Goal: Task Accomplishment & Management: Manage account settings

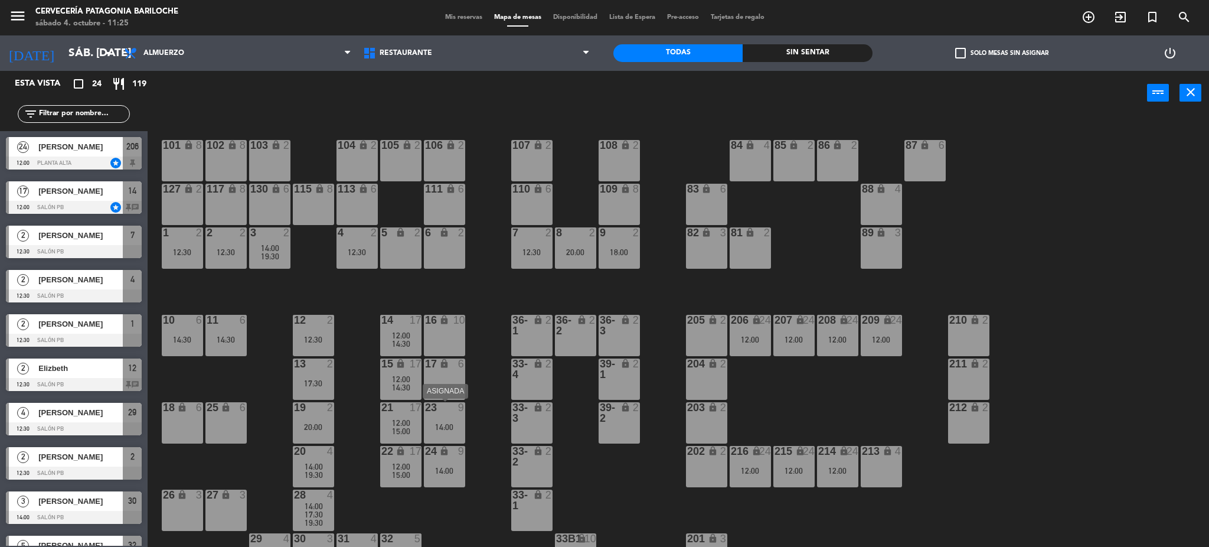
click at [447, 427] on div "14:00" at bounding box center [444, 427] width 41 height 8
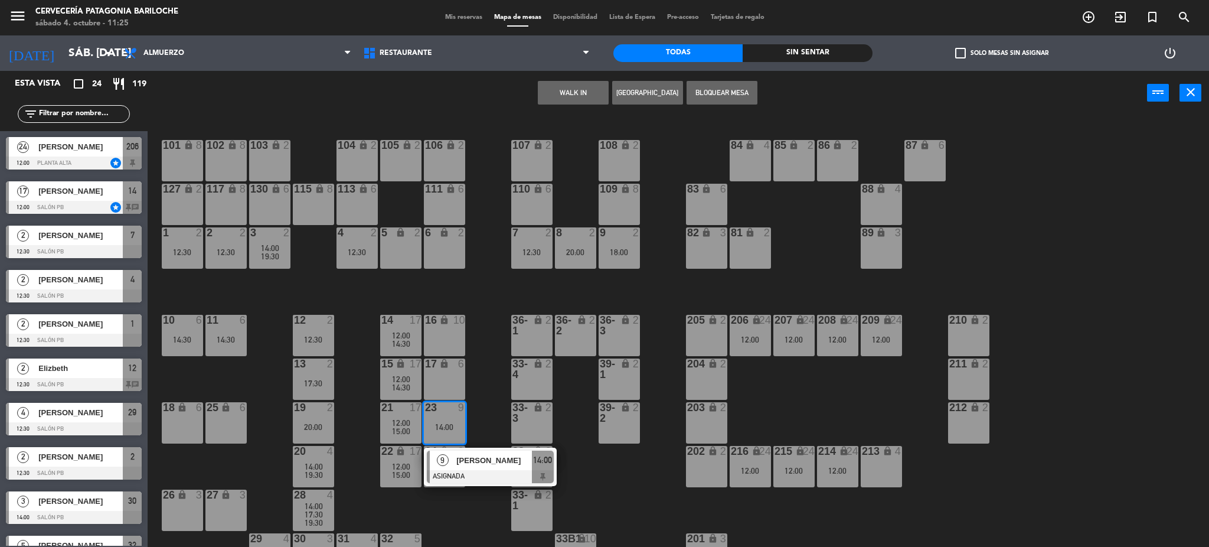
click at [498, 423] on div "101 lock 8 102 lock 8 104 lock 2 105 lock 2 106 lock 2 103 lock 2 107 lock 2 10…" at bounding box center [684, 335] width 1050 height 432
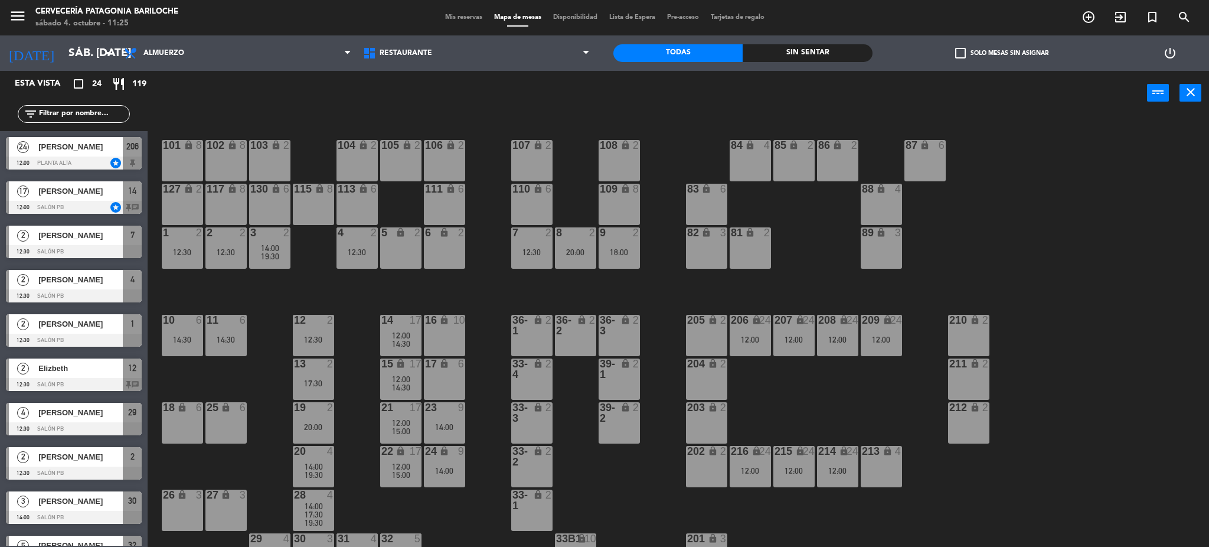
click at [460, 421] on div "23 9 14:00" at bounding box center [444, 422] width 41 height 41
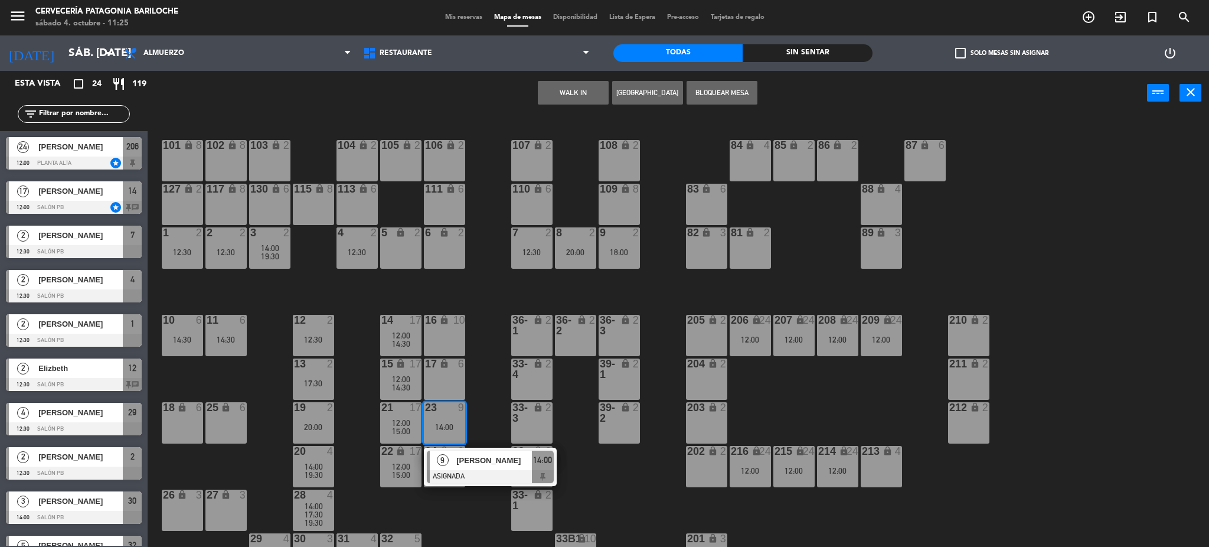
drag, startPoint x: 494, startPoint y: 421, endPoint x: 465, endPoint y: 429, distance: 29.9
click at [494, 420] on div "101 lock 8 102 lock 8 104 lock 2 105 lock 2 106 lock 2 103 lock 2 107 lock 2 10…" at bounding box center [684, 335] width 1050 height 432
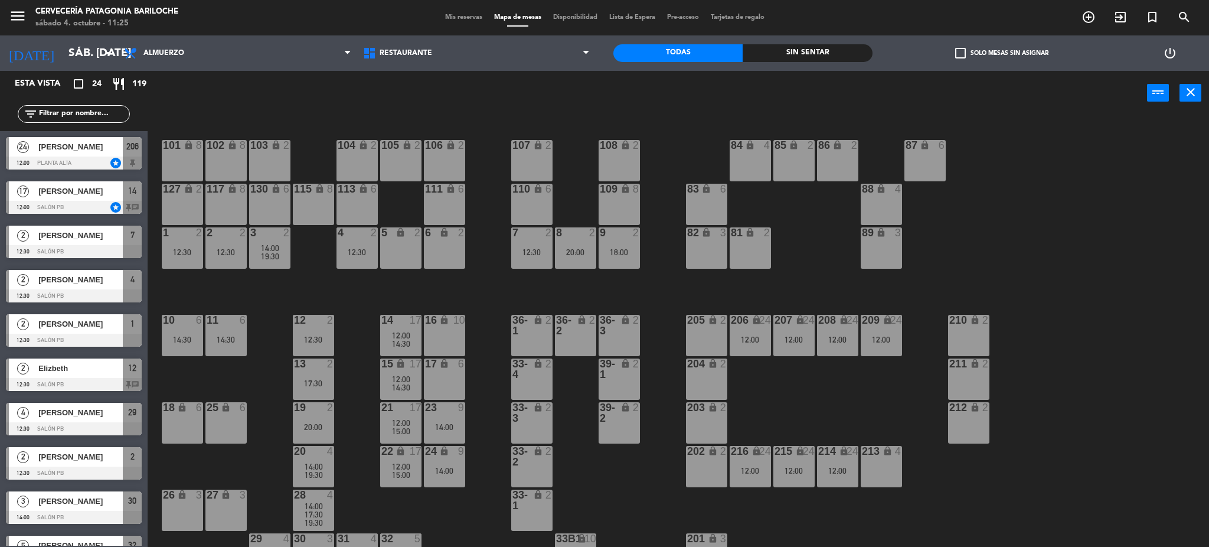
click at [331, 335] on div "12:30" at bounding box center [313, 339] width 41 height 9
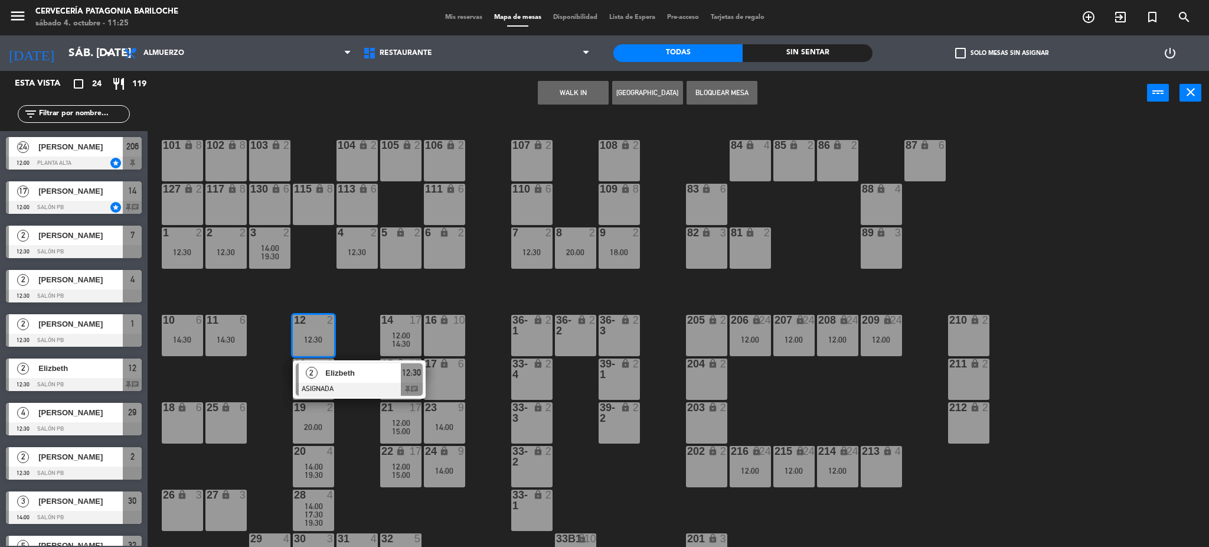
click at [363, 331] on div "101 lock 8 102 lock 8 104 lock 2 105 lock 2 106 lock 2 103 lock 2 107 lock 2 10…" at bounding box center [684, 335] width 1050 height 432
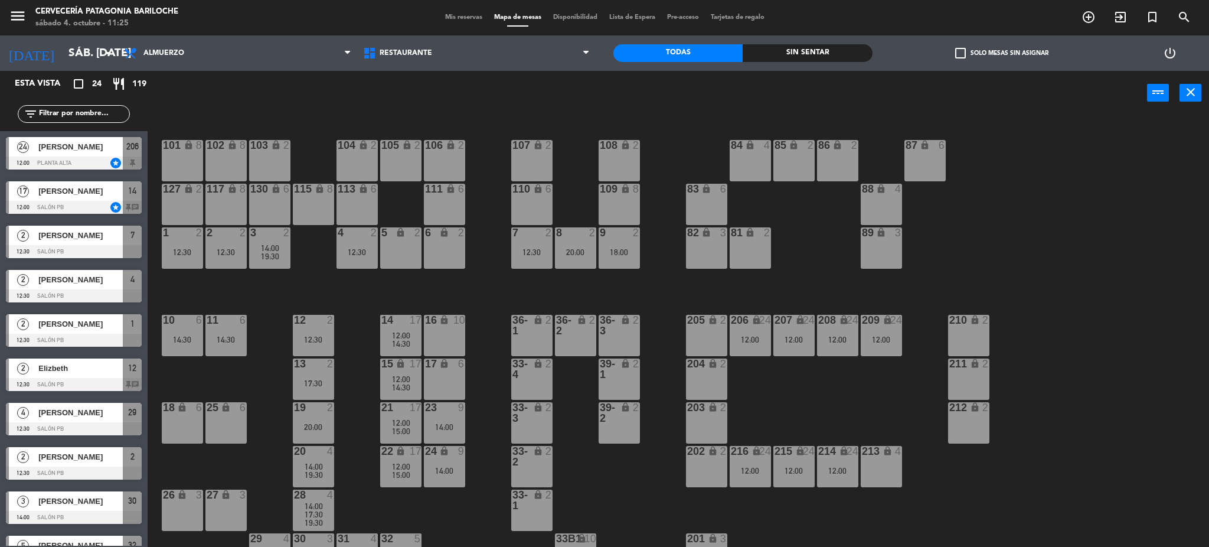
click at [328, 383] on div "17:30" at bounding box center [313, 383] width 41 height 8
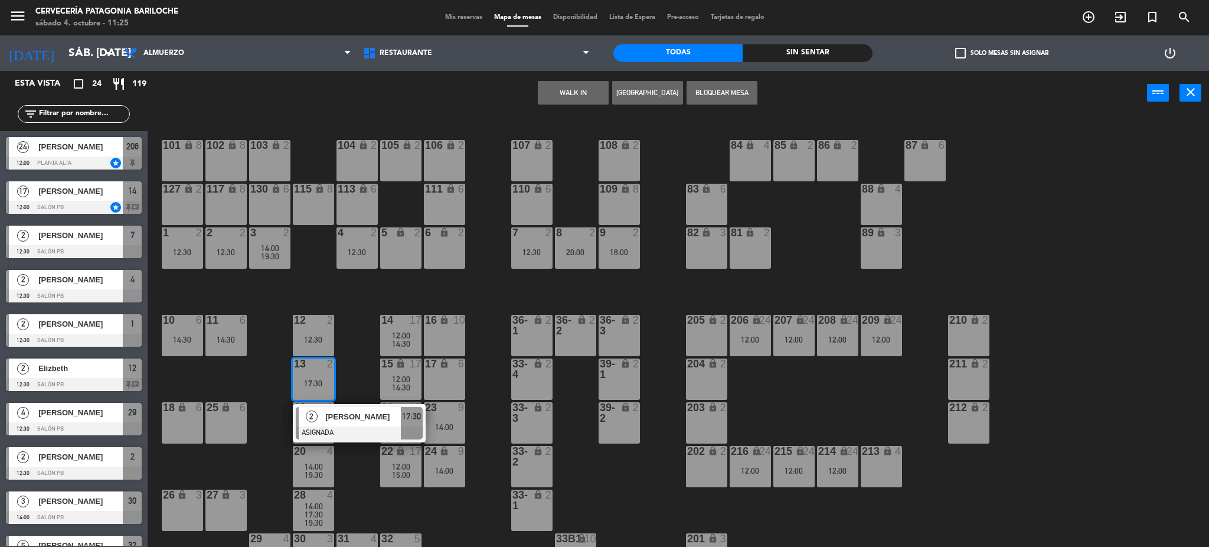
click at [355, 362] on div "101 lock 8 102 lock 8 104 lock 2 105 lock 2 106 lock 2 103 lock 2 107 lock 2 10…" at bounding box center [684, 335] width 1050 height 432
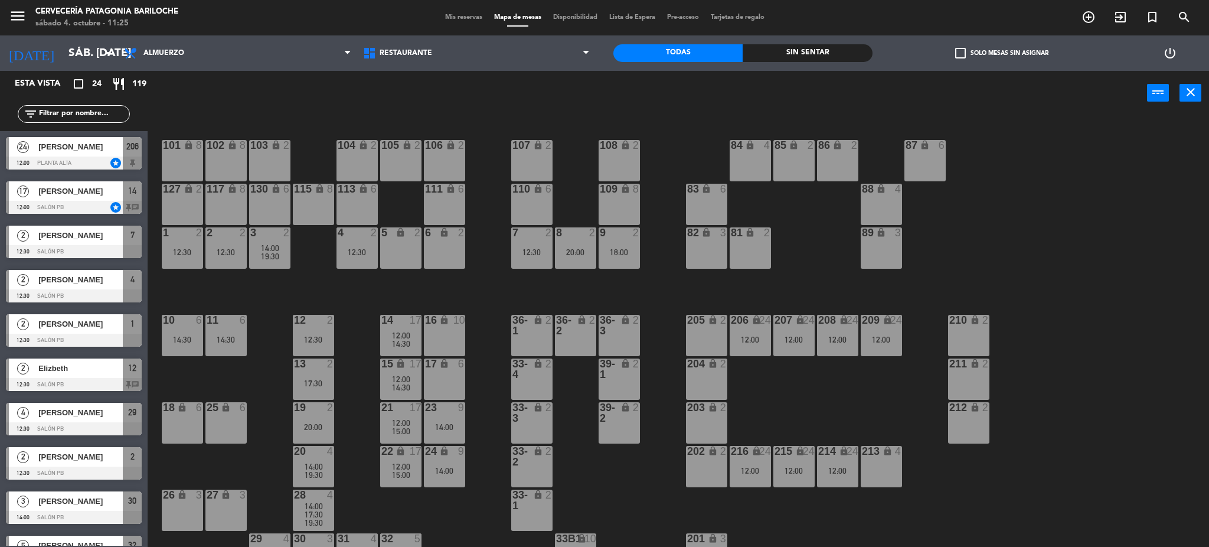
click at [230, 341] on div "14:30" at bounding box center [225, 339] width 41 height 8
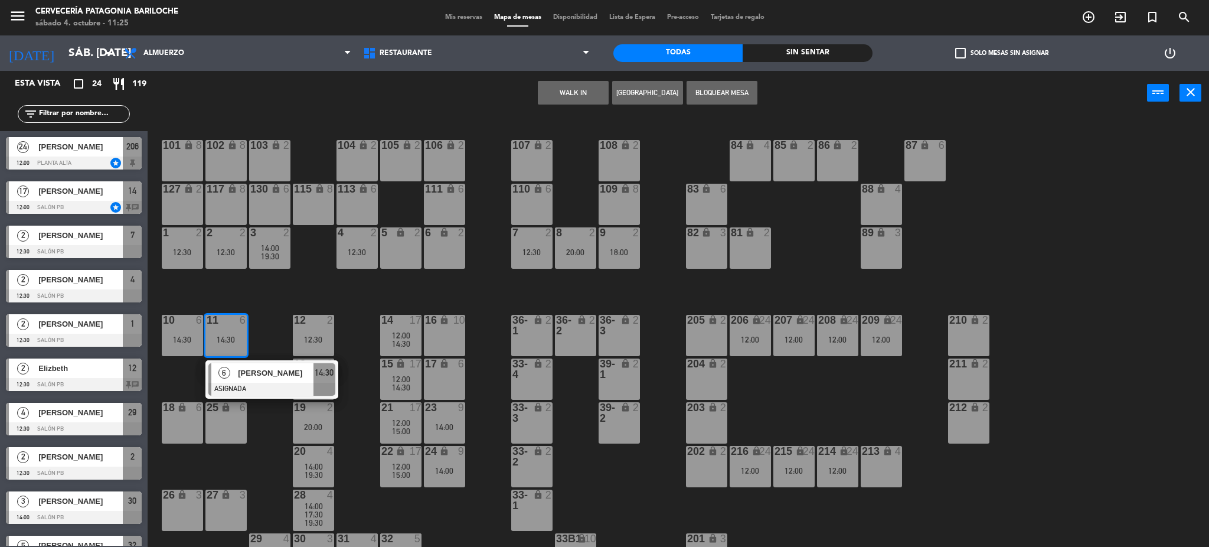
click at [249, 383] on div "6 Pablo Braslavsky ASIGNADA 14:30" at bounding box center [272, 379] width 151 height 38
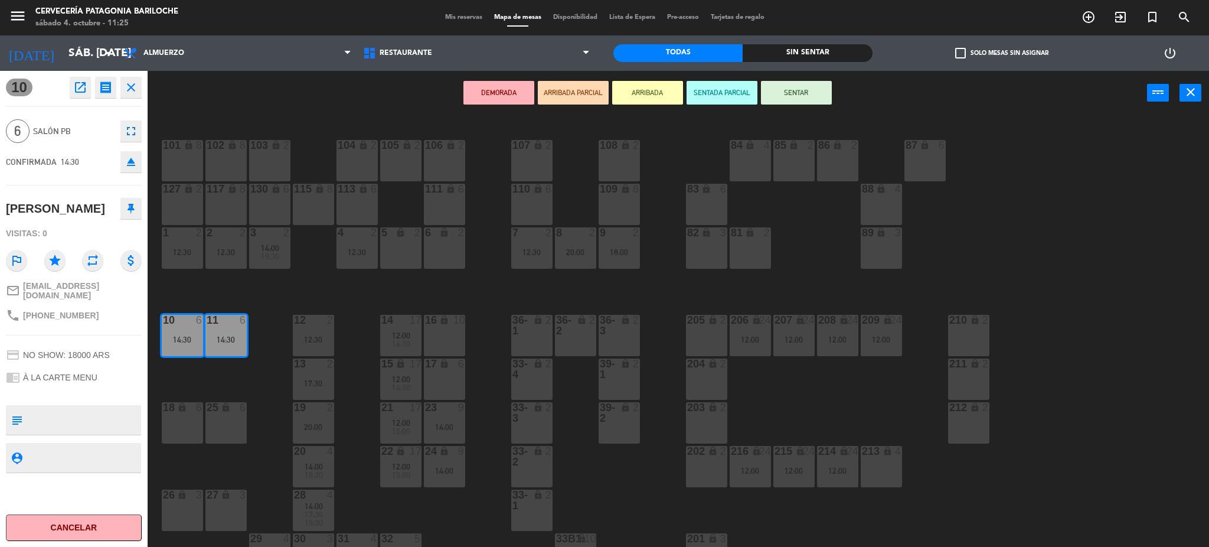
click at [455, 341] on div "16 lock 10" at bounding box center [444, 335] width 41 height 41
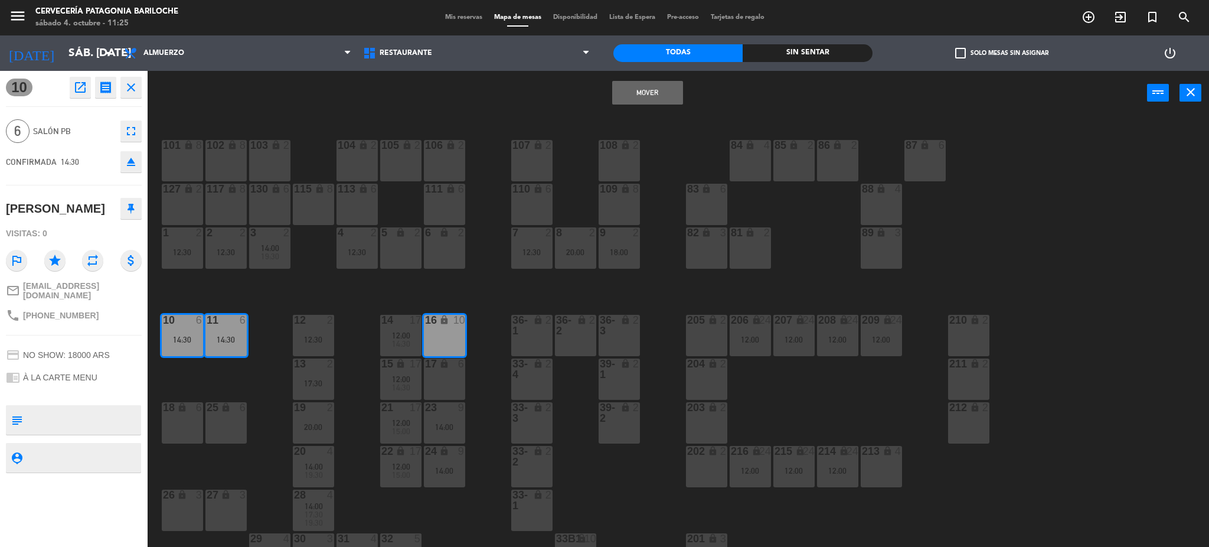
click at [454, 381] on div "17 lock 6" at bounding box center [444, 378] width 41 height 41
click at [629, 93] on button "Mover y Unir" at bounding box center [647, 93] width 71 height 24
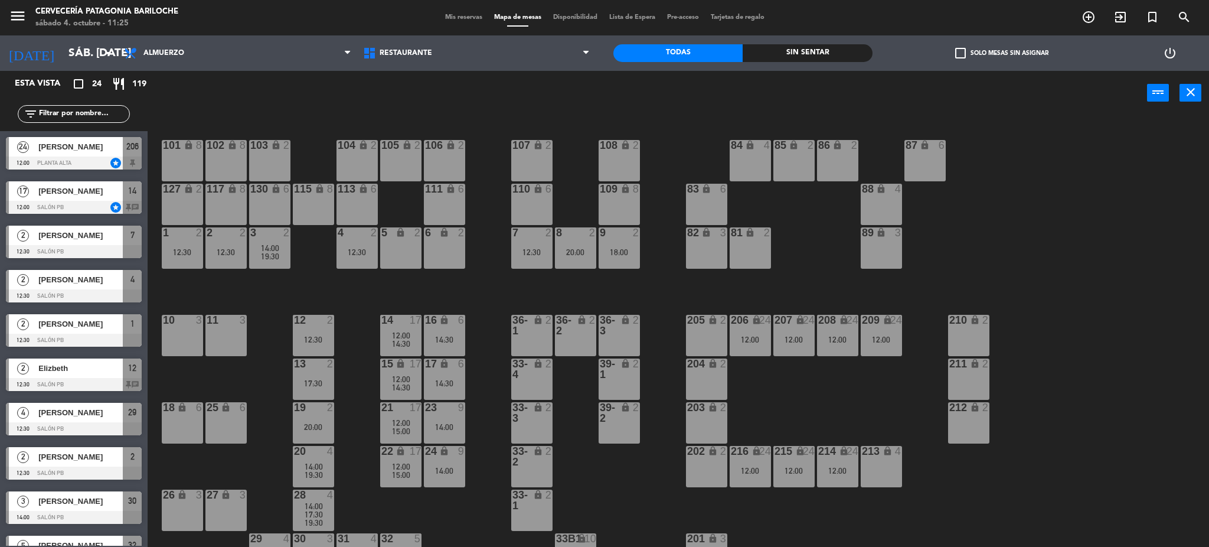
scroll to position [3, 0]
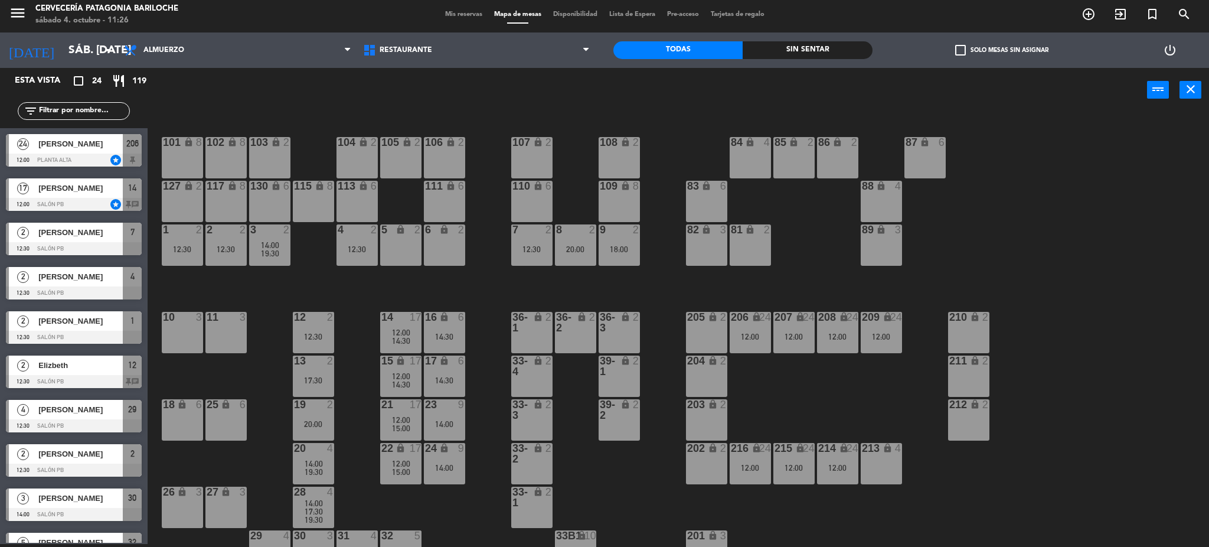
click at [312, 329] on div "12 2 12:30" at bounding box center [313, 332] width 41 height 41
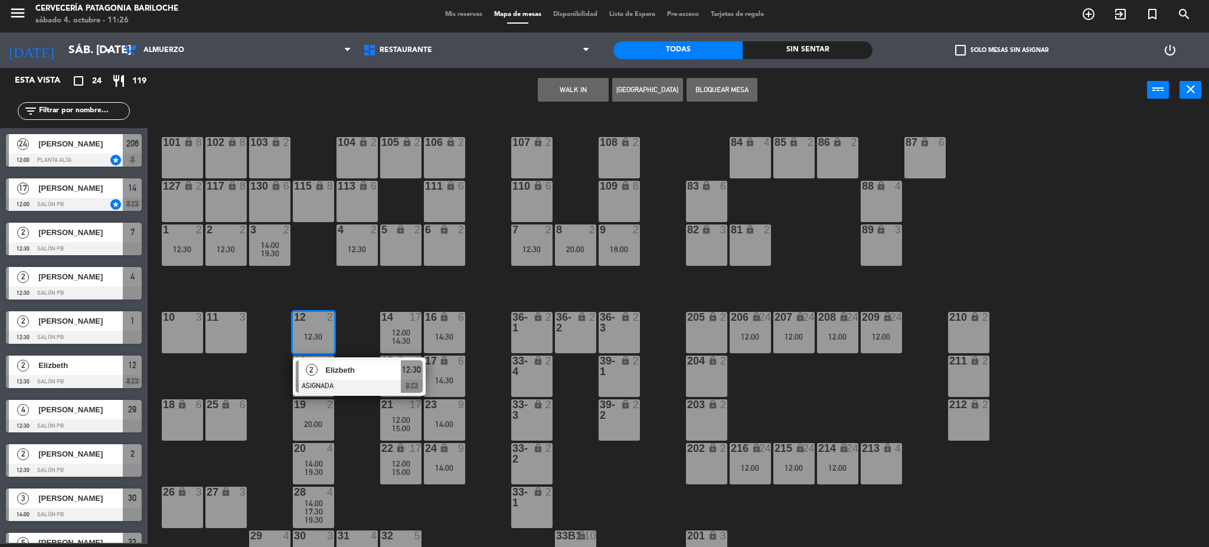
click at [456, 240] on div "6 lock 2" at bounding box center [444, 244] width 41 height 41
click at [554, 81] on button "Mover" at bounding box center [536, 90] width 71 height 24
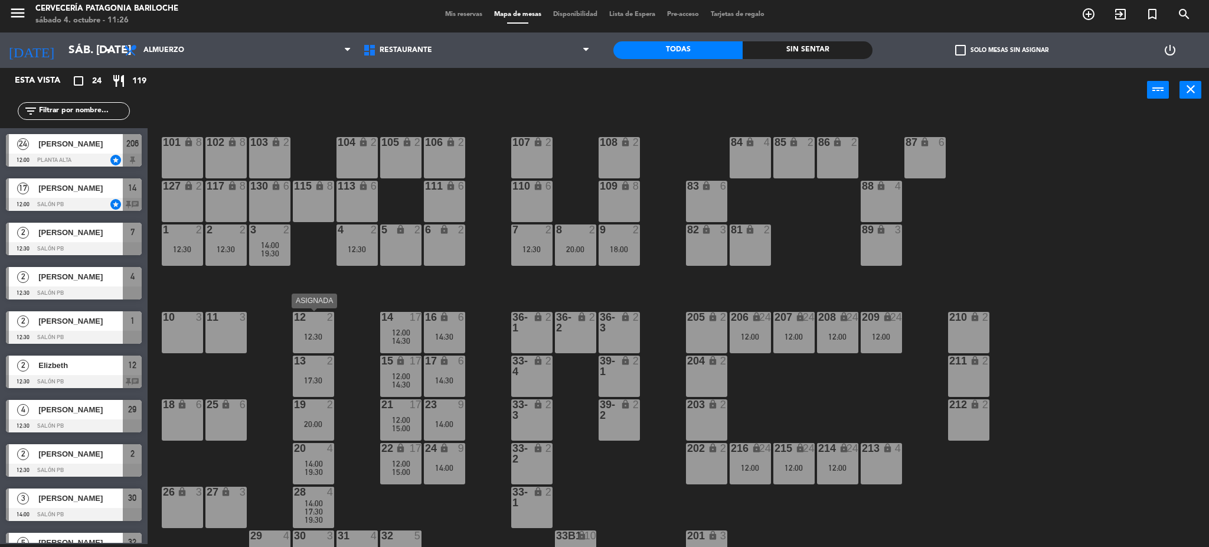
click at [326, 334] on div "12:30" at bounding box center [313, 336] width 41 height 8
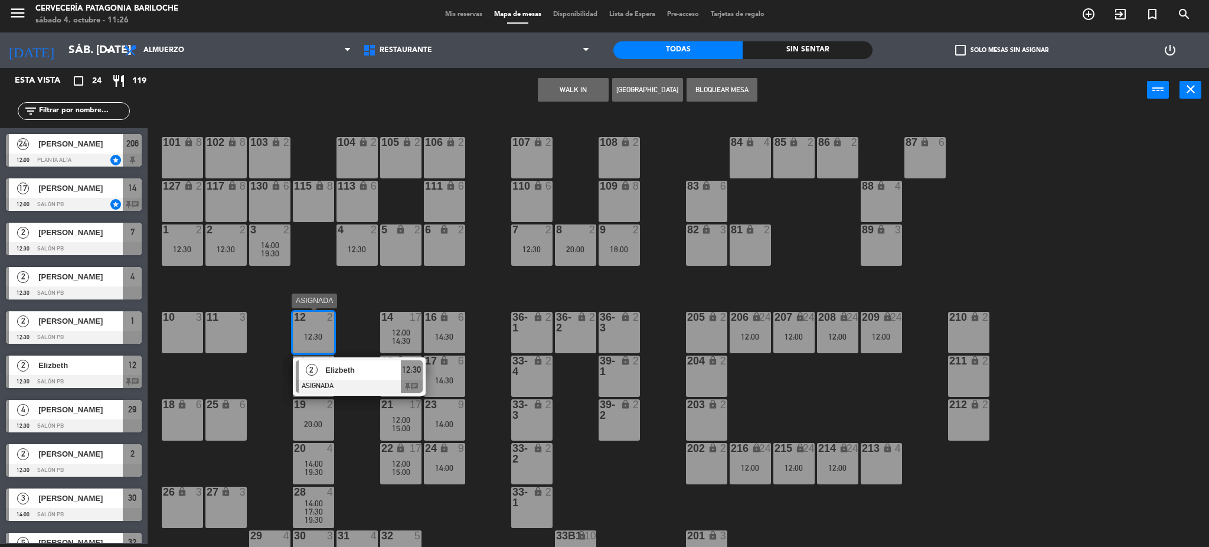
click at [341, 368] on span "Elizbeth" at bounding box center [363, 370] width 76 height 12
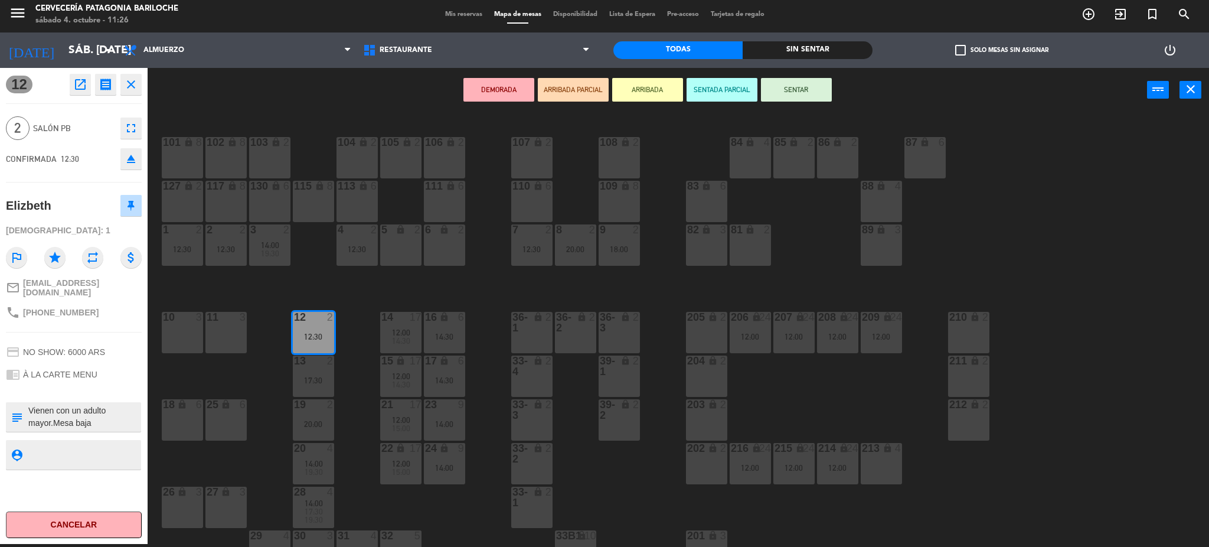
click at [450, 256] on div "6 lock 2" at bounding box center [444, 244] width 41 height 41
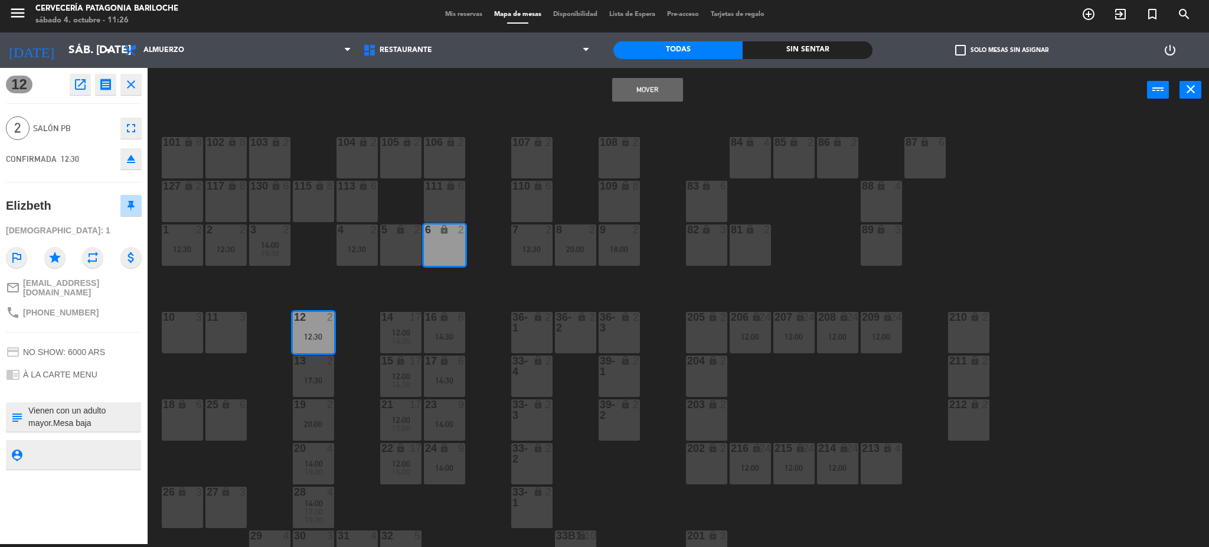
click at [459, 298] on div "101 lock 8 102 lock 8 104 lock 2 105 lock 2 106 lock 2 103 lock 2 107 lock 2 10…" at bounding box center [684, 332] width 1050 height 432
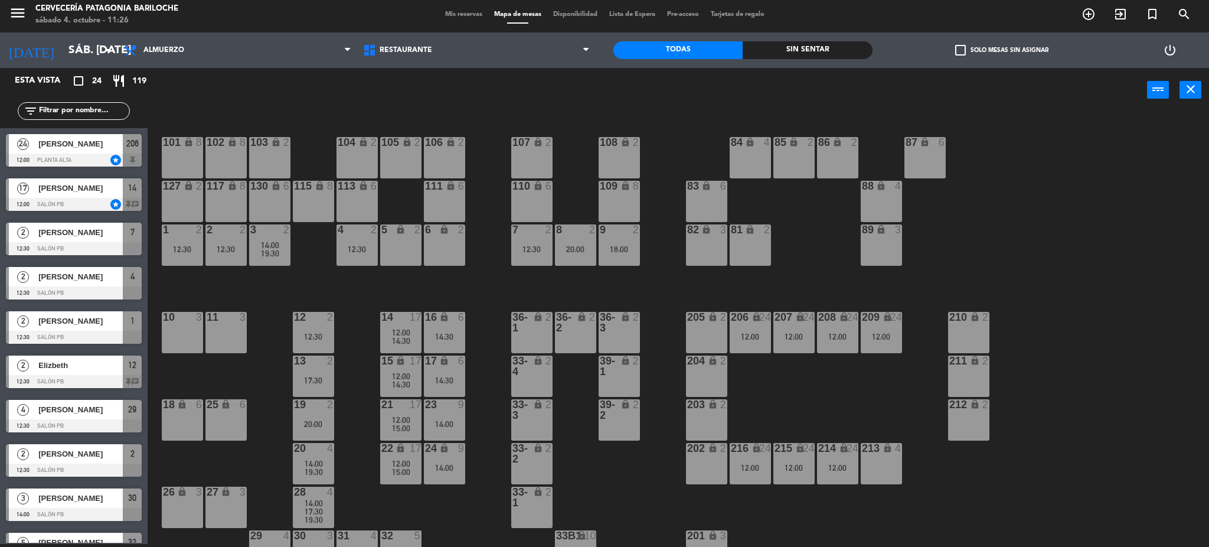
click at [277, 253] on span "19:30" at bounding box center [270, 253] width 18 height 9
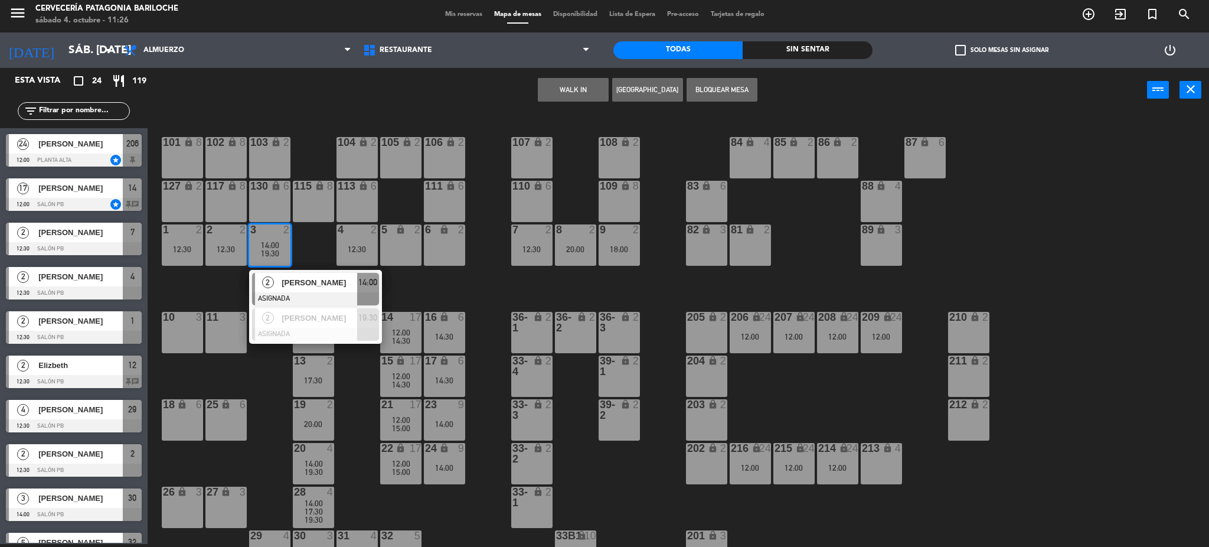
click at [439, 287] on div "101 lock 8 102 lock 8 104 lock 2 105 lock 2 106 lock 2 103 lock 2 107 lock 2 10…" at bounding box center [684, 332] width 1050 height 432
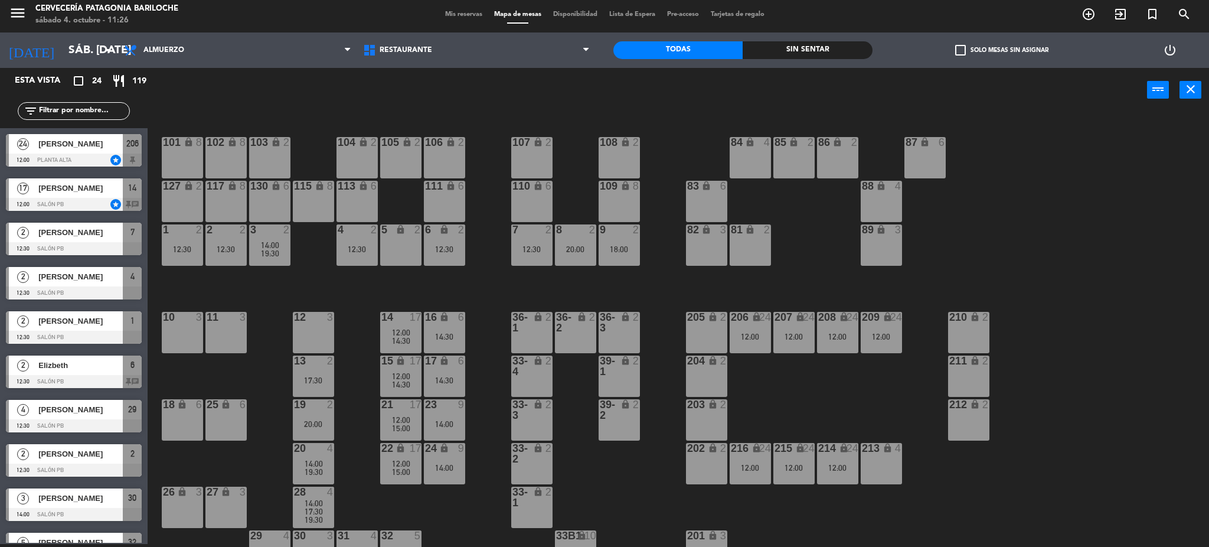
scroll to position [24, 0]
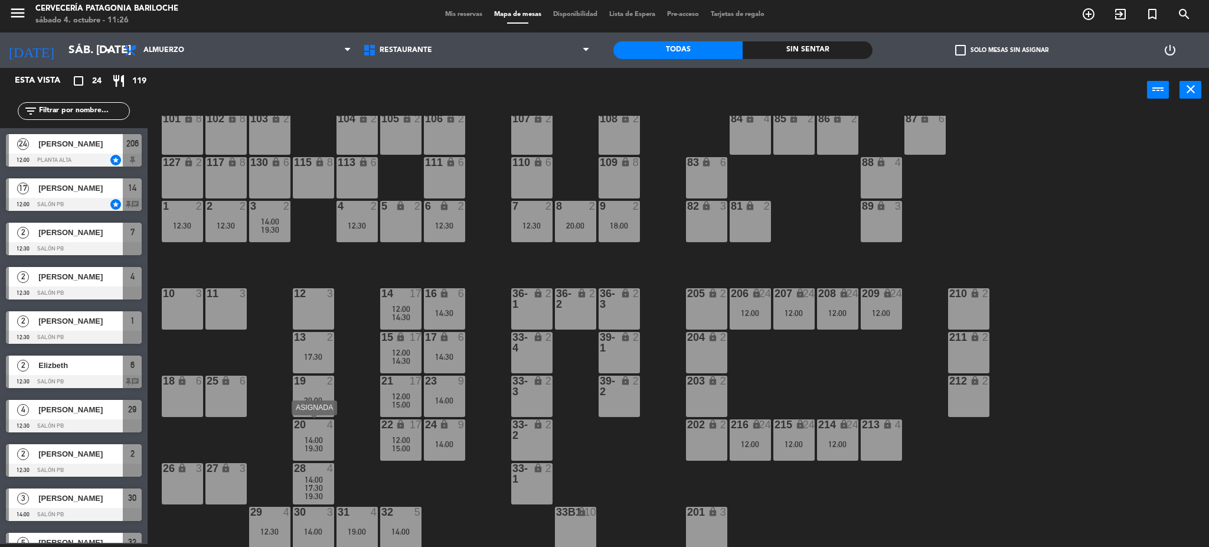
click at [321, 437] on span "14:00" at bounding box center [314, 439] width 18 height 9
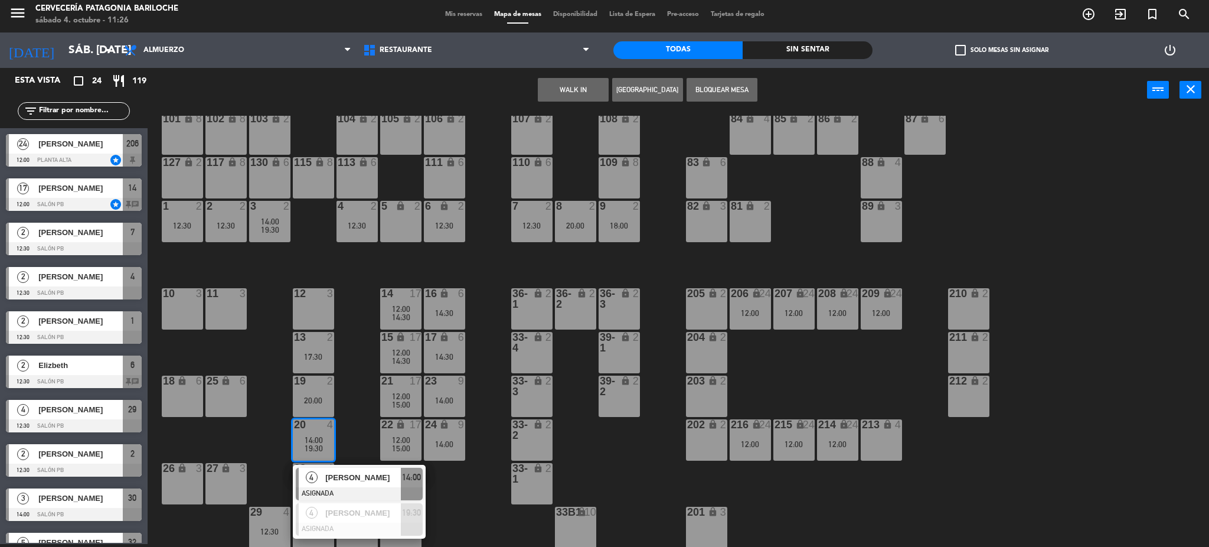
click at [470, 518] on div "101 lock 8 102 lock 8 104 lock 2 105 lock 2 106 lock 2 103 lock 2 107 lock 2 10…" at bounding box center [684, 332] width 1050 height 432
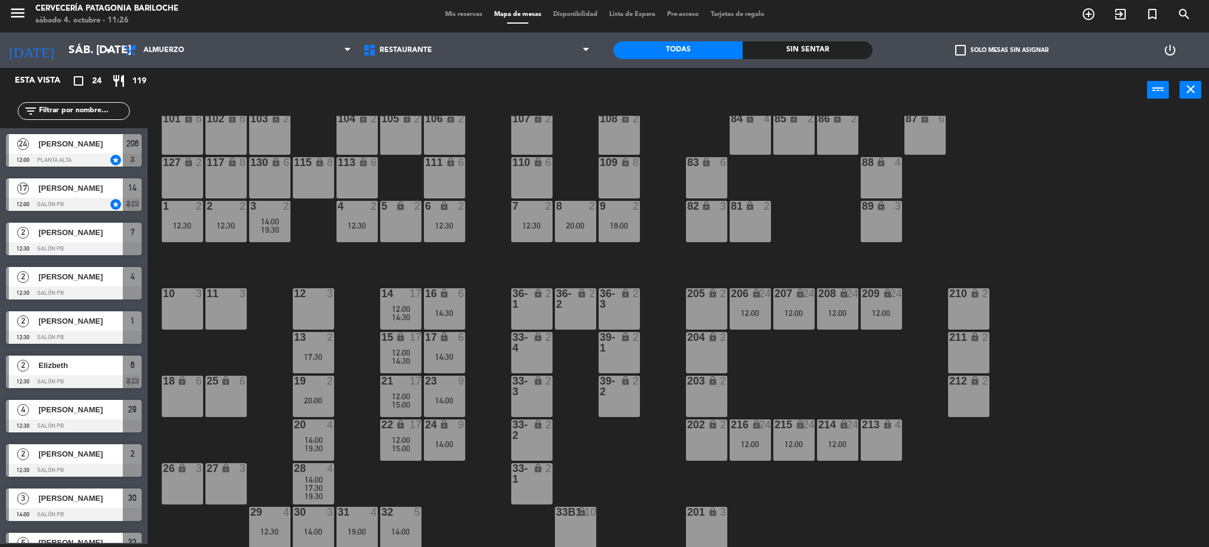
click at [432, 221] on div "12:30" at bounding box center [444, 225] width 41 height 8
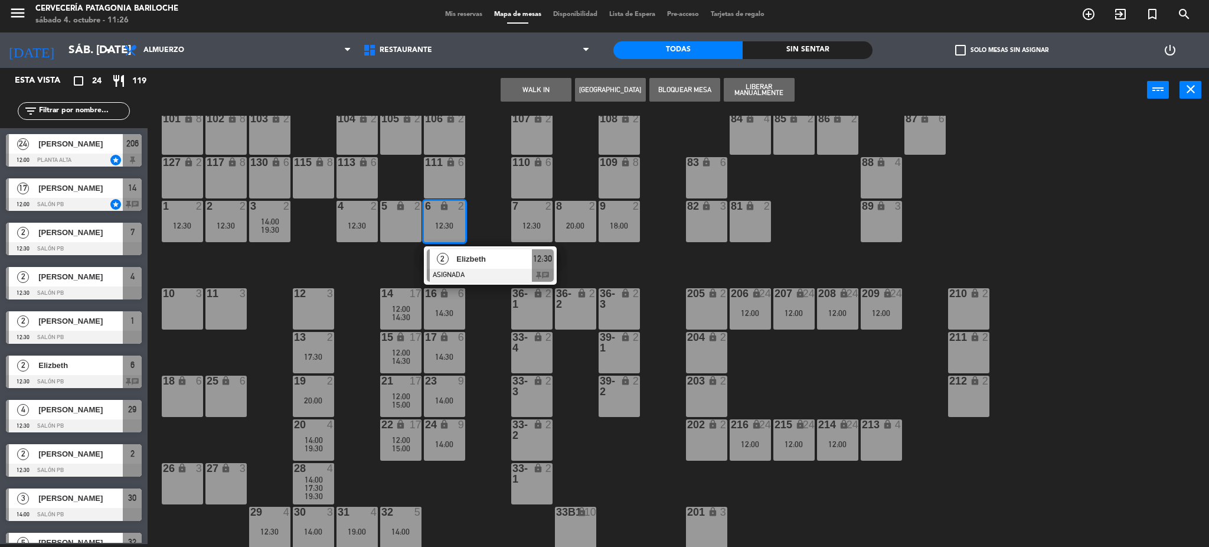
click at [456, 267] on div "Elizbeth" at bounding box center [493, 258] width 77 height 19
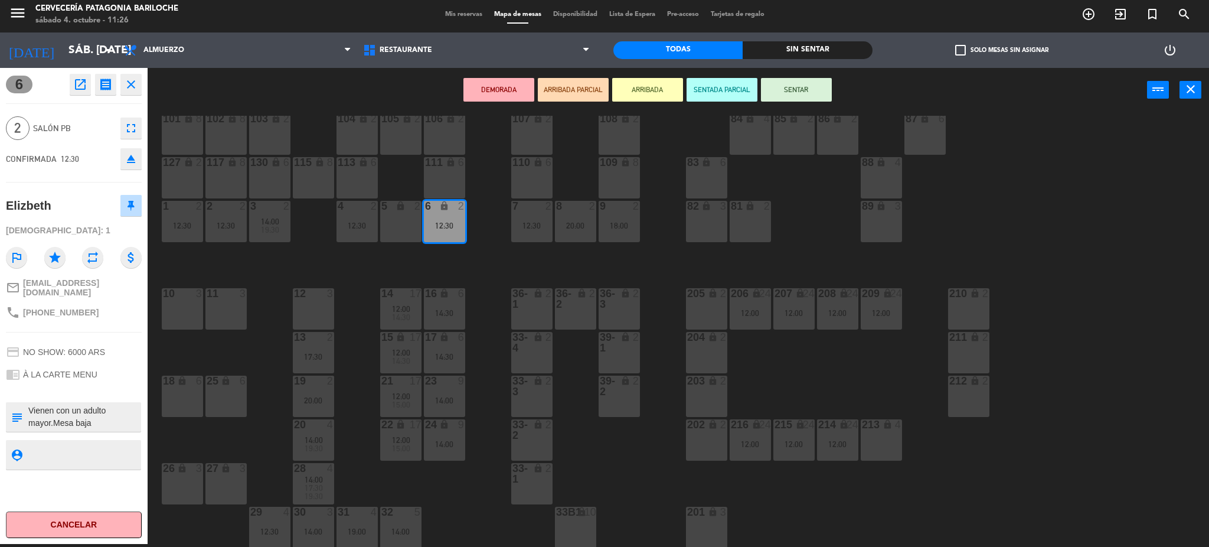
click at [318, 309] on div "12 3" at bounding box center [313, 308] width 41 height 41
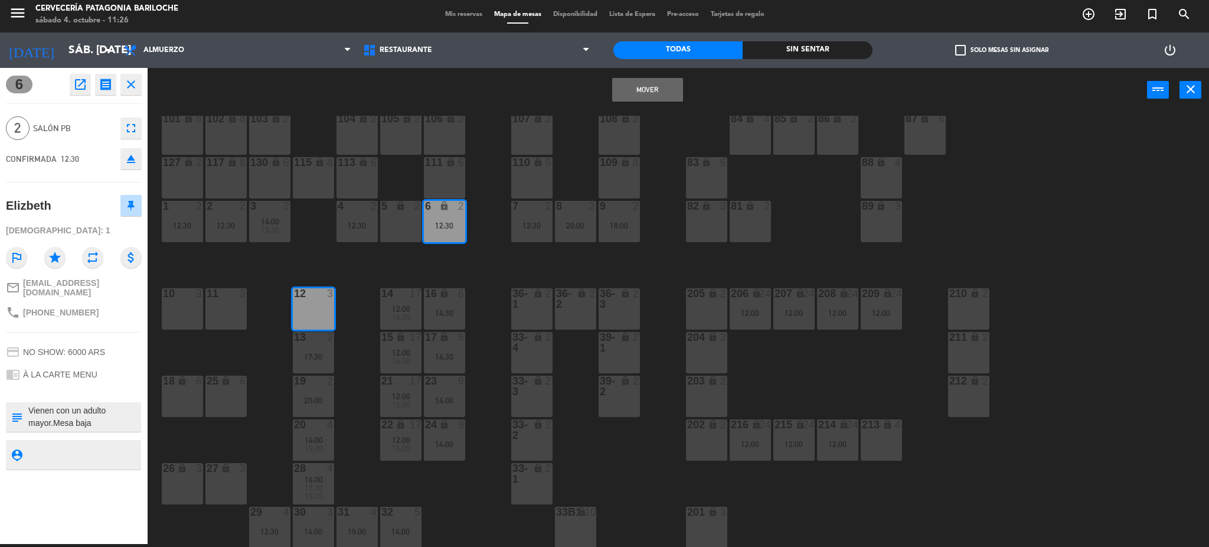
click at [630, 88] on button "Mover" at bounding box center [647, 90] width 71 height 24
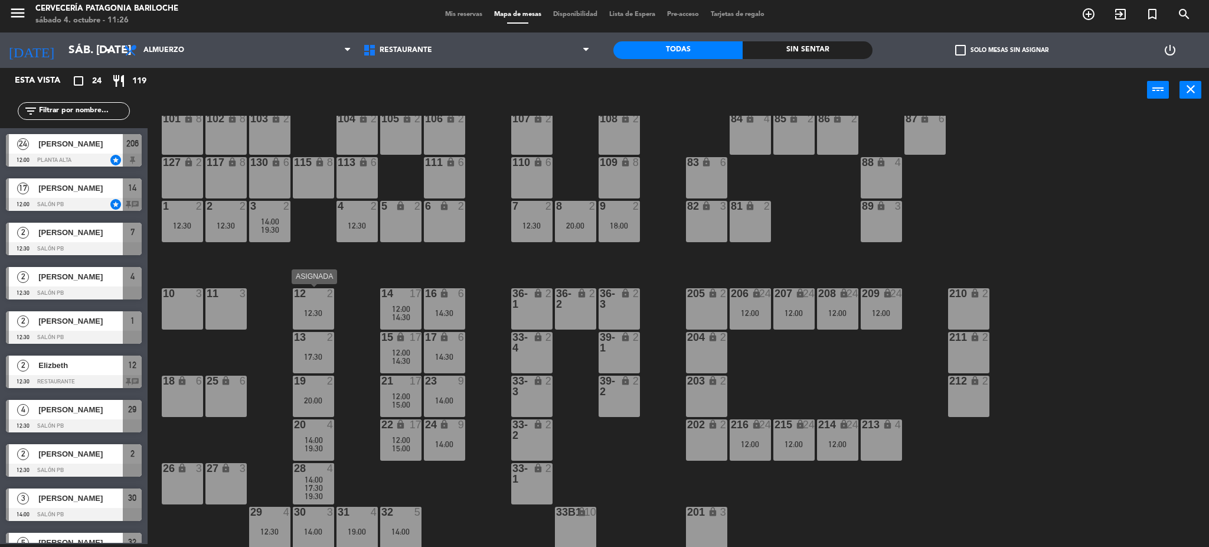
click at [312, 302] on div "12 2 12:30" at bounding box center [313, 308] width 41 height 41
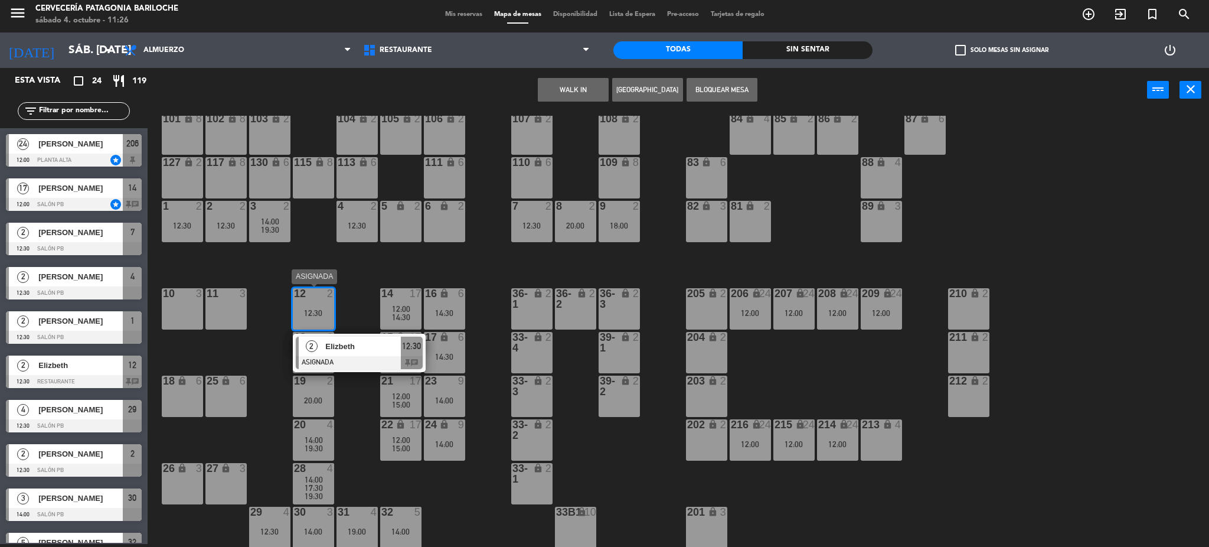
click at [333, 342] on span "Elizbeth" at bounding box center [363, 346] width 76 height 12
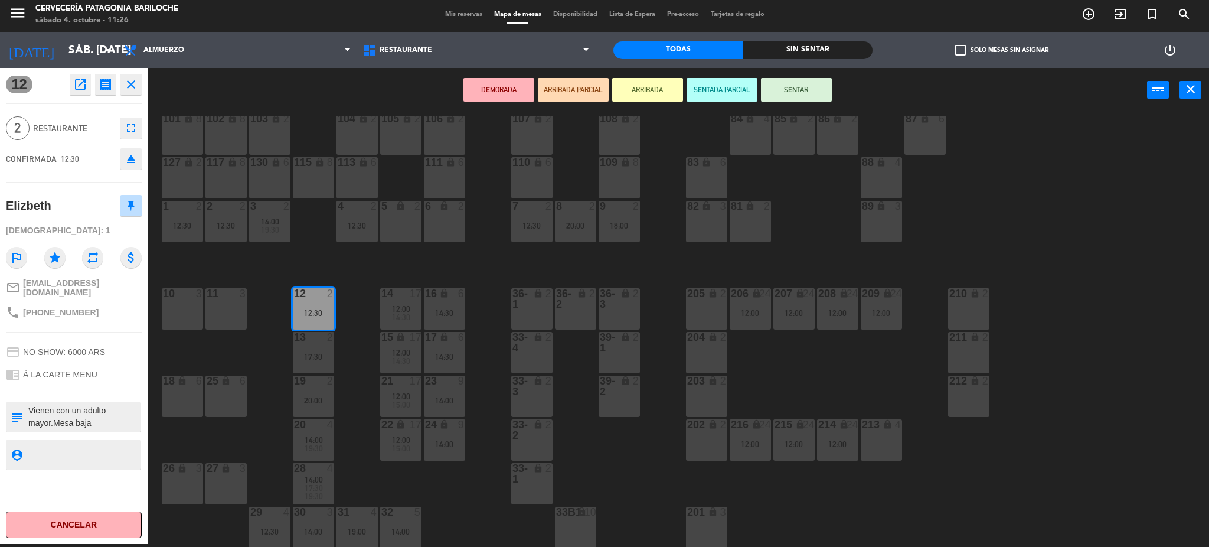
click at [220, 309] on div "11 3" at bounding box center [225, 308] width 41 height 41
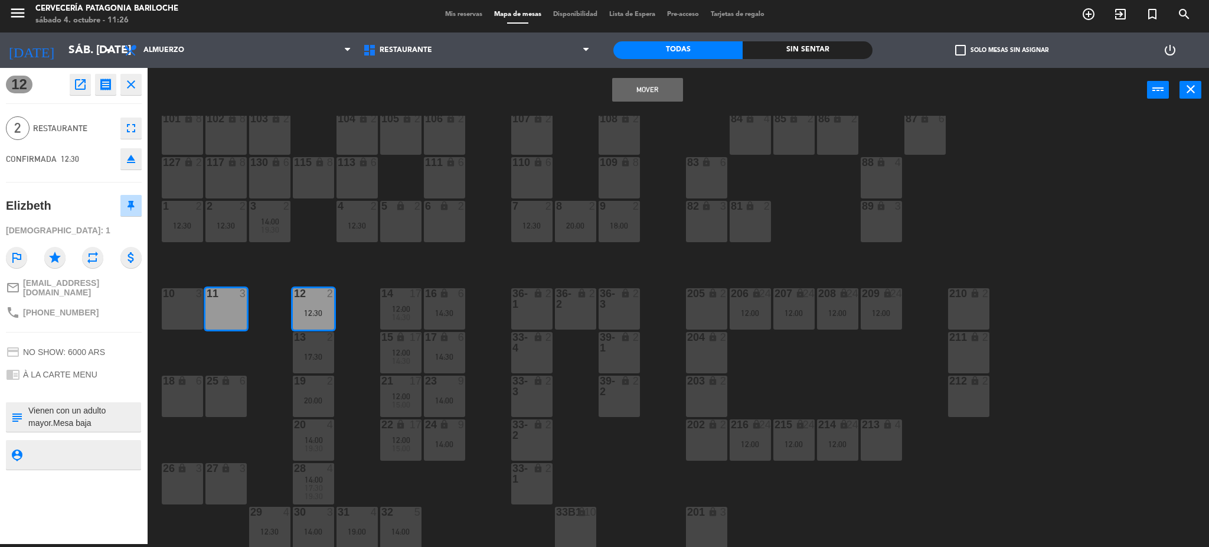
click at [628, 95] on button "Mover" at bounding box center [647, 90] width 71 height 24
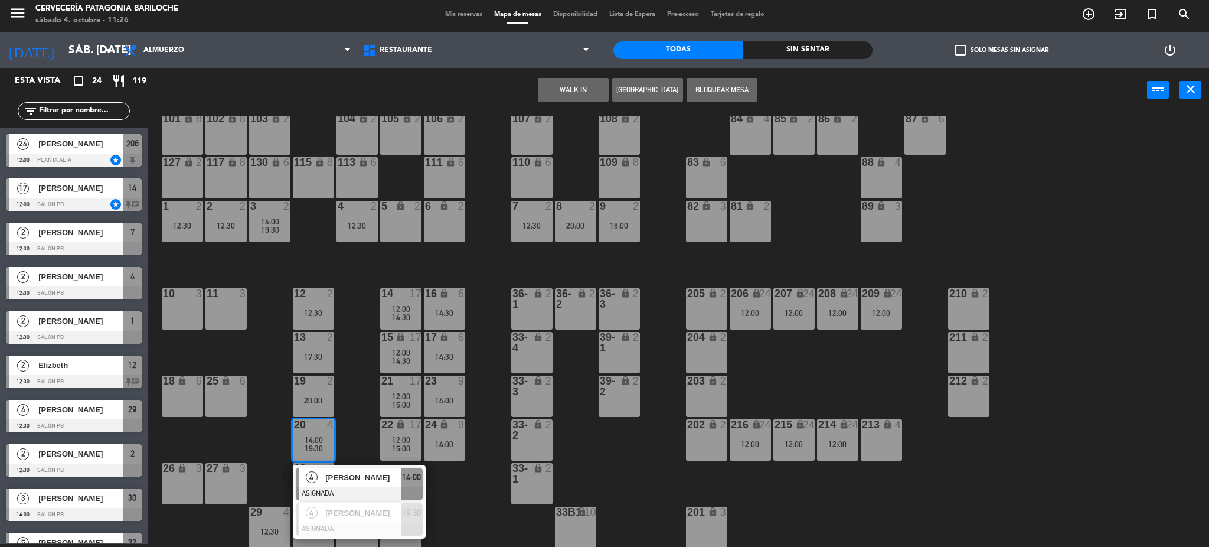
click at [351, 449] on div "101 lock 8 102 lock 8 104 lock 2 105 lock 2 106 lock 2 103 lock 2 107 lock 2 10…" at bounding box center [684, 332] width 1050 height 432
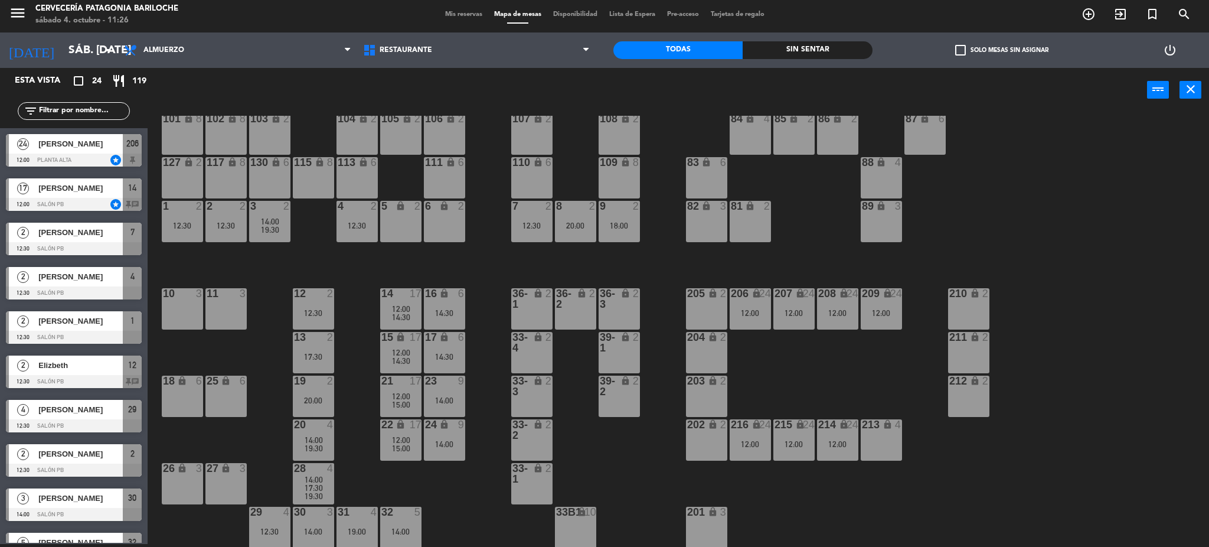
click at [325, 479] on div "14:00" at bounding box center [313, 479] width 41 height 8
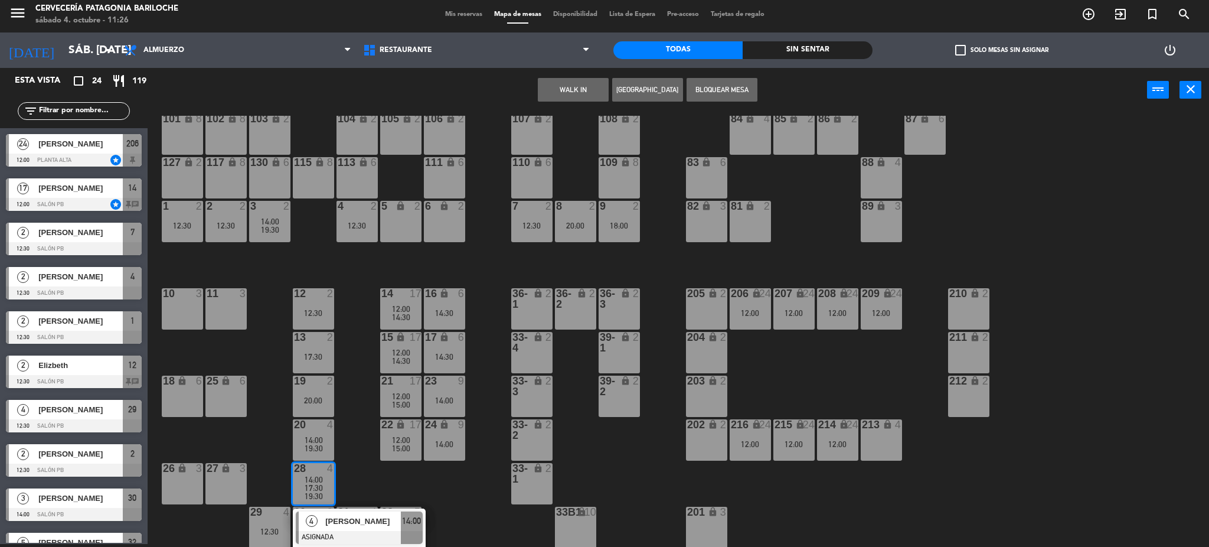
click at [345, 448] on div "101 lock 8 102 lock 8 104 lock 2 105 lock 2 106 lock 2 103 lock 2 107 lock 2 10…" at bounding box center [684, 332] width 1050 height 432
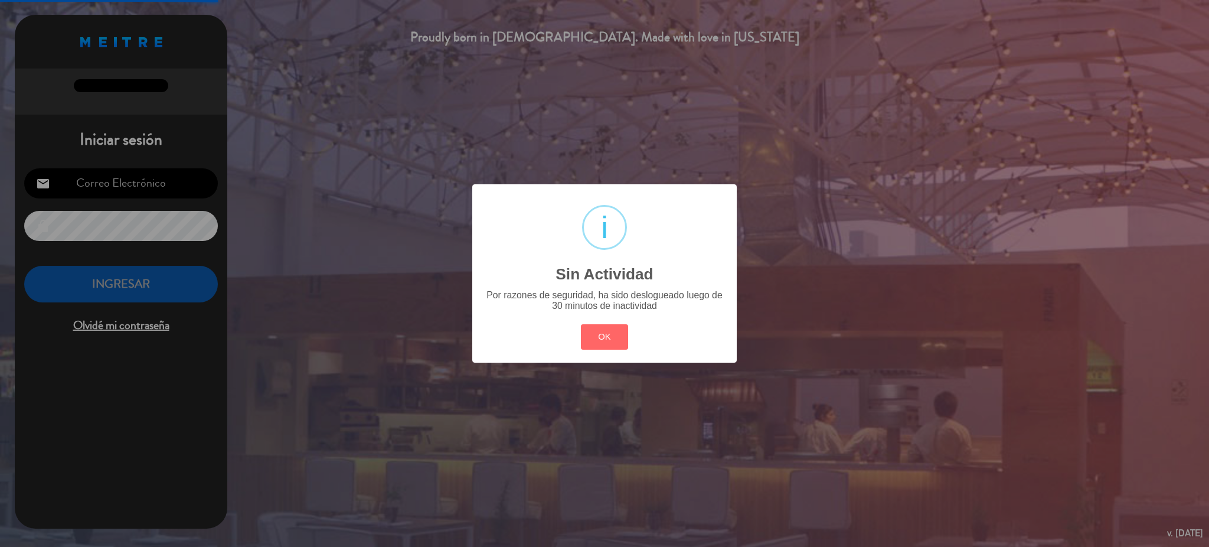
type input "recepcionbrc247@gmail.com"
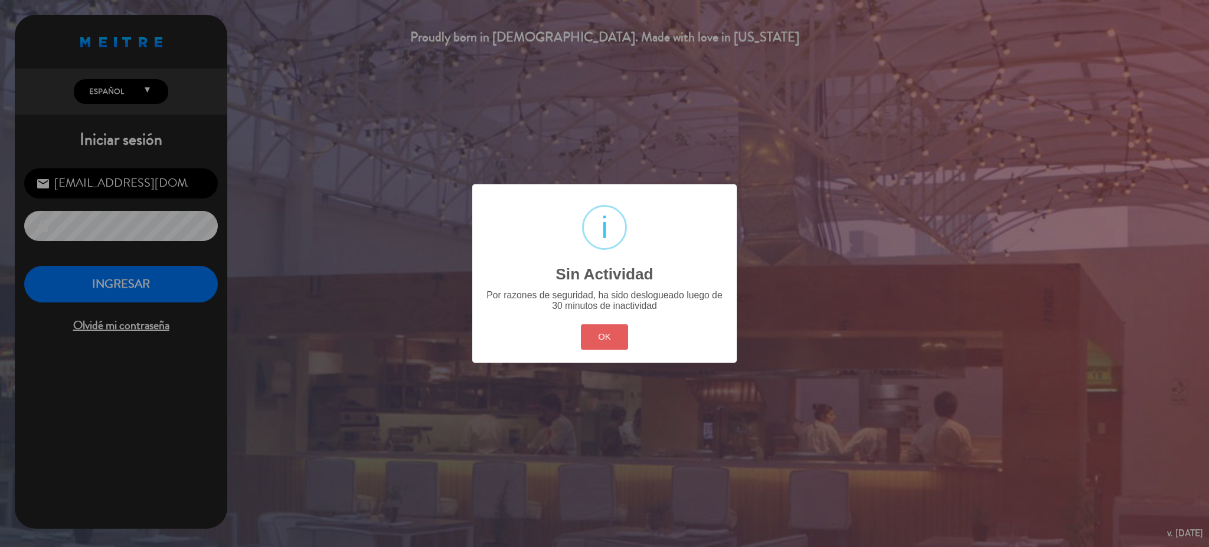
click at [609, 344] on button "OK" at bounding box center [605, 336] width 48 height 25
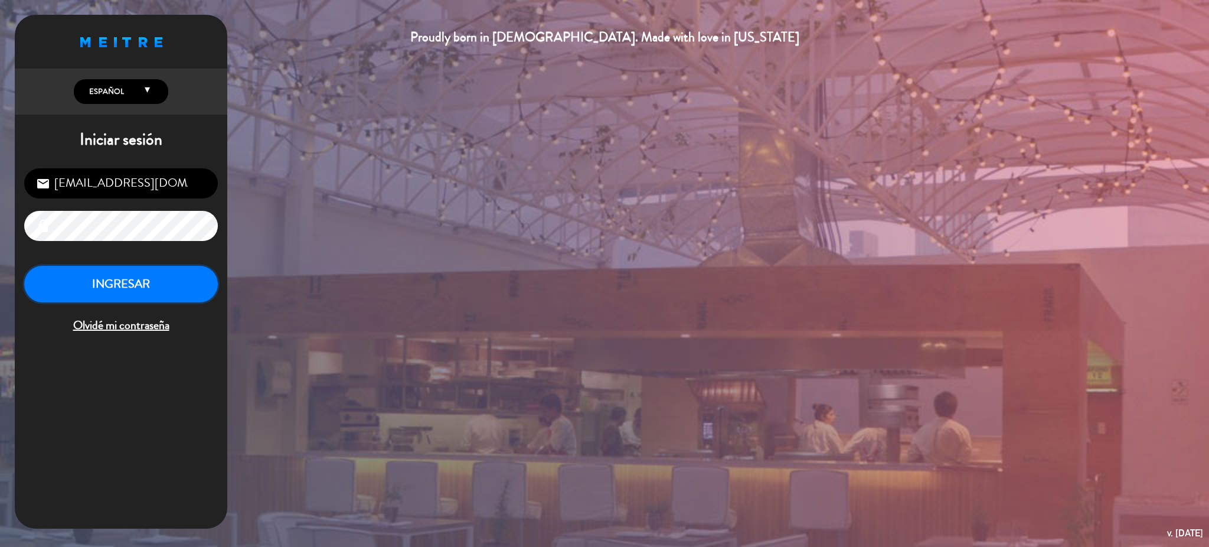
click at [94, 269] on button "INGRESAR" at bounding box center [121, 284] width 194 height 37
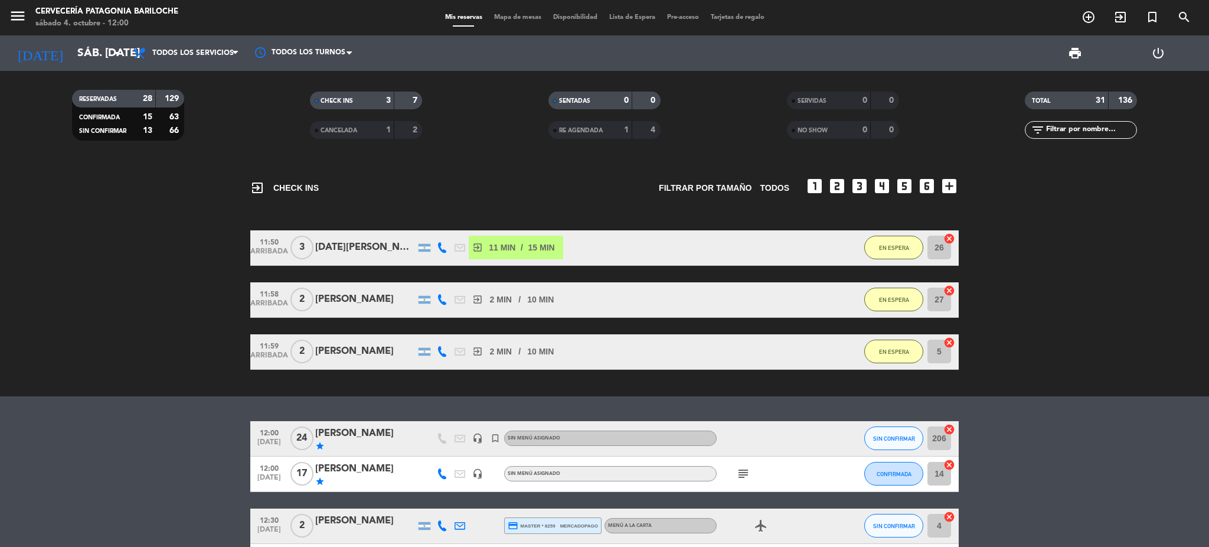
scroll to position [79, 0]
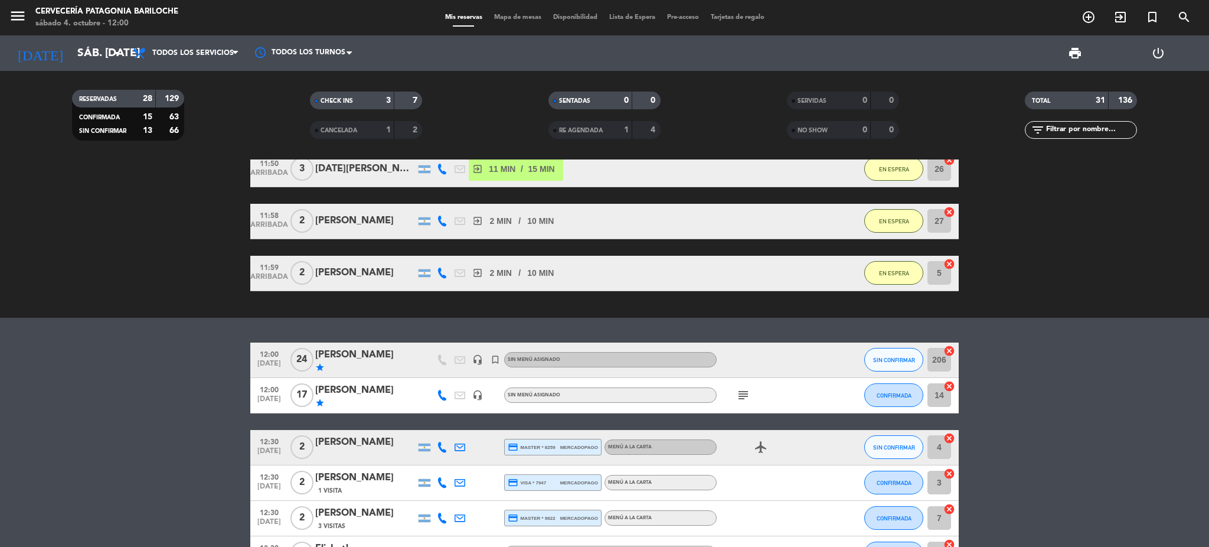
click at [357, 360] on div "[PERSON_NAME]" at bounding box center [365, 354] width 100 height 15
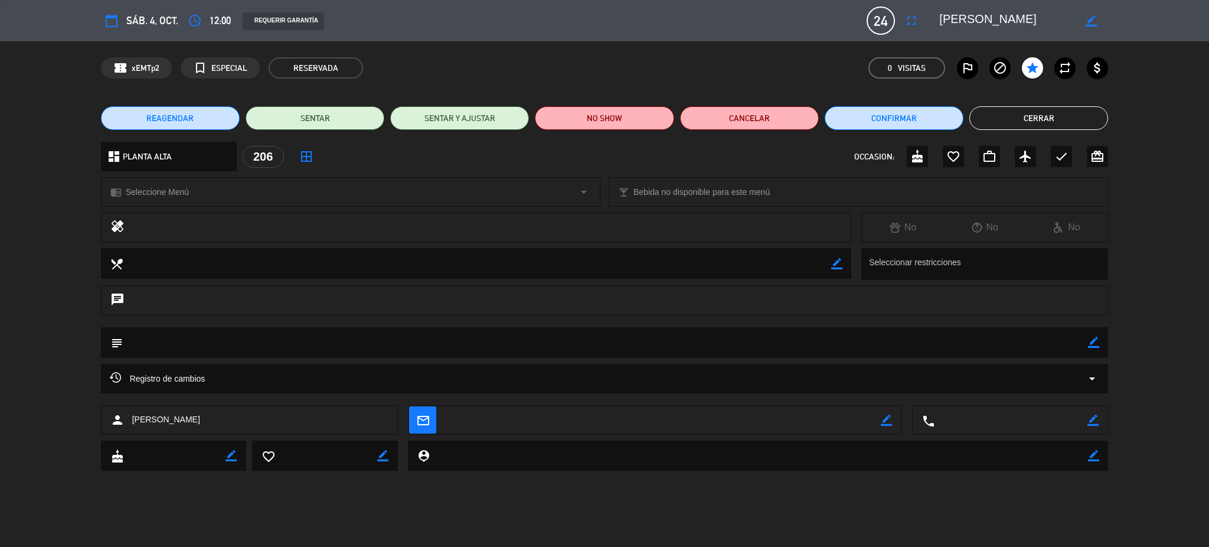
click at [1005, 114] on button "Cerrar" at bounding box center [1038, 118] width 139 height 24
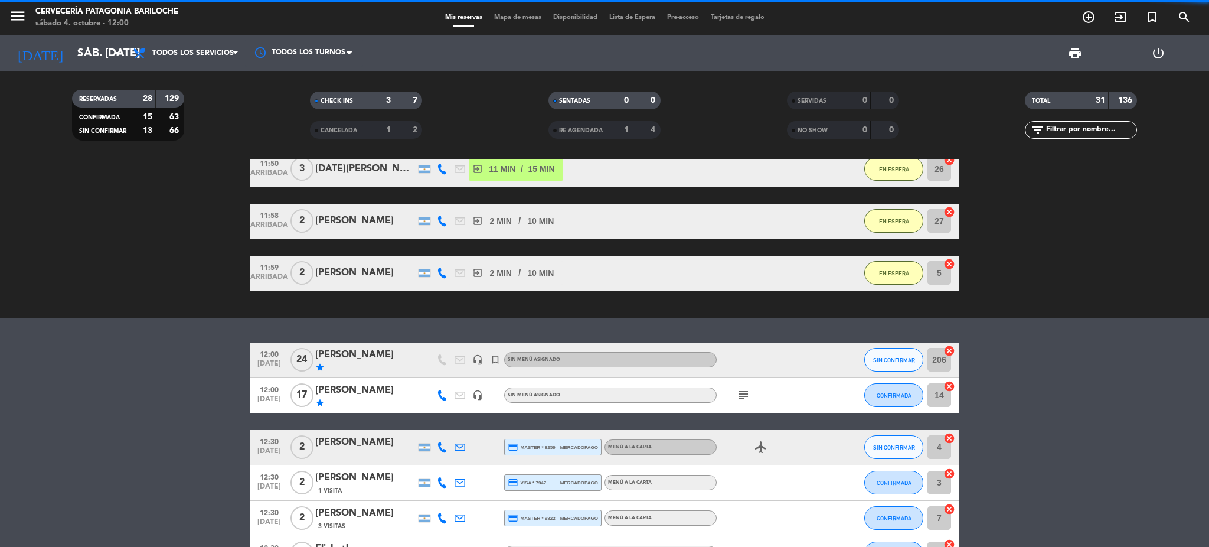
click at [502, 17] on span "Mapa de mesas" at bounding box center [517, 17] width 59 height 6
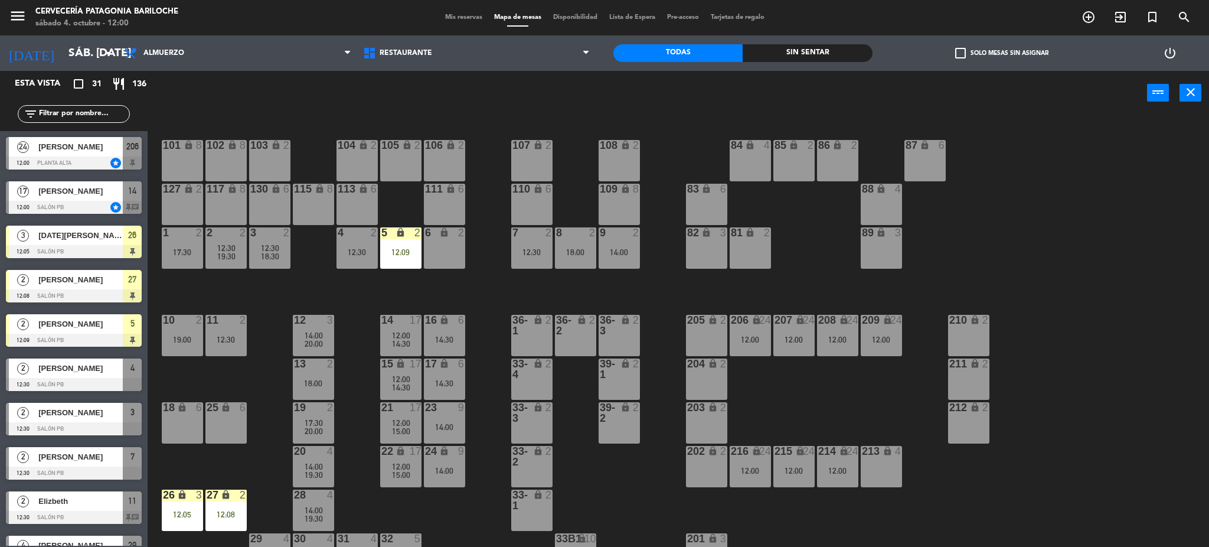
click at [495, 300] on div "101 lock 8 102 lock 8 104 lock 2 105 lock 2 106 lock 2 103 lock 2 107 lock 2 10…" at bounding box center [684, 335] width 1050 height 432
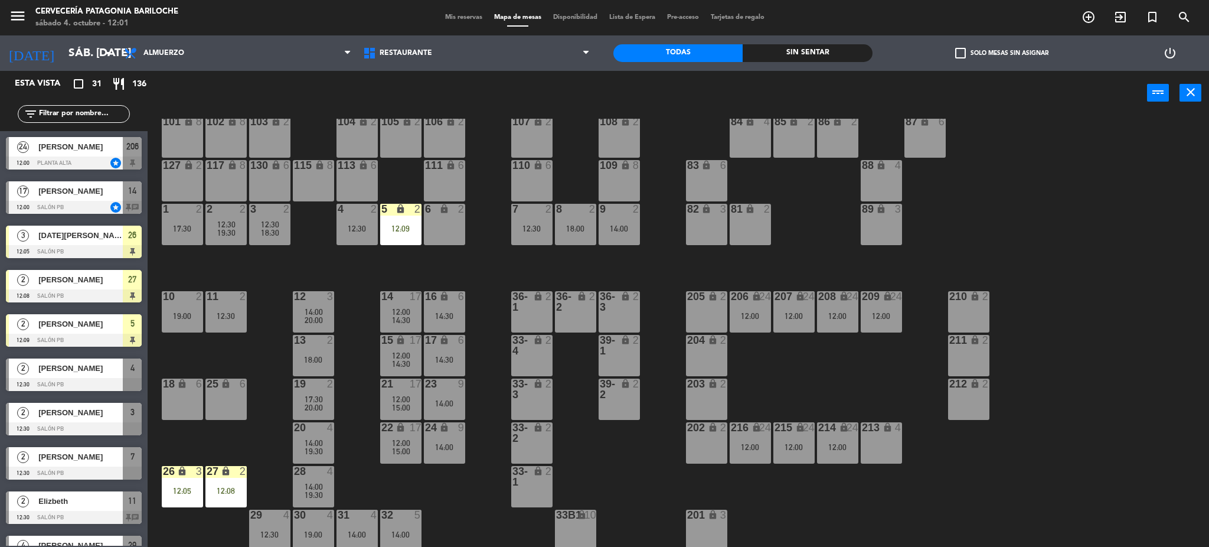
click at [227, 473] on icon "lock" at bounding box center [226, 471] width 10 height 10
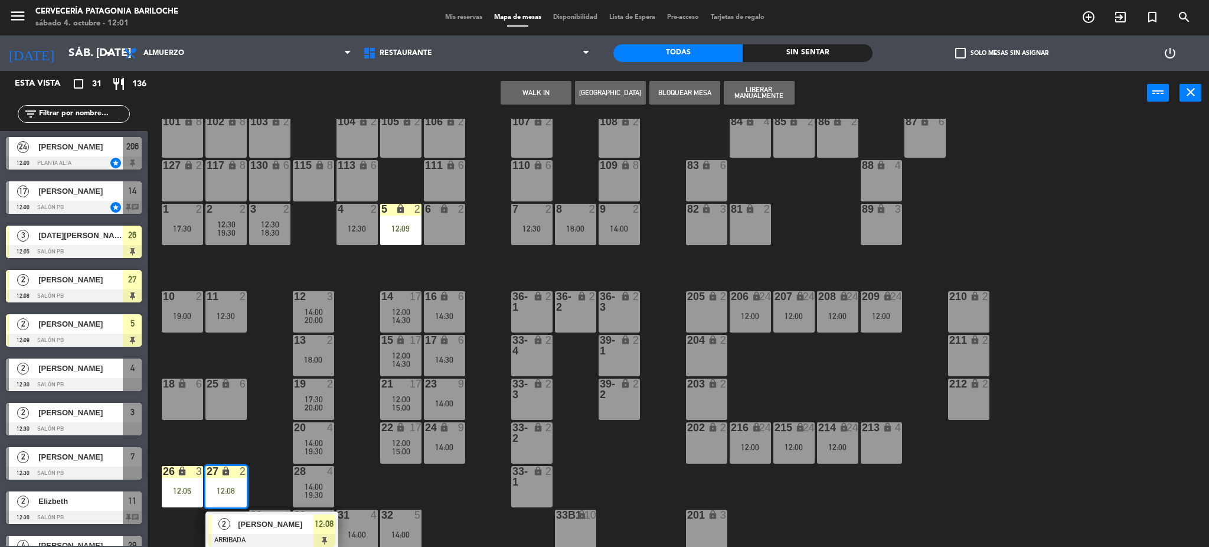
click at [272, 528] on span "Susana Garay" at bounding box center [276, 524] width 76 height 12
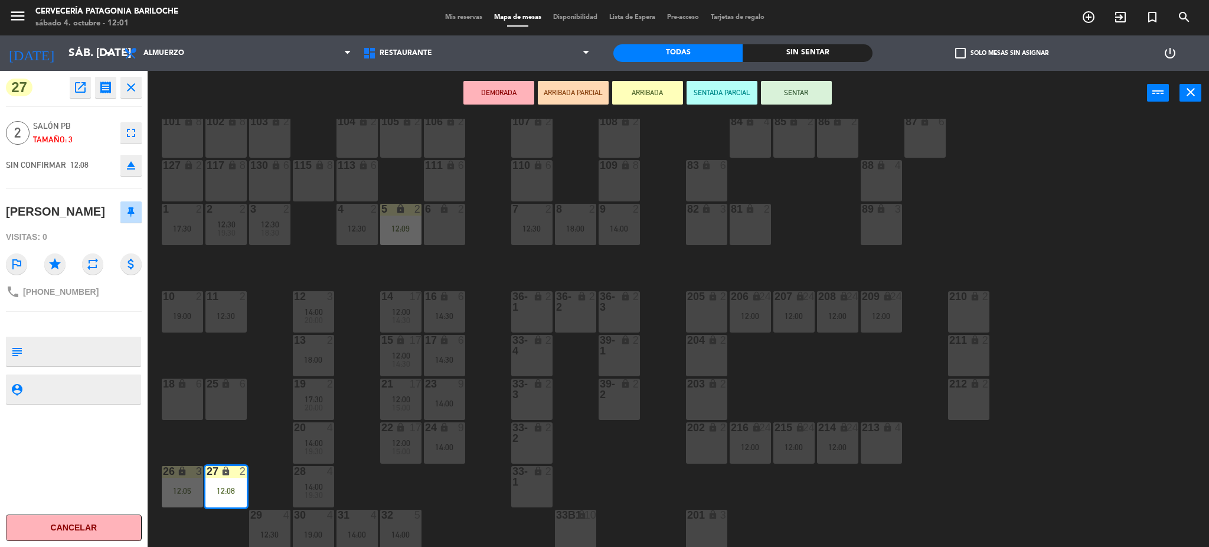
click at [280, 438] on div "101 lock 8 102 lock 8 104 lock 2 105 lock 2 106 lock 2 103 lock 2 107 lock 2 10…" at bounding box center [684, 335] width 1050 height 432
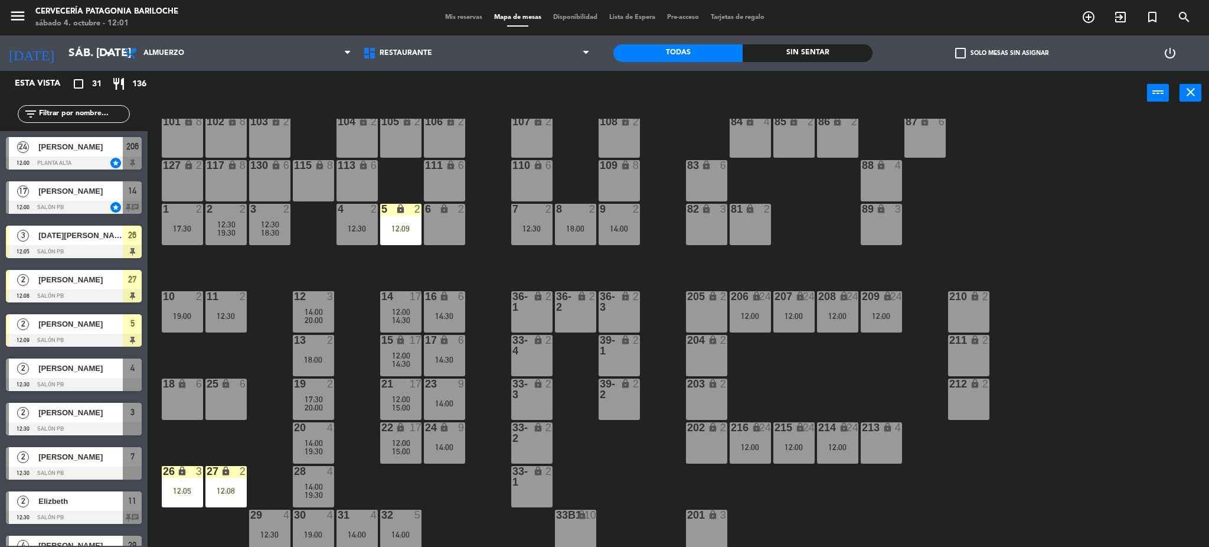
click at [184, 487] on div "12:05" at bounding box center [182, 490] width 41 height 8
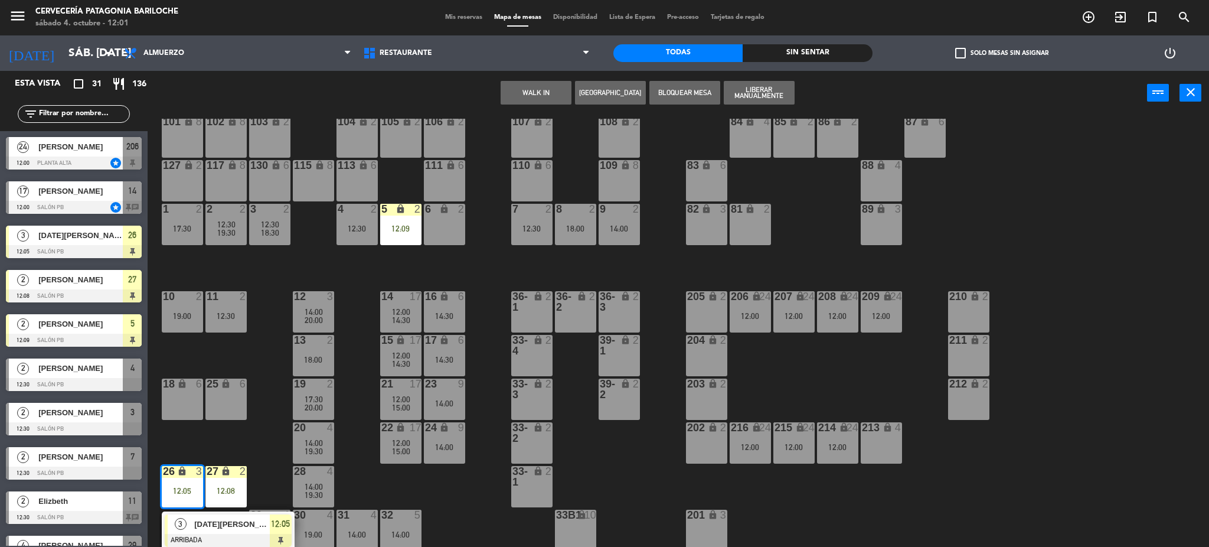
click at [185, 326] on div "10 2 19:00" at bounding box center [182, 311] width 41 height 41
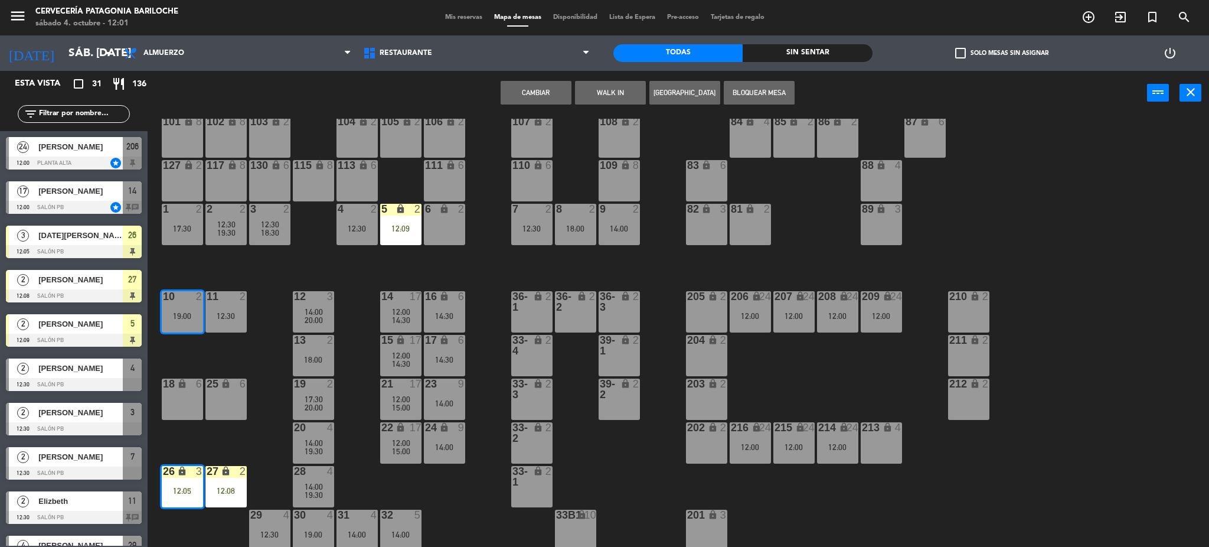
click at [251, 444] on div "101 lock 8 102 lock 8 104 lock 2 105 lock 2 106 lock 2 103 lock 2 107 lock 2 10…" at bounding box center [684, 335] width 1050 height 432
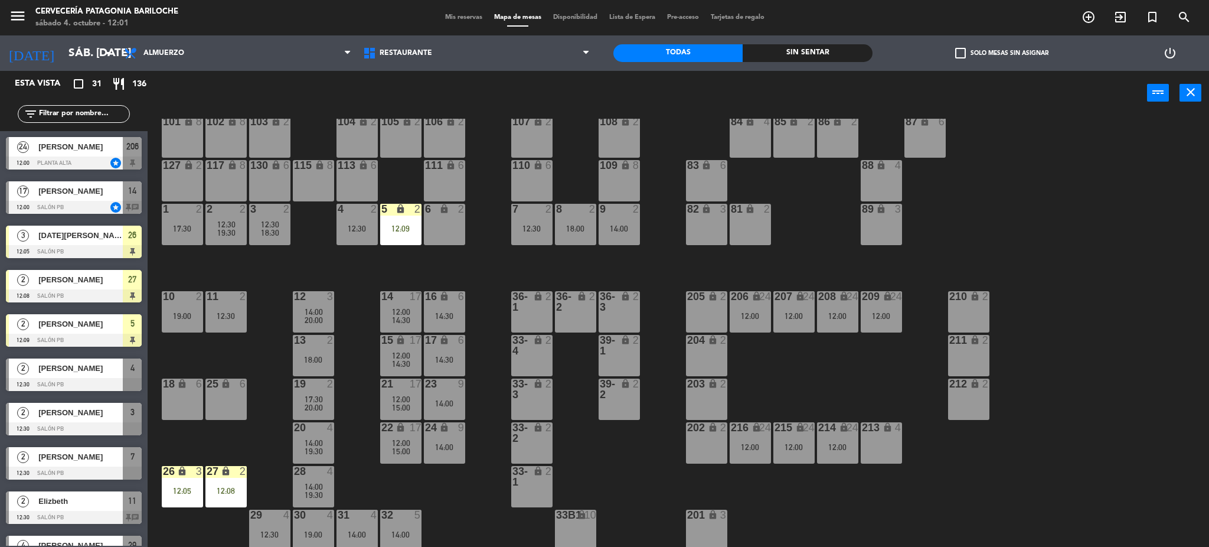
click at [177, 476] on div "lock" at bounding box center [181, 471] width 19 height 11
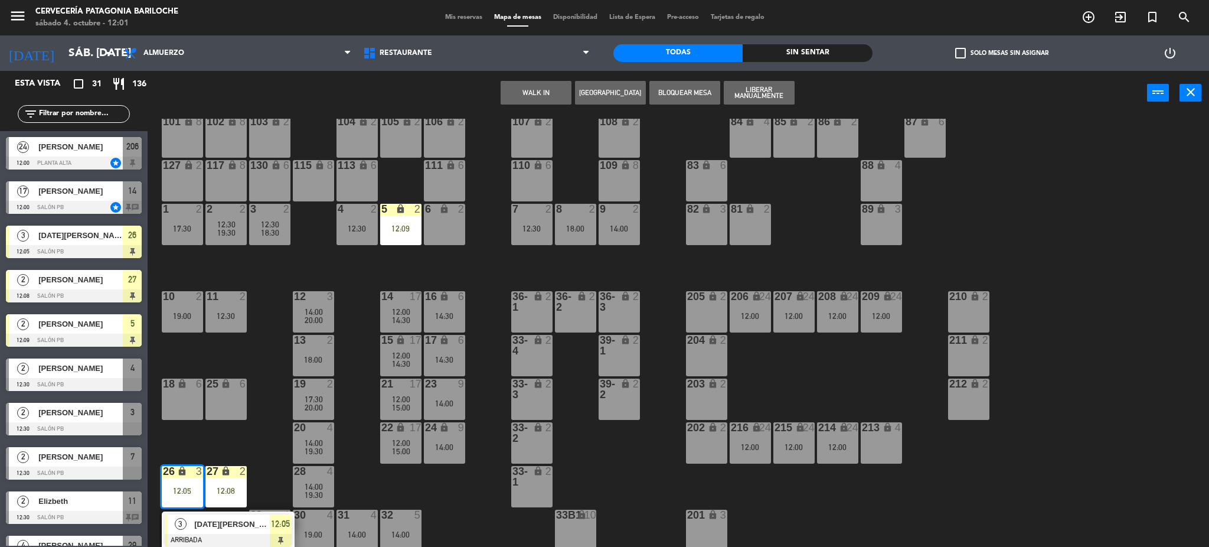
click at [202, 518] on span "Lucia Otaegui" at bounding box center [232, 524] width 76 height 12
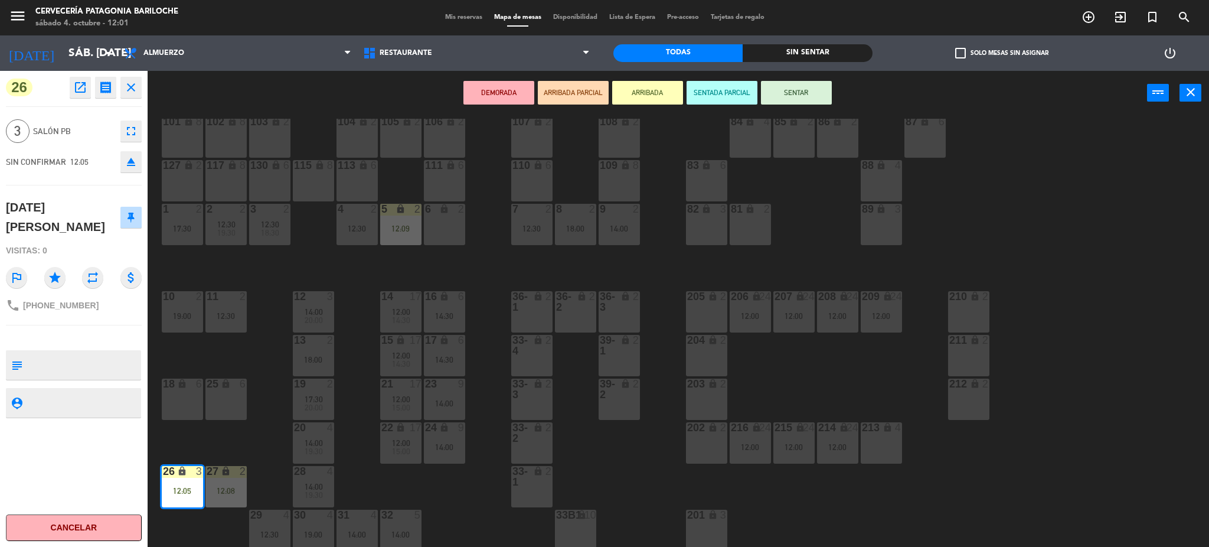
click at [184, 324] on div "10 2 19:00" at bounding box center [182, 311] width 41 height 41
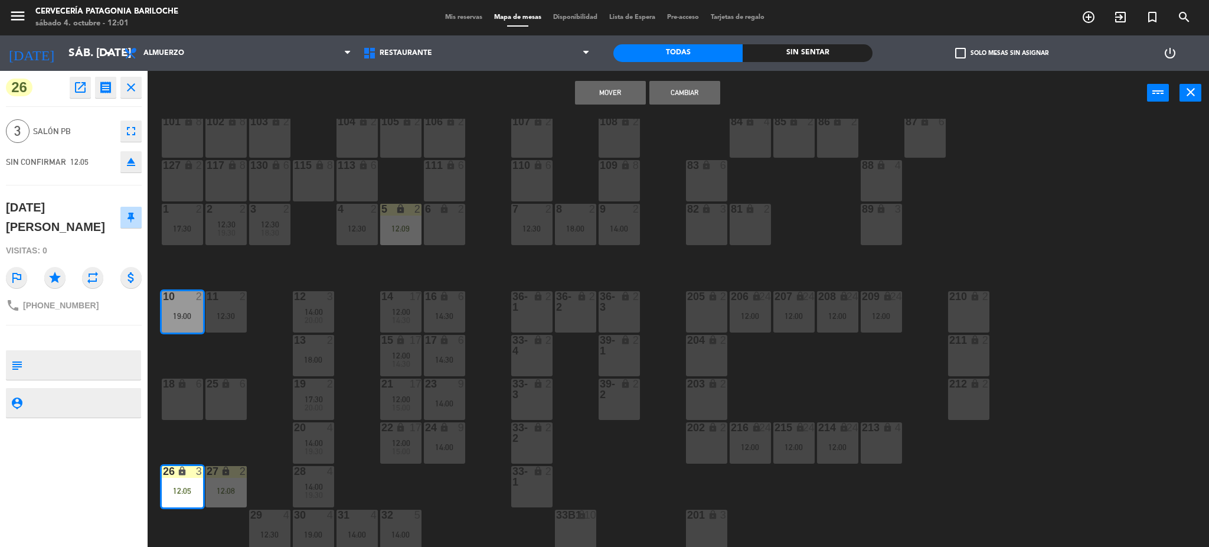
click at [614, 91] on button "Mover" at bounding box center [610, 93] width 71 height 24
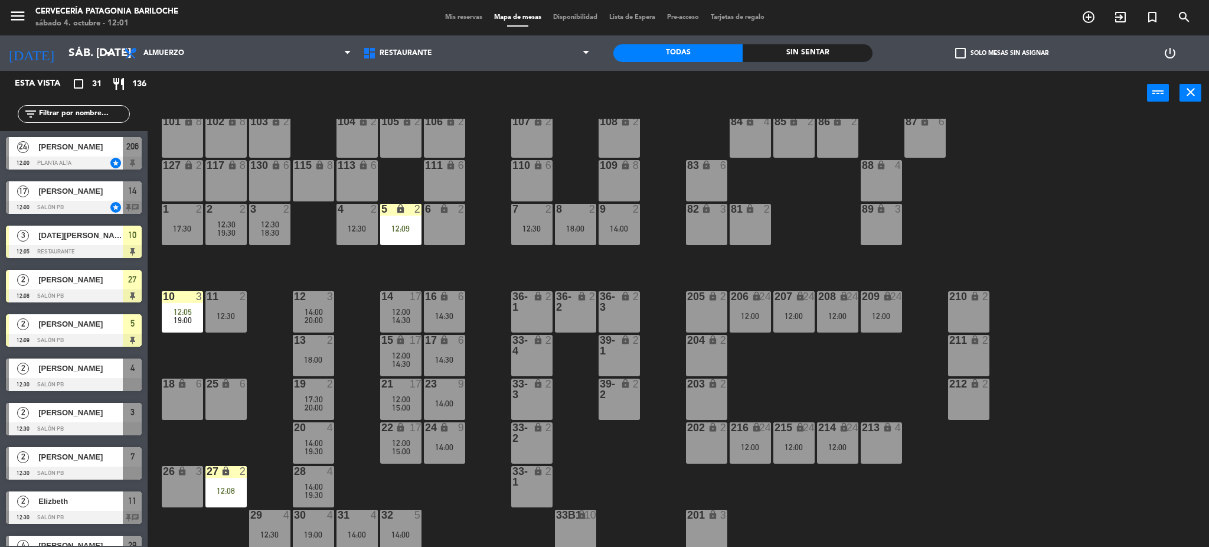
click at [230, 501] on div "27 lock 2 12:08" at bounding box center [225, 486] width 41 height 41
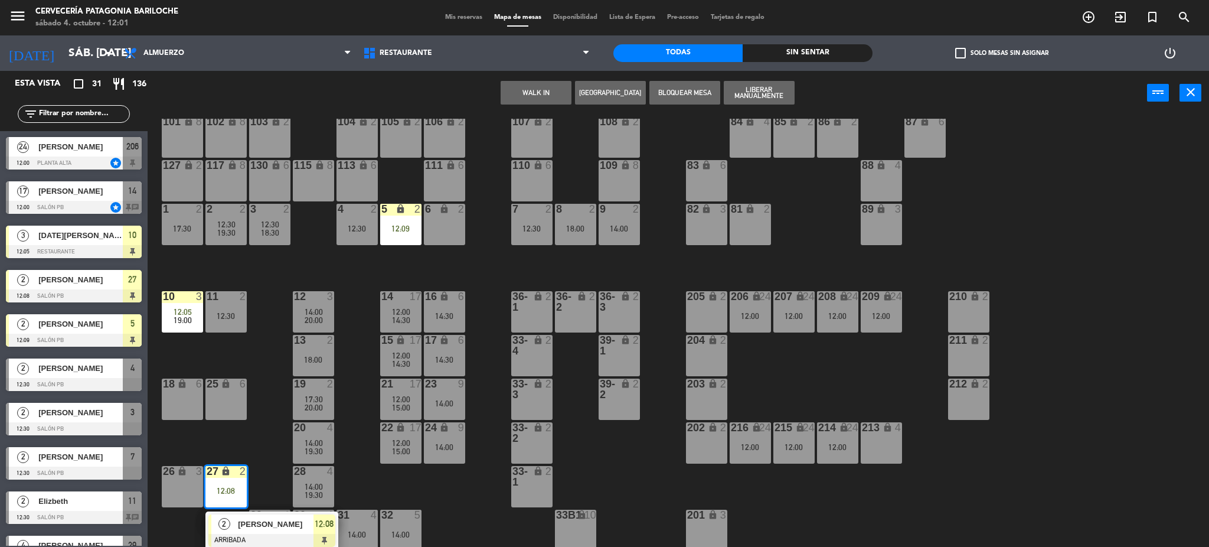
click at [246, 525] on span "Susana Garay" at bounding box center [276, 524] width 76 height 12
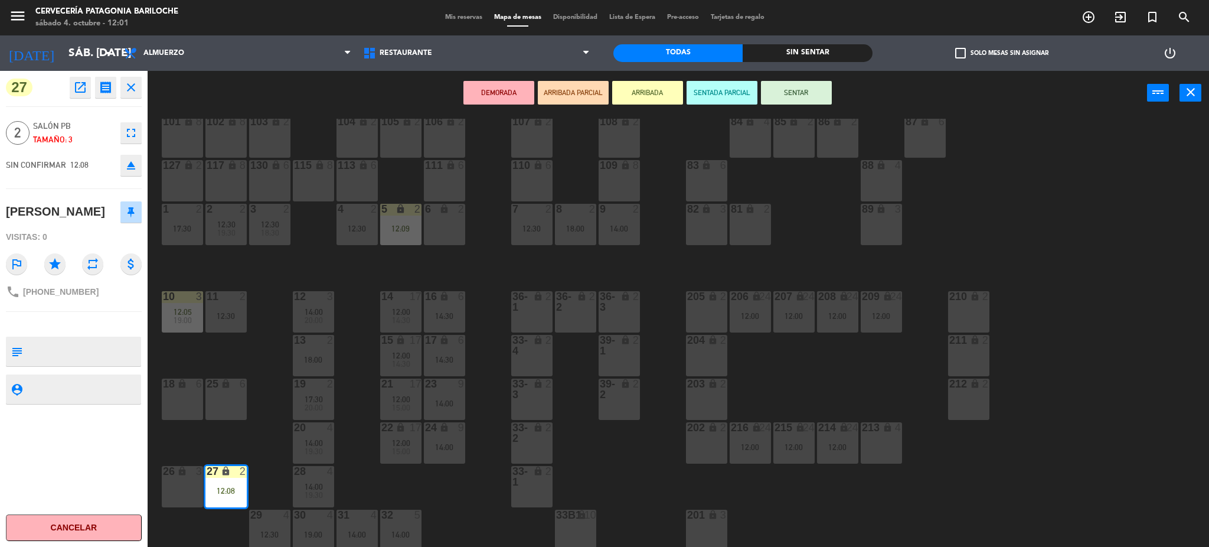
click at [451, 236] on div "6 lock 2" at bounding box center [444, 224] width 41 height 41
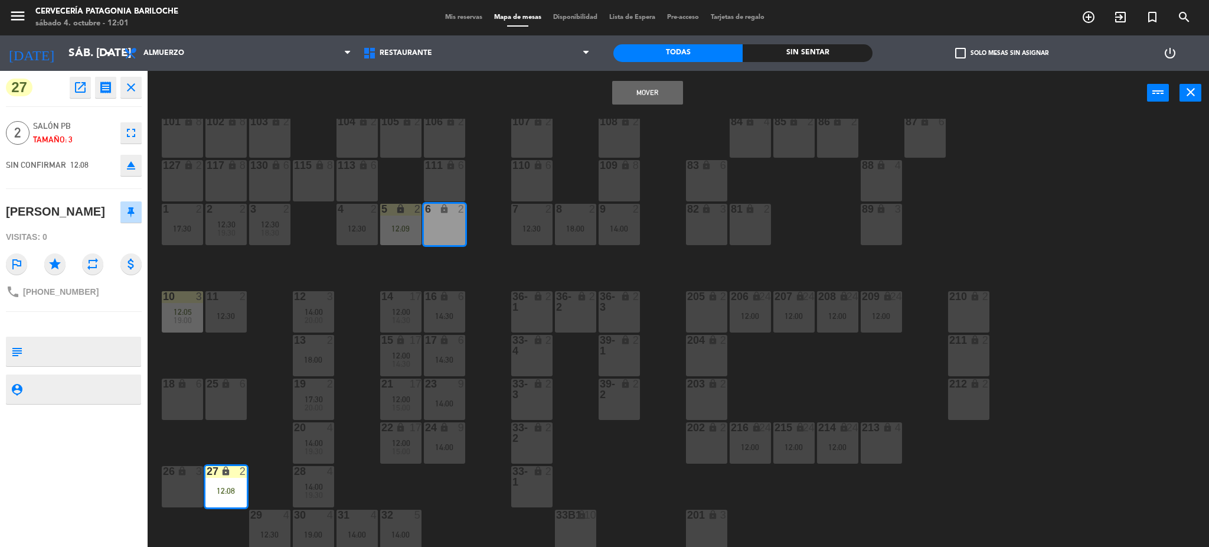
click at [663, 97] on button "Mover" at bounding box center [647, 93] width 71 height 24
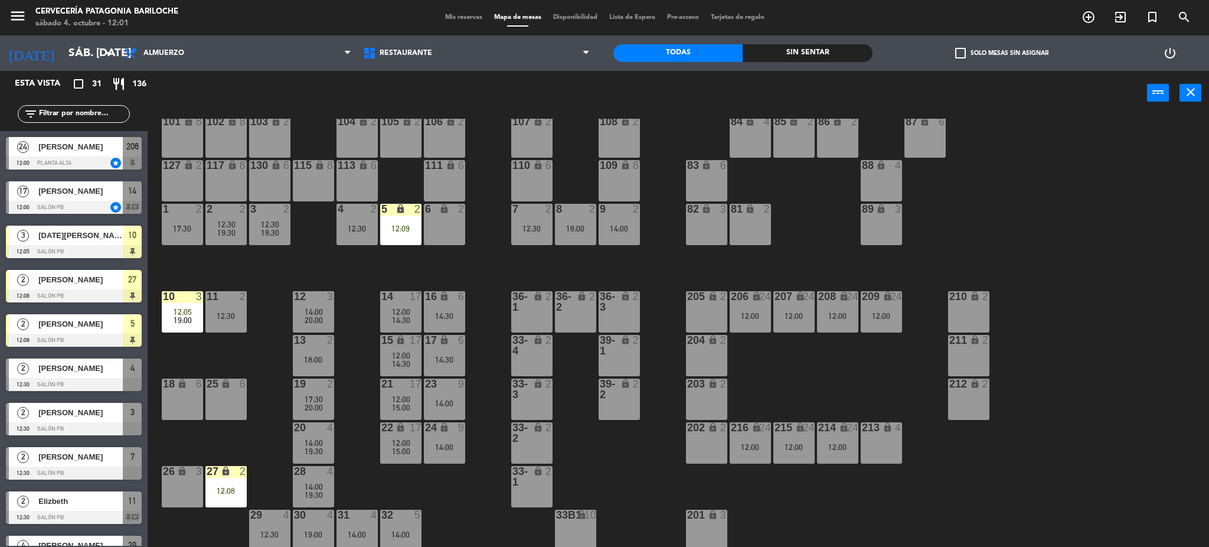
click at [68, 202] on div at bounding box center [74, 207] width 136 height 13
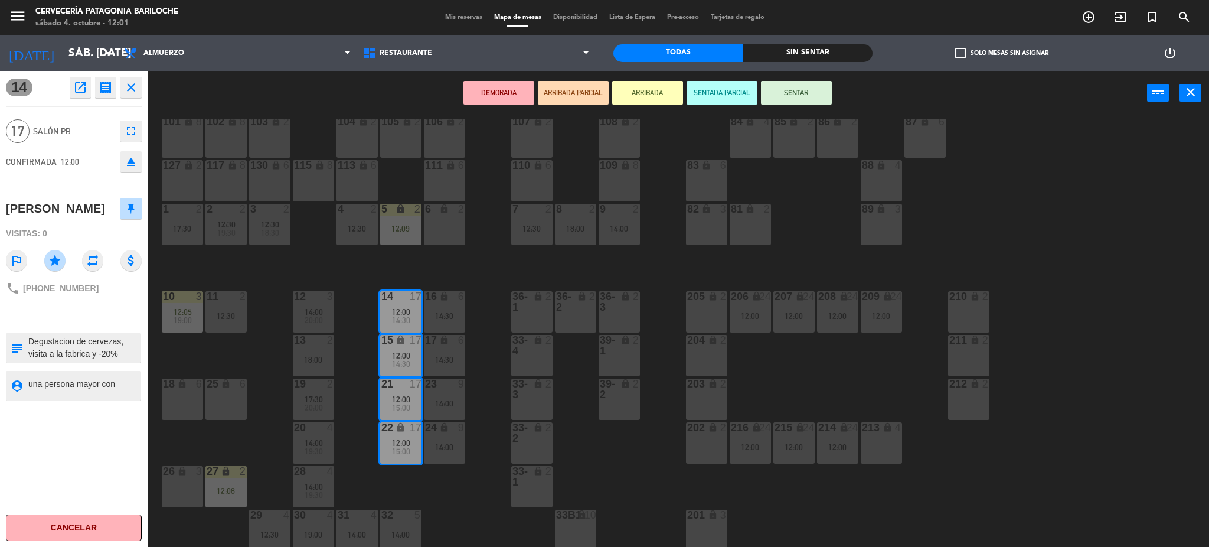
click at [88, 385] on textarea at bounding box center [83, 385] width 113 height 15
click at [117, 393] on textarea at bounding box center [83, 385] width 113 height 15
click at [175, 437] on div "101 lock 8 102 lock 8 104 lock 2 105 lock 2 106 lock 2 103 lock 2 107 lock 2 10…" at bounding box center [684, 335] width 1050 height 432
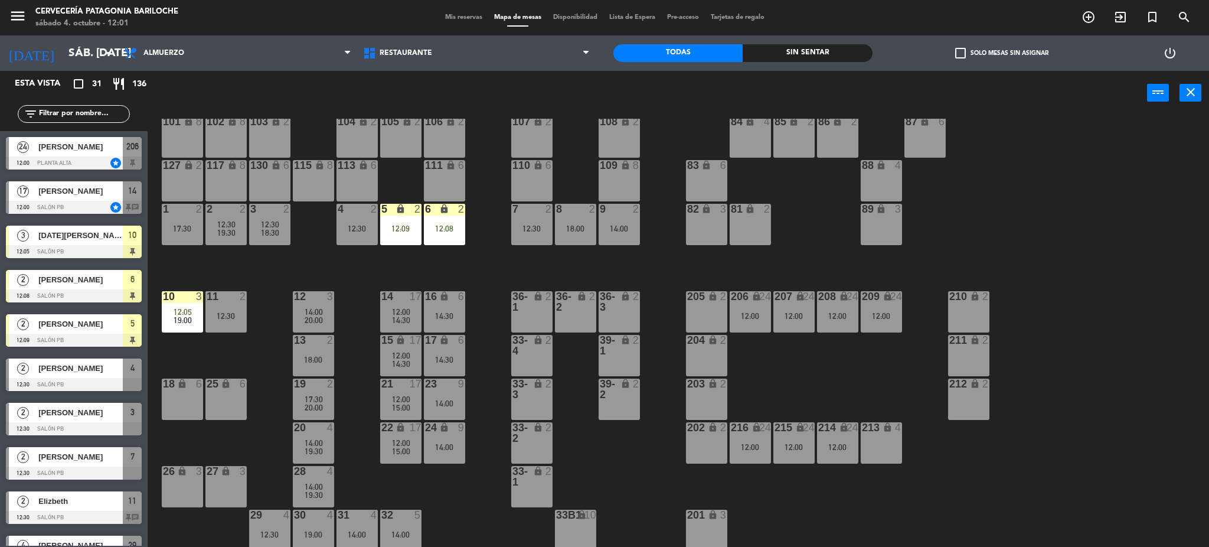
click at [71, 158] on div at bounding box center [74, 162] width 136 height 13
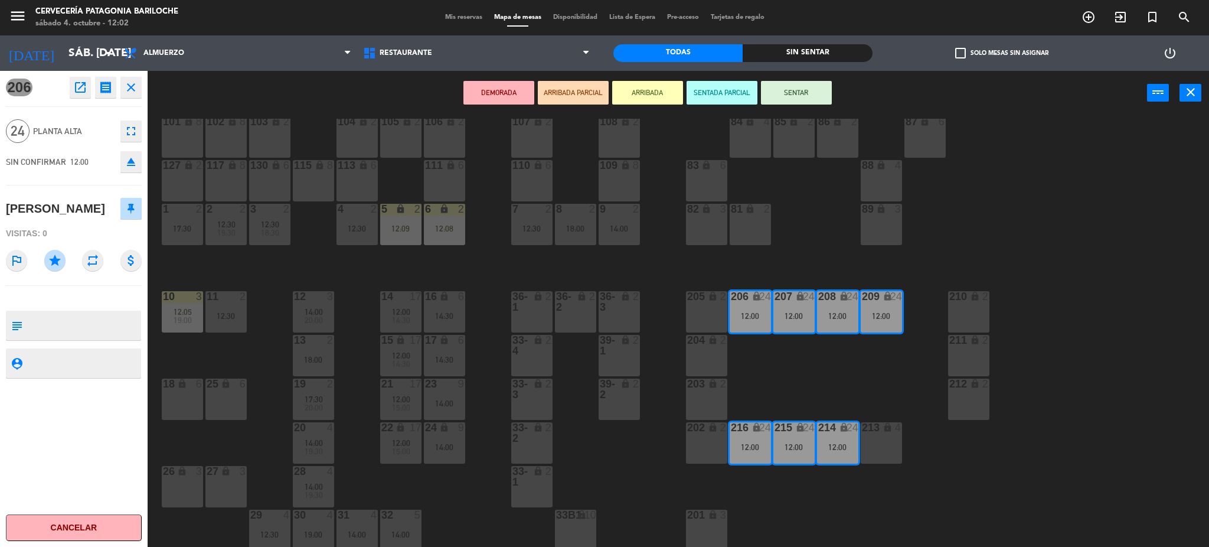
click at [646, 472] on div "101 lock 8 102 lock 8 104 lock 2 105 lock 2 106 lock 2 103 lock 2 107 lock 2 10…" at bounding box center [684, 335] width 1050 height 432
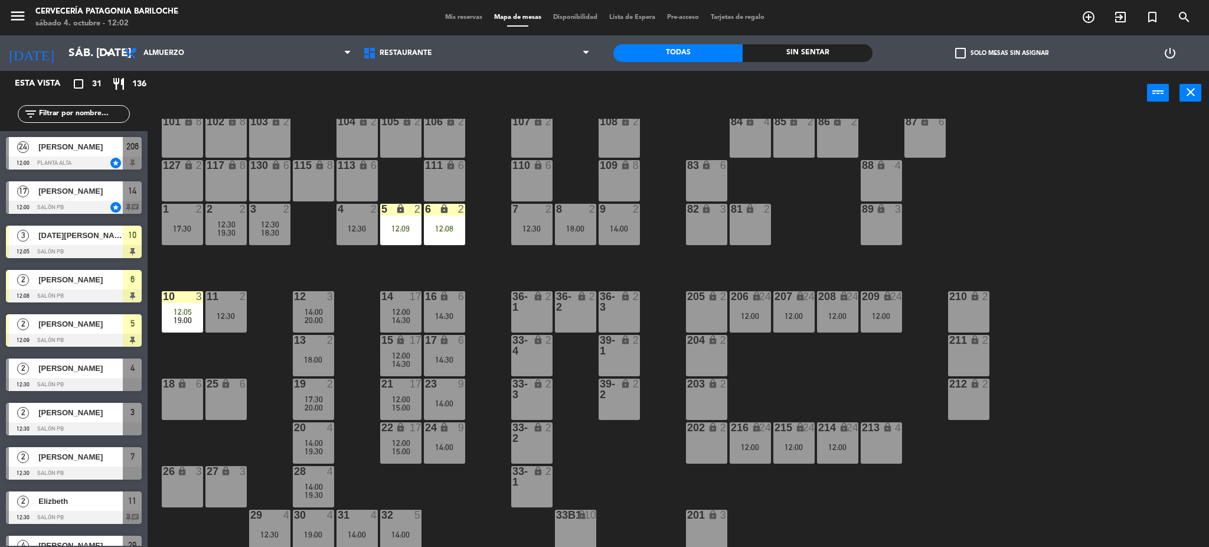
click at [382, 298] on div "14" at bounding box center [381, 296] width 1 height 11
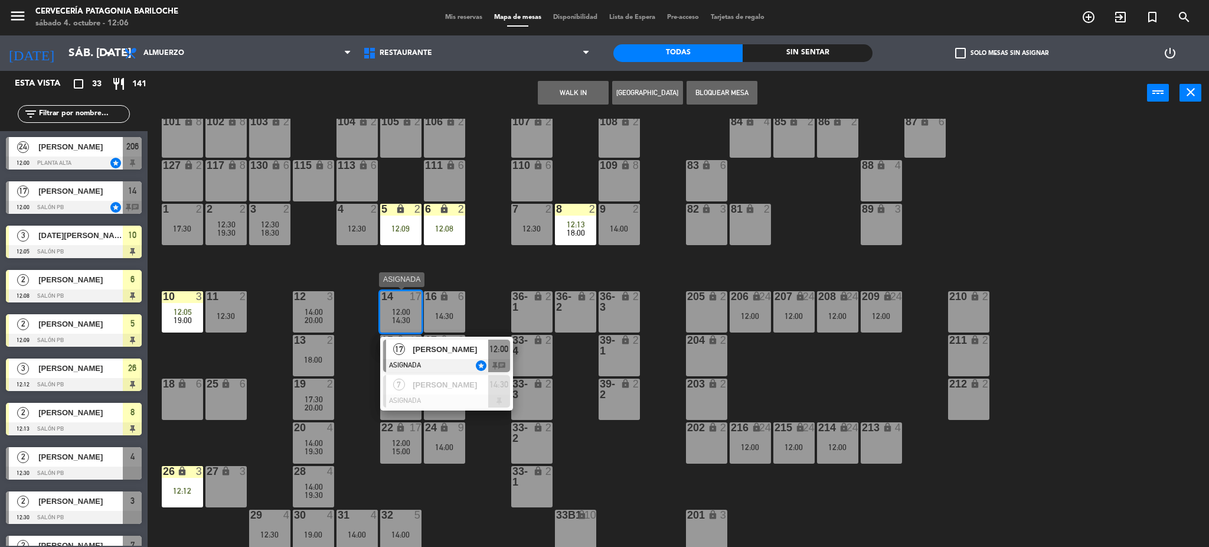
click at [443, 356] on div "Fernanda Serra" at bounding box center [449, 348] width 77 height 19
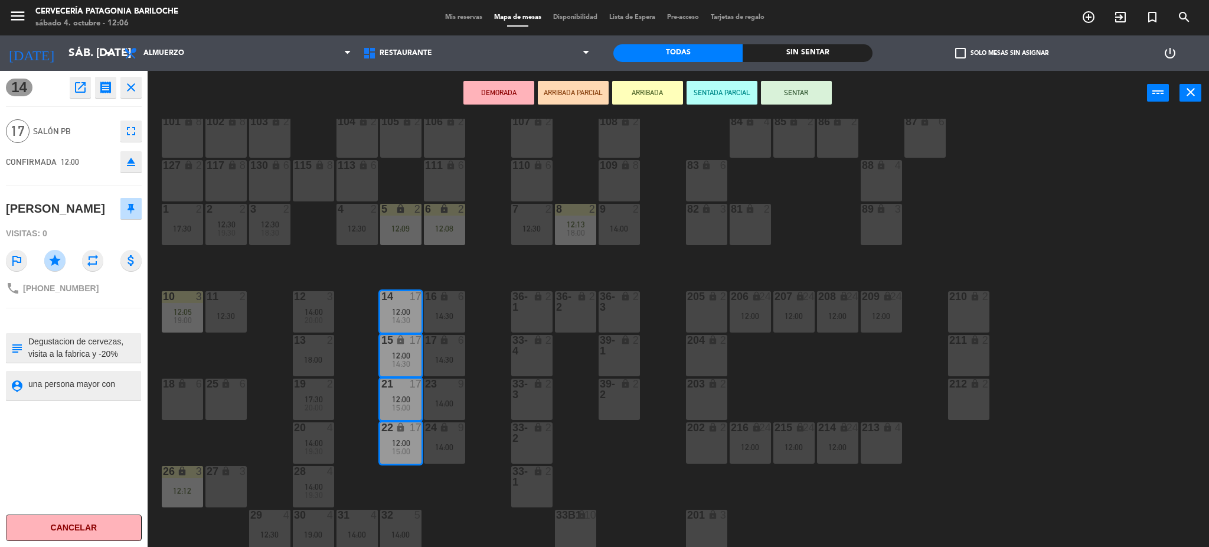
click at [799, 97] on button "SENTAR" at bounding box center [796, 93] width 71 height 24
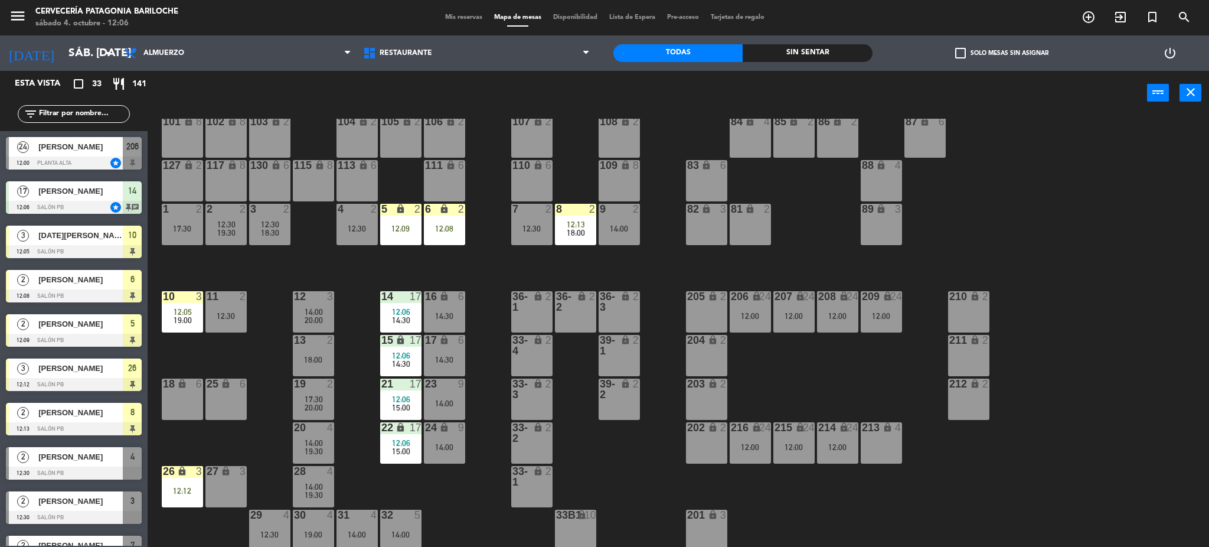
click at [172, 325] on div "10 3 12:05 19:00" at bounding box center [182, 311] width 41 height 41
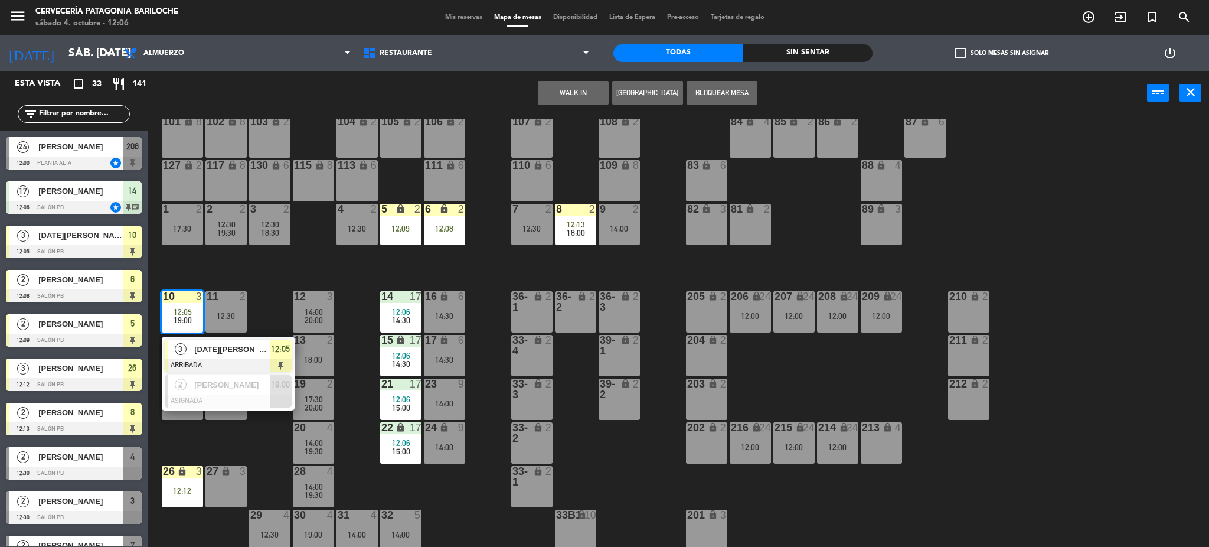
click at [207, 363] on div at bounding box center [228, 365] width 127 height 13
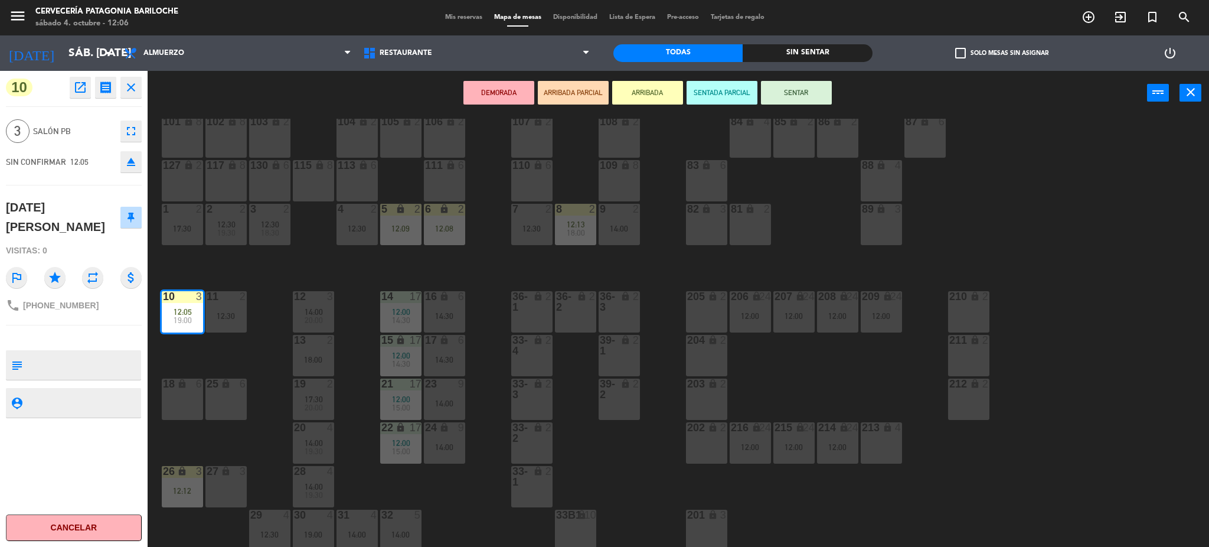
click at [171, 352] on div "101 lock 8 102 lock 8 104 lock 2 105 lock 2 106 lock 2 103 lock 2 107 lock 2 10…" at bounding box center [684, 335] width 1050 height 432
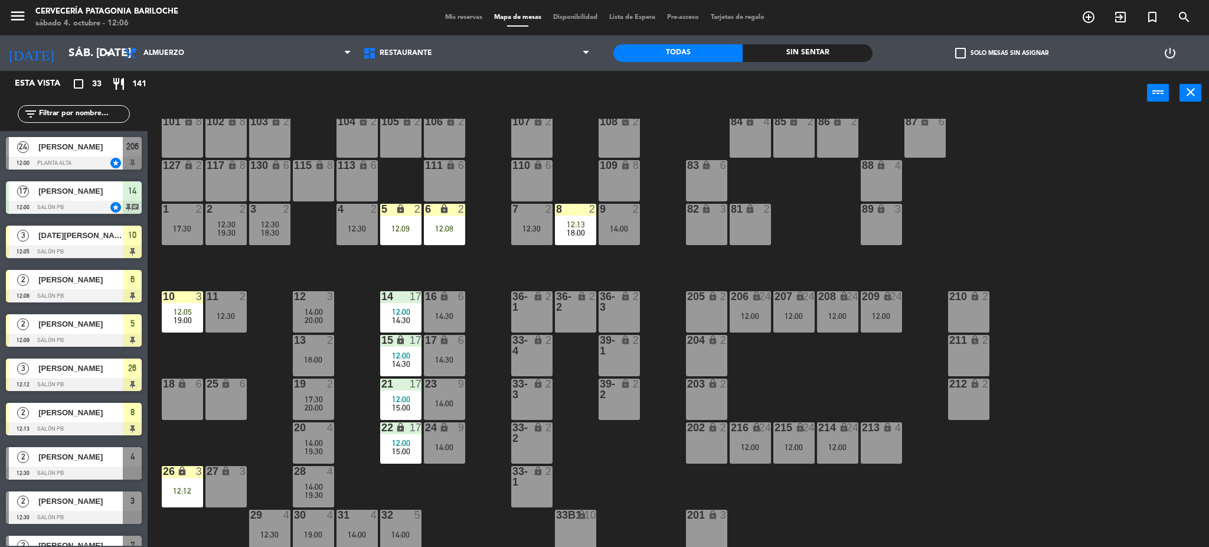
click at [191, 488] on div "12:12" at bounding box center [182, 490] width 41 height 8
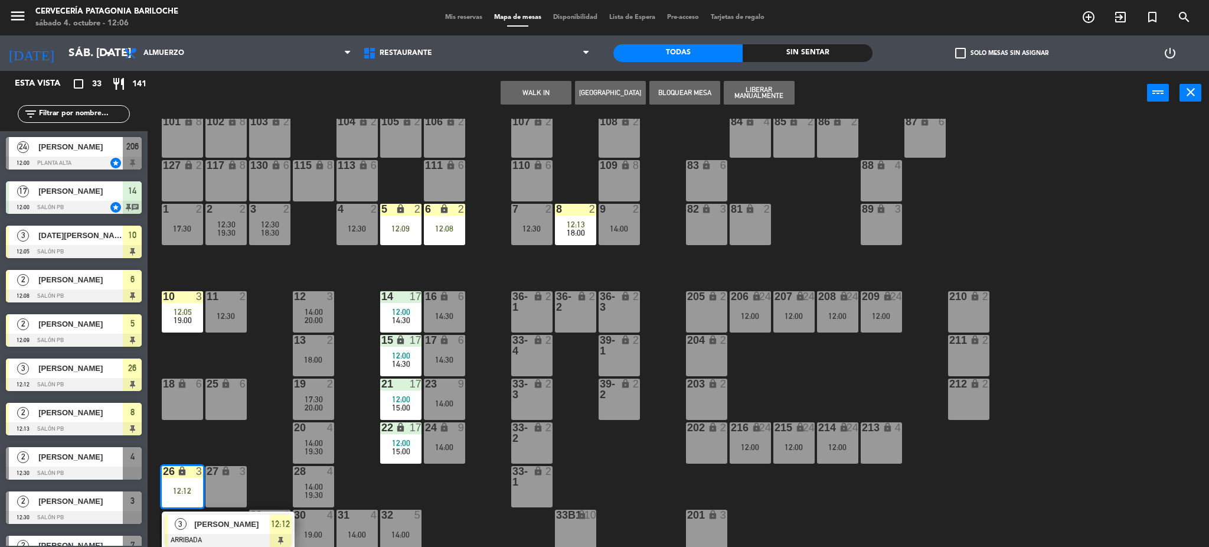
click at [233, 530] on span "Garrido Albano" at bounding box center [232, 524] width 76 height 12
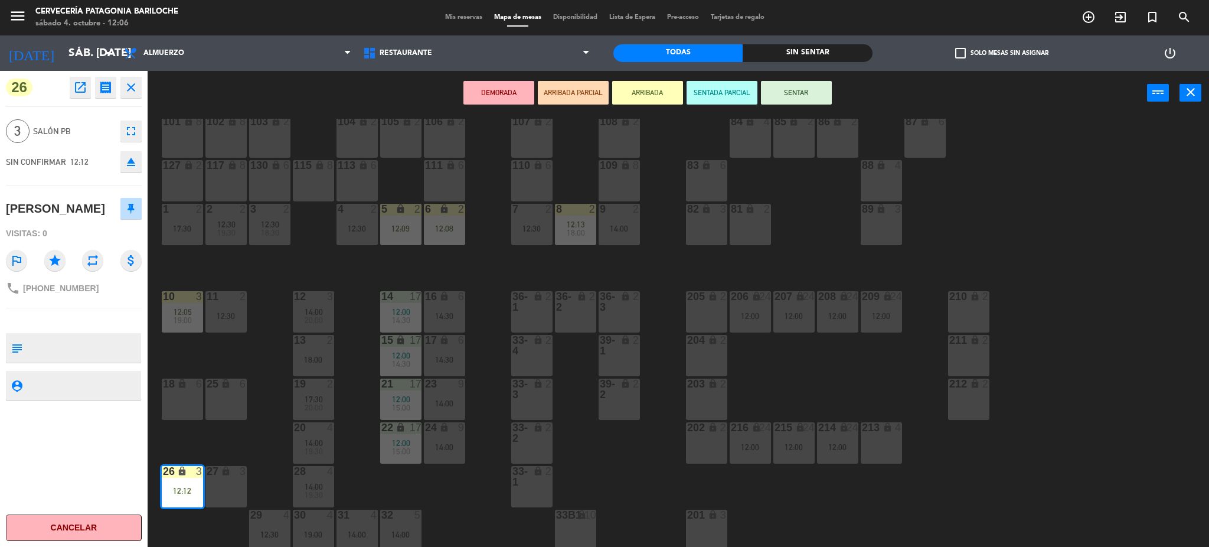
click at [261, 443] on div "101 lock 8 102 lock 8 104 lock 2 105 lock 2 106 lock 2 103 lock 2 107 lock 2 10…" at bounding box center [684, 335] width 1050 height 432
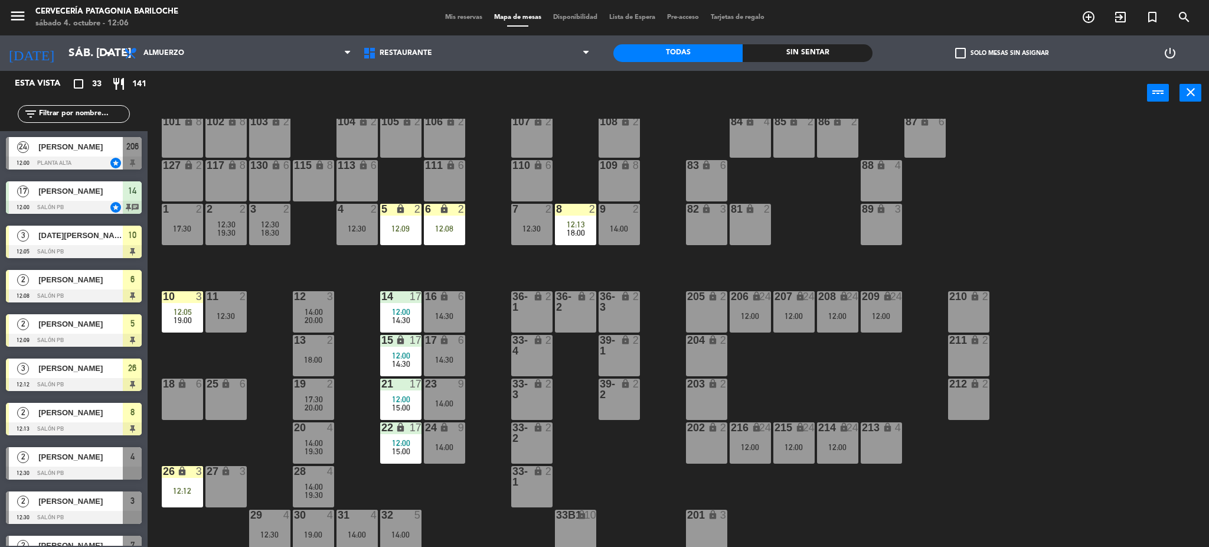
click at [466, 506] on div "101 lock 8 102 lock 8 104 lock 2 105 lock 2 106 lock 2 103 lock 2 107 lock 2 10…" at bounding box center [684, 335] width 1050 height 432
click at [301, 320] on div "20:00" at bounding box center [313, 320] width 41 height 8
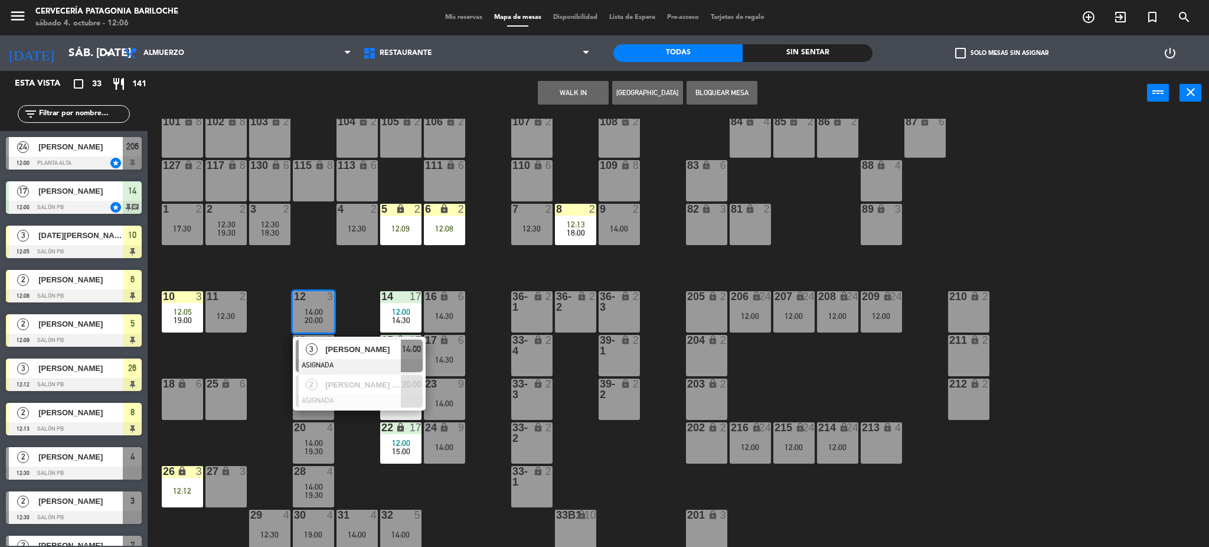
click at [355, 293] on div "101 lock 8 102 lock 8 104 lock 2 105 lock 2 106 lock 2 103 lock 2 107 lock 2 10…" at bounding box center [684, 335] width 1050 height 432
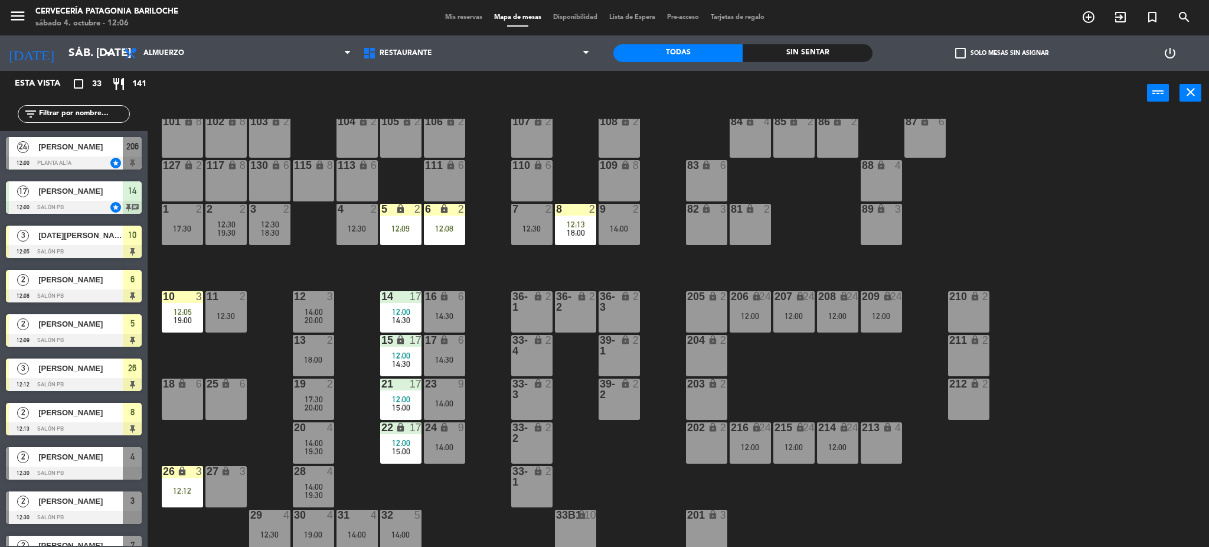
click at [322, 316] on span "20:00" at bounding box center [314, 319] width 18 height 9
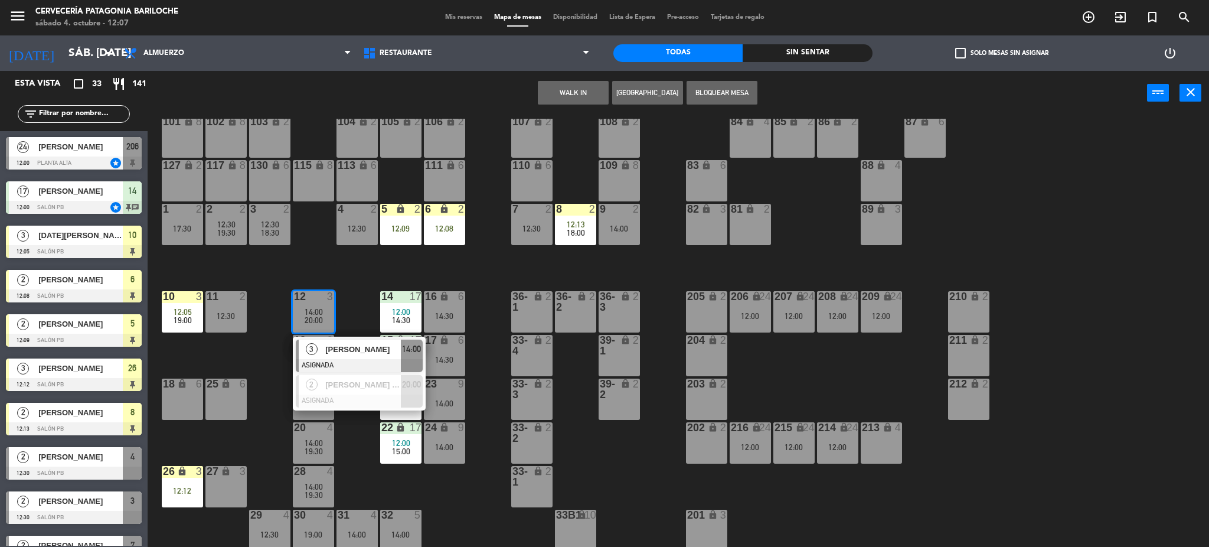
click at [364, 300] on div "101 lock 8 102 lock 8 104 lock 2 105 lock 2 106 lock 2 103 lock 2 107 lock 2 10…" at bounding box center [684, 335] width 1050 height 432
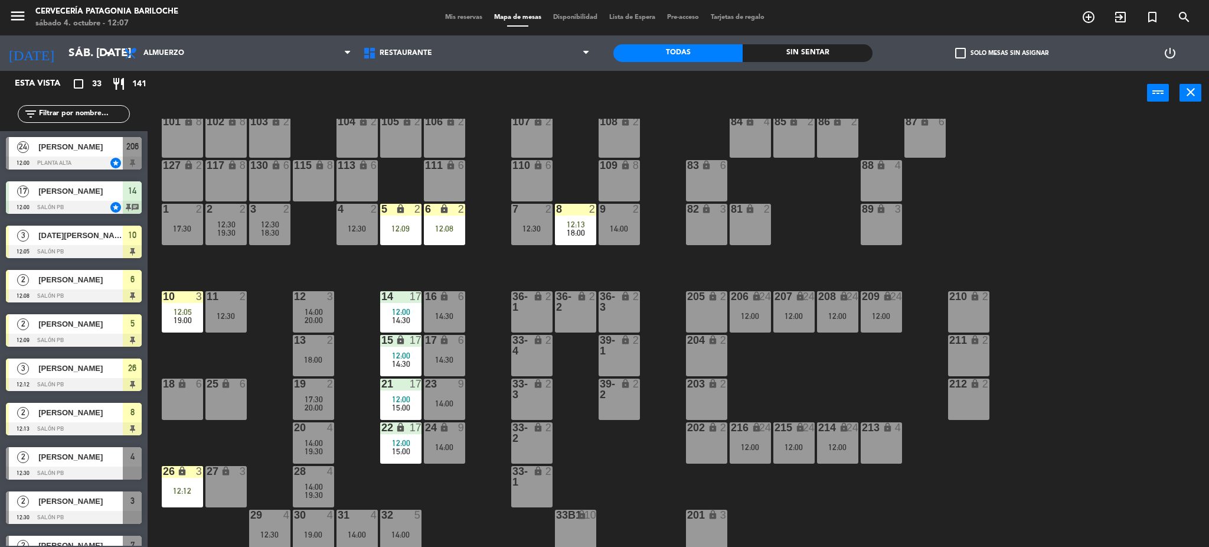
click at [583, 449] on div "101 lock 8 102 lock 8 104 lock 2 105 lock 2 106 lock 2 103 lock 2 107 lock 2 10…" at bounding box center [684, 335] width 1050 height 432
click at [308, 484] on span "14:00" at bounding box center [314, 486] width 18 height 9
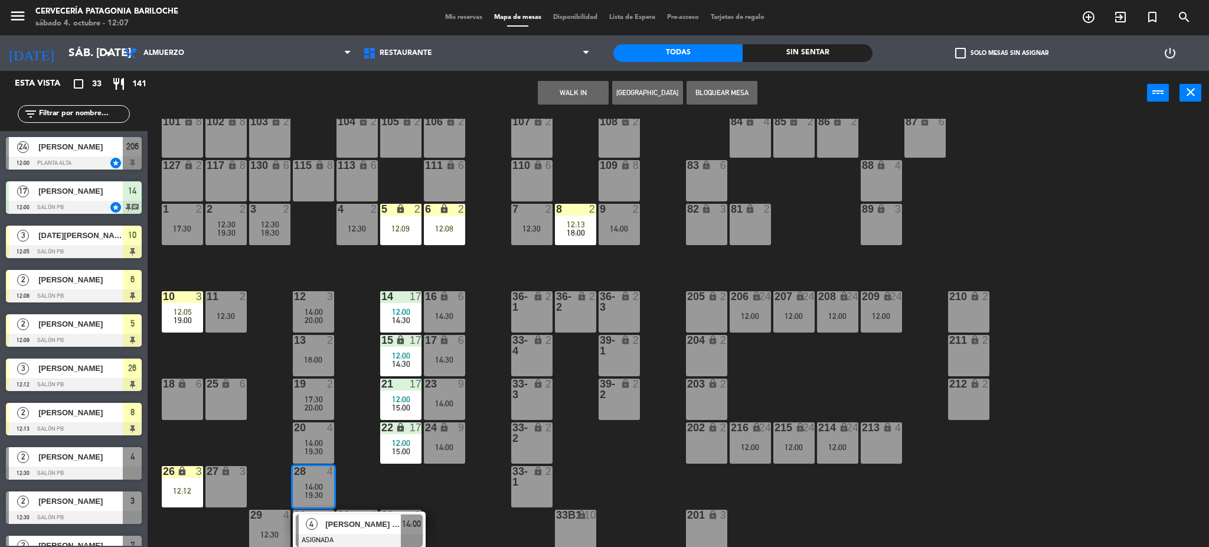
scroll to position [58, 0]
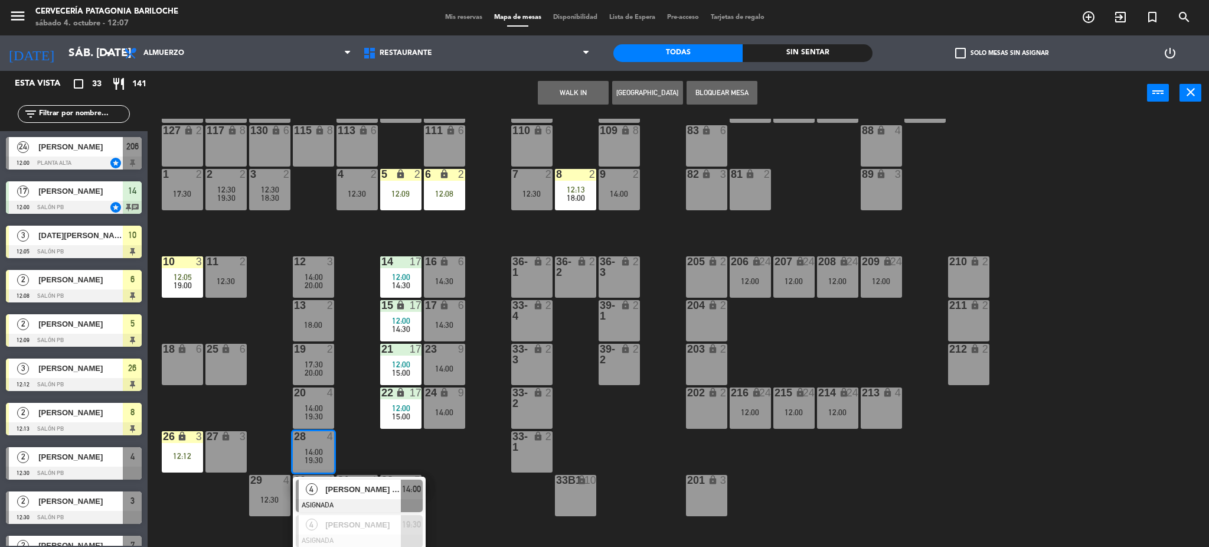
click at [466, 513] on div "101 lock 8 102 lock 8 104 lock 2 105 lock 2 106 lock 2 103 lock 2 107 lock 2 10…" at bounding box center [684, 335] width 1050 height 432
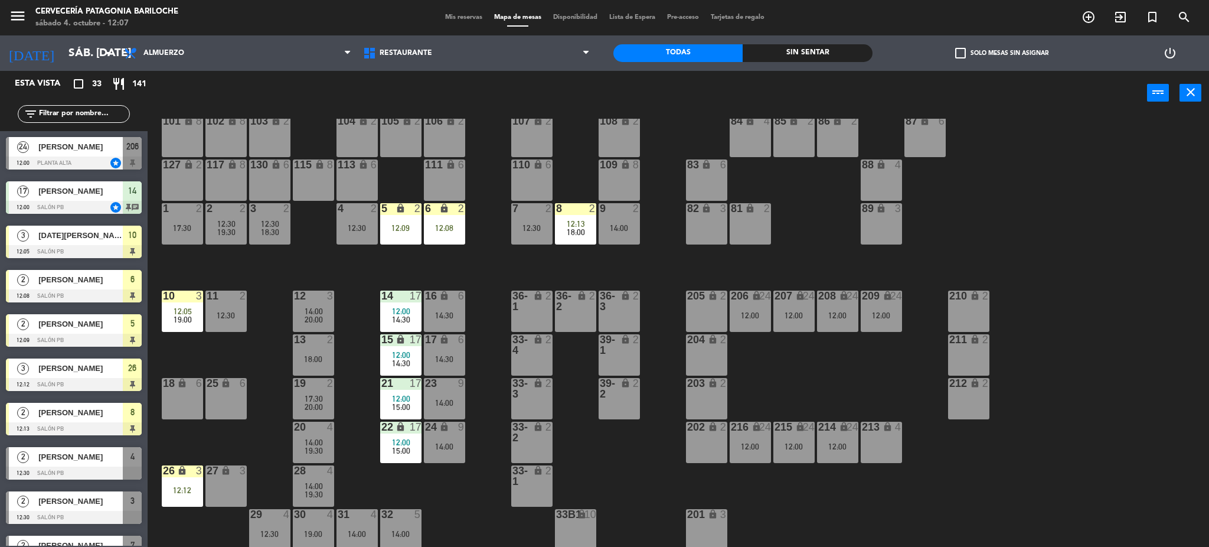
scroll to position [24, 0]
click at [279, 527] on div "29 4 12:30" at bounding box center [269, 529] width 41 height 41
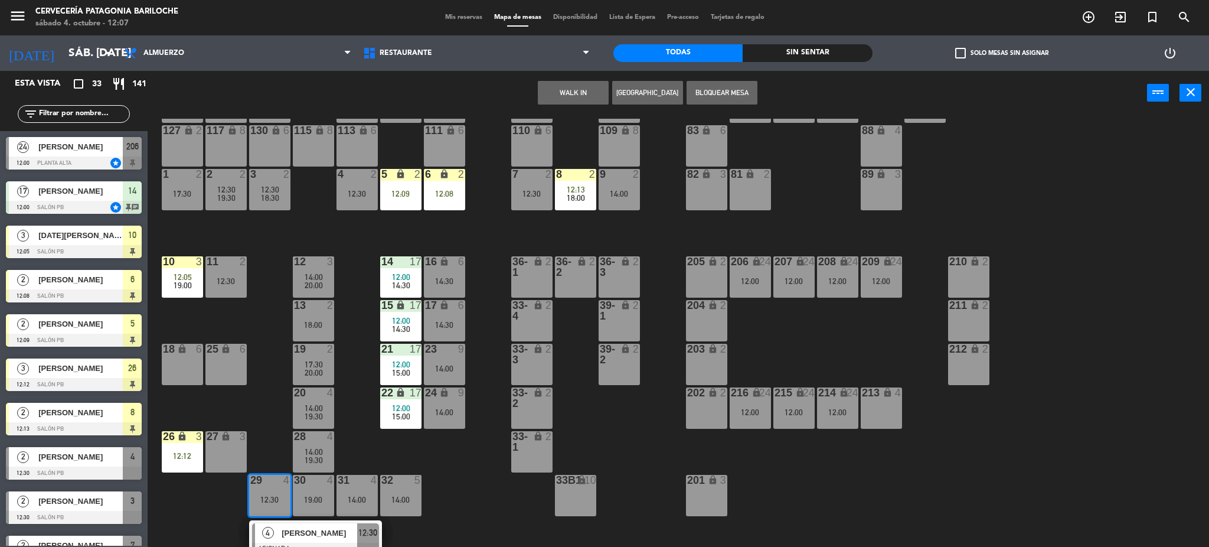
click at [309, 535] on span "Flor Cristo" at bounding box center [320, 533] width 76 height 12
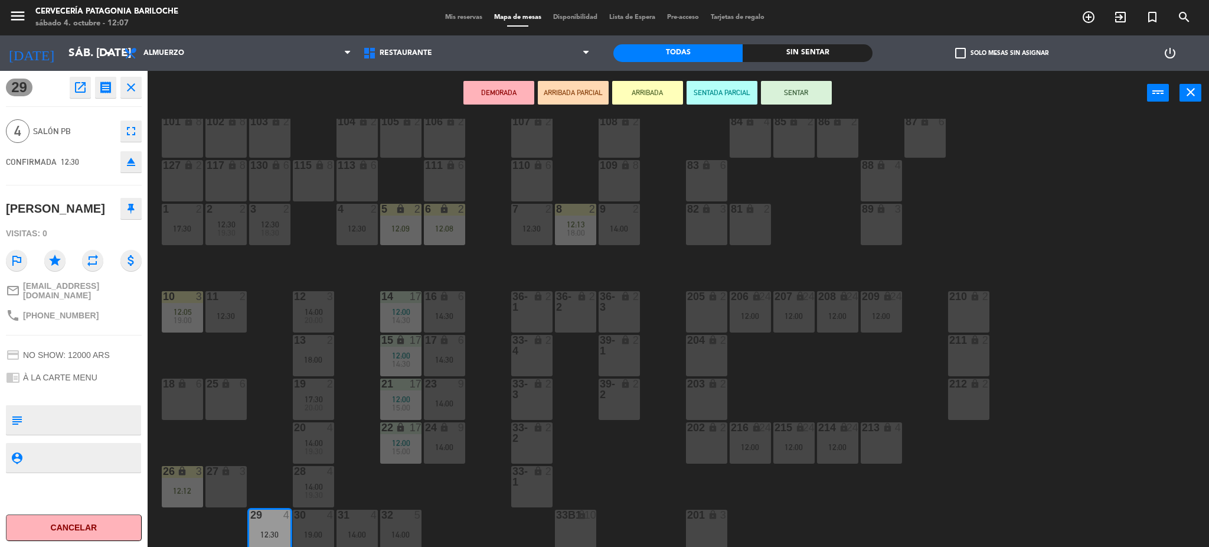
click at [390, 522] on div "32 5 14:00" at bounding box center [400, 529] width 41 height 41
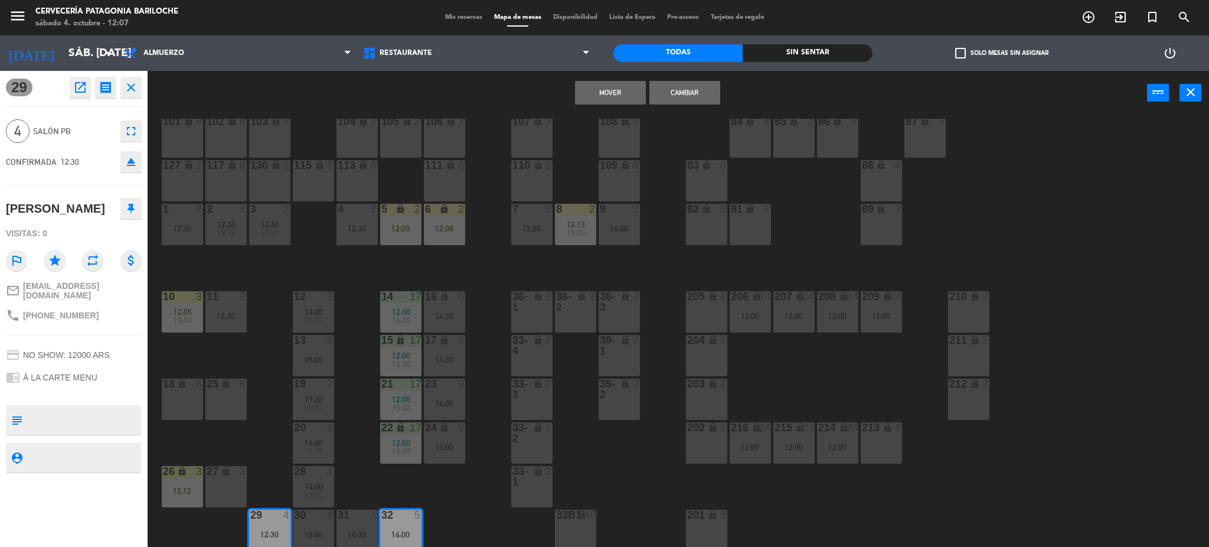
click at [491, 272] on div "101 lock 8 102 lock 8 104 lock 2 105 lock 2 106 lock 2 103 lock 2 107 lock 2 10…" at bounding box center [684, 335] width 1050 height 432
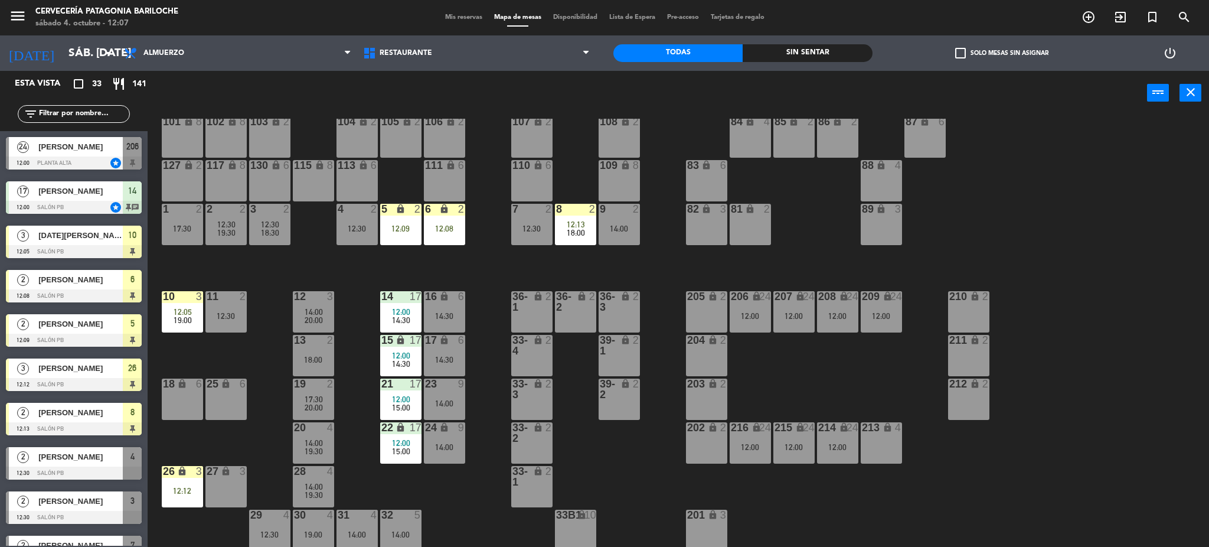
scroll to position [3, 0]
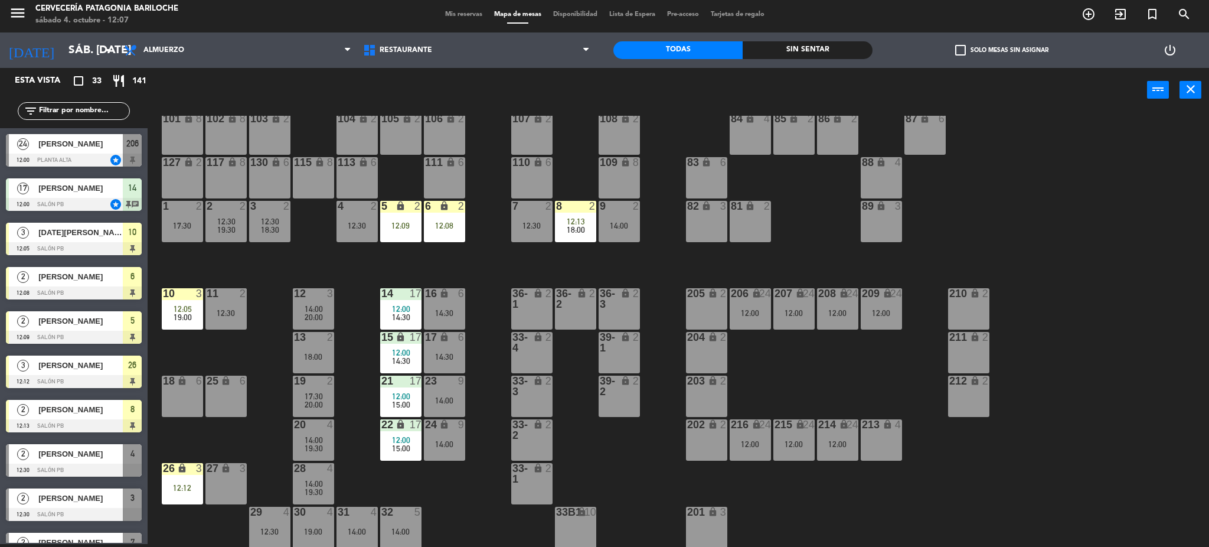
click at [561, 213] on div "8 2 12:13 18:00" at bounding box center [575, 221] width 41 height 41
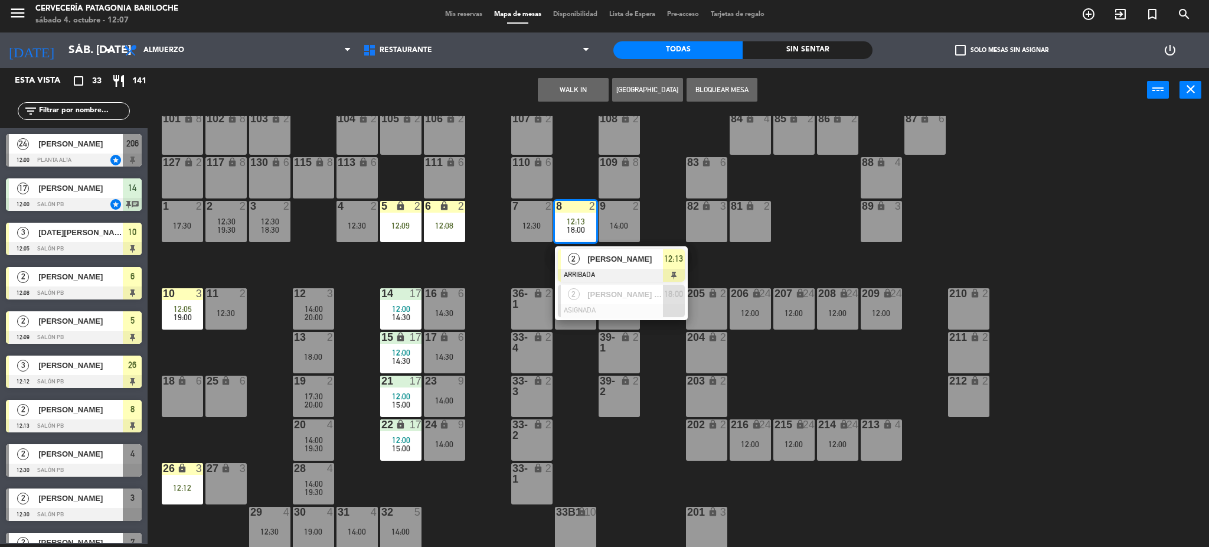
click at [676, 198] on div "101 lock 8 102 lock 8 104 lock 2 105 lock 2 106 lock 2 103 lock 2 107 lock 2 10…" at bounding box center [684, 332] width 1050 height 432
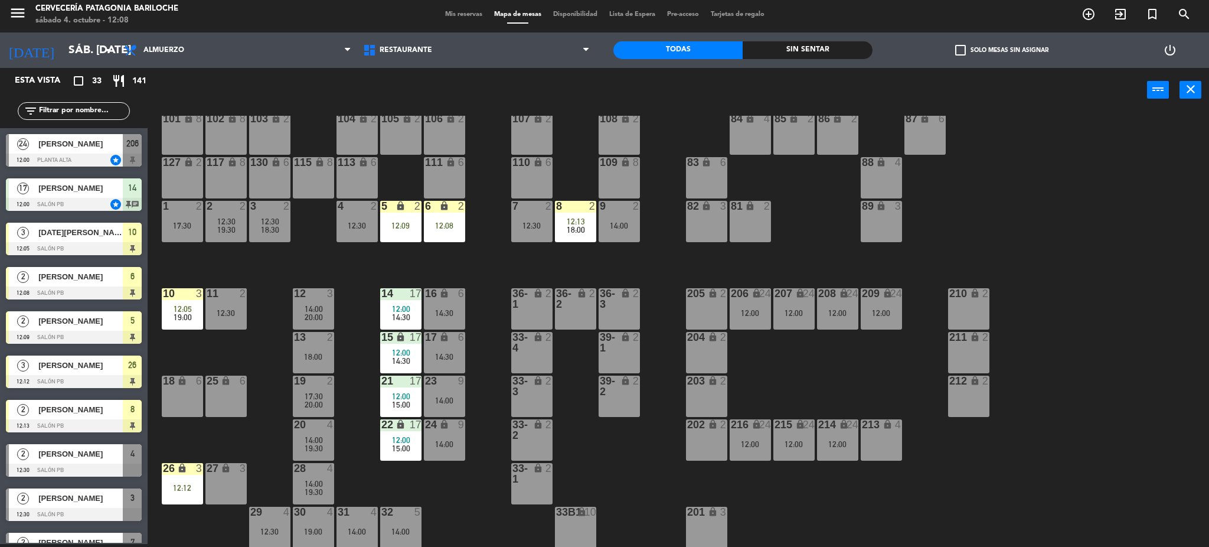
click at [465, 491] on div "101 lock 8 102 lock 8 104 lock 2 105 lock 2 106 lock 2 103 lock 2 107 lock 2 10…" at bounding box center [684, 332] width 1050 height 432
click at [323, 521] on div "30 4 19:00" at bounding box center [313, 526] width 41 height 41
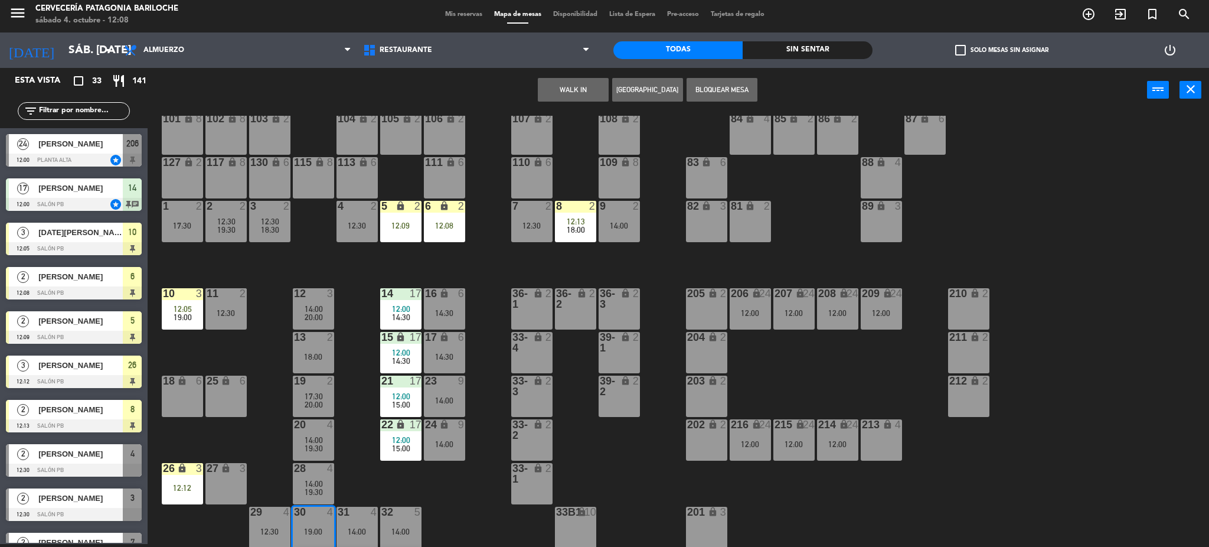
click at [576, 91] on button "WALK IN" at bounding box center [573, 90] width 71 height 24
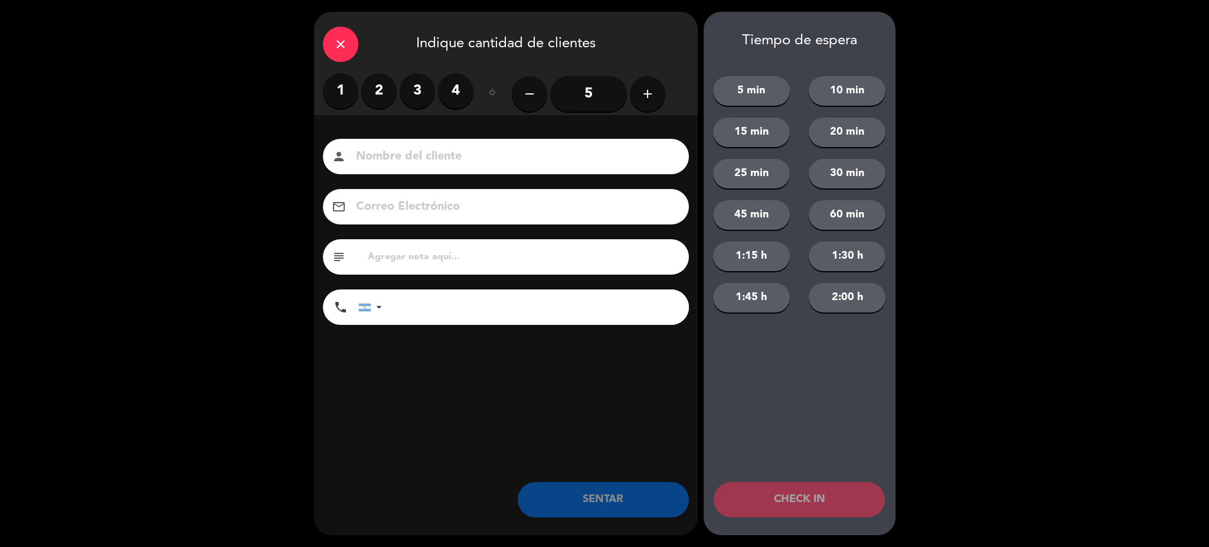
click at [463, 96] on label "4" at bounding box center [455, 90] width 35 height 35
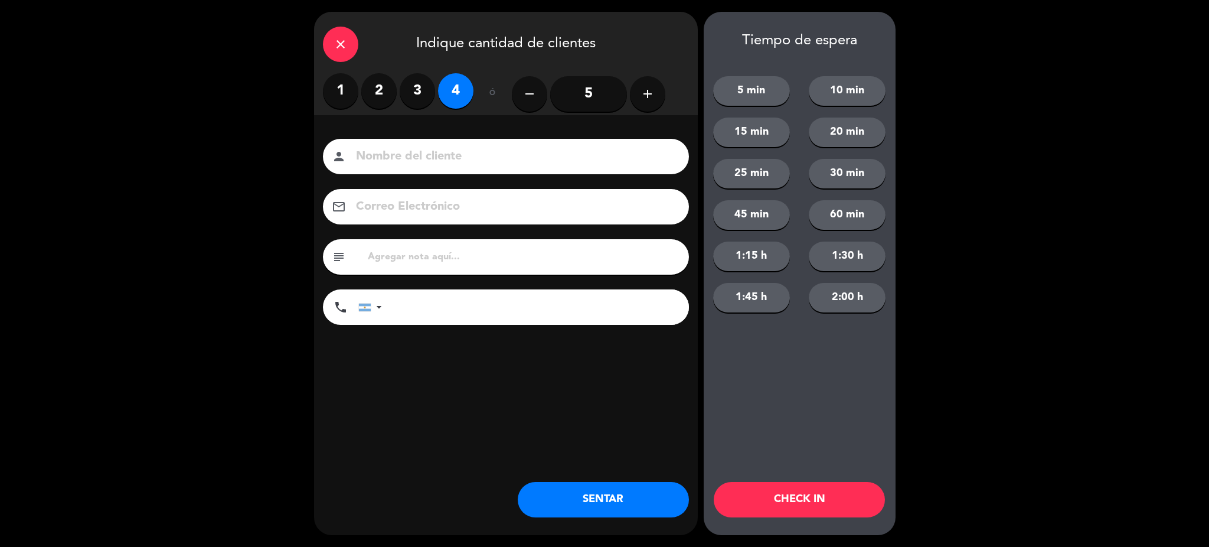
click at [471, 149] on input at bounding box center [514, 156] width 319 height 21
type input "l"
type input "LUXIA TORRES"
click at [485, 302] on input "tel" at bounding box center [541, 306] width 295 height 35
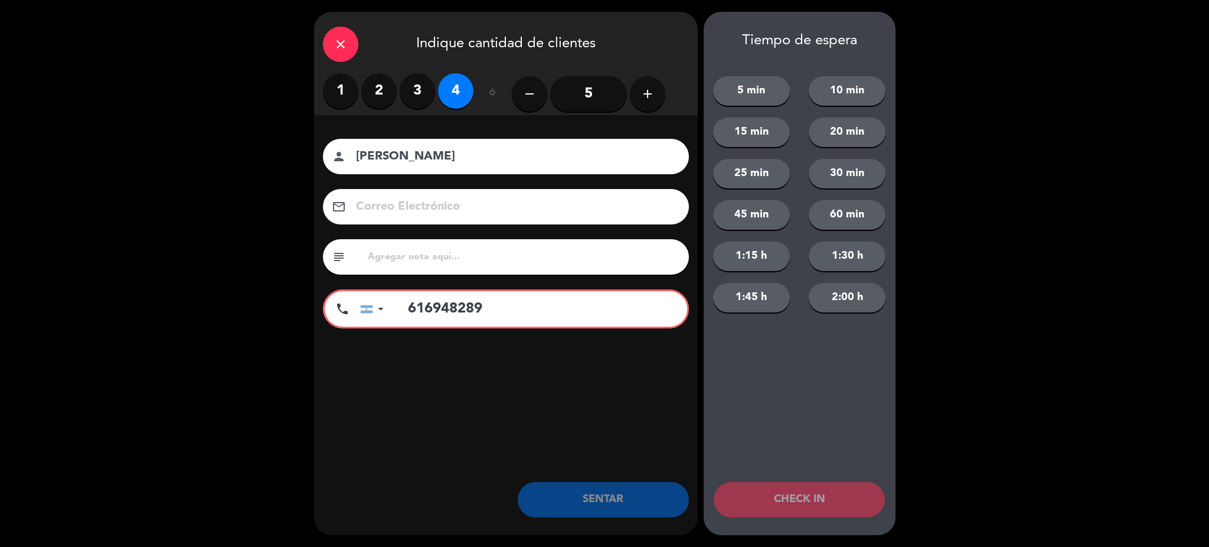
click at [404, 316] on input "616948289" at bounding box center [542, 308] width 292 height 35
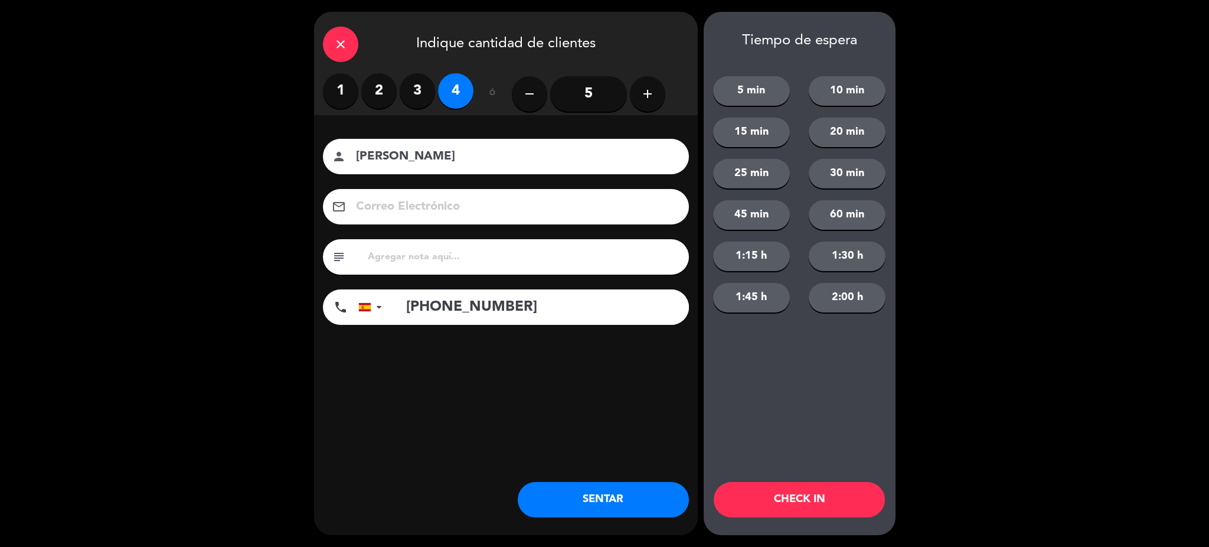
type input "+34616948289"
click at [559, 513] on button "SENTAR" at bounding box center [603, 499] width 171 height 35
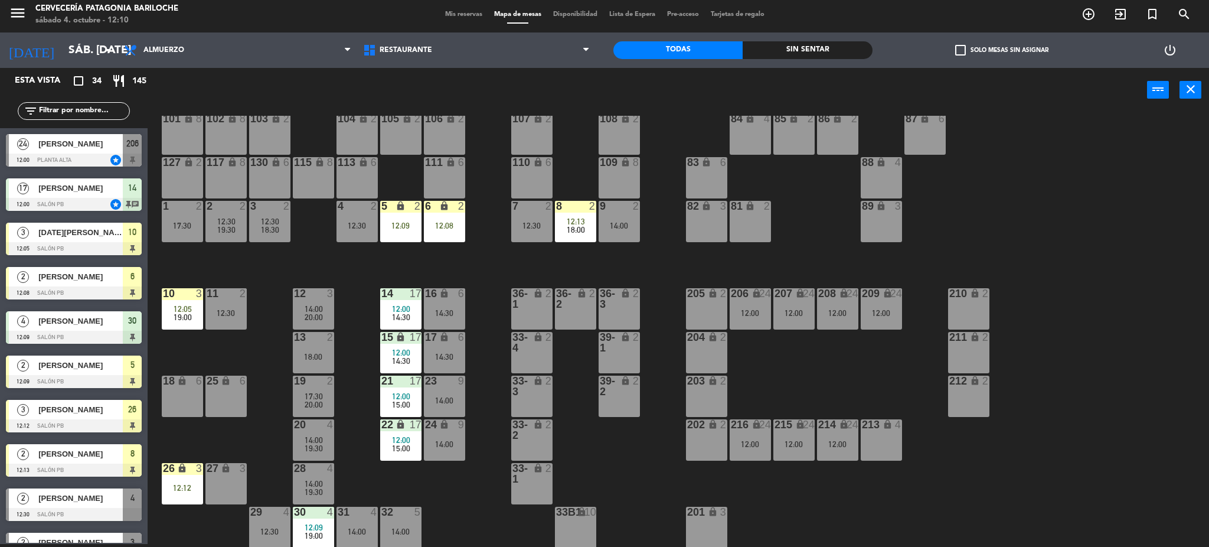
click at [82, 108] on input "text" at bounding box center [83, 110] width 91 height 13
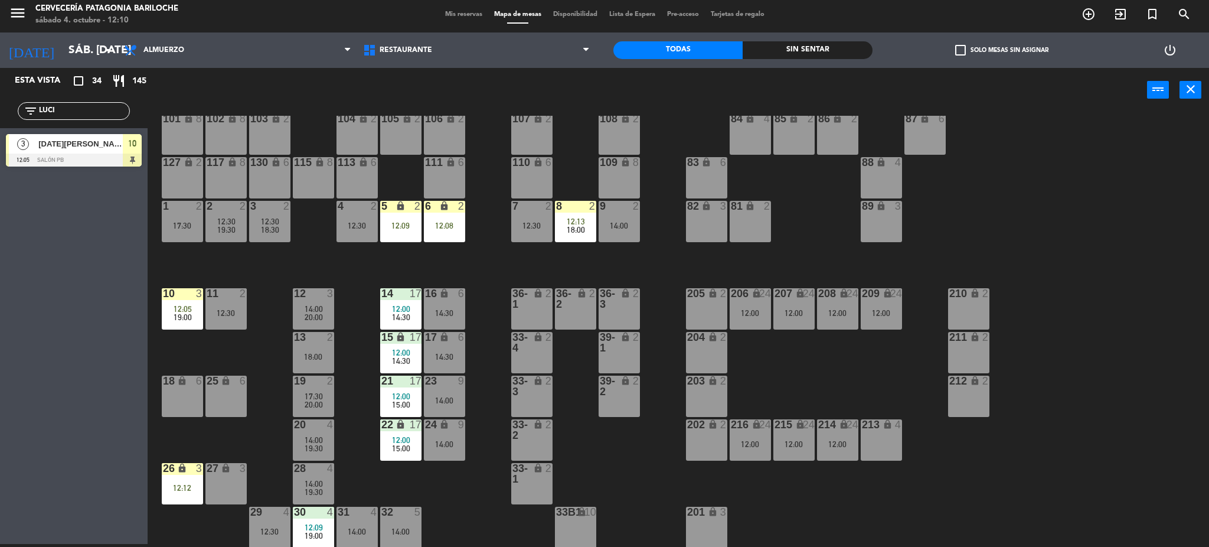
type input "LUCI"
click at [21, 223] on div "Esta vista crop_square 34 restaurant 145 filter_list LUCI 3 Lucia Otaegui 12:05…" at bounding box center [74, 306] width 148 height 476
click at [35, 146] on div "3" at bounding box center [23, 143] width 28 height 19
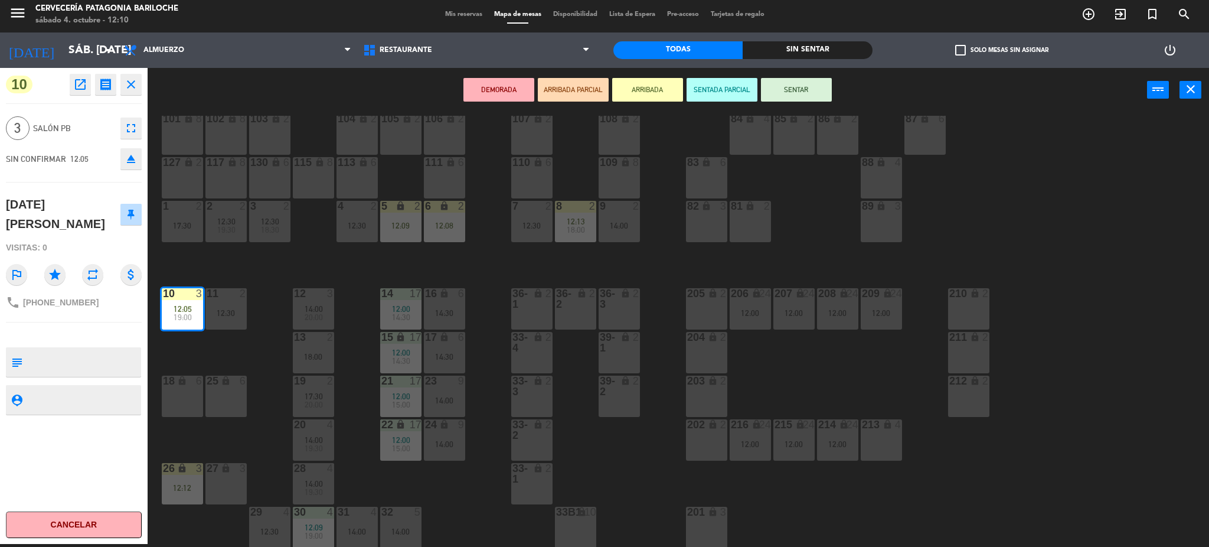
click at [829, 86] on button "SENTAR" at bounding box center [796, 90] width 71 height 24
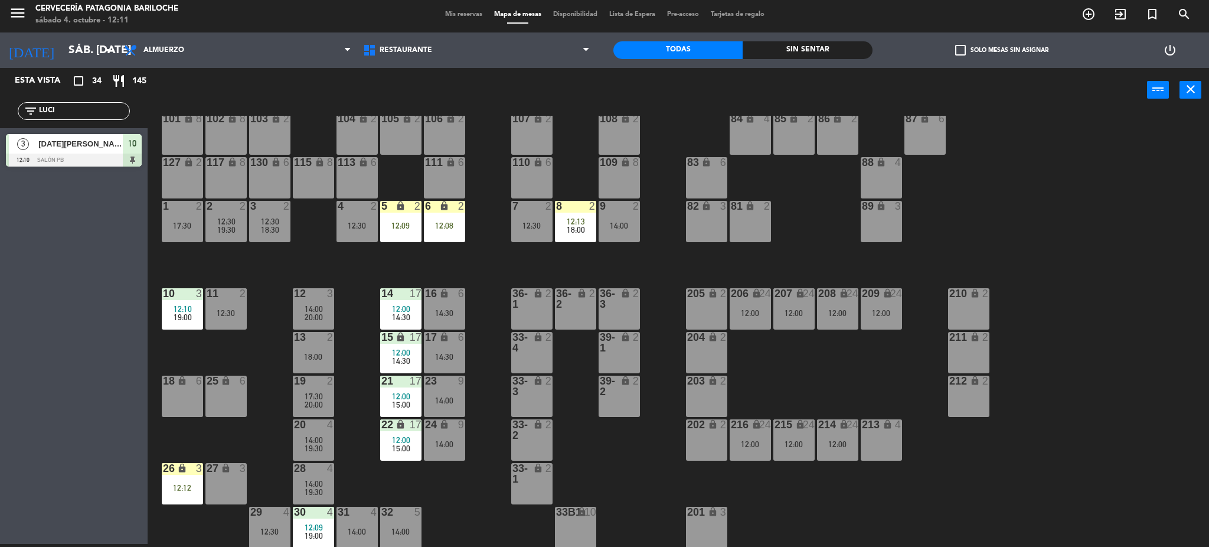
click at [112, 116] on input "LUCI" at bounding box center [83, 110] width 91 height 13
type input "SUS"
click at [104, 303] on div "Esta vista crop_square 34 restaurant 145 filter_list SUS 2 Susana Garay 12:08 S…" at bounding box center [74, 306] width 148 height 476
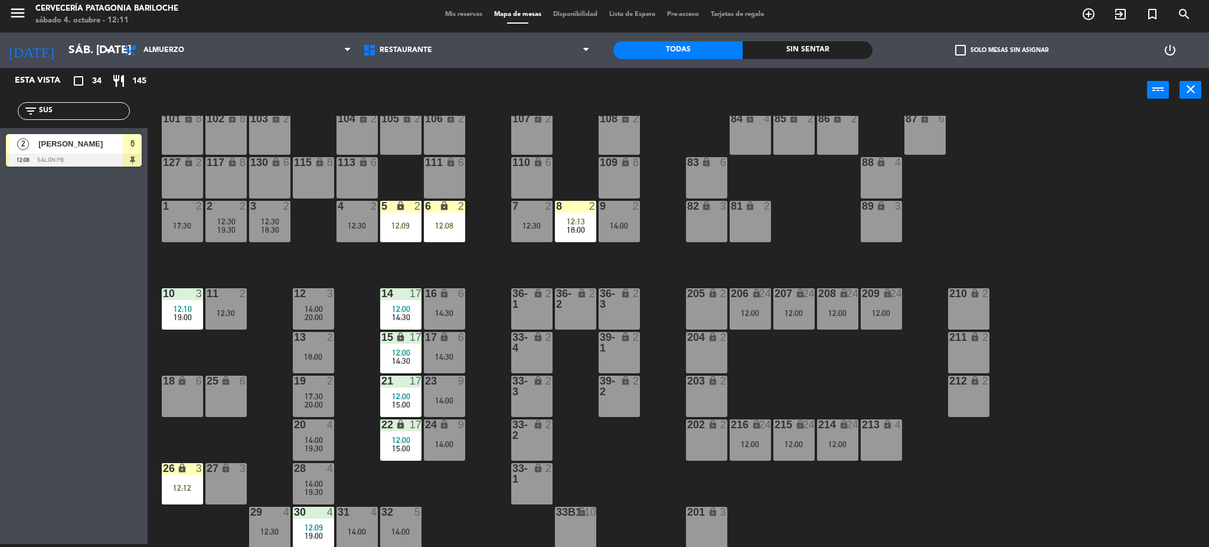
click at [89, 145] on span "Susana Garay" at bounding box center [80, 144] width 84 height 12
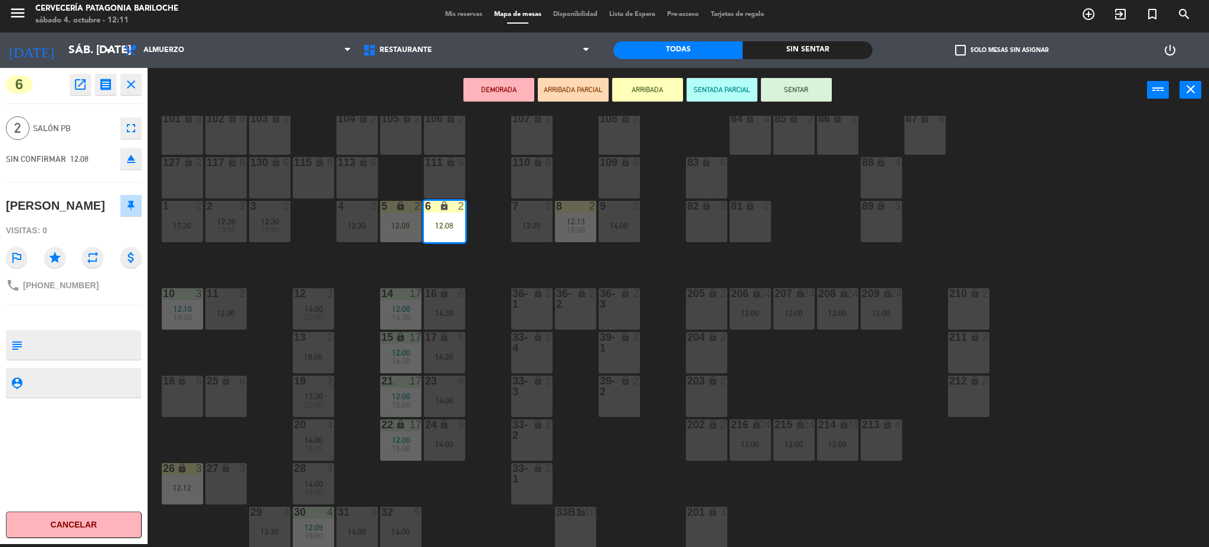
click at [808, 93] on button "SENTAR" at bounding box center [796, 90] width 71 height 24
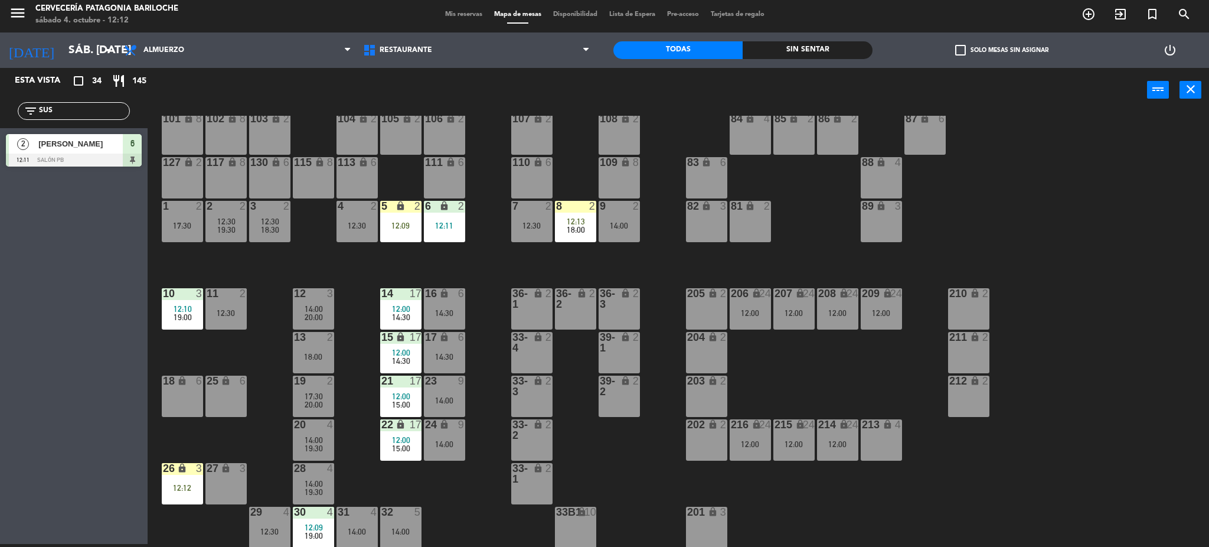
click at [71, 113] on input "SUS" at bounding box center [83, 110] width 91 height 13
type input "YAMI"
click at [67, 148] on span "Yamil Gusman" at bounding box center [80, 144] width 84 height 12
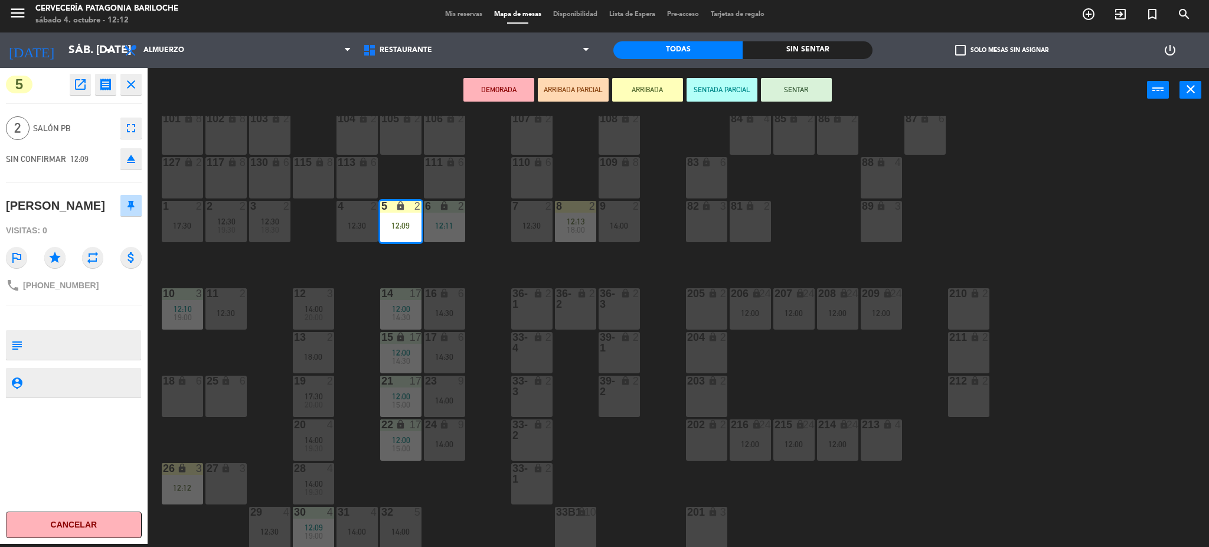
click at [771, 87] on button "SENTAR" at bounding box center [796, 90] width 71 height 24
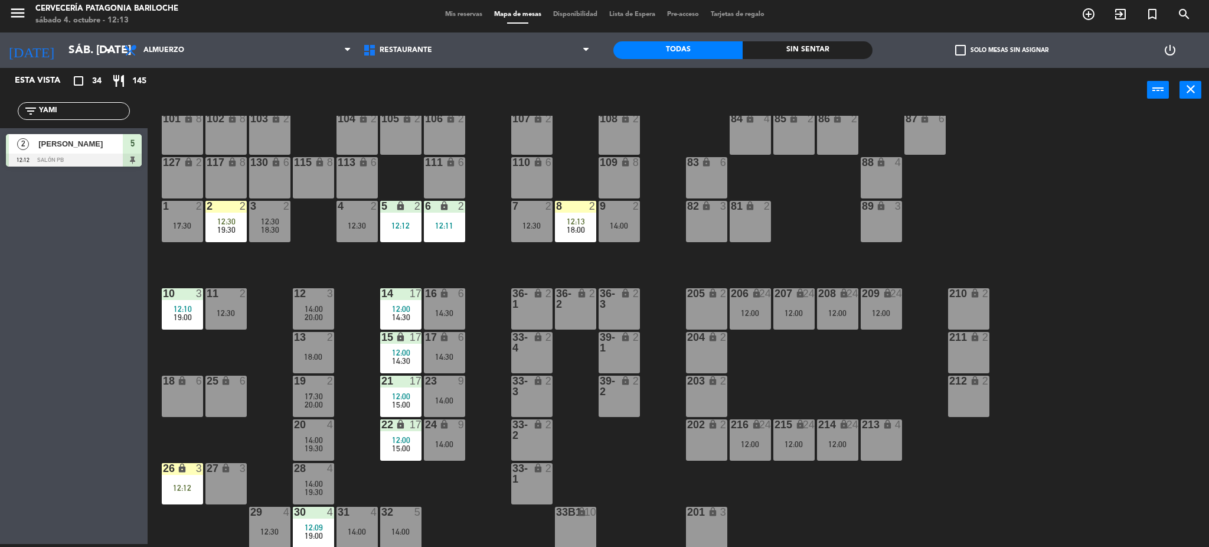
click at [104, 106] on input "YAMI" at bounding box center [83, 110] width 91 height 13
type input "INO"
click at [80, 159] on div at bounding box center [74, 159] width 136 height 13
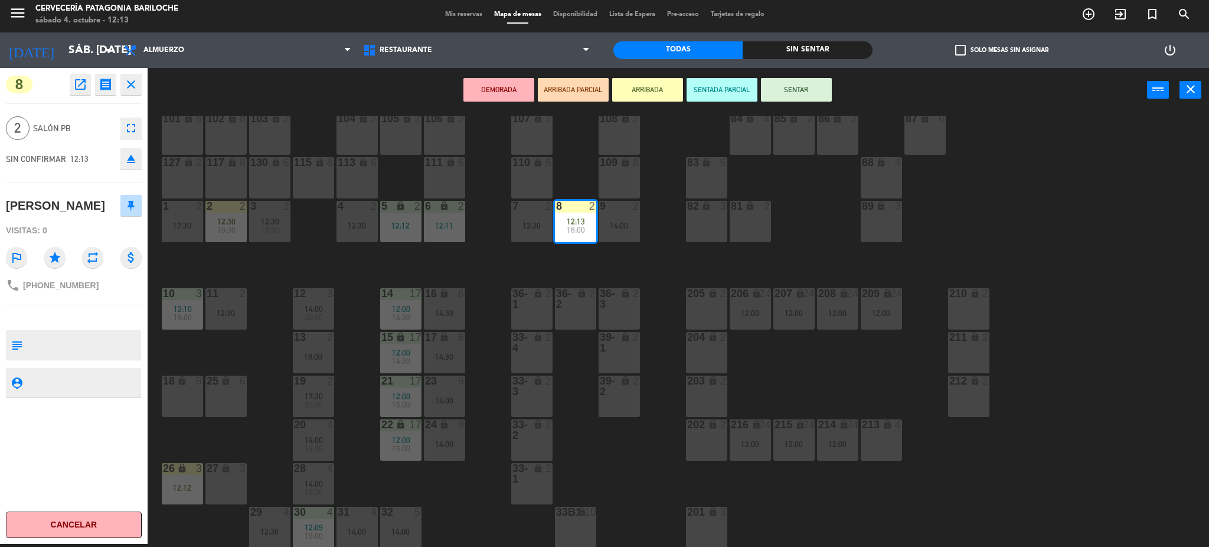
click at [799, 93] on button "SENTAR" at bounding box center [796, 90] width 71 height 24
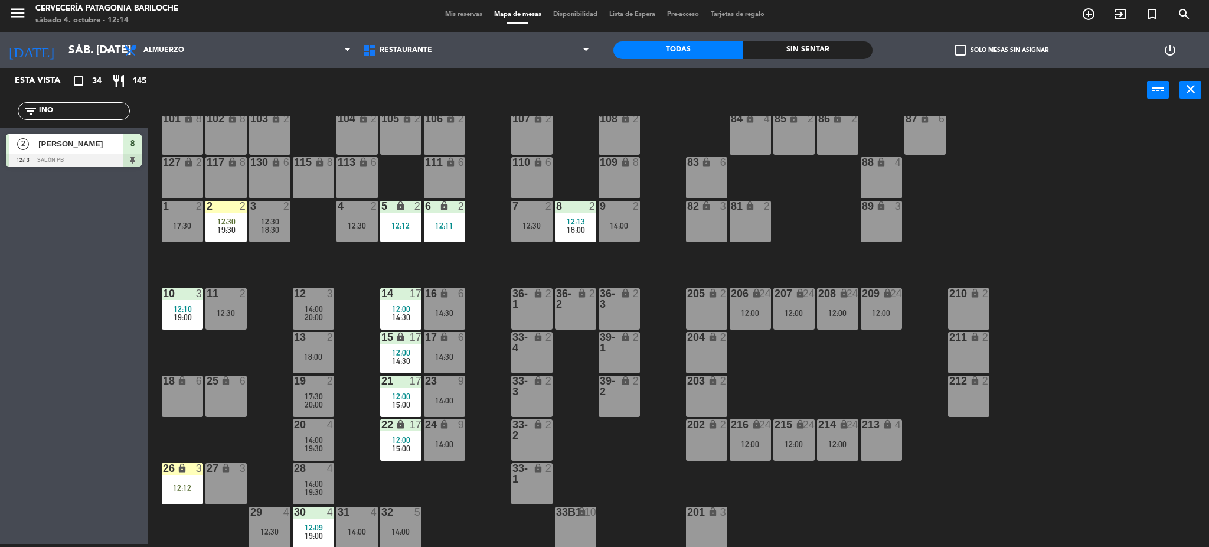
click at [67, 111] on input "INO" at bounding box center [83, 110] width 91 height 13
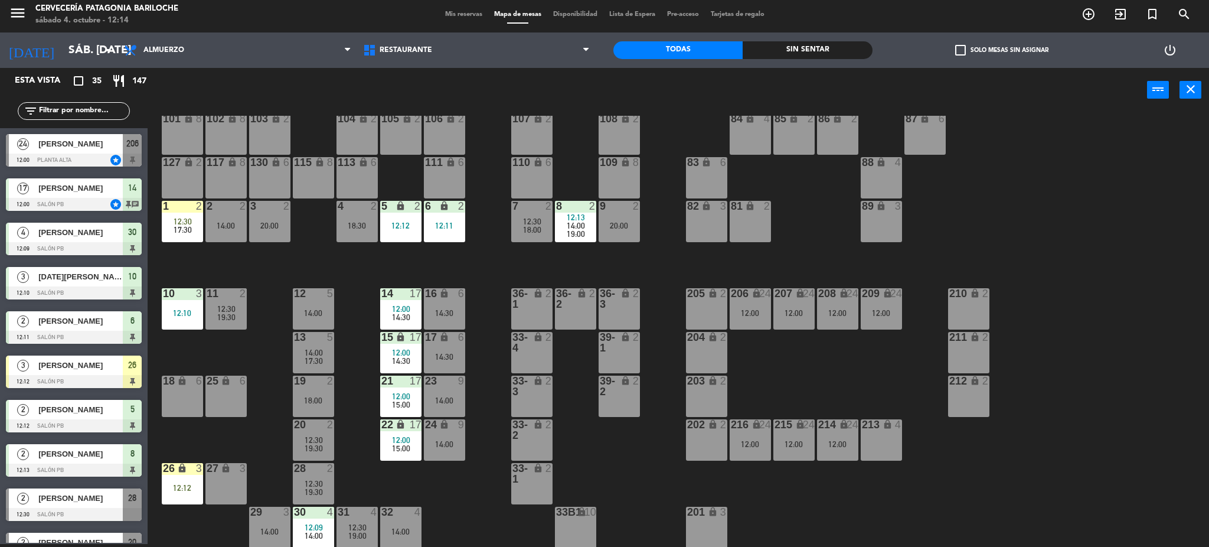
click at [261, 263] on div "101 lock 8 102 lock 8 104 lock 2 105 lock 2 106 lock 2 103 lock 2 107 lock 2 10…" at bounding box center [684, 332] width 1050 height 432
click at [224, 481] on div "27 lock 3" at bounding box center [225, 483] width 41 height 41
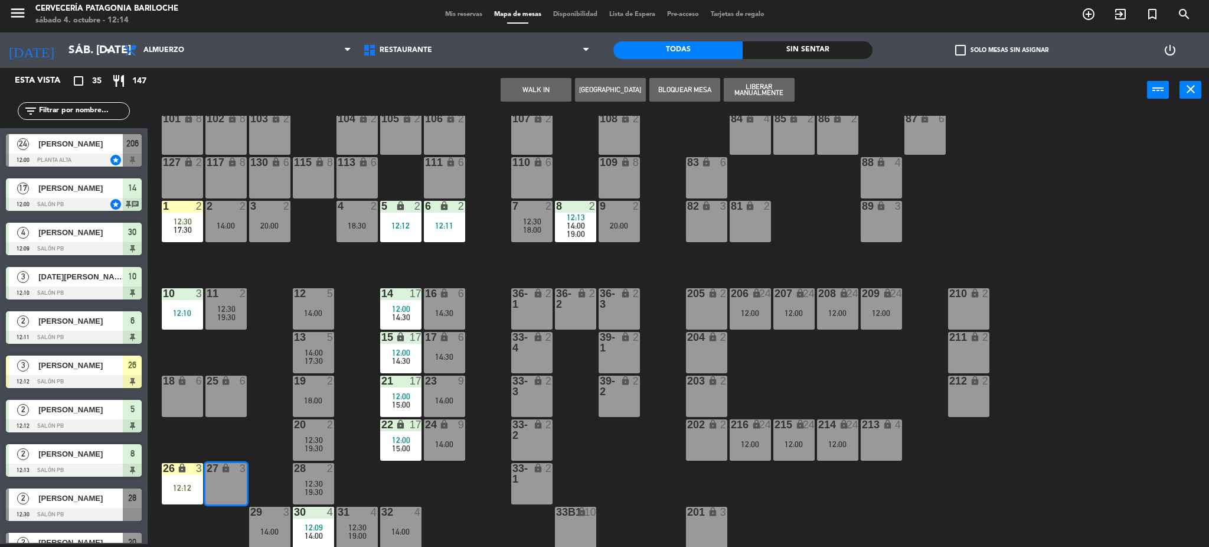
click at [554, 88] on button "WALK IN" at bounding box center [536, 90] width 71 height 24
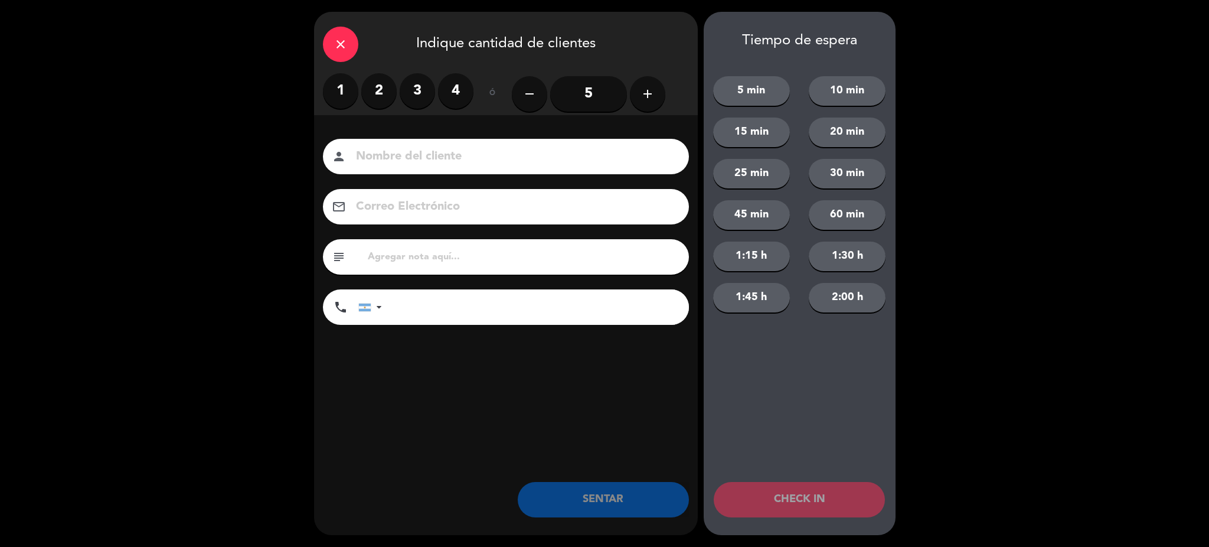
click at [423, 92] on label "3" at bounding box center [417, 90] width 35 height 35
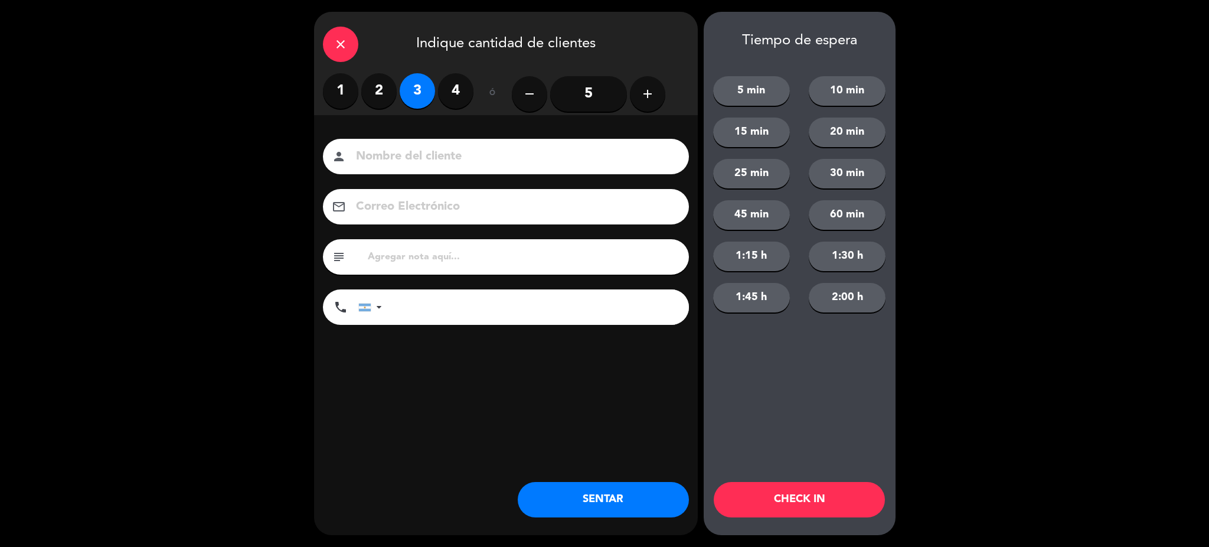
click at [348, 54] on div "close" at bounding box center [340, 44] width 35 height 35
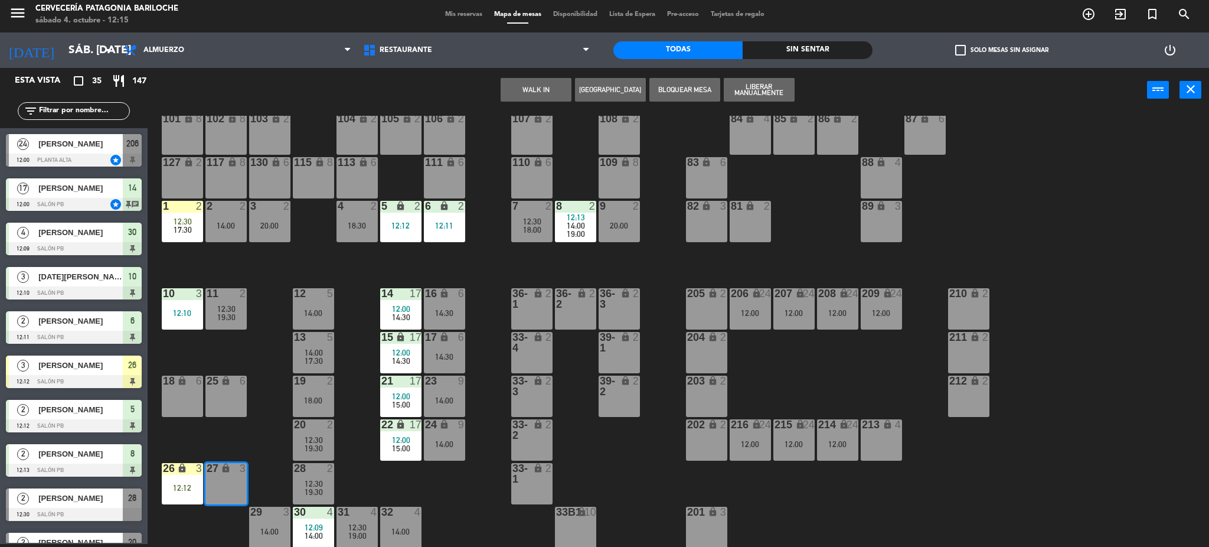
click at [87, 110] on input "text" at bounding box center [83, 110] width 91 height 13
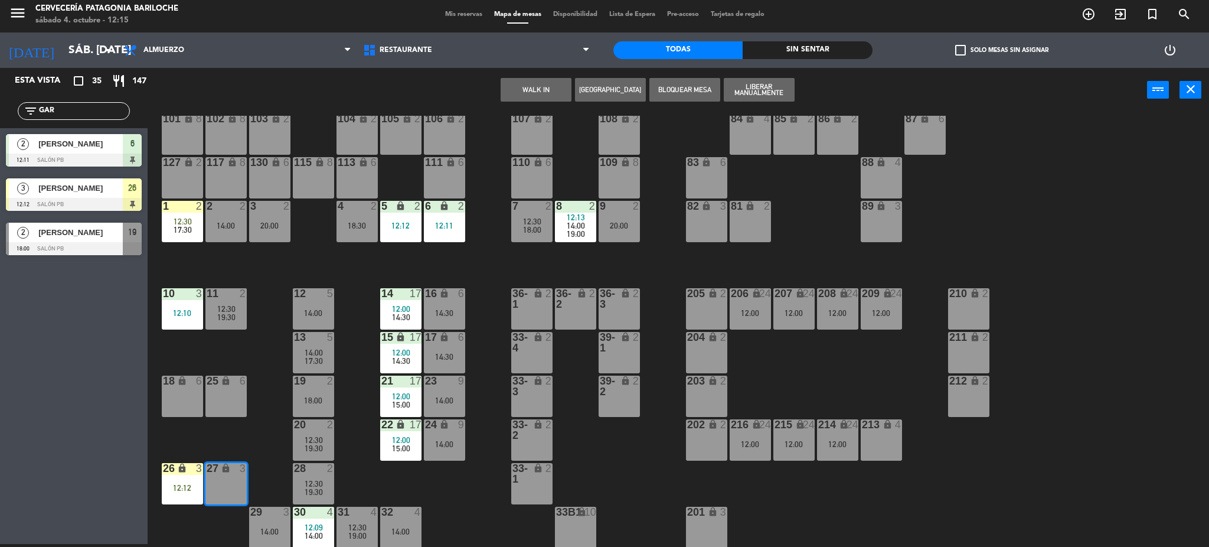
type input "GAR"
click at [60, 396] on div "Esta vista crop_square 35 restaurant 147 filter_list GAR 2 Susana Garay 12:11 S…" at bounding box center [74, 306] width 148 height 476
click at [97, 201] on div at bounding box center [74, 204] width 136 height 13
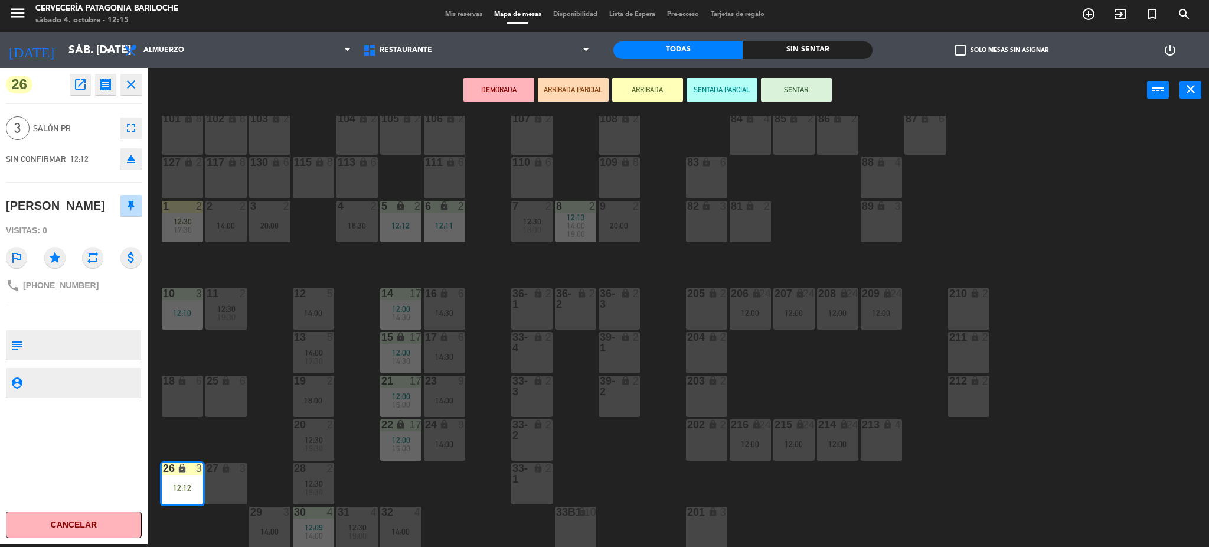
click at [809, 83] on button "SENTAR" at bounding box center [796, 90] width 71 height 24
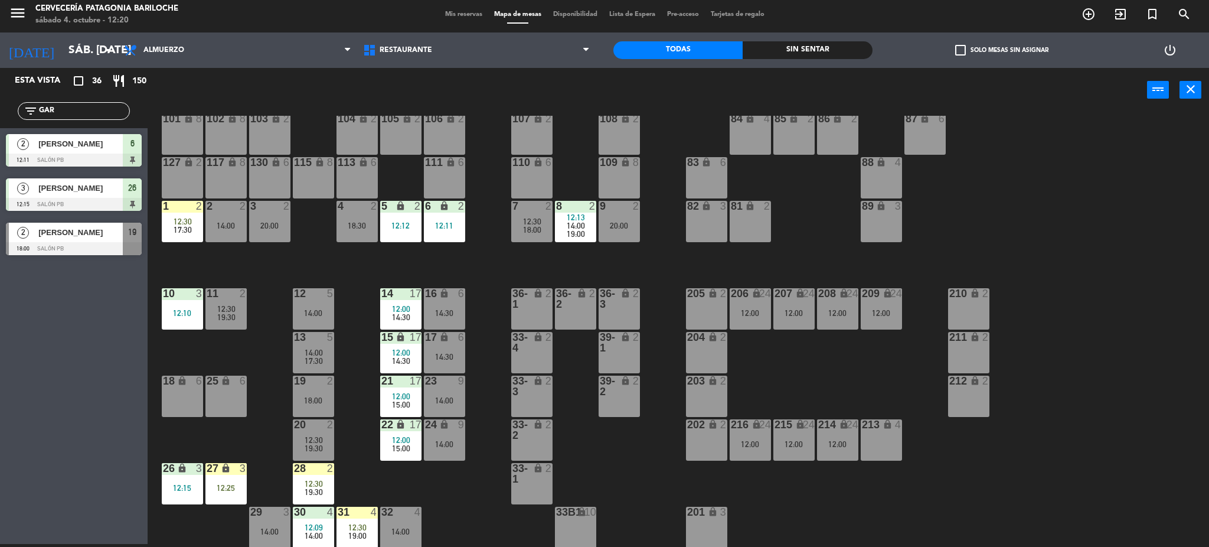
click at [73, 113] on input "GAR" at bounding box center [83, 110] width 91 height 13
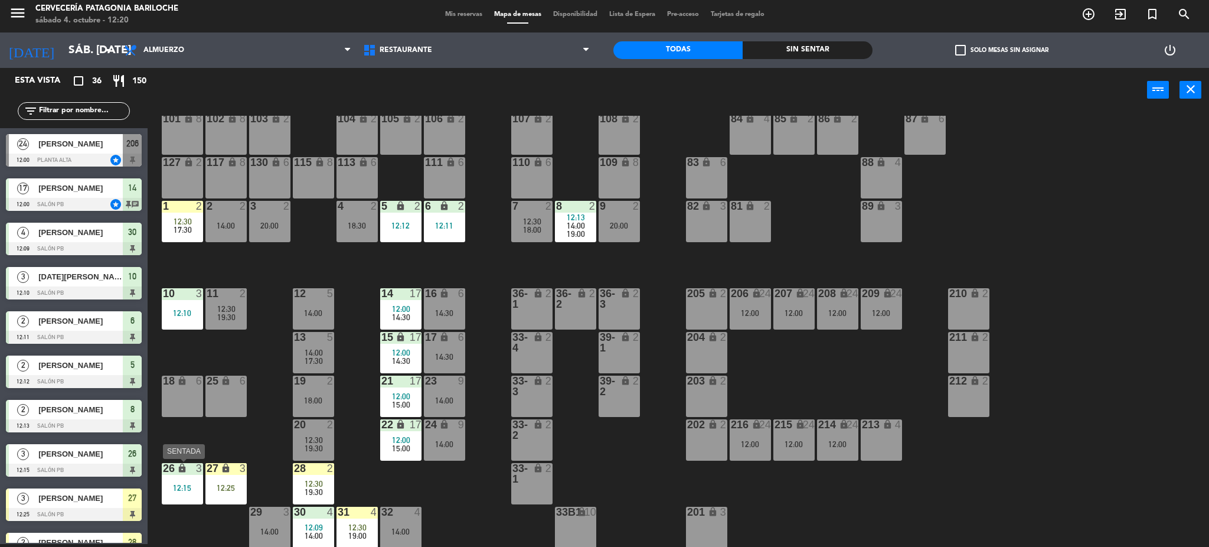
click at [172, 497] on div "26 lock 3 12:15" at bounding box center [182, 483] width 41 height 41
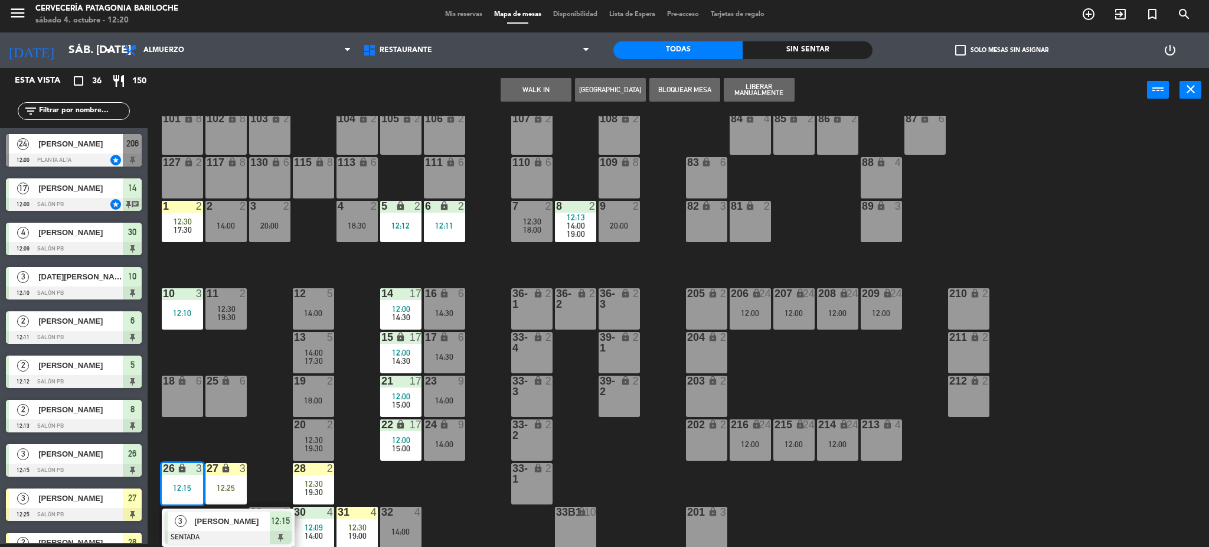
click at [190, 525] on div "3" at bounding box center [180, 520] width 25 height 19
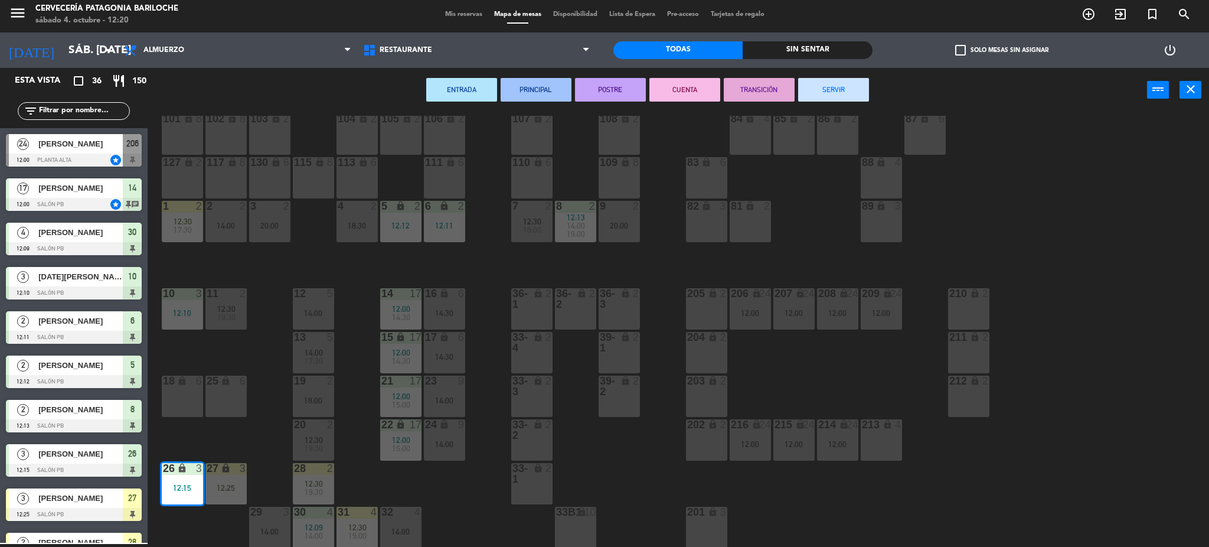
click at [182, 407] on div "18 lock 6" at bounding box center [182, 395] width 41 height 41
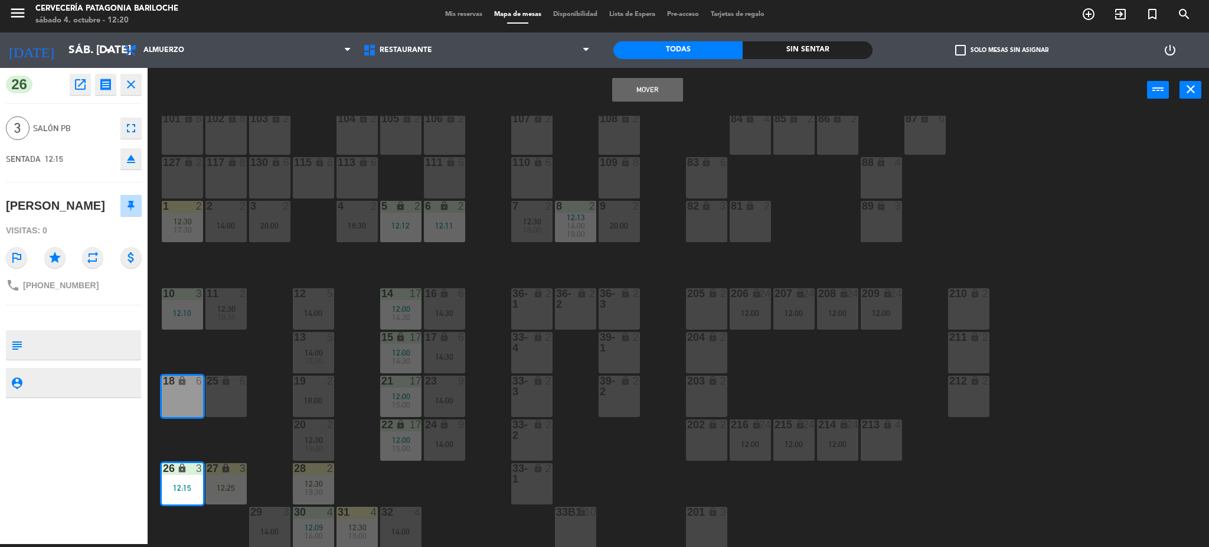
click at [630, 89] on button "Mover" at bounding box center [647, 90] width 71 height 24
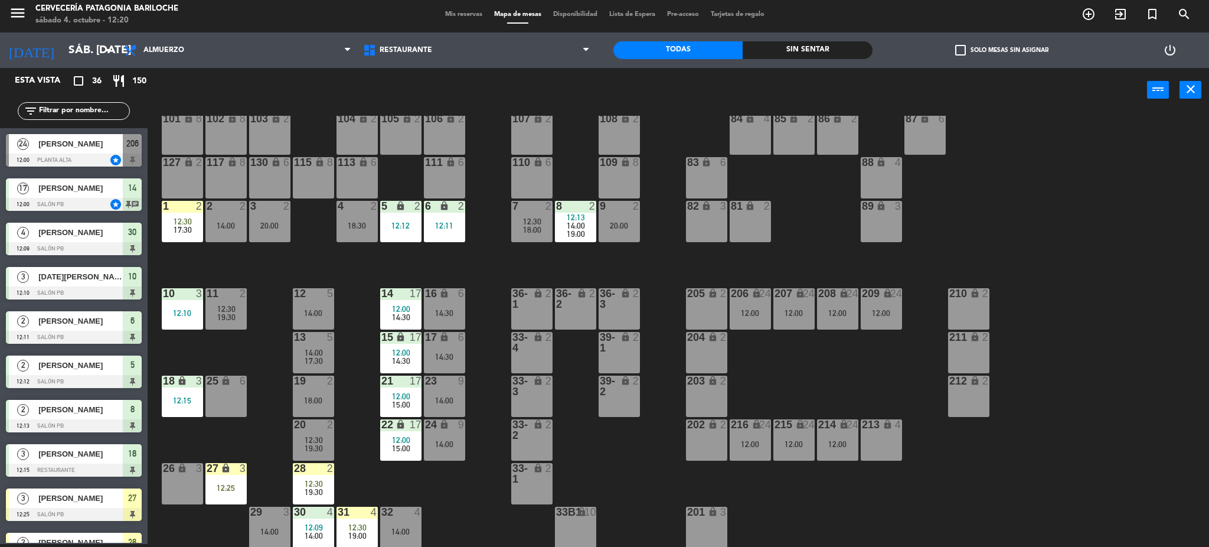
click at [182, 494] on div "26 lock 3" at bounding box center [182, 483] width 41 height 41
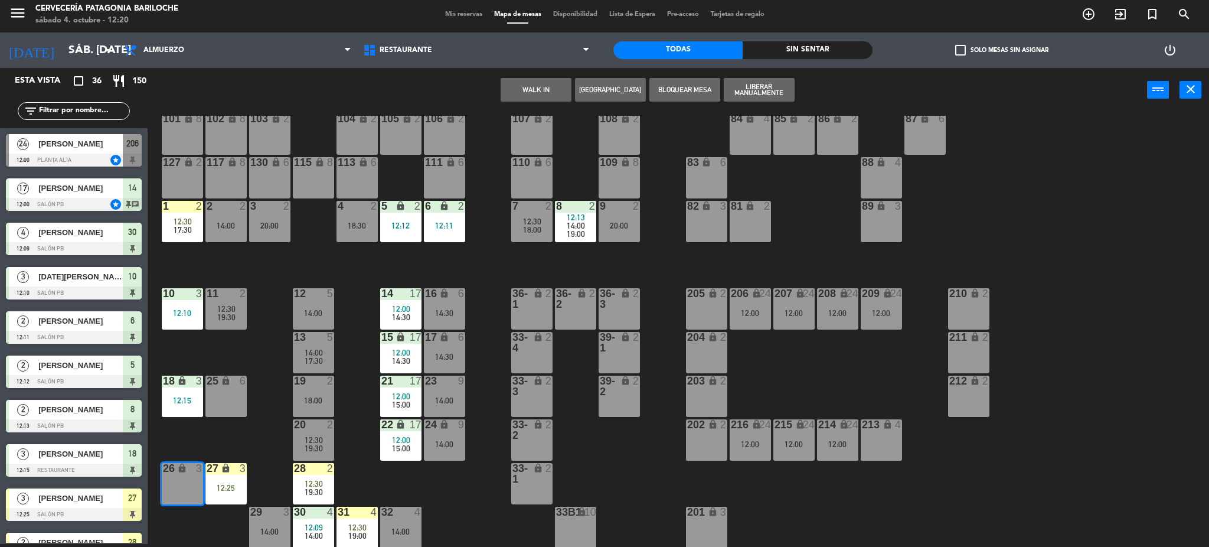
click at [543, 91] on button "WALK IN" at bounding box center [536, 90] width 71 height 24
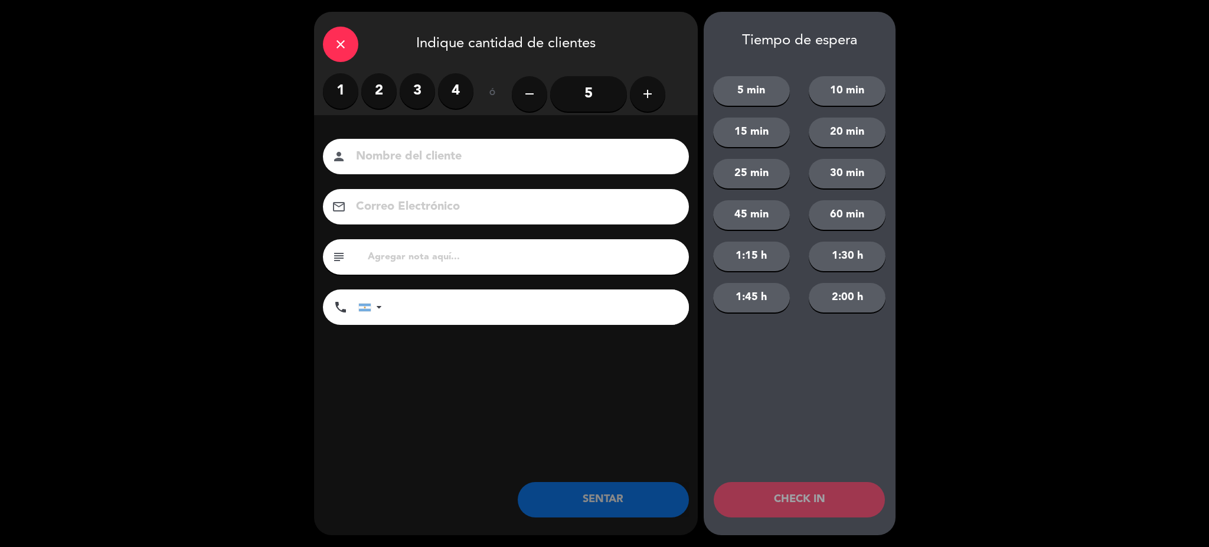
click at [426, 96] on label "3" at bounding box center [417, 90] width 35 height 35
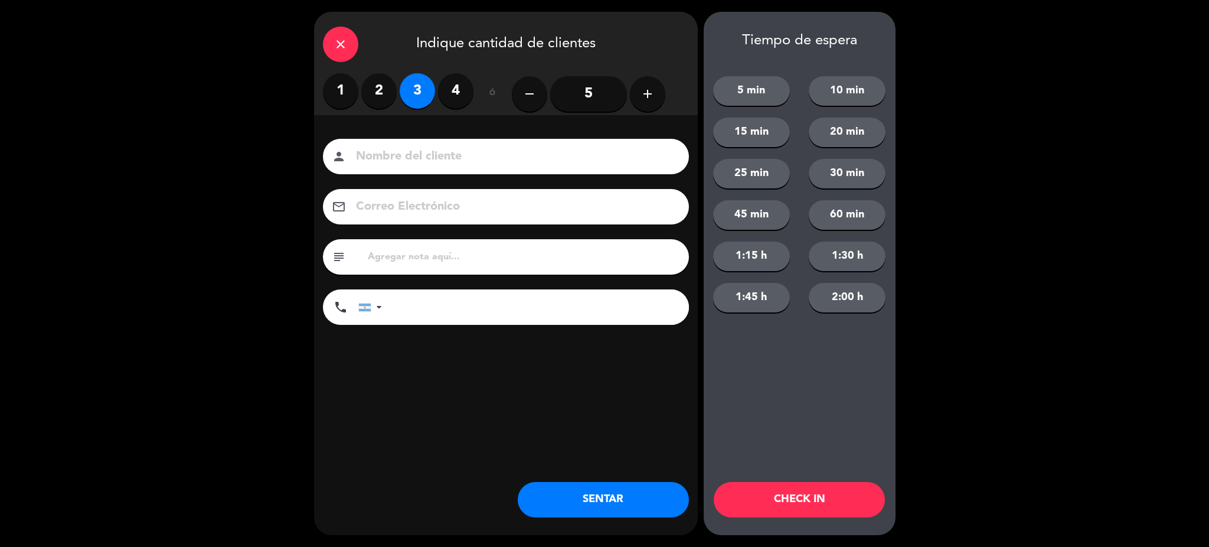
click at [417, 155] on input at bounding box center [514, 156] width 319 height 21
type input "j"
type input "JUAN ROLDAN"
click at [394, 303] on input "tel" at bounding box center [541, 306] width 295 height 35
type input "1124334467"
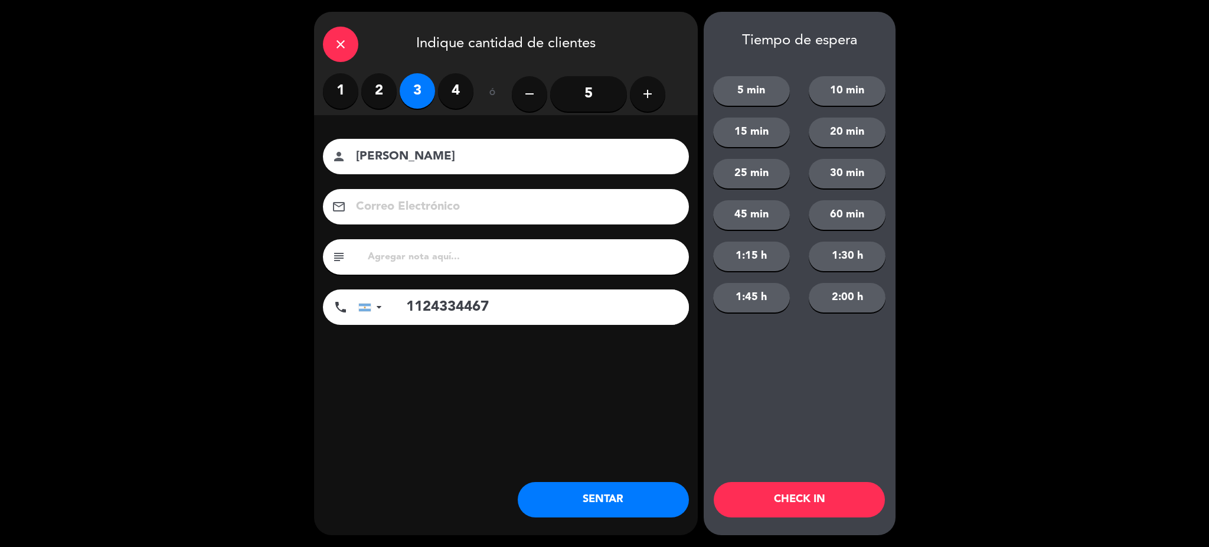
click at [640, 488] on button "SENTAR" at bounding box center [603, 499] width 171 height 35
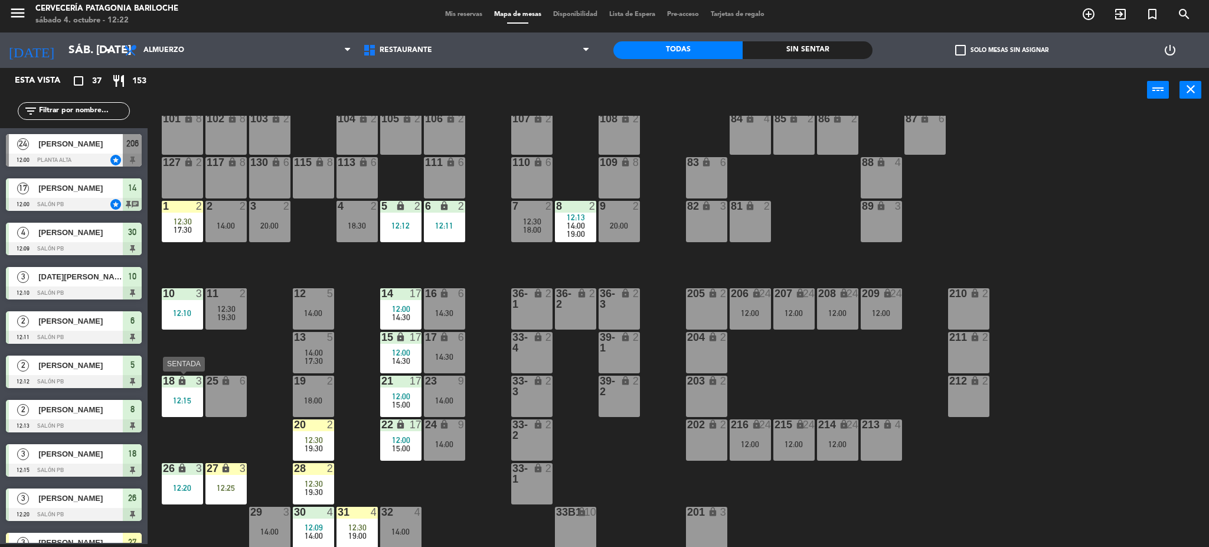
click at [189, 408] on div "18 lock 3 12:15" at bounding box center [182, 395] width 41 height 41
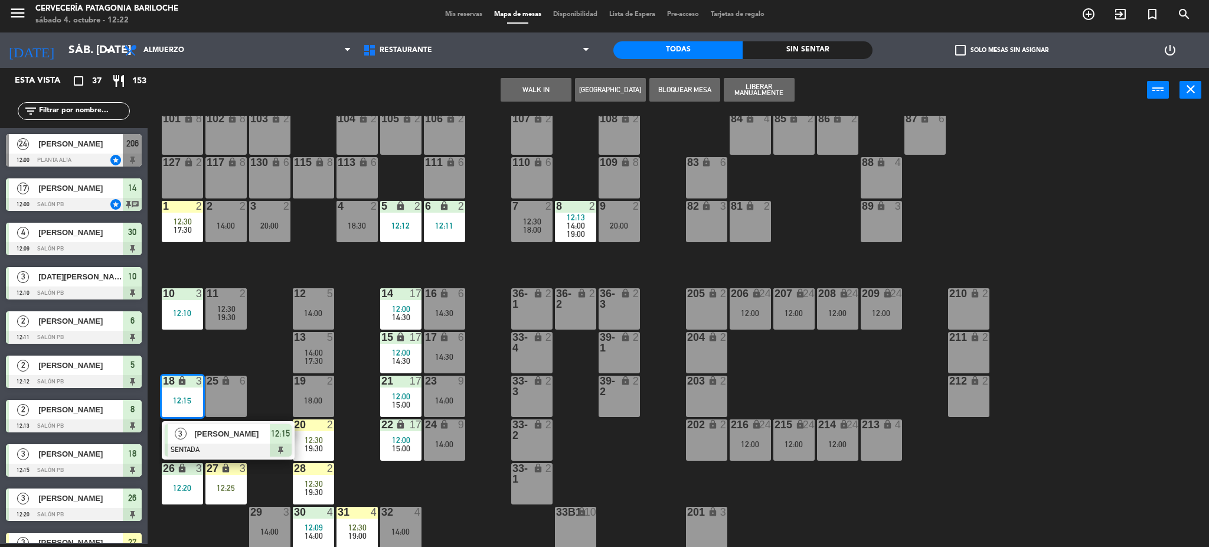
click at [203, 426] on div "Garrido Albano" at bounding box center [231, 433] width 77 height 19
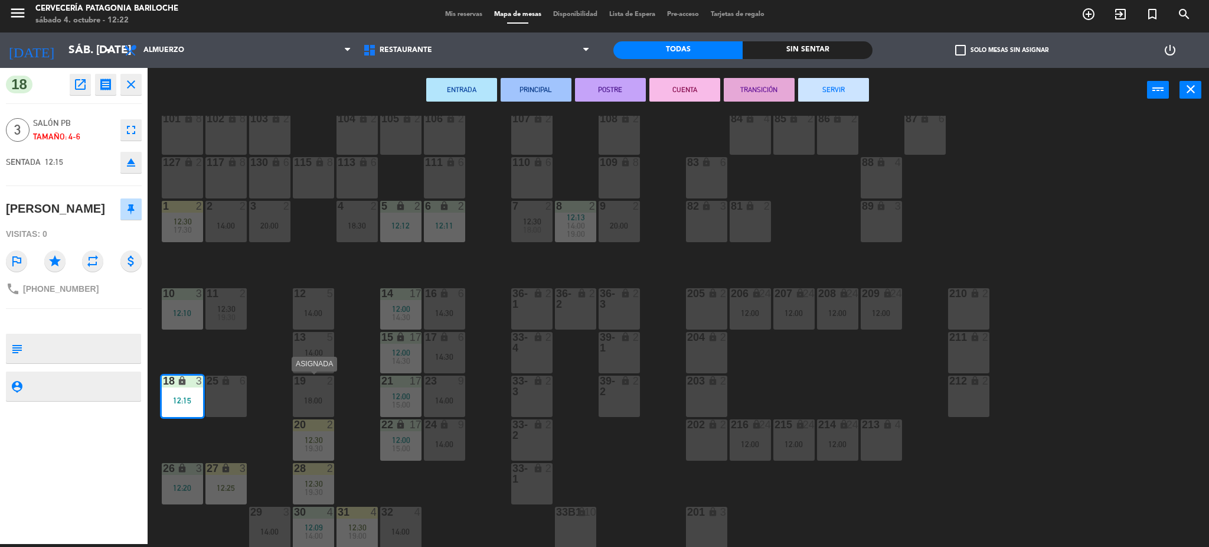
click at [304, 394] on div "19 2 18:00" at bounding box center [313, 395] width 41 height 41
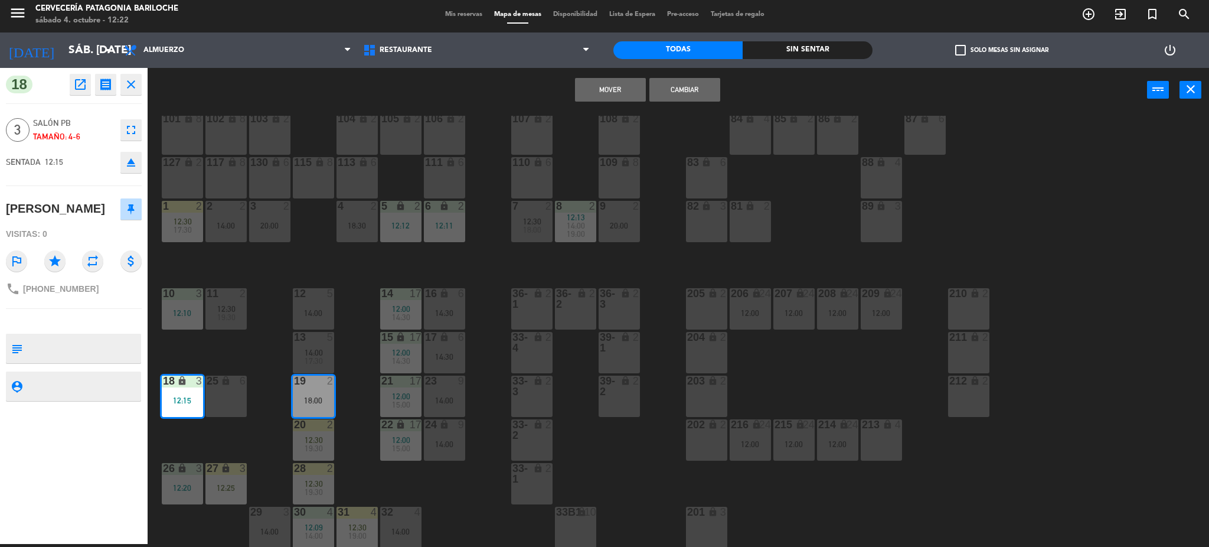
click at [611, 79] on button "Mover" at bounding box center [610, 90] width 71 height 24
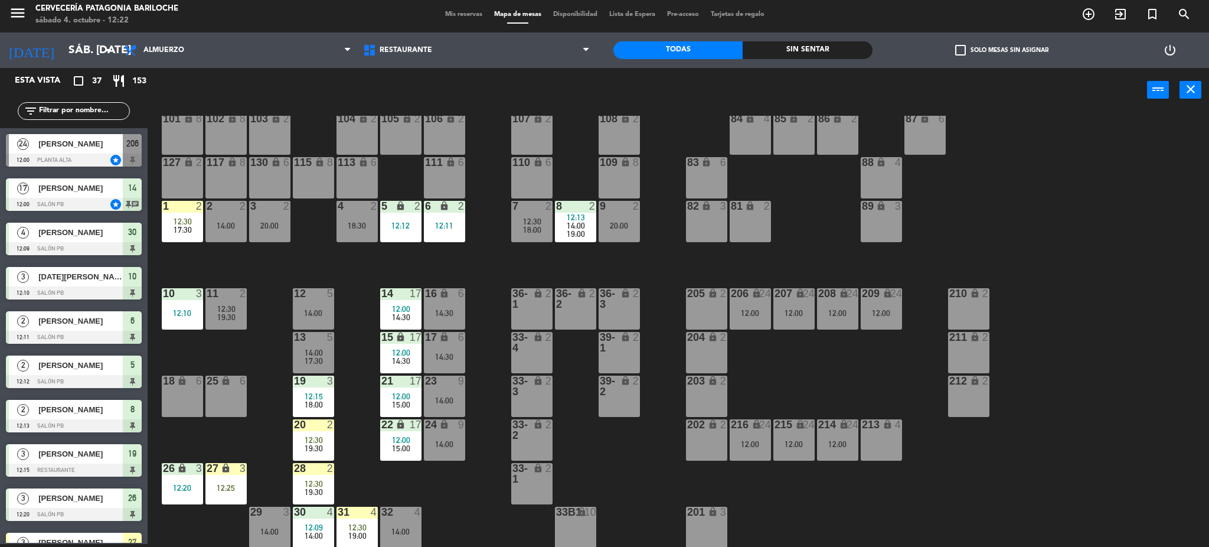
click at [107, 116] on input "text" at bounding box center [83, 110] width 91 height 13
type input "D"
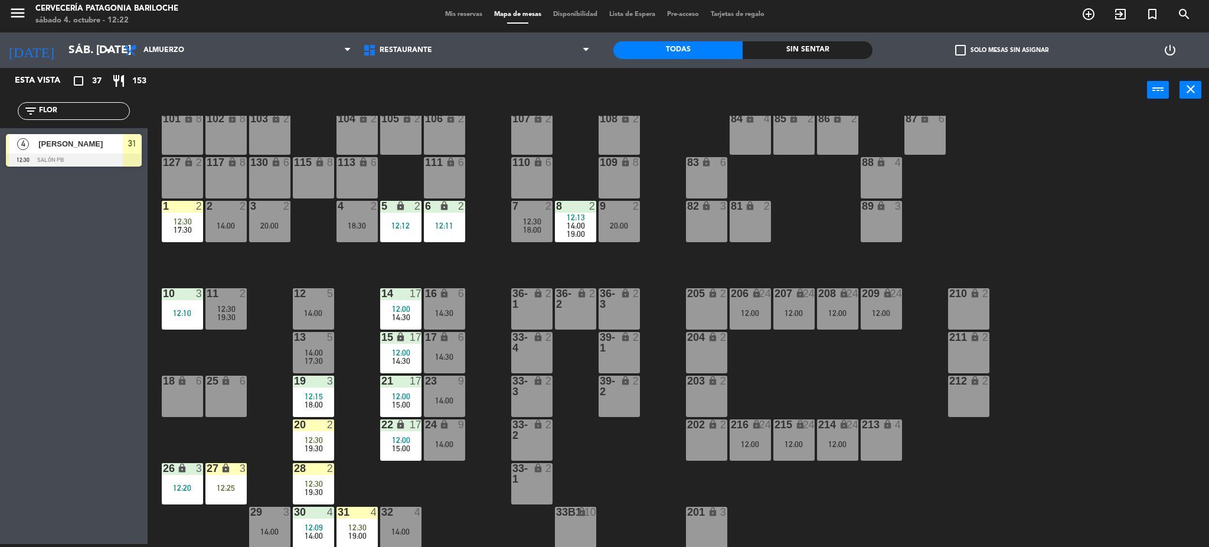
type input "FLOR"
click at [0, 414] on div "Esta vista crop_square 37 restaurant 153 filter_list FLOR 4 Flor Cristo 12:30 S…" at bounding box center [74, 306] width 148 height 476
click at [63, 145] on span "Flor Cristo" at bounding box center [80, 144] width 84 height 12
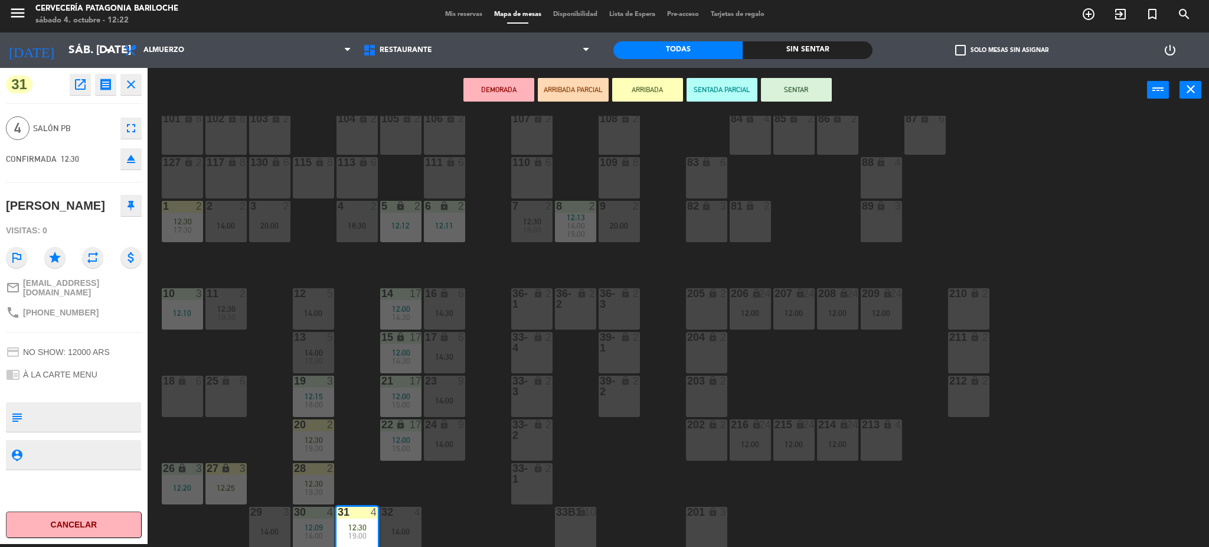
click at [791, 90] on button "SENTAR" at bounding box center [796, 90] width 71 height 24
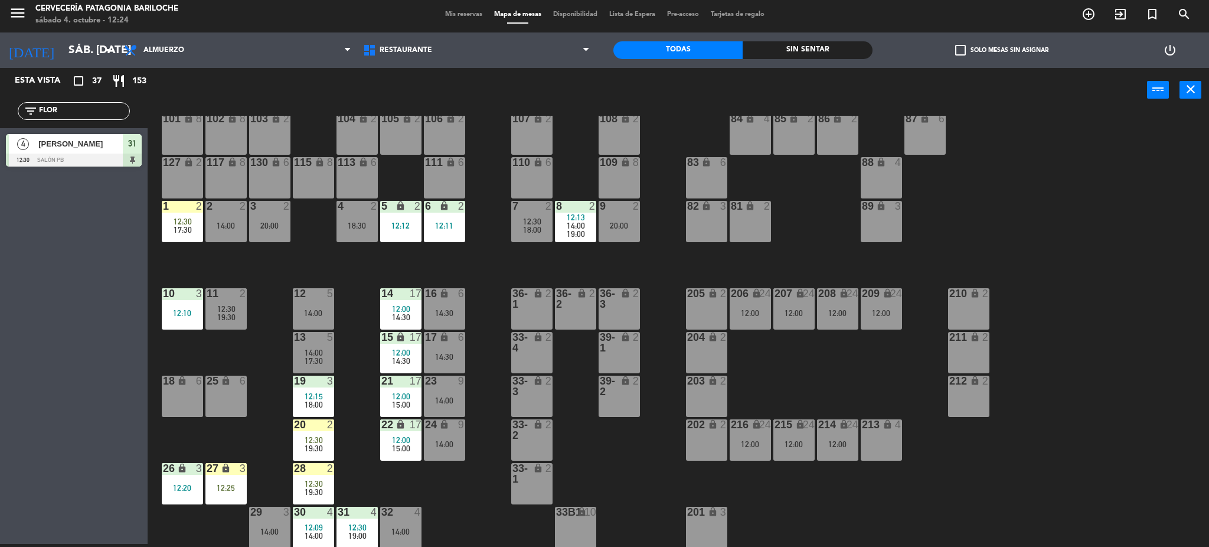
click at [77, 105] on input "FLOR" at bounding box center [83, 110] width 91 height 13
type input "T"
type input "ALEJ"
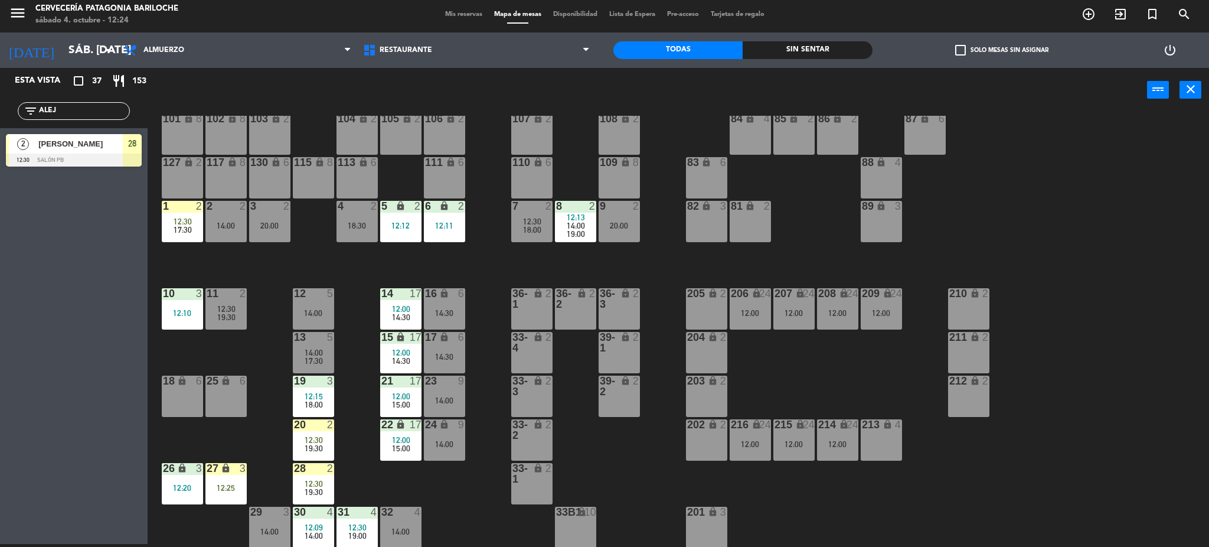
click at [35, 198] on div "Esta vista crop_square 37 restaurant 153 filter_list ALEJ 2 Alejandra Tarrago 1…" at bounding box center [74, 306] width 148 height 476
click at [73, 147] on span "Alejandra Tarrago" at bounding box center [80, 144] width 84 height 12
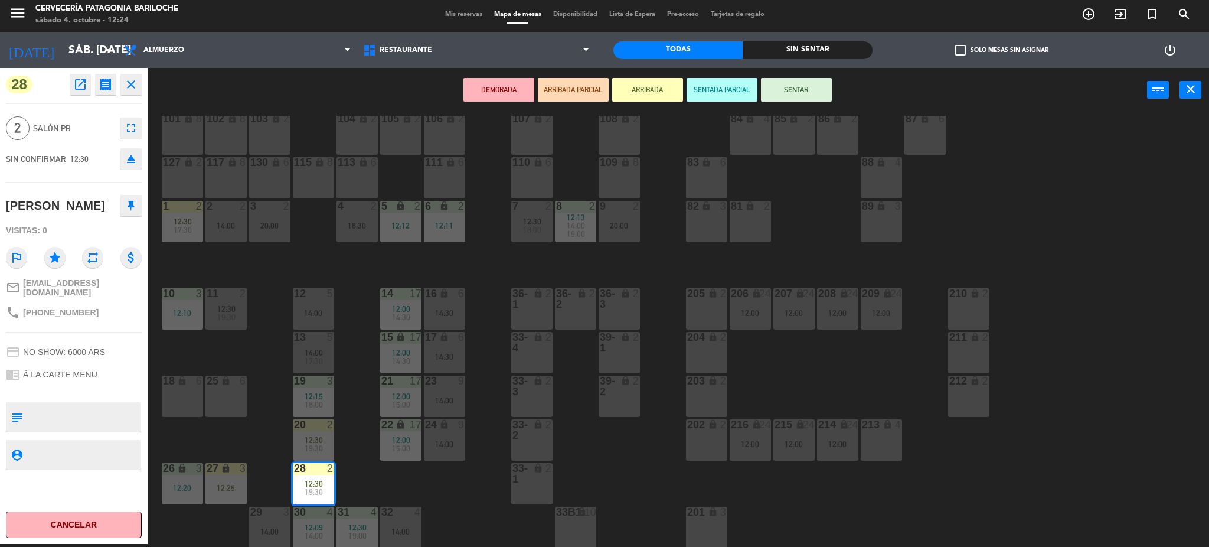
click at [384, 489] on div "101 lock 8 102 lock 8 104 lock 2 105 lock 2 106 lock 2 103 lock 2 107 lock 2 10…" at bounding box center [684, 332] width 1050 height 432
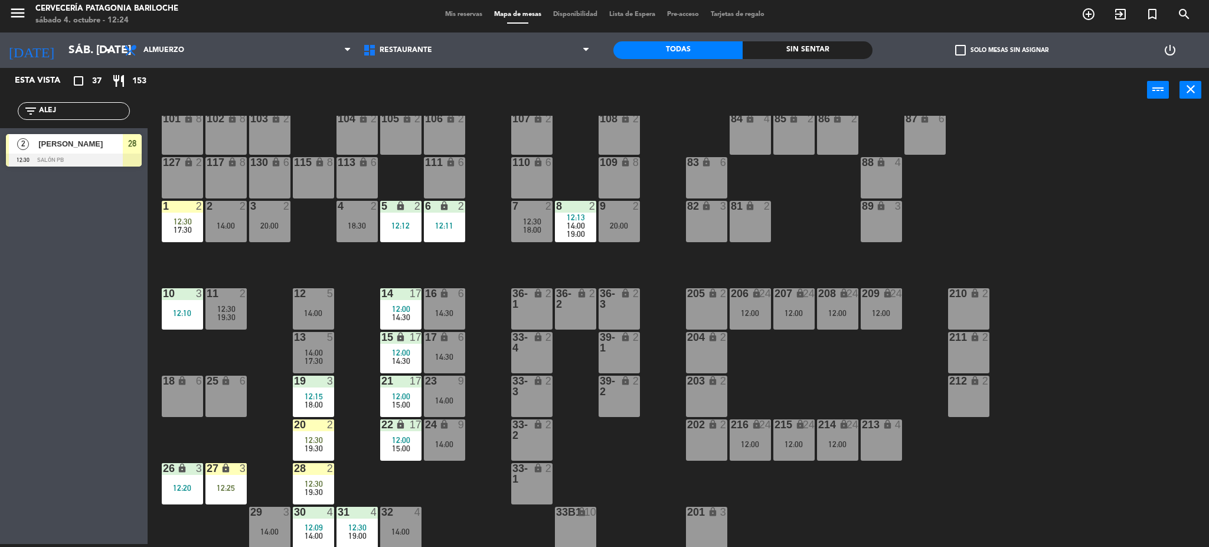
click at [234, 487] on div "12:25" at bounding box center [225, 487] width 41 height 8
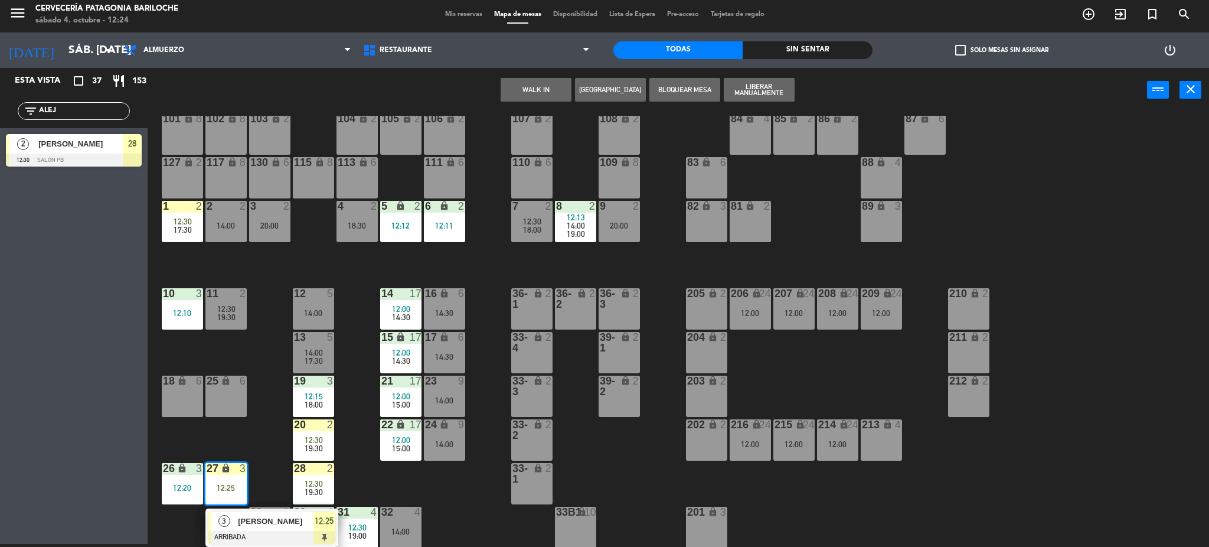
click at [251, 484] on div "101 lock 8 102 lock 8 104 lock 2 105 lock 2 106 lock 2 103 lock 2 107 lock 2 10…" at bounding box center [684, 332] width 1050 height 432
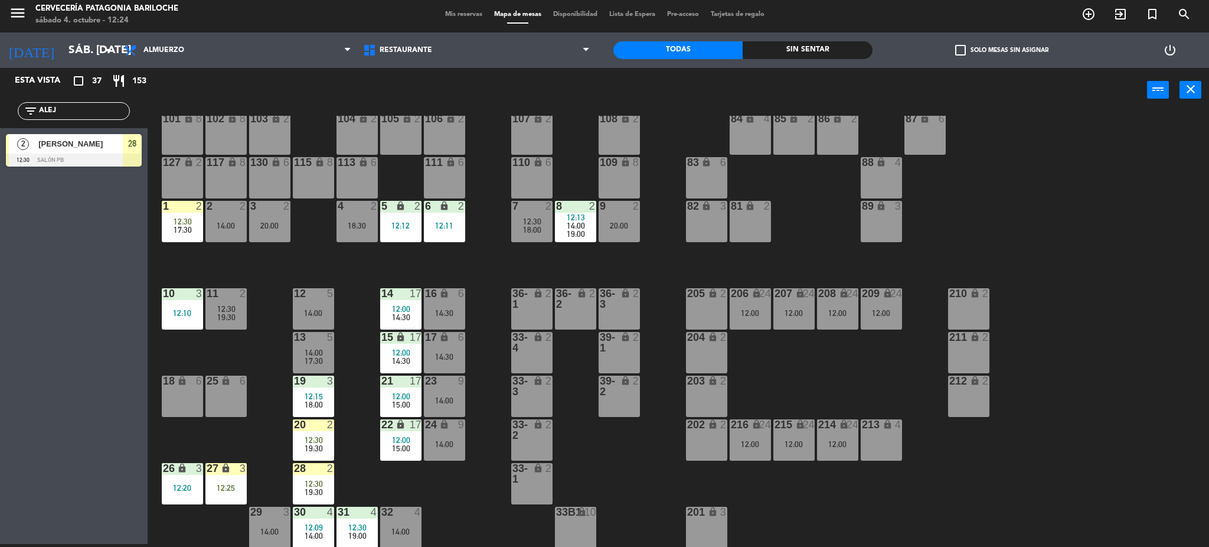
click at [191, 491] on div "12:20" at bounding box center [182, 487] width 41 height 8
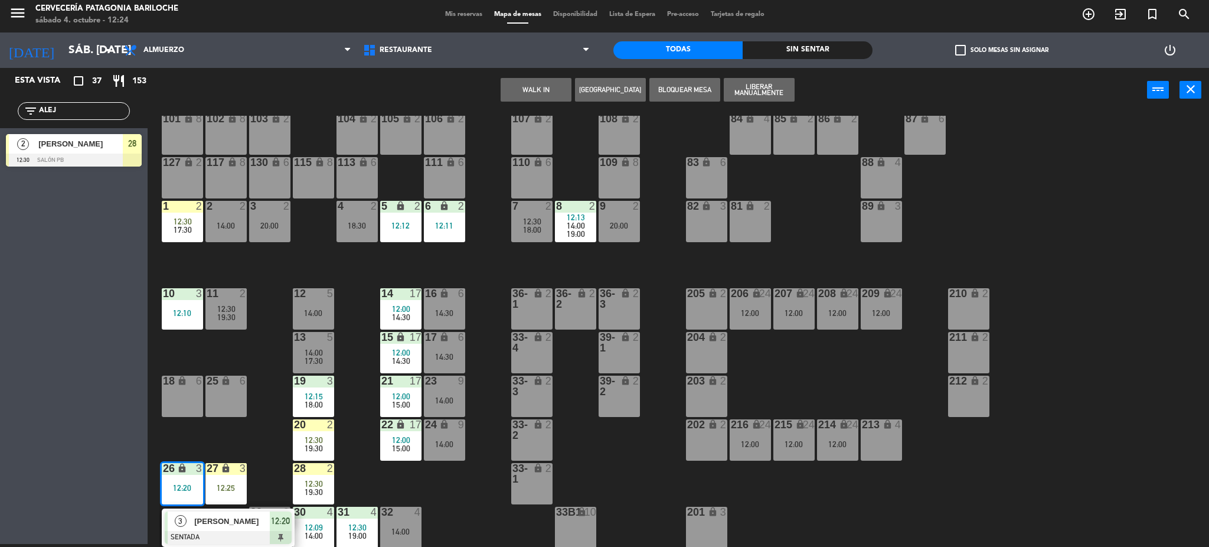
click at [192, 492] on div "26 lock 3 12:20" at bounding box center [182, 483] width 41 height 41
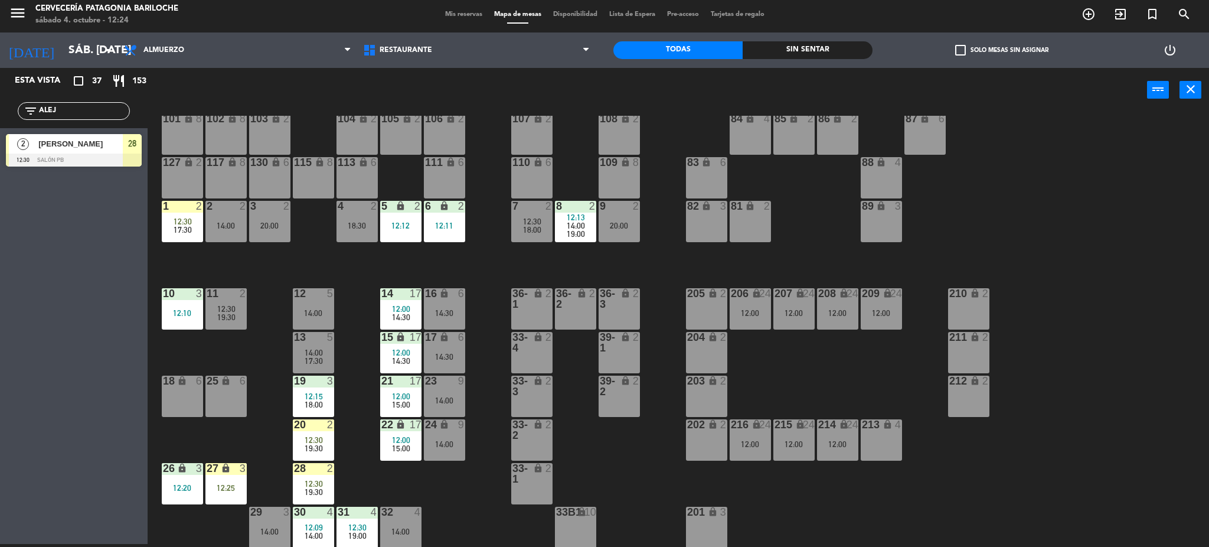
click at [315, 470] on div at bounding box center [312, 468] width 19 height 11
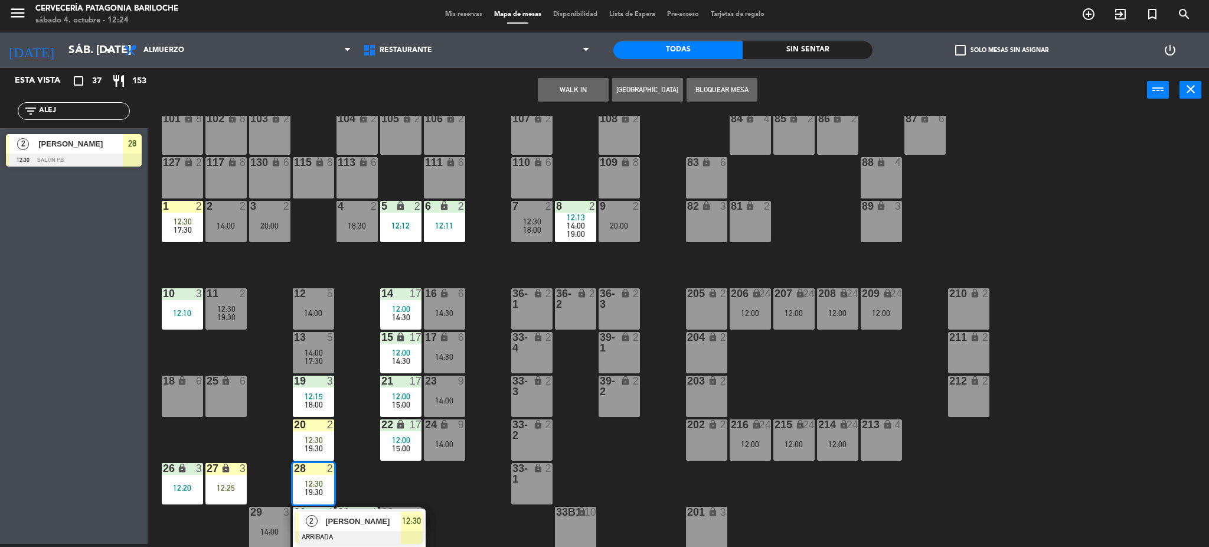
drag, startPoint x: 355, startPoint y: 515, endPoint x: 380, endPoint y: 492, distance: 33.4
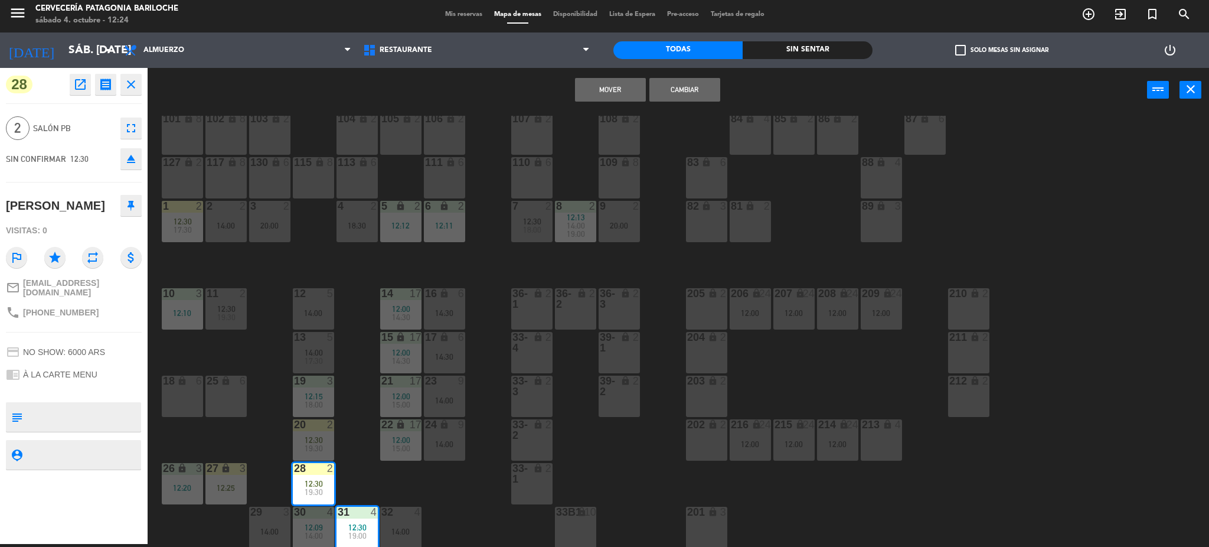
click at [444, 514] on div "101 lock 8 102 lock 8 104 lock 2 105 lock 2 106 lock 2 103 lock 2 107 lock 2 10…" at bounding box center [684, 332] width 1050 height 432
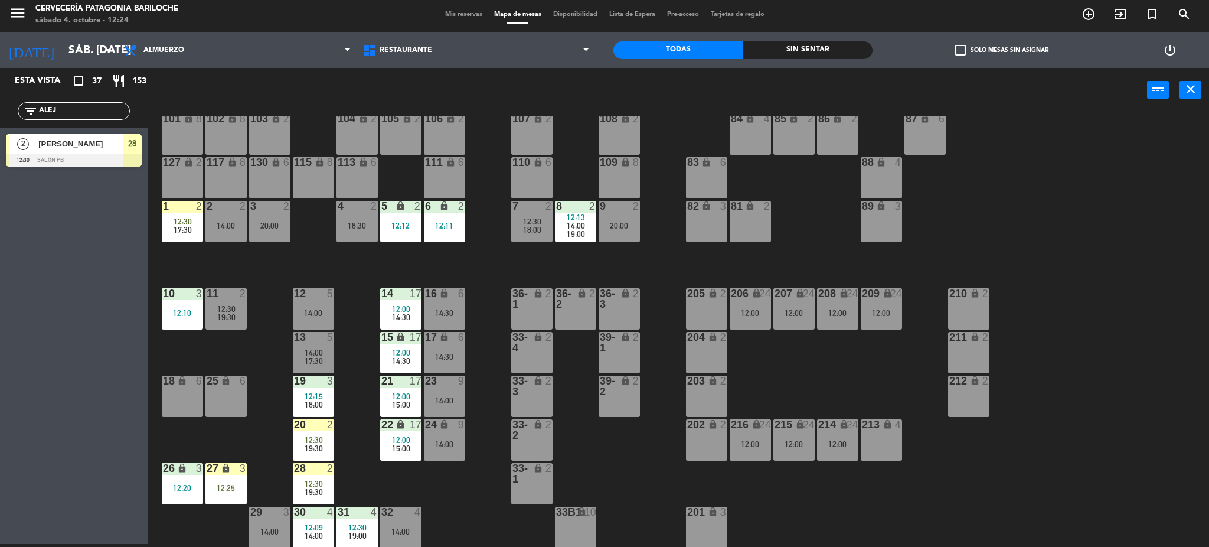
click at [331, 485] on div "12:30" at bounding box center [313, 483] width 41 height 8
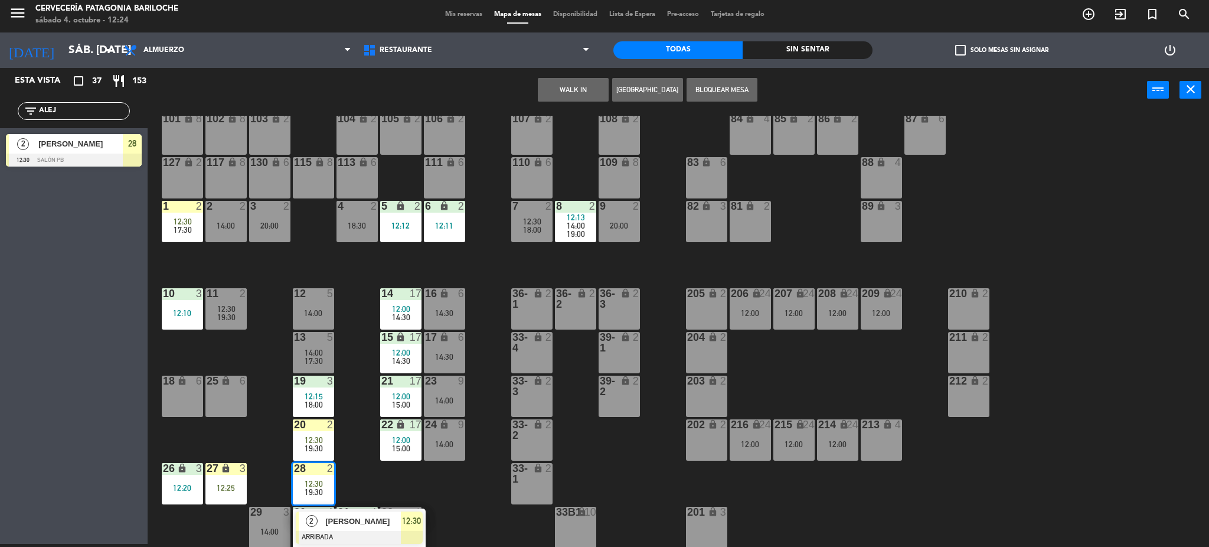
drag, startPoint x: 362, startPoint y: 521, endPoint x: 367, endPoint y: 467, distance: 54.0
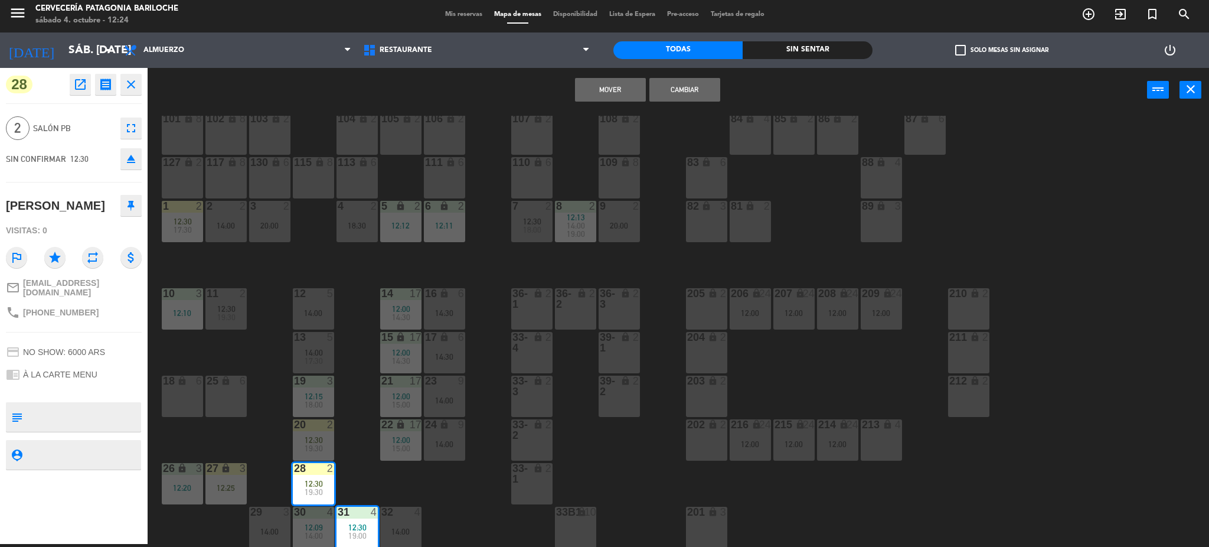
click at [367, 230] on div "4 2 18:30" at bounding box center [356, 221] width 41 height 41
click at [452, 494] on div "101 lock 8 102 lock 8 104 lock 2 105 lock 2 106 lock 2 103 lock 2 107 lock 2 10…" at bounding box center [684, 332] width 1050 height 432
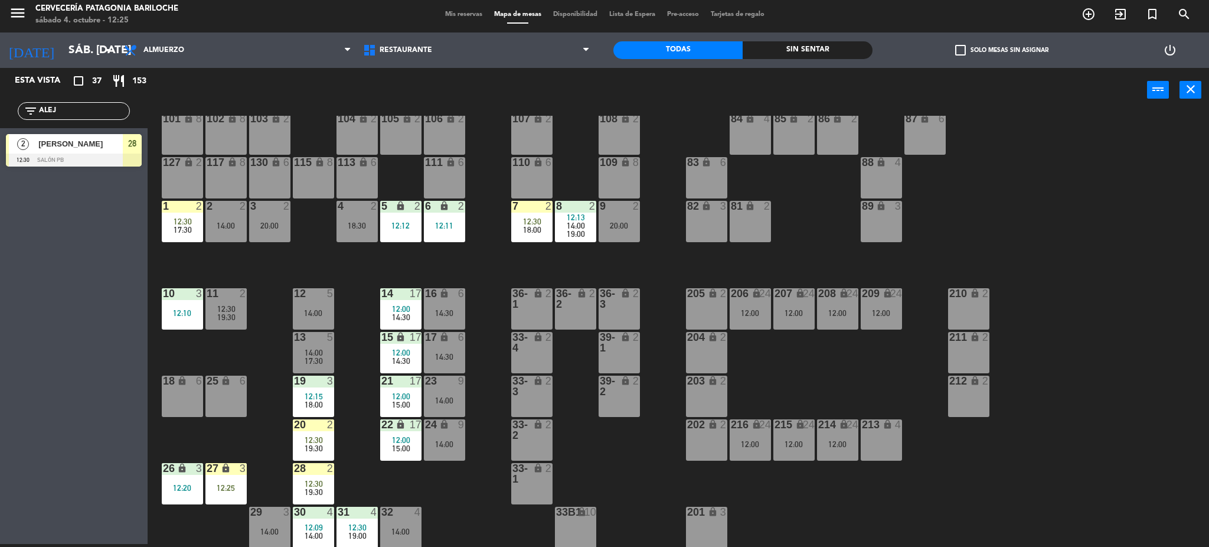
click at [370, 481] on div "101 lock 8 102 lock 8 104 lock 2 105 lock 2 106 lock 2 103 lock 2 107 lock 2 10…" at bounding box center [684, 332] width 1050 height 432
click at [332, 481] on div "12:30" at bounding box center [313, 483] width 41 height 8
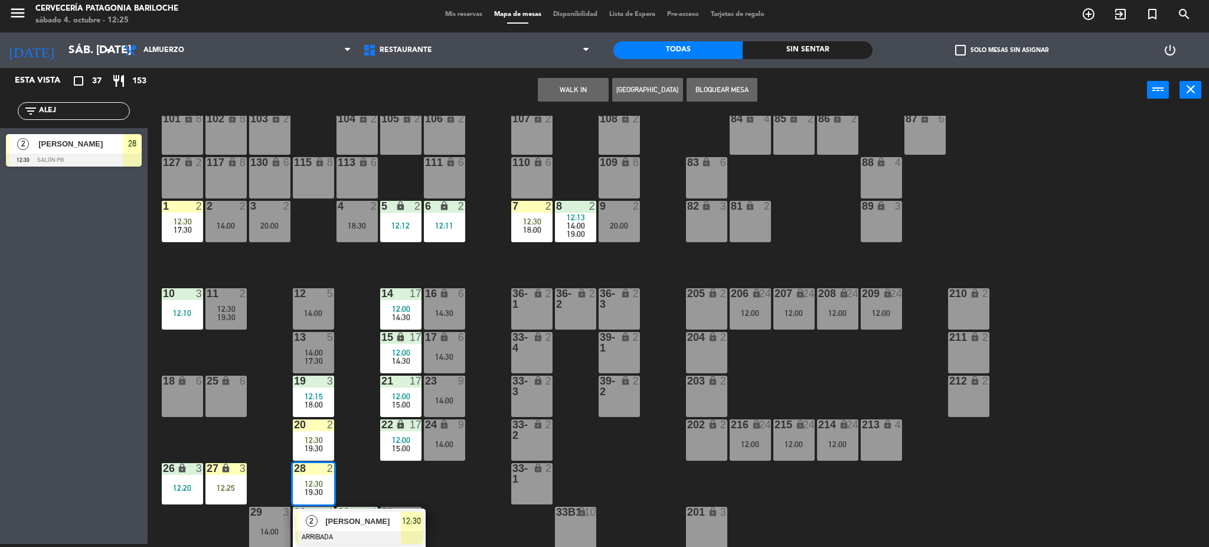
click at [336, 526] on span "Alejandra Tarrago" at bounding box center [363, 521] width 76 height 12
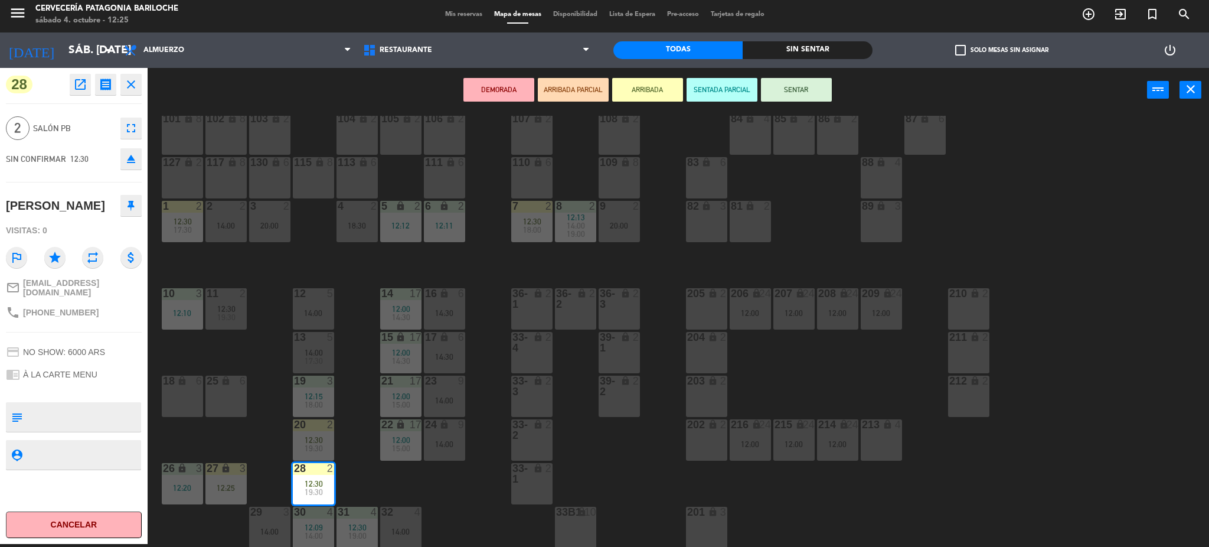
click at [362, 229] on div "18:30" at bounding box center [356, 225] width 41 height 8
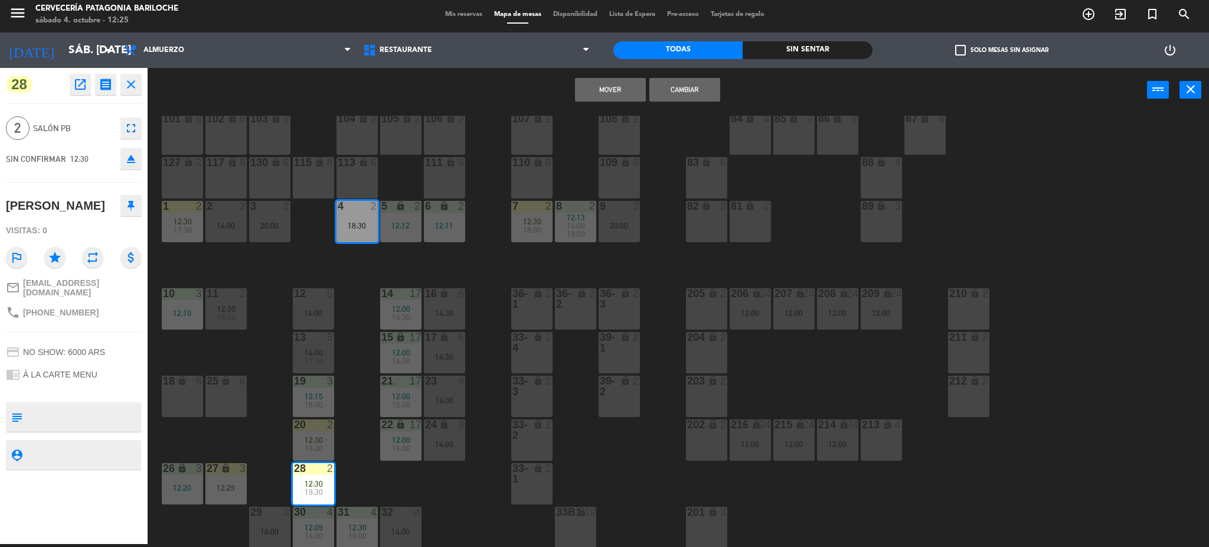
click at [610, 89] on button "Mover" at bounding box center [610, 90] width 71 height 24
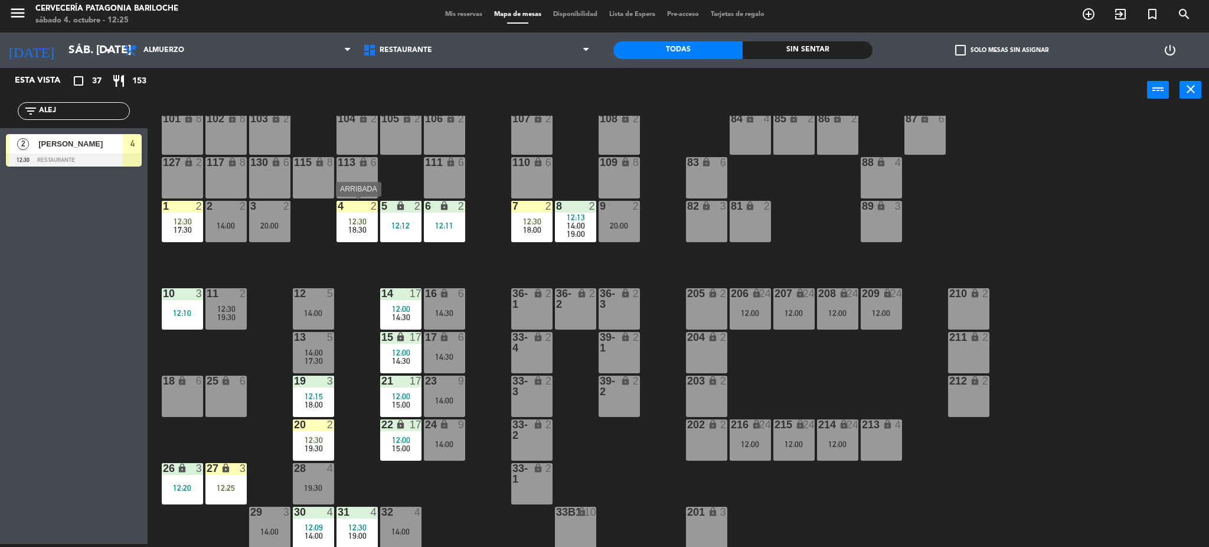
click at [355, 223] on span "12:30" at bounding box center [357, 221] width 18 height 9
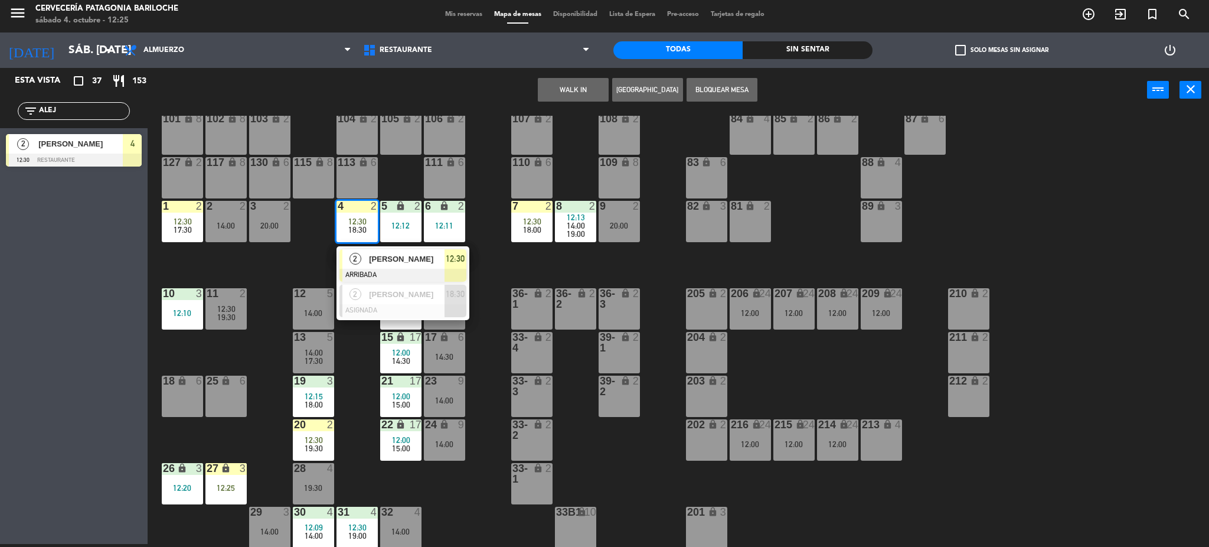
click at [371, 271] on div at bounding box center [402, 275] width 127 height 13
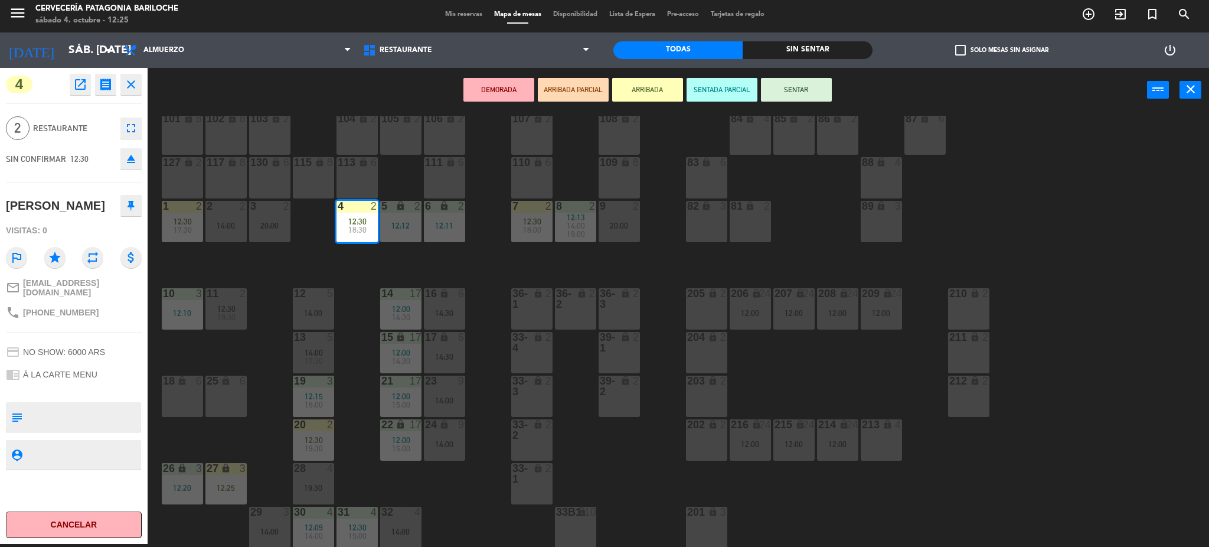
click at [782, 81] on button "SENTAR" at bounding box center [796, 90] width 71 height 24
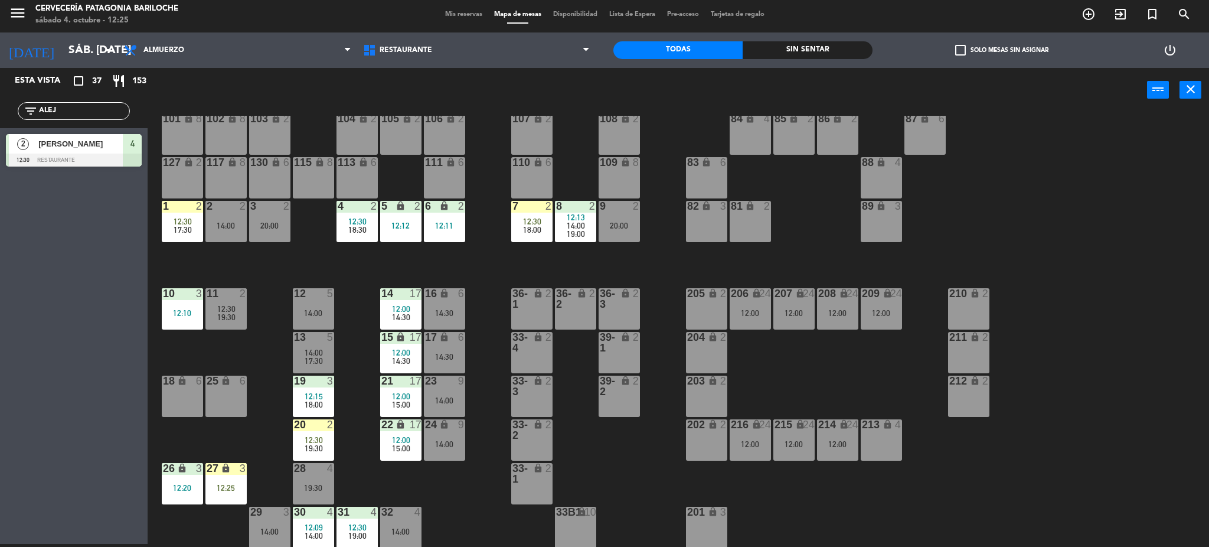
click at [185, 490] on div "12:20" at bounding box center [182, 487] width 41 height 8
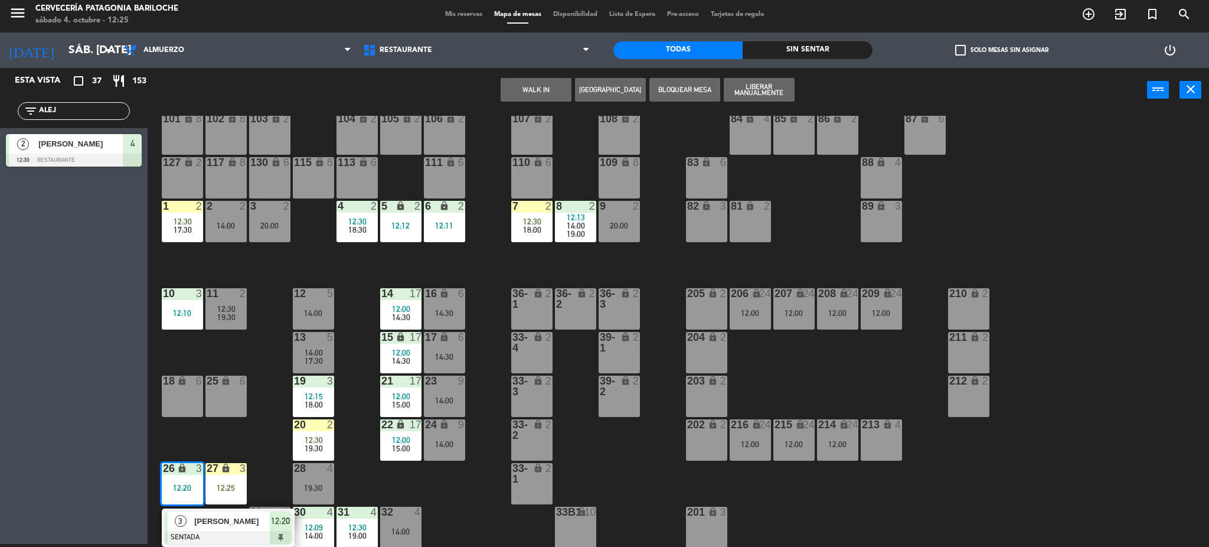
click at [254, 482] on div "101 lock 8 102 lock 8 104 lock 2 105 lock 2 106 lock 2 103 lock 2 107 lock 2 10…" at bounding box center [684, 332] width 1050 height 432
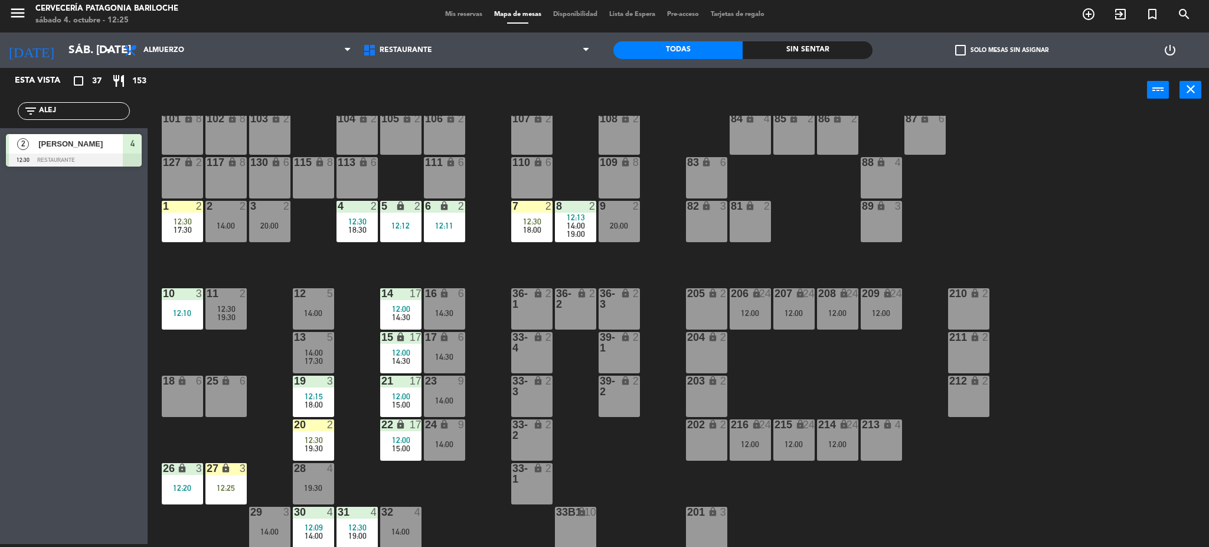
click at [240, 485] on div "12:25" at bounding box center [225, 487] width 41 height 8
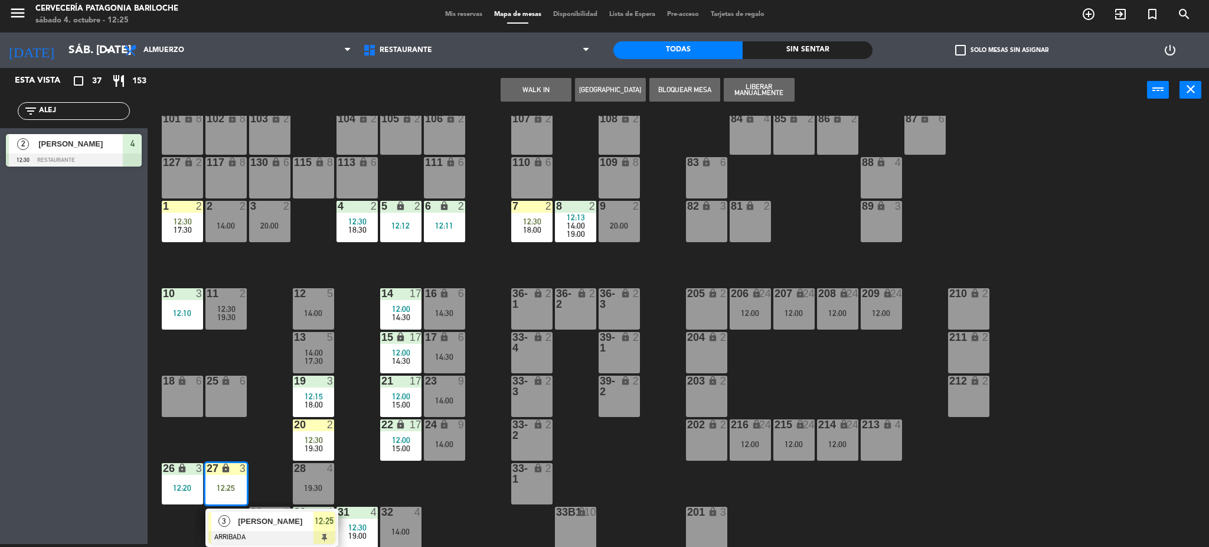
click at [244, 518] on span "Juan Manuel Roldan" at bounding box center [276, 521] width 76 height 12
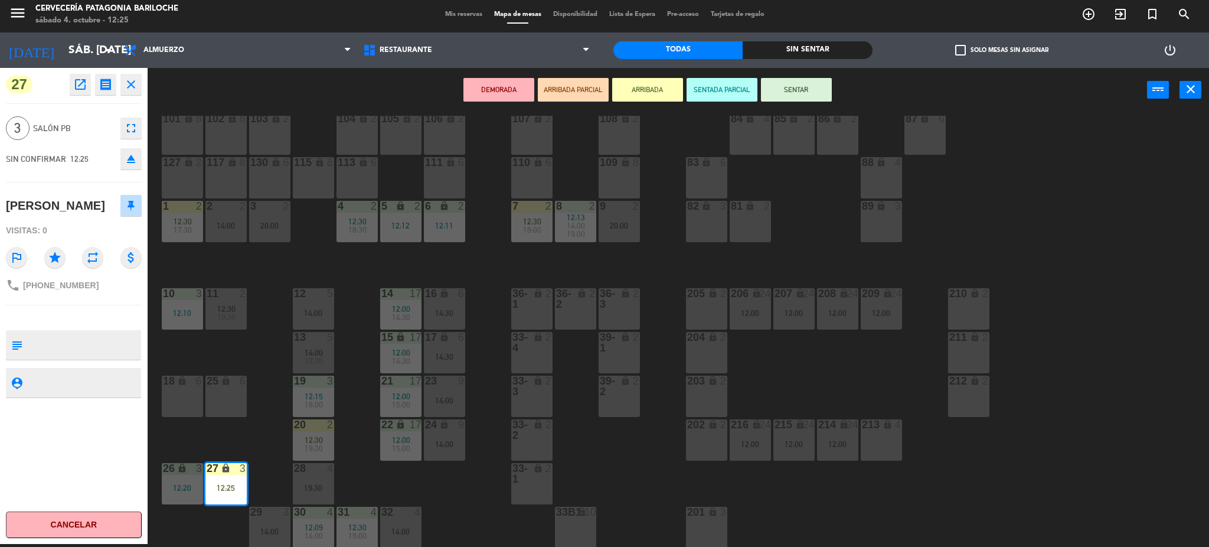
click at [107, 521] on button "Cancelar" at bounding box center [74, 524] width 136 height 27
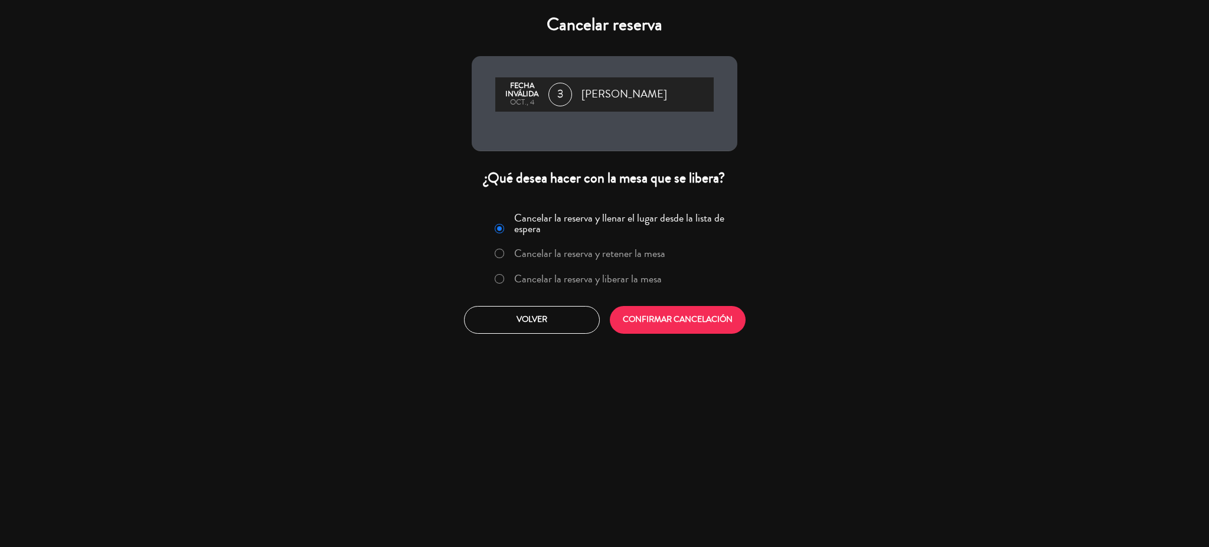
click at [506, 275] on label "Cancelar la reserva y liberar la mesa" at bounding box center [577, 279] width 179 height 21
click at [637, 317] on button "CONFIRMAR CANCELACIÓN" at bounding box center [678, 320] width 136 height 28
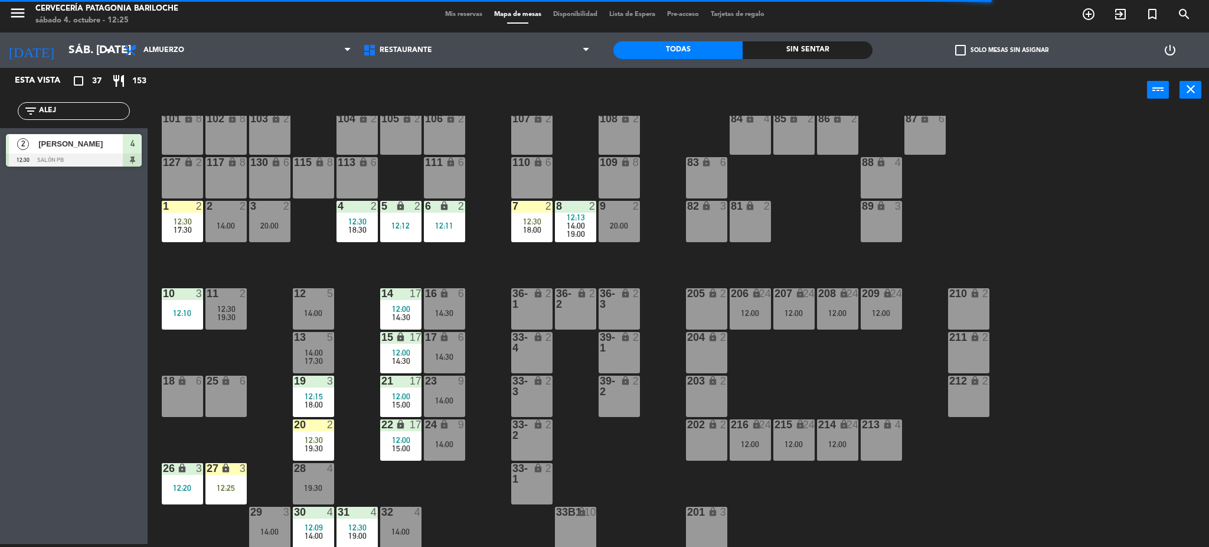
click at [79, 116] on input "ALEJ" at bounding box center [83, 110] width 91 height 13
type input "GONZA"
click at [57, 278] on div "Esta vista crop_square 37 restaurant 153 filter_list GONZA 2 Angeles gonzalez s…" at bounding box center [74, 306] width 148 height 476
click at [113, 161] on div at bounding box center [74, 159] width 136 height 13
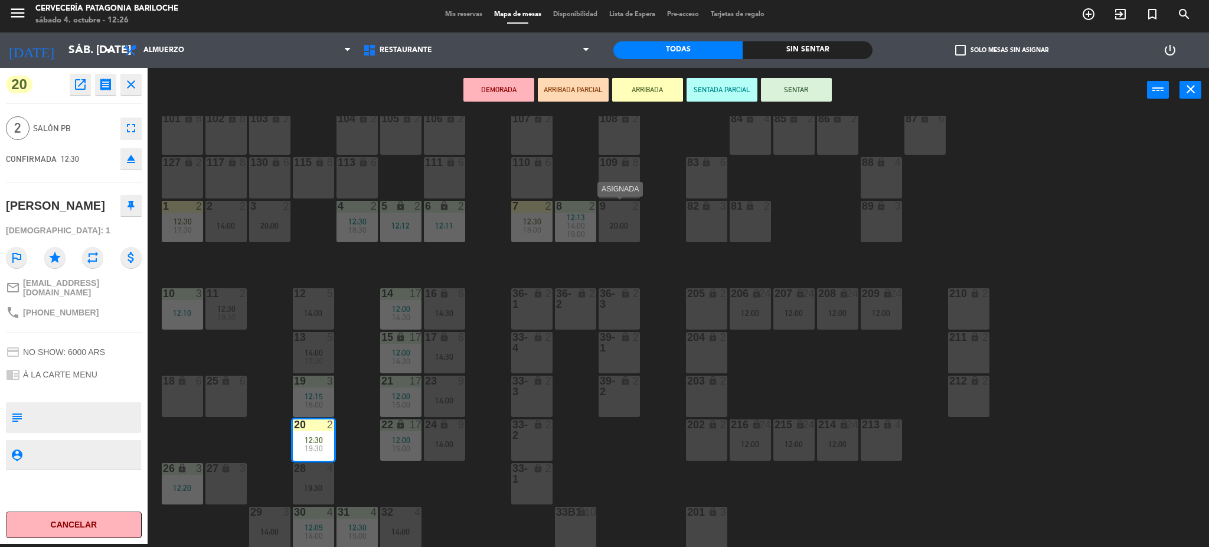
click at [617, 221] on div "20:00" at bounding box center [619, 225] width 41 height 8
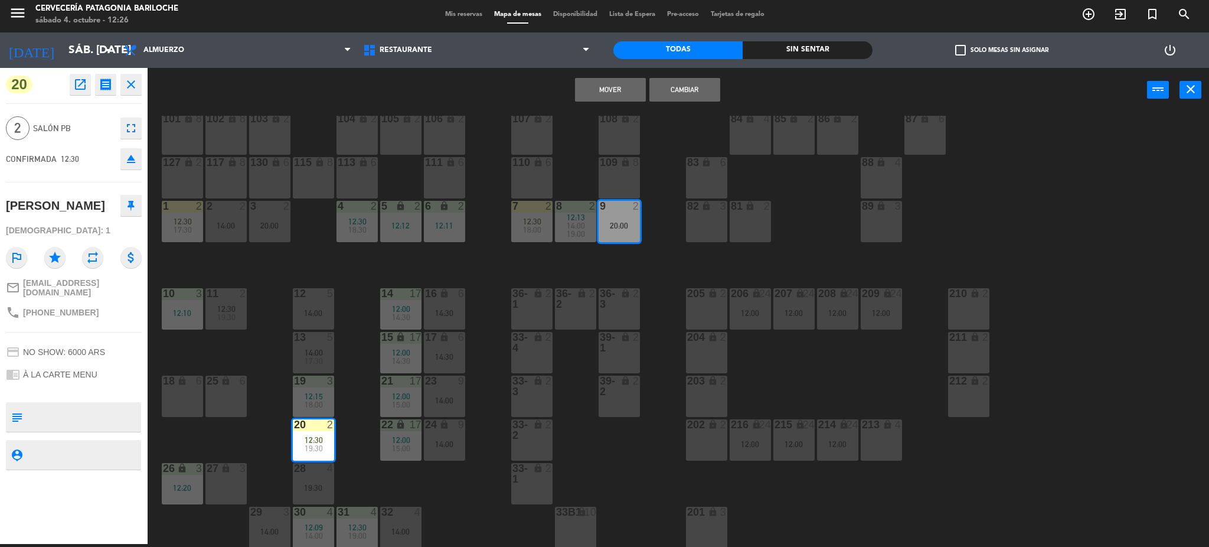
click at [614, 92] on button "Mover" at bounding box center [610, 90] width 71 height 24
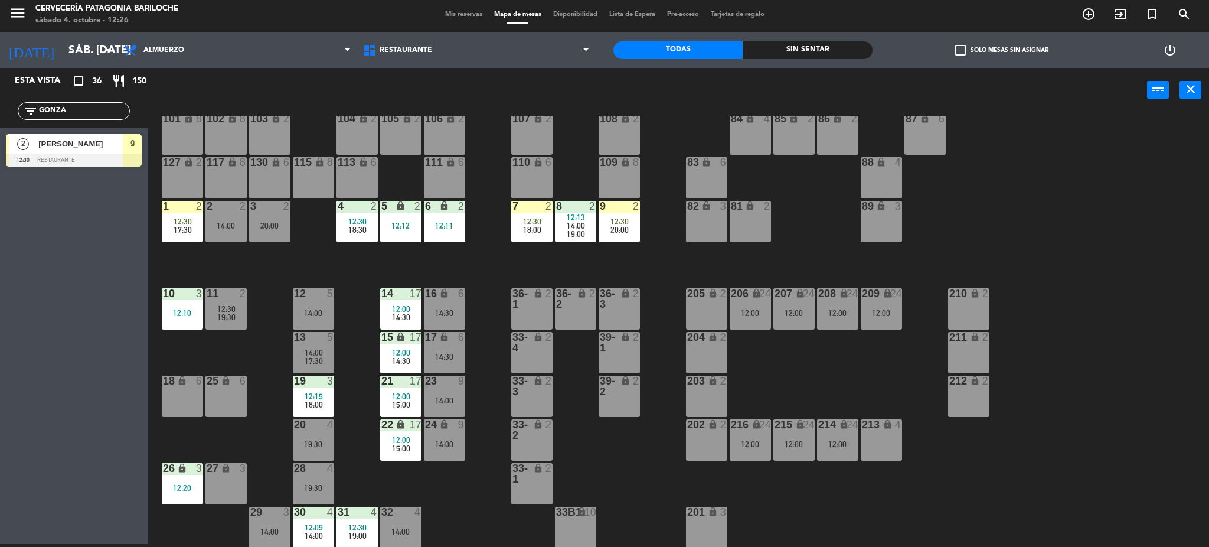
click at [617, 232] on span "20:00" at bounding box center [619, 229] width 18 height 9
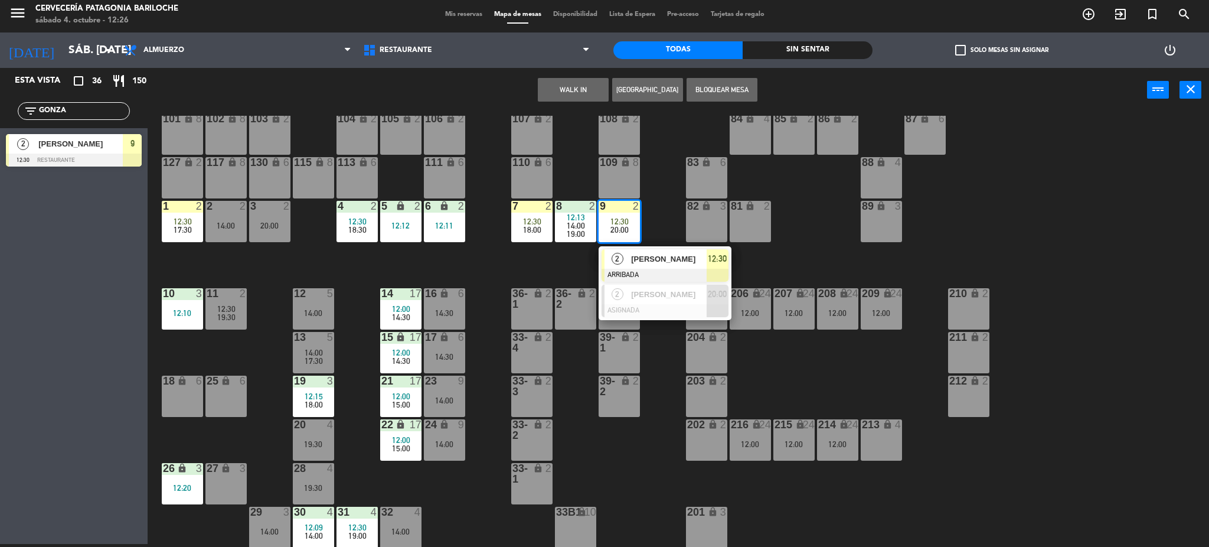
click at [647, 258] on span "Angeles gonzalez sartor" at bounding box center [669, 259] width 76 height 12
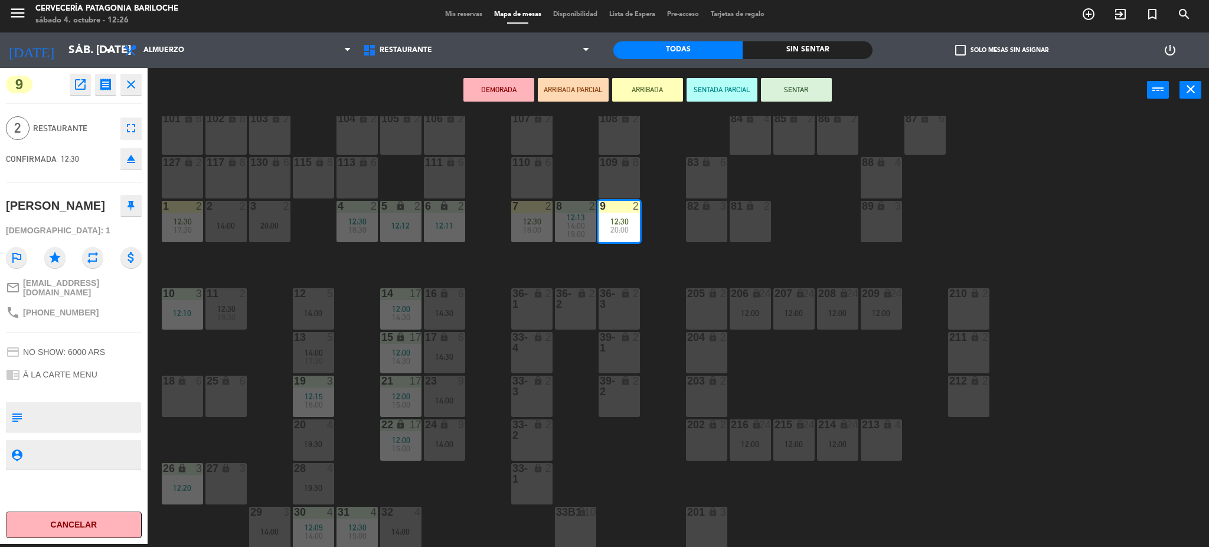
click at [783, 88] on button "SENTAR" at bounding box center [796, 90] width 71 height 24
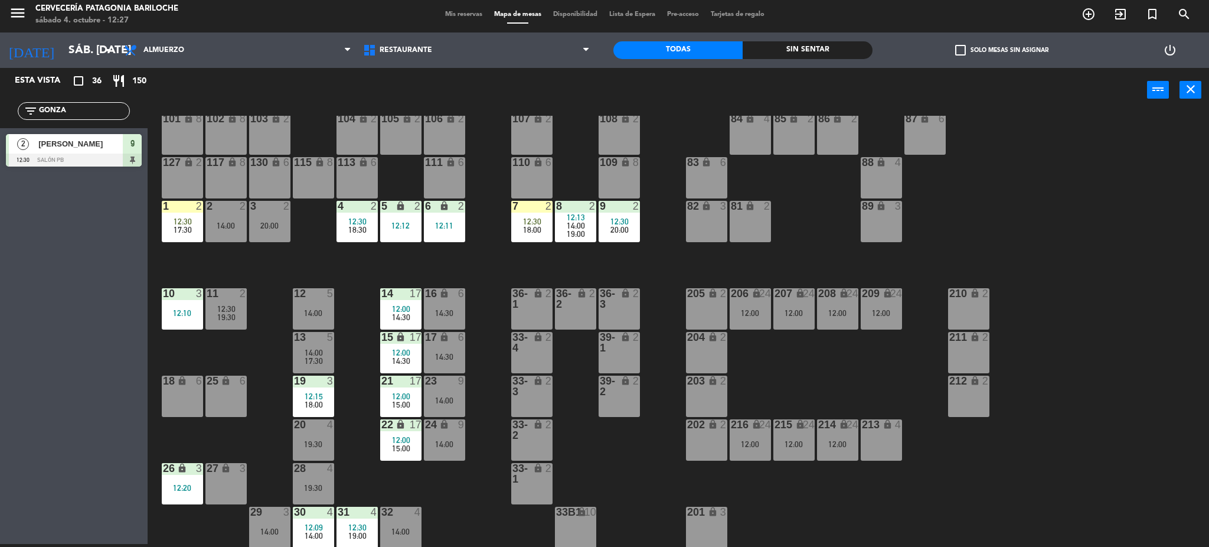
click at [67, 110] on input "GONZA" at bounding box center [83, 110] width 91 height 13
type input "MARI"
click at [34, 172] on div "Esta vista crop_square 36 restaurant 150 filter_list MARI 2 Mariela Martinez 12…" at bounding box center [74, 306] width 148 height 476
click at [53, 149] on span "Mariela Martinez" at bounding box center [80, 144] width 84 height 12
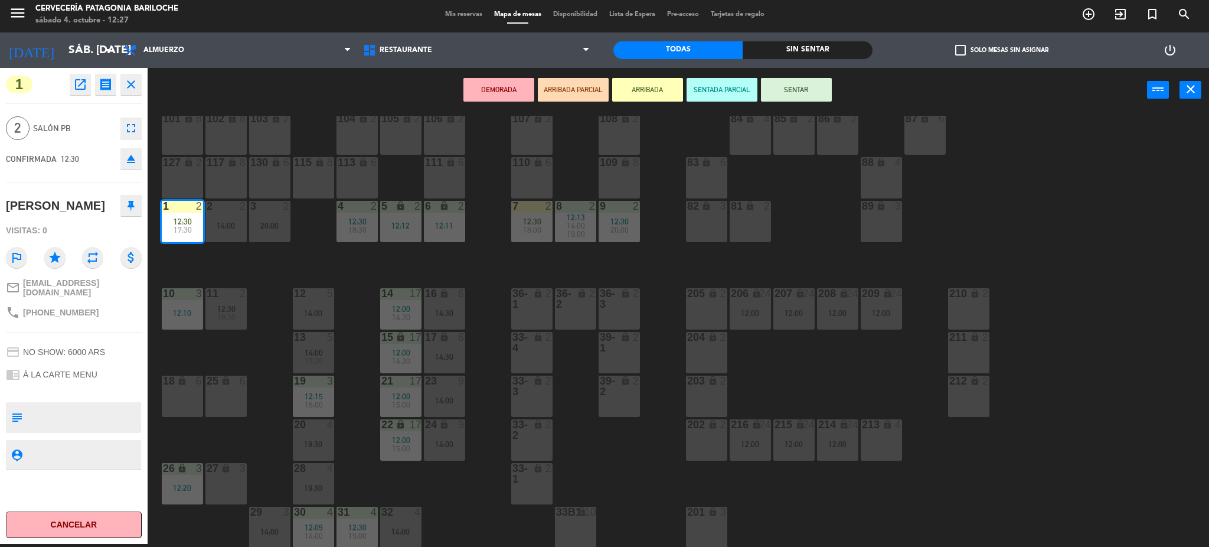
click at [780, 90] on button "SENTAR" at bounding box center [796, 90] width 71 height 24
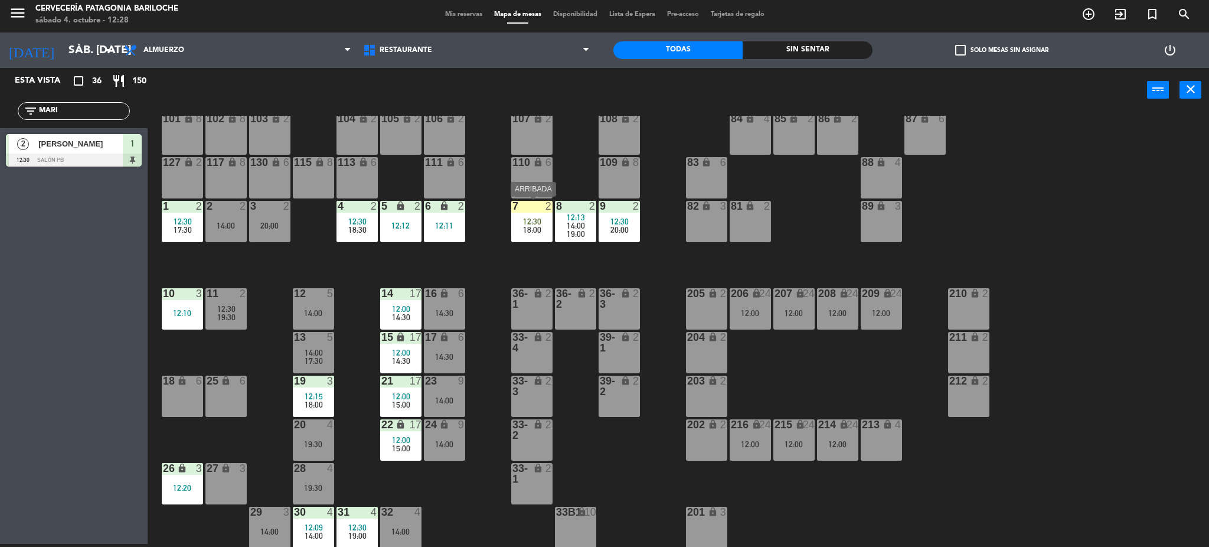
click at [542, 235] on div "7 2 12:30 18:00" at bounding box center [531, 221] width 41 height 41
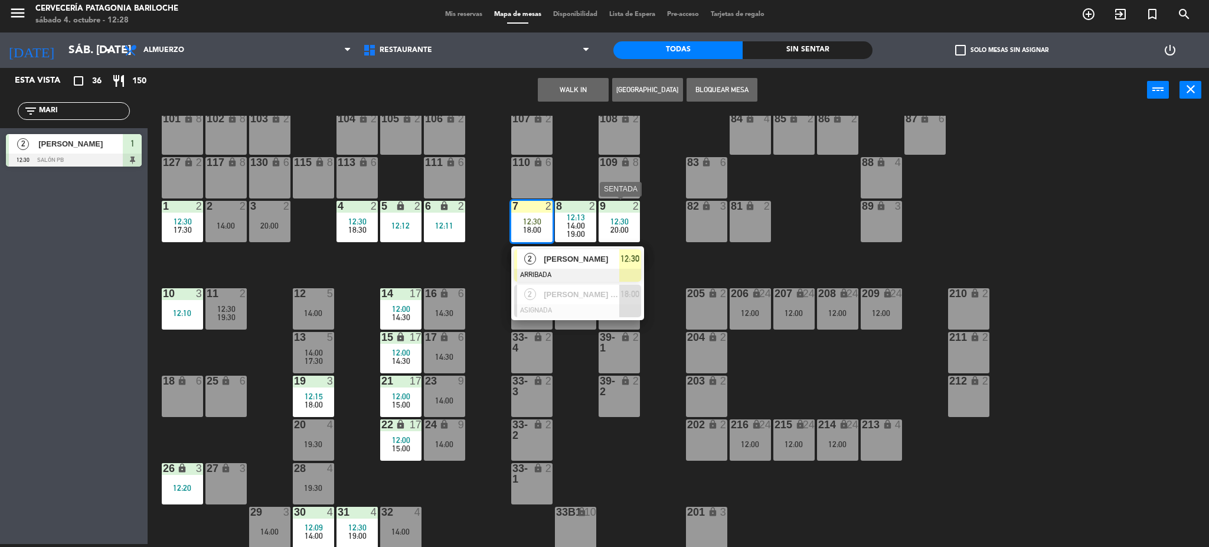
click at [630, 227] on div "20:00" at bounding box center [619, 229] width 41 height 8
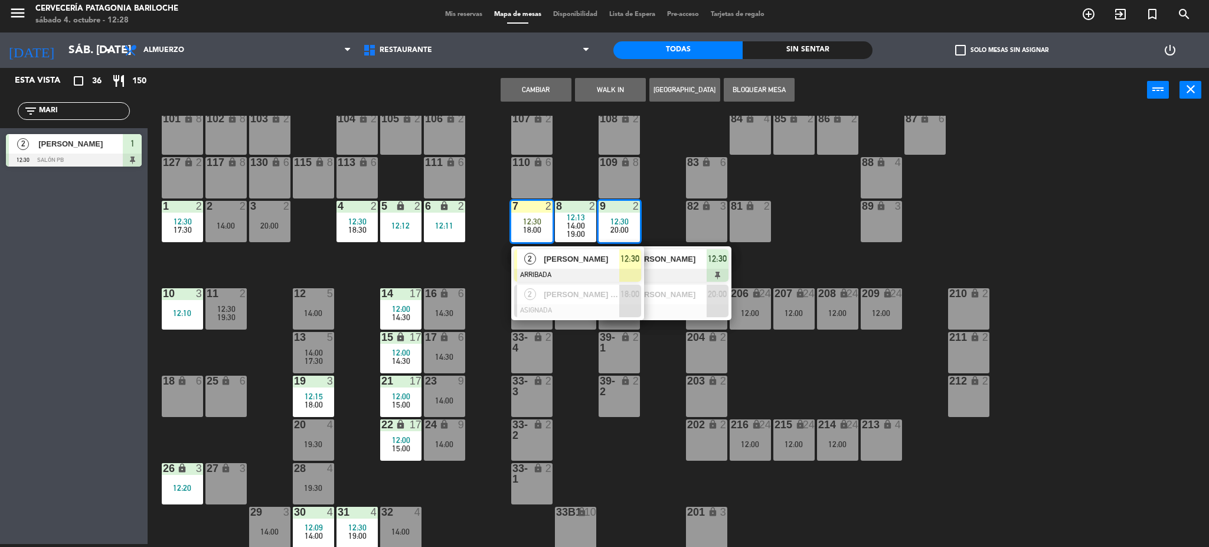
click at [563, 91] on button "Cambiar" at bounding box center [536, 90] width 71 height 24
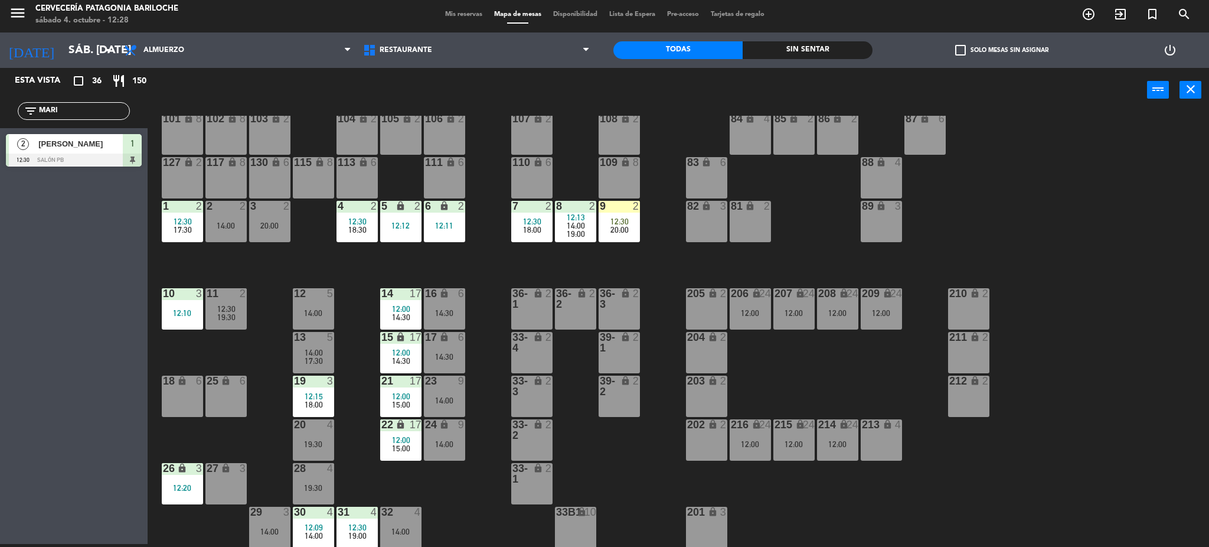
click at [662, 265] on div "101 lock 8 102 lock 8 104 lock 2 105 lock 2 106 lock 2 103 lock 2 107 lock 2 10…" at bounding box center [684, 332] width 1050 height 432
click at [466, 514] on div "101 lock 8 102 lock 8 104 lock 2 105 lock 2 106 lock 2 103 lock 2 107 lock 2 10…" at bounding box center [684, 332] width 1050 height 432
click at [78, 116] on input "MARI" at bounding box center [83, 110] width 91 height 13
type input "CIN"
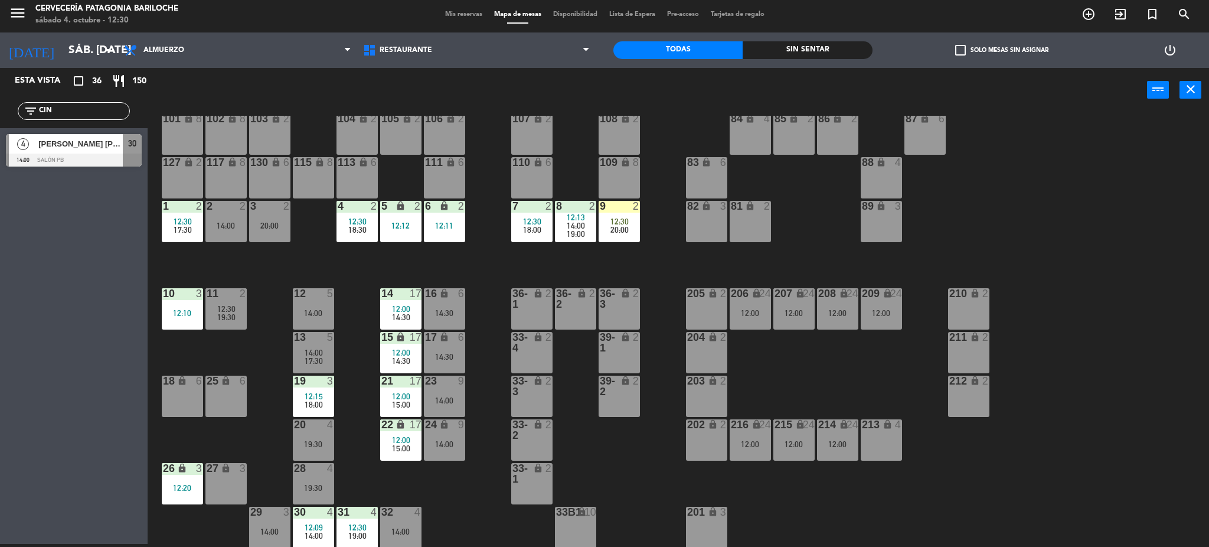
click at [53, 214] on div "Esta vista crop_square 36 restaurant 150 filter_list CIN 4 Blanca Fabiana Encin…" at bounding box center [74, 306] width 148 height 476
click at [74, 109] on input "CIN" at bounding box center [83, 110] width 91 height 13
type input "C"
type input "VIT"
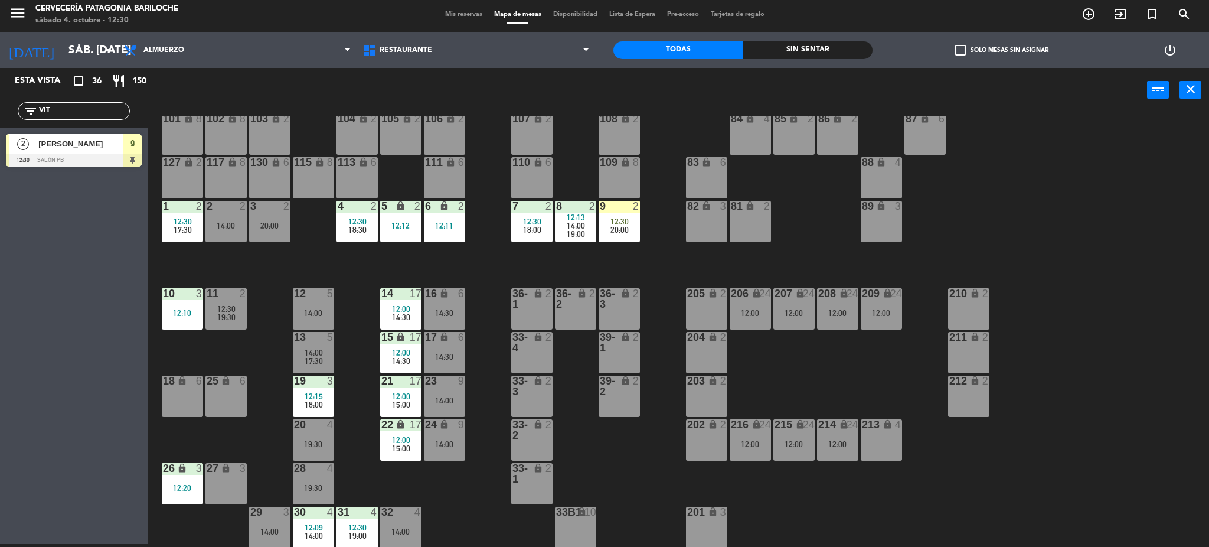
click at [24, 155] on div "2 Cynthia Vitali 12:30 SALÓN PB 9" at bounding box center [74, 150] width 148 height 44
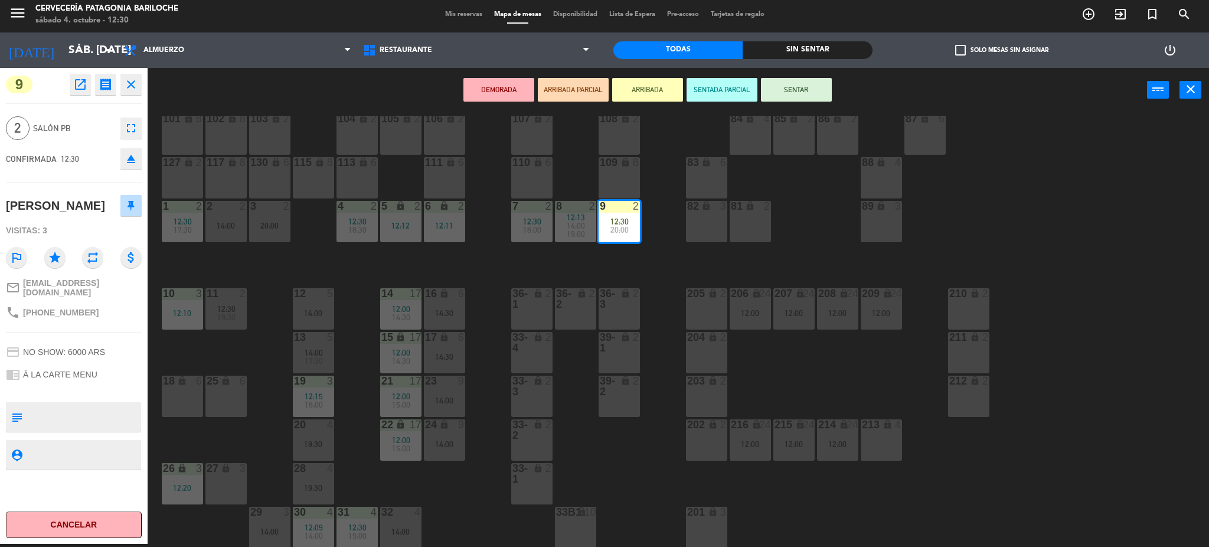
click at [780, 94] on button "SENTAR" at bounding box center [796, 90] width 71 height 24
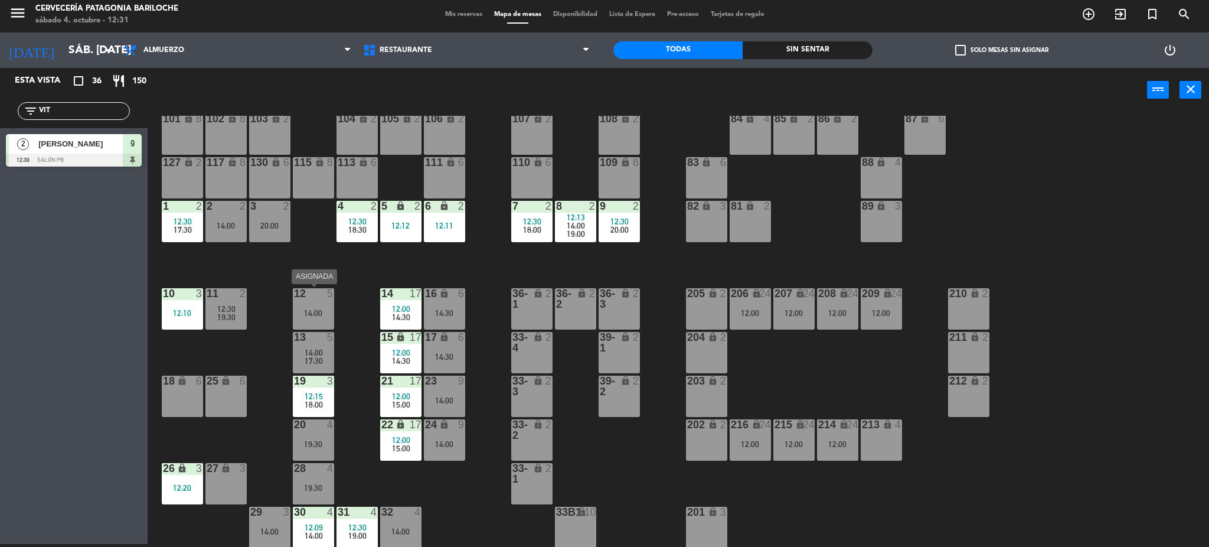
click at [325, 306] on div "12 5 14:00" at bounding box center [313, 308] width 41 height 41
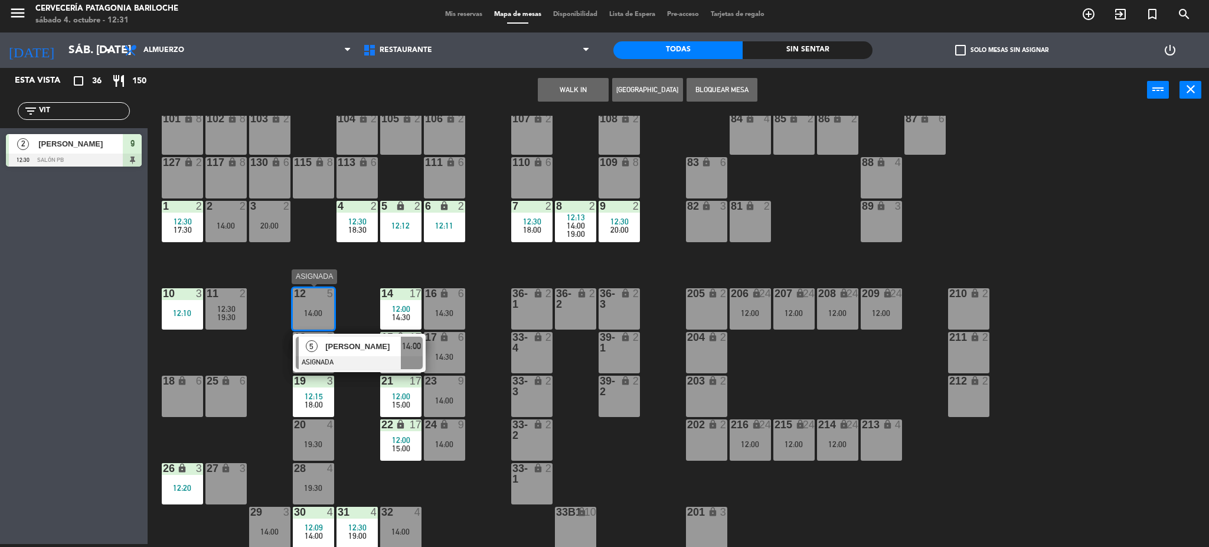
click at [324, 352] on div "Danila Arellano" at bounding box center [362, 345] width 77 height 19
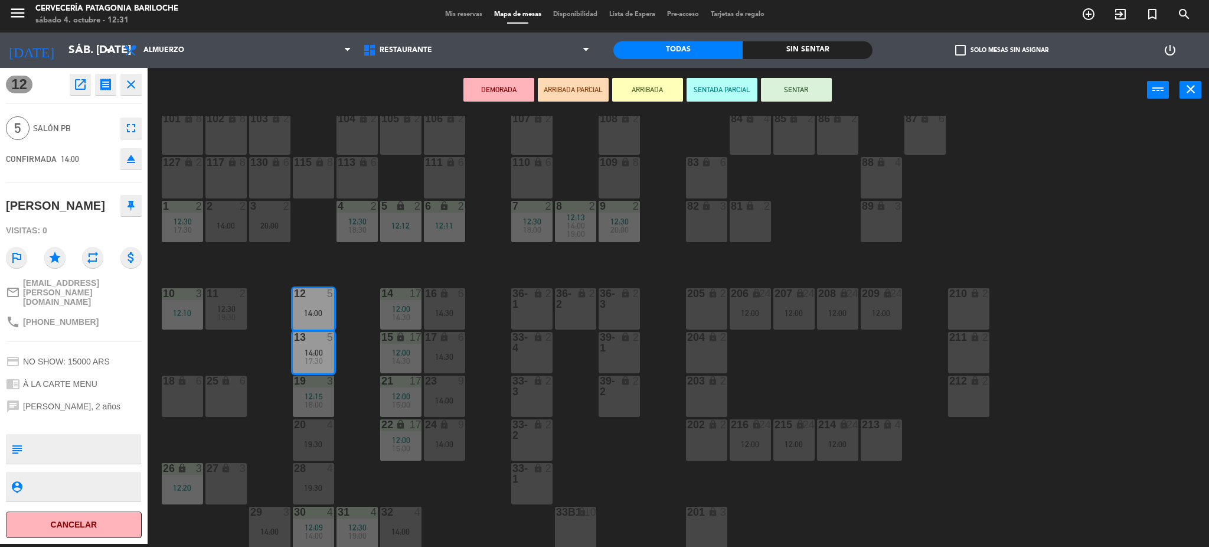
click at [612, 91] on button "ARRIBADA" at bounding box center [647, 90] width 71 height 24
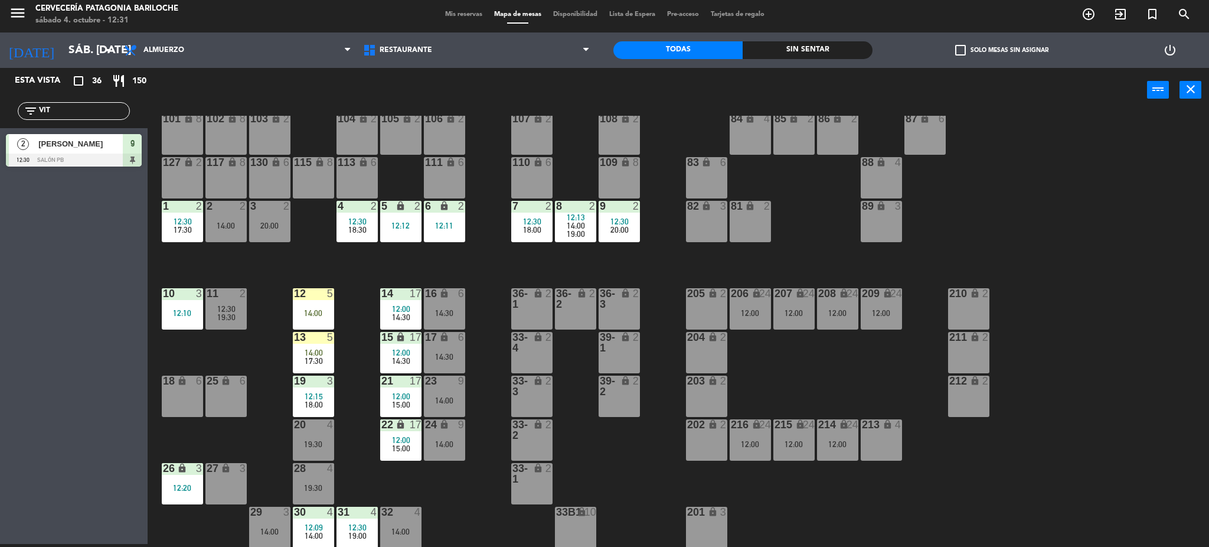
click at [751, 443] on div "12:00" at bounding box center [750, 444] width 41 height 8
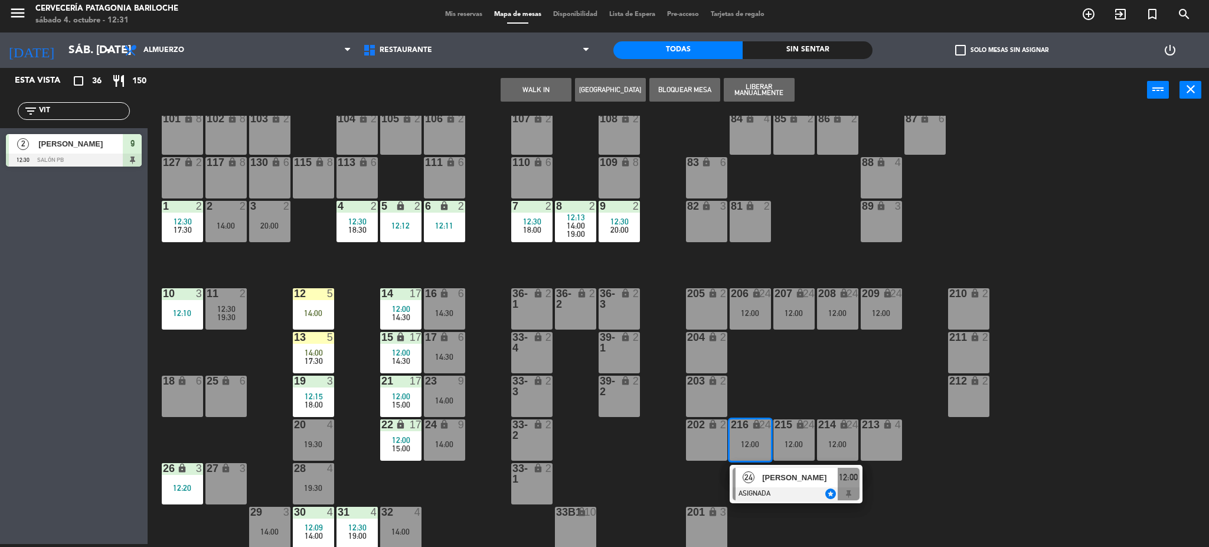
click at [775, 478] on span "[PERSON_NAME]" at bounding box center [800, 477] width 76 height 12
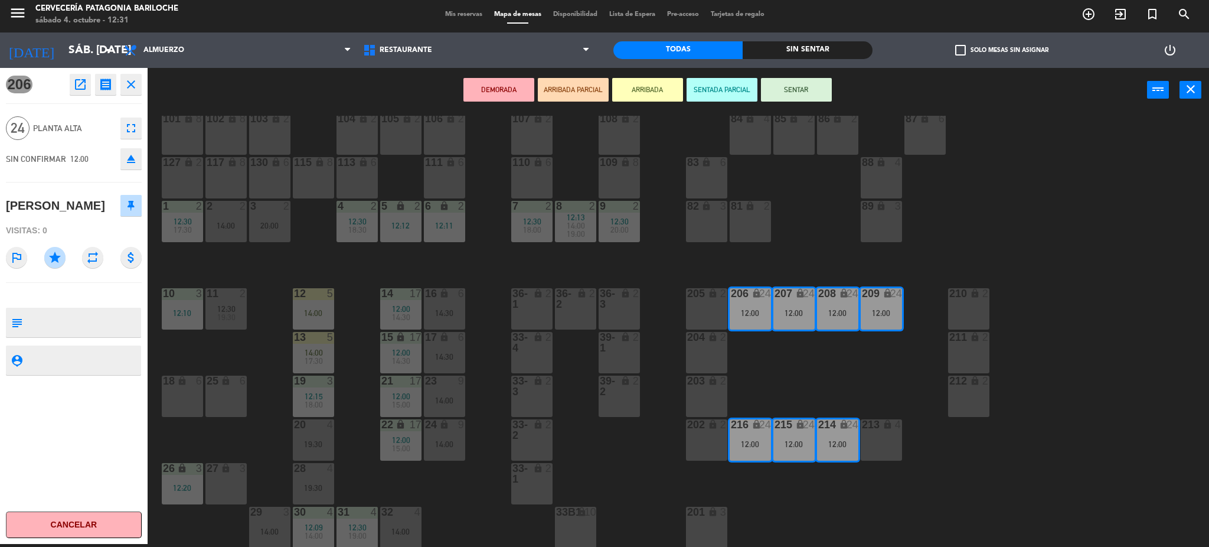
click at [576, 90] on button "ARRIBADA PARCIAL" at bounding box center [573, 90] width 71 height 24
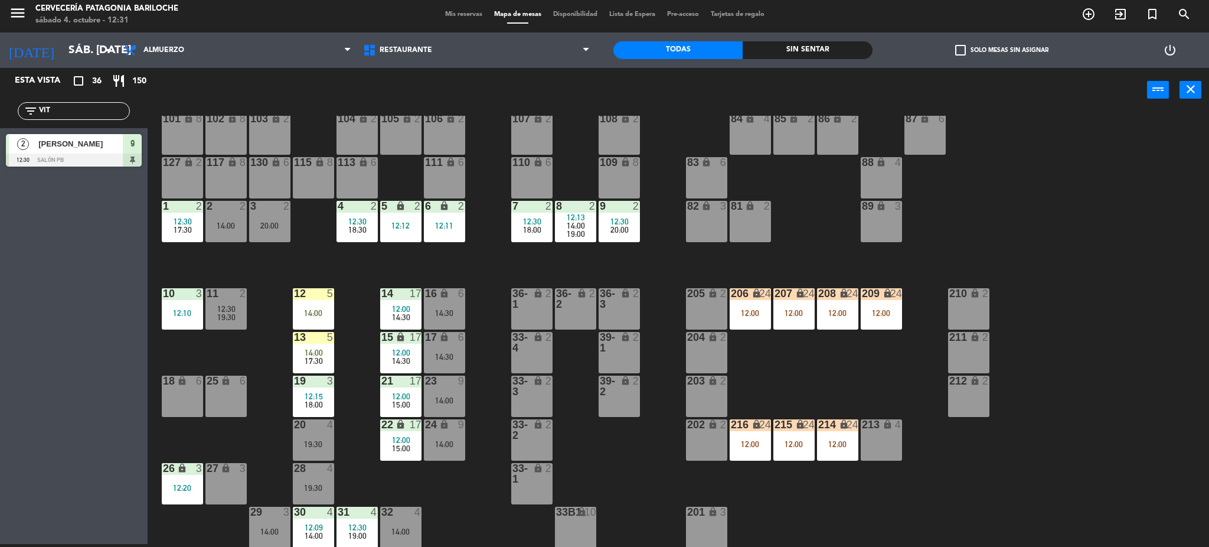
click at [819, 514] on div "101 lock 8 102 lock 8 104 lock 2 105 lock 2 106 lock 2 103 lock 2 107 lock 2 10…" at bounding box center [684, 332] width 1050 height 432
click at [464, 499] on div "101 lock 8 102 lock 8 104 lock 2 105 lock 2 106 lock 2 103 lock 2 107 lock 2 10…" at bounding box center [684, 332] width 1050 height 432
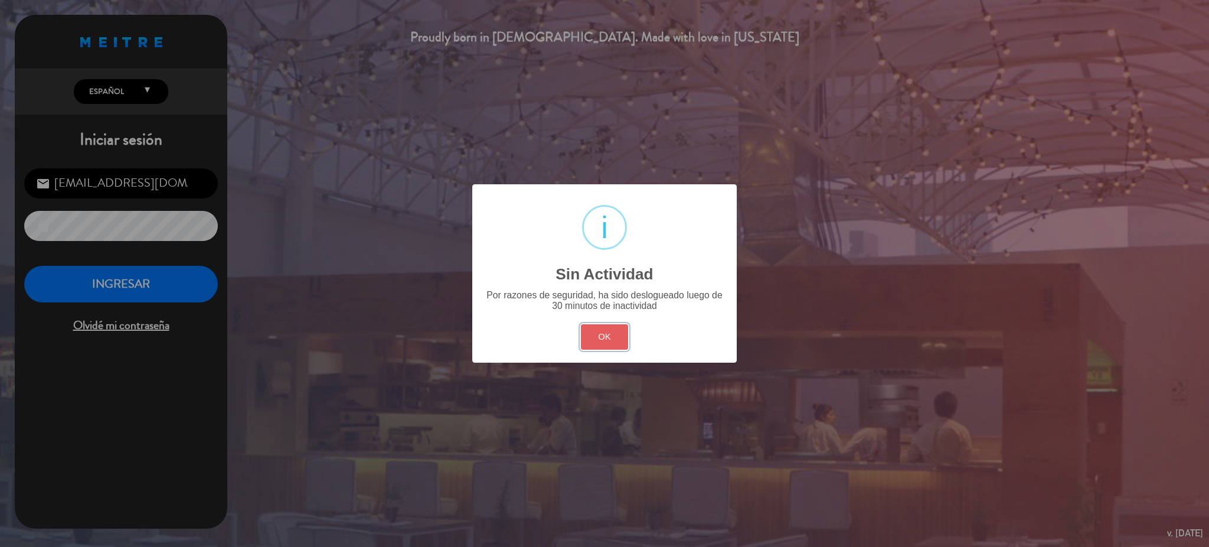
click at [591, 344] on button "OK" at bounding box center [605, 336] width 48 height 25
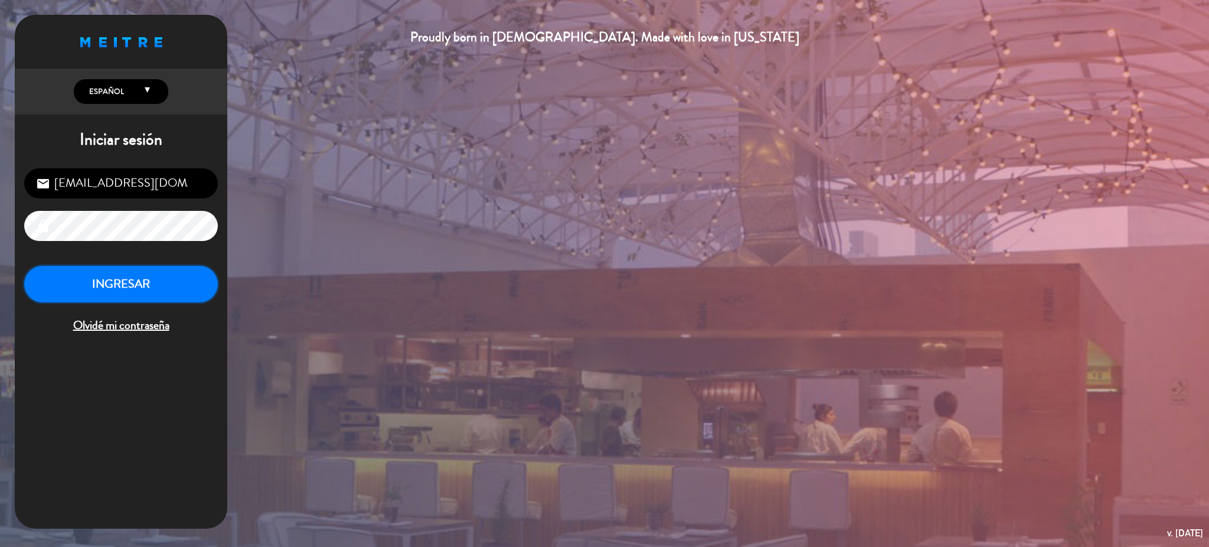
click at [121, 283] on button "INGRESAR" at bounding box center [121, 284] width 194 height 37
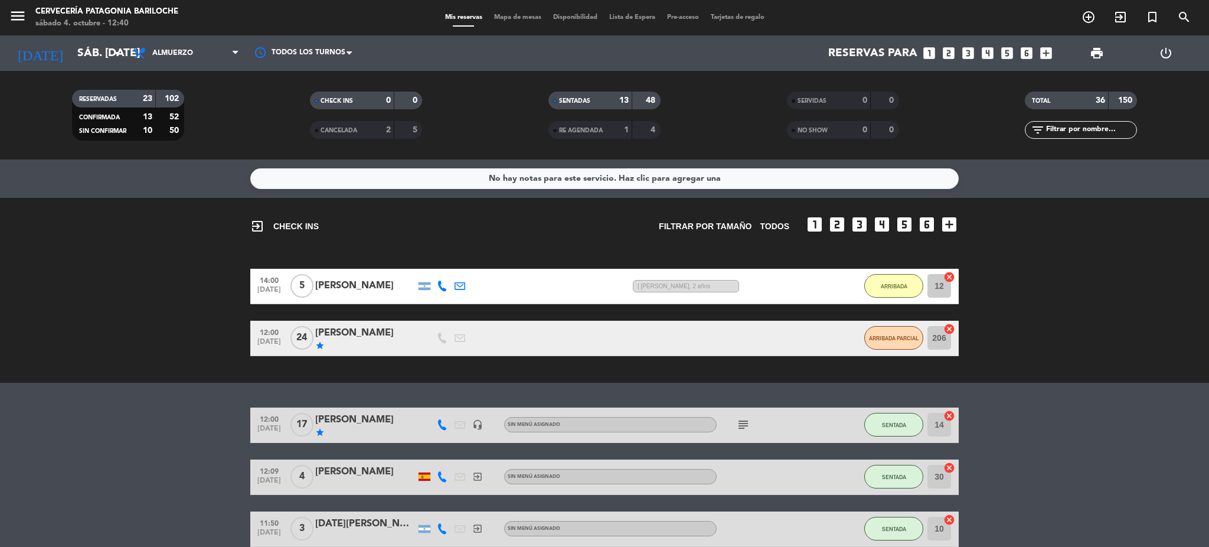
click at [505, 18] on span "Mapa de mesas" at bounding box center [517, 17] width 59 height 6
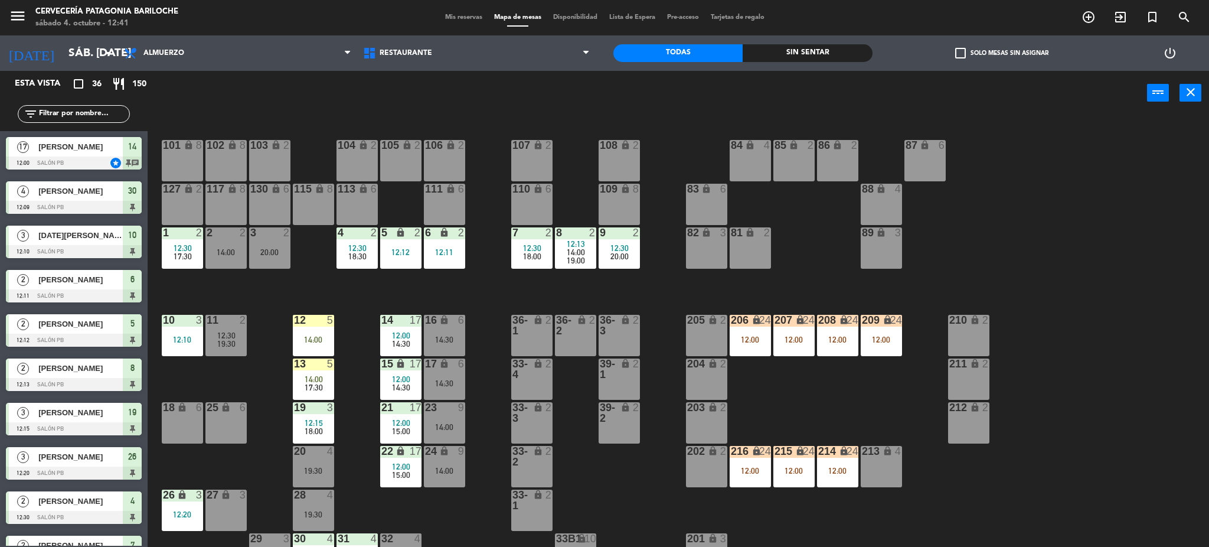
click at [327, 374] on div "13 5 14:00 17:30" at bounding box center [313, 378] width 41 height 41
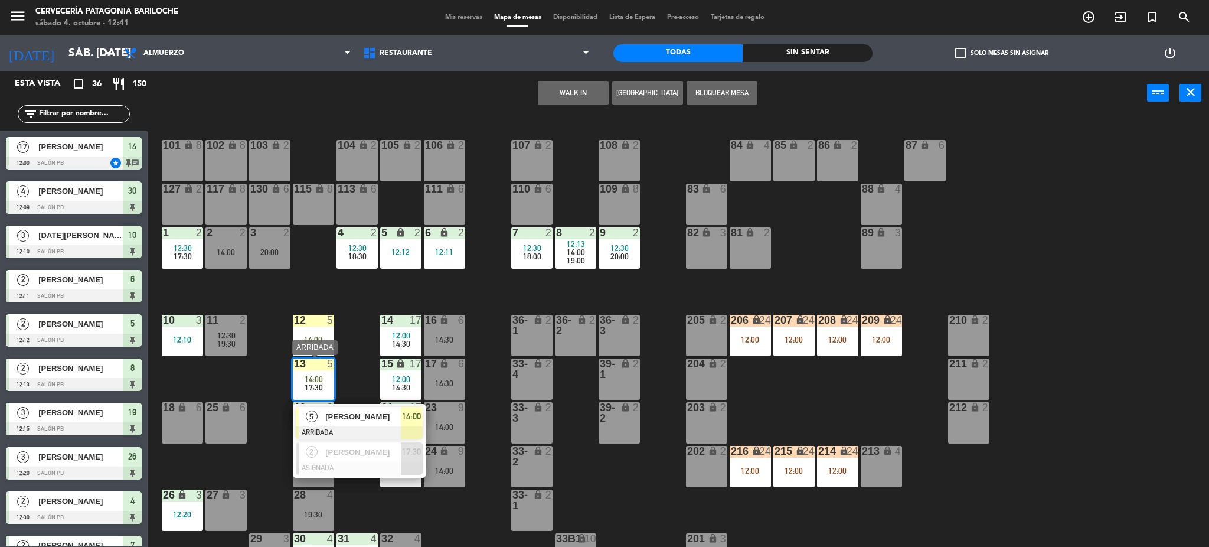
click at [352, 416] on span "Danila Arellano" at bounding box center [363, 416] width 76 height 12
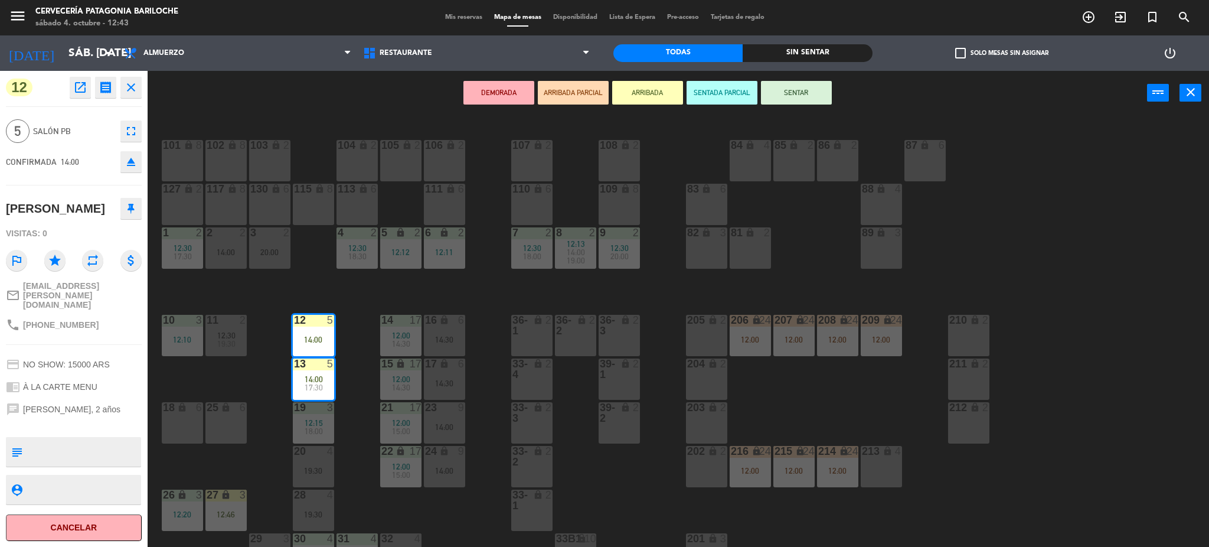
click at [800, 88] on button "SENTAR" at bounding box center [796, 93] width 71 height 24
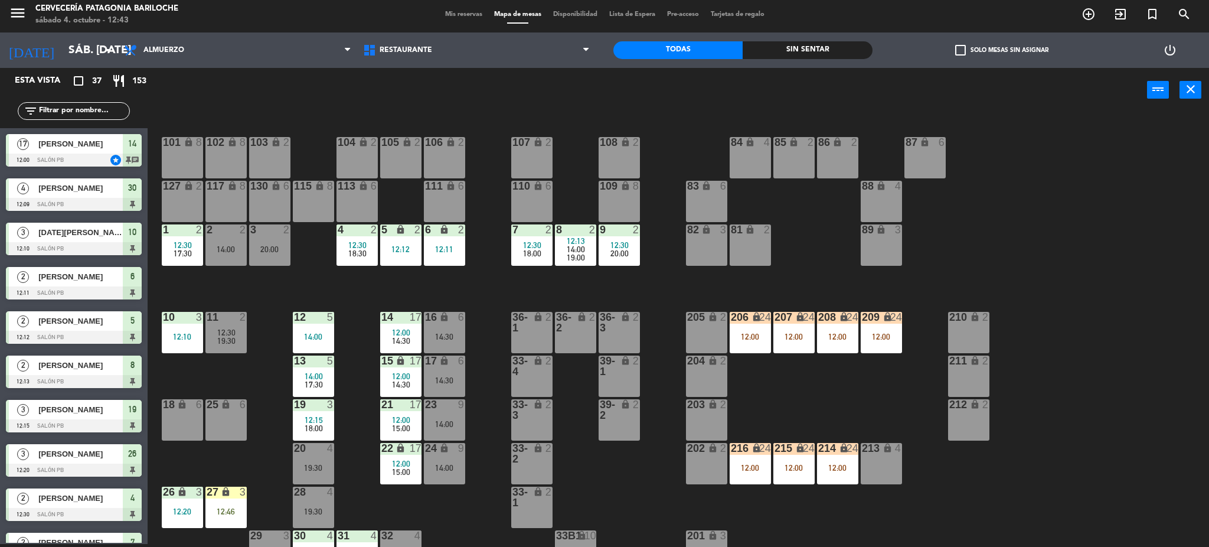
scroll to position [24, 0]
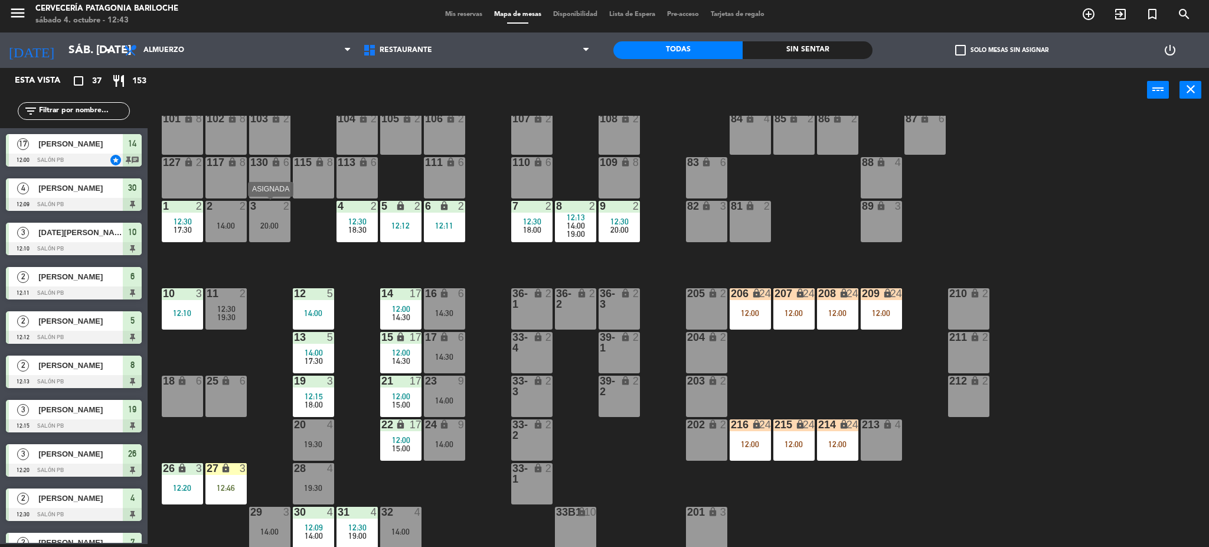
click at [280, 235] on div "3 2 20:00" at bounding box center [269, 221] width 41 height 41
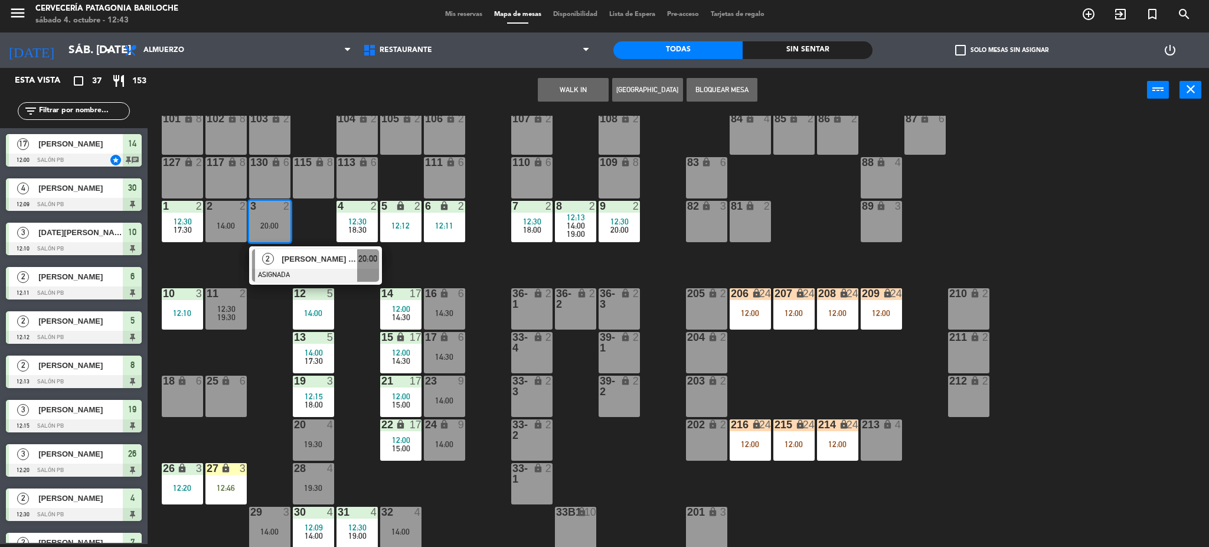
click at [591, 86] on button "WALK IN" at bounding box center [573, 90] width 71 height 24
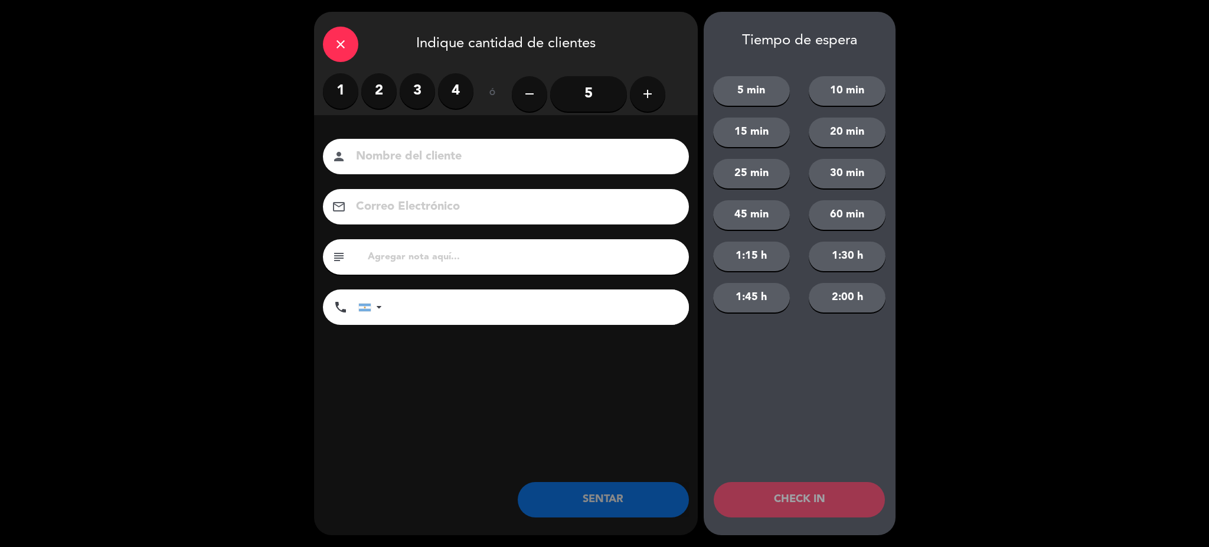
click at [373, 92] on label "2" at bounding box center [378, 90] width 35 height 35
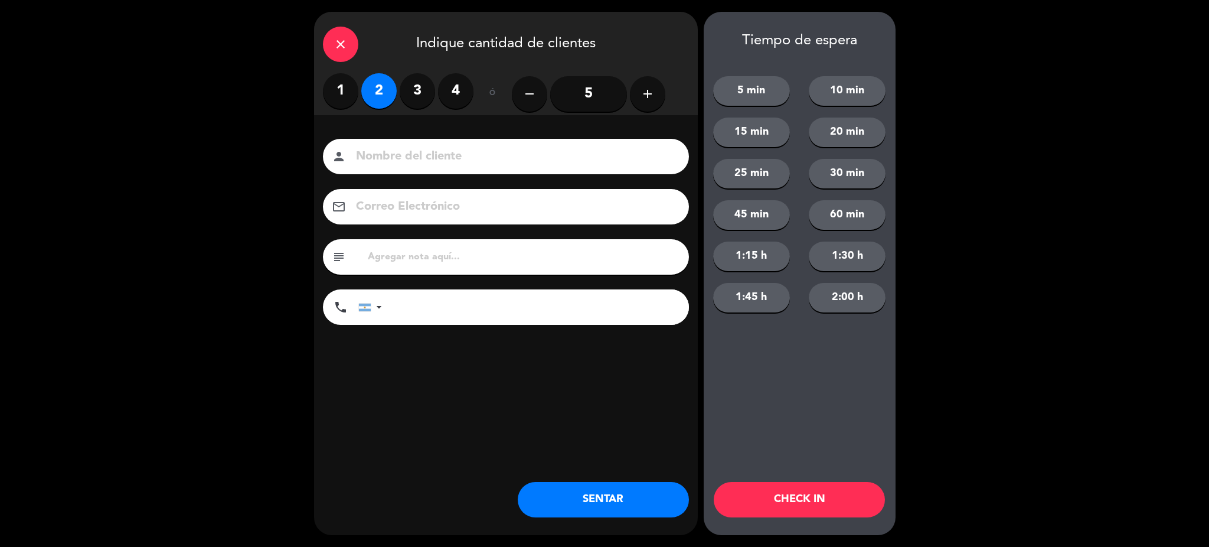
click at [416, 155] on input at bounding box center [514, 156] width 319 height 21
type input "e"
type input "EMILIO PALFERRO"
click at [416, 319] on input "tel" at bounding box center [541, 306] width 295 height 35
type input "2942593991"
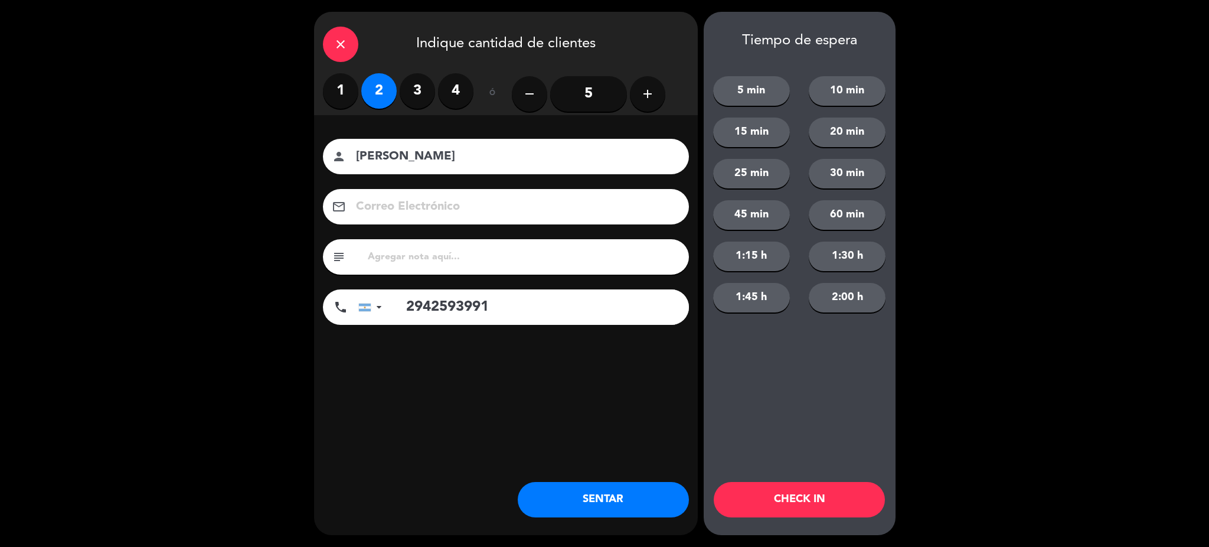
click at [619, 503] on button "SENTAR" at bounding box center [603, 499] width 171 height 35
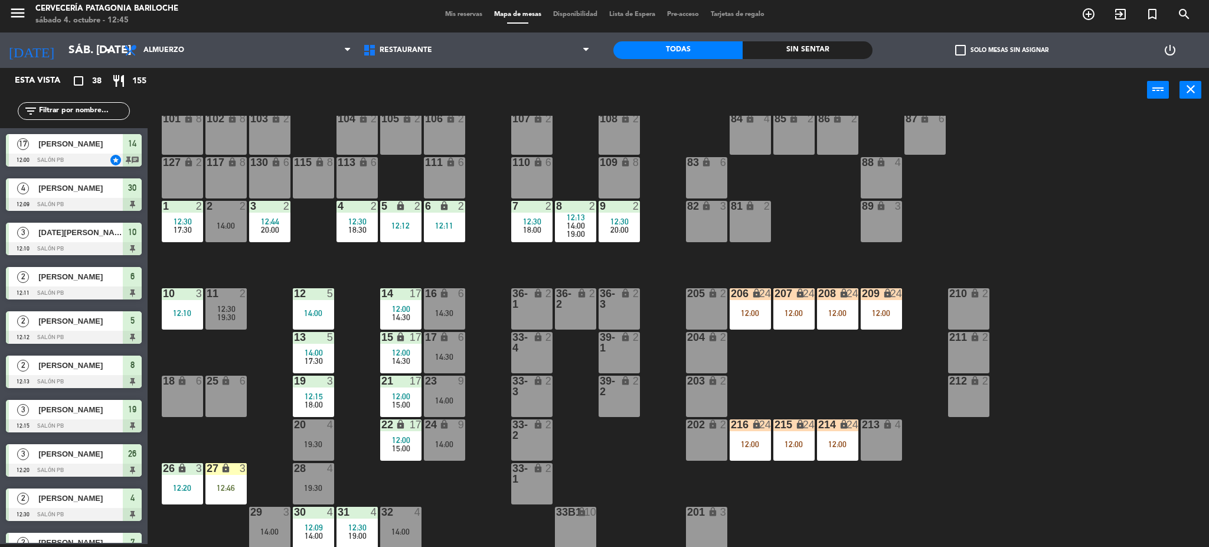
click at [92, 104] on input "text" at bounding box center [83, 110] width 91 height 13
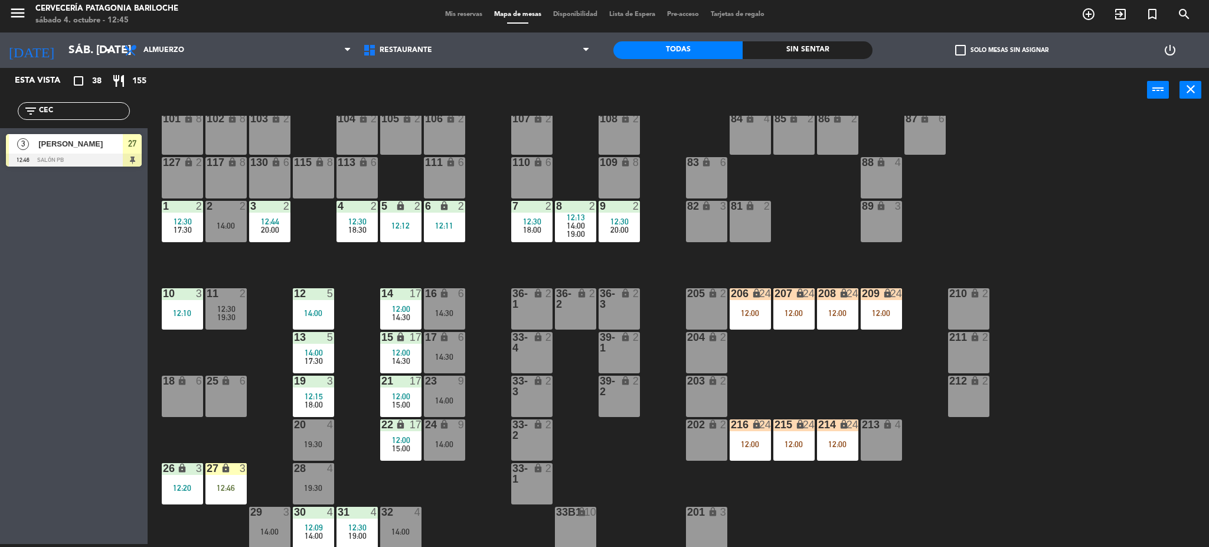
type input "CEC"
click at [33, 148] on div "3 Maria Cecilia Conti 12:46 SALÓN PB 27" at bounding box center [74, 150] width 148 height 44
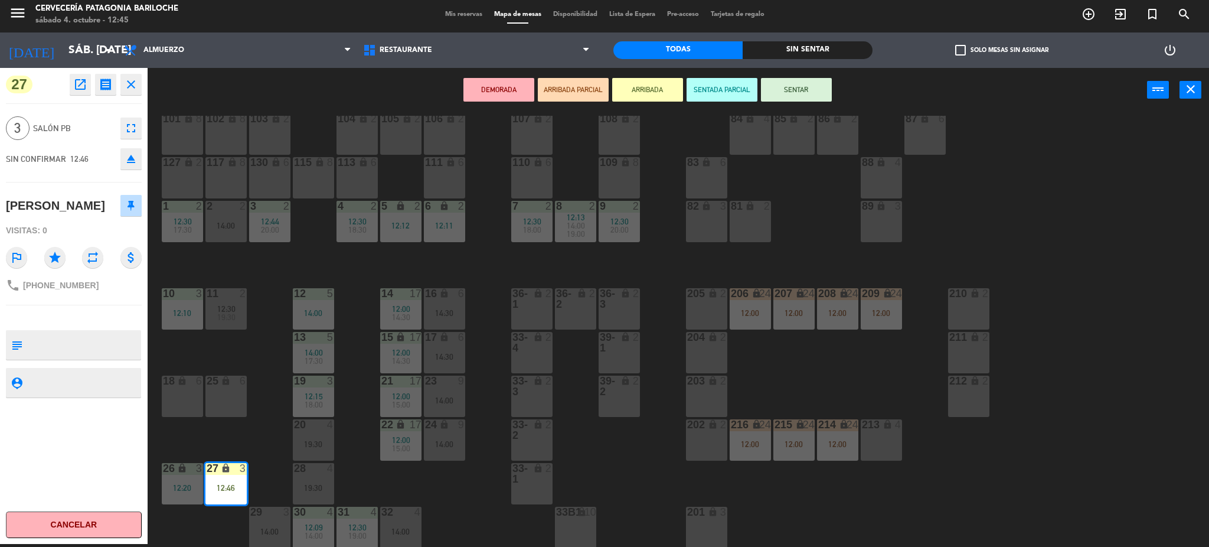
click at [814, 79] on button "SENTAR" at bounding box center [796, 90] width 71 height 24
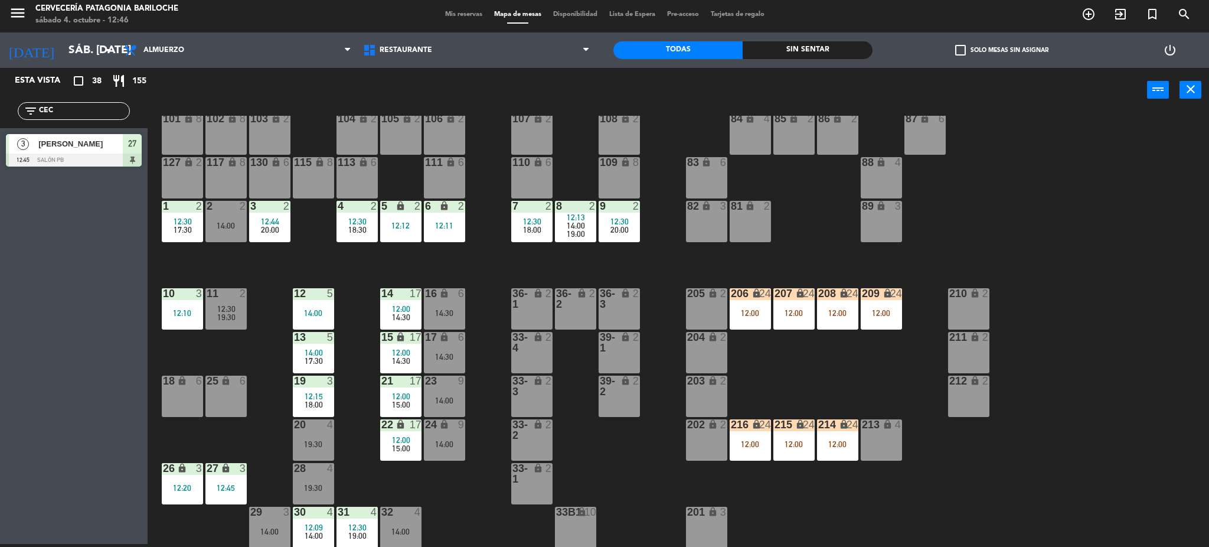
click at [370, 469] on div "101 lock 8 102 lock 8 104 lock 2 105 lock 2 106 lock 2 103 lock 2 107 lock 2 10…" at bounding box center [684, 332] width 1050 height 432
click at [320, 447] on div "19:30" at bounding box center [313, 444] width 41 height 8
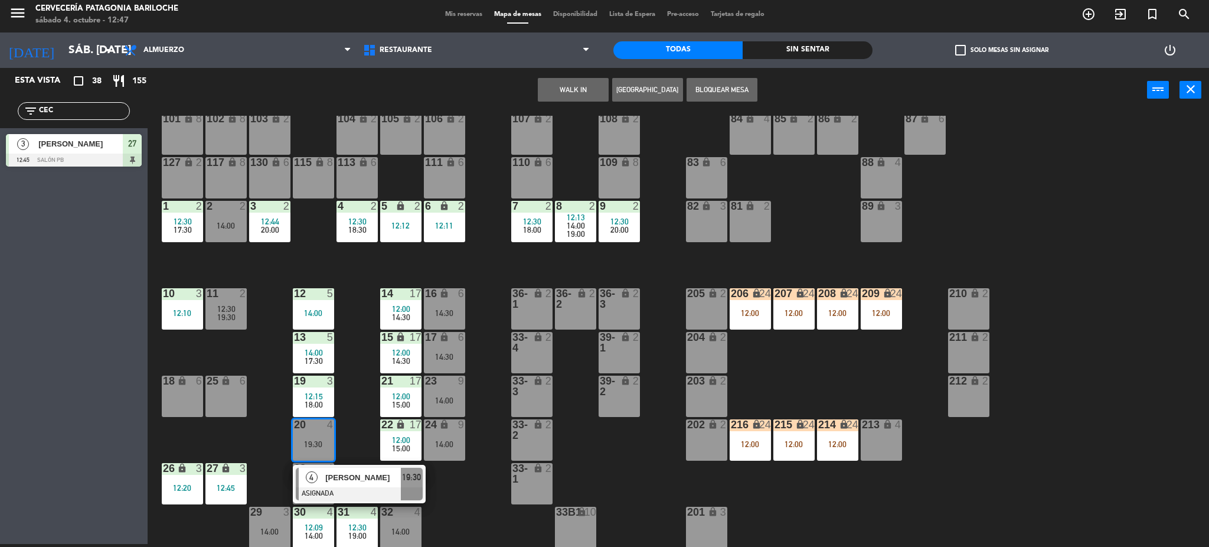
click at [451, 489] on div "101 lock 8 102 lock 8 104 lock 2 105 lock 2 106 lock 2 103 lock 2 107 lock 2 10…" at bounding box center [684, 332] width 1050 height 432
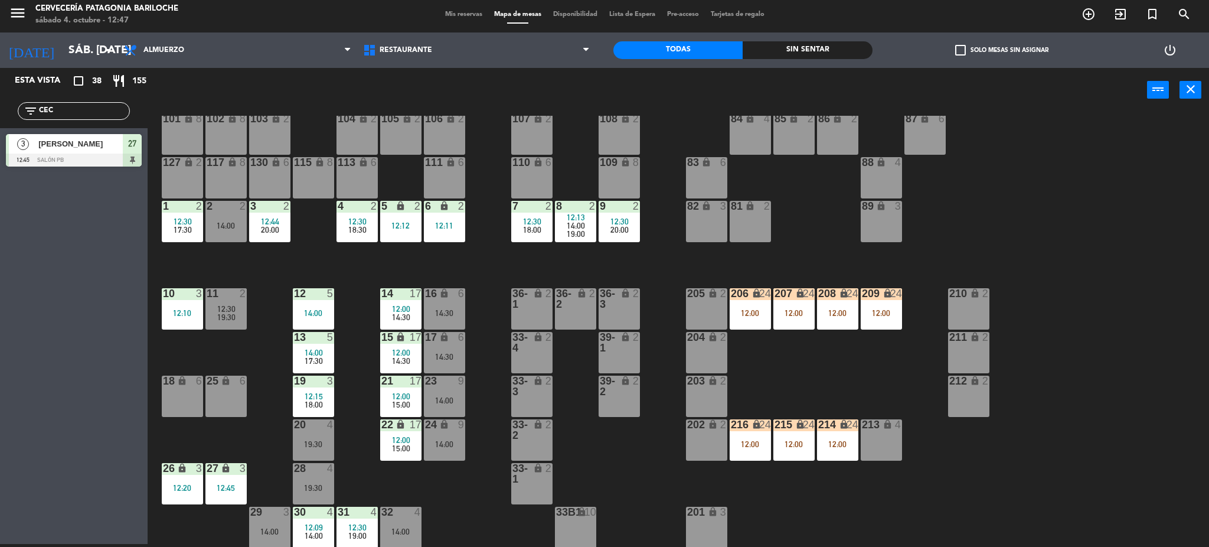
click at [323, 475] on div "28 4 19:30" at bounding box center [313, 483] width 41 height 41
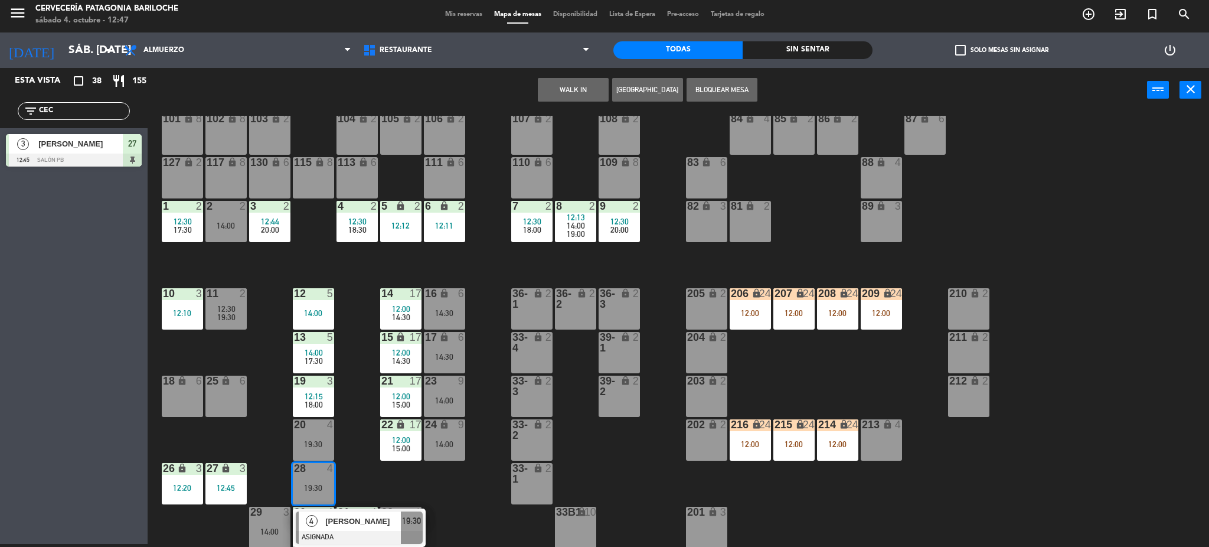
click at [563, 96] on button "WALK IN" at bounding box center [573, 90] width 71 height 24
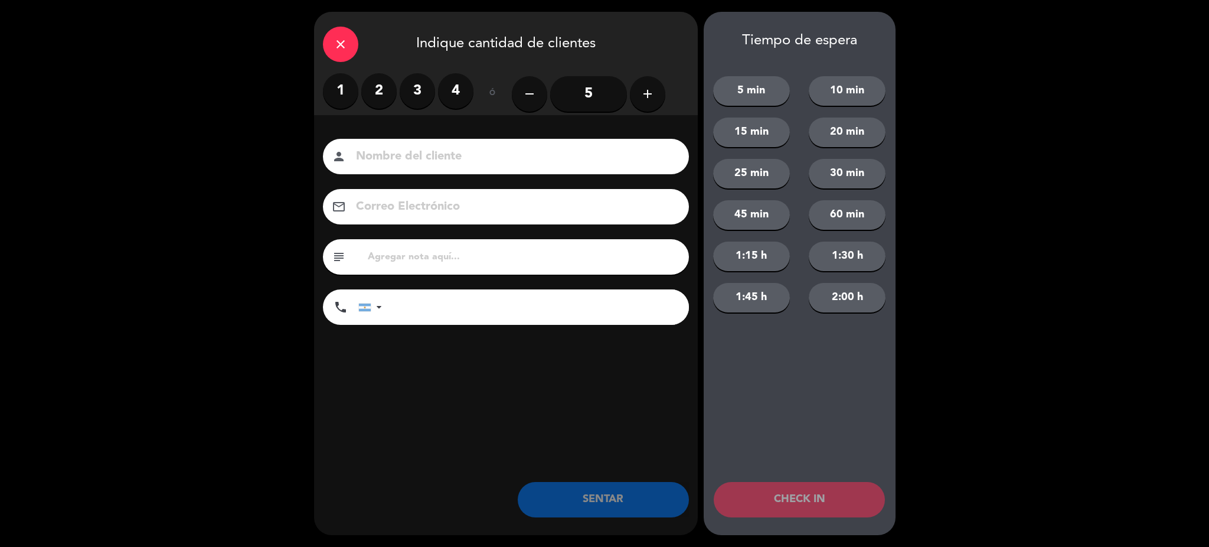
click at [370, 88] on label "2" at bounding box center [378, 90] width 35 height 35
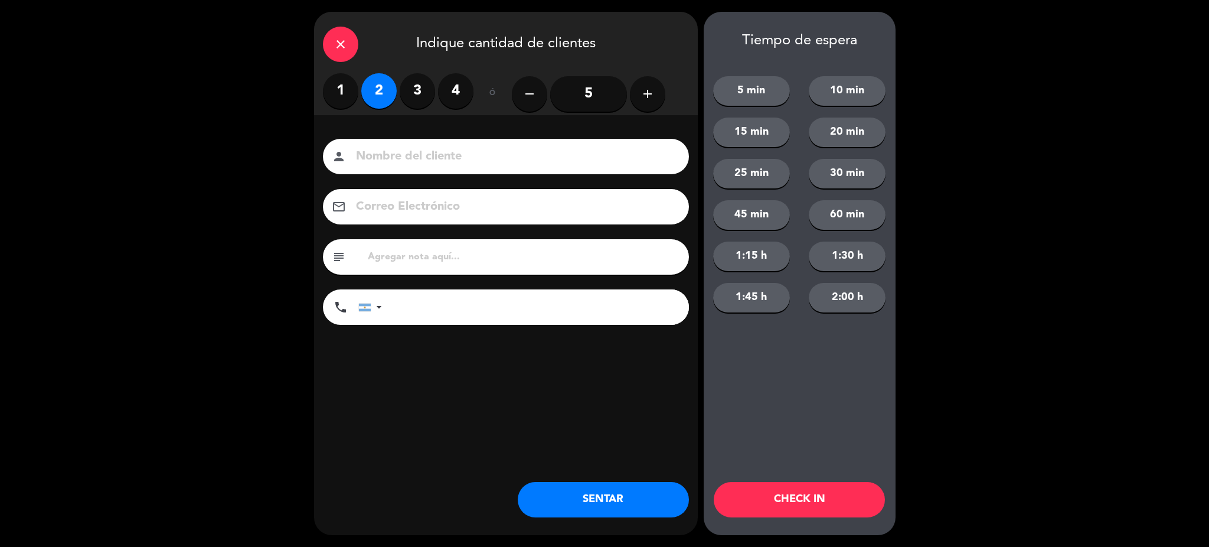
click at [406, 165] on input at bounding box center [514, 156] width 319 height 21
type input "[PERSON_NAME]"
click at [481, 309] on input "tel" at bounding box center [541, 306] width 295 height 35
type input "1151175061"
click at [638, 511] on button "SENTAR" at bounding box center [603, 499] width 171 height 35
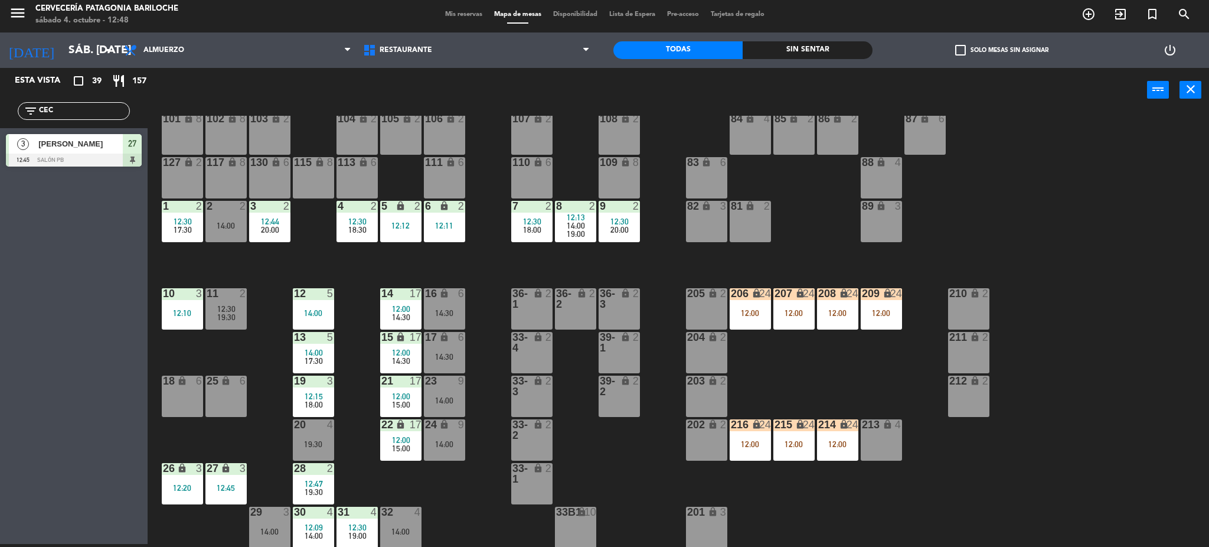
click at [236, 391] on div "25 lock 6" at bounding box center [225, 395] width 41 height 41
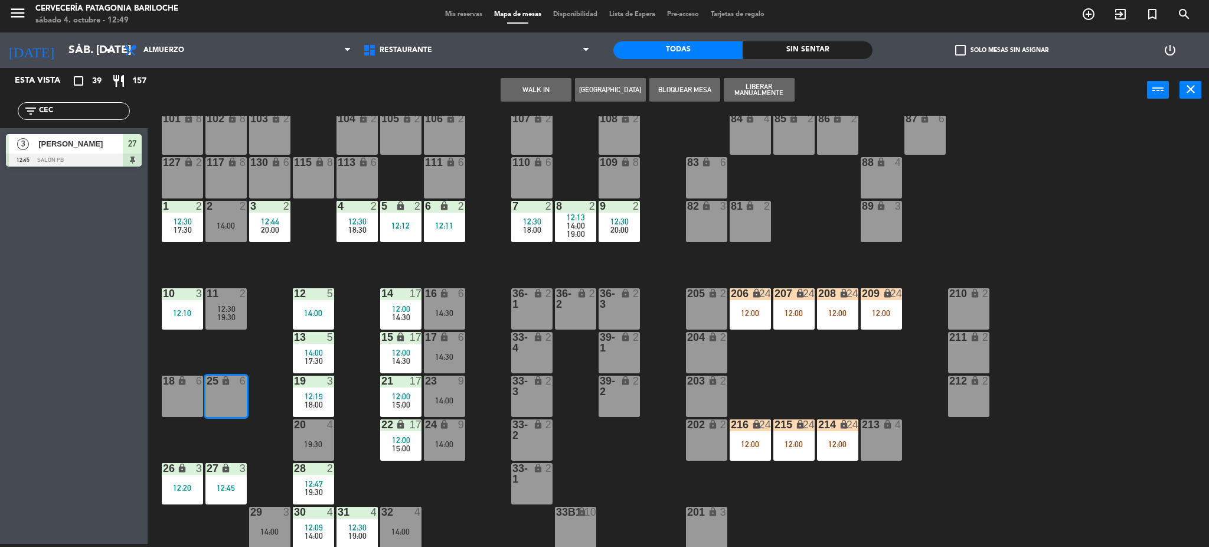
click at [189, 383] on div "lock" at bounding box center [181, 380] width 19 height 11
click at [539, 91] on button "WALK IN" at bounding box center [536, 90] width 71 height 24
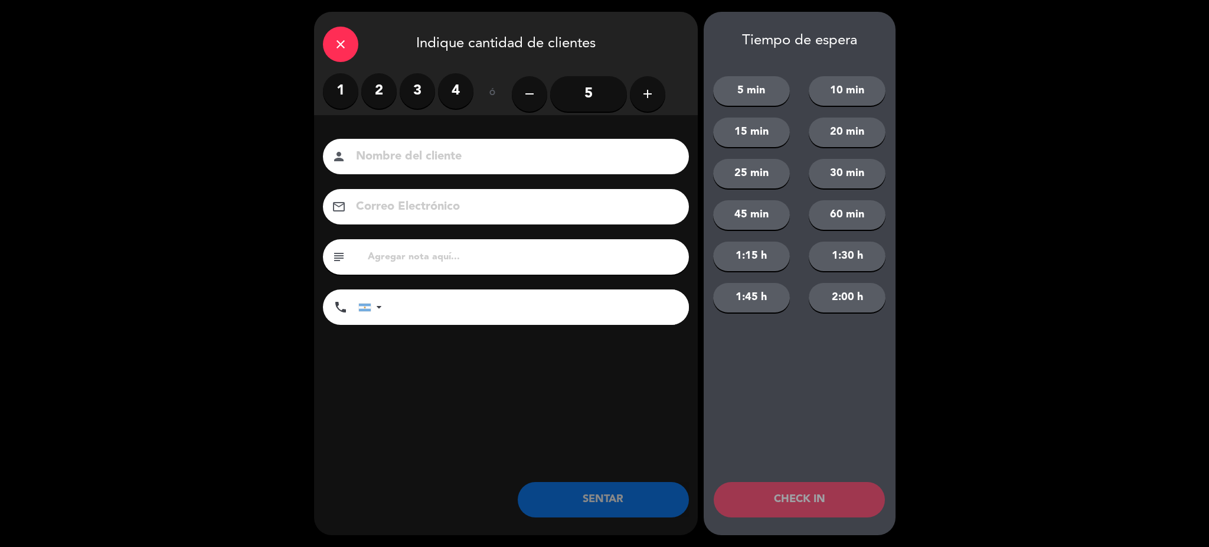
click at [459, 102] on label "4" at bounding box center [455, 90] width 35 height 35
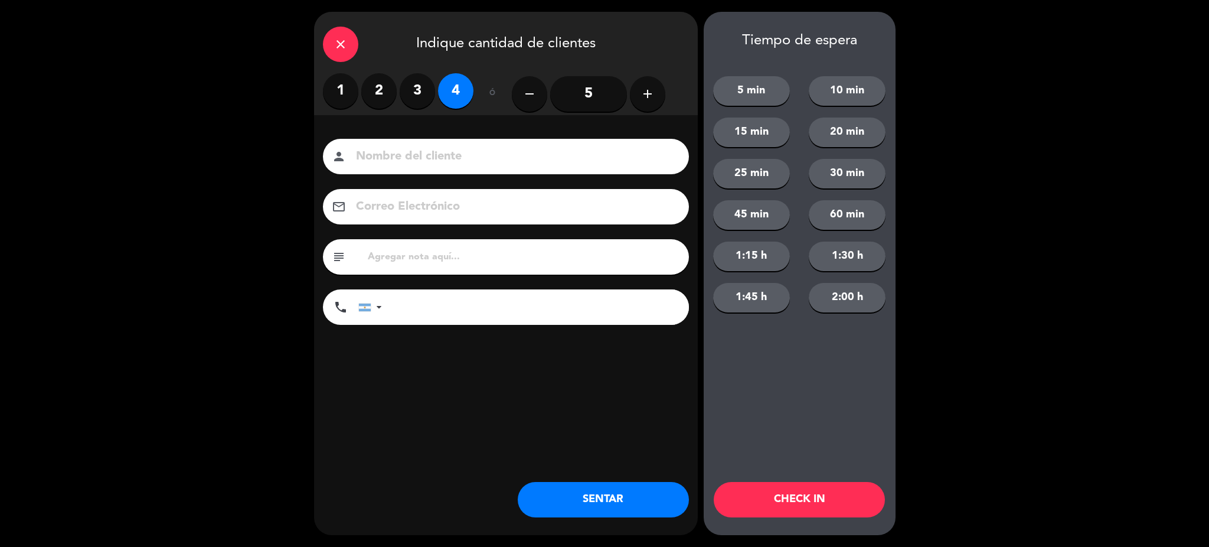
click at [453, 157] on input at bounding box center [514, 156] width 319 height 21
type input "FRANCISCO SAUDE"
click at [428, 312] on input "tel" at bounding box center [541, 306] width 295 height 35
type input "1158378800"
click at [596, 509] on button "SENTAR" at bounding box center [603, 499] width 171 height 35
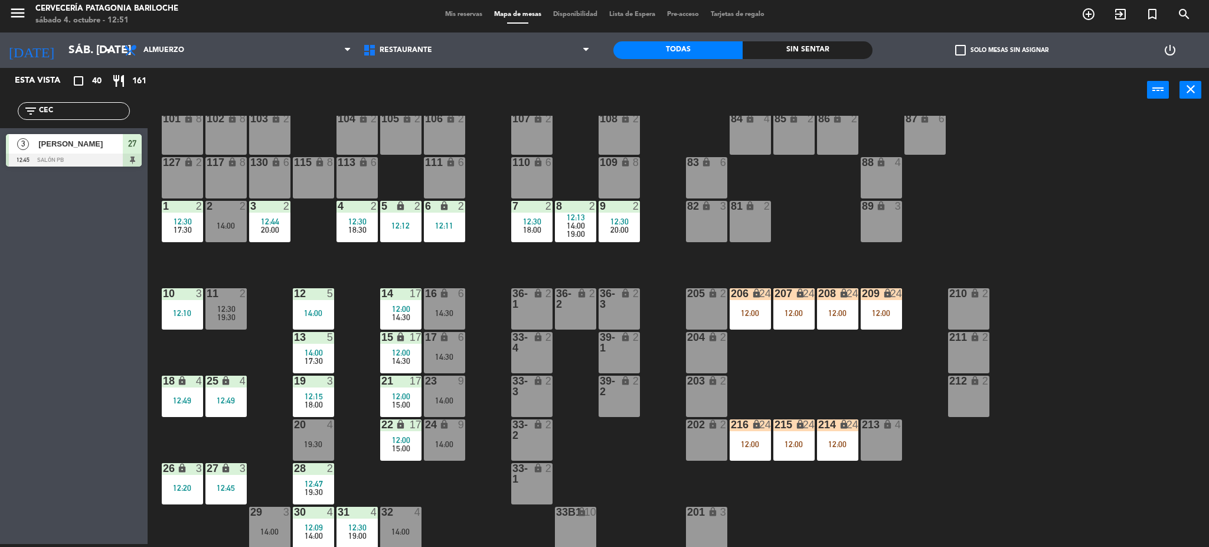
click at [455, 494] on div "101 lock 8 102 lock 8 104 lock 2 105 lock 2 106 lock 2 103 lock 2 107 lock 2 10…" at bounding box center [684, 332] width 1050 height 432
click at [270, 240] on div "3 2 12:44 20:00" at bounding box center [269, 221] width 41 height 41
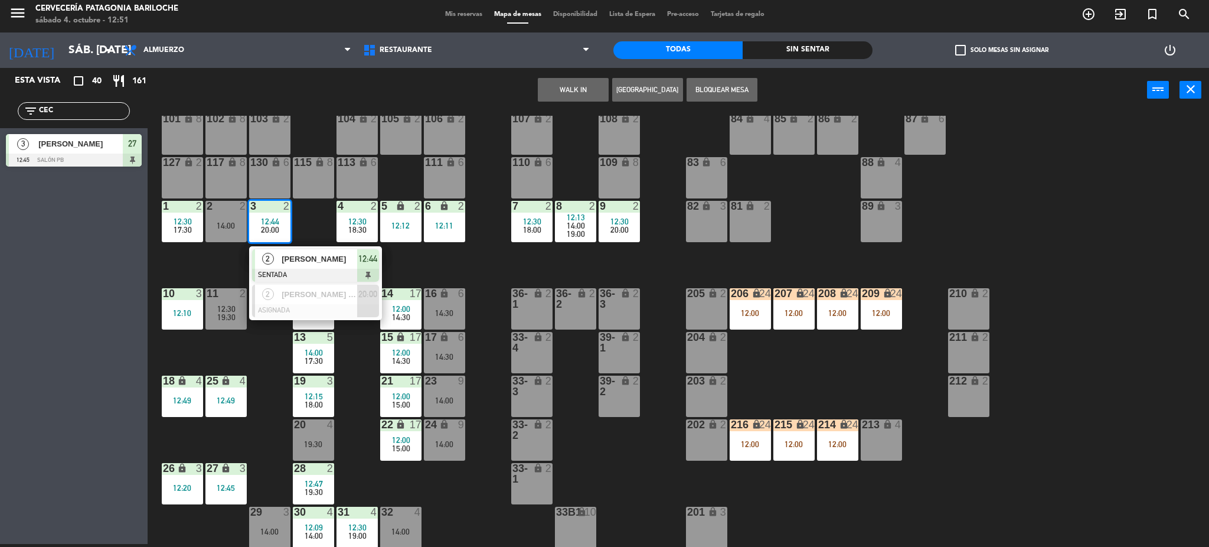
click at [291, 266] on div "EMILIO PALFERRO" at bounding box center [318, 258] width 77 height 19
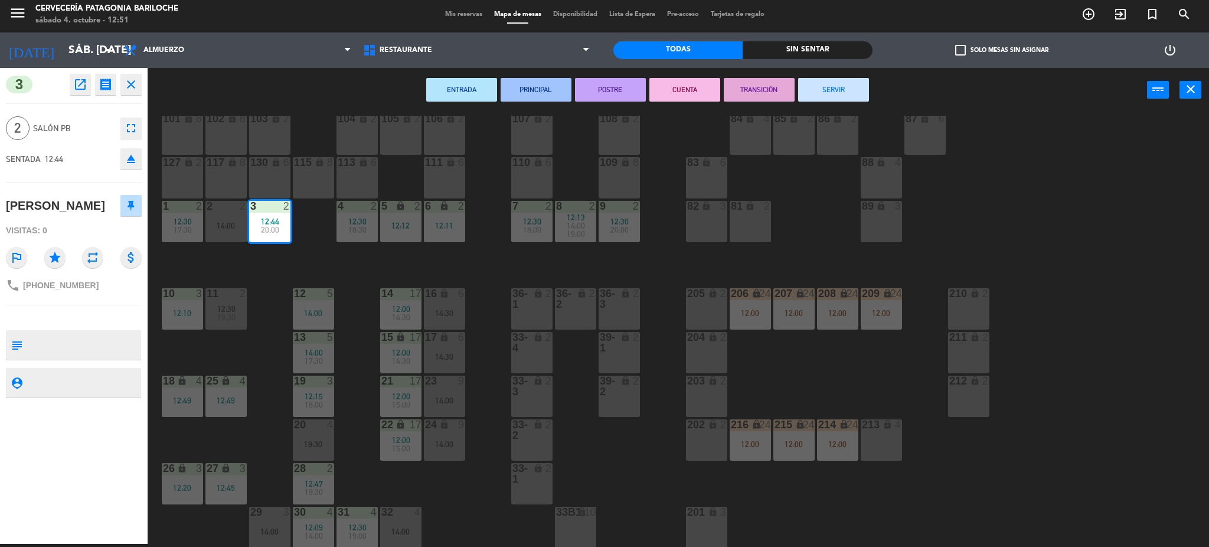
click at [831, 86] on button "SERVIR" at bounding box center [833, 90] width 71 height 24
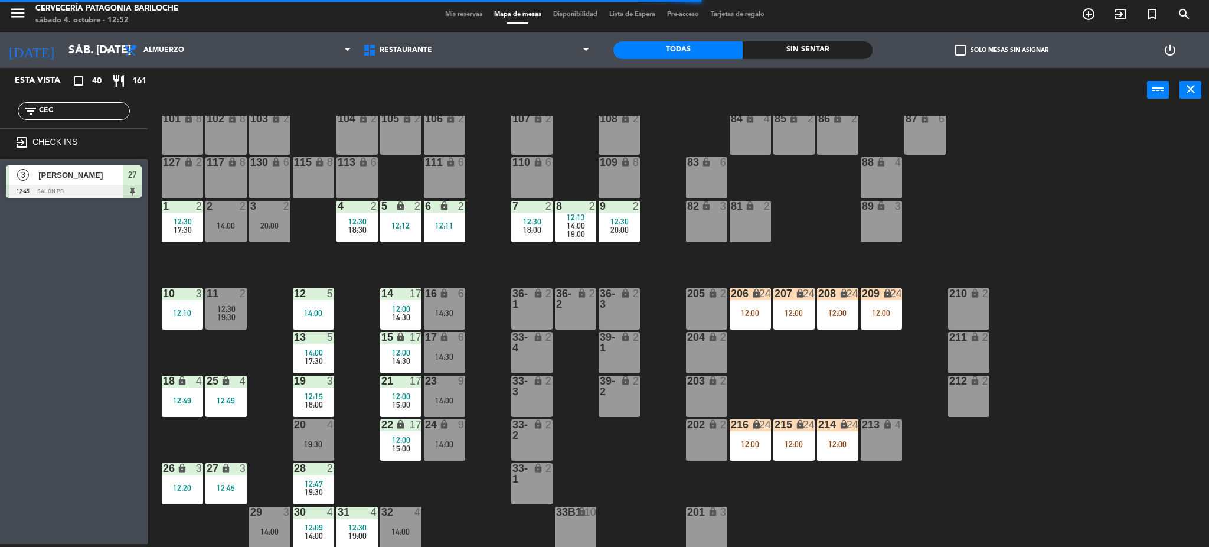
click at [586, 237] on div "19:00" at bounding box center [575, 234] width 41 height 8
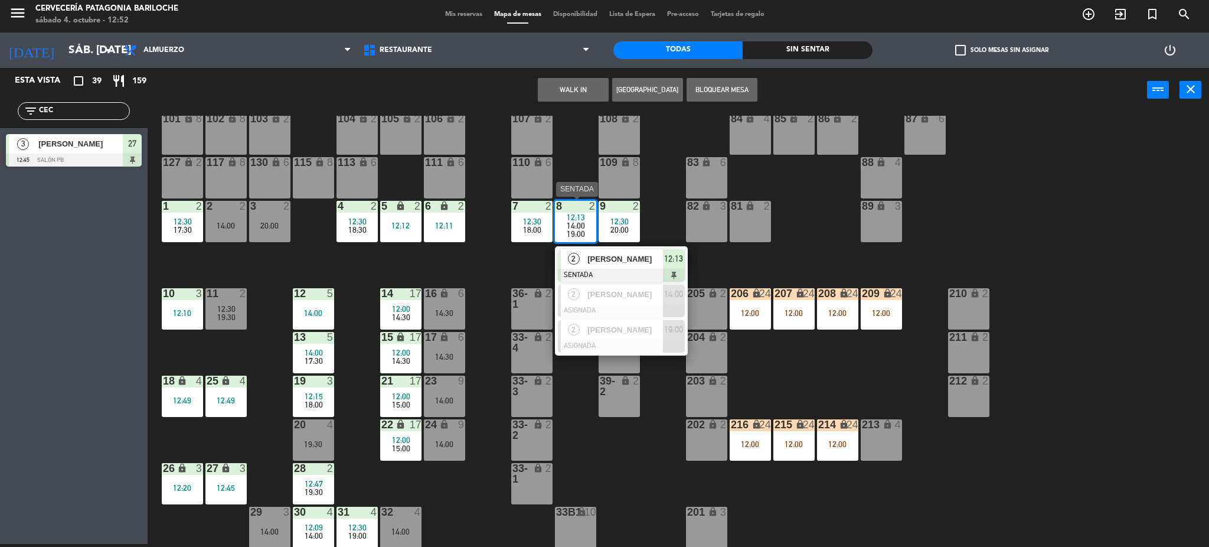
click at [625, 265] on div "Ainoa Saraler" at bounding box center [624, 258] width 77 height 19
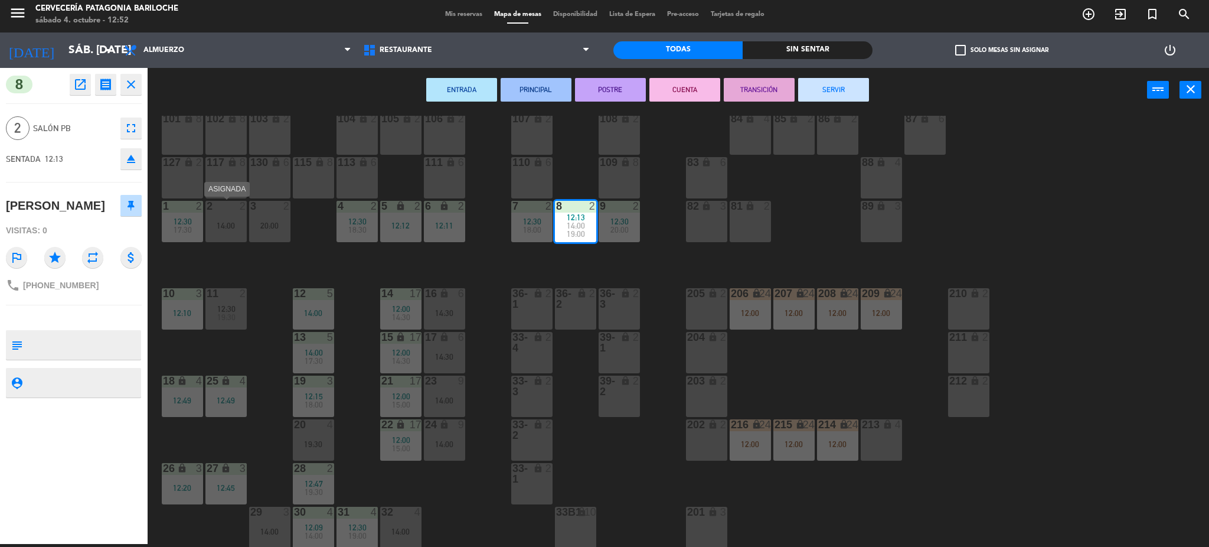
click at [233, 233] on div "2 2 14:00" at bounding box center [225, 221] width 41 height 41
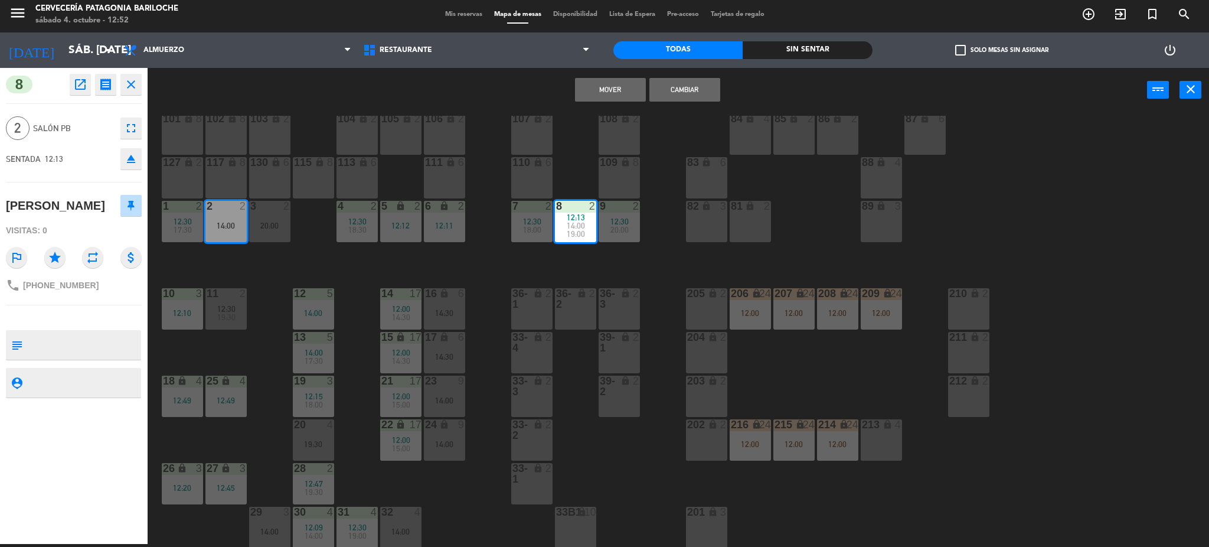
drag, startPoint x: 620, startPoint y: 94, endPoint x: 619, endPoint y: 75, distance: 19.0
click at [619, 75] on div "Mover Cambiar power_input close" at bounding box center [647, 90] width 999 height 45
click at [617, 86] on button "Mover" at bounding box center [610, 90] width 71 height 24
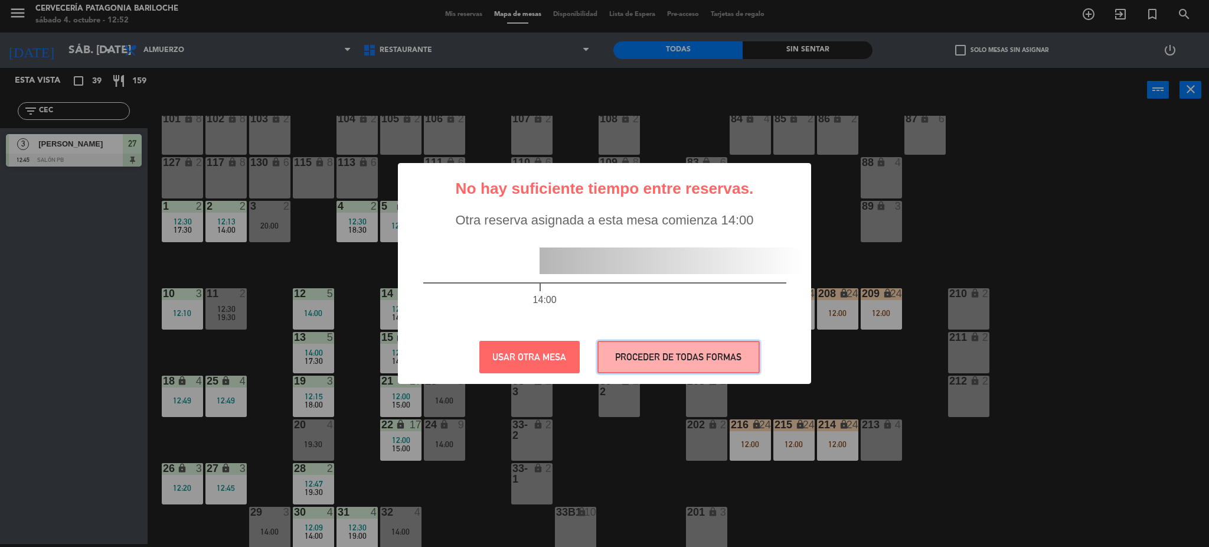
click at [667, 365] on button "PROCEDER DE TODAS FORMAS" at bounding box center [678, 357] width 162 height 32
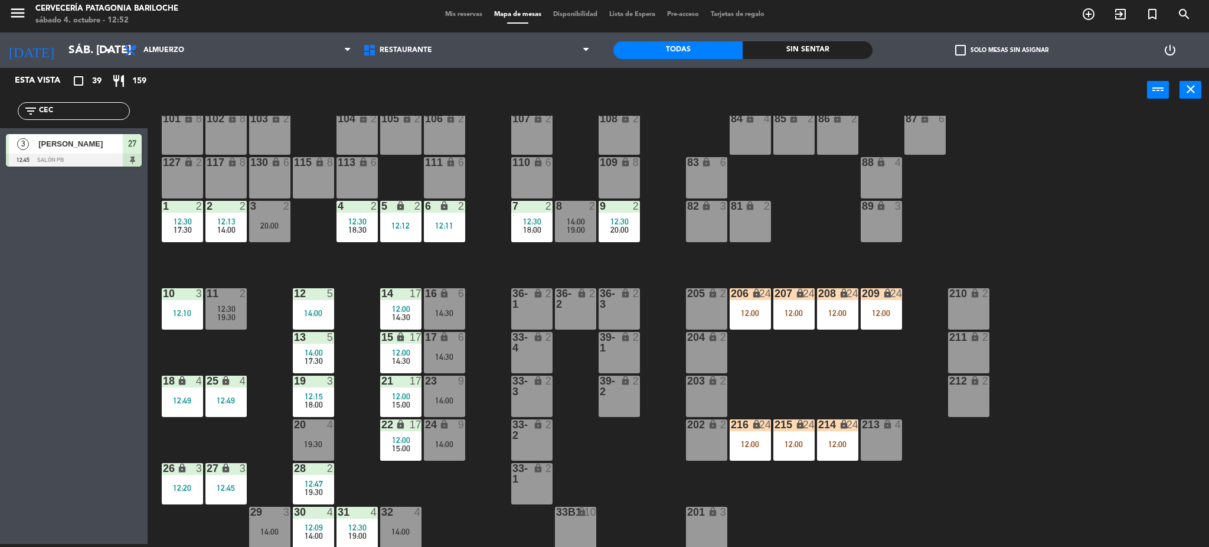
click at [224, 235] on div "2 2 12:13 14:00" at bounding box center [225, 221] width 41 height 41
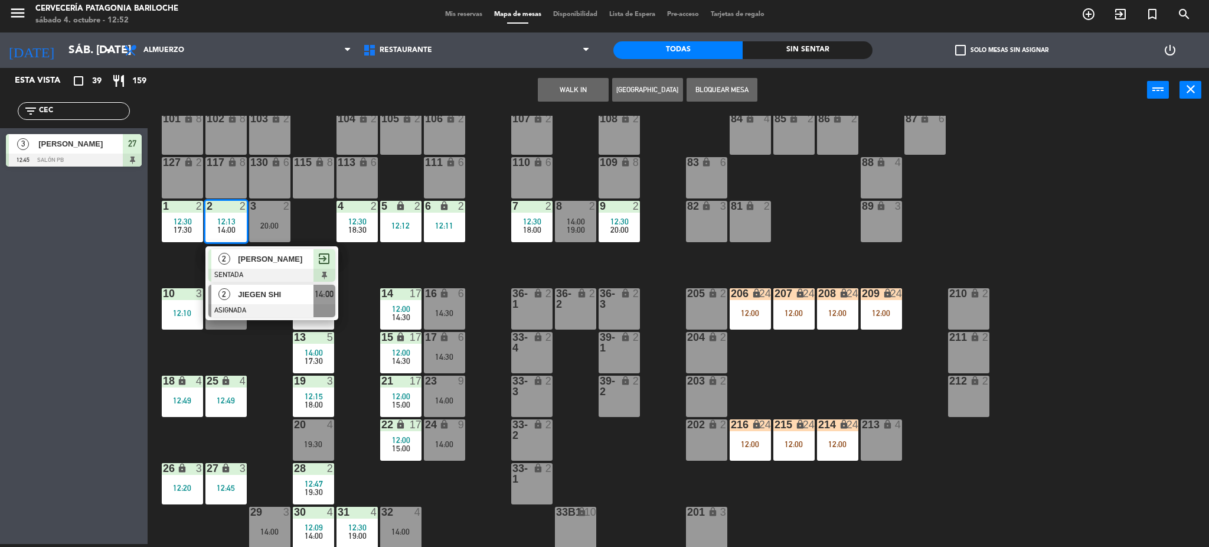
click at [257, 298] on span "JIEGEN SHI" at bounding box center [276, 294] width 76 height 12
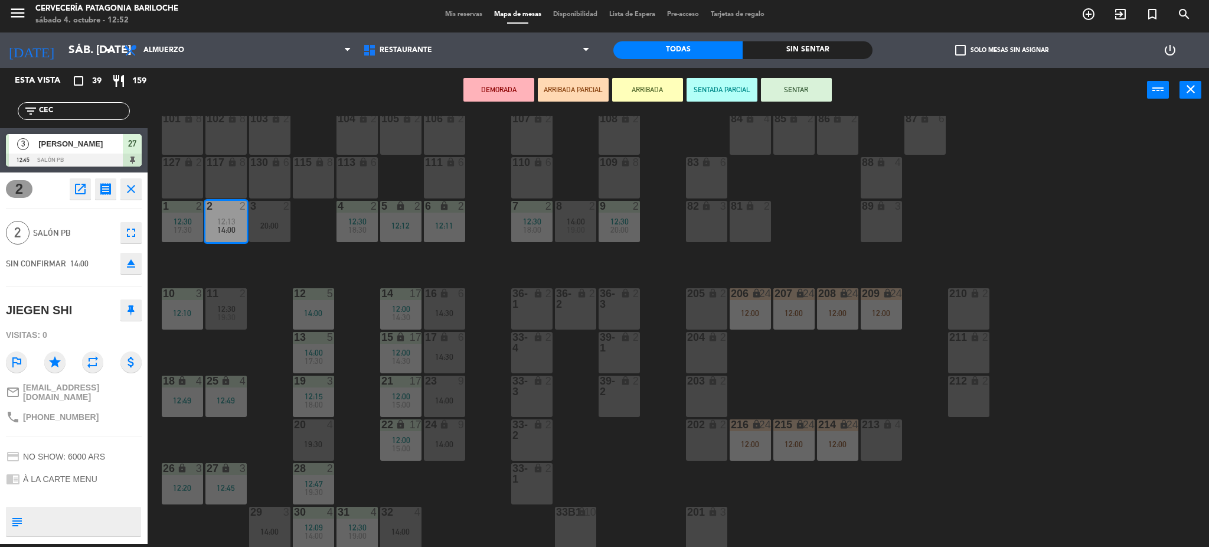
click at [260, 230] on div "20:00" at bounding box center [269, 225] width 41 height 8
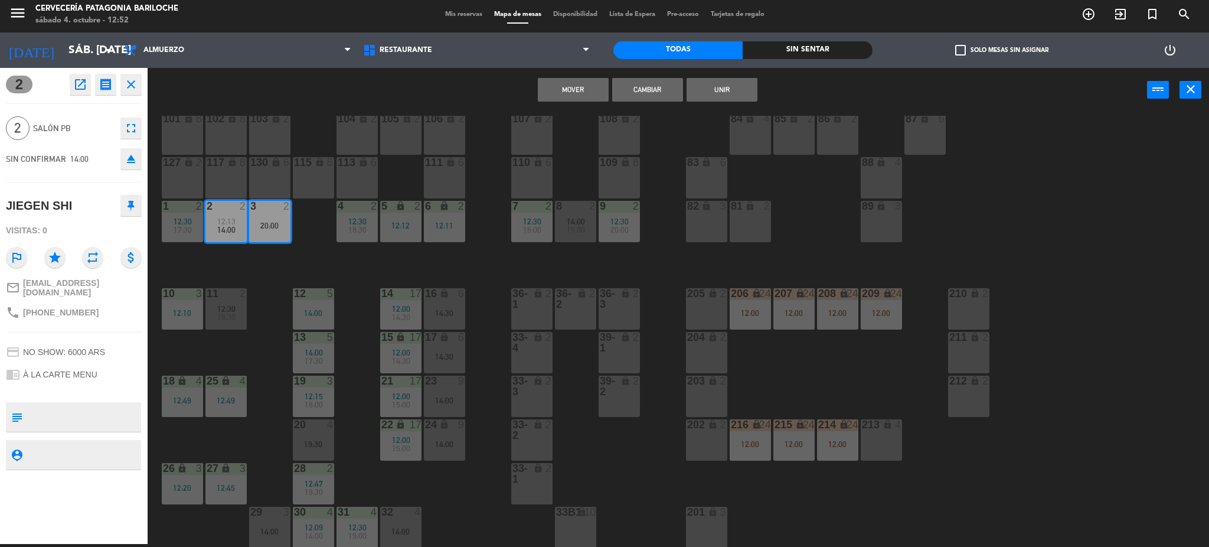
click at [581, 84] on button "Mover" at bounding box center [573, 90] width 71 height 24
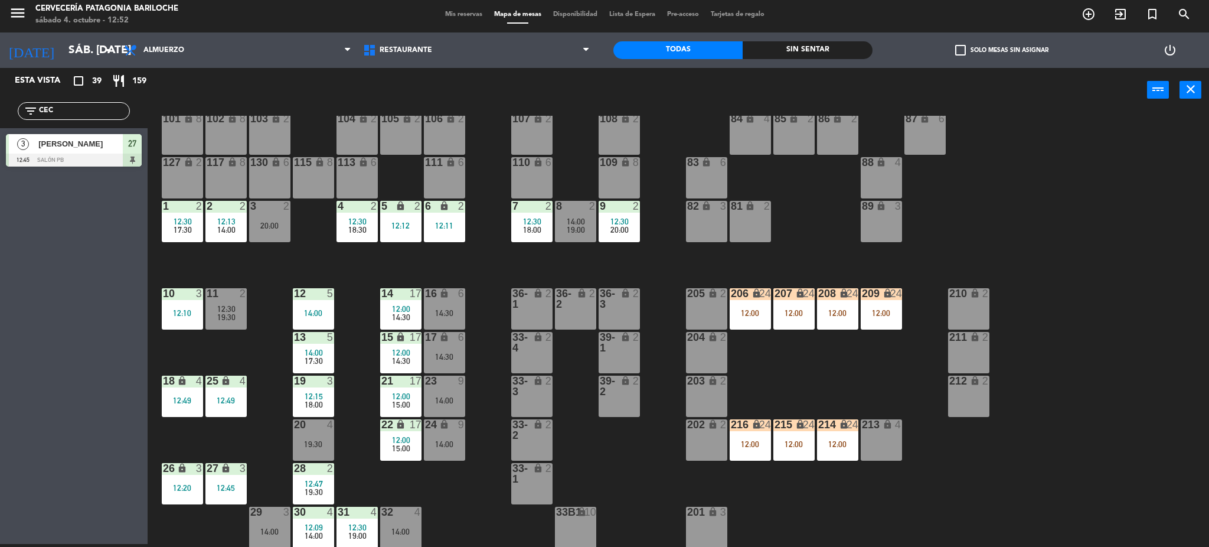
click at [492, 483] on div "101 lock 8 102 lock 8 104 lock 2 105 lock 2 106 lock 2 103 lock 2 107 lock 2 10…" at bounding box center [684, 332] width 1050 height 432
click at [234, 218] on span "12:13" at bounding box center [226, 221] width 18 height 9
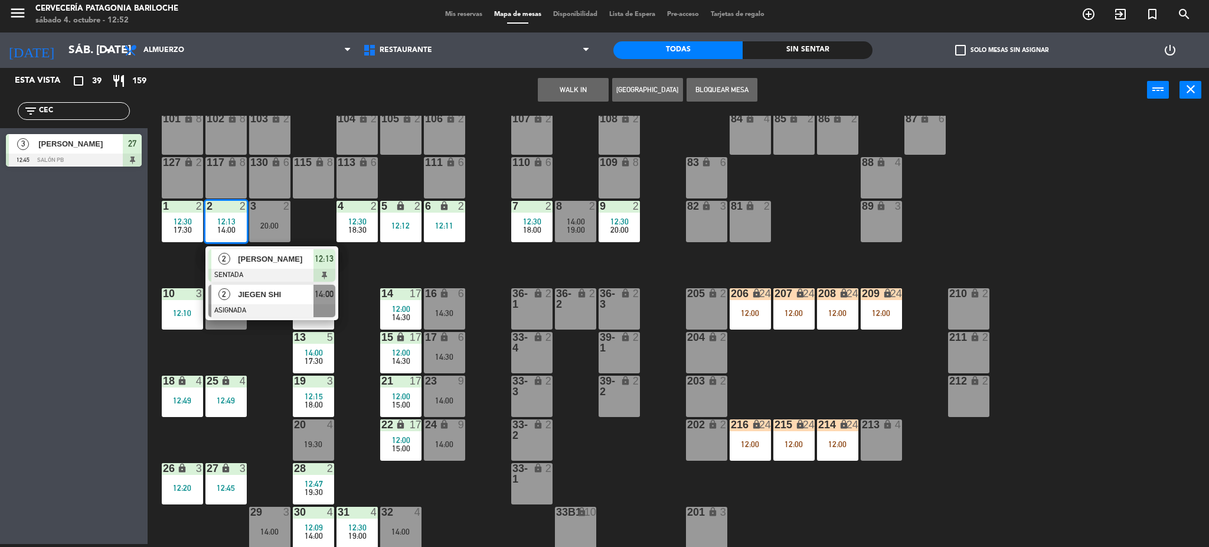
click at [270, 295] on span "JIEGEN SHI" at bounding box center [276, 294] width 76 height 12
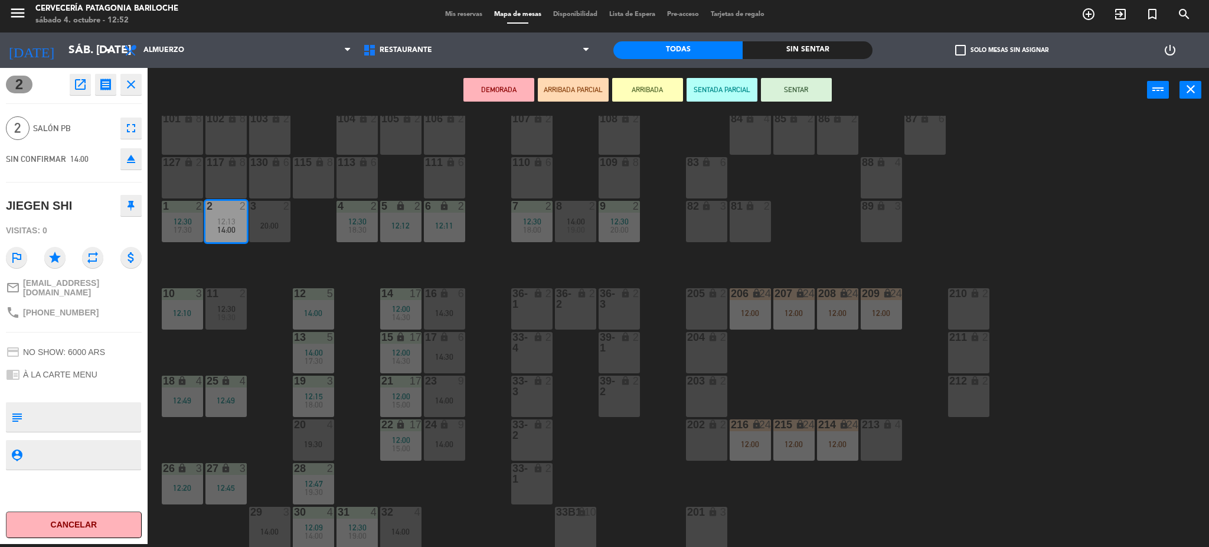
click at [272, 231] on div "3 2 20:00" at bounding box center [269, 221] width 41 height 41
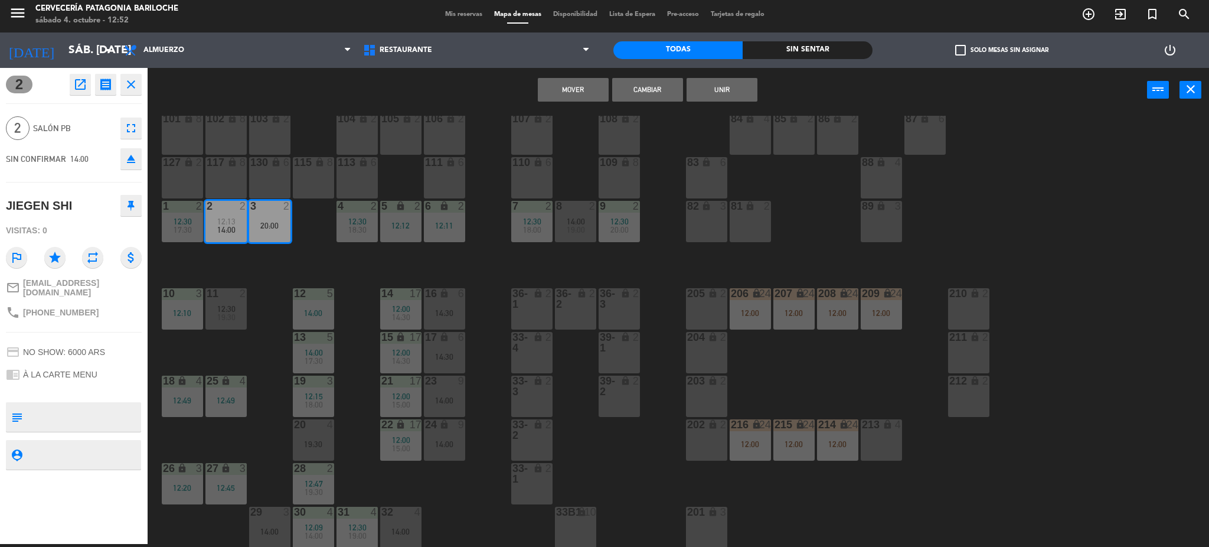
click at [589, 97] on button "Mover" at bounding box center [573, 90] width 71 height 24
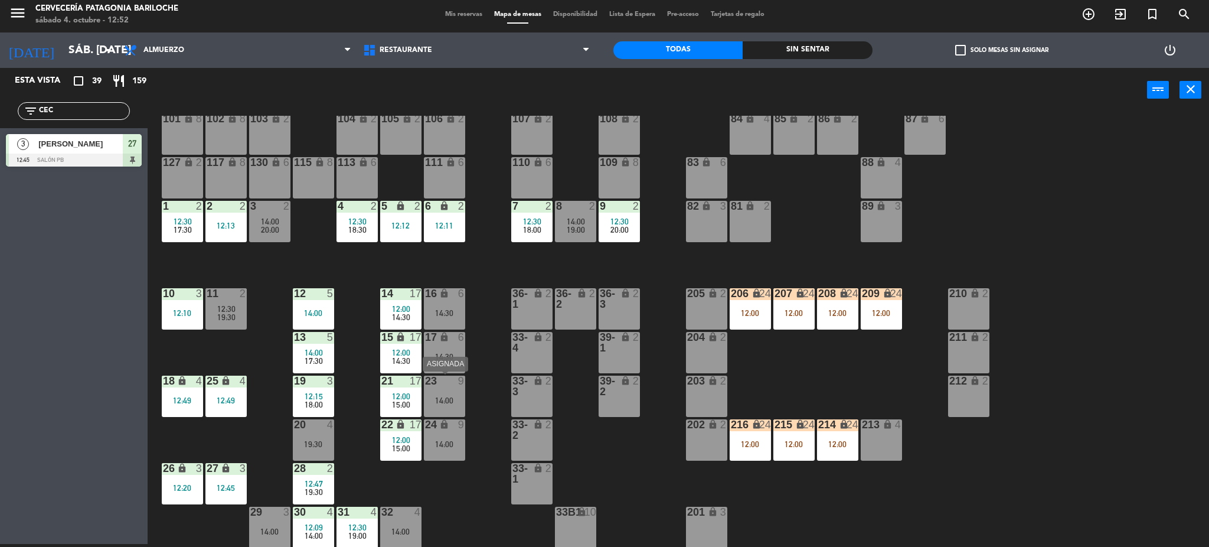
click at [444, 391] on div "23 9 14:00" at bounding box center [444, 395] width 41 height 41
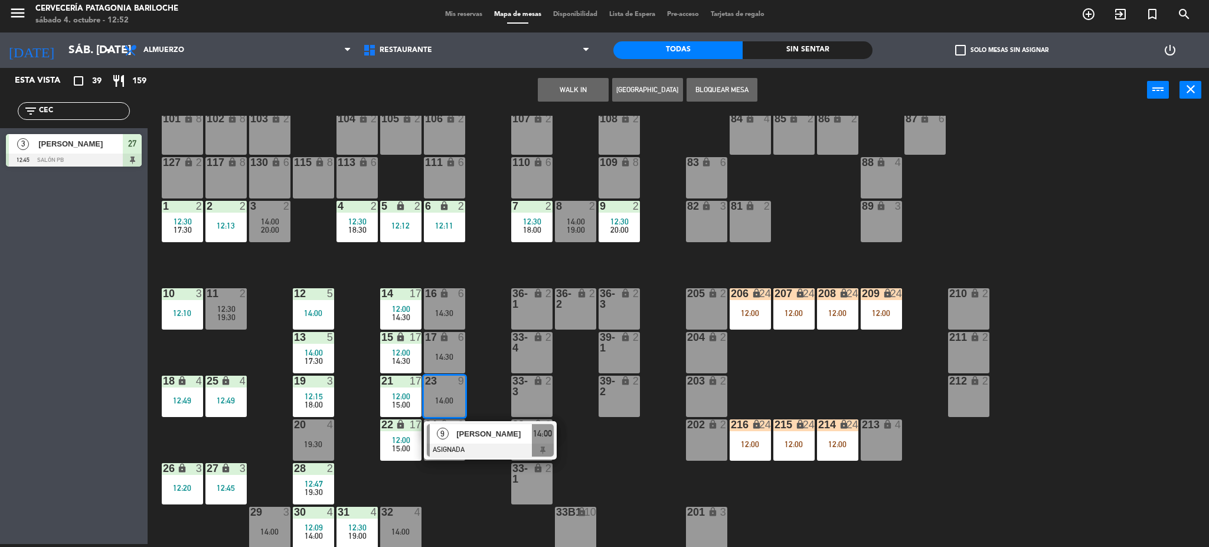
click at [475, 448] on div at bounding box center [490, 449] width 127 height 13
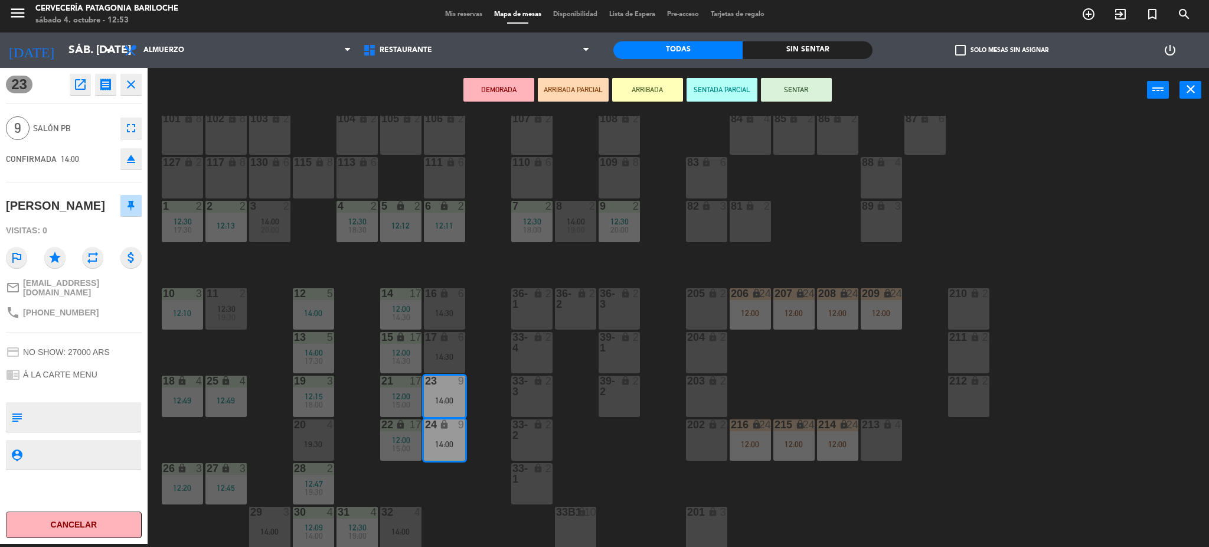
click at [499, 387] on div "101 lock 8 102 lock 8 104 lock 2 105 lock 2 106 lock 2 103 lock 2 107 lock 2 10…" at bounding box center [684, 332] width 1050 height 432
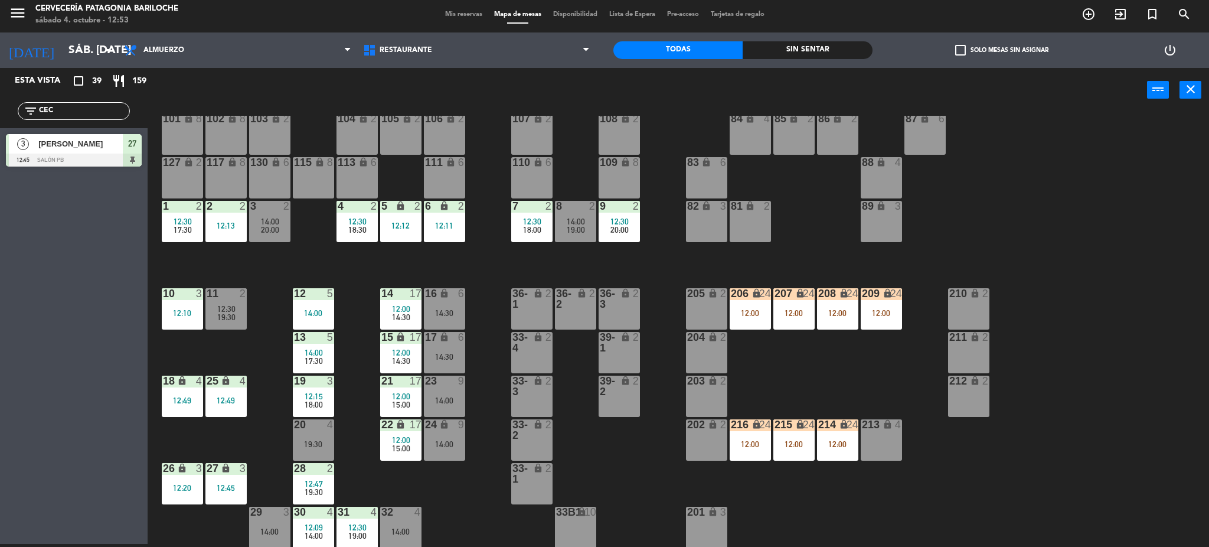
click at [456, 316] on div "14:30" at bounding box center [444, 313] width 41 height 8
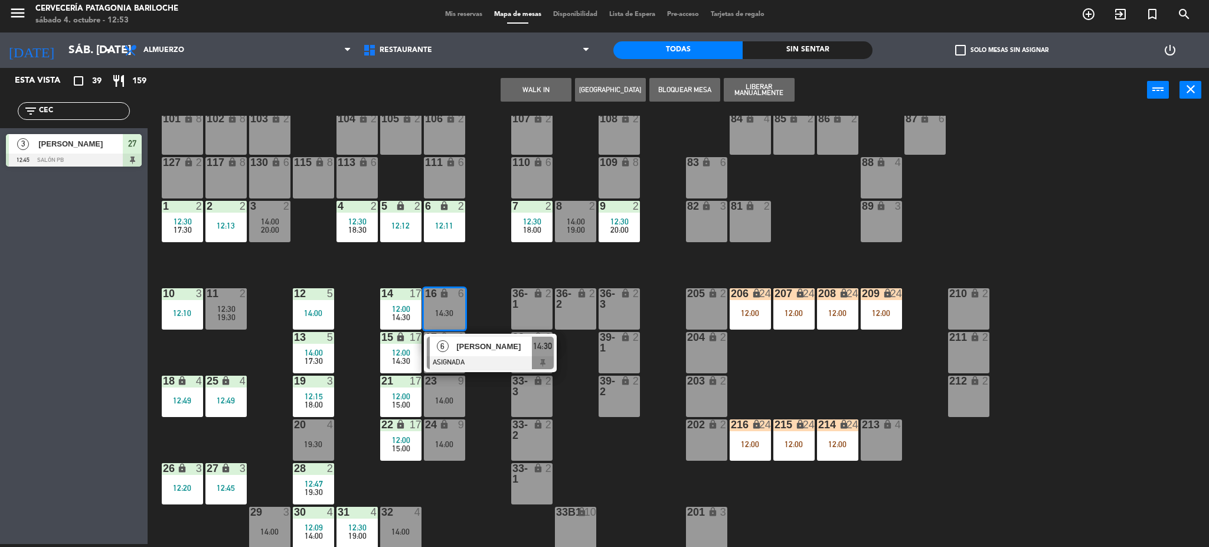
click at [469, 345] on span "[PERSON_NAME]" at bounding box center [494, 346] width 76 height 12
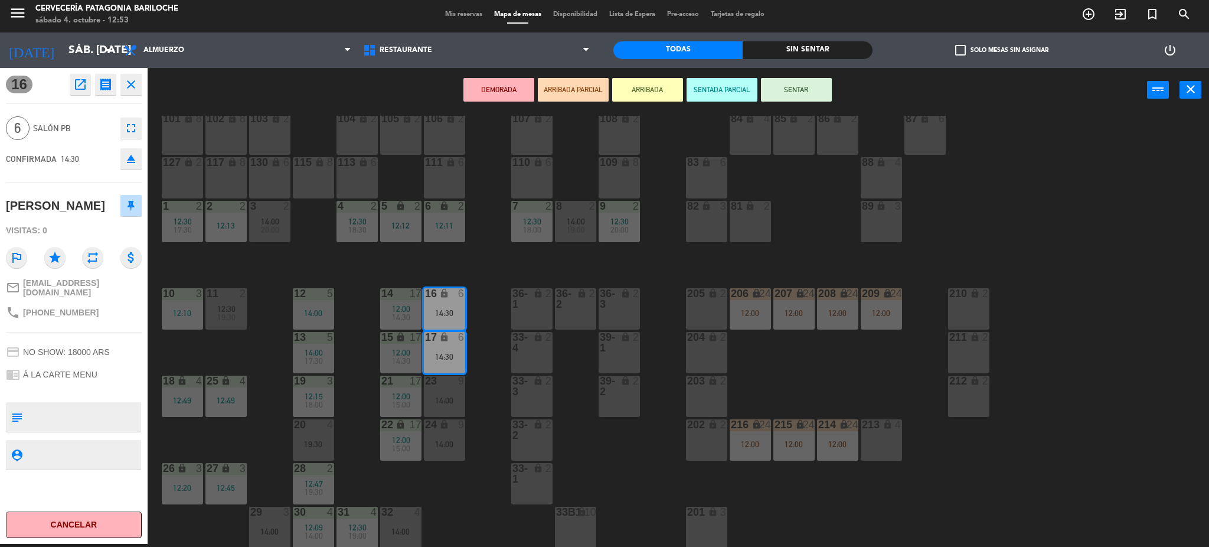
click at [493, 407] on div "101 lock 8 102 lock 8 104 lock 2 105 lock 2 106 lock 2 103 lock 2 107 lock 2 10…" at bounding box center [684, 332] width 1050 height 432
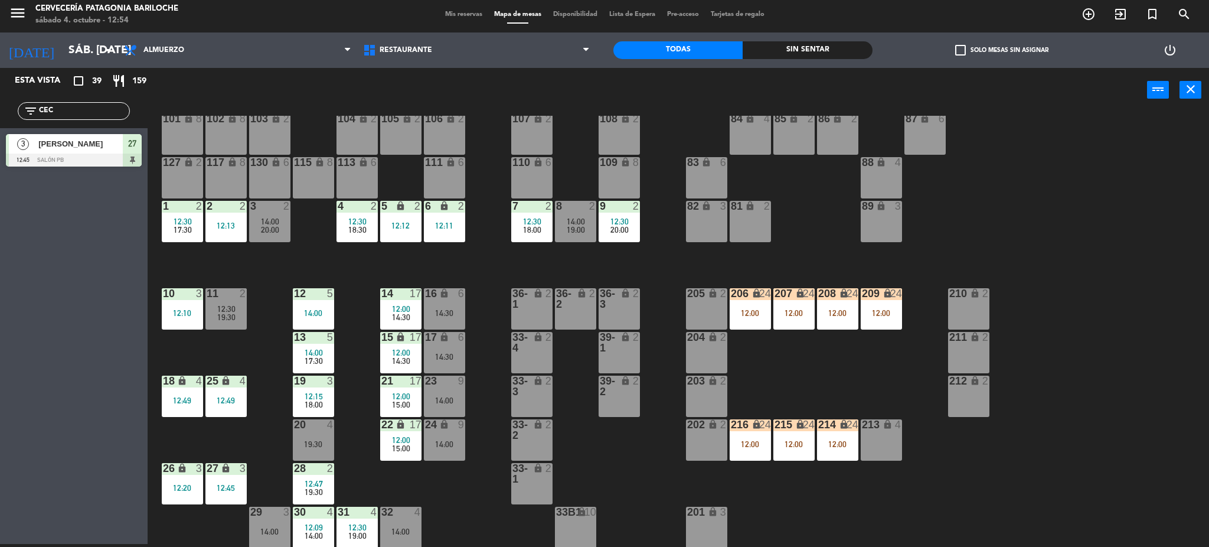
click at [505, 504] on div "101 lock 8 102 lock 8 104 lock 2 105 lock 2 106 lock 2 103 lock 2 107 lock 2 10…" at bounding box center [684, 332] width 1050 height 432
click at [574, 320] on div "36-2 lock 2" at bounding box center [575, 308] width 41 height 41
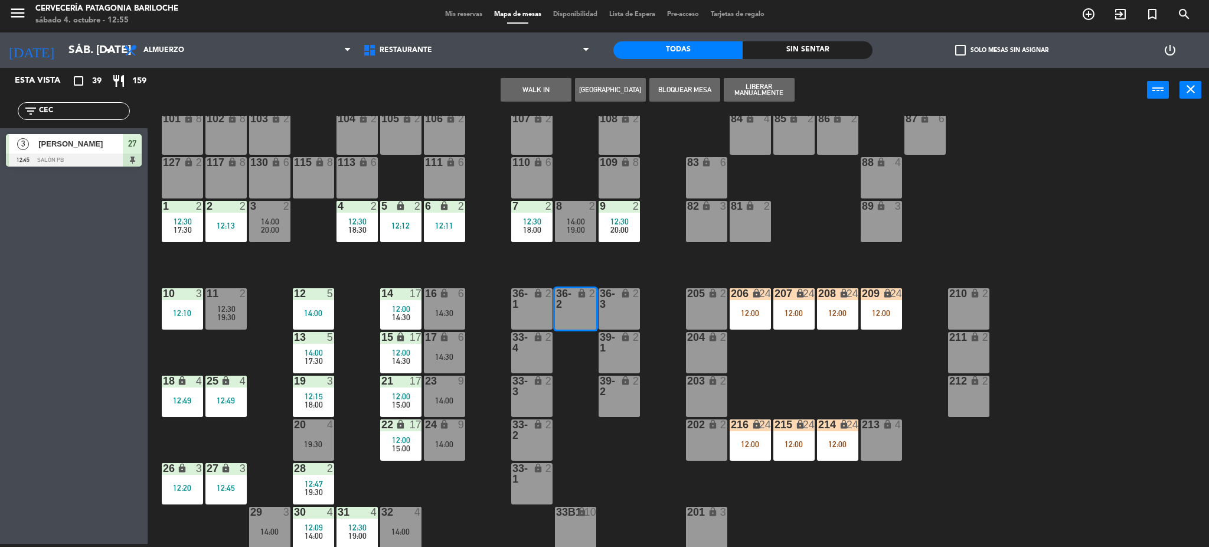
click at [560, 80] on button "WALK IN" at bounding box center [536, 90] width 71 height 24
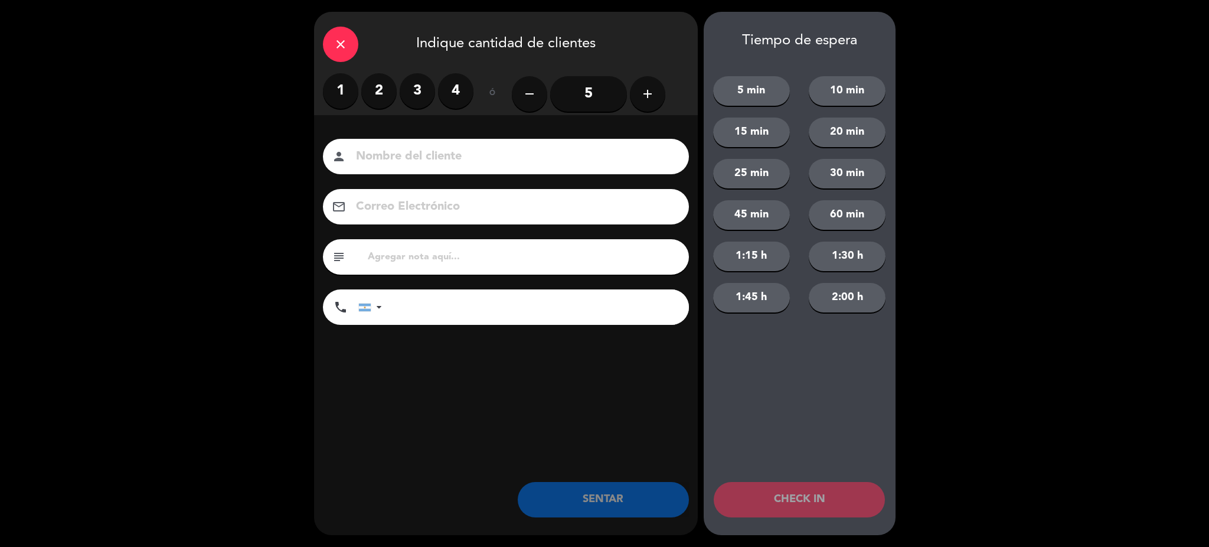
click at [367, 94] on label "2" at bounding box center [378, 90] width 35 height 35
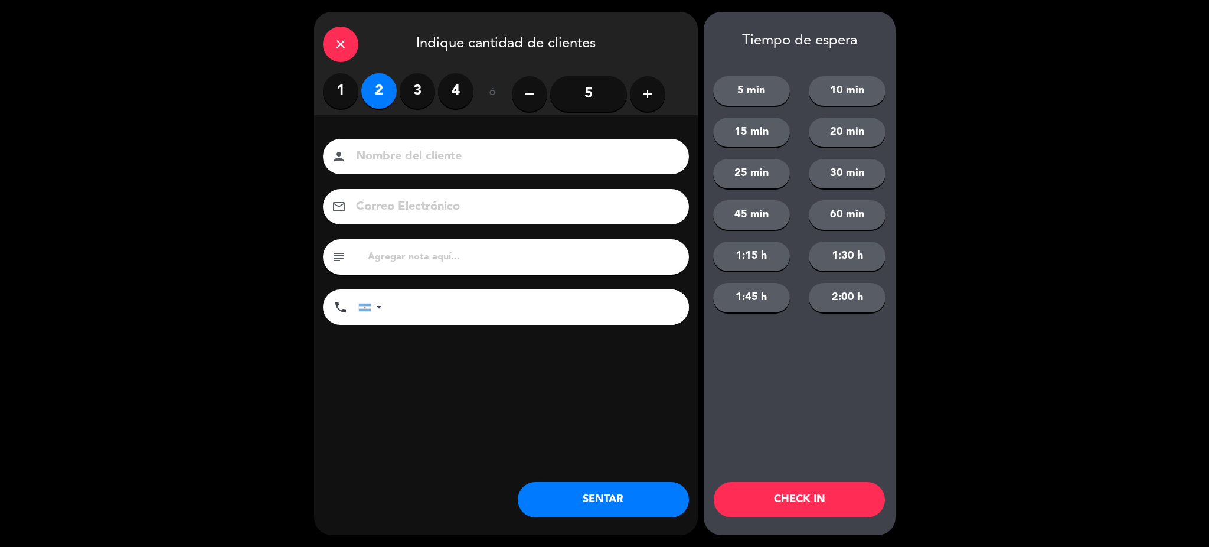
click at [412, 144] on div "person" at bounding box center [506, 156] width 366 height 35
click at [413, 156] on input at bounding box center [514, 156] width 319 height 21
type input "o"
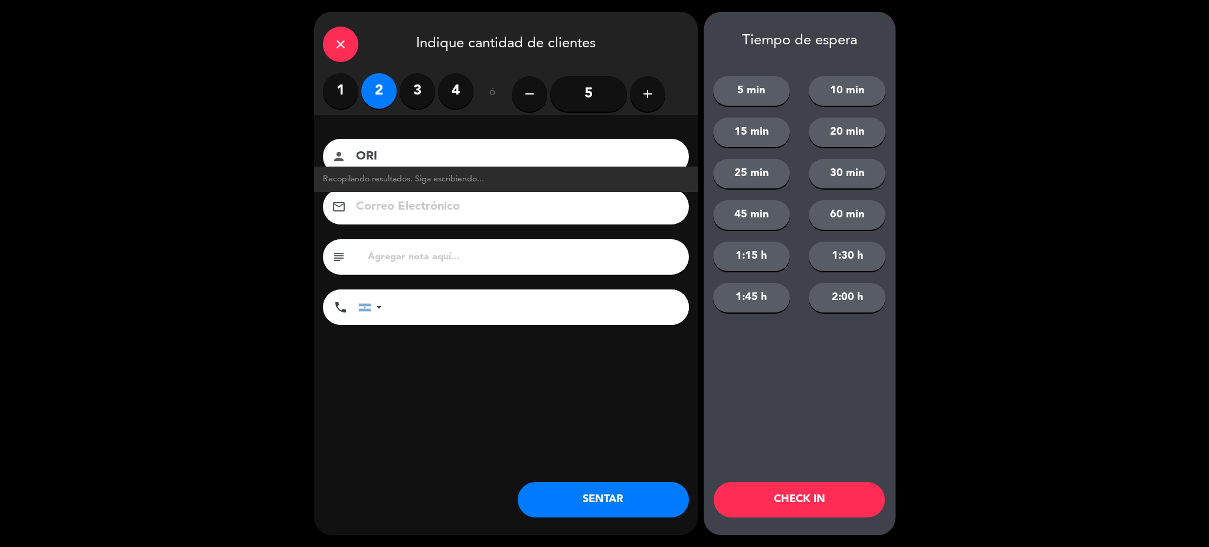
type input "ORI"
click at [645, 501] on button "SENTAR" at bounding box center [603, 499] width 171 height 35
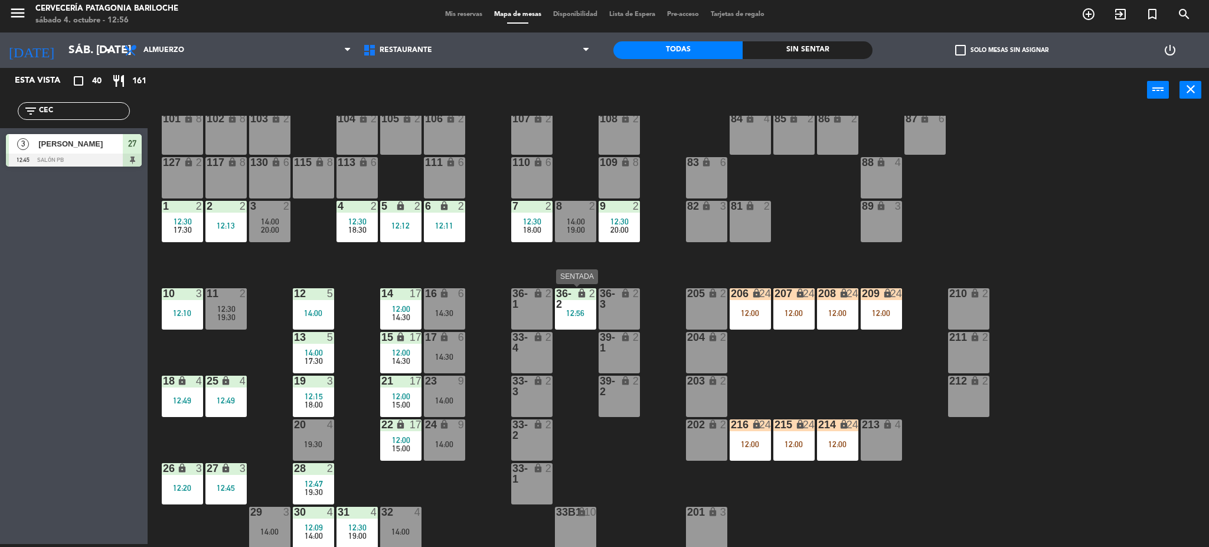
click at [574, 318] on div "36-2 lock 2 12:56" at bounding box center [575, 308] width 41 height 41
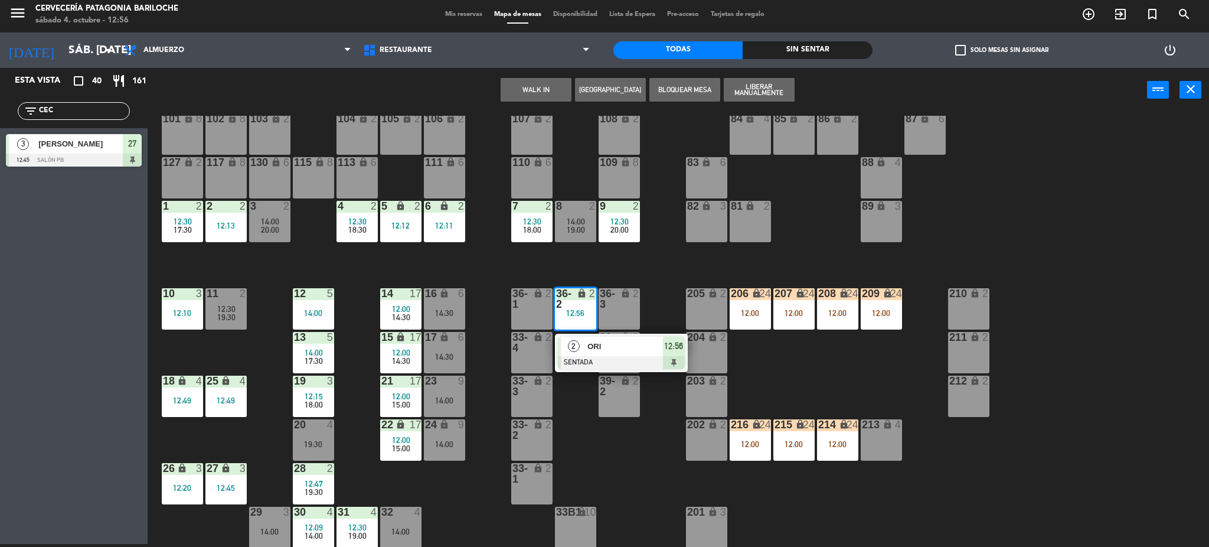
click at [583, 338] on div "2" at bounding box center [573, 345] width 25 height 19
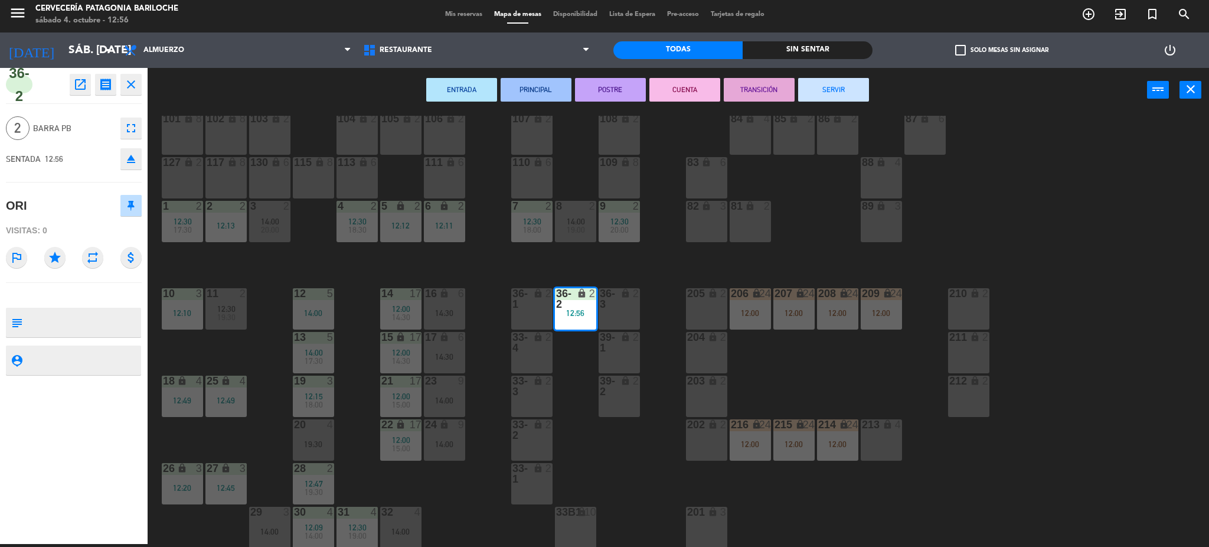
click at [544, 348] on div "2" at bounding box center [551, 342] width 19 height 21
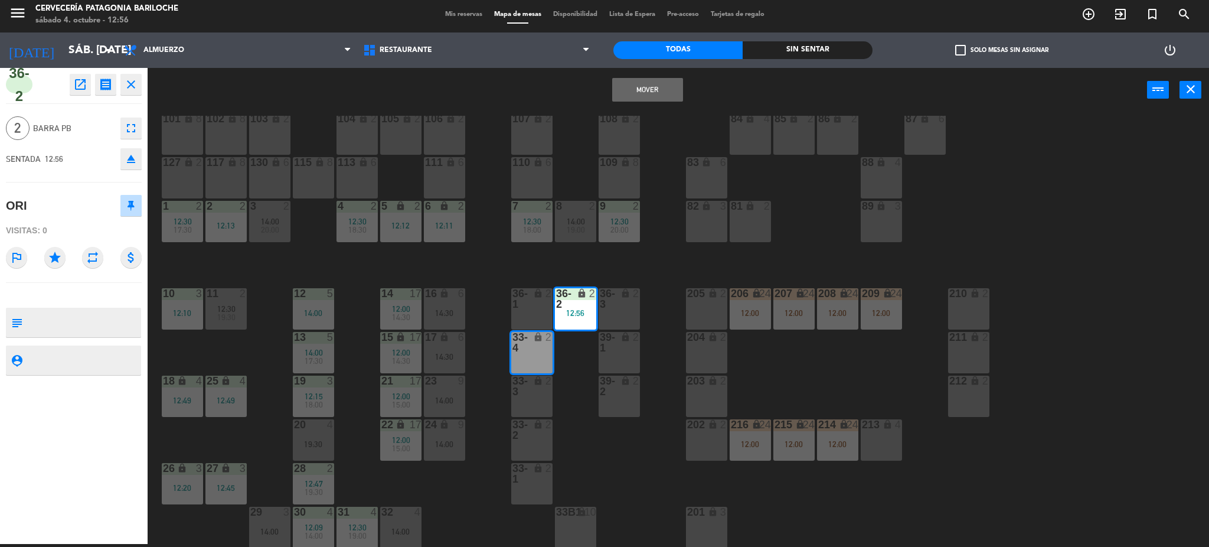
click at [532, 296] on div "lock" at bounding box center [531, 298] width 19 height 21
click at [631, 83] on button "Mover y Unir" at bounding box center [647, 90] width 71 height 24
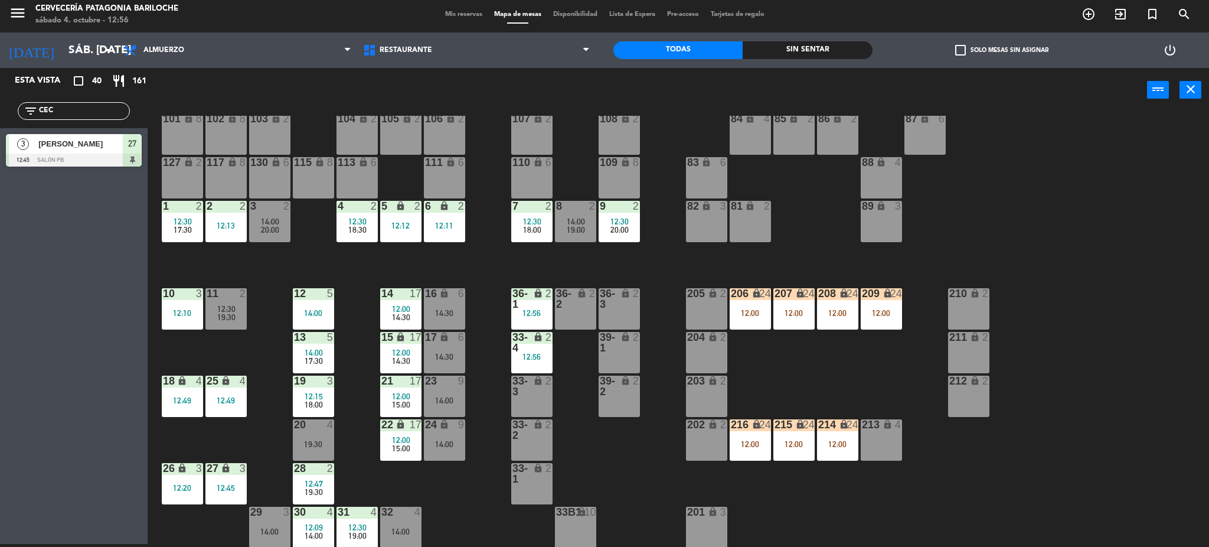
click at [568, 404] on div "101 lock 8 102 lock 8 104 lock 2 105 lock 2 106 lock 2 103 lock 2 107 lock 2 10…" at bounding box center [684, 332] width 1050 height 432
click at [548, 361] on div "33-4 lock 2 12:56" at bounding box center [531, 352] width 41 height 41
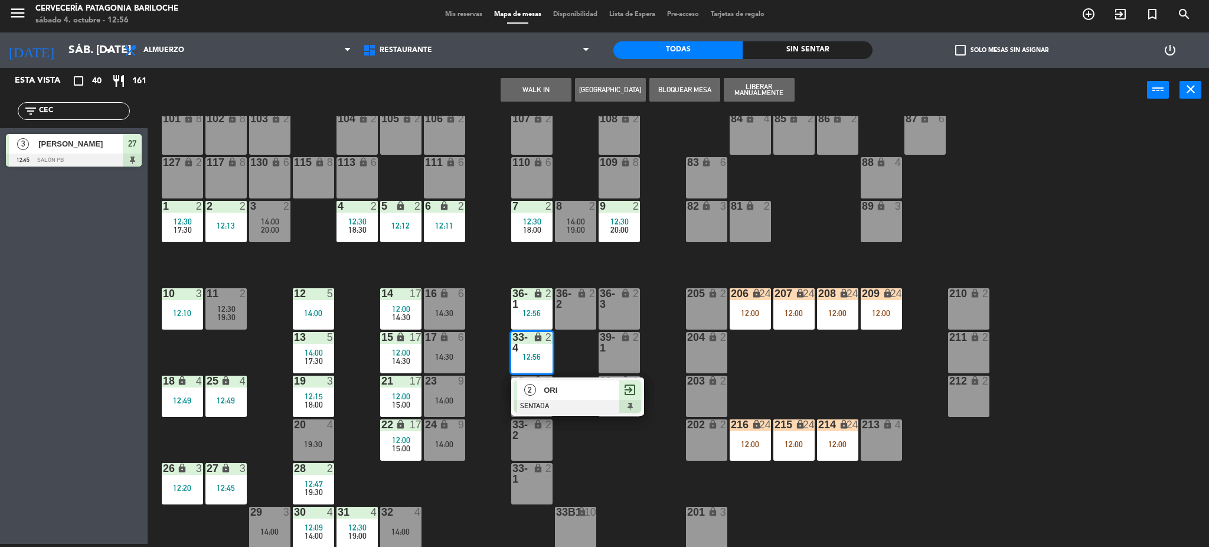
click at [564, 390] on span "ORI" at bounding box center [582, 390] width 76 height 12
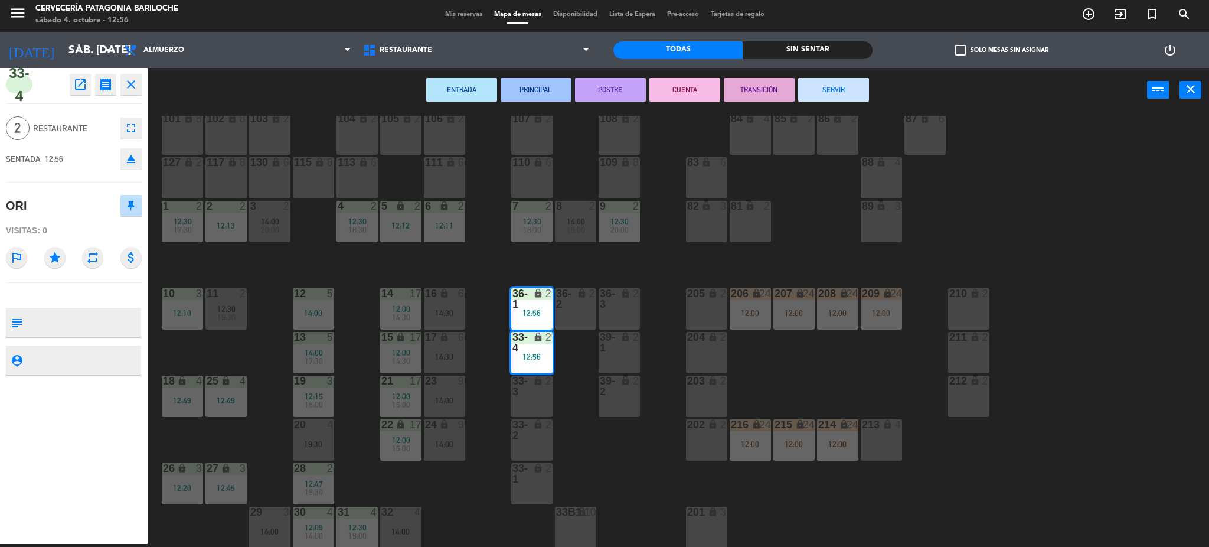
click at [575, 349] on div "101 lock 8 102 lock 8 104 lock 2 105 lock 2 106 lock 2 103 lock 2 107 lock 2 10…" at bounding box center [684, 332] width 1050 height 432
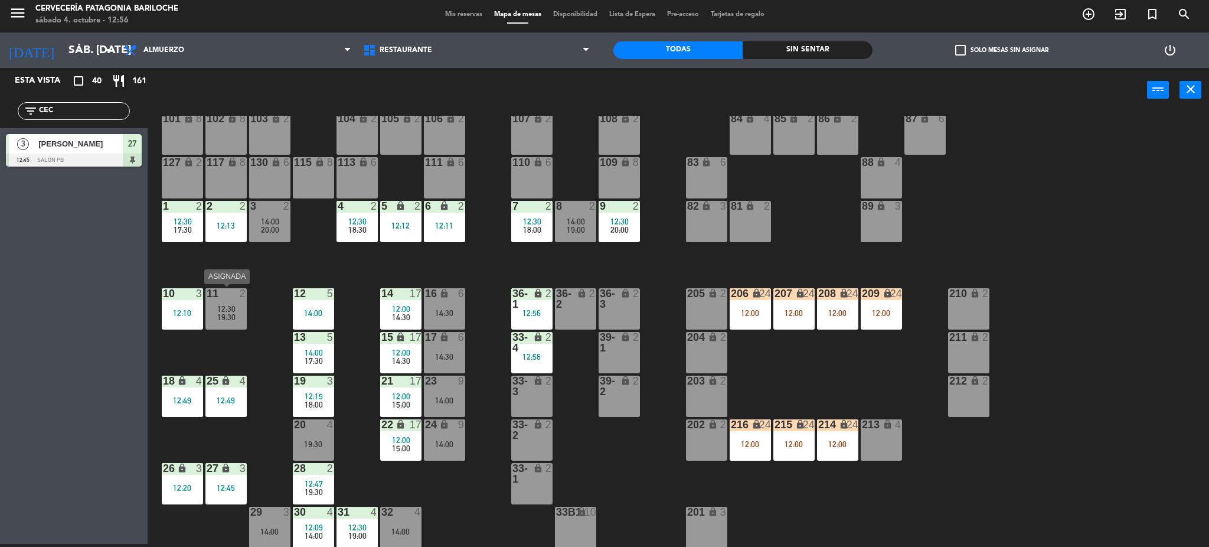
click at [238, 313] on div "19:30" at bounding box center [225, 317] width 41 height 8
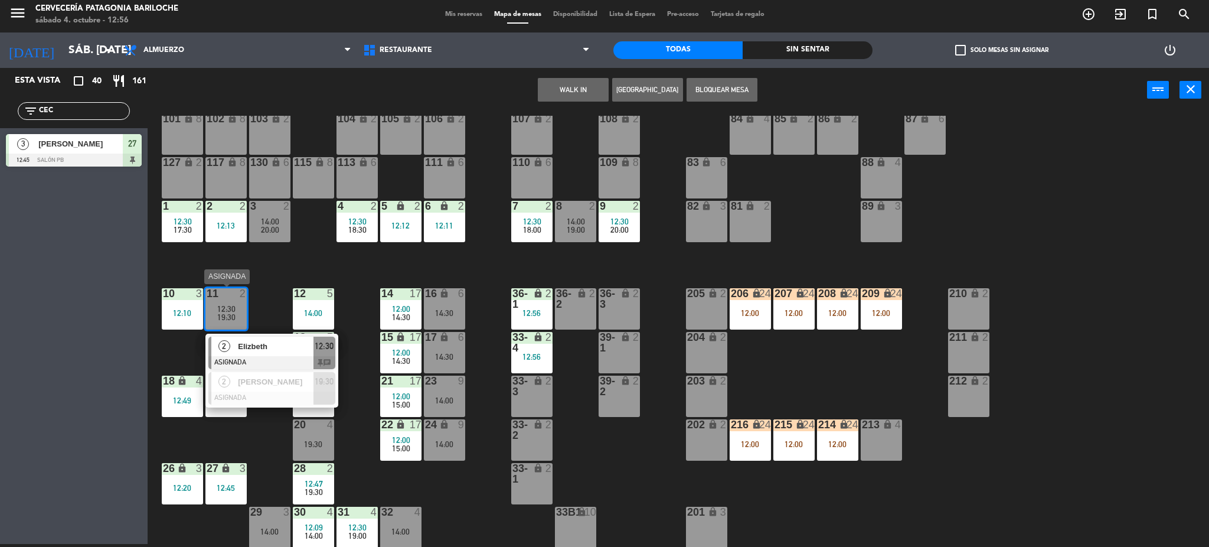
click at [276, 345] on span "Elizbeth" at bounding box center [276, 346] width 76 height 12
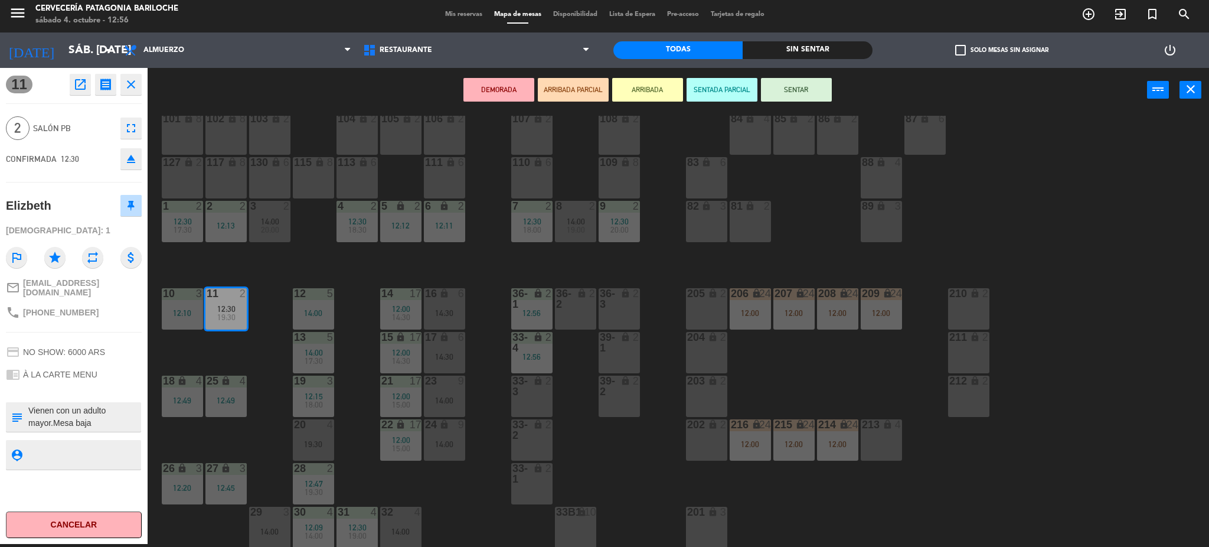
click at [67, 308] on span "+541122534512" at bounding box center [61, 312] width 76 height 9
copy span "541122534512"
click at [300, 283] on div "101 lock 8 102 lock 8 104 lock 2 105 lock 2 106 lock 2 103 lock 2 107 lock 2 10…" at bounding box center [684, 332] width 1050 height 432
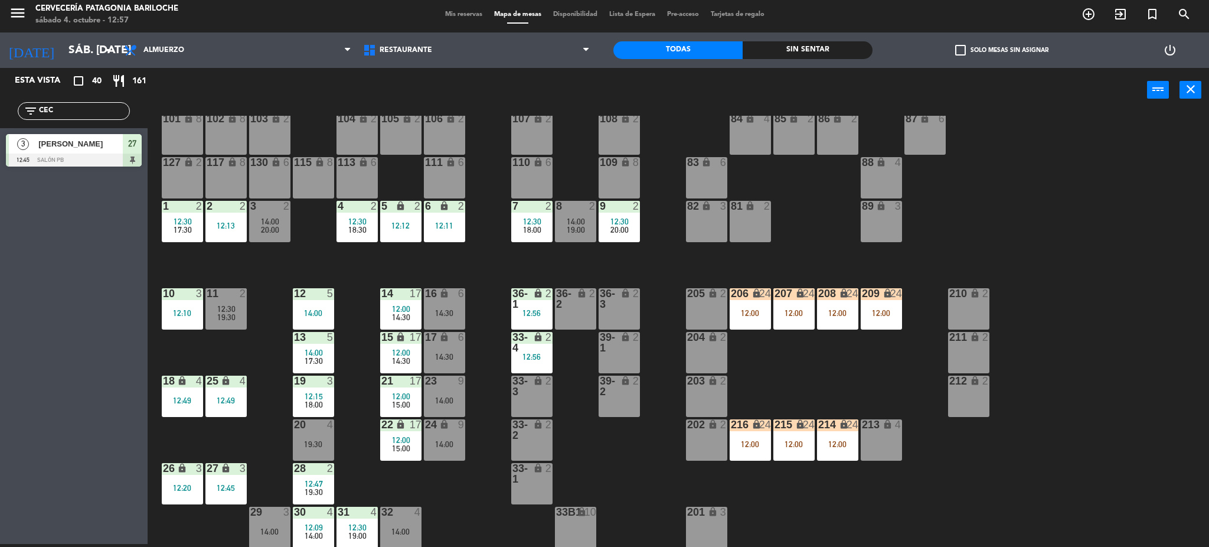
click at [371, 237] on div "4 2 12:30 18:30" at bounding box center [356, 221] width 41 height 41
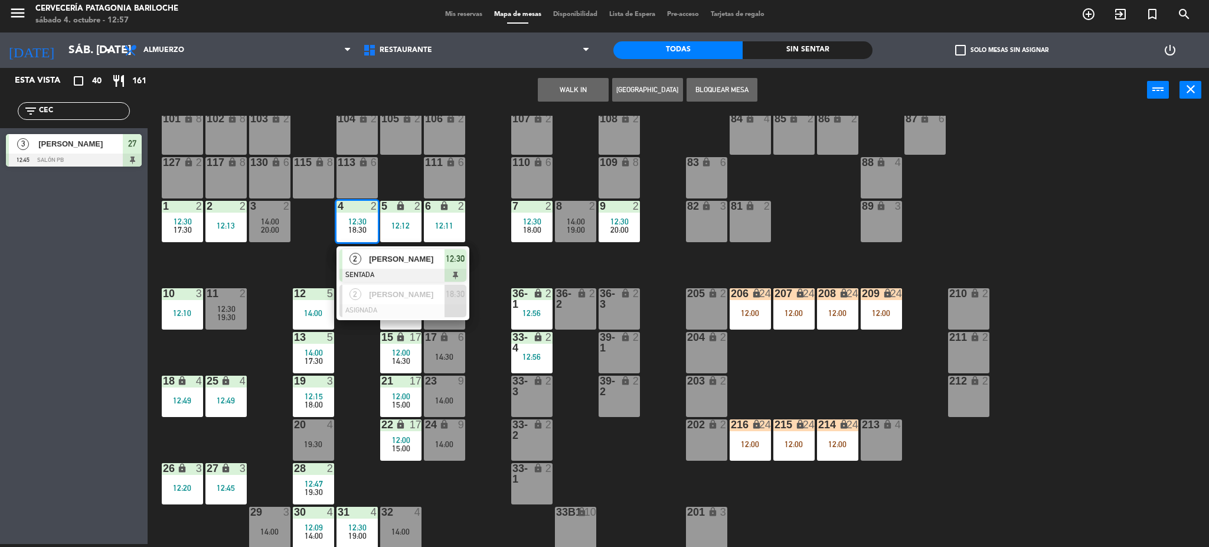
click at [574, 275] on div "101 lock 8 102 lock 8 104 lock 2 105 lock 2 106 lock 2 103 lock 2 107 lock 2 10…" at bounding box center [684, 332] width 1050 height 432
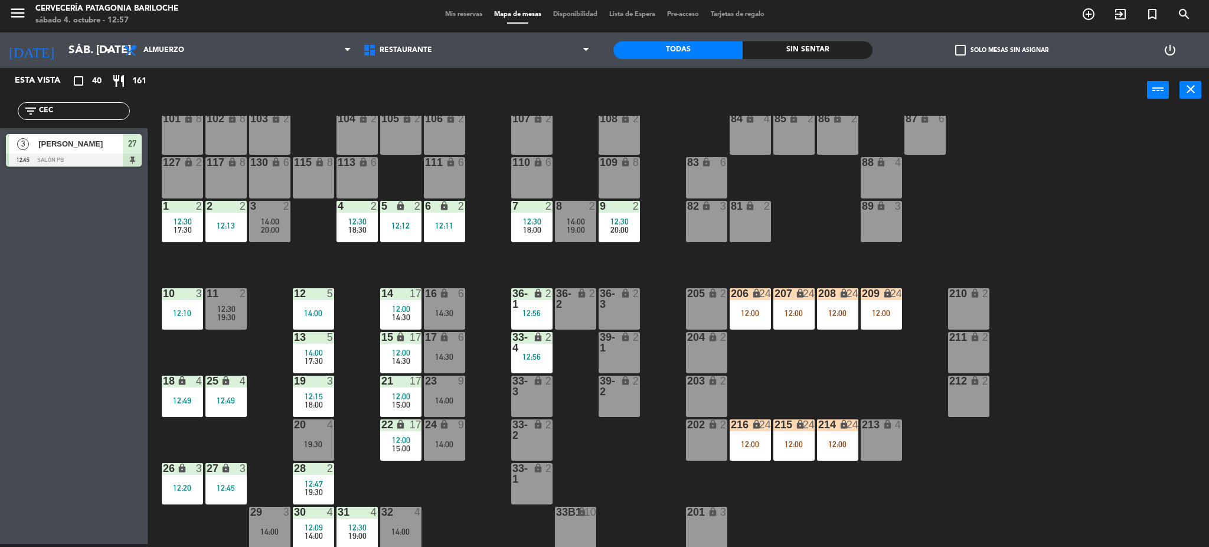
click at [545, 241] on div "7 2 12:30 18:00" at bounding box center [531, 221] width 41 height 41
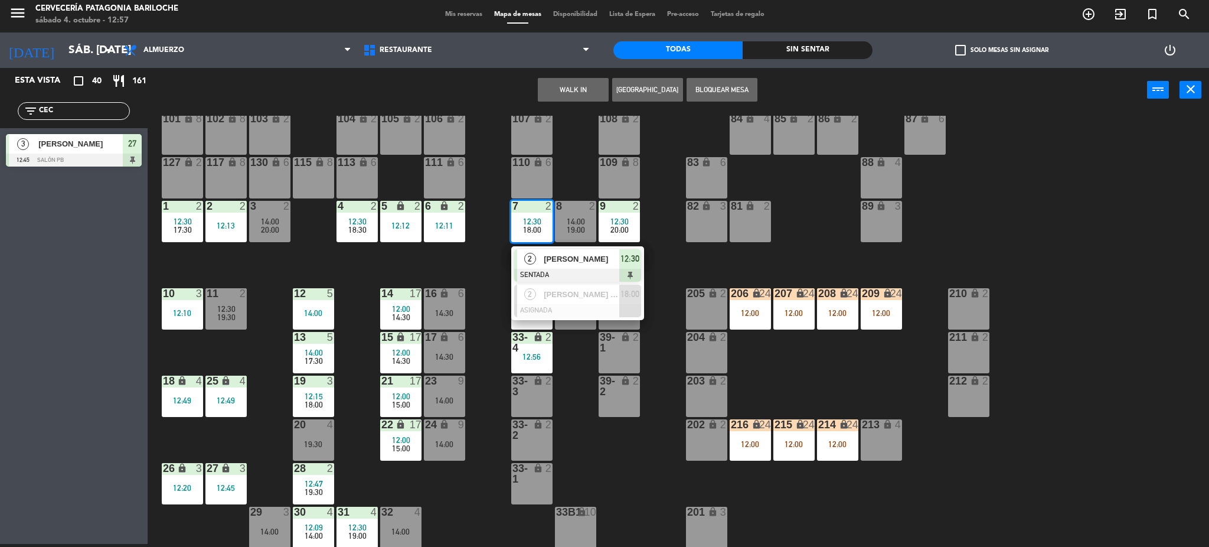
click at [662, 272] on div "101 lock 8 102 lock 8 104 lock 2 105 lock 2 106 lock 2 103 lock 2 107 lock 2 10…" at bounding box center [684, 332] width 1050 height 432
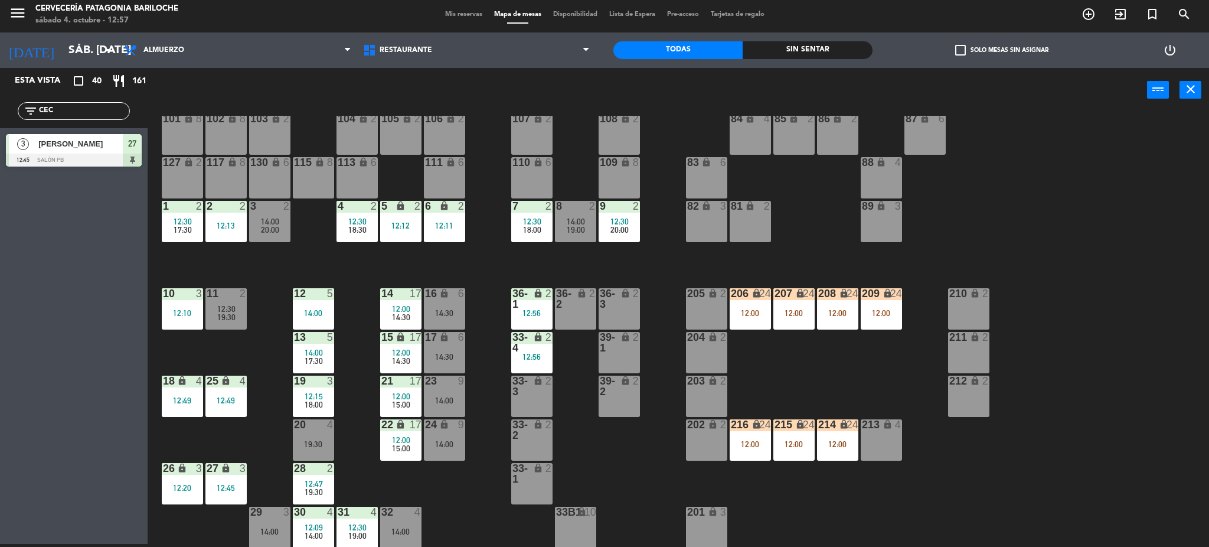
click at [439, 223] on div "12:11" at bounding box center [444, 225] width 41 height 8
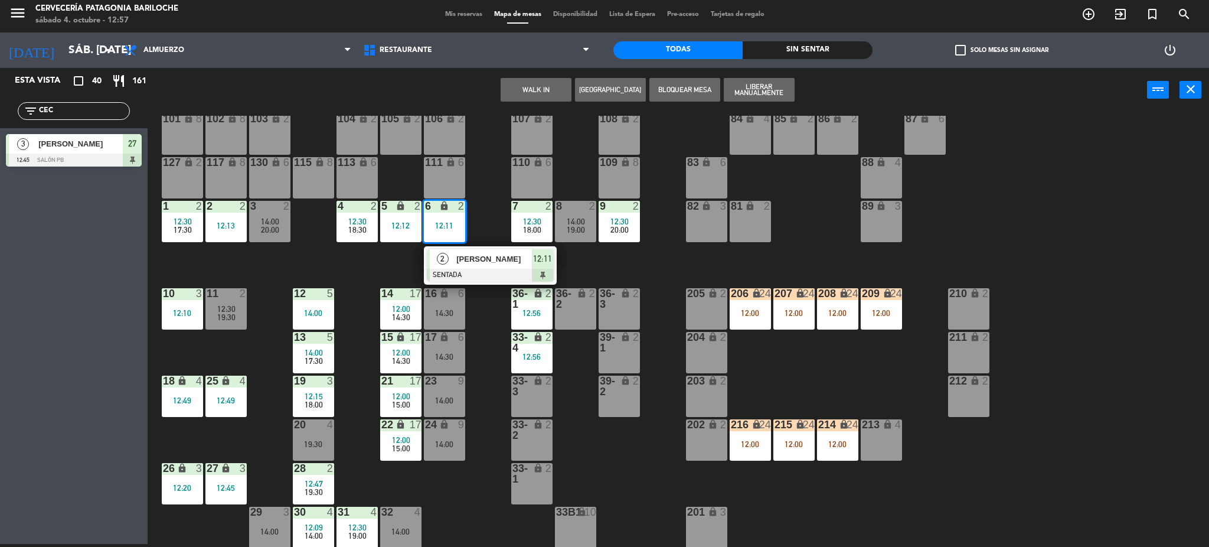
click at [492, 220] on div "101 lock 8 102 lock 8 104 lock 2 105 lock 2 106 lock 2 103 lock 2 107 lock 2 10…" at bounding box center [684, 332] width 1050 height 432
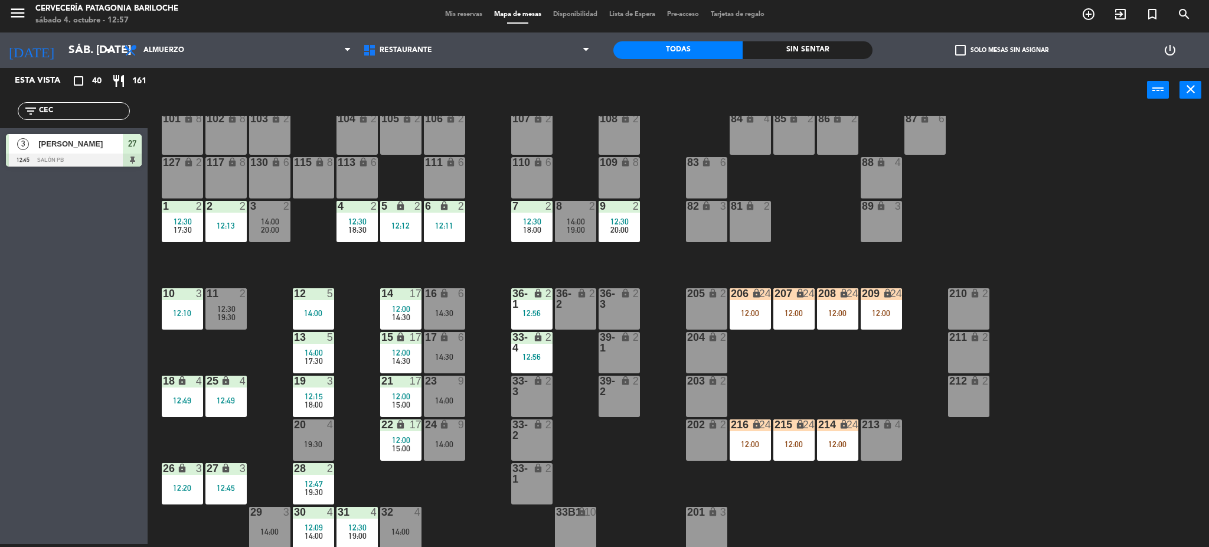
click at [602, 237] on div "9 2 12:30 20:00" at bounding box center [619, 221] width 41 height 41
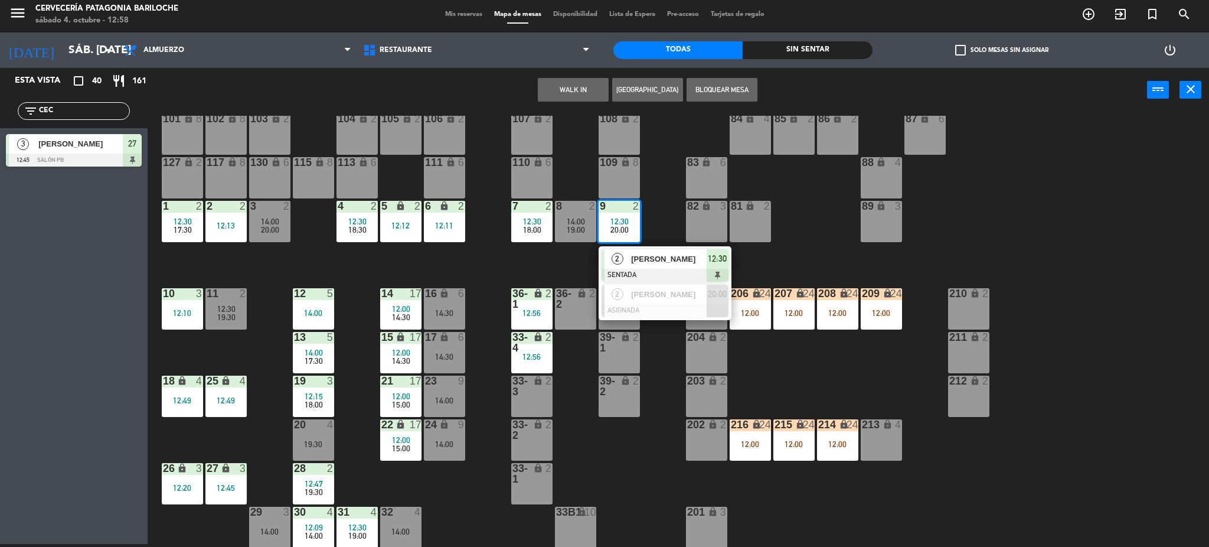
click at [510, 264] on div "101 lock 8 102 lock 8 104 lock 2 105 lock 2 106 lock 2 103 lock 2 107 lock 2 10…" at bounding box center [684, 332] width 1050 height 432
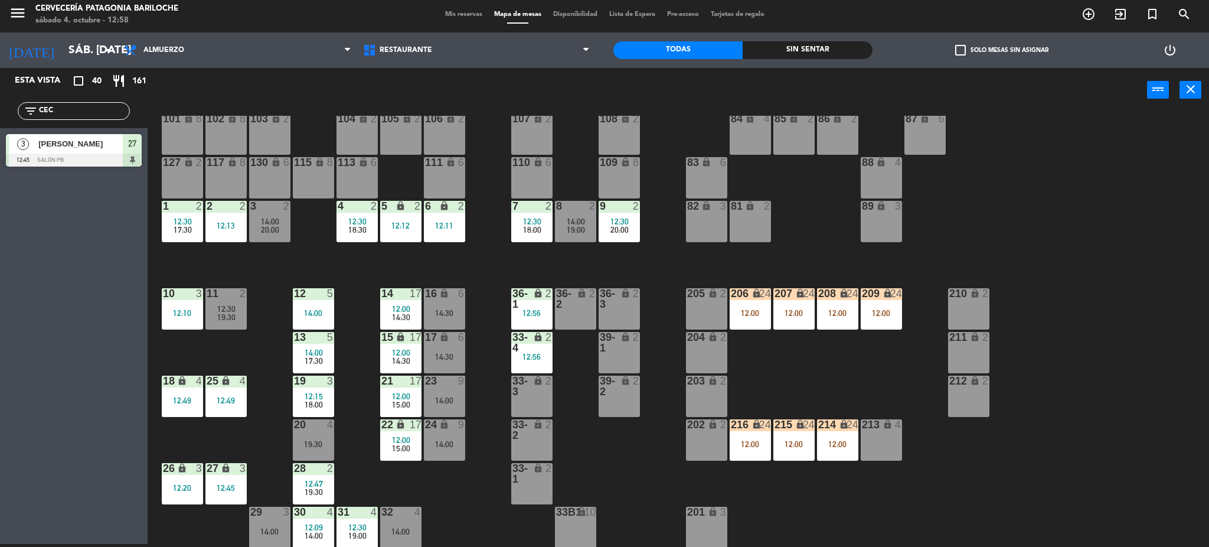
click at [70, 115] on input "CEC" at bounding box center [83, 110] width 91 height 13
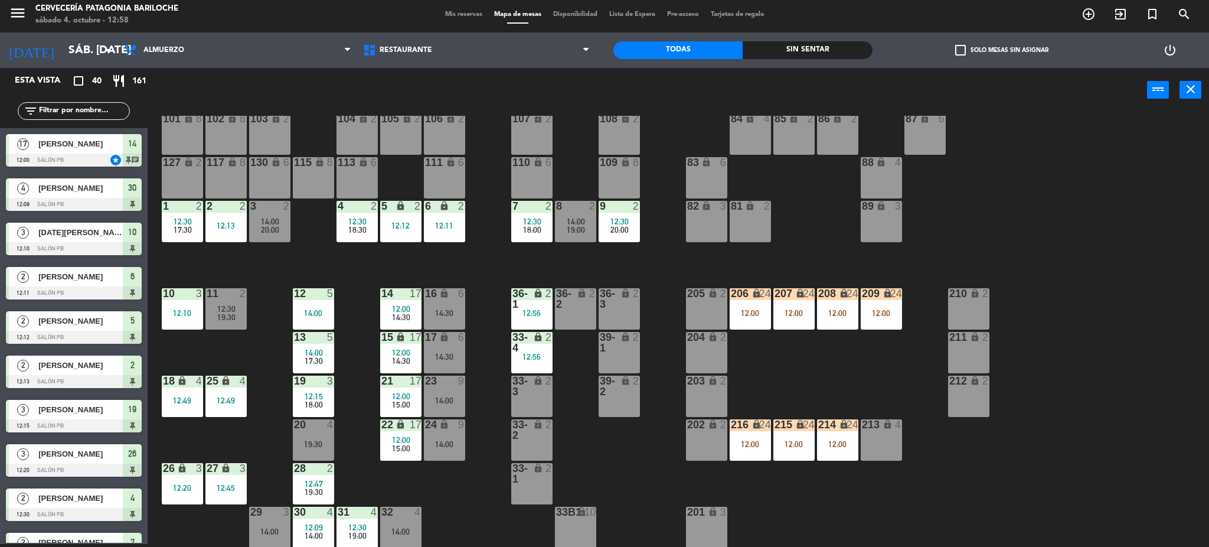
click at [255, 268] on div "101 lock 8 102 lock 8 104 lock 2 105 lock 2 106 lock 2 103 lock 2 107 lock 2 10…" at bounding box center [684, 332] width 1050 height 432
click at [71, 136] on div "Fernanda Serra" at bounding box center [80, 143] width 86 height 19
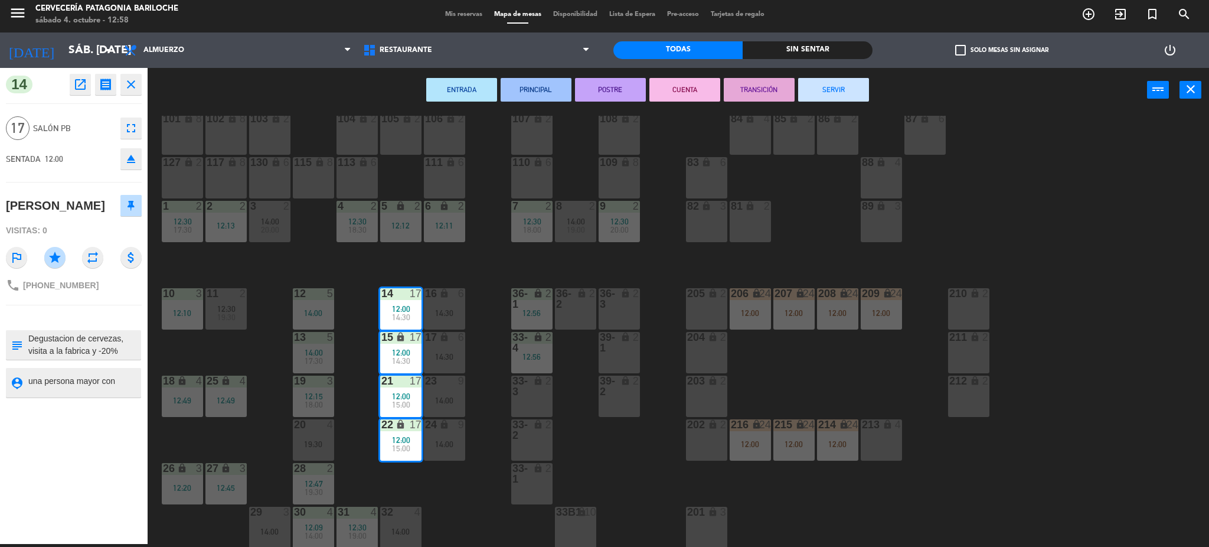
click at [222, 278] on div "101 lock 8 102 lock 8 104 lock 2 105 lock 2 106 lock 2 103 lock 2 107 lock 2 10…" at bounding box center [684, 332] width 1050 height 432
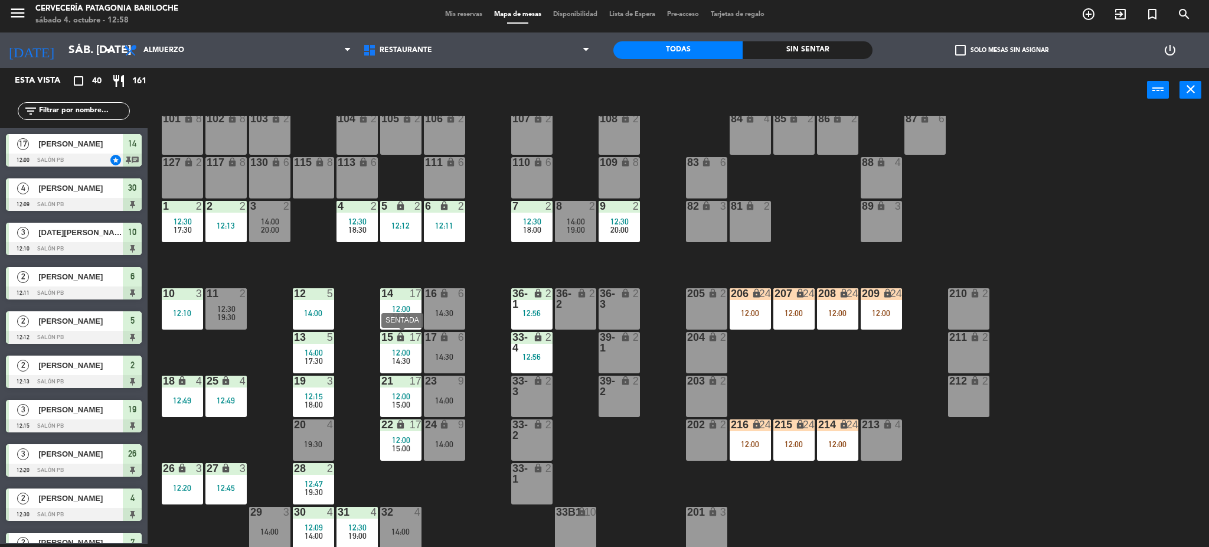
click at [414, 368] on div "15 lock 17 12:00 14:30" at bounding box center [400, 352] width 41 height 41
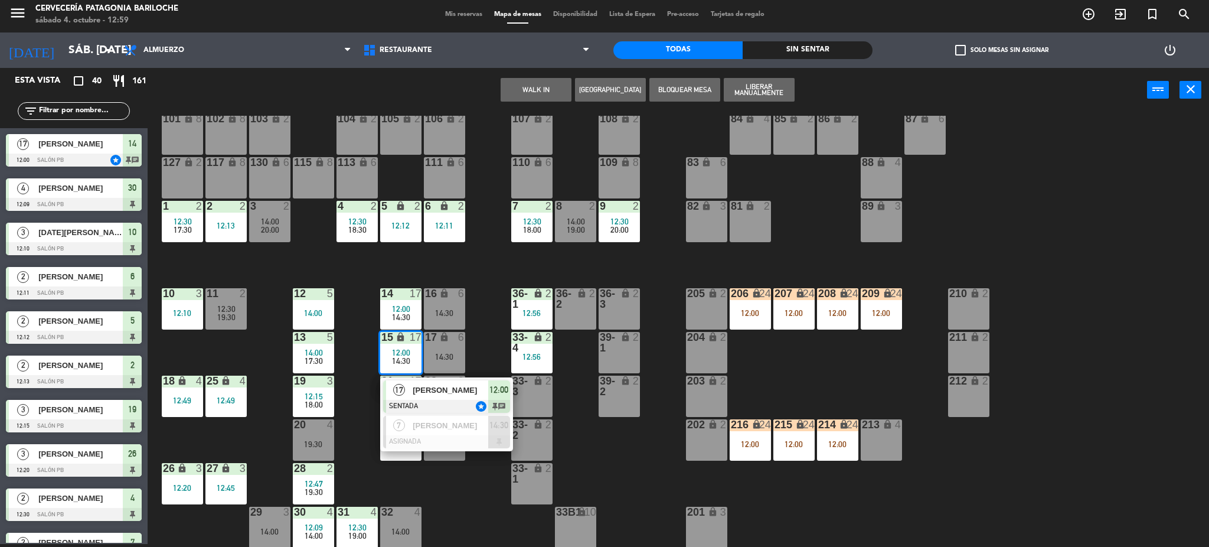
click at [448, 496] on div "101 lock 8 102 lock 8 104 lock 2 105 lock 2 106 lock 2 103 lock 2 107 lock 2 10…" at bounding box center [684, 332] width 1050 height 432
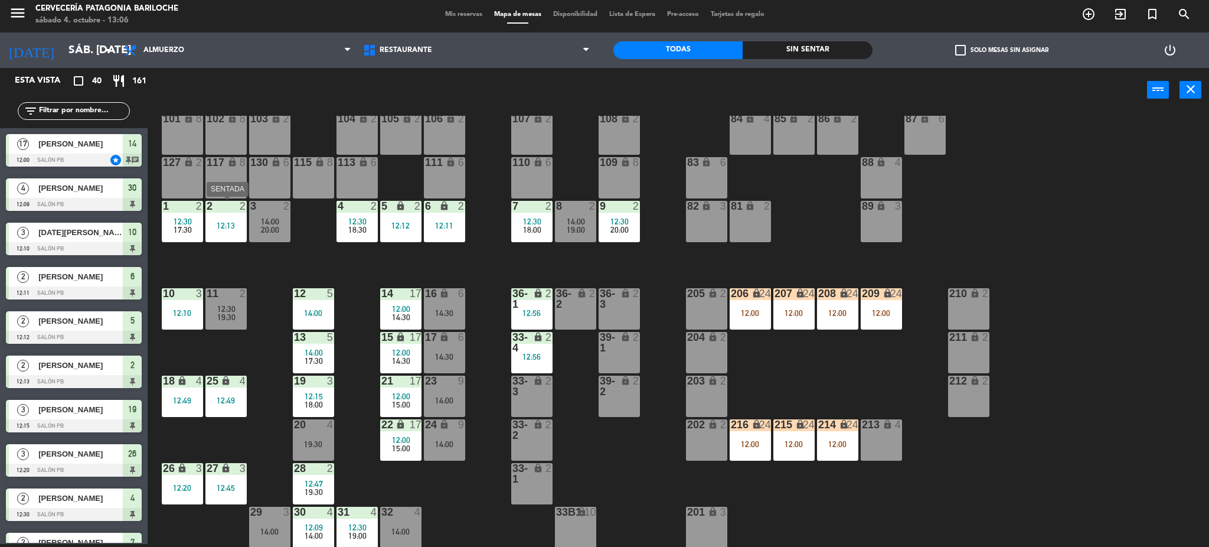
click at [223, 213] on div "2 2 12:13" at bounding box center [225, 221] width 41 height 41
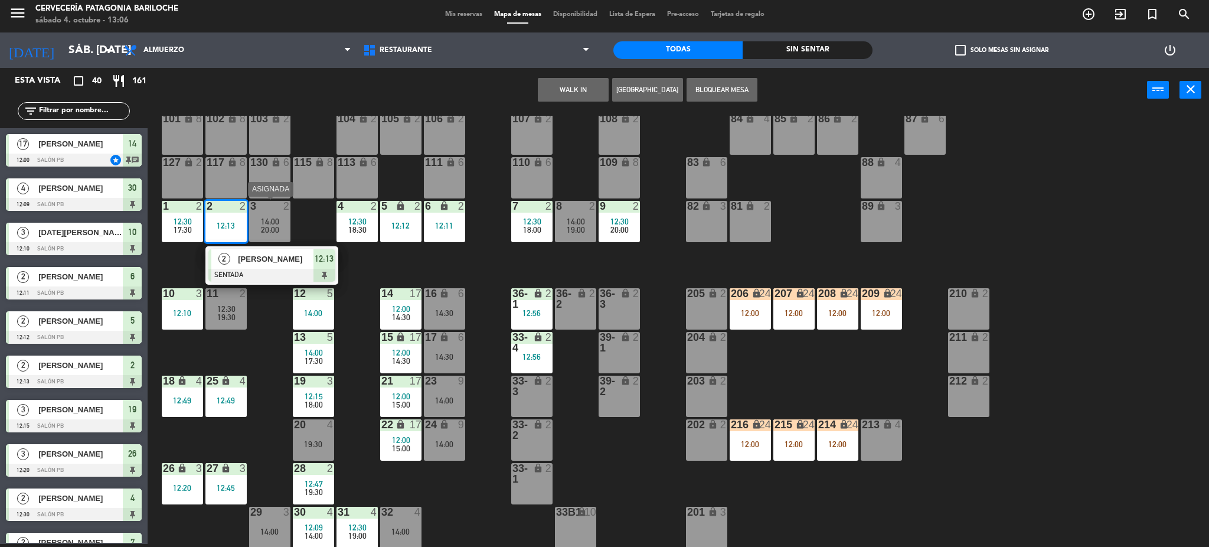
click at [272, 225] on span "20:00" at bounding box center [270, 229] width 18 height 9
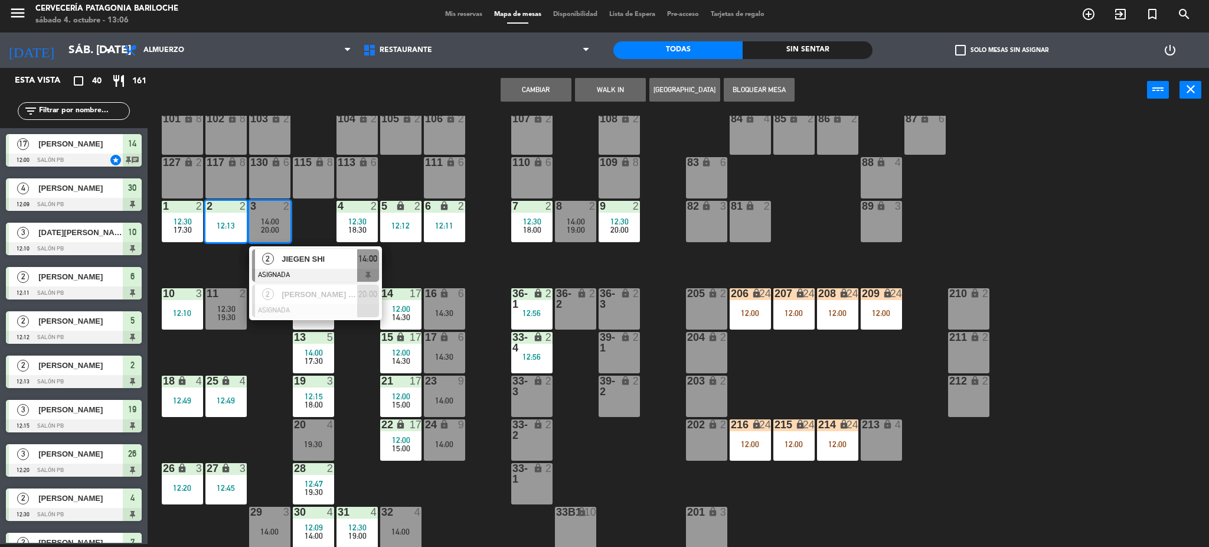
click at [561, 89] on button "Cambiar" at bounding box center [536, 90] width 71 height 24
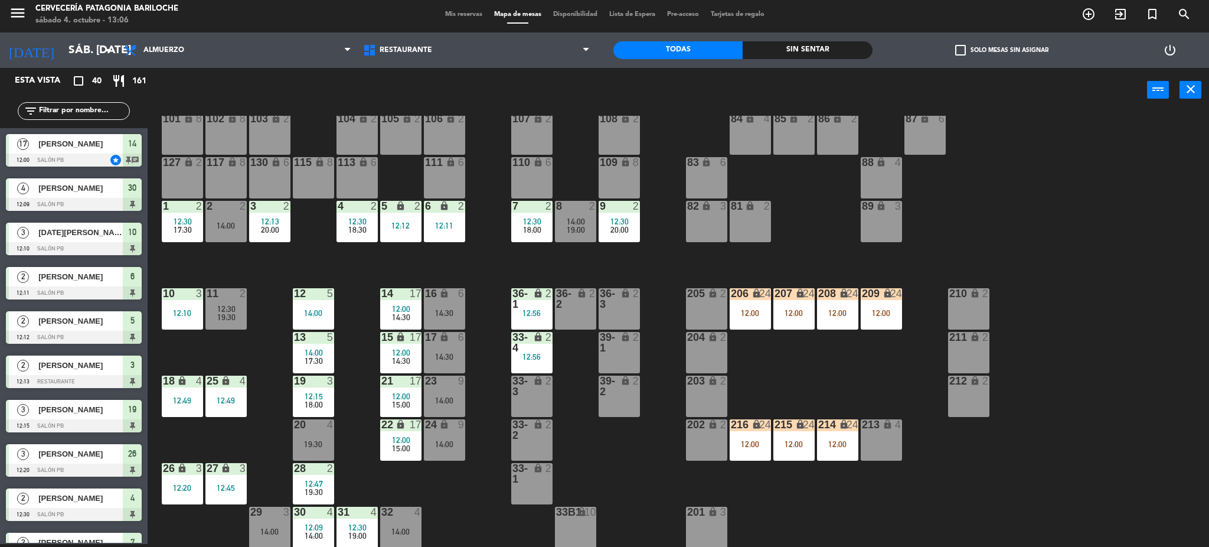
click at [231, 299] on div "11 2" at bounding box center [225, 294] width 41 height 12
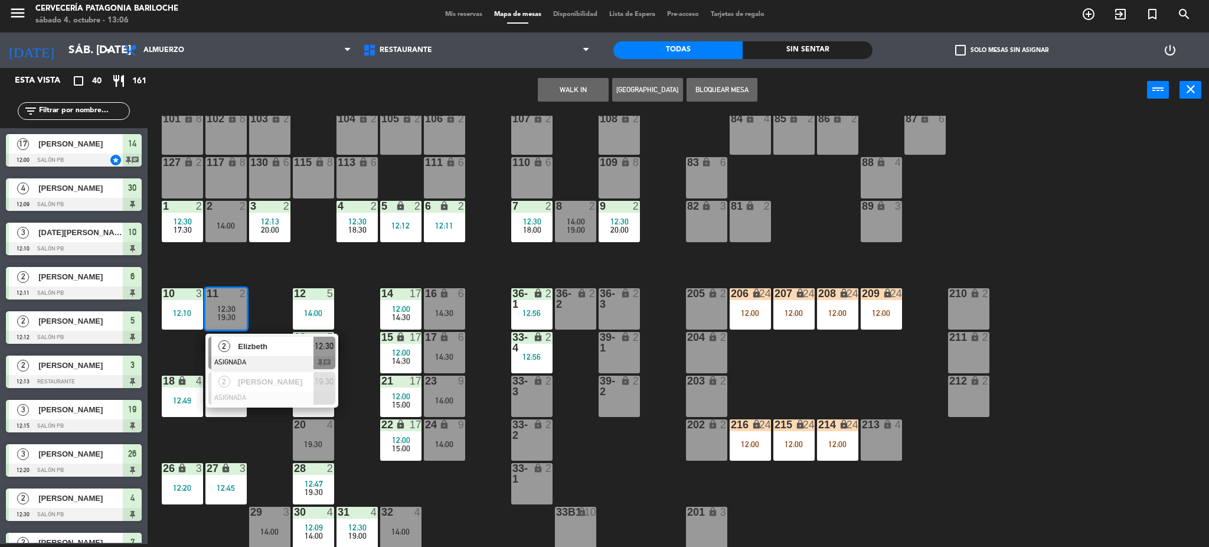
click at [277, 348] on span "Elizbeth" at bounding box center [276, 346] width 76 height 12
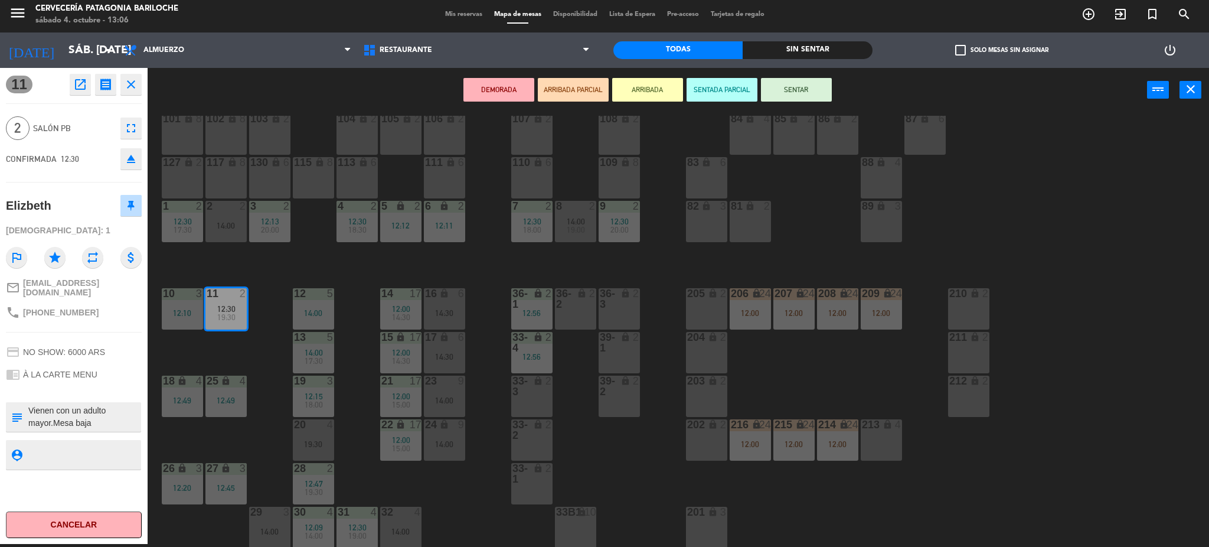
click at [52, 308] on span "+541122534512" at bounding box center [61, 312] width 76 height 9
copy span "541122534512"
click at [489, 504] on div "101 lock 8 102 lock 8 104 lock 2 105 lock 2 106 lock 2 103 lock 2 107 lock 2 10…" at bounding box center [684, 332] width 1050 height 432
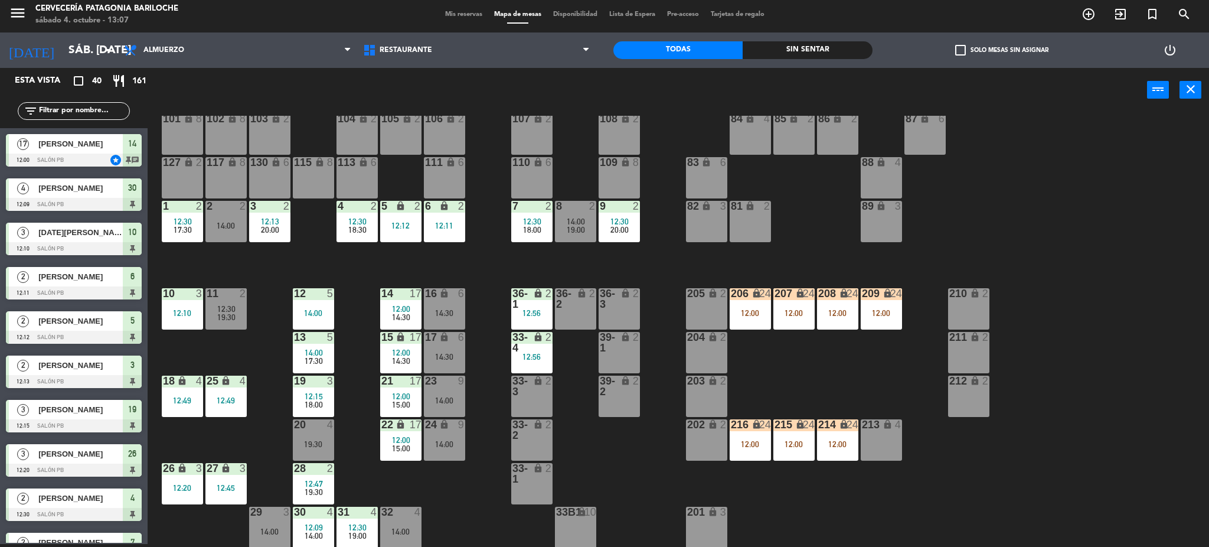
scroll to position [3, 0]
click at [189, 415] on div "18 lock 4 12:49" at bounding box center [182, 395] width 41 height 41
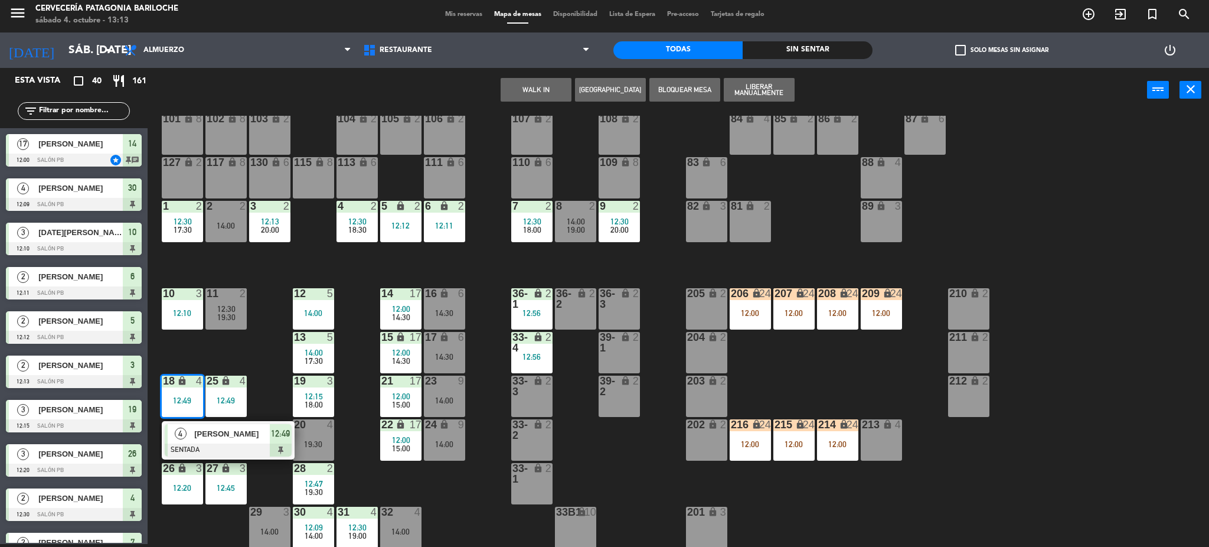
click at [201, 440] on span "FRANCISCO SAUDE" at bounding box center [232, 433] width 76 height 12
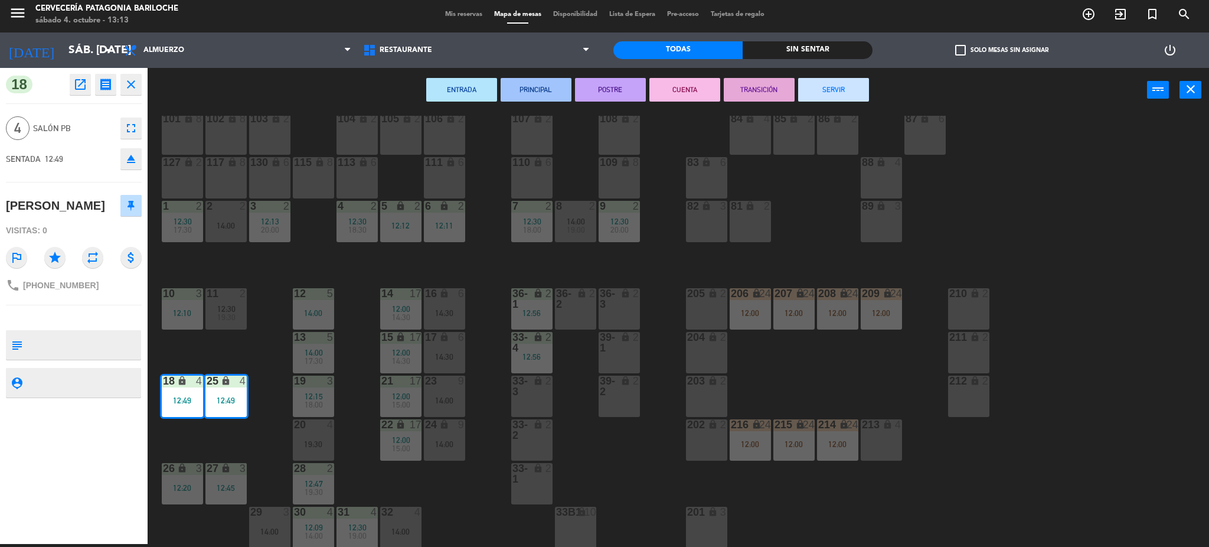
click at [438, 489] on div "101 lock 8 102 lock 8 104 lock 2 105 lock 2 106 lock 2 103 lock 2 107 lock 2 10…" at bounding box center [684, 332] width 1050 height 432
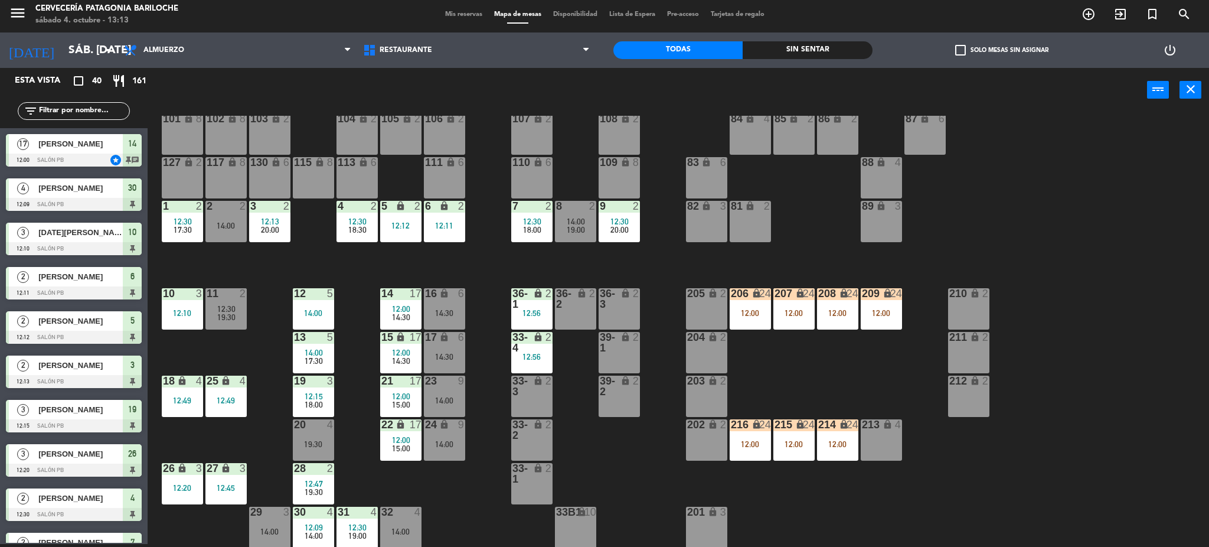
click at [224, 404] on div "12:49" at bounding box center [225, 400] width 41 height 8
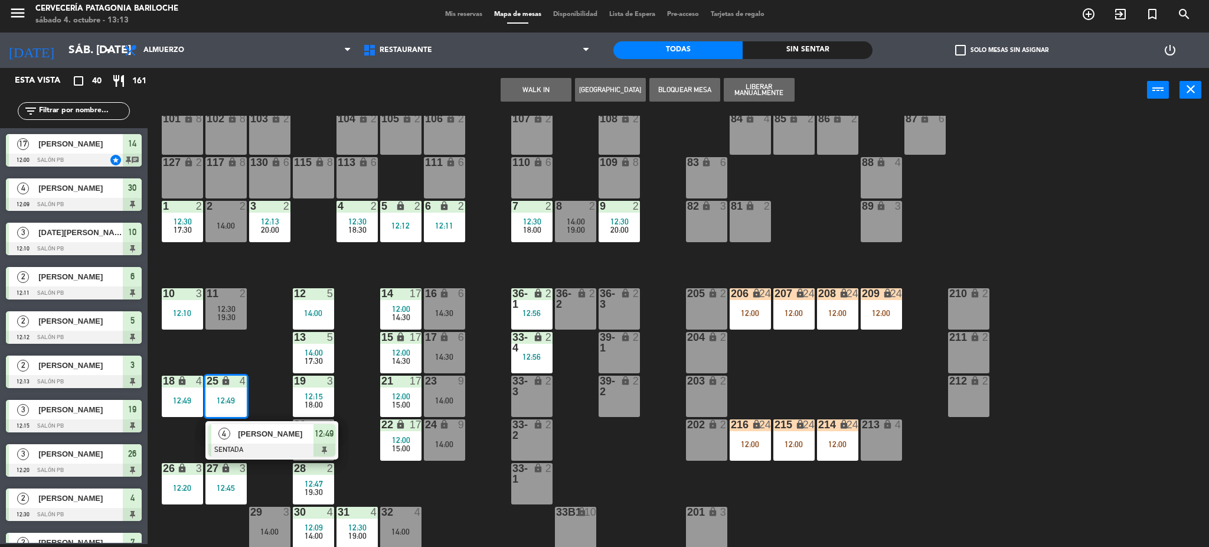
click at [524, 91] on button "WALK IN" at bounding box center [536, 90] width 71 height 24
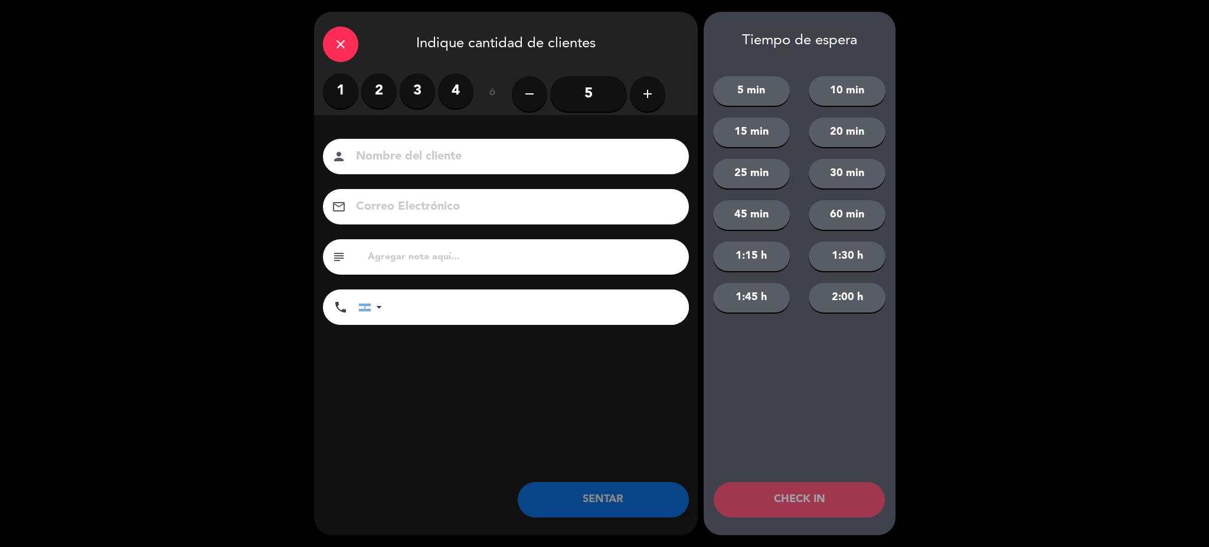
click at [640, 99] on icon "add" at bounding box center [647, 94] width 14 height 14
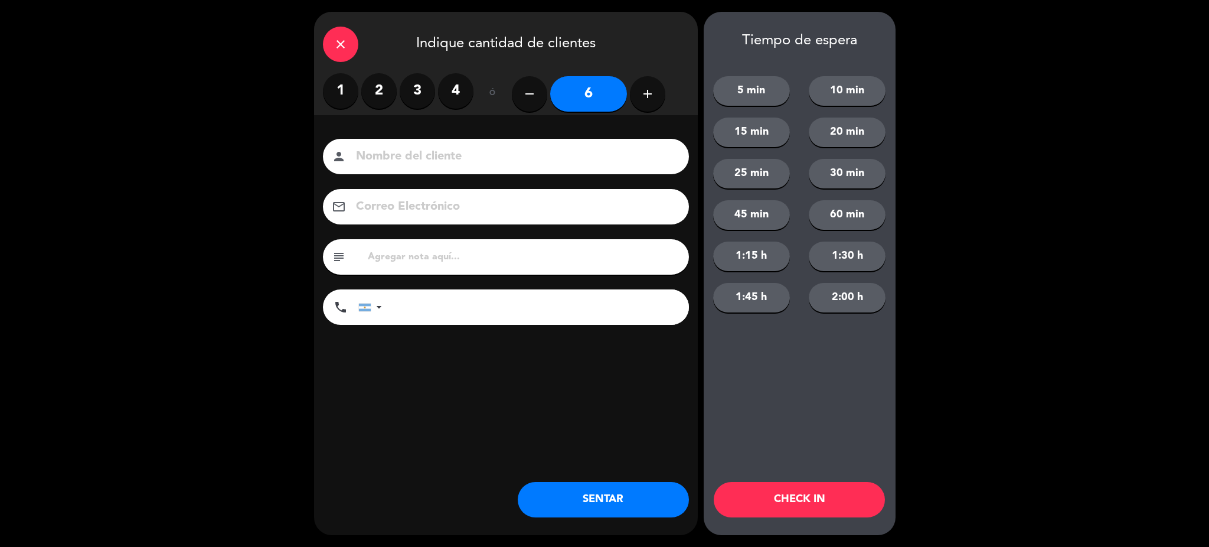
click at [543, 145] on div "person" at bounding box center [506, 156] width 366 height 35
click at [535, 157] on input at bounding box center [514, 156] width 319 height 21
type input "y"
type input "YANINA"
click at [474, 305] on input "tel" at bounding box center [541, 306] width 295 height 35
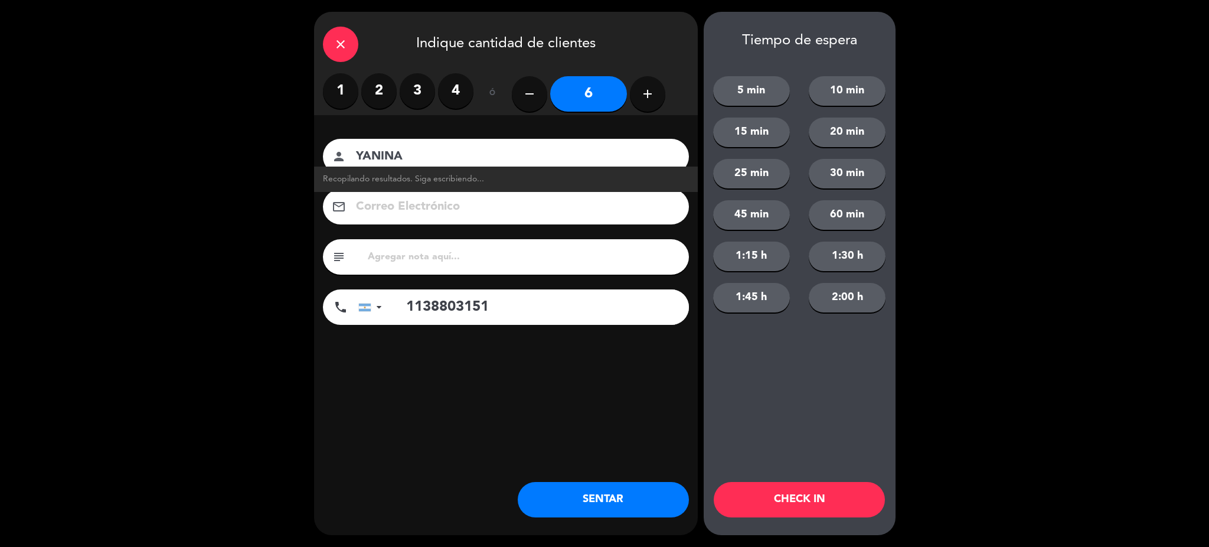
type input "1138803151"
click at [834, 256] on button "1:30 h" at bounding box center [847, 256] width 77 height 30
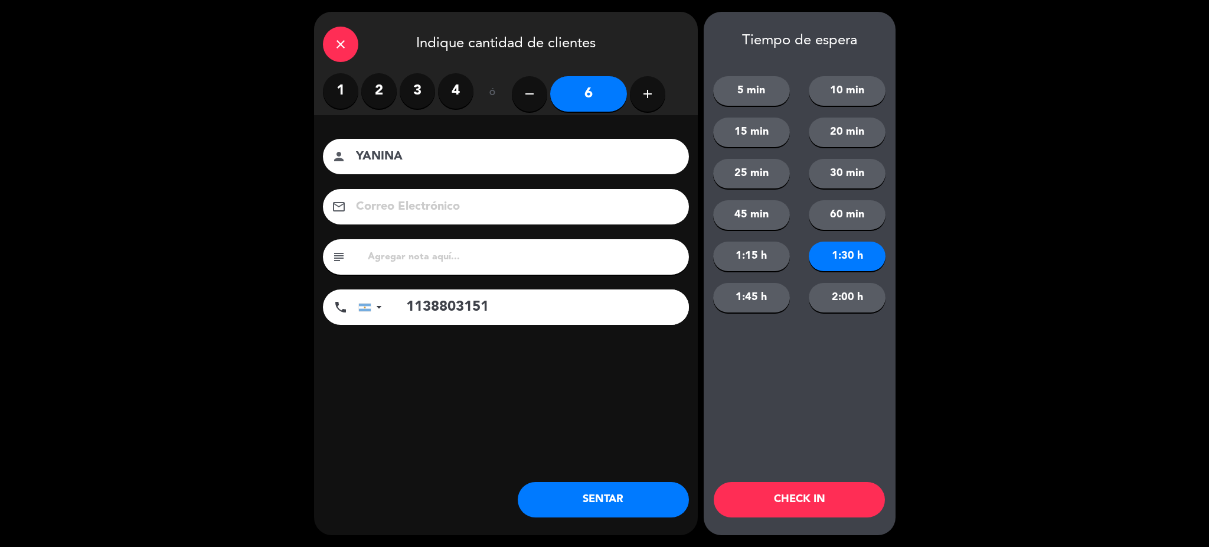
click at [826, 499] on button "CHECK IN" at bounding box center [799, 499] width 171 height 35
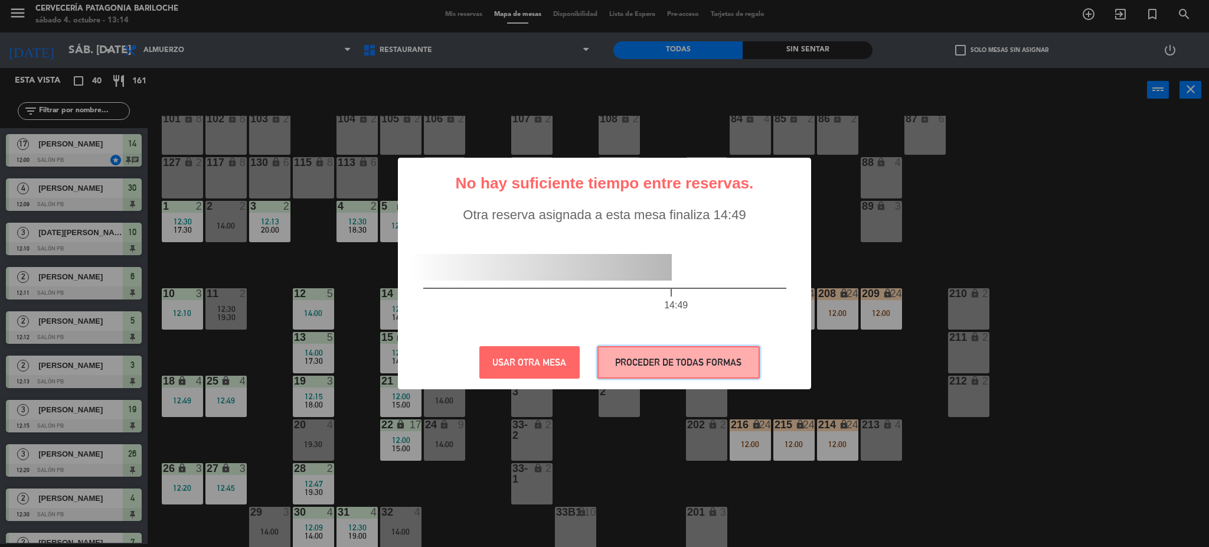
click at [660, 360] on button "PROCEDER DE TODAS FORMAS" at bounding box center [678, 362] width 162 height 32
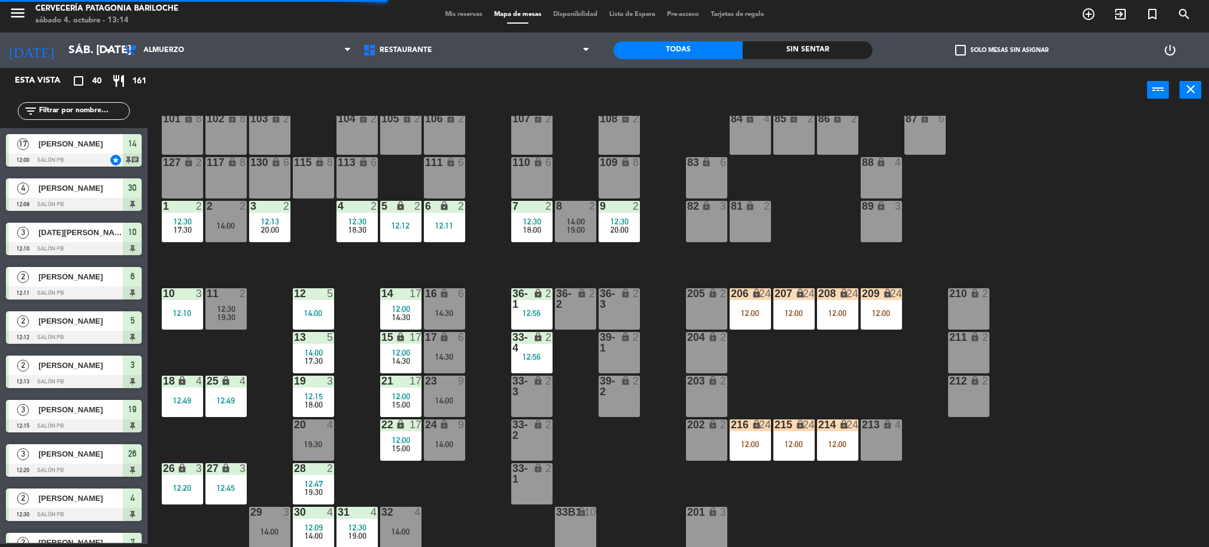
click at [80, 109] on input "text" at bounding box center [83, 110] width 91 height 13
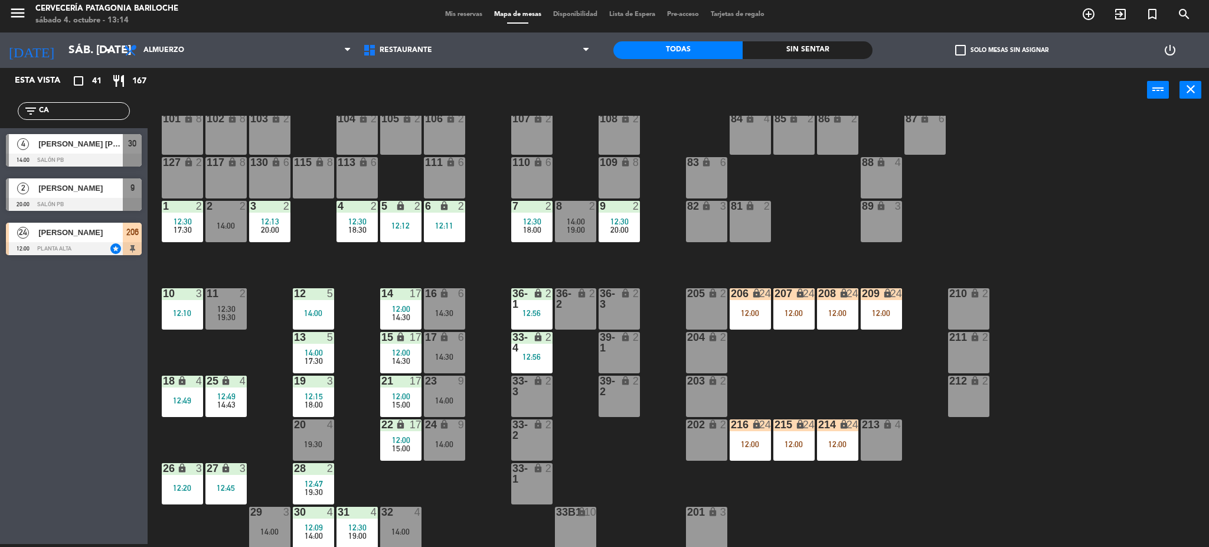
type input "C"
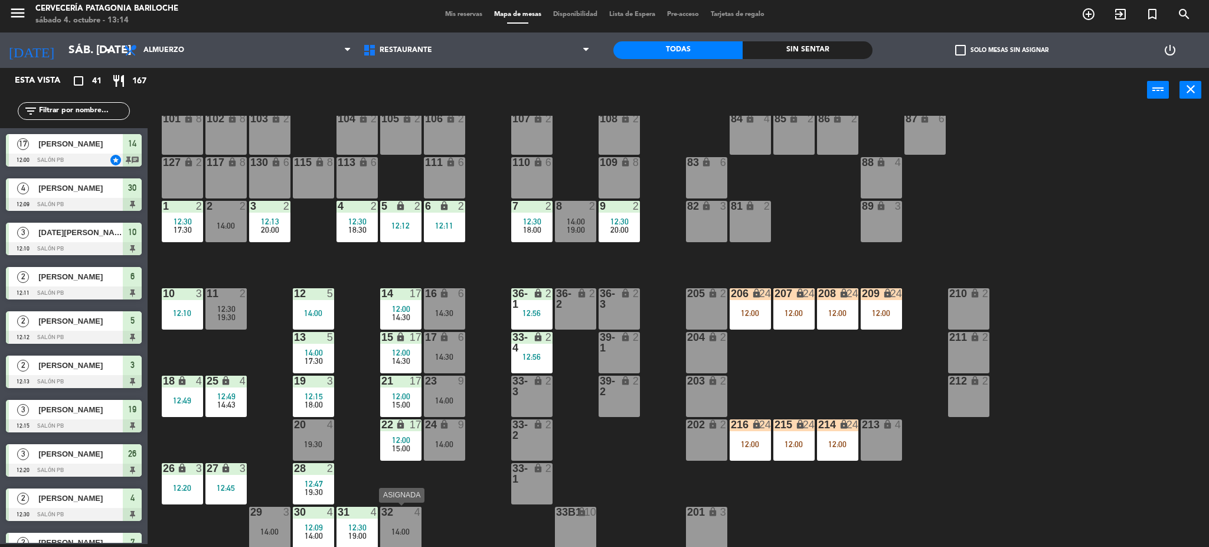
click at [427, 514] on div "4" at bounding box center [420, 511] width 19 height 11
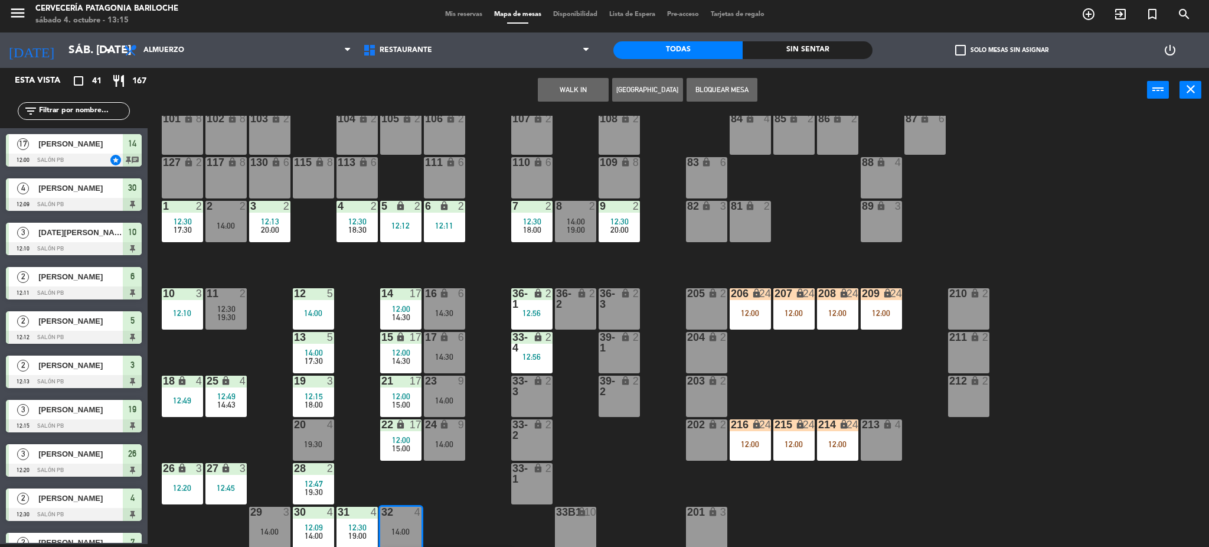
click at [446, 521] on div "101 lock 8 102 lock 8 104 lock 2 105 lock 2 106 lock 2 103 lock 2 107 lock 2 10…" at bounding box center [684, 332] width 1050 height 432
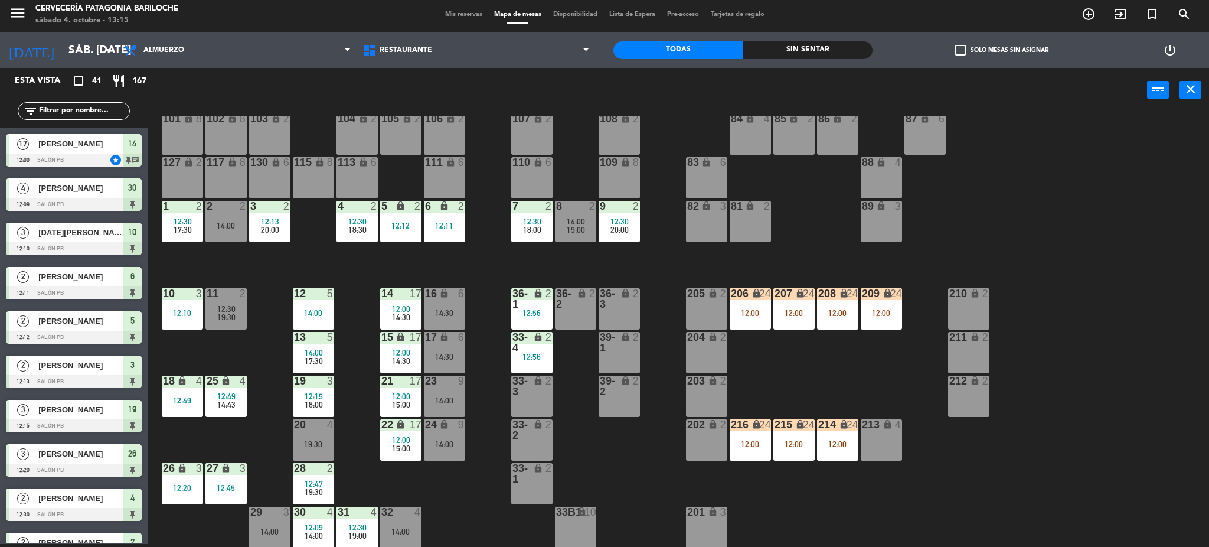
click at [218, 410] on div "25 lock 4 12:49 14:43" at bounding box center [225, 395] width 41 height 41
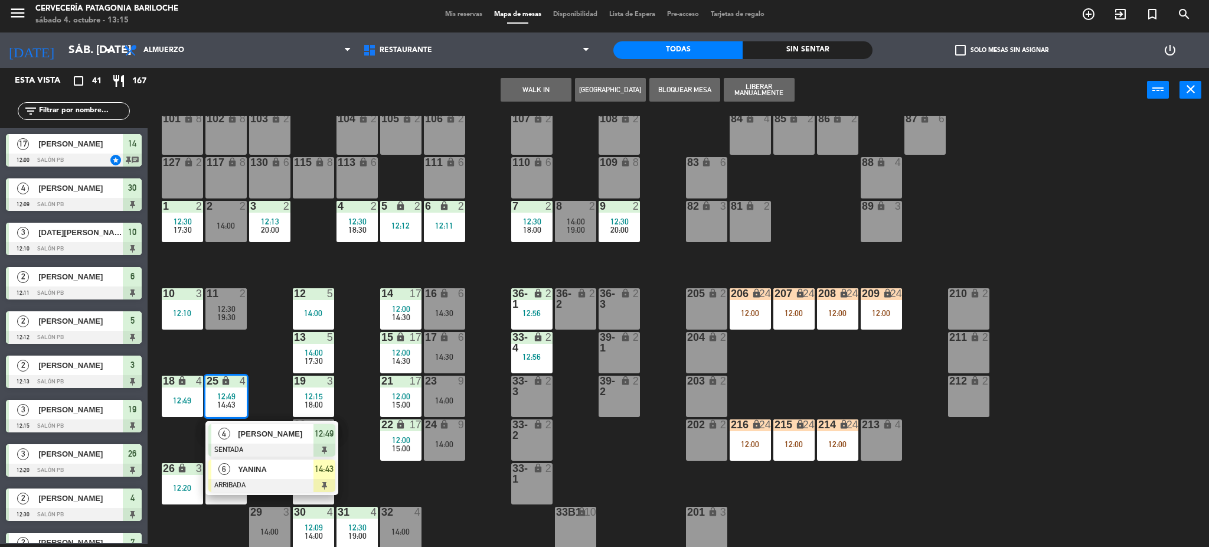
click at [260, 479] on div at bounding box center [271, 485] width 127 height 13
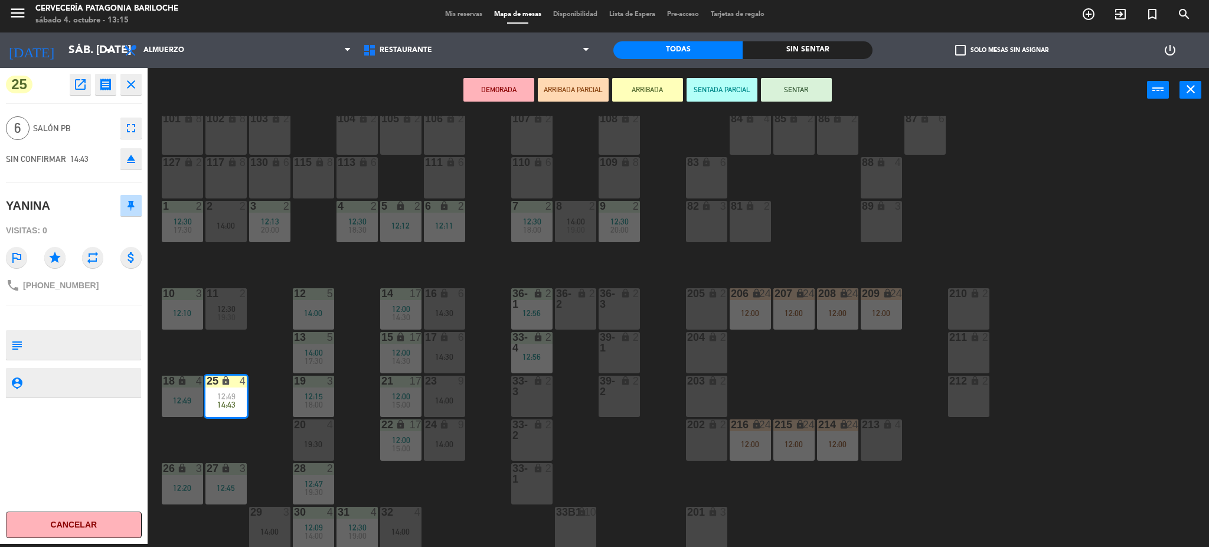
click at [366, 534] on div "19:00" at bounding box center [356, 535] width 41 height 8
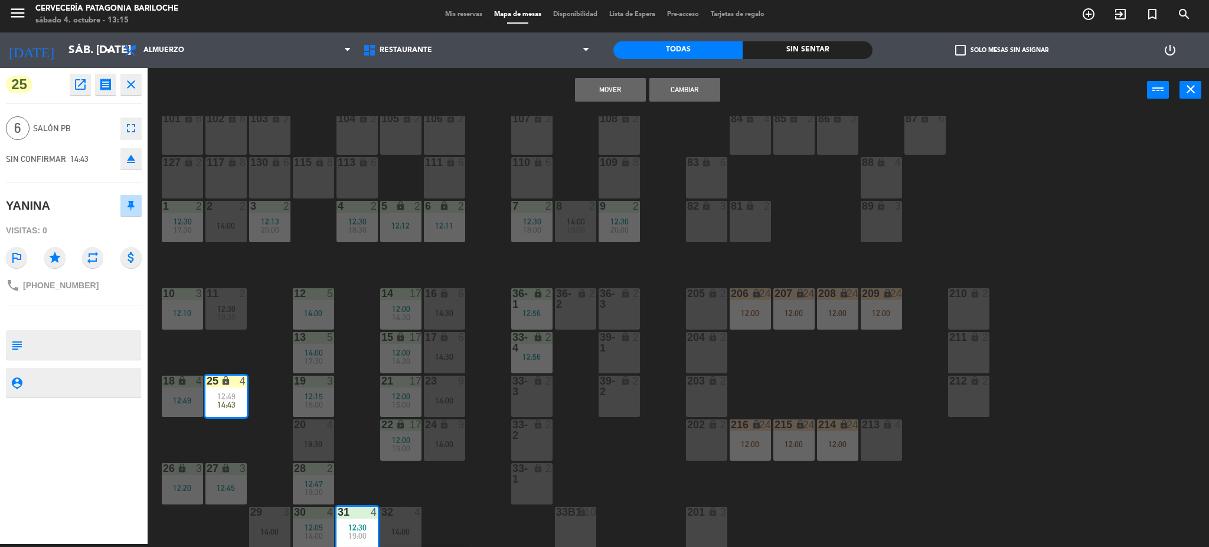
click at [609, 86] on button "Mover" at bounding box center [610, 90] width 71 height 24
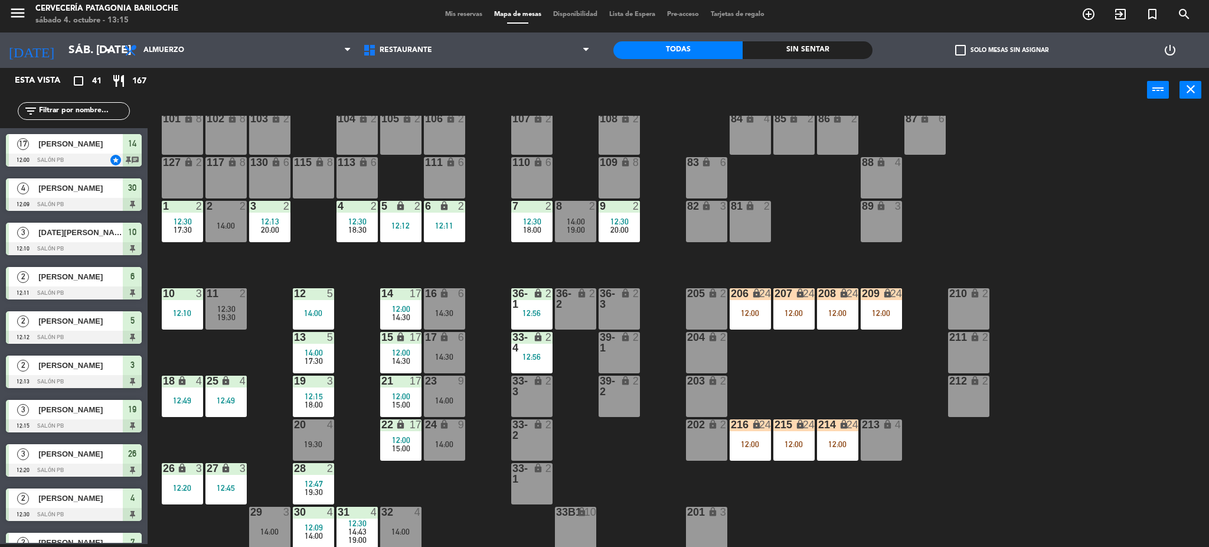
scroll to position [21, 0]
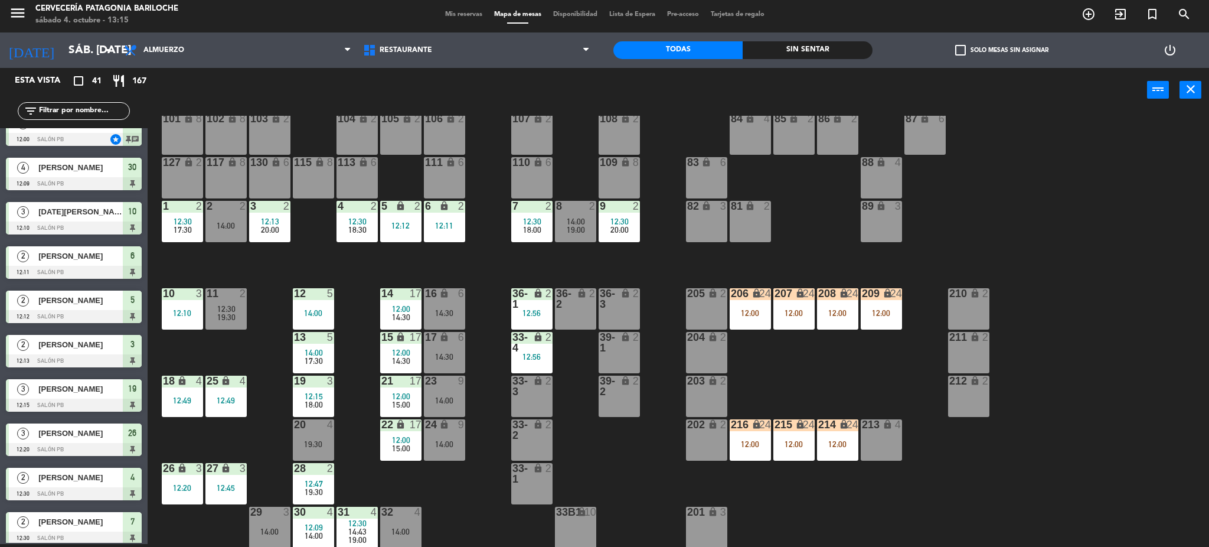
click at [174, 327] on div "10 3 12:10" at bounding box center [182, 308] width 41 height 41
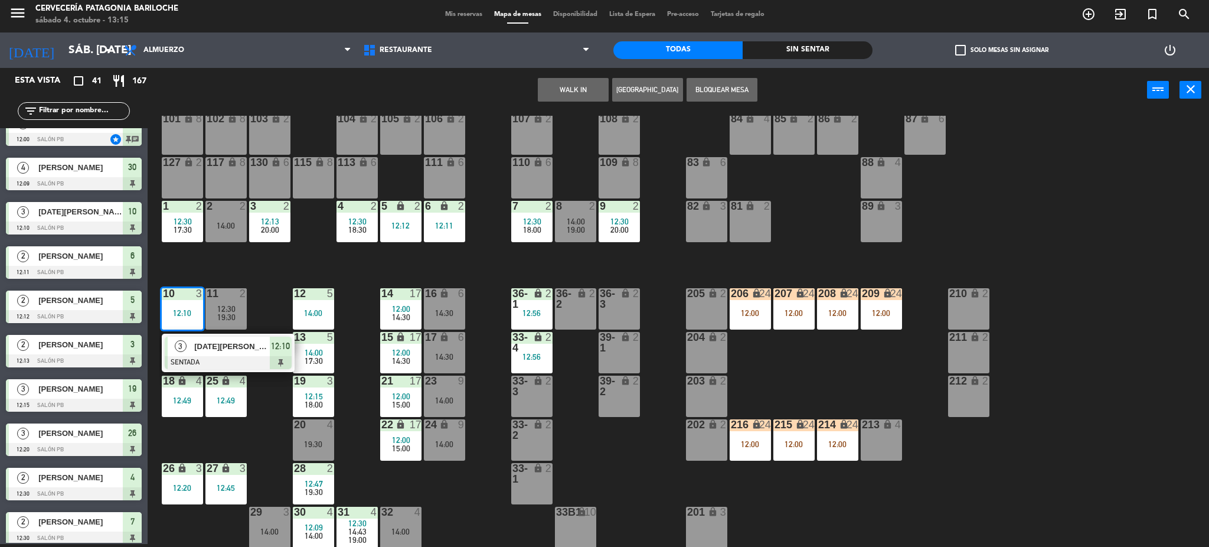
click at [211, 348] on span "Lucia Otaegui" at bounding box center [232, 346] width 76 height 12
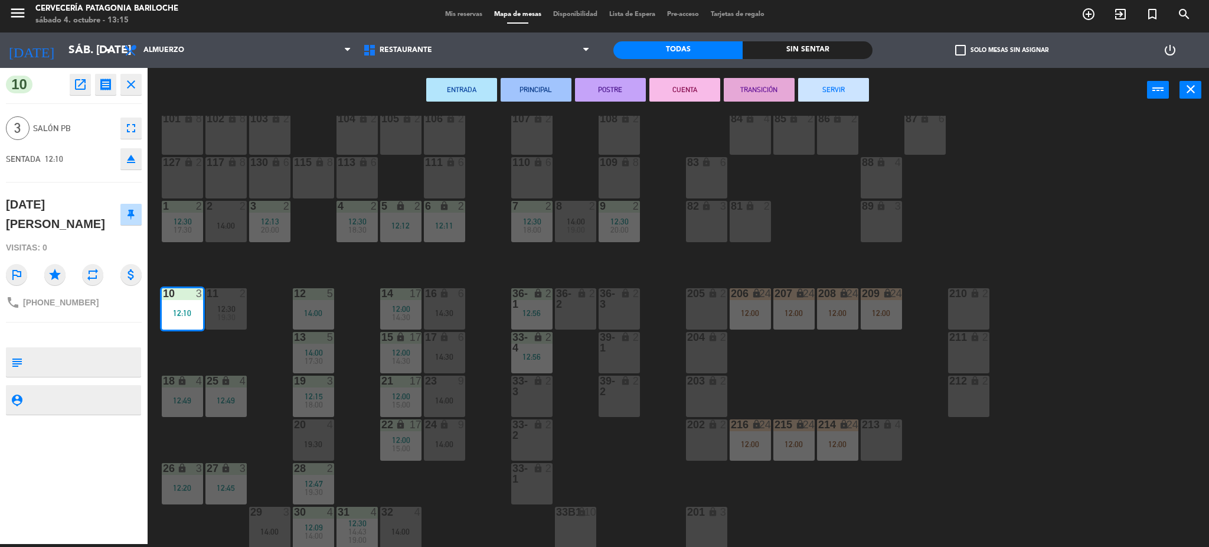
click at [821, 94] on button "SERVIR" at bounding box center [833, 90] width 71 height 24
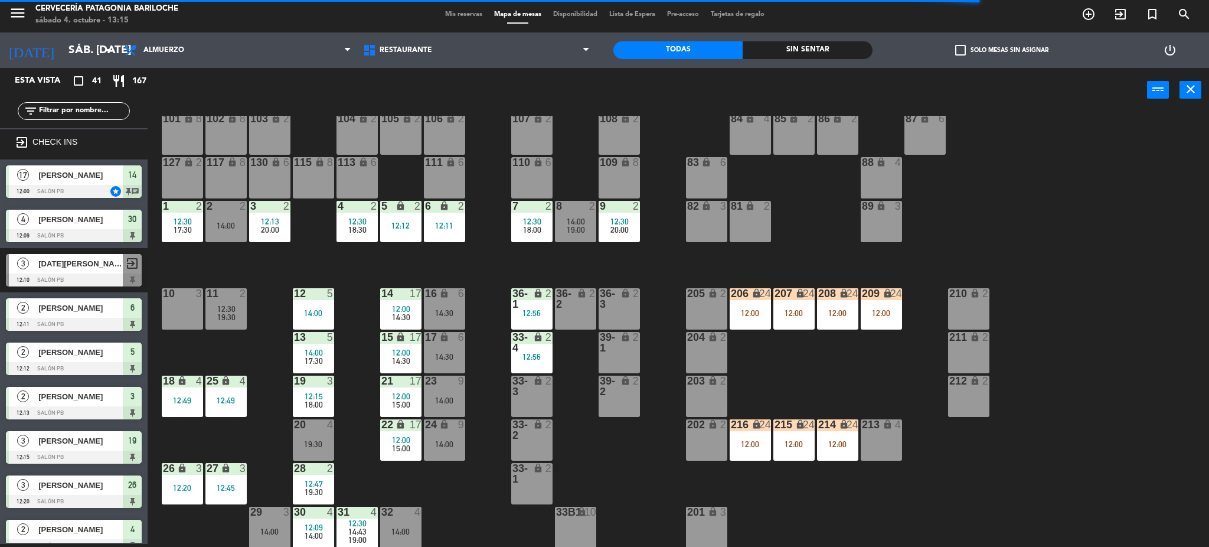
click at [224, 326] on div "11 2 12:30 19:30" at bounding box center [225, 308] width 41 height 41
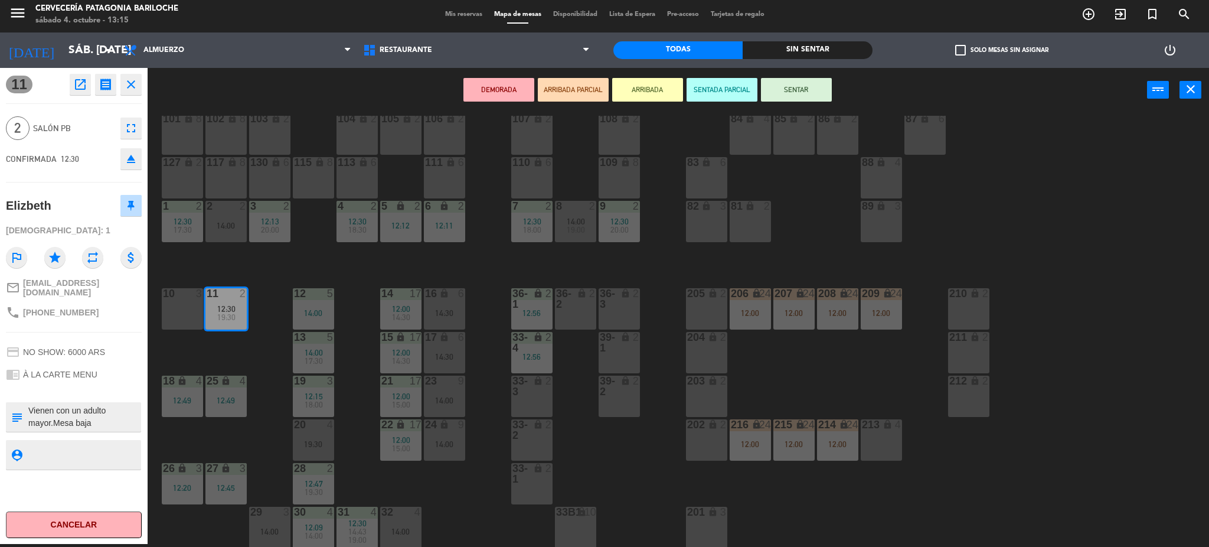
click at [83, 531] on button "Cancelar" at bounding box center [74, 524] width 136 height 27
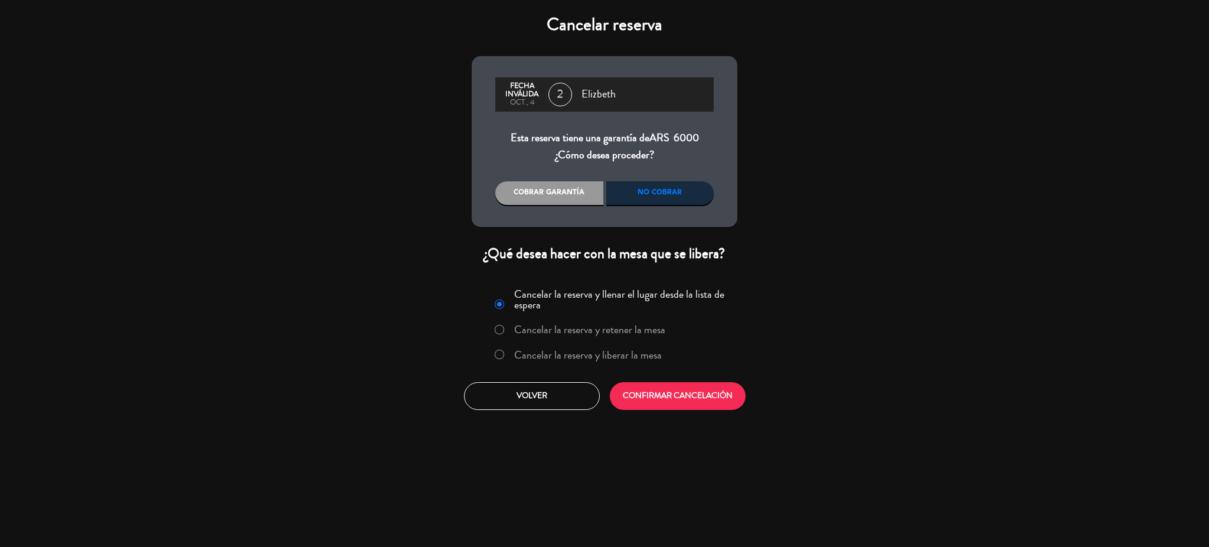
click at [540, 360] on label "Cancelar la reserva y liberar la mesa" at bounding box center [588, 354] width 148 height 11
click at [674, 395] on button "CONFIRMAR CANCELACIÓN" at bounding box center [678, 396] width 136 height 28
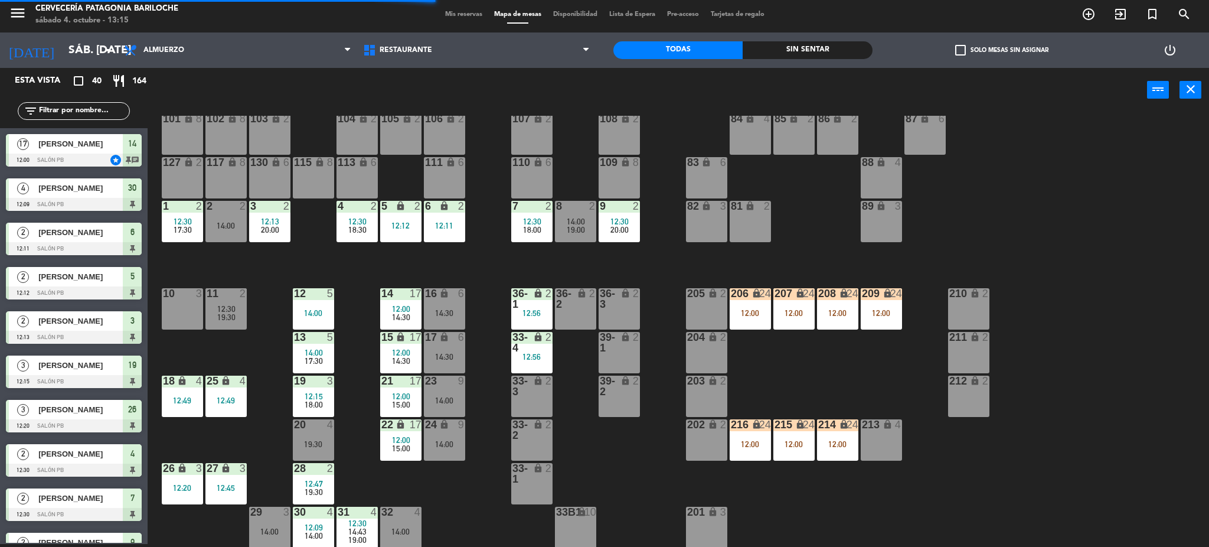
scroll to position [3, 0]
click at [192, 312] on div "14:00" at bounding box center [182, 313] width 41 height 8
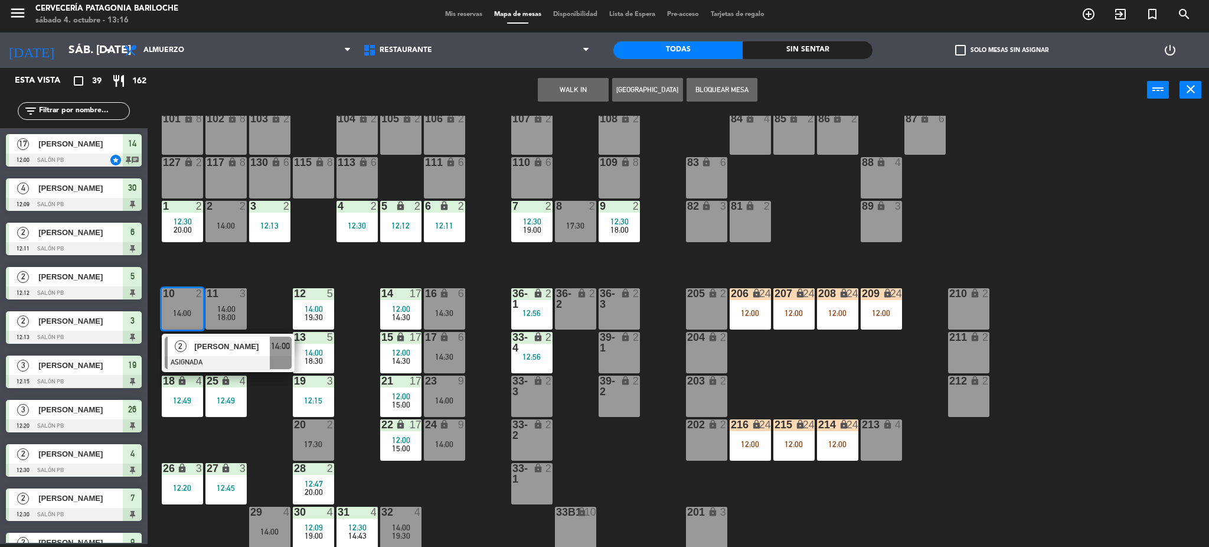
click at [277, 318] on div "101 lock 8 102 lock 8 104 lock 2 105 lock 2 106 lock 2 103 lock 2 107 lock 2 10…" at bounding box center [684, 332] width 1050 height 432
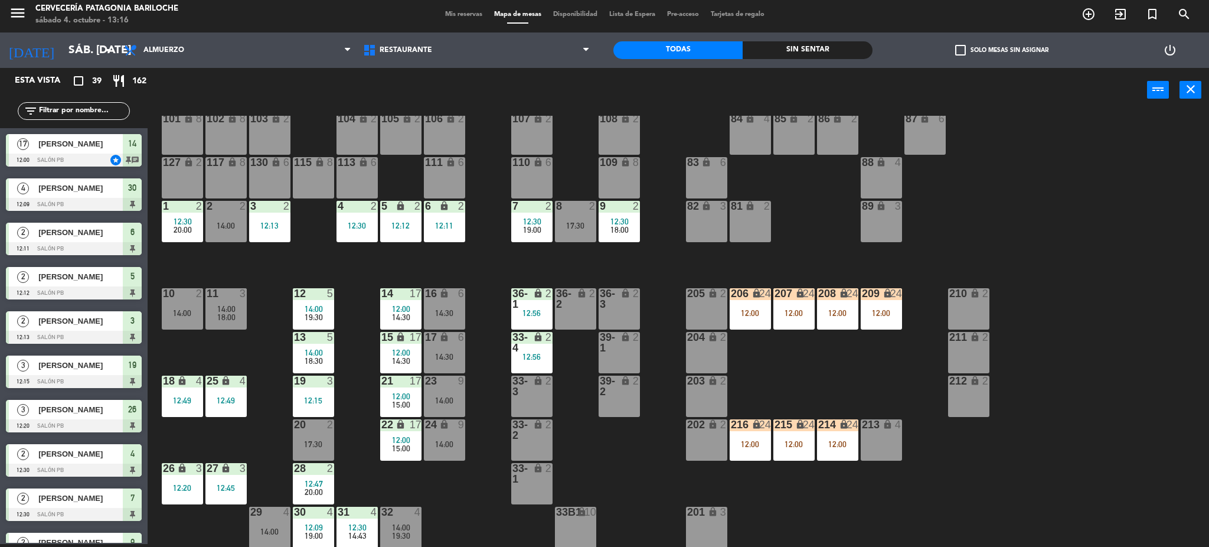
click at [224, 325] on div "11 3 14:00 18:00" at bounding box center [225, 308] width 41 height 41
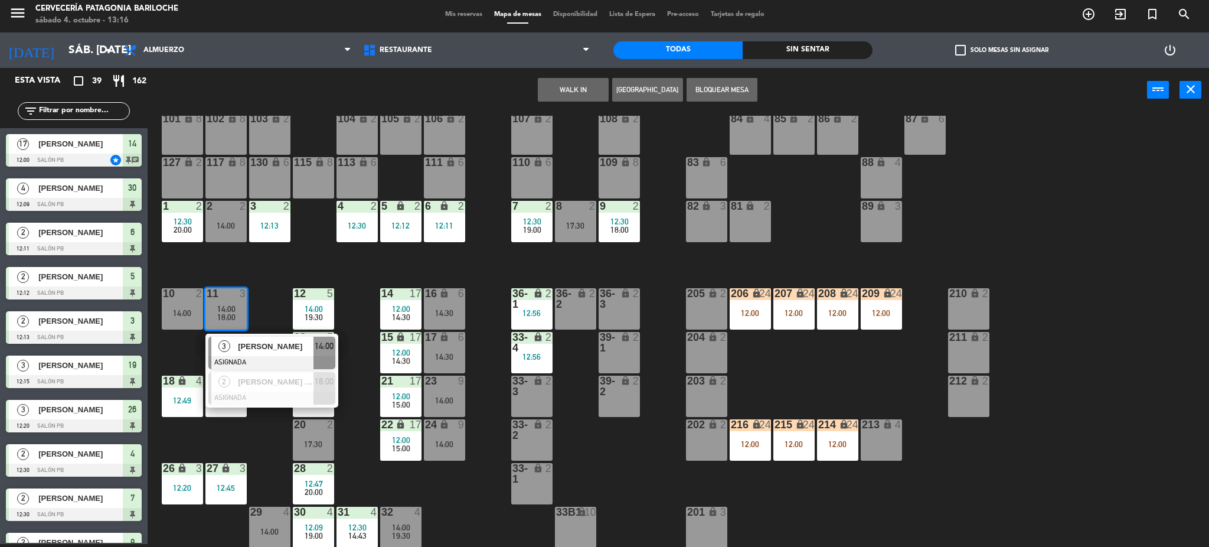
click at [270, 315] on div "101 lock 8 102 lock 8 104 lock 2 105 lock 2 106 lock 2 103 lock 2 107 lock 2 10…" at bounding box center [684, 332] width 1050 height 432
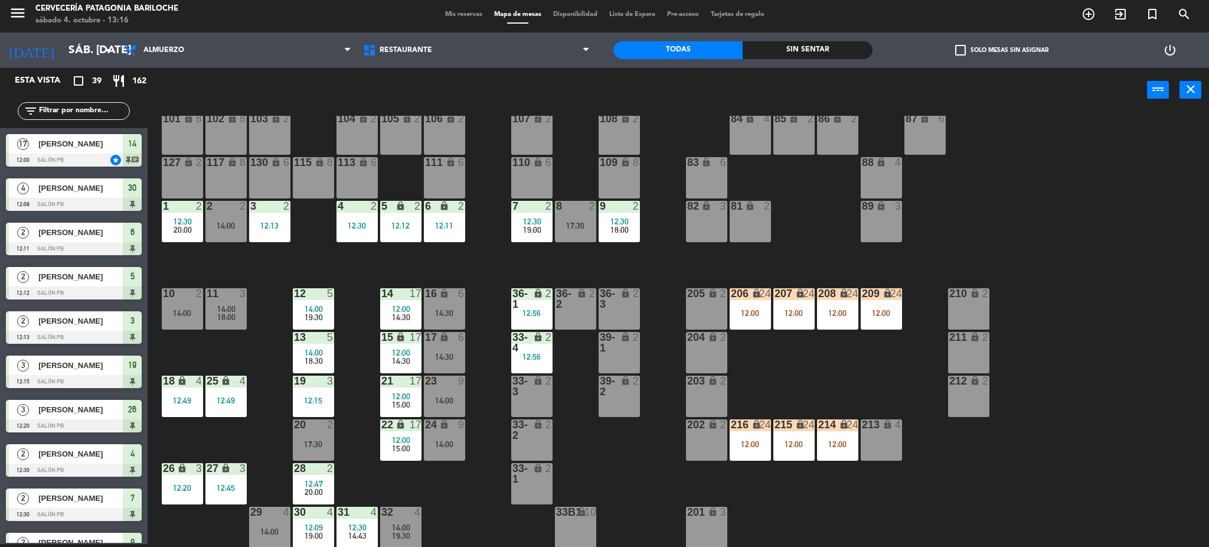
click at [237, 318] on div "18:00" at bounding box center [225, 317] width 41 height 8
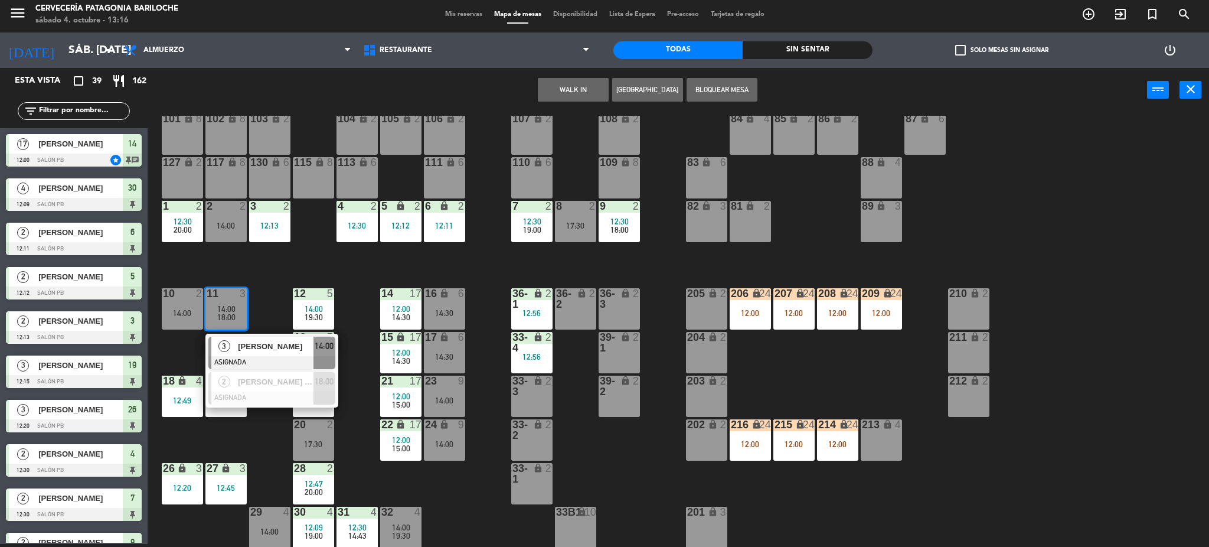
click at [254, 359] on div at bounding box center [271, 362] width 127 height 13
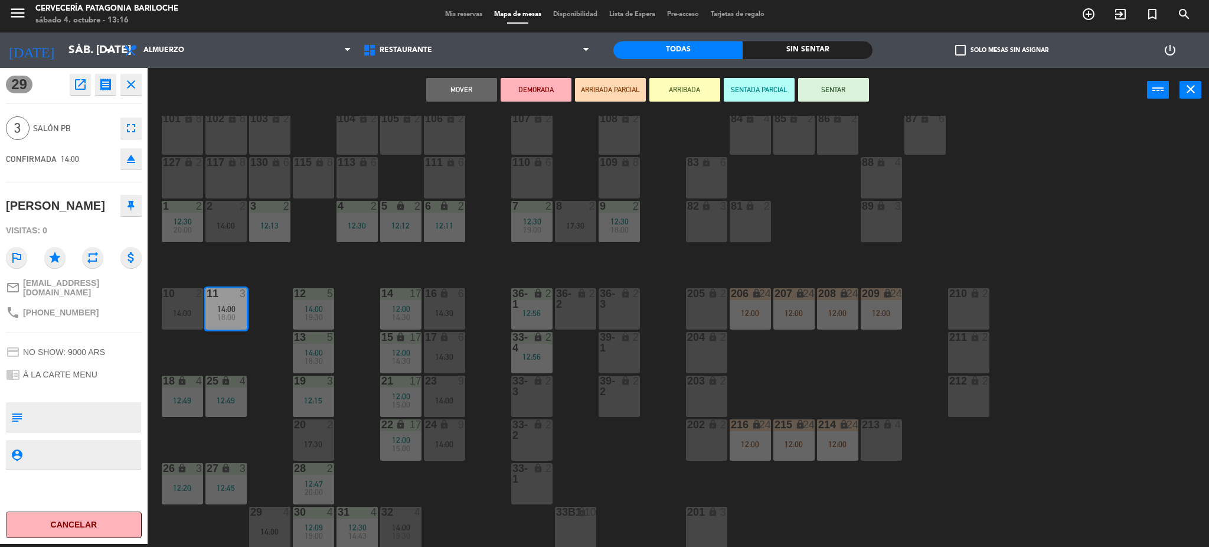
click at [162, 320] on div "10 2 14:00" at bounding box center [182, 308] width 41 height 41
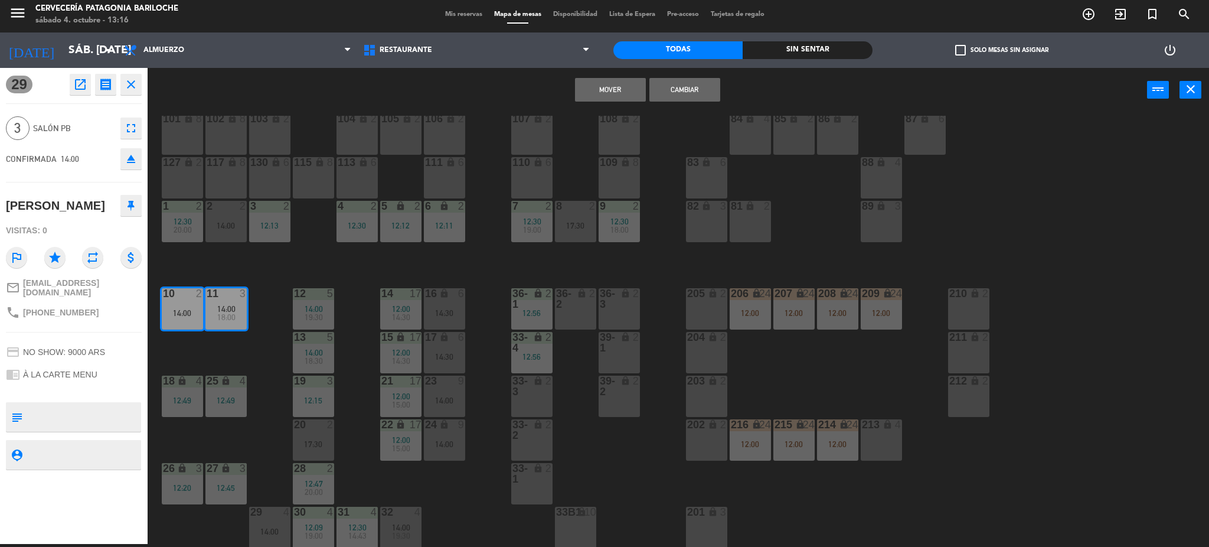
click at [676, 92] on button "Cambiar" at bounding box center [684, 90] width 71 height 24
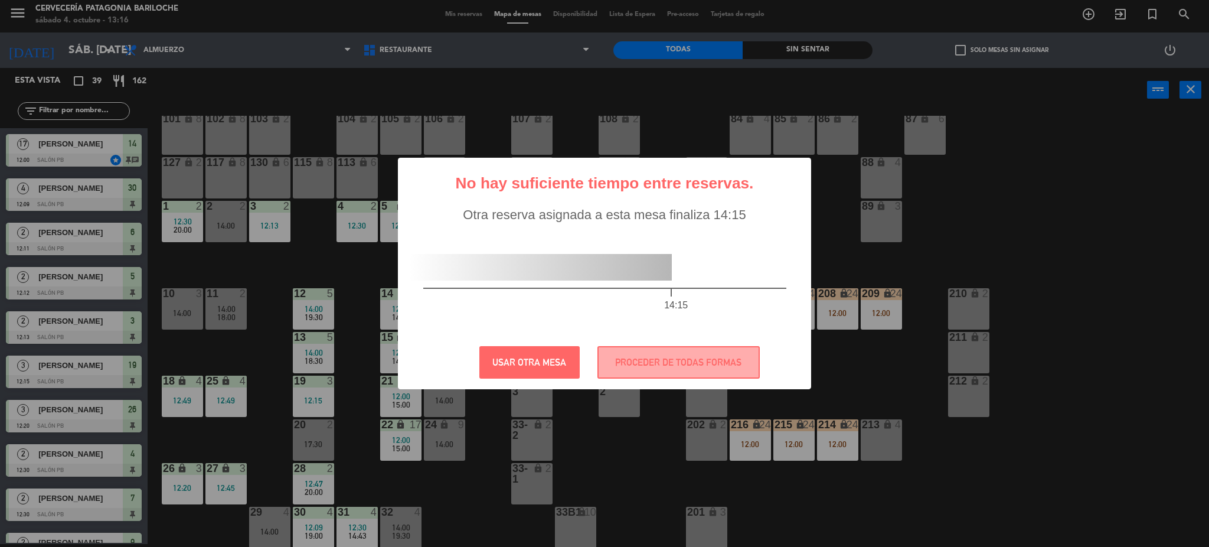
click at [593, 481] on div "? ! i No hay suficiente tiempo entre reservas. × Otra reserva asignada a esta m…" at bounding box center [604, 273] width 1209 height 547
drag, startPoint x: 627, startPoint y: 365, endPoint x: 620, endPoint y: 373, distance: 10.4
click at [627, 367] on button "PROCEDER DE TODAS FORMAS" at bounding box center [678, 362] width 162 height 32
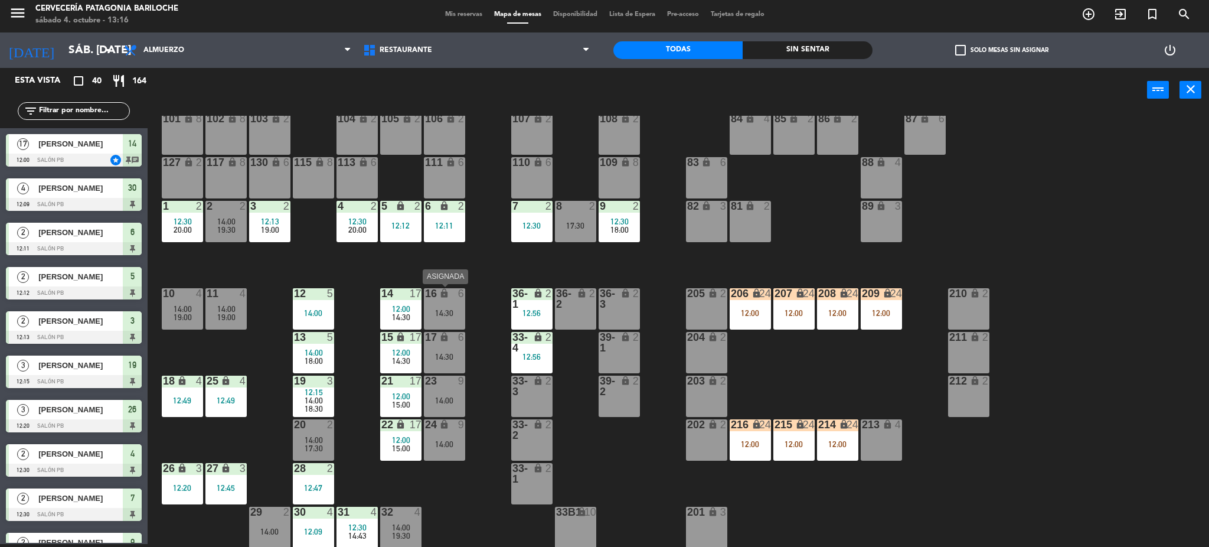
click at [447, 312] on div "14:30" at bounding box center [444, 313] width 41 height 8
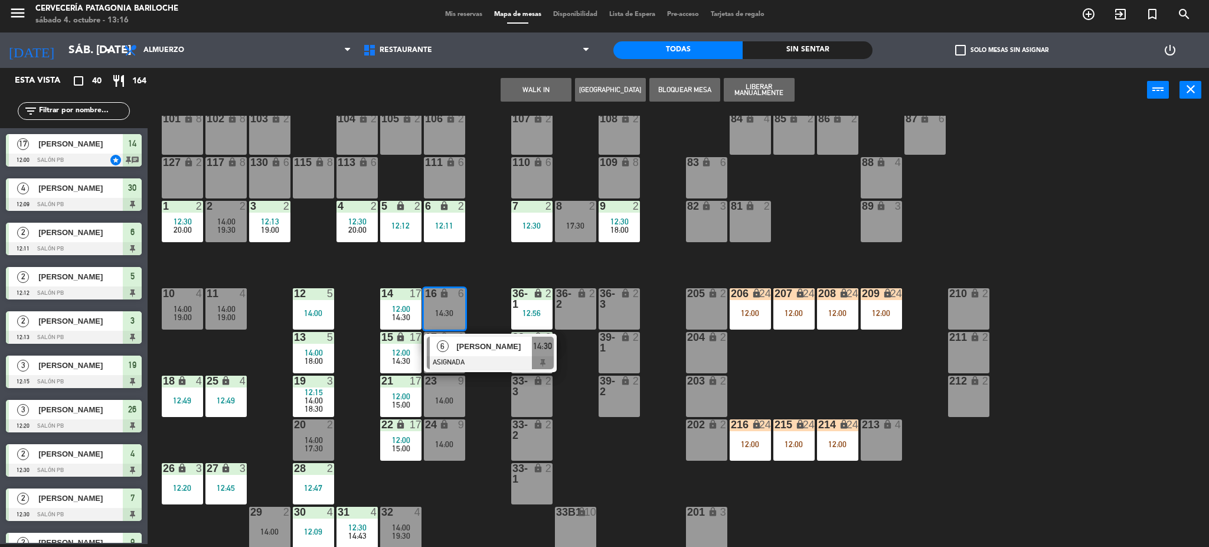
click at [477, 352] on span "[PERSON_NAME]" at bounding box center [494, 346] width 76 height 12
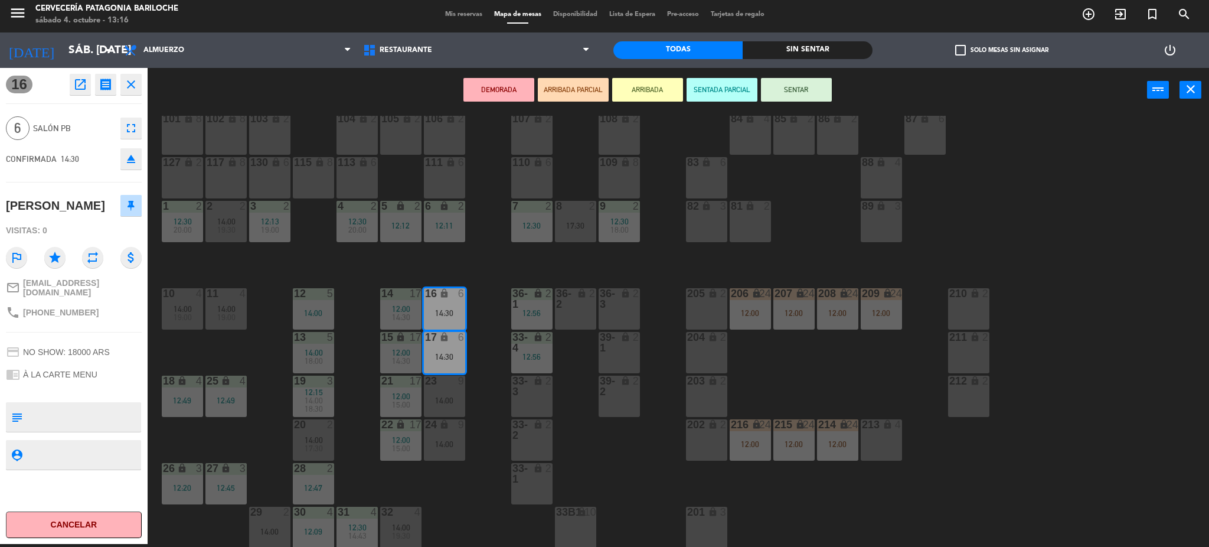
click at [470, 500] on div "101 lock 8 102 lock 8 104 lock 2 105 lock 2 106 lock 2 103 lock 2 107 lock 2 10…" at bounding box center [684, 332] width 1050 height 432
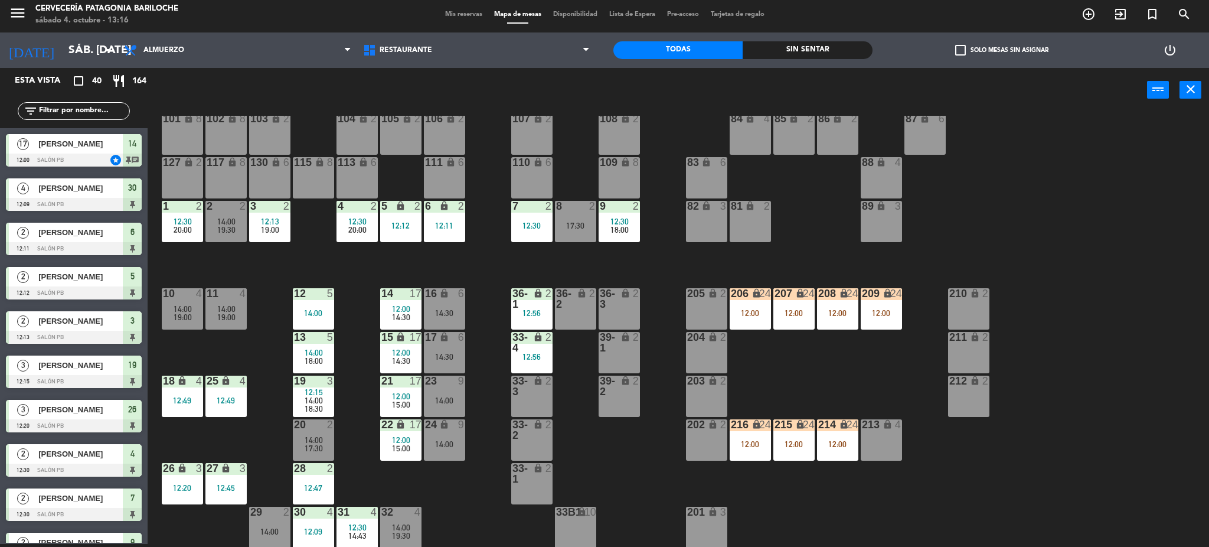
click at [441, 391] on div "23 9 14:00" at bounding box center [444, 395] width 41 height 41
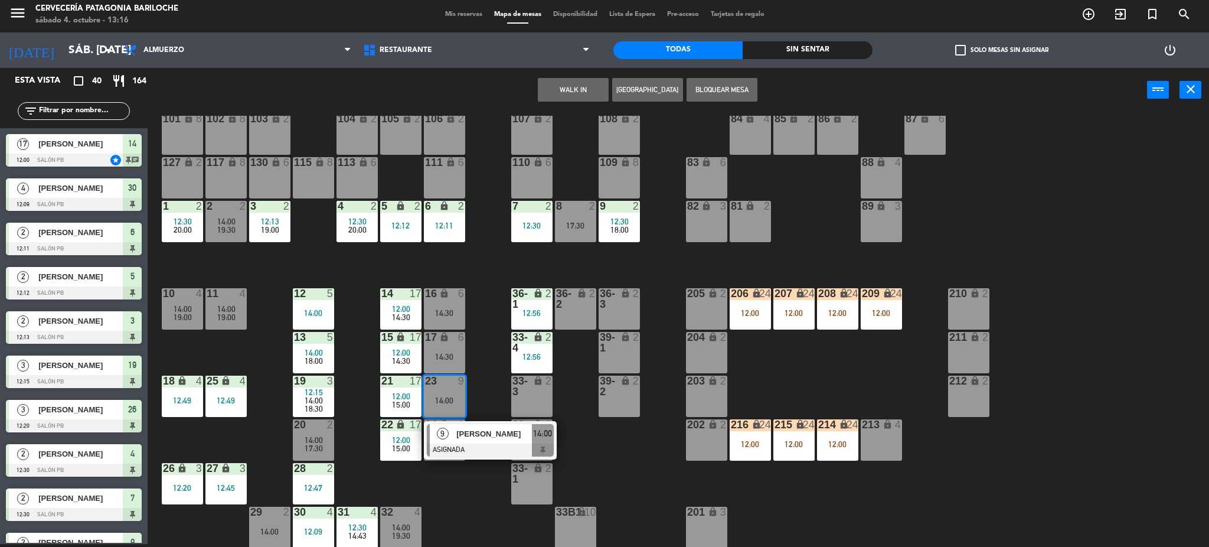
click at [465, 532] on div "101 lock 8 102 lock 8 104 lock 2 105 lock 2 106 lock 2 103 lock 2 107 lock 2 10…" at bounding box center [684, 332] width 1050 height 432
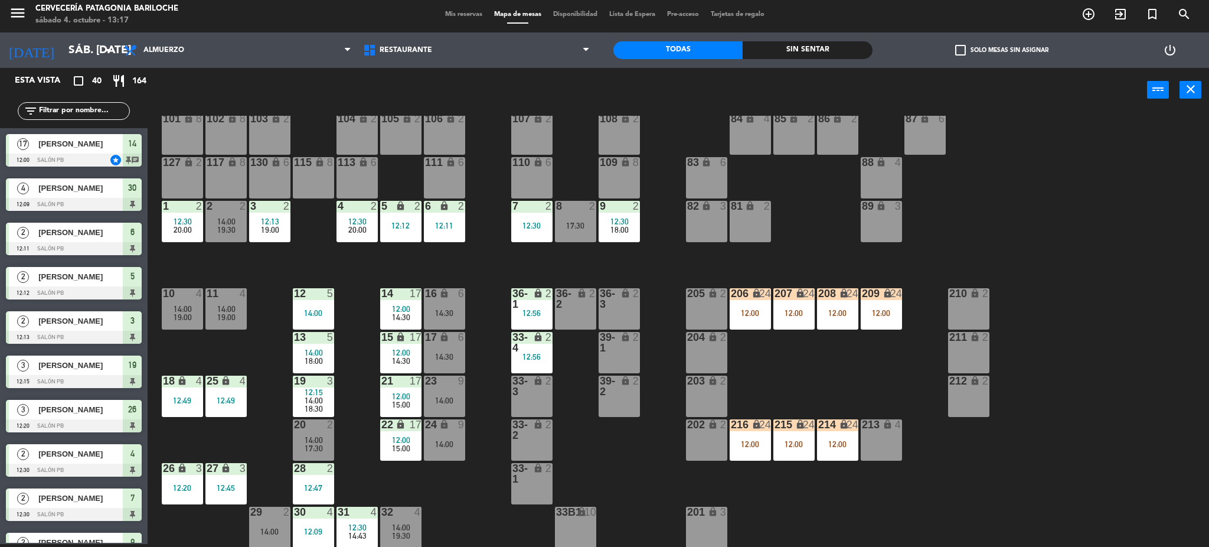
click at [175, 321] on span "19:00" at bounding box center [183, 316] width 18 height 9
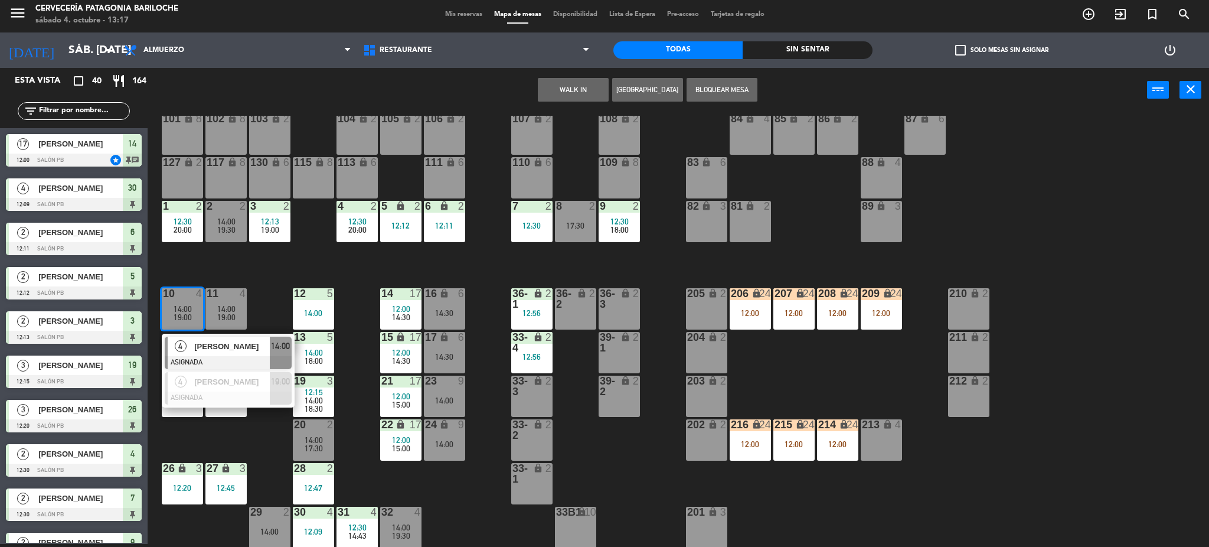
click at [262, 309] on div "101 lock 8 102 lock 8 104 lock 2 105 lock 2 106 lock 2 103 lock 2 107 lock 2 10…" at bounding box center [684, 332] width 1050 height 432
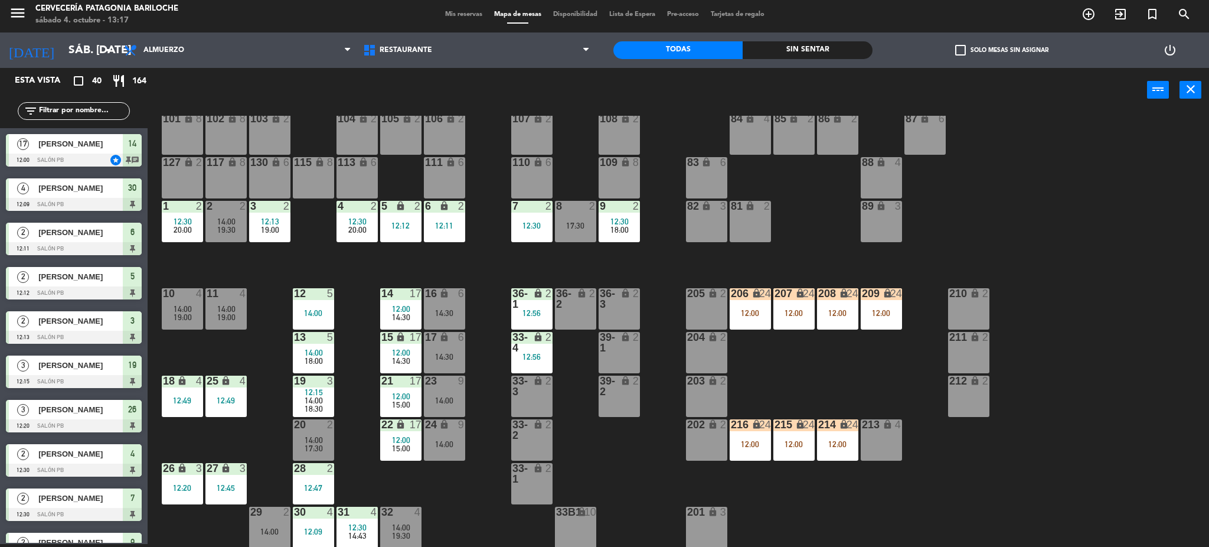
click at [227, 309] on span "14:00" at bounding box center [226, 308] width 18 height 9
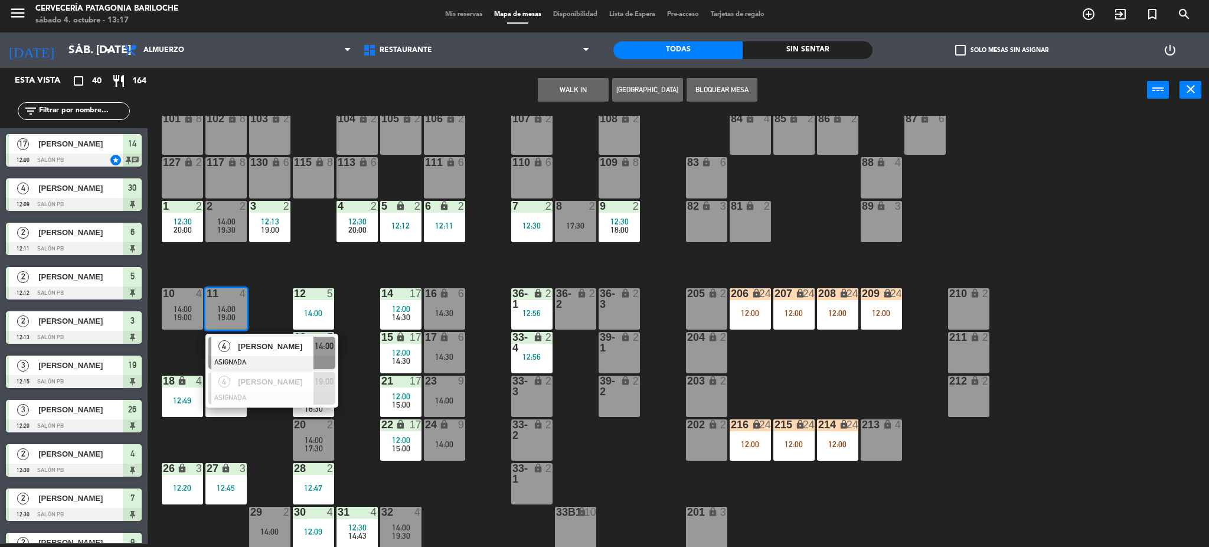
click at [248, 354] on div "[PERSON_NAME]" at bounding box center [275, 345] width 77 height 19
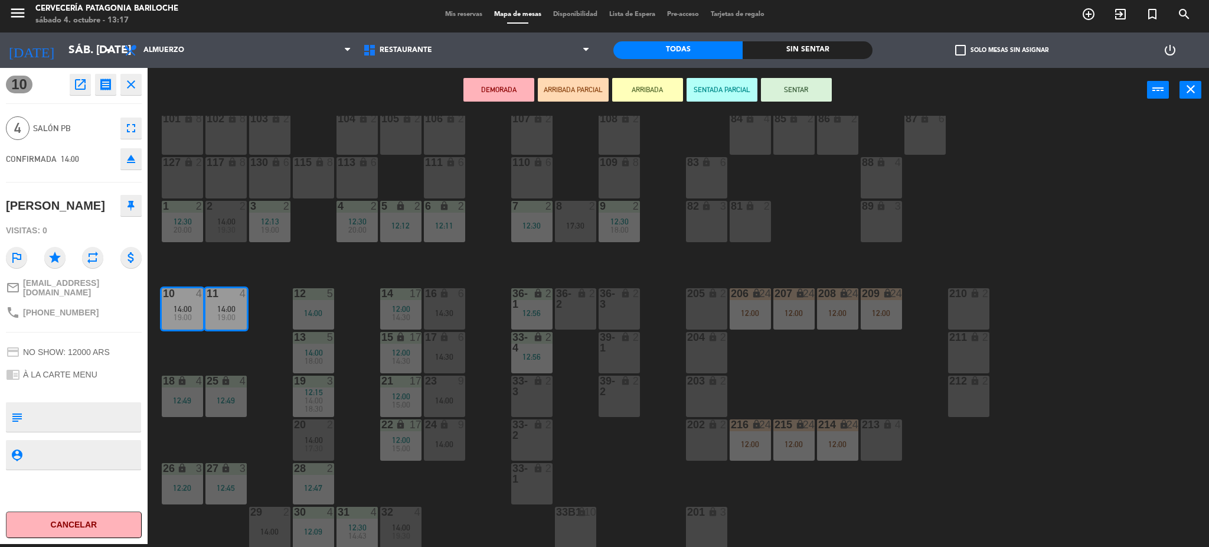
click at [250, 357] on div "101 lock 8 102 lock 8 104 lock 2 105 lock 2 106 lock 2 103 lock 2 107 lock 2 10…" at bounding box center [684, 332] width 1050 height 432
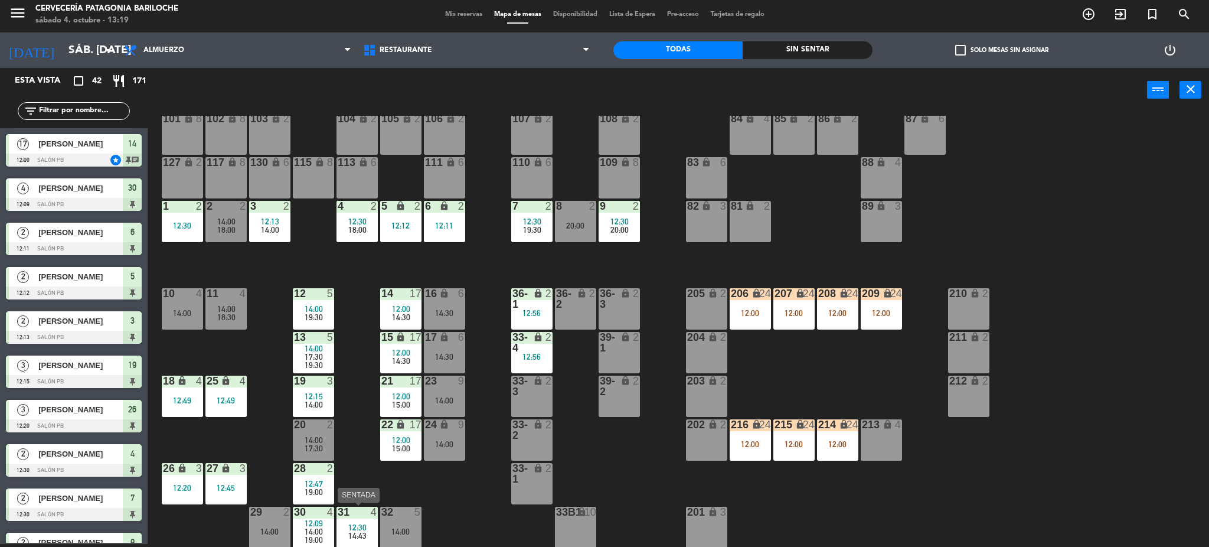
click at [348, 536] on div "14:43" at bounding box center [356, 535] width 41 height 8
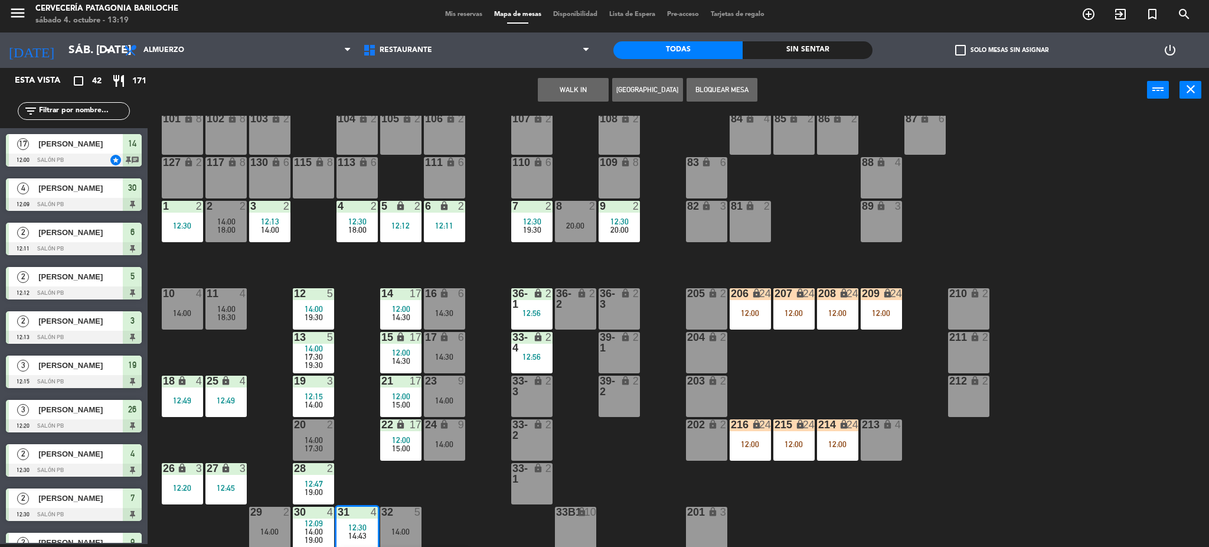
scroll to position [102, 0]
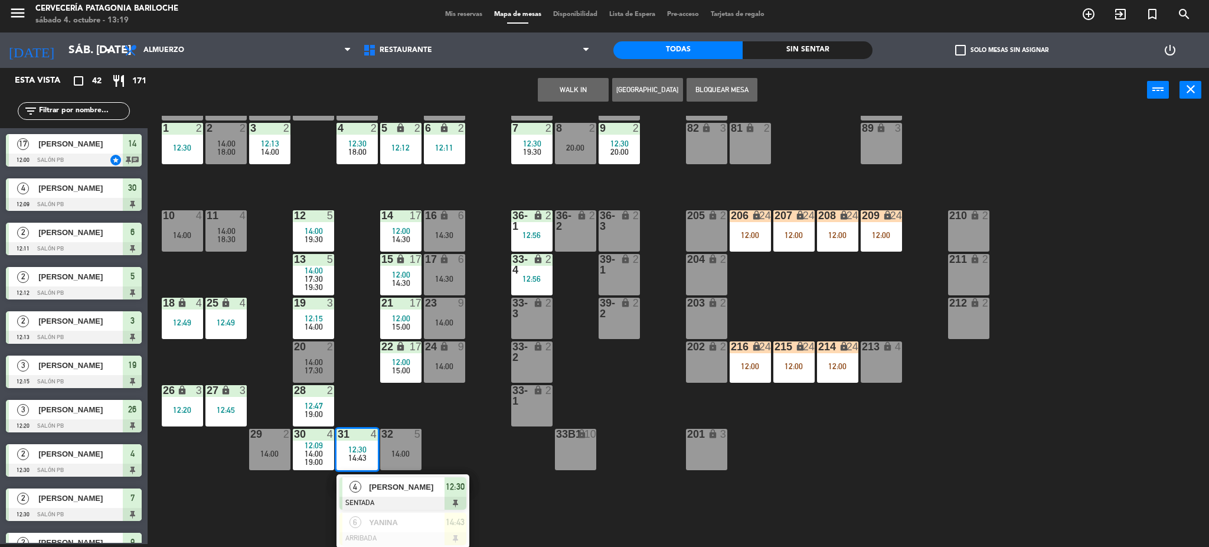
click at [306, 495] on div "101 lock 8 102 lock 8 104 lock 2 105 lock 2 106 lock 2 103 lock 2 107 lock 2 10…" at bounding box center [684, 332] width 1050 height 432
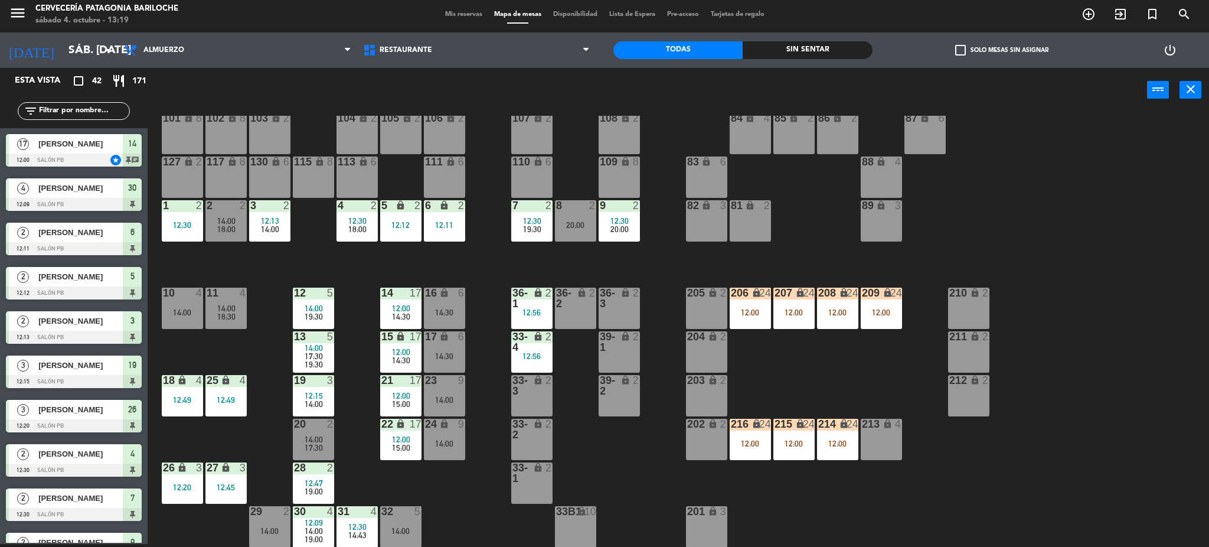
scroll to position [24, 0]
click at [413, 223] on div "12:12" at bounding box center [400, 225] width 41 height 8
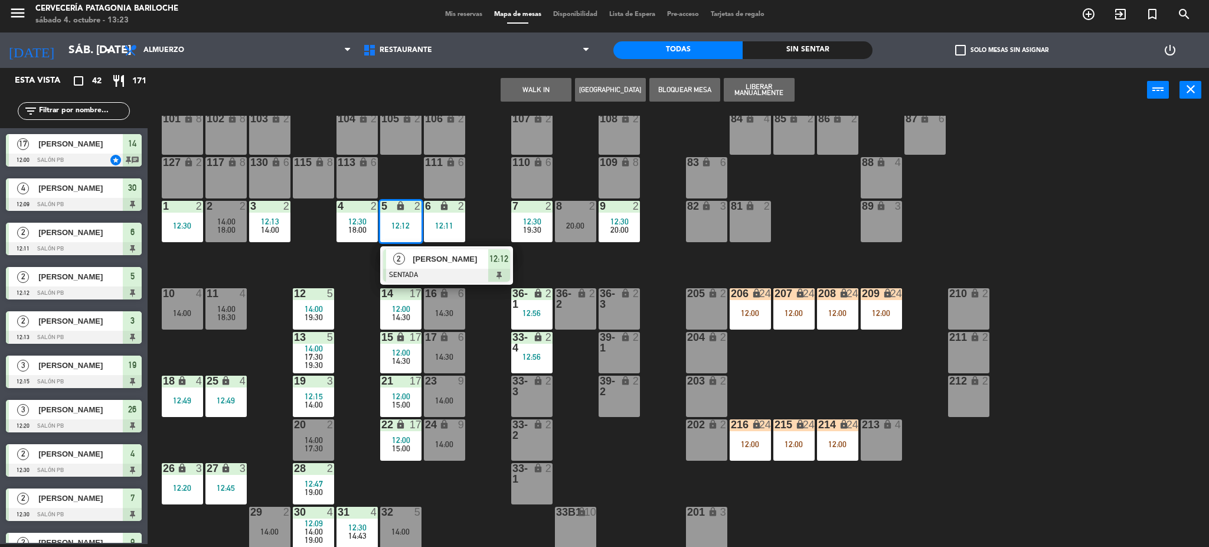
click at [428, 263] on span "Yamil Gusman" at bounding box center [451, 259] width 76 height 12
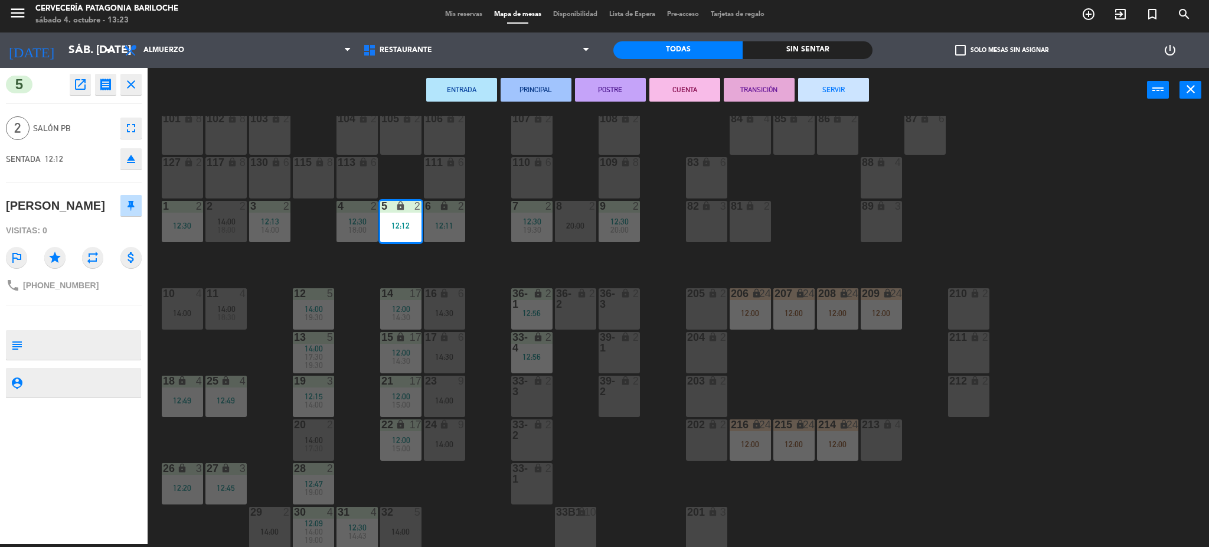
click at [854, 82] on button "SERVIR" at bounding box center [833, 90] width 71 height 24
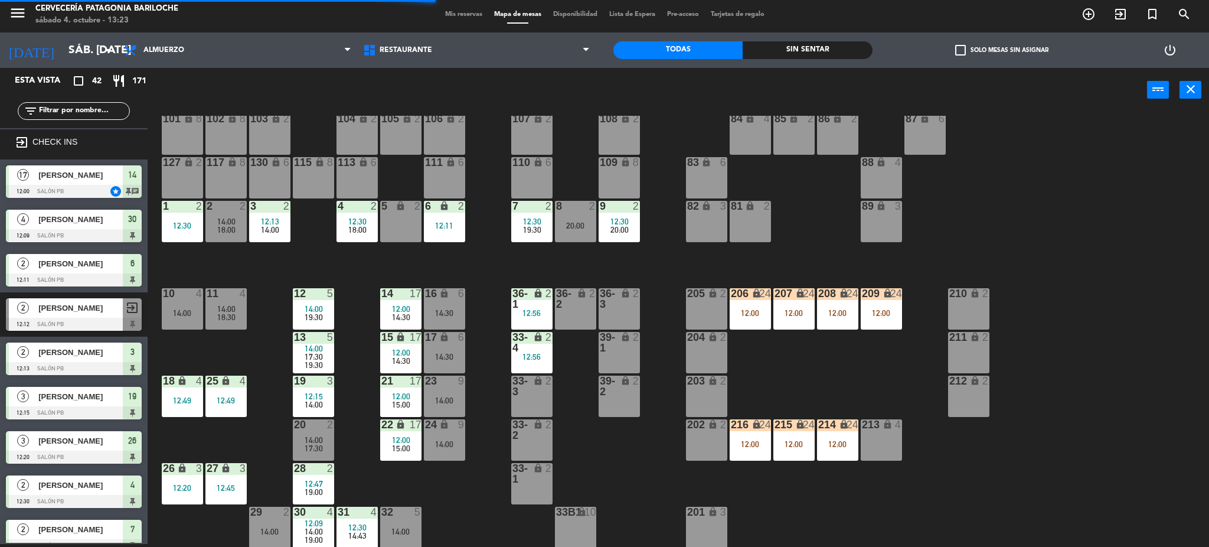
click at [286, 208] on div "2" at bounding box center [286, 206] width 7 height 11
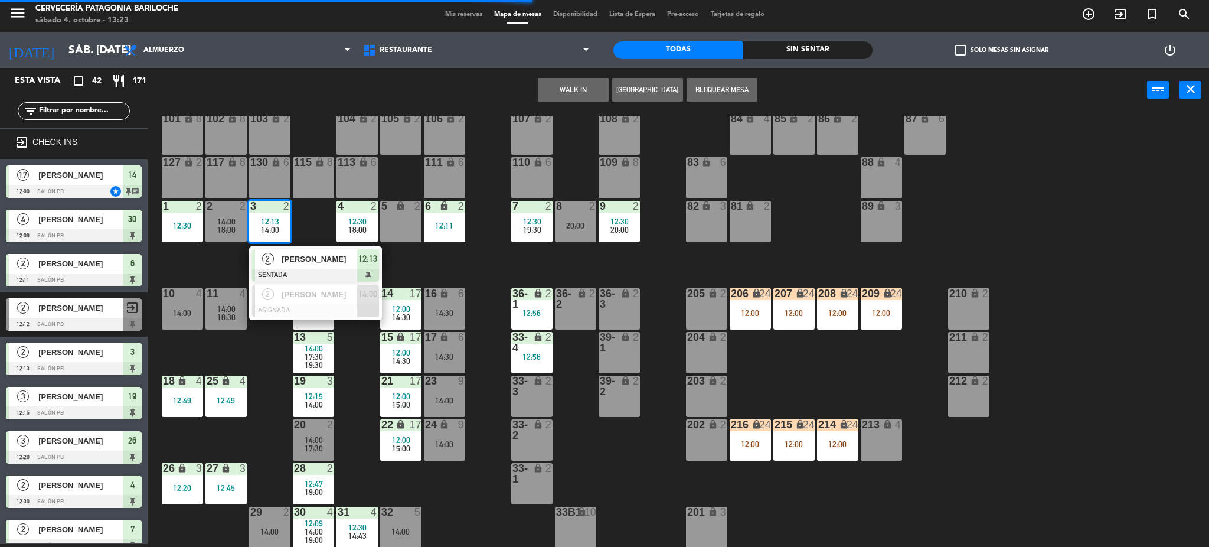
click at [299, 255] on span "Ainoa Saraler" at bounding box center [320, 259] width 76 height 12
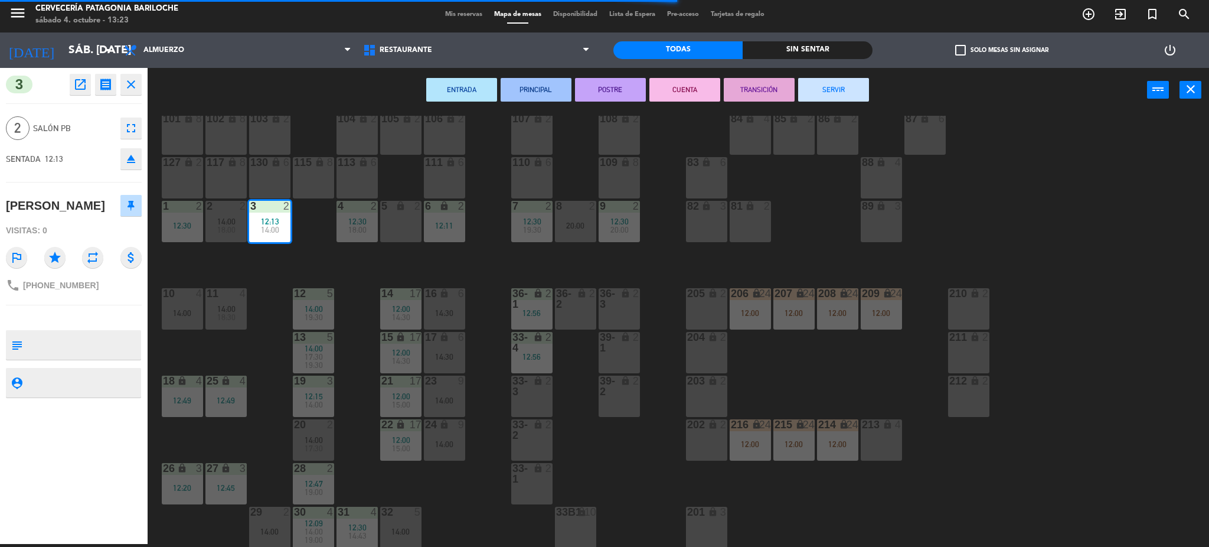
click at [710, 95] on button "CUENTA" at bounding box center [684, 90] width 71 height 24
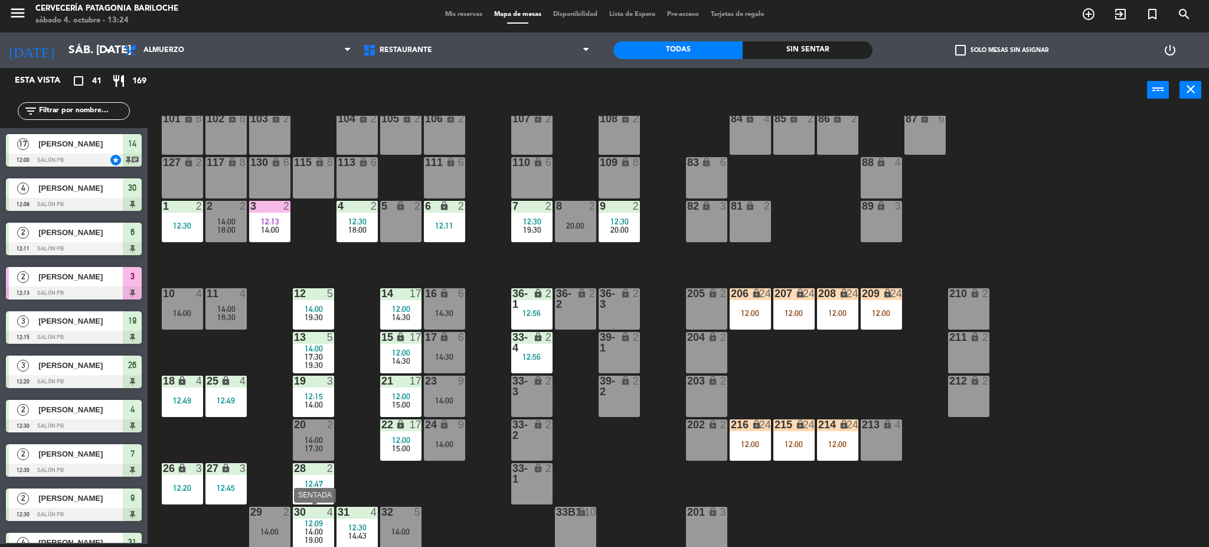
click at [326, 530] on div "14:00" at bounding box center [313, 531] width 41 height 8
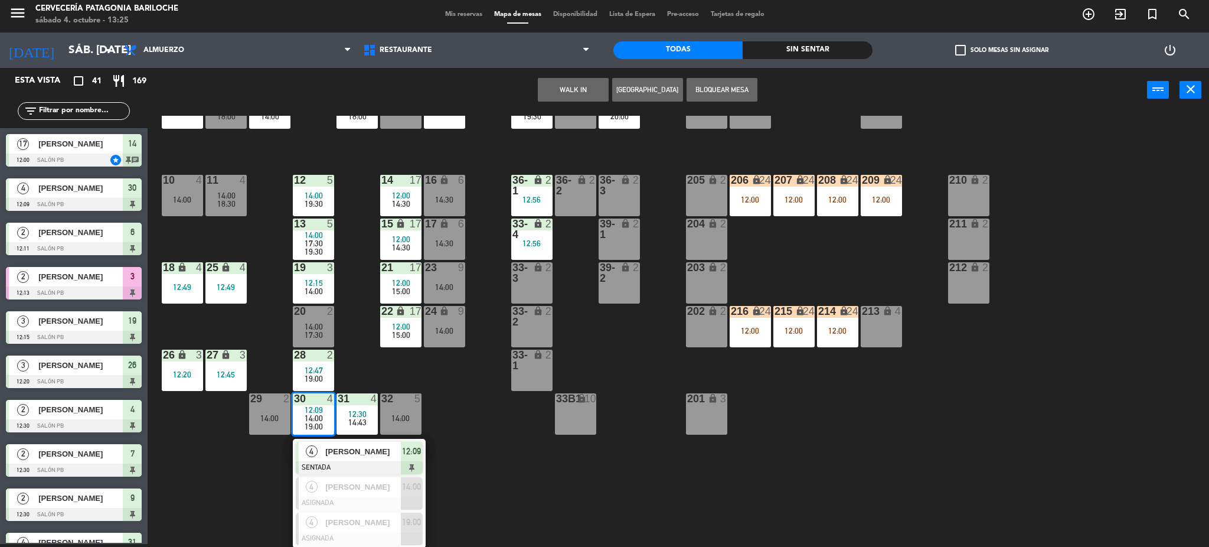
scroll to position [58, 0]
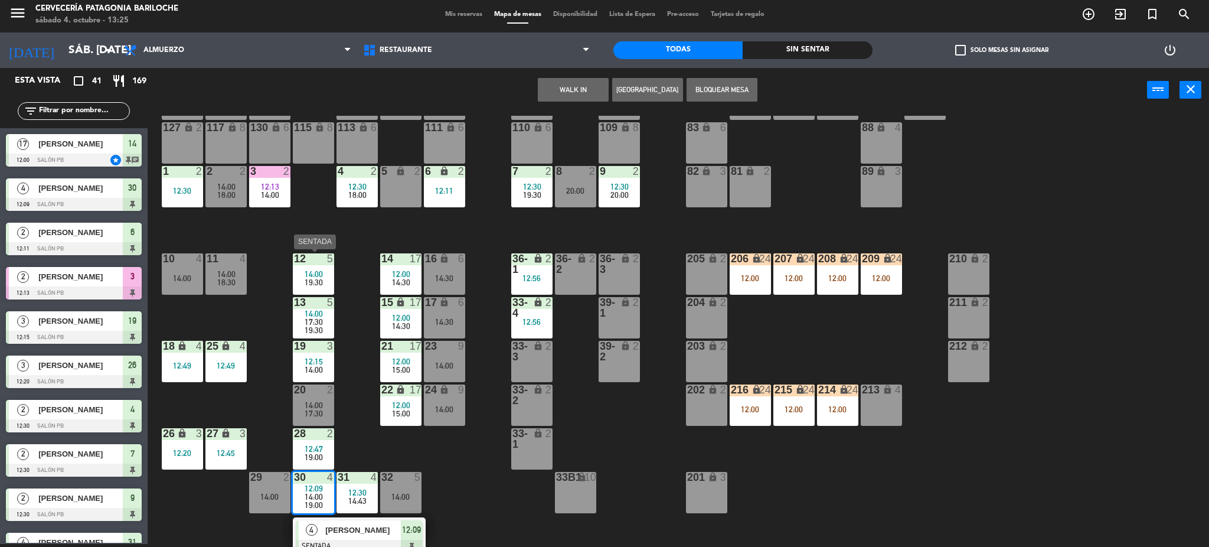
click at [316, 277] on span "19:30" at bounding box center [314, 281] width 18 height 9
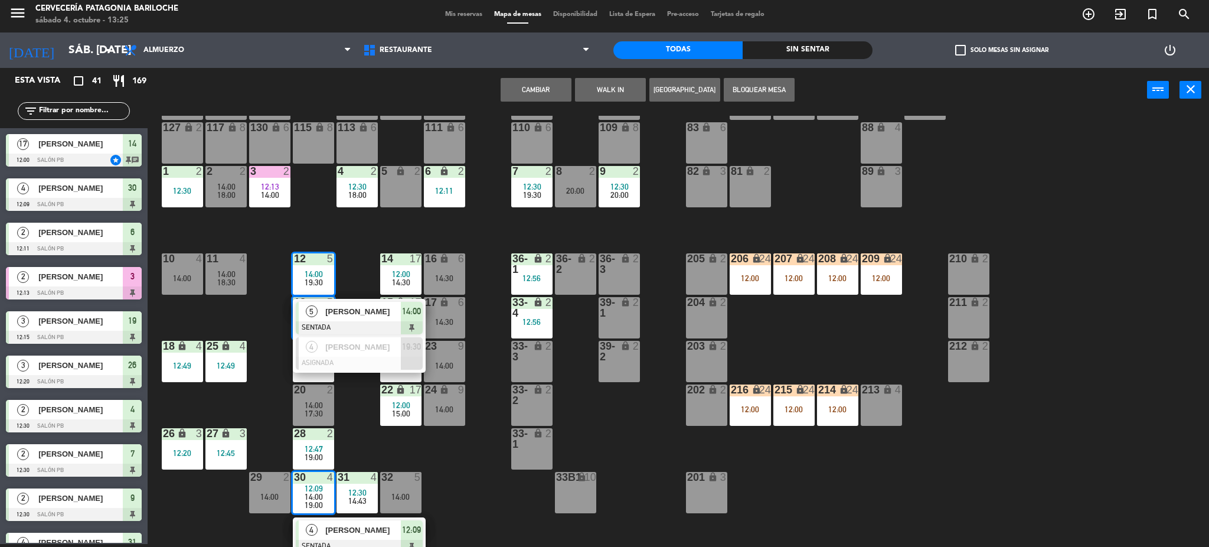
click at [353, 277] on div "101 lock 8 102 lock 8 104 lock 2 105 lock 2 106 lock 2 103 lock 2 107 lock 2 10…" at bounding box center [684, 332] width 1050 height 432
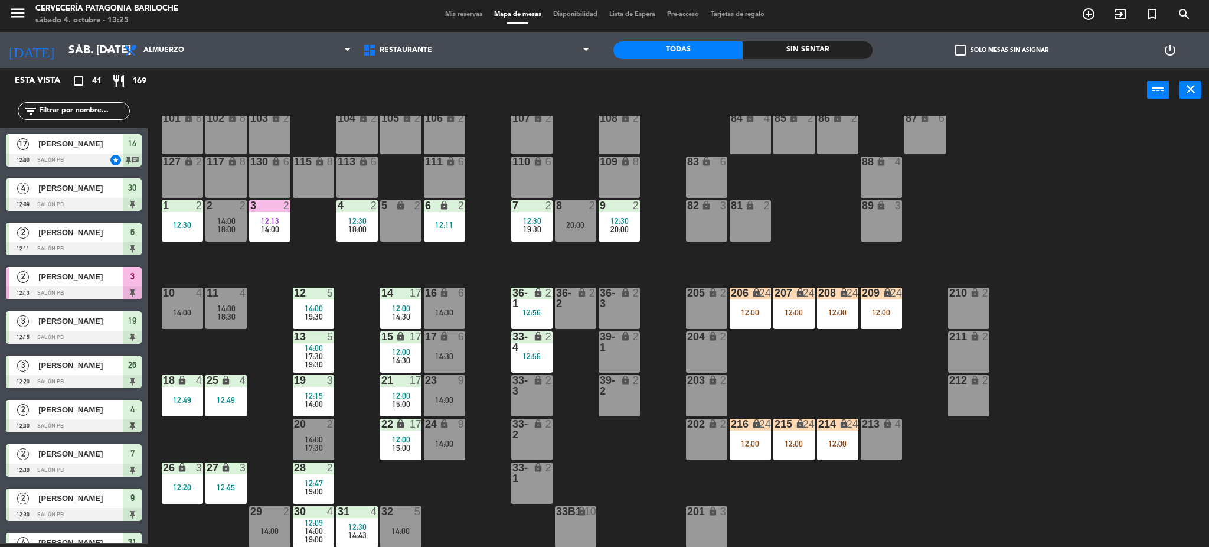
scroll to position [24, 0]
click at [215, 322] on div "11 4 14:00 18:30" at bounding box center [225, 308] width 41 height 41
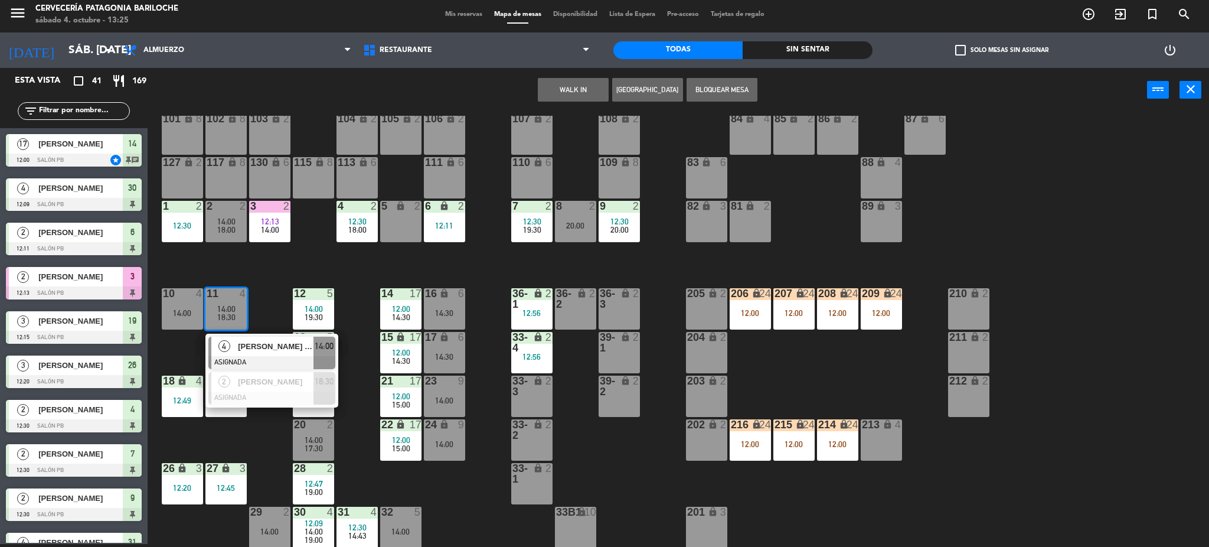
click at [260, 357] on div at bounding box center [271, 362] width 127 height 13
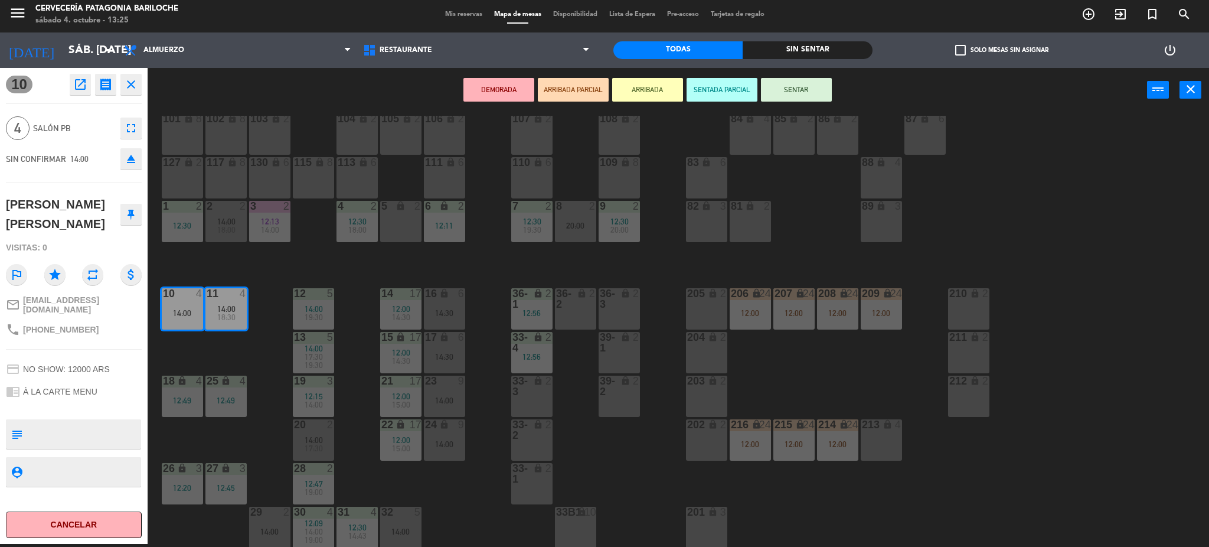
click at [360, 465] on div "101 lock 8 102 lock 8 104 lock 2 105 lock 2 106 lock 2 103 lock 2 107 lock 2 10…" at bounding box center [684, 332] width 1050 height 432
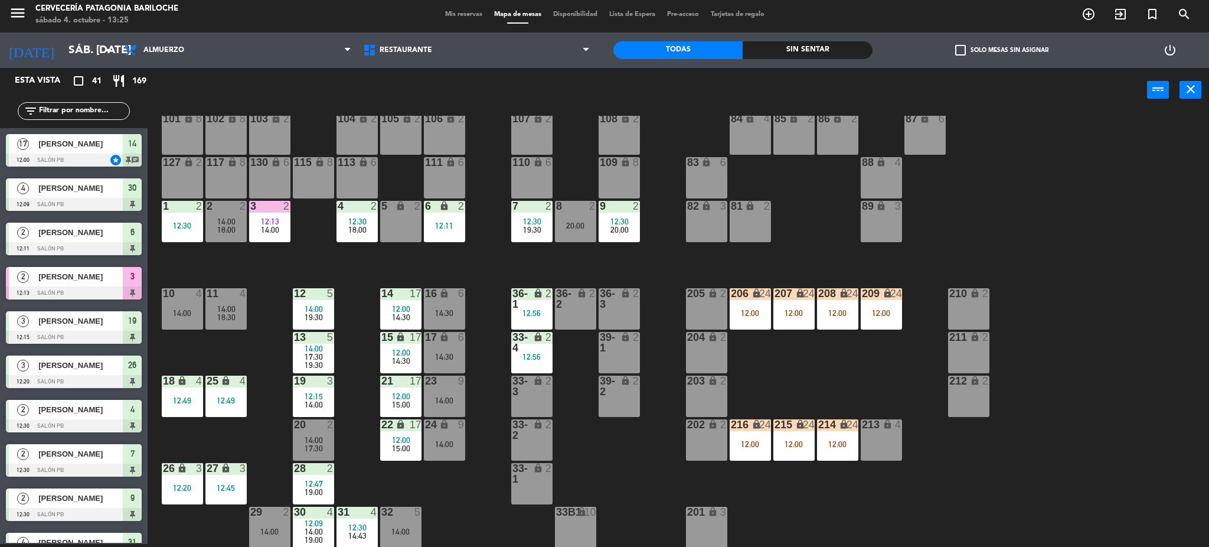
scroll to position [3, 0]
click at [316, 308] on span "14:00" at bounding box center [314, 308] width 18 height 9
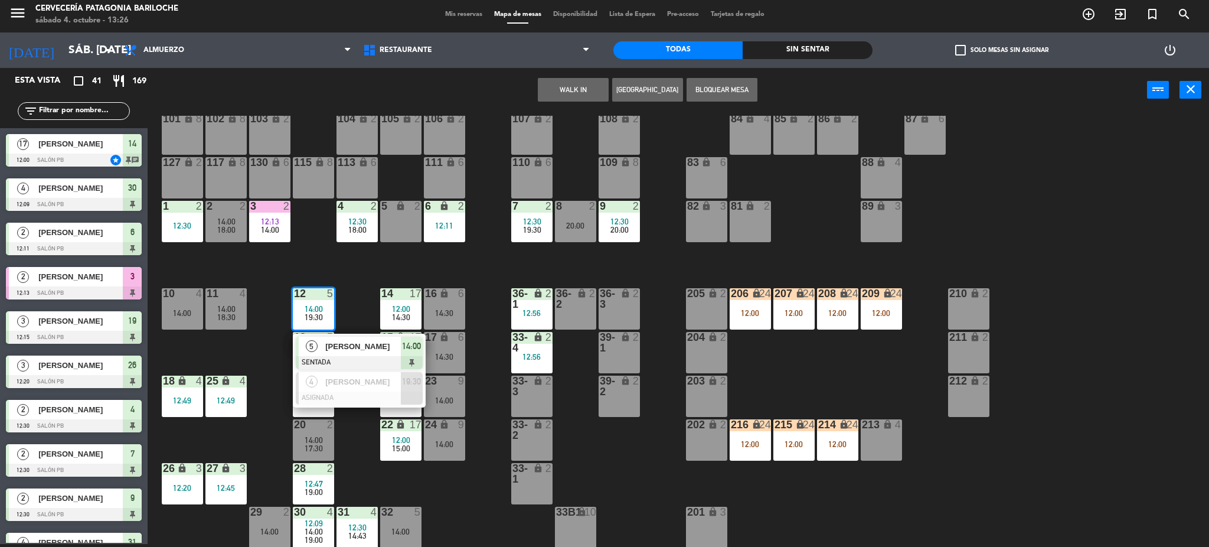
click at [349, 305] on div "101 lock 8 102 lock 8 104 lock 2 105 lock 2 106 lock 2 103 lock 2 107 lock 2 10…" at bounding box center [684, 332] width 1050 height 432
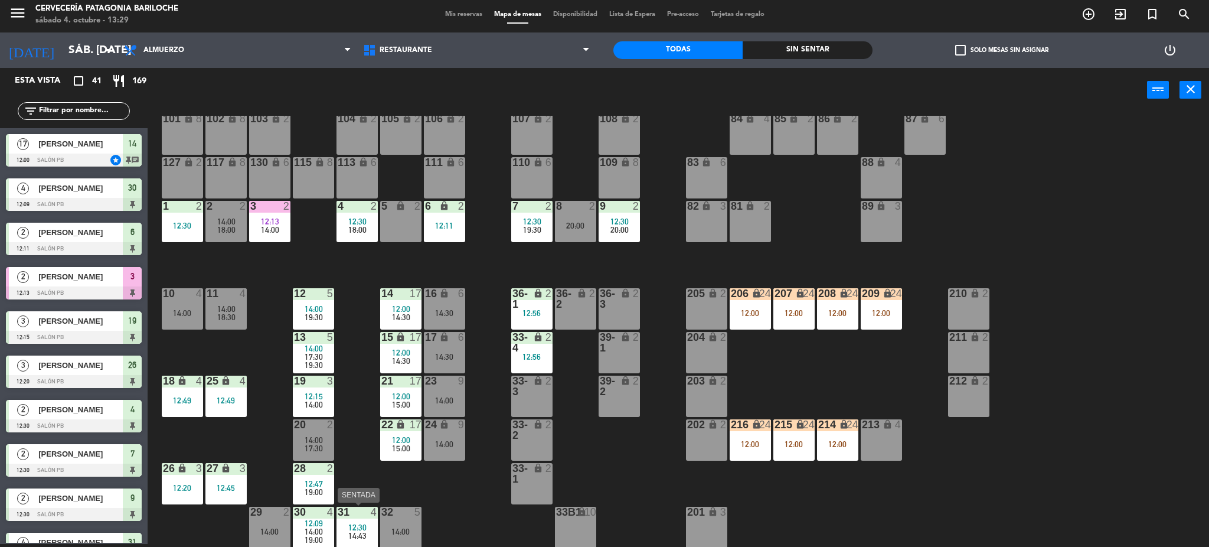
click at [362, 532] on span "14:43" at bounding box center [357, 535] width 18 height 9
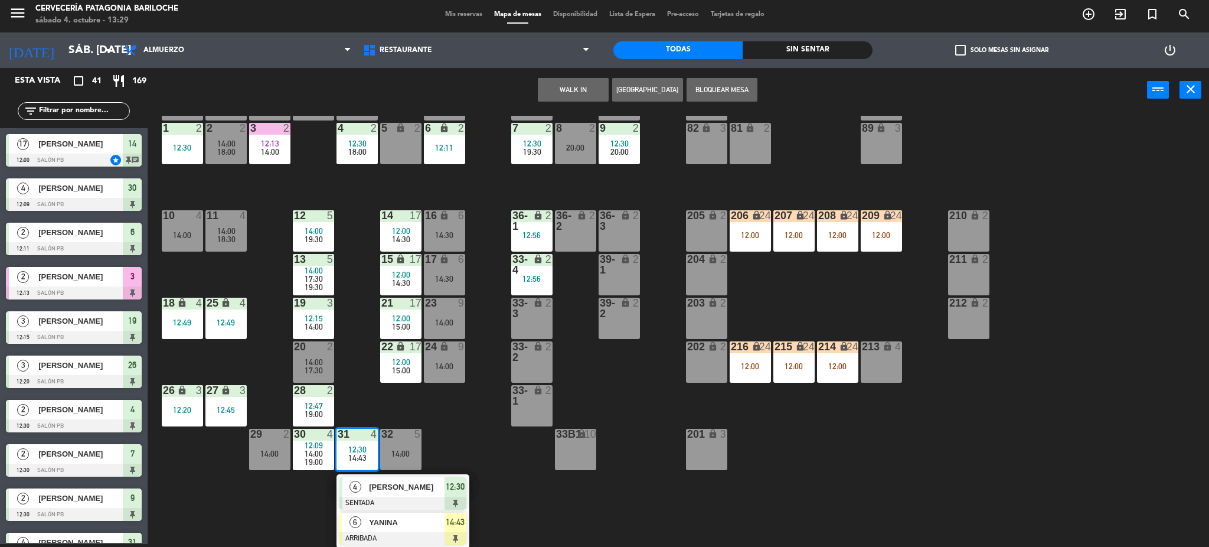
click at [402, 524] on span "YANINA" at bounding box center [407, 522] width 76 height 12
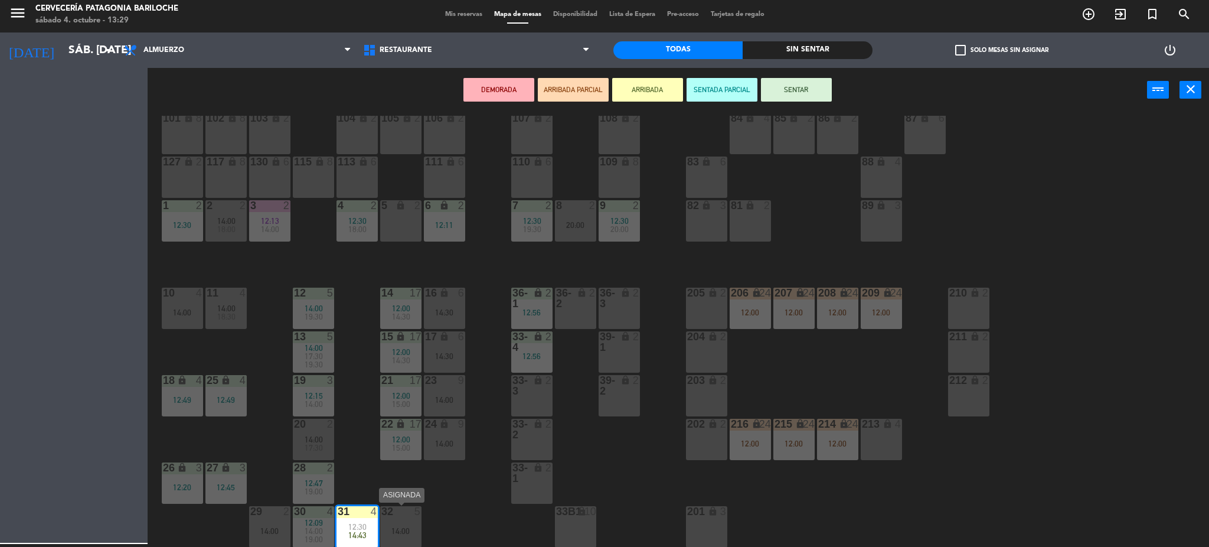
scroll to position [24, 0]
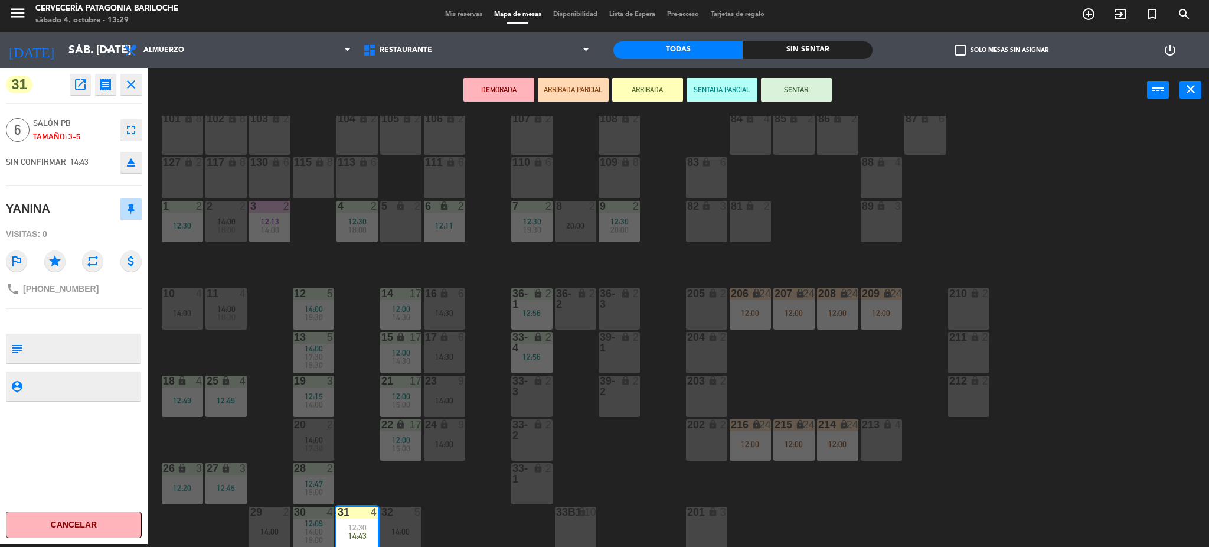
click at [73, 291] on span "+541138803151" at bounding box center [61, 288] width 76 height 9
copy span "541138803151"
click at [469, 515] on div "101 lock 8 102 lock 8 104 lock 2 105 lock 2 106 lock 2 103 lock 2 107 lock 2 10…" at bounding box center [684, 332] width 1050 height 432
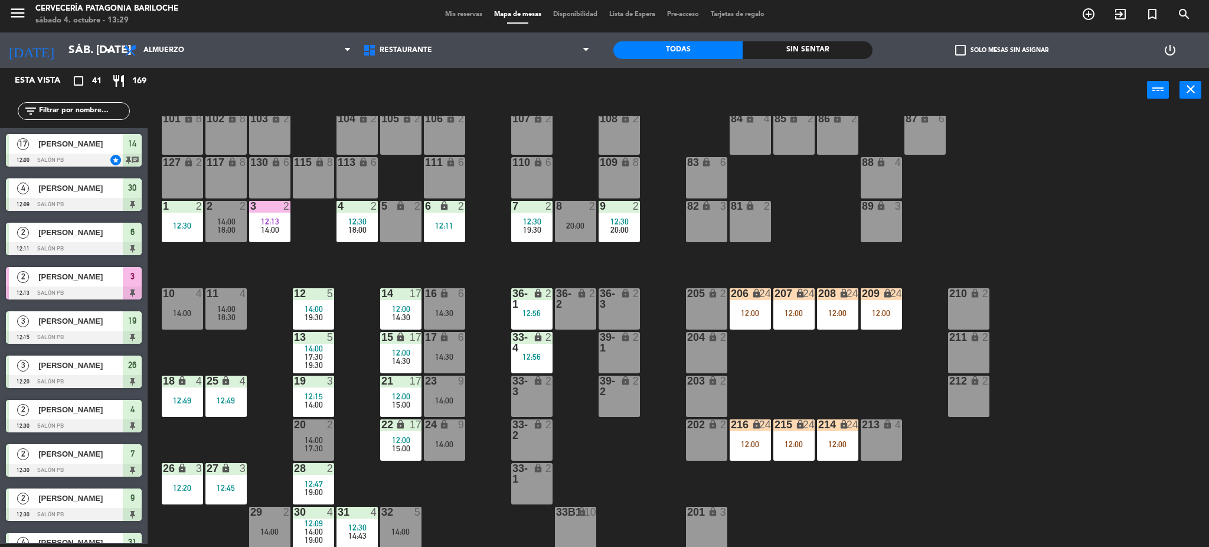
scroll to position [21, 0]
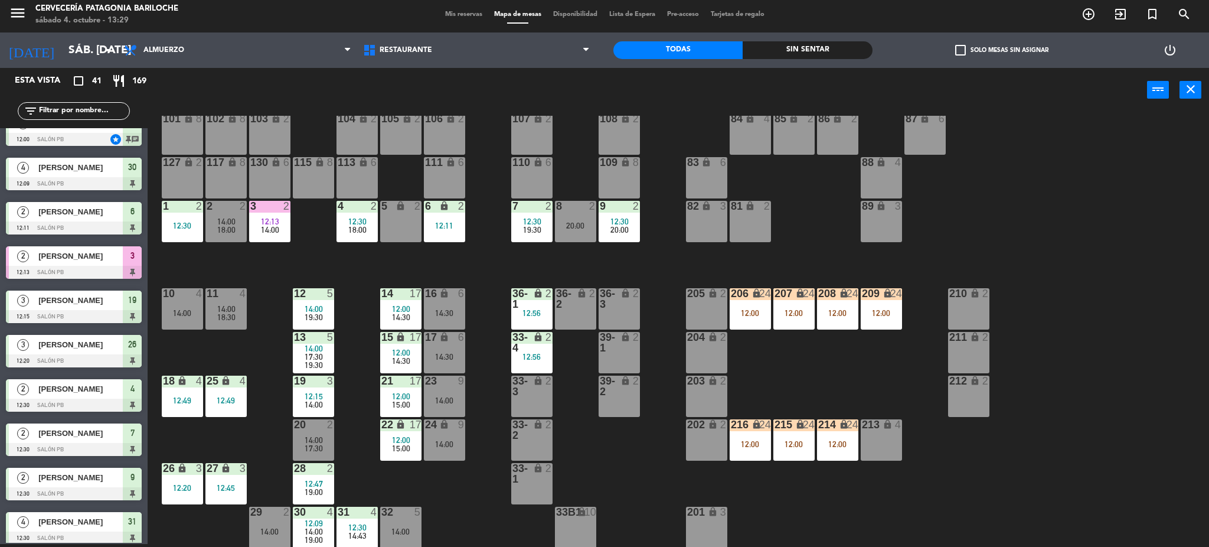
click at [323, 522] on div "12:09" at bounding box center [313, 523] width 41 height 8
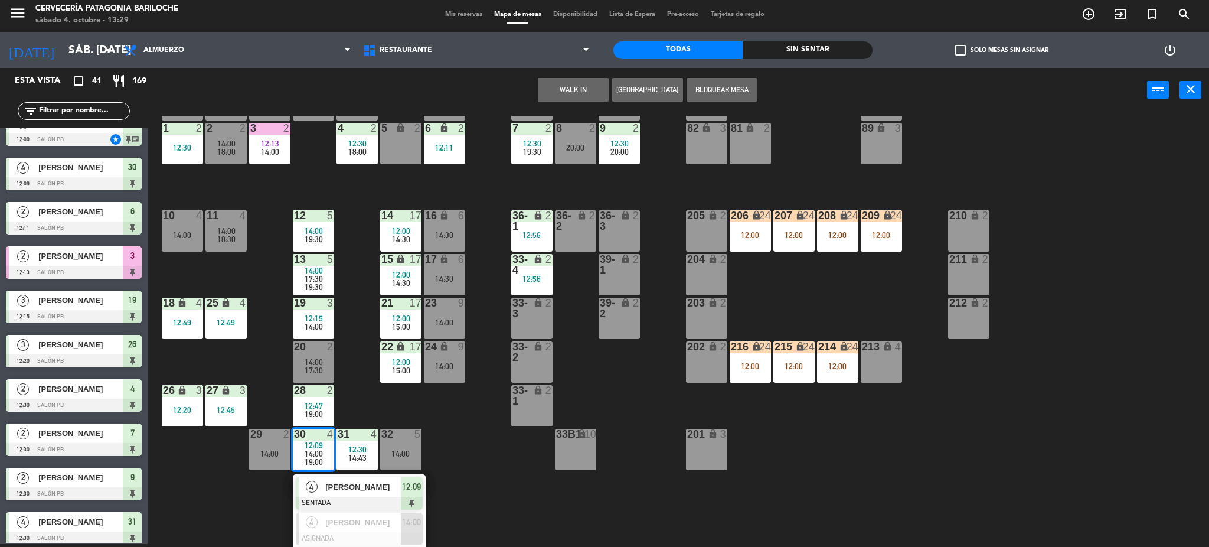
click at [347, 490] on span "LUXIA TORRES" at bounding box center [363, 487] width 76 height 12
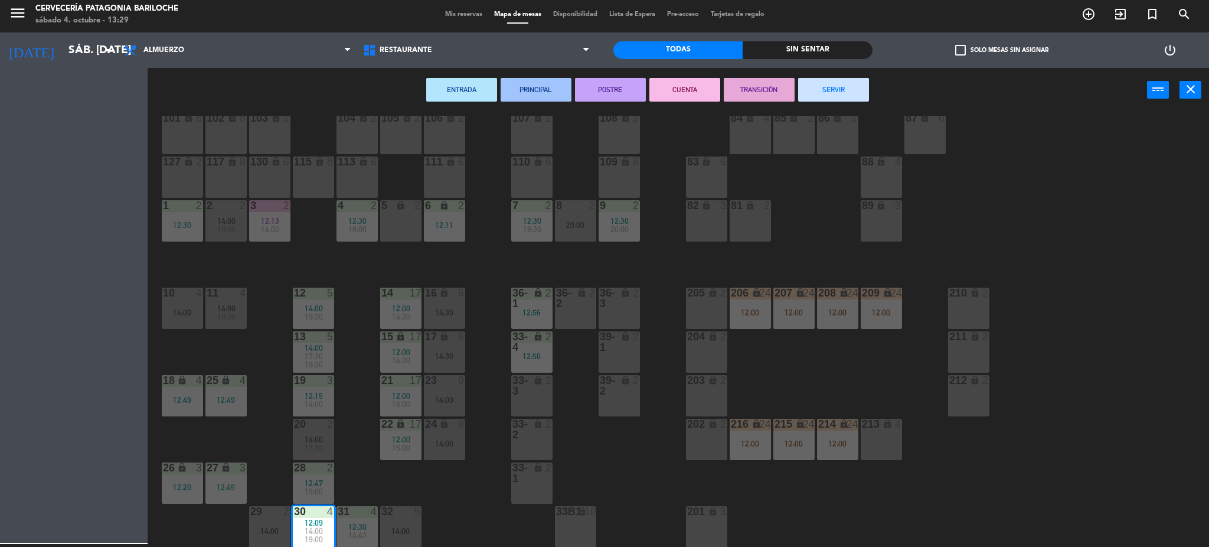
scroll to position [24, 0]
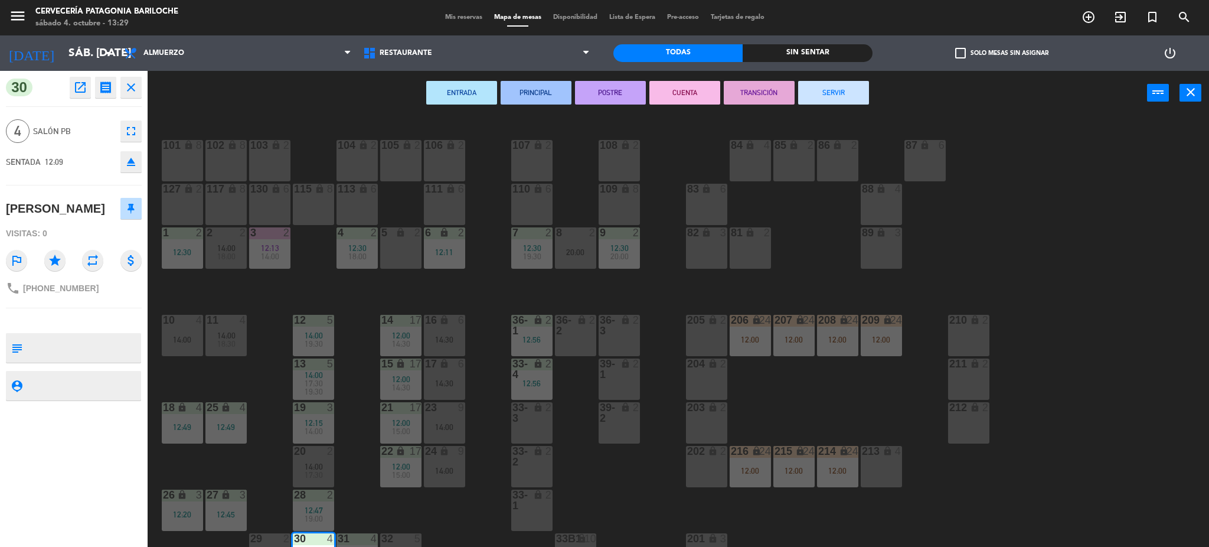
scroll to position [24, 0]
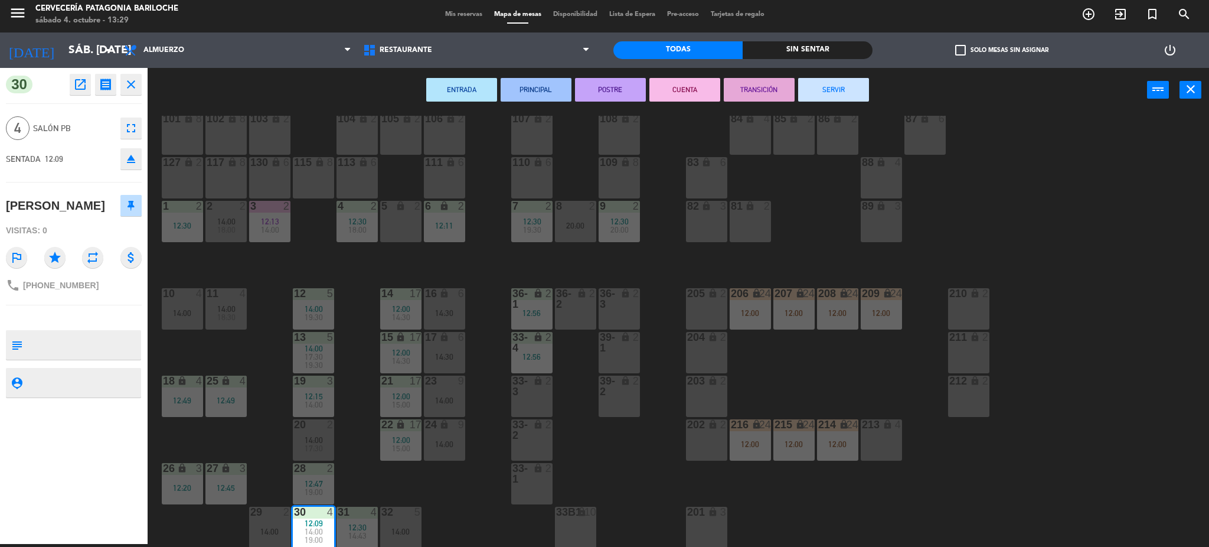
click at [675, 88] on button "CUENTA" at bounding box center [684, 90] width 71 height 24
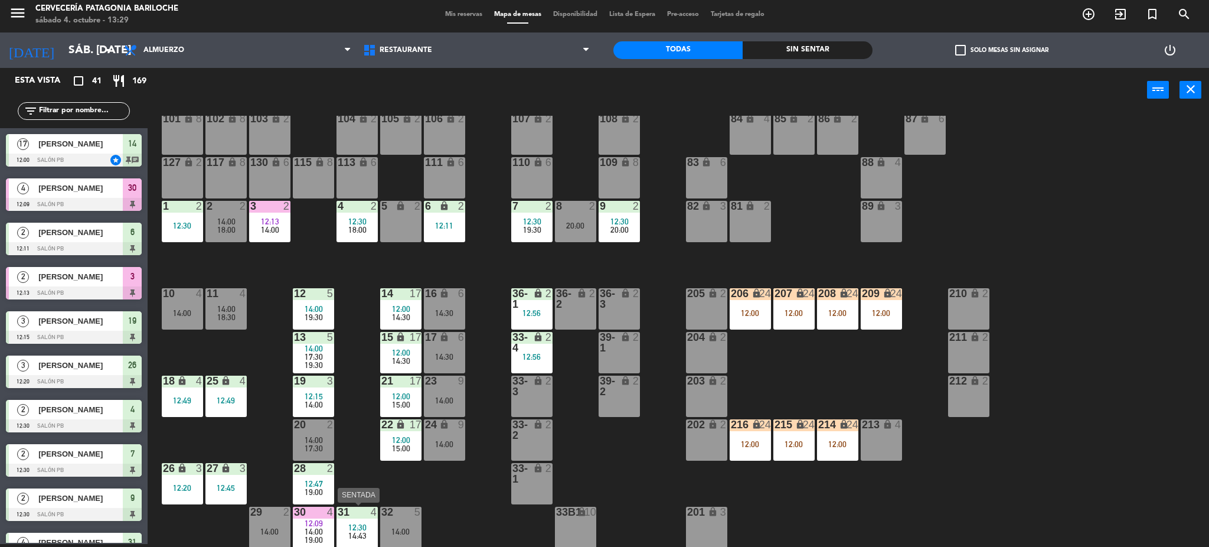
click at [351, 542] on div "31 4 12:30 14:43" at bounding box center [356, 526] width 41 height 41
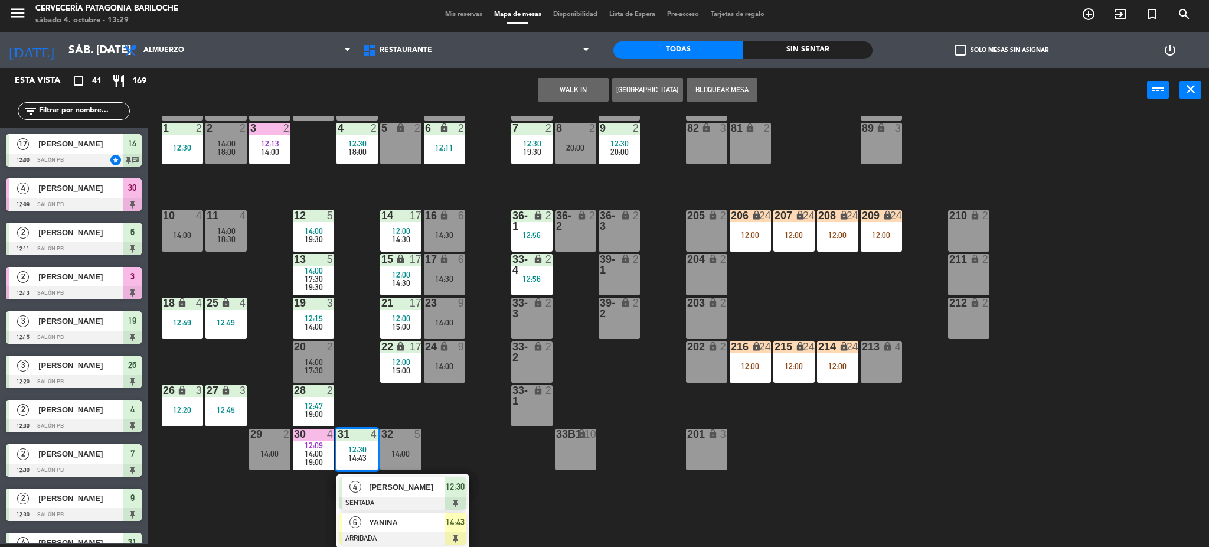
click at [381, 534] on div at bounding box center [402, 538] width 127 height 13
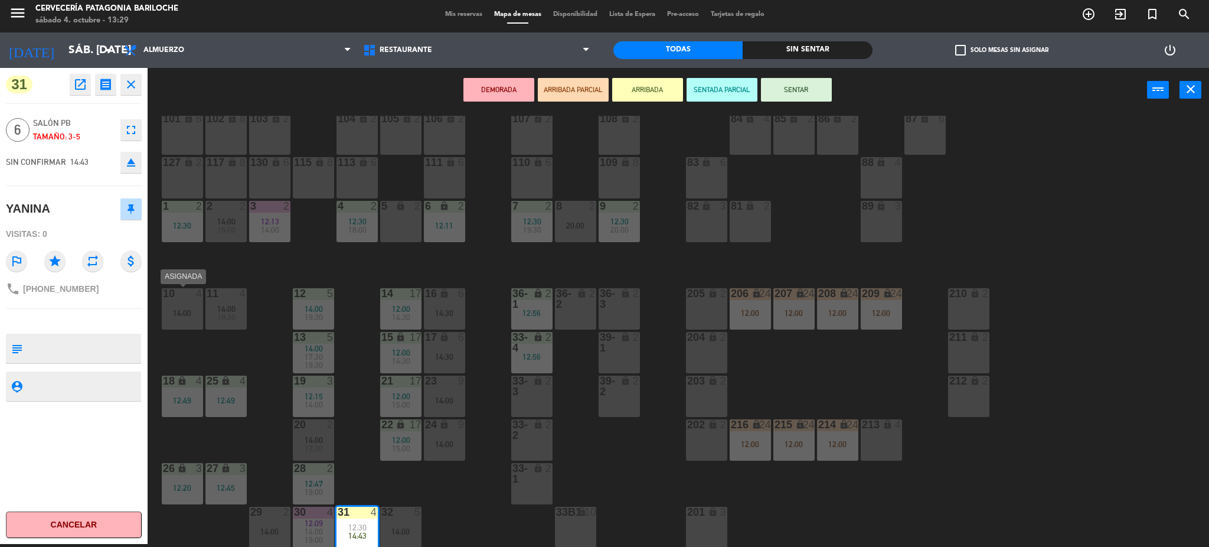
click at [192, 314] on div "14:00" at bounding box center [182, 313] width 41 height 8
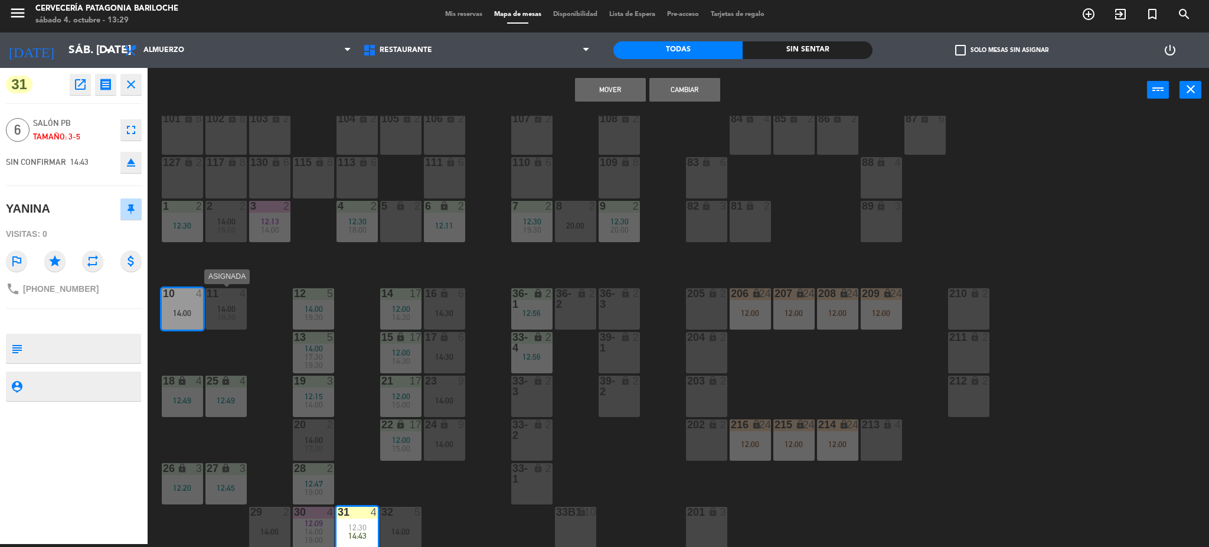
click at [214, 316] on div "18:30" at bounding box center [225, 317] width 41 height 8
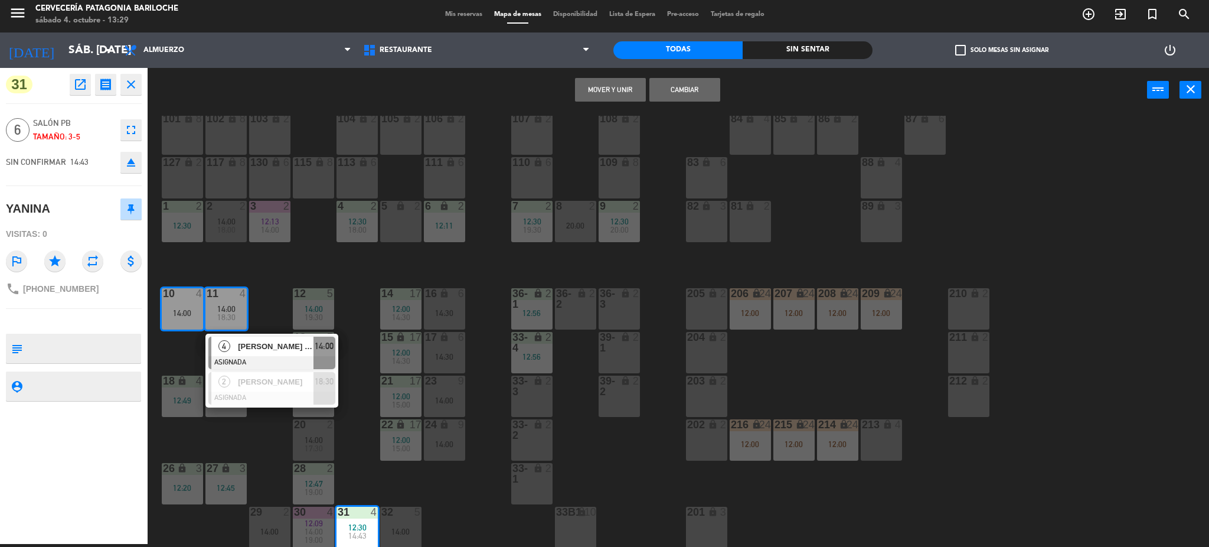
click at [450, 510] on div "101 lock 8 102 lock 8 104 lock 2 105 lock 2 106 lock 2 103 lock 2 107 lock 2 10…" at bounding box center [684, 332] width 1050 height 432
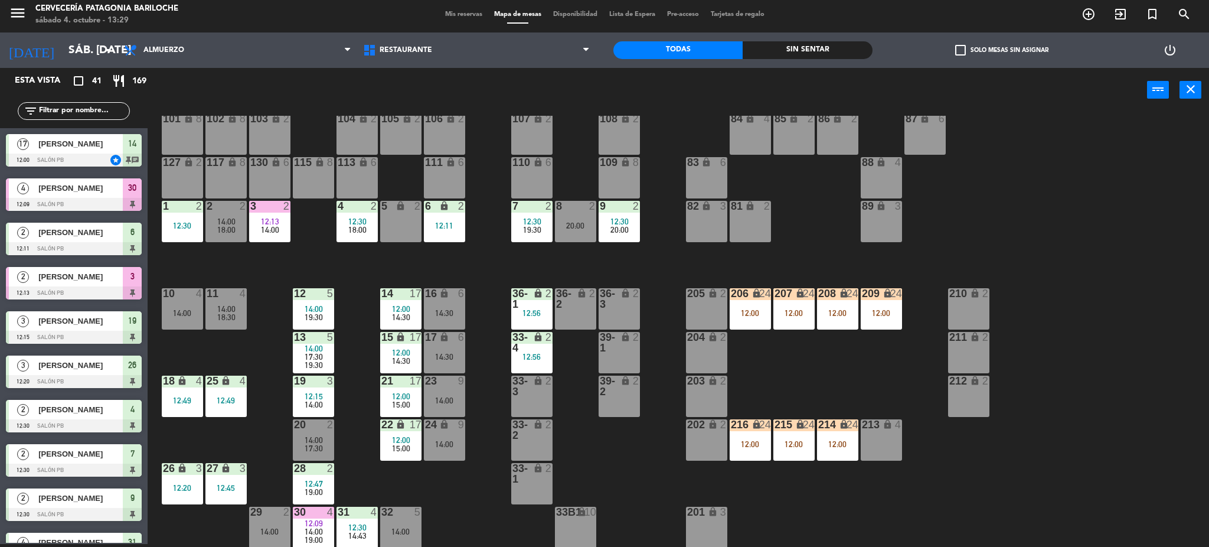
scroll to position [21, 0]
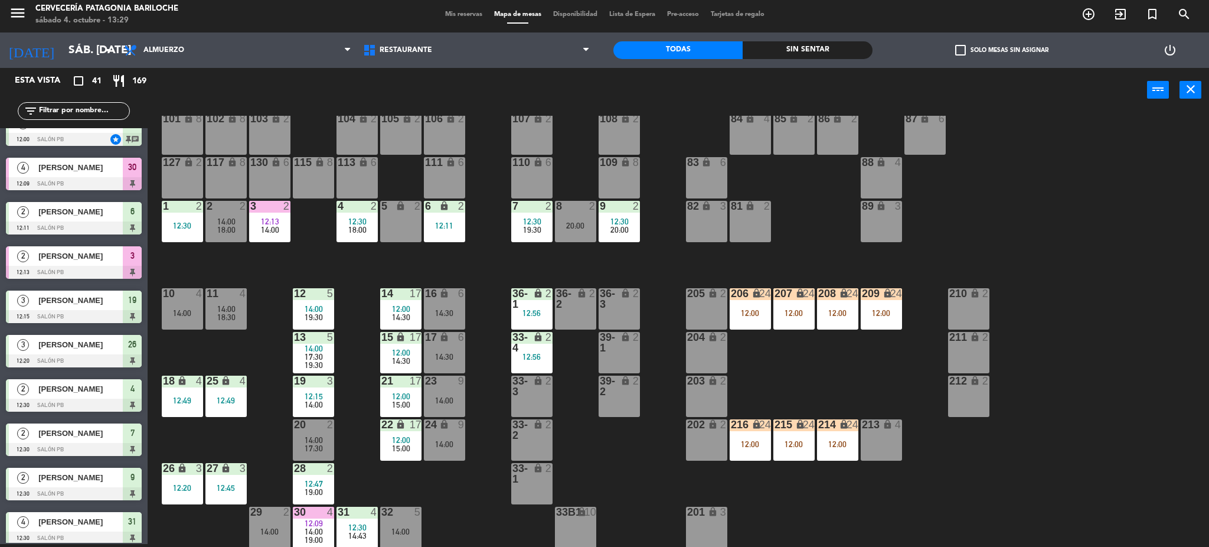
click at [220, 306] on span "14:00" at bounding box center [226, 308] width 18 height 9
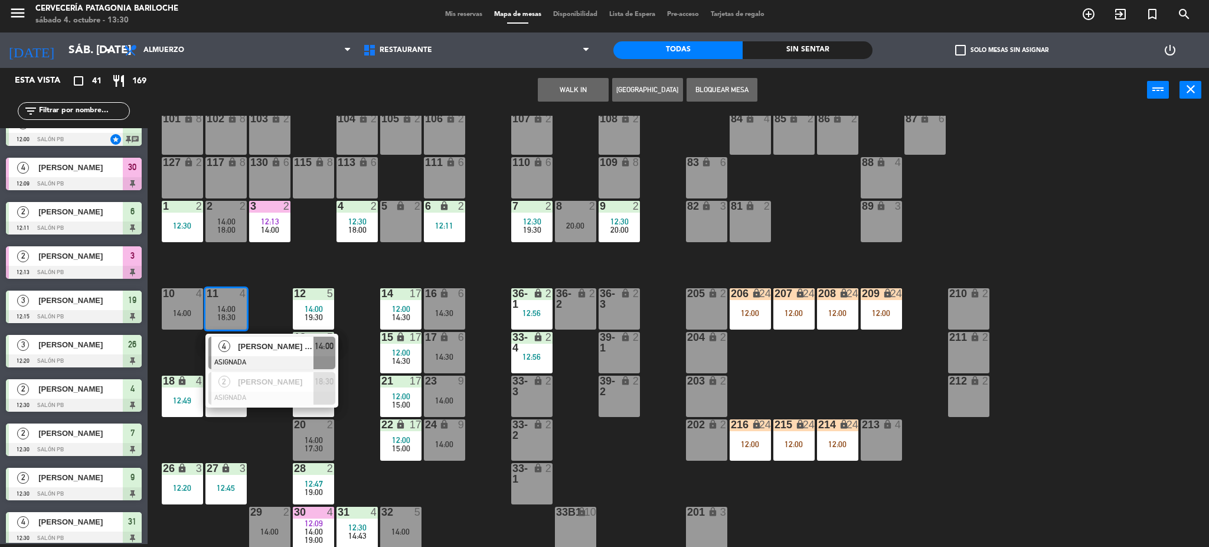
click at [250, 349] on span "[PERSON_NAME] [PERSON_NAME]" at bounding box center [276, 346] width 76 height 12
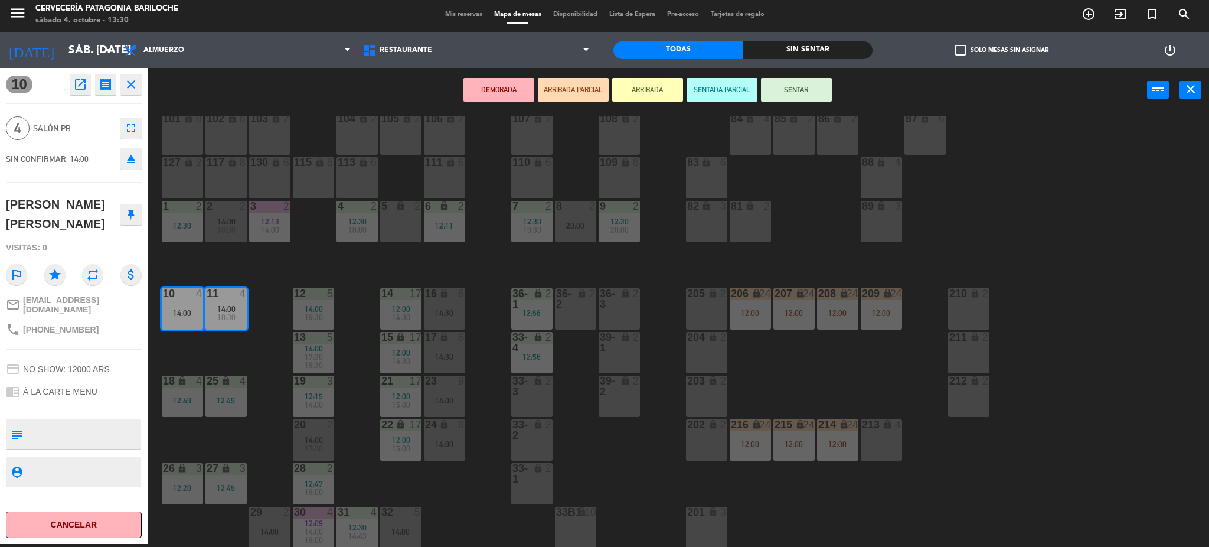
click at [228, 182] on div "117 lock 8" at bounding box center [225, 177] width 41 height 41
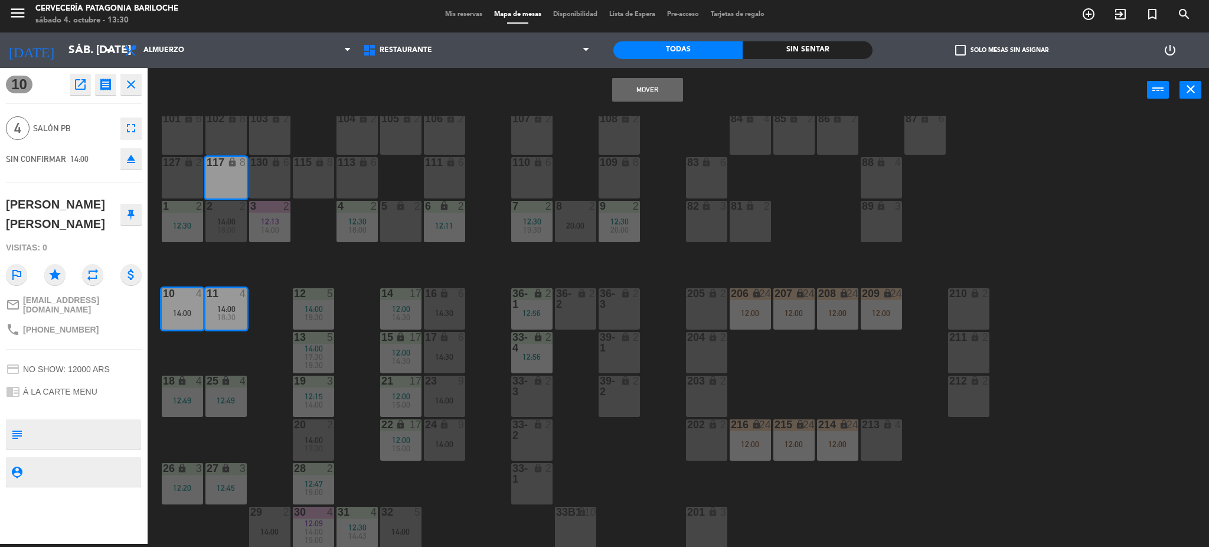
click at [650, 88] on button "Mover" at bounding box center [647, 90] width 71 height 24
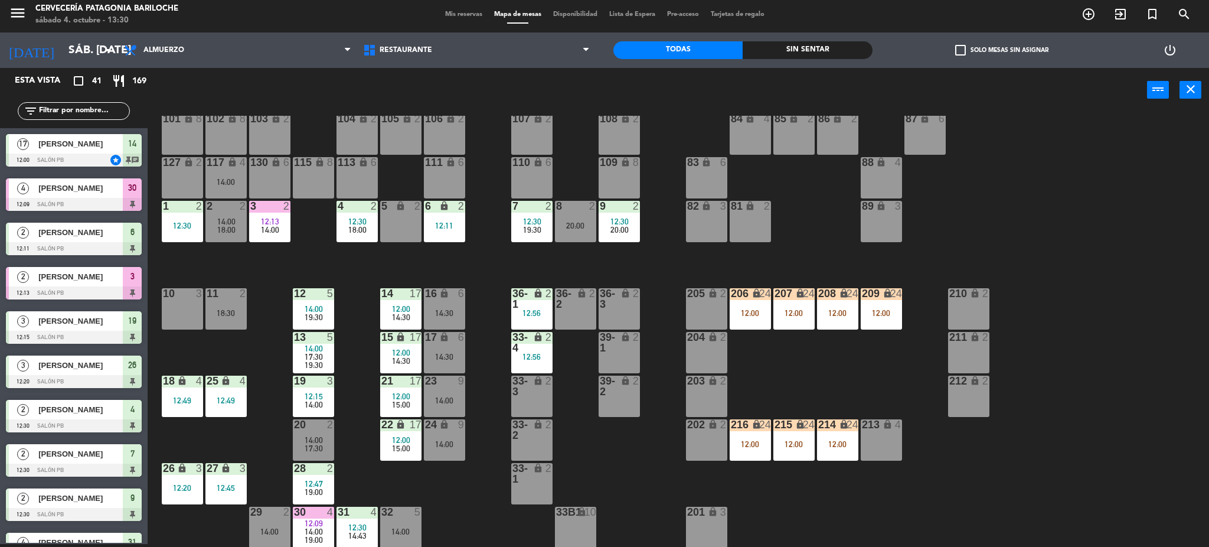
scroll to position [3, 0]
click at [343, 527] on div "12:30" at bounding box center [356, 527] width 41 height 8
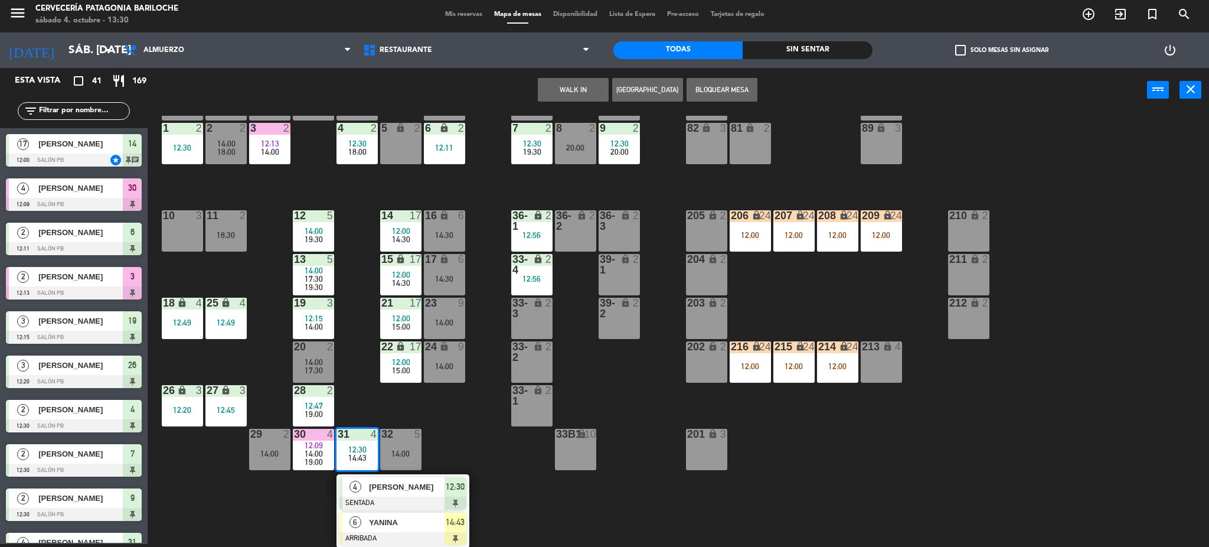
click at [377, 525] on span "YANINA" at bounding box center [407, 522] width 76 height 12
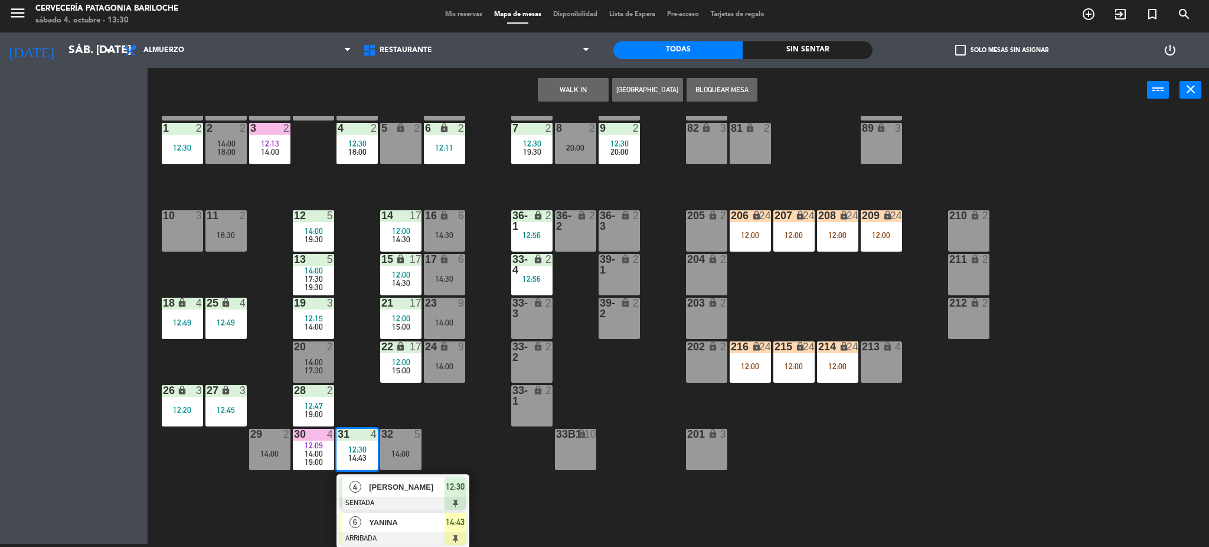
scroll to position [24, 0]
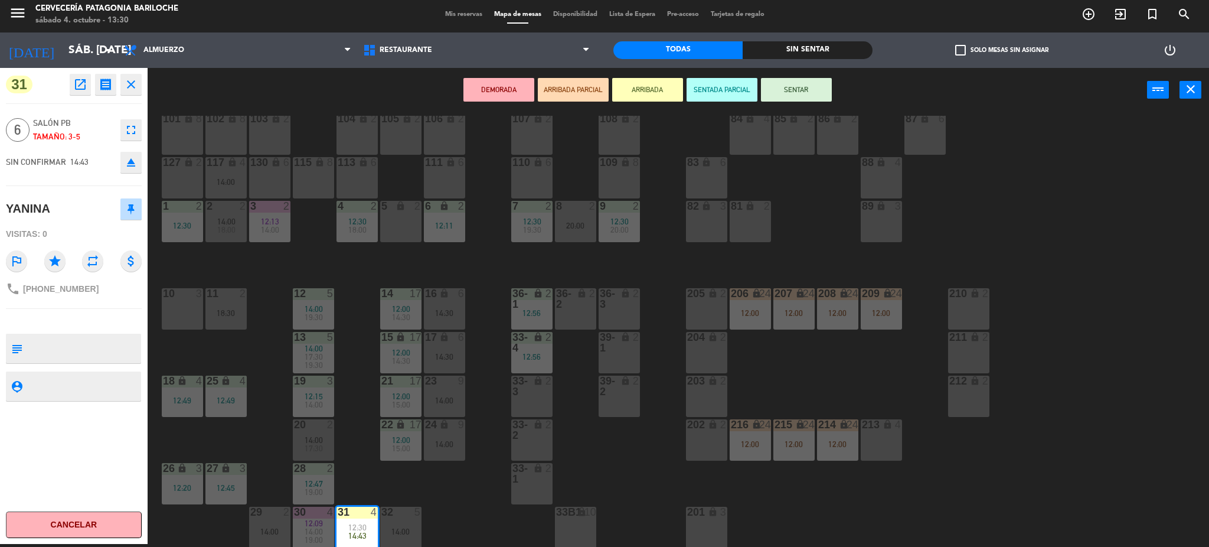
click at [181, 318] on div "10 3" at bounding box center [182, 308] width 41 height 41
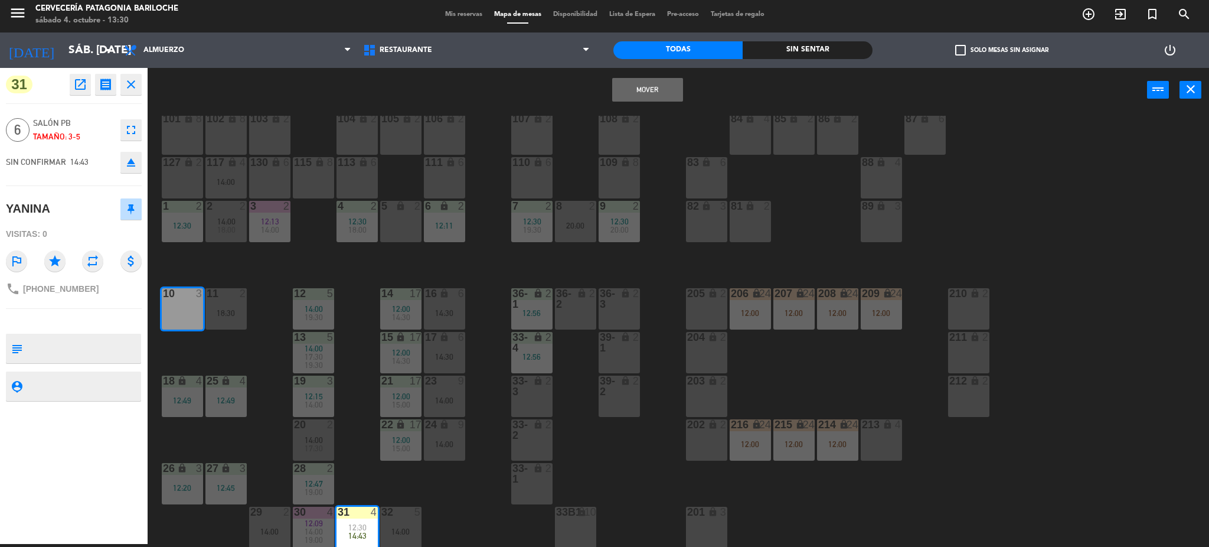
click at [220, 310] on div "18:30" at bounding box center [225, 313] width 41 height 8
click at [627, 88] on button "Mover y Unir" at bounding box center [610, 90] width 71 height 24
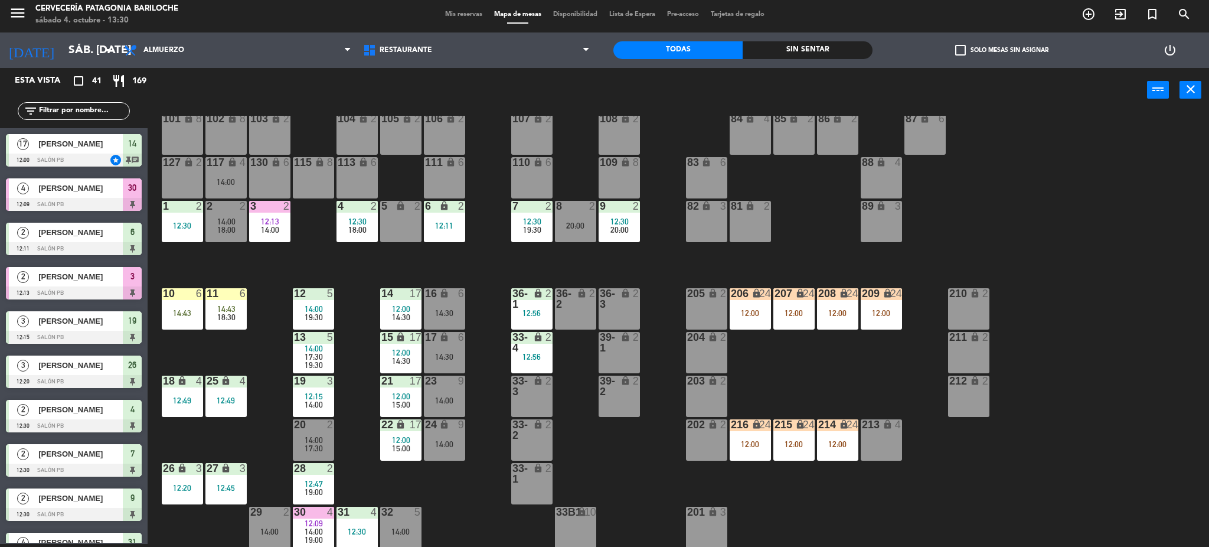
scroll to position [21, 0]
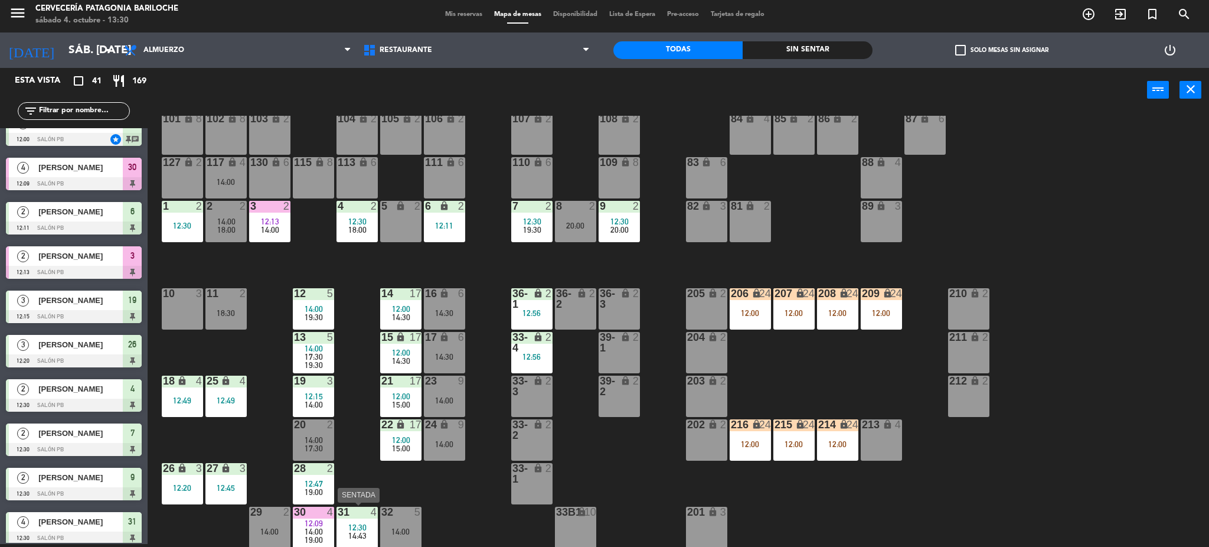
click at [365, 535] on span "14:43" at bounding box center [357, 535] width 18 height 9
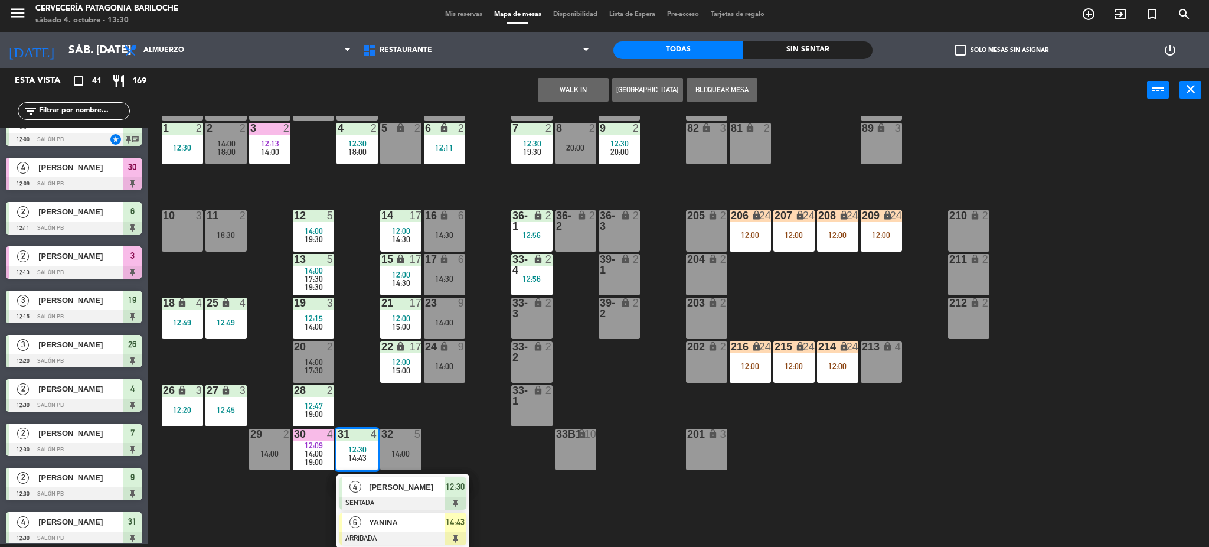
click at [385, 522] on span "YANINA" at bounding box center [407, 522] width 76 height 12
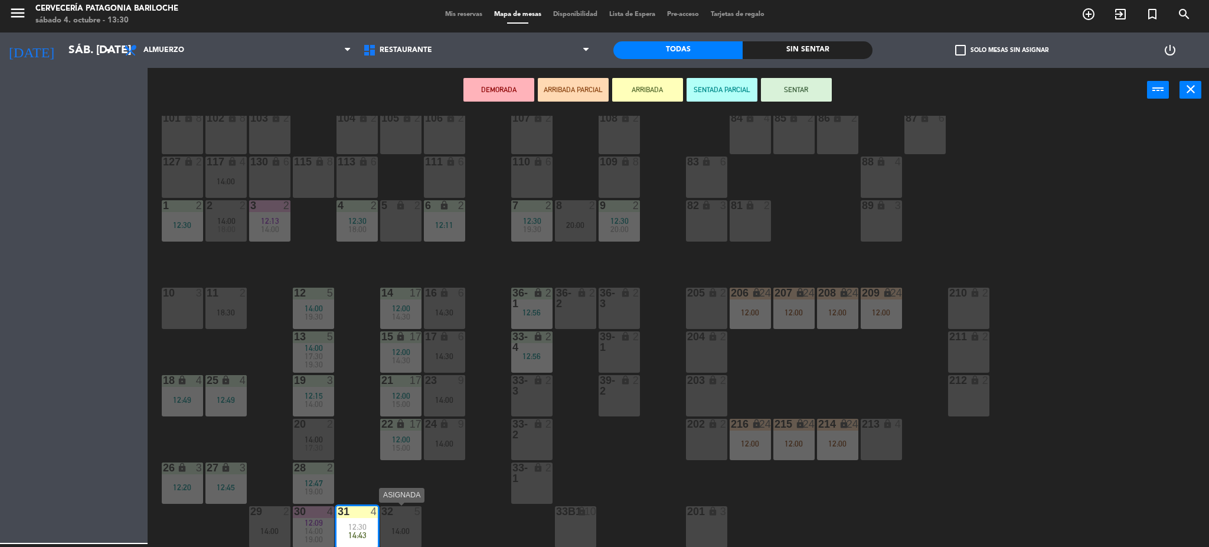
scroll to position [24, 0]
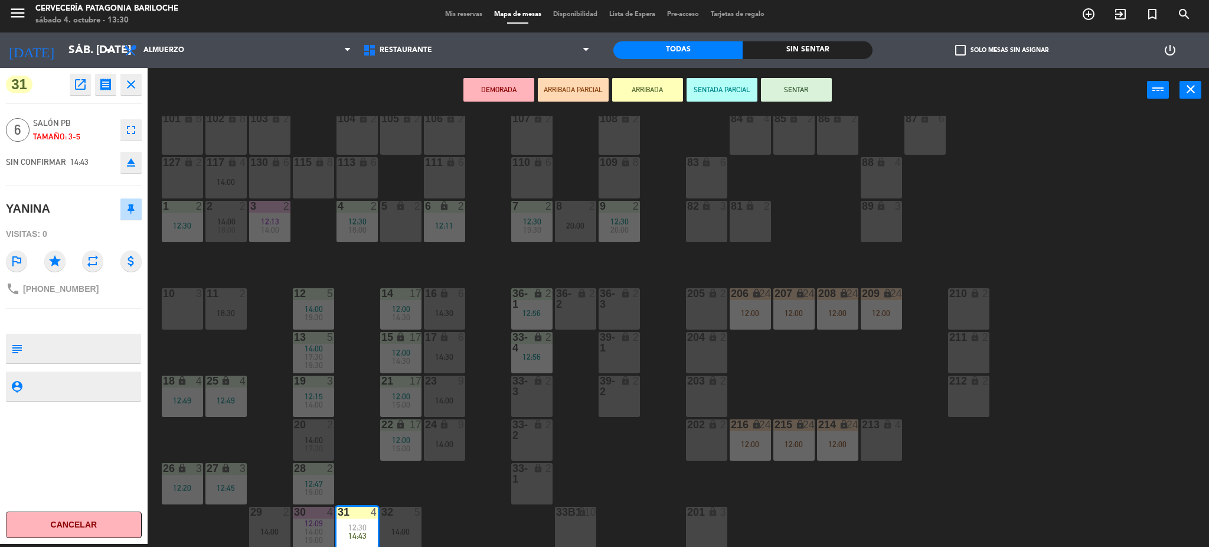
click at [185, 315] on div "10 3" at bounding box center [182, 308] width 41 height 41
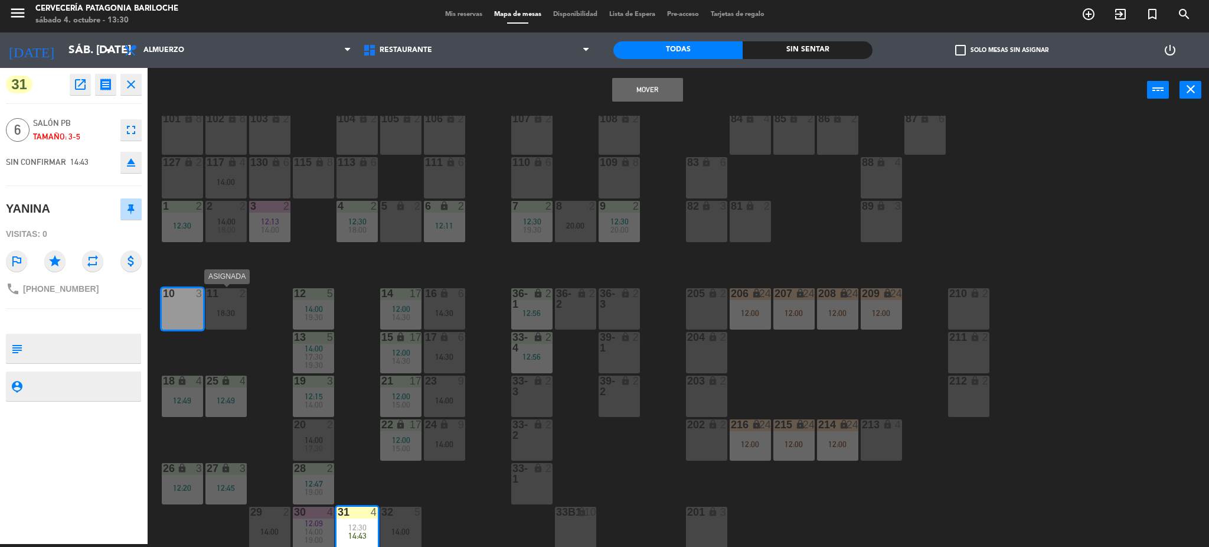
drag, startPoint x: 230, startPoint y: 324, endPoint x: 240, endPoint y: 327, distance: 11.0
click at [231, 324] on div "11 2 18:30" at bounding box center [225, 308] width 41 height 41
click at [591, 92] on button "Mover y Unir" at bounding box center [610, 90] width 71 height 24
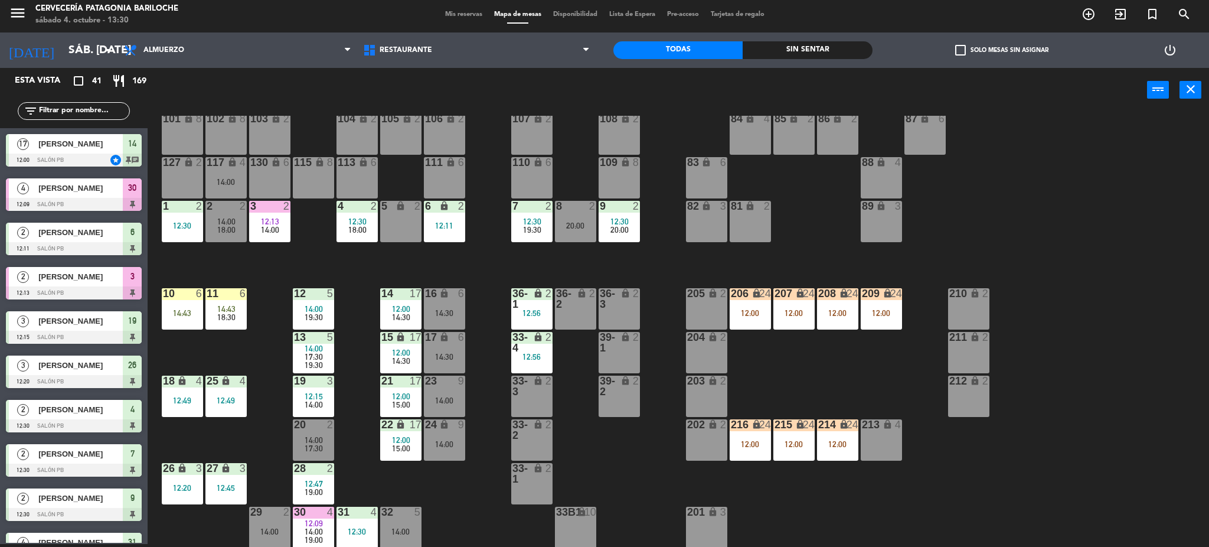
scroll to position [21, 0]
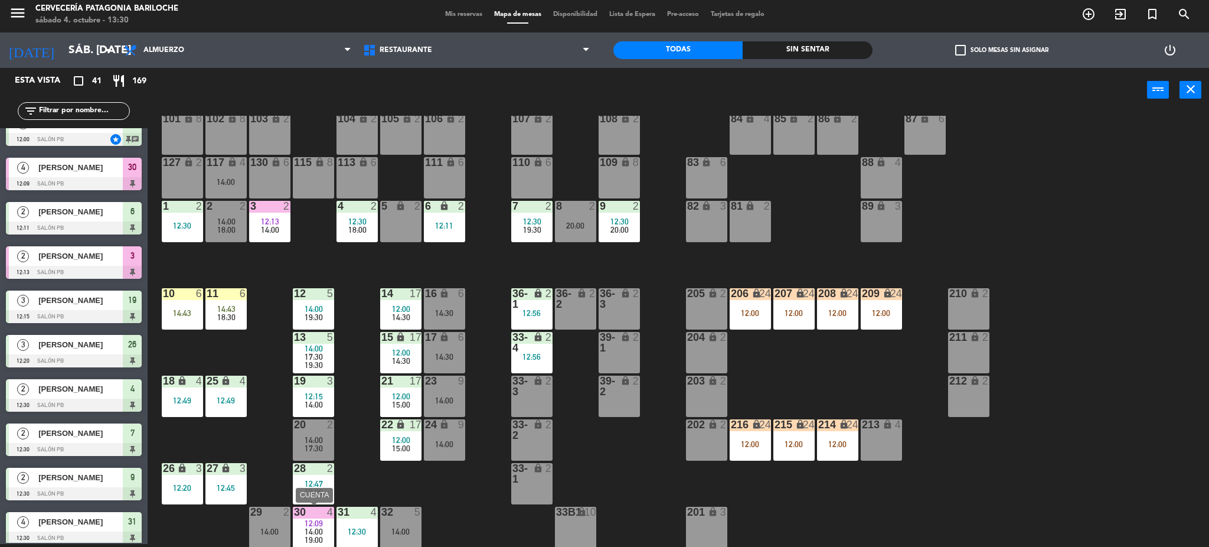
click at [323, 528] on div "14:00" at bounding box center [313, 531] width 41 height 8
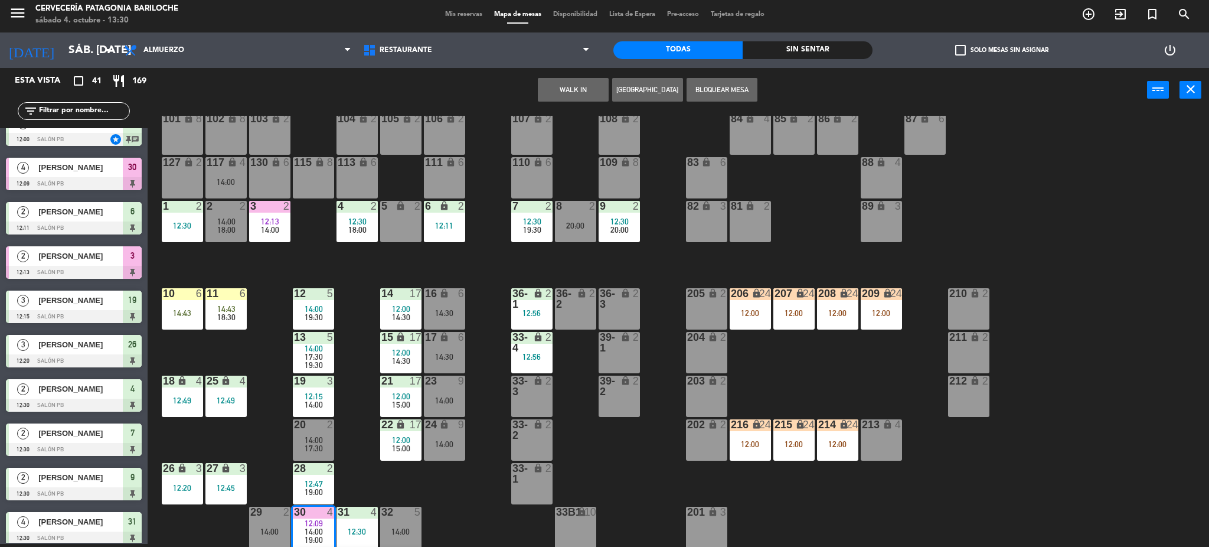
scroll to position [137, 0]
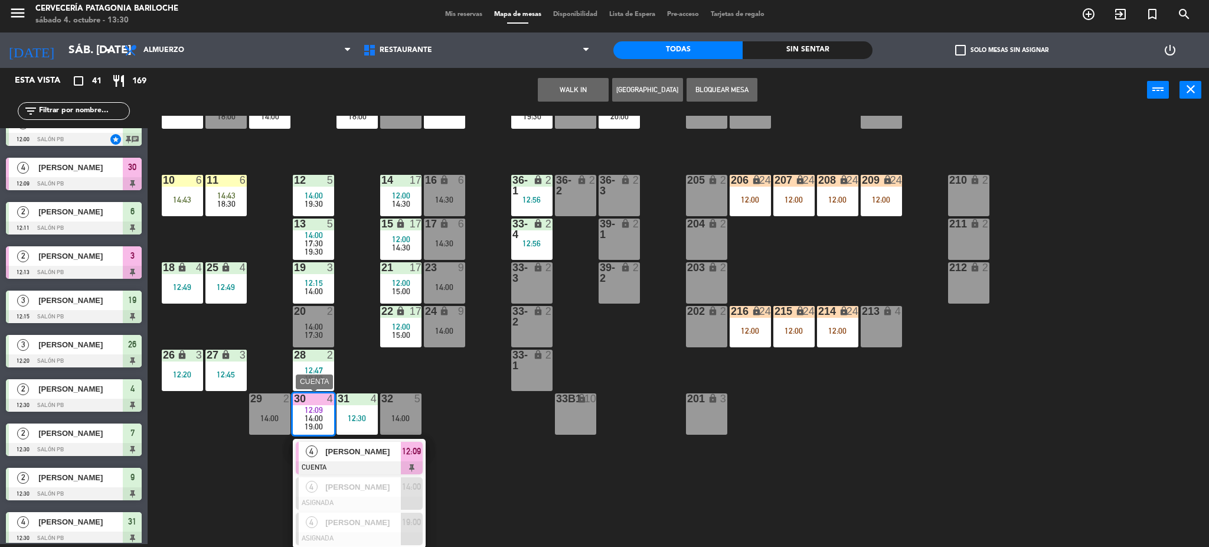
click at [378, 456] on span "LUXIA TORRES" at bounding box center [363, 451] width 76 height 12
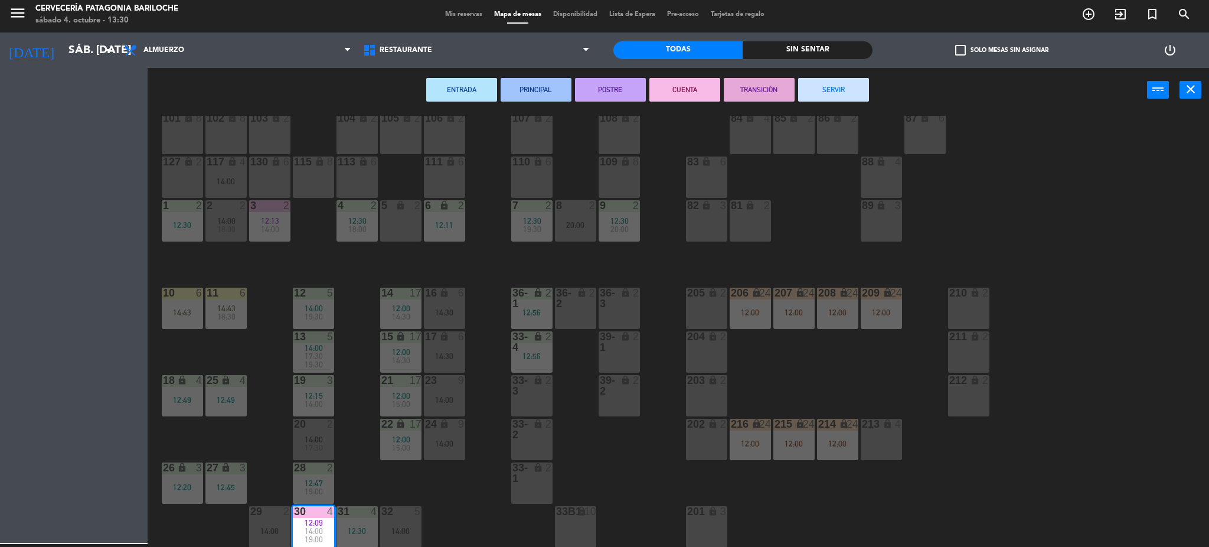
scroll to position [24, 0]
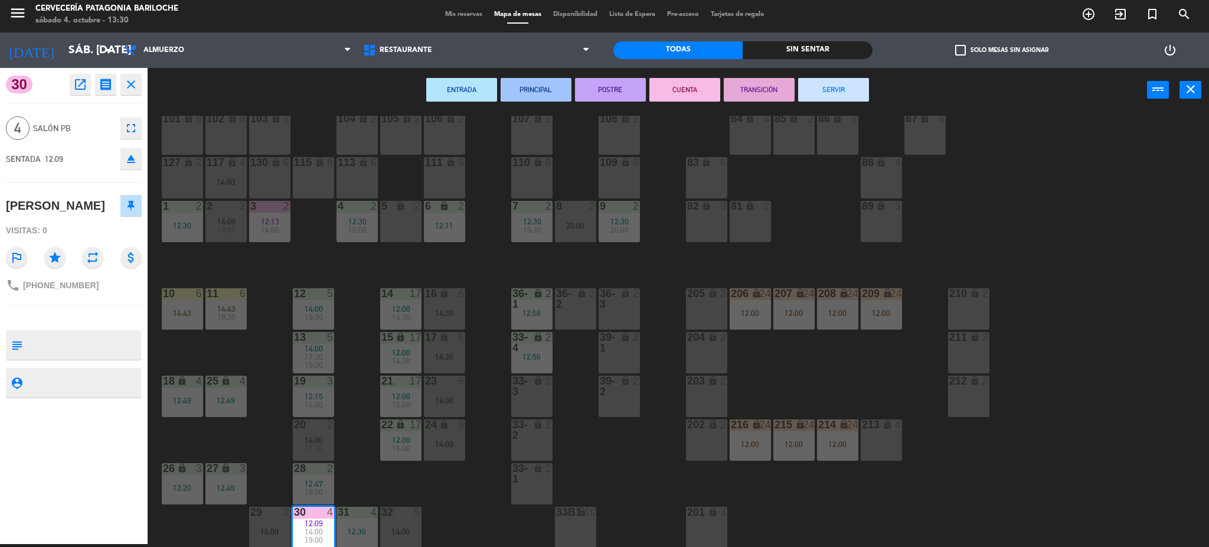
click at [814, 97] on button "SERVIR" at bounding box center [833, 90] width 71 height 24
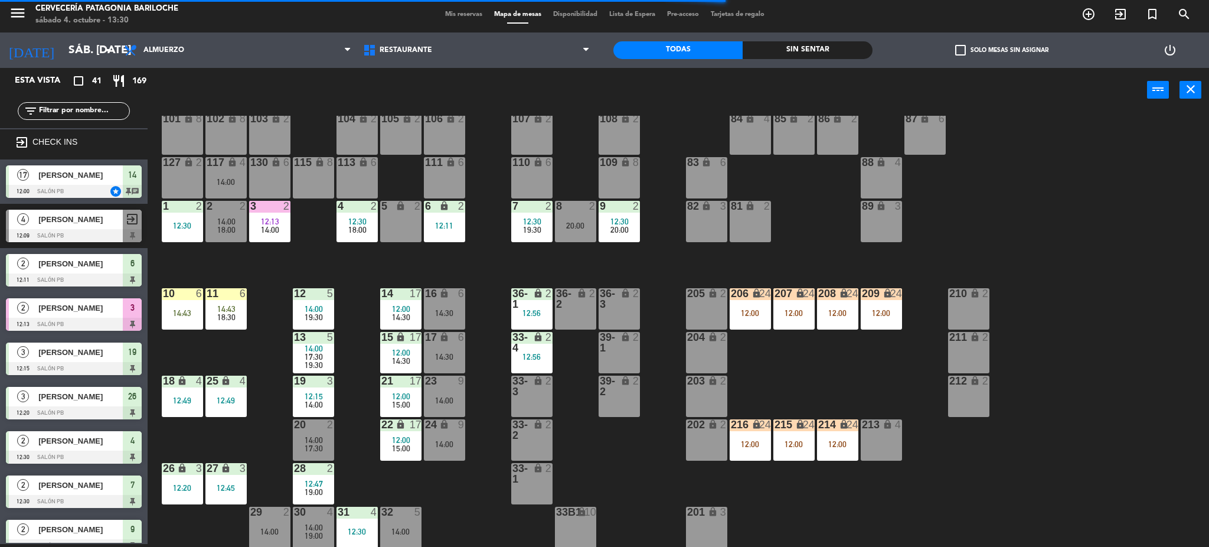
click at [306, 528] on span "14:00" at bounding box center [314, 526] width 18 height 9
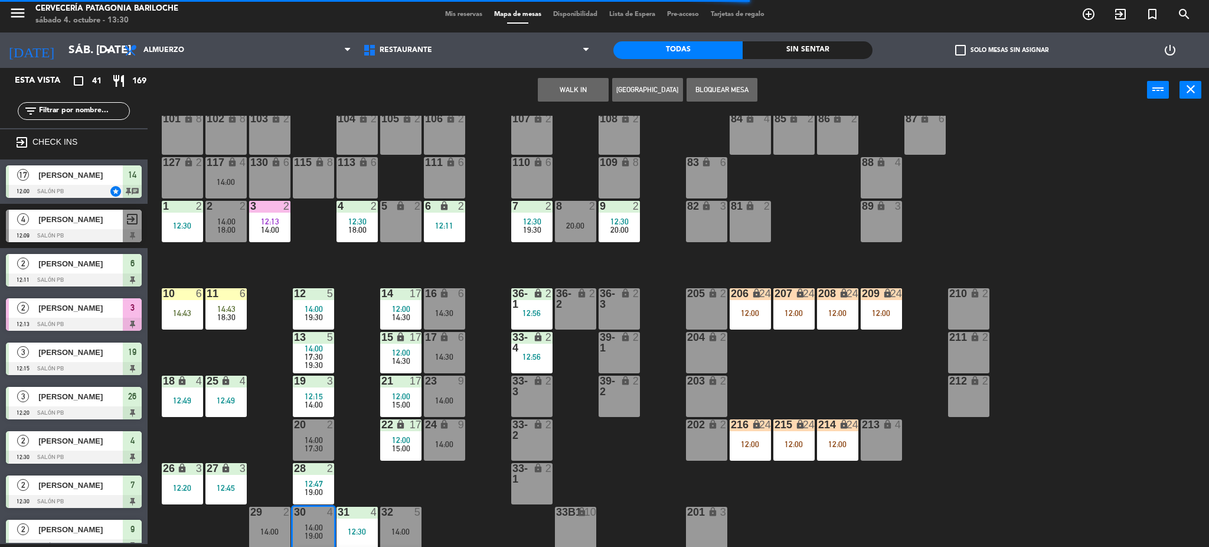
scroll to position [102, 0]
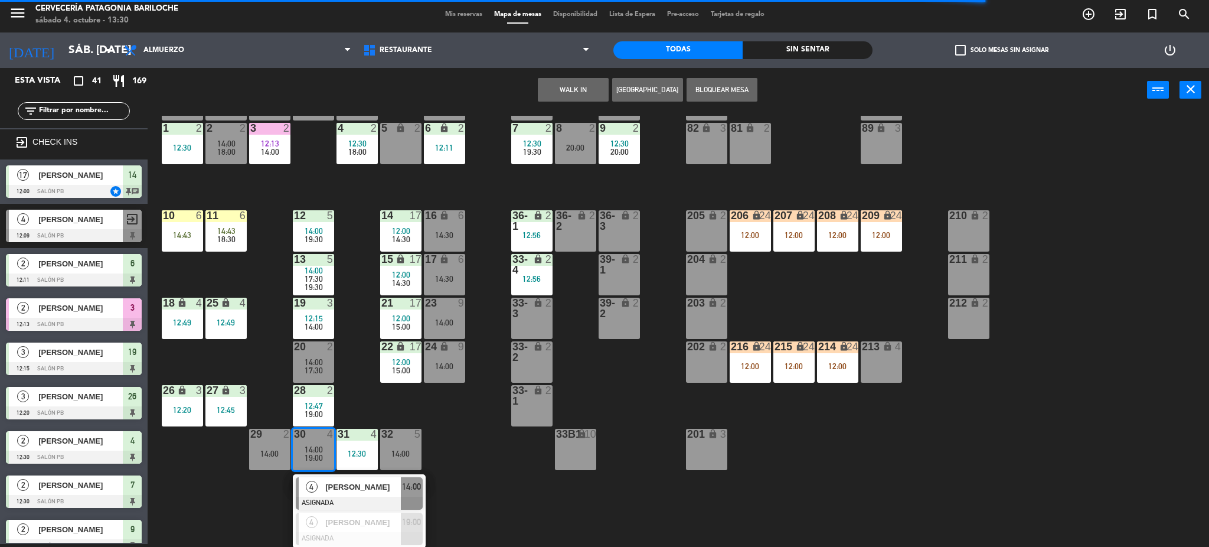
click at [377, 482] on span "[PERSON_NAME]" at bounding box center [363, 487] width 76 height 12
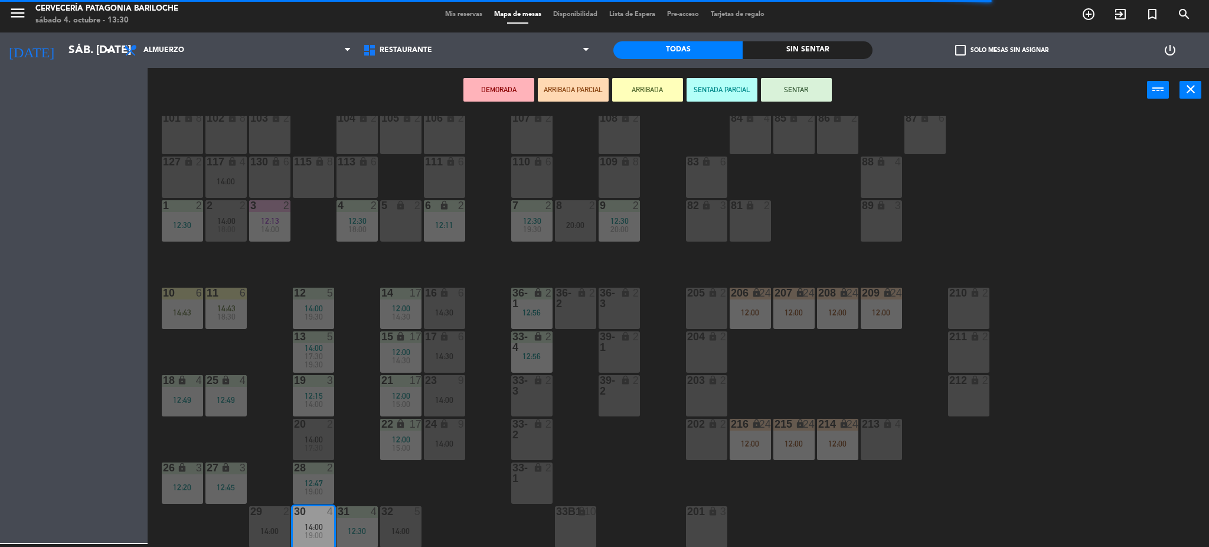
scroll to position [24, 0]
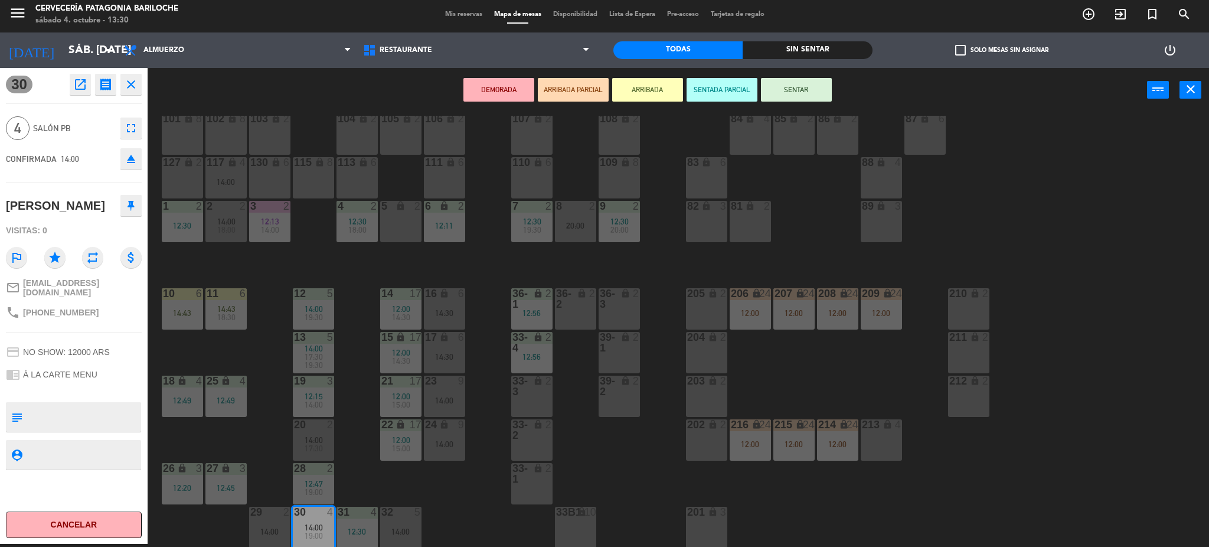
click at [433, 485] on div "101 lock 8 102 lock 8 104 lock 2 105 lock 2 106 lock 2 103 lock 2 107 lock 2 10…" at bounding box center [684, 332] width 1050 height 432
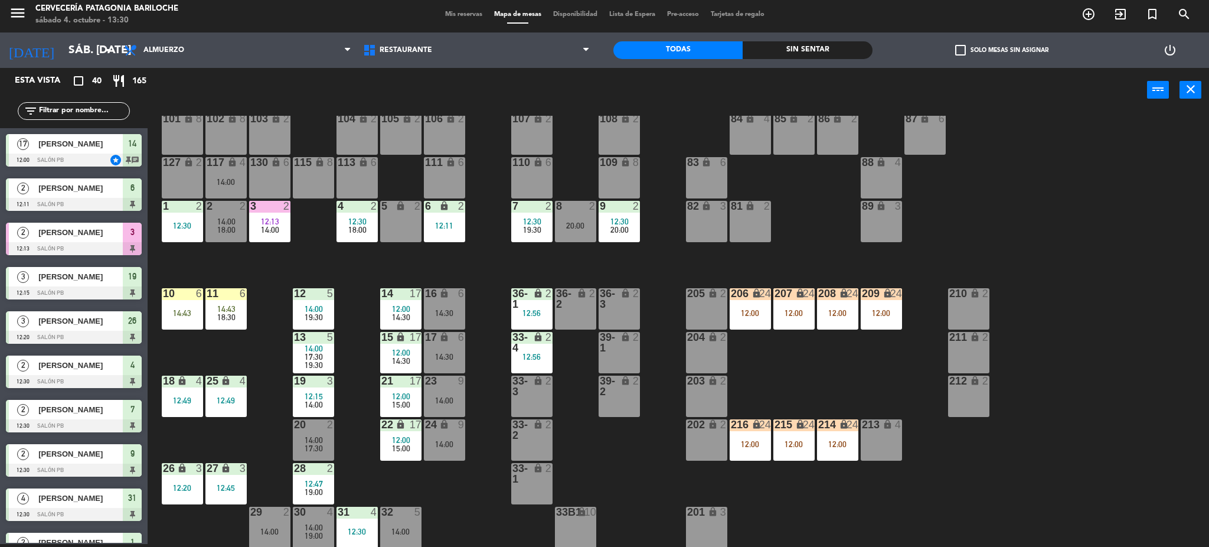
scroll to position [3, 0]
click at [230, 182] on div "14:00" at bounding box center [225, 182] width 41 height 8
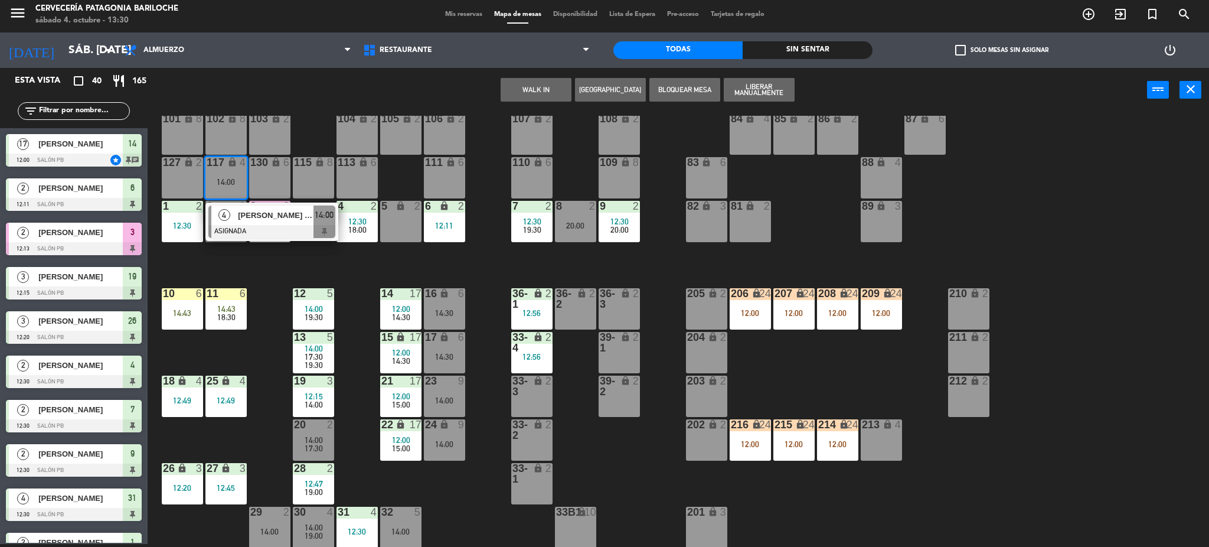
click at [247, 234] on div at bounding box center [271, 231] width 127 height 13
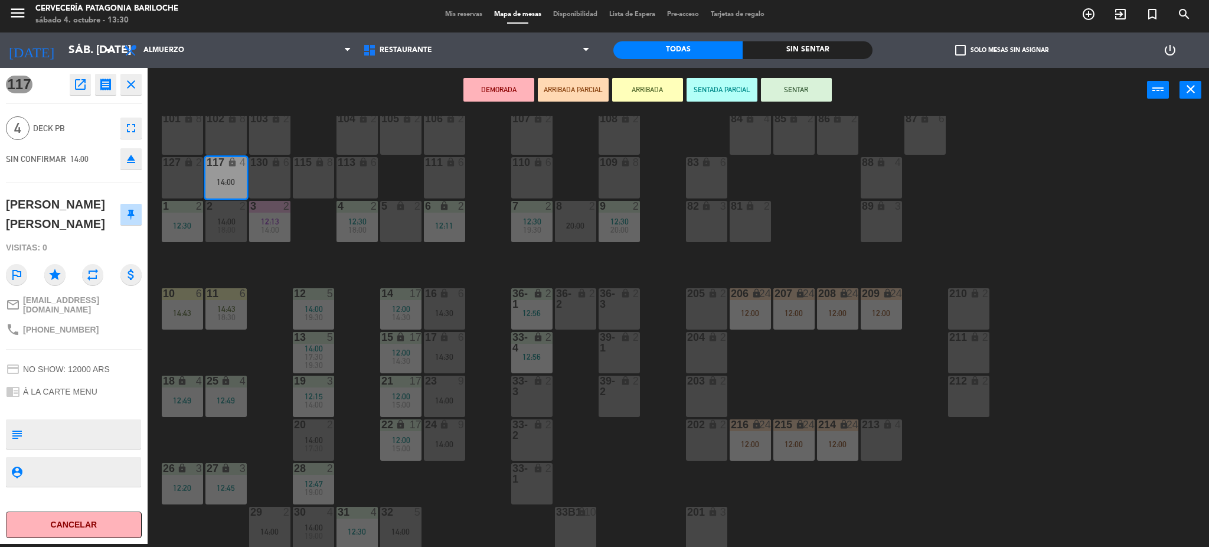
click at [435, 525] on div "101 lock 8 102 lock 8 104 lock 2 105 lock 2 106 lock 2 103 lock 2 107 lock 2 10…" at bounding box center [684, 332] width 1050 height 432
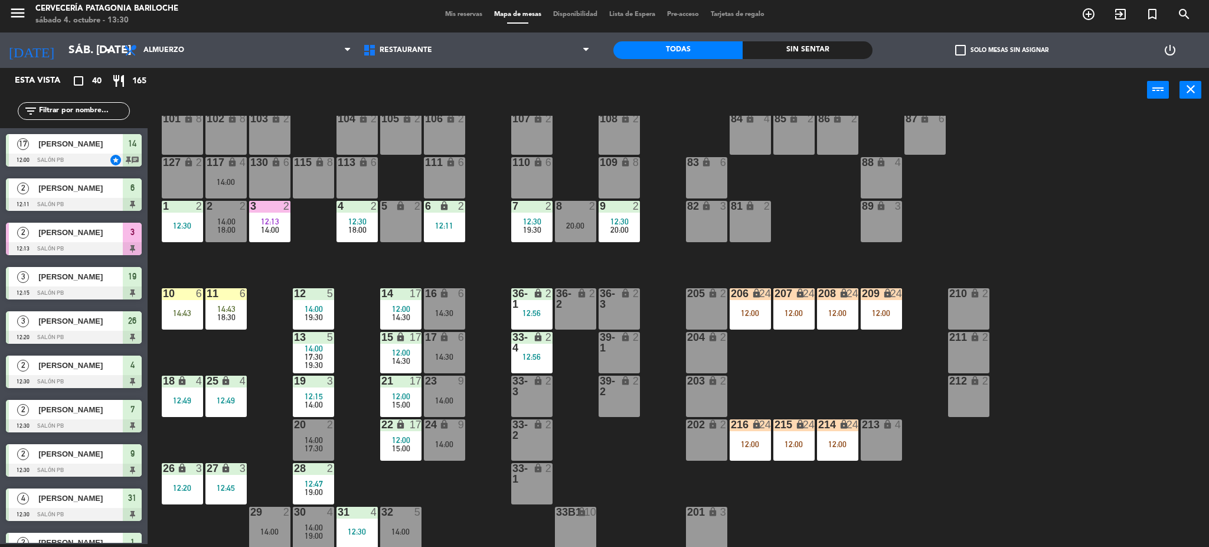
click at [322, 527] on span "14:00" at bounding box center [314, 526] width 18 height 9
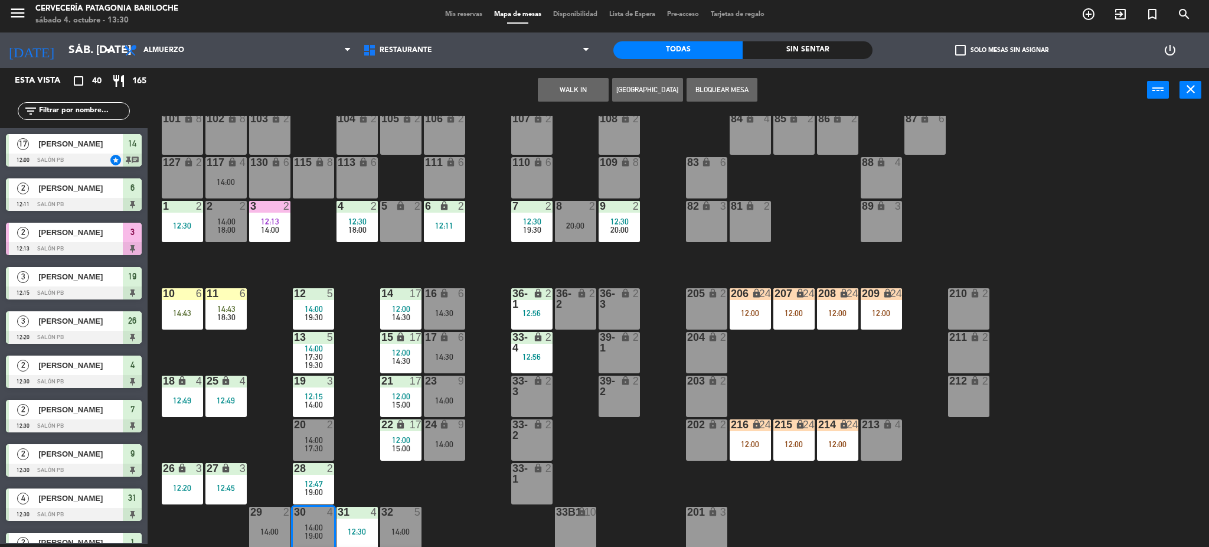
scroll to position [102, 0]
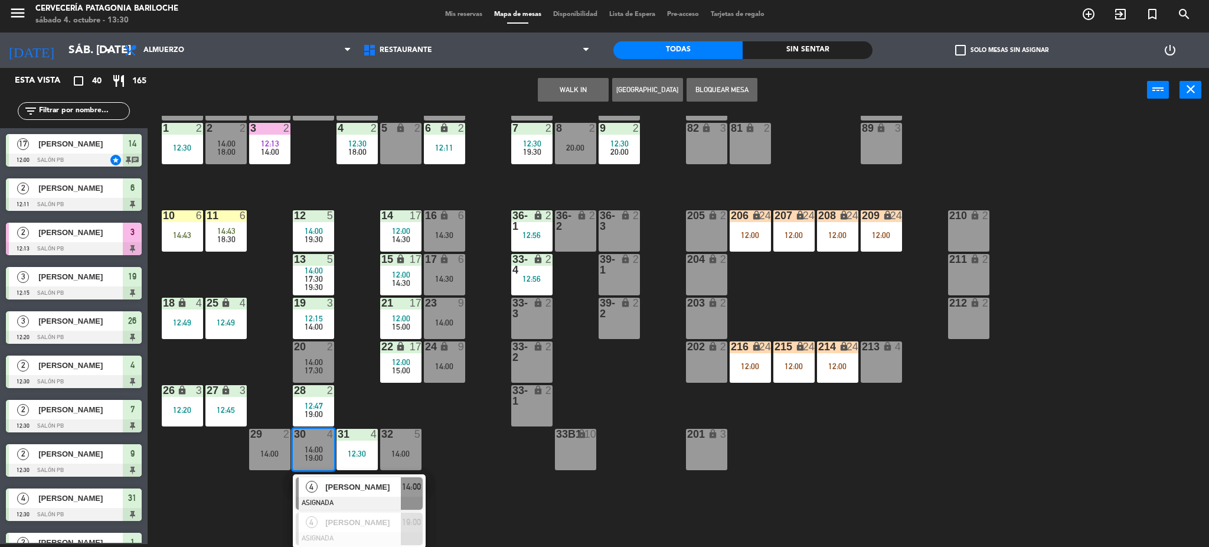
click at [463, 514] on div "101 lock 8 102 lock 8 104 lock 2 105 lock 2 106 lock 2 103 lock 2 107 lock 2 10…" at bounding box center [684, 332] width 1050 height 432
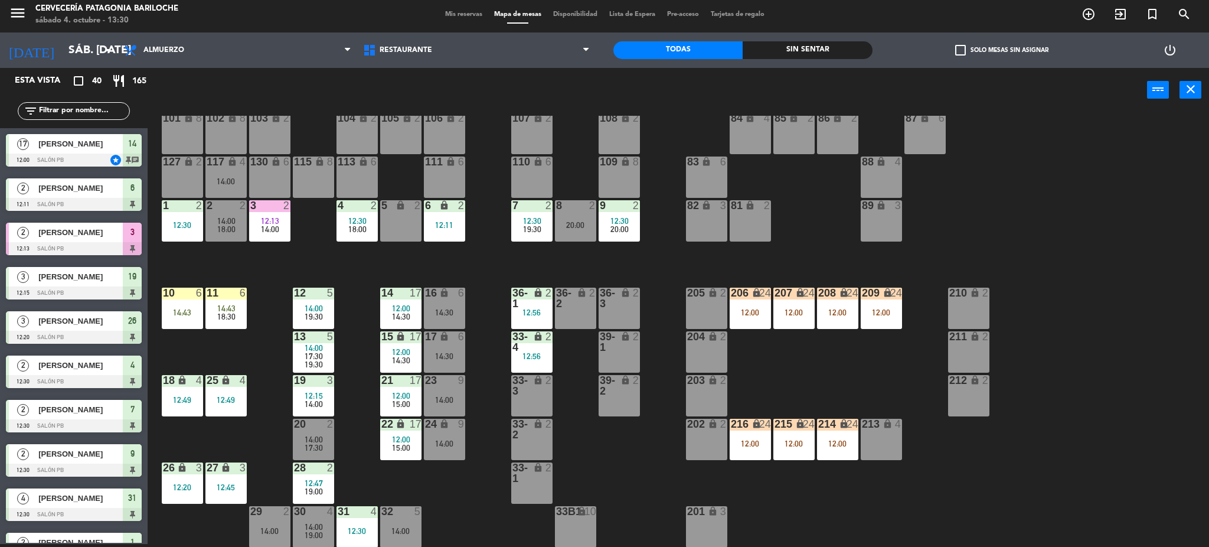
scroll to position [24, 0]
click at [311, 425] on div at bounding box center [312, 424] width 19 height 11
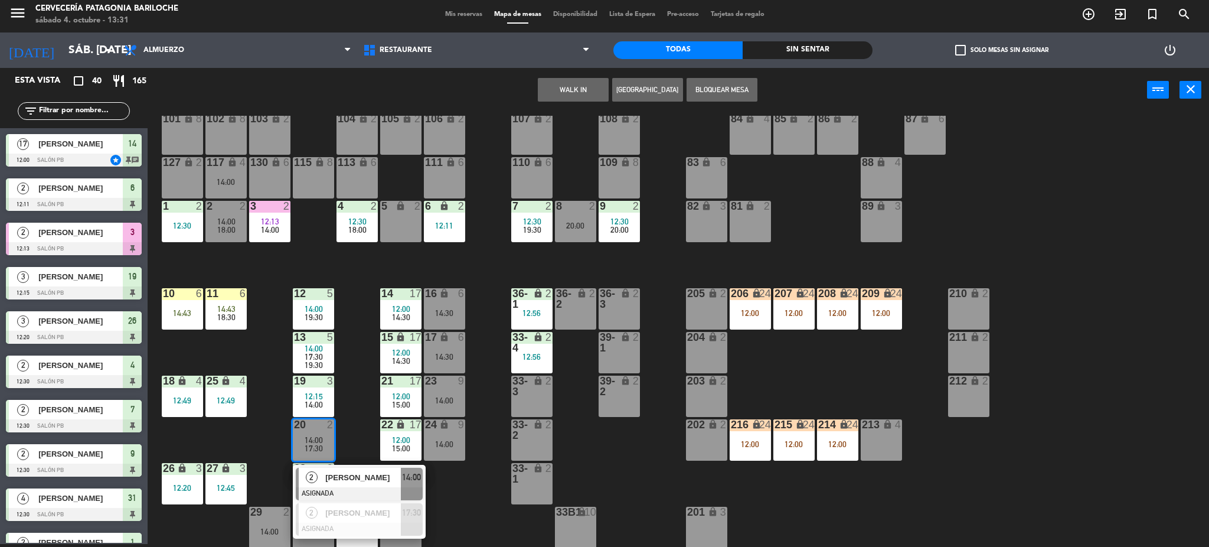
click at [351, 482] on span "[PERSON_NAME]" at bounding box center [363, 477] width 76 height 12
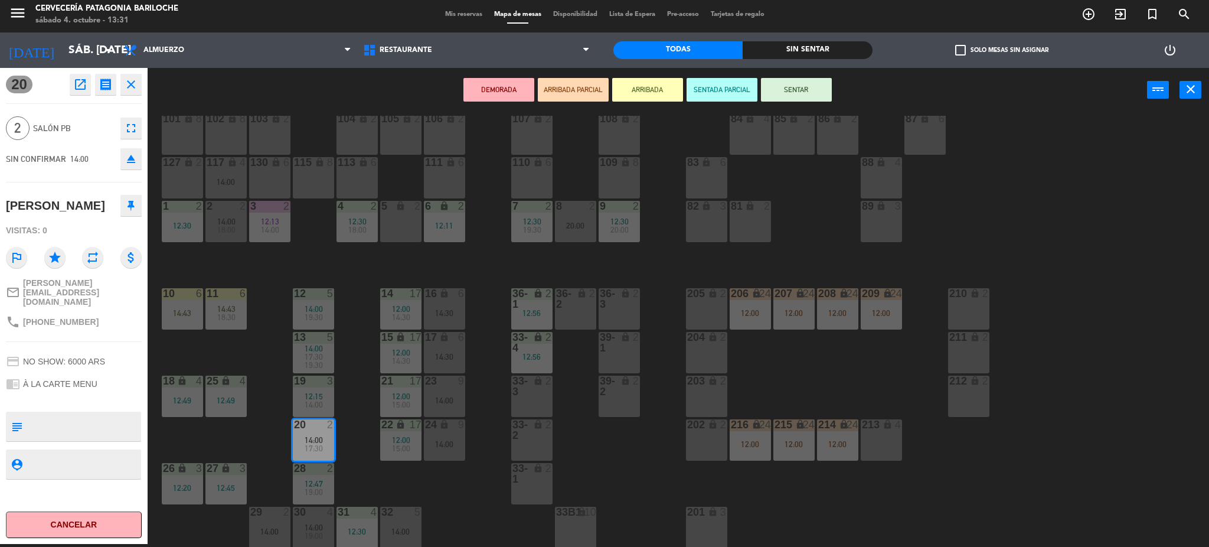
click at [405, 223] on div "5 lock 2" at bounding box center [400, 221] width 41 height 41
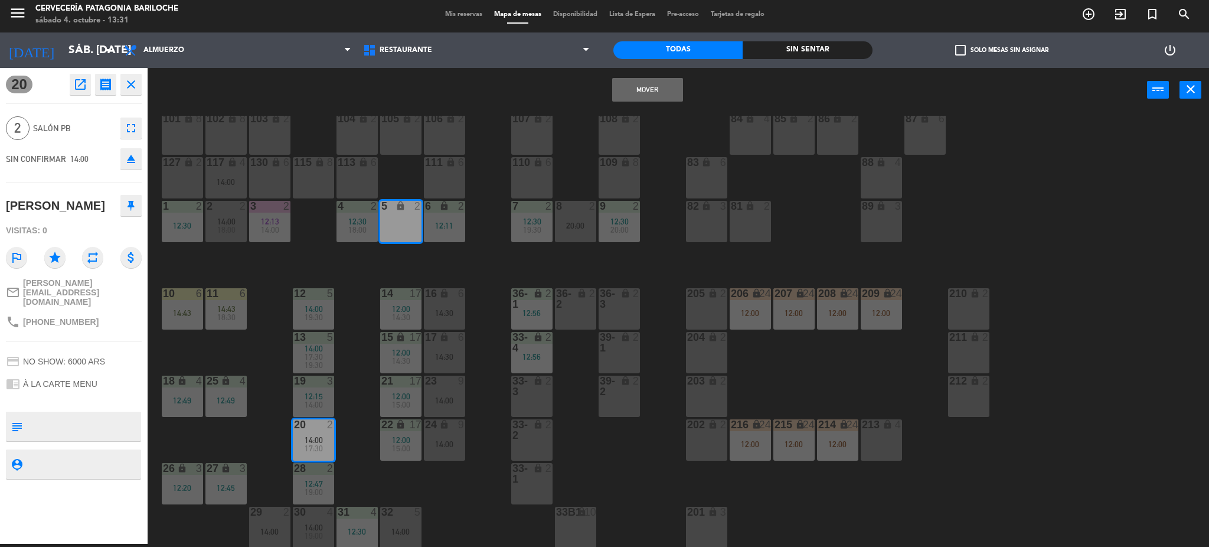
click at [637, 85] on button "Mover" at bounding box center [647, 90] width 71 height 24
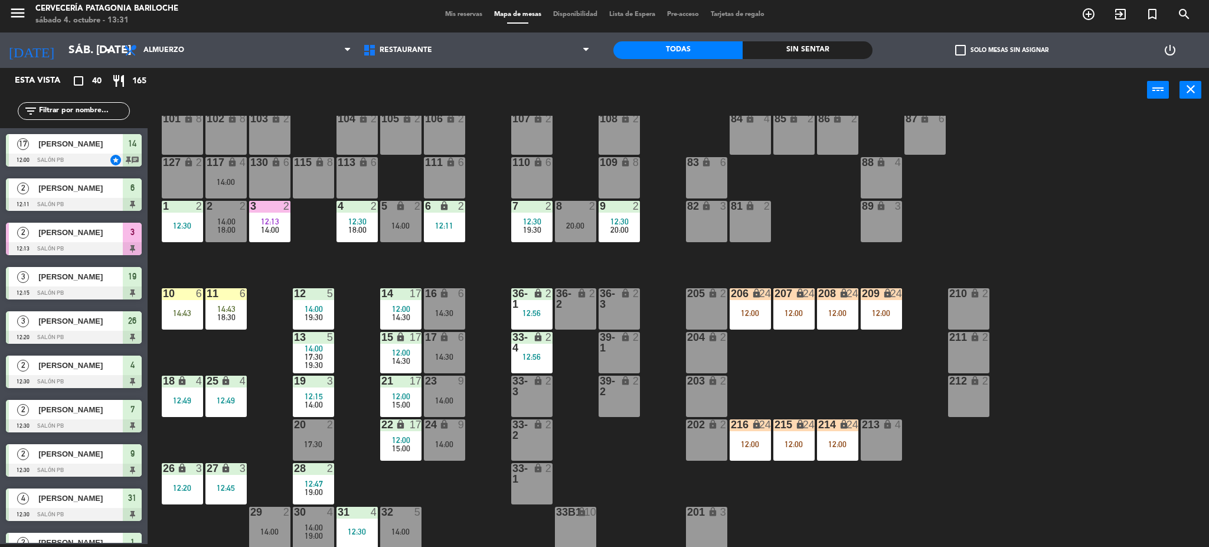
scroll to position [3, 0]
click at [329, 406] on div "14:00" at bounding box center [313, 404] width 41 height 8
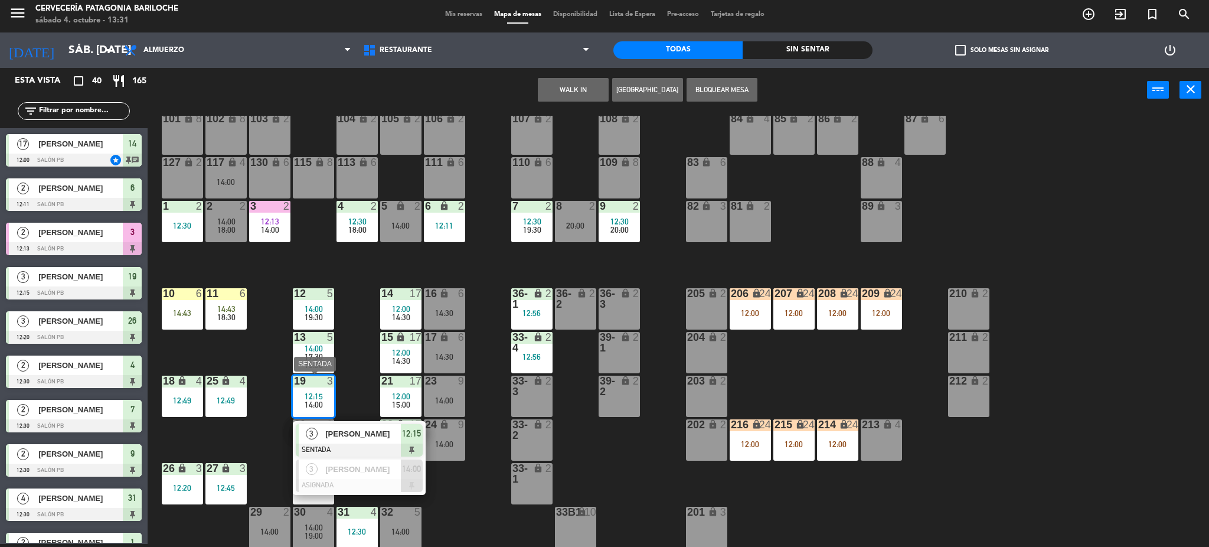
click at [340, 432] on span "Garrido Albano" at bounding box center [363, 433] width 76 height 12
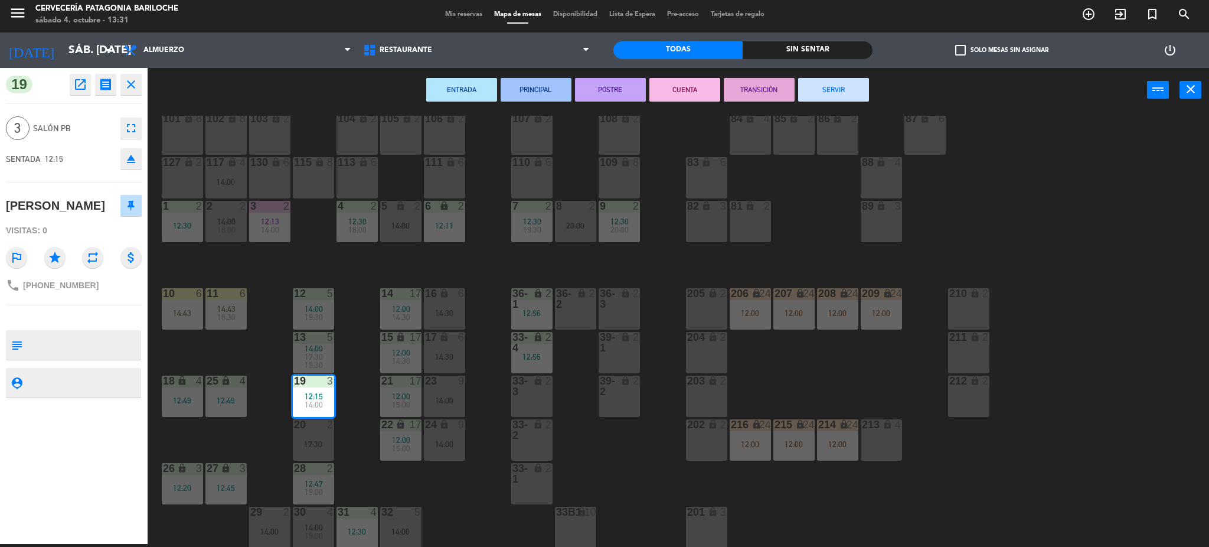
click at [842, 93] on button "SERVIR" at bounding box center [833, 90] width 71 height 24
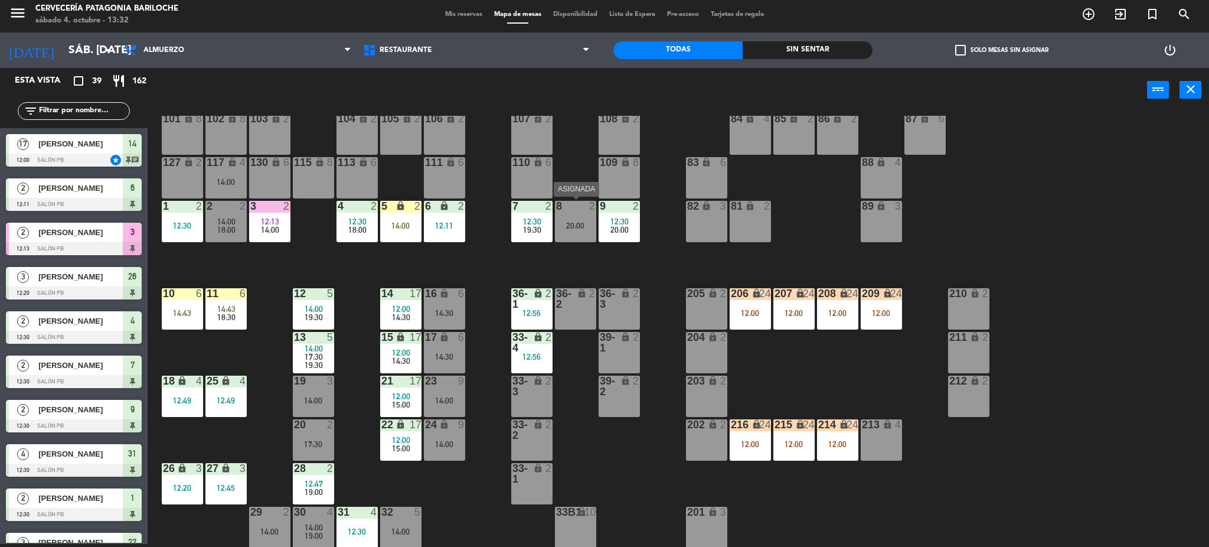
click at [592, 230] on div "8 2 20:00" at bounding box center [575, 221] width 41 height 41
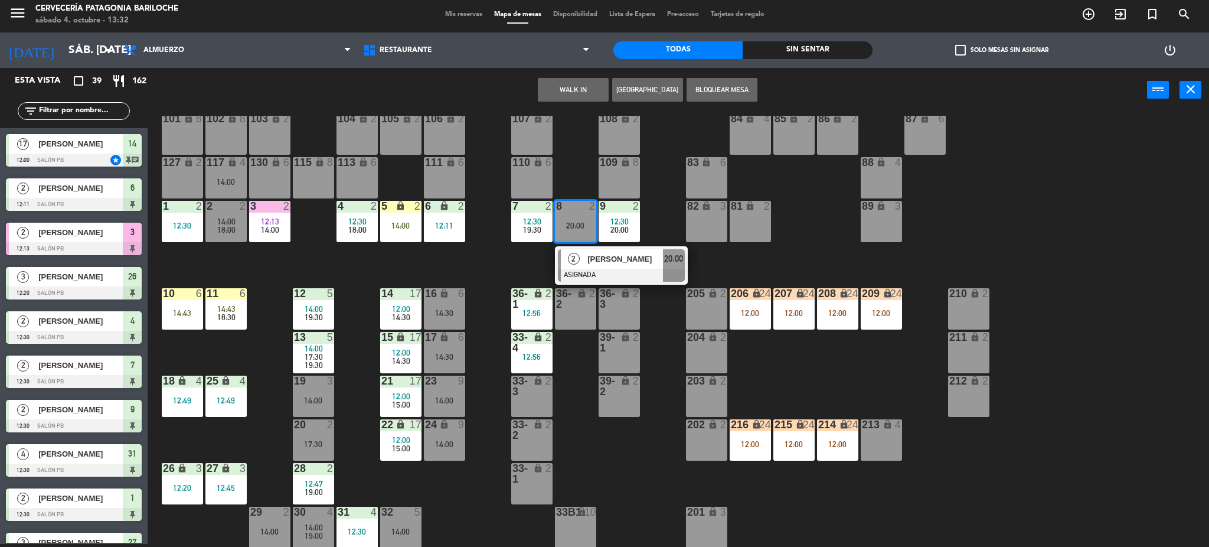
click at [570, 97] on button "WALK IN" at bounding box center [573, 90] width 71 height 24
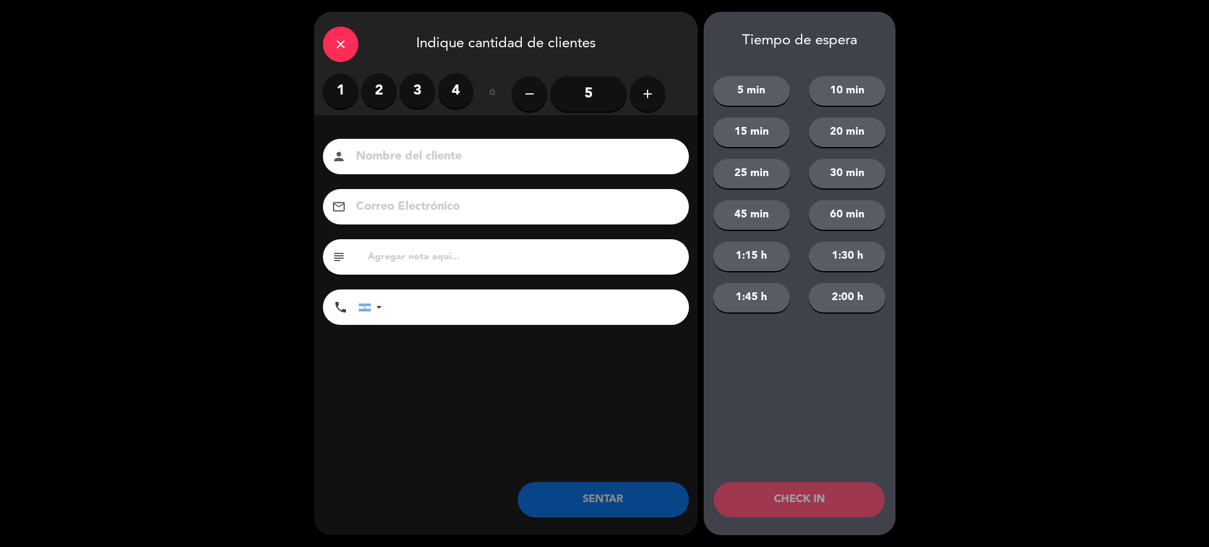
click at [393, 94] on label "2" at bounding box center [378, 90] width 35 height 35
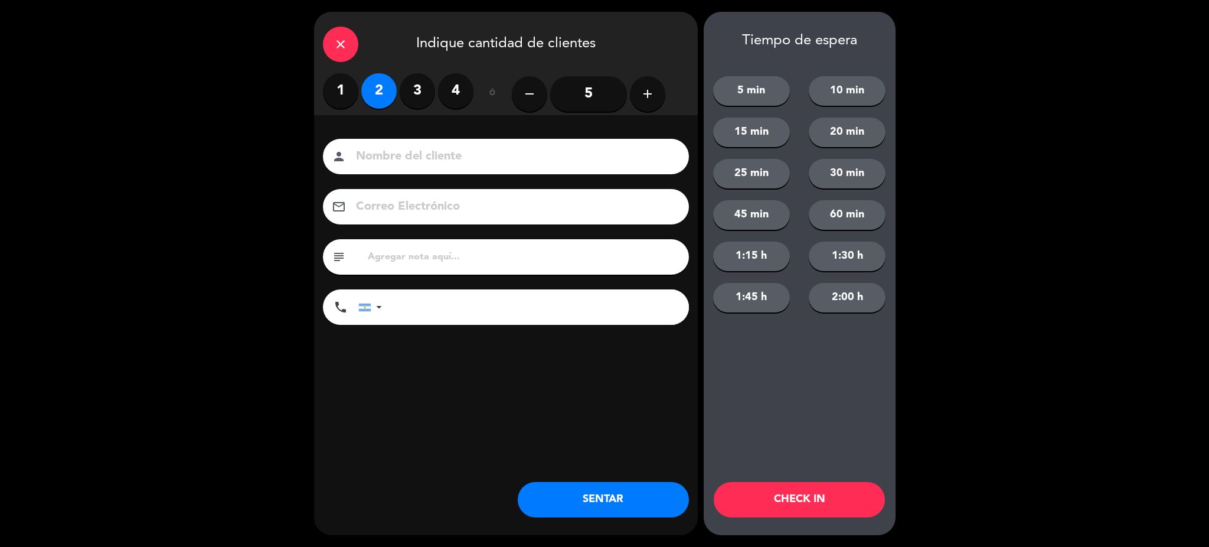
click at [403, 151] on input at bounding box center [514, 156] width 319 height 21
type input "[PERSON_NAME]"
click at [456, 321] on input "tel" at bounding box center [541, 306] width 295 height 35
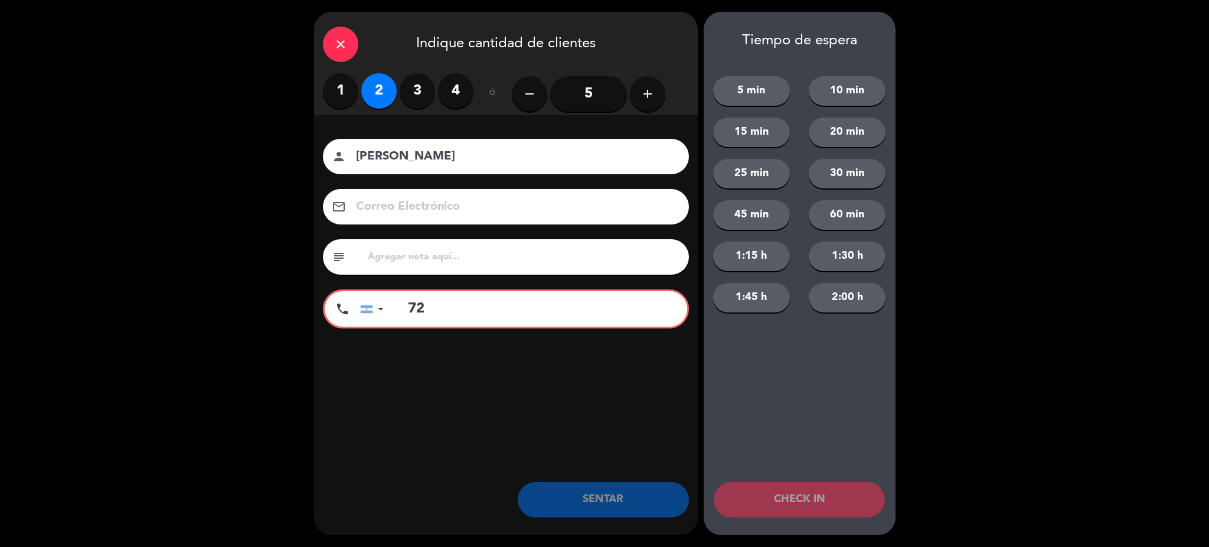
type input "7"
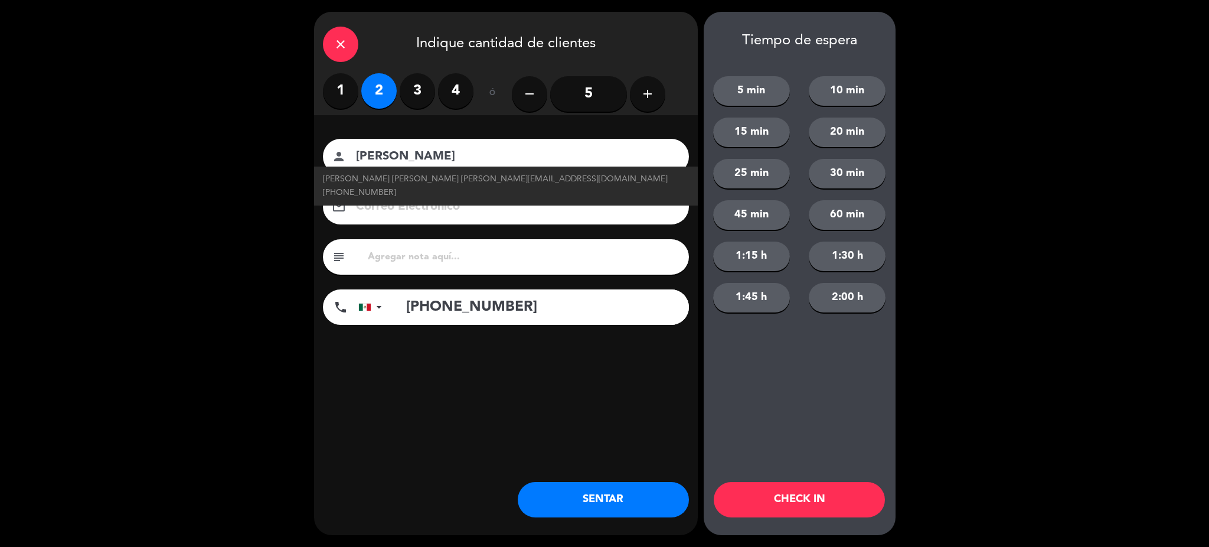
type input "[PHONE_NUMBER]"
click at [592, 496] on button "SENTAR" at bounding box center [603, 499] width 171 height 35
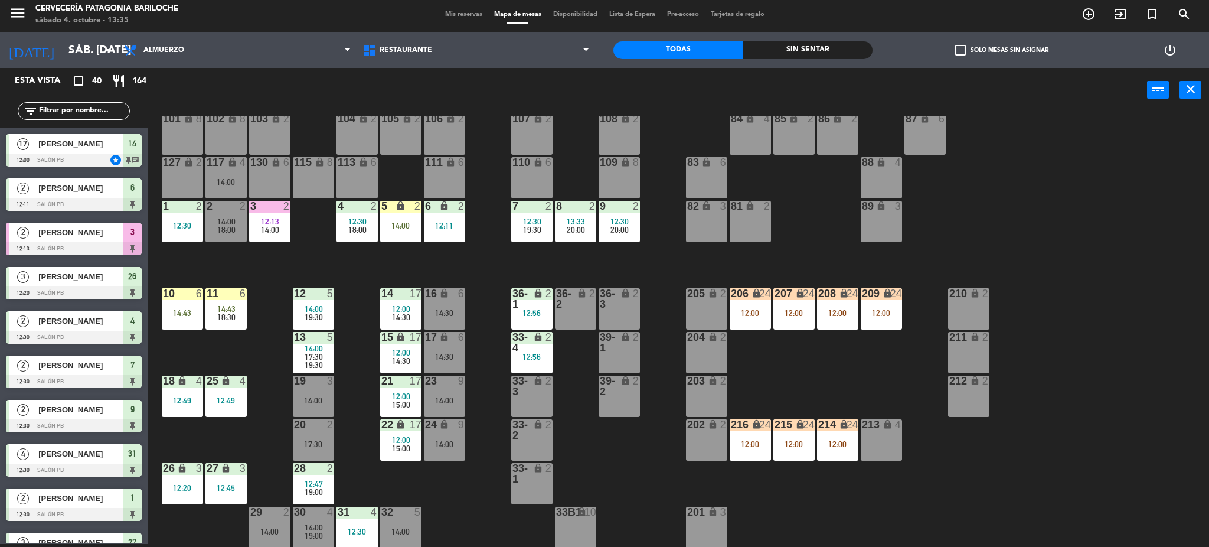
click at [470, 502] on div "101 lock 8 102 lock 8 104 lock 2 105 lock 2 106 lock 2 103 lock 2 107 lock 2 10…" at bounding box center [684, 332] width 1050 height 432
click at [522, 395] on div "lock" at bounding box center [531, 385] width 19 height 21
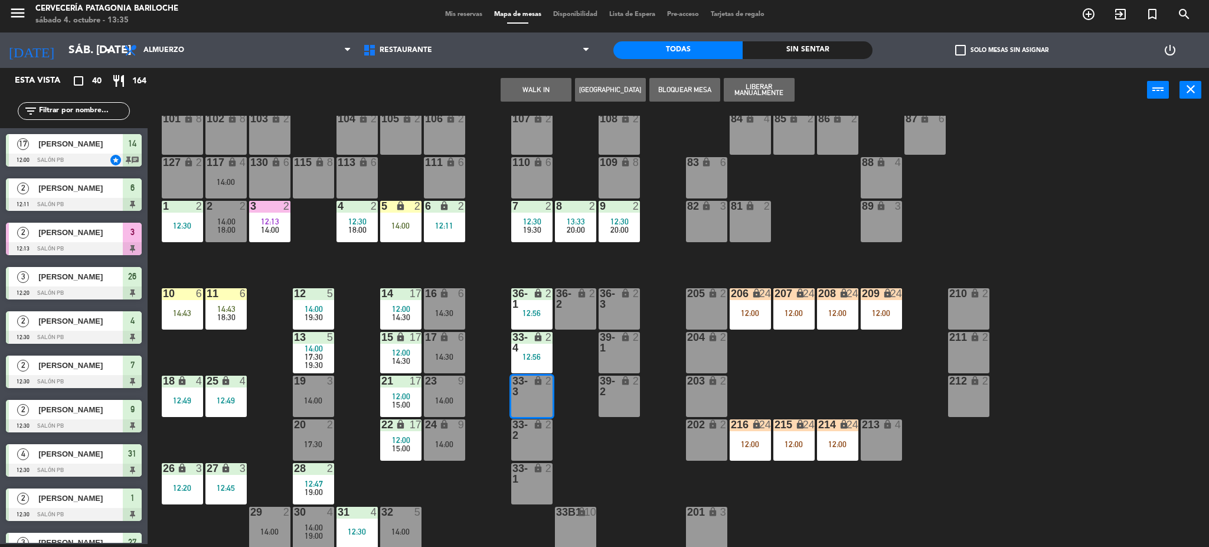
click at [509, 83] on button "WALK IN" at bounding box center [536, 90] width 71 height 24
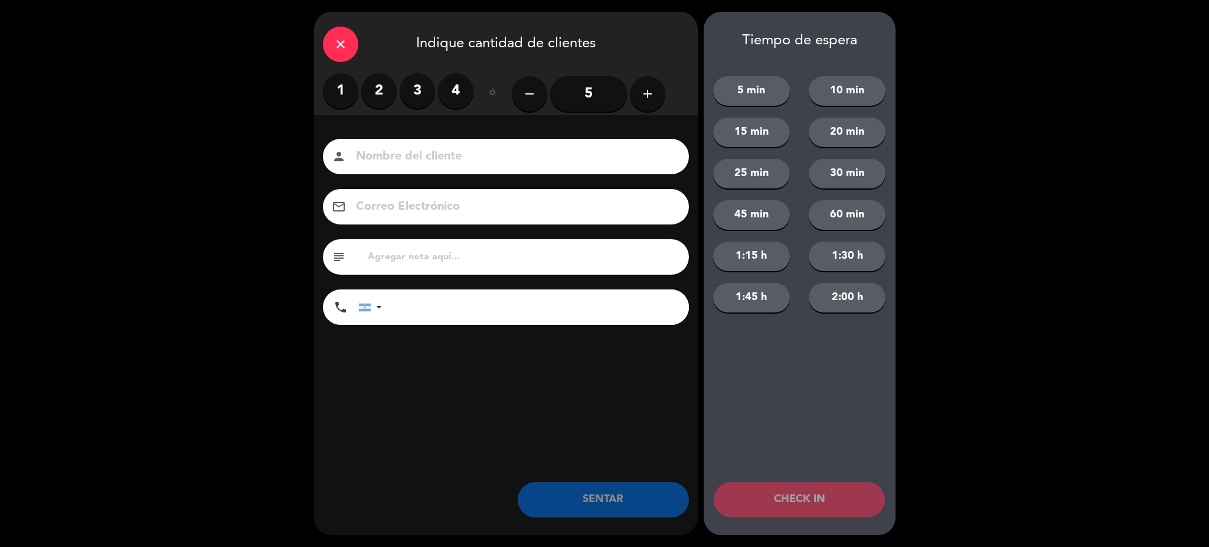
click at [332, 45] on div "close" at bounding box center [340, 44] width 35 height 35
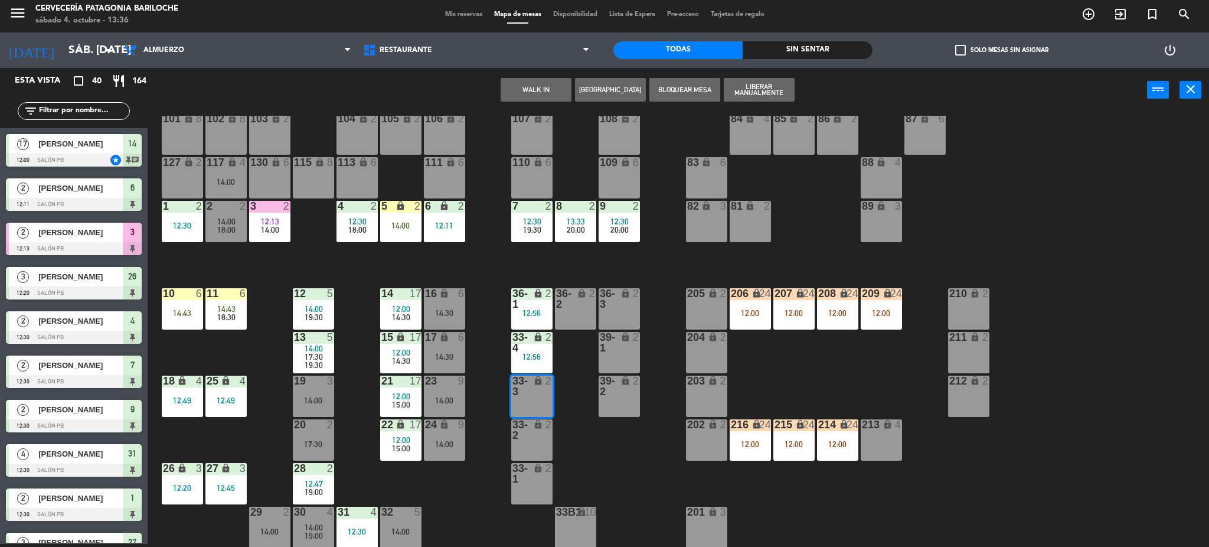
click at [550, 97] on button "WALK IN" at bounding box center [536, 90] width 71 height 24
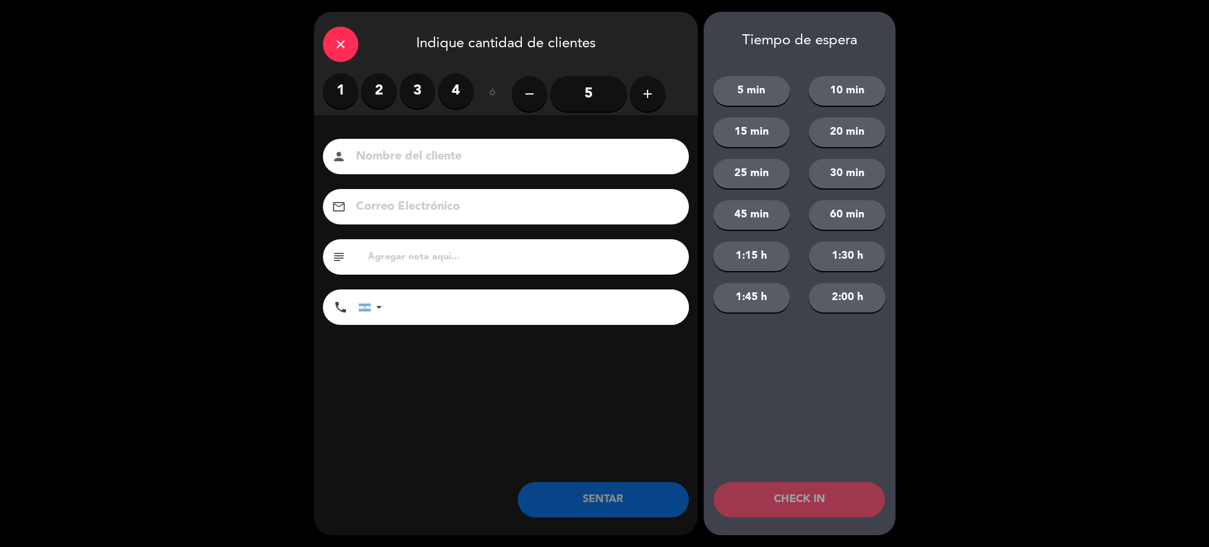
click at [385, 96] on label "2" at bounding box center [378, 90] width 35 height 35
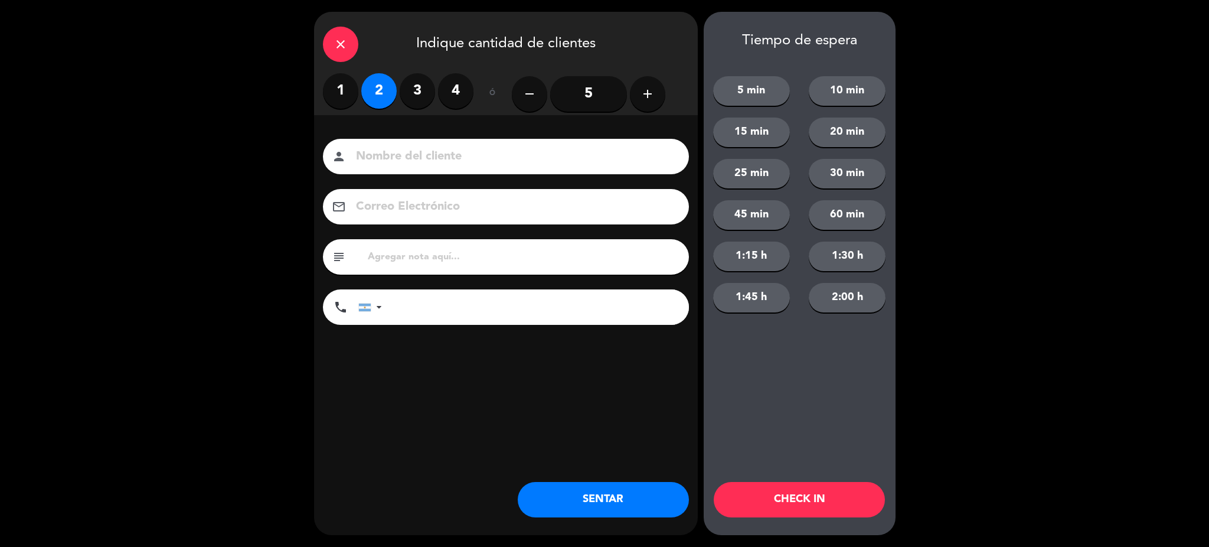
click at [414, 153] on input at bounding box center [514, 156] width 319 height 21
type input "SANTIAGO"
click at [445, 307] on input "tel" at bounding box center [541, 306] width 295 height 35
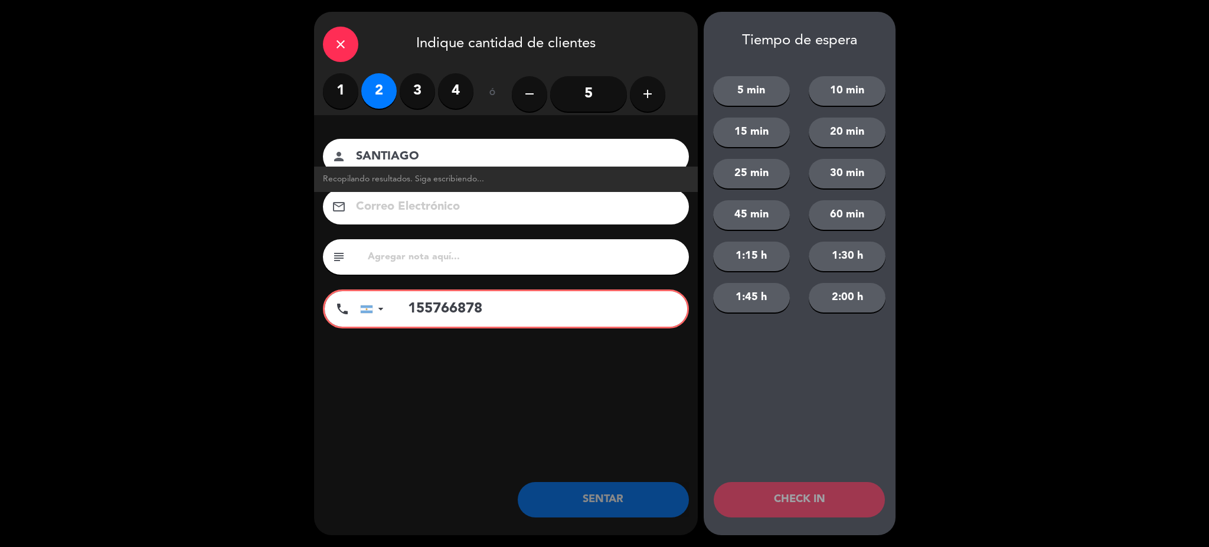
click at [408, 309] on input "155766878" at bounding box center [542, 308] width 292 height 35
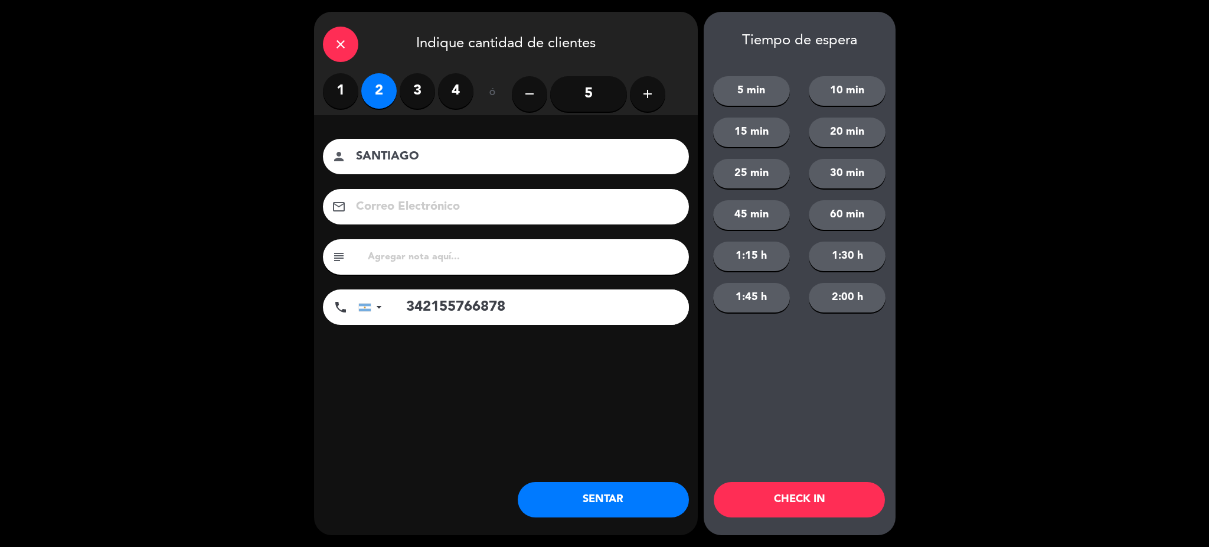
type input "342155766878"
click at [626, 492] on button "SENTAR" at bounding box center [603, 499] width 171 height 35
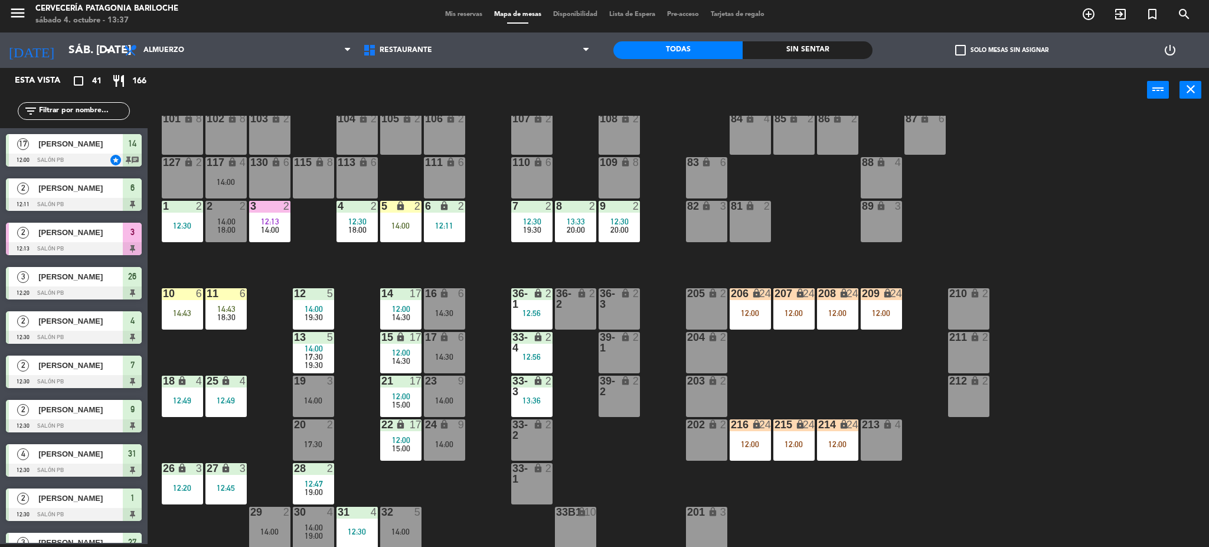
drag, startPoint x: 383, startPoint y: 523, endPoint x: 638, endPoint y: 462, distance: 262.3
click at [639, 459] on div "101 lock 8 102 lock 8 104 lock 2 105 lock 2 106 lock 2 103 lock 2 107 lock 2 10…" at bounding box center [684, 332] width 1050 height 432
click at [221, 183] on div "14:00" at bounding box center [225, 182] width 41 height 8
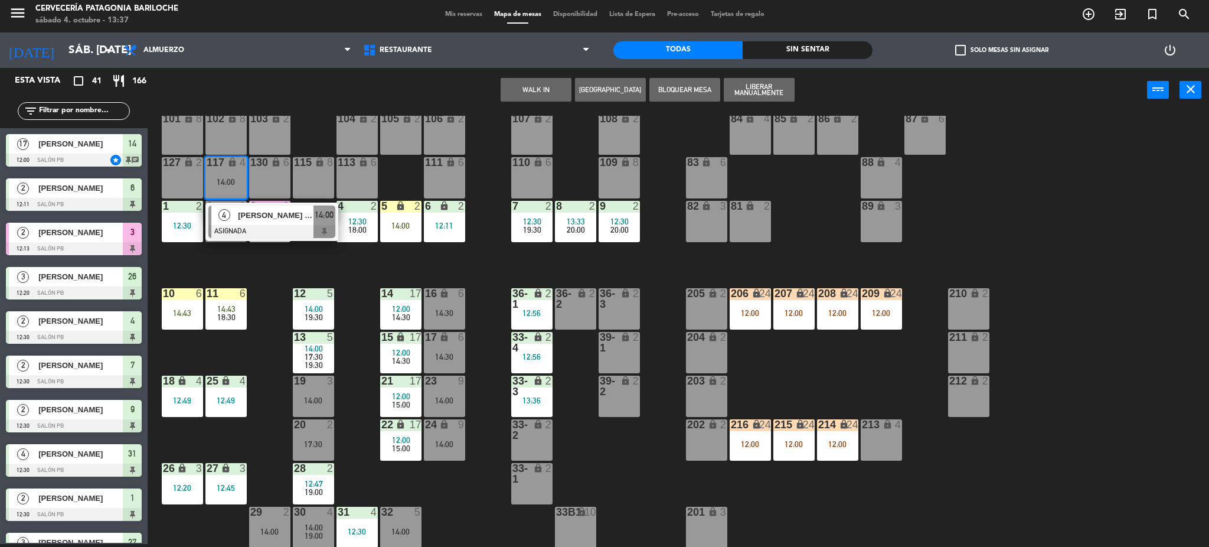
click at [272, 301] on div "101 lock 8 102 lock 8 104 lock 2 105 lock 2 106 lock 2 103 lock 2 107 lock 2 10…" at bounding box center [684, 332] width 1050 height 432
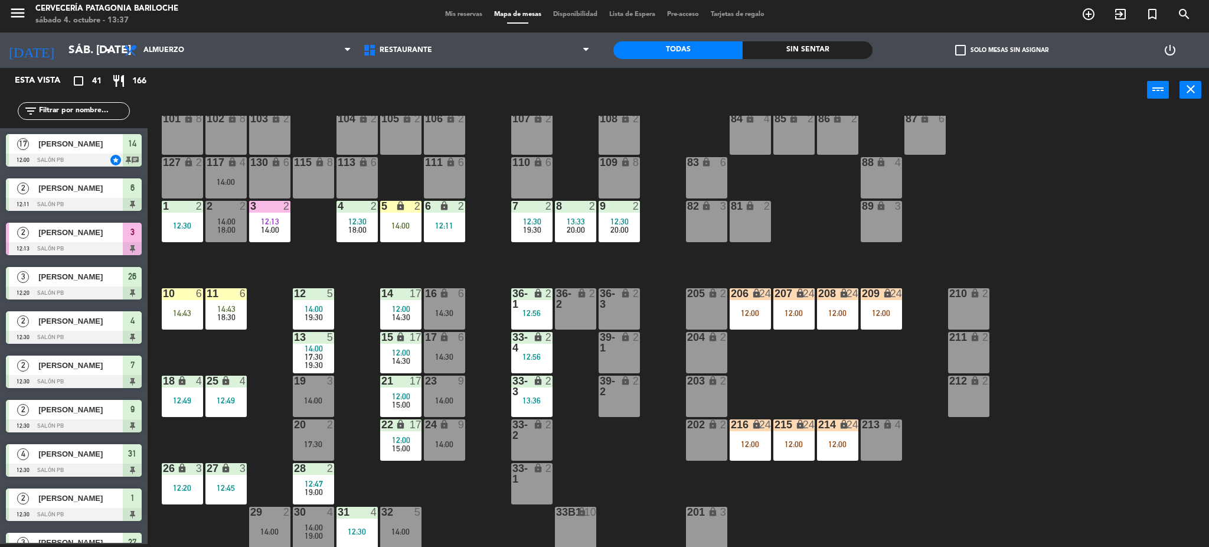
click at [276, 515] on div at bounding box center [269, 511] width 19 height 11
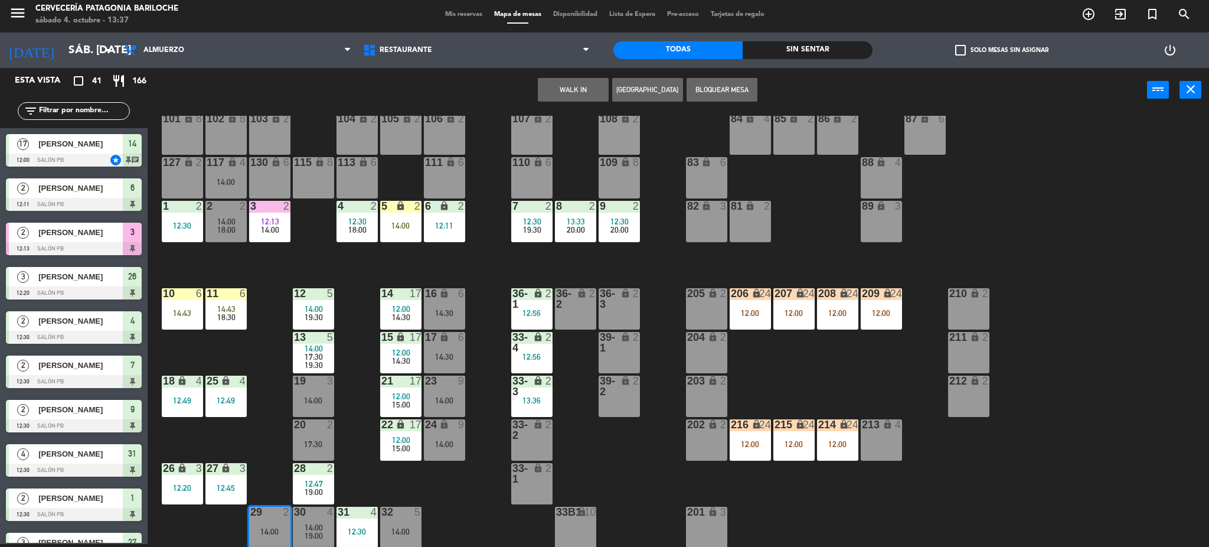
click at [400, 231] on div "5 lock 2 14:00" at bounding box center [400, 221] width 41 height 41
click at [412, 264] on div "101 lock 8 102 lock 8 104 lock 2 105 lock 2 106 lock 2 103 lock 2 107 lock 2 10…" at bounding box center [684, 332] width 1050 height 432
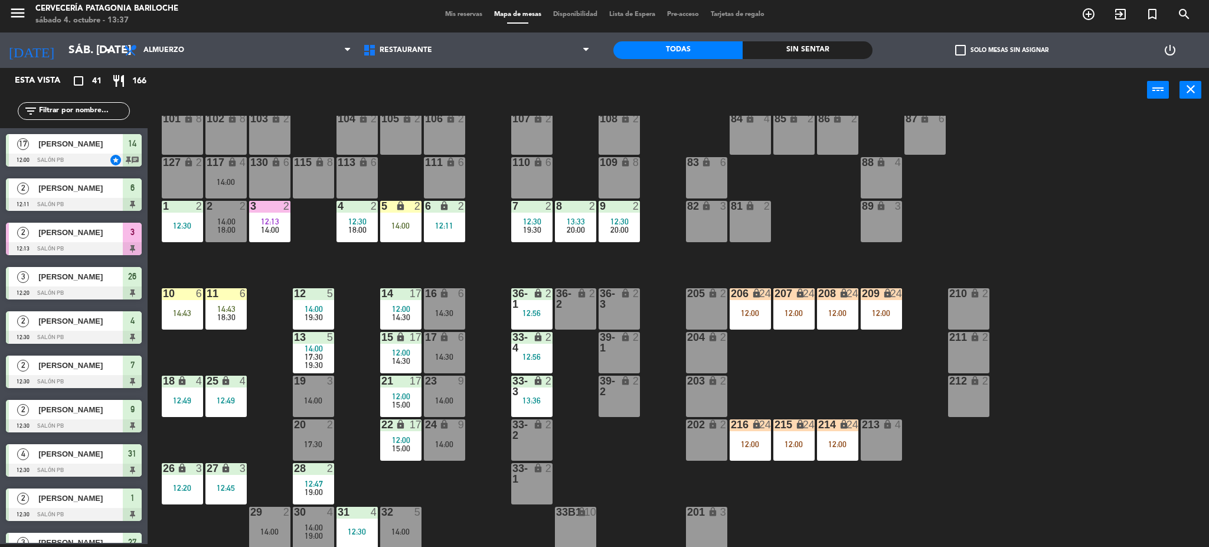
click at [413, 236] on div "5 lock 2 14:00" at bounding box center [400, 221] width 41 height 41
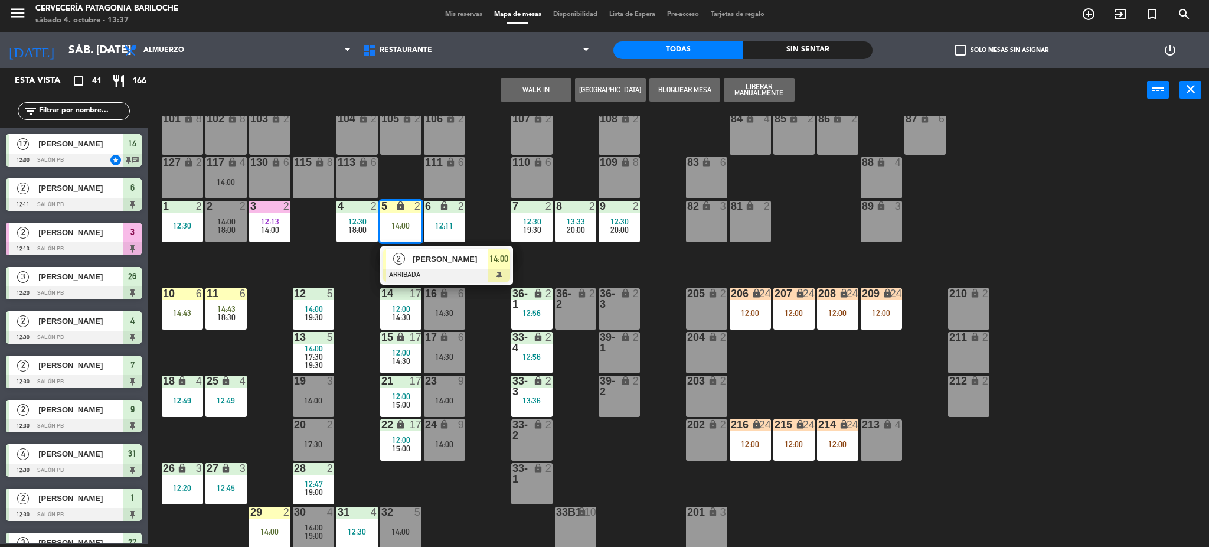
click at [597, 258] on div "101 lock 8 102 lock 8 104 lock 2 105 lock 2 106 lock 2 103 lock 2 107 lock 2 10…" at bounding box center [684, 332] width 1050 height 432
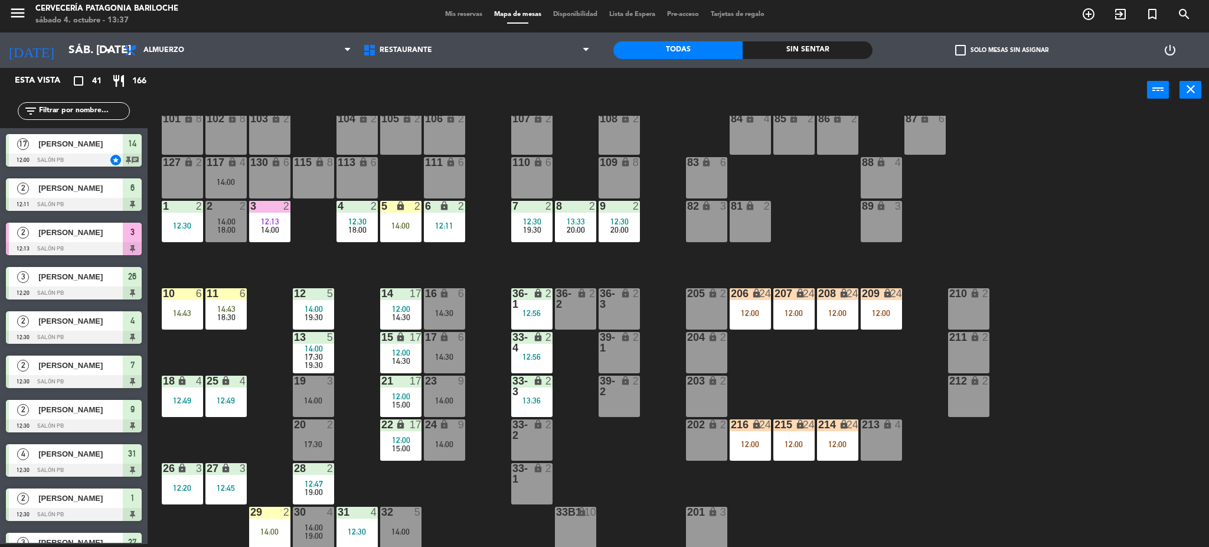
click at [239, 229] on div "18:00" at bounding box center [225, 229] width 41 height 8
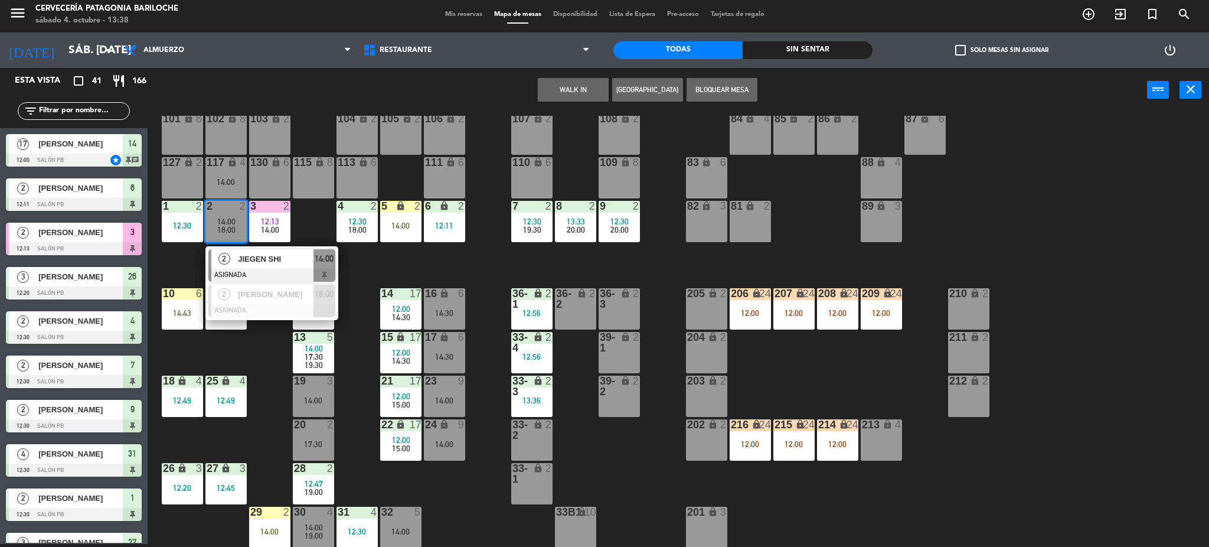
click at [256, 264] on span "JIEGEN SHI" at bounding box center [276, 259] width 76 height 12
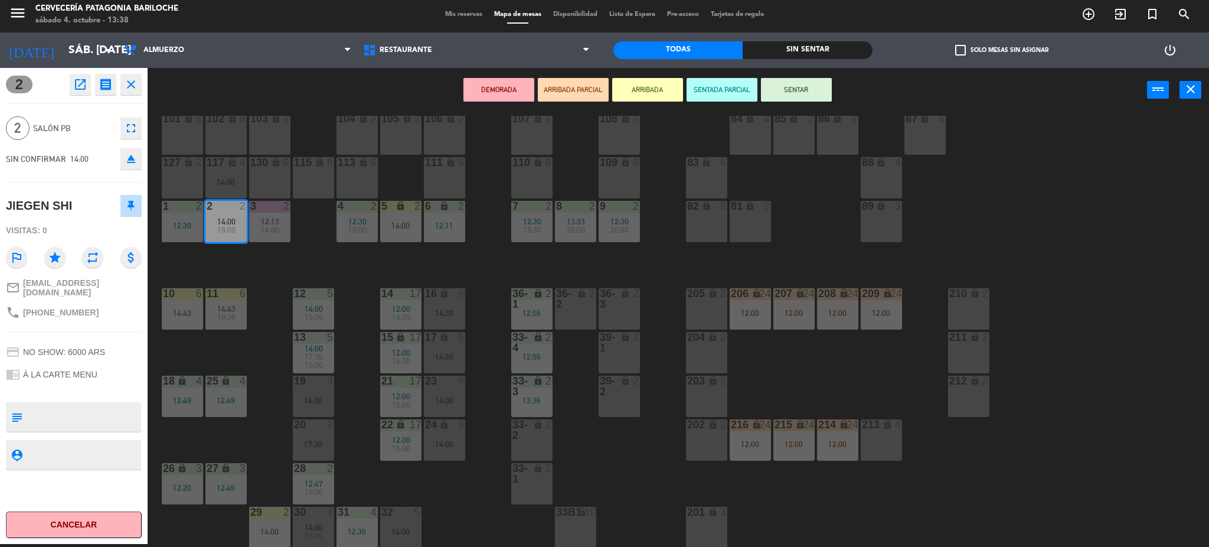
click at [358, 397] on div "101 lock 8 102 lock 8 104 lock 2 105 lock 2 106 lock 2 103 lock 2 107 lock 2 10…" at bounding box center [684, 332] width 1050 height 432
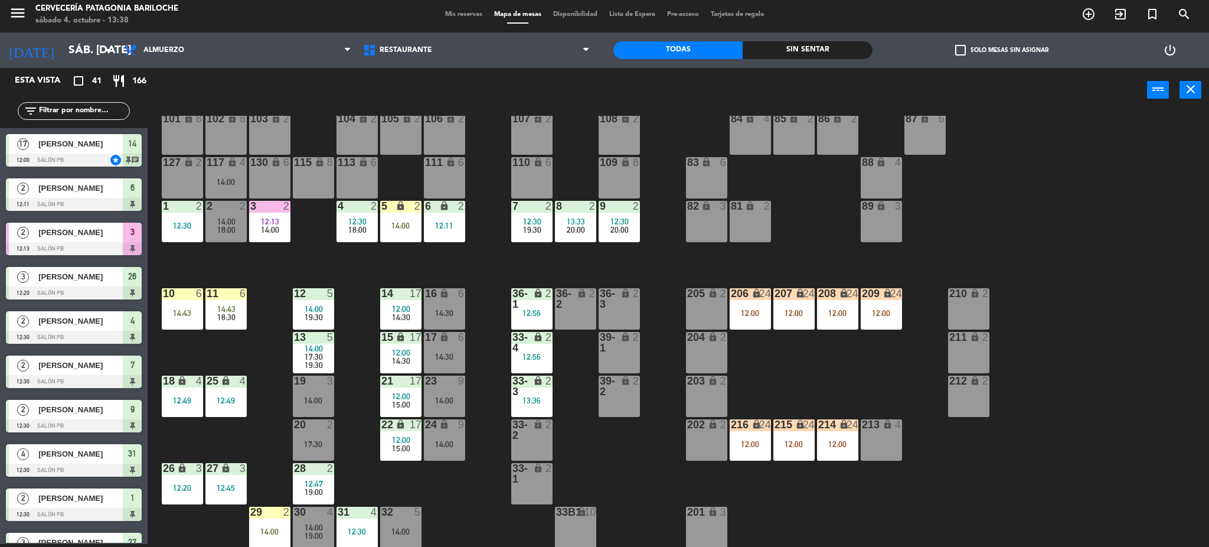
click at [220, 221] on span "14:00" at bounding box center [226, 221] width 18 height 9
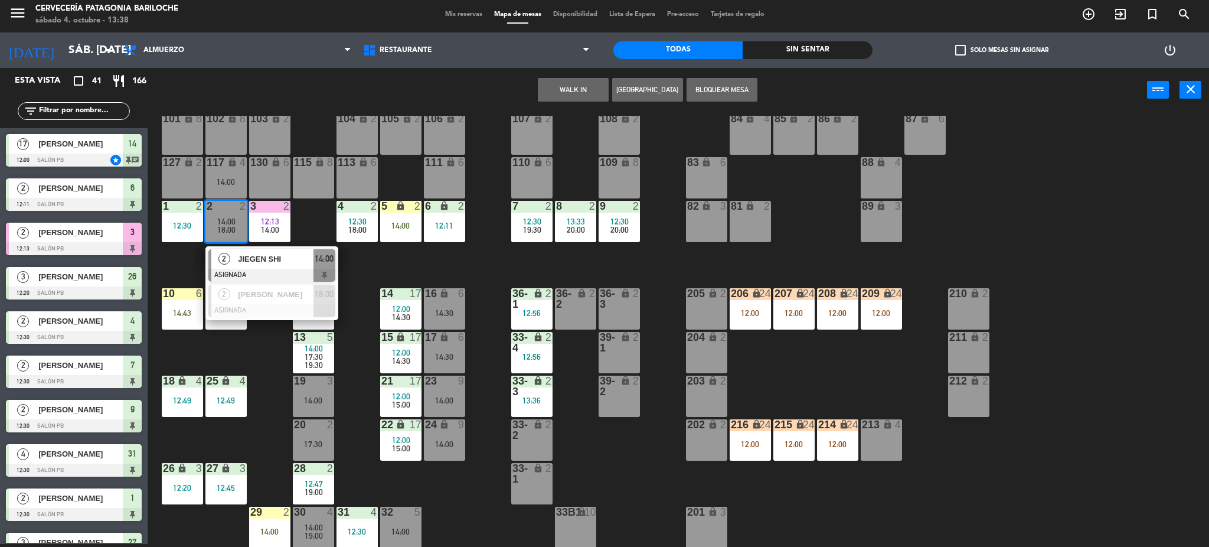
click at [331, 436] on div "20 2 17:30" at bounding box center [313, 439] width 41 height 41
click at [578, 167] on div "101 lock 8 102 lock 8 104 lock 2 105 lock 2 106 lock 2 103 lock 2 107 lock 2 10…" at bounding box center [684, 332] width 1050 height 432
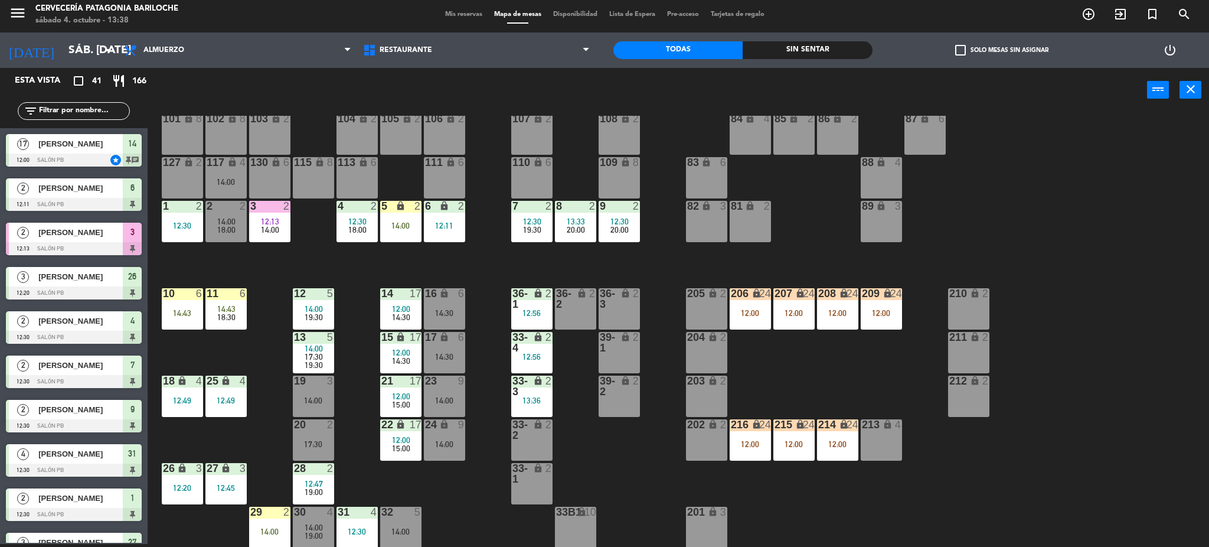
click at [219, 234] on div "2 2 14:00 18:00" at bounding box center [225, 221] width 41 height 41
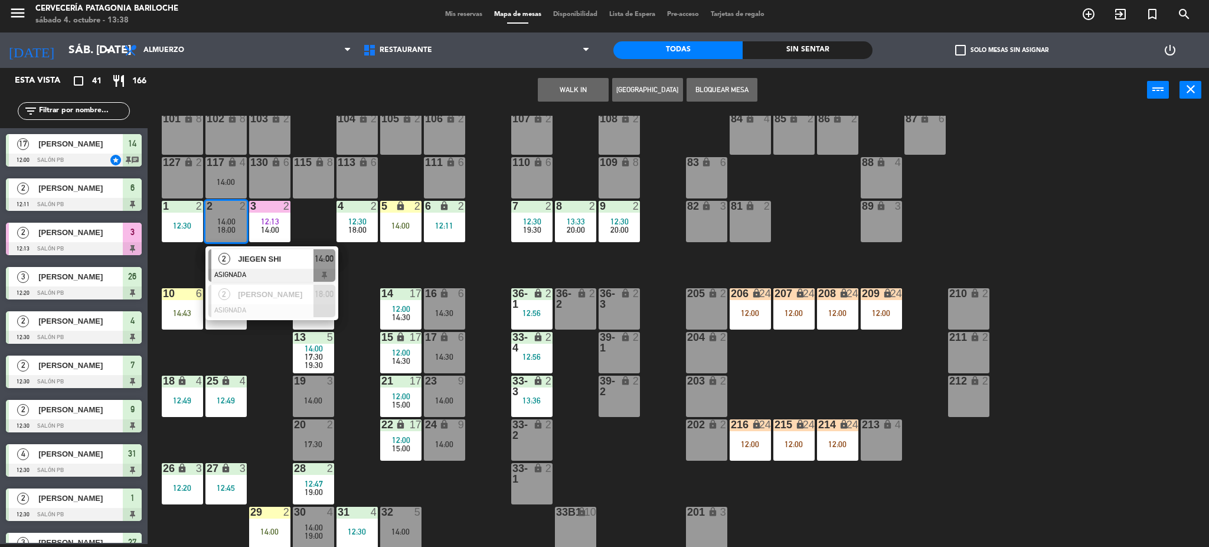
click at [285, 269] on div at bounding box center [271, 275] width 127 height 13
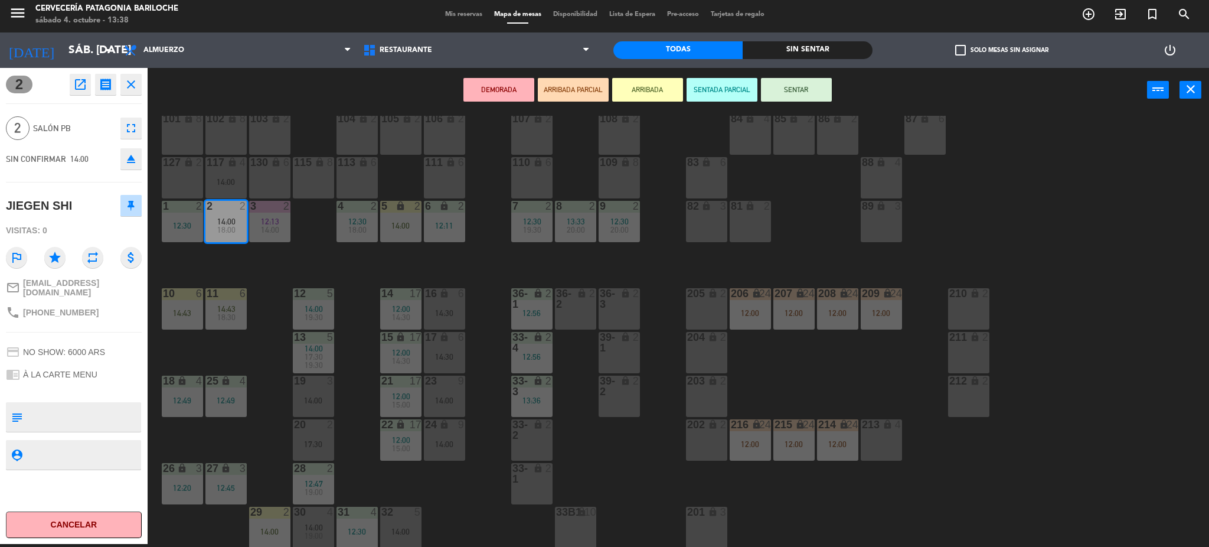
click at [324, 442] on div "17:30" at bounding box center [313, 444] width 41 height 8
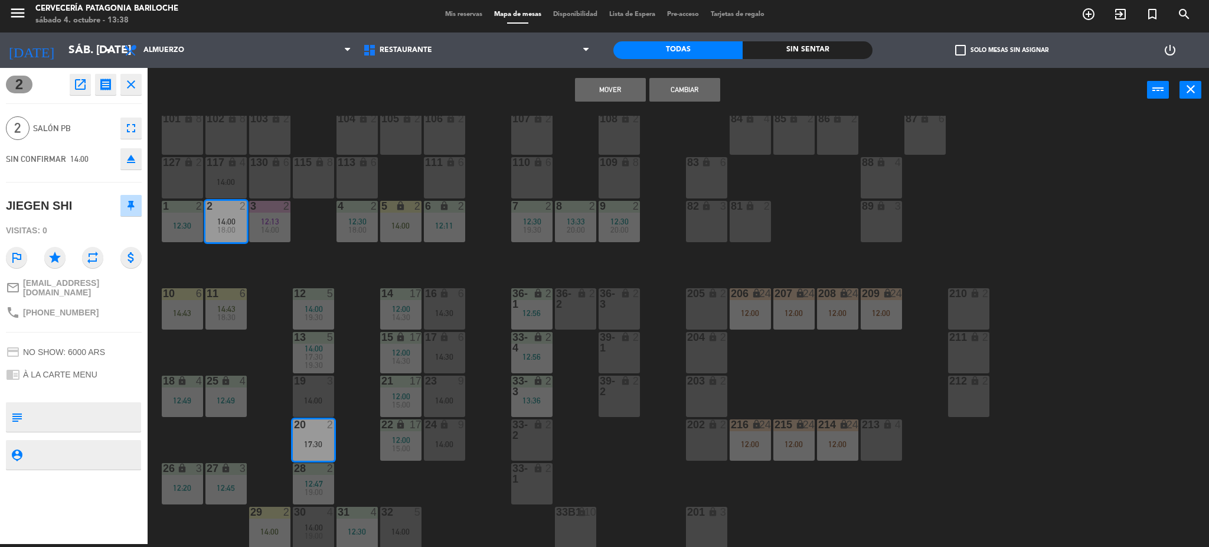
click at [587, 91] on button "Mover" at bounding box center [610, 90] width 71 height 24
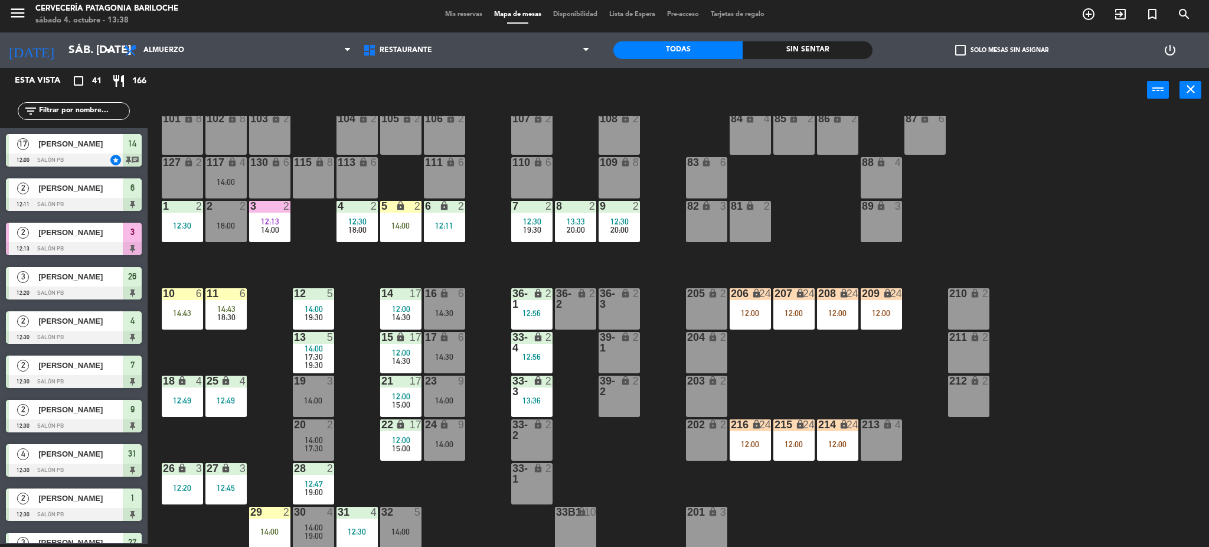
click at [276, 534] on div "14:00" at bounding box center [269, 531] width 41 height 8
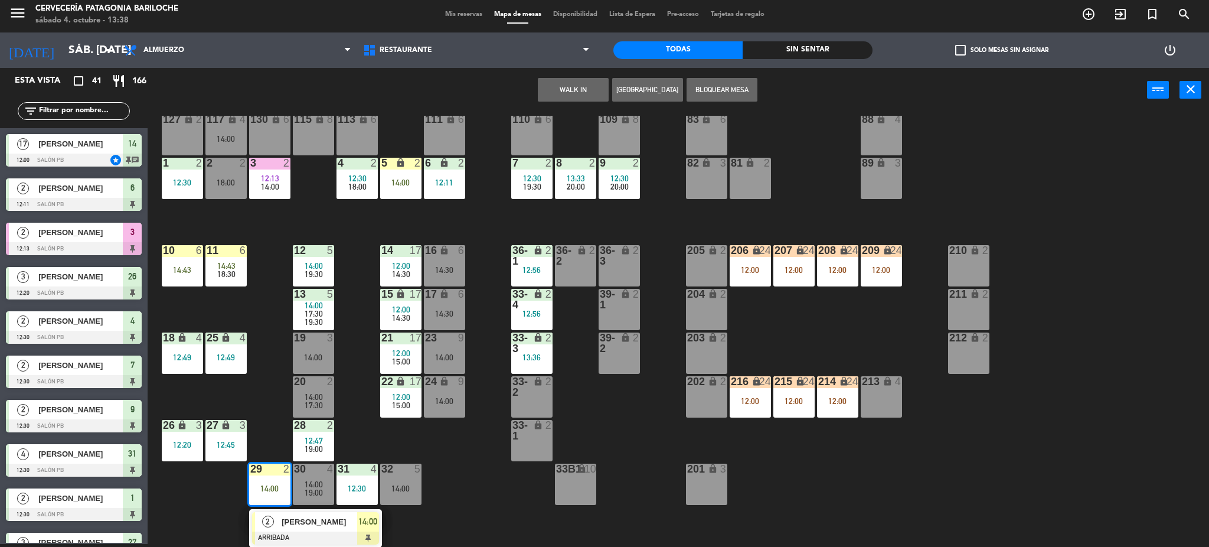
click at [290, 528] on div "[PERSON_NAME]" at bounding box center [318, 521] width 77 height 19
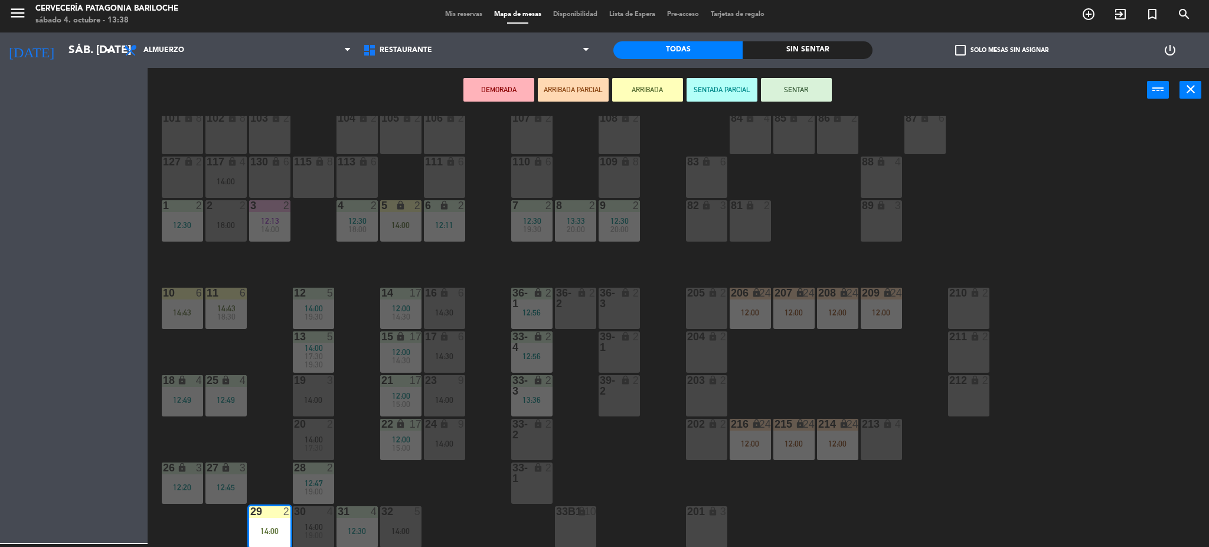
scroll to position [24, 0]
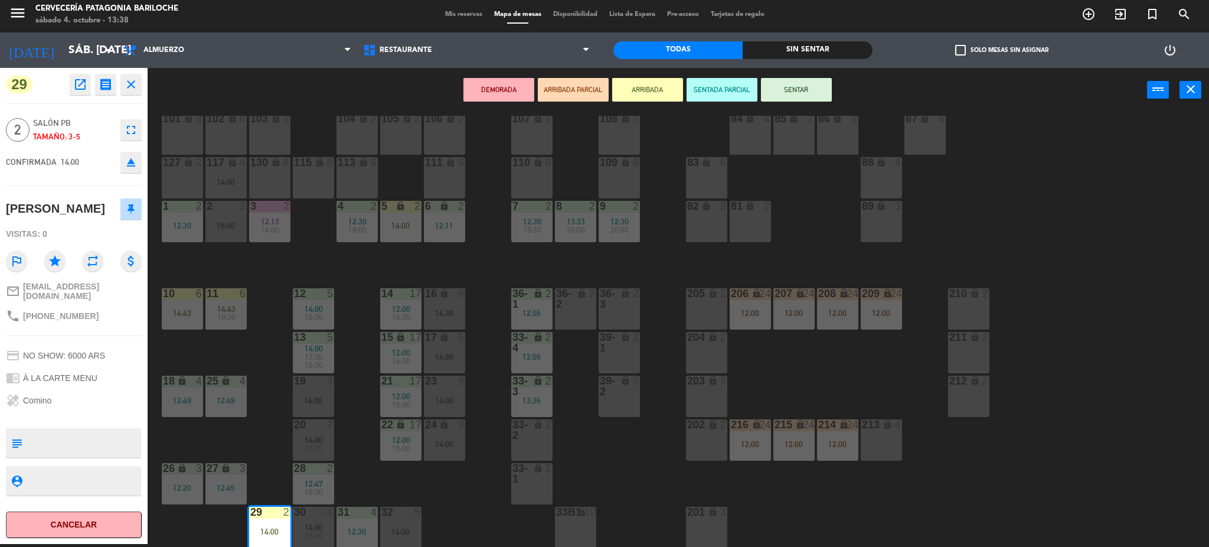
click at [224, 230] on div "18:00" at bounding box center [225, 225] width 41 height 8
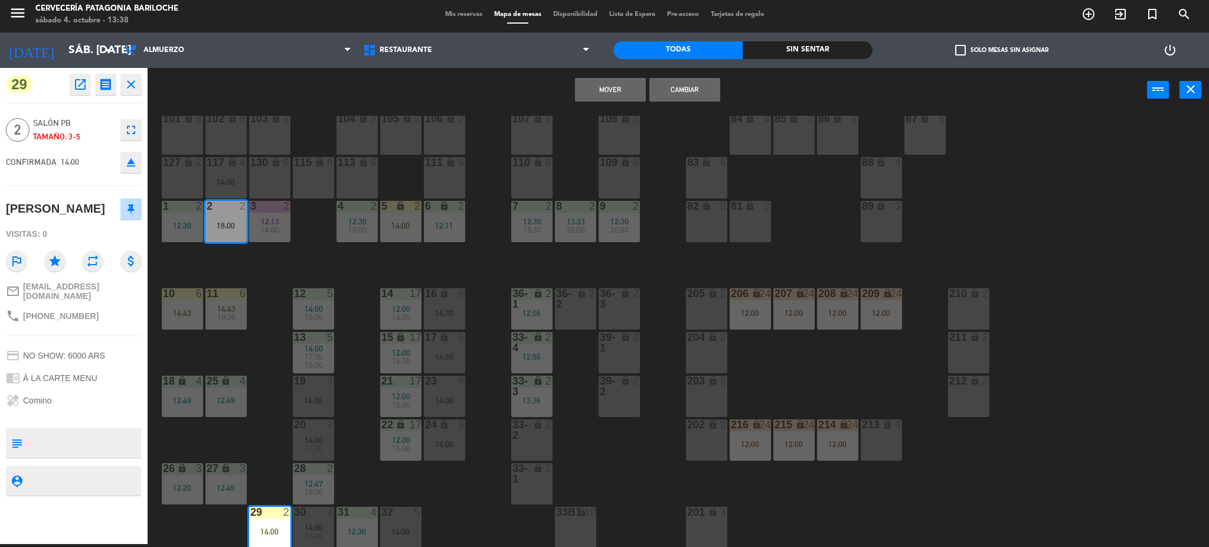
click at [599, 95] on button "Mover" at bounding box center [610, 90] width 71 height 24
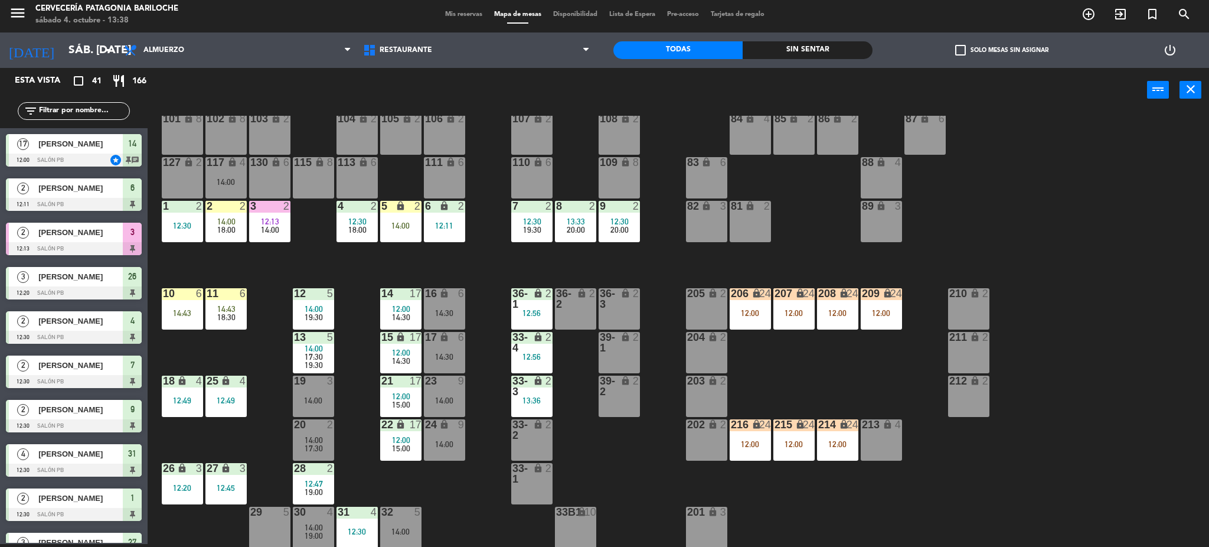
scroll to position [3, 0]
click at [213, 169] on div "117 lock 4 14:00" at bounding box center [225, 177] width 41 height 41
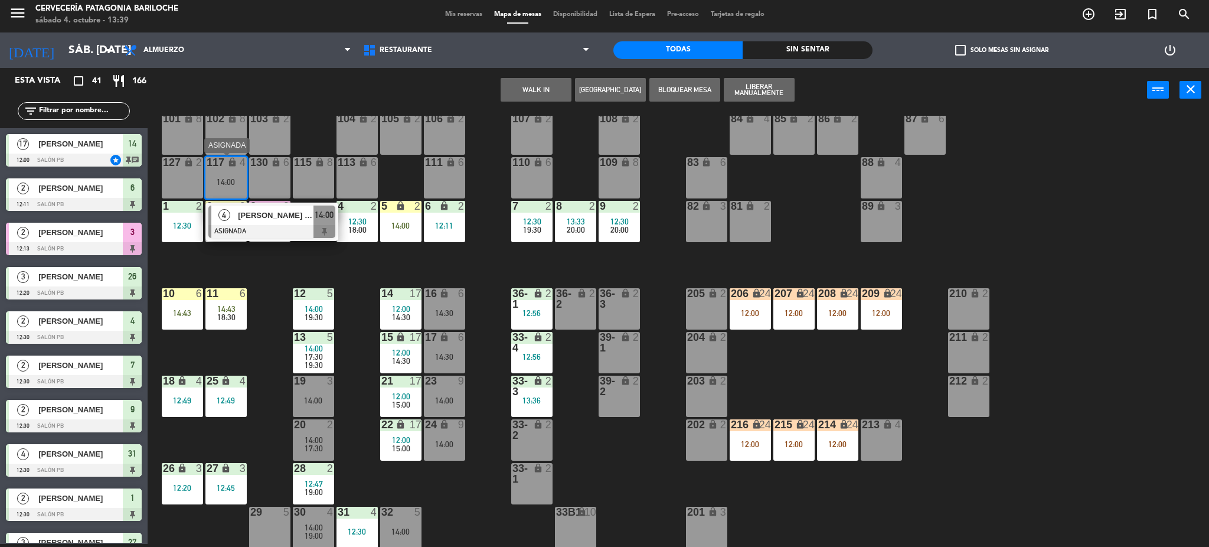
click at [263, 223] on div "[PERSON_NAME] [PERSON_NAME]" at bounding box center [275, 214] width 77 height 19
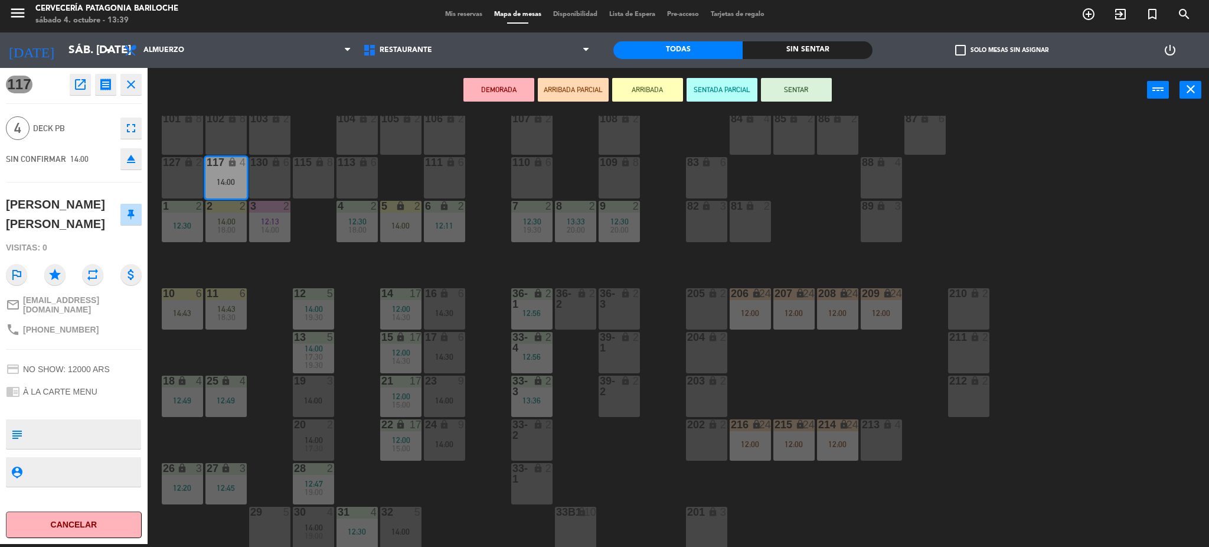
click at [274, 518] on div "29 5" at bounding box center [269, 526] width 41 height 41
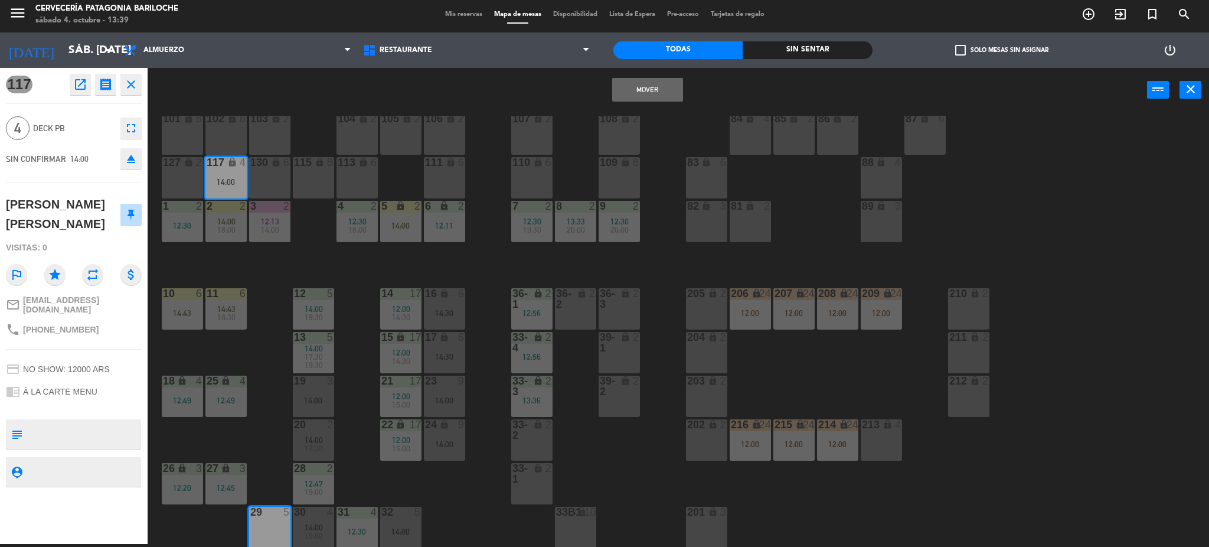
click at [672, 90] on button "Mover" at bounding box center [647, 90] width 71 height 24
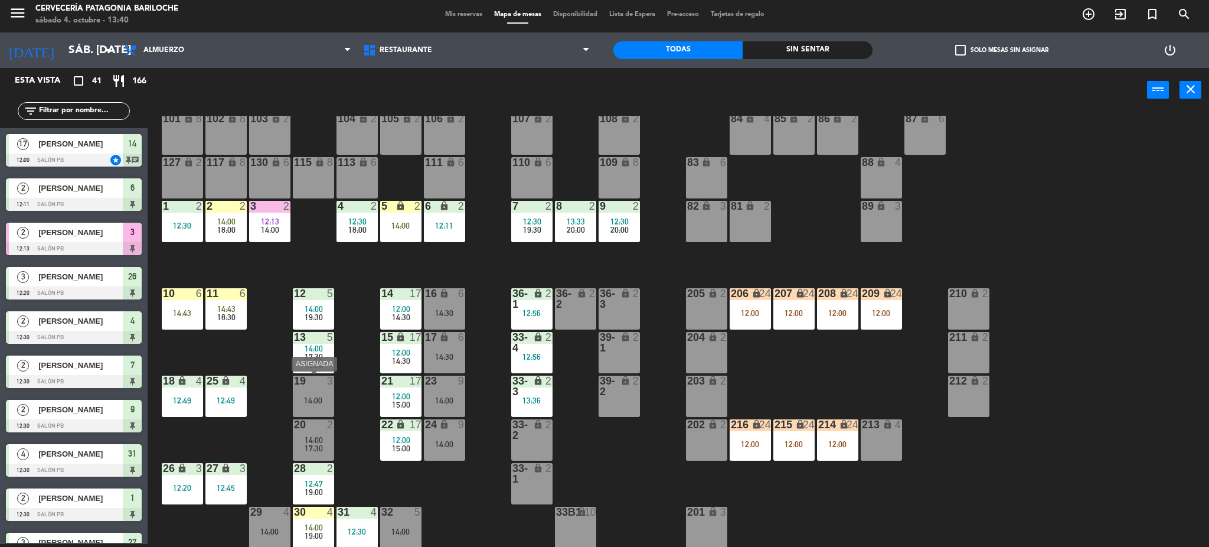
click at [295, 400] on div "14:00" at bounding box center [313, 400] width 41 height 8
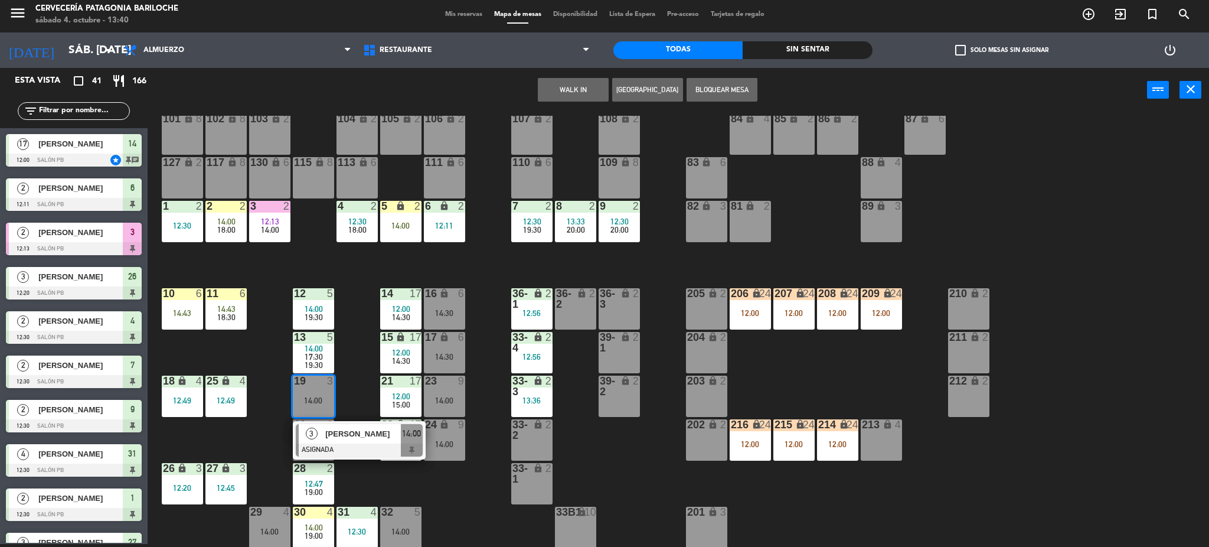
click at [437, 503] on div "101 lock 8 102 lock 8 104 lock 2 105 lock 2 106 lock 2 103 lock 2 107 lock 2 10…" at bounding box center [684, 332] width 1050 height 432
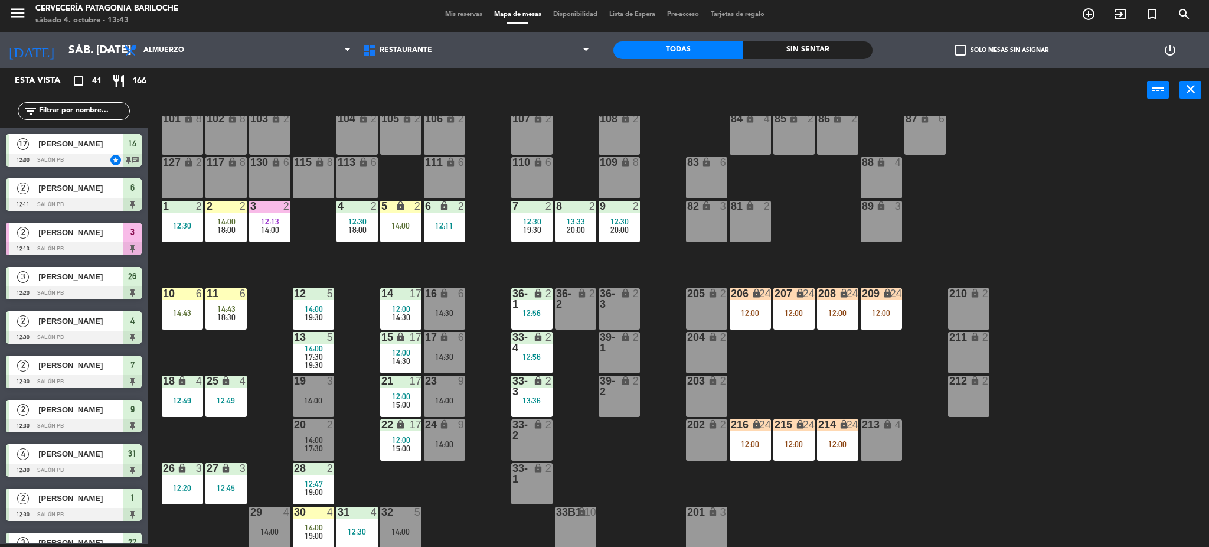
click at [43, 111] on input "text" at bounding box center [83, 110] width 91 height 13
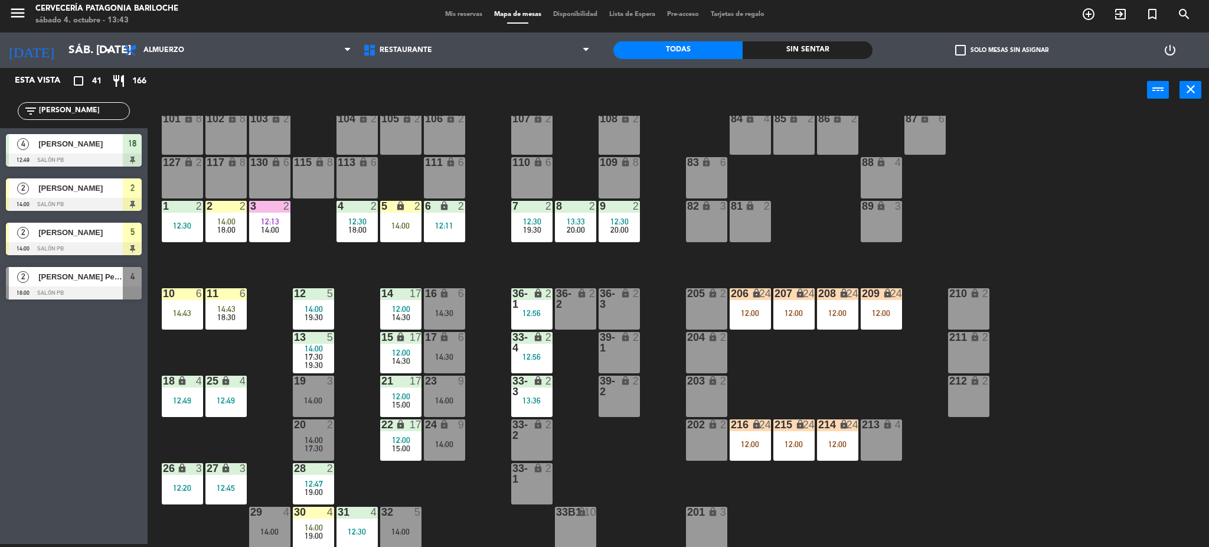
type input "fran"
click at [77, 430] on div "Esta vista crop_square 41 restaurant 166 filter_list fran 4 FRANCISCO SAUDE 12:…" at bounding box center [74, 306] width 148 height 476
click at [93, 184] on span "[PERSON_NAME]" at bounding box center [80, 188] width 84 height 12
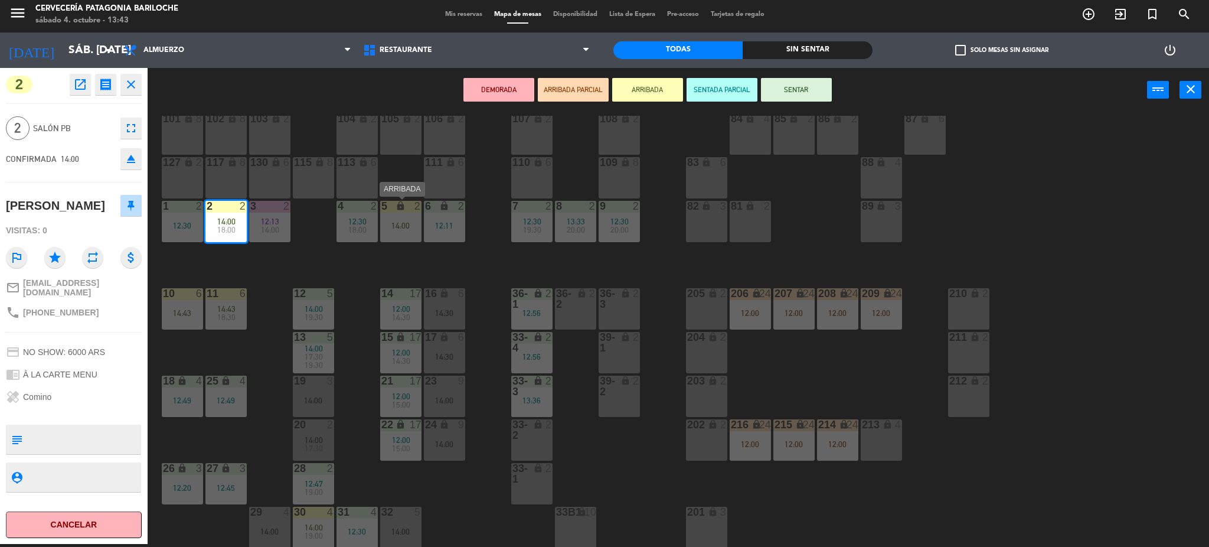
click at [397, 210] on icon "lock" at bounding box center [401, 206] width 10 height 10
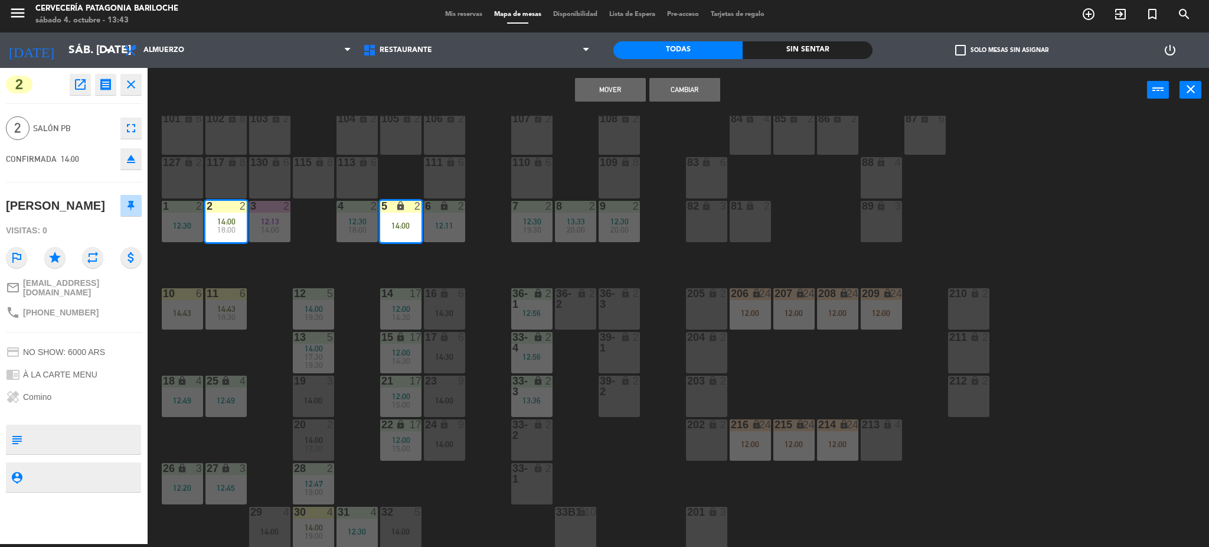
click at [671, 81] on button "Cambiar" at bounding box center [684, 90] width 71 height 24
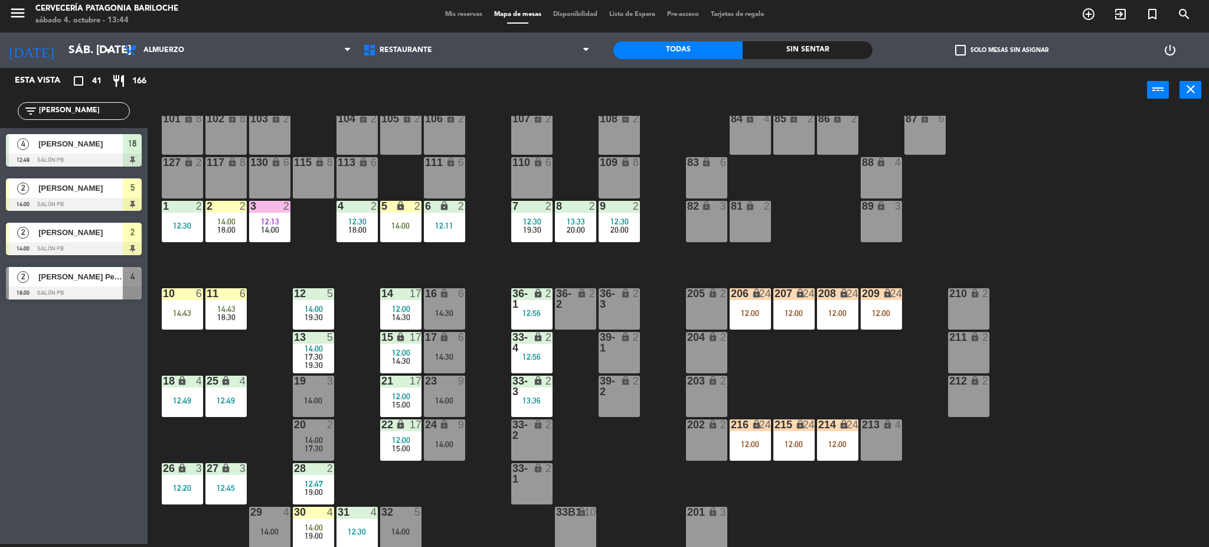
click at [97, 112] on input "fran" at bounding box center [83, 110] width 91 height 13
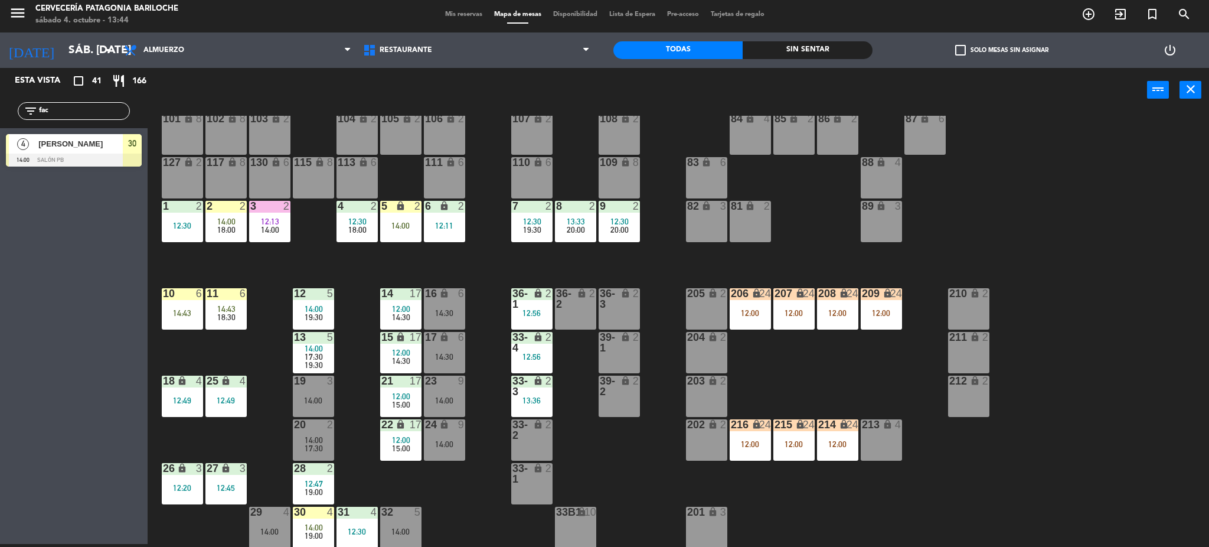
type input "fac"
click at [50, 153] on div "4 Facundo Fernandez Miguez 14:00 SALÓN PB 30" at bounding box center [74, 150] width 148 height 44
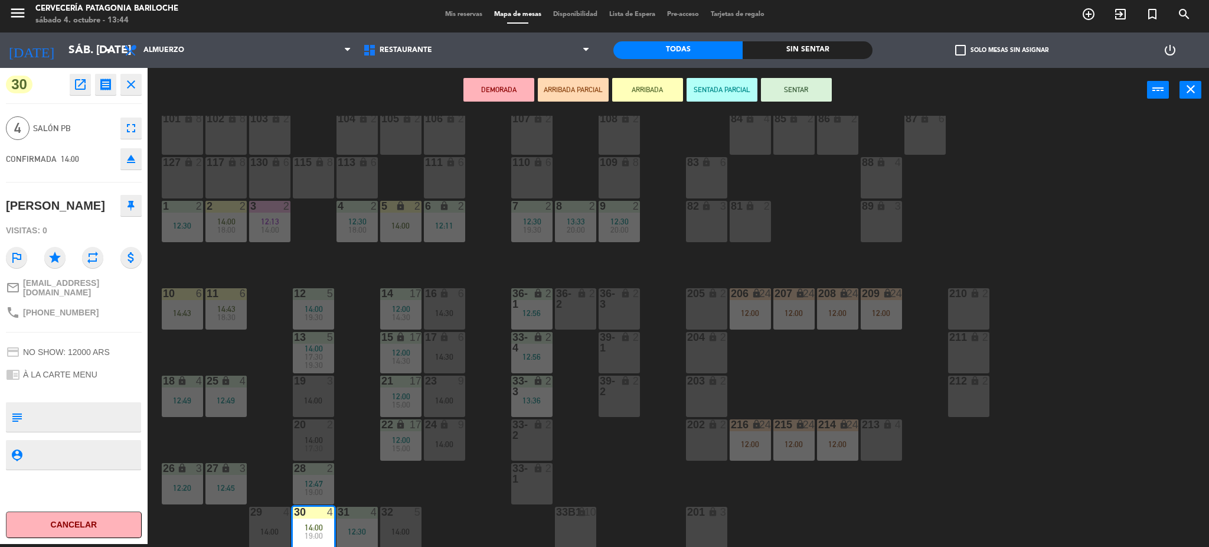
click at [787, 85] on button "SENTAR" at bounding box center [796, 90] width 71 height 24
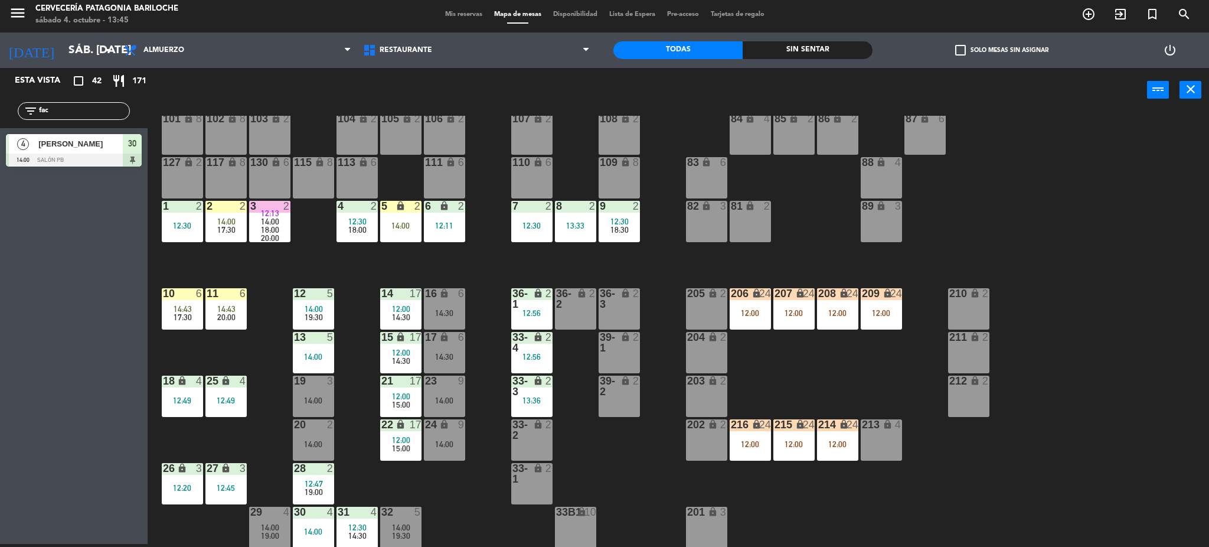
click at [55, 113] on input "fac" at bounding box center [83, 110] width 91 height 13
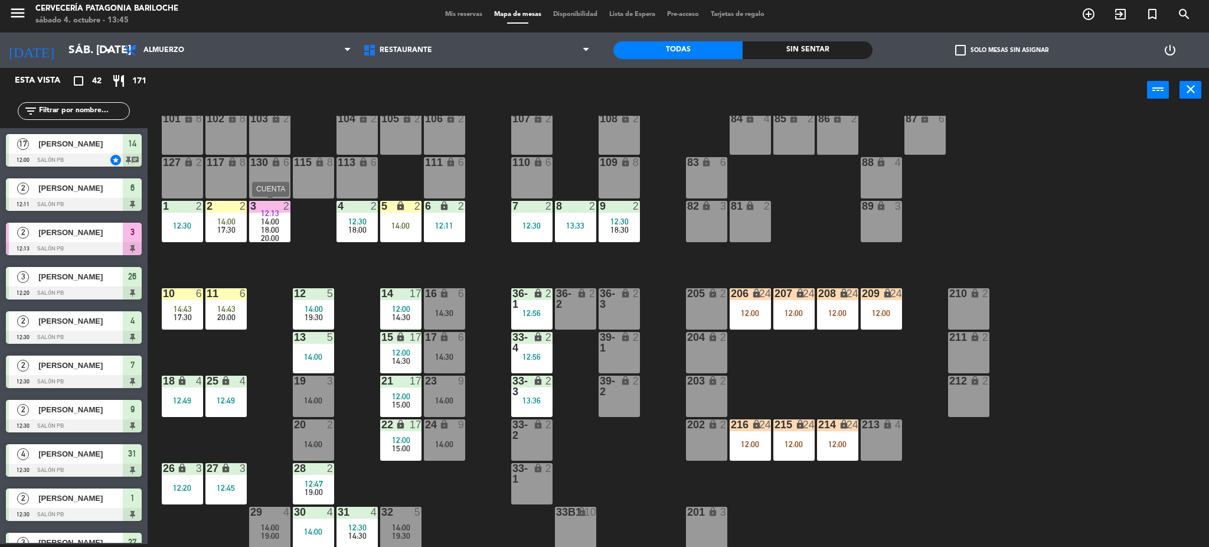
click at [286, 241] on div "20:00" at bounding box center [269, 238] width 41 height 8
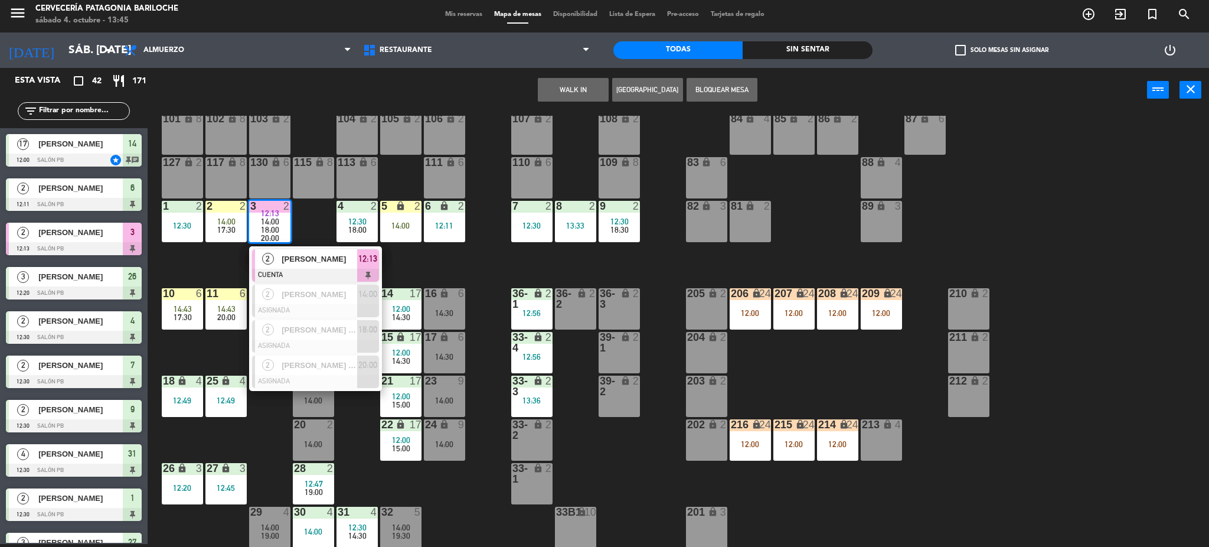
click at [301, 259] on span "Ainoa Saraler" at bounding box center [320, 259] width 76 height 12
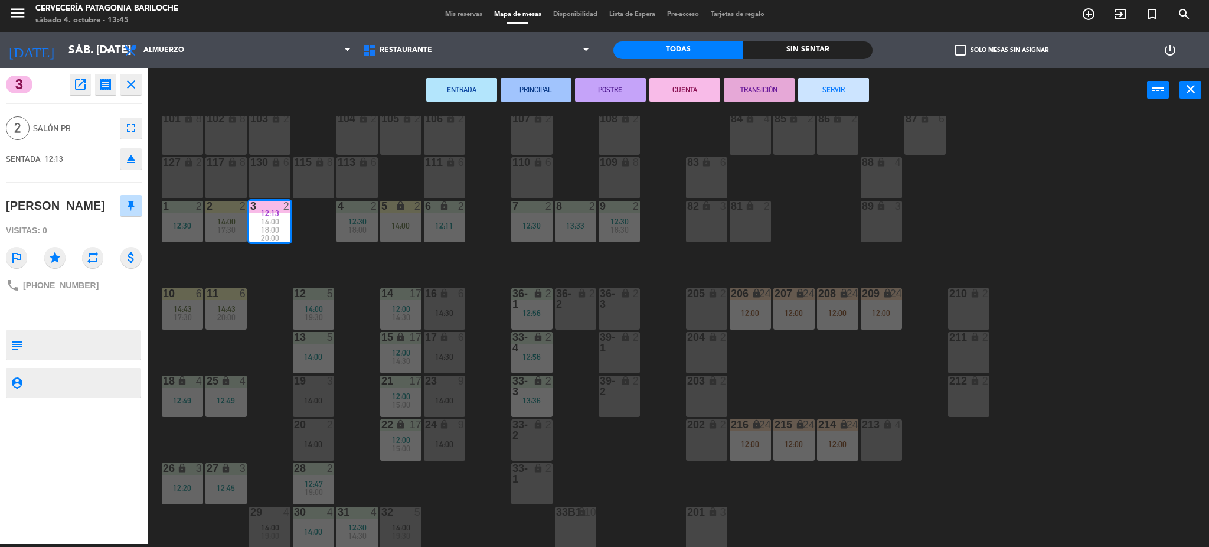
click at [820, 93] on button "SERVIR" at bounding box center [833, 90] width 71 height 24
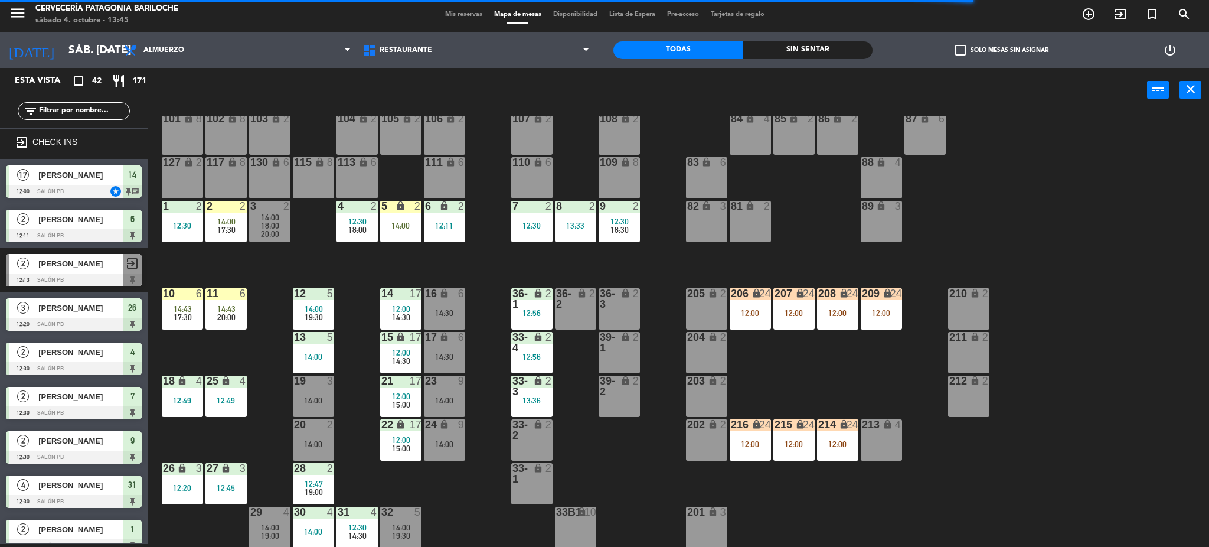
click at [576, 322] on div "36-2 lock 2" at bounding box center [575, 308] width 41 height 41
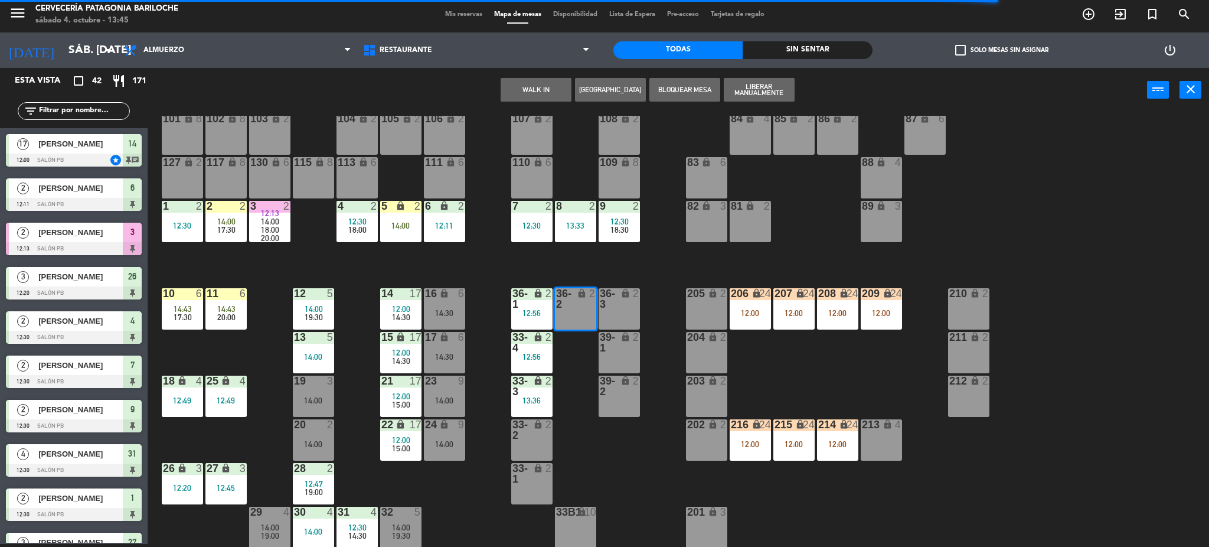
click at [536, 94] on button "WALK IN" at bounding box center [536, 90] width 71 height 24
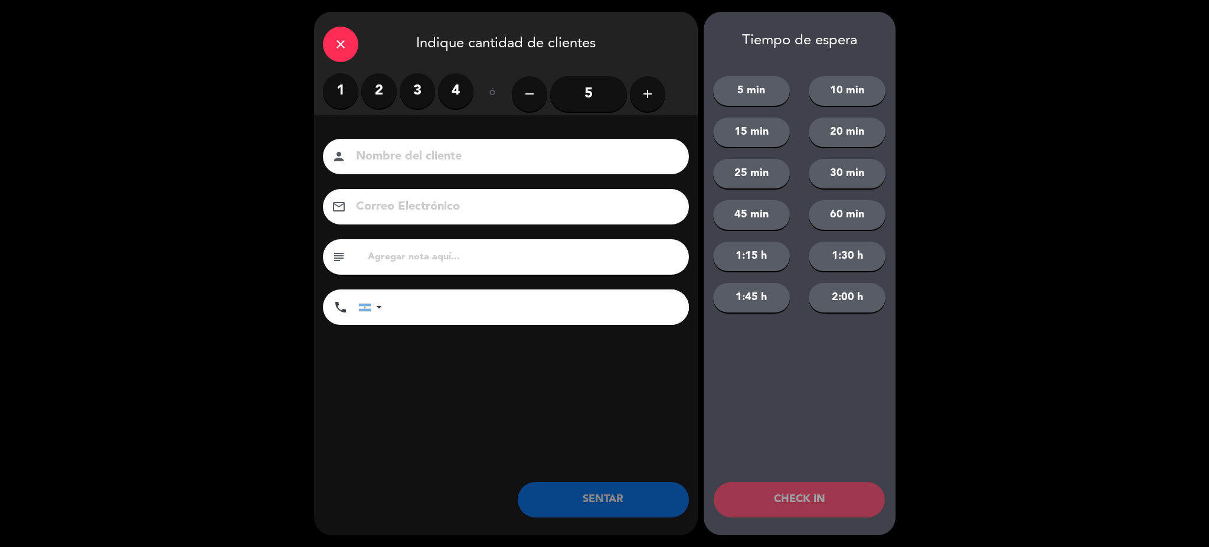
click at [374, 84] on label "2" at bounding box center [378, 90] width 35 height 35
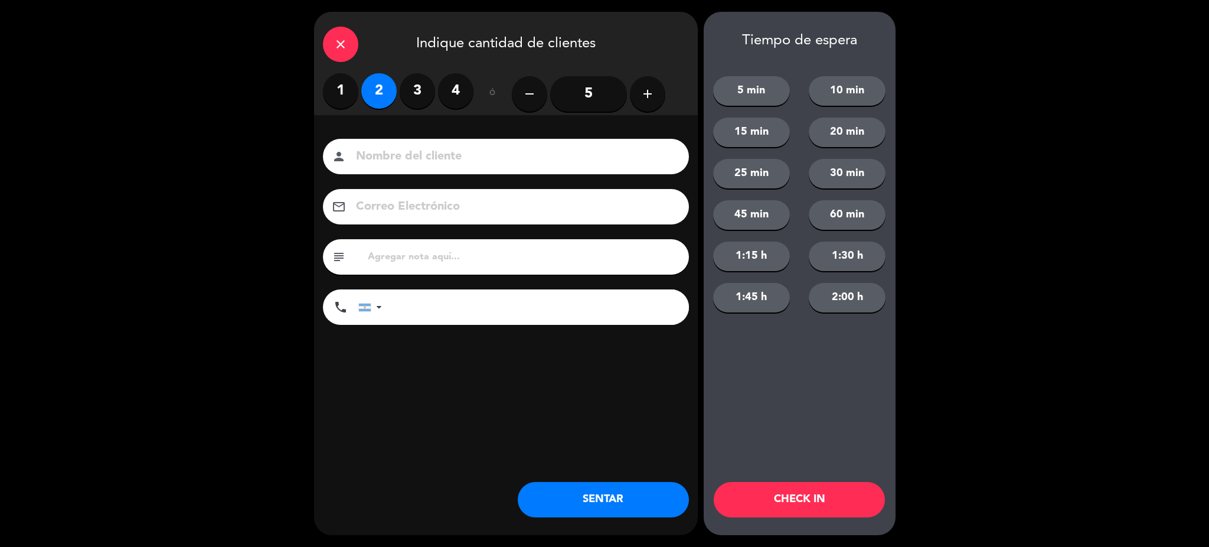
click at [391, 149] on input at bounding box center [514, 156] width 319 height 21
type input "s"
type input "SONIA VAAMOND"
click at [462, 299] on input "tel" at bounding box center [541, 306] width 295 height 35
type input "2945525594"
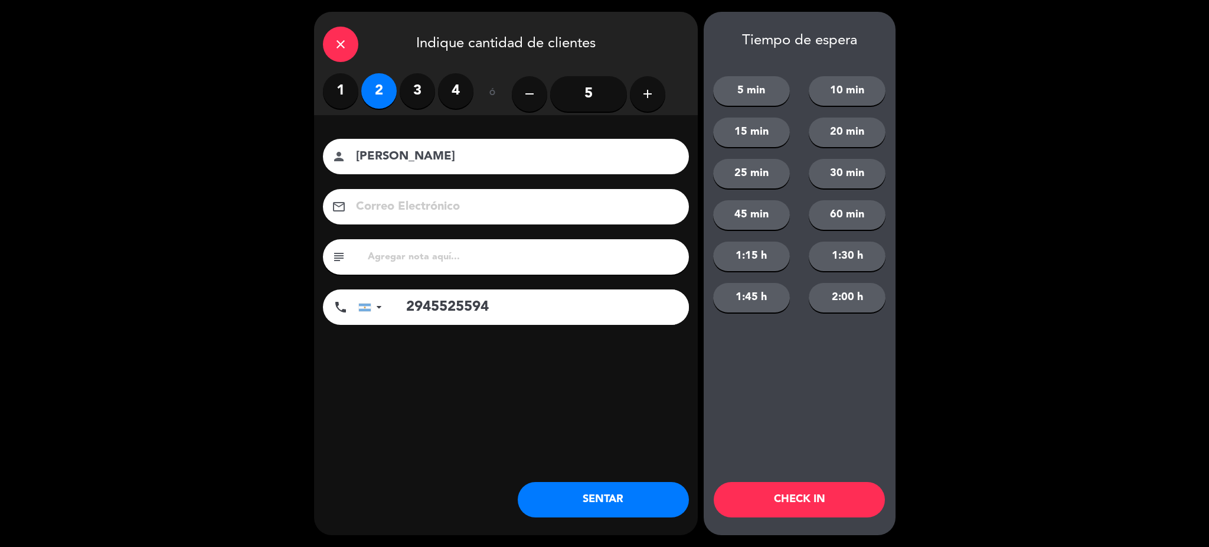
click at [635, 488] on button "SENTAR" at bounding box center [603, 499] width 171 height 35
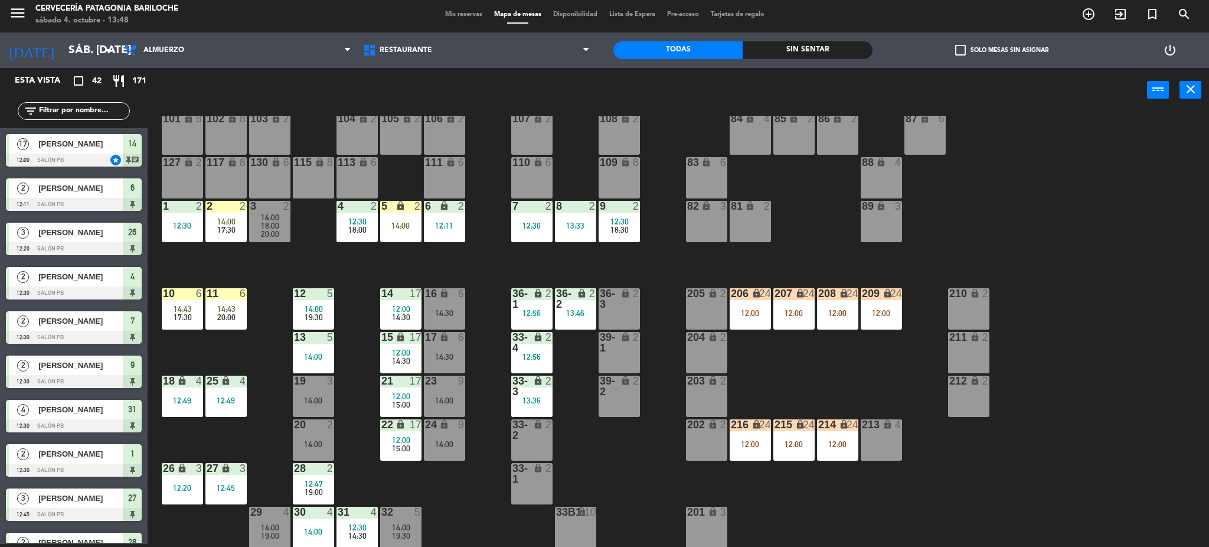
click at [93, 109] on input "text" at bounding box center [83, 110] width 91 height 13
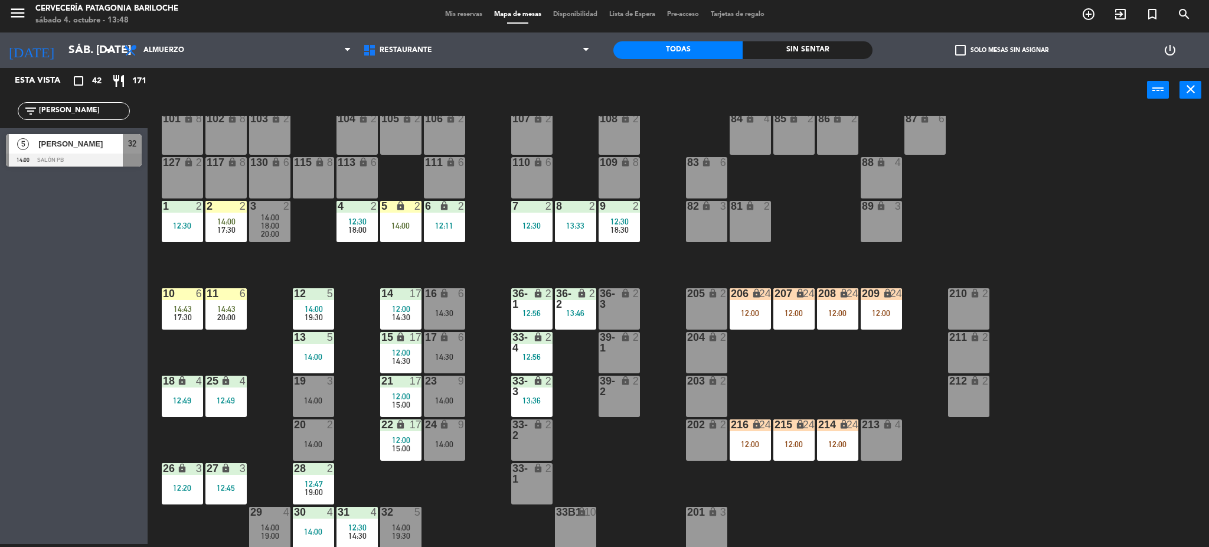
type input "HERN"
click at [58, 294] on div "Esta vista crop_square 42 restaurant 171 filter_list HERN 5 Hernan Ojeda 14:00 …" at bounding box center [74, 306] width 148 height 476
click at [81, 160] on div at bounding box center [74, 159] width 136 height 13
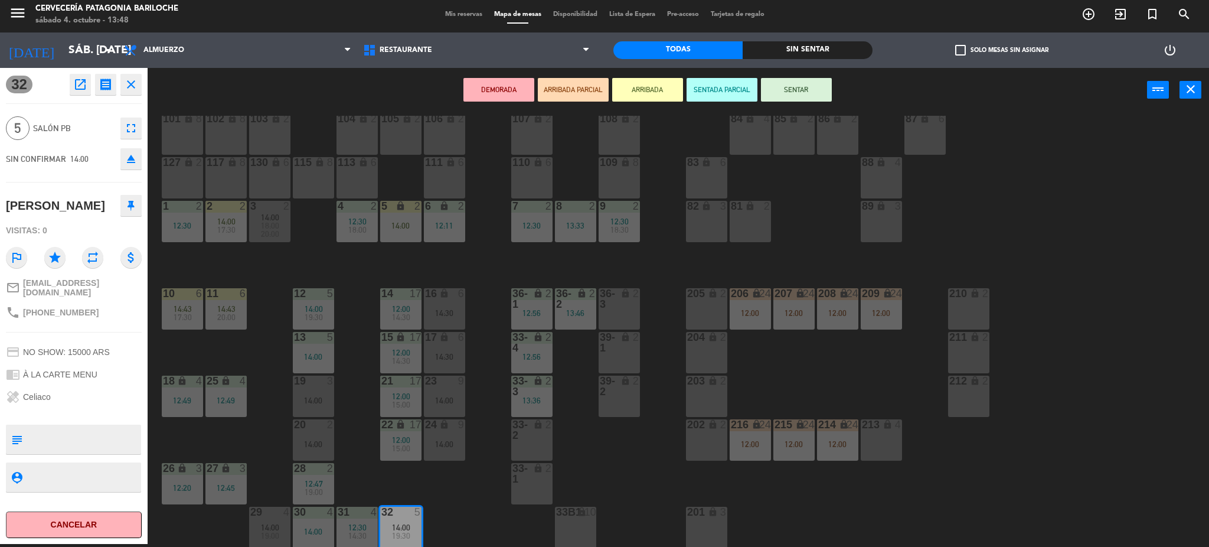
click at [478, 511] on div "101 lock 8 102 lock 8 104 lock 2 105 lock 2 106 lock 2 103 lock 2 107 lock 2 10…" at bounding box center [684, 332] width 1050 height 432
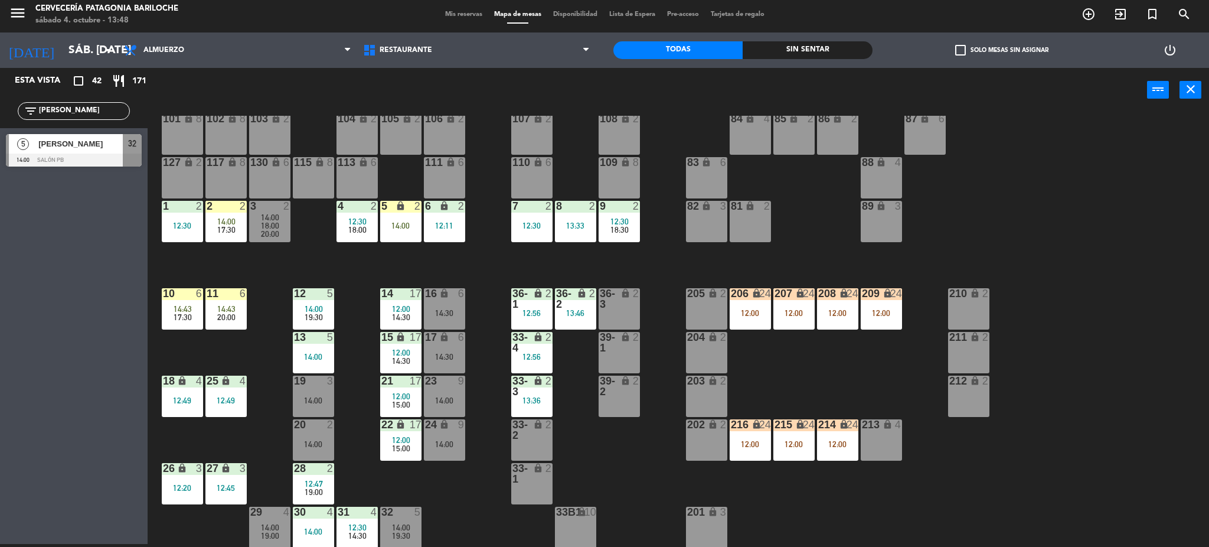
click at [306, 533] on div "14:00" at bounding box center [313, 531] width 41 height 8
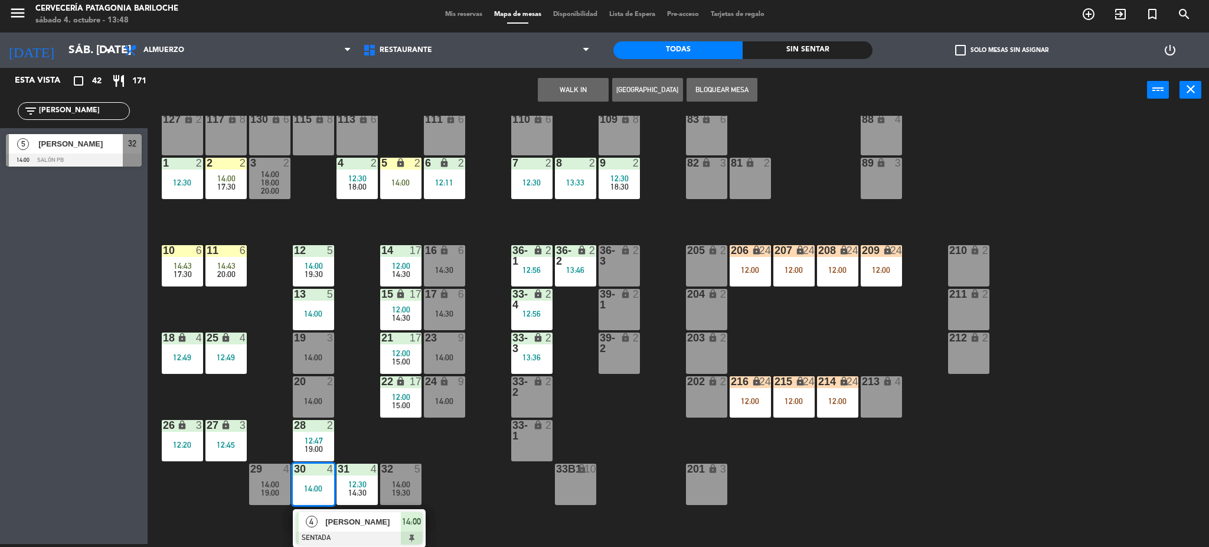
click at [353, 517] on span "[PERSON_NAME]" at bounding box center [363, 521] width 76 height 12
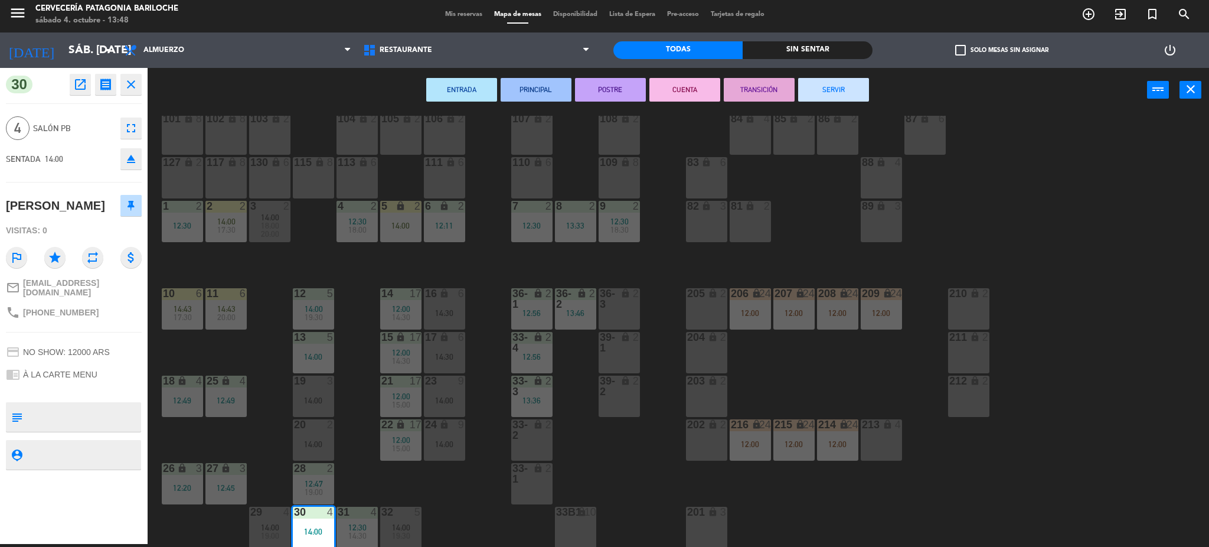
click at [398, 519] on div "32 5 14:00 19:30" at bounding box center [400, 526] width 41 height 41
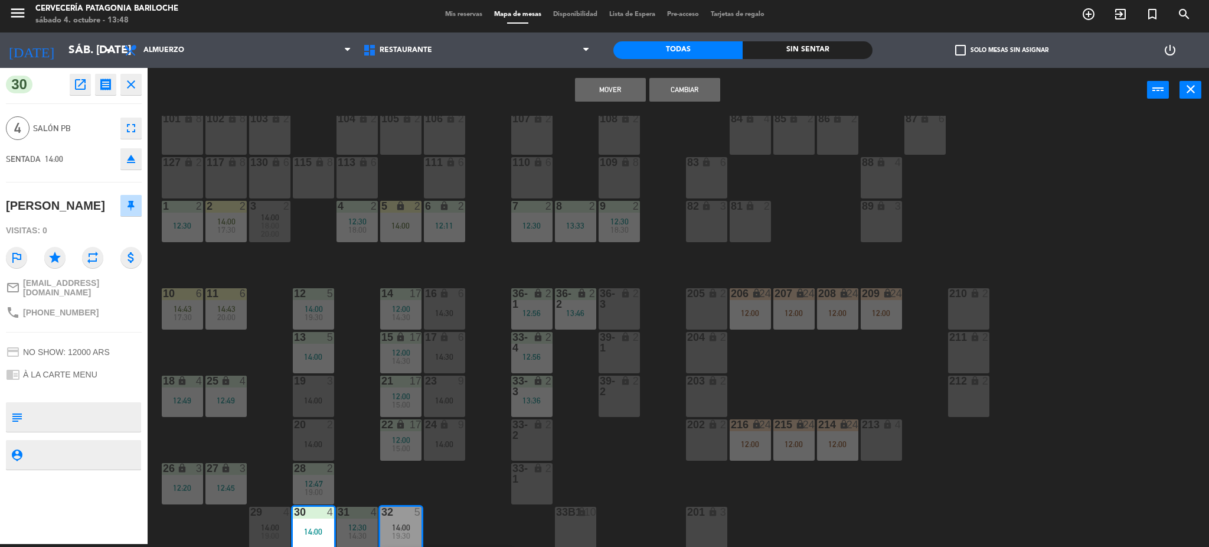
scroll to position [67, 0]
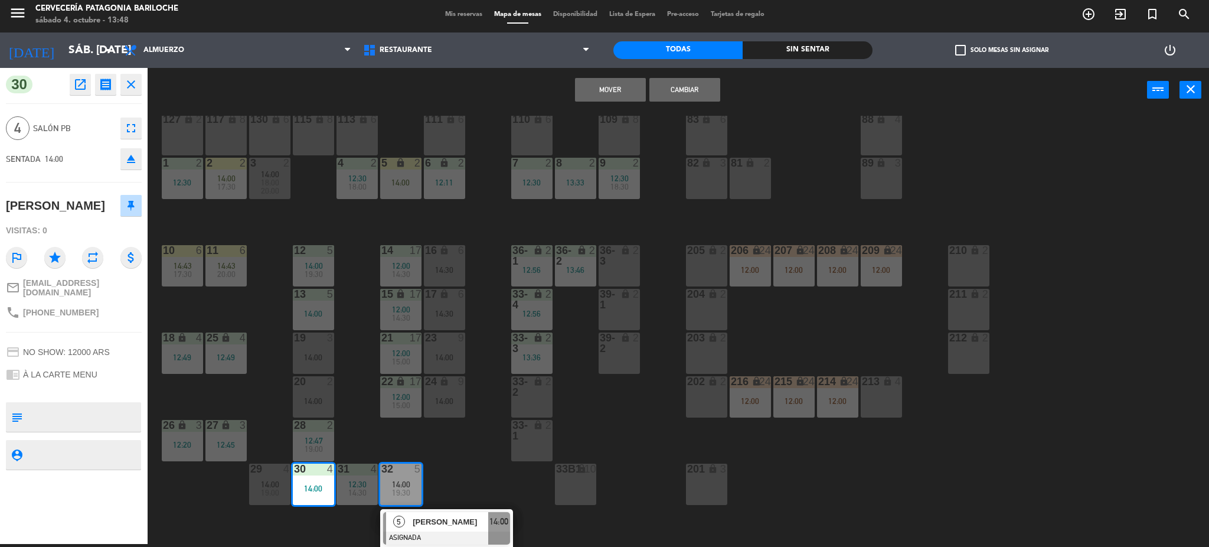
click at [682, 86] on button "Cambiar" at bounding box center [684, 90] width 71 height 24
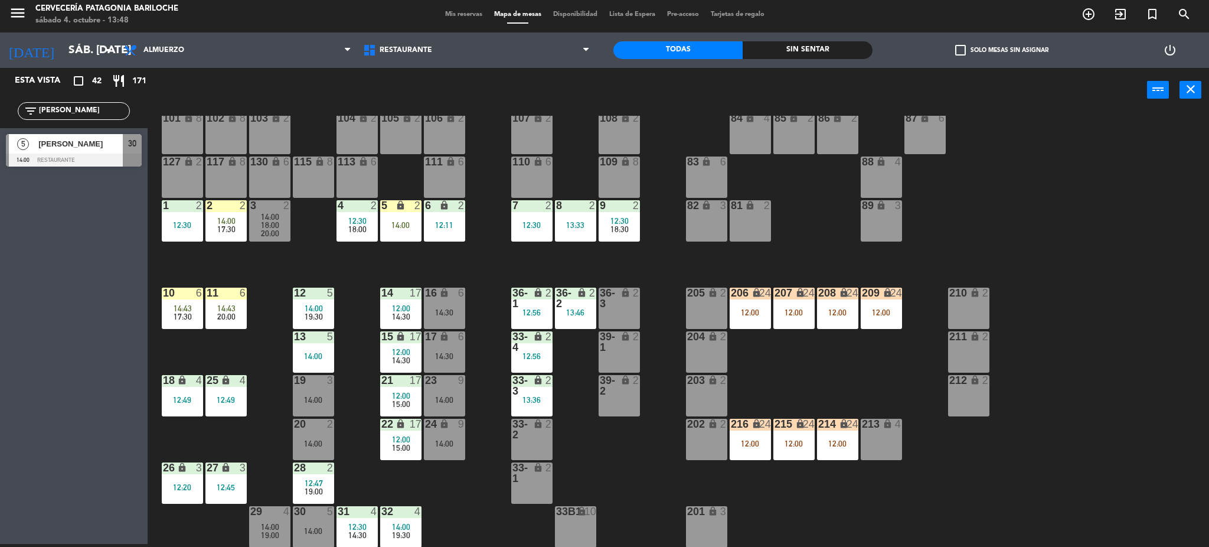
scroll to position [24, 0]
click at [322, 519] on div "30 4 14:00" at bounding box center [313, 526] width 41 height 41
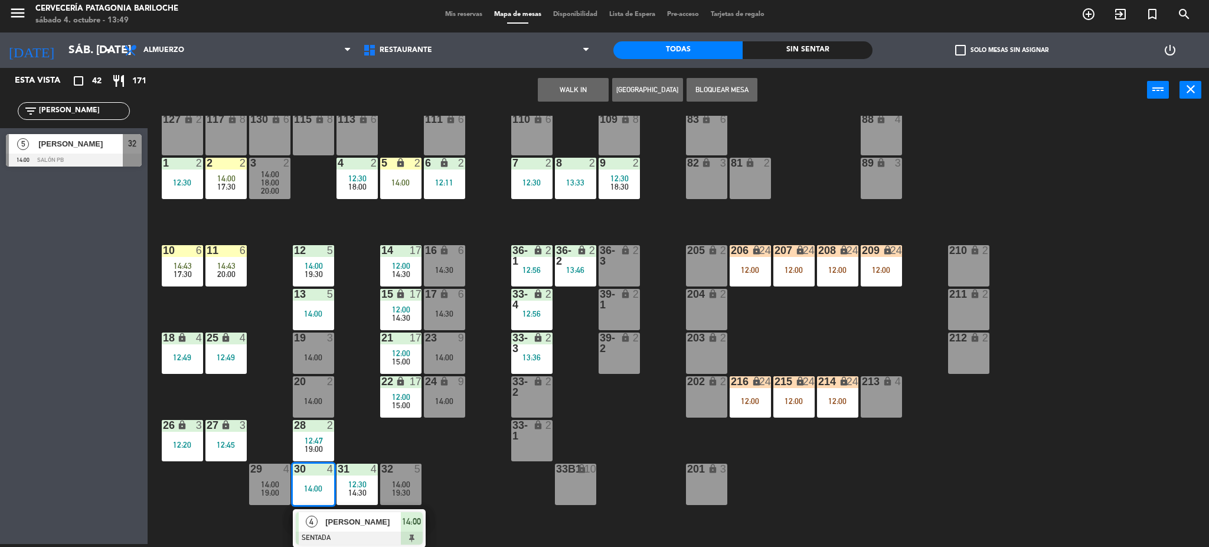
click at [342, 519] on span "[PERSON_NAME]" at bounding box center [363, 521] width 76 height 12
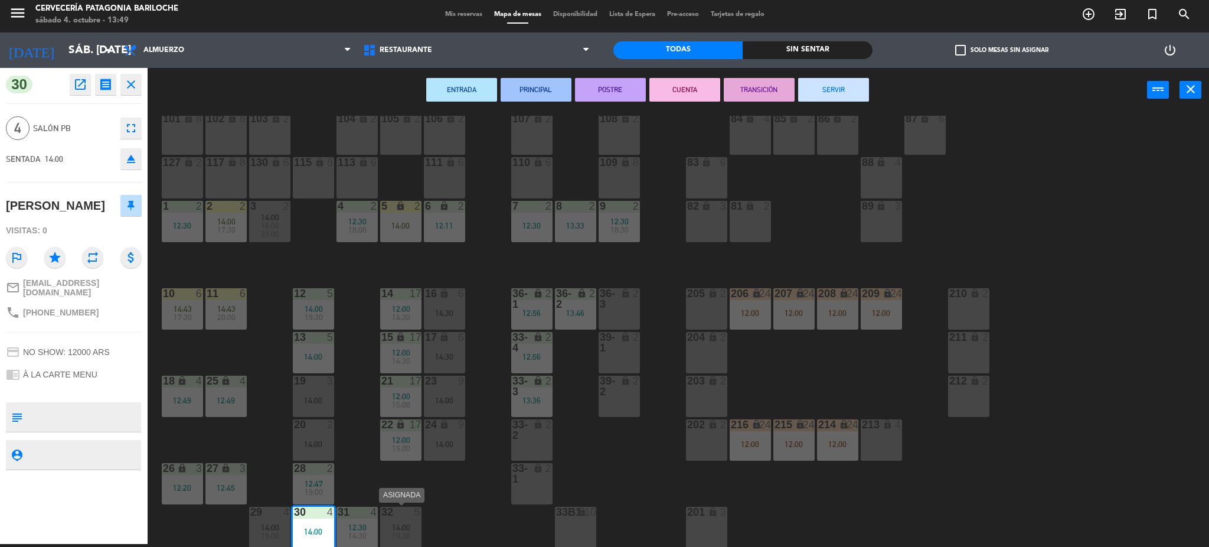
click at [400, 534] on span "19:30" at bounding box center [401, 535] width 18 height 9
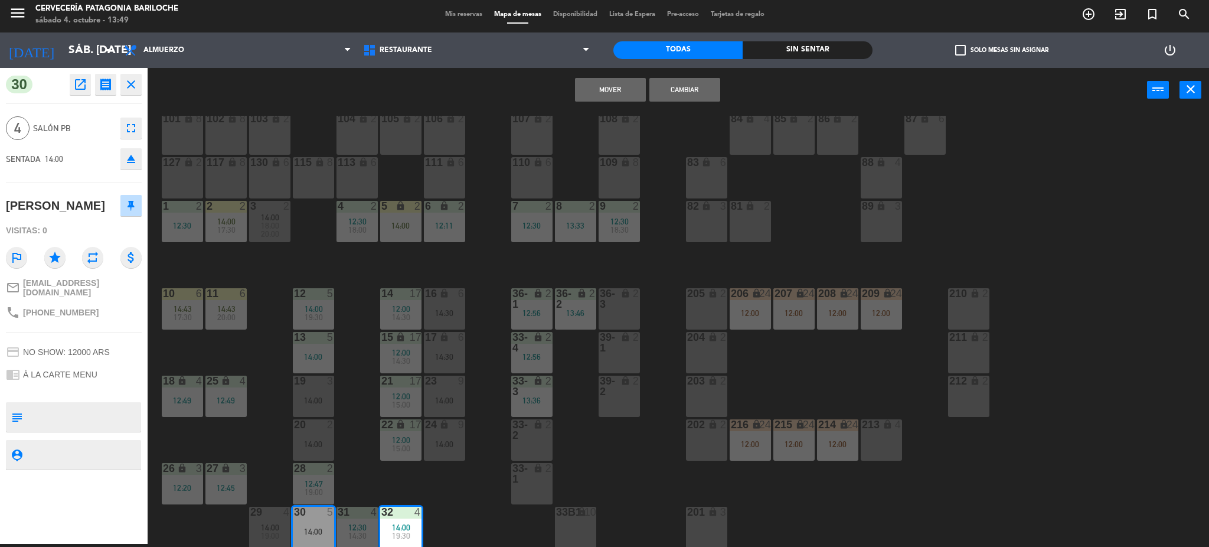
click at [674, 84] on button "Cambiar" at bounding box center [684, 90] width 71 height 24
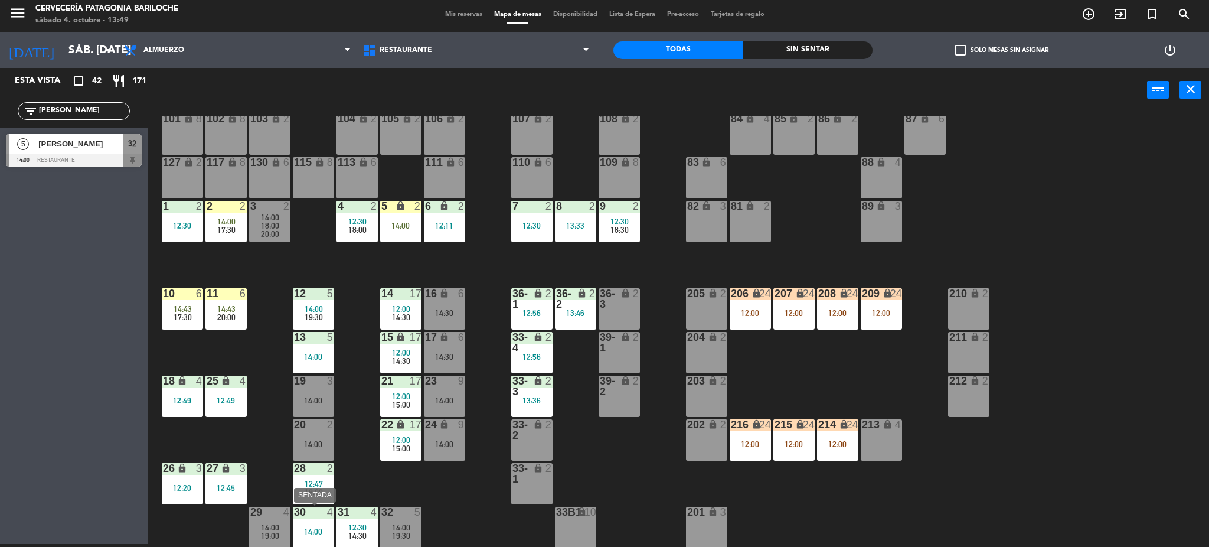
click at [319, 519] on div "30 4 14:00" at bounding box center [313, 526] width 41 height 41
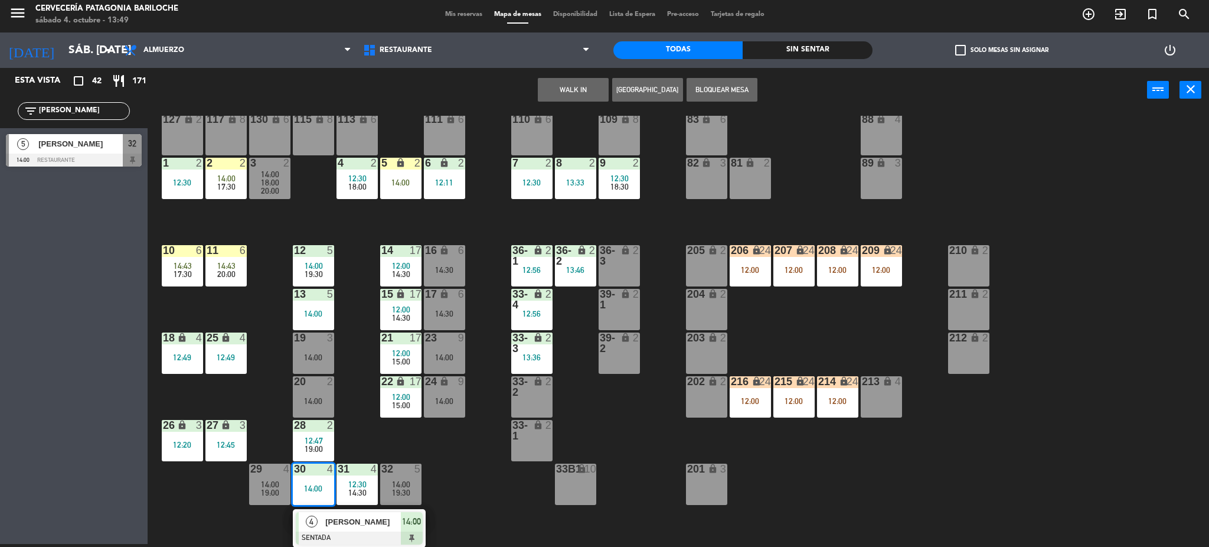
click at [331, 526] on span "[PERSON_NAME]" at bounding box center [363, 521] width 76 height 12
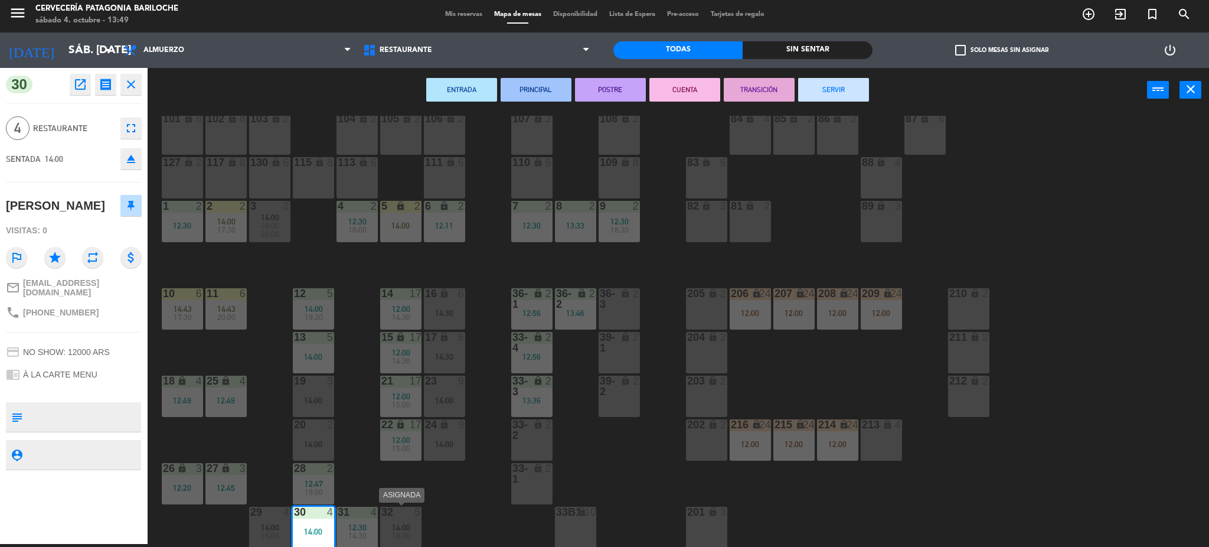
click at [403, 522] on span "14:00" at bounding box center [401, 526] width 18 height 9
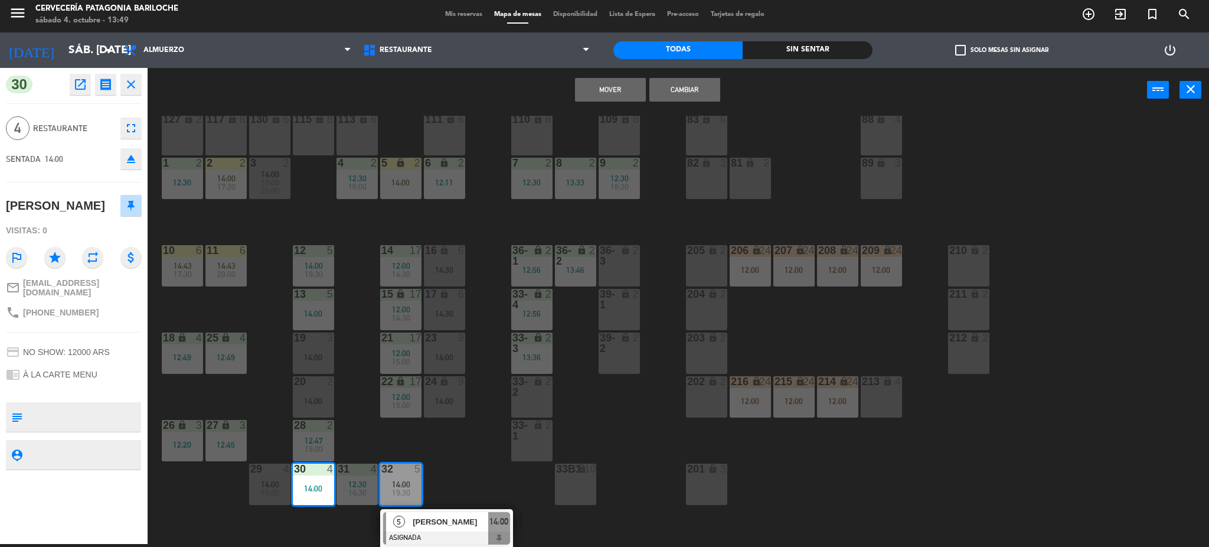
click at [685, 86] on button "Cambiar" at bounding box center [684, 90] width 71 height 24
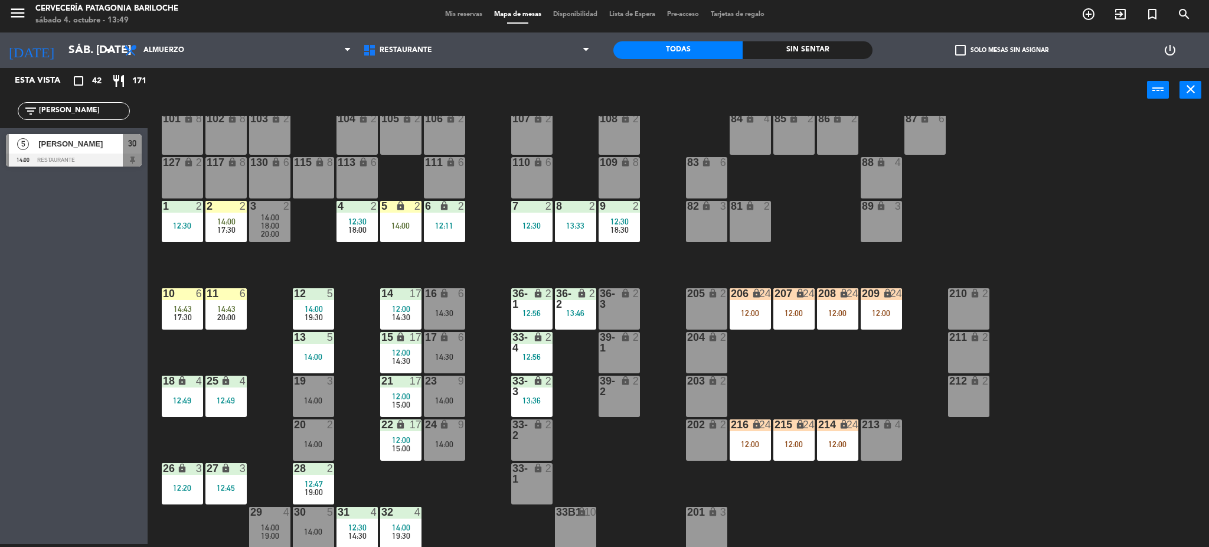
click at [441, 496] on div "101 lock 8 102 lock 8 104 lock 2 105 lock 2 106 lock 2 103 lock 2 107 lock 2 10…" at bounding box center [684, 332] width 1050 height 432
click at [407, 211] on div "5 lock 2" at bounding box center [400, 207] width 41 height 12
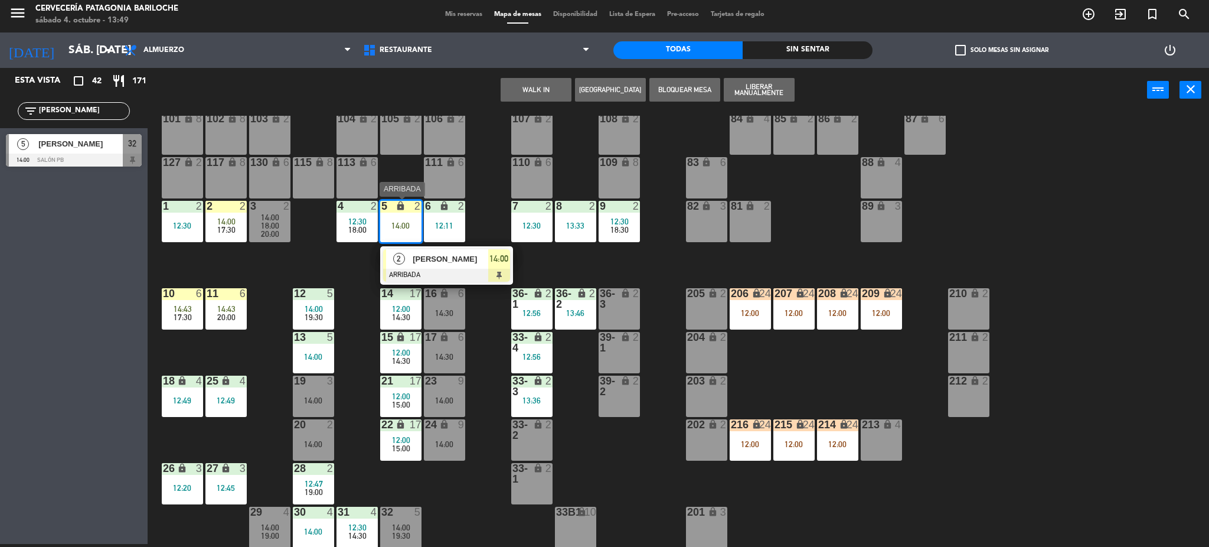
click at [445, 269] on div at bounding box center [446, 275] width 127 height 13
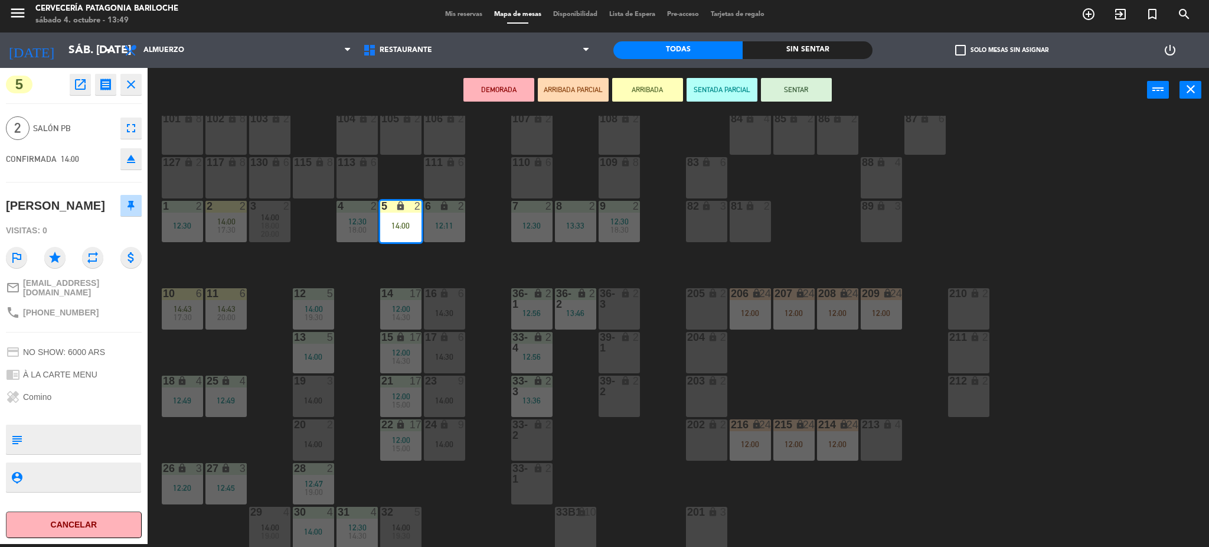
click at [445, 269] on div "101 lock 8 102 lock 8 104 lock 2 105 lock 2 106 lock 2 103 lock 2 107 lock 2 10…" at bounding box center [684, 332] width 1050 height 432
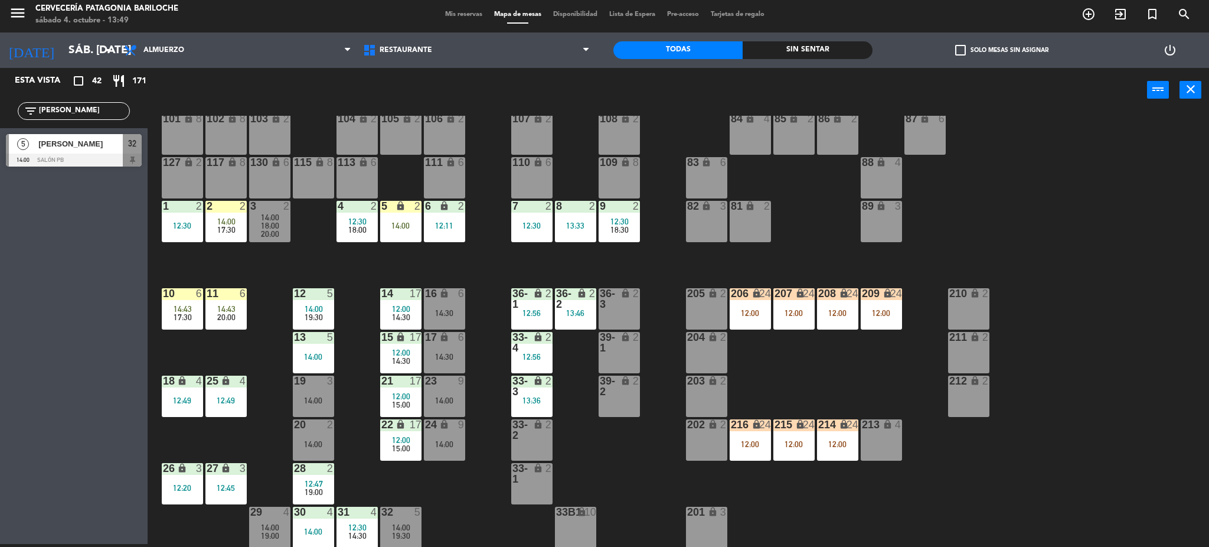
click at [237, 236] on div "2 2 14:00 17:30" at bounding box center [225, 221] width 41 height 41
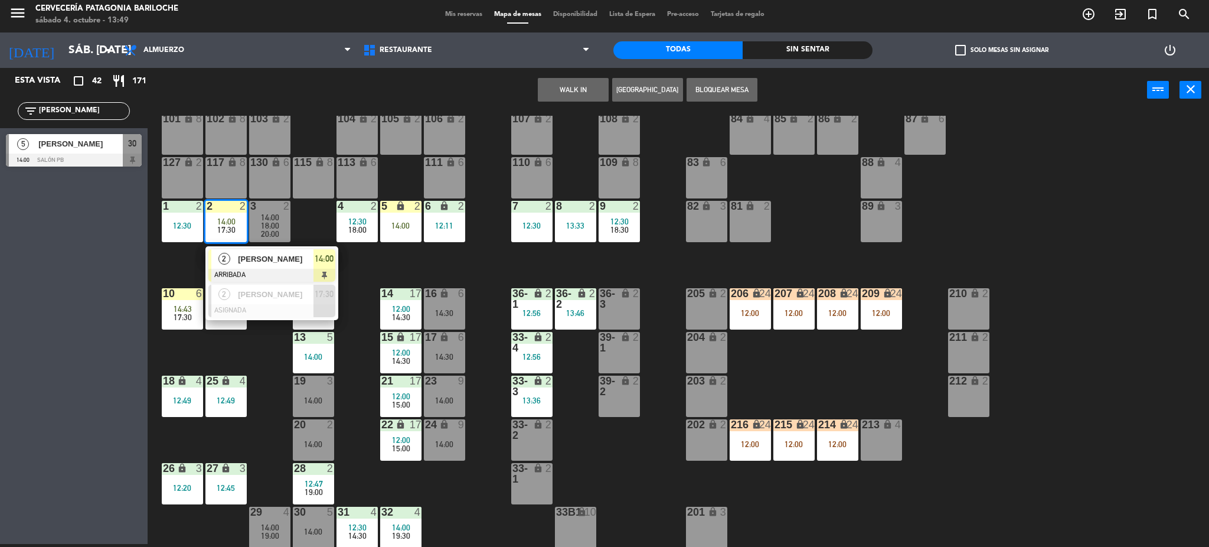
click at [301, 226] on div "101 lock 8 102 lock 8 104 lock 2 105 lock 2 106 lock 2 103 lock 2 107 lock 2 10…" at bounding box center [684, 332] width 1050 height 432
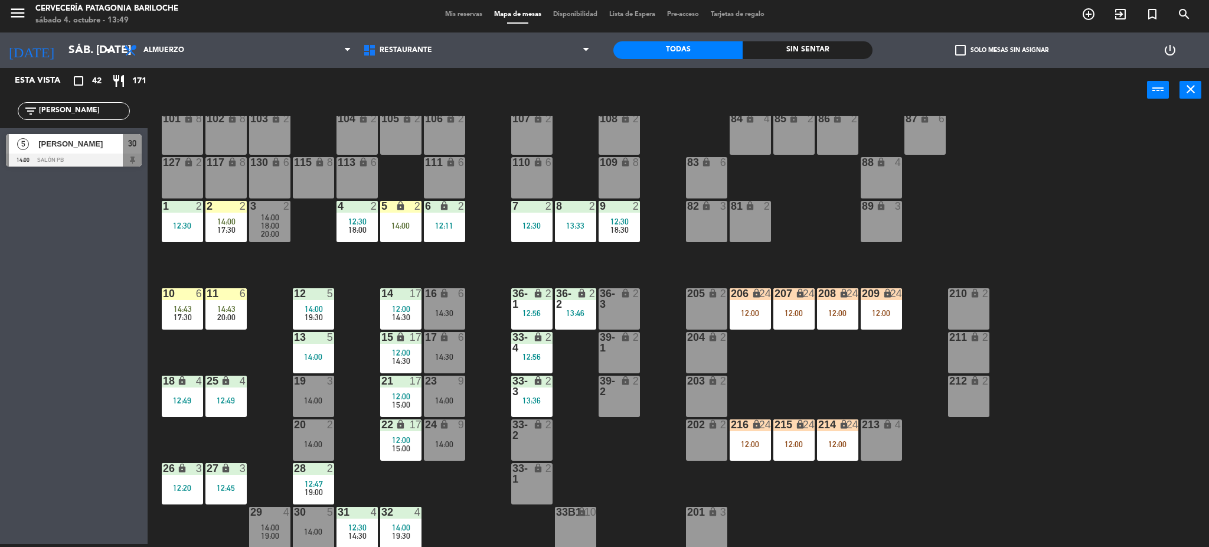
click at [278, 225] on span "18:00" at bounding box center [270, 225] width 18 height 9
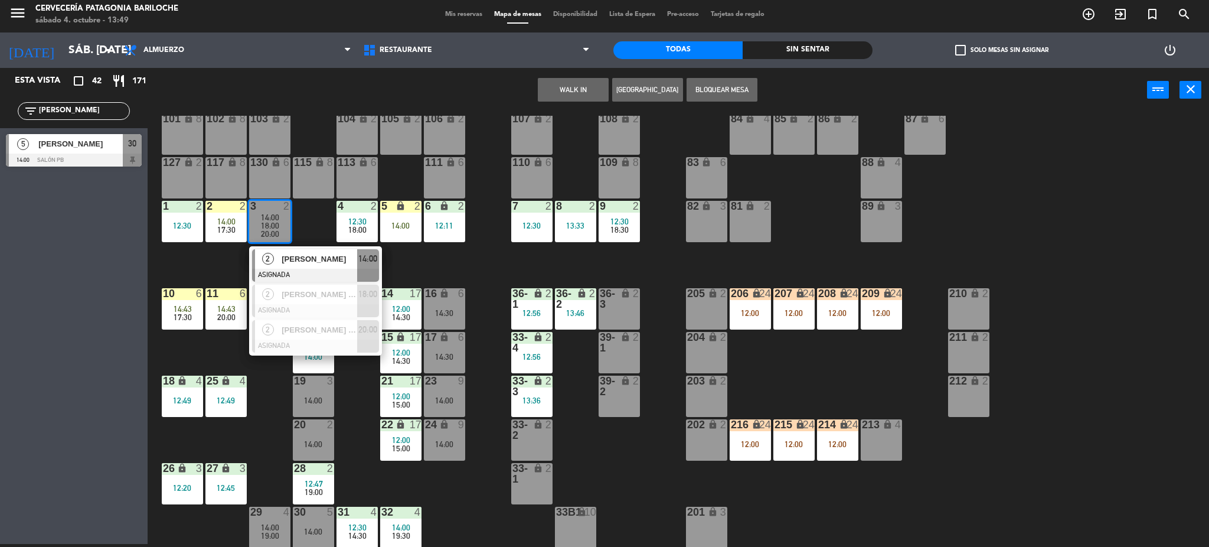
click at [315, 229] on div "101 lock 8 102 lock 8 104 lock 2 105 lock 2 106 lock 2 103 lock 2 107 lock 2 10…" at bounding box center [684, 332] width 1050 height 432
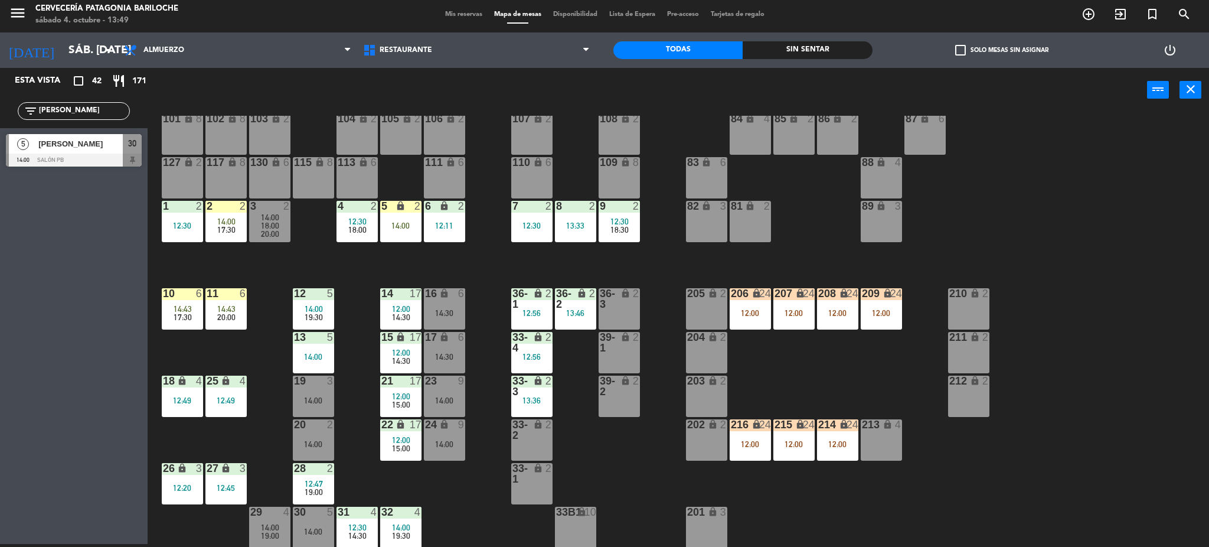
click at [295, 394] on div "19 3 14:00" at bounding box center [313, 395] width 41 height 41
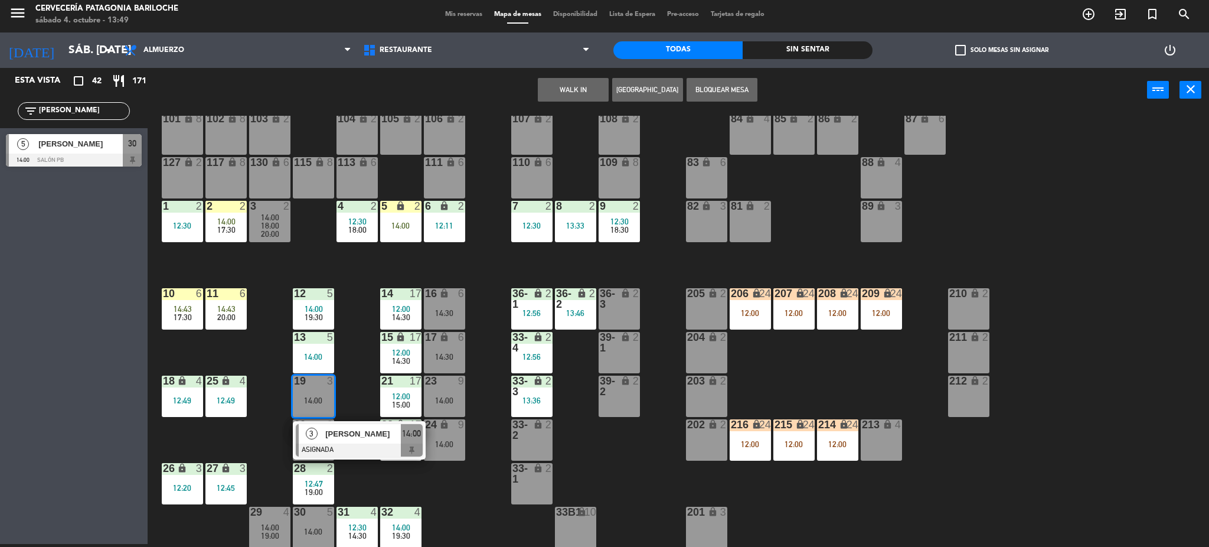
click at [348, 378] on div "101 lock 8 102 lock 8 104 lock 2 105 lock 2 106 lock 2 103 lock 2 107 lock 2 10…" at bounding box center [684, 332] width 1050 height 432
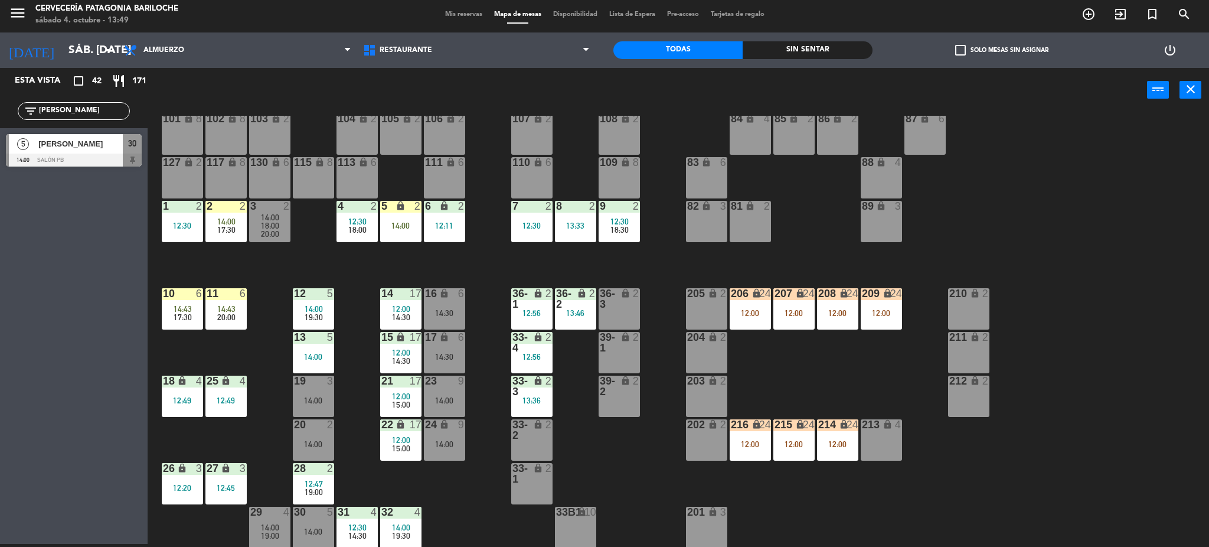
click at [319, 449] on div "20 2 14:00" at bounding box center [313, 439] width 41 height 41
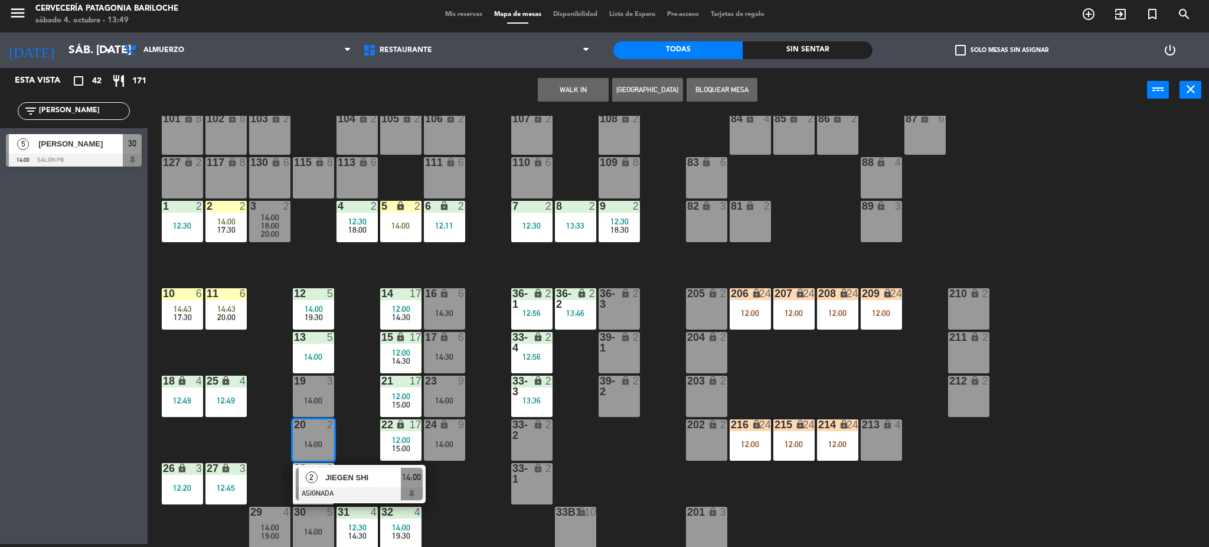
click at [344, 425] on div "101 lock 8 102 lock 8 104 lock 2 105 lock 2 106 lock 2 103 lock 2 107 lock 2 10…" at bounding box center [684, 332] width 1050 height 432
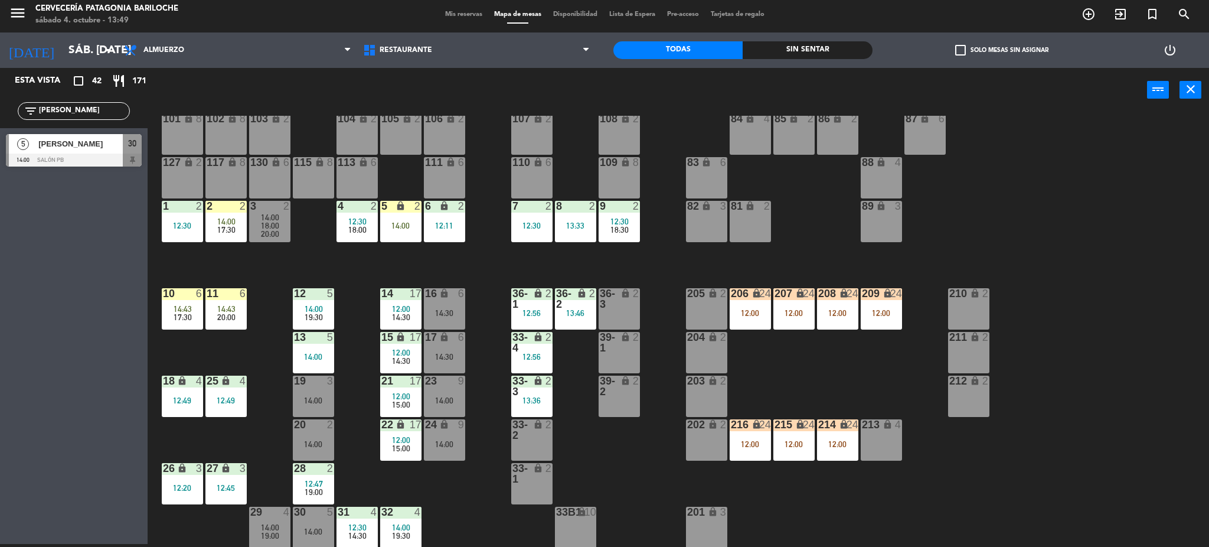
click at [394, 234] on div "5 lock 2 14:00" at bounding box center [400, 221] width 41 height 41
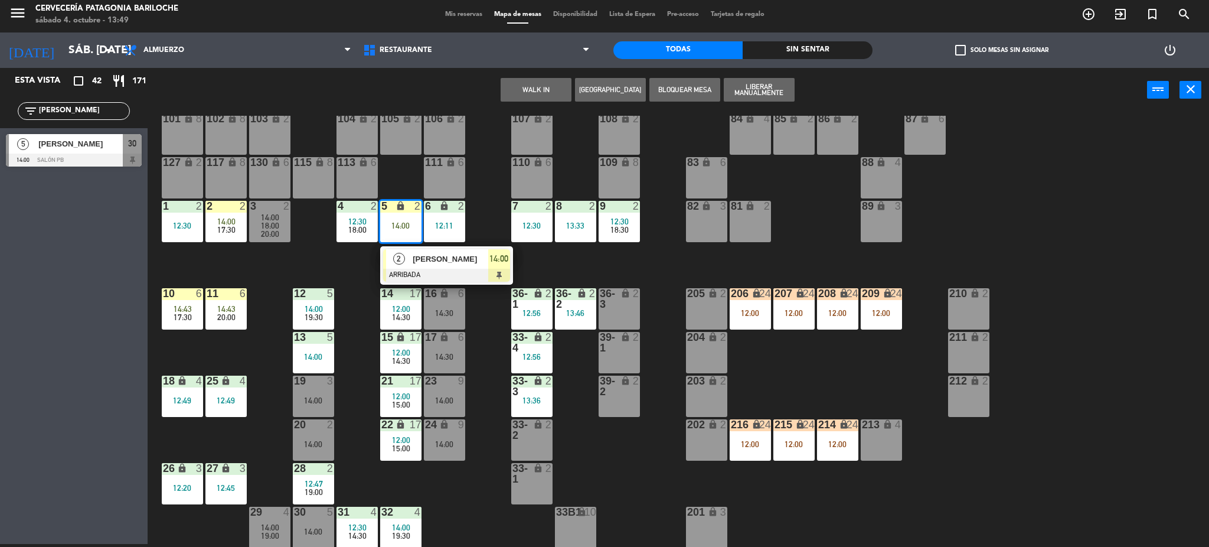
click at [404, 270] on div at bounding box center [446, 275] width 127 height 13
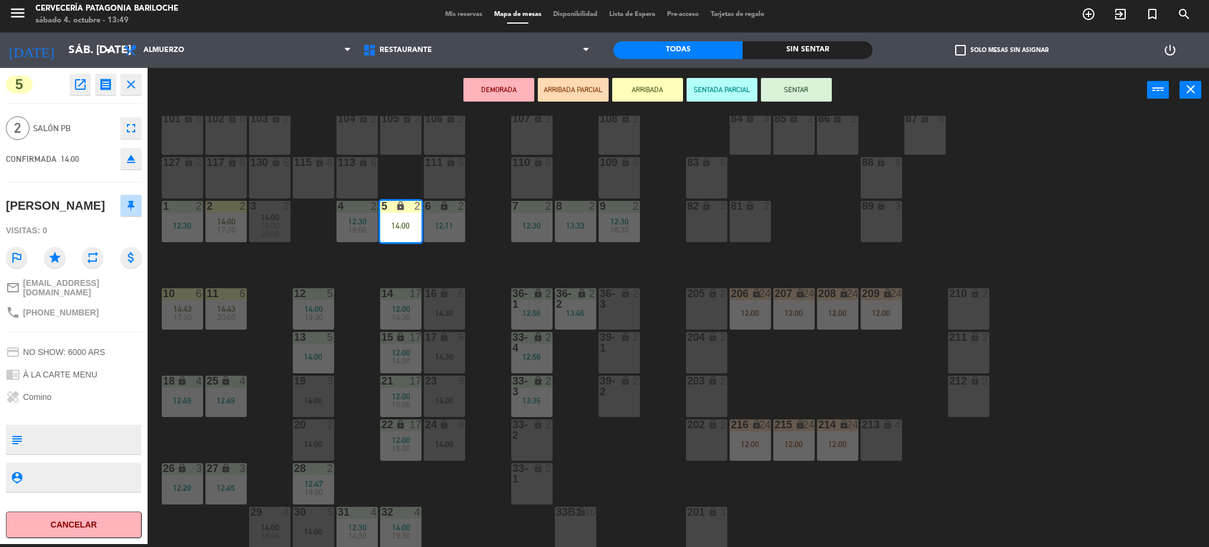
click at [775, 93] on button "SENTAR" at bounding box center [796, 90] width 71 height 24
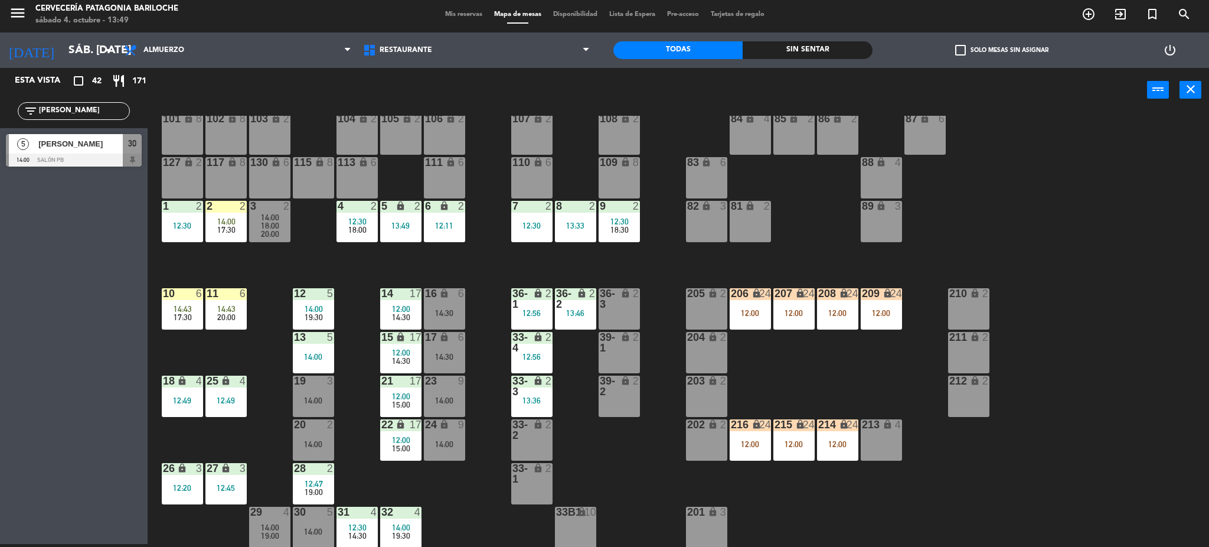
click at [254, 233] on div "20:00" at bounding box center [269, 234] width 41 height 8
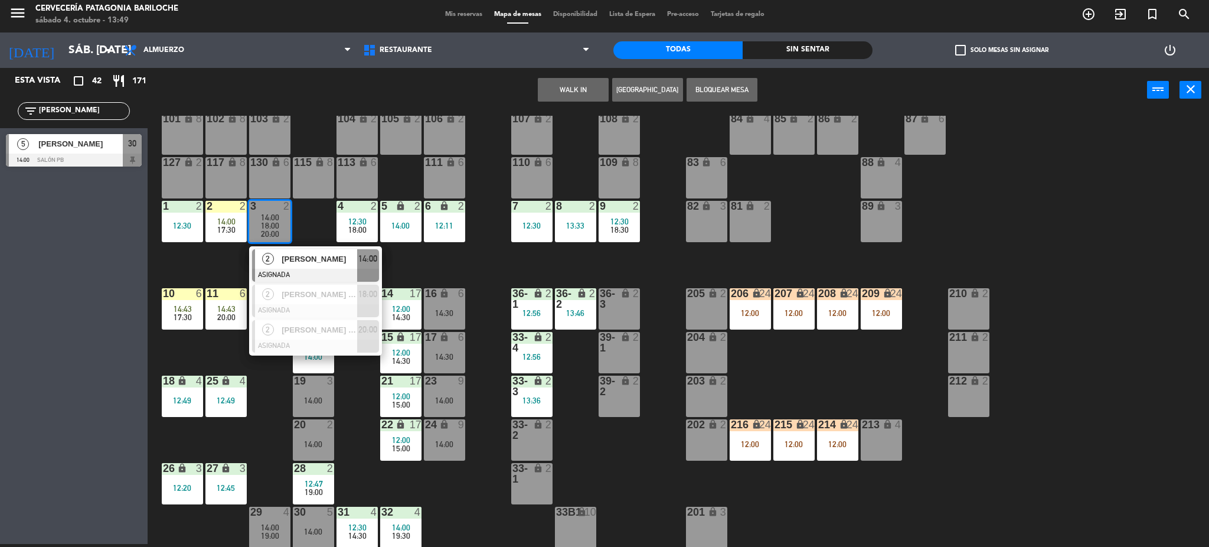
click at [376, 485] on div "101 lock 8 102 lock 8 104 lock 2 105 lock 2 106 lock 2 103 lock 2 107 lock 2 10…" at bounding box center [684, 332] width 1050 height 432
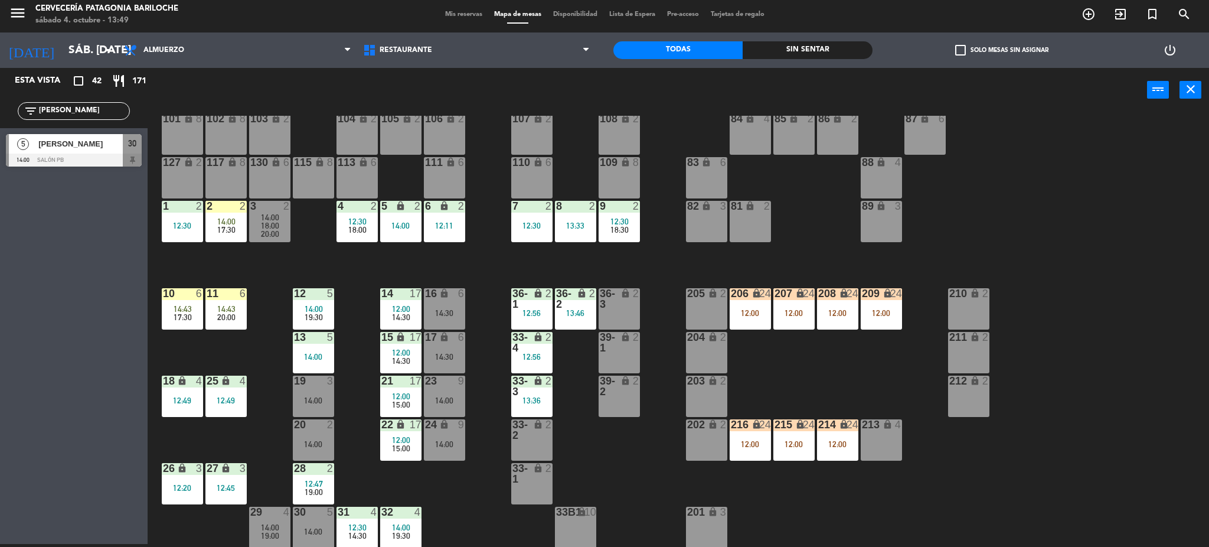
click at [172, 486] on div "12:20" at bounding box center [182, 487] width 41 height 8
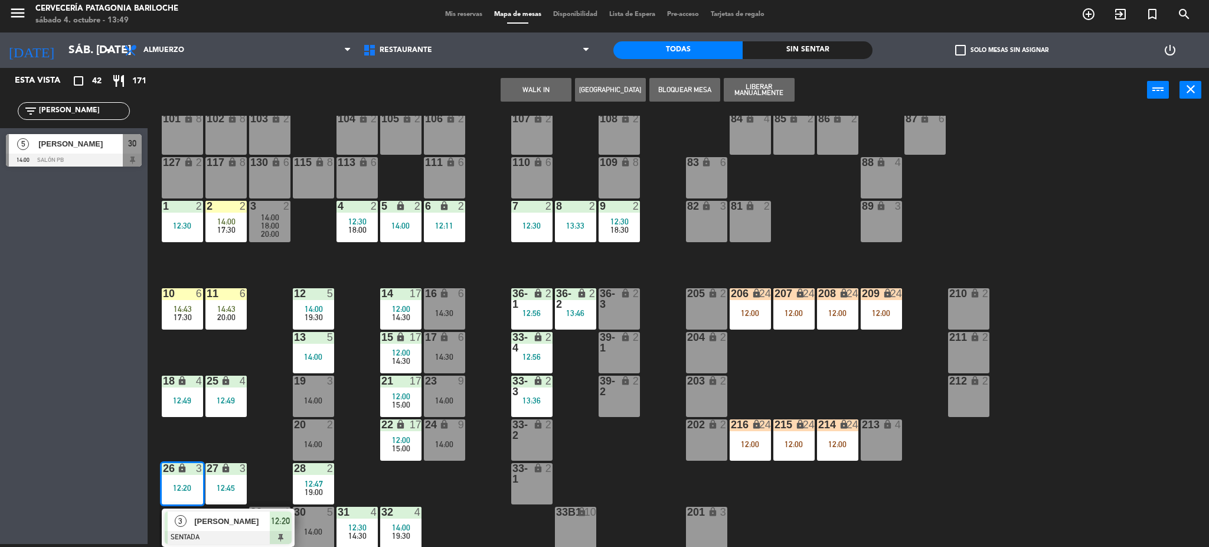
click at [220, 524] on span "JUAN ROLDAN" at bounding box center [232, 521] width 76 height 12
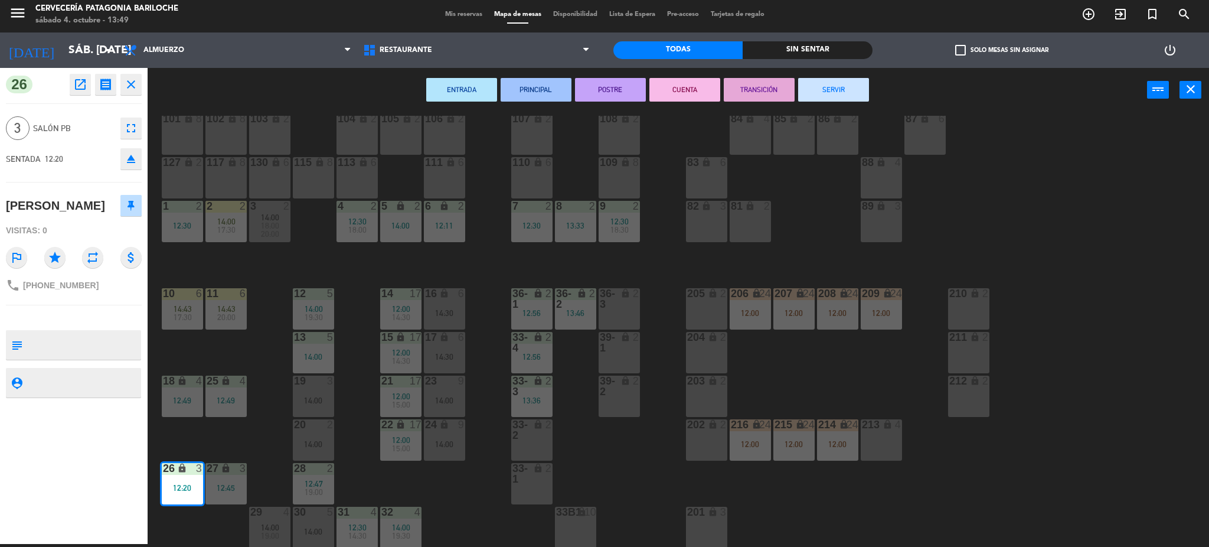
click at [865, 87] on button "SERVIR" at bounding box center [833, 90] width 71 height 24
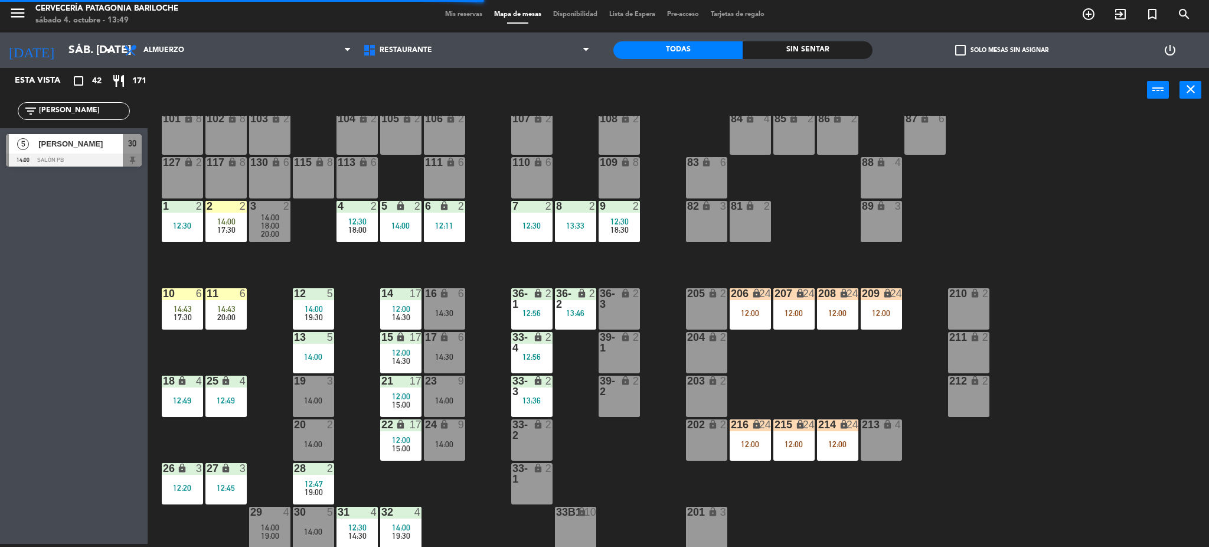
click at [191, 469] on div "lock" at bounding box center [181, 468] width 19 height 11
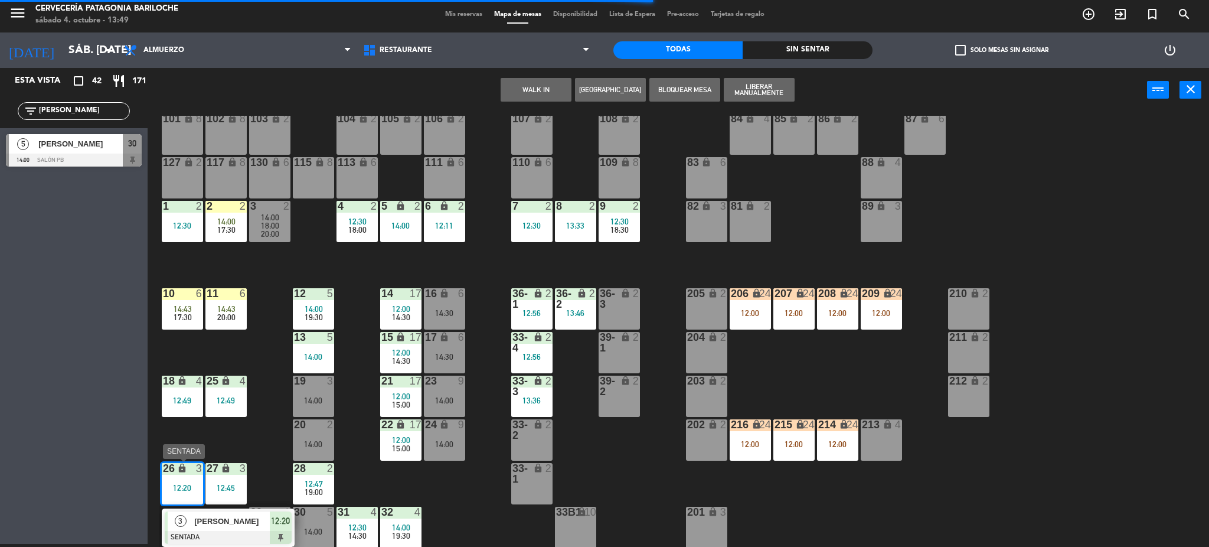
click at [215, 524] on span "JUAN ROLDAN" at bounding box center [232, 521] width 76 height 12
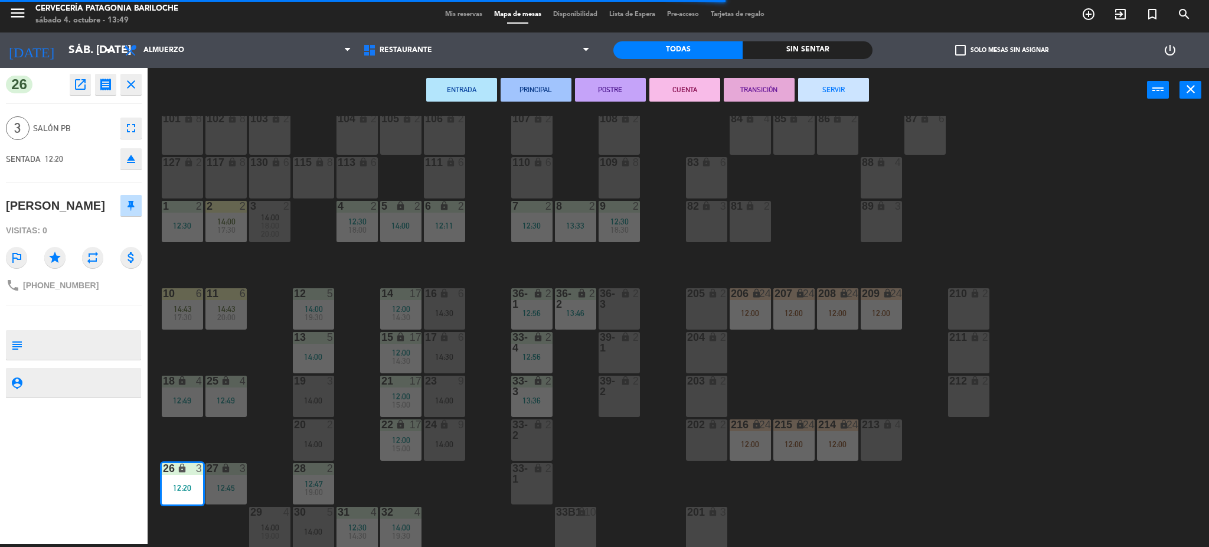
click at [821, 92] on button "SERVIR" at bounding box center [833, 90] width 71 height 24
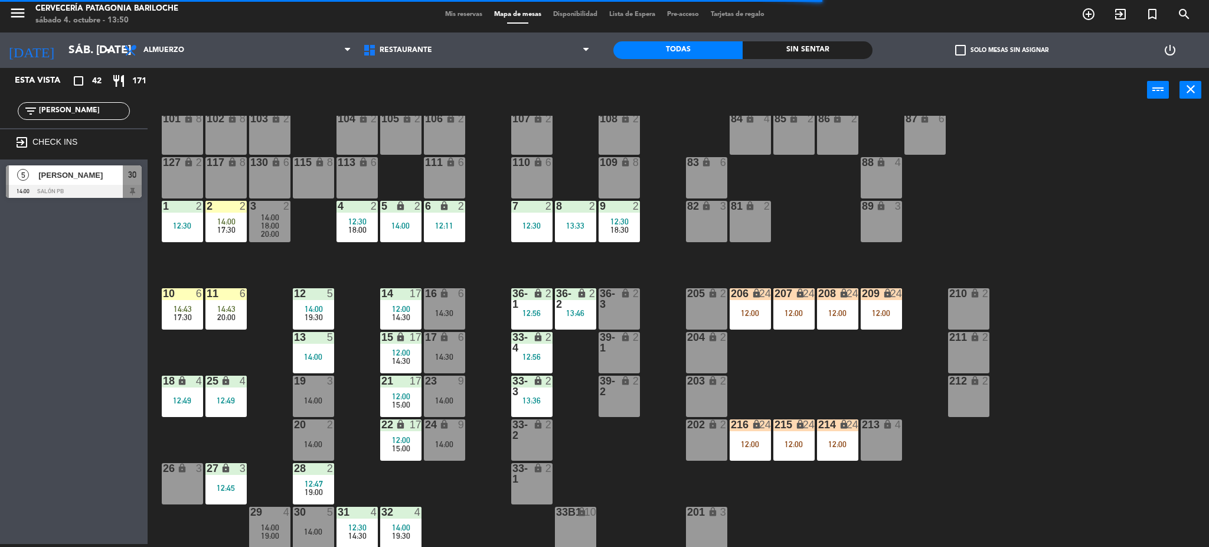
click at [274, 443] on div "101 lock 8 102 lock 8 104 lock 2 105 lock 2 106 lock 2 103 lock 2 107 lock 2 10…" at bounding box center [684, 332] width 1050 height 432
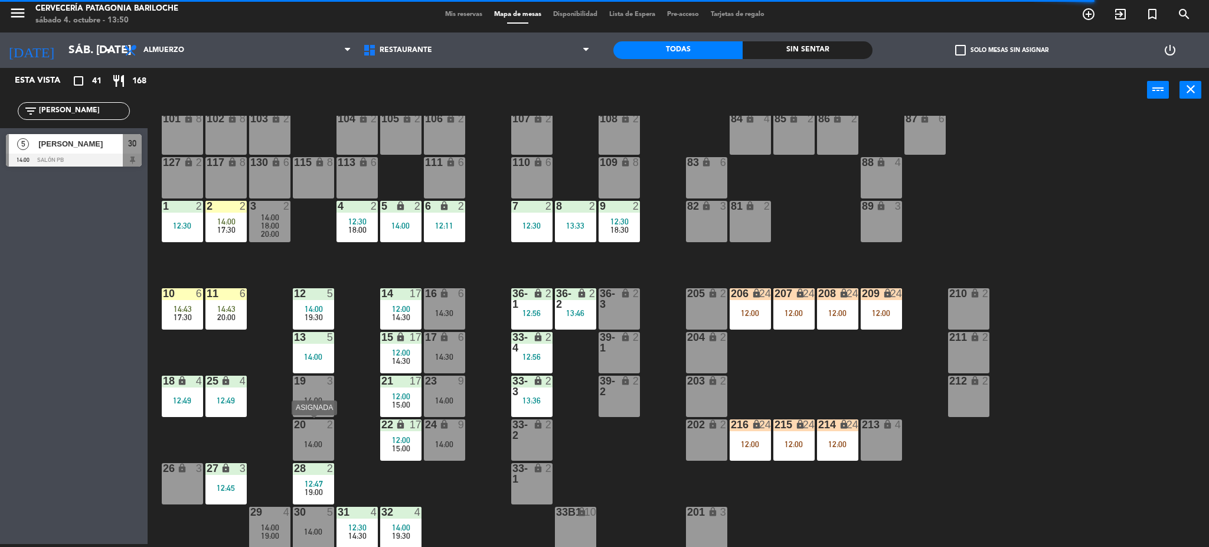
click at [309, 452] on div "20 2 14:00" at bounding box center [313, 439] width 41 height 41
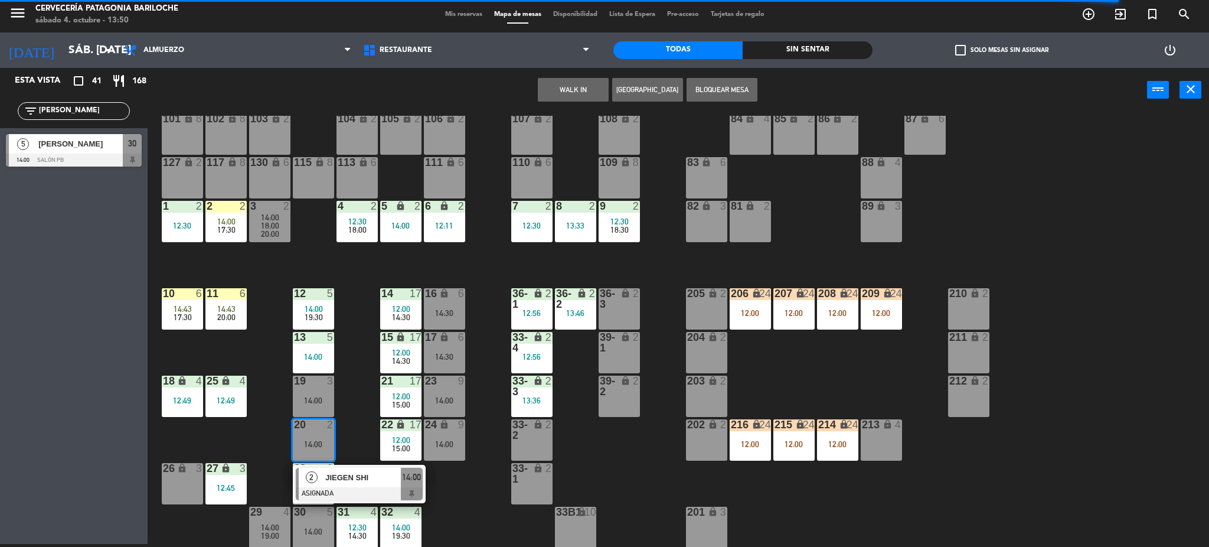
click at [355, 434] on div "101 lock 8 102 lock 8 104 lock 2 105 lock 2 106 lock 2 103 lock 2 107 lock 2 10…" at bounding box center [684, 332] width 1050 height 432
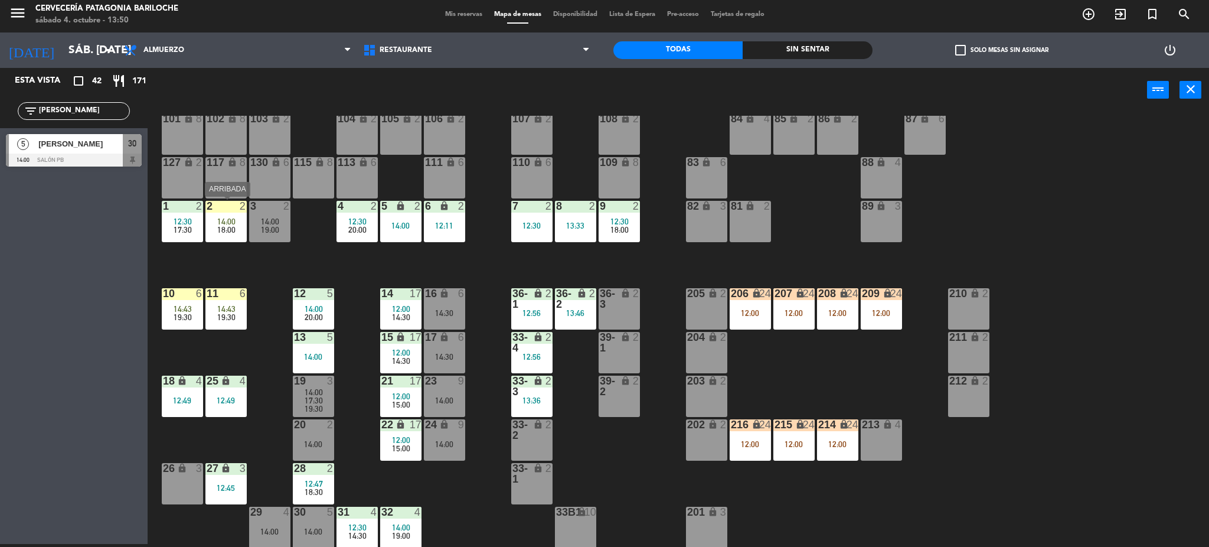
click at [228, 221] on span "14:00" at bounding box center [226, 221] width 18 height 9
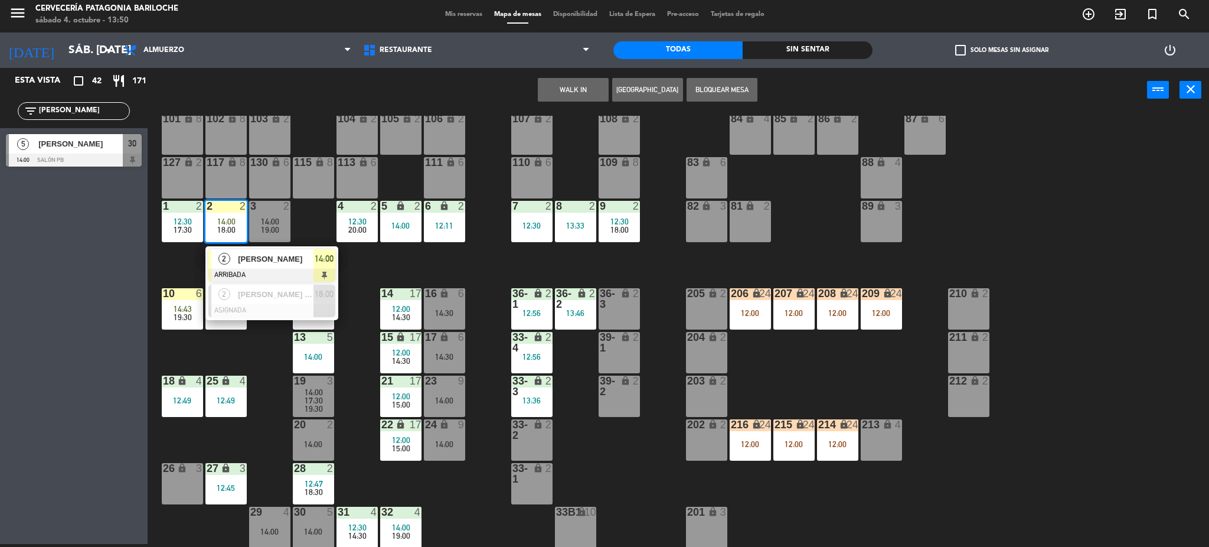
click at [463, 262] on div "101 lock 8 102 lock 8 104 lock 2 105 lock 2 106 lock 2 103 lock 2 107 lock 2 10…" at bounding box center [684, 332] width 1050 height 432
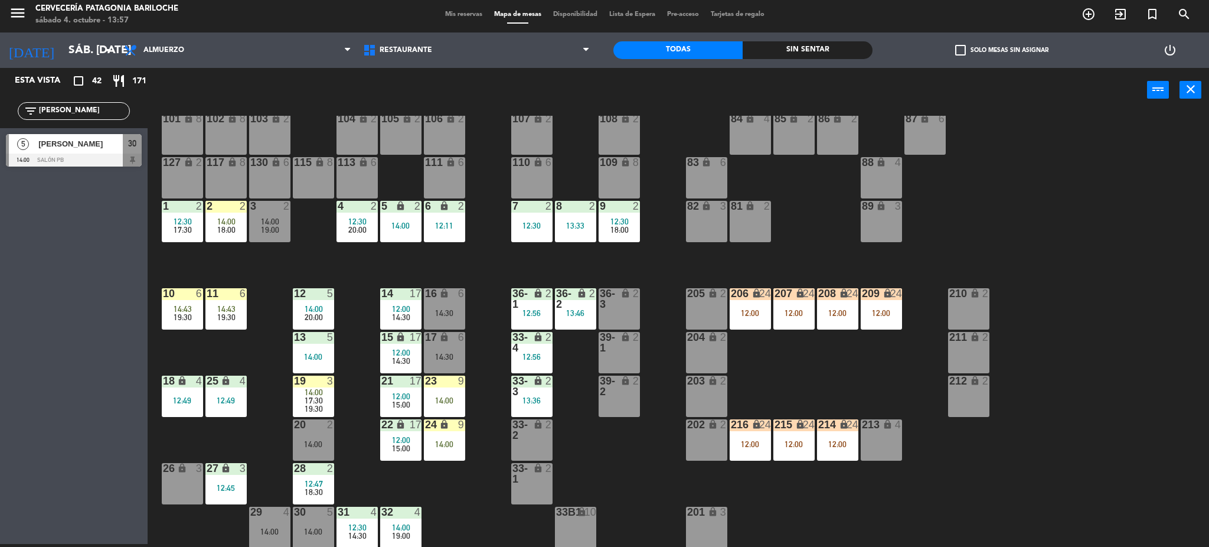
click at [74, 113] on input "HERN" at bounding box center [83, 110] width 91 height 13
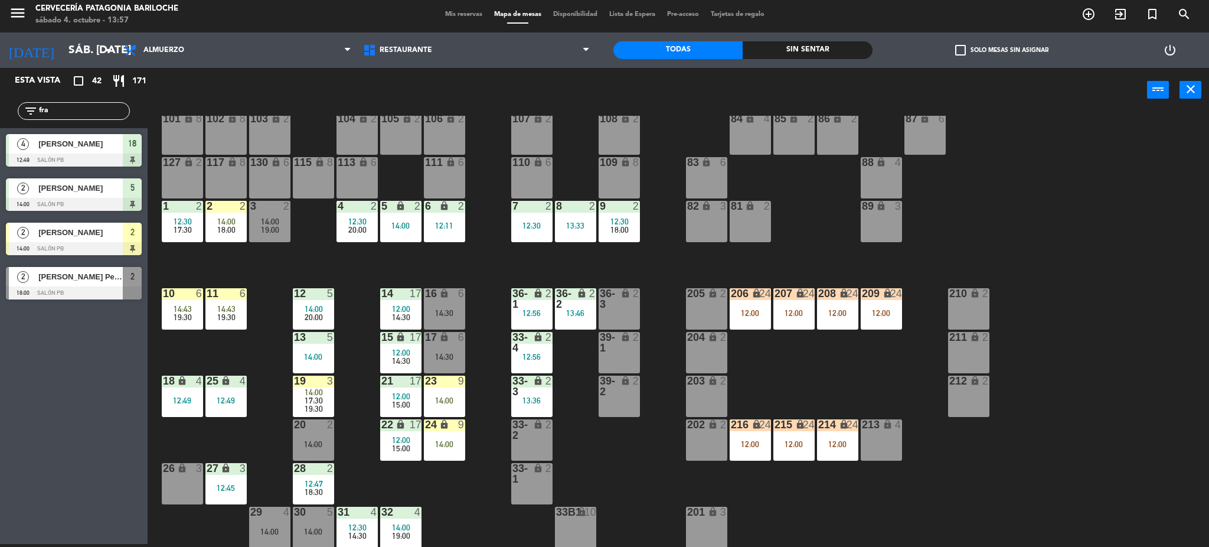
type input "fra"
click at [44, 442] on div "Esta vista crop_square 42 restaurant 171 filter_list fra 4 FRANCISCO SAUDE 12:4…" at bounding box center [74, 306] width 148 height 476
click at [228, 225] on span "18:00" at bounding box center [226, 229] width 18 height 9
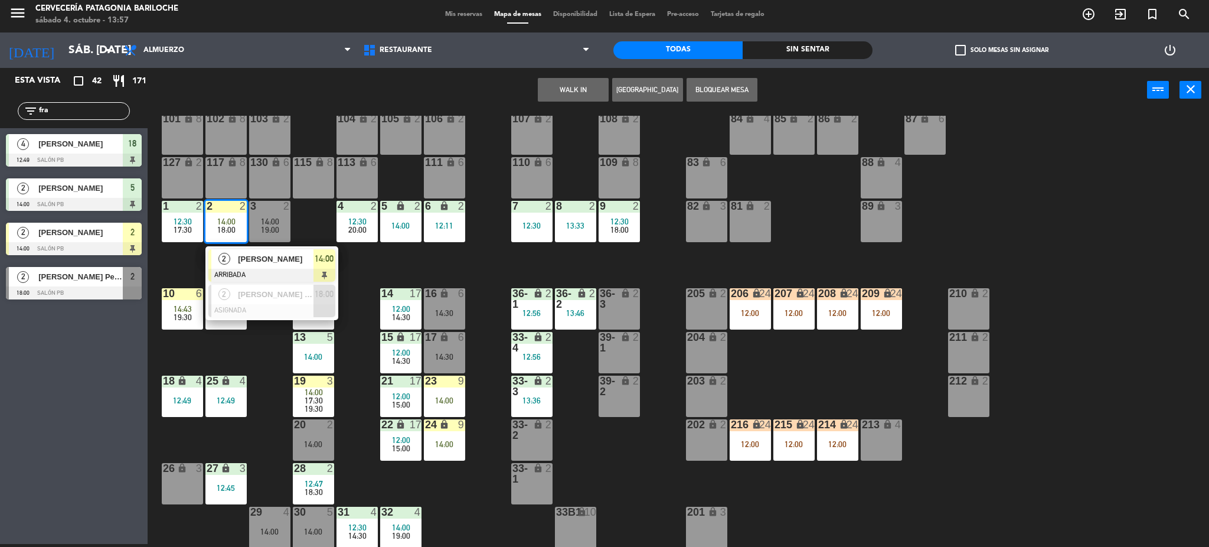
click at [477, 260] on div "101 lock 8 102 lock 8 104 lock 2 105 lock 2 106 lock 2 103 lock 2 107 lock 2 10…" at bounding box center [684, 332] width 1050 height 432
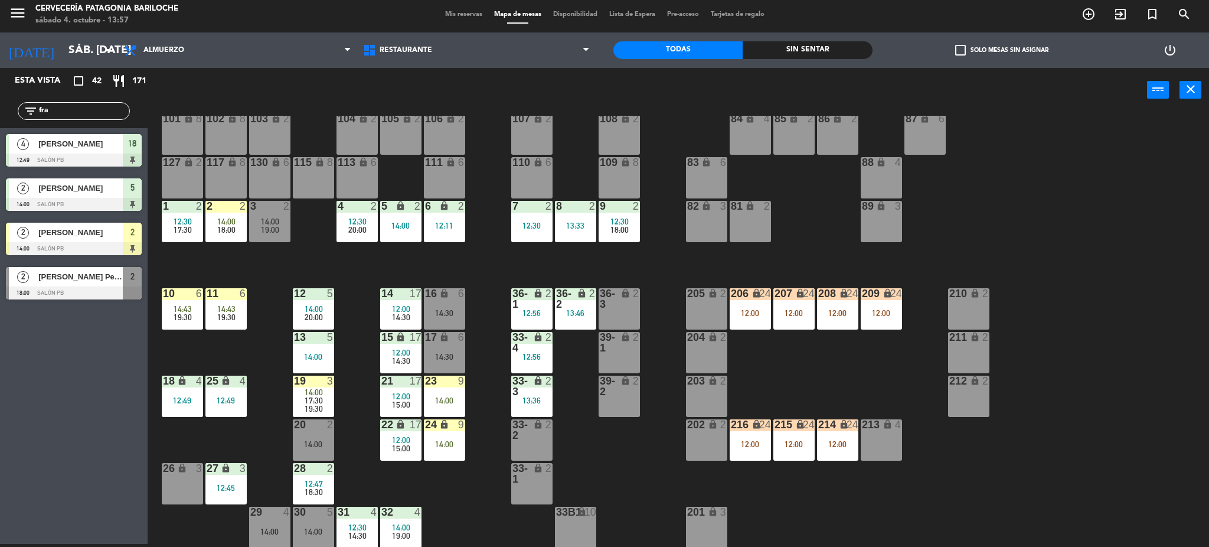
click at [459, 232] on div "6 lock 2 12:11" at bounding box center [444, 221] width 41 height 41
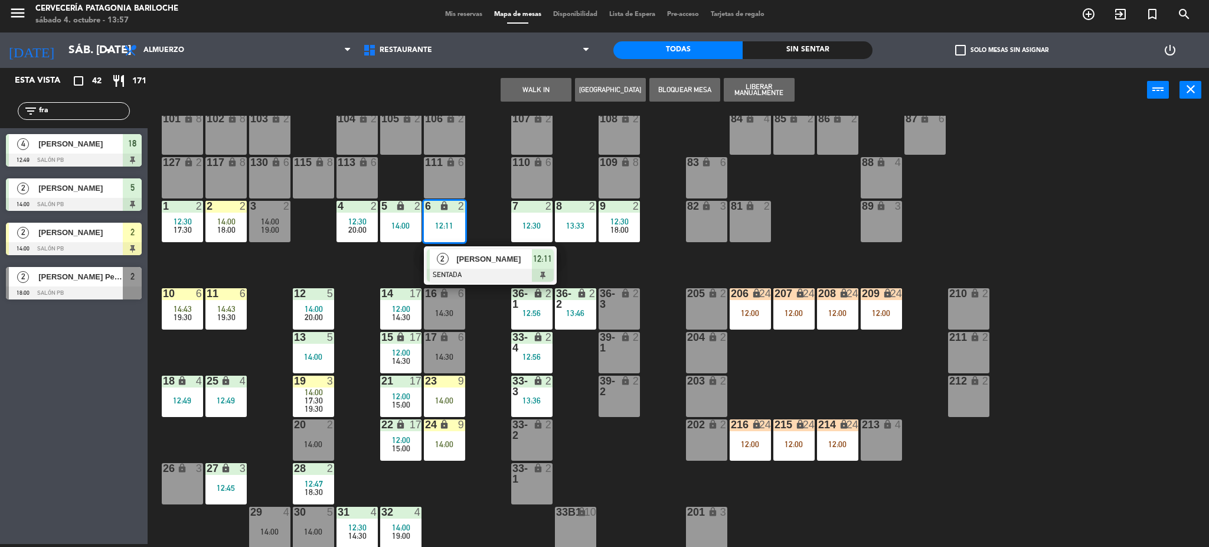
click at [464, 257] on span "Susana Garay" at bounding box center [494, 259] width 76 height 12
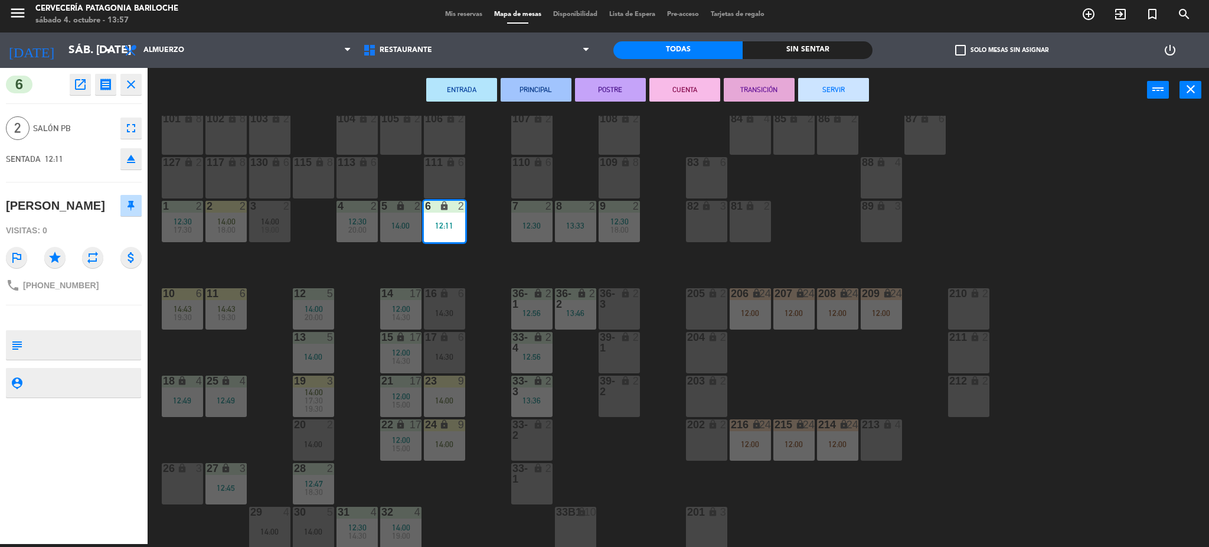
click at [825, 81] on button "SERVIR" at bounding box center [833, 90] width 71 height 24
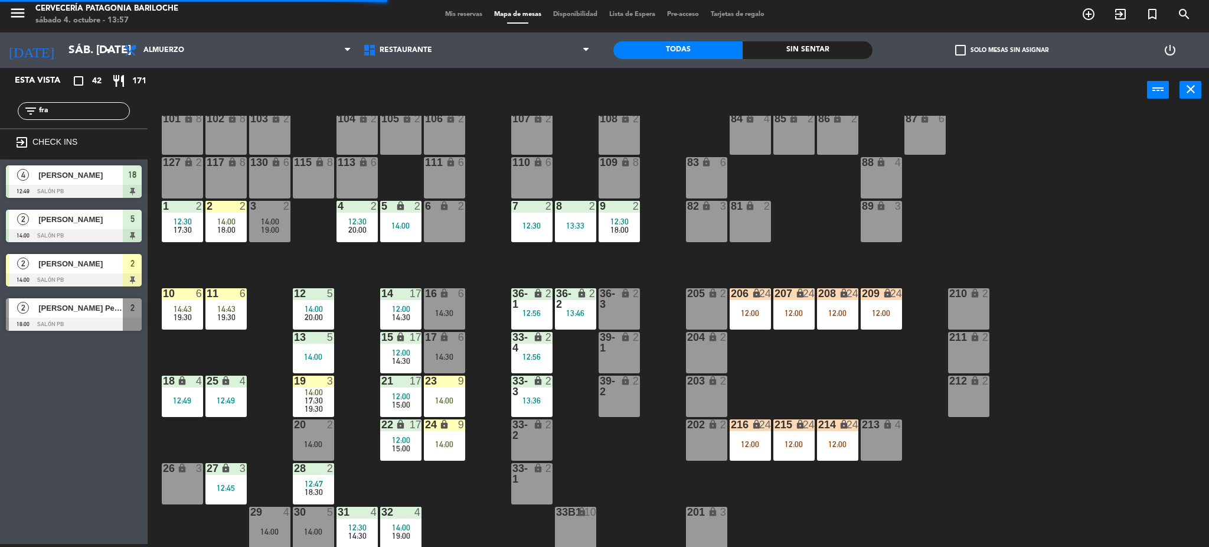
click at [242, 233] on div "18:00" at bounding box center [225, 229] width 41 height 8
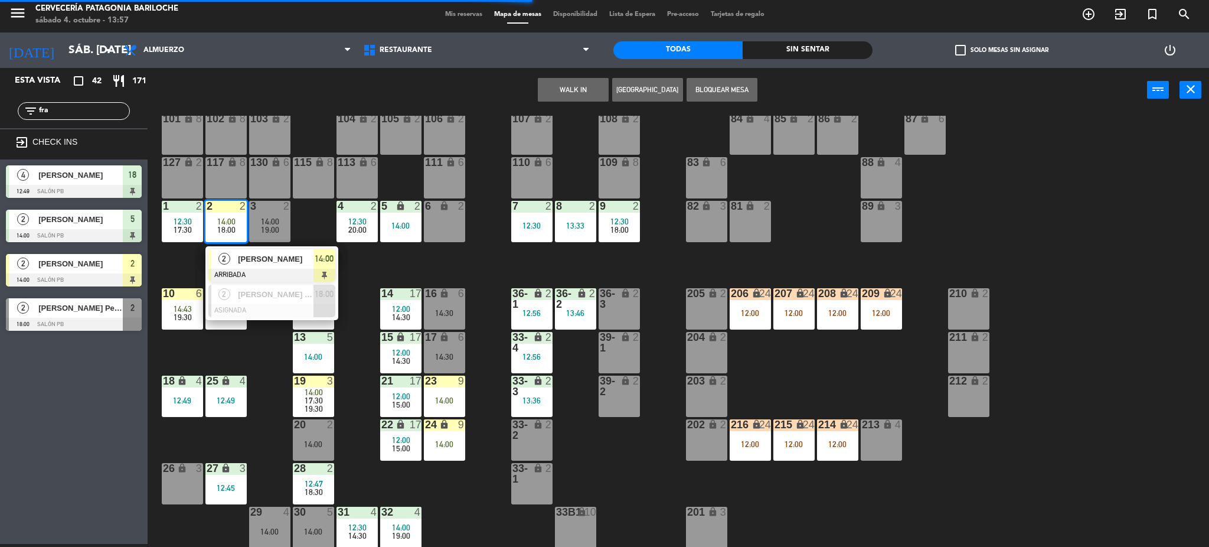
click at [248, 260] on span "[PERSON_NAME]" at bounding box center [276, 259] width 76 height 12
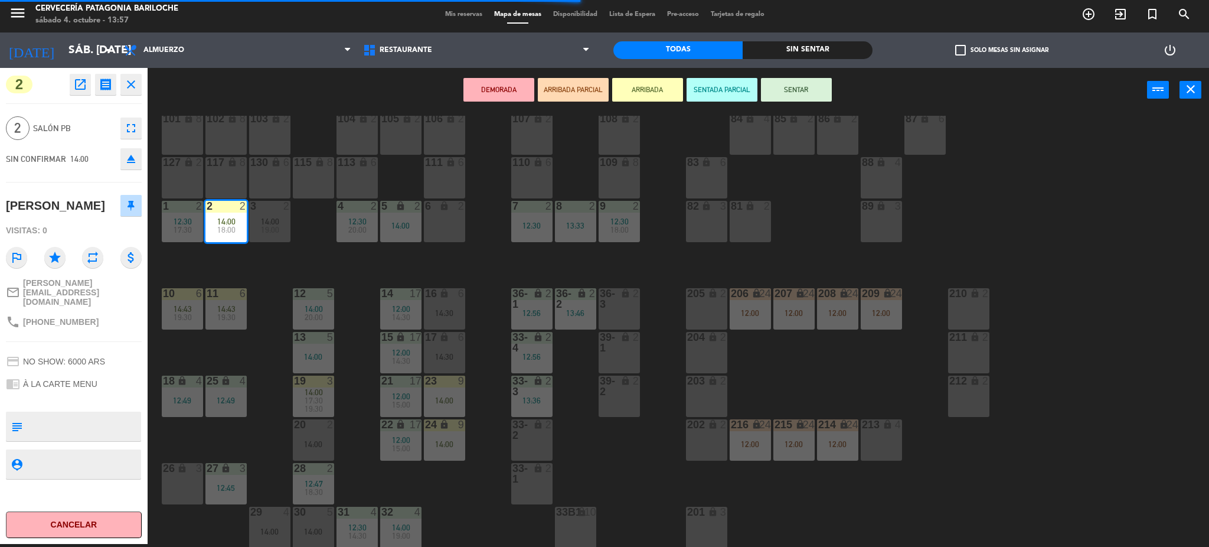
click at [432, 230] on div "6 lock 2" at bounding box center [444, 221] width 41 height 41
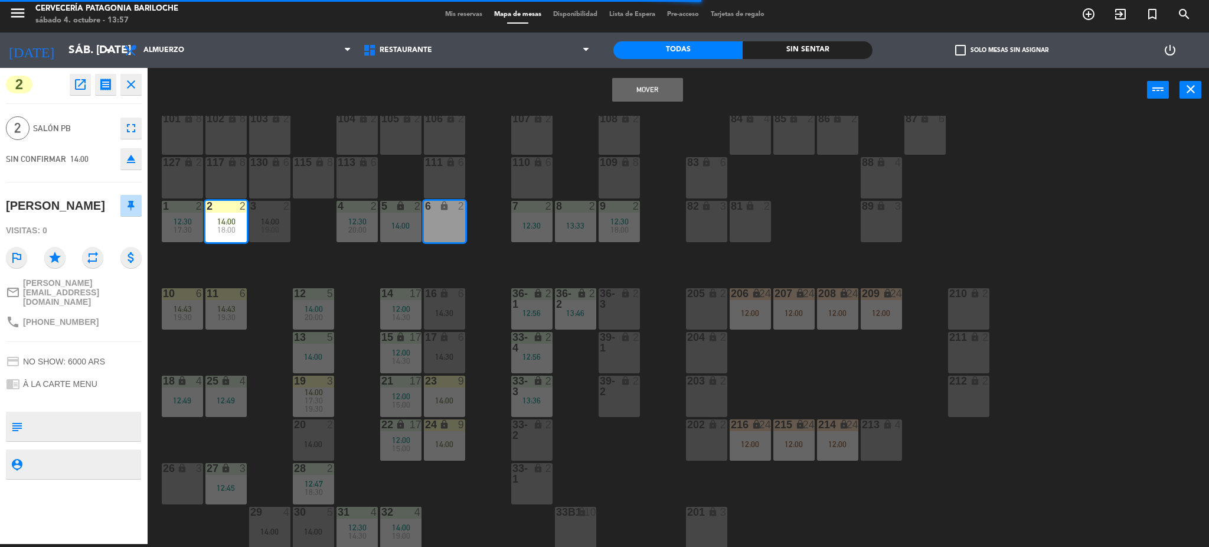
click at [640, 94] on button "Mover" at bounding box center [647, 90] width 71 height 24
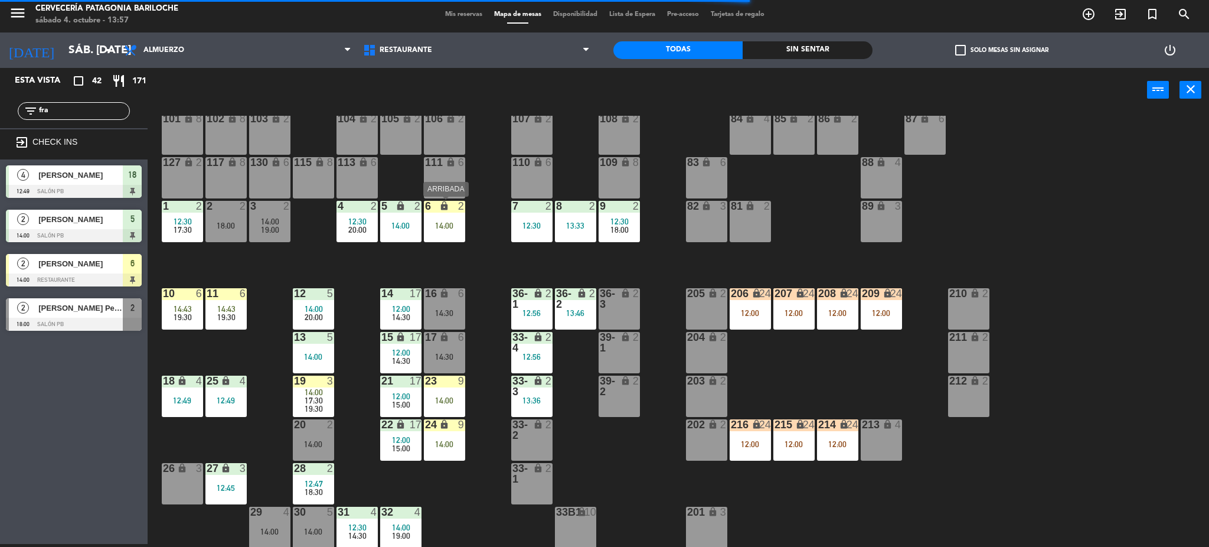
click at [464, 213] on div "6 lock 2 14:00" at bounding box center [444, 221] width 41 height 41
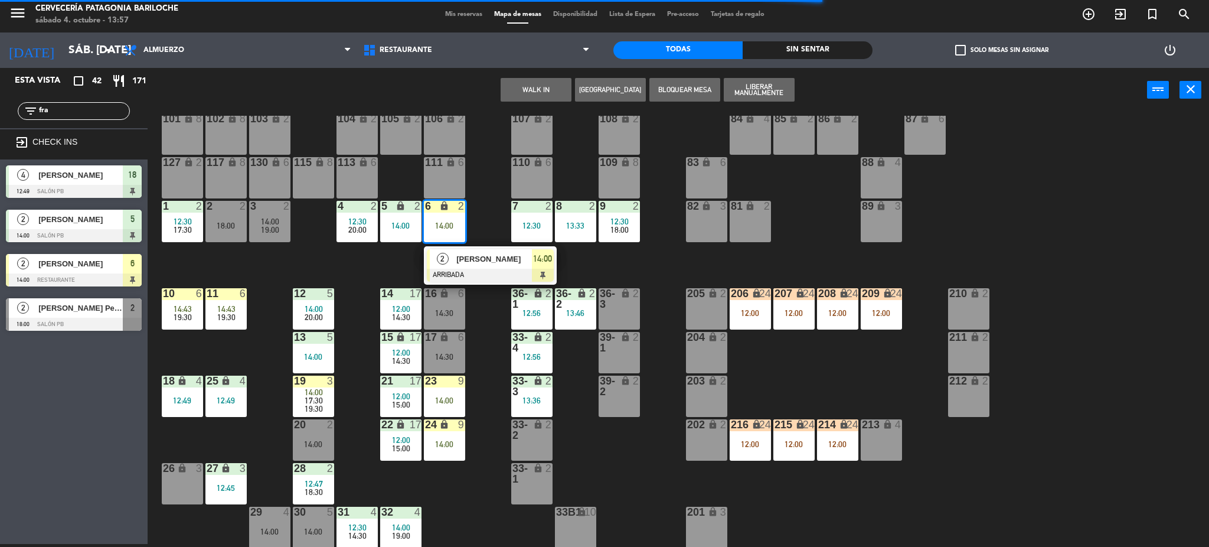
click at [469, 256] on span "[PERSON_NAME]" at bounding box center [494, 259] width 76 height 12
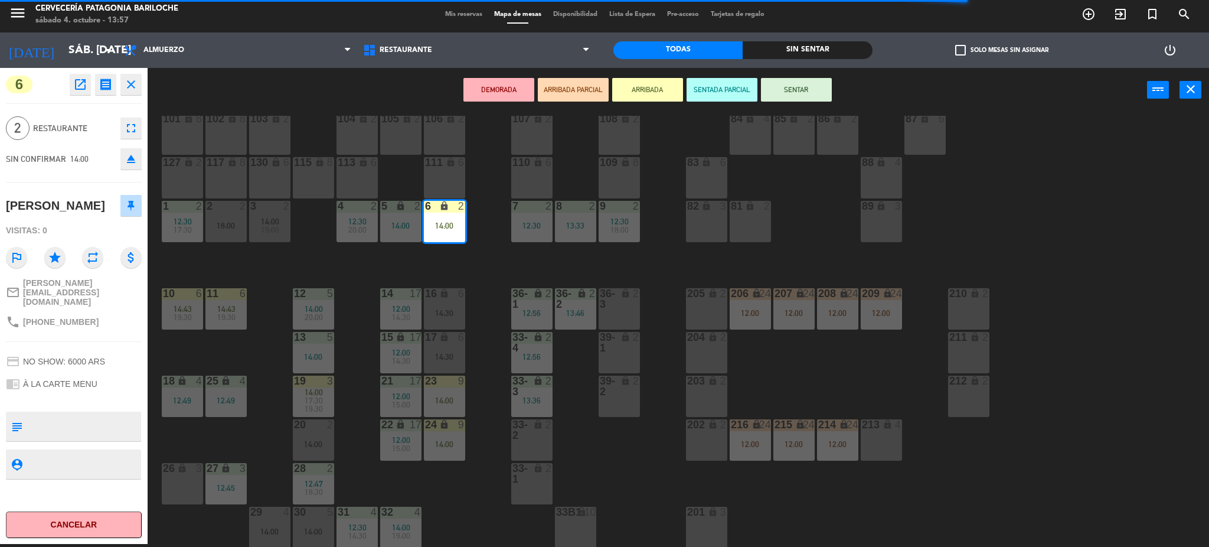
click at [805, 86] on button "SENTAR" at bounding box center [796, 90] width 71 height 24
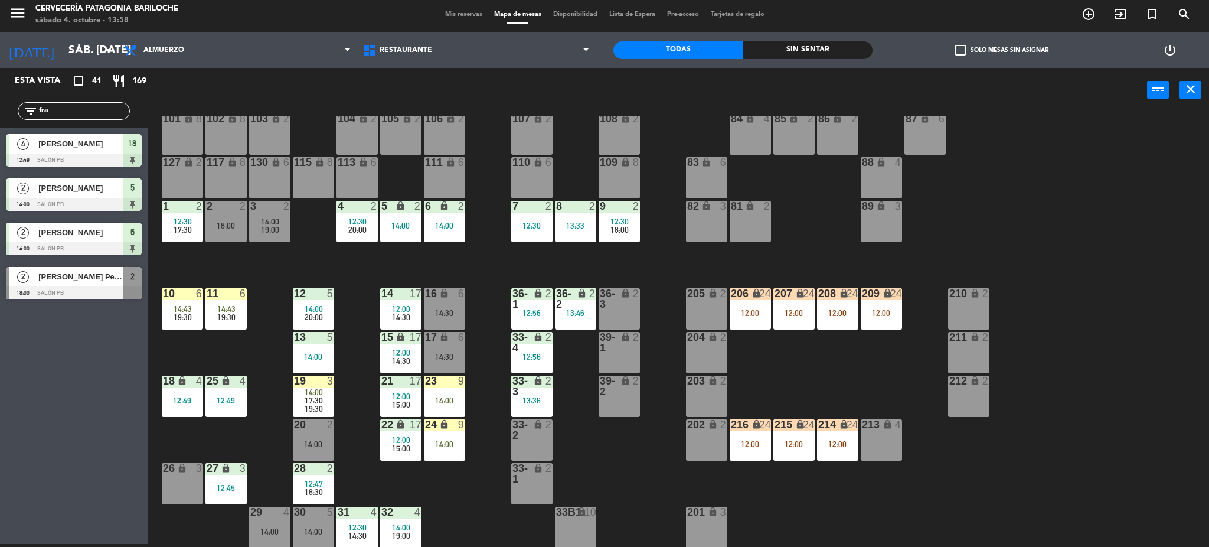
click at [71, 112] on input "fra" at bounding box center [83, 110] width 91 height 13
type input "ale"
click at [61, 392] on div "Esta vista crop_square 41 restaurant 169 filter_list ale 2 Alejandra Tarrago 12…" at bounding box center [74, 306] width 148 height 476
click at [76, 242] on div at bounding box center [74, 248] width 136 height 13
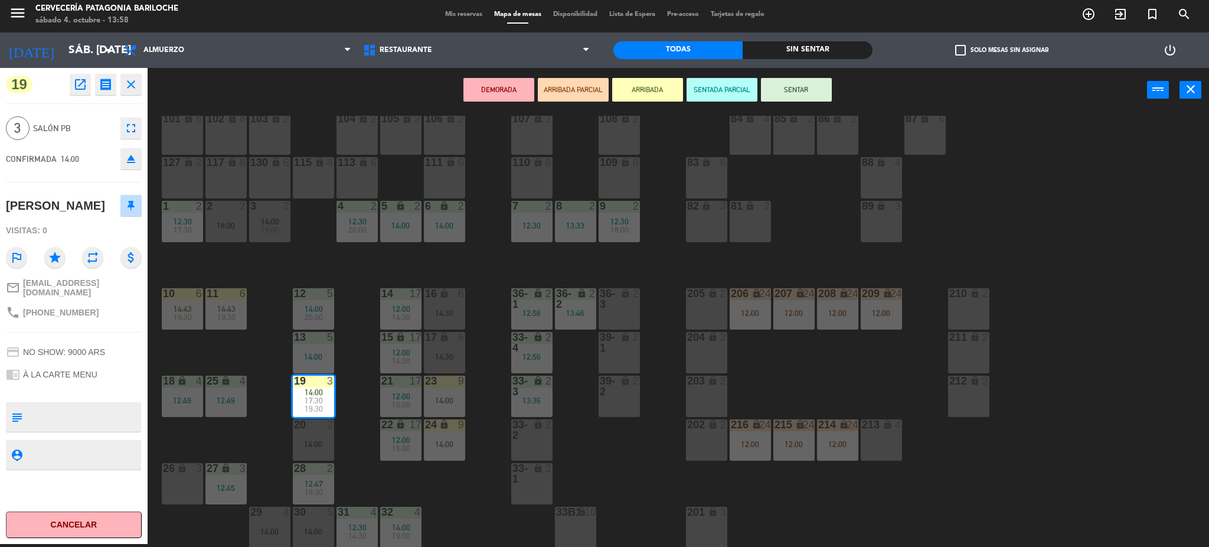
click at [808, 85] on button "SENTAR" at bounding box center [796, 90] width 71 height 24
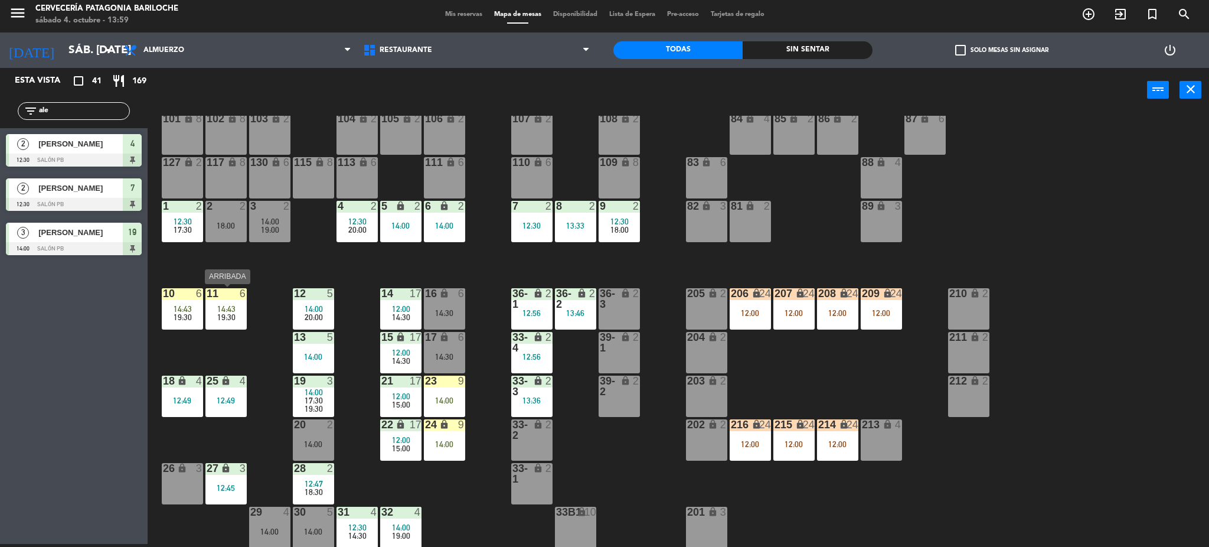
click at [238, 326] on div "11 6 14:43 19:30" at bounding box center [225, 308] width 41 height 41
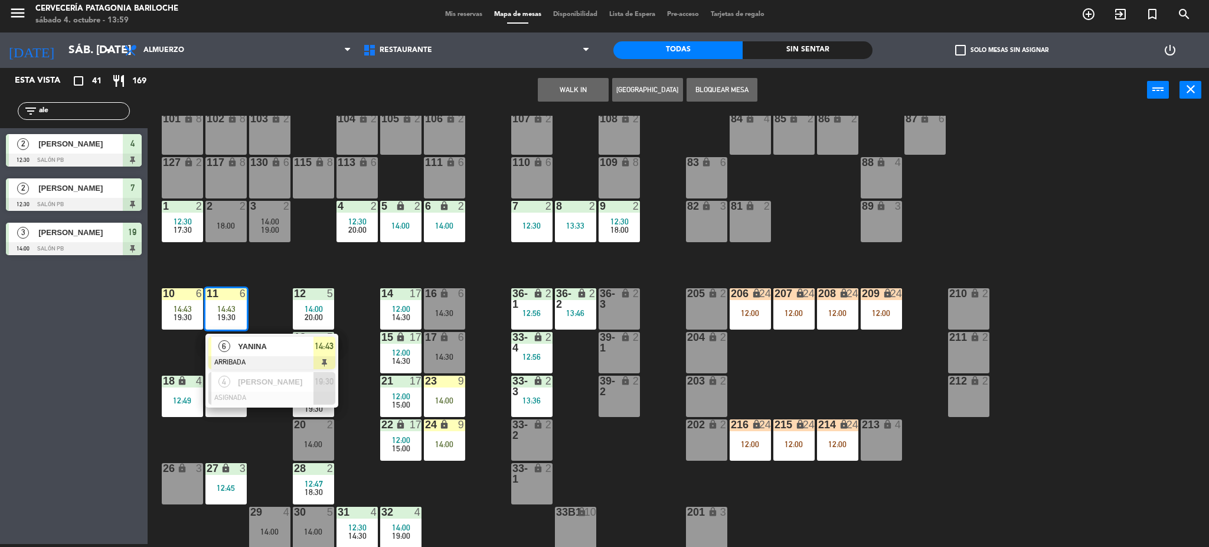
click at [250, 361] on div at bounding box center [271, 362] width 127 height 13
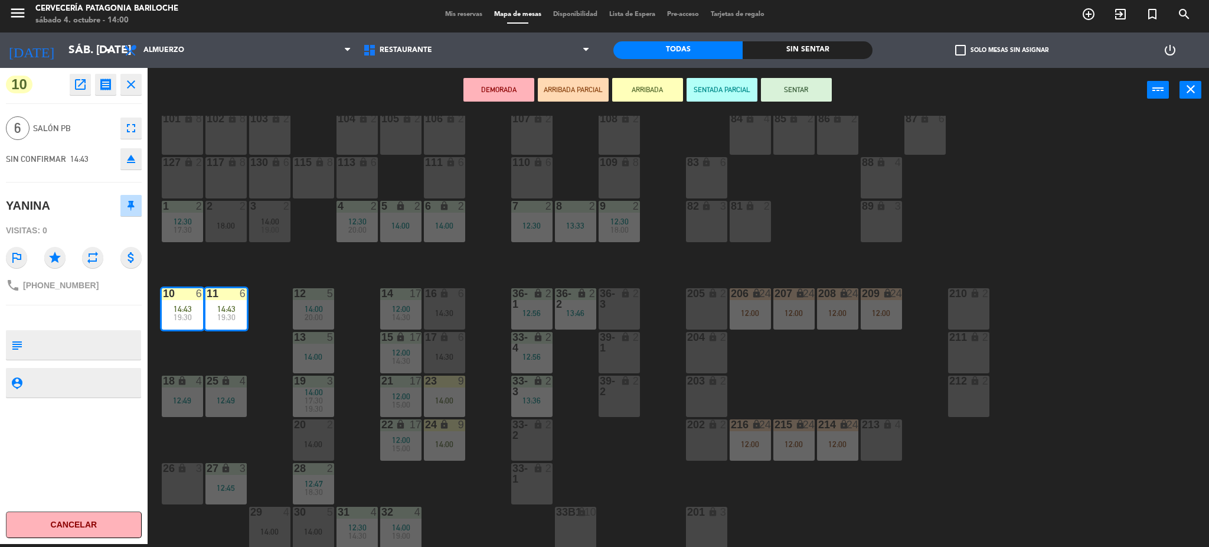
click at [115, 522] on button "Cancelar" at bounding box center [74, 524] width 136 height 27
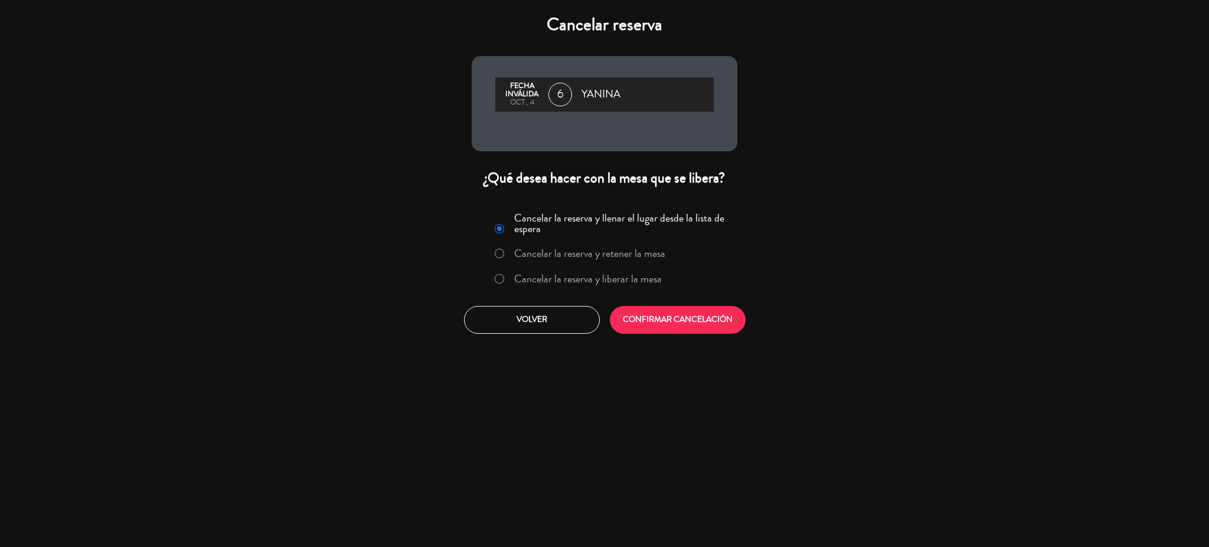
click at [589, 274] on label "Cancelar la reserva y liberar la mesa" at bounding box center [588, 278] width 148 height 11
click at [648, 329] on button "CONFIRMAR CANCELACIÓN" at bounding box center [678, 320] width 136 height 28
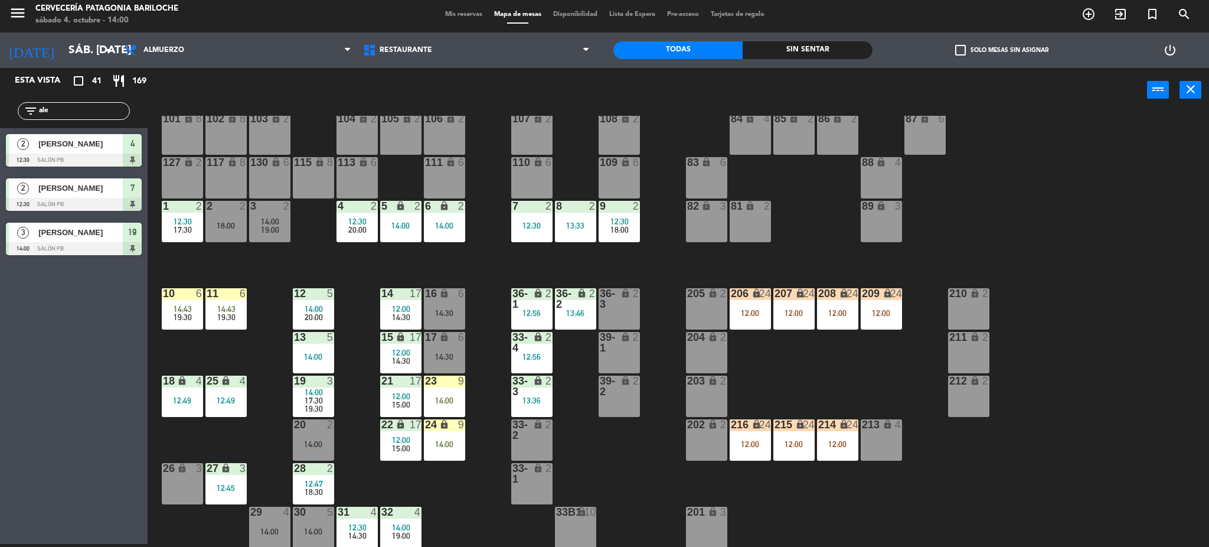
click at [257, 371] on div "101 lock 8 102 lock 8 104 lock 2 105 lock 2 106 lock 2 103 lock 2 107 lock 2 10…" at bounding box center [684, 332] width 1050 height 432
click at [238, 319] on div "19:30" at bounding box center [225, 317] width 41 height 8
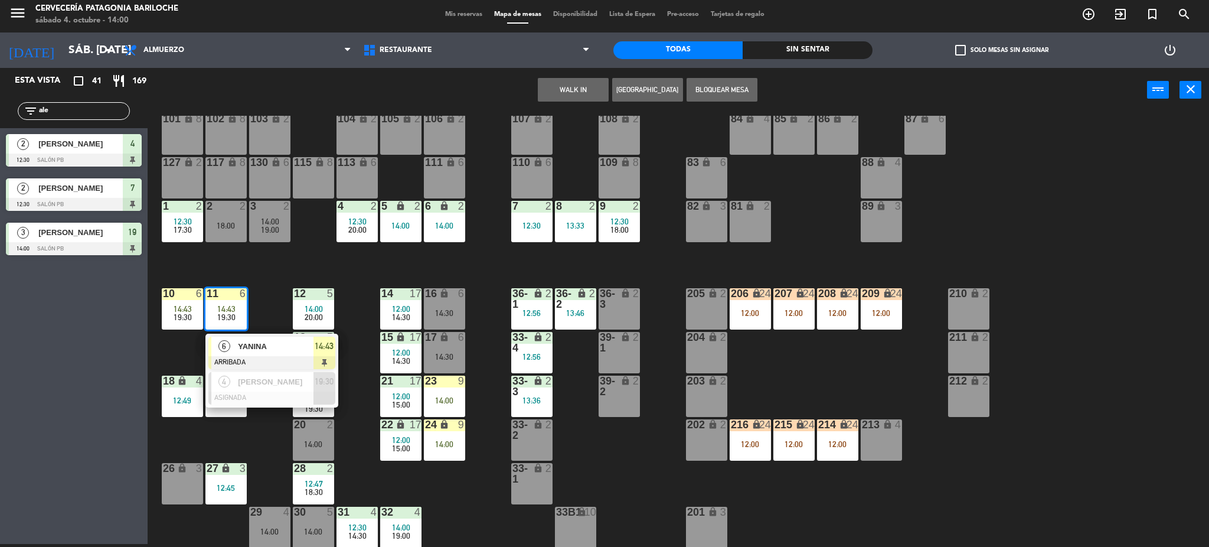
click at [548, 96] on button "WALK IN" at bounding box center [573, 90] width 71 height 24
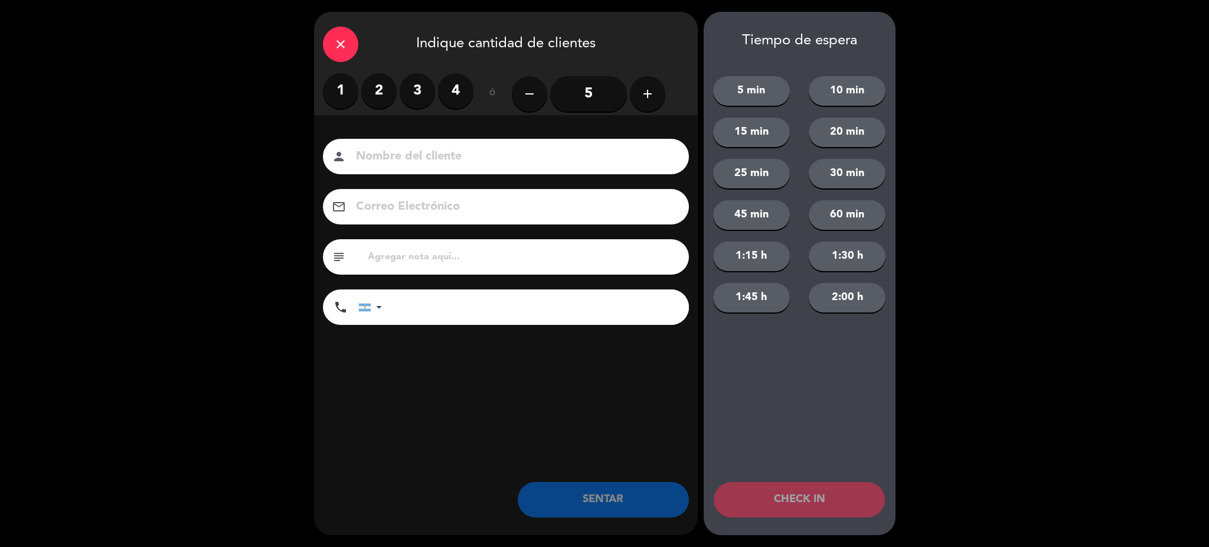
click at [644, 100] on icon "add" at bounding box center [647, 94] width 14 height 14
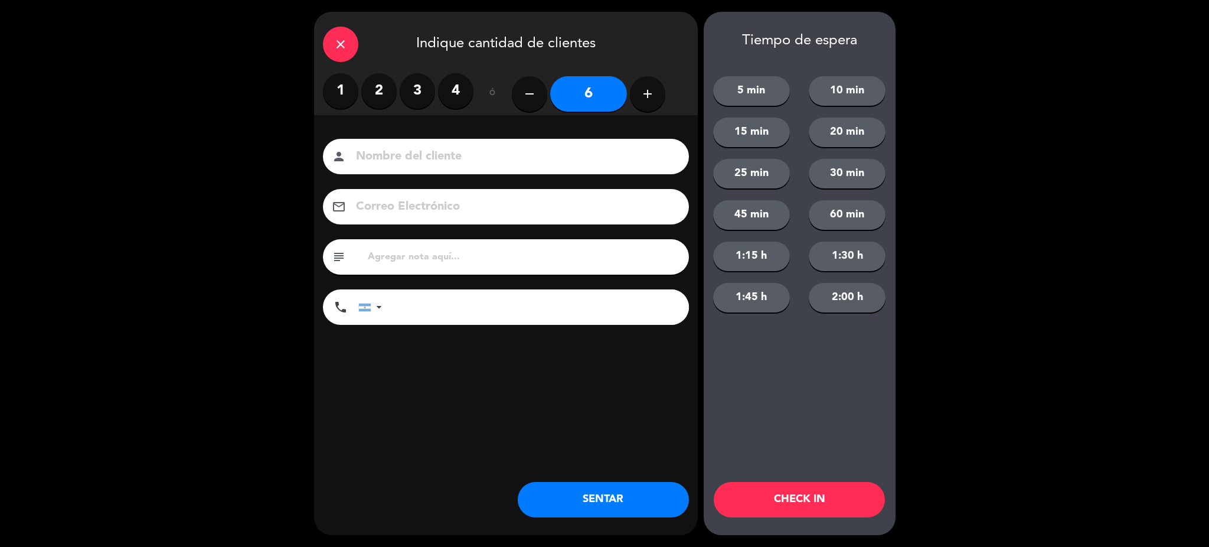
click at [544, 152] on input at bounding box center [514, 156] width 319 height 21
type input "f"
type input "[PERSON_NAME]"
click at [397, 300] on input "tel" at bounding box center [541, 306] width 295 height 35
type input "2944704423"
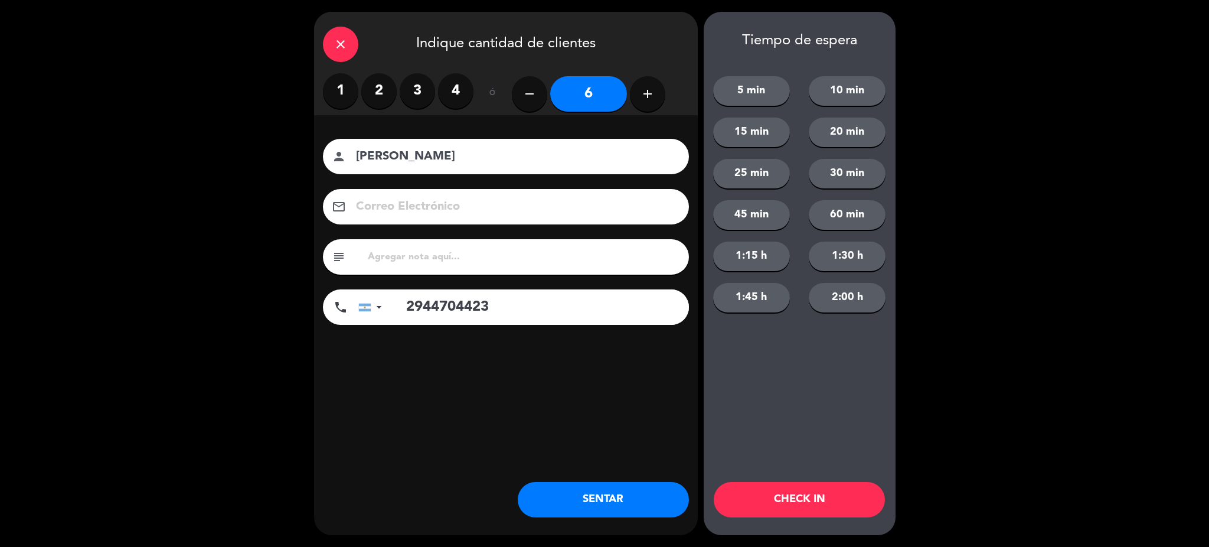
click at [836, 97] on button "10 min" at bounding box center [847, 91] width 77 height 30
click at [790, 494] on button "CHECK IN" at bounding box center [799, 499] width 171 height 35
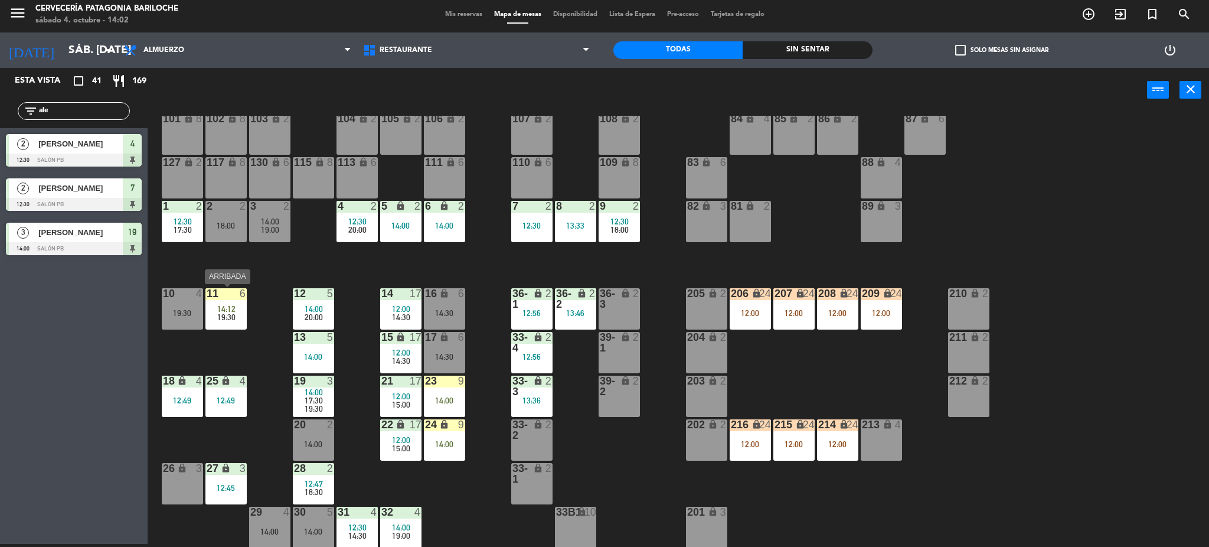
click at [224, 318] on span "19:30" at bounding box center [226, 316] width 18 height 9
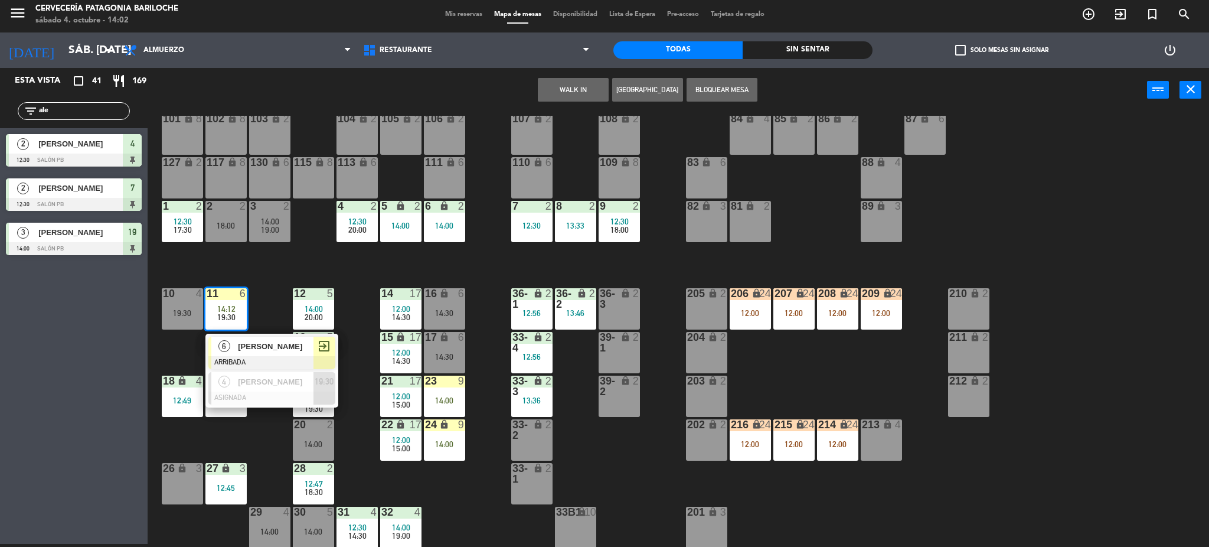
click at [263, 350] on span "[PERSON_NAME]" at bounding box center [276, 346] width 76 height 12
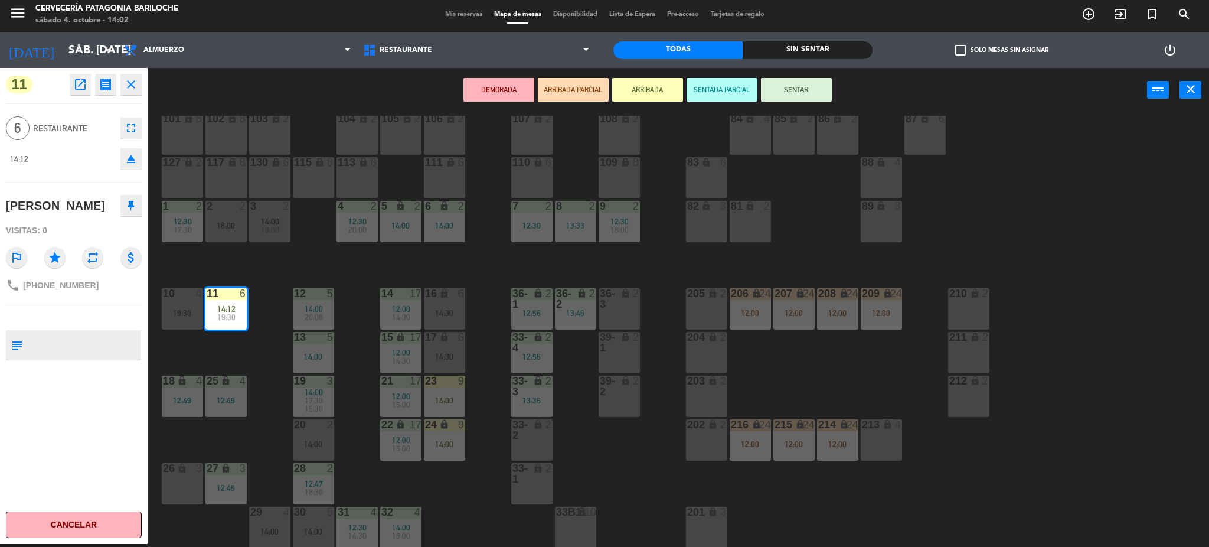
click at [195, 315] on div "19:30" at bounding box center [182, 313] width 41 height 8
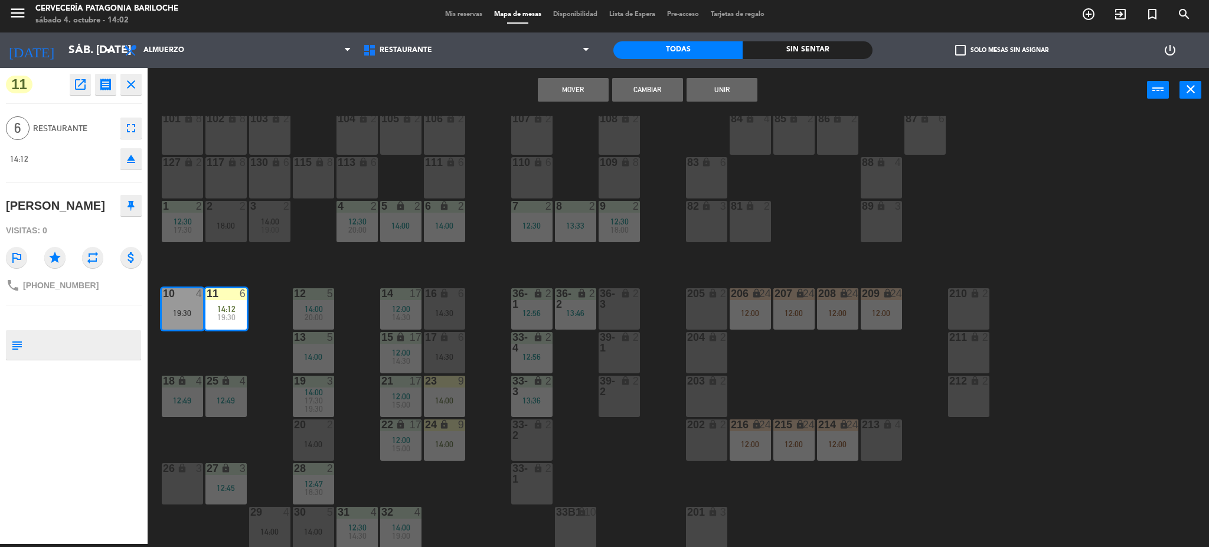
click at [695, 81] on button "Unir" at bounding box center [722, 90] width 71 height 24
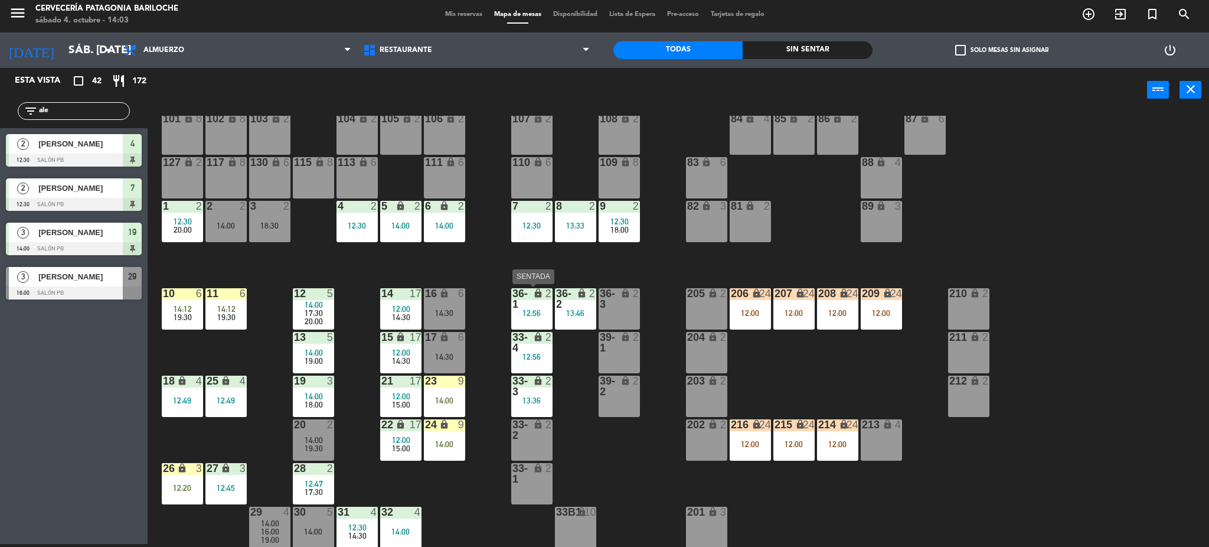
click at [537, 307] on div "lock" at bounding box center [531, 298] width 19 height 21
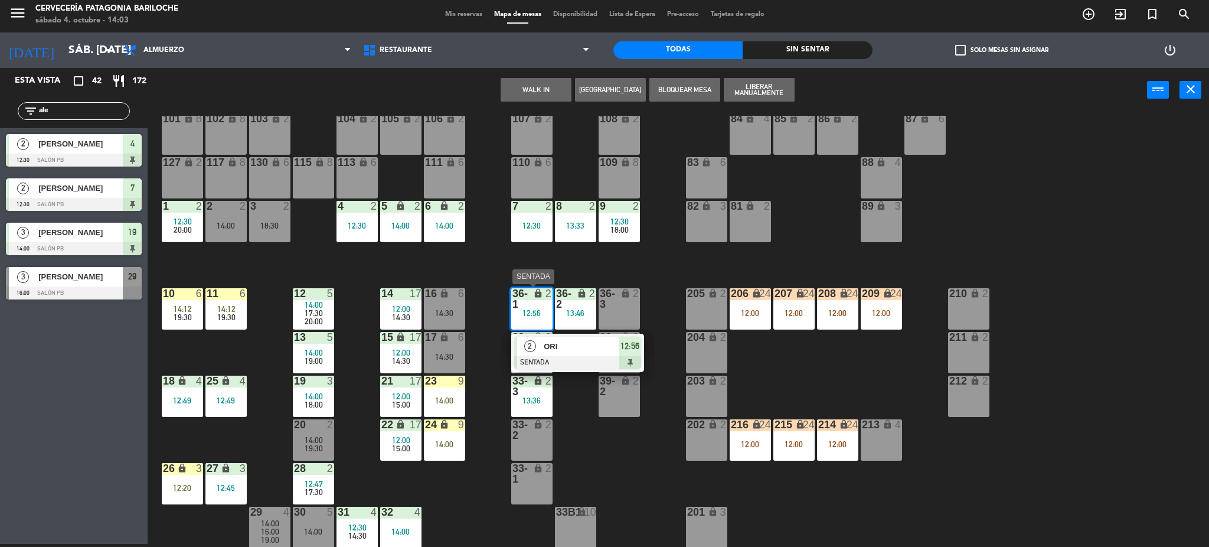
click at [556, 338] on div "ORI" at bounding box center [580, 345] width 77 height 19
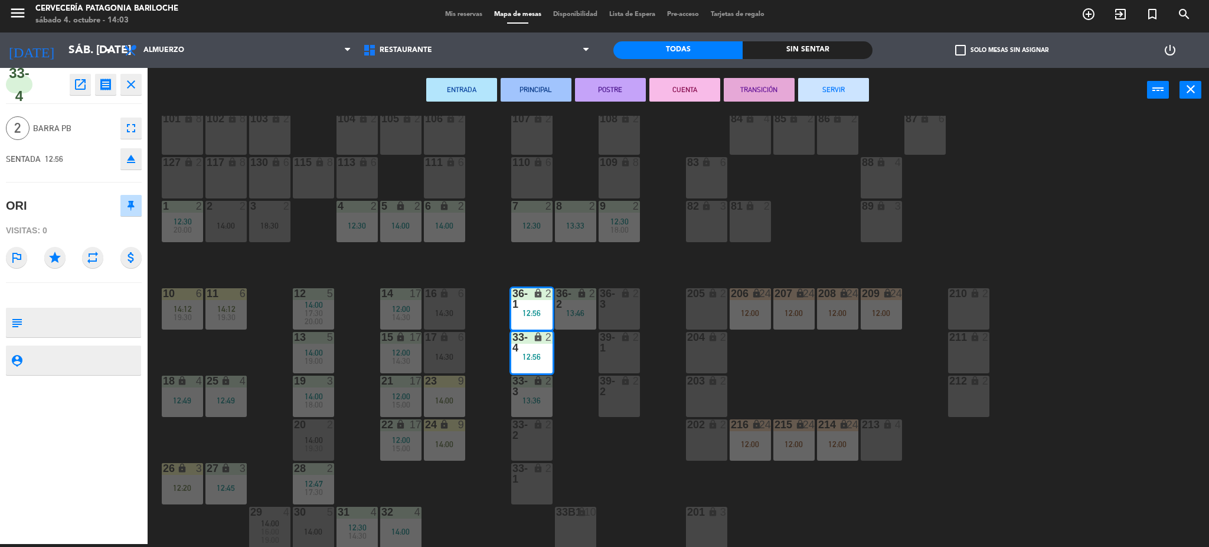
click at [824, 92] on button "SERVIR" at bounding box center [833, 90] width 71 height 24
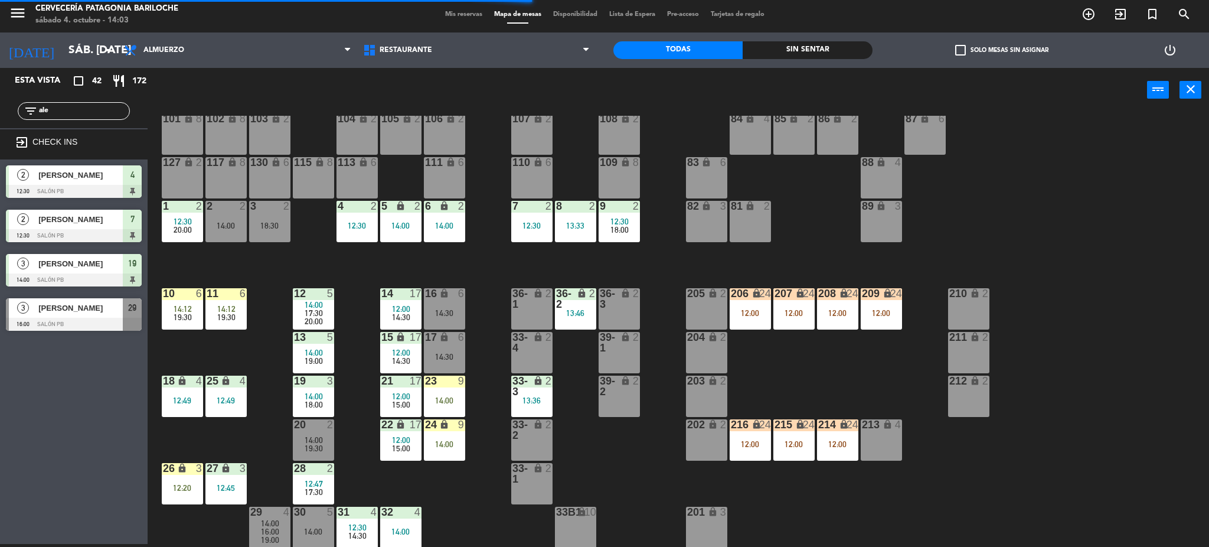
click at [587, 450] on div "101 lock 8 102 lock 8 104 lock 2 105 lock 2 106 lock 2 103 lock 2 107 lock 2 10…" at bounding box center [684, 332] width 1050 height 432
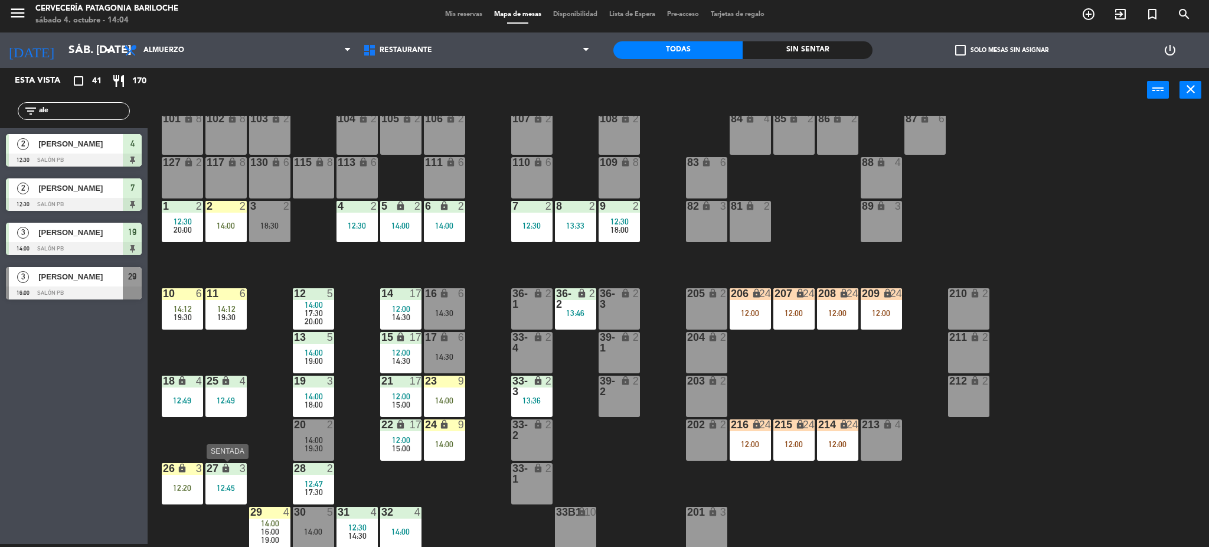
click at [237, 486] on div "12:45" at bounding box center [225, 487] width 41 height 8
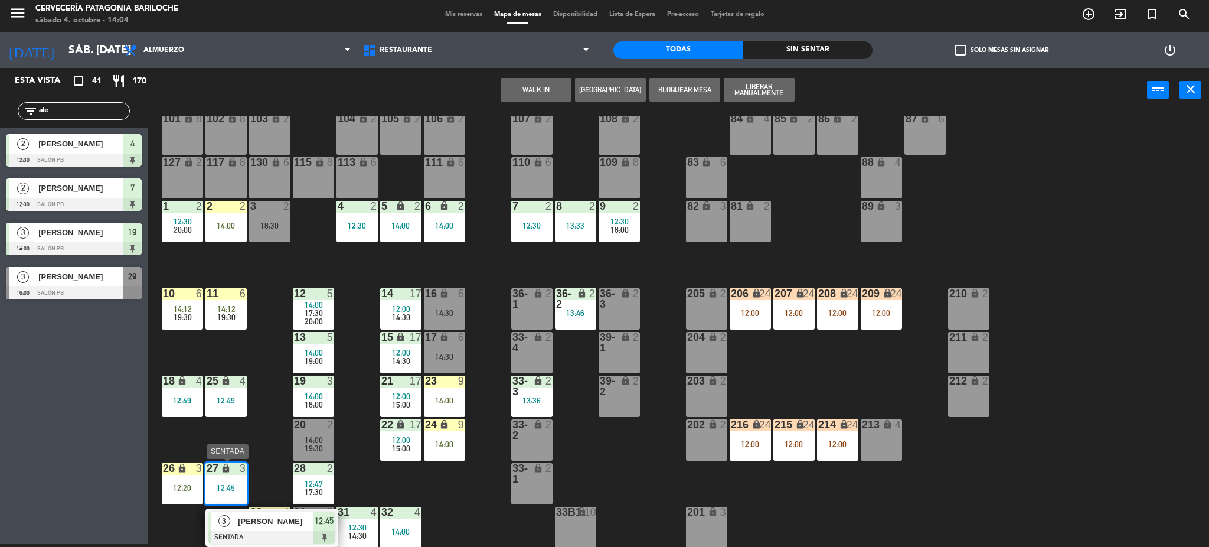
click at [291, 518] on span "Maria Cecilia Conti" at bounding box center [276, 521] width 76 height 12
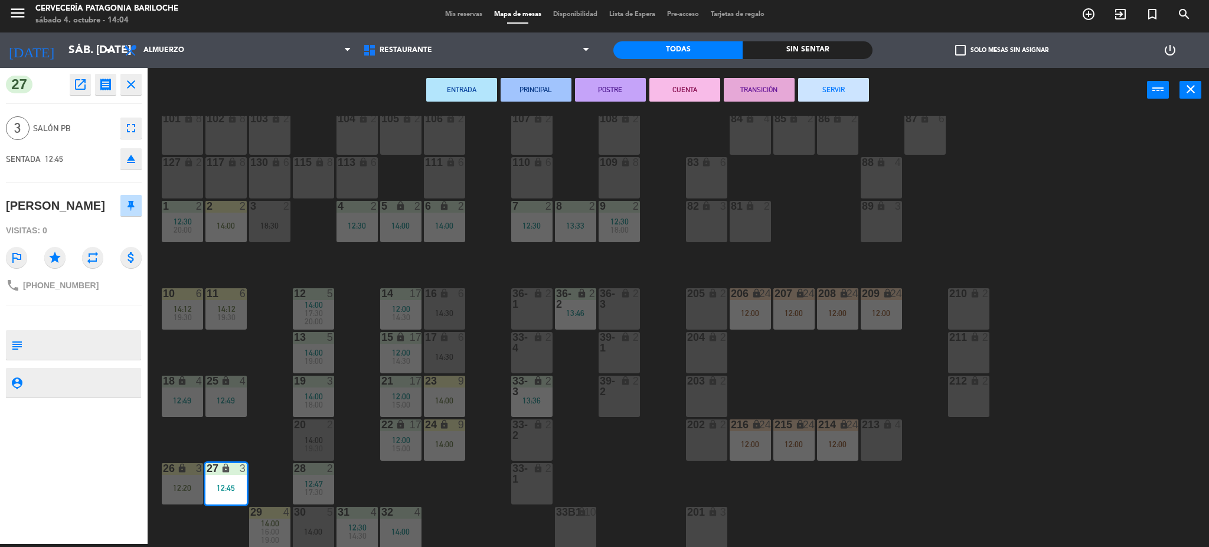
click at [700, 93] on button "CUENTA" at bounding box center [684, 90] width 71 height 24
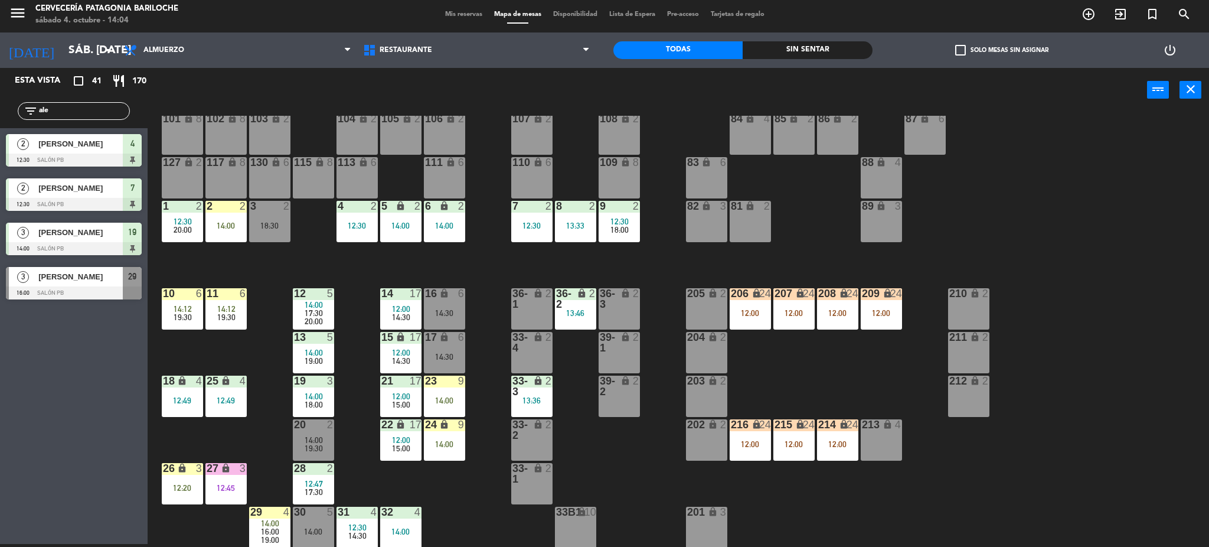
click at [478, 532] on div "101 lock 8 102 lock 8 104 lock 2 105 lock 2 106 lock 2 103 lock 2 107 lock 2 10…" at bounding box center [684, 332] width 1050 height 432
click at [587, 303] on div "2" at bounding box center [595, 298] width 19 height 21
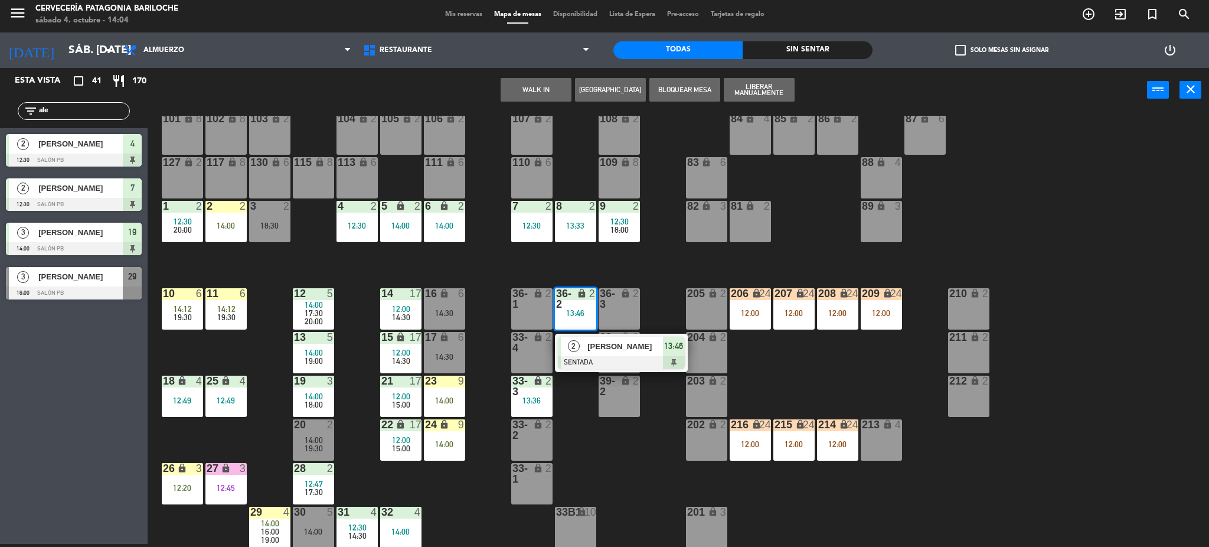
click at [590, 340] on span "SONIA VAAMOND" at bounding box center [625, 346] width 76 height 12
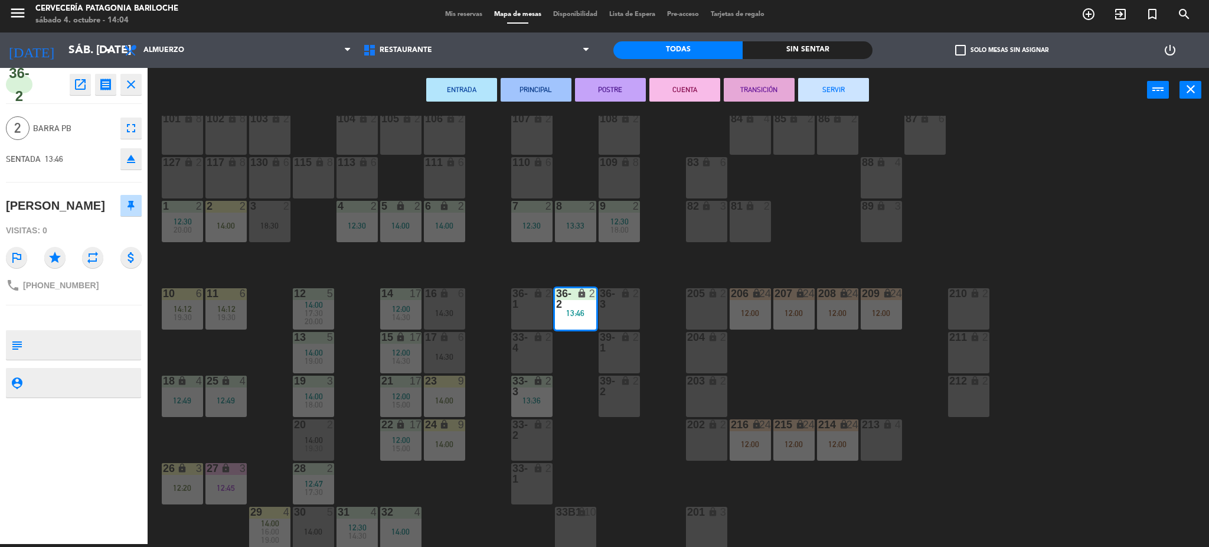
click at [854, 82] on button "SERVIR" at bounding box center [833, 90] width 71 height 24
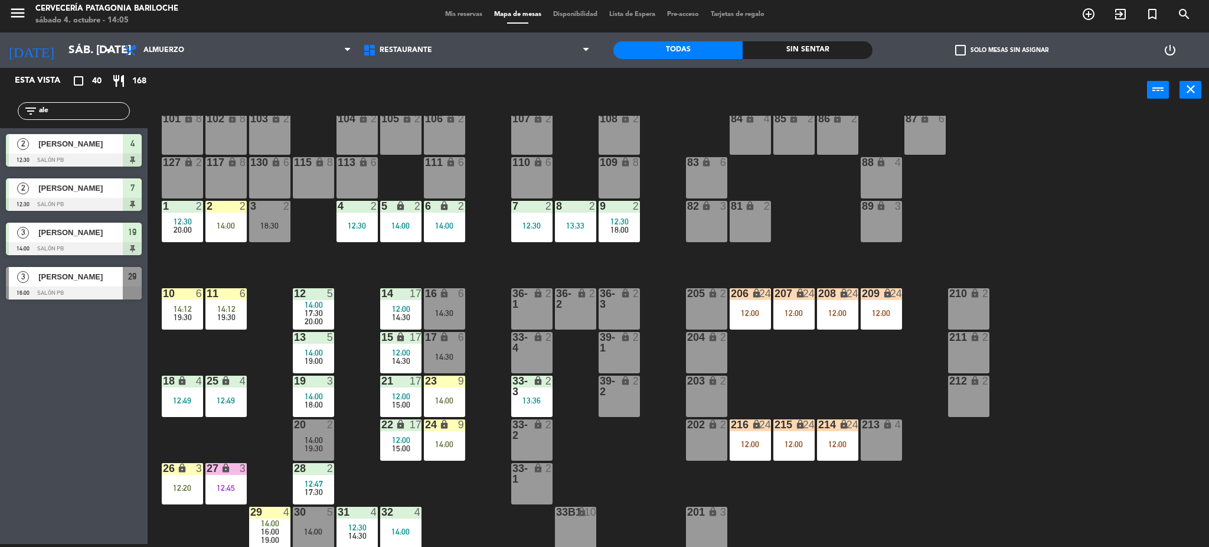
click at [93, 113] on input "ale" at bounding box center [83, 110] width 91 height 13
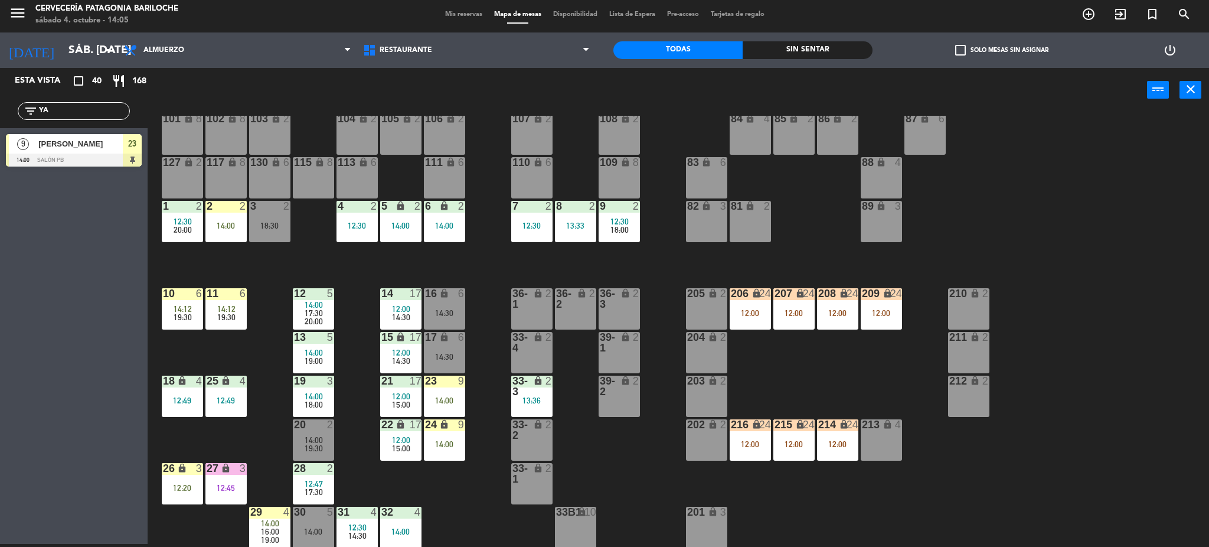
type input "YA"
click at [50, 470] on div "Esta vista crop_square 40 restaurant 168 filter_list YA 9 Yael albanese 14:00 S…" at bounding box center [74, 306] width 148 height 476
click at [82, 153] on div at bounding box center [74, 159] width 136 height 13
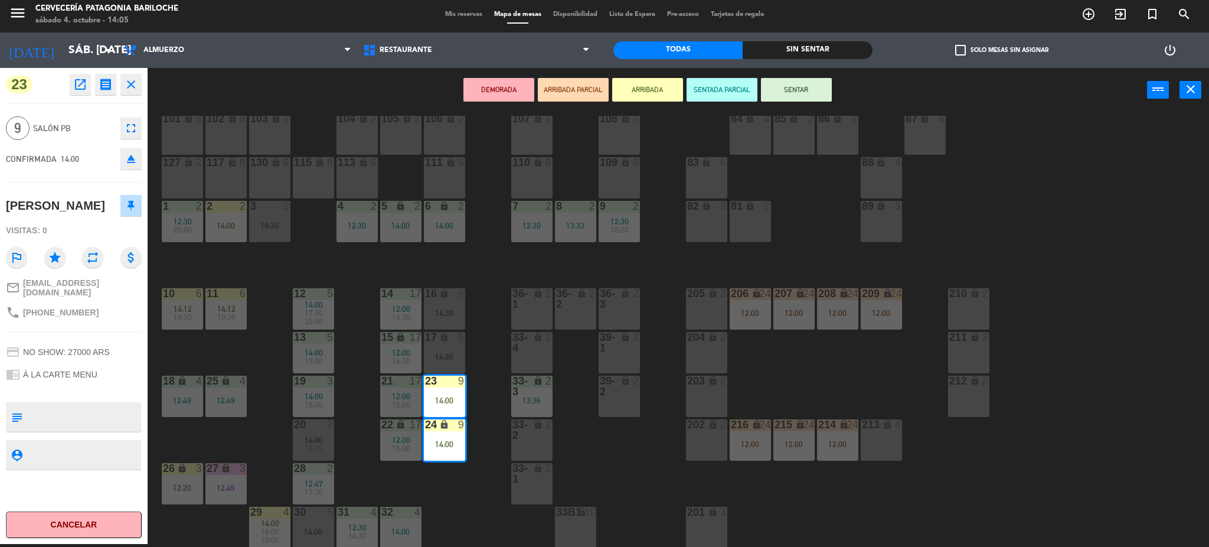
click at [809, 92] on button "SENTAR" at bounding box center [796, 90] width 71 height 24
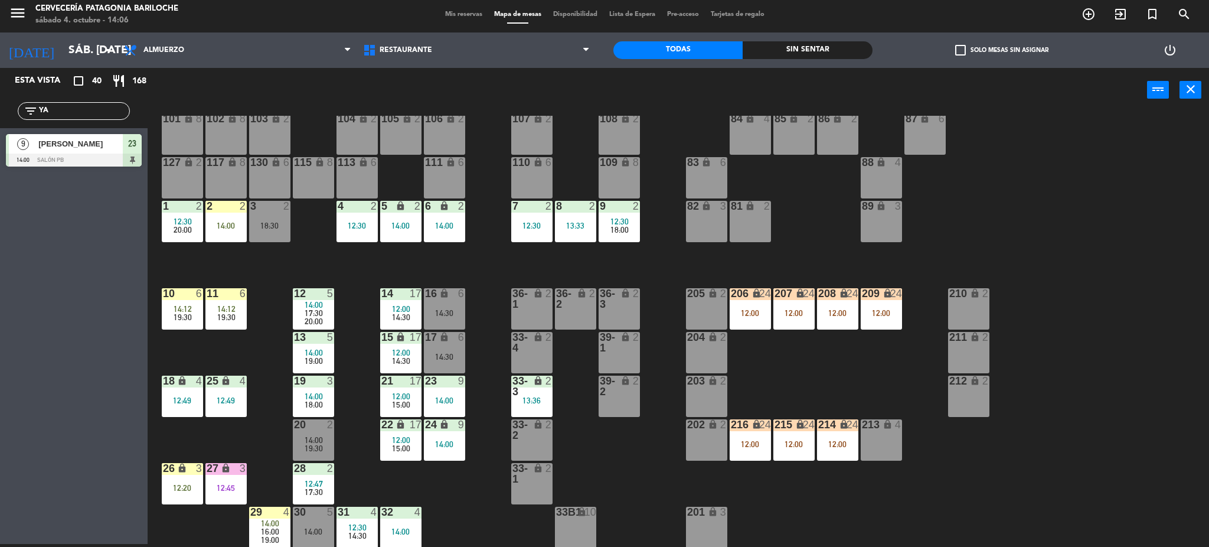
click at [485, 482] on div "101 lock 8 102 lock 8 104 lock 2 105 lock 2 106 lock 2 103 lock 2 107 lock 2 10…" at bounding box center [684, 332] width 1050 height 432
click at [99, 115] on input "YA" at bounding box center [83, 110] width 91 height 13
type input "BLAN"
click at [93, 161] on div at bounding box center [74, 159] width 136 height 13
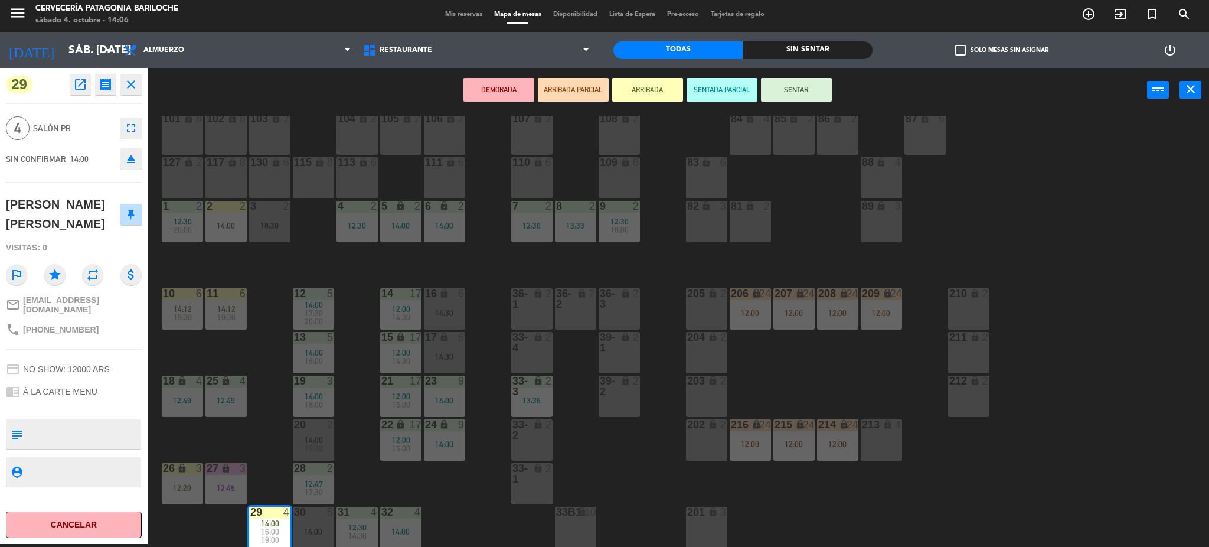
click at [804, 91] on button "SENTAR" at bounding box center [796, 90] width 71 height 24
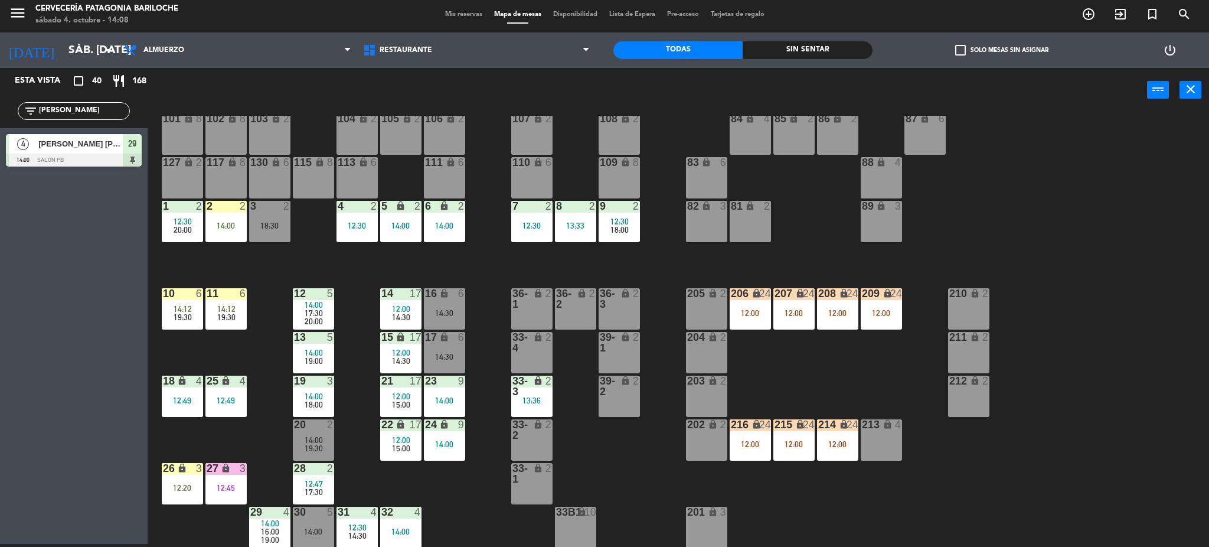
click at [97, 104] on input "BLAN" at bounding box center [83, 110] width 91 height 13
type input "NICO"
click at [34, 245] on div "Esta vista crop_square 40 restaurant 168 filter_list NICO 2 Nicolas schroeter 1…" at bounding box center [74, 306] width 148 height 476
click at [85, 161] on div at bounding box center [74, 159] width 136 height 13
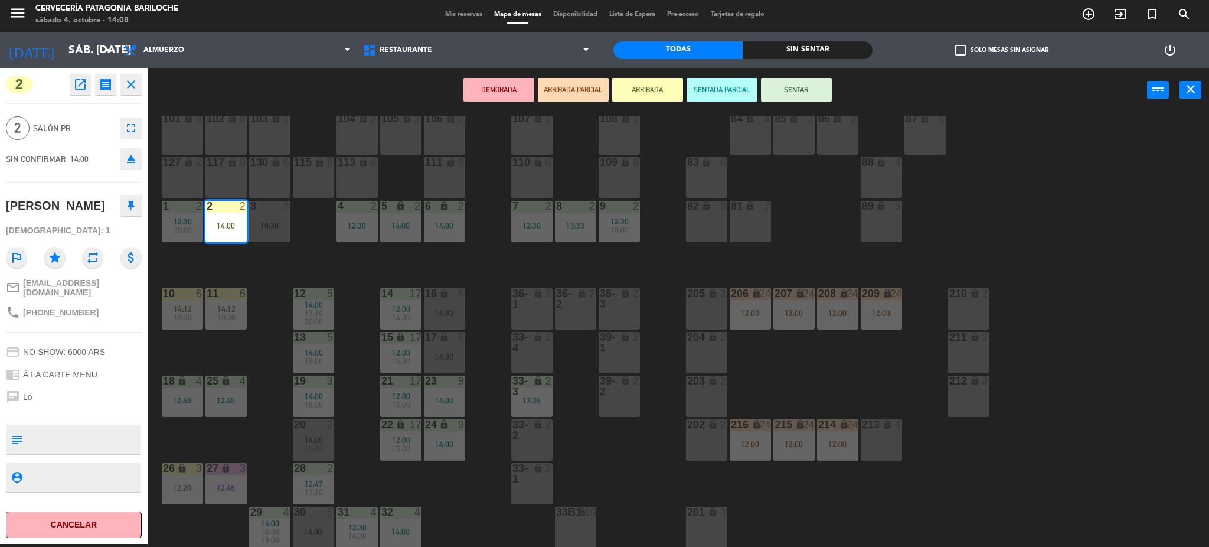
click at [815, 96] on button "SENTAR" at bounding box center [796, 90] width 71 height 24
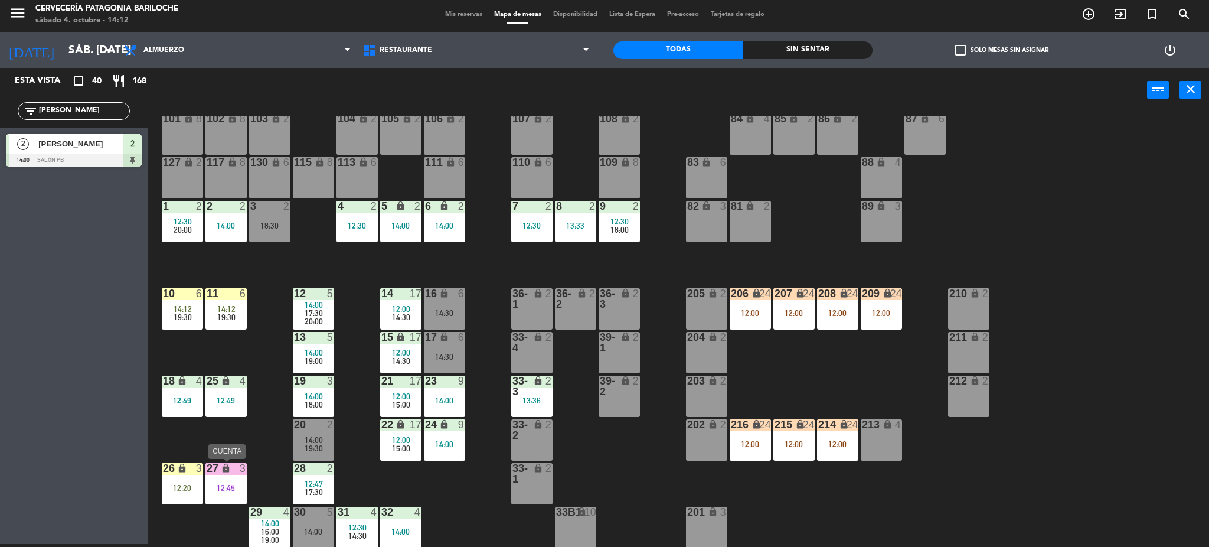
click at [218, 483] on div "12:45" at bounding box center [225, 487] width 41 height 8
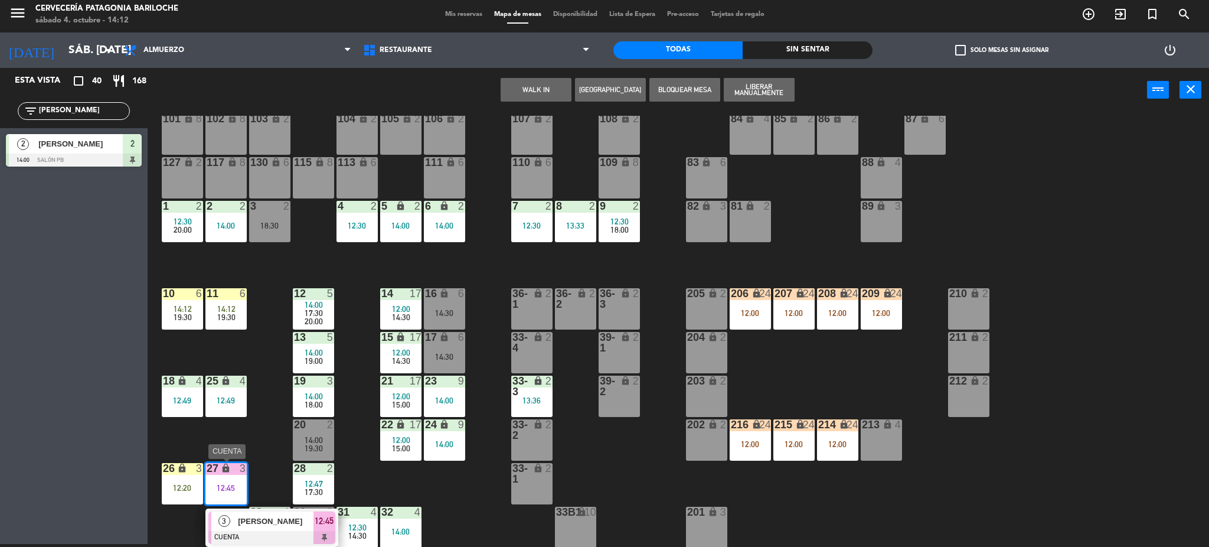
click at [274, 531] on div at bounding box center [271, 537] width 127 height 13
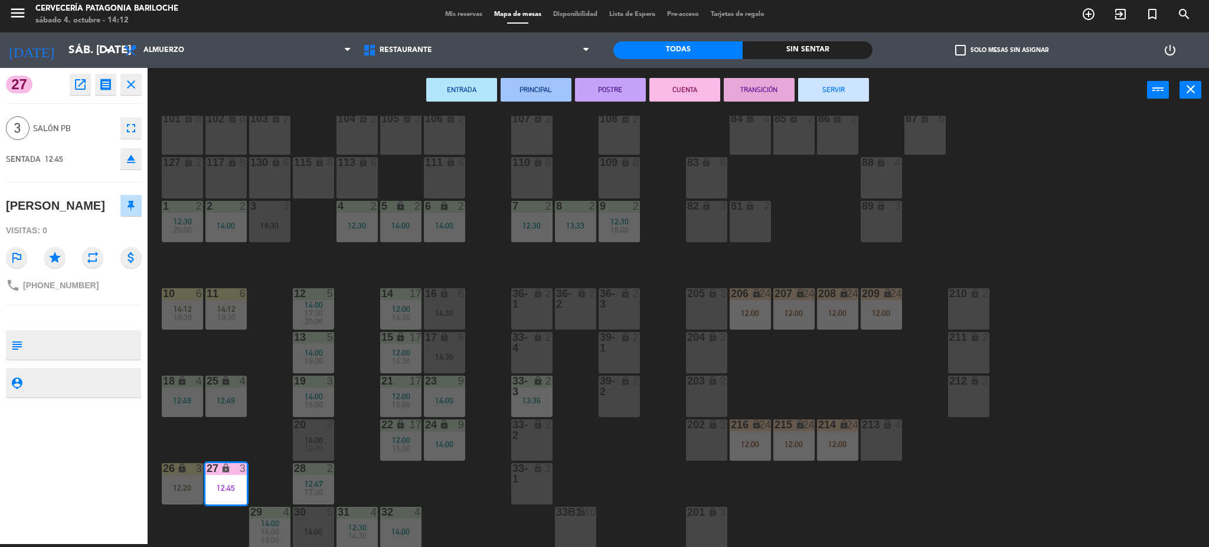
click at [822, 94] on button "SERVIR" at bounding box center [833, 90] width 71 height 24
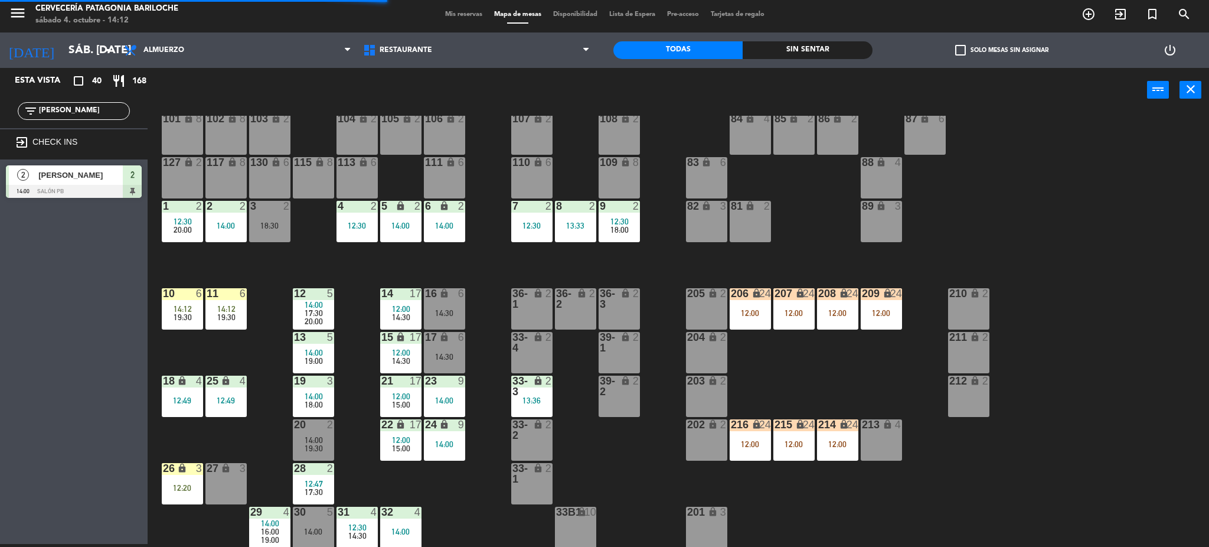
click at [463, 525] on div "101 lock 8 102 lock 8 104 lock 2 105 lock 2 106 lock 2 103 lock 2 107 lock 2 10…" at bounding box center [684, 332] width 1050 height 432
click at [267, 434] on div "101 lock 8 102 lock 8 104 lock 2 105 lock 2 106 lock 2 103 lock 2 107 lock 2 10…" at bounding box center [684, 332] width 1050 height 432
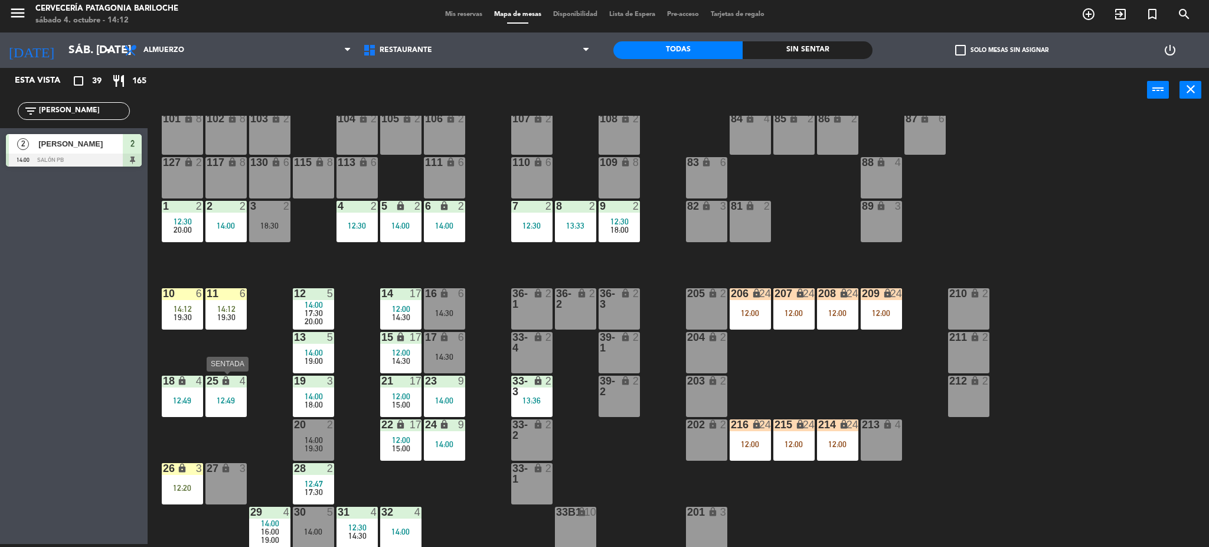
click at [238, 396] on div "12:49" at bounding box center [225, 400] width 41 height 8
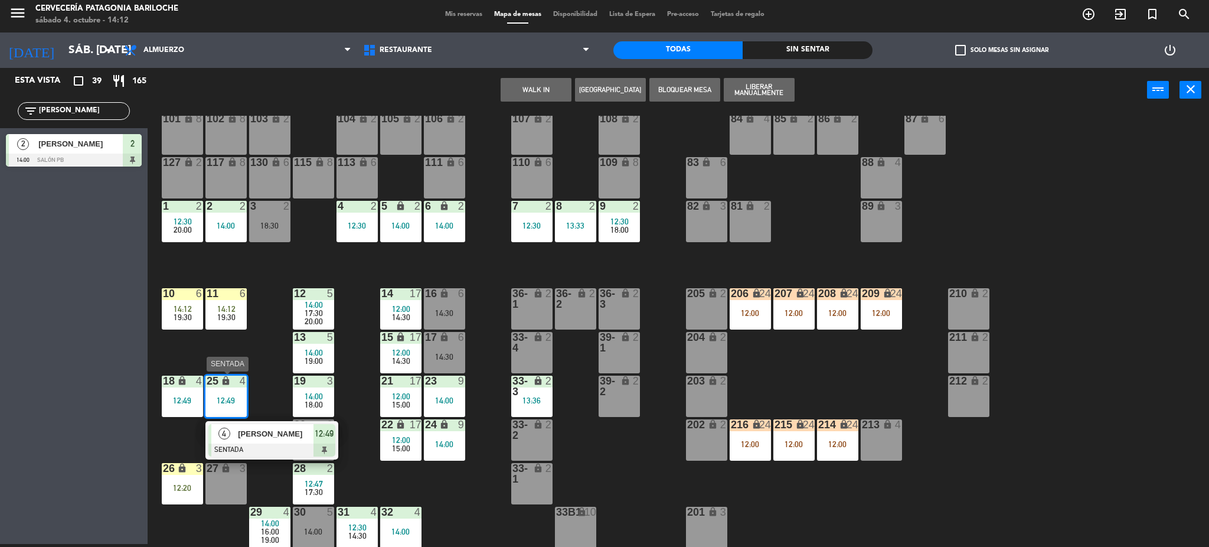
click at [262, 446] on div at bounding box center [271, 449] width 127 height 13
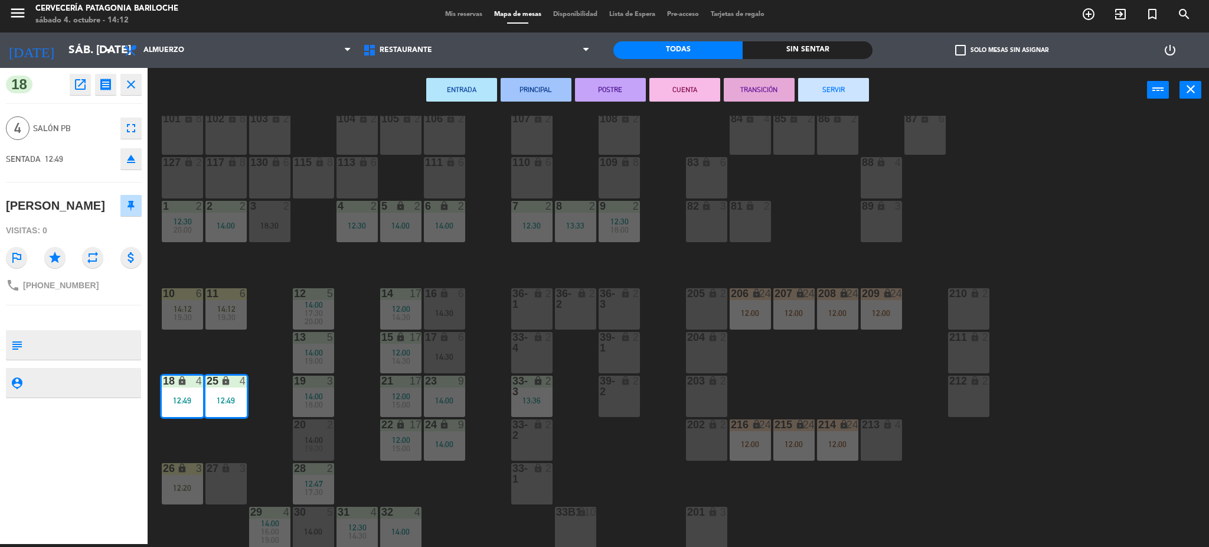
click at [819, 96] on button "SERVIR" at bounding box center [833, 90] width 71 height 24
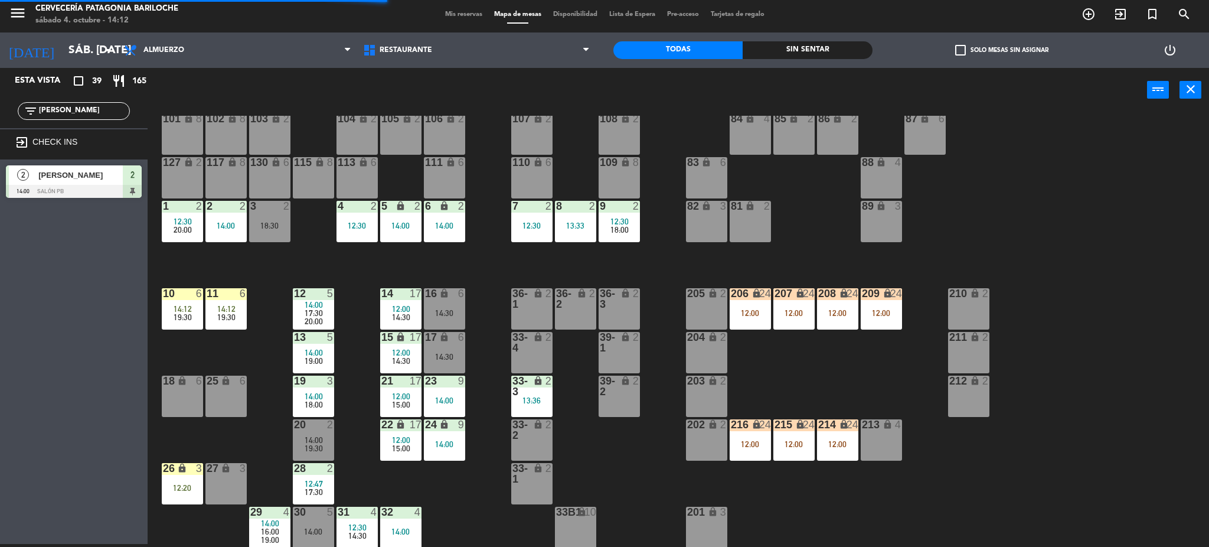
click at [240, 436] on div "101 lock 8 102 lock 8 104 lock 2 105 lock 2 106 lock 2 103 lock 2 107 lock 2 10…" at bounding box center [684, 332] width 1050 height 432
click at [231, 396] on div "25 lock 6" at bounding box center [225, 395] width 41 height 41
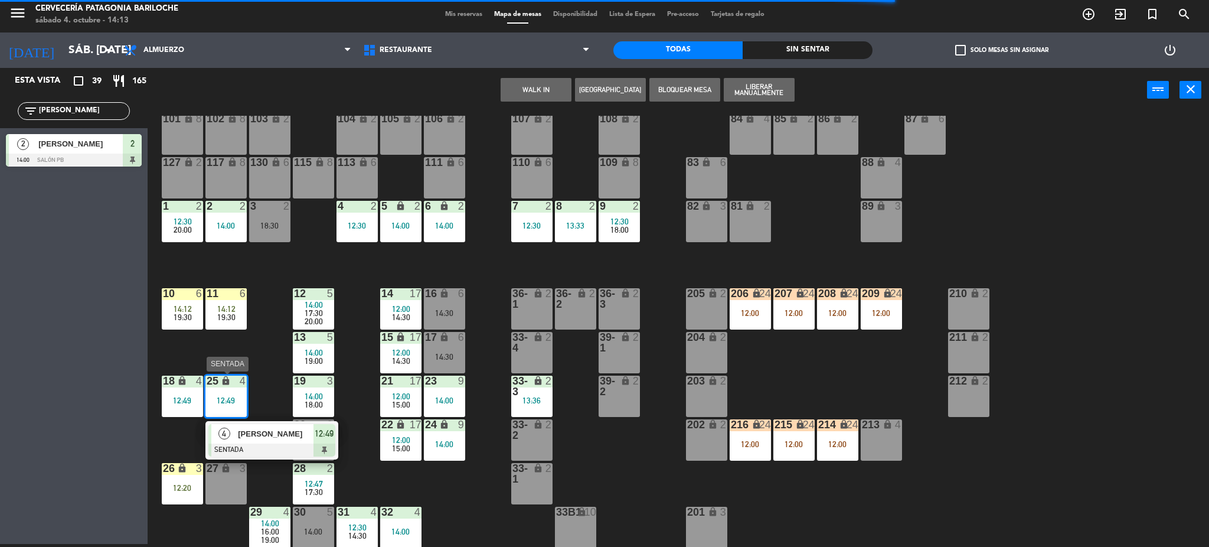
click at [249, 451] on div at bounding box center [271, 449] width 127 height 13
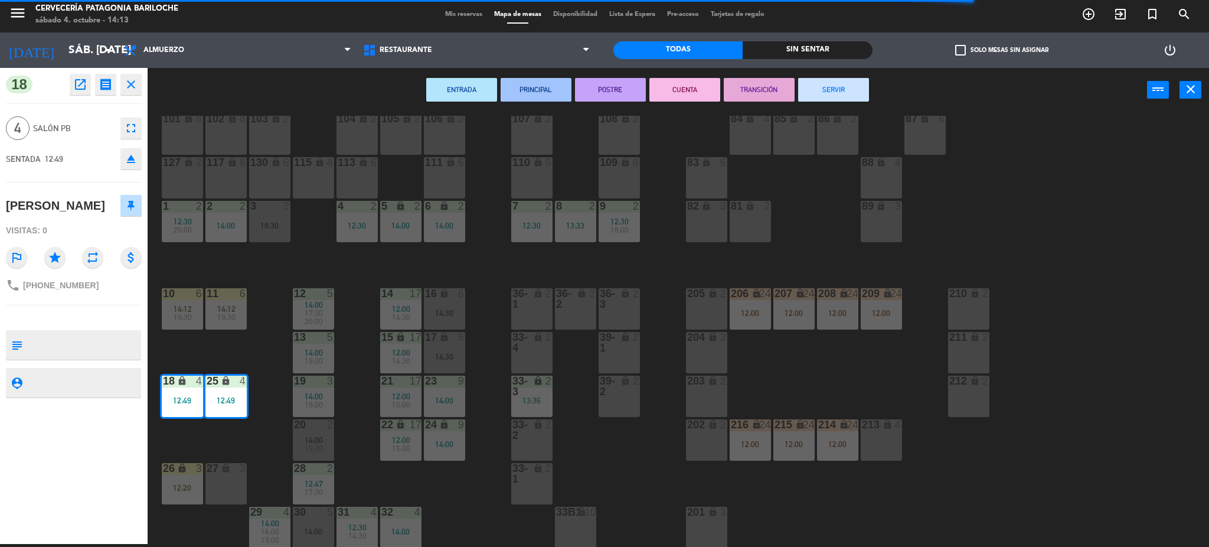
click at [831, 90] on button "SERVIR" at bounding box center [833, 90] width 71 height 24
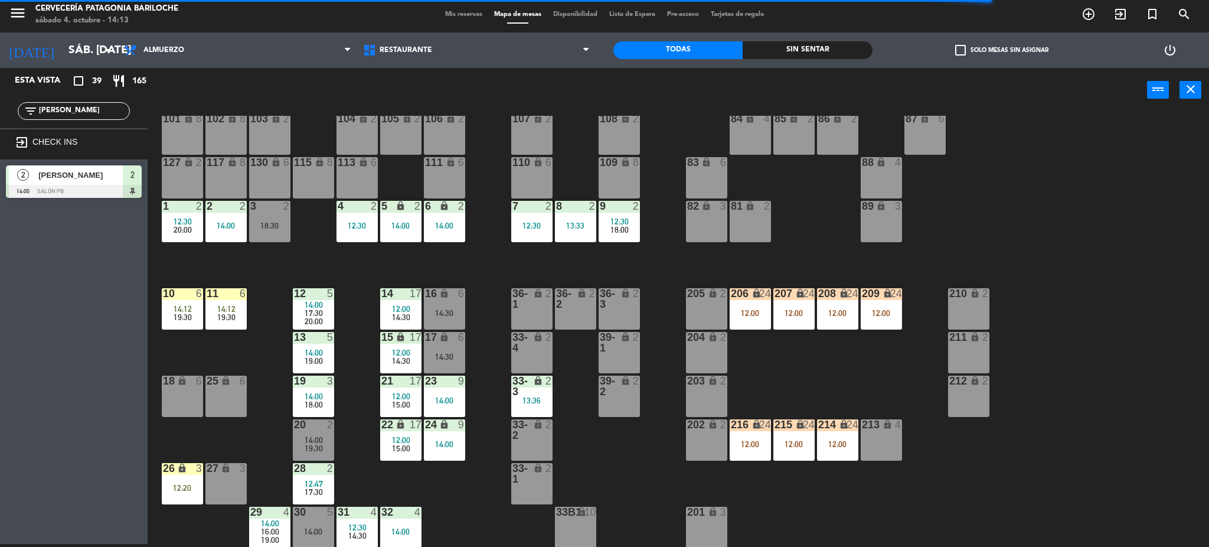
click at [232, 404] on div "25 lock 6" at bounding box center [225, 395] width 41 height 41
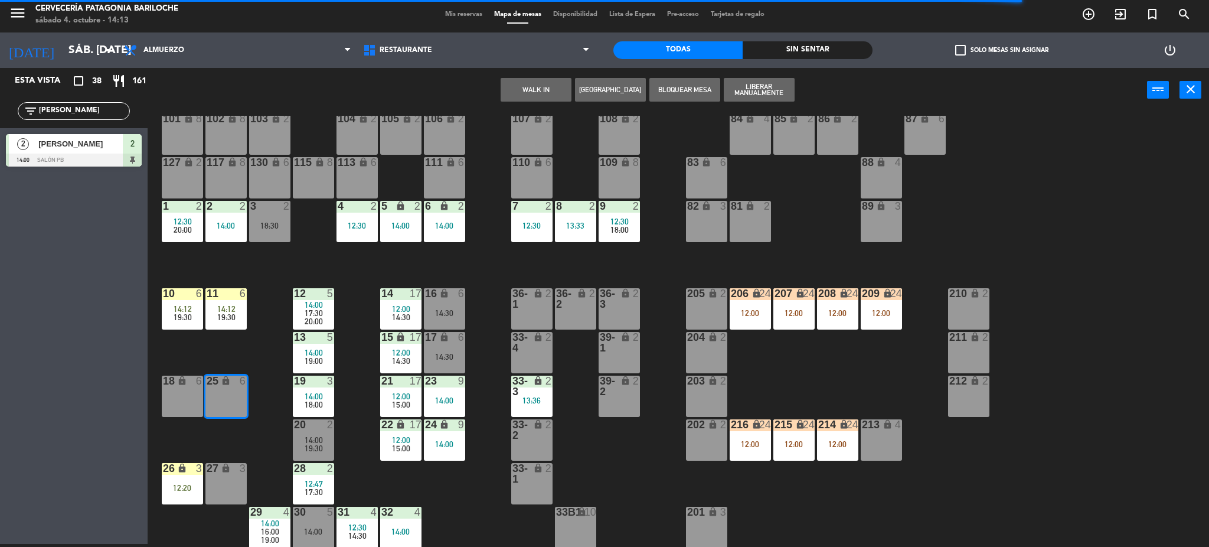
click at [274, 439] on div "101 lock 8 102 lock 8 104 lock 2 105 lock 2 106 lock 2 103 lock 2 107 lock 2 10…" at bounding box center [684, 332] width 1050 height 432
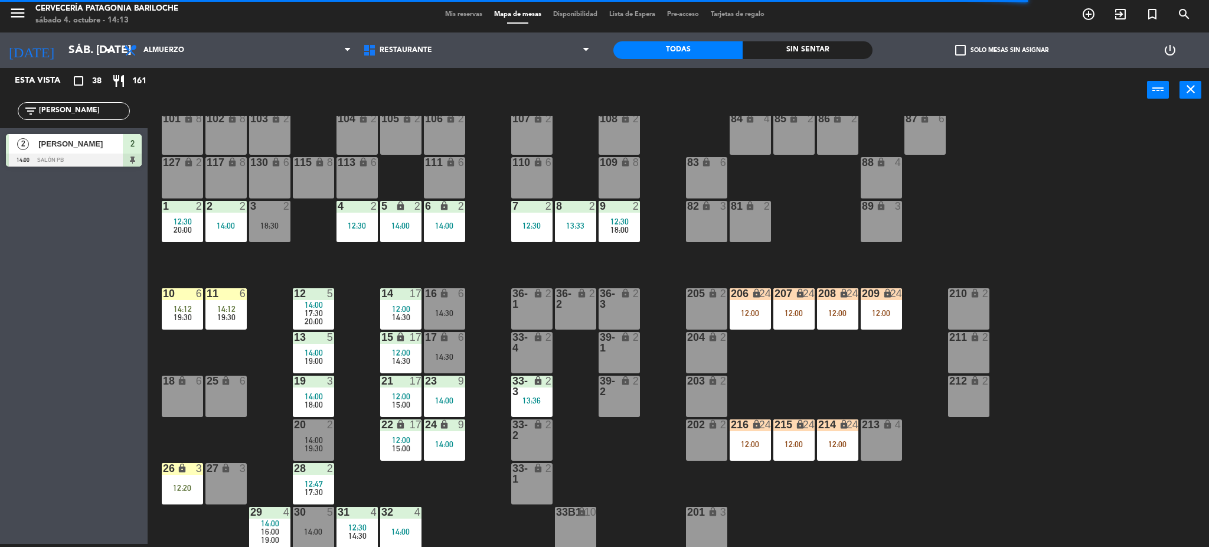
click at [237, 411] on div "25 lock 6" at bounding box center [225, 395] width 41 height 41
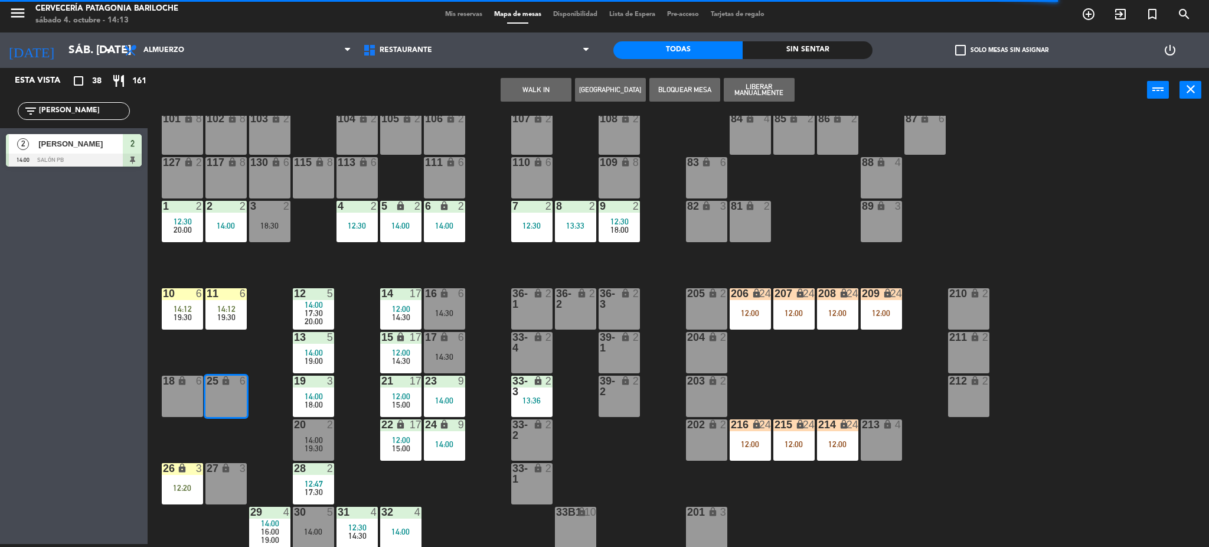
click at [541, 94] on button "WALK IN" at bounding box center [536, 90] width 71 height 24
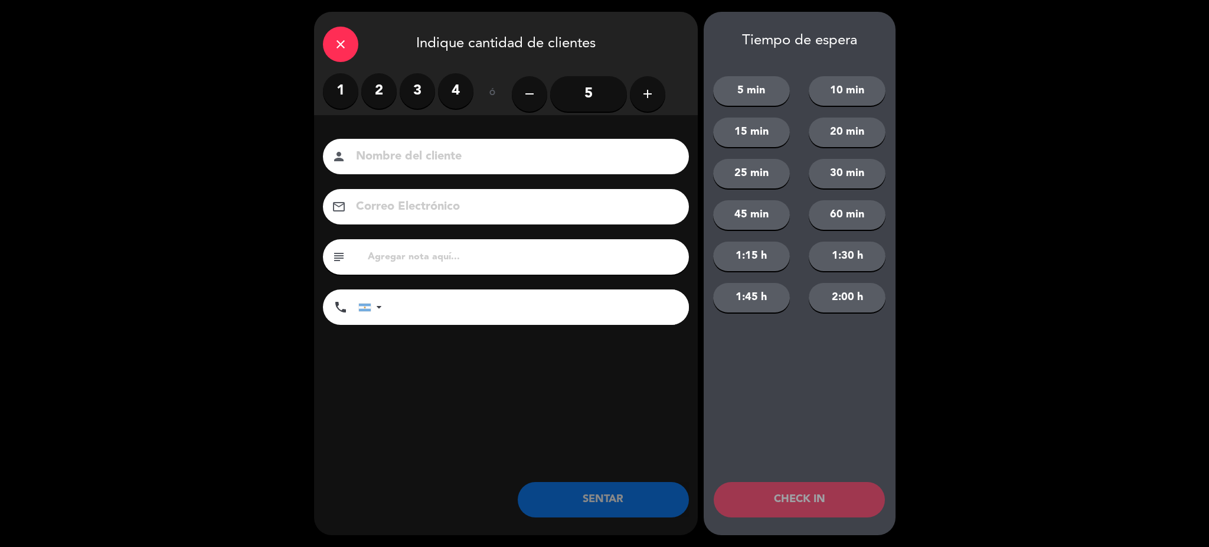
click at [460, 91] on label "4" at bounding box center [455, 90] width 35 height 35
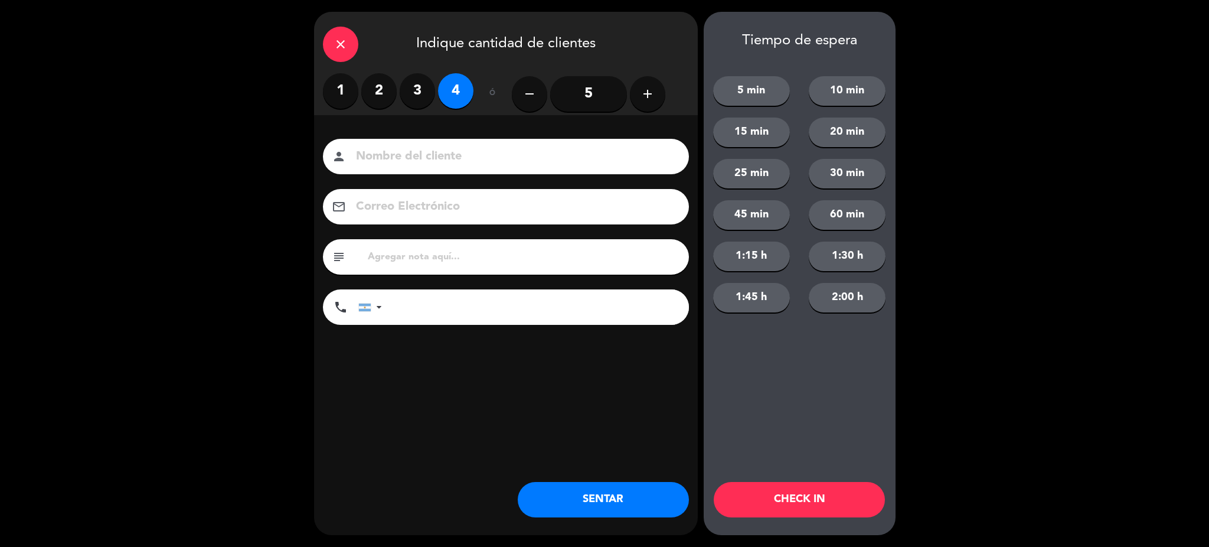
click at [452, 156] on input at bounding box center [514, 156] width 319 height 21
type input "[DEMOGRAPHIC_DATA][PERSON_NAME]"
click at [487, 323] on input "tel" at bounding box center [541, 306] width 295 height 35
type input "3515555300"
click at [753, 129] on button "15 min" at bounding box center [751, 132] width 77 height 30
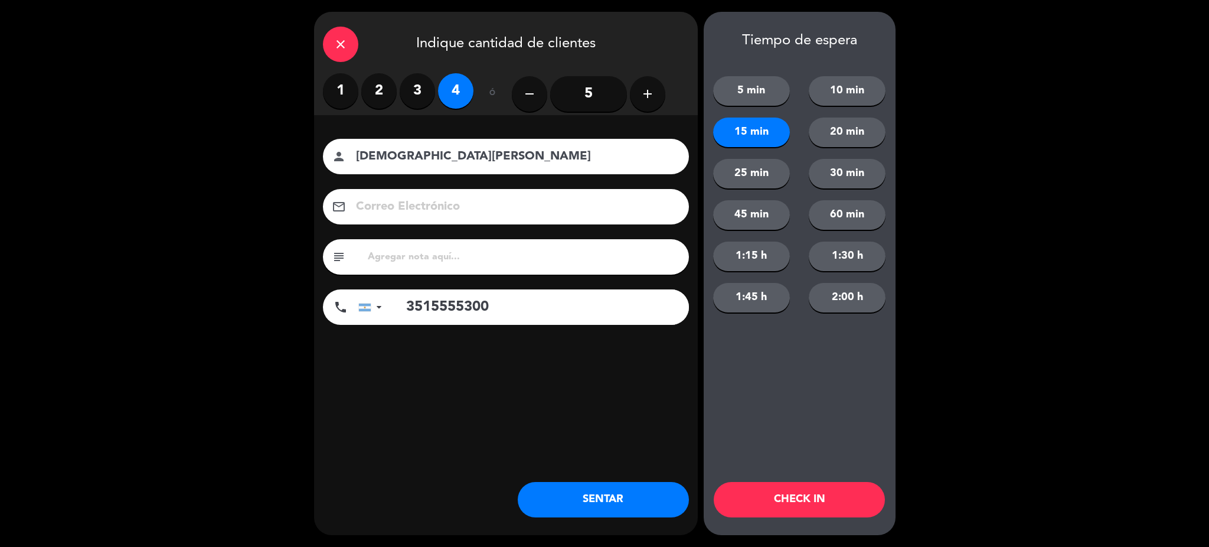
click at [797, 504] on button "CHECK IN" at bounding box center [799, 499] width 171 height 35
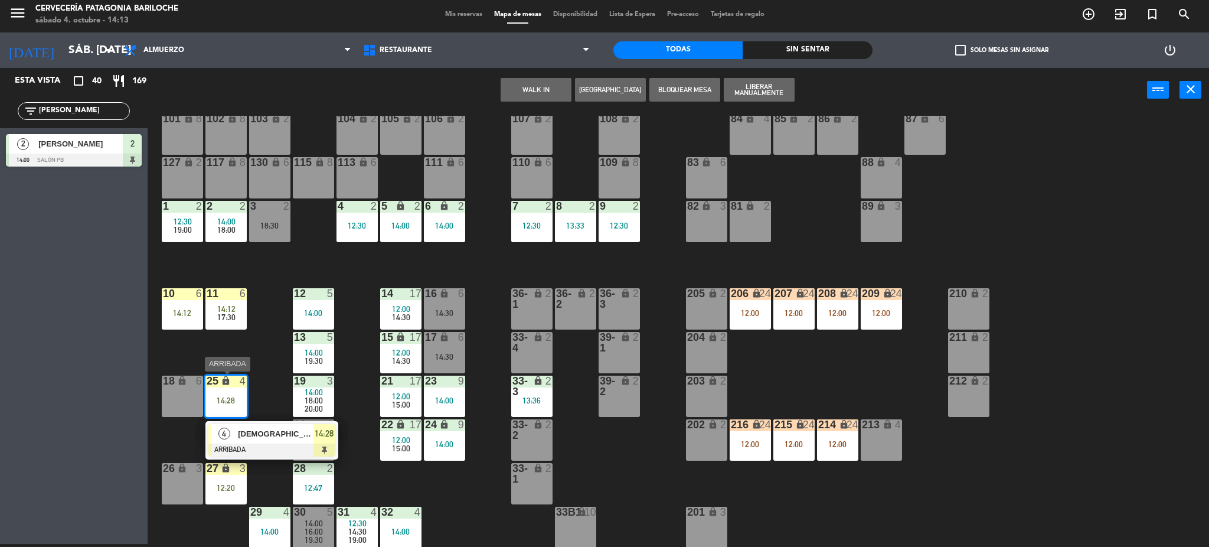
click at [254, 426] on div "[DEMOGRAPHIC_DATA][PERSON_NAME]" at bounding box center [275, 433] width 77 height 19
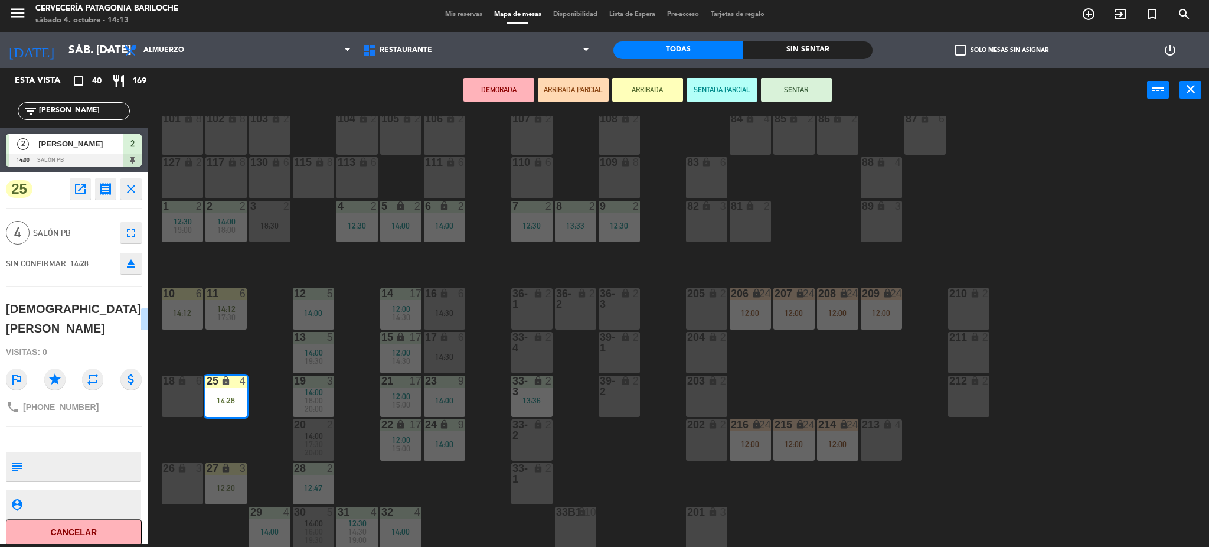
click at [180, 401] on div "18 lock 6" at bounding box center [182, 395] width 41 height 41
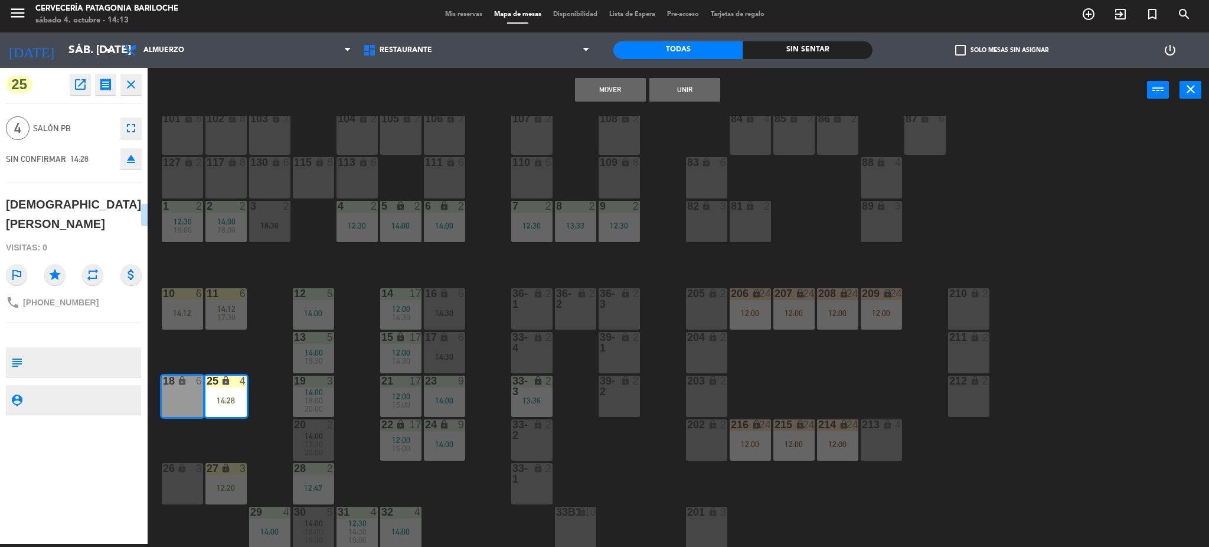
click at [695, 90] on button "Unir" at bounding box center [684, 90] width 71 height 24
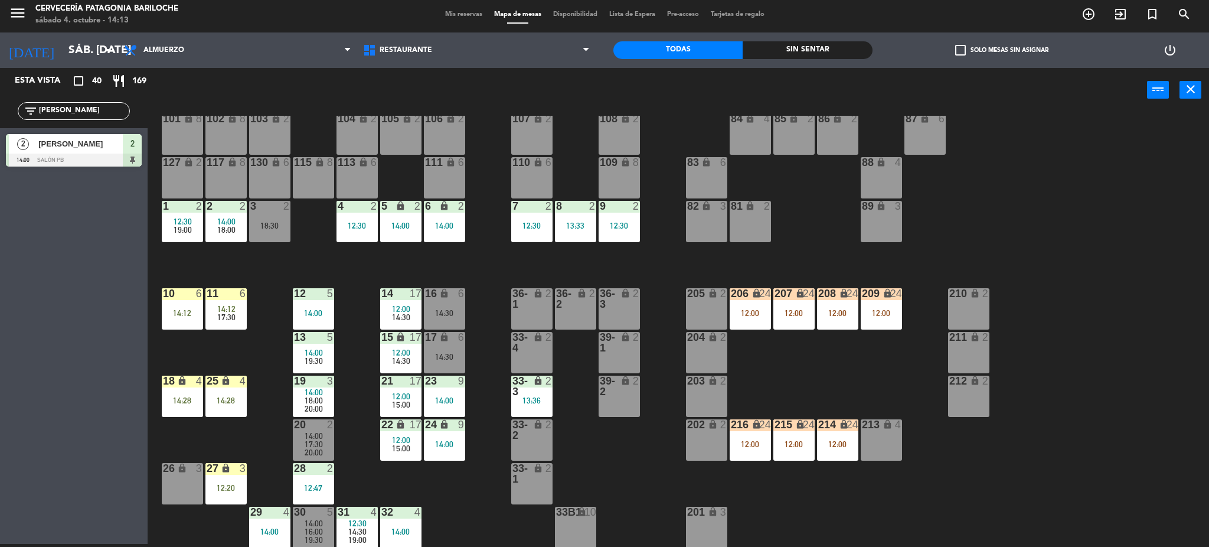
click at [283, 231] on div "3 2 18:30" at bounding box center [269, 221] width 41 height 41
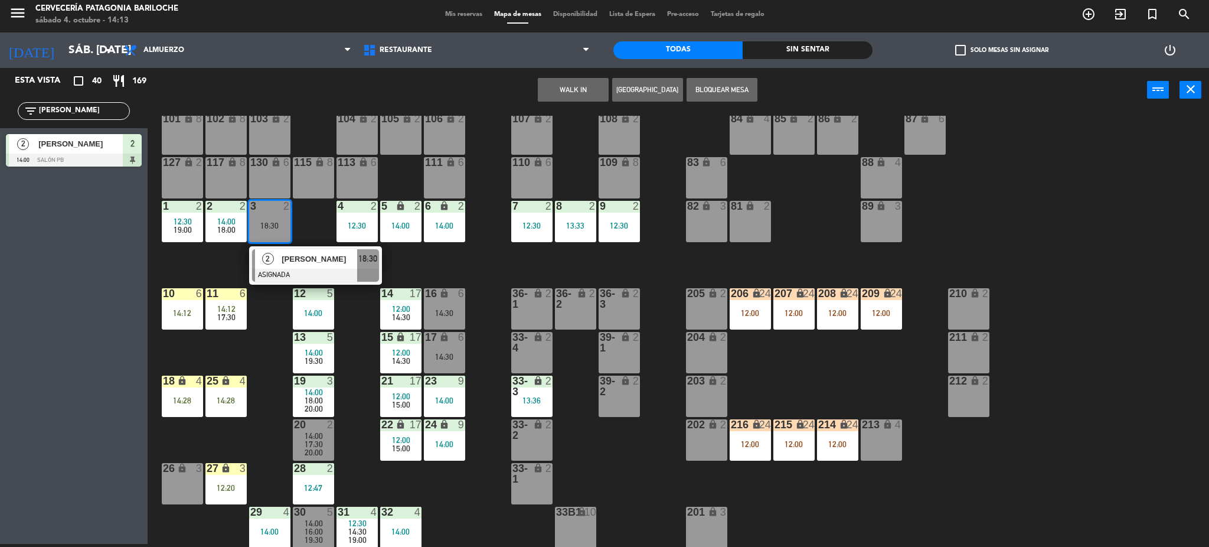
click at [504, 262] on div "101 lock 8 102 lock 8 104 lock 2 105 lock 2 106 lock 2 103 lock 2 107 lock 2 10…" at bounding box center [684, 332] width 1050 height 432
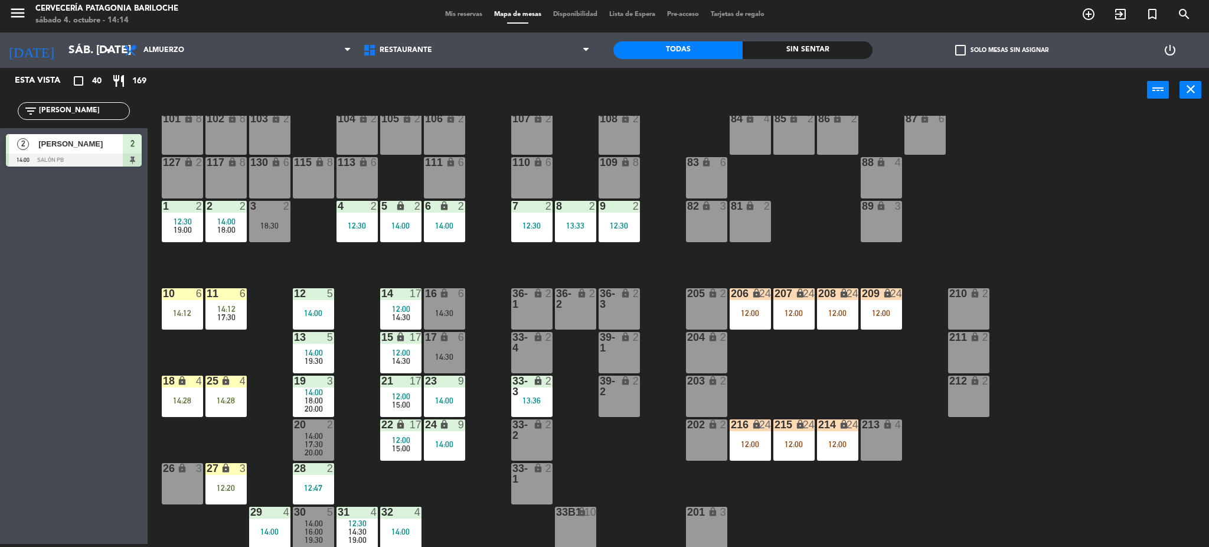
click at [274, 453] on div "101 lock 8 102 lock 8 104 lock 2 105 lock 2 106 lock 2 103 lock 2 107 lock 2 10…" at bounding box center [684, 332] width 1050 height 432
click at [168, 480] on div "26 lock 3" at bounding box center [182, 483] width 41 height 41
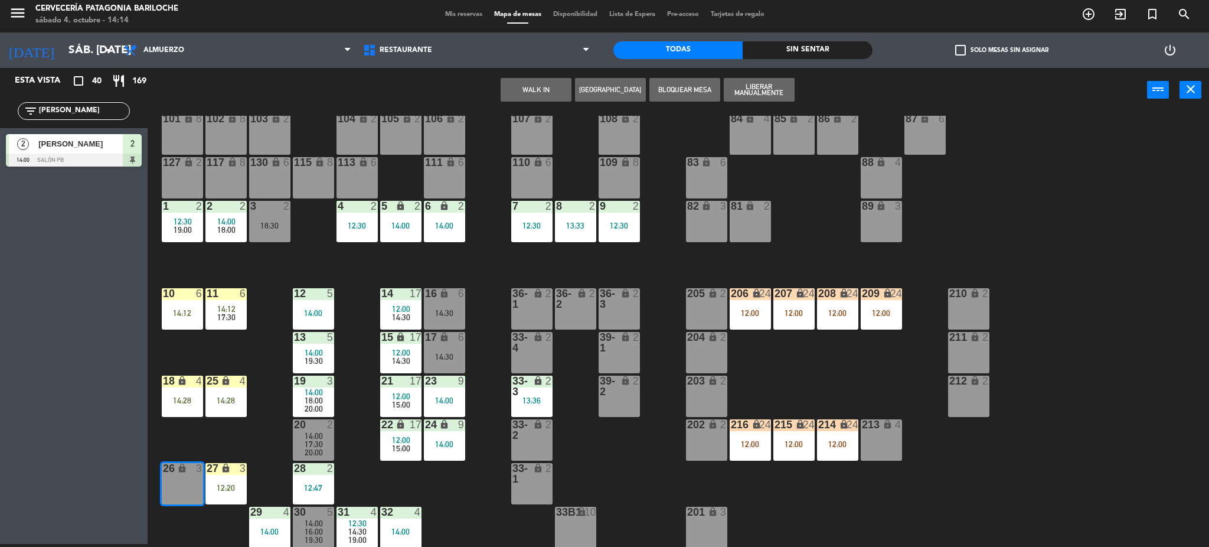
click at [529, 83] on button "WALK IN" at bounding box center [536, 90] width 71 height 24
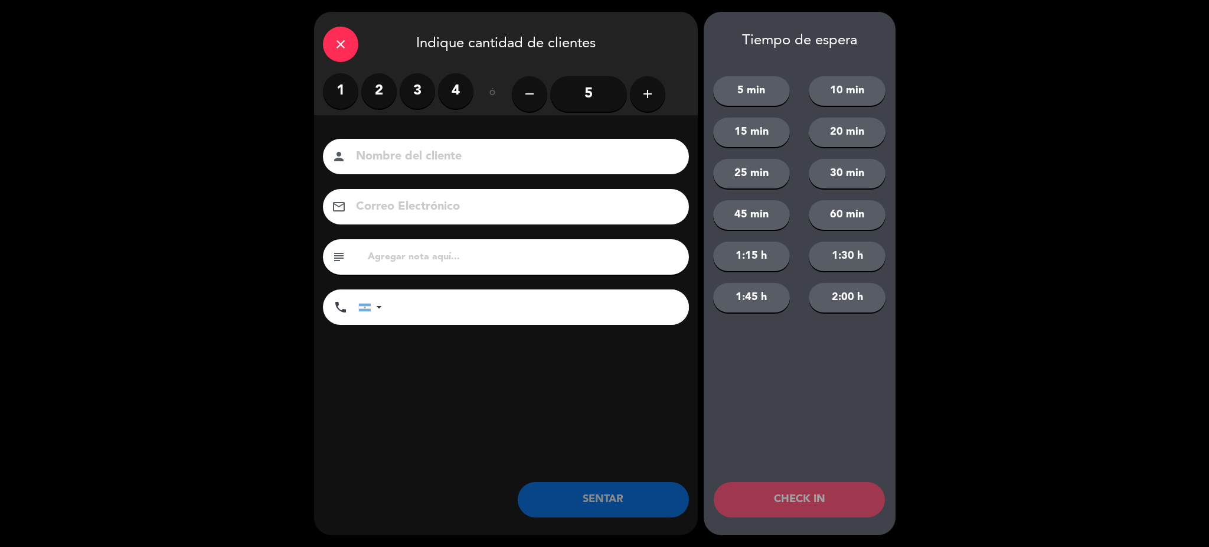
click at [355, 39] on div "close" at bounding box center [340, 44] width 35 height 35
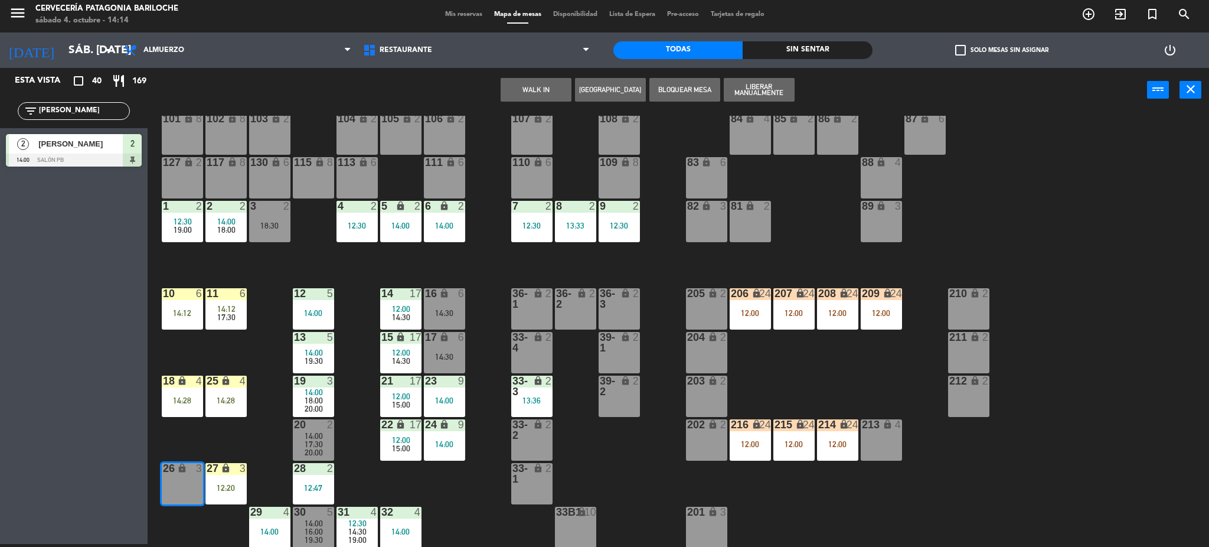
click at [359, 224] on div "12:30" at bounding box center [356, 225] width 41 height 8
click at [384, 261] on div "101 lock 8 102 lock 8 104 lock 2 105 lock 2 106 lock 2 103 lock 2 107 lock 2 10…" at bounding box center [684, 332] width 1050 height 432
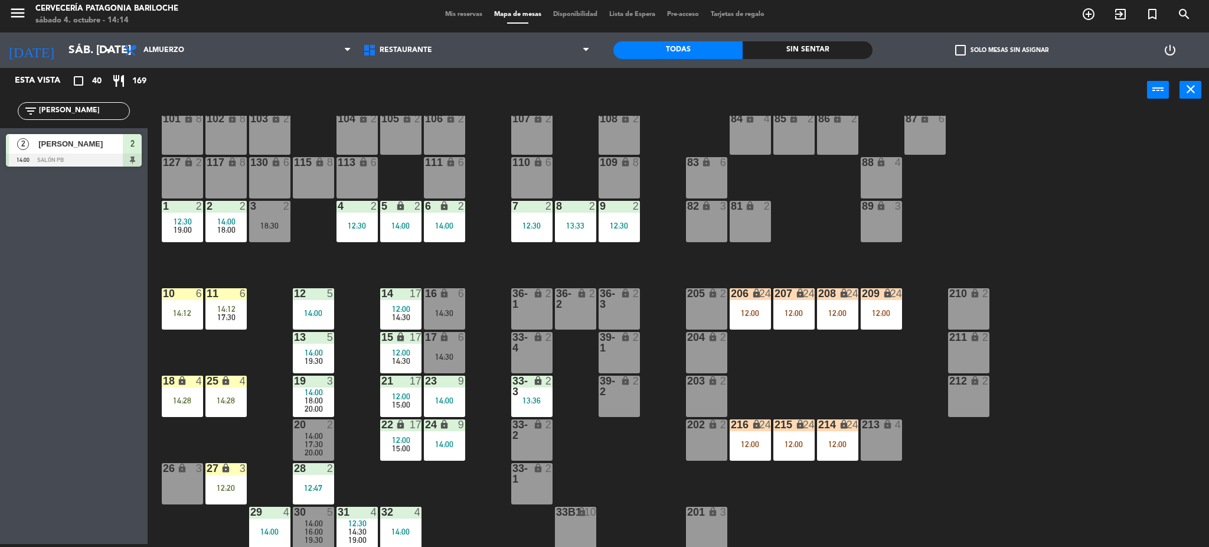
click at [371, 234] on div "4 2 12:30" at bounding box center [356, 221] width 41 height 41
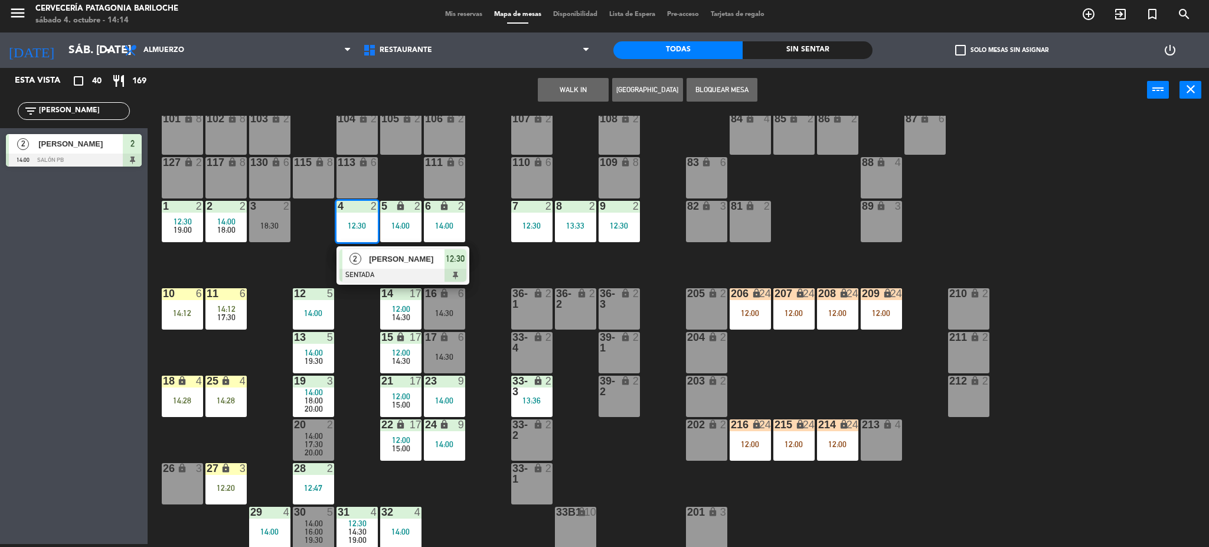
click at [370, 261] on span "Alejandra Tarrago" at bounding box center [407, 259] width 76 height 12
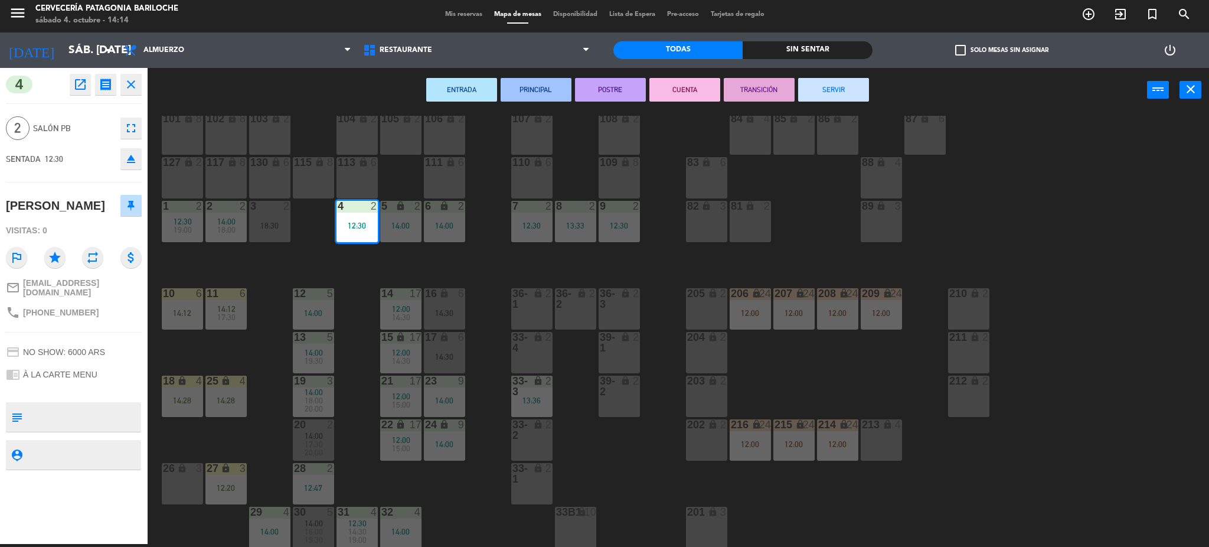
click at [815, 76] on div "ENTRADA PRINCIPAL POSTRE CUENTA TRANSICIÓN SERVIR power_input close" at bounding box center [647, 90] width 999 height 45
click at [816, 79] on button "SERVIR" at bounding box center [833, 90] width 71 height 24
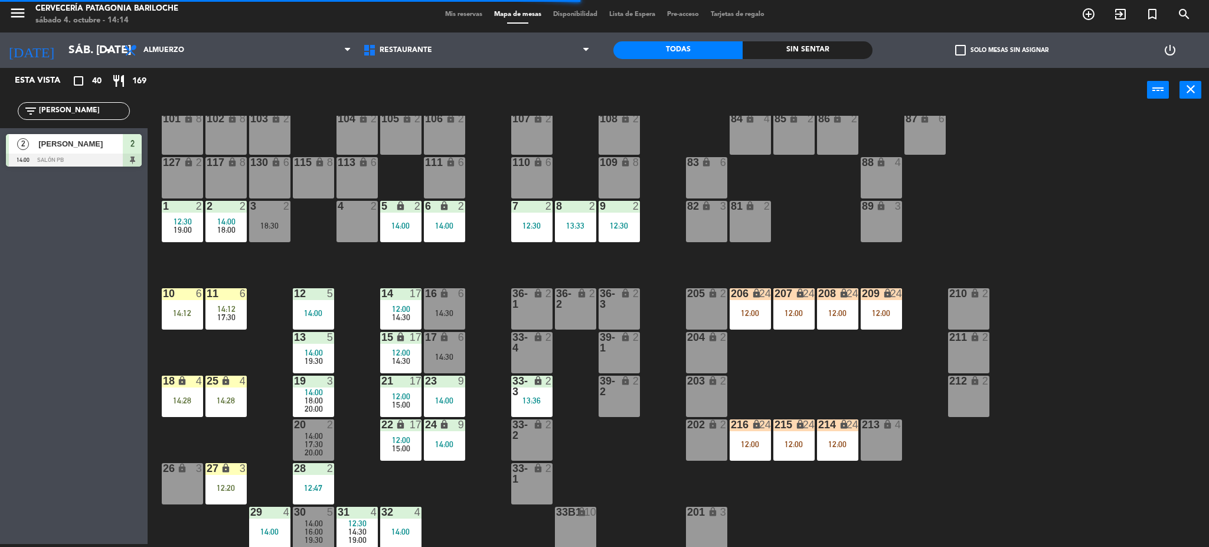
click at [347, 213] on div "4 2" at bounding box center [356, 221] width 41 height 41
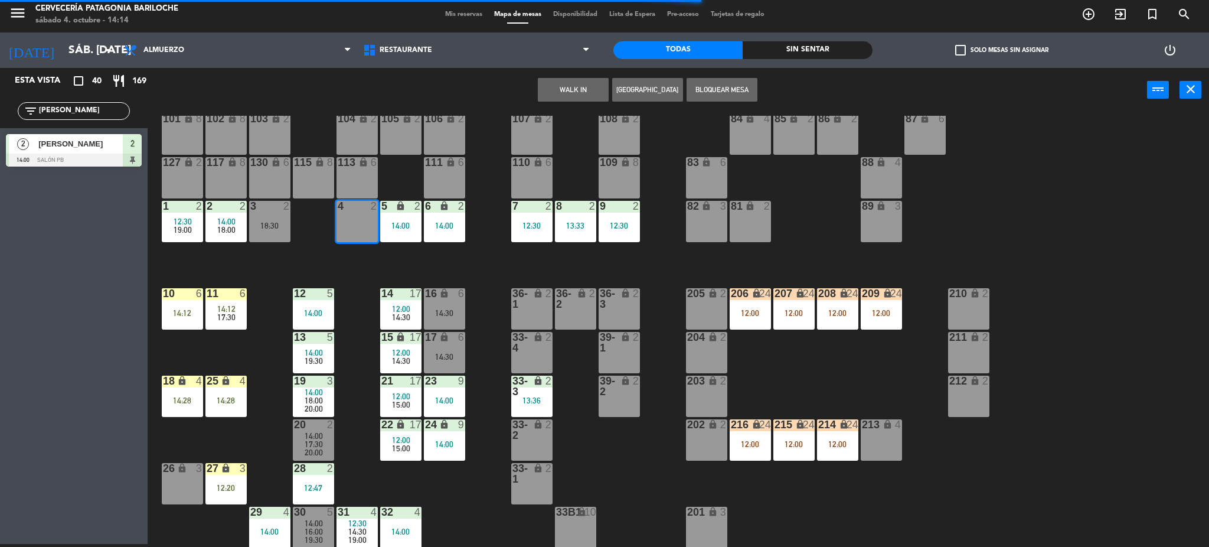
click at [574, 90] on button "WALK IN" at bounding box center [573, 90] width 71 height 24
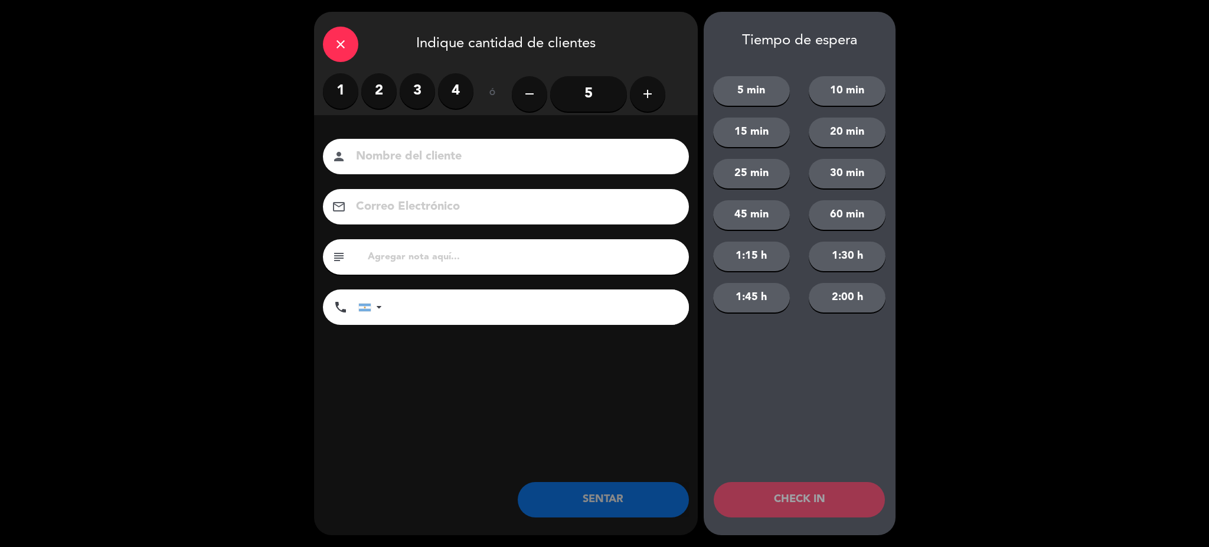
click at [384, 93] on label "2" at bounding box center [378, 90] width 35 height 35
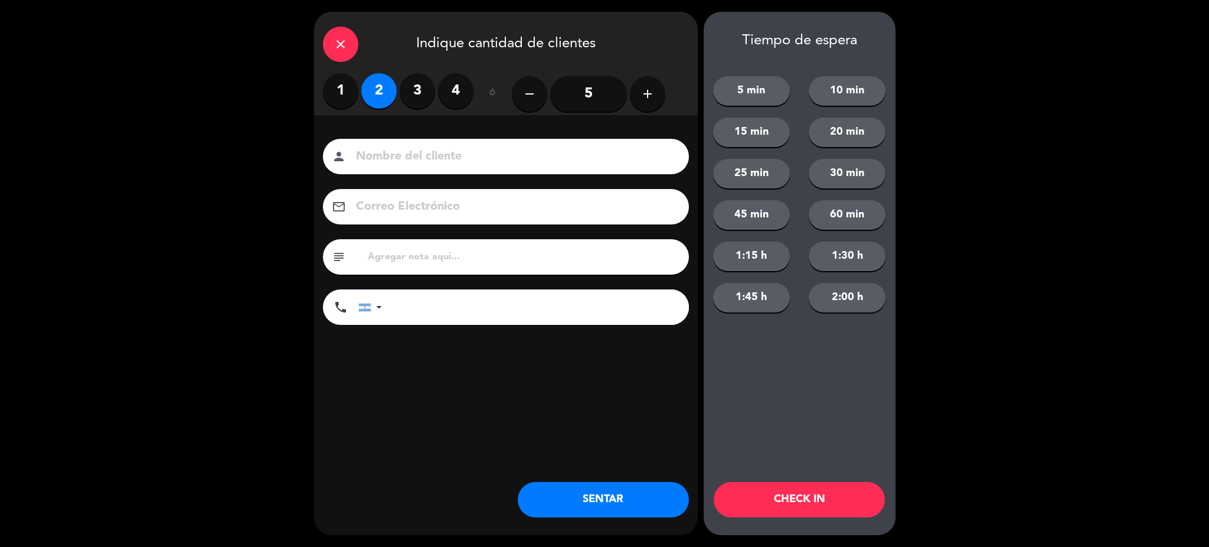
click at [405, 164] on input at bounding box center [514, 156] width 319 height 21
type input "[PERSON_NAME]"
click at [492, 293] on input "tel" at bounding box center [541, 306] width 295 height 35
type input "1155124242"
click at [735, 130] on button "15 min" at bounding box center [751, 132] width 77 height 30
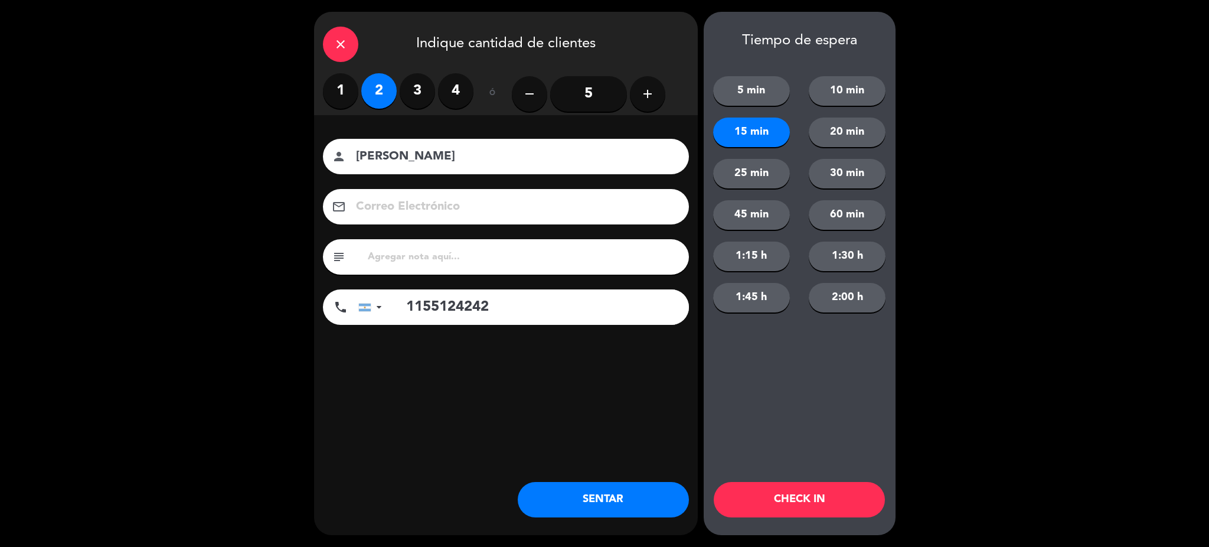
click at [815, 501] on button "CHECK IN" at bounding box center [799, 499] width 171 height 35
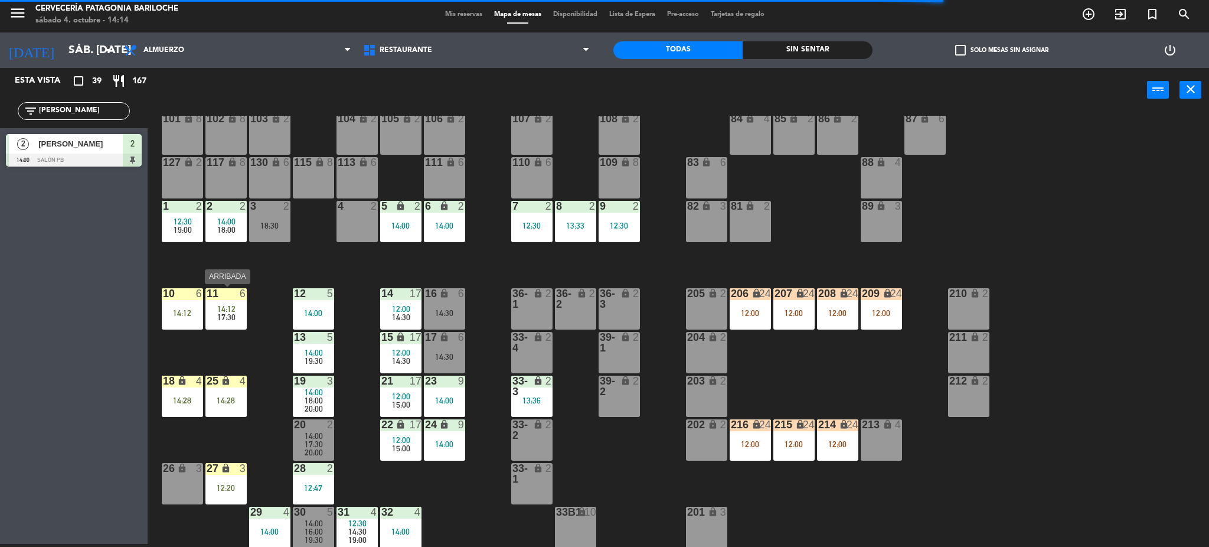
click at [229, 299] on div "11 6 14:12 17:30" at bounding box center [225, 308] width 41 height 41
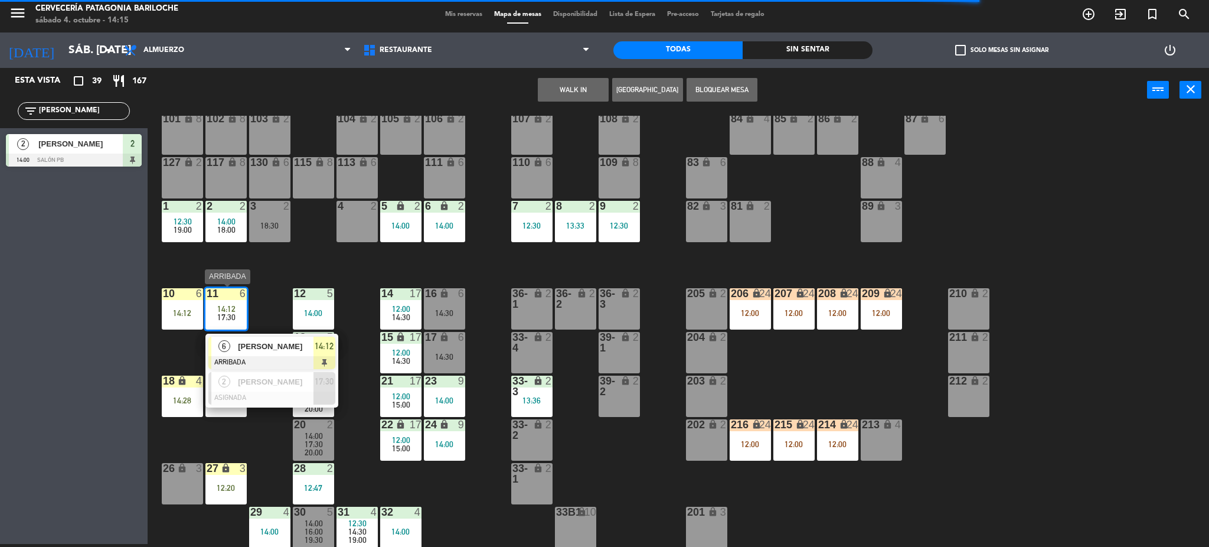
click at [267, 346] on span "[PERSON_NAME]" at bounding box center [276, 346] width 76 height 12
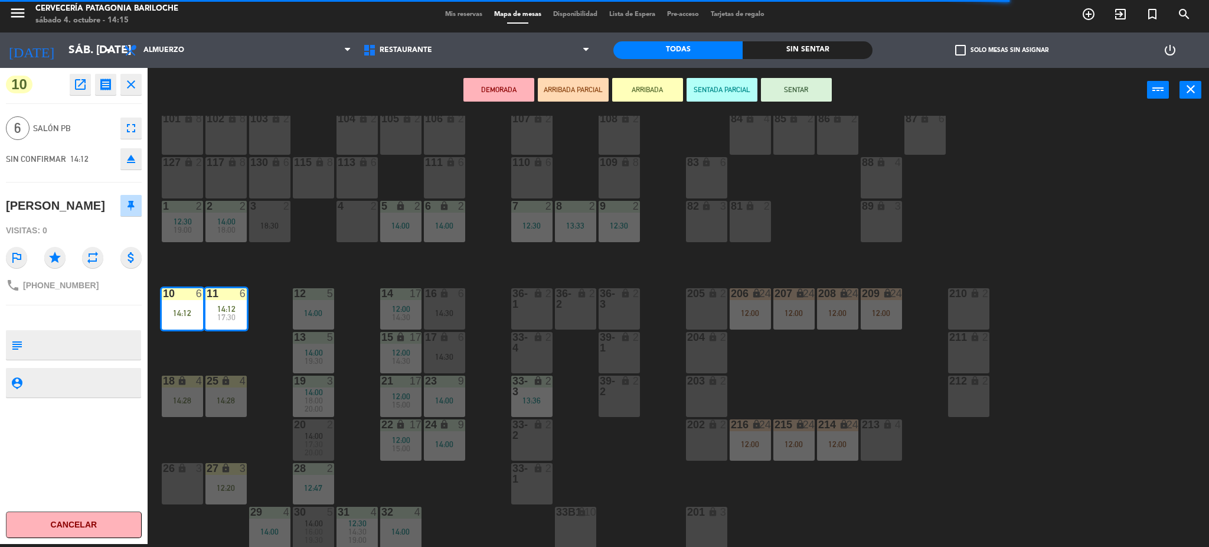
click at [798, 94] on button "SENTAR" at bounding box center [796, 90] width 71 height 24
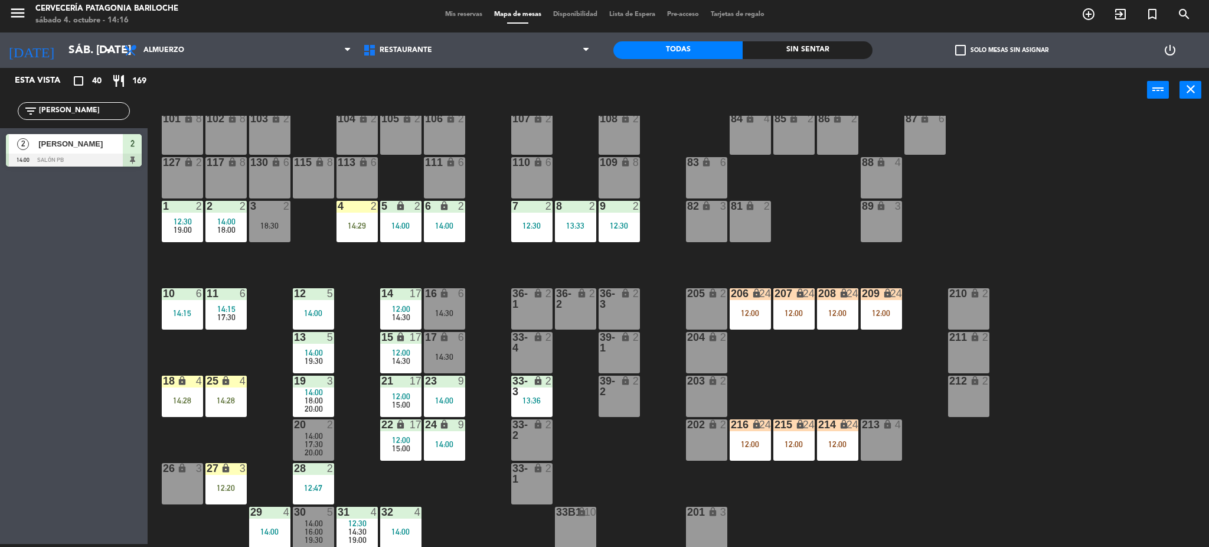
click at [97, 115] on input "NICO" at bounding box center [83, 110] width 91 height 13
click at [251, 264] on div "101 lock 8 102 lock 8 104 lock 2 105 lock 2 106 lock 2 103 lock 2 107 lock 2 10…" at bounding box center [684, 332] width 1050 height 432
click at [257, 265] on div "101 lock 8 102 lock 8 104 lock 2 105 lock 2 106 lock 2 103 lock 2 107 lock 2 10…" at bounding box center [684, 332] width 1050 height 432
click at [70, 94] on div "filter_list NICO" at bounding box center [74, 111] width 148 height 34
click at [76, 112] on input "NICO" at bounding box center [83, 110] width 91 height 13
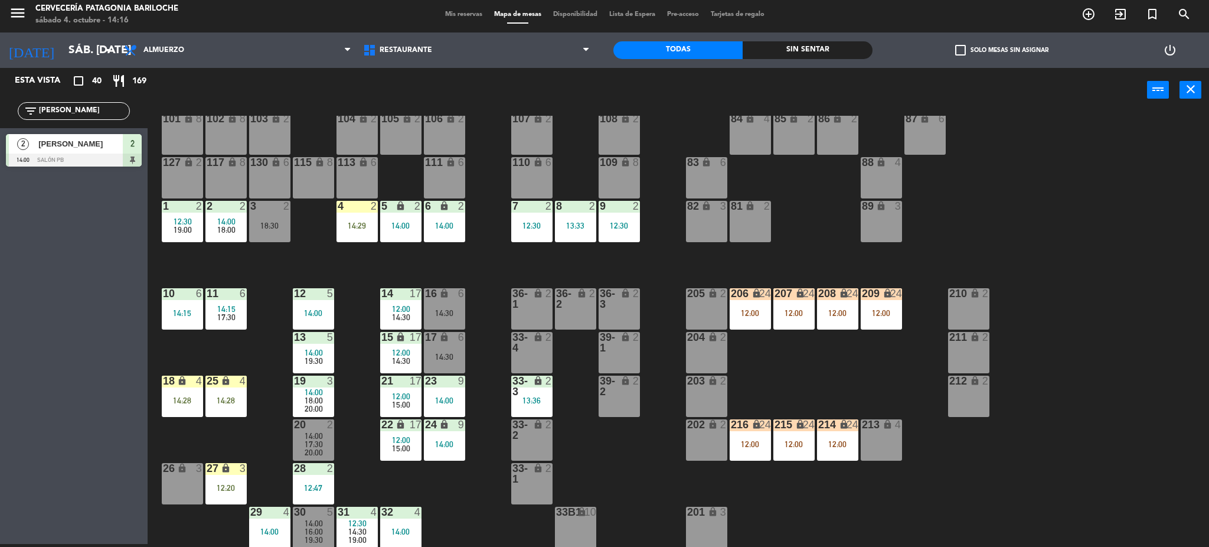
click at [76, 112] on input "NICO" at bounding box center [83, 110] width 91 height 13
type input "HERNA"
click at [79, 254] on div "Esta vista crop_square 40 restaurant 169 filter_list HERNA 5 Hernan Ojeda 14:00…" at bounding box center [74, 306] width 148 height 476
click at [87, 150] on span "[PERSON_NAME]" at bounding box center [80, 144] width 84 height 12
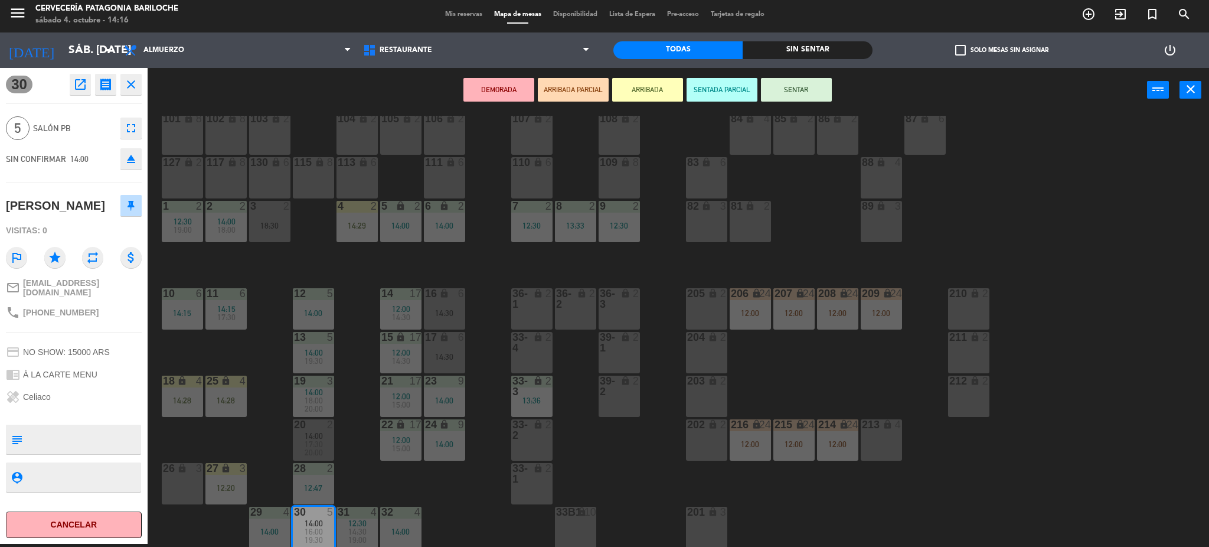
click at [805, 89] on button "SENTAR" at bounding box center [796, 90] width 71 height 24
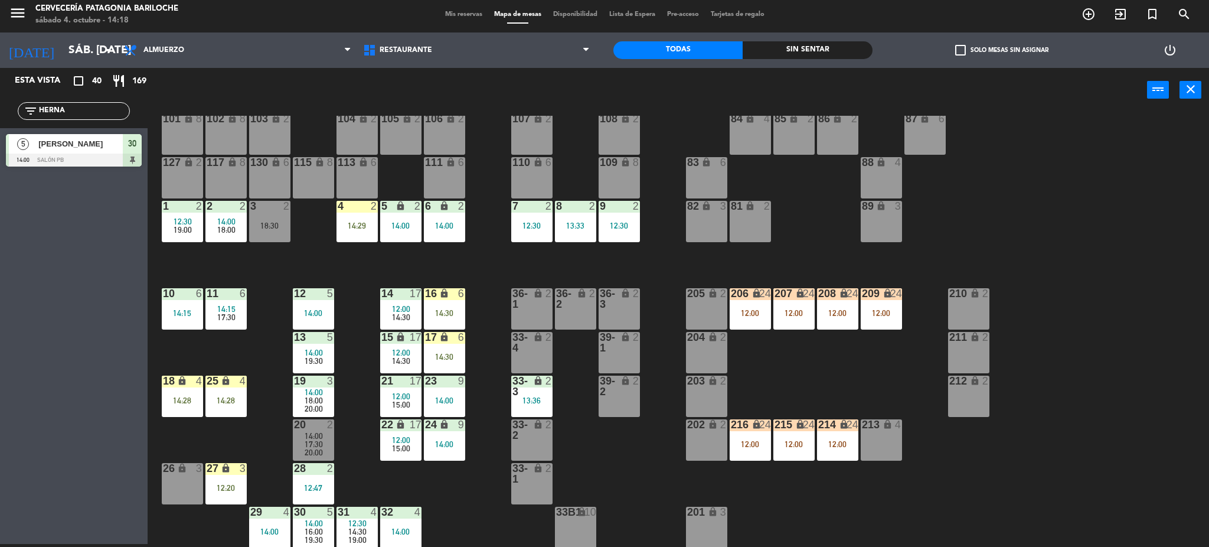
click at [100, 109] on input "HERNA" at bounding box center [83, 110] width 91 height 13
type input "HERN"
click at [300, 253] on div "101 lock 8 102 lock 8 104 lock 2 105 lock 2 106 lock 2 103 lock 2 107 lock 2 10…" at bounding box center [684, 332] width 1050 height 432
click at [193, 480] on div "26 lock 3" at bounding box center [182, 483] width 41 height 41
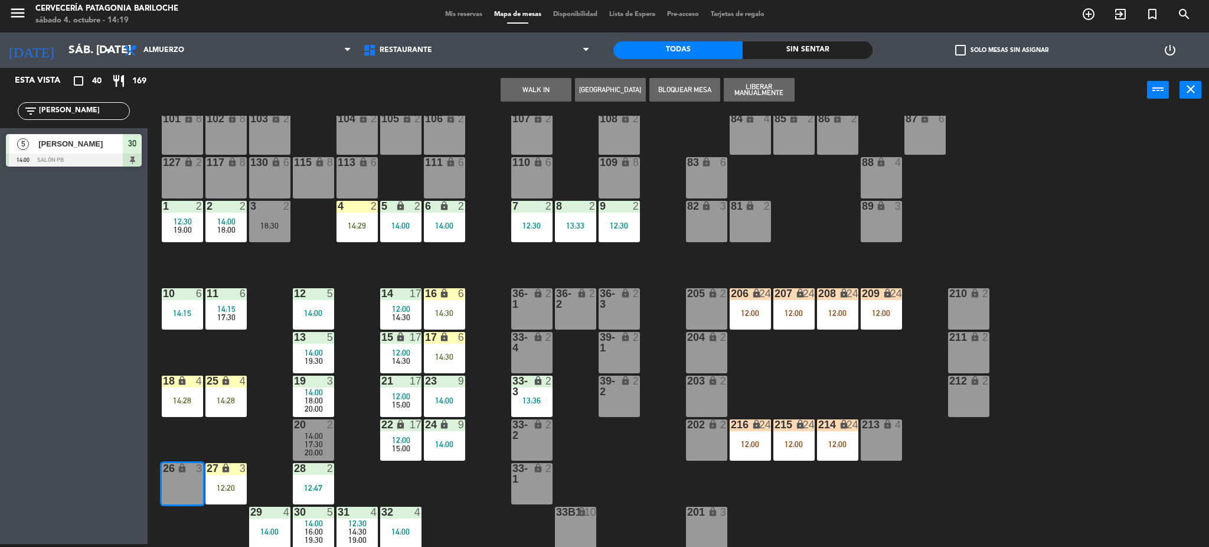
click at [527, 102] on div "WALK IN Crear Reserva Bloquear Mesa Liberar Manualmente power_input close" at bounding box center [647, 90] width 999 height 45
click at [527, 95] on button "WALK IN" at bounding box center [536, 90] width 71 height 24
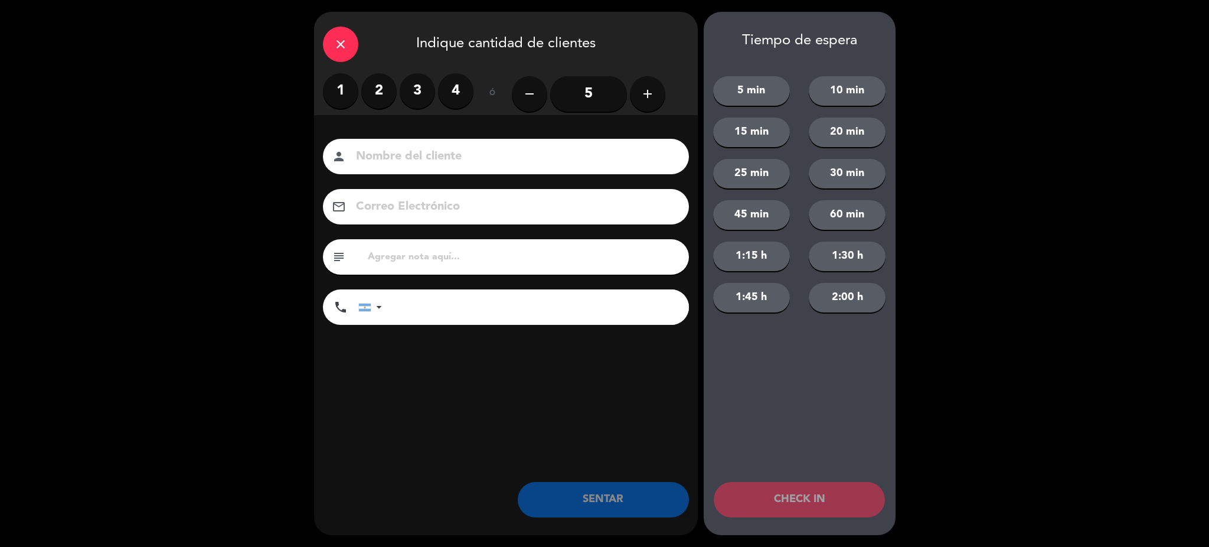
click at [375, 102] on label "2" at bounding box center [378, 90] width 35 height 35
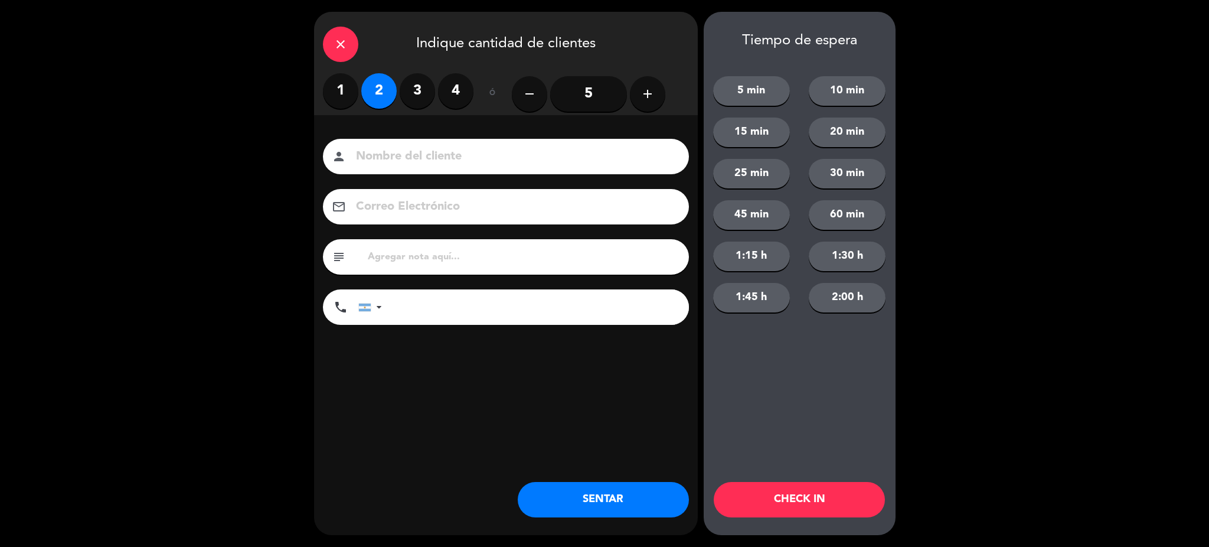
click at [408, 150] on input at bounding box center [514, 156] width 319 height 21
type input "KOIN"
click at [769, 128] on button "15 min" at bounding box center [751, 132] width 77 height 30
click at [463, 315] on input "tel" at bounding box center [541, 306] width 295 height 35
type input "91126686750"
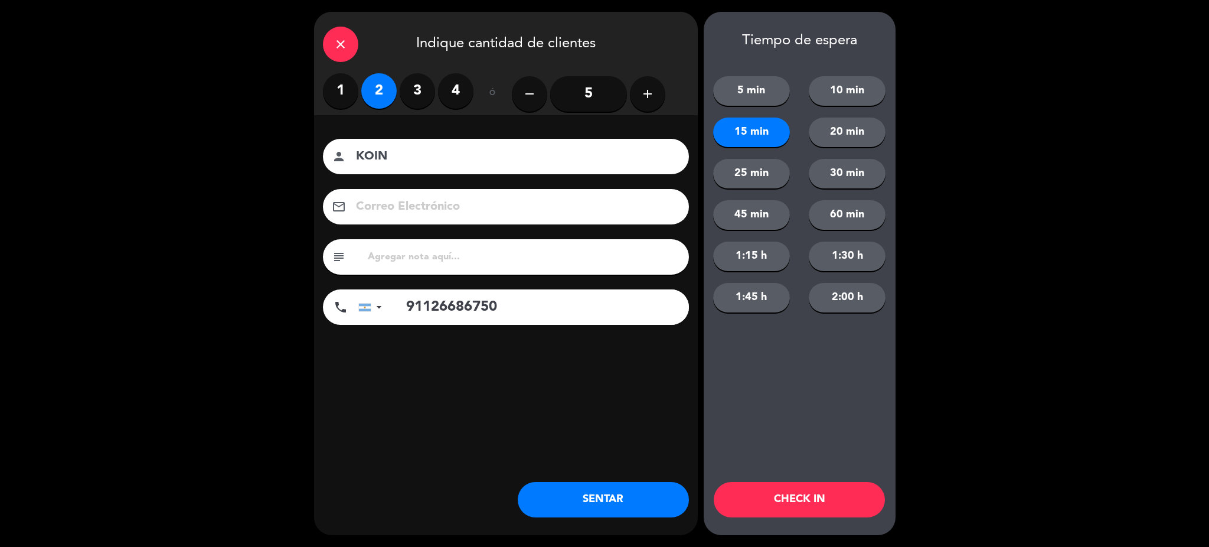
click at [809, 495] on button "CHECK IN" at bounding box center [799, 499] width 171 height 35
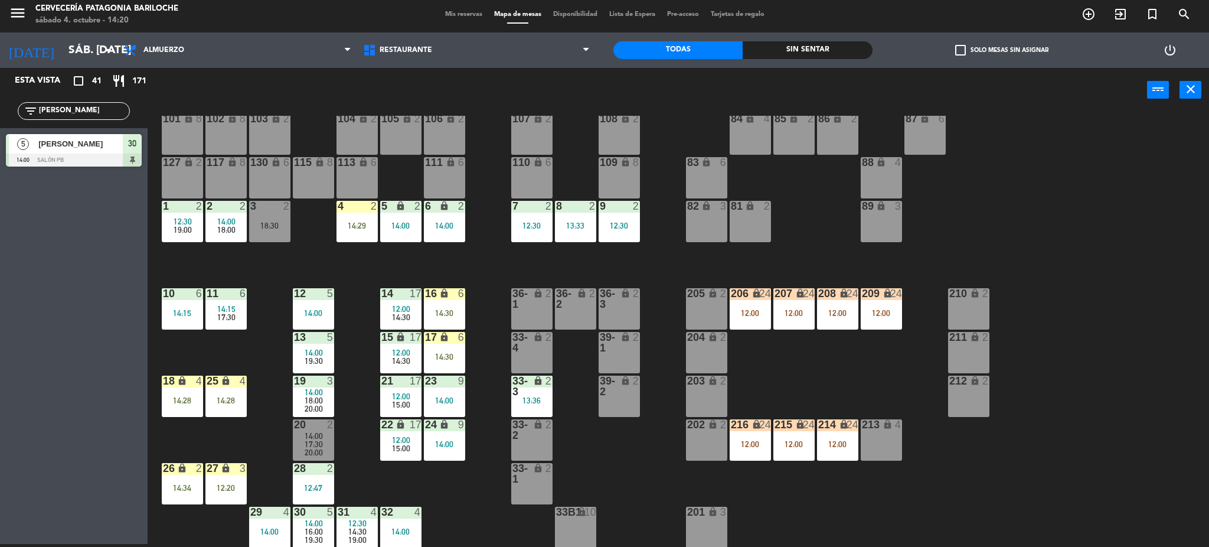
click at [76, 96] on div "filter_list HERN" at bounding box center [74, 111] width 148 height 34
click at [76, 107] on input "HERN" at bounding box center [83, 110] width 91 height 13
click at [82, 112] on input "HERN" at bounding box center [83, 110] width 91 height 13
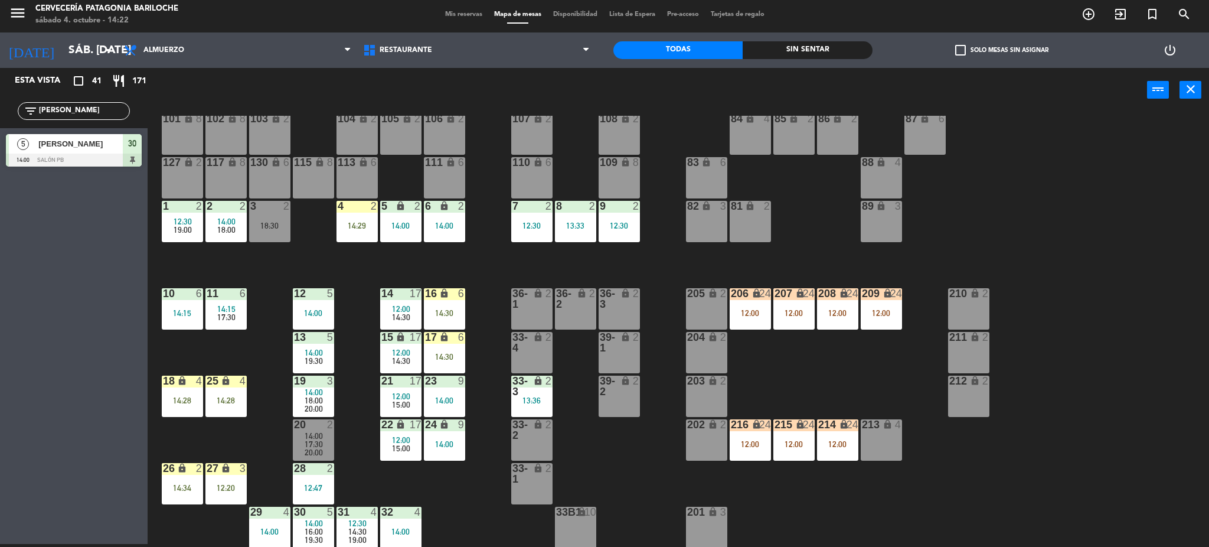
click at [82, 112] on input "HERN" at bounding box center [83, 110] width 91 height 13
type input "PABL"
click at [34, 329] on div "Esta vista crop_square 41 restaurant 171 filter_list PABL 6 Pablo Braslavsky 14…" at bounding box center [74, 306] width 148 height 476
click at [82, 153] on div at bounding box center [74, 159] width 136 height 13
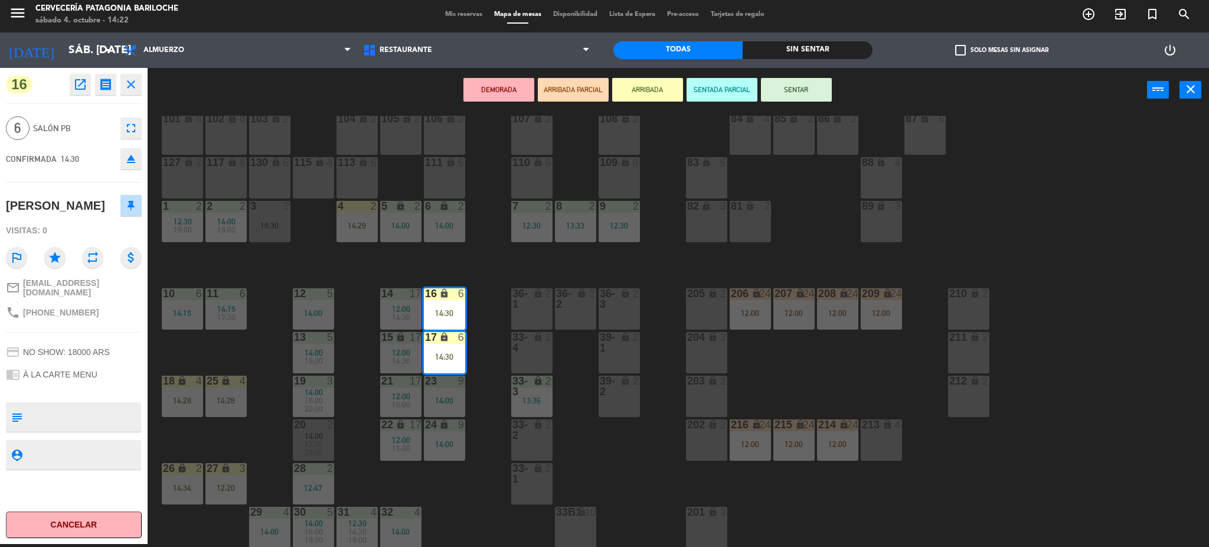
click at [809, 82] on button "SENTAR" at bounding box center [796, 90] width 71 height 24
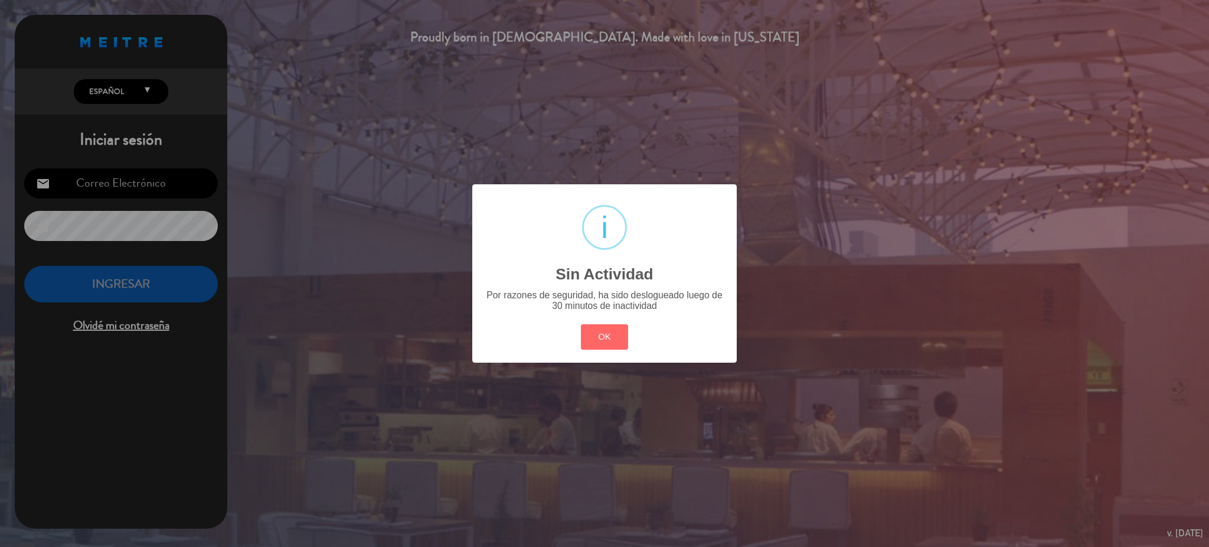
type input "recepcionbrc247@gmail.com"
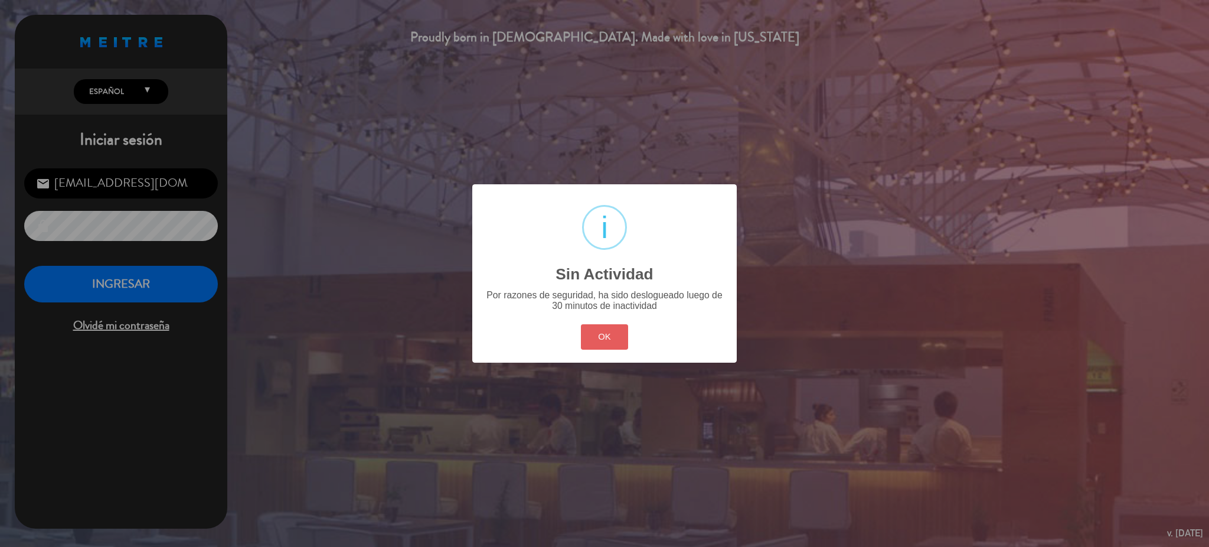
click at [591, 342] on button "OK" at bounding box center [605, 336] width 48 height 25
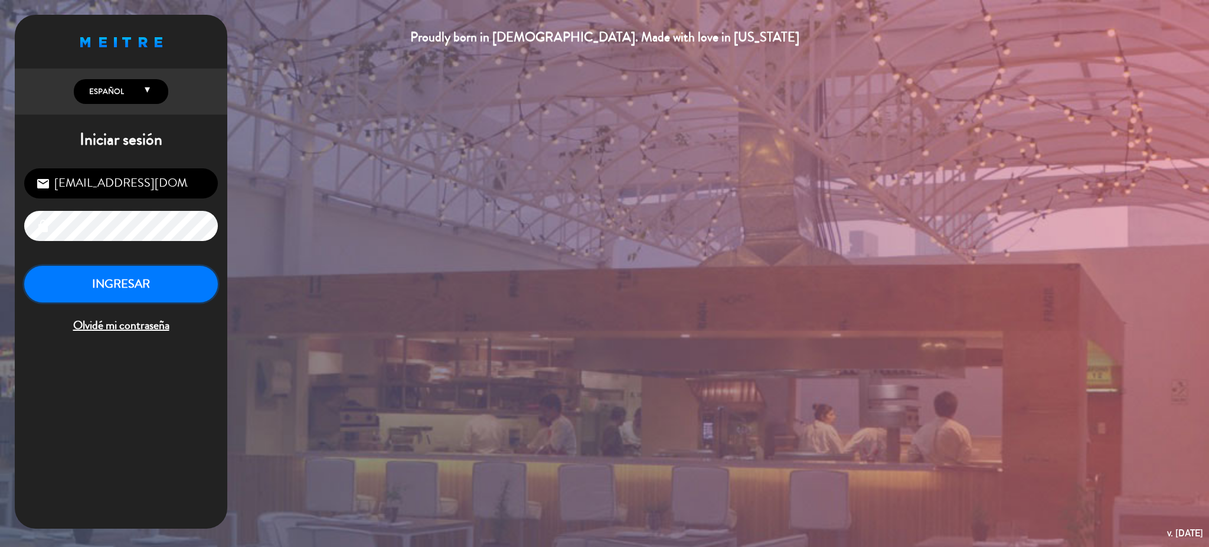
click at [162, 287] on button "INGRESAR" at bounding box center [121, 284] width 194 height 37
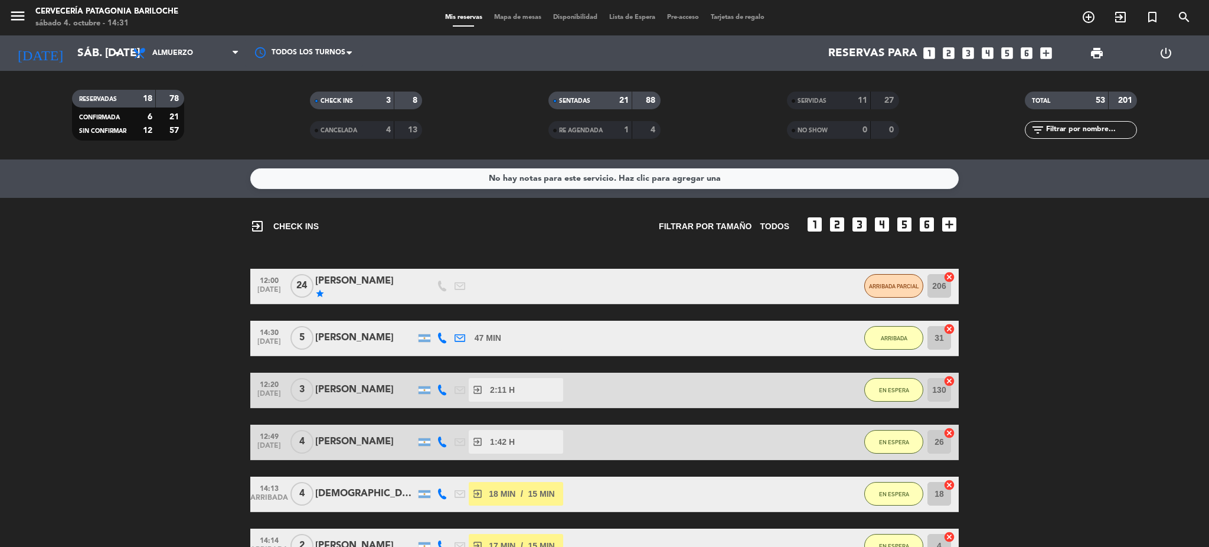
click at [518, 18] on span "Mapa de mesas" at bounding box center [517, 17] width 59 height 6
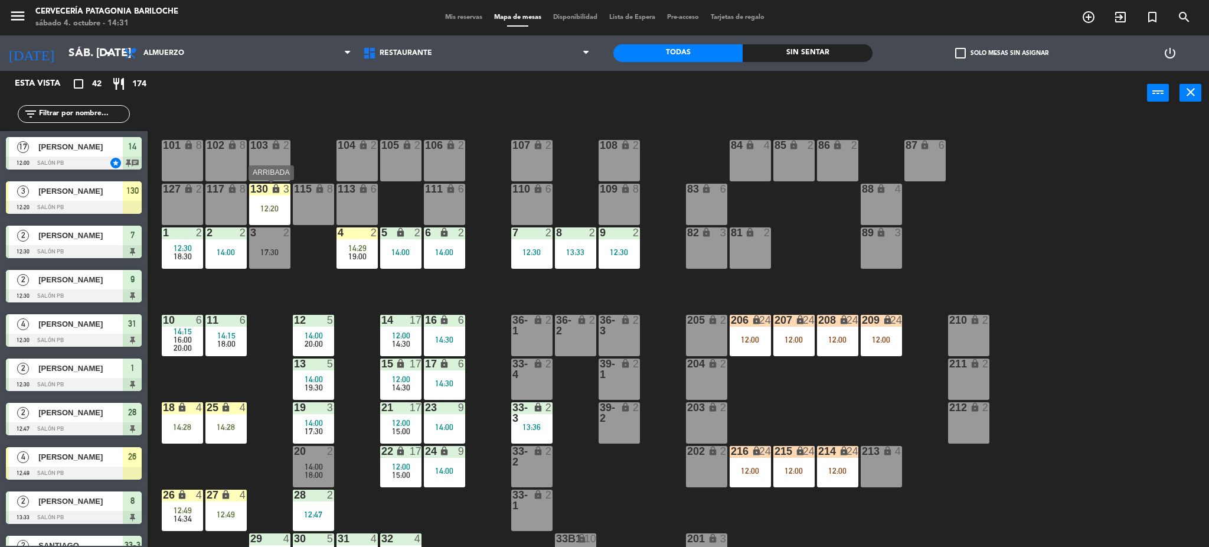
click at [266, 192] on div "lock" at bounding box center [269, 189] width 19 height 11
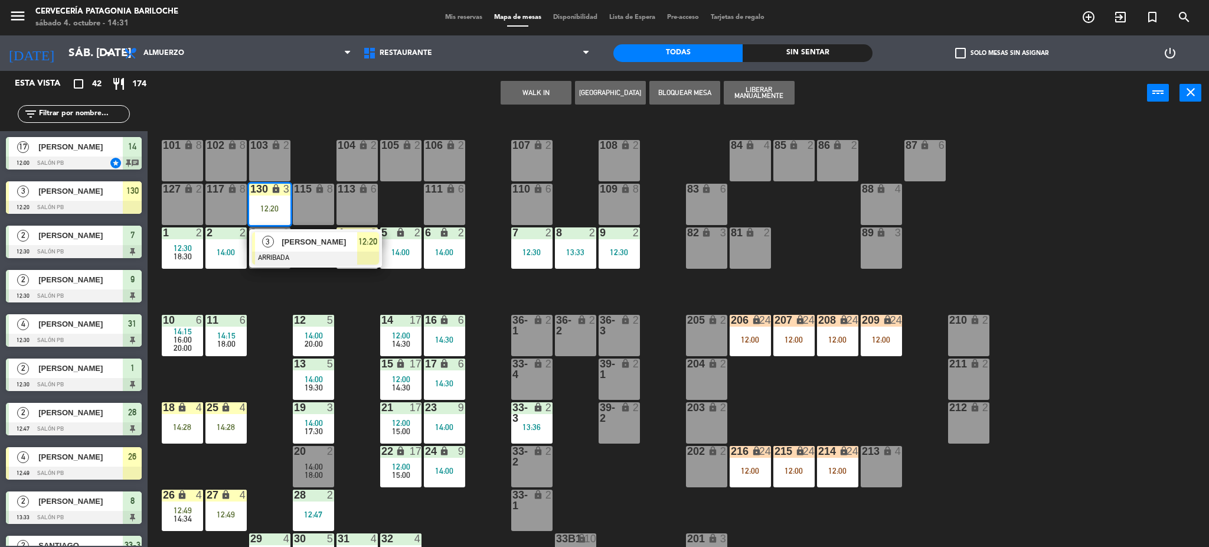
click at [327, 292] on div "101 lock 8 102 lock 8 104 lock 2 105 lock 2 106 lock 2 103 lock 2 107 lock 2 10…" at bounding box center [684, 335] width 1050 height 432
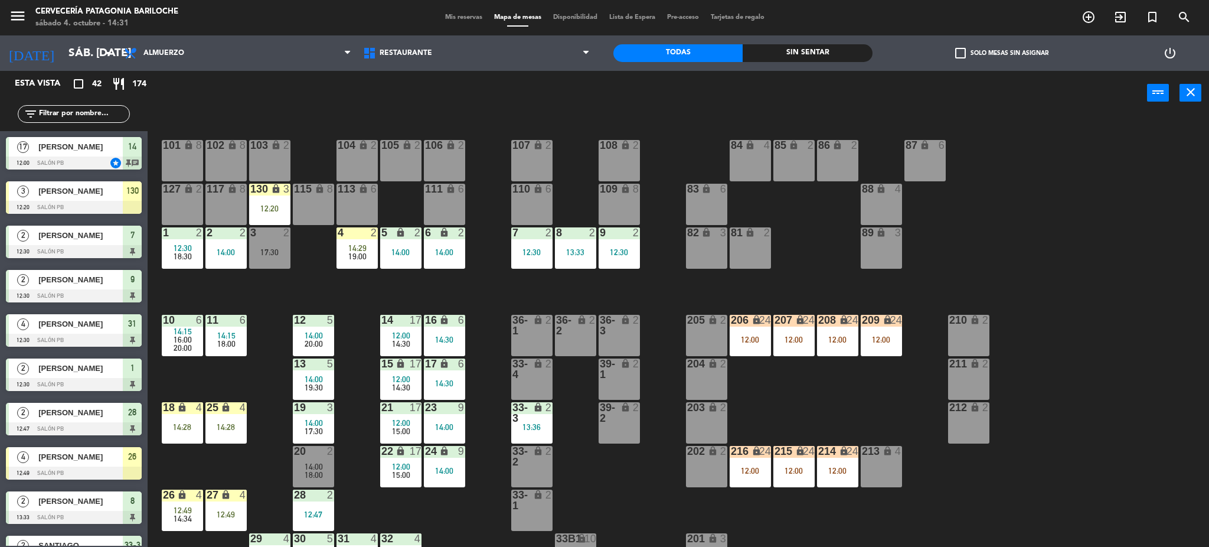
scroll to position [24, 0]
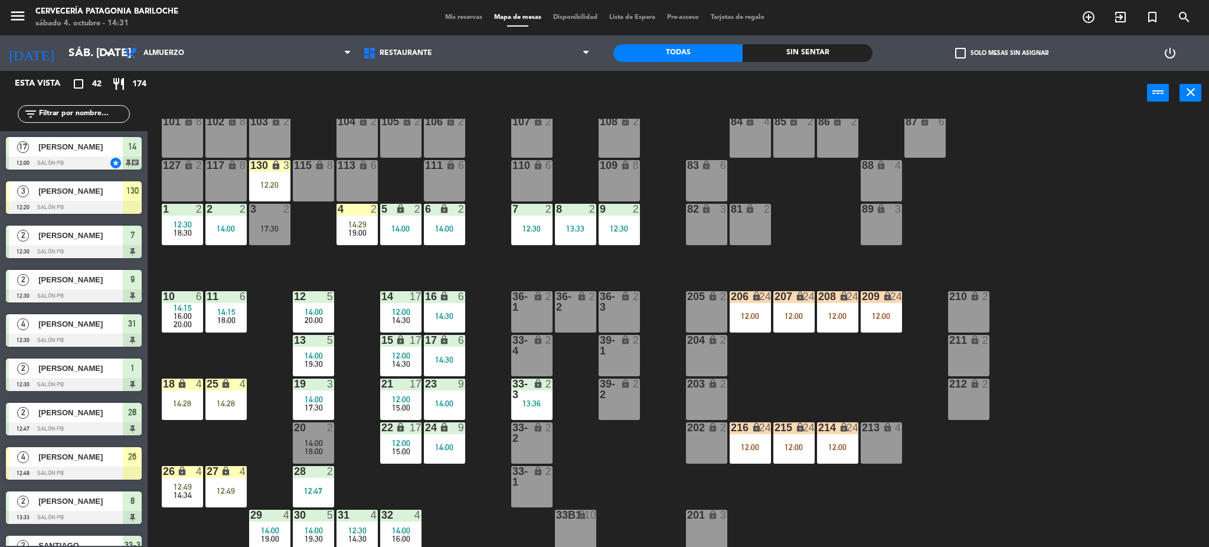
click at [359, 499] on div "101 lock 8 102 lock 8 104 lock 2 105 lock 2 106 lock 2 103 lock 2 107 lock 2 10…" at bounding box center [684, 335] width 1050 height 432
click at [111, 115] on input "text" at bounding box center [83, 113] width 91 height 13
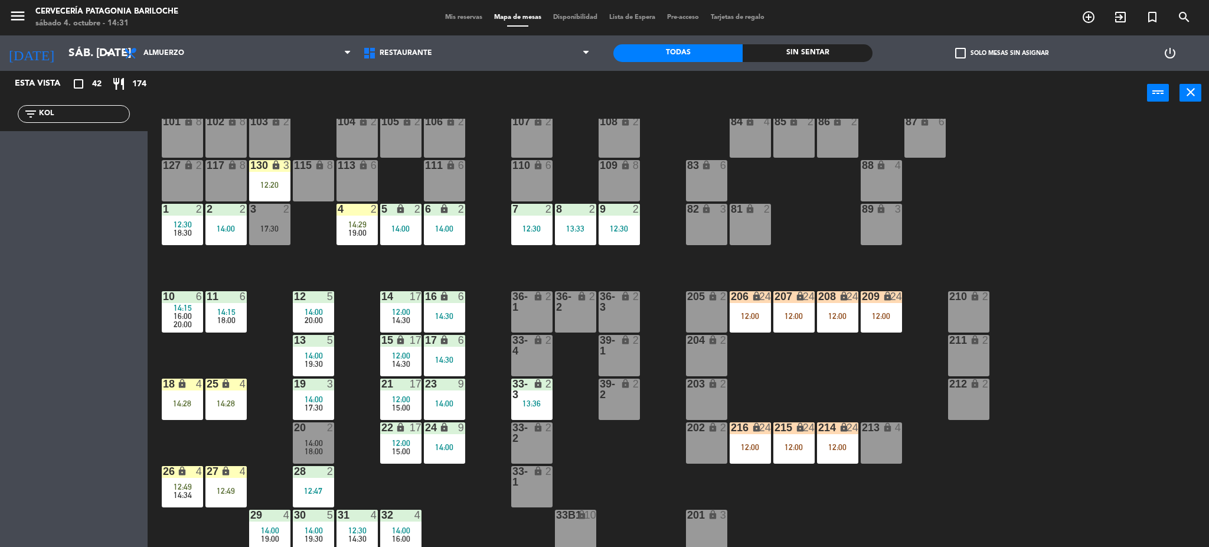
type input "KO"
click at [36, 153] on div "2 KOIN 14:34 SALÓN PB 26" at bounding box center [74, 153] width 148 height 44
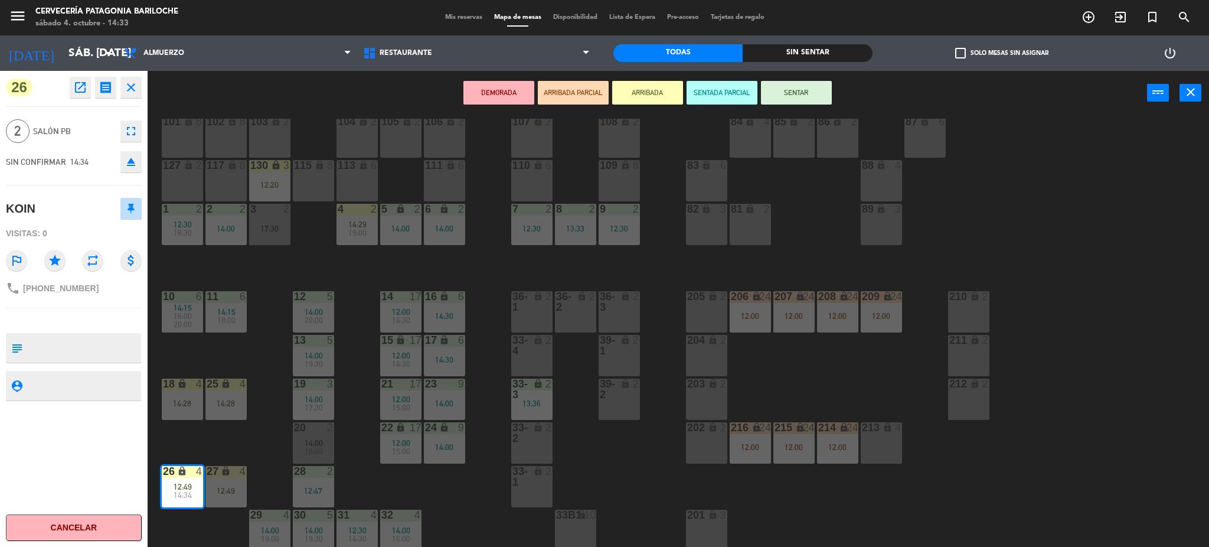
click at [384, 486] on div "101 lock 8 102 lock 8 104 lock 2 105 lock 2 106 lock 2 103 lock 2 107 lock 2 10…" at bounding box center [684, 335] width 1050 height 432
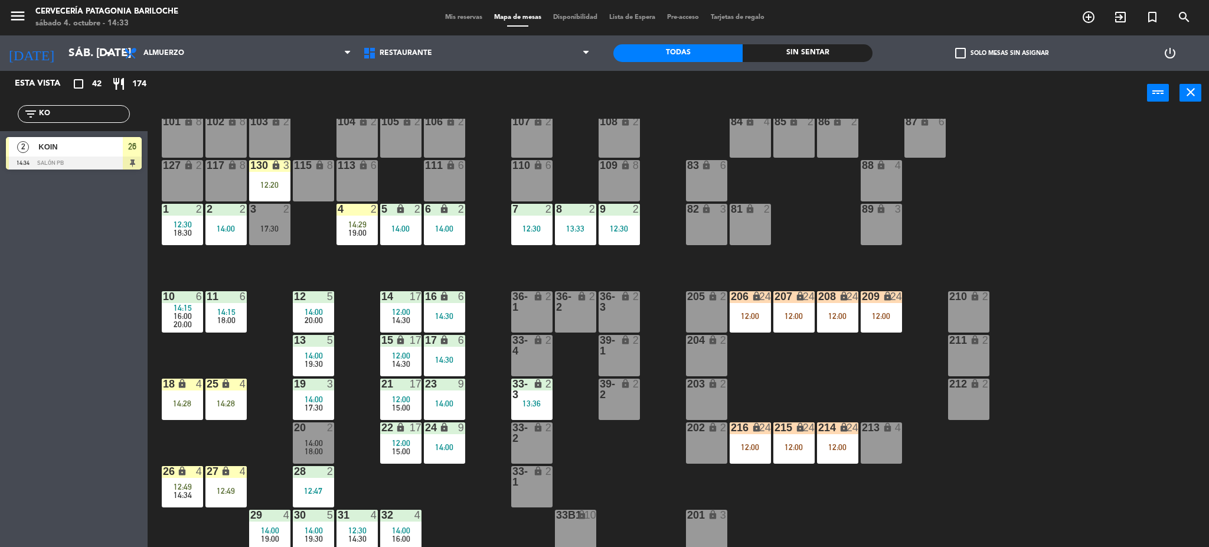
click at [86, 161] on div at bounding box center [74, 162] width 136 height 13
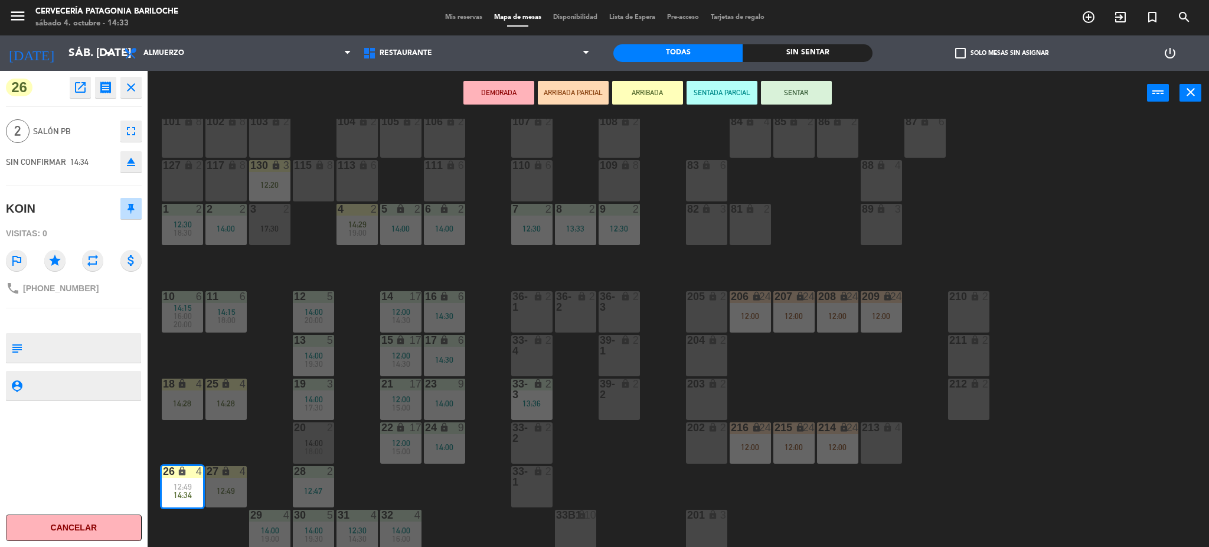
click at [257, 478] on div "101 lock 8 102 lock 8 104 lock 2 105 lock 2 106 lock 2 103 lock 2 107 lock 2 10…" at bounding box center [684, 335] width 1050 height 432
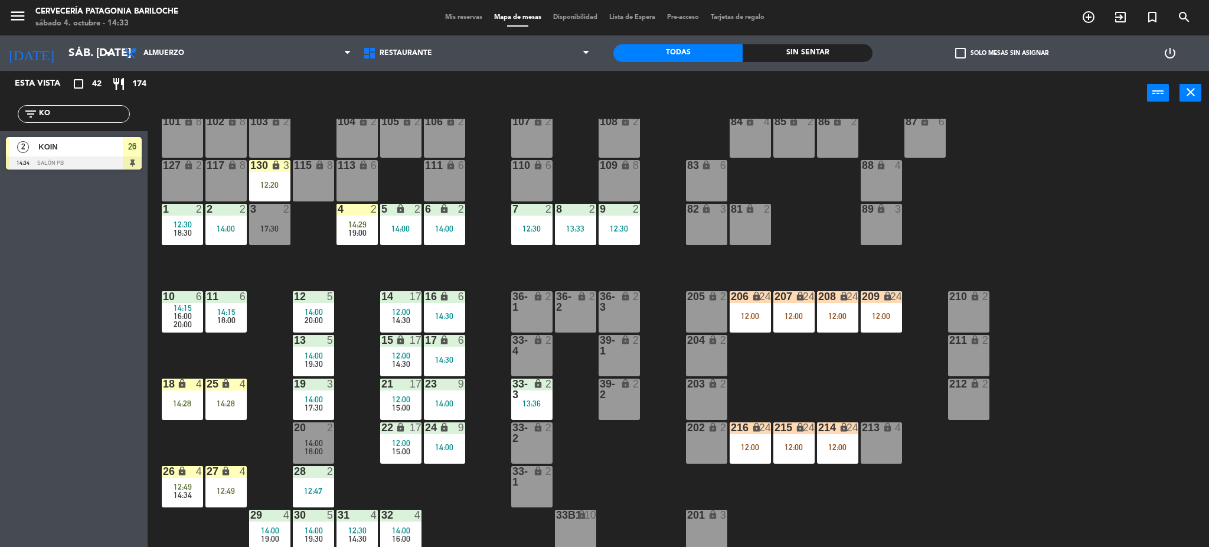
click at [224, 496] on div "27 lock 4 12:49" at bounding box center [225, 486] width 41 height 41
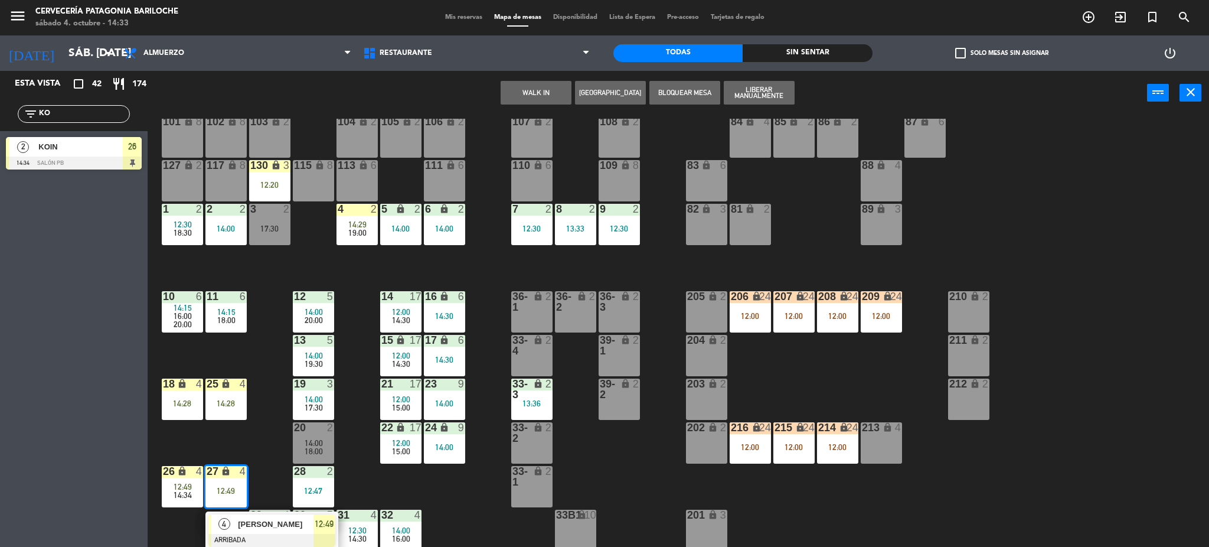
click at [243, 456] on div "101 lock 8 102 lock 8 104 lock 2 105 lock 2 106 lock 2 103 lock 2 107 lock 2 10…" at bounding box center [684, 335] width 1050 height 432
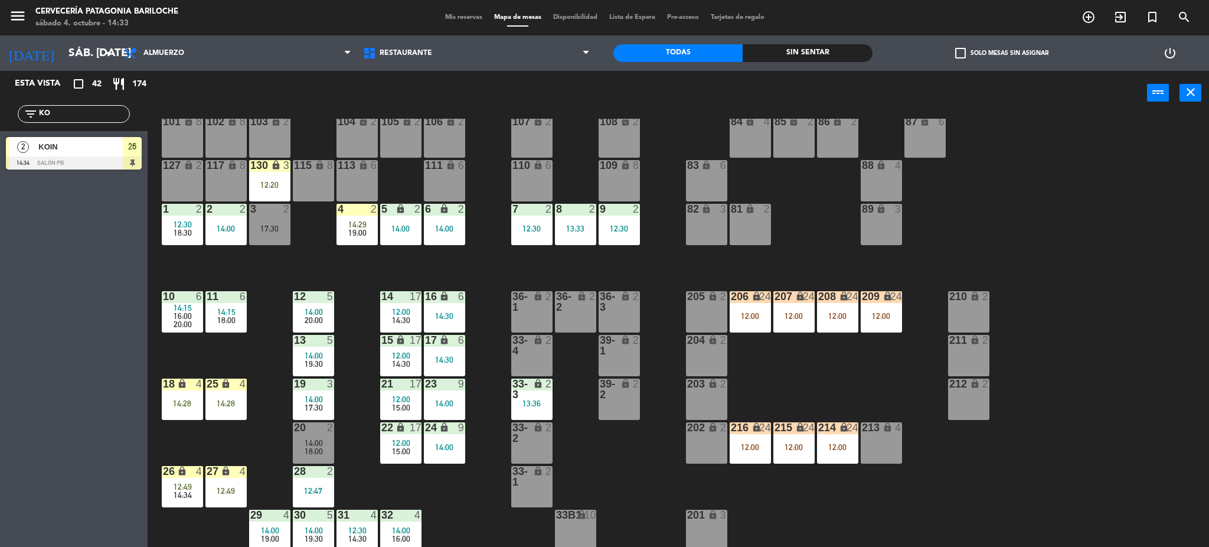
click at [233, 411] on div "25 lock 4 14:28" at bounding box center [225, 398] width 41 height 41
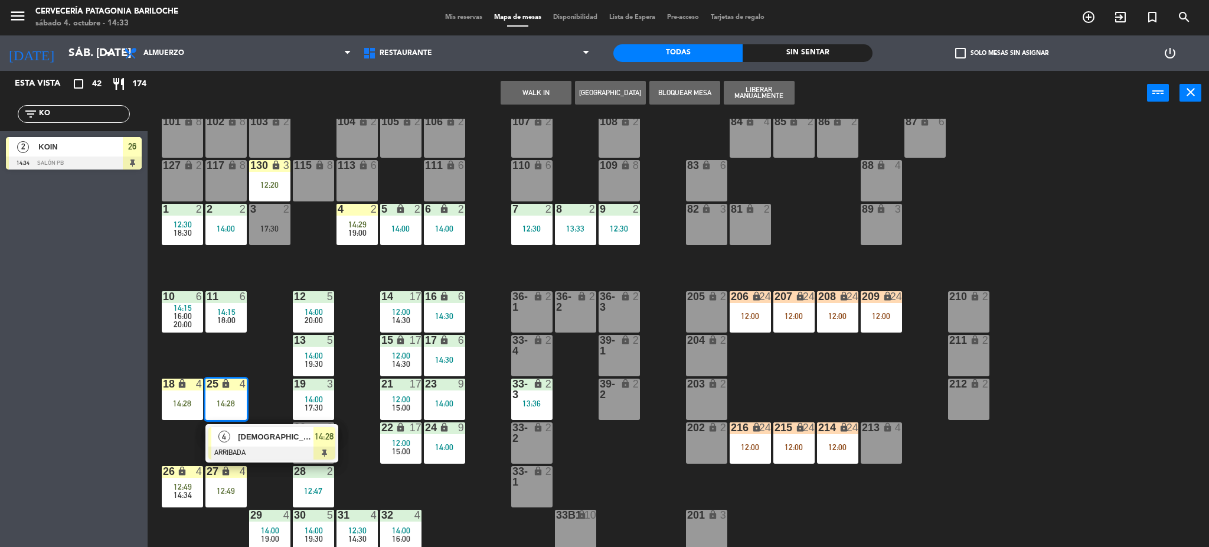
click at [238, 445] on div "[DEMOGRAPHIC_DATA][PERSON_NAME]" at bounding box center [275, 436] width 77 height 19
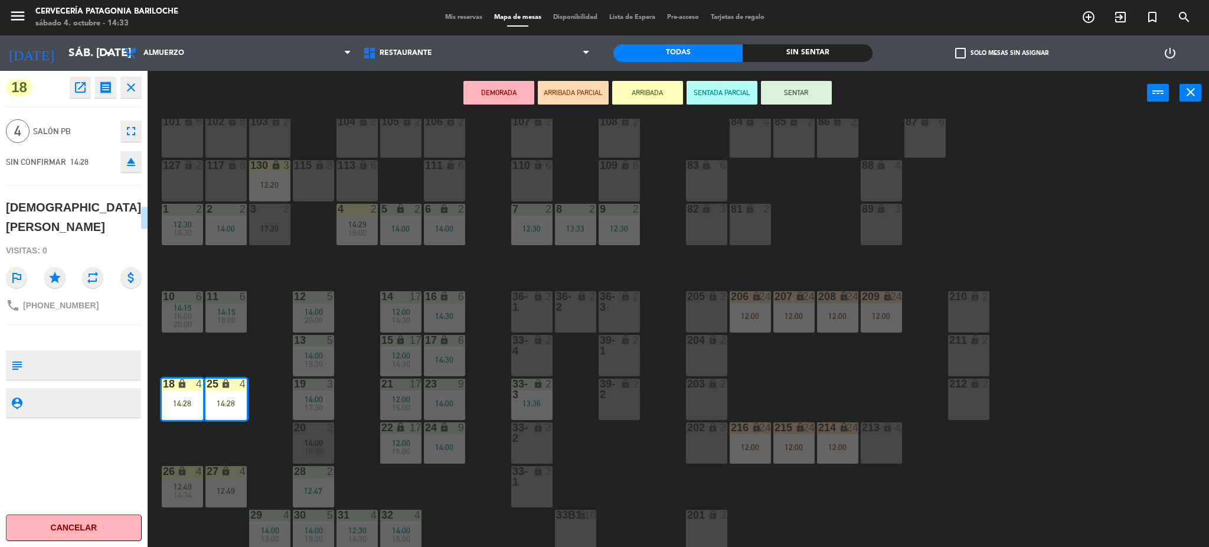
click at [243, 445] on div "101 lock 8 102 lock 8 104 lock 2 105 lock 2 106 lock 2 103 lock 2 107 lock 2 10…" at bounding box center [684, 335] width 1050 height 432
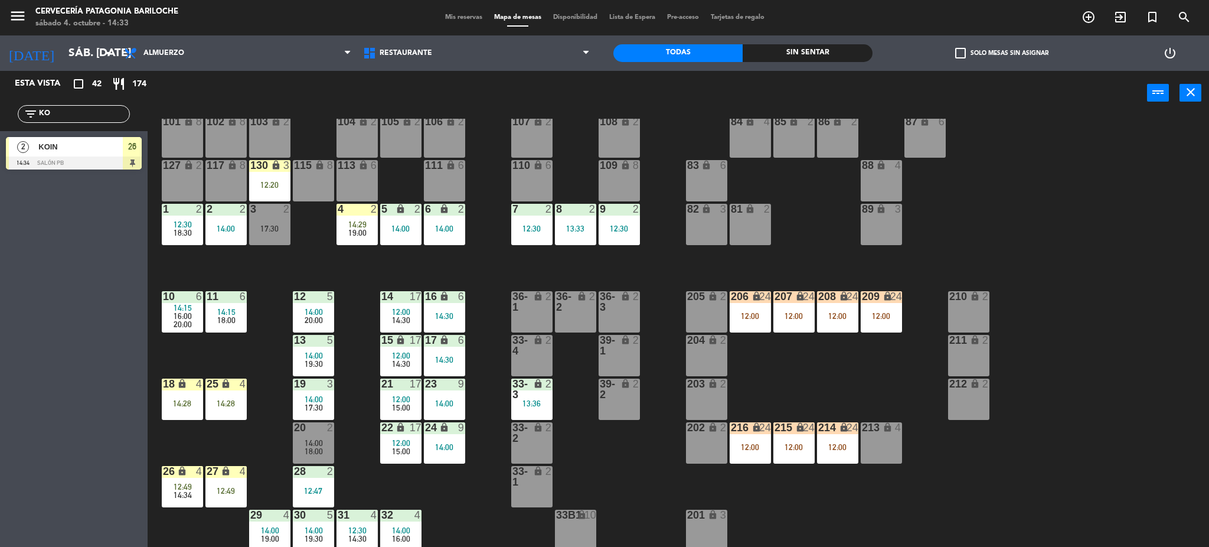
click at [61, 119] on input "KO" at bounding box center [83, 113] width 91 height 13
type input "DANIE"
drag, startPoint x: 40, startPoint y: 338, endPoint x: 60, endPoint y: 334, distance: 19.8
click at [40, 338] on div "Esta vista crop_square 42 restaurant 174 filter_list DANIE 2 DANIEL PIÑERO 14:2…" at bounding box center [74, 309] width 148 height 476
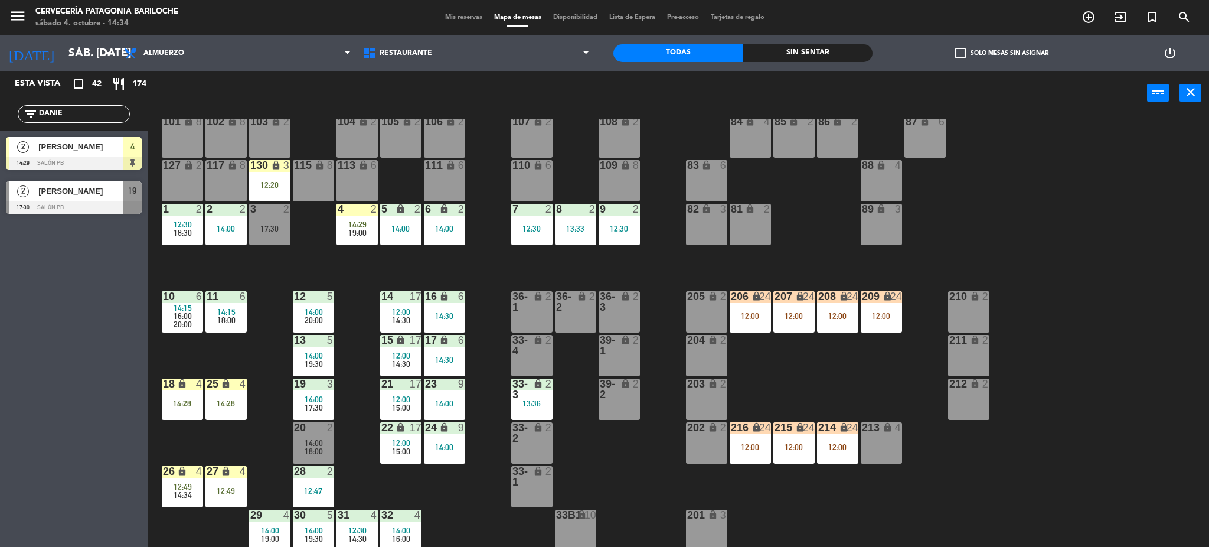
click at [63, 156] on div at bounding box center [74, 162] width 136 height 13
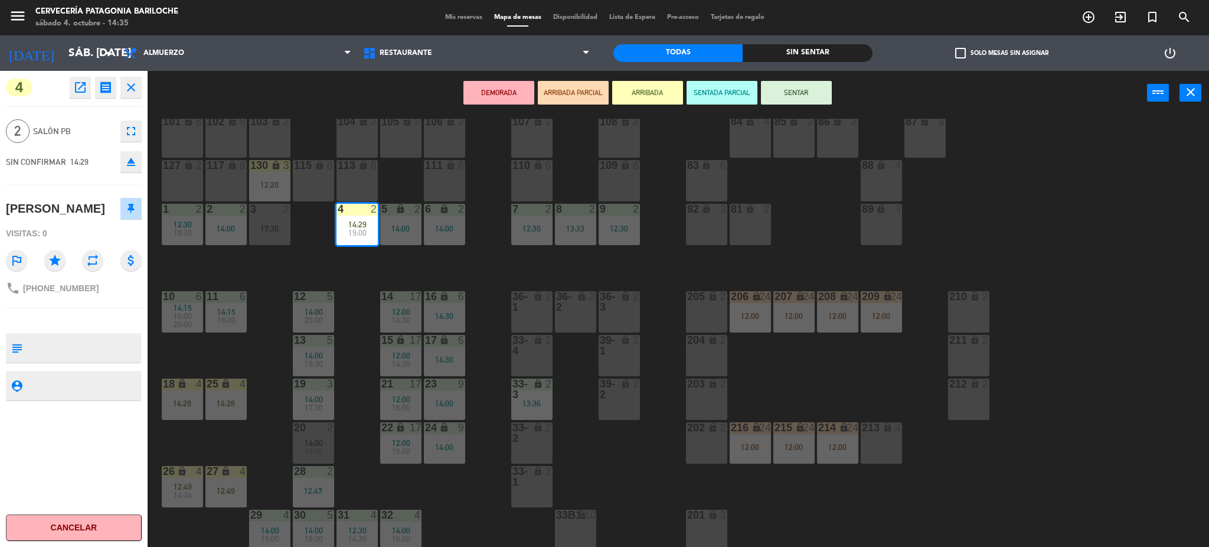
click at [491, 332] on div "101 lock 8 102 lock 8 104 lock 2 105 lock 2 106 lock 2 103 lock 2 107 lock 2 10…" at bounding box center [684, 335] width 1050 height 432
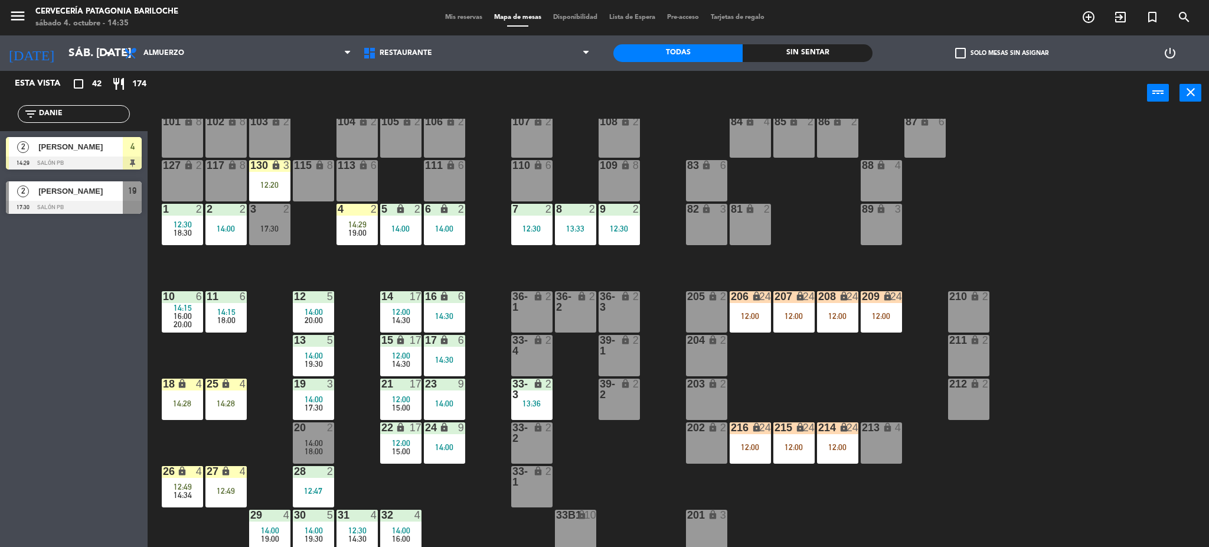
click at [242, 384] on div "4" at bounding box center [243, 383] width 7 height 11
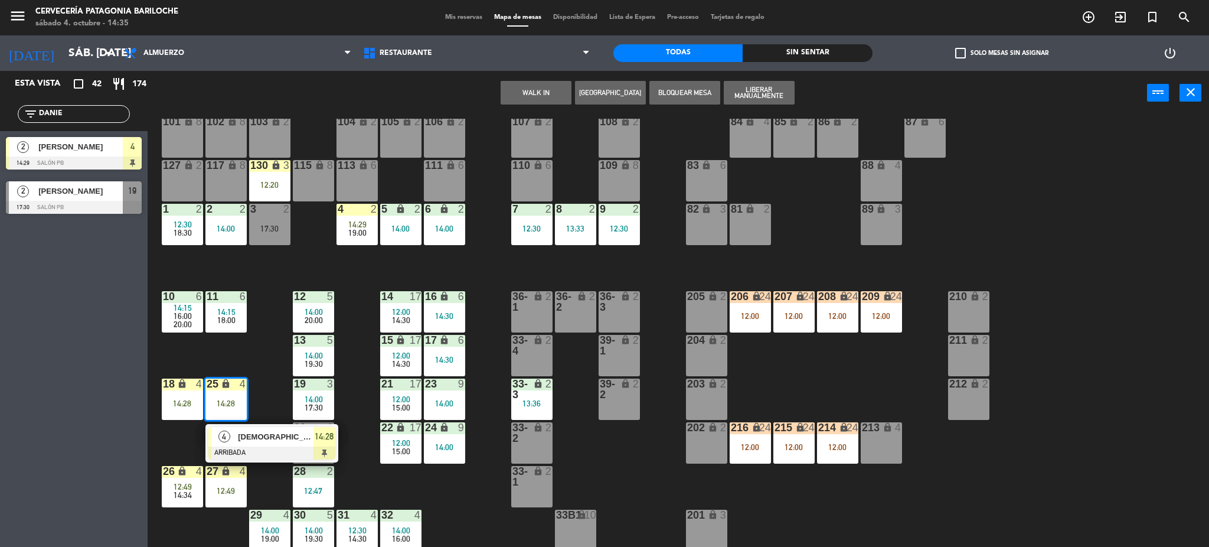
click at [264, 449] on div at bounding box center [271, 452] width 127 height 13
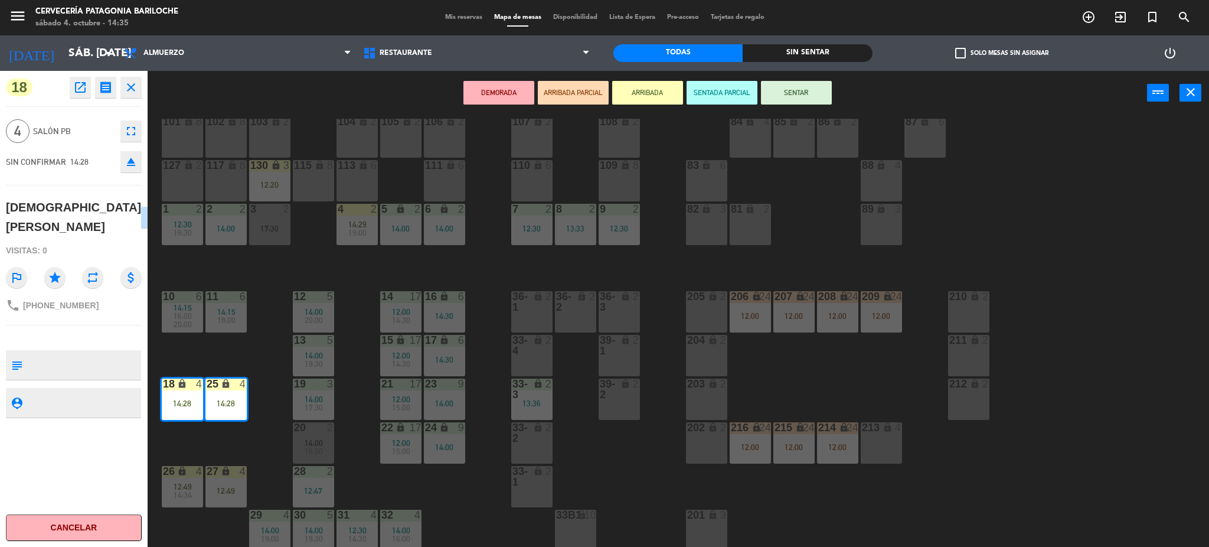
click at [813, 93] on button "SENTAR" at bounding box center [796, 93] width 71 height 24
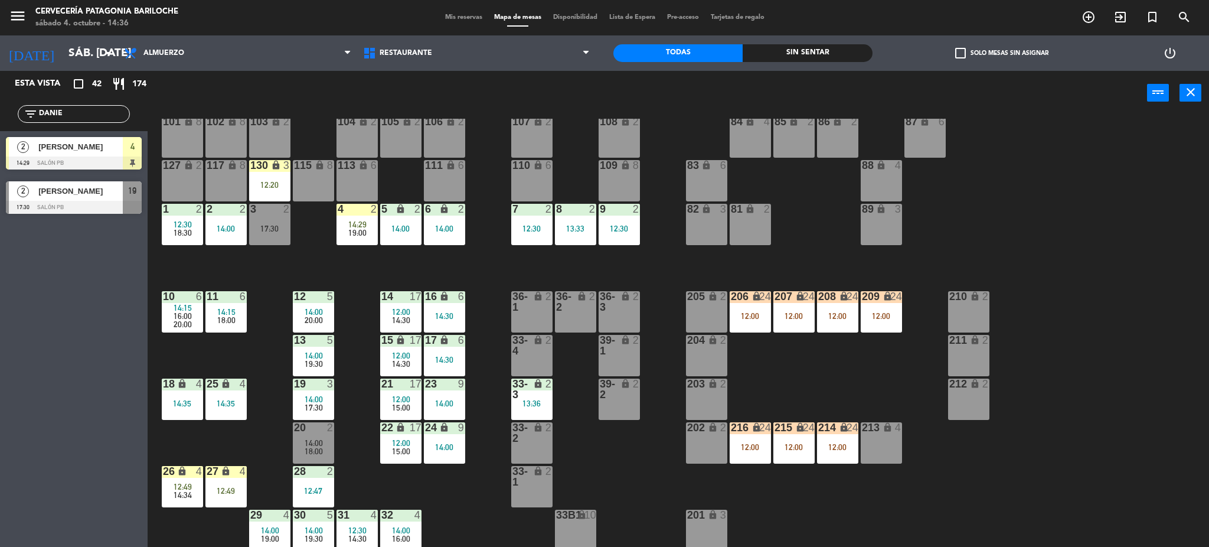
click at [382, 495] on div "101 lock 8 102 lock 8 104 lock 2 105 lock 2 106 lock 2 103 lock 2 107 lock 2 10…" at bounding box center [684, 335] width 1050 height 432
click at [92, 108] on input "DANIE" at bounding box center [83, 113] width 91 height 13
type input "GALVAN"
click at [79, 300] on div "Esta vista crop_square 42 restaurant 174 filter_list GALVAN 7 Noelia Galvan 14:…" at bounding box center [74, 309] width 148 height 476
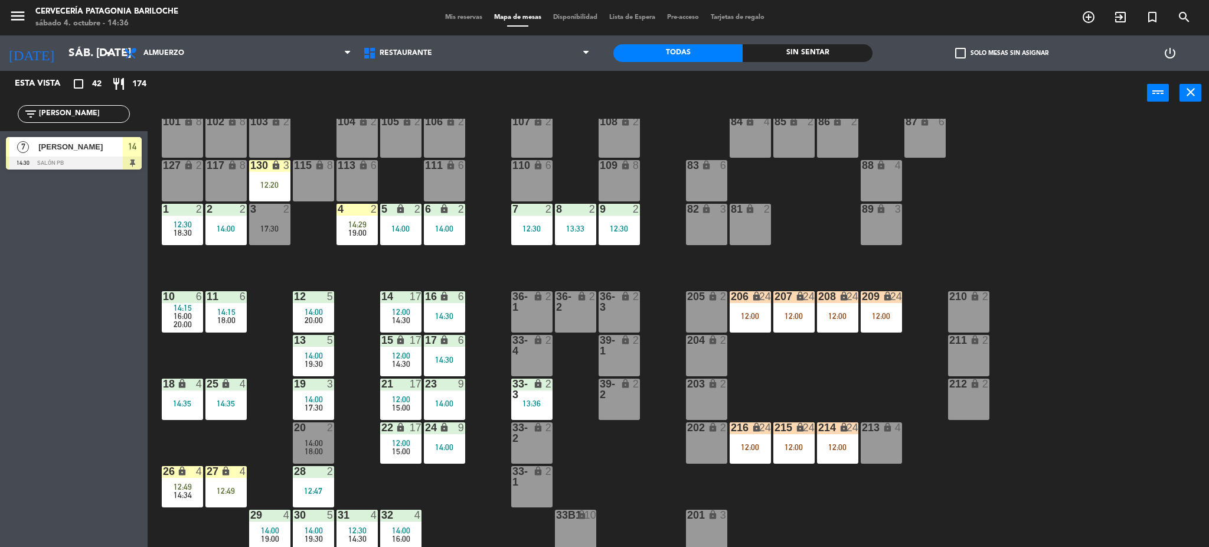
click at [432, 499] on div "101 lock 8 102 lock 8 104 lock 2 105 lock 2 106 lock 2 103 lock 2 107 lock 2 10…" at bounding box center [684, 335] width 1050 height 432
click at [367, 485] on div "101 lock 8 102 lock 8 104 lock 2 105 lock 2 106 lock 2 103 lock 2 107 lock 2 10…" at bounding box center [684, 335] width 1050 height 432
click at [408, 328] on div "14 17 12:00 14:30" at bounding box center [400, 311] width 41 height 41
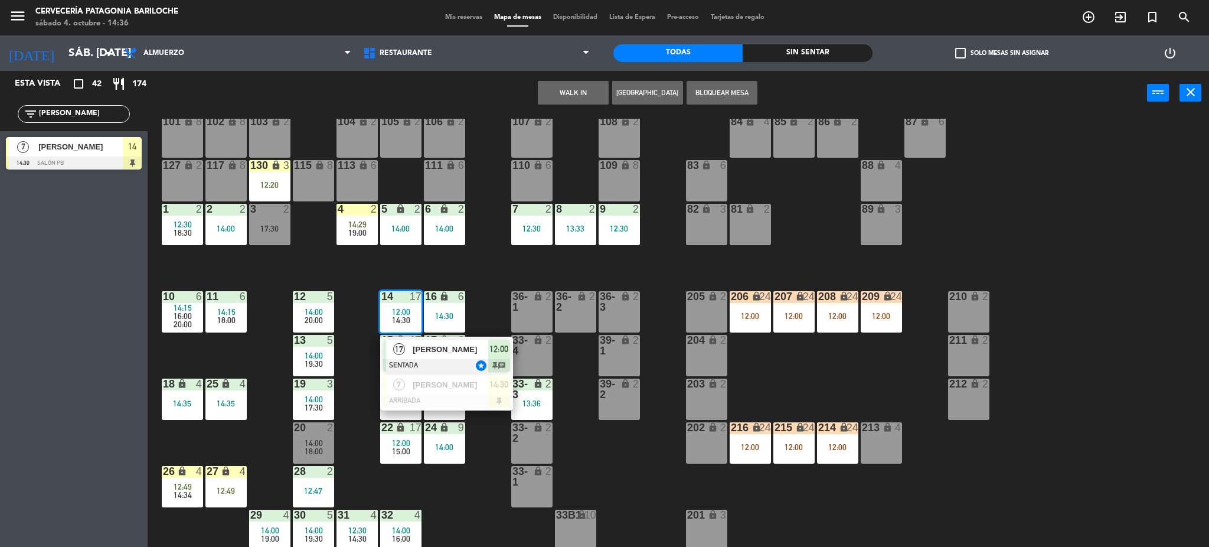
click at [446, 510] on div "101 lock 8 102 lock 8 104 lock 2 105 lock 2 106 lock 2 103 lock 2 107 lock 2 10…" at bounding box center [684, 335] width 1050 height 432
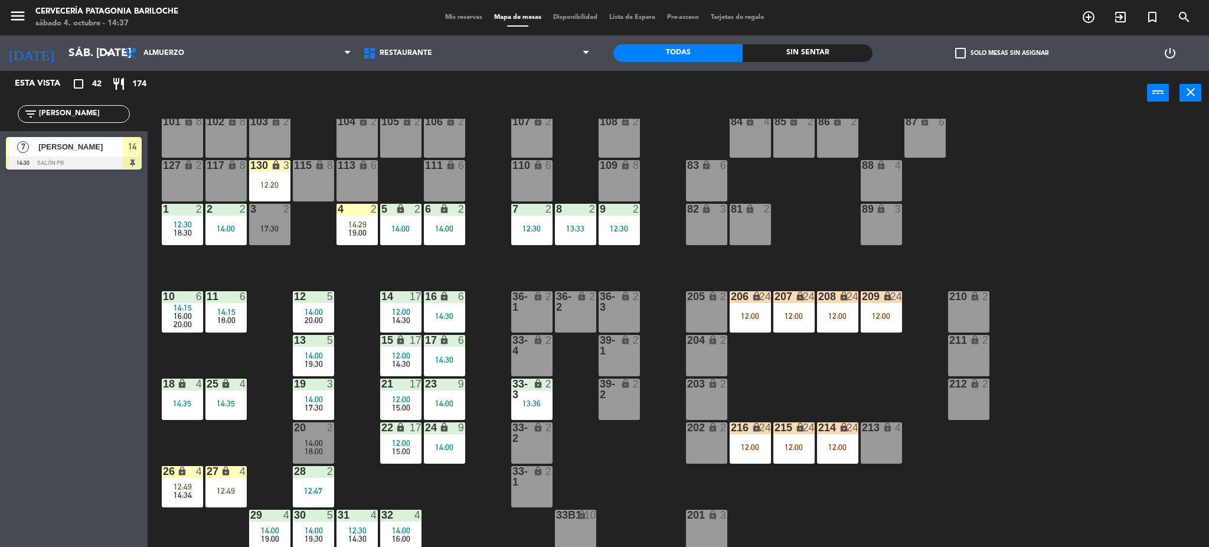
click at [447, 478] on div "101 lock 8 102 lock 8 104 lock 2 105 lock 2 106 lock 2 103 lock 2 107 lock 2 10…" at bounding box center [684, 335] width 1050 height 432
click at [419, 316] on div "14:30" at bounding box center [400, 320] width 41 height 8
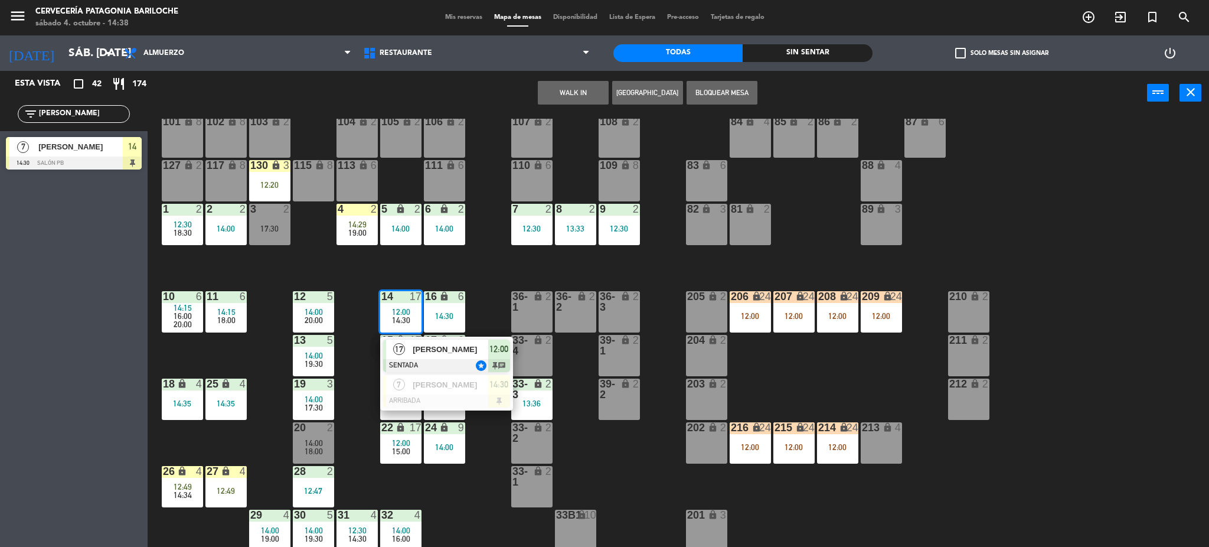
click at [468, 348] on span "Fernanda Serra" at bounding box center [451, 349] width 76 height 12
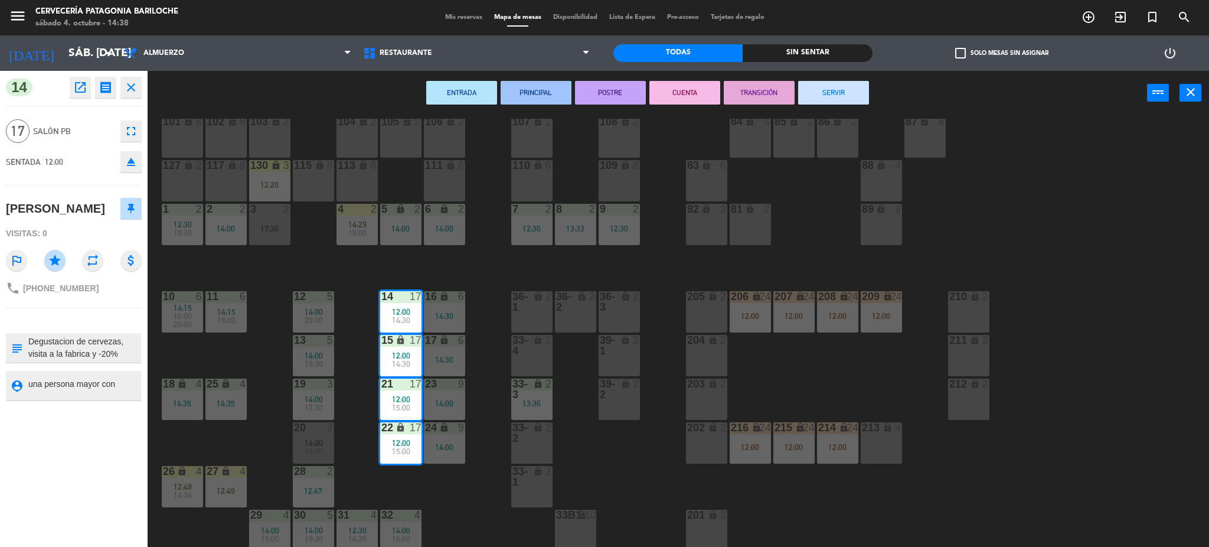
click at [694, 91] on button "CUENTA" at bounding box center [684, 93] width 71 height 24
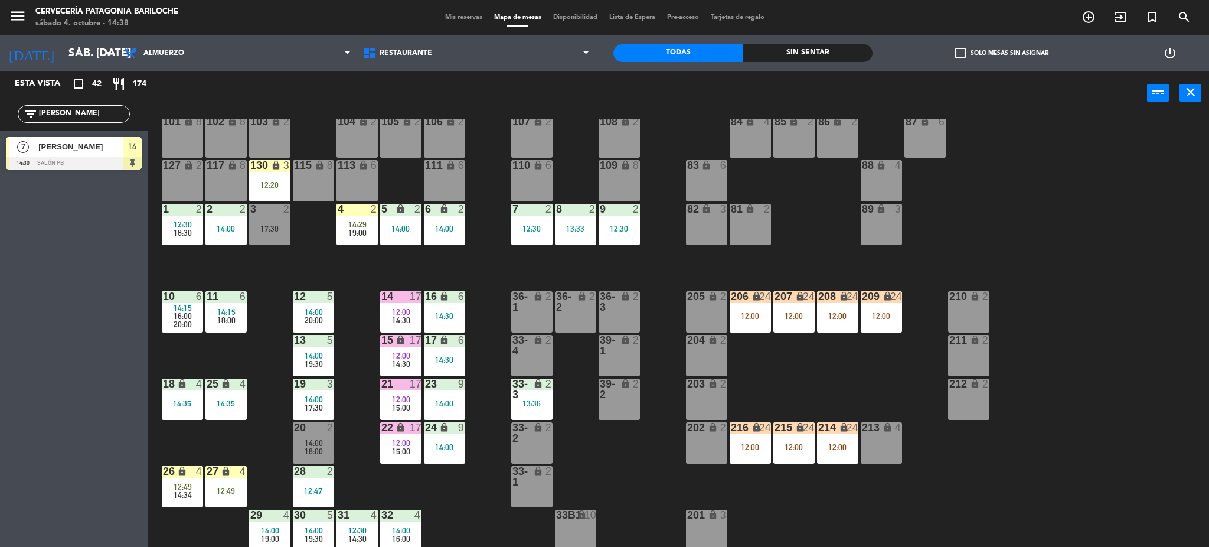
click at [221, 494] on div "12:49" at bounding box center [225, 490] width 41 height 8
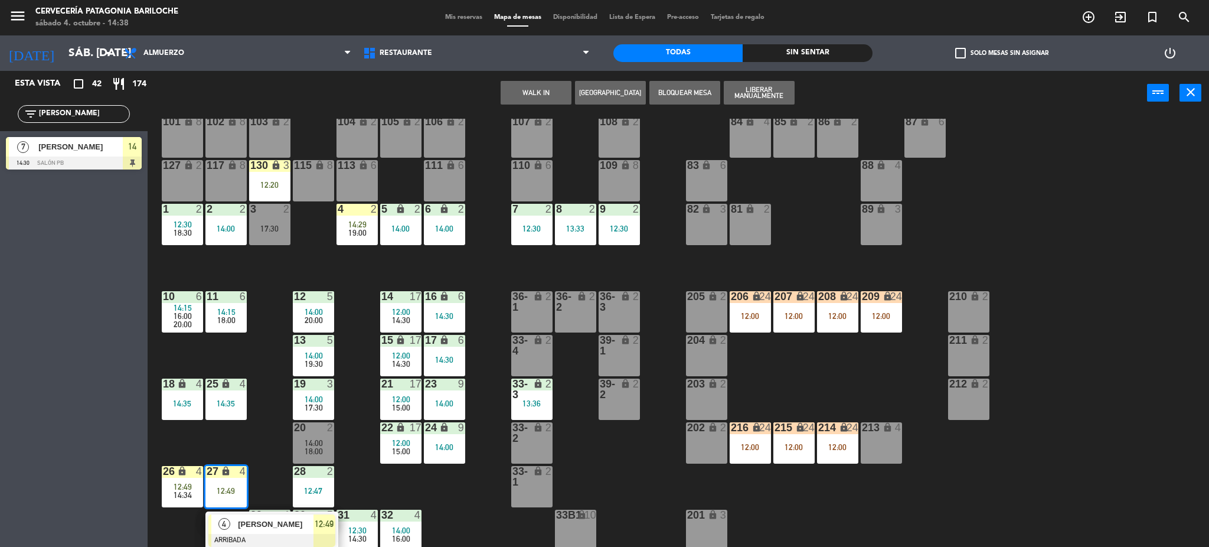
click at [371, 486] on div "101 lock 8 102 lock 8 104 lock 2 105 lock 2 106 lock 2 103 lock 2 107 lock 2 10…" at bounding box center [684, 335] width 1050 height 432
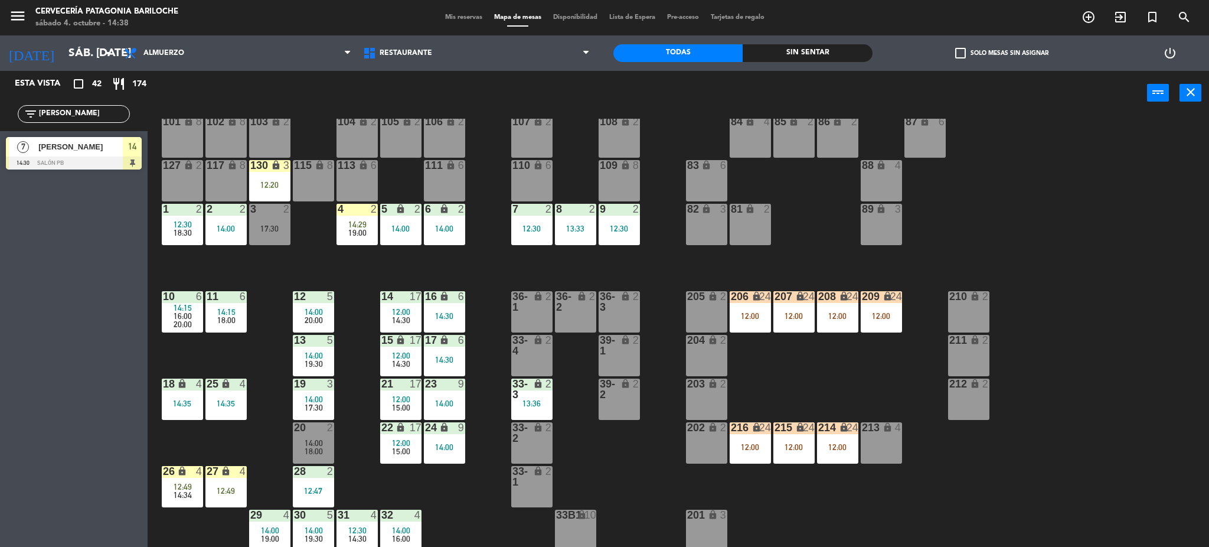
click at [392, 487] on div "101 lock 8 102 lock 8 104 lock 2 105 lock 2 106 lock 2 103 lock 2 107 lock 2 10…" at bounding box center [684, 335] width 1050 height 432
click at [363, 539] on span "14:30" at bounding box center [357, 538] width 18 height 9
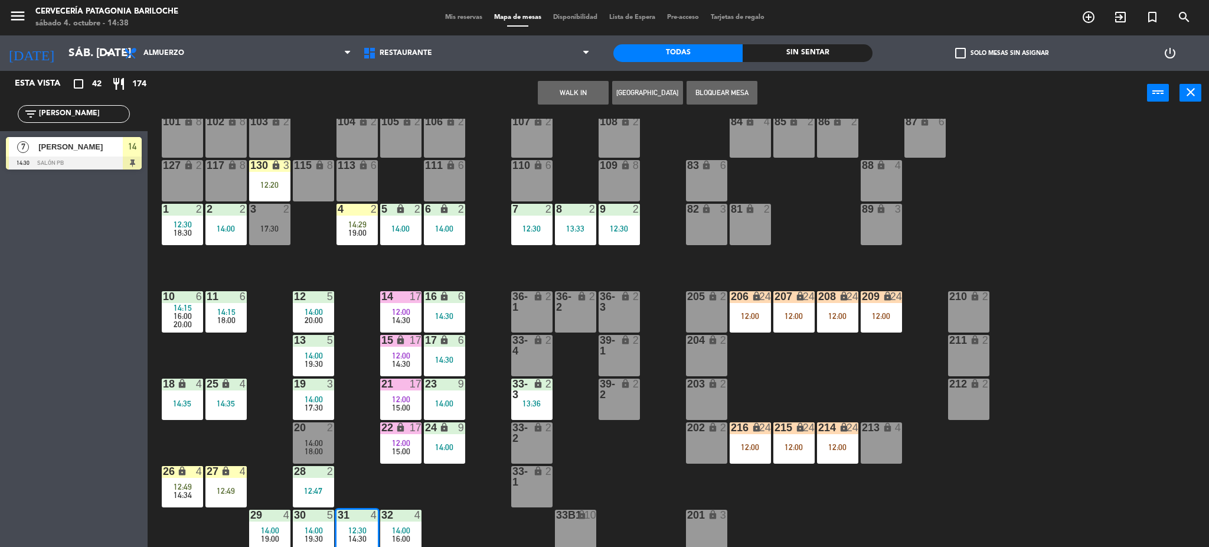
scroll to position [102, 0]
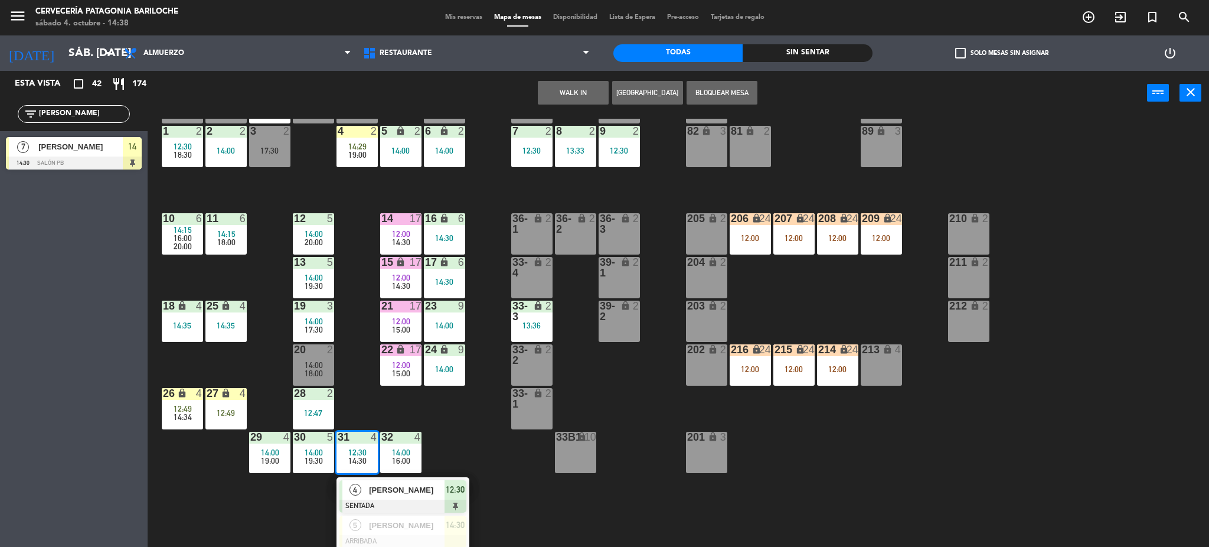
click at [391, 492] on span "Flor Cristo" at bounding box center [407, 489] width 76 height 12
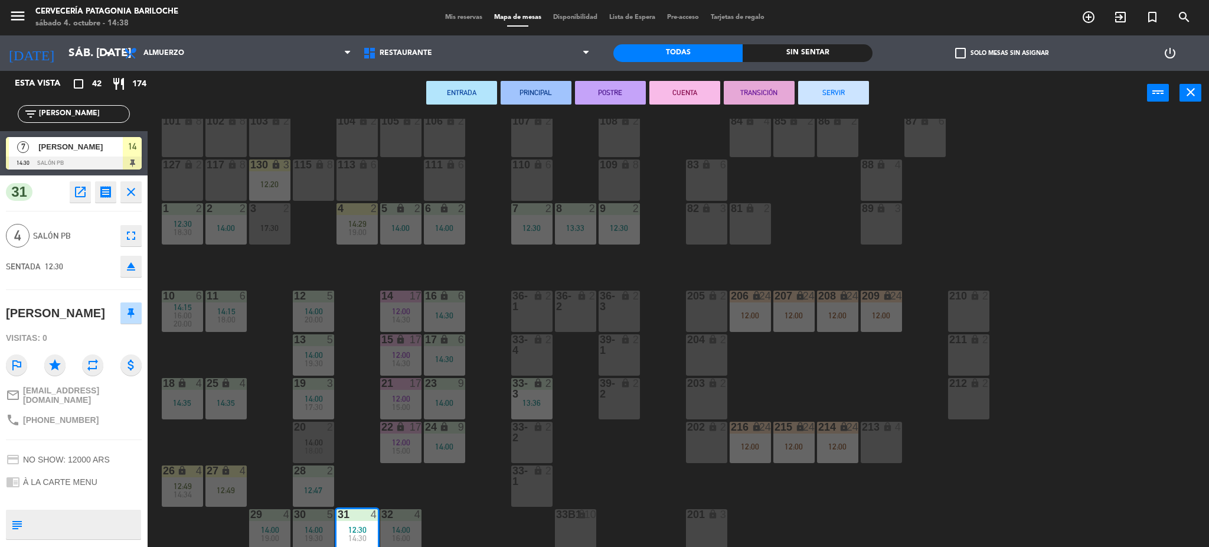
scroll to position [24, 0]
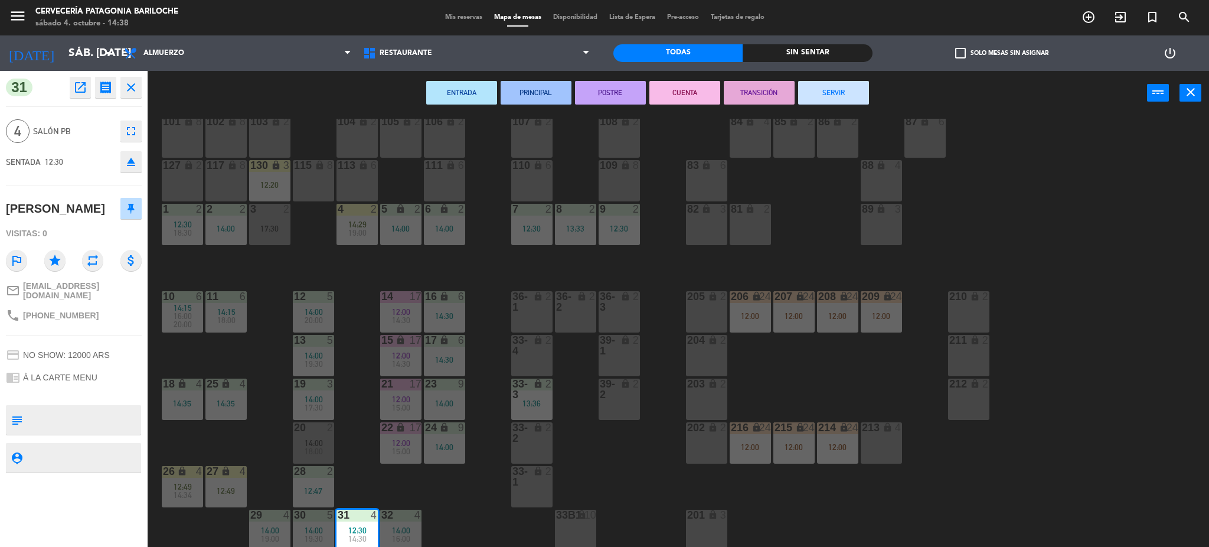
click at [821, 86] on button "SERVIR" at bounding box center [833, 93] width 71 height 24
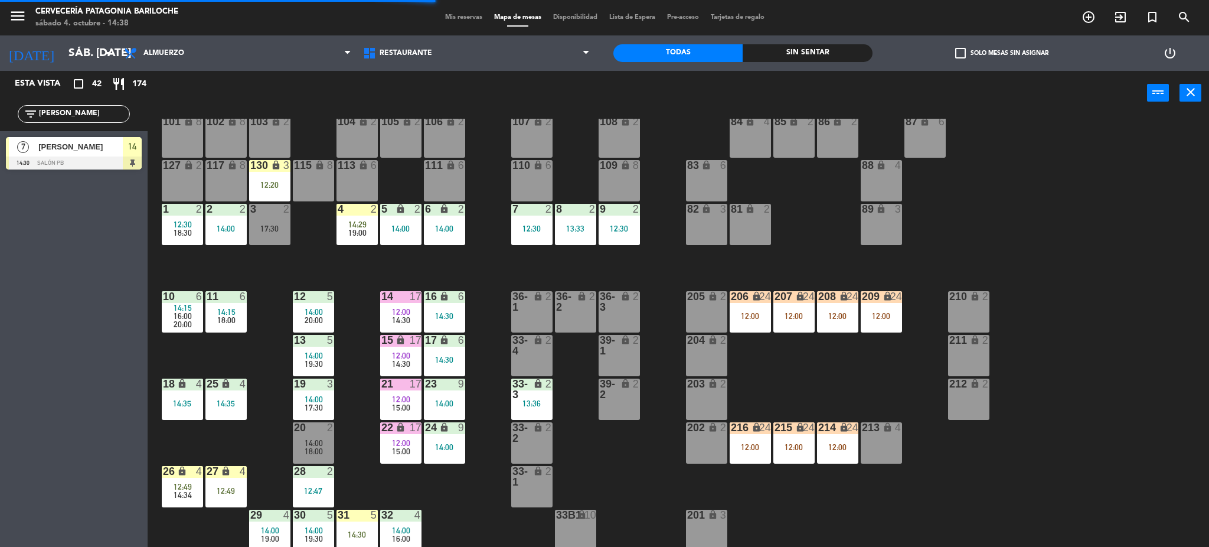
click at [419, 492] on div "101 lock 8 102 lock 8 104 lock 2 105 lock 2 106 lock 2 103 lock 2 107 lock 2 10…" at bounding box center [684, 335] width 1050 height 432
click at [325, 314] on div "14:00" at bounding box center [313, 312] width 41 height 8
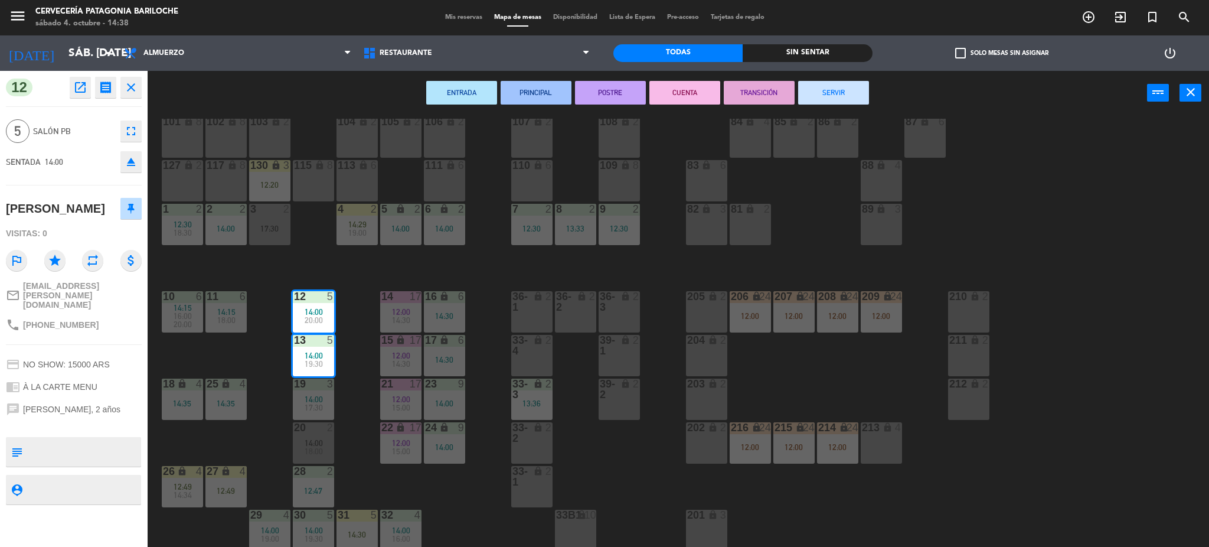
click at [816, 95] on button "SERVIR" at bounding box center [833, 93] width 71 height 24
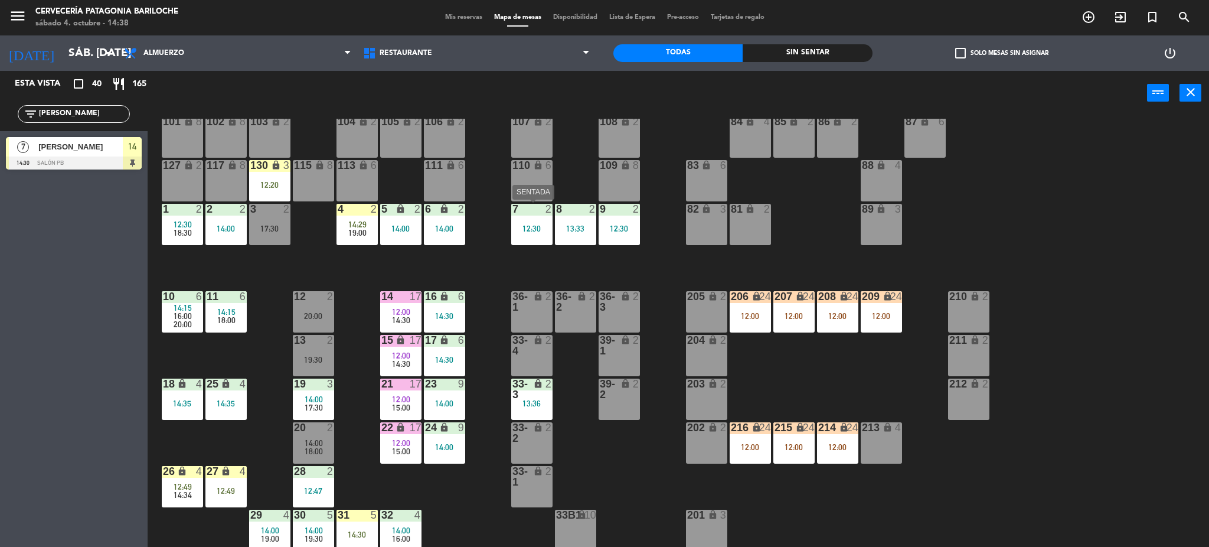
click at [541, 240] on div "7 2 12:30" at bounding box center [531, 224] width 41 height 41
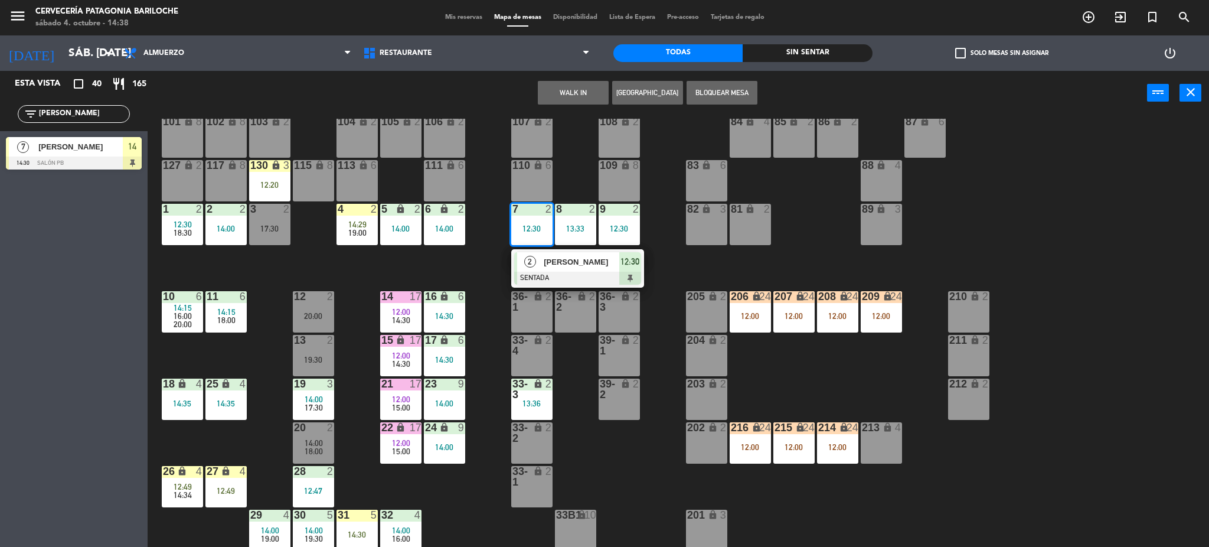
click at [545, 272] on div at bounding box center [577, 278] width 127 height 13
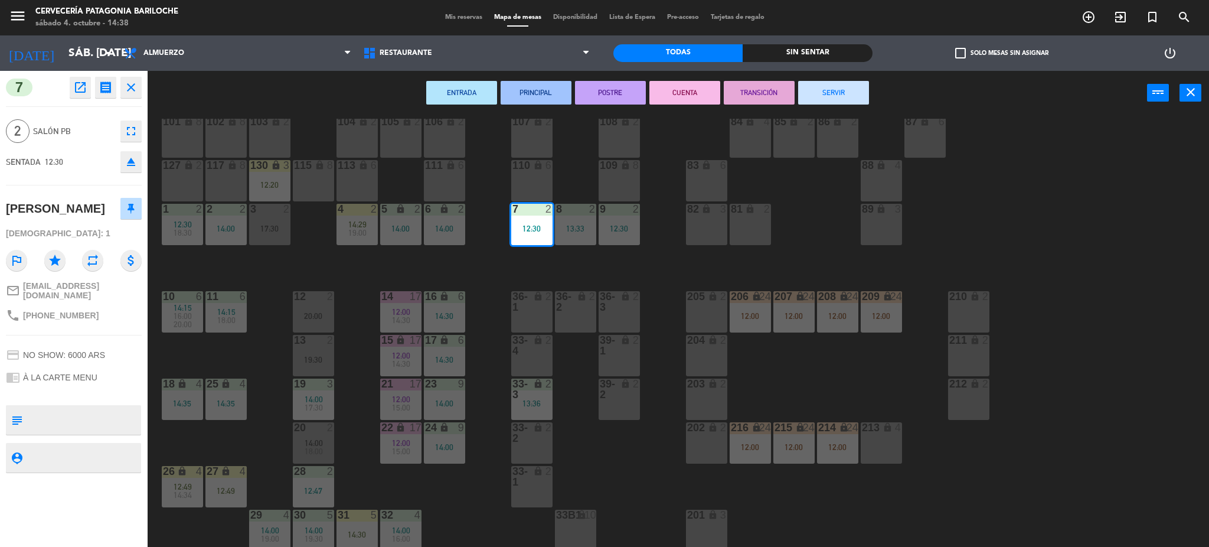
click at [832, 83] on button "SERVIR" at bounding box center [833, 93] width 71 height 24
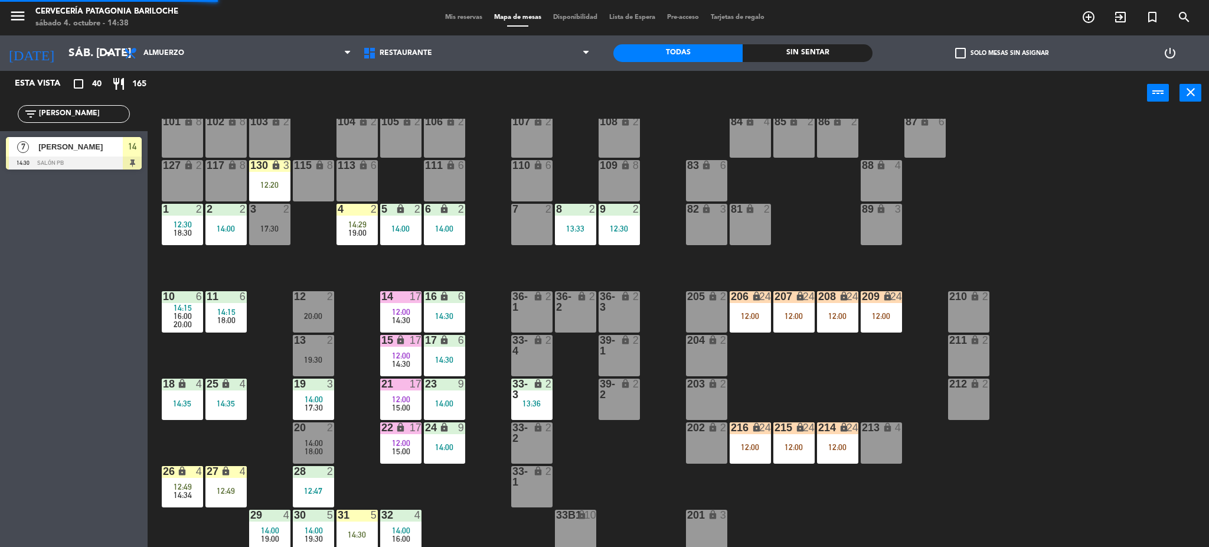
click at [357, 237] on div "4 2 14:29 19:00" at bounding box center [356, 224] width 41 height 41
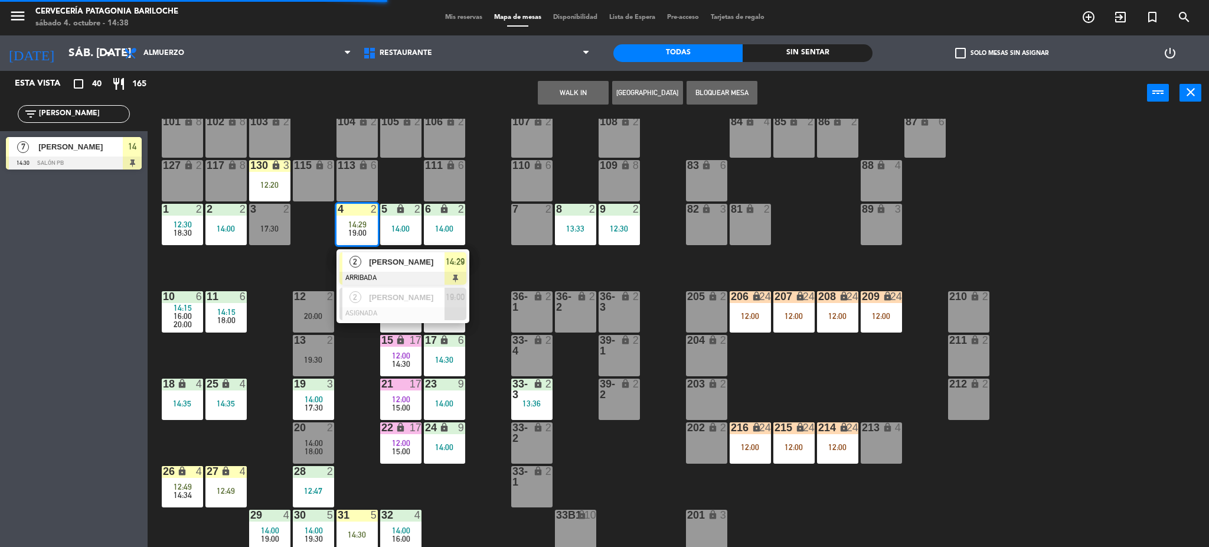
click at [372, 266] on span "[PERSON_NAME]" at bounding box center [407, 262] width 76 height 12
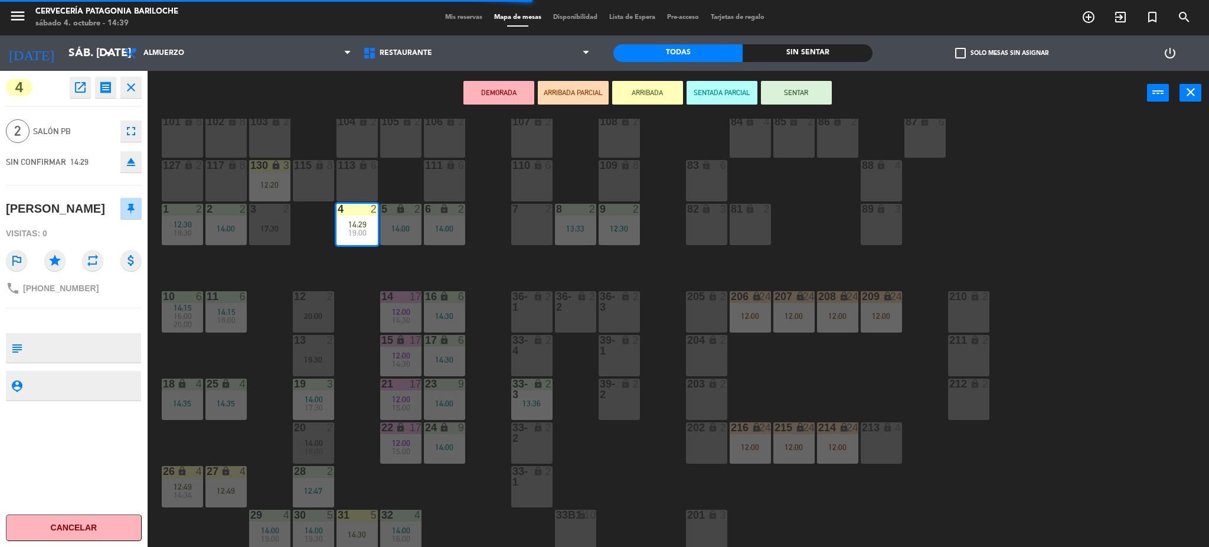
click at [519, 237] on div "7 2" at bounding box center [531, 224] width 41 height 41
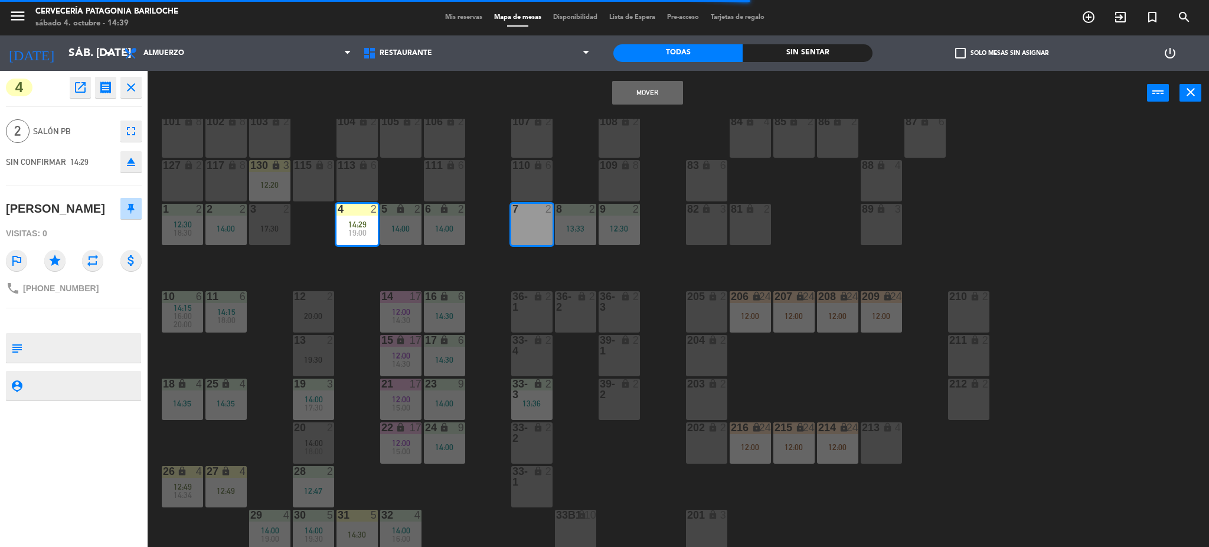
click at [622, 94] on button "Mover" at bounding box center [647, 93] width 71 height 24
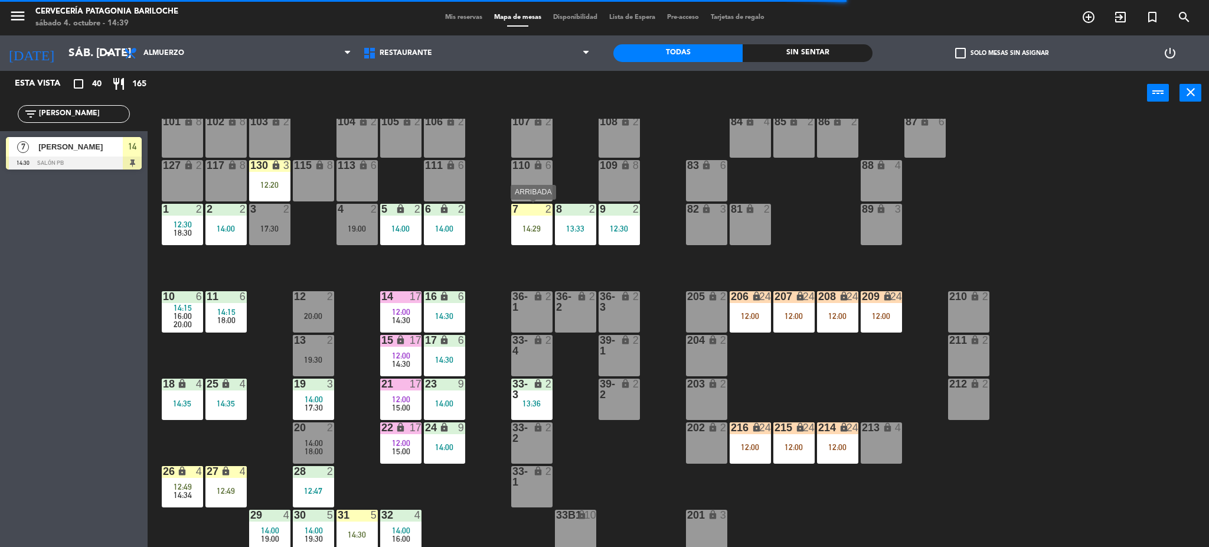
click at [541, 228] on div "14:29" at bounding box center [531, 228] width 41 height 8
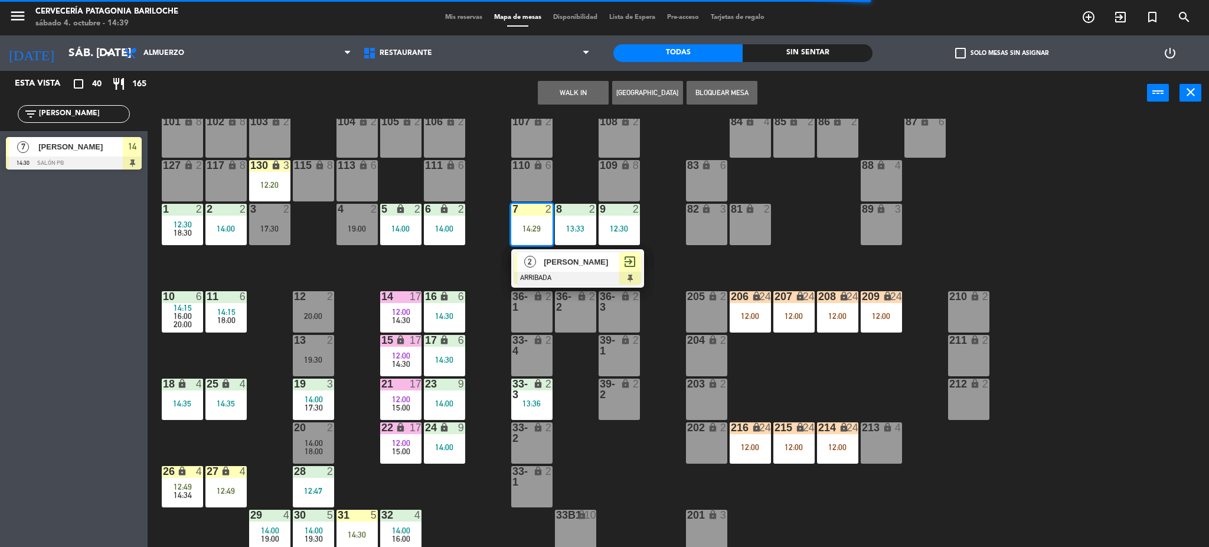
click at [542, 264] on div "[PERSON_NAME]" at bounding box center [580, 261] width 77 height 19
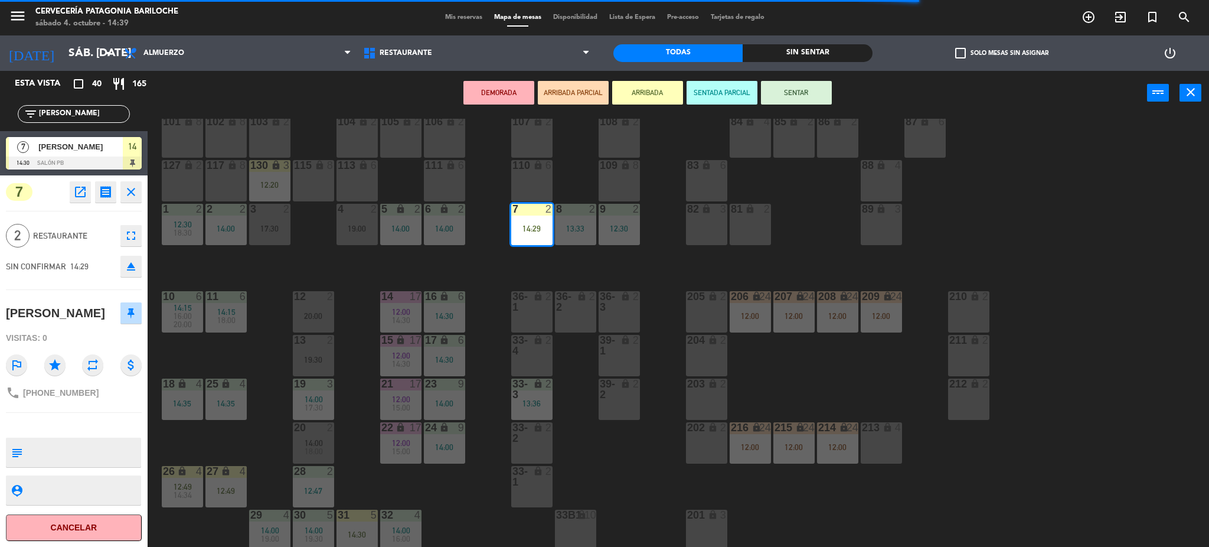
click at [780, 88] on button "SENTAR" at bounding box center [796, 93] width 71 height 24
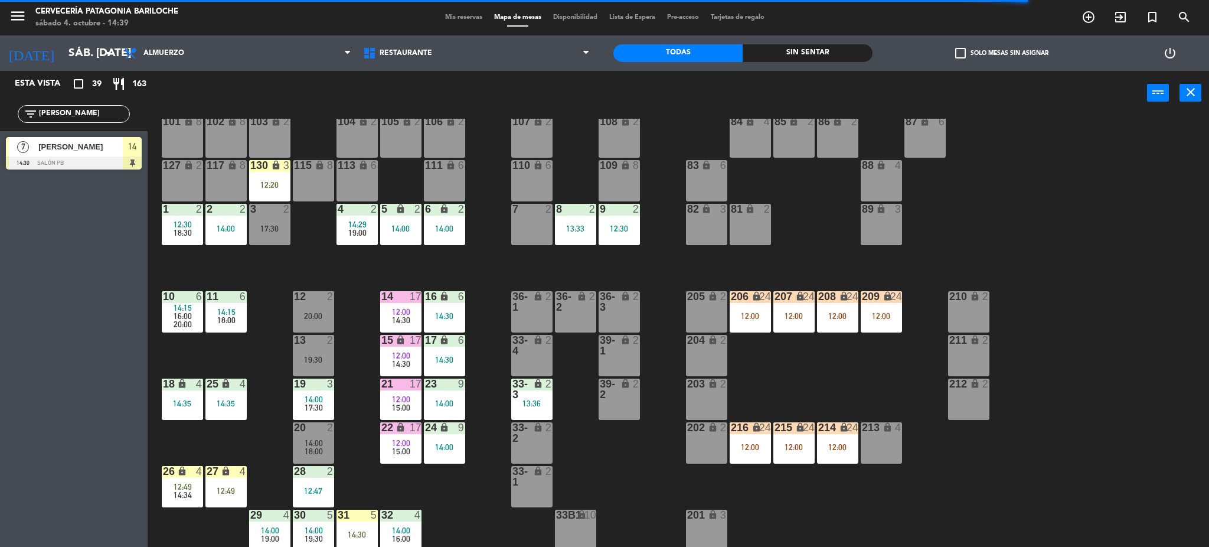
click at [532, 223] on div "7 2" at bounding box center [531, 224] width 41 height 41
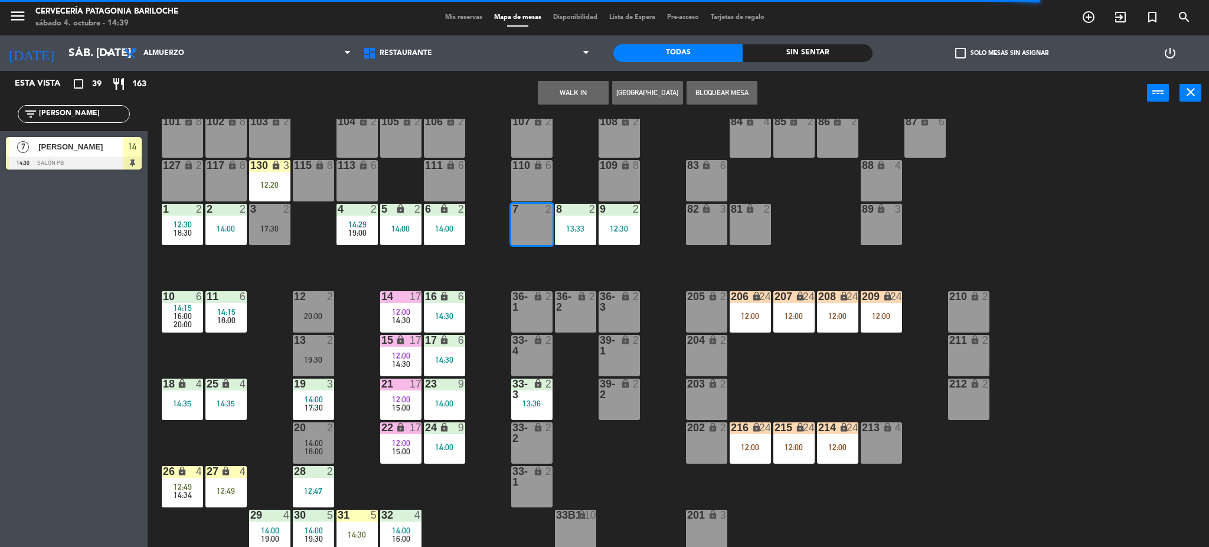
click at [567, 272] on div "101 lock 8 102 lock 8 104 lock 2 105 lock 2 106 lock 2 103 lock 2 107 lock 2 10…" at bounding box center [684, 335] width 1050 height 432
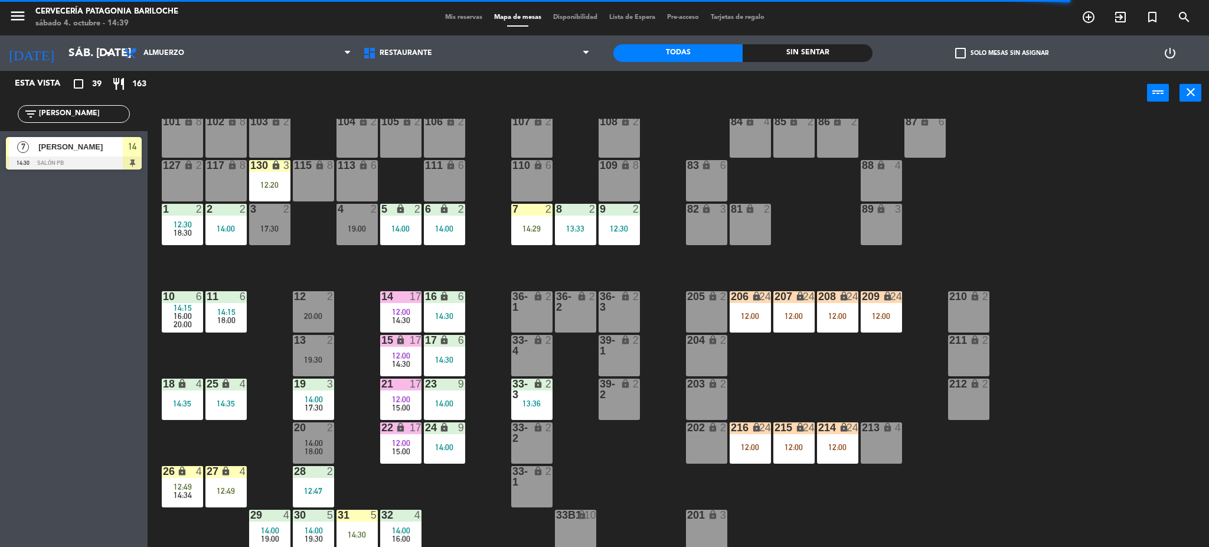
click at [534, 245] on div "101 lock 8 102 lock 8 104 lock 2 105 lock 2 106 lock 2 103 lock 2 107 lock 2 10…" at bounding box center [684, 335] width 1050 height 432
click at [533, 244] on div "7 2 14:29" at bounding box center [531, 224] width 41 height 41
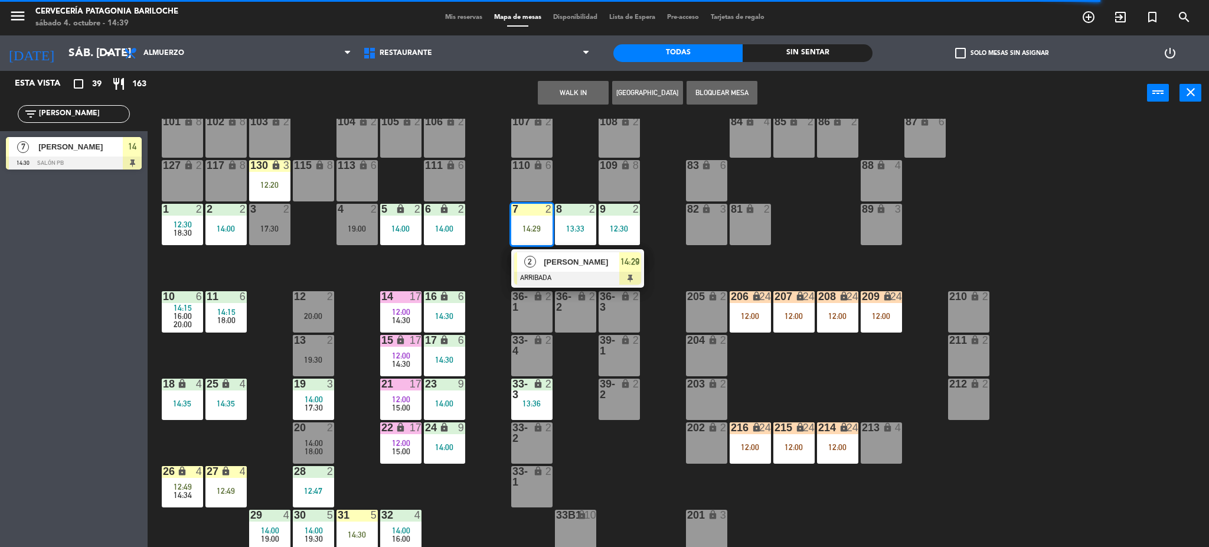
click at [537, 264] on div "2" at bounding box center [529, 261] width 25 height 19
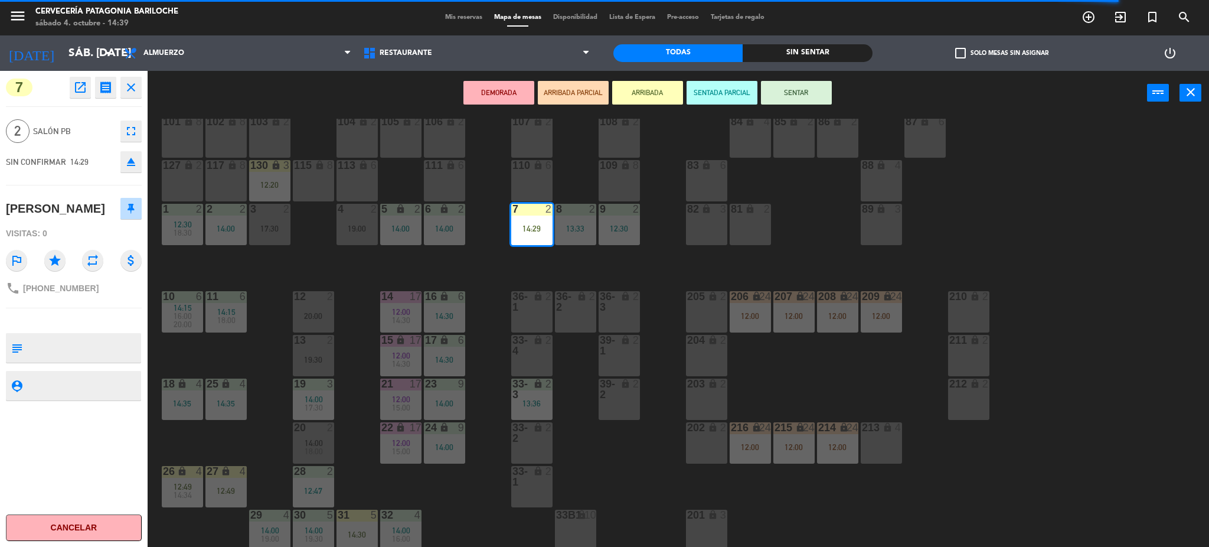
click at [774, 101] on button "SENTAR" at bounding box center [796, 93] width 71 height 24
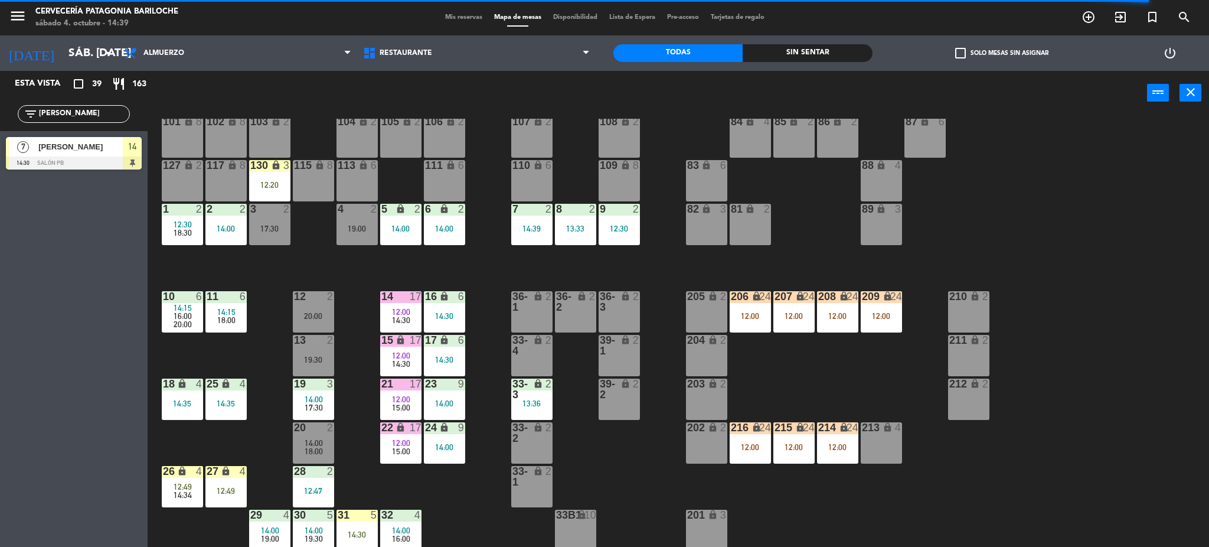
click at [571, 280] on div "101 lock 8 102 lock 8 104 lock 2 105 lock 2 106 lock 2 103 lock 2 107 lock 2 10…" at bounding box center [684, 335] width 1050 height 432
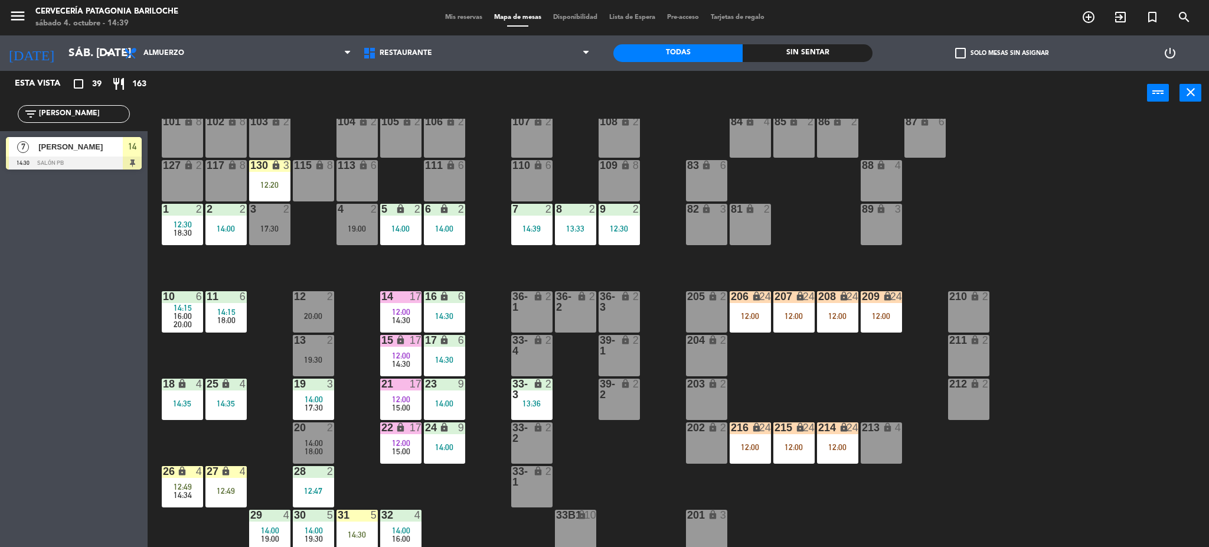
click at [591, 461] on div "101 lock 8 102 lock 8 104 lock 2 105 lock 2 106 lock 2 103 lock 2 107 lock 2 10…" at bounding box center [684, 335] width 1050 height 432
click at [174, 241] on div "1 2 12:30 18:30" at bounding box center [182, 224] width 41 height 41
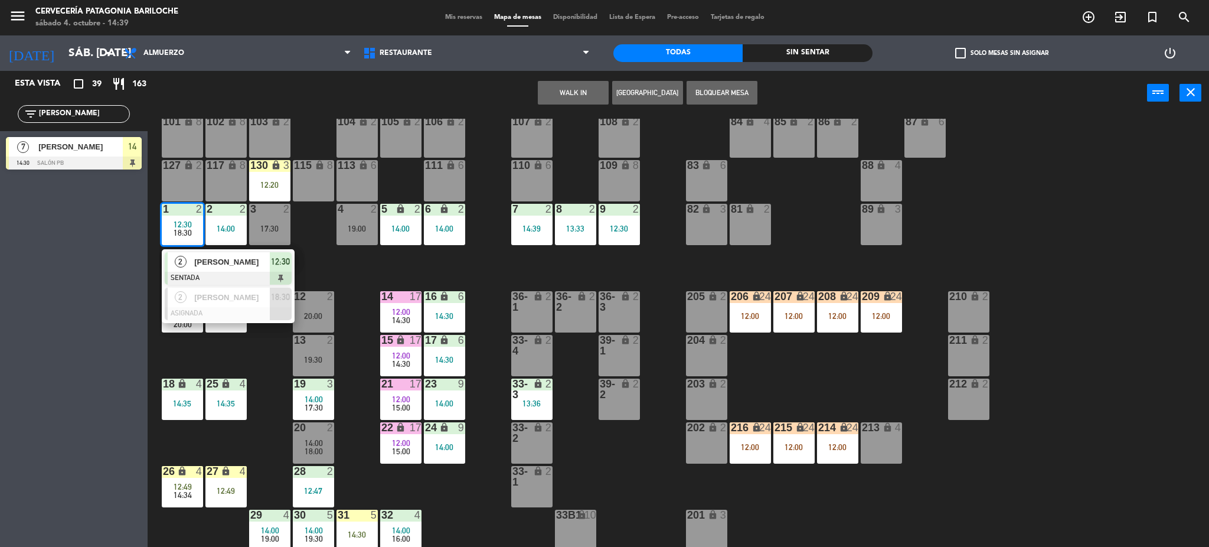
click at [235, 269] on div "Mariela Martinez" at bounding box center [231, 261] width 77 height 19
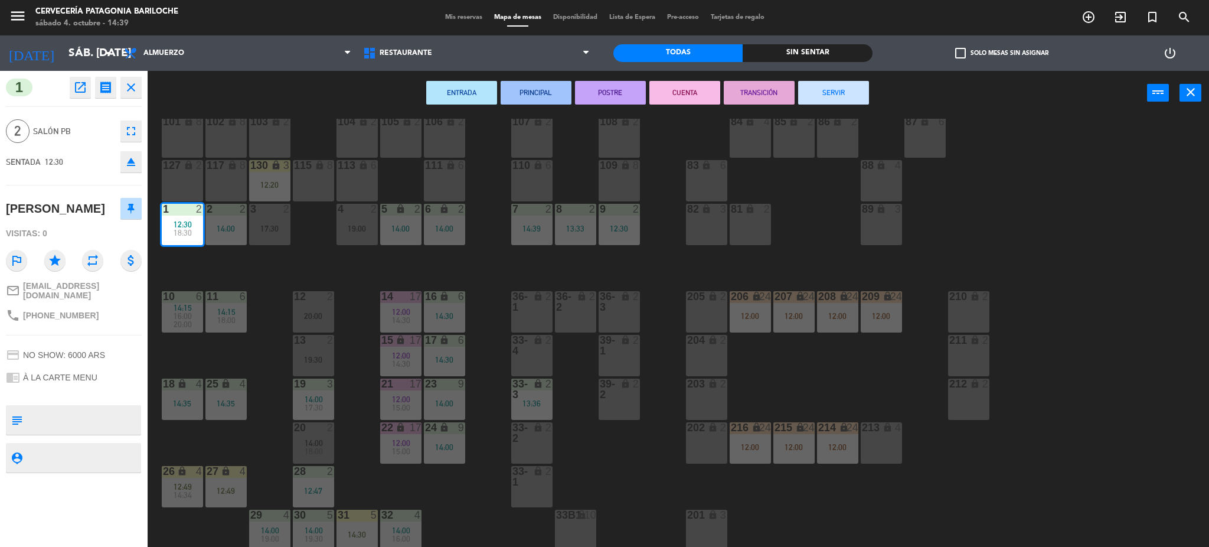
click at [824, 86] on button "SERVIR" at bounding box center [833, 93] width 71 height 24
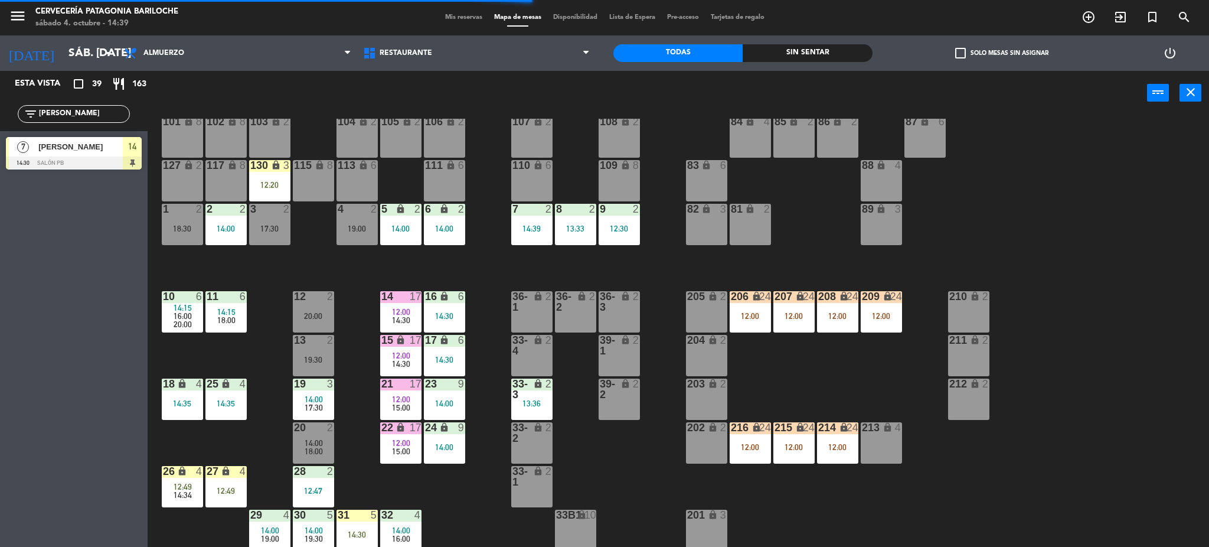
click at [97, 112] on input "GALVAN" at bounding box center [83, 113] width 91 height 13
type input "NICO"
click at [22, 239] on div "Esta vista crop_square 39 restaurant 163 filter_list NICO 2 Nicolas schroeter 1…" at bounding box center [74, 309] width 148 height 476
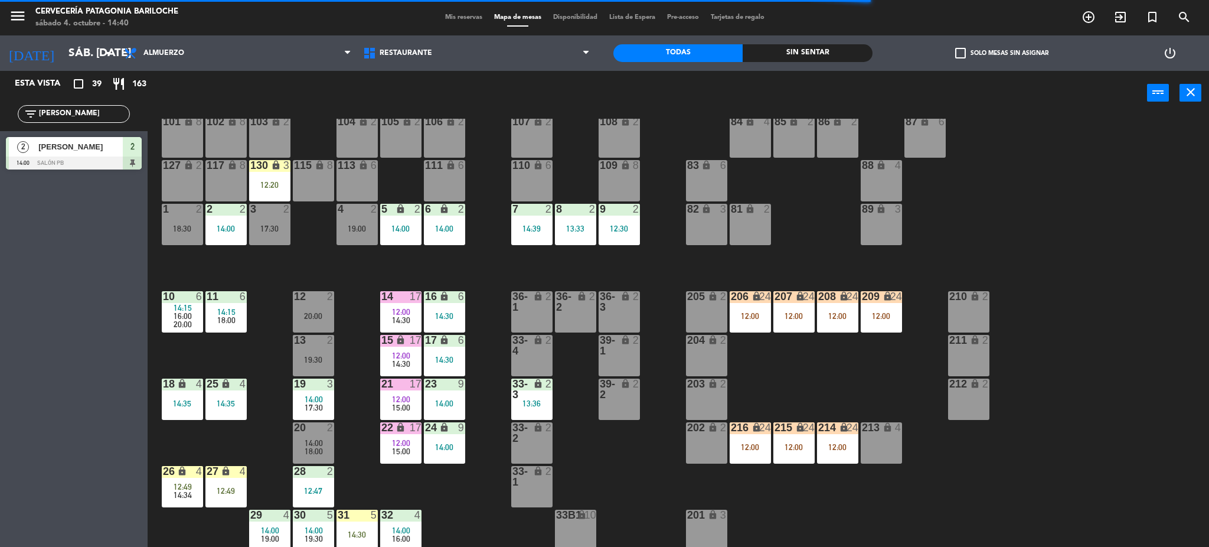
click at [67, 162] on div at bounding box center [74, 162] width 136 height 13
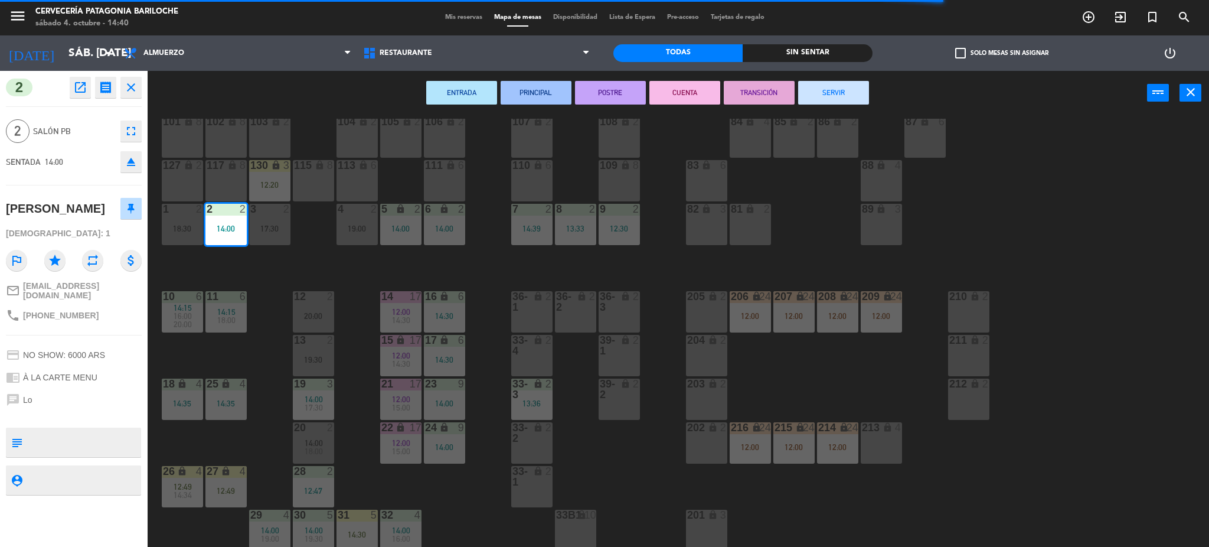
click at [227, 269] on div "101 lock 8 102 lock 8 104 lock 2 105 lock 2 106 lock 2 103 lock 2 107 lock 2 10…" at bounding box center [684, 335] width 1050 height 432
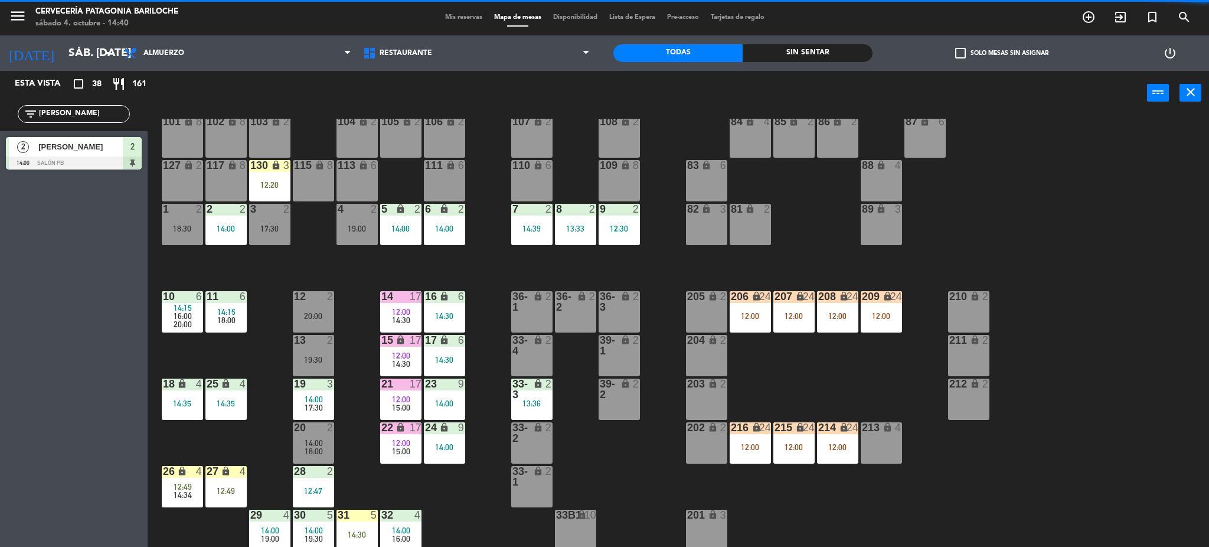
click at [234, 236] on div "2 2 14:00" at bounding box center [225, 224] width 41 height 41
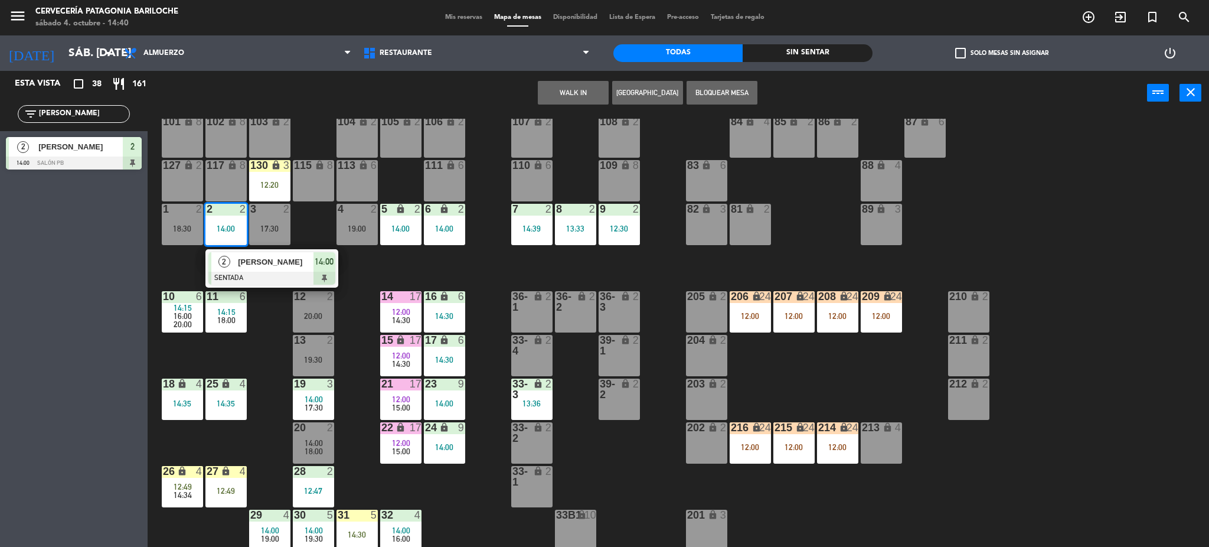
click at [233, 270] on div "2" at bounding box center [223, 261] width 25 height 19
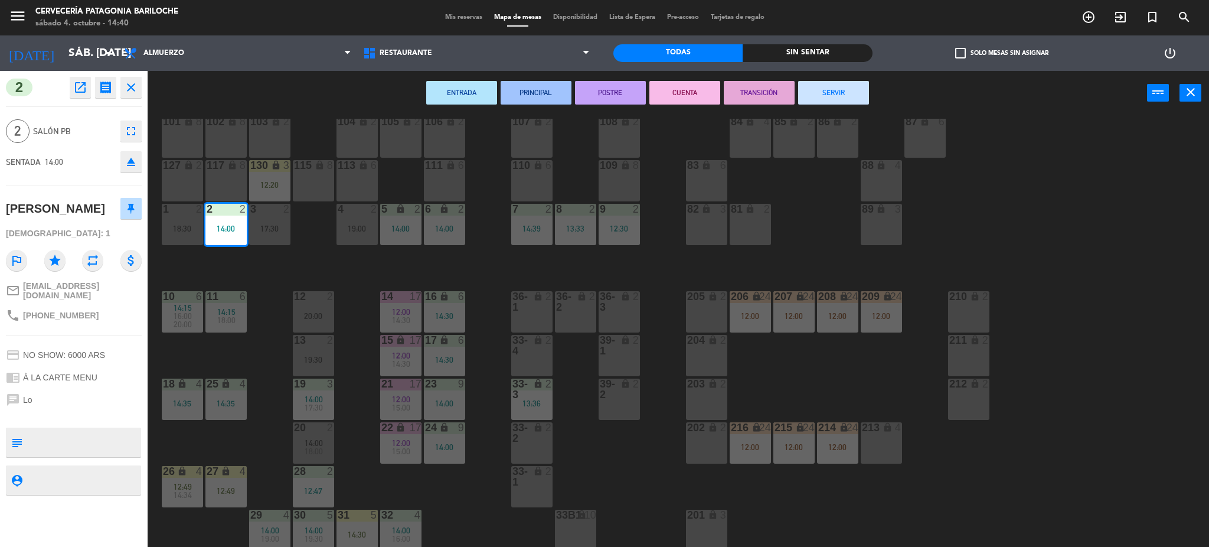
click at [166, 236] on div "1 2 18:30" at bounding box center [182, 224] width 41 height 41
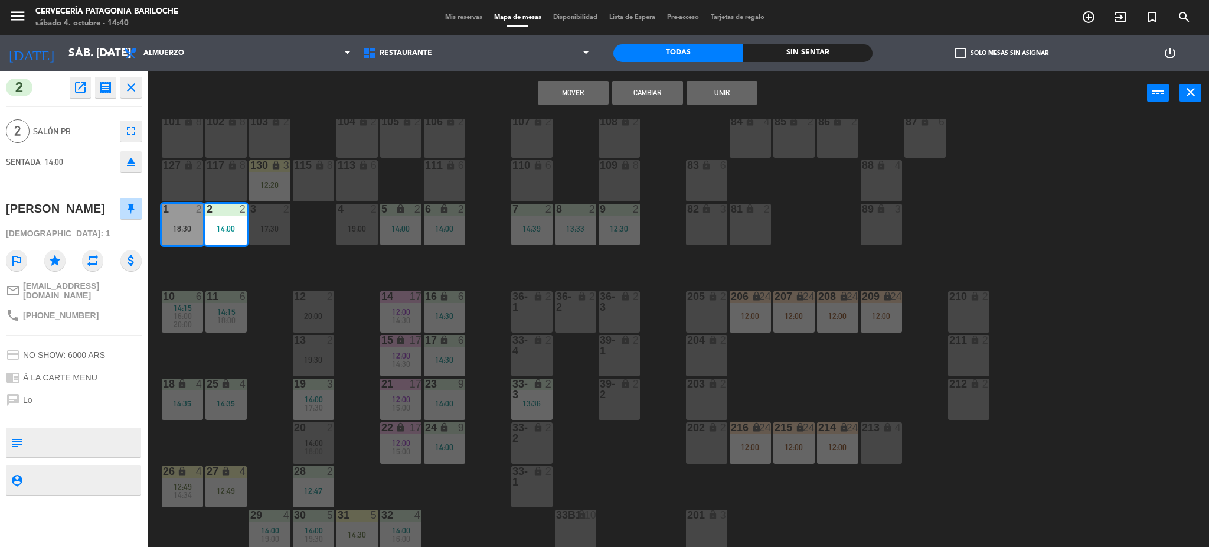
click at [562, 91] on button "Mover" at bounding box center [573, 93] width 71 height 24
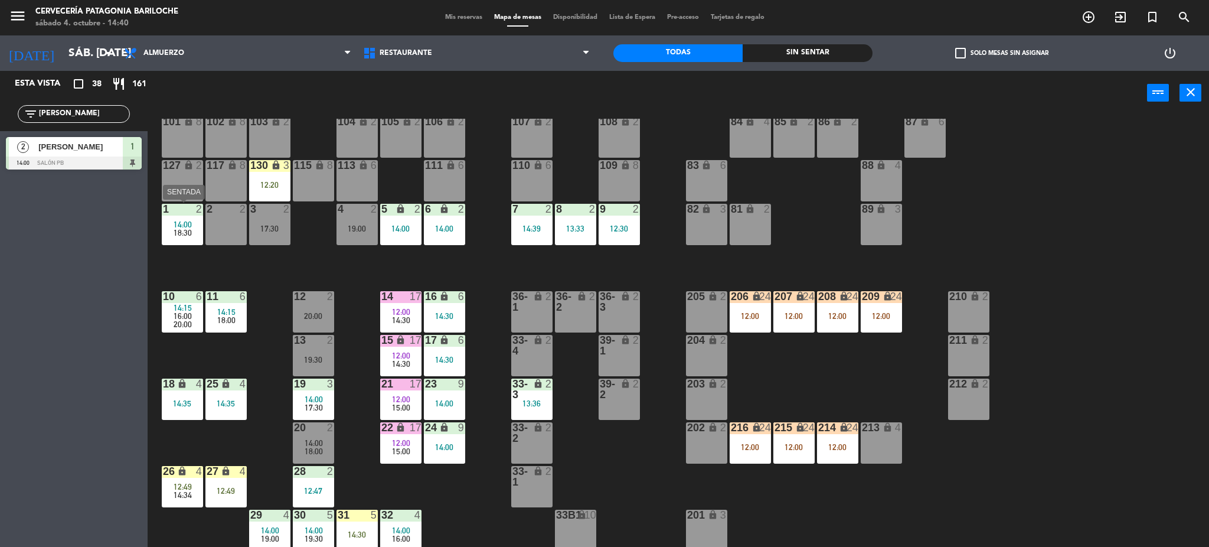
click at [231, 224] on div "2 2" at bounding box center [225, 224] width 41 height 41
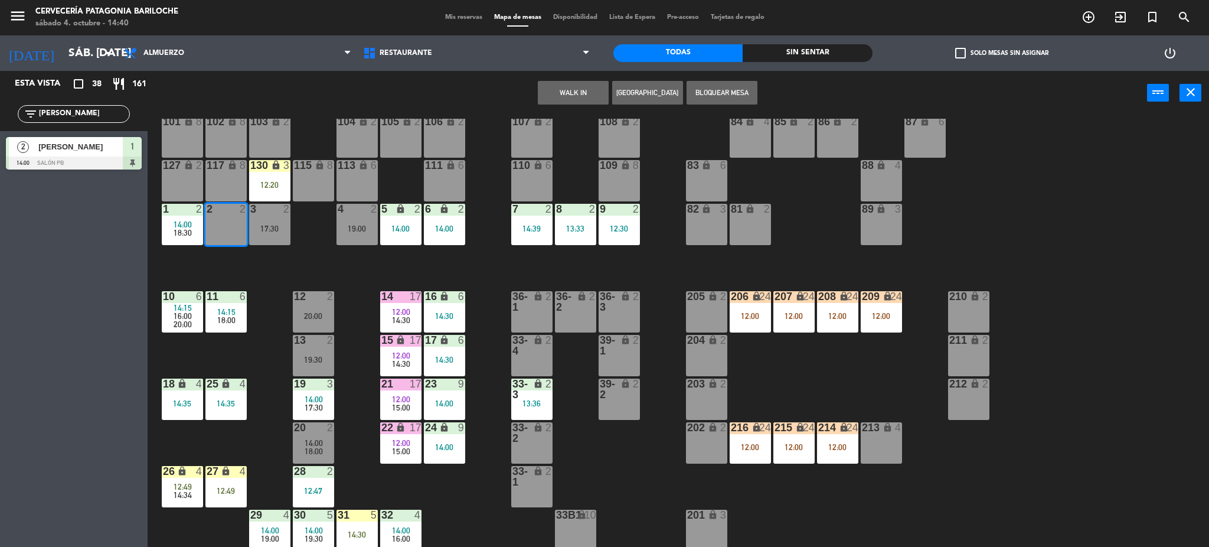
click at [566, 86] on button "WALK IN" at bounding box center [573, 93] width 71 height 24
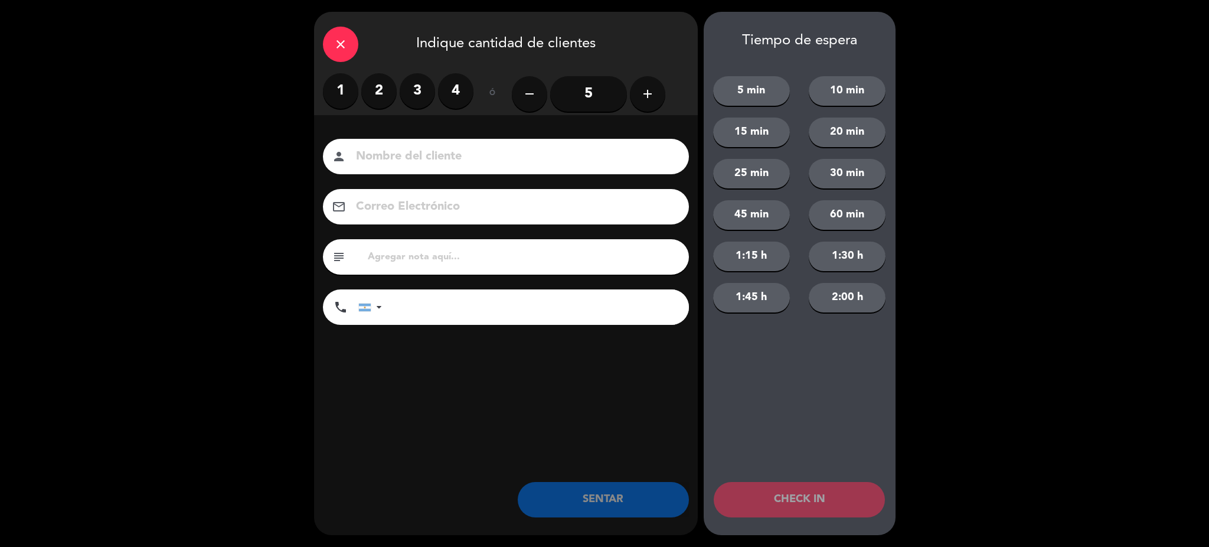
click at [349, 95] on label "1" at bounding box center [340, 90] width 35 height 35
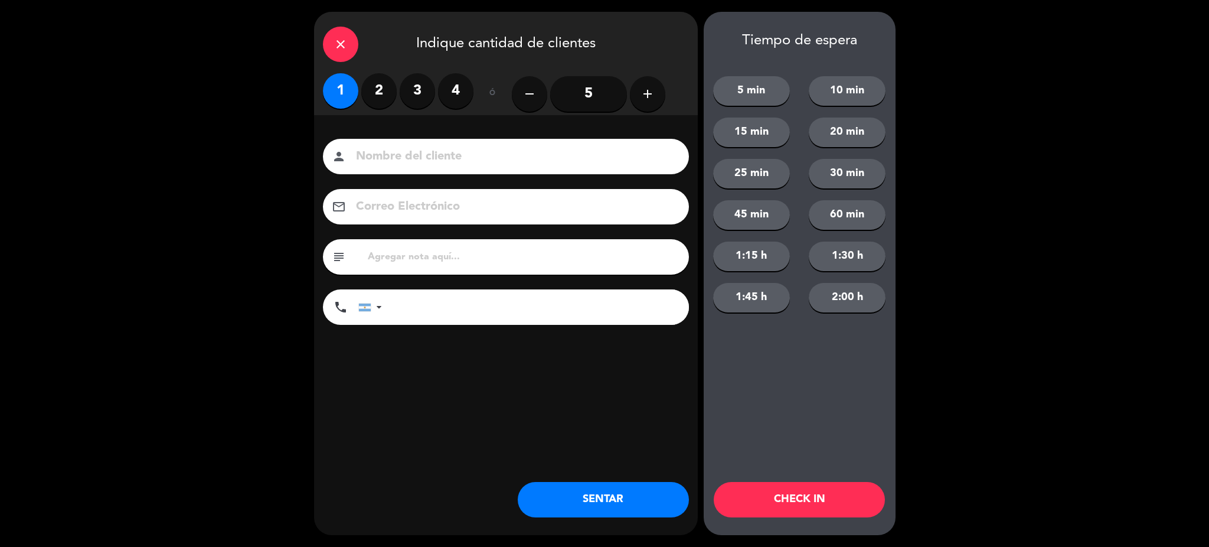
click at [384, 159] on input at bounding box center [514, 156] width 319 height 21
type input "[PERSON_NAME]"
click at [402, 308] on input "tel" at bounding box center [541, 306] width 295 height 35
type input "1131711285"
click at [648, 488] on button "SENTAR" at bounding box center [603, 499] width 171 height 35
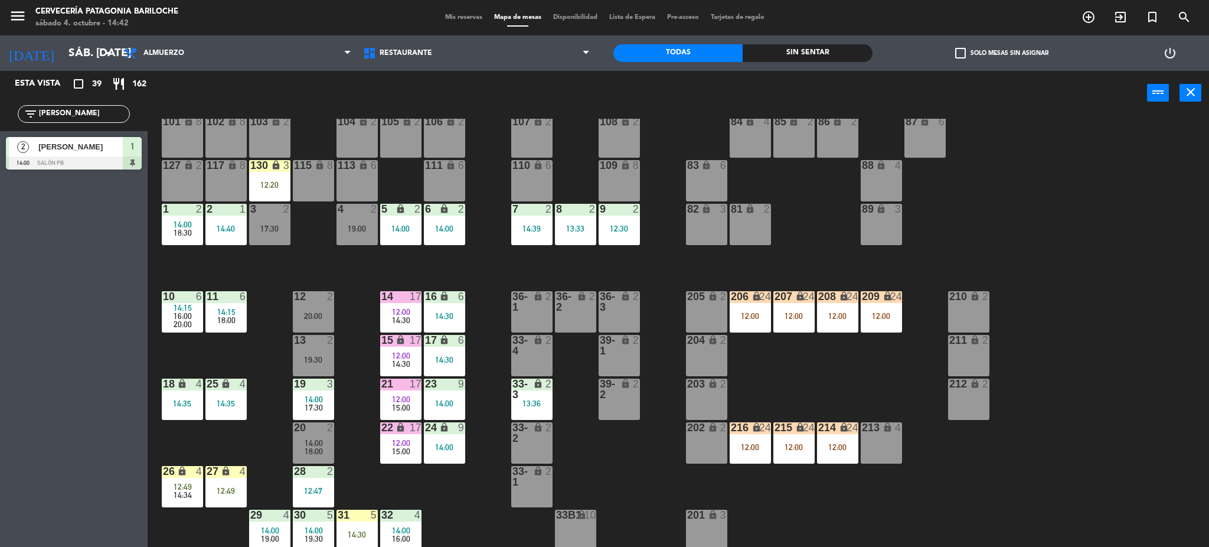
click at [93, 116] on input "NICO" at bounding box center [83, 113] width 91 height 13
type input "CELE"
click at [65, 159] on div at bounding box center [74, 162] width 136 height 13
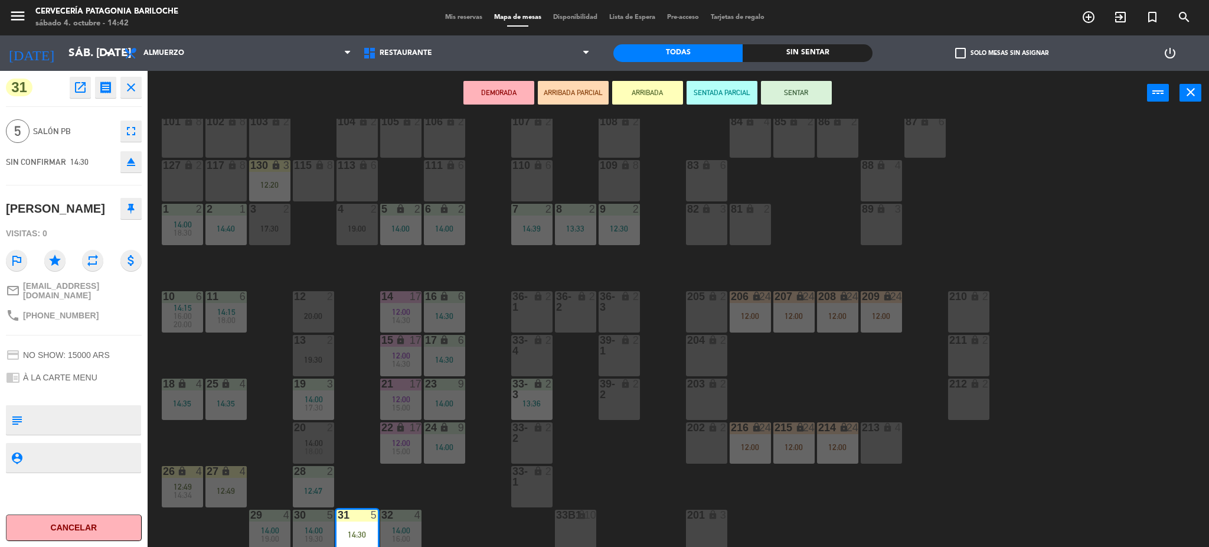
click at [785, 94] on button "SENTAR" at bounding box center [796, 93] width 71 height 24
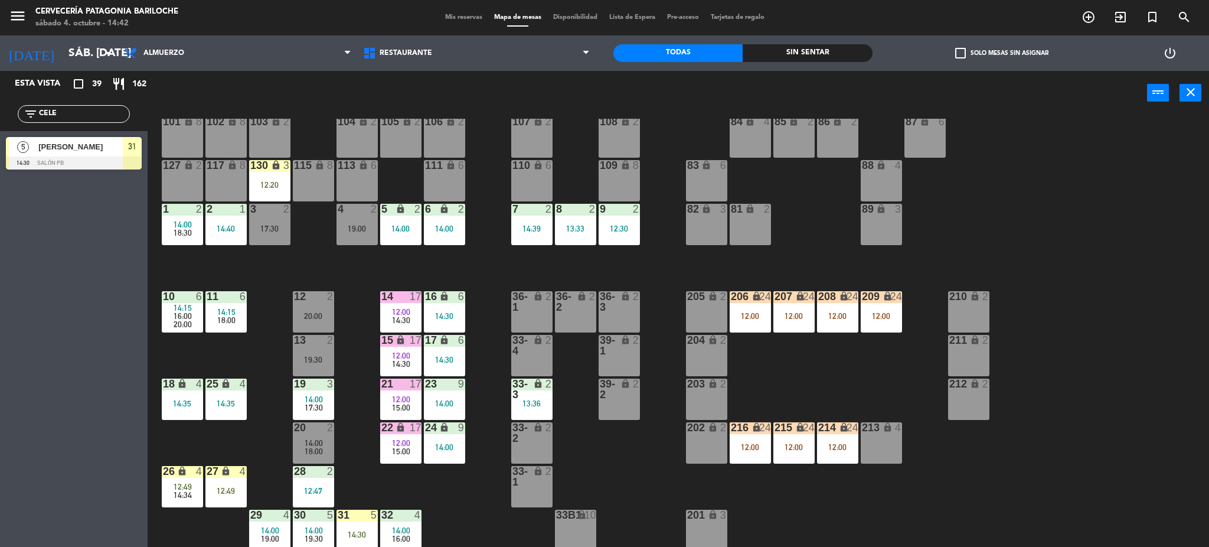
click at [359, 531] on div "14:30" at bounding box center [356, 534] width 41 height 8
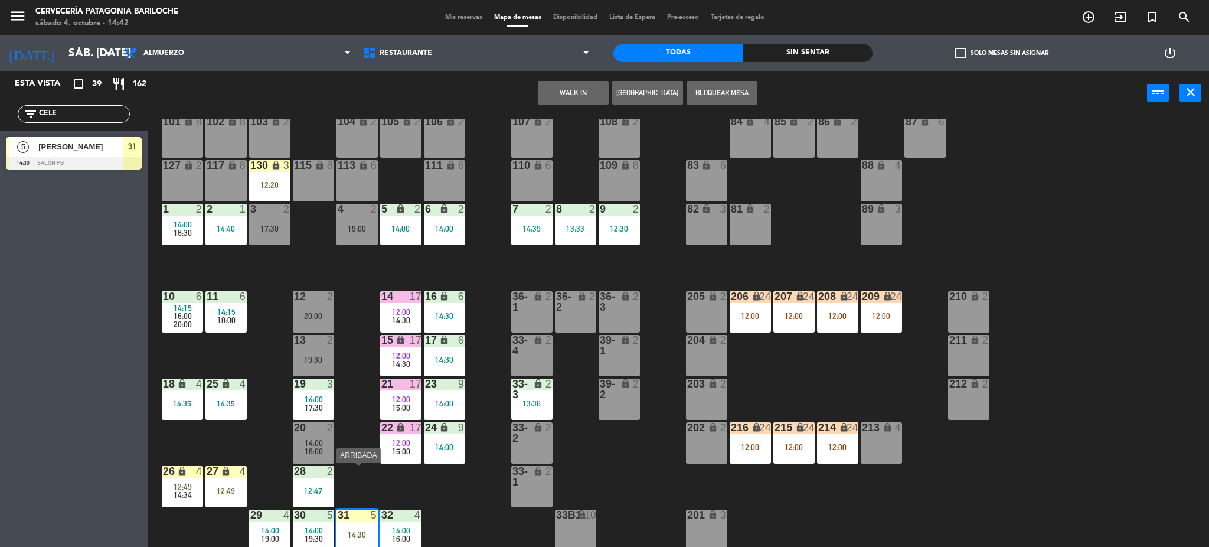
click at [457, 509] on div "101 lock 8 102 lock 8 104 lock 2 105 lock 2 106 lock 2 103 lock 2 107 lock 2 10…" at bounding box center [684, 335] width 1050 height 432
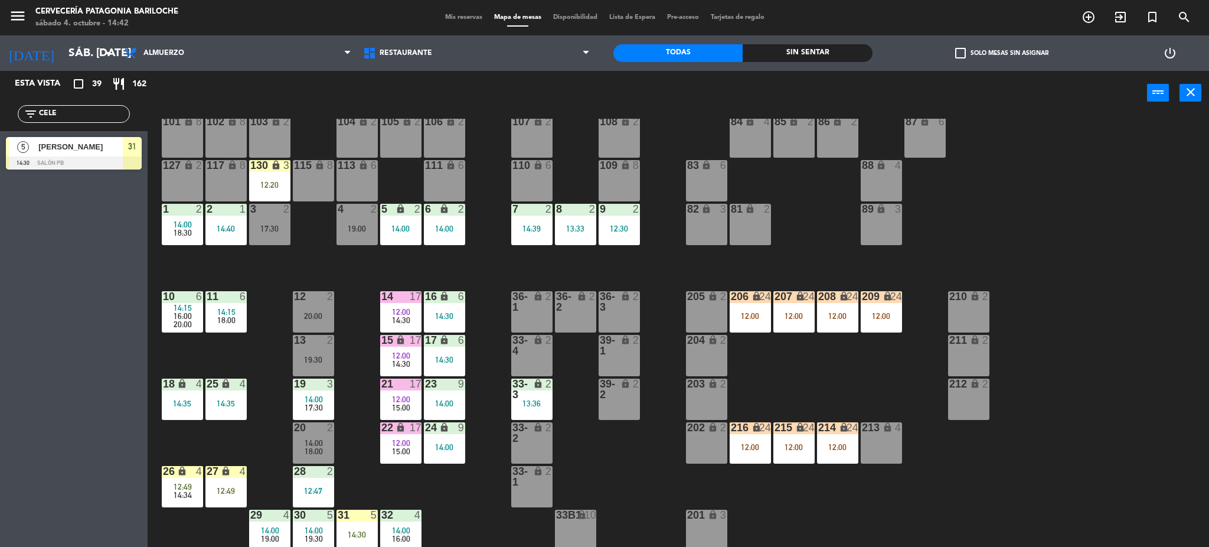
click at [367, 530] on div "14:30" at bounding box center [356, 534] width 41 height 8
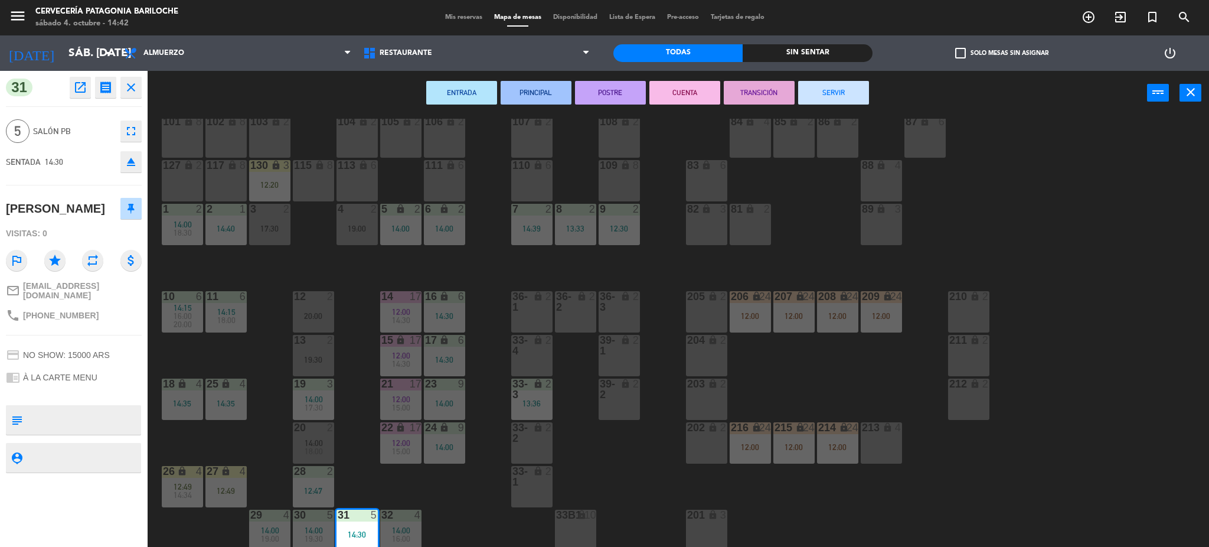
click at [750, 353] on div "101 lock 8 102 lock 8 104 lock 2 105 lock 2 106 lock 2 103 lock 2 107 lock 2 10…" at bounding box center [684, 335] width 1050 height 432
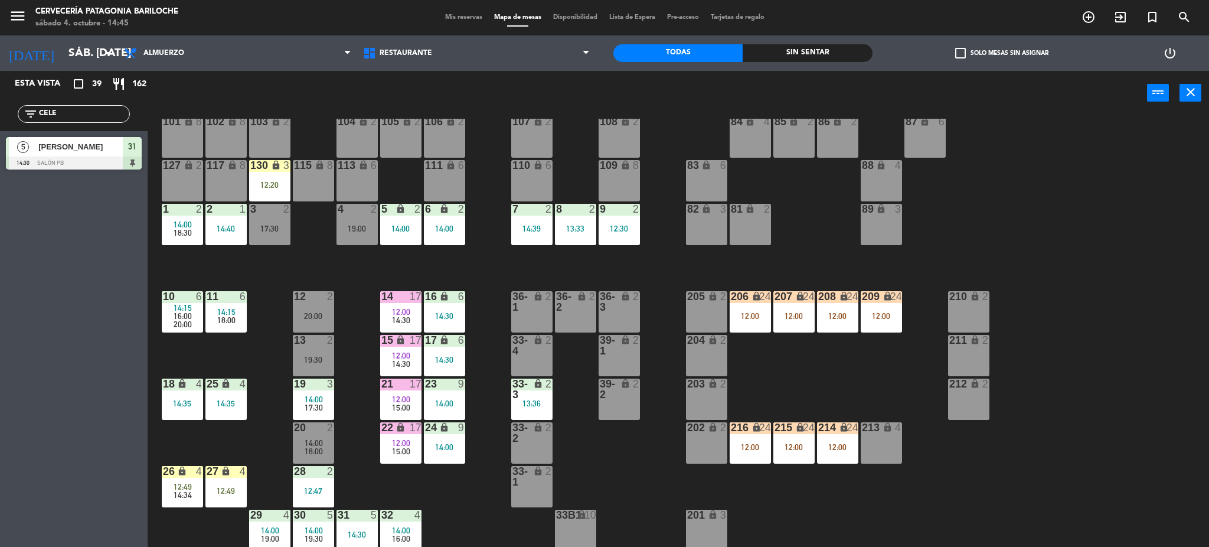
click at [961, 54] on span "check_box_outline_blank" at bounding box center [960, 53] width 11 height 11
click at [1002, 53] on input "check_box_outline_blank Solo mesas sin asignar" at bounding box center [1002, 53] width 0 height 0
click at [86, 116] on input "CELE" at bounding box center [83, 113] width 91 height 13
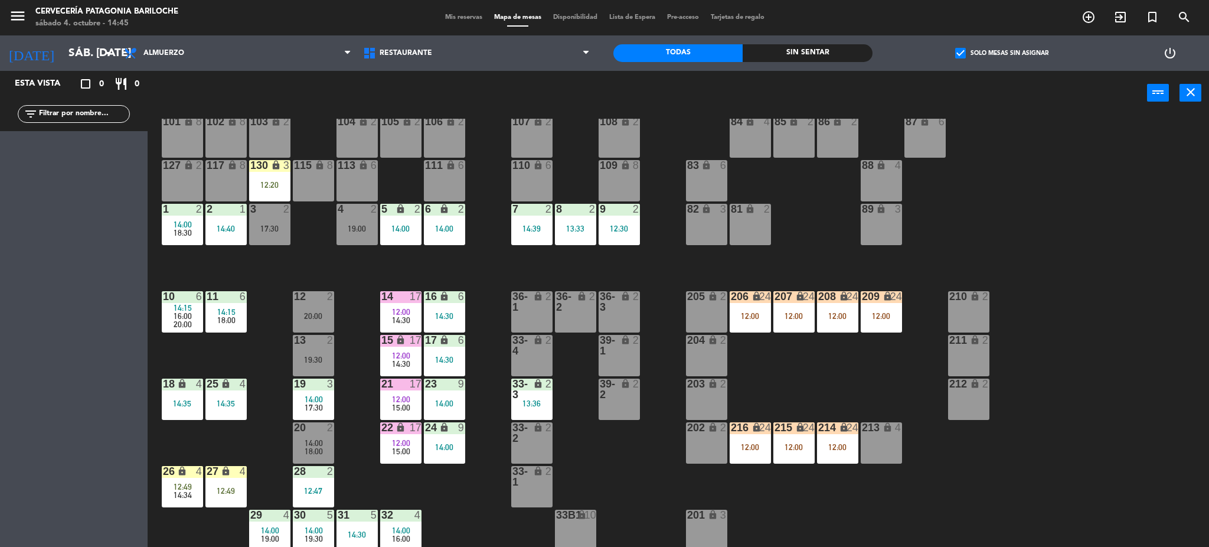
click at [264, 280] on div "101 lock 8 102 lock 8 104 lock 2 105 lock 2 106 lock 2 103 lock 2 107 lock 2 10…" at bounding box center [684, 335] width 1050 height 432
click at [280, 177] on div "130 lock 3 12:20" at bounding box center [269, 180] width 41 height 41
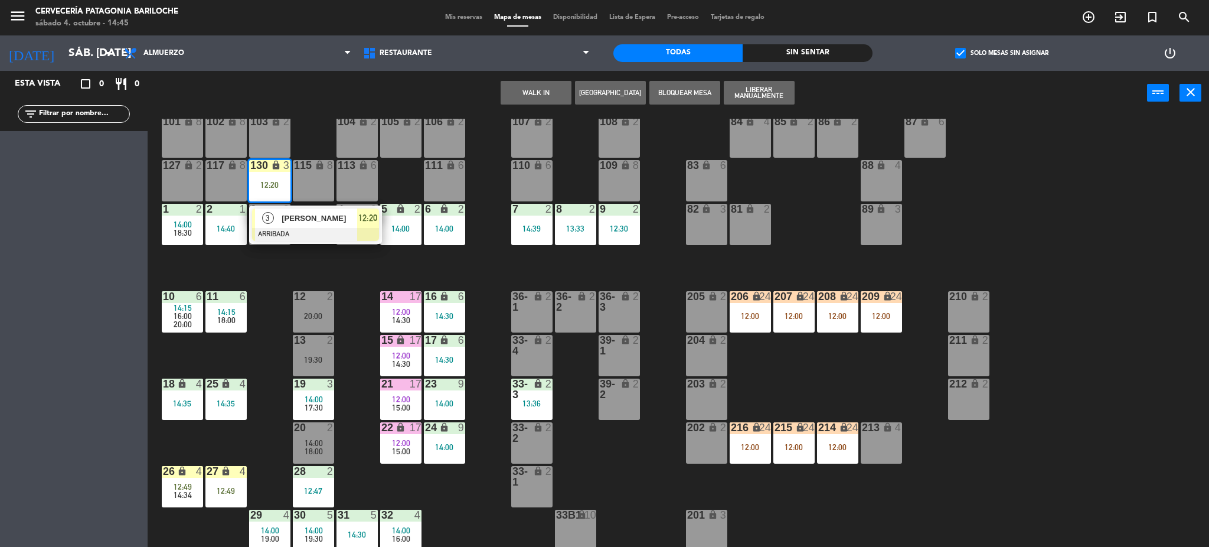
click at [306, 223] on span "JUAN ROLDAN" at bounding box center [320, 218] width 76 height 12
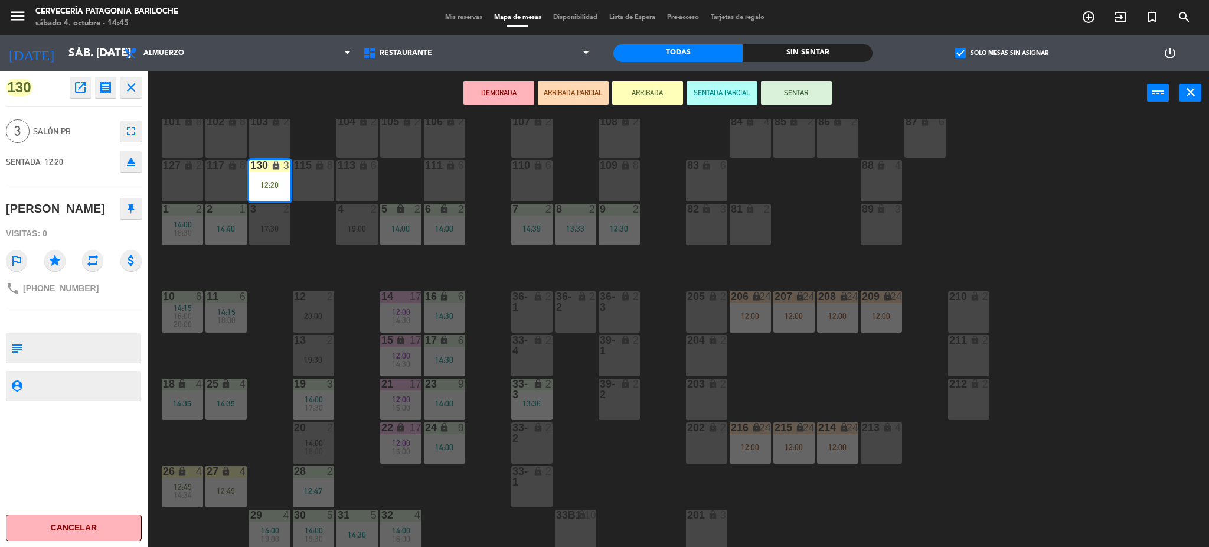
click at [90, 530] on button "Cancelar" at bounding box center [74, 527] width 136 height 27
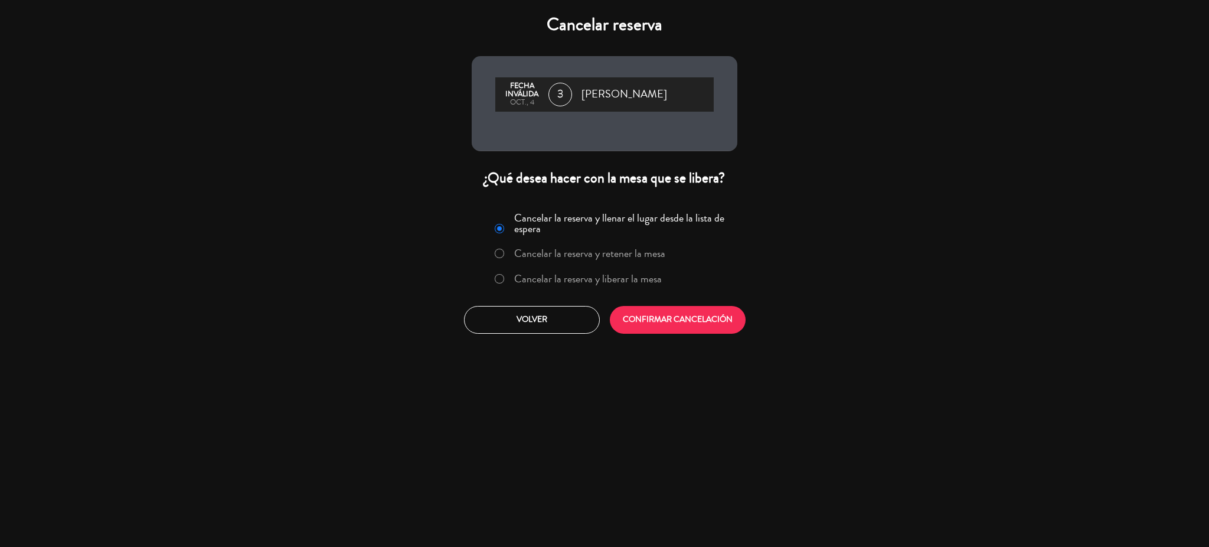
click at [605, 276] on label "Cancelar la reserva y liberar la mesa" at bounding box center [588, 278] width 148 height 11
click at [640, 325] on button "CONFIRMAR CANCELACIÓN" at bounding box center [678, 320] width 136 height 28
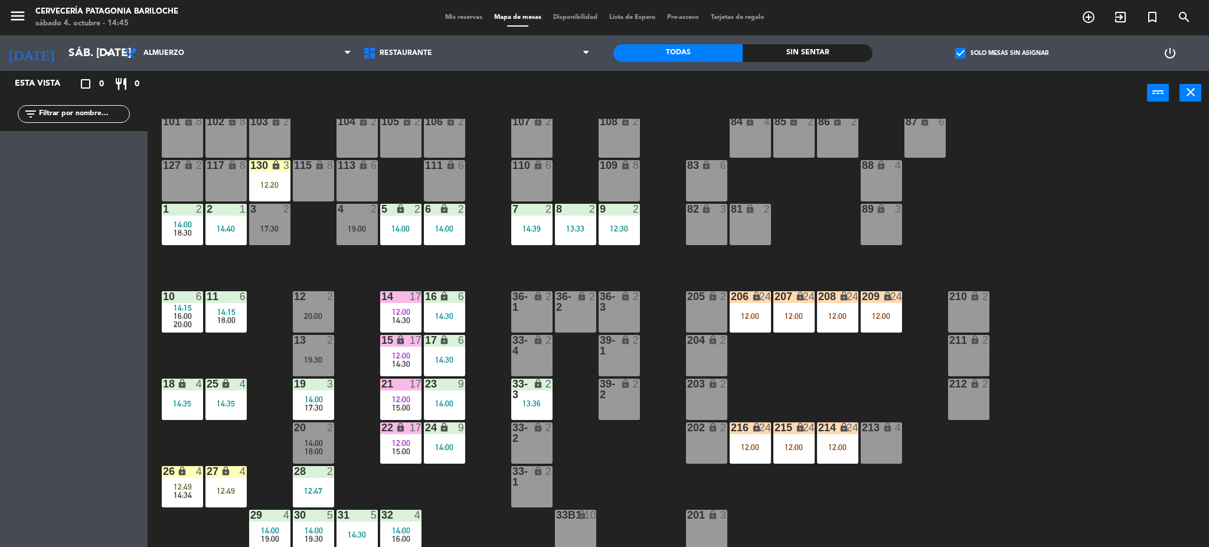
click at [602, 472] on div "101 lock 8 102 lock 8 104 lock 2 105 lock 2 106 lock 2 103 lock 2 107 lock 2 10…" at bounding box center [684, 335] width 1050 height 432
click at [350, 234] on div "4 2 19:00" at bounding box center [356, 224] width 41 height 41
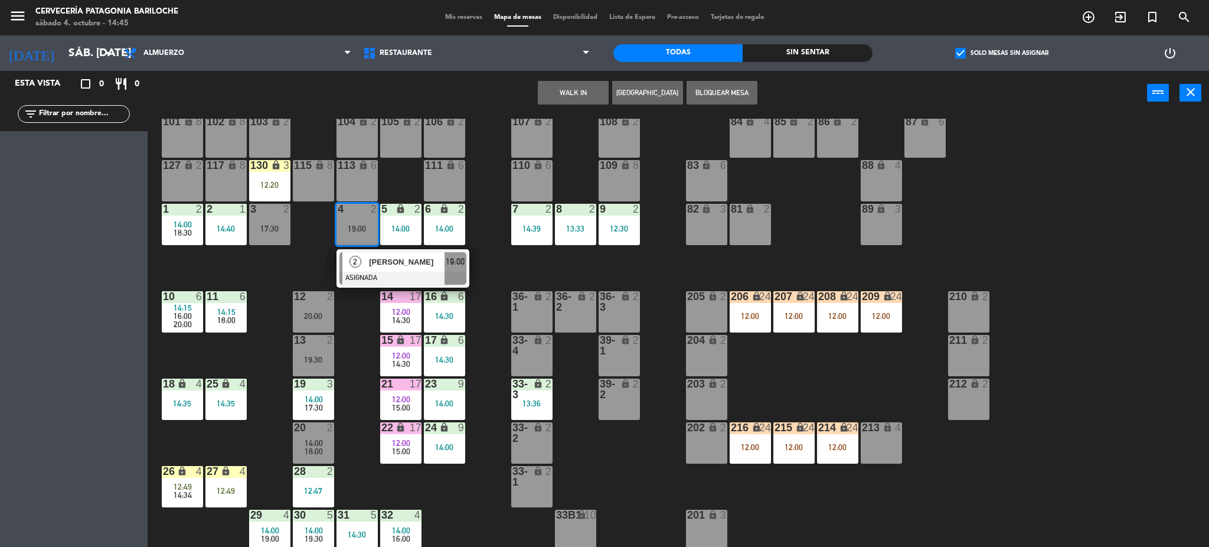
click at [531, 262] on div "101 lock 8 102 lock 8 104 lock 2 105 lock 2 106 lock 2 103 lock 2 107 lock 2 10…" at bounding box center [684, 335] width 1050 height 432
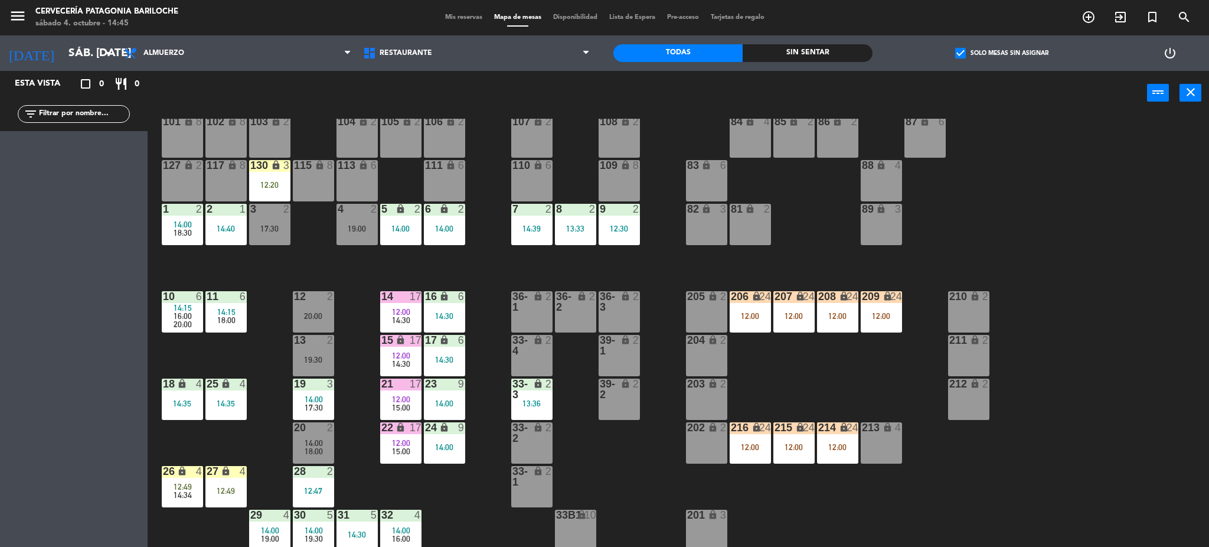
click at [401, 229] on div "14:00" at bounding box center [400, 228] width 41 height 8
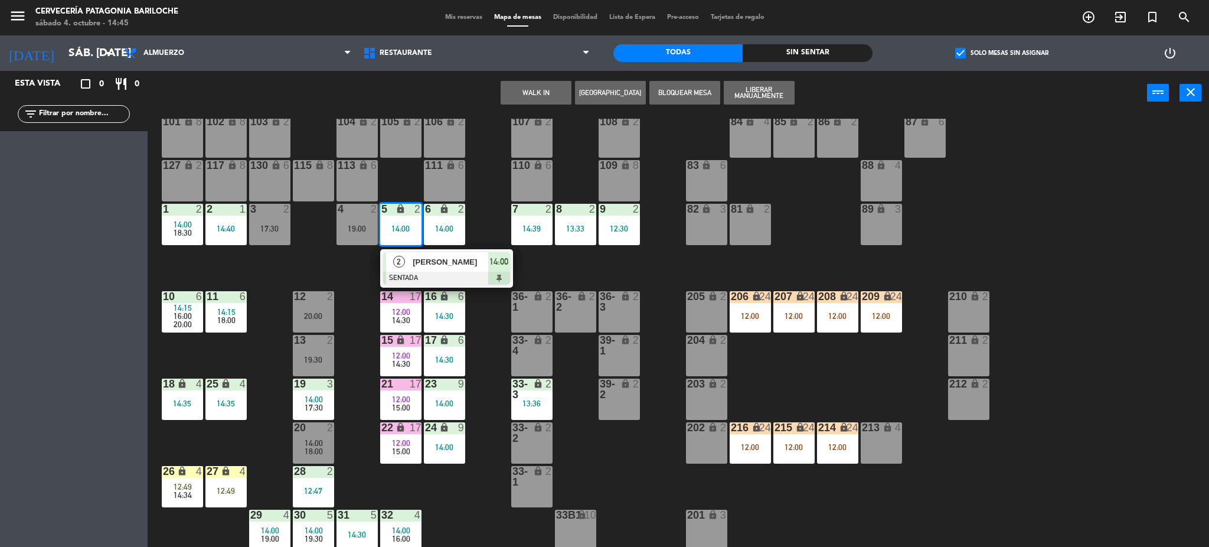
click at [544, 275] on div "101 lock 8 102 lock 8 104 lock 2 105 lock 2 106 lock 2 103 lock 2 107 lock 2 10…" at bounding box center [684, 335] width 1050 height 432
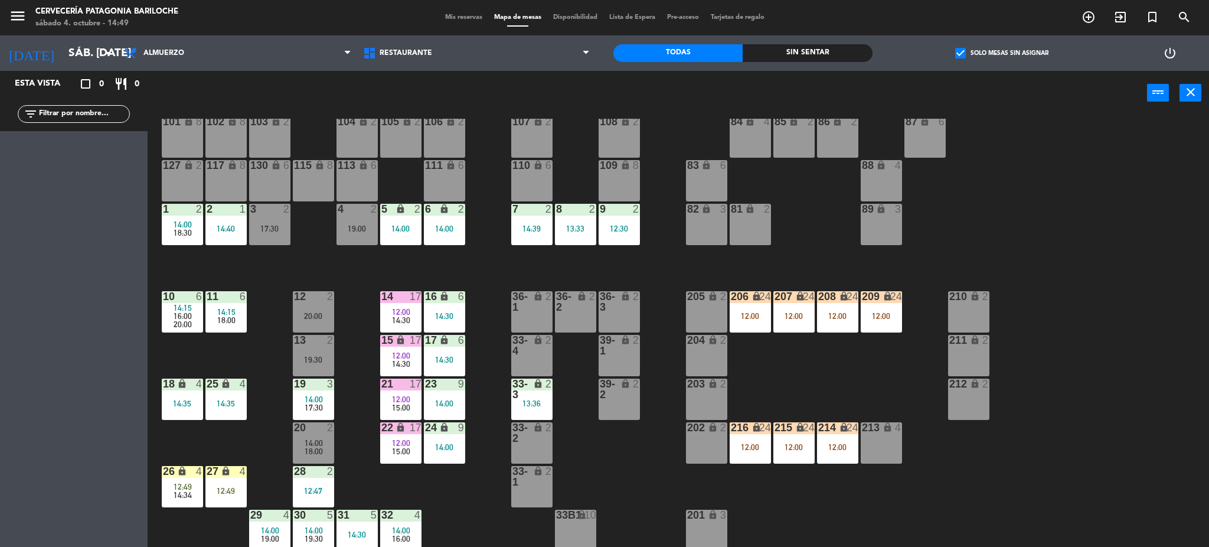
click at [289, 272] on div "101 lock 8 102 lock 8 104 lock 2 105 lock 2 106 lock 2 103 lock 2 107 lock 2 10…" at bounding box center [684, 335] width 1050 height 432
click at [278, 237] on div "3 2 17:30" at bounding box center [269, 224] width 41 height 41
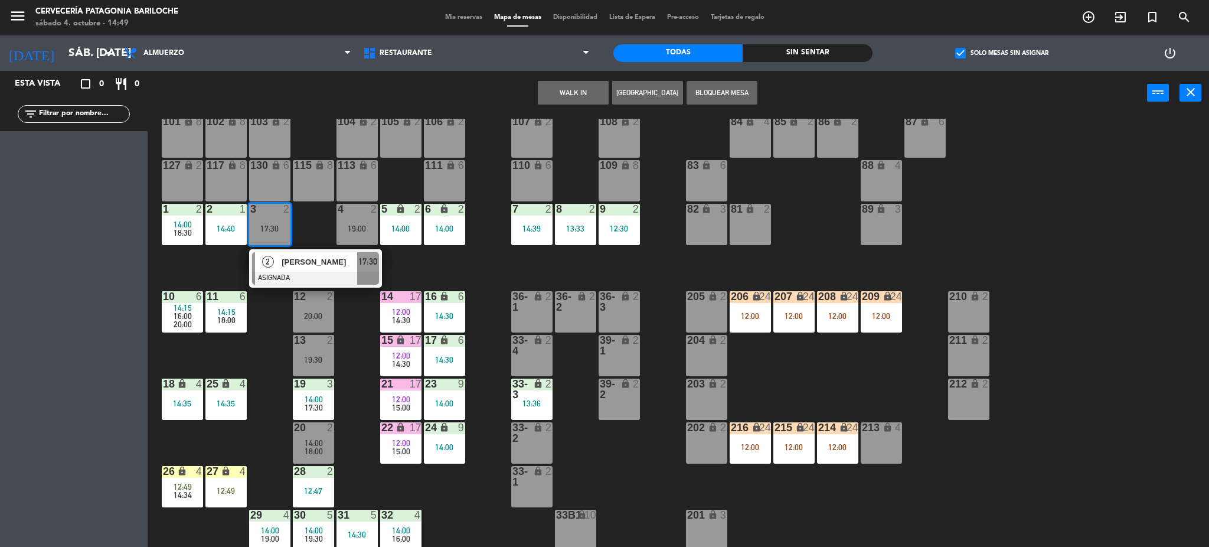
click at [570, 89] on button "WALK IN" at bounding box center [573, 93] width 71 height 24
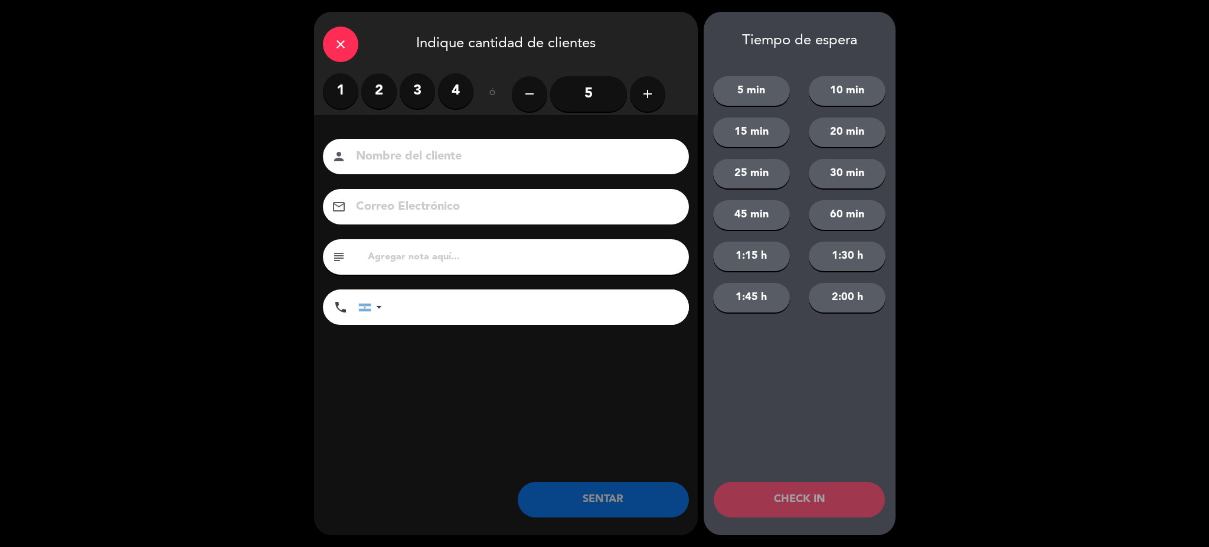
click at [386, 98] on label "2" at bounding box center [378, 90] width 35 height 35
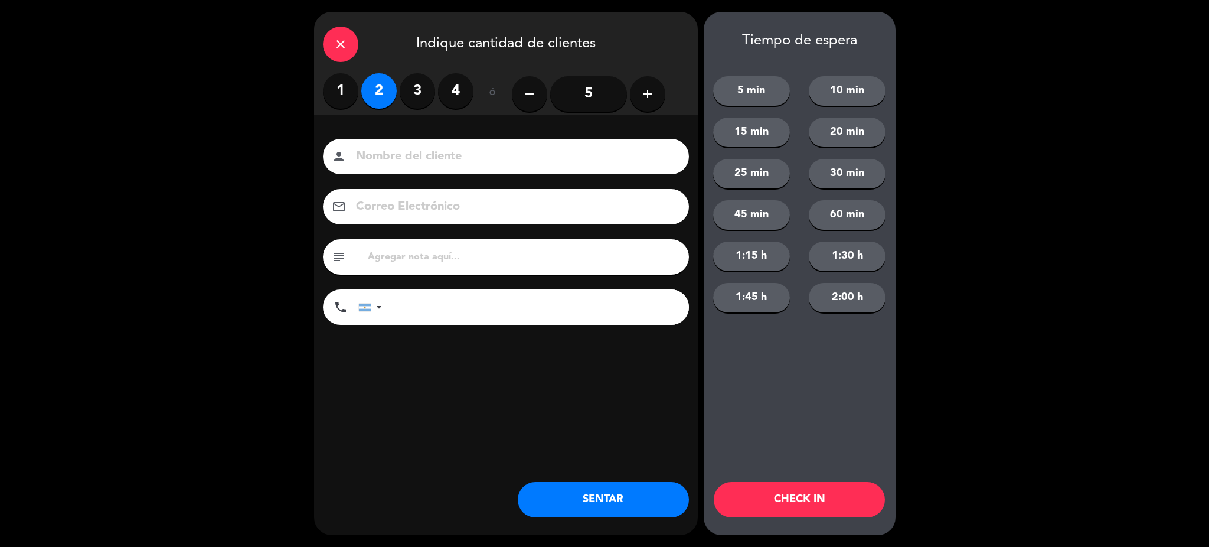
click at [408, 162] on input at bounding box center [514, 156] width 319 height 21
type input "[PERSON_NAME]"
click at [463, 318] on input "tel" at bounding box center [541, 306] width 295 height 35
type input "2235606427"
click at [644, 503] on button "SENTAR" at bounding box center [603, 499] width 171 height 35
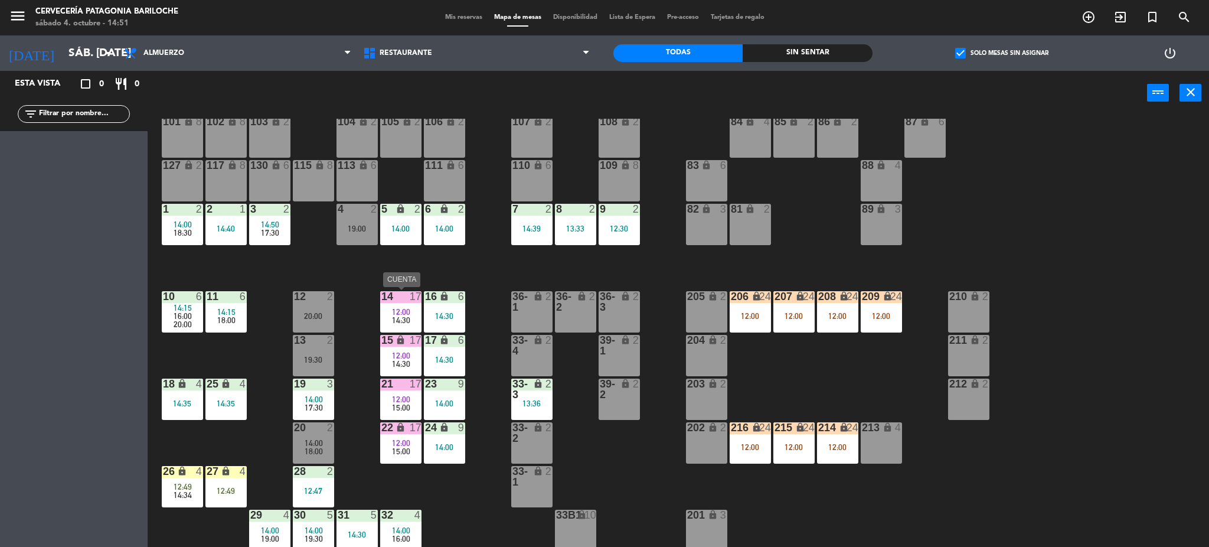
click at [408, 315] on span "14:30" at bounding box center [401, 319] width 18 height 9
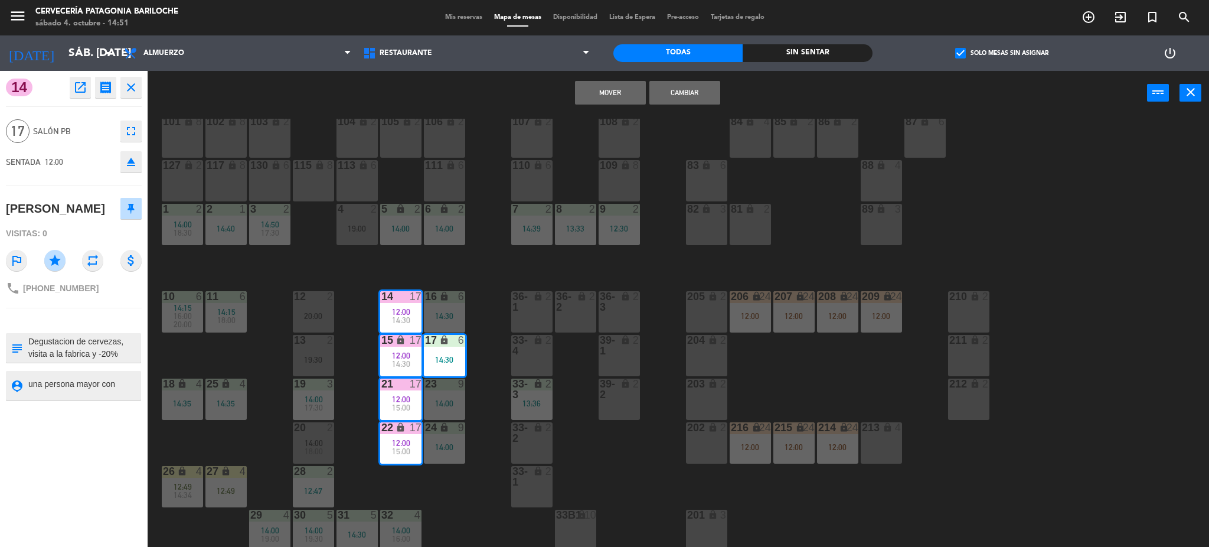
click at [495, 282] on div "101 lock 8 102 lock 8 104 lock 2 105 lock 2 106 lock 2 103 lock 2 107 lock 2 10…" at bounding box center [684, 335] width 1050 height 432
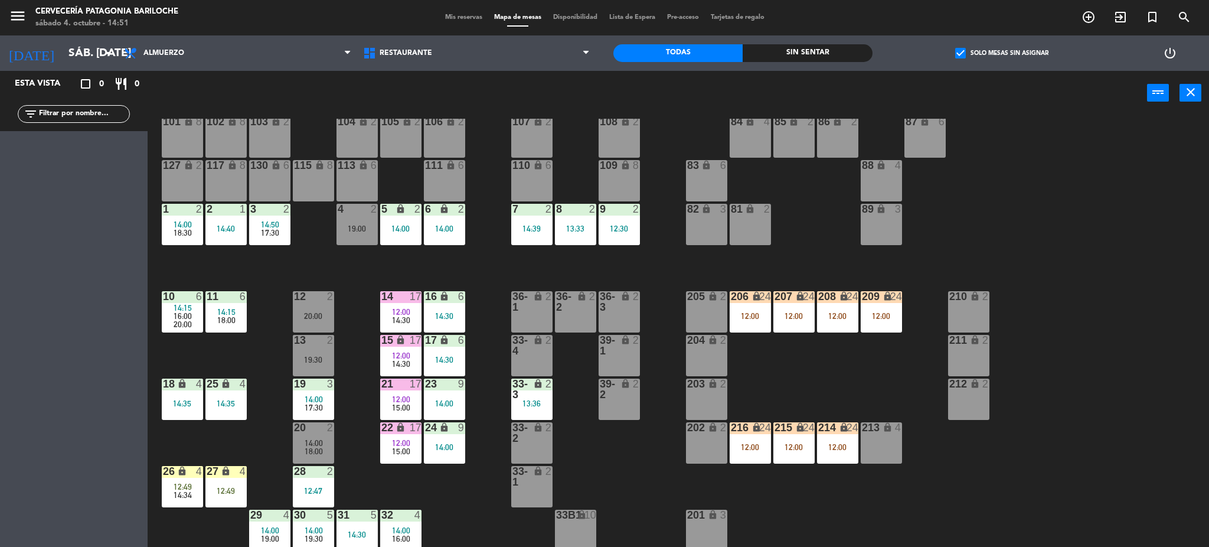
click at [416, 309] on div "12:00" at bounding box center [400, 312] width 41 height 8
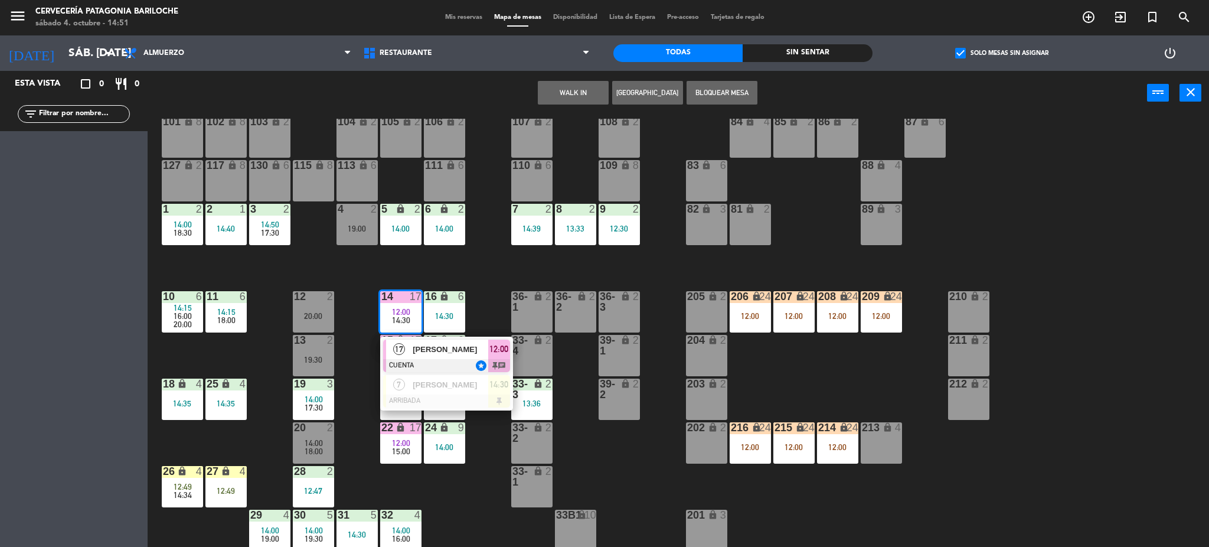
click at [437, 354] on span "Fernanda Serra" at bounding box center [451, 349] width 76 height 12
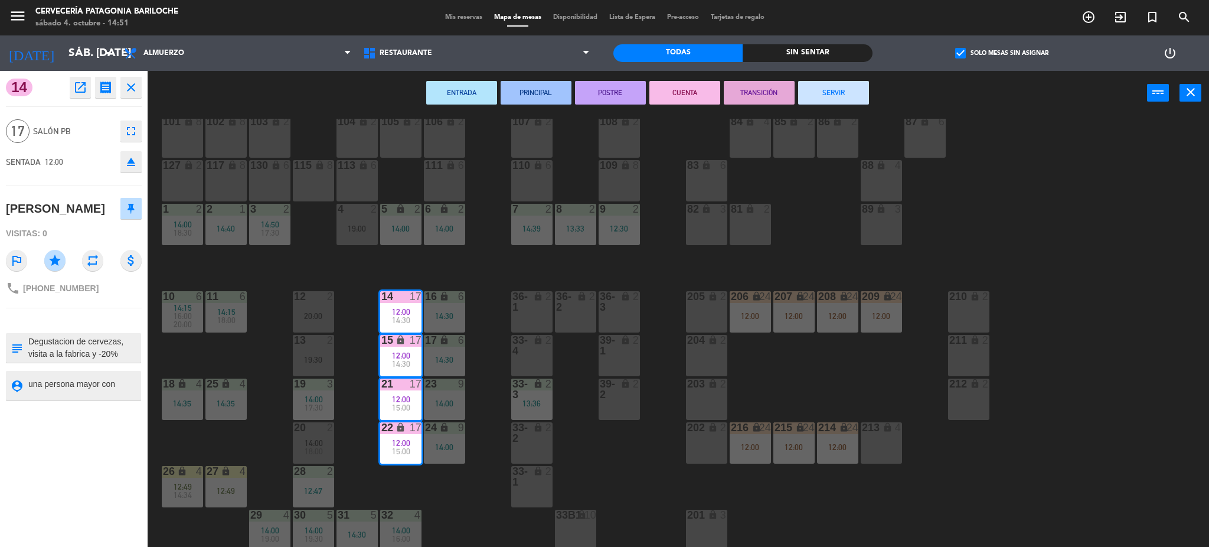
click at [808, 87] on button "SERVIR" at bounding box center [833, 93] width 71 height 24
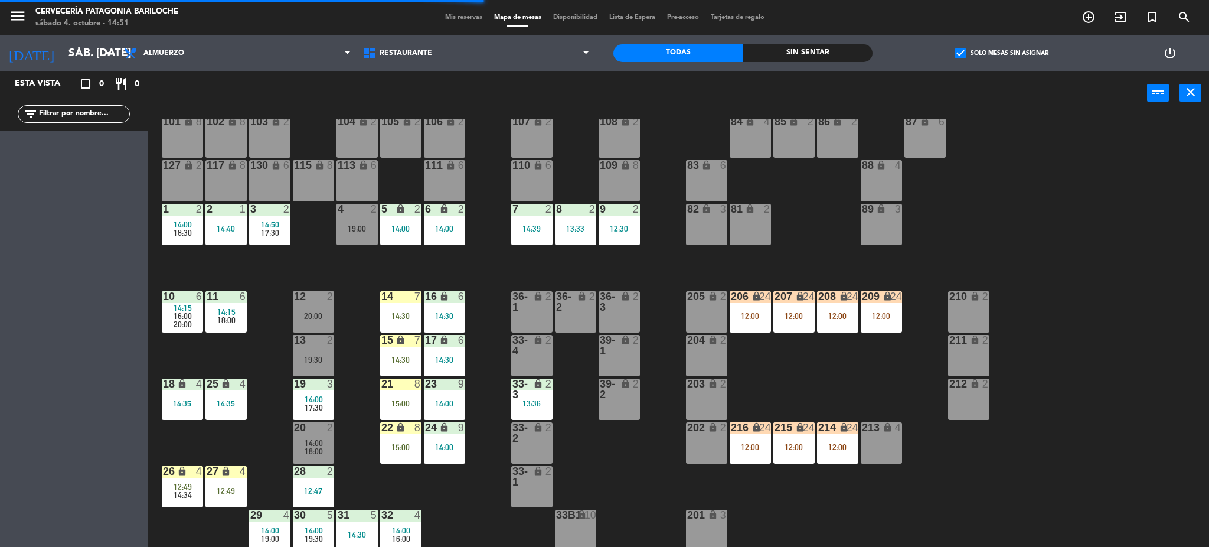
click at [397, 397] on div "21 8 15:00" at bounding box center [400, 398] width 41 height 41
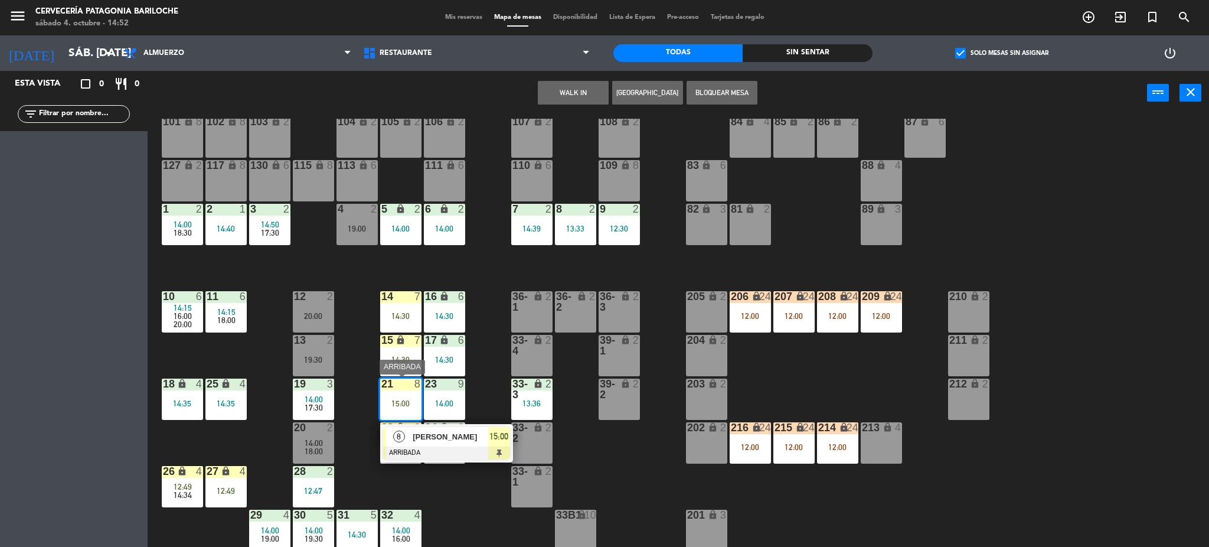
click at [416, 449] on div at bounding box center [446, 452] width 127 height 13
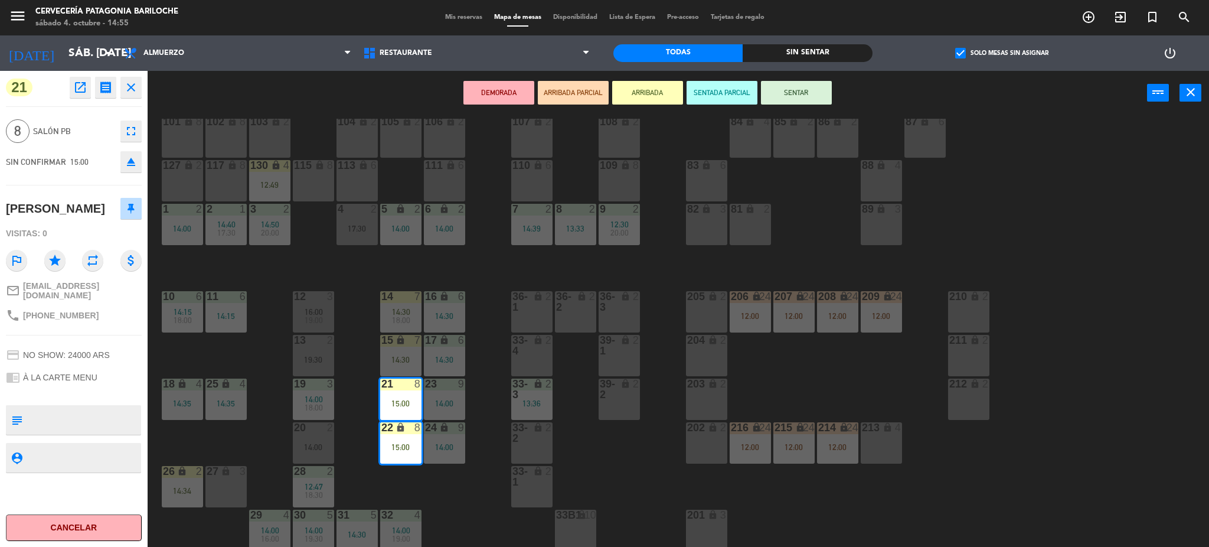
click at [583, 460] on div "101 lock 8 102 lock 8 104 lock 2 105 lock 2 106 lock 2 103 lock 2 107 lock 2 10…" at bounding box center [684, 335] width 1050 height 432
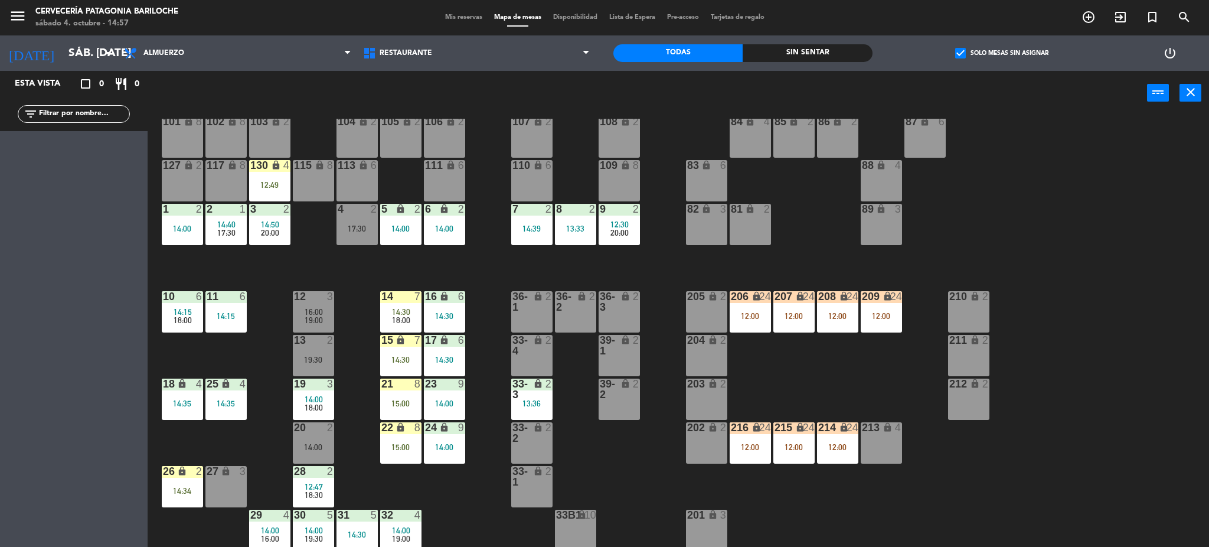
click at [344, 229] on div "17:30" at bounding box center [356, 228] width 41 height 8
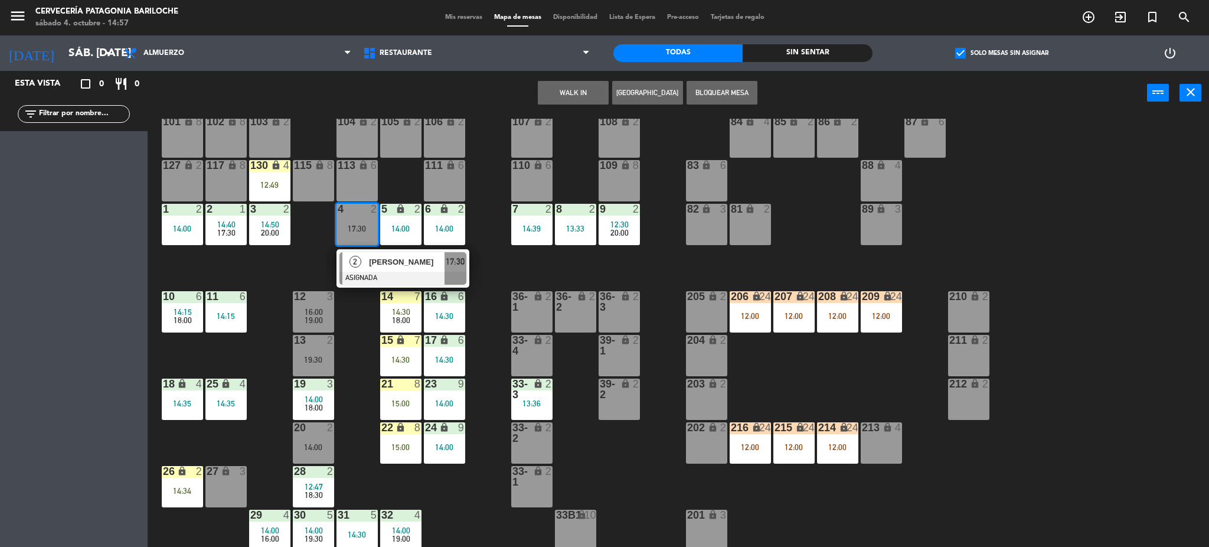
click at [570, 98] on button "WALK IN" at bounding box center [573, 93] width 71 height 24
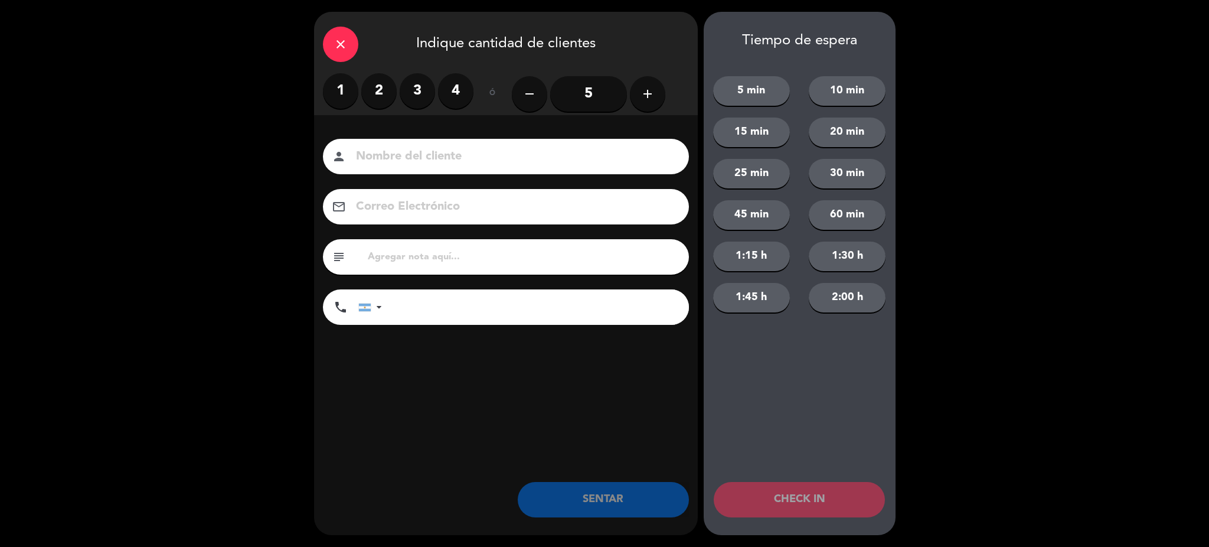
click at [378, 94] on label "2" at bounding box center [378, 90] width 35 height 35
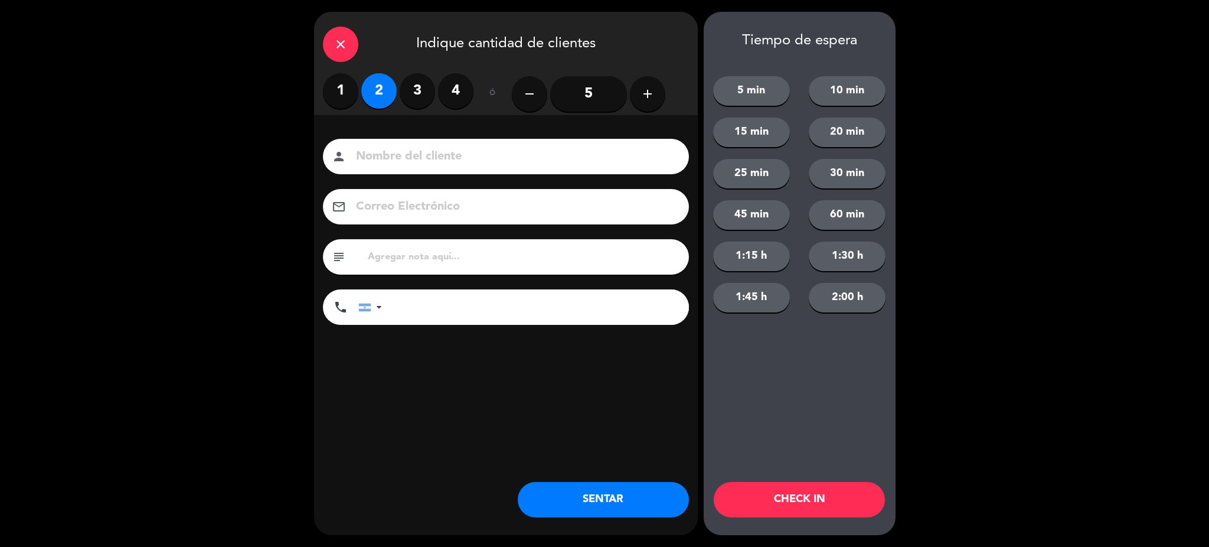
click at [386, 157] on input at bounding box center [514, 156] width 319 height 21
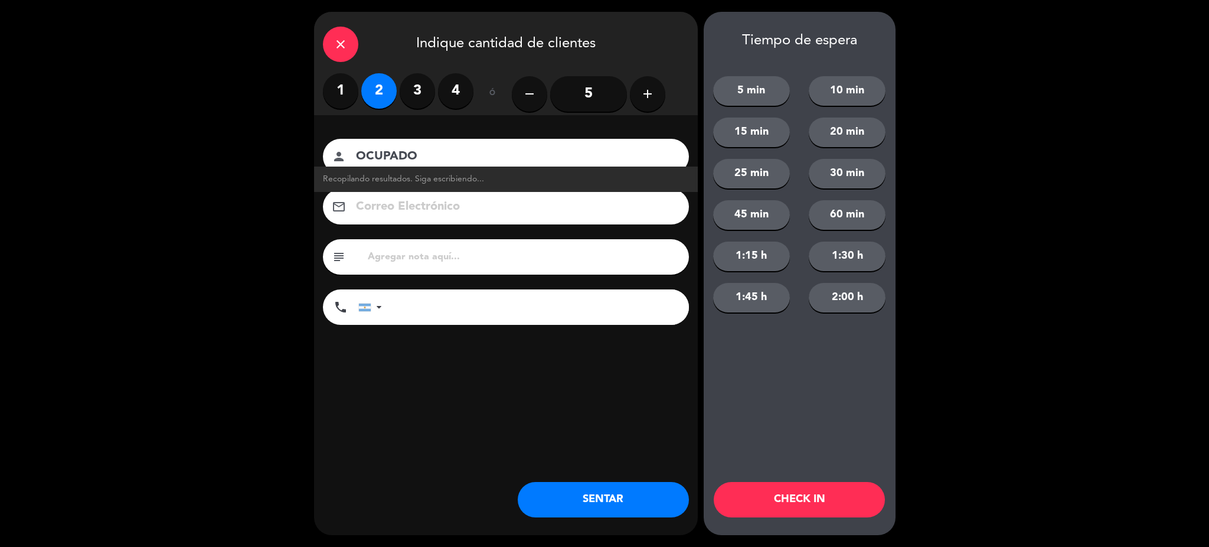
type input "OCUPADO"
click at [609, 481] on div "close Indique cantidad de clientes 1 2 3 4 ó remove 5 add Nombre del cliente pe…" at bounding box center [506, 273] width 384 height 523
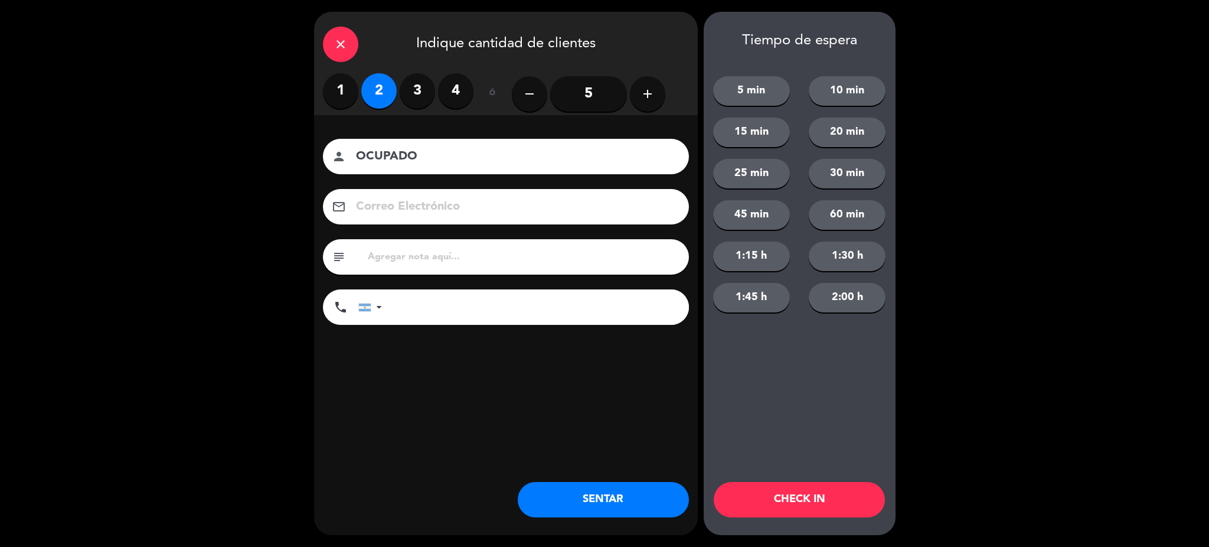
click at [612, 501] on button "SENTAR" at bounding box center [603, 499] width 171 height 35
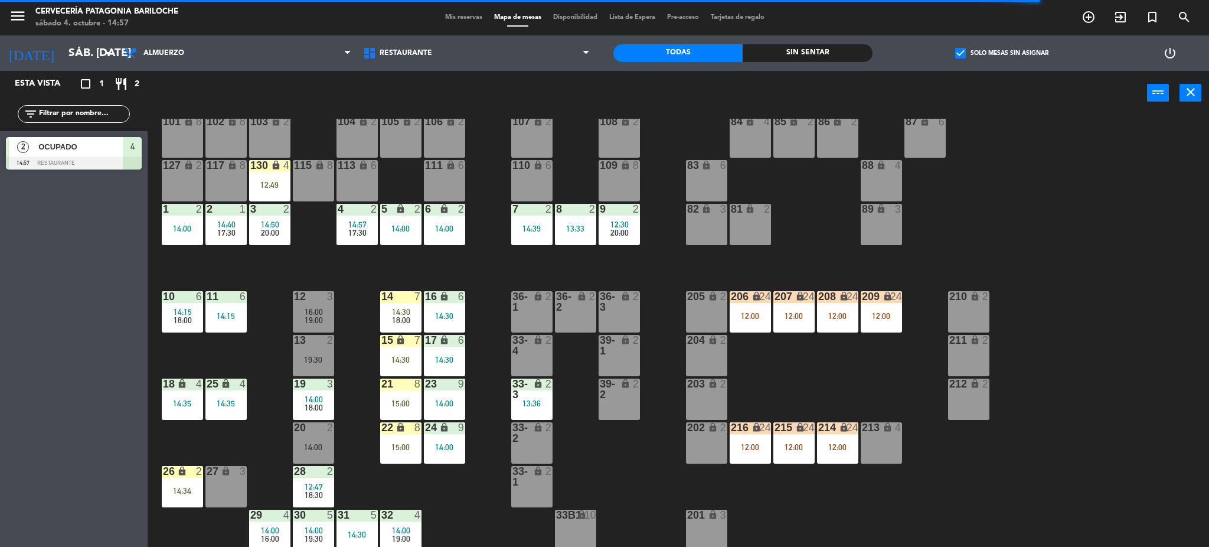
click at [470, 530] on div "101 lock 8 102 lock 8 104 lock 2 105 lock 2 106 lock 2 103 lock 2 107 lock 2 10…" at bounding box center [684, 335] width 1050 height 432
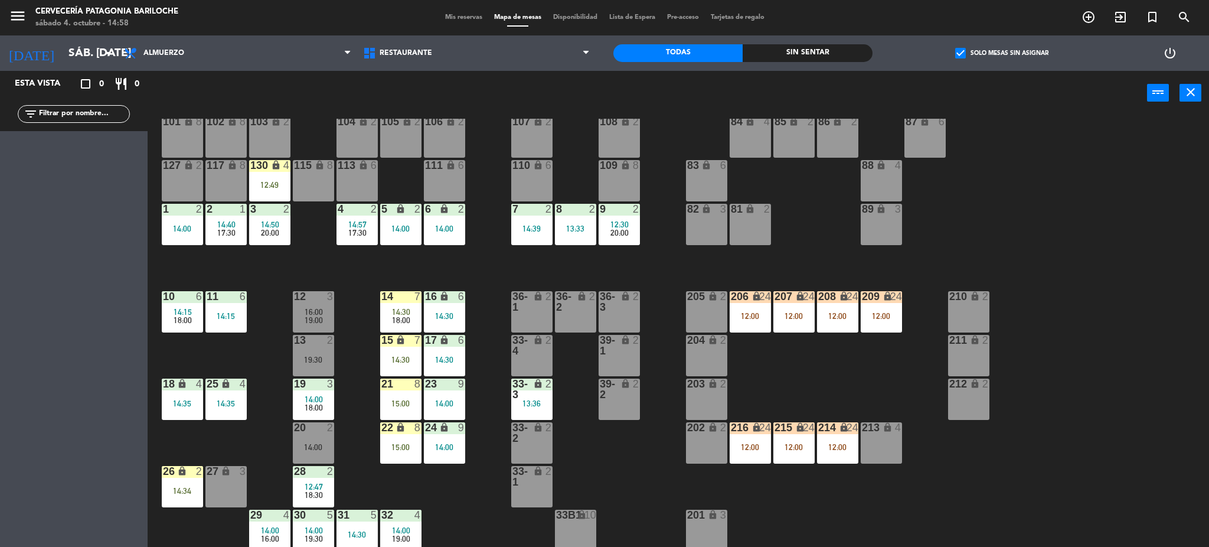
click at [271, 478] on div "101 lock 8 102 lock 8 104 lock 2 105 lock 2 106 lock 2 103 lock 2 107 lock 2 10…" at bounding box center [684, 335] width 1050 height 432
click at [194, 497] on div "26 lock 2 14:34" at bounding box center [182, 486] width 41 height 41
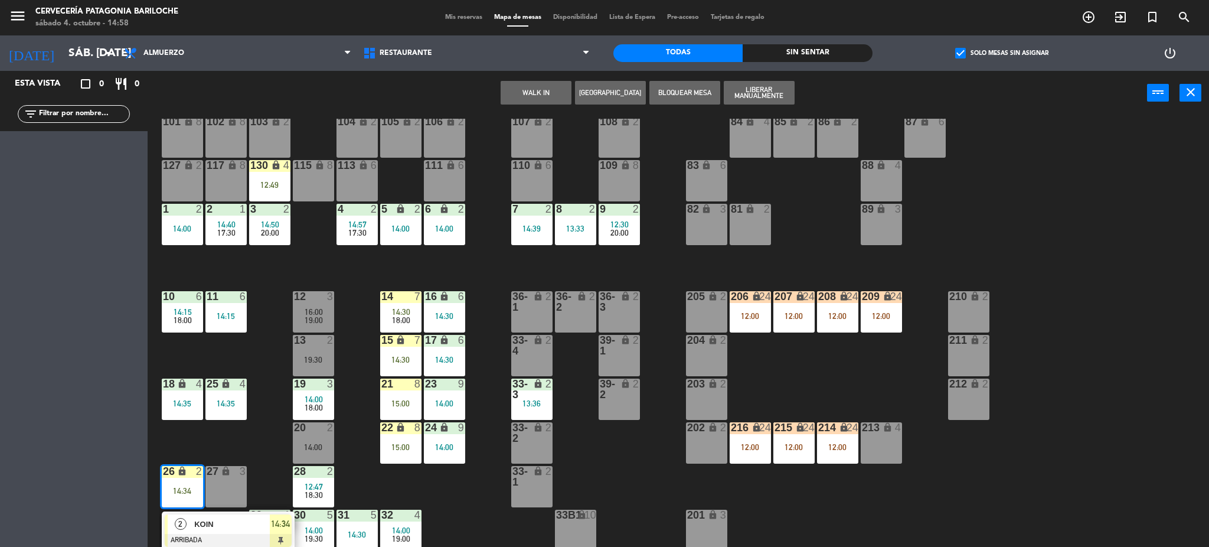
click at [224, 494] on div "27 lock 3" at bounding box center [225, 486] width 41 height 41
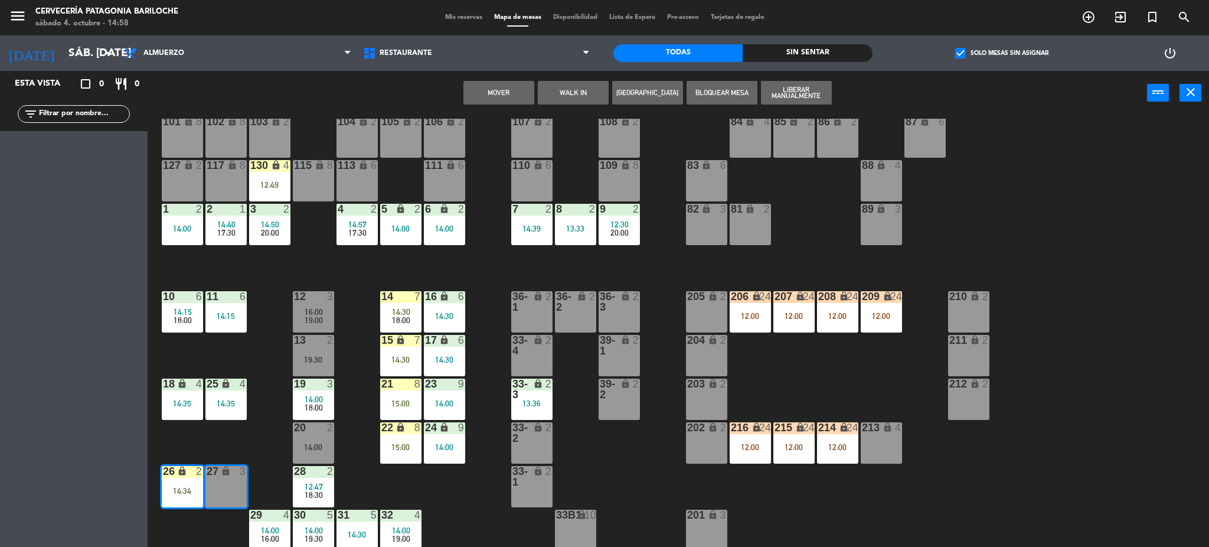
click at [474, 92] on button "Mover" at bounding box center [498, 93] width 71 height 24
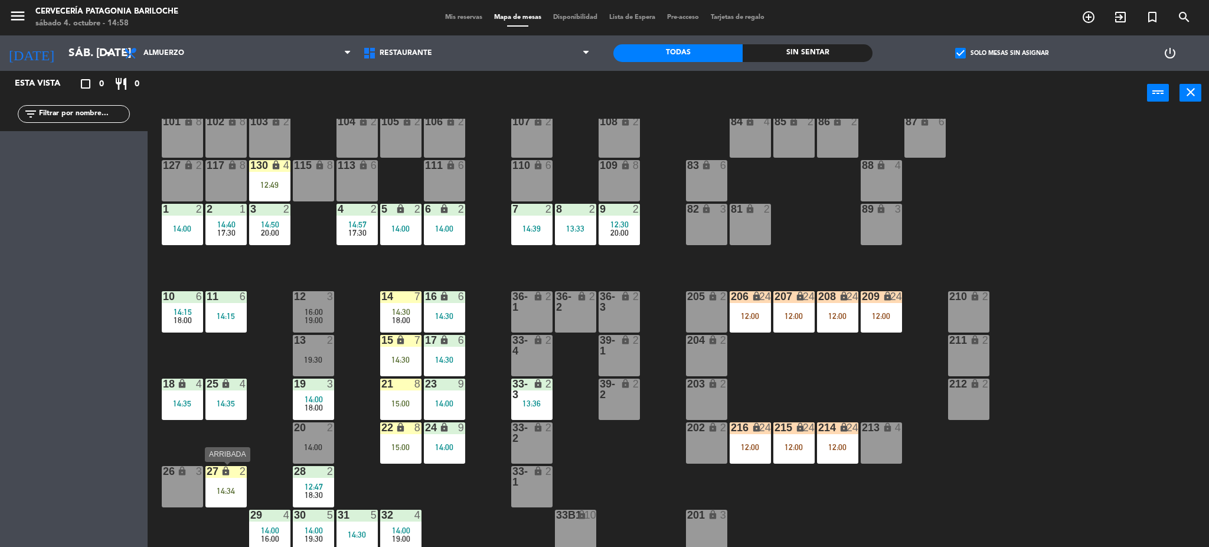
click at [233, 499] on div "27 lock 2 14:34" at bounding box center [225, 486] width 41 height 41
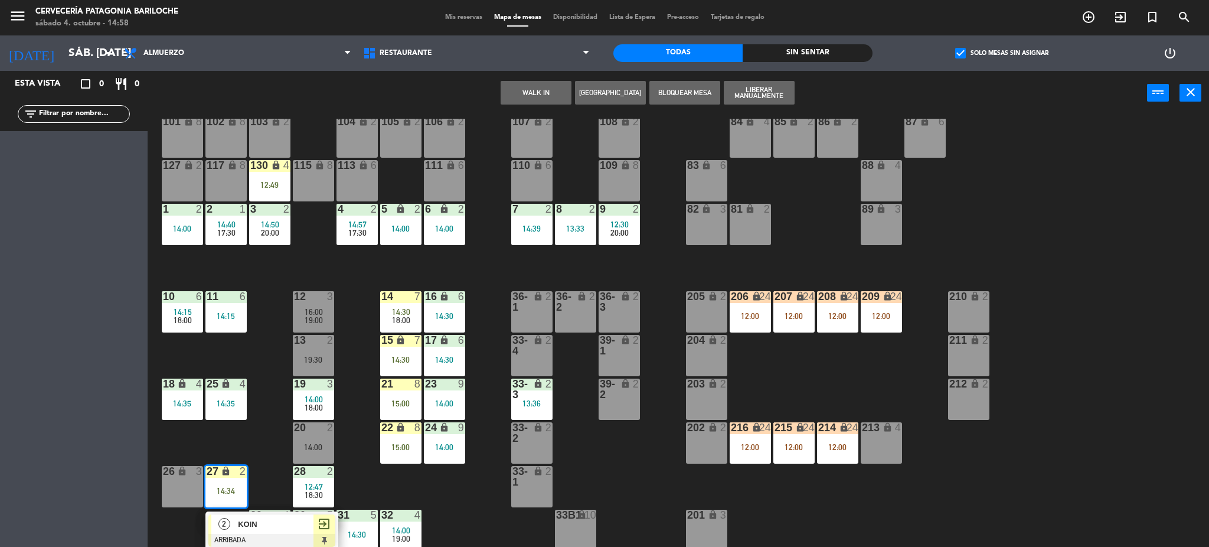
click at [260, 528] on span "KOIN" at bounding box center [276, 524] width 76 height 12
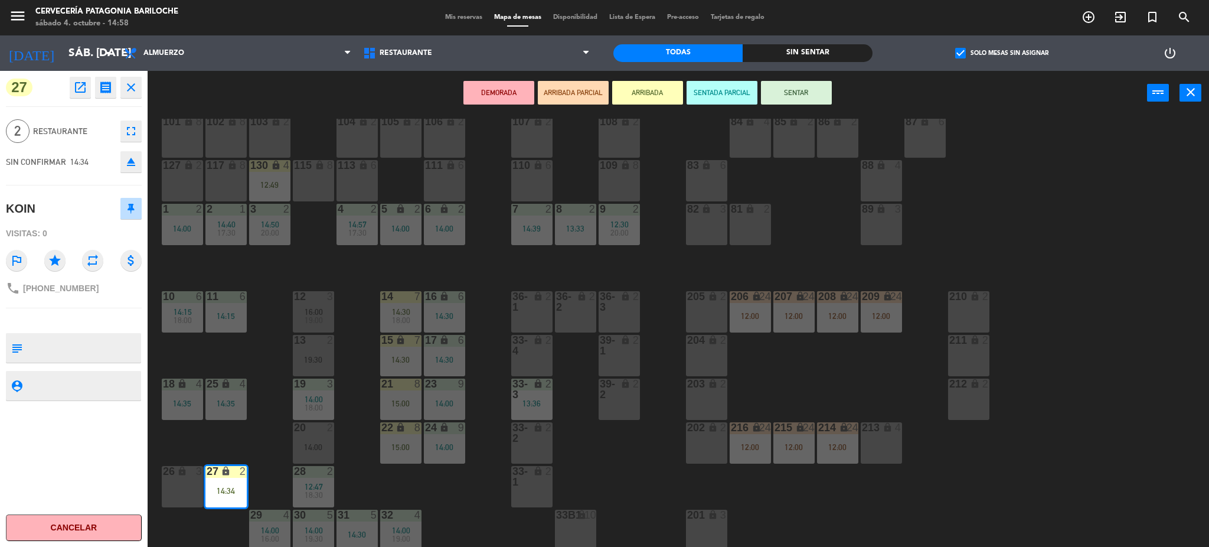
click at [770, 95] on button "SENTAR" at bounding box center [796, 93] width 71 height 24
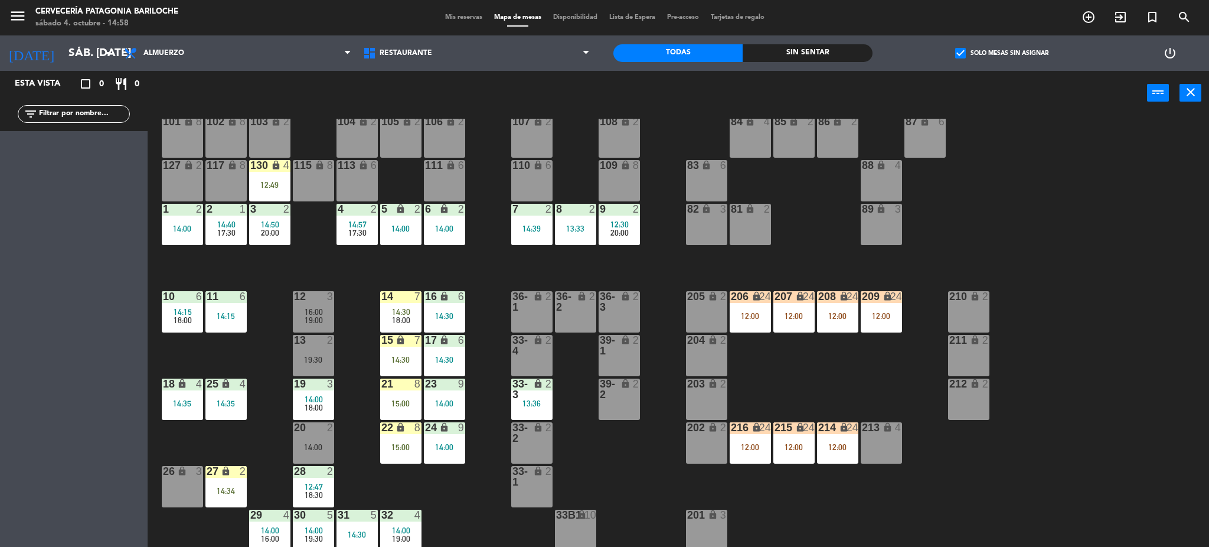
click at [247, 488] on div "101 lock 8 102 lock 8 104 lock 2 105 lock 2 106 lock 2 103 lock 2 107 lock 2 10…" at bounding box center [684, 335] width 1050 height 432
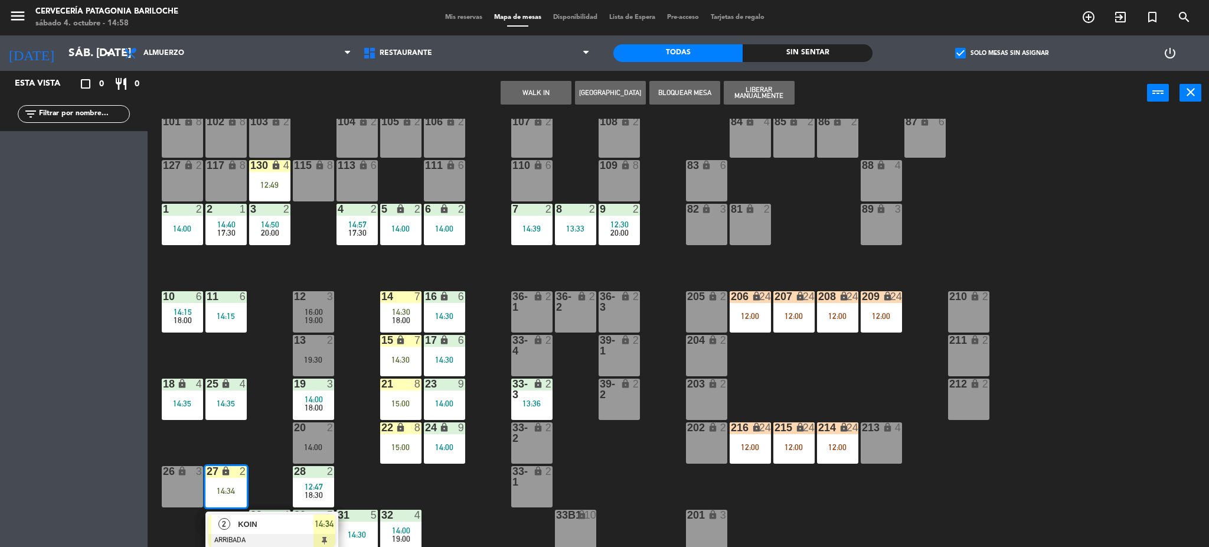
click at [284, 532] on div "KOIN" at bounding box center [275, 523] width 77 height 19
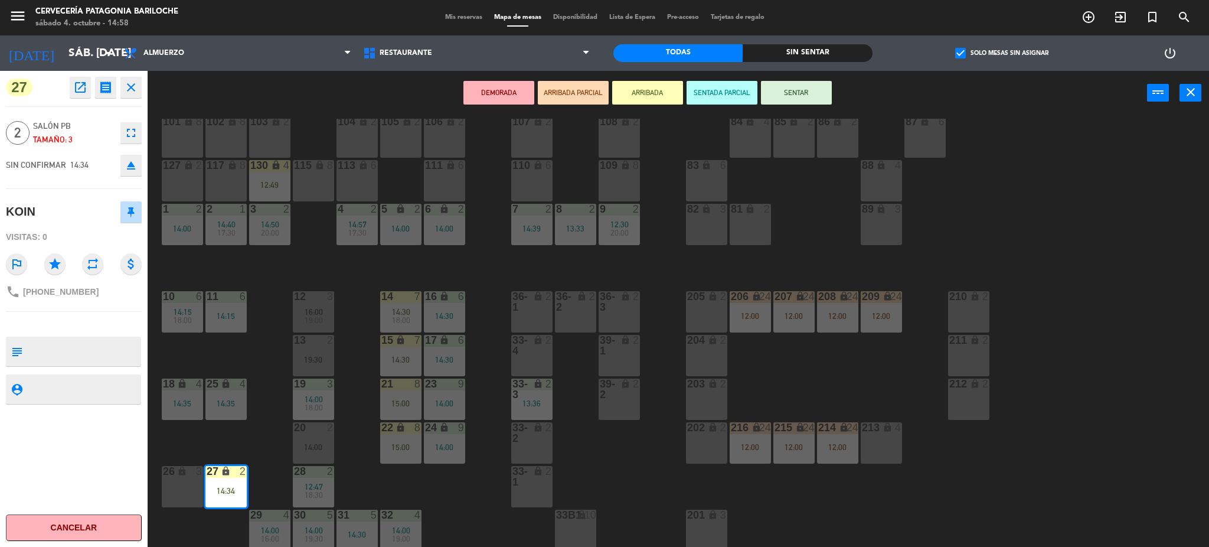
click at [783, 97] on button "SENTAR" at bounding box center [796, 93] width 71 height 24
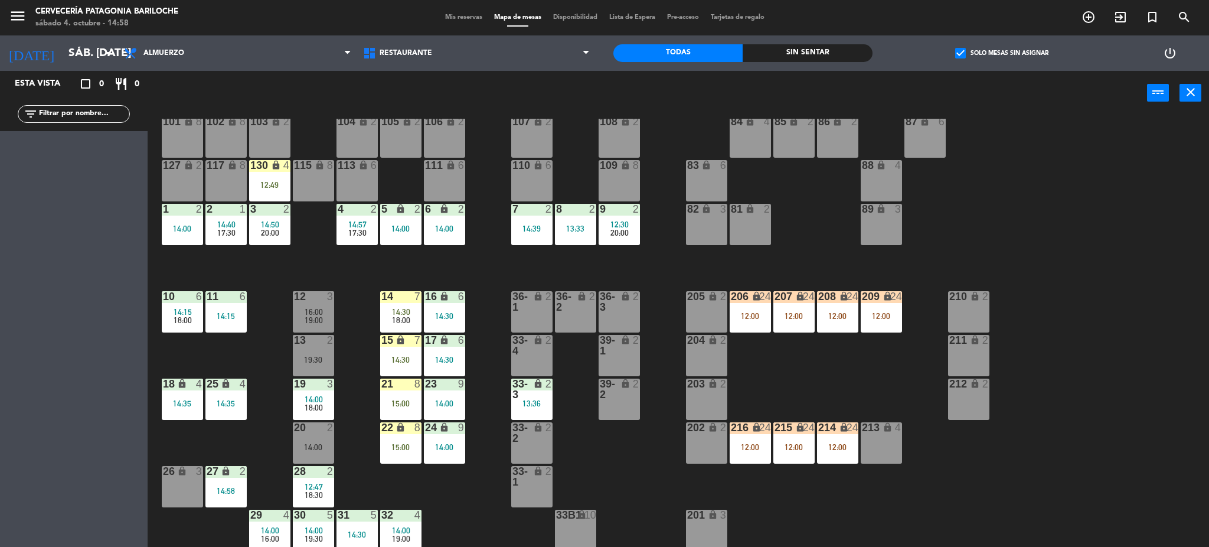
click at [458, 522] on div "101 lock 8 102 lock 8 104 lock 2 105 lock 2 106 lock 2 103 lock 2 107 lock 2 10…" at bounding box center [684, 335] width 1050 height 432
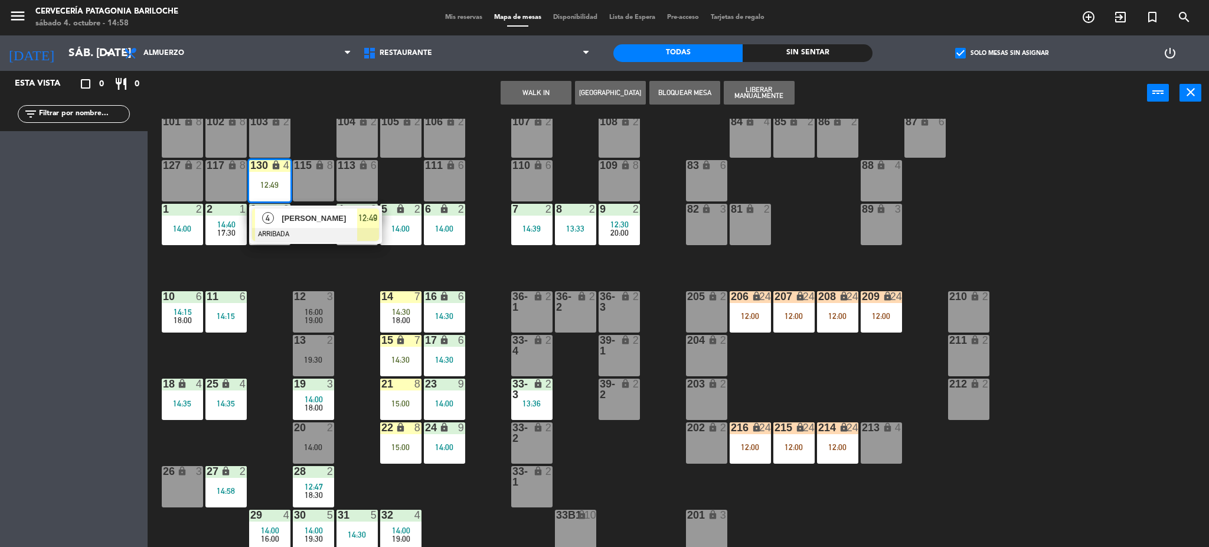
click at [292, 228] on div at bounding box center [315, 234] width 127 height 13
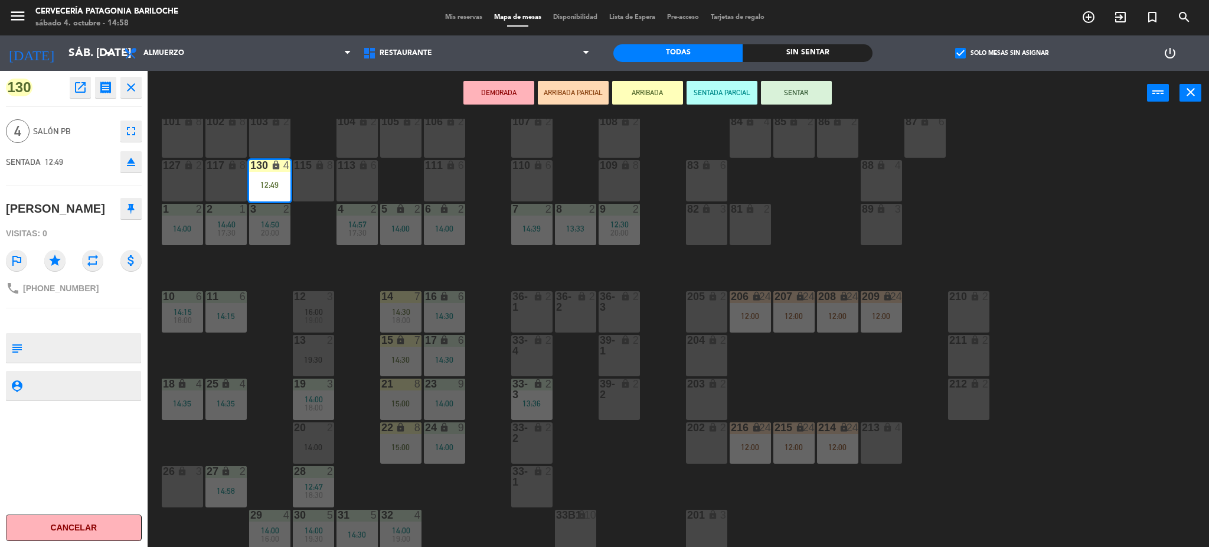
click at [106, 525] on button "Cancelar" at bounding box center [74, 527] width 136 height 27
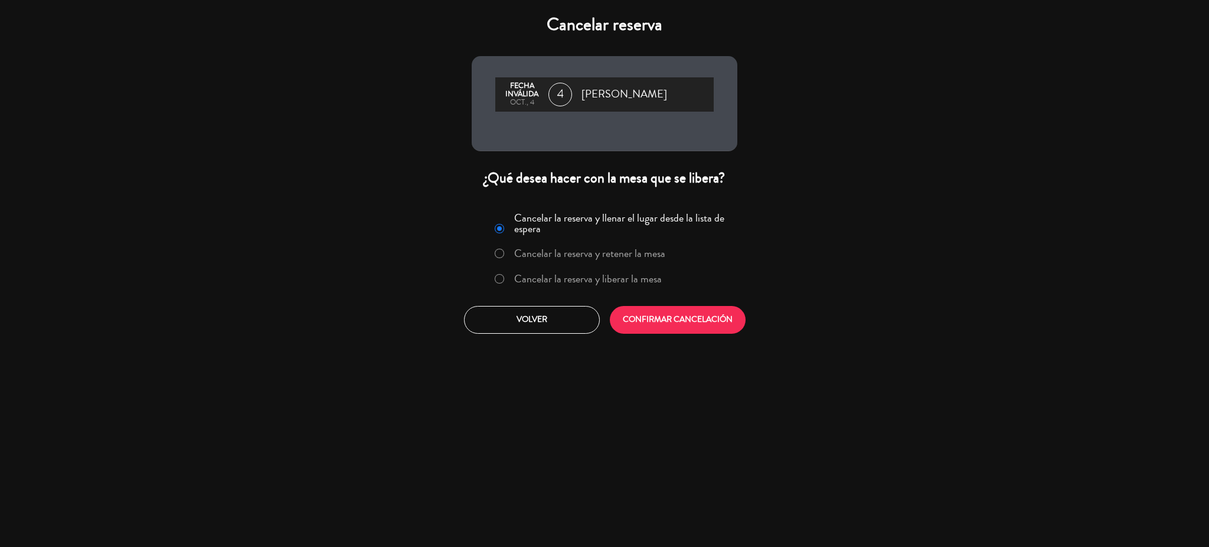
click at [533, 284] on label "Cancelar la reserva y liberar la mesa" at bounding box center [588, 278] width 148 height 11
click at [668, 328] on button "CONFIRMAR CANCELACIÓN" at bounding box center [678, 320] width 136 height 28
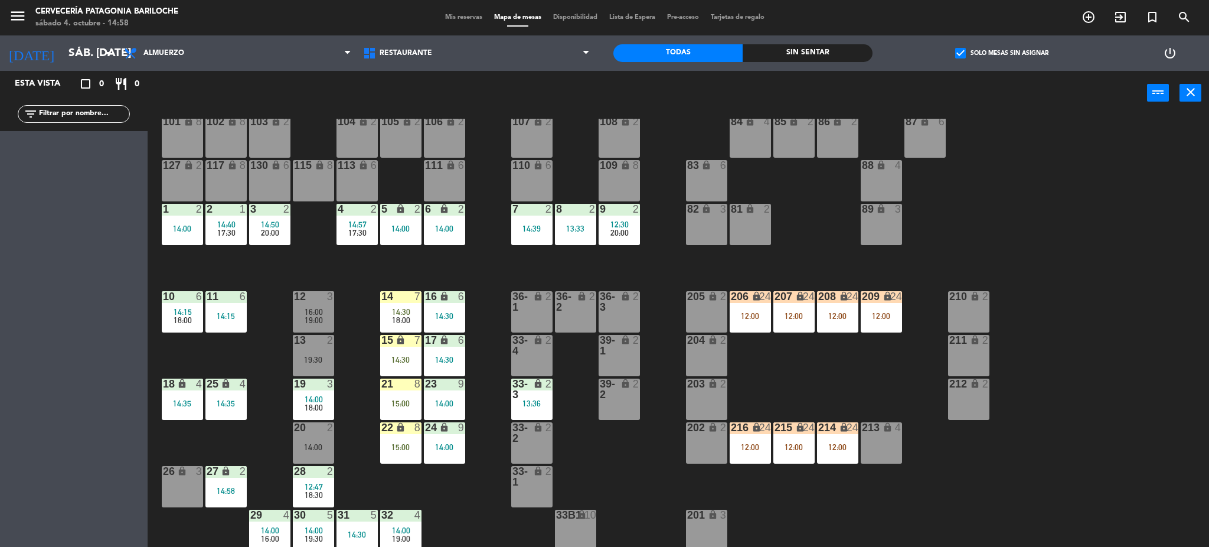
click at [621, 247] on div "101 lock 8 102 lock 8 104 lock 2 105 lock 2 106 lock 2 103 lock 2 107 lock 2 10…" at bounding box center [684, 335] width 1050 height 432
click at [624, 240] on div "9 2 12:30 20:00" at bounding box center [619, 224] width 41 height 41
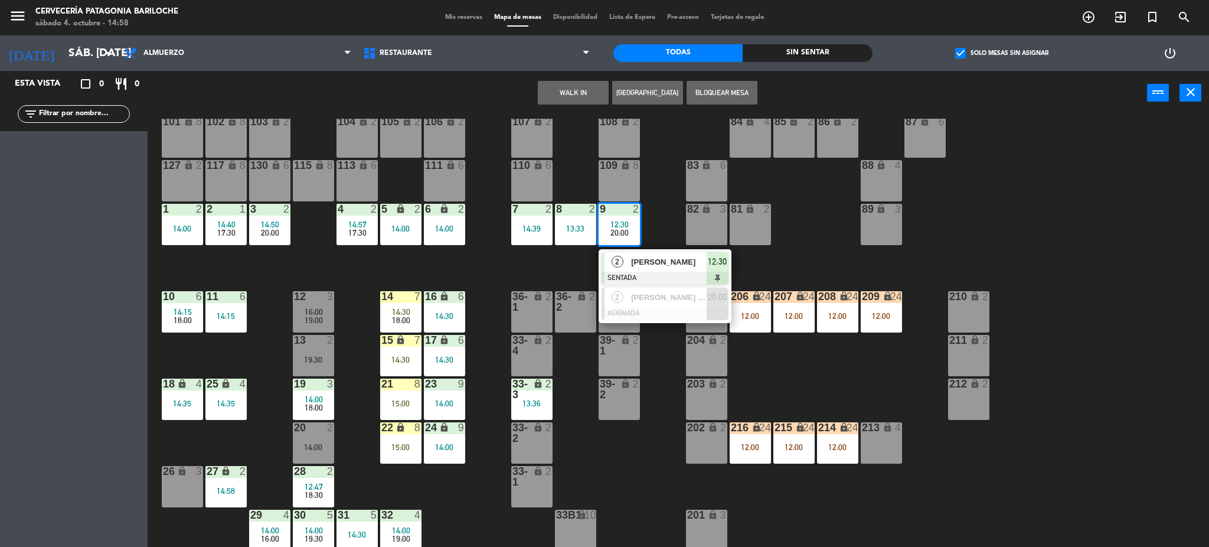
click at [630, 272] on div at bounding box center [665, 278] width 127 height 13
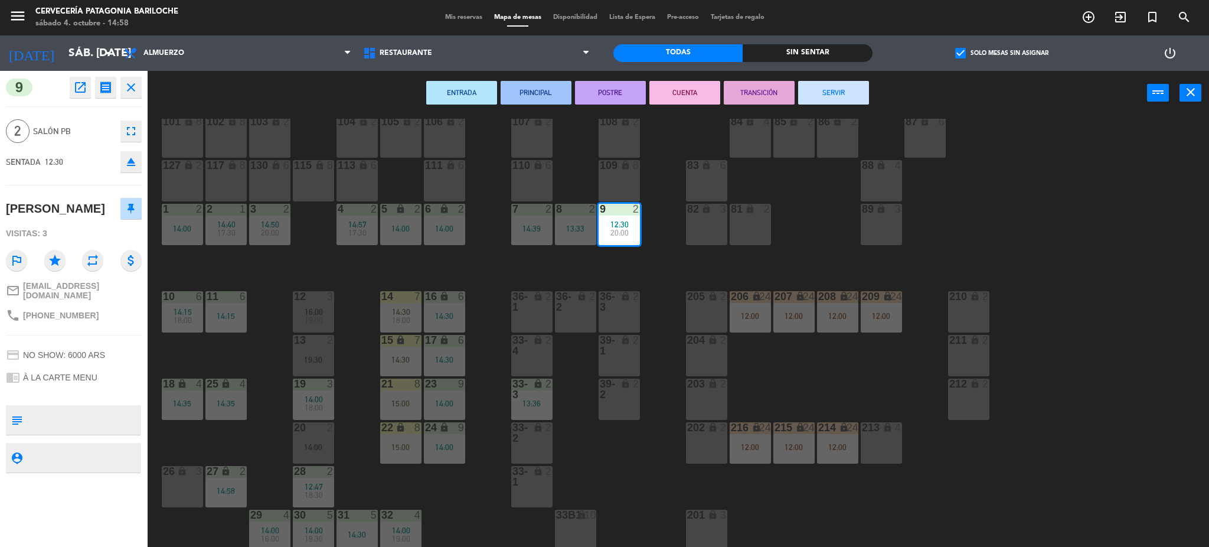
click at [818, 96] on button "SERVIR" at bounding box center [833, 93] width 71 height 24
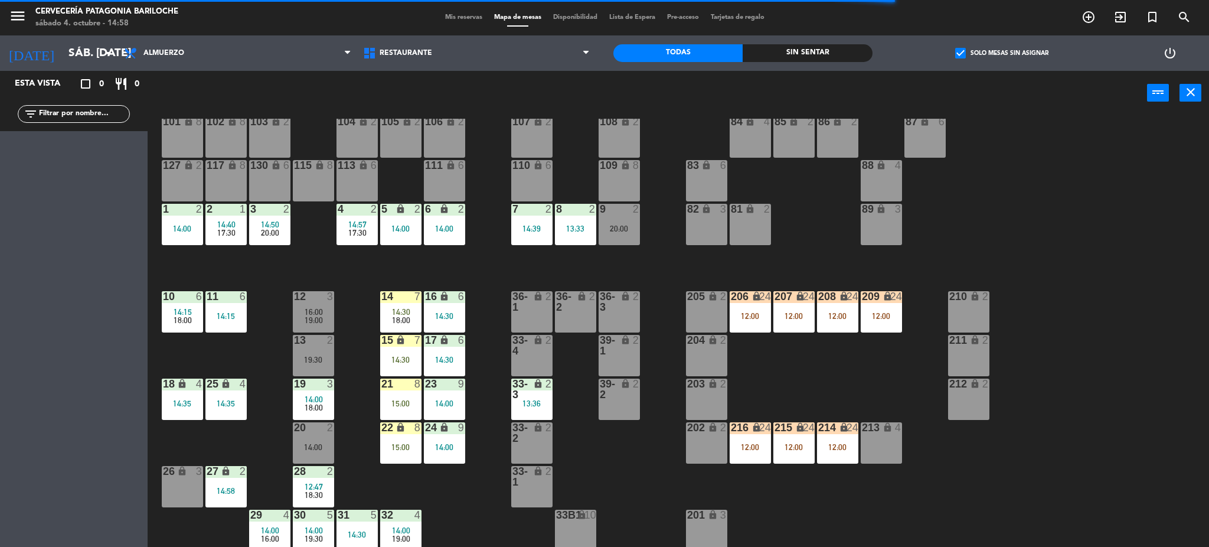
click at [621, 230] on div "20:00" at bounding box center [619, 228] width 41 height 8
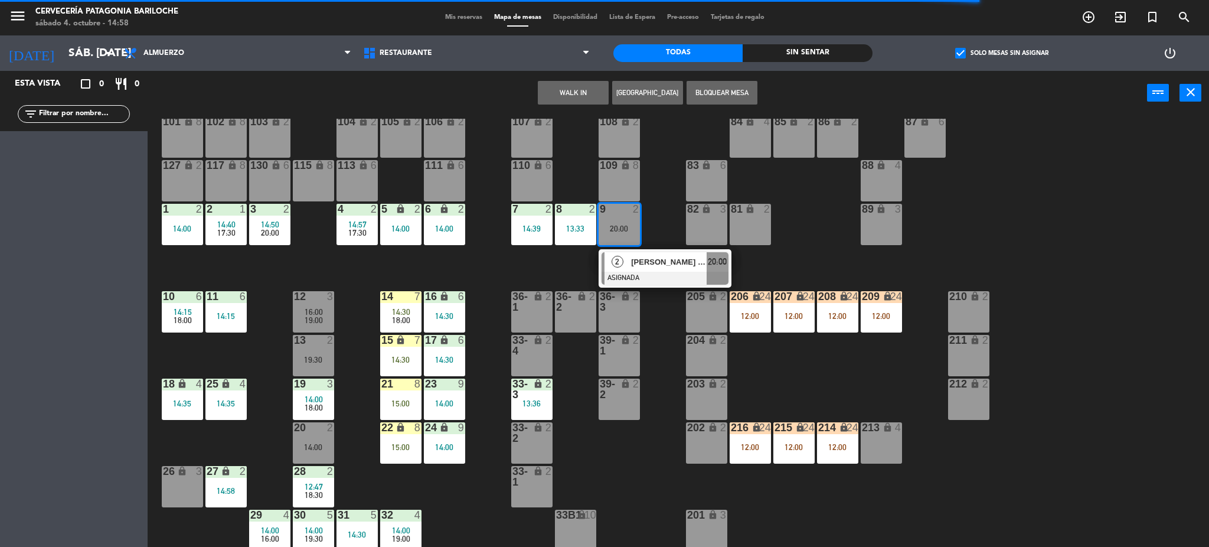
click at [572, 95] on button "WALK IN" at bounding box center [573, 93] width 71 height 24
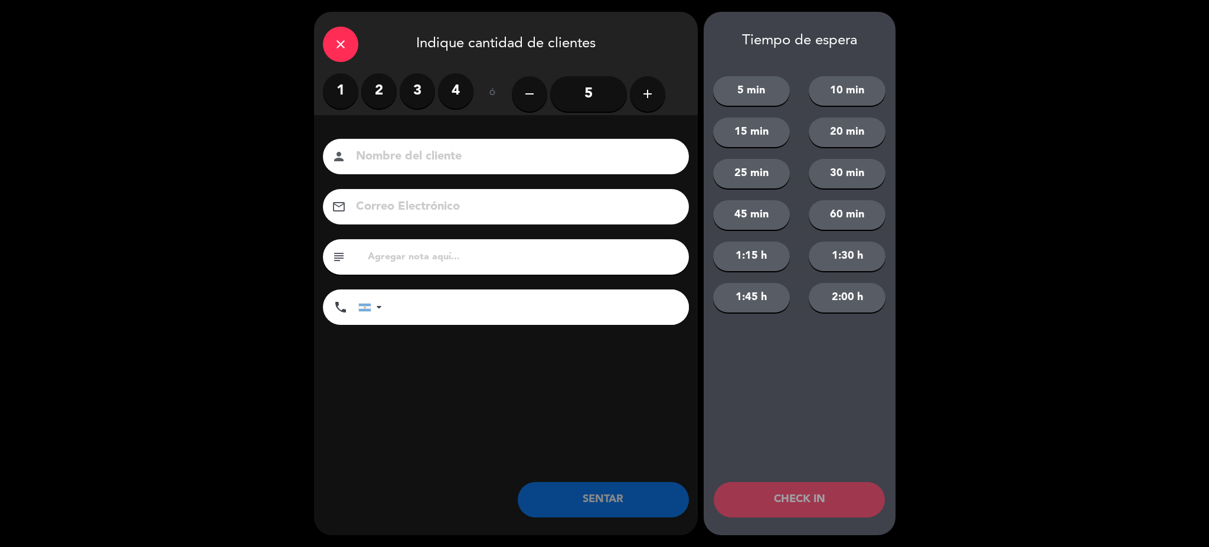
click at [381, 95] on label "2" at bounding box center [378, 90] width 35 height 35
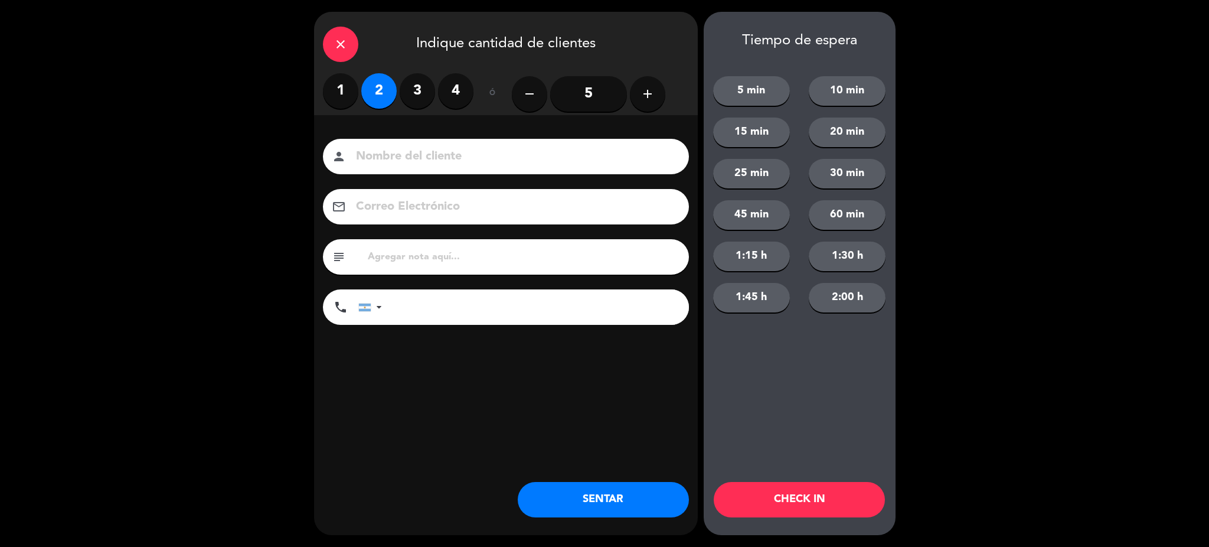
click at [394, 148] on input at bounding box center [514, 156] width 319 height 21
type input "[PERSON_NAME]"
click at [404, 314] on input "tel" at bounding box center [541, 306] width 295 height 35
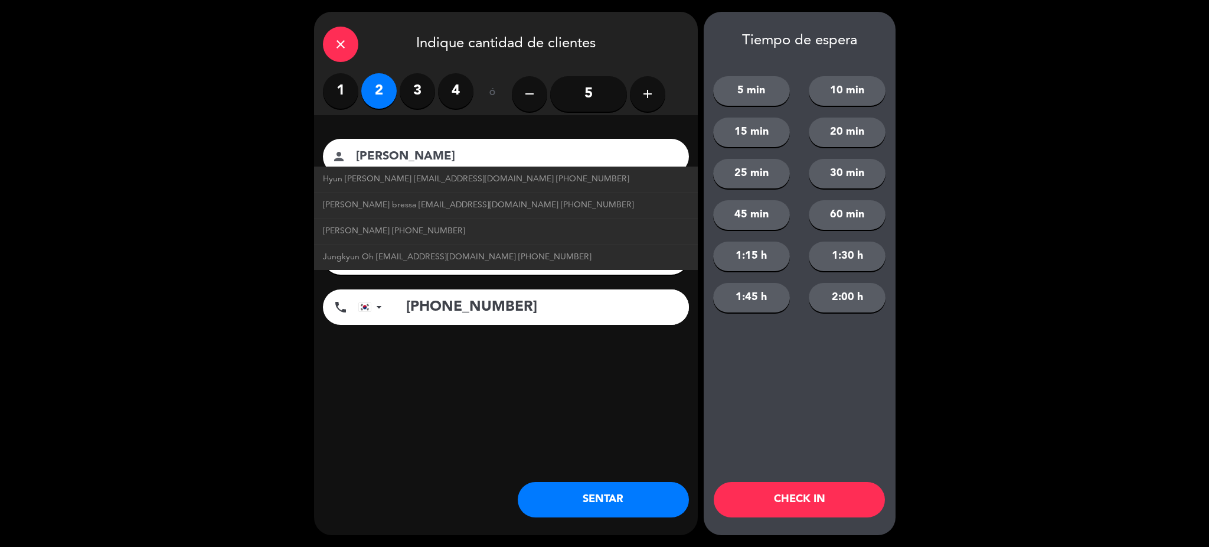
type input "[PHONE_NUMBER]"
click at [587, 511] on button "SENTAR" at bounding box center [603, 499] width 171 height 35
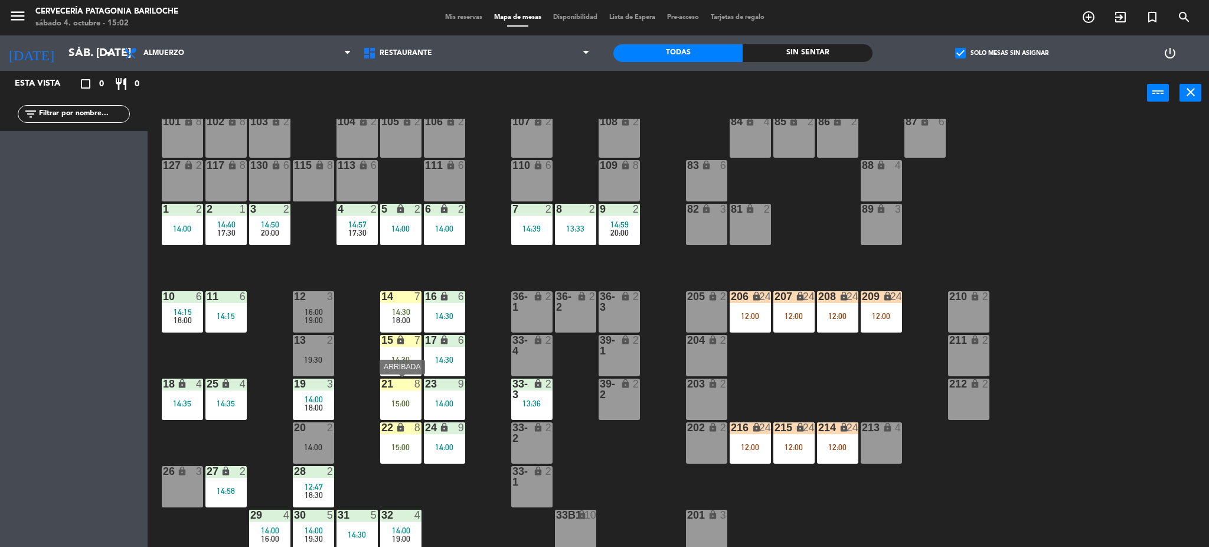
click at [393, 401] on div "15:00" at bounding box center [400, 403] width 41 height 8
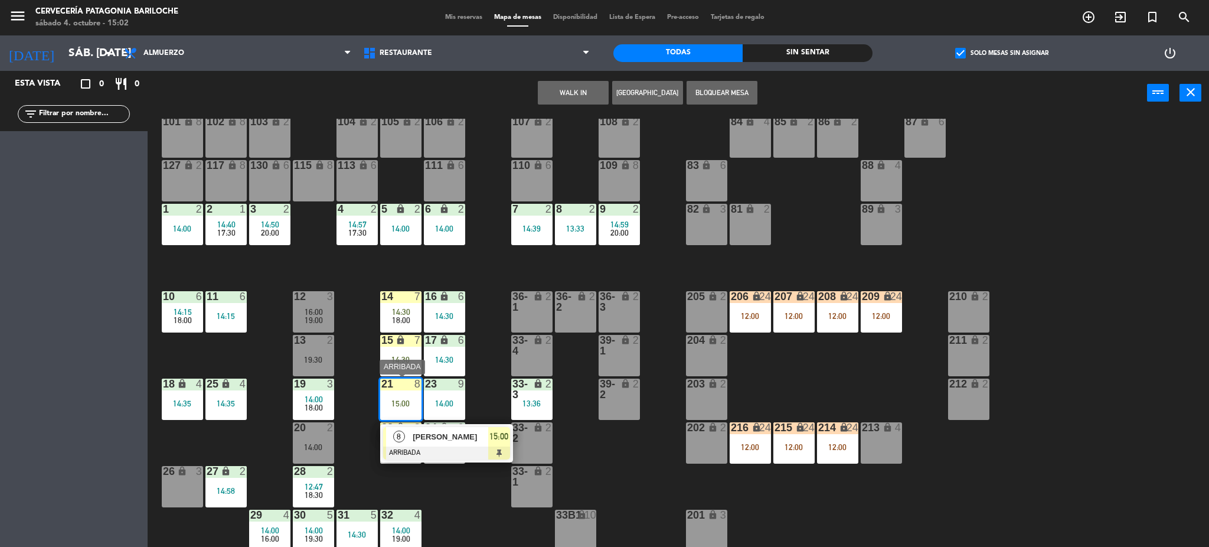
click at [421, 441] on span "[PERSON_NAME]" at bounding box center [451, 436] width 76 height 12
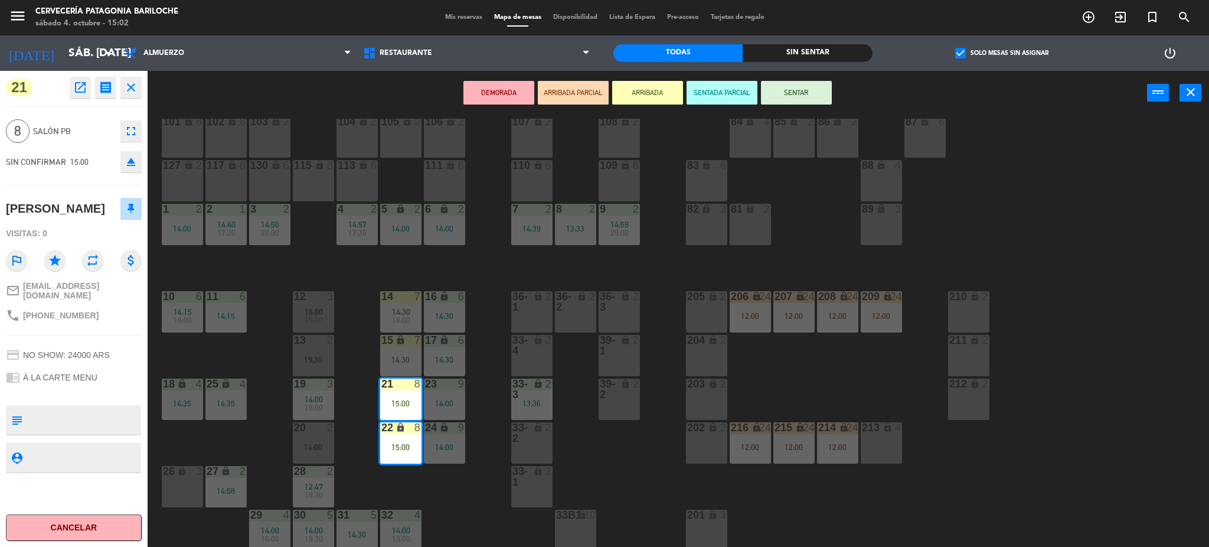
click at [789, 84] on button "SENTAR" at bounding box center [796, 93] width 71 height 24
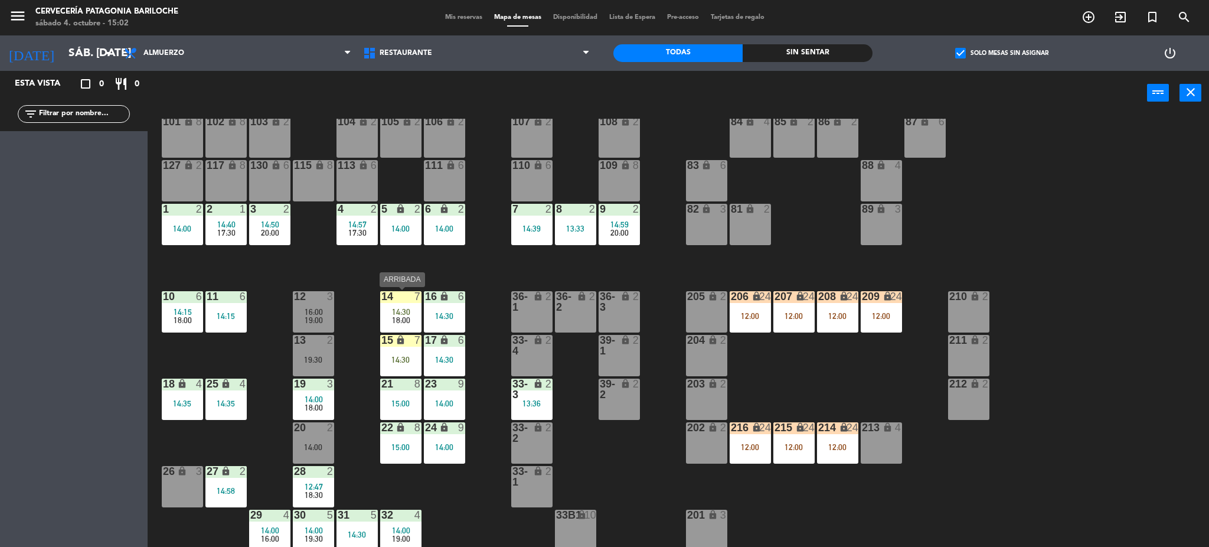
click at [410, 321] on div "18:00" at bounding box center [400, 320] width 41 height 8
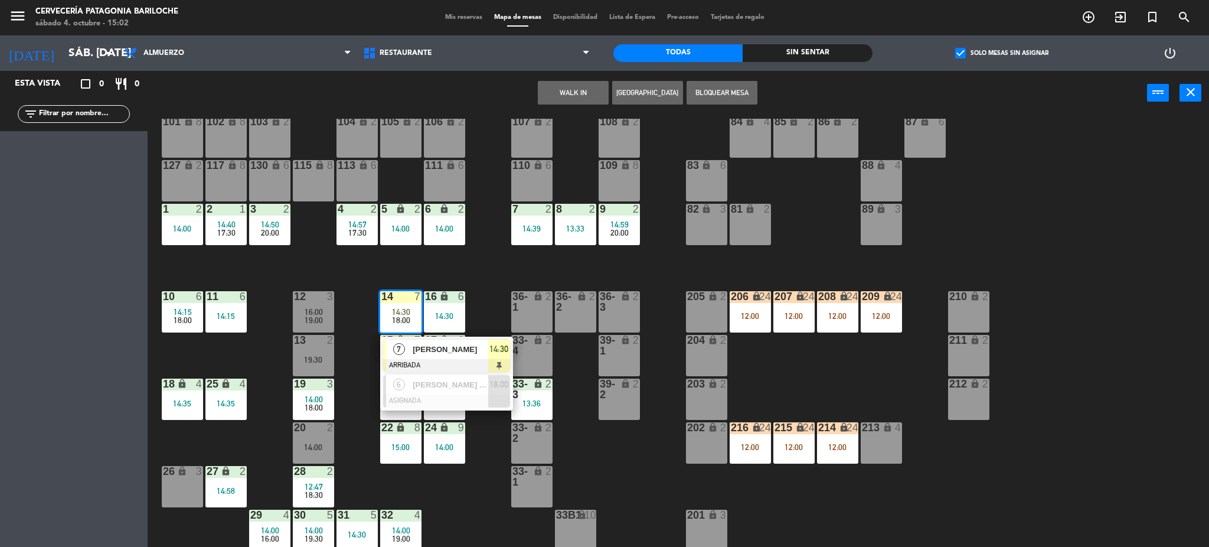
click at [432, 357] on div "[PERSON_NAME]" at bounding box center [449, 348] width 77 height 19
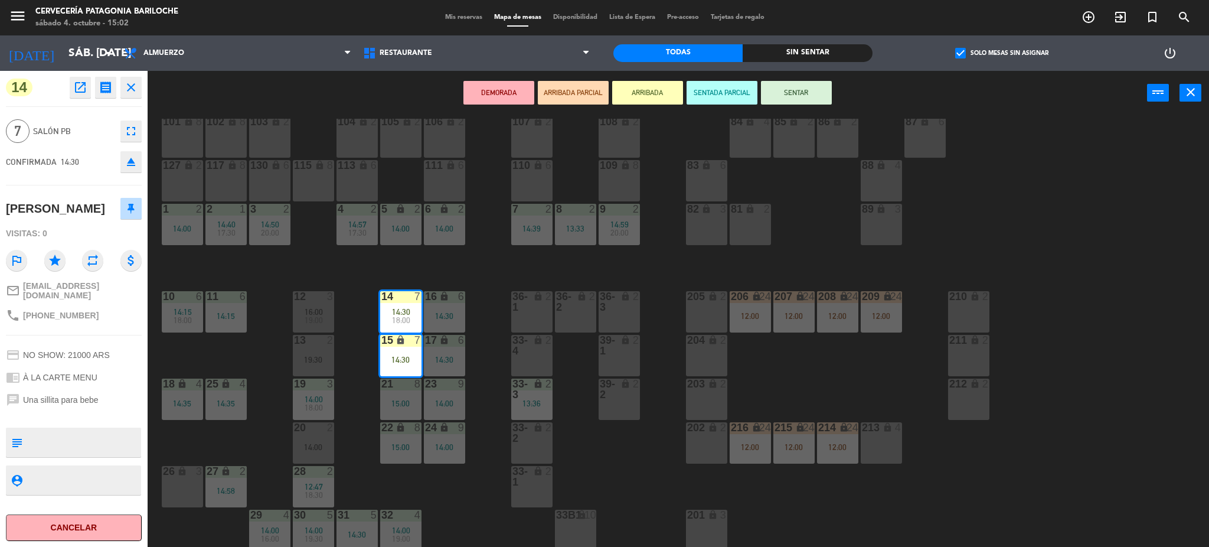
click at [789, 99] on button "SENTAR" at bounding box center [796, 93] width 71 height 24
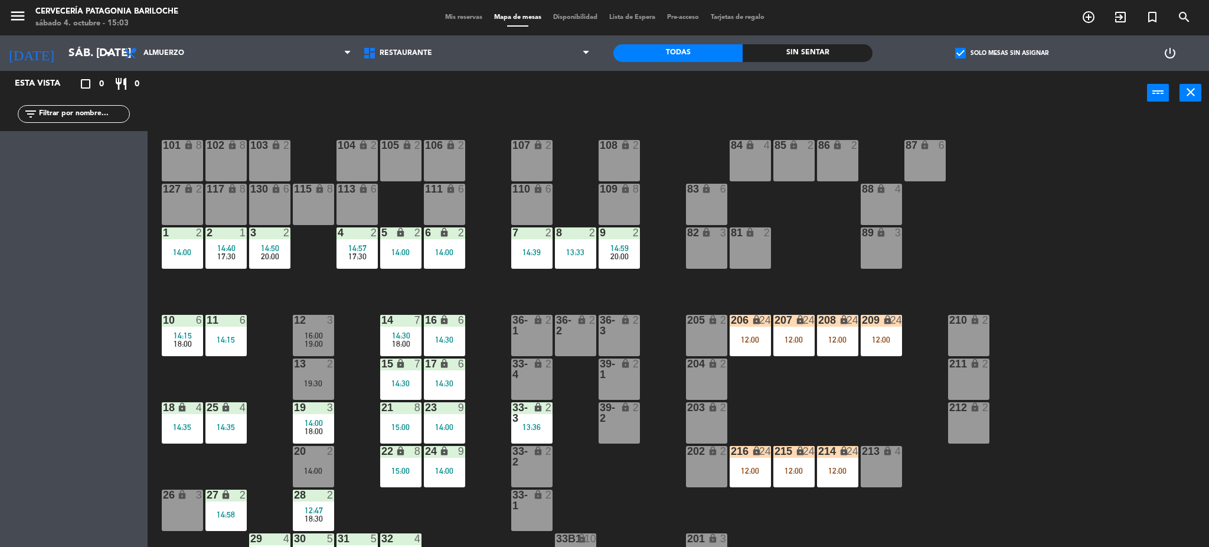
scroll to position [24, 0]
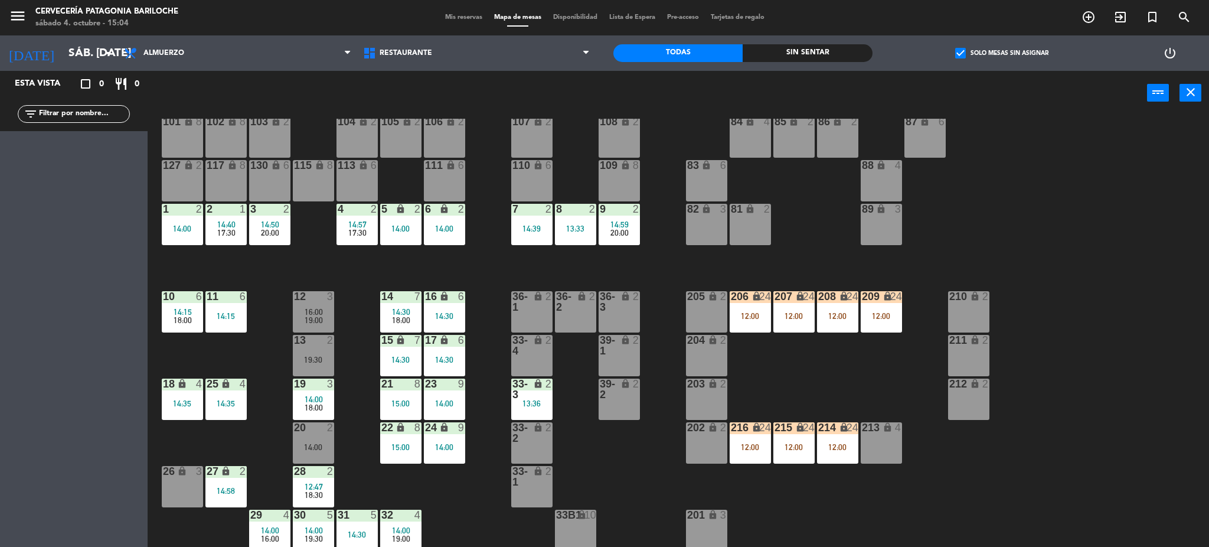
click at [97, 121] on div "filter_list" at bounding box center [74, 114] width 112 height 18
click at [102, 116] on input "text" at bounding box center [83, 113] width 91 height 13
type input "R"
type input "[PERSON_NAME]"
click at [235, 274] on div "101 lock 8 102 lock 8 104 lock 2 105 lock 2 106 lock 2 103 lock 2 107 lock 2 10…" at bounding box center [684, 335] width 1050 height 432
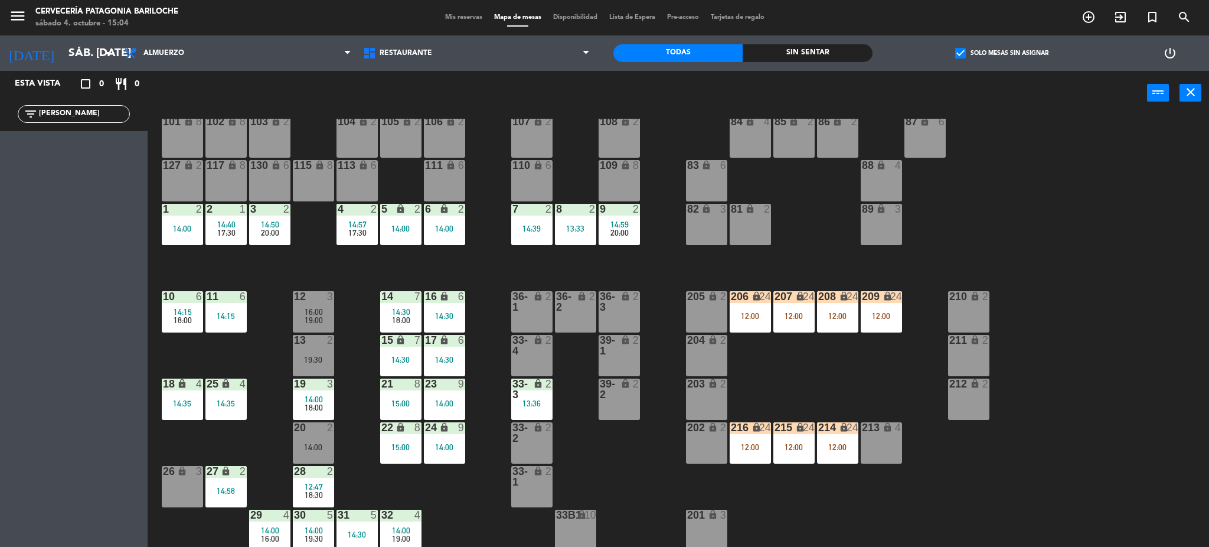
click at [81, 115] on input "[PERSON_NAME]" at bounding box center [83, 113] width 91 height 13
click at [80, 114] on input "[PERSON_NAME]" at bounding box center [83, 113] width 91 height 13
click at [965, 48] on span "check_box" at bounding box center [960, 53] width 11 height 11
click at [1002, 53] on input "check_box Solo mesas sin asignar" at bounding box center [1002, 53] width 0 height 0
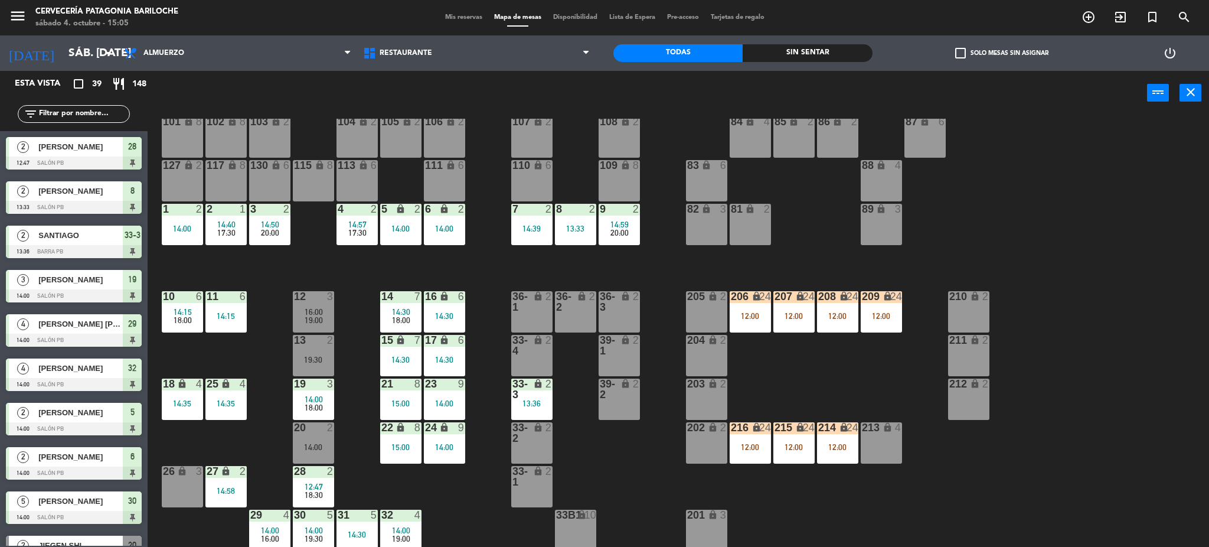
click at [51, 114] on input "text" at bounding box center [83, 113] width 91 height 13
type input "O"
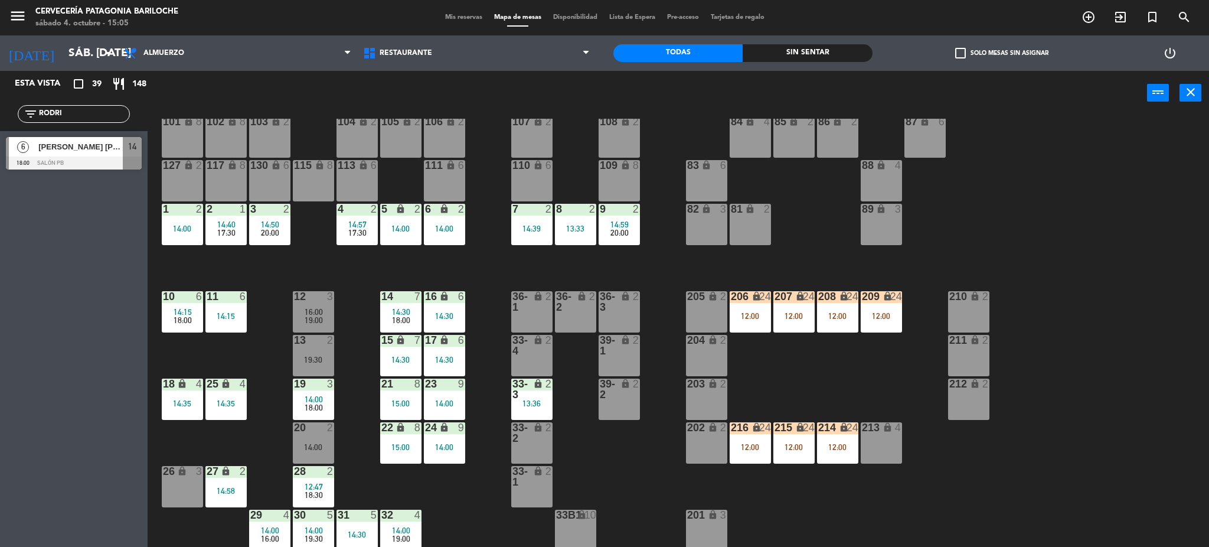
click at [58, 234] on div "Esta vista crop_square 39 restaurant 148 filter_list RODRI 6 [PERSON_NAME] [PER…" at bounding box center [74, 309] width 148 height 476
click at [83, 107] on input "RODRI" at bounding box center [83, 113] width 91 height 13
type input "R"
type input "M"
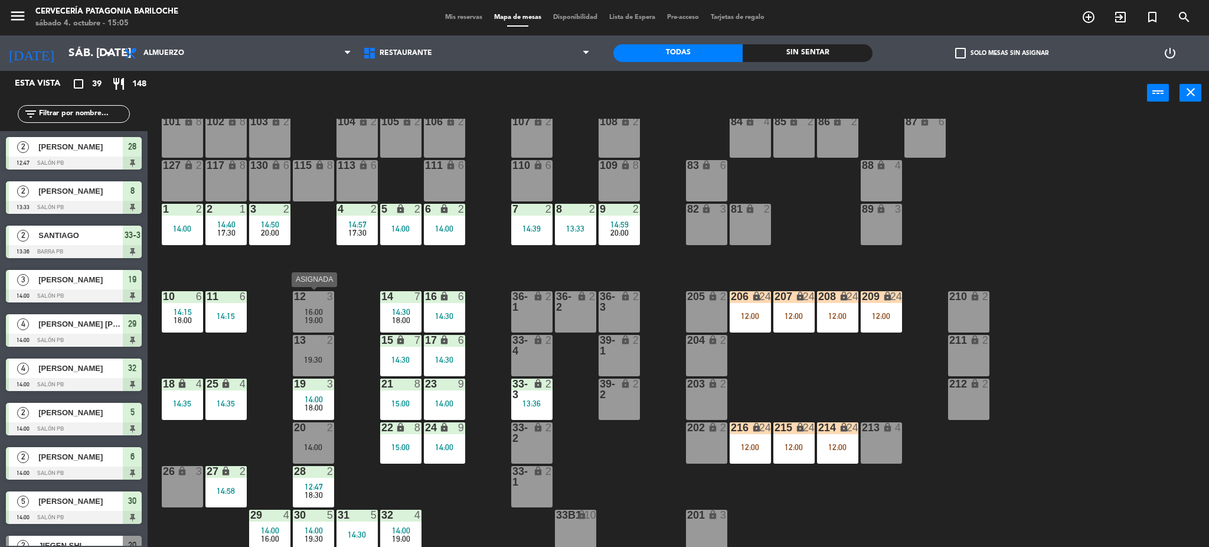
click at [320, 311] on span "16:00" at bounding box center [314, 311] width 18 height 9
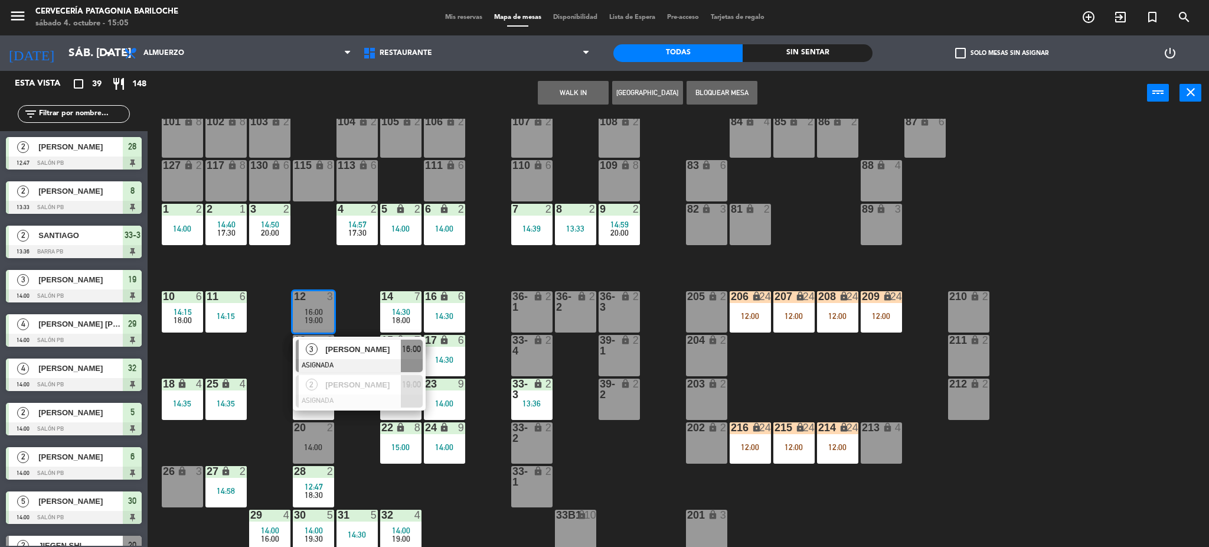
click at [346, 299] on div "101 lock 8 102 lock 8 104 lock 2 105 lock 2 106 lock 2 103 lock 2 107 lock 2 10…" at bounding box center [684, 335] width 1050 height 432
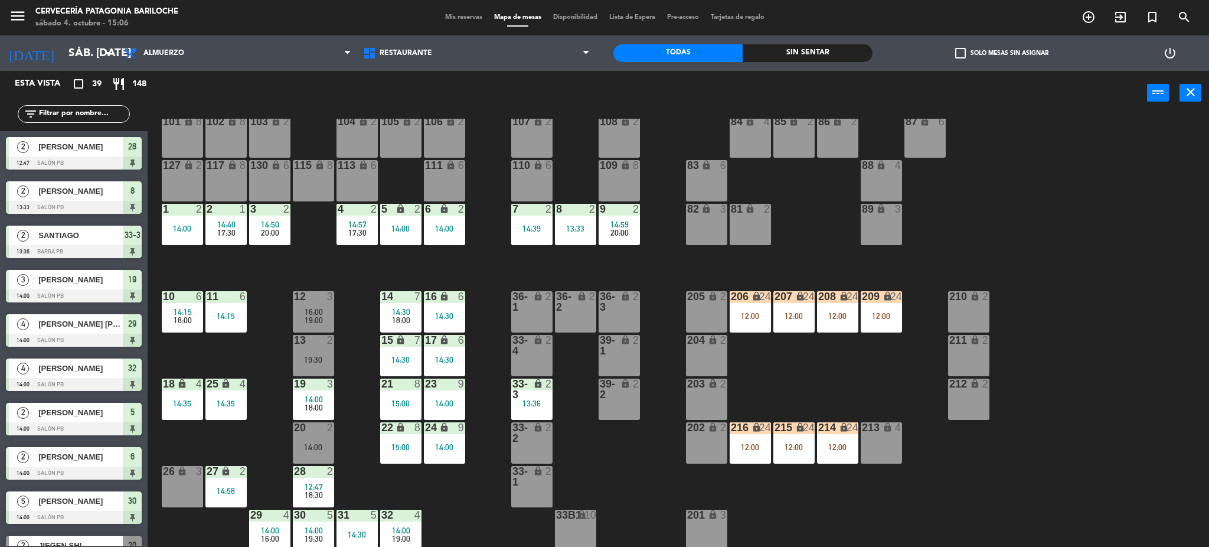
click at [90, 118] on input "text" at bounding box center [83, 113] width 91 height 13
click at [370, 280] on div "101 lock 8 102 lock 8 104 lock 2 105 lock 2 106 lock 2 103 lock 2 107 lock 2 10…" at bounding box center [684, 335] width 1050 height 432
click at [331, 482] on div "12:47" at bounding box center [313, 486] width 41 height 8
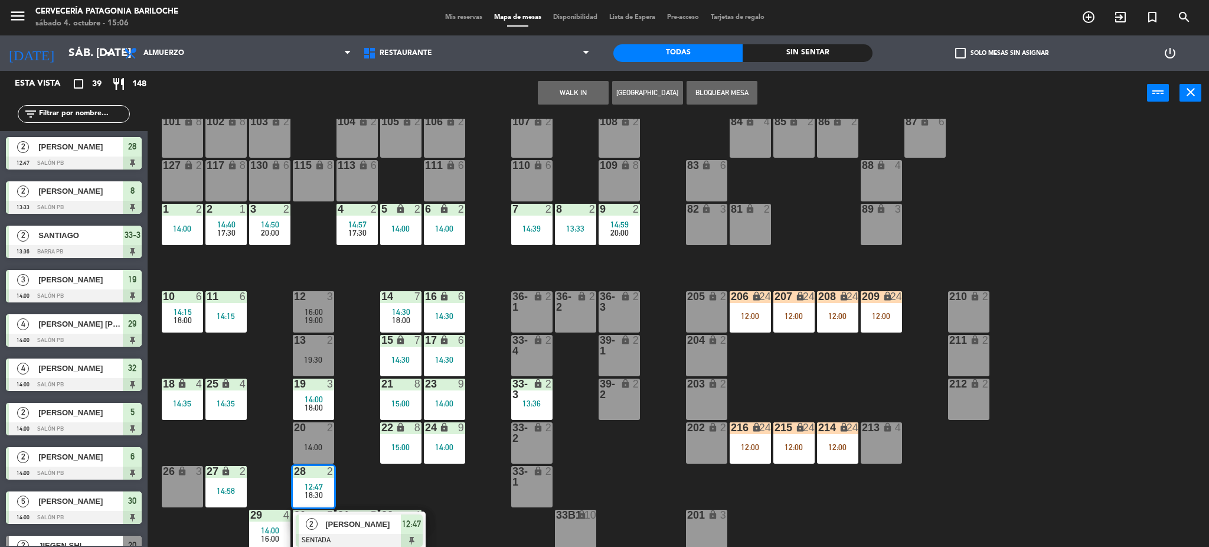
click at [355, 526] on span "[PERSON_NAME]" at bounding box center [363, 524] width 76 height 12
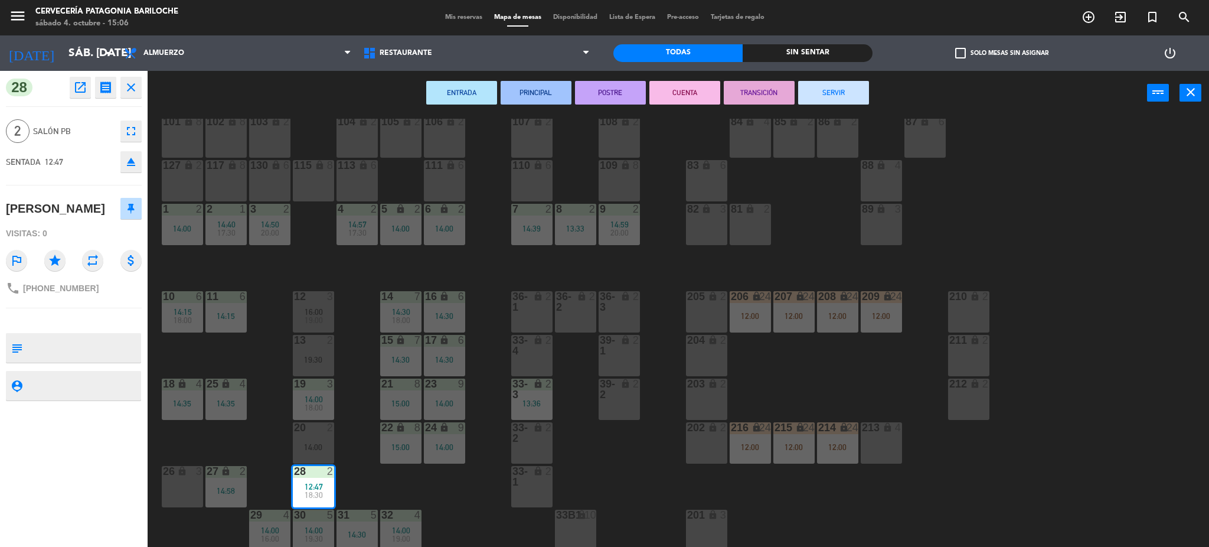
click at [803, 94] on button "SERVIR" at bounding box center [833, 93] width 71 height 24
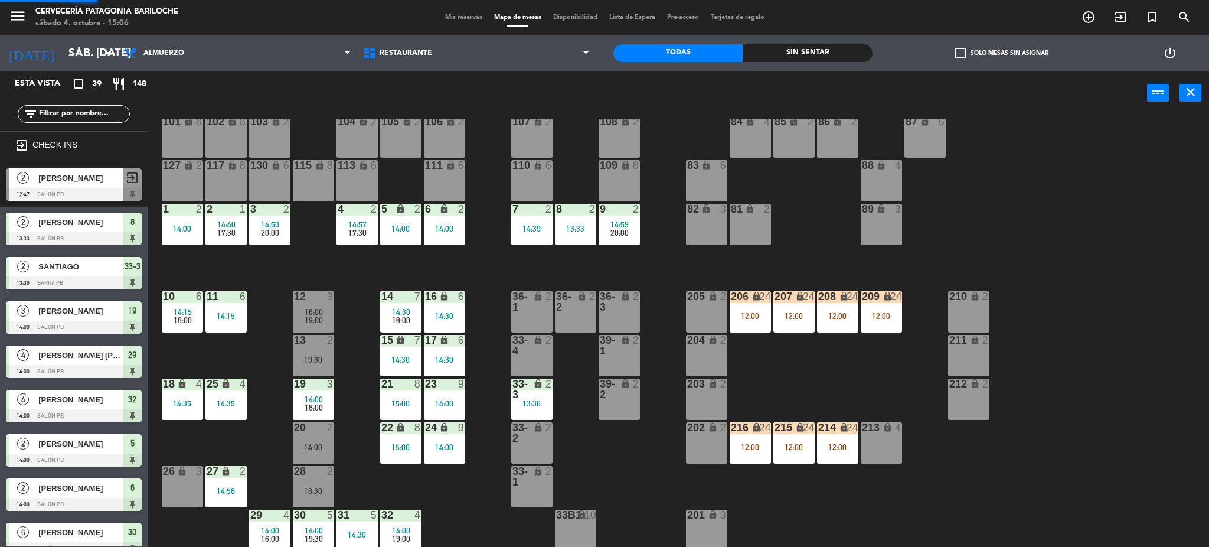
click at [175, 499] on div "26 lock 3" at bounding box center [182, 486] width 41 height 41
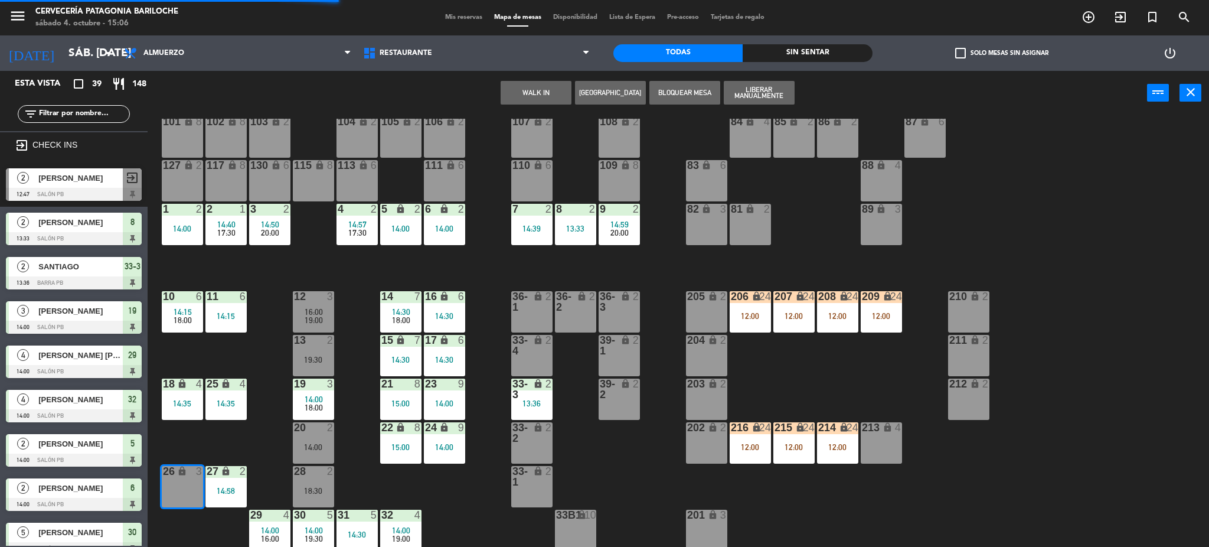
click at [556, 97] on button "WALK IN" at bounding box center [536, 93] width 71 height 24
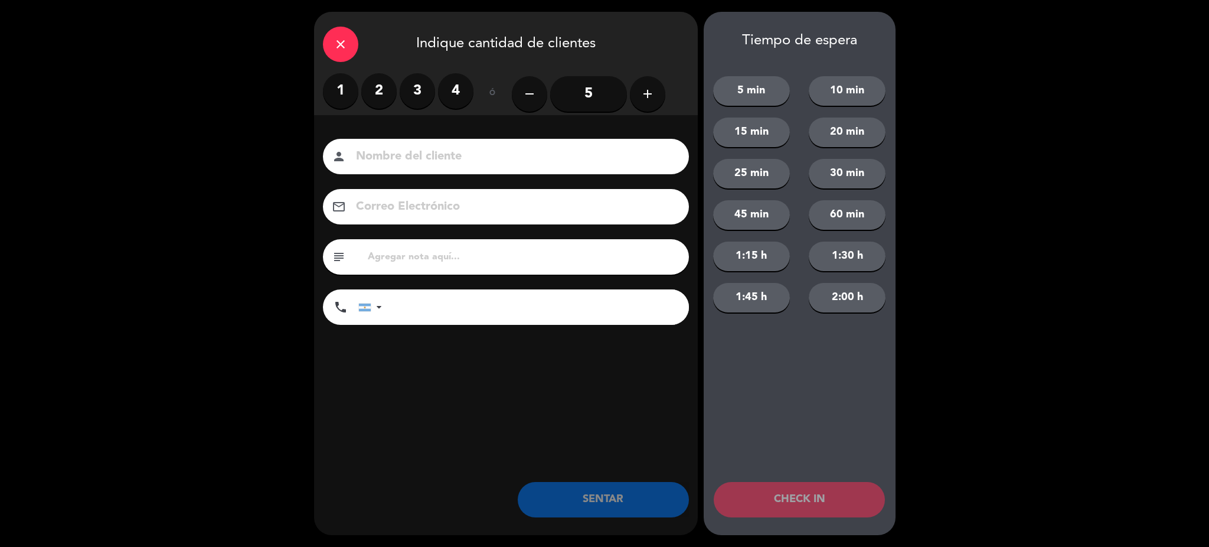
click at [393, 91] on label "2" at bounding box center [378, 90] width 35 height 35
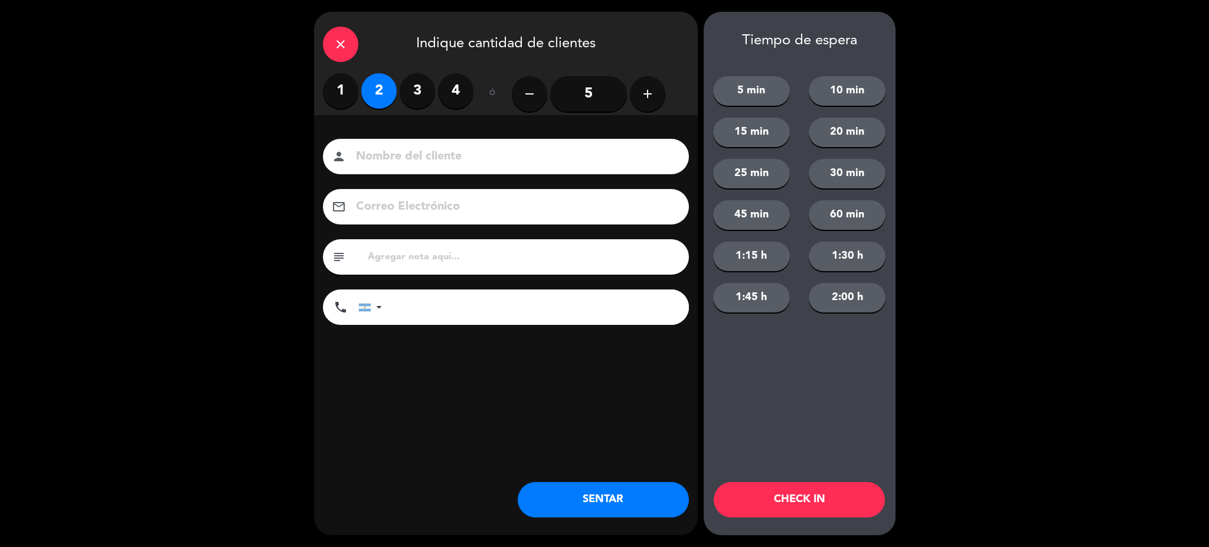
click at [414, 153] on input at bounding box center [514, 156] width 319 height 21
type input "[PERSON_NAME]"
click at [494, 311] on input "tel" at bounding box center [541, 306] width 295 height 35
type input "1149143993"
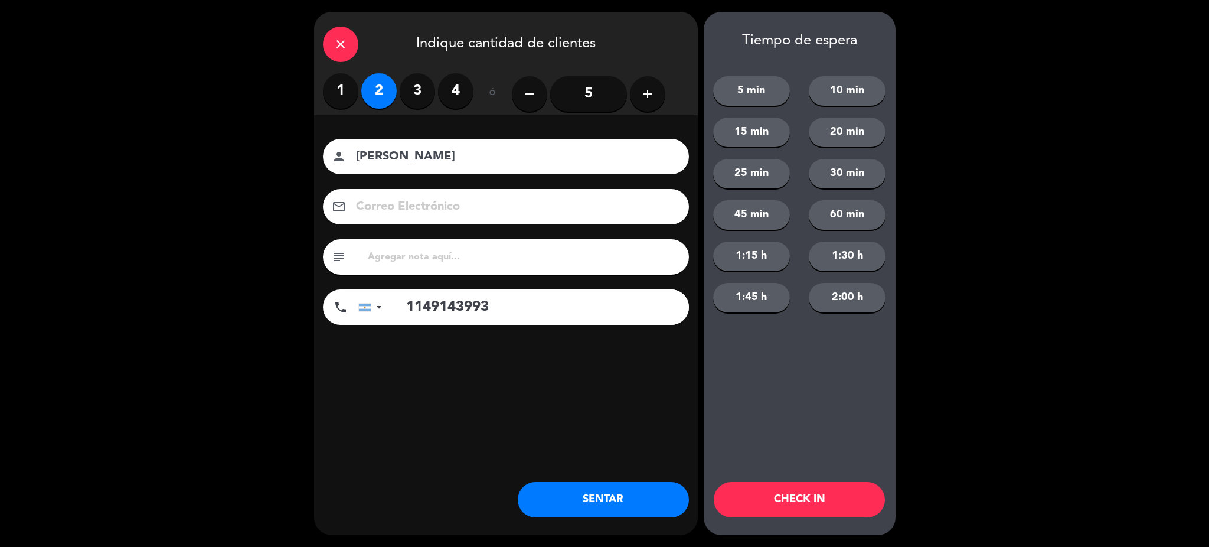
click at [645, 495] on button "SENTAR" at bounding box center [603, 499] width 171 height 35
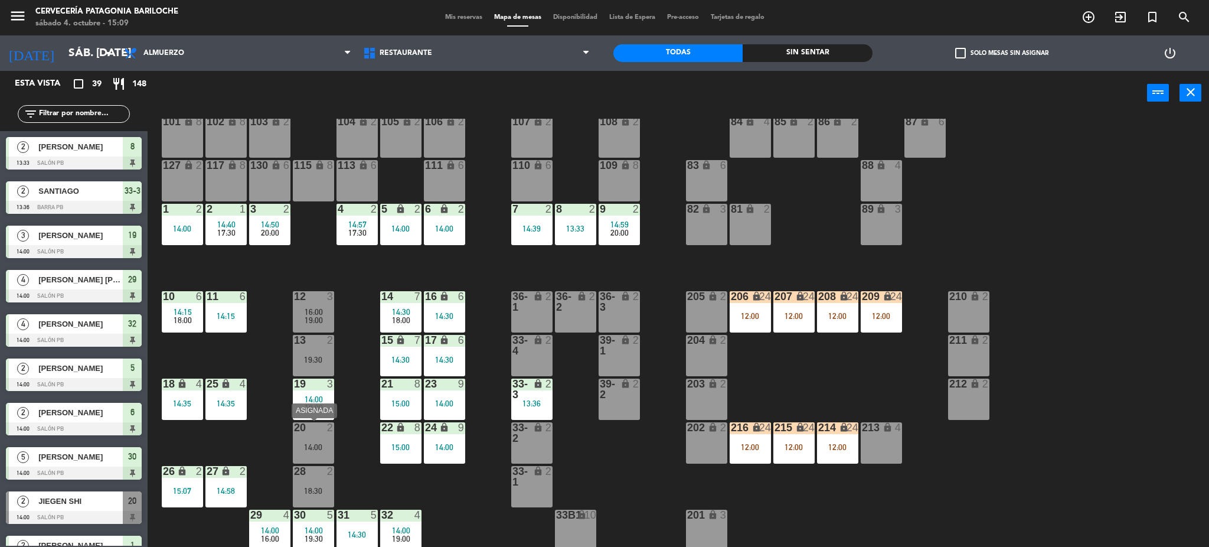
click at [320, 440] on div "20 2 14:00" at bounding box center [313, 442] width 41 height 41
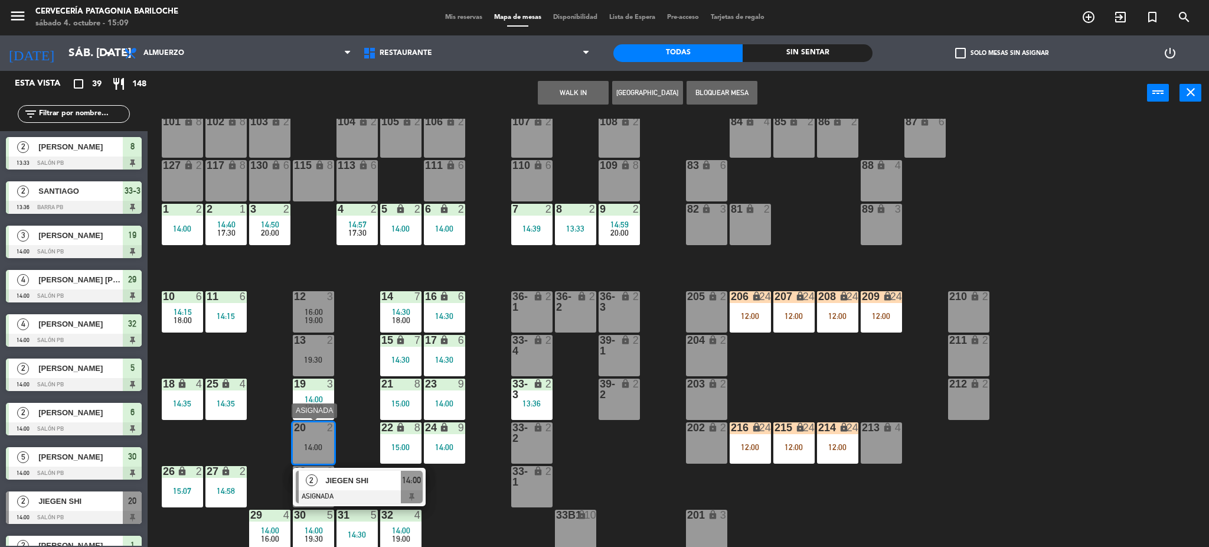
click at [378, 488] on div "JIEGEN SHI" at bounding box center [362, 479] width 77 height 19
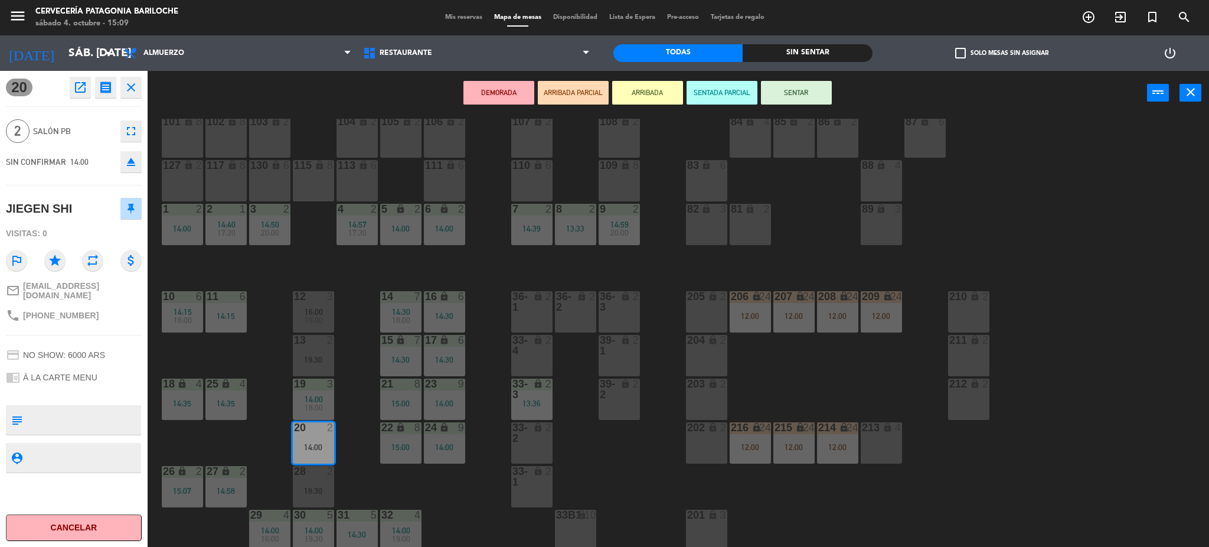
click at [367, 473] on div "101 lock 8 102 lock 8 104 lock 2 105 lock 2 106 lock 2 103 lock 2 107 lock 2 10…" at bounding box center [684, 335] width 1050 height 432
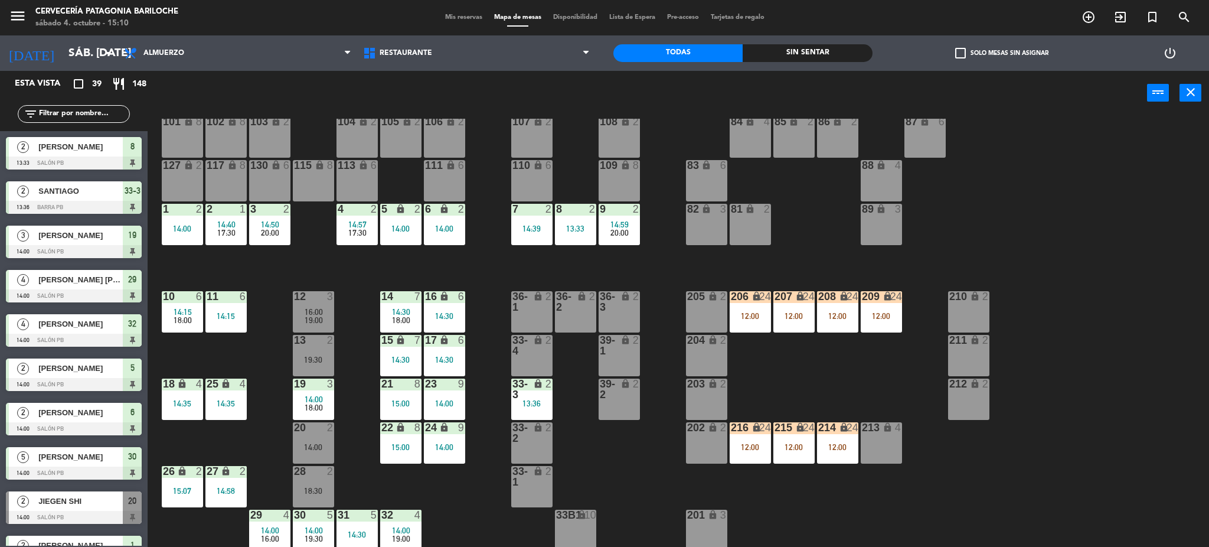
click at [328, 455] on div "20 2 14:00" at bounding box center [313, 442] width 41 height 41
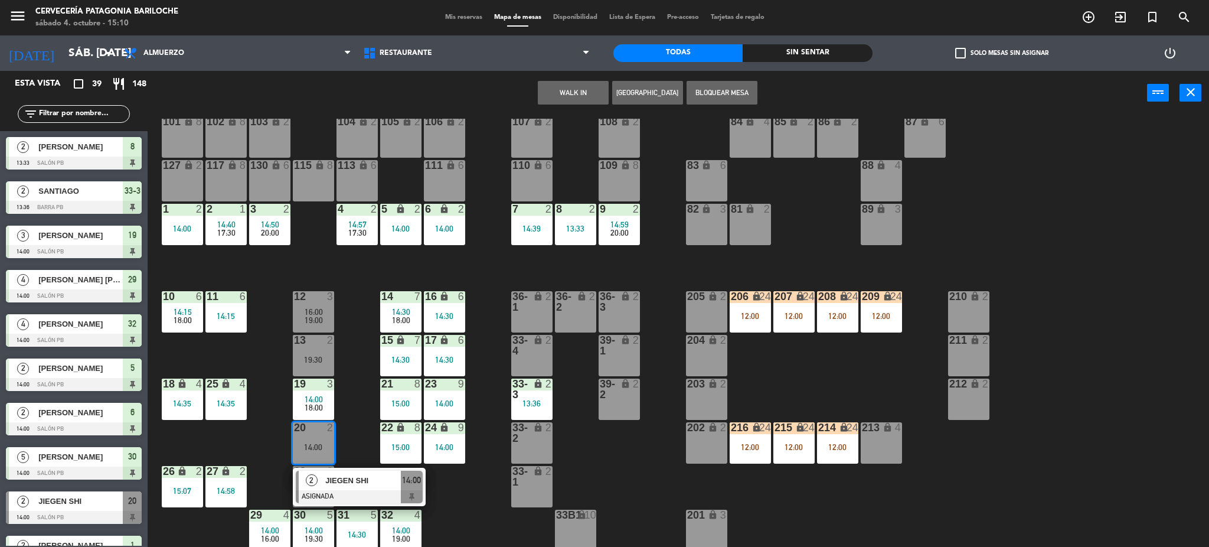
click at [359, 488] on div "2 JIEGEN SHI ASIGNADA 14:00" at bounding box center [359, 487] width 151 height 38
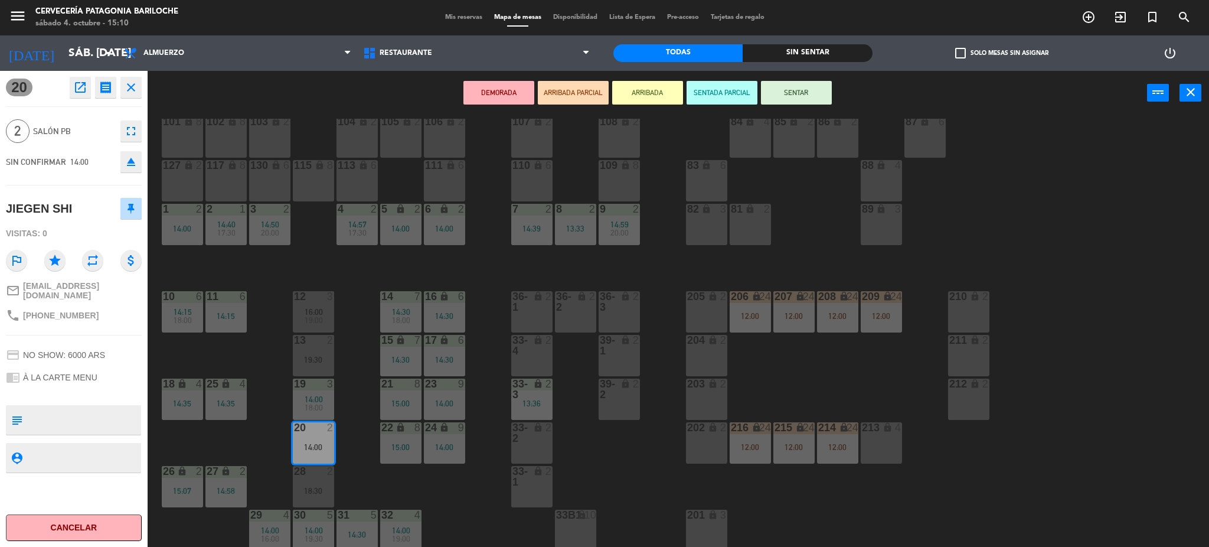
click at [88, 518] on button "Cancelar" at bounding box center [74, 527] width 136 height 27
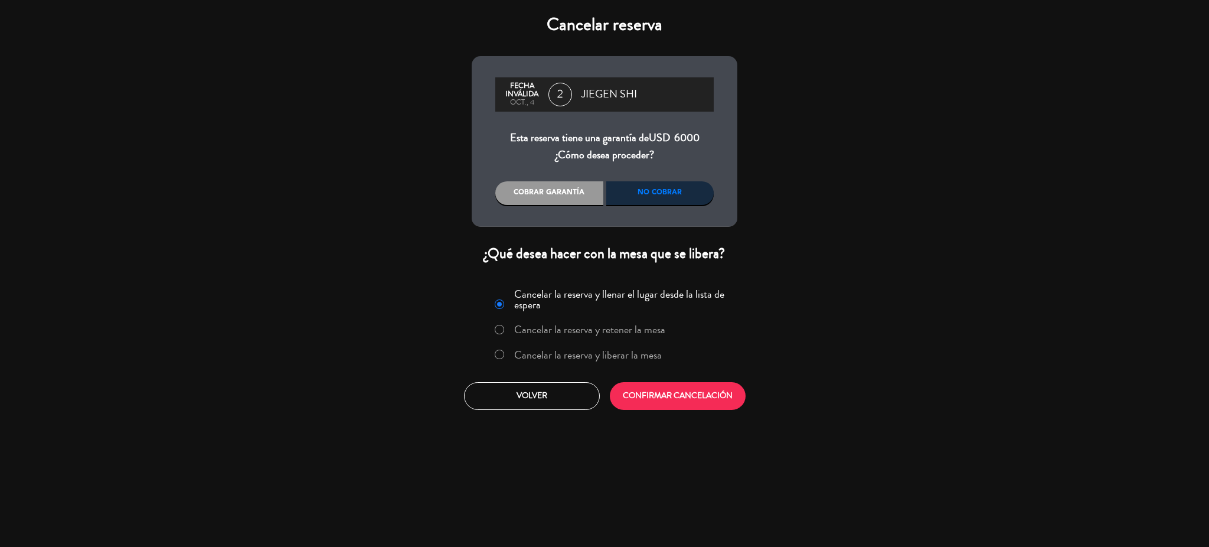
click at [561, 358] on label "Cancelar la reserva y liberar la mesa" at bounding box center [588, 354] width 148 height 11
click at [675, 396] on button "CONFIRMAR CANCELACIÓN" at bounding box center [678, 396] width 136 height 28
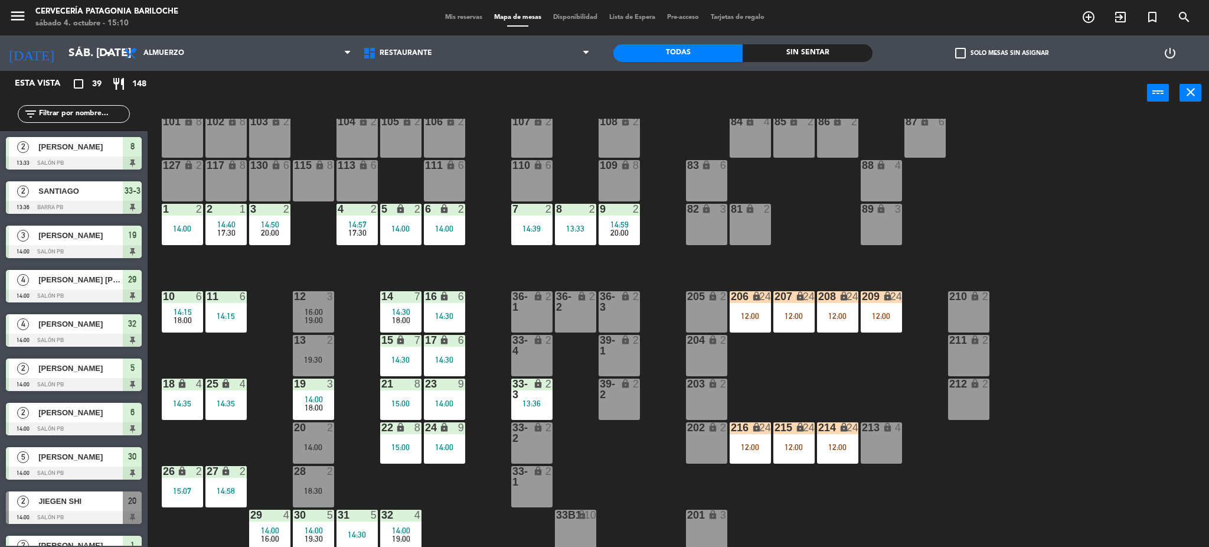
click at [371, 490] on div "101 lock 8 102 lock 8 104 lock 2 105 lock 2 106 lock 2 103 lock 2 107 lock 2 10…" at bounding box center [684, 335] width 1050 height 432
click at [352, 485] on div "101 lock 8 102 lock 8 104 lock 2 105 lock 2 106 lock 2 103 lock 2 107 lock 2 10…" at bounding box center [684, 335] width 1050 height 432
click at [313, 359] on div "18:00" at bounding box center [313, 359] width 41 height 8
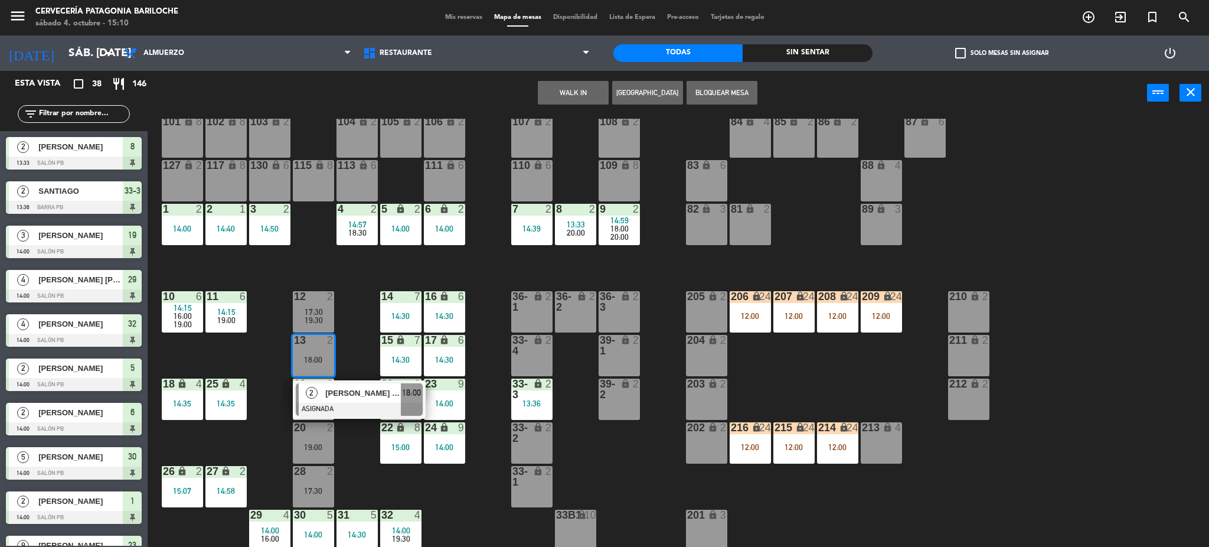
click at [352, 349] on div "101 lock 8 102 lock 8 104 lock 2 105 lock 2 106 lock 2 103 lock 2 107 lock 2 10…" at bounding box center [684, 335] width 1050 height 432
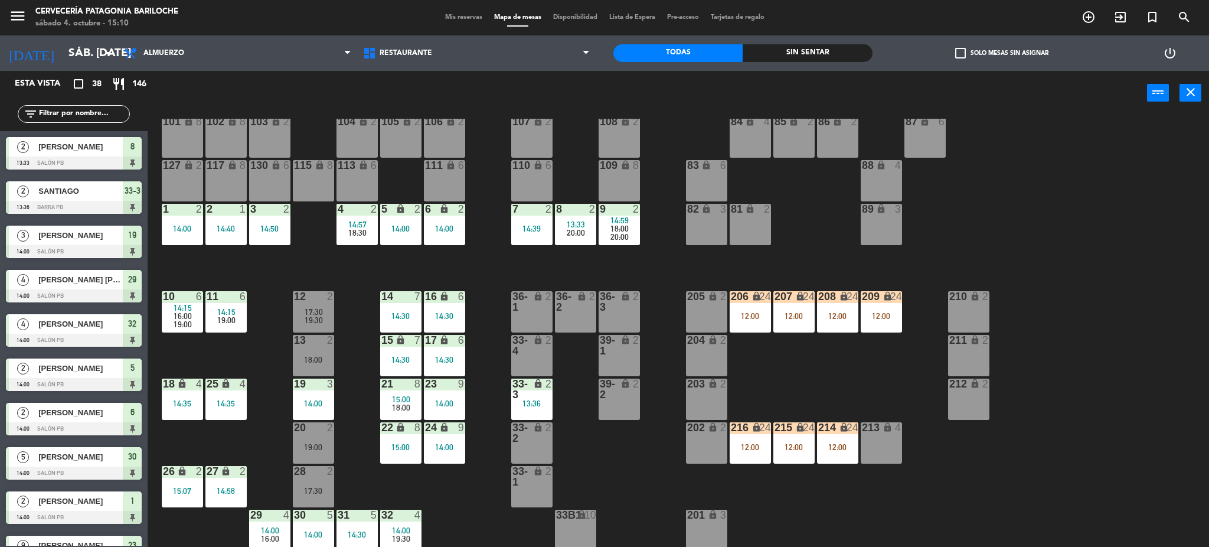
click at [313, 314] on span "17:30" at bounding box center [314, 311] width 18 height 9
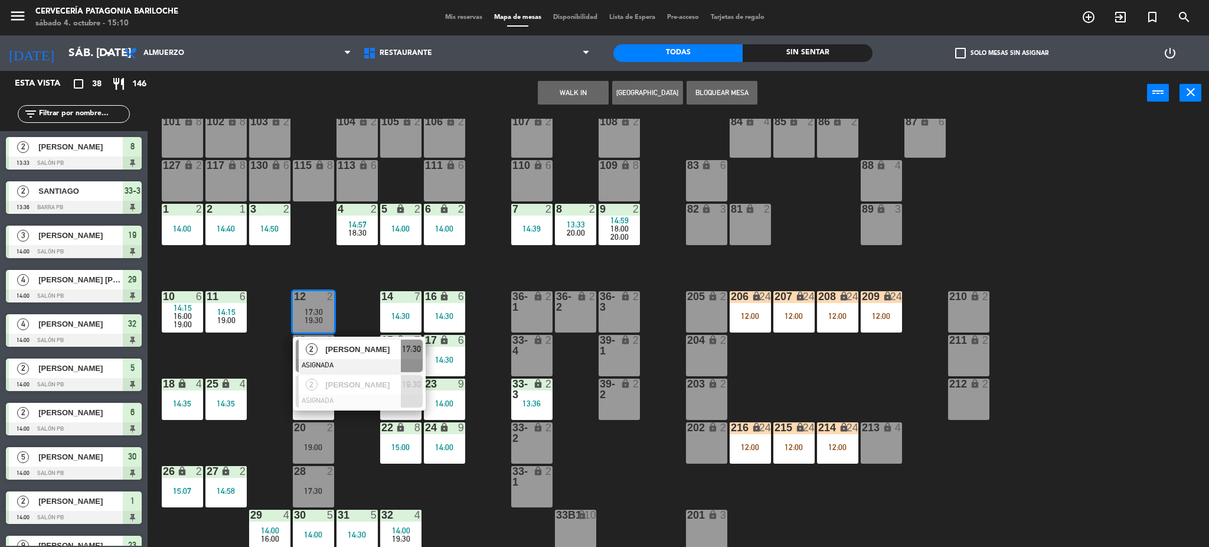
click at [337, 347] on span "[PERSON_NAME]" at bounding box center [363, 349] width 76 height 12
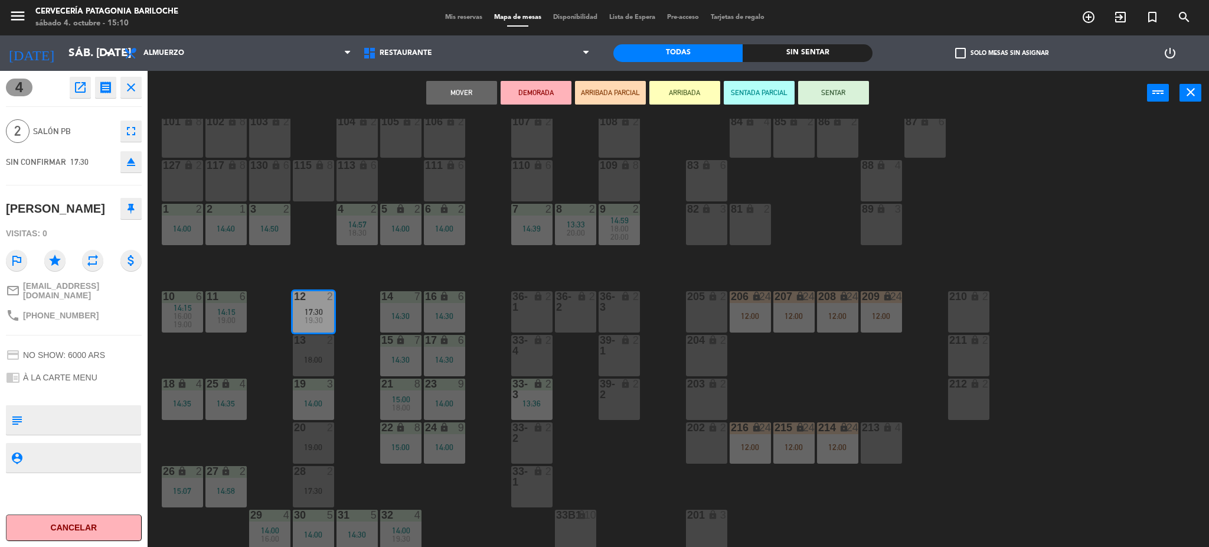
click at [322, 367] on div "13 2 18:00" at bounding box center [313, 355] width 41 height 41
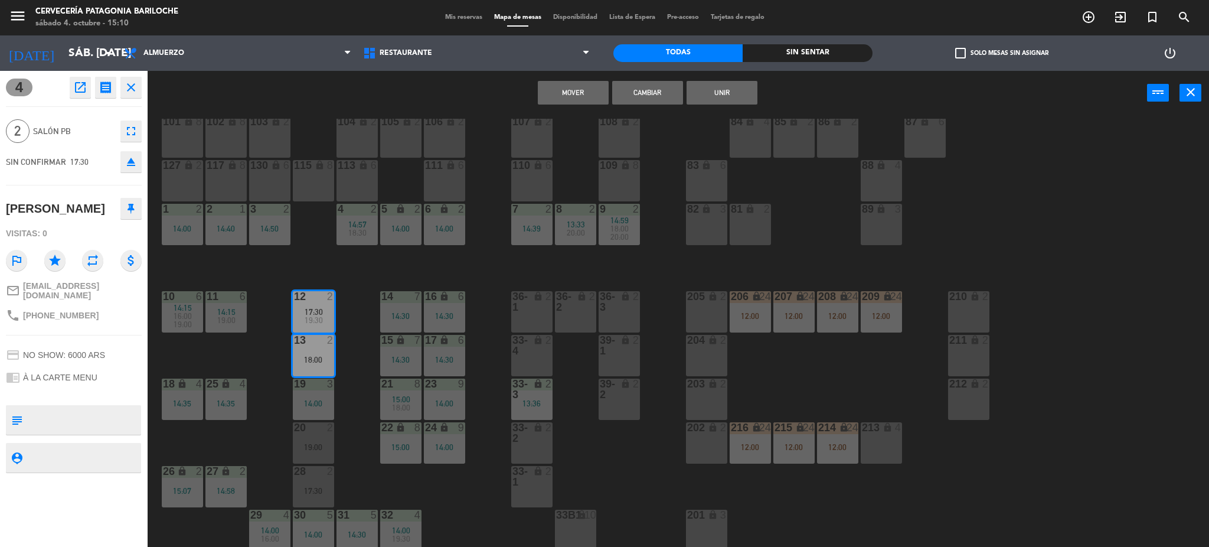
click at [600, 95] on button "Mover" at bounding box center [573, 93] width 71 height 24
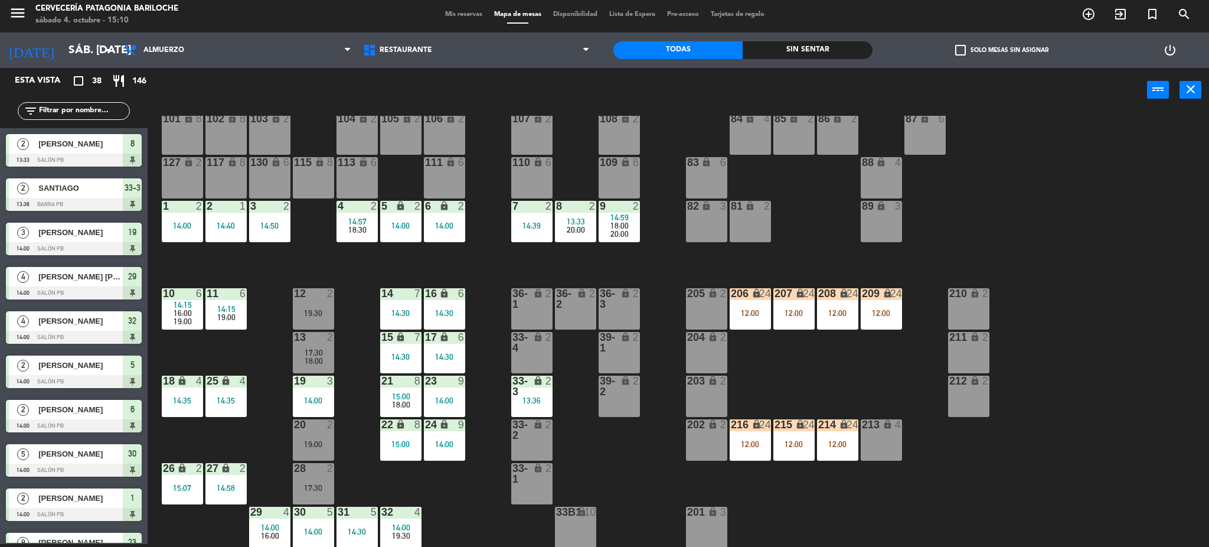
scroll to position [18, 0]
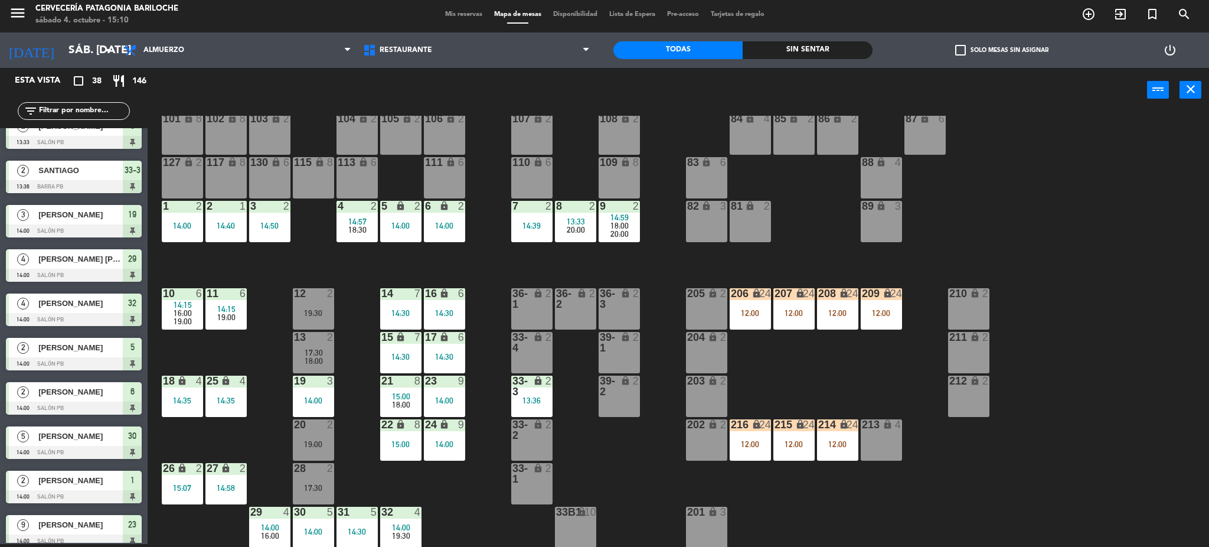
click at [316, 319] on div "12 2 19:30" at bounding box center [313, 308] width 41 height 41
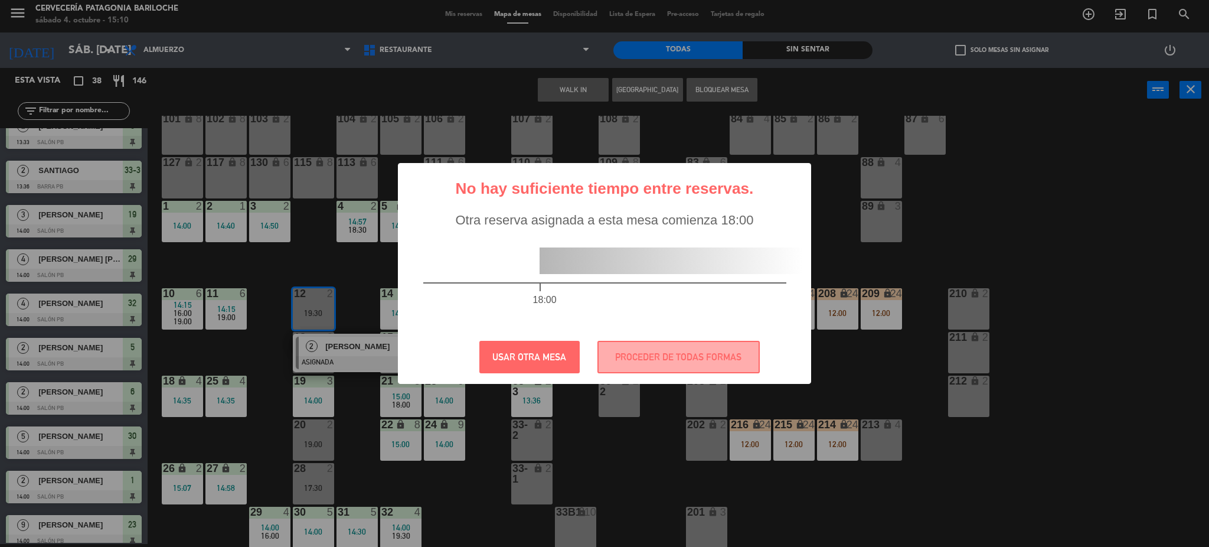
click at [630, 478] on div "? ! i No hay suficiente tiempo entre reservas. × Otra reserva asignada a esta m…" at bounding box center [604, 273] width 1209 height 547
click at [639, 364] on button "PROCEDER DE TODAS FORMAS" at bounding box center [678, 357] width 162 height 32
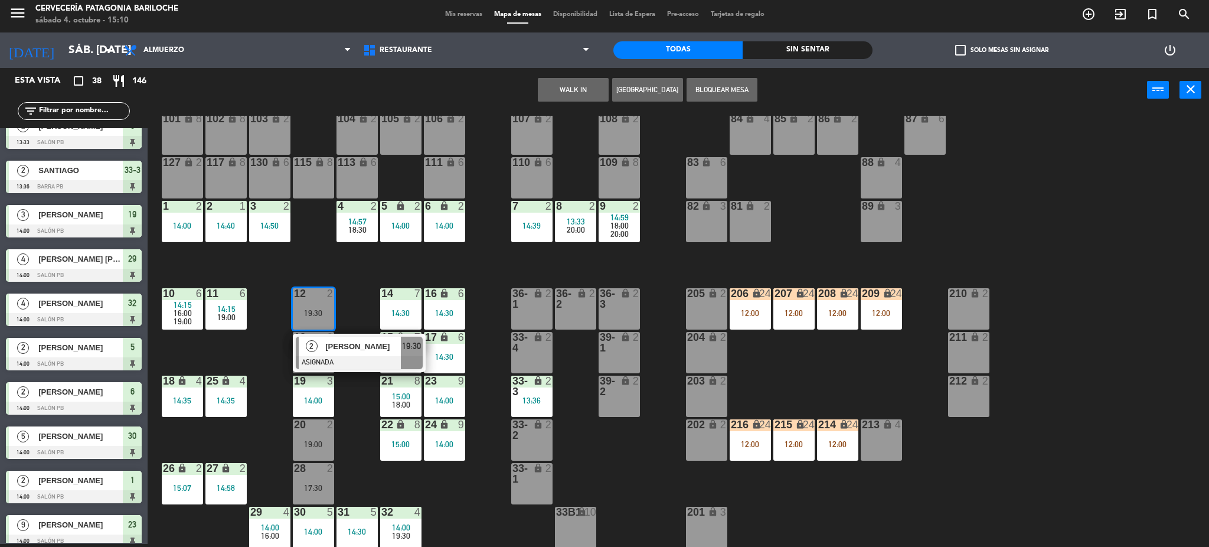
click at [408, 488] on div "101 lock 8 102 lock 8 104 lock 2 105 lock 2 106 lock 2 103 lock 2 107 lock 2 10…" at bounding box center [684, 332] width 1050 height 432
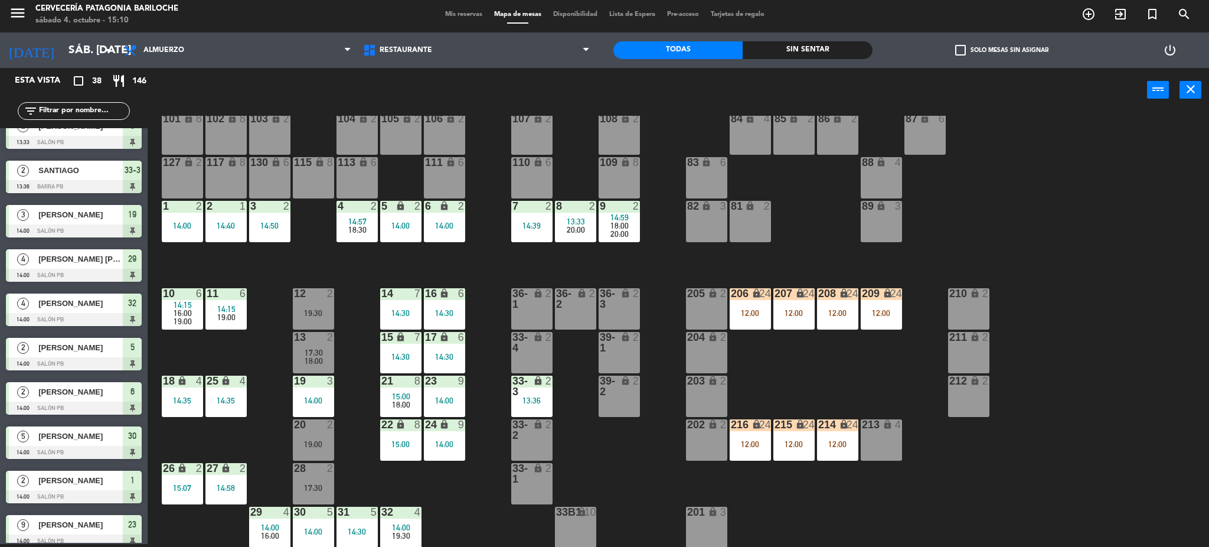
click at [333, 311] on div "19:30" at bounding box center [313, 313] width 41 height 8
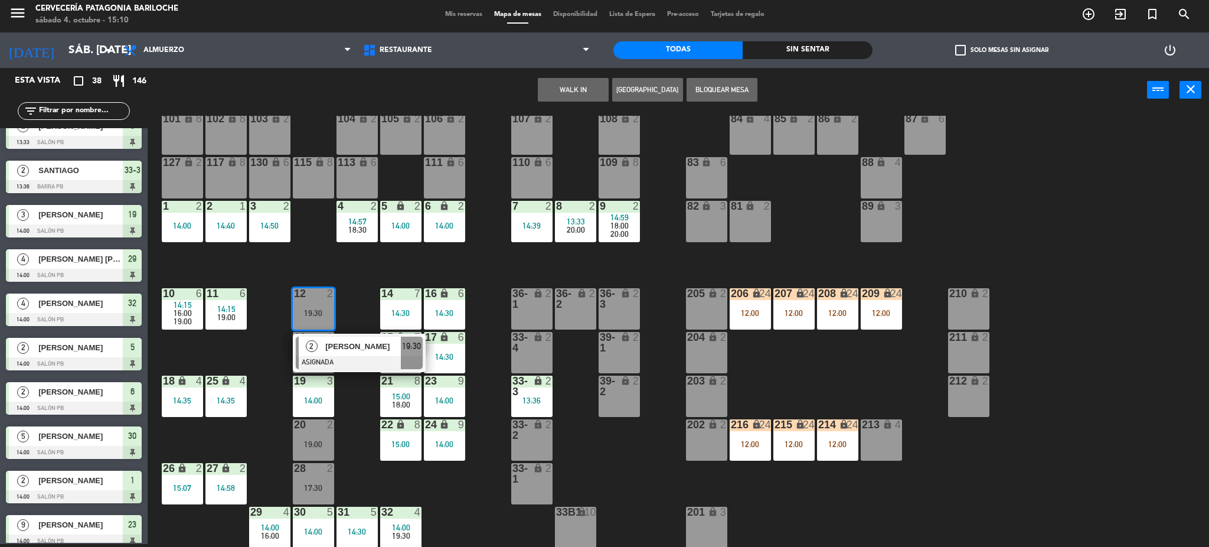
click at [562, 96] on button "WALK IN" at bounding box center [573, 90] width 71 height 24
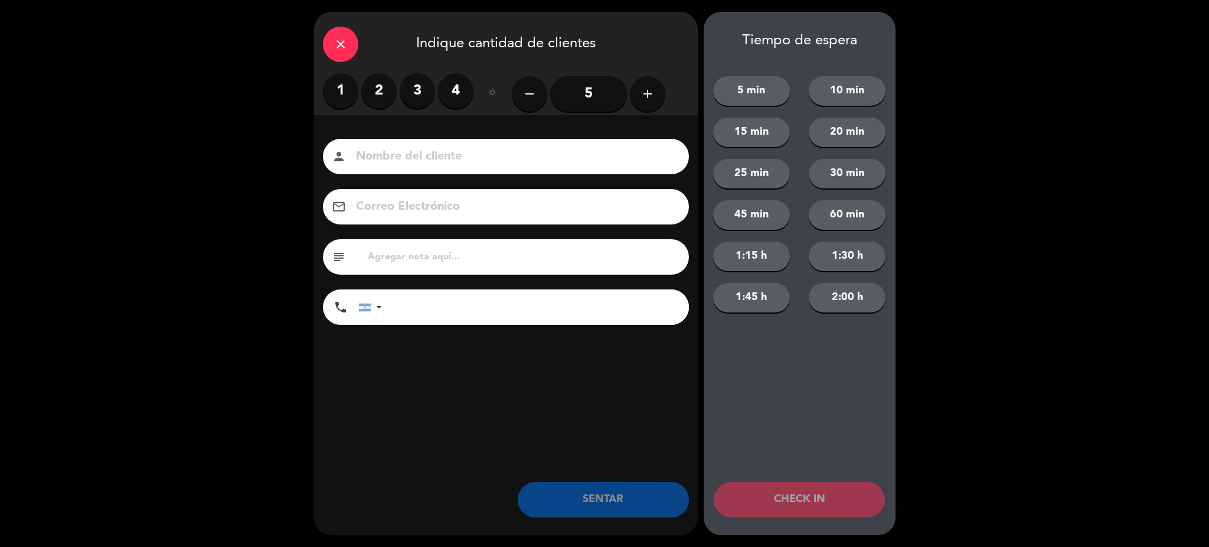
click at [389, 99] on label "2" at bounding box center [378, 90] width 35 height 35
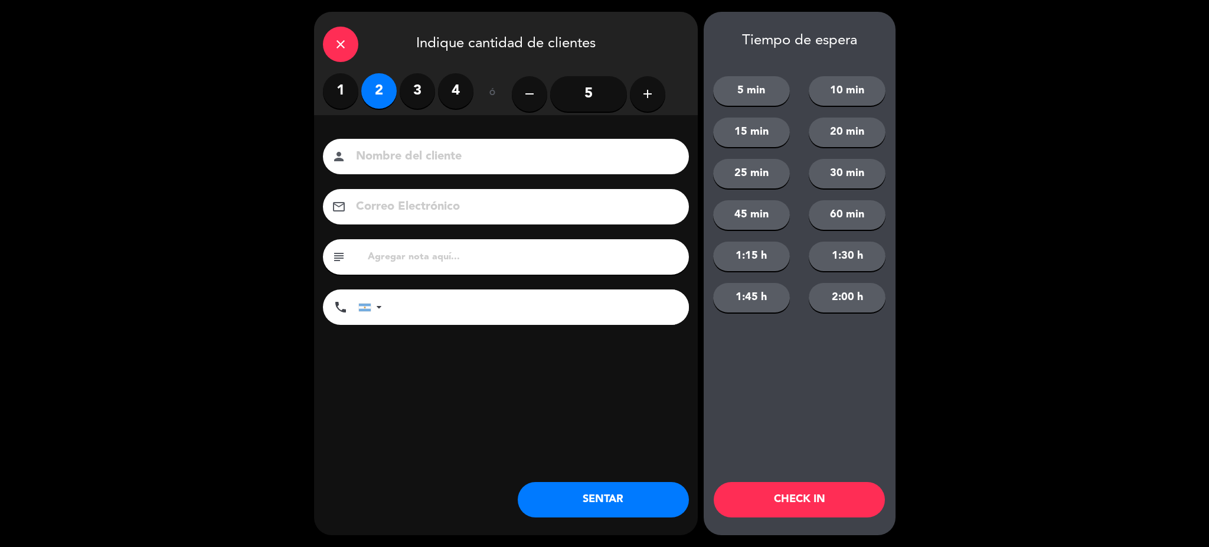
click at [389, 158] on input at bounding box center [514, 156] width 319 height 21
type input "NOA ELJAI"
click at [410, 316] on input "tel" at bounding box center [541, 306] width 295 height 35
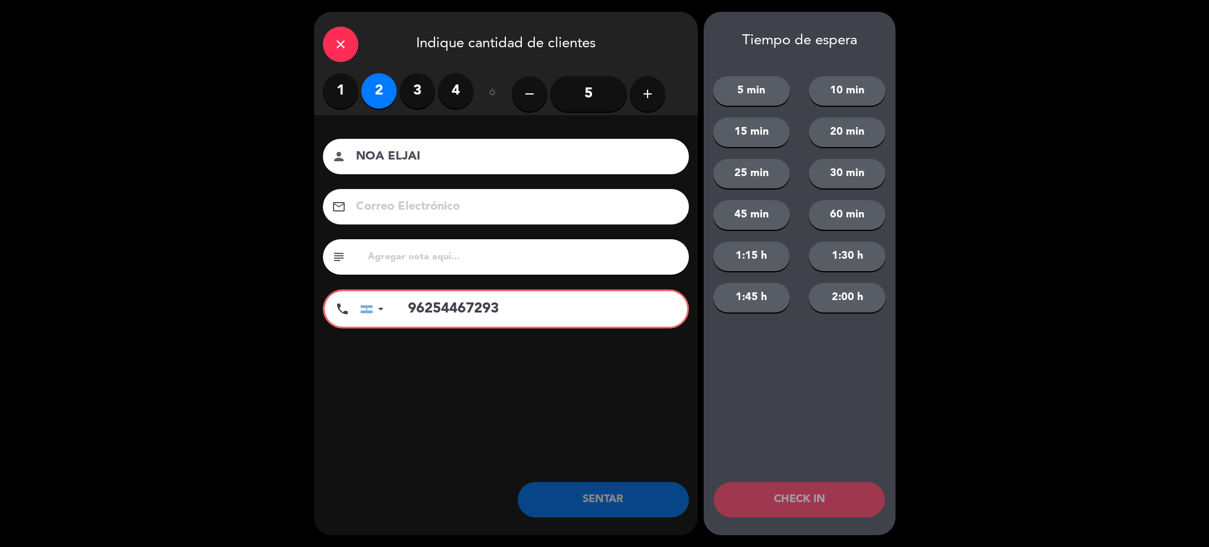
click at [410, 316] on input "96254467293" at bounding box center [542, 308] width 292 height 35
type input "[PHONE_NUMBER]"
click at [512, 305] on input "[PHONE_NUMBER]" at bounding box center [542, 308] width 292 height 35
drag, startPoint x: 513, startPoint y: 306, endPoint x: 373, endPoint y: 306, distance: 139.9
click at [373, 306] on div "[GEOGRAPHIC_DATA] +1 [GEOGRAPHIC_DATA] +44 [GEOGRAPHIC_DATA] ([GEOGRAPHIC_DATA]…" at bounding box center [523, 308] width 327 height 35
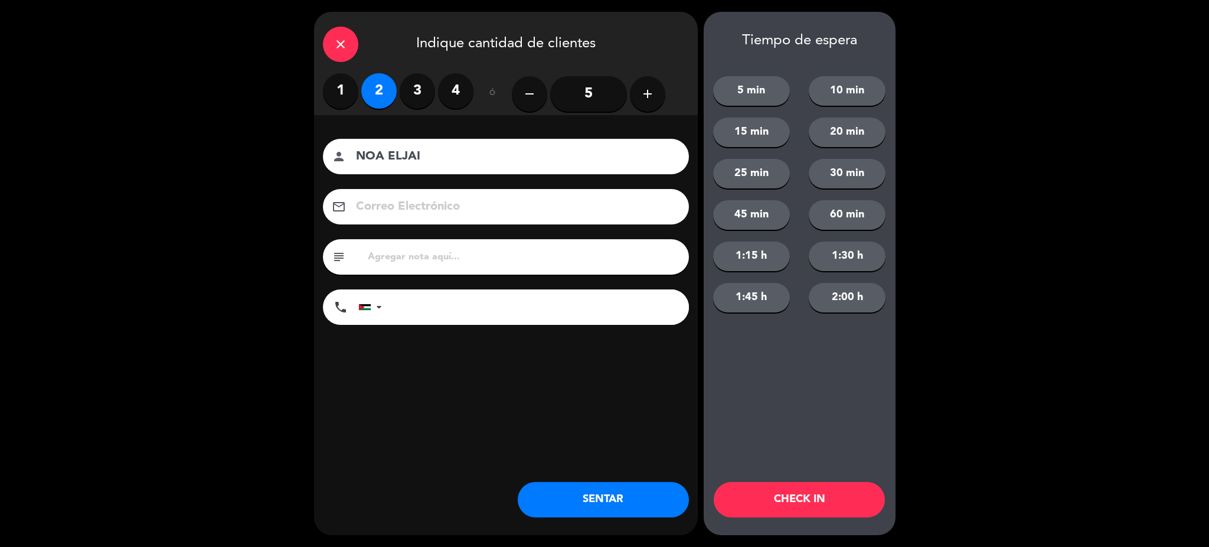
click at [557, 501] on button "SENTAR" at bounding box center [603, 499] width 171 height 35
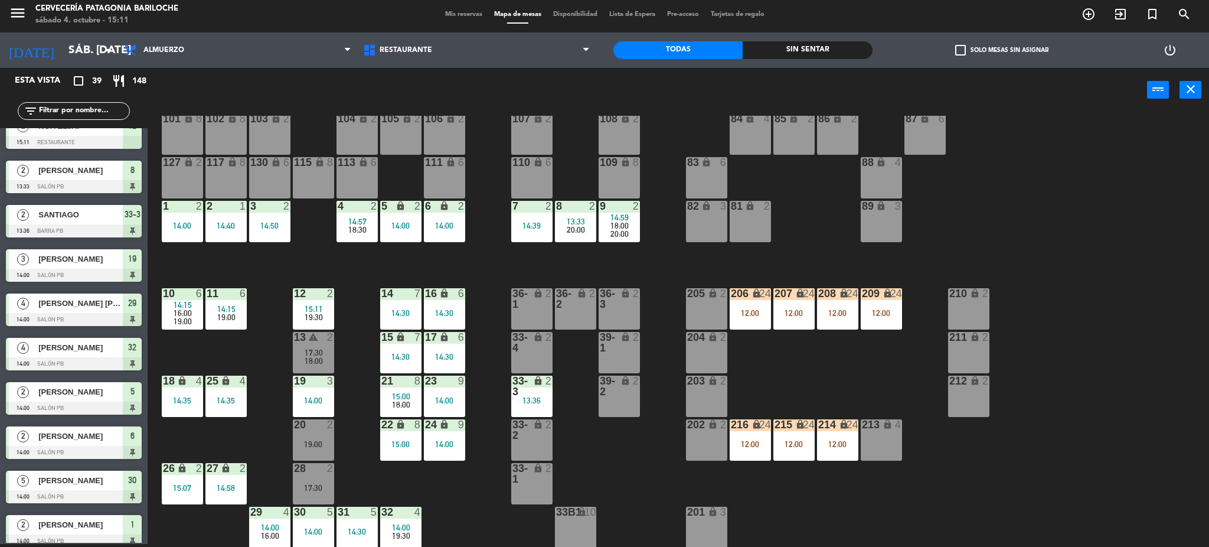
scroll to position [0, 0]
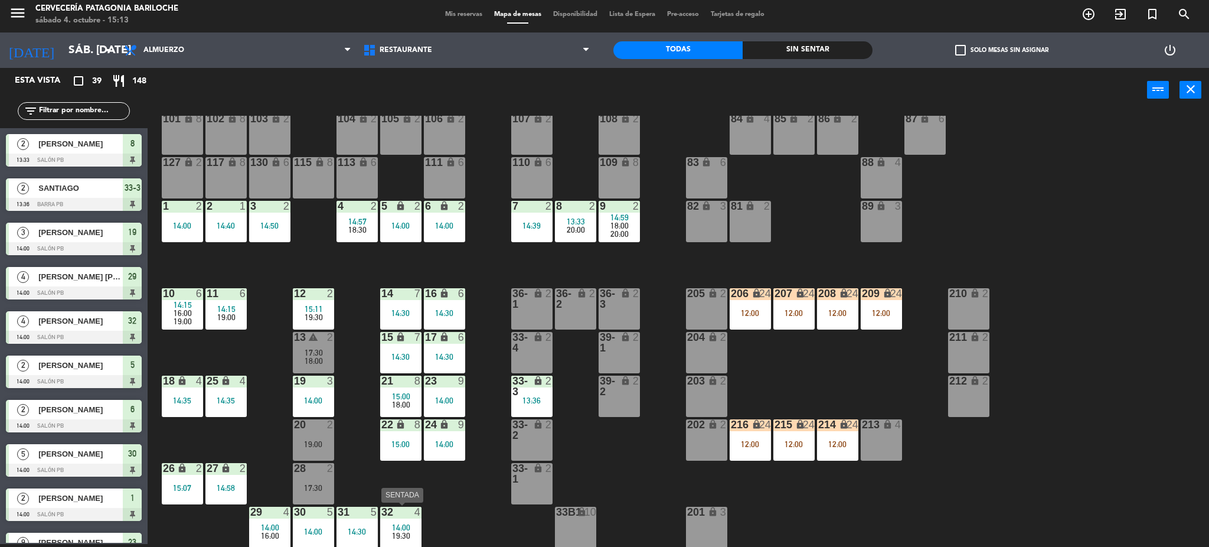
click at [417, 517] on div "32 4" at bounding box center [400, 512] width 41 height 12
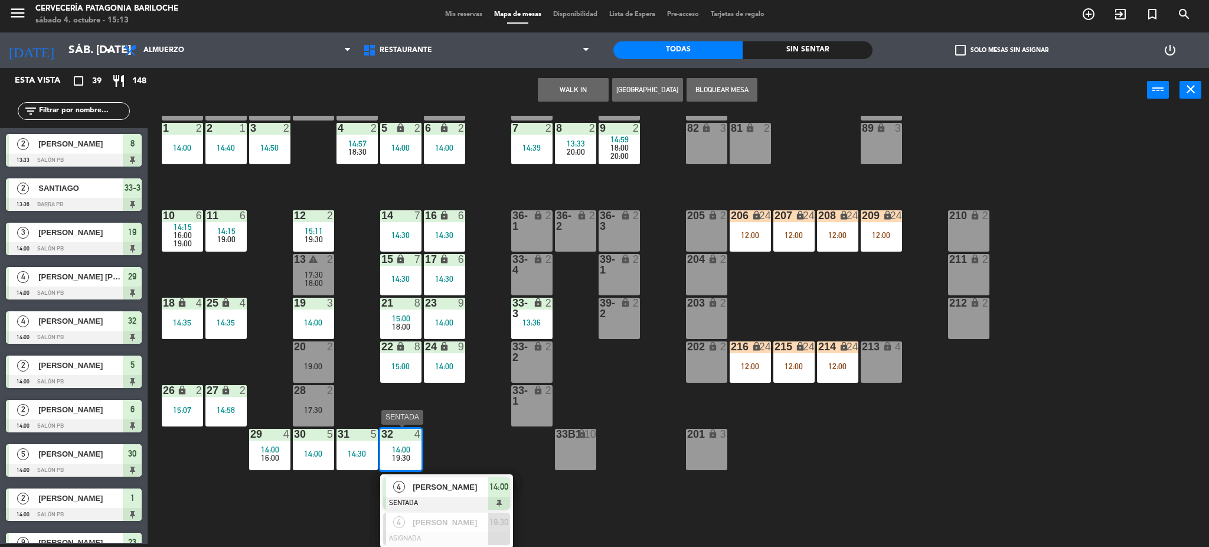
click at [437, 495] on div "[PERSON_NAME]" at bounding box center [449, 486] width 77 height 19
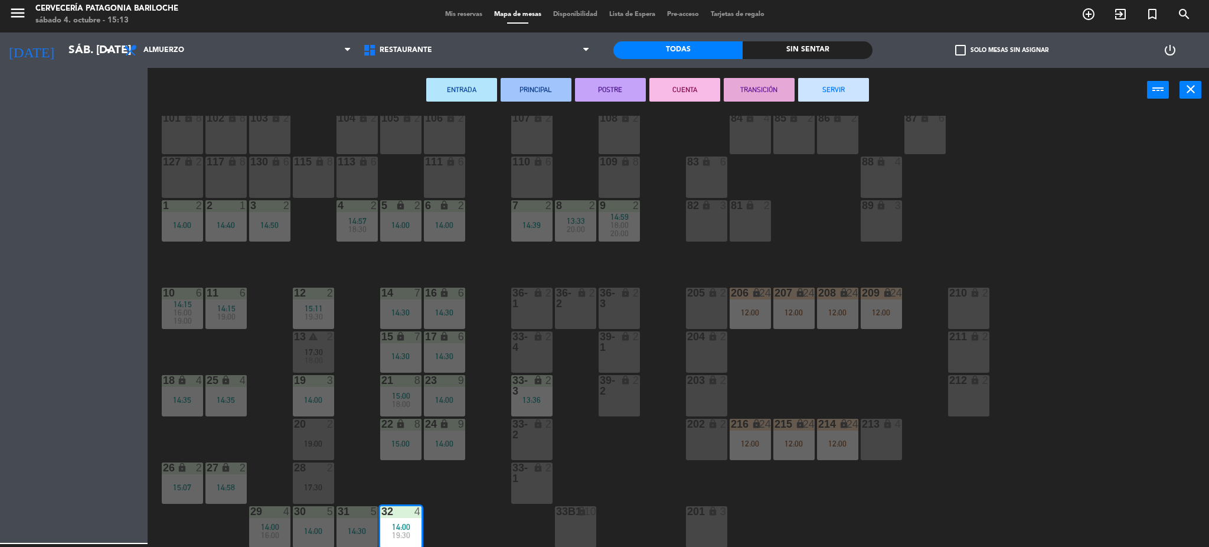
scroll to position [24, 0]
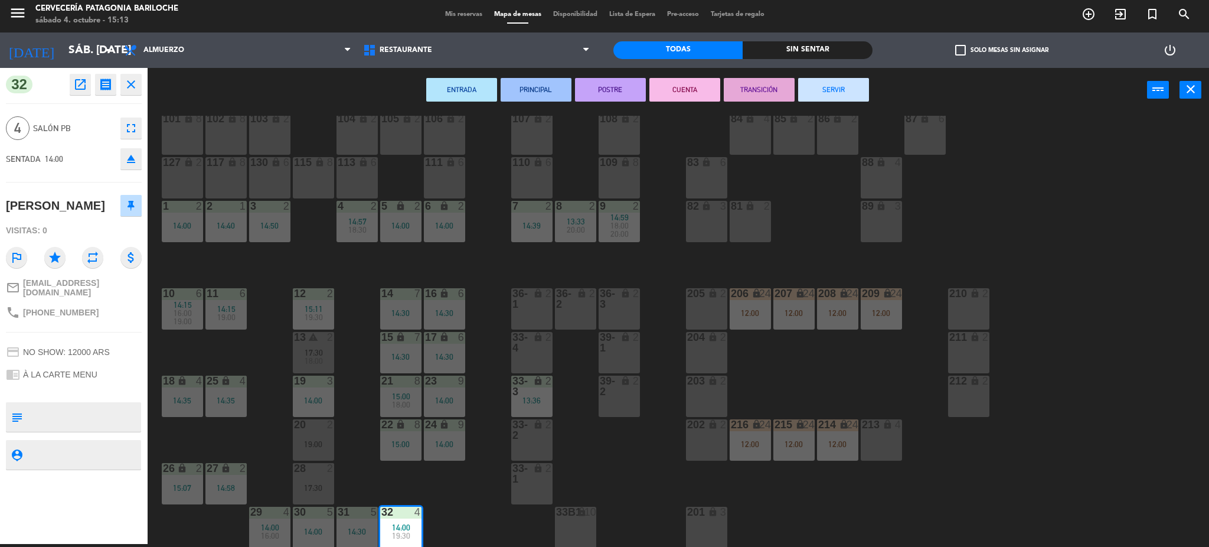
click at [847, 91] on button "SERVIR" at bounding box center [833, 90] width 71 height 24
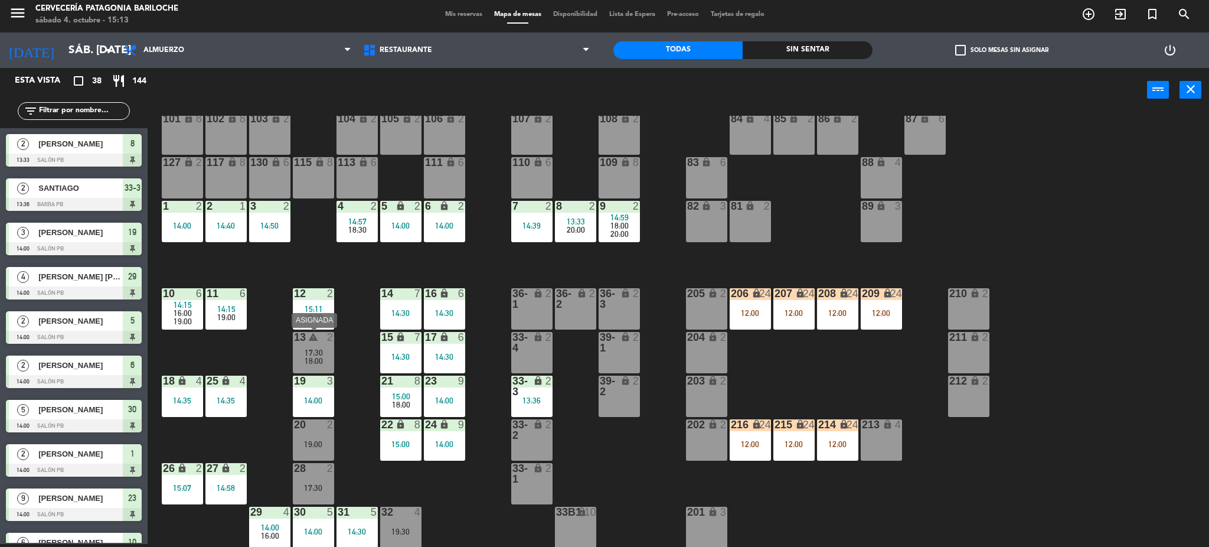
click at [318, 358] on span "18:00" at bounding box center [314, 360] width 18 height 9
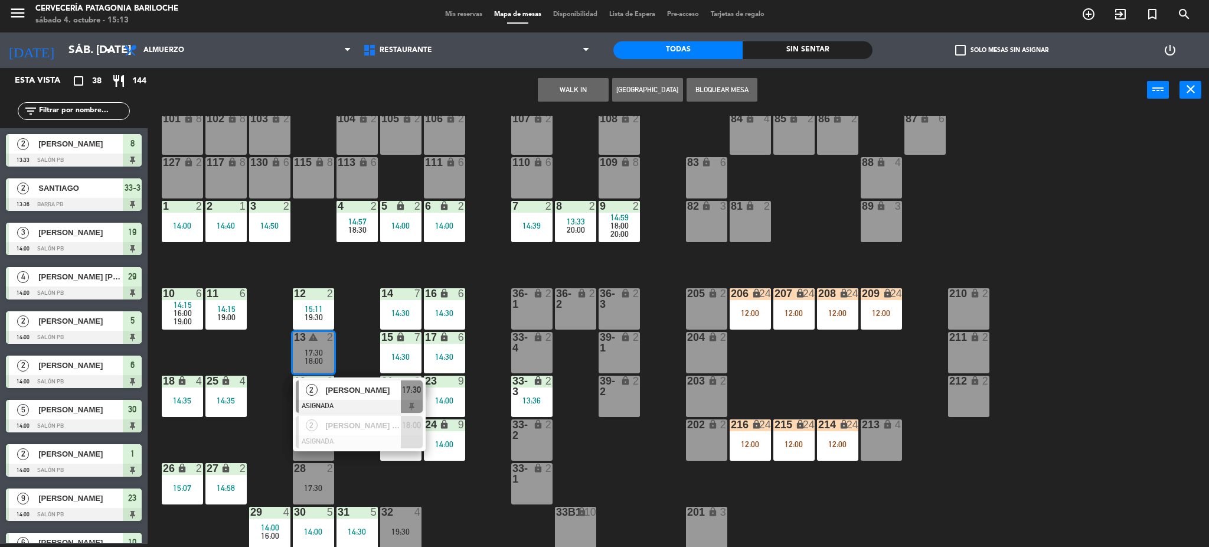
click at [334, 395] on span "[PERSON_NAME]" at bounding box center [363, 390] width 76 height 12
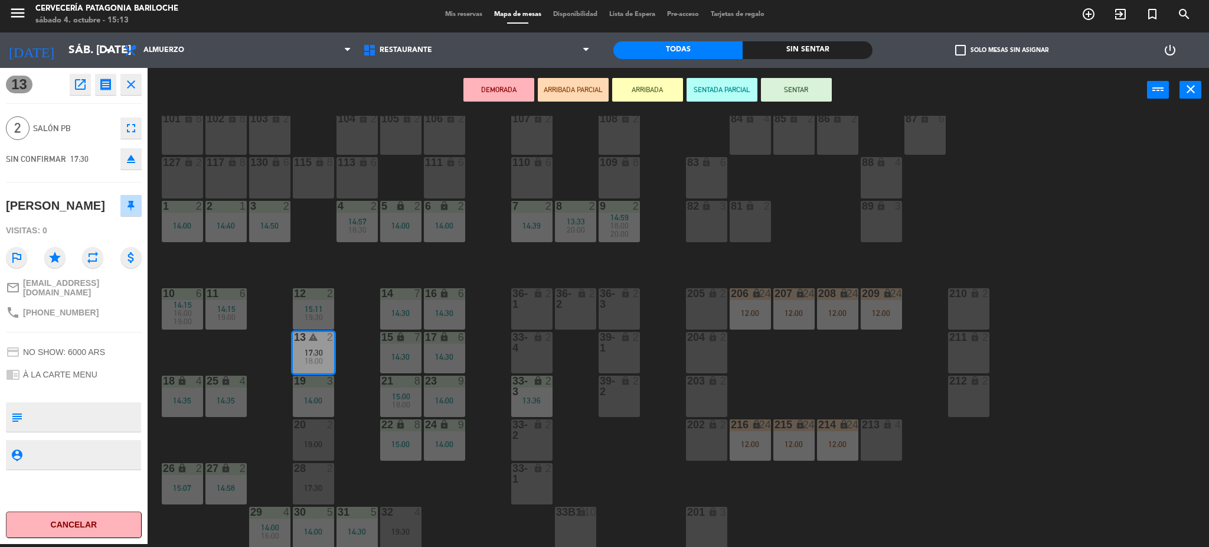
click at [350, 165] on div "lock" at bounding box center [356, 162] width 19 height 11
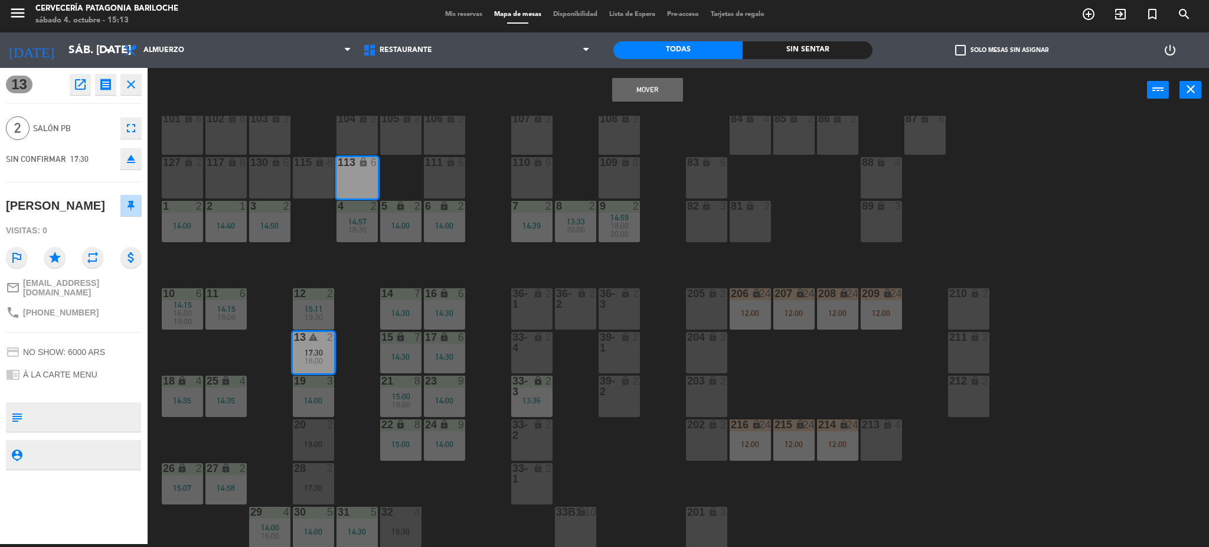
click at [638, 74] on div "Mover power_input close" at bounding box center [647, 90] width 999 height 45
click at [638, 86] on button "Mover" at bounding box center [647, 90] width 71 height 24
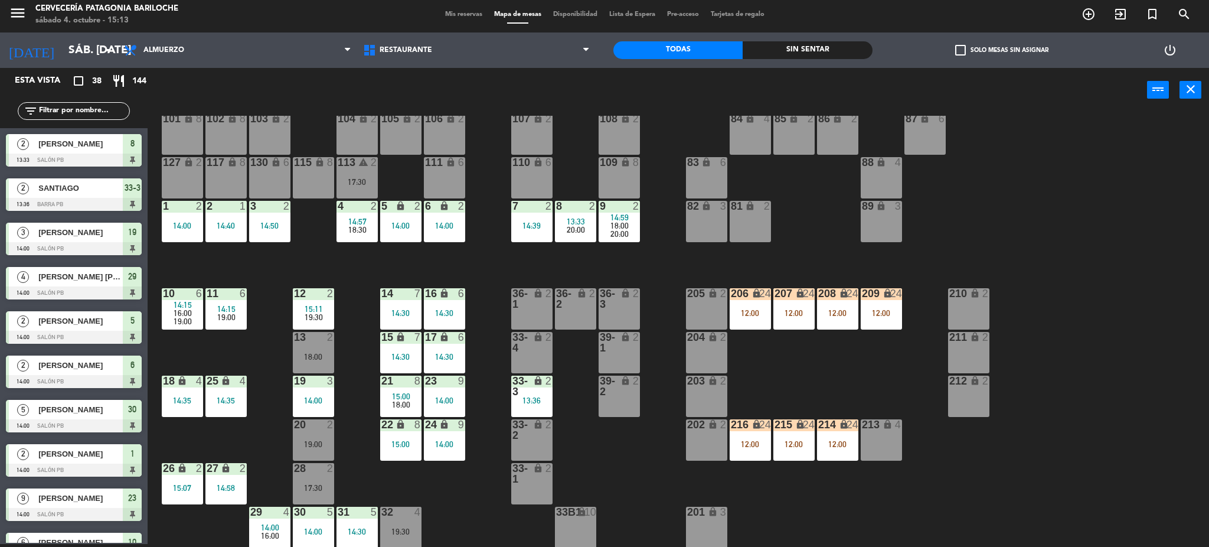
scroll to position [18, 0]
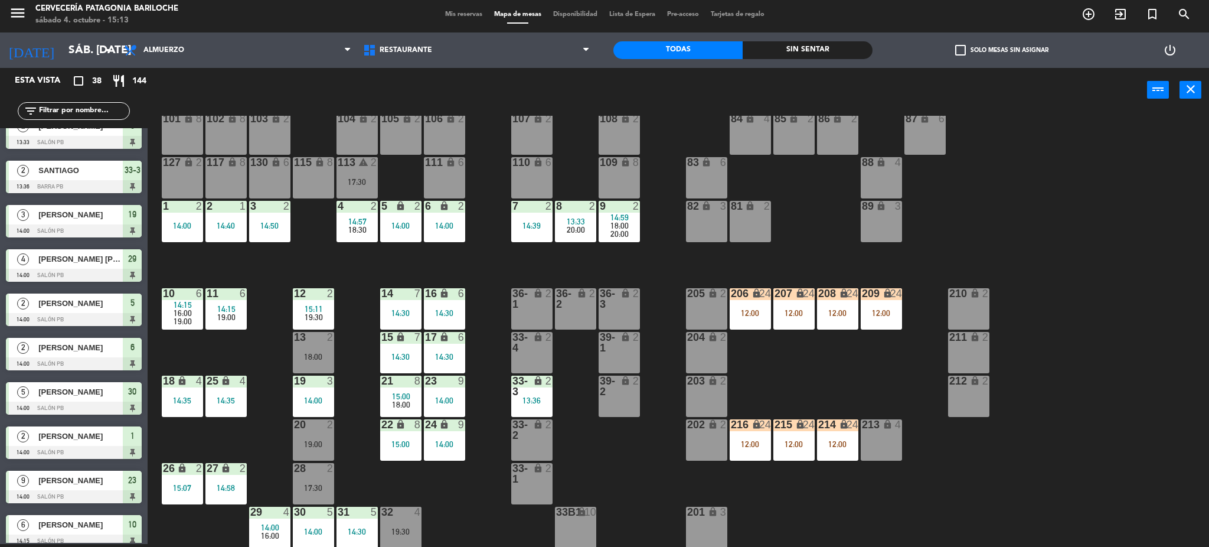
click at [527, 400] on div "13:36" at bounding box center [531, 400] width 41 height 8
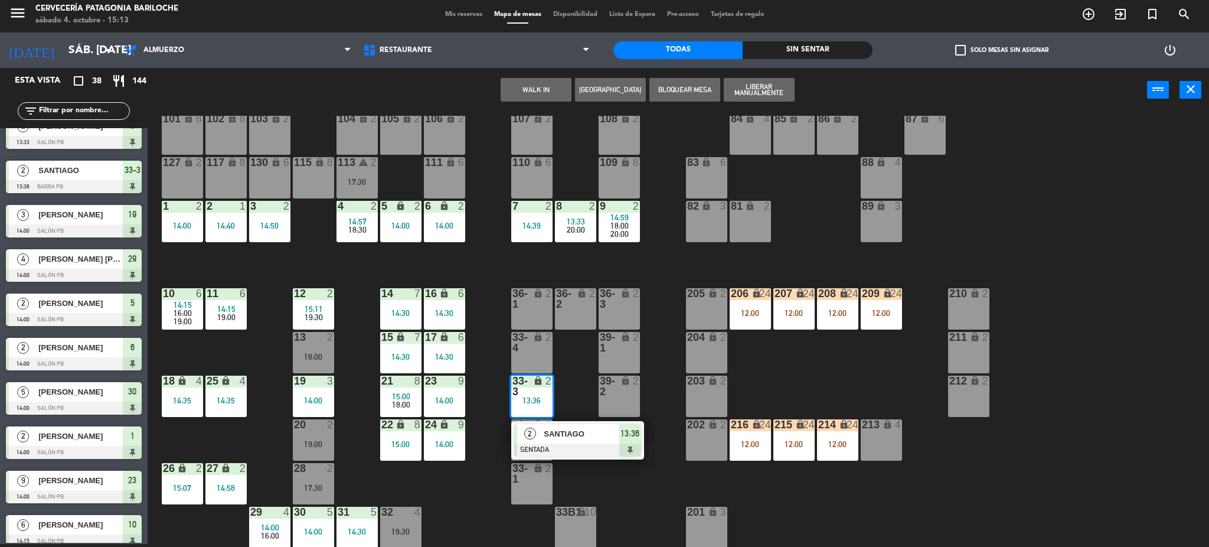
click at [570, 443] on div at bounding box center [577, 449] width 127 height 13
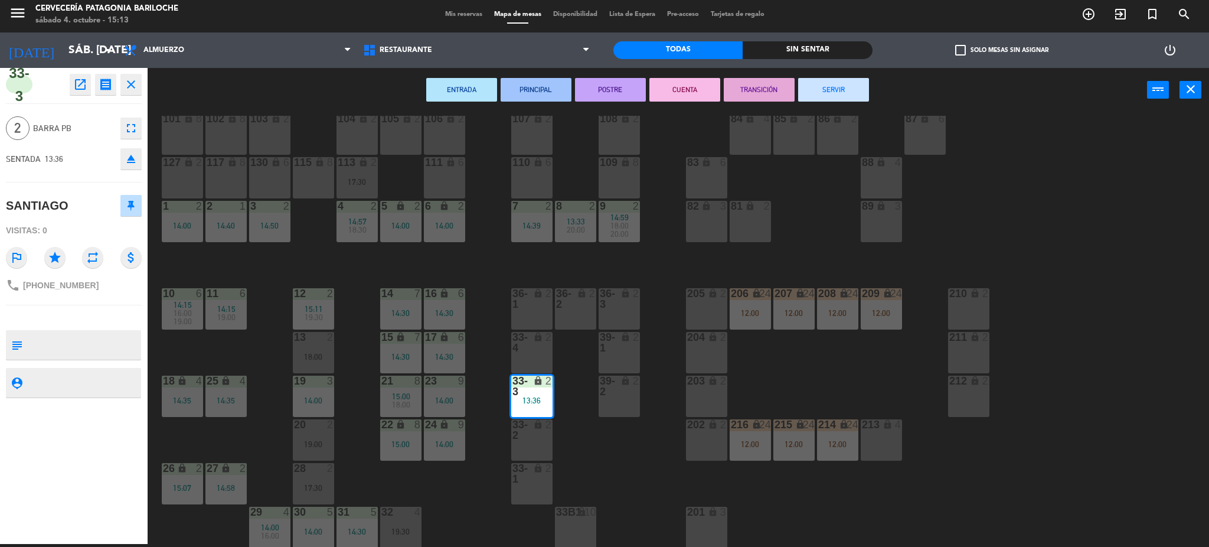
click at [833, 84] on button "SERVIR" at bounding box center [833, 90] width 71 height 24
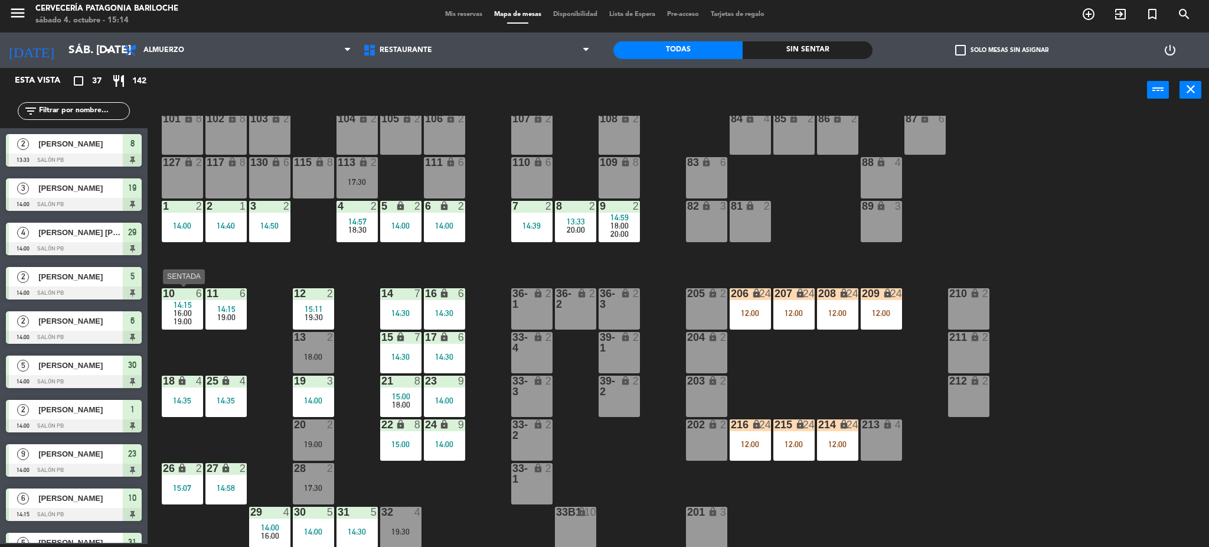
click at [185, 317] on span "19:00" at bounding box center [183, 320] width 18 height 9
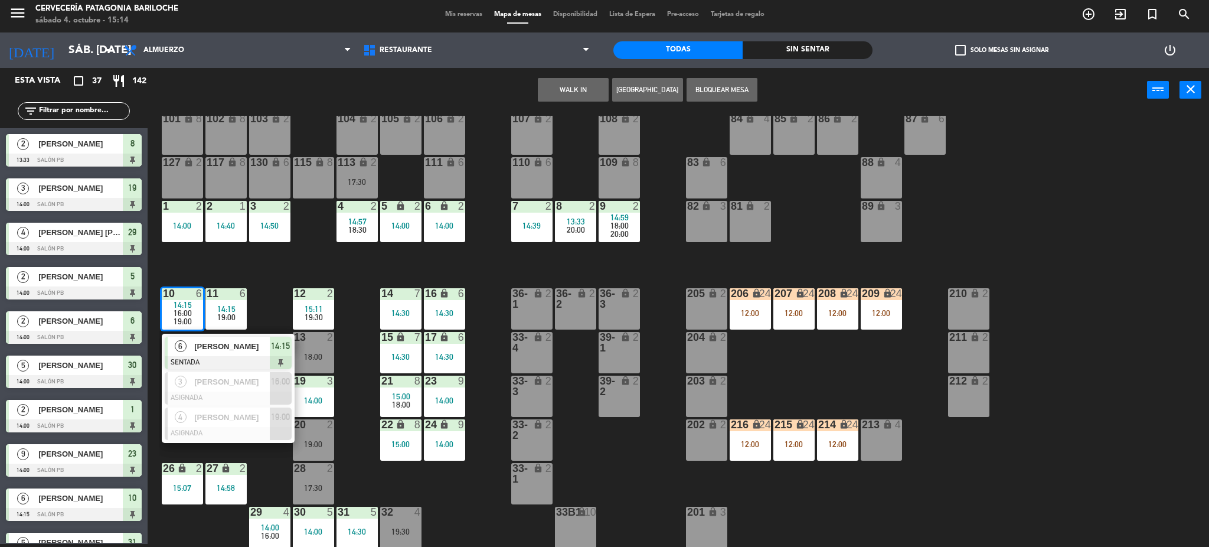
click at [388, 476] on div "101 lock 8 102 lock 8 104 lock 2 105 lock 2 106 lock 2 103 lock 2 107 lock 2 10…" at bounding box center [684, 332] width 1050 height 432
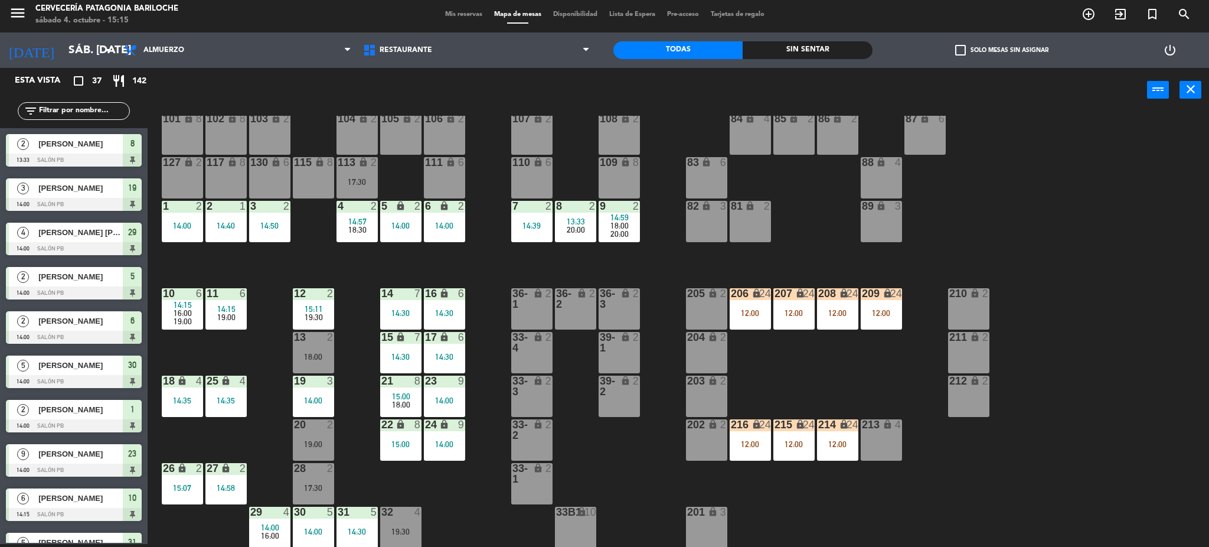
click at [445, 514] on div "101 lock 8 102 lock 8 104 lock 2 105 lock 2 106 lock 2 103 lock 2 107 lock 2 10…" at bounding box center [684, 332] width 1050 height 432
click at [461, 526] on div "101 lock 8 102 lock 8 104 lock 2 105 lock 2 106 lock 2 103 lock 2 107 lock 2 10…" at bounding box center [684, 332] width 1050 height 432
click at [359, 541] on div "31 5 14:30" at bounding box center [356, 526] width 41 height 41
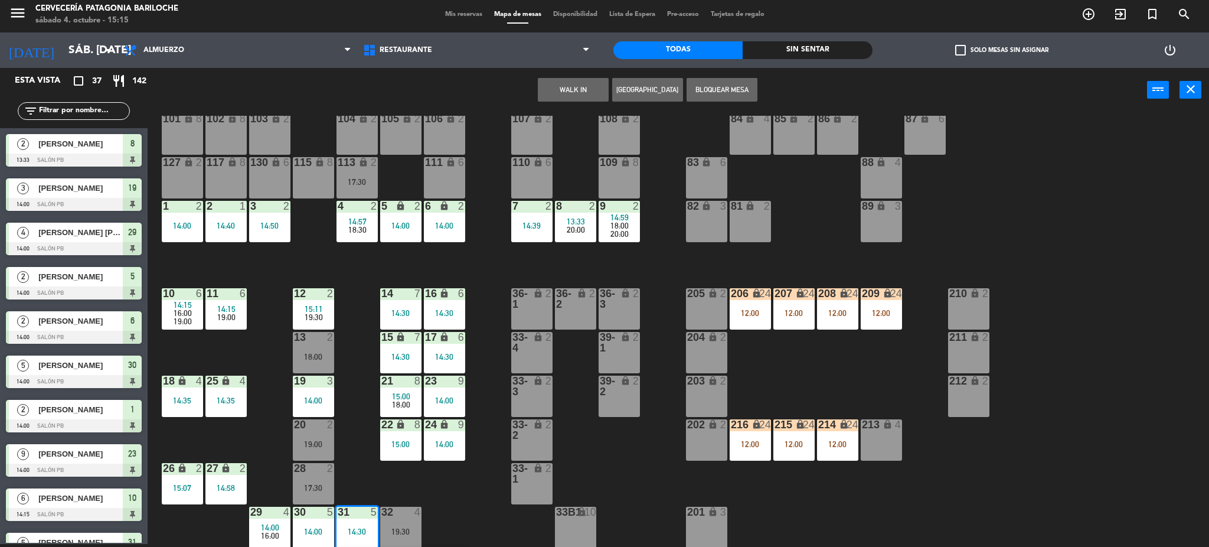
scroll to position [67, 0]
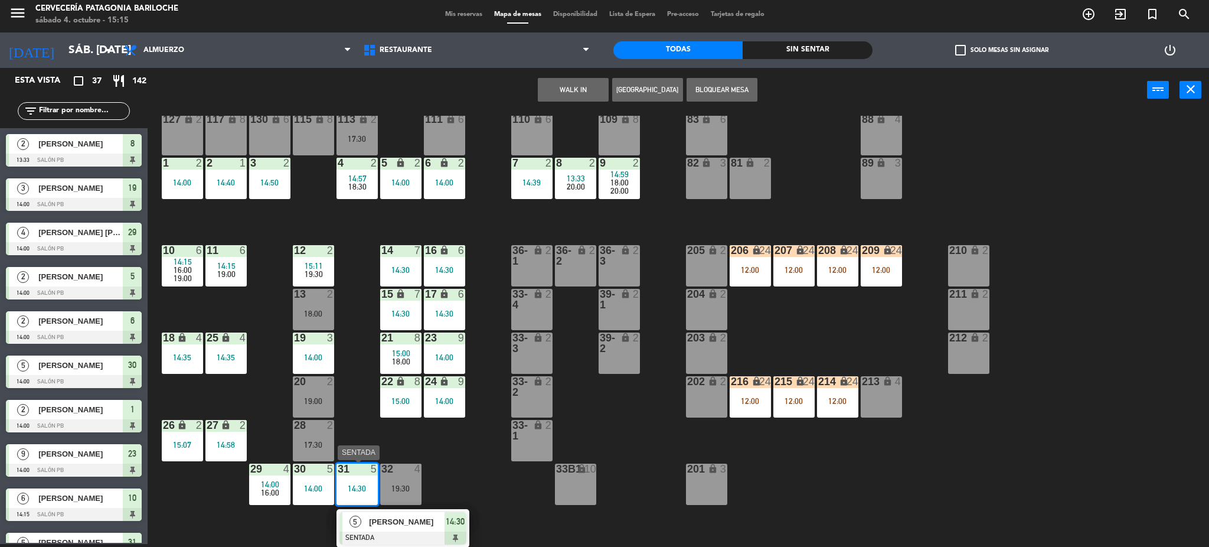
click at [383, 535] on div at bounding box center [402, 537] width 127 height 13
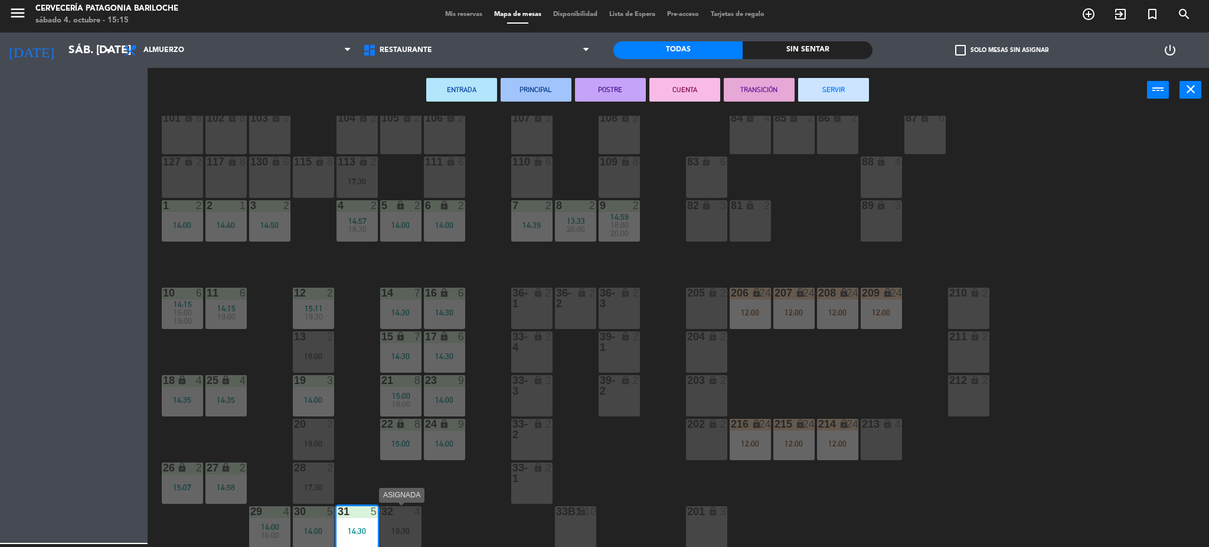
scroll to position [24, 0]
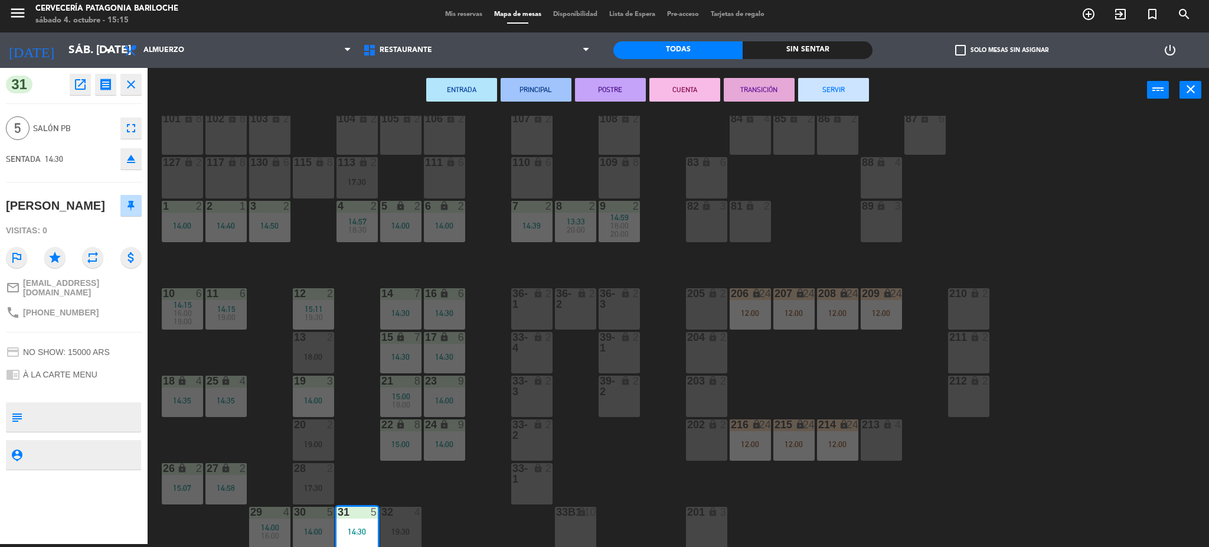
click at [834, 91] on button "SERVIR" at bounding box center [833, 90] width 71 height 24
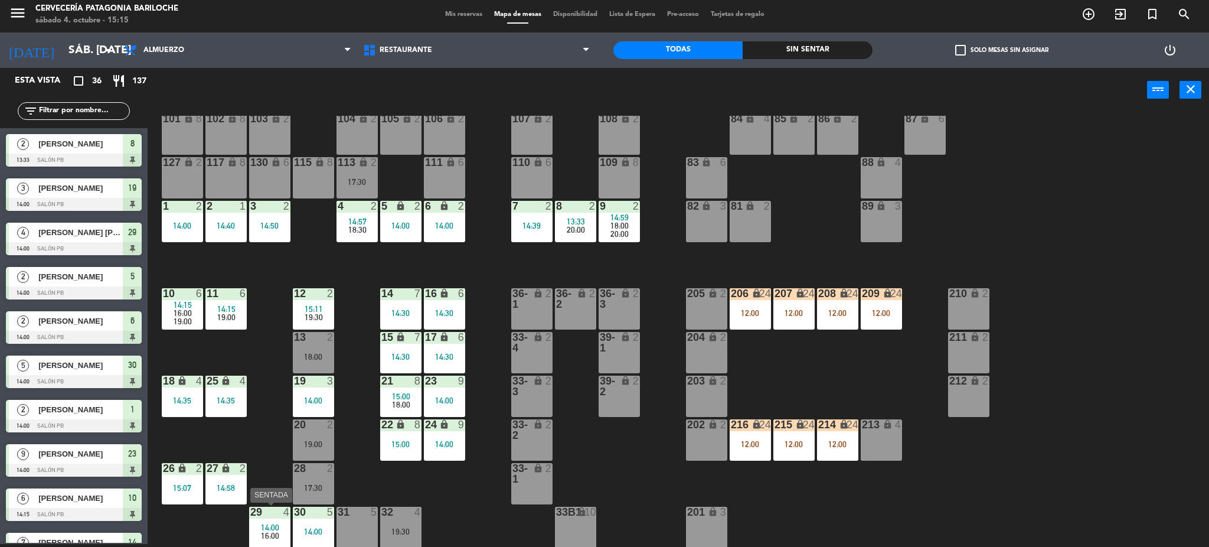
click at [274, 535] on span "16:00" at bounding box center [270, 535] width 18 height 9
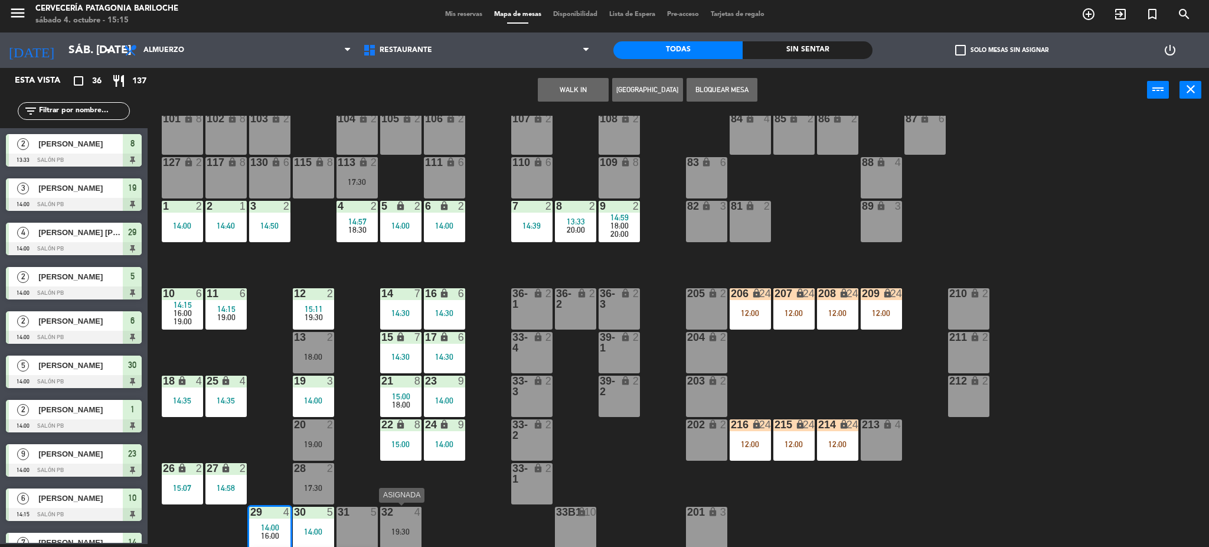
scroll to position [102, 0]
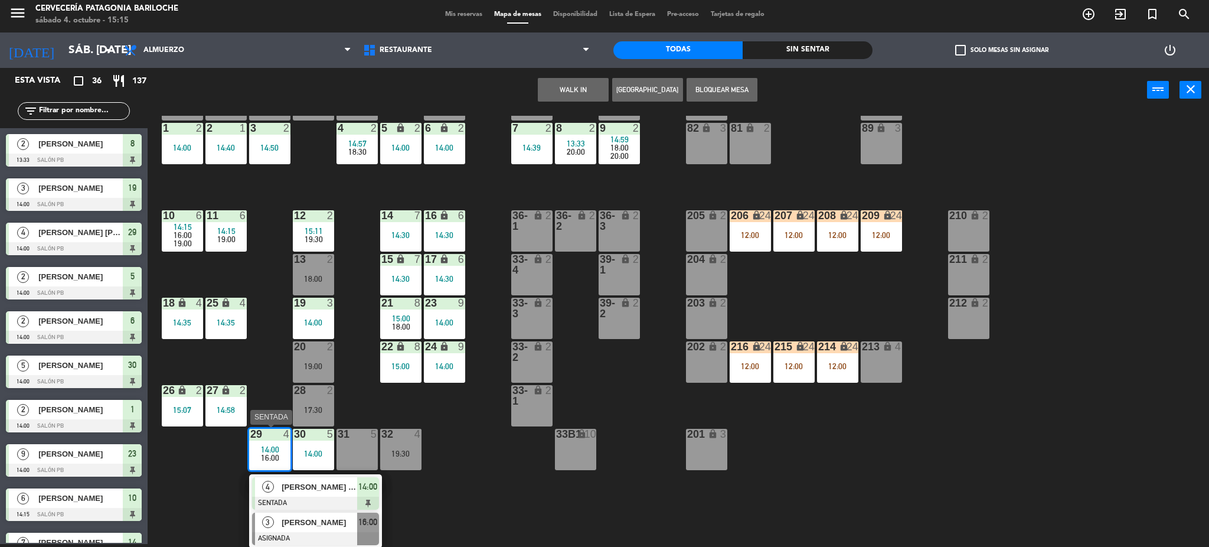
click at [313, 527] on span "[PERSON_NAME]" at bounding box center [320, 522] width 76 height 12
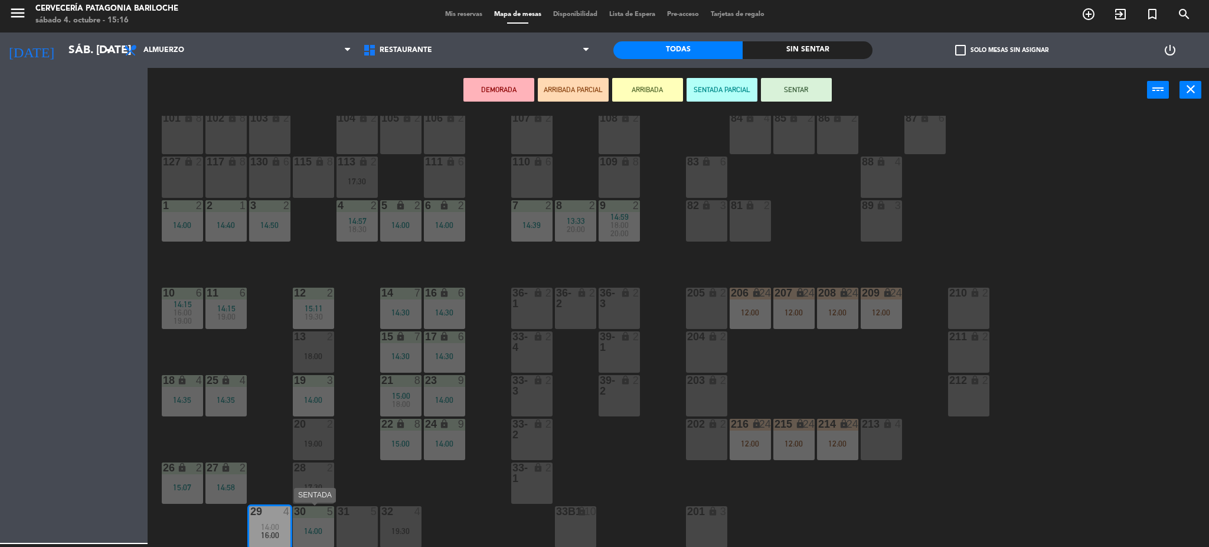
scroll to position [24, 0]
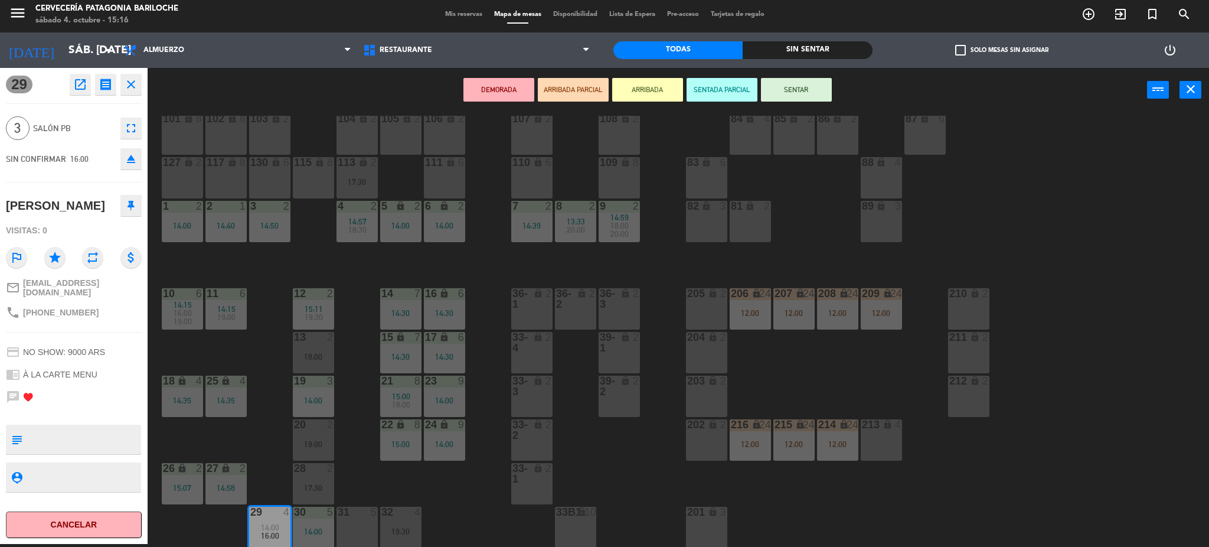
click at [355, 528] on div "31 5" at bounding box center [356, 526] width 41 height 41
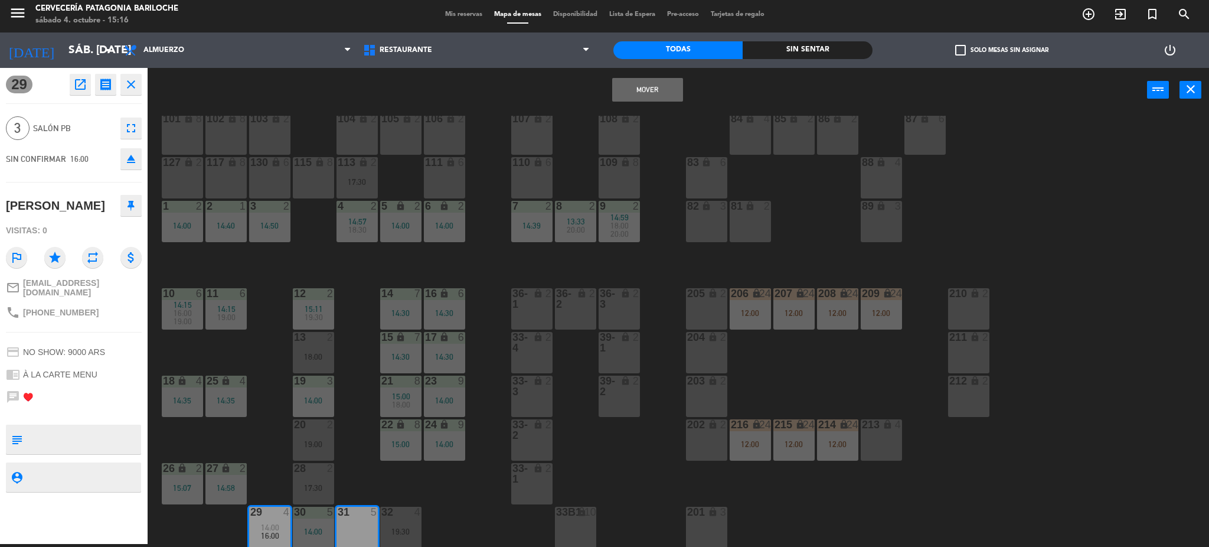
click at [370, 487] on div "101 lock 8 102 lock 8 104 lock 2 105 lock 2 106 lock 2 103 lock 2 107 lock 2 10…" at bounding box center [684, 332] width 1050 height 432
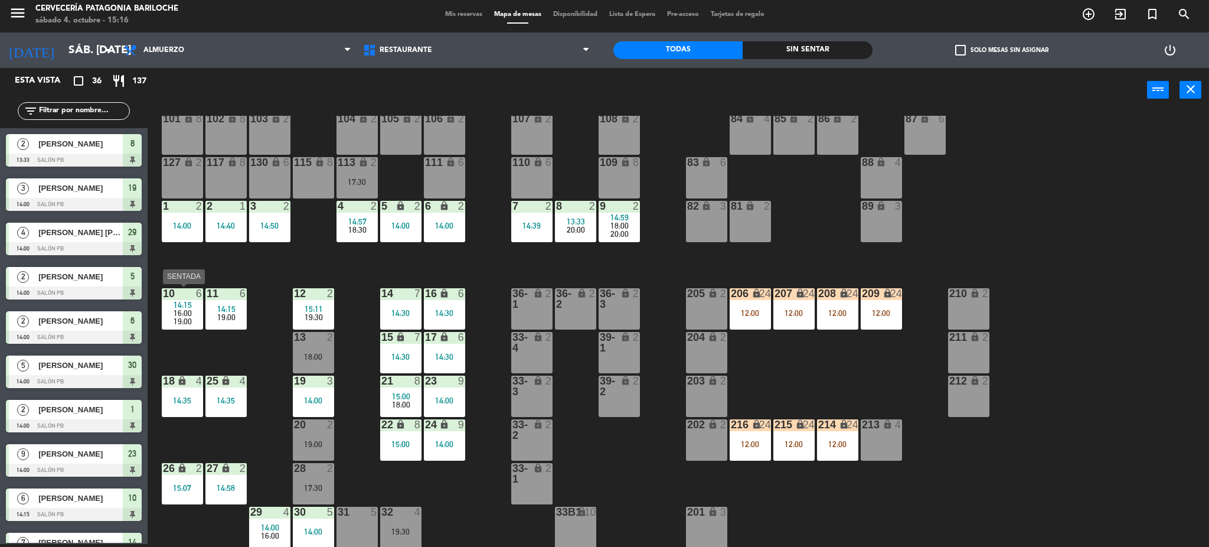
click at [194, 321] on div "19:00" at bounding box center [182, 321] width 41 height 8
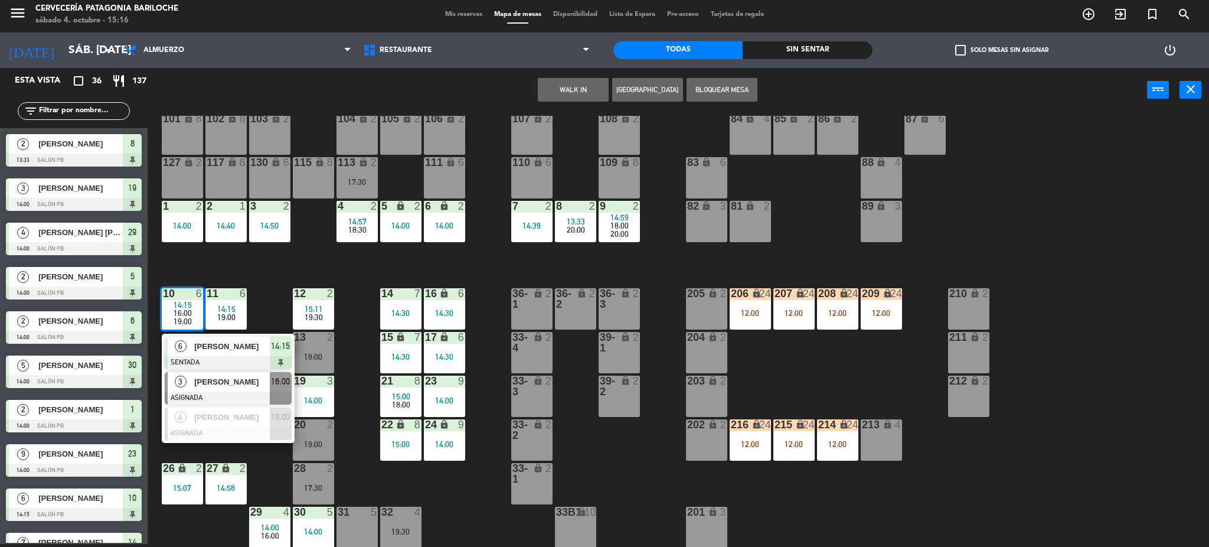
click at [220, 386] on span "[PERSON_NAME]" at bounding box center [232, 381] width 76 height 12
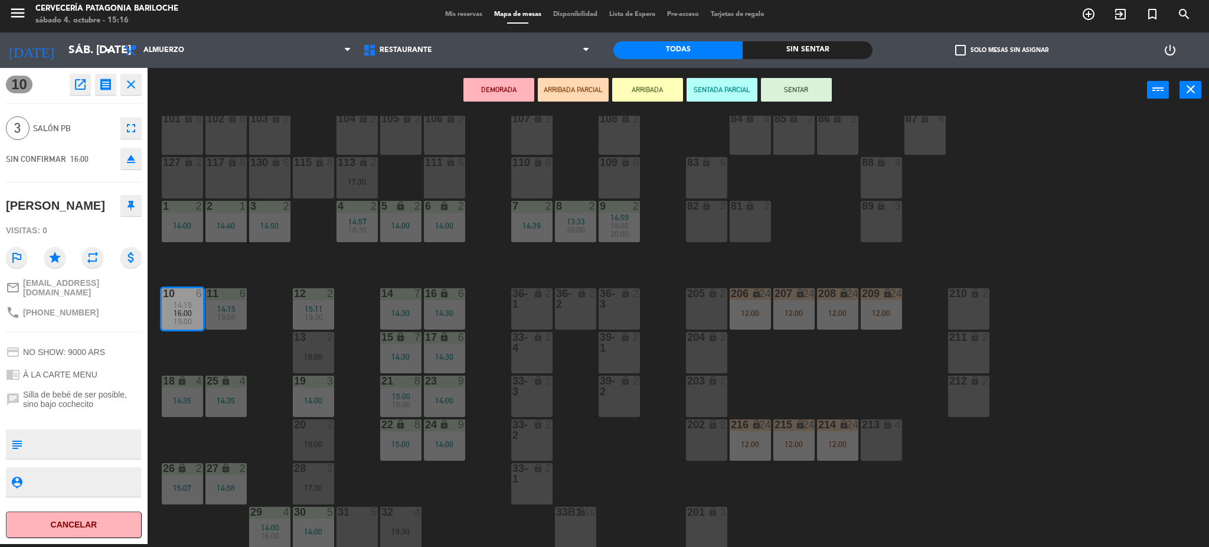
click at [354, 525] on div "31 5" at bounding box center [356, 526] width 41 height 41
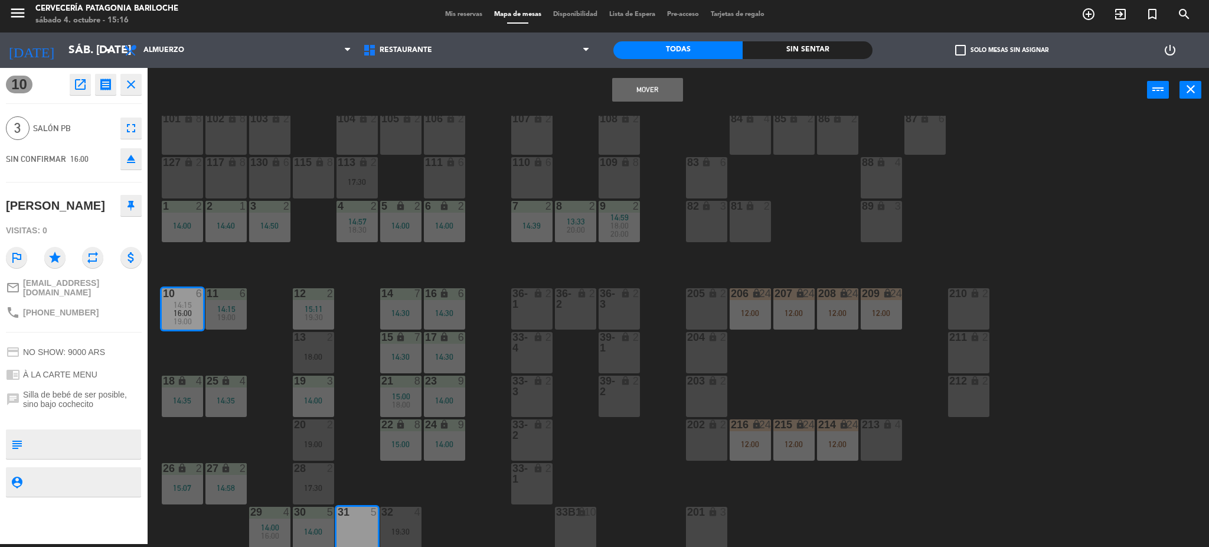
click at [651, 94] on button "Mover" at bounding box center [647, 90] width 71 height 24
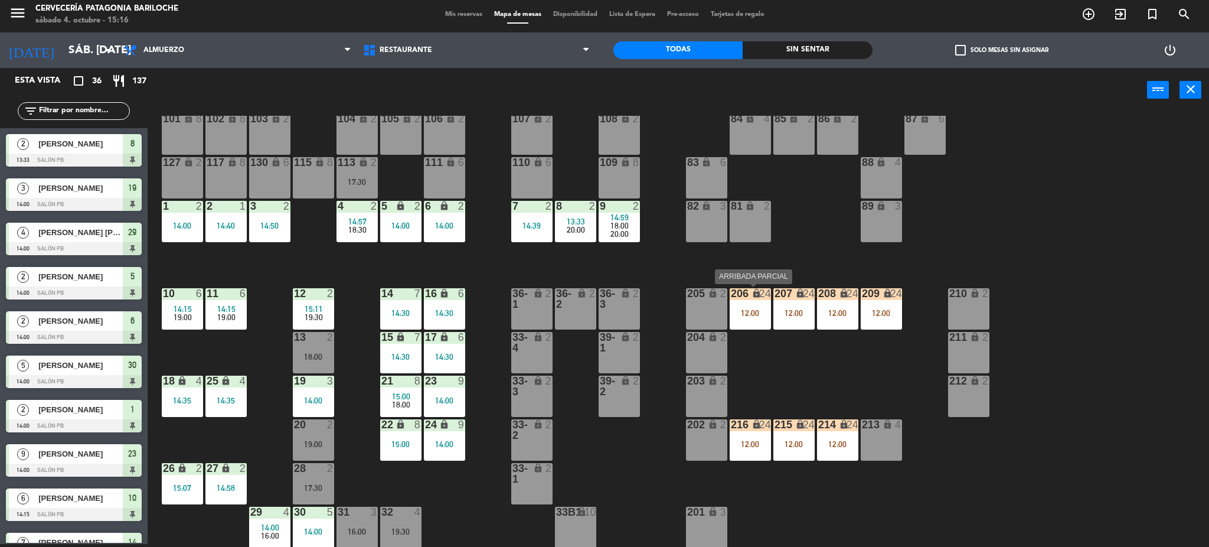
click at [745, 323] on div "206 lock 24 12:00" at bounding box center [750, 308] width 41 height 41
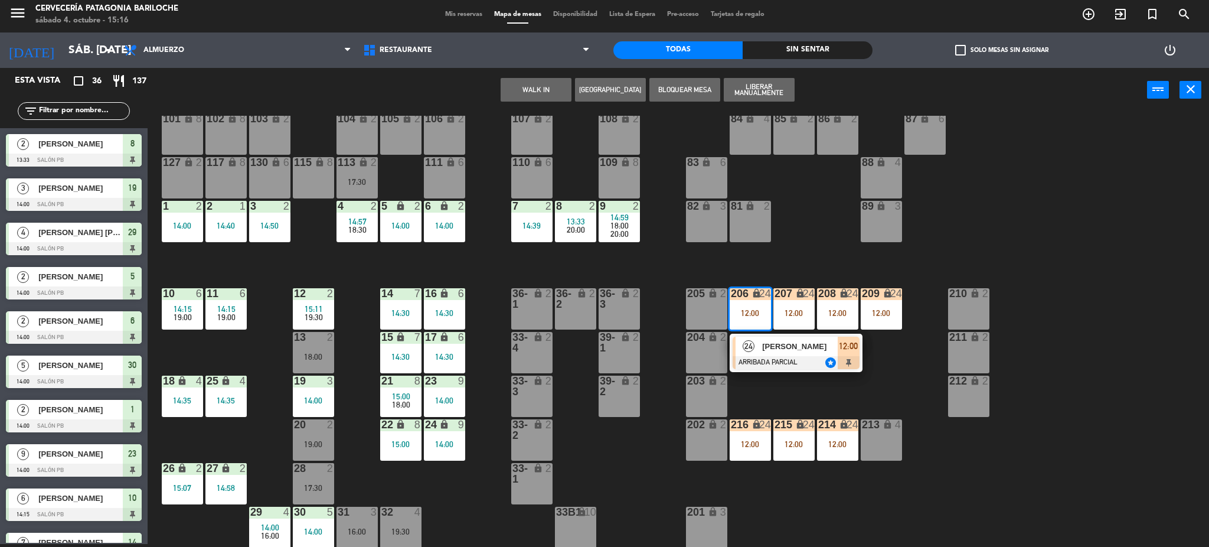
click at [746, 349] on span "24" at bounding box center [749, 346] width 12 height 12
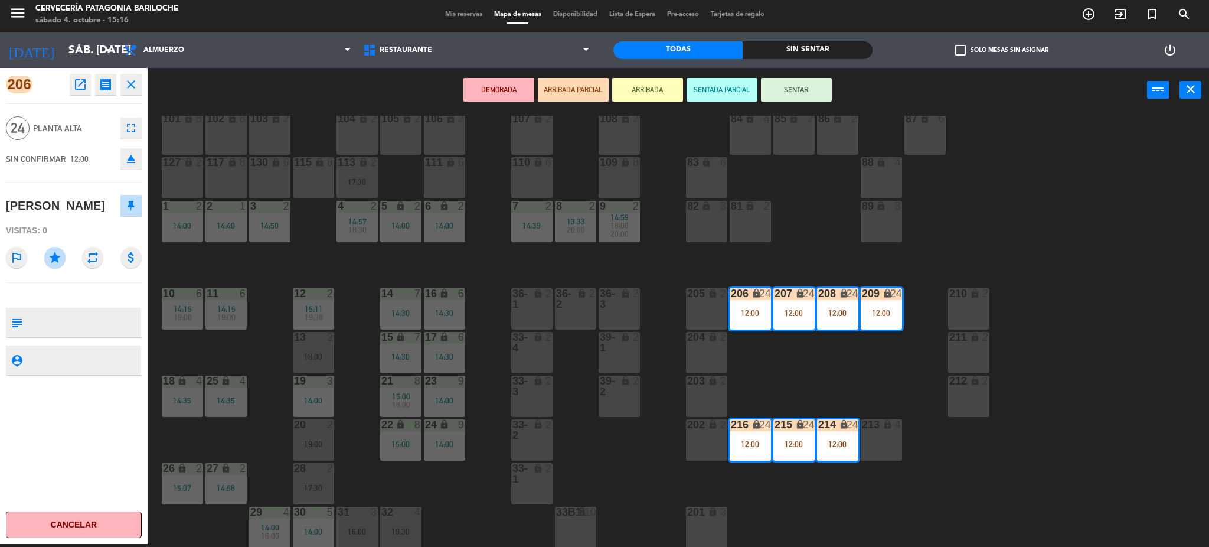
click at [781, 82] on button "SENTAR" at bounding box center [796, 90] width 71 height 24
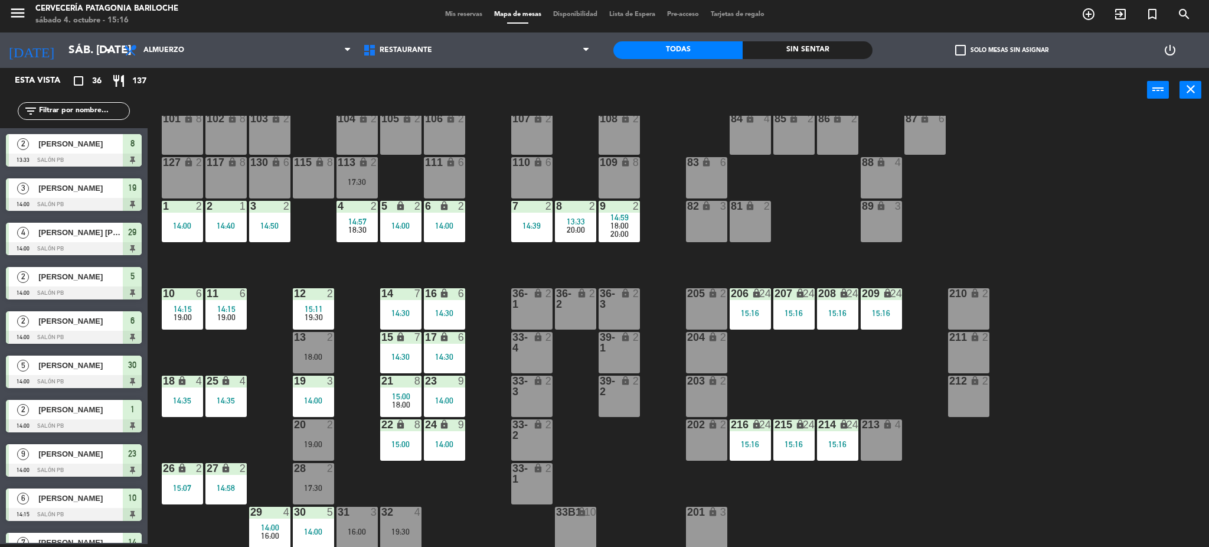
scroll to position [518, 0]
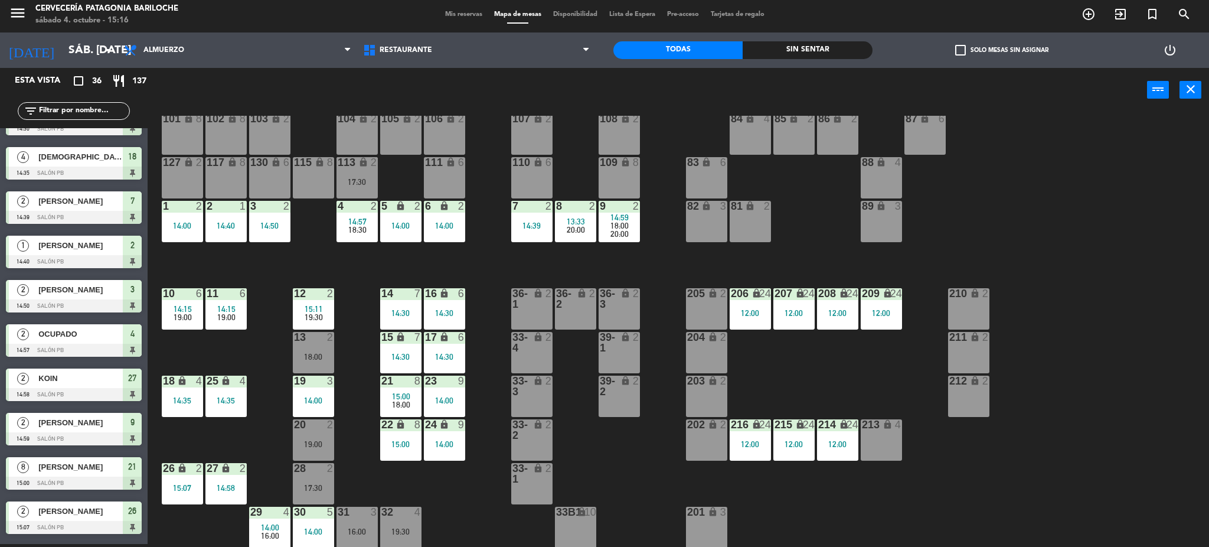
click at [955, 45] on span "check_box_outline_blank" at bounding box center [960, 50] width 11 height 11
click at [1002, 50] on input "check_box_outline_blank Solo mesas sin asignar" at bounding box center [1002, 50] width 0 height 0
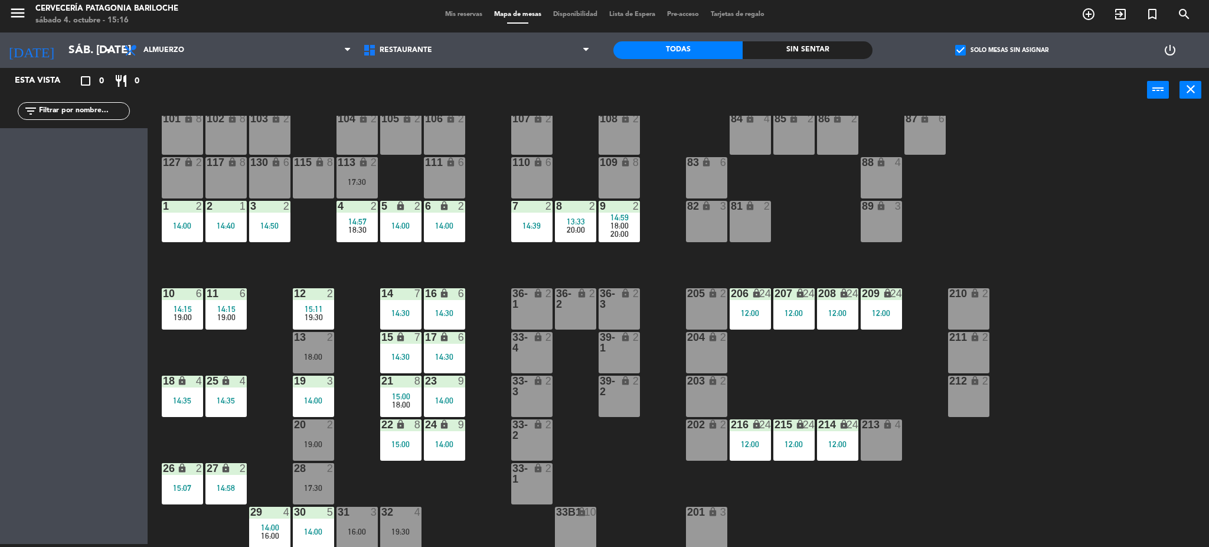
click at [955, 47] on span "check_box" at bounding box center [960, 50] width 11 height 11
click at [1002, 50] on input "check_box Solo mesas sin asignar" at bounding box center [1002, 50] width 0 height 0
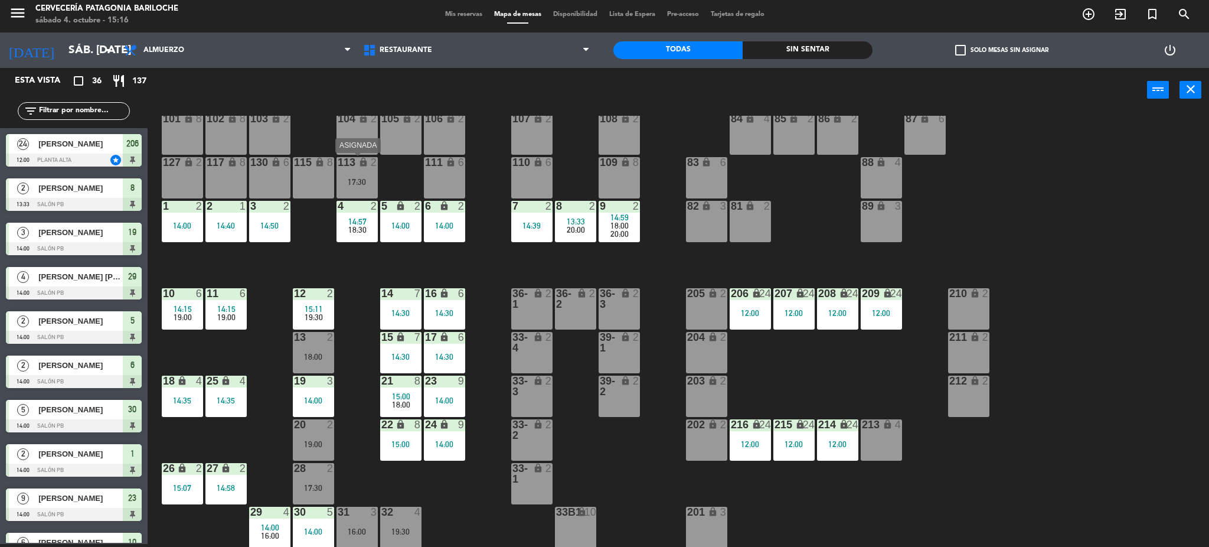
click at [362, 183] on div "17:30" at bounding box center [356, 182] width 41 height 8
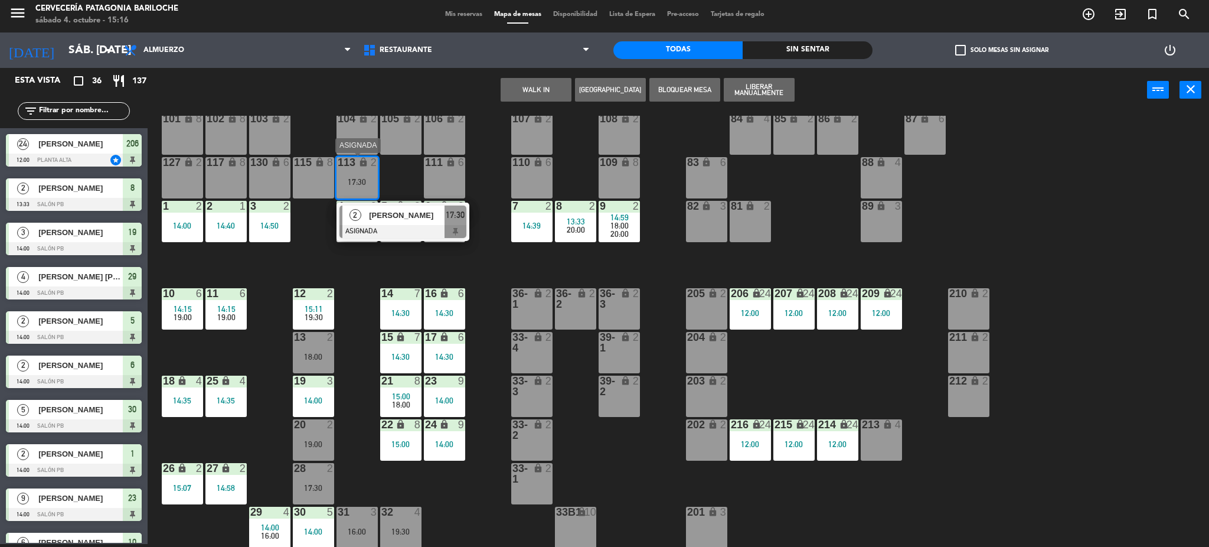
click at [385, 217] on span "[PERSON_NAME]" at bounding box center [407, 215] width 76 height 12
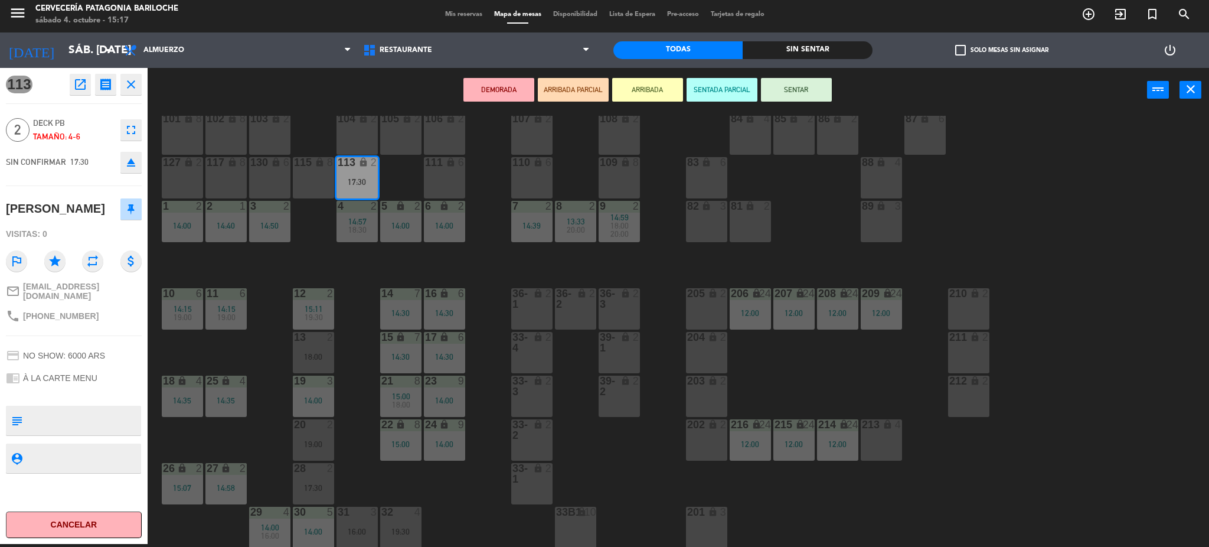
click at [540, 355] on div "33-4 lock 2" at bounding box center [531, 352] width 41 height 41
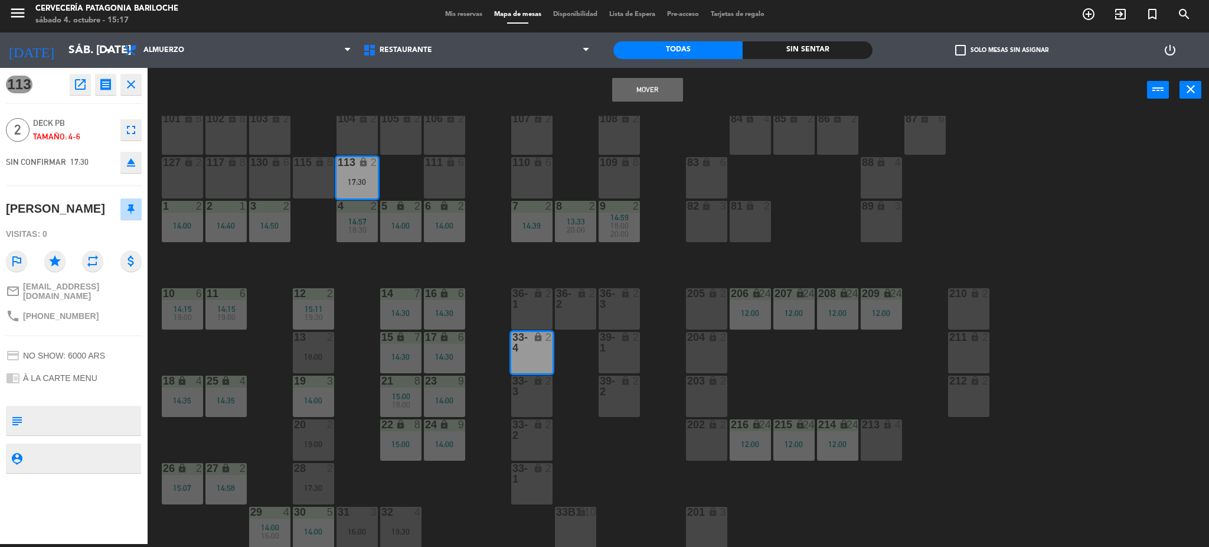
click at [649, 78] on button "Mover" at bounding box center [647, 90] width 71 height 24
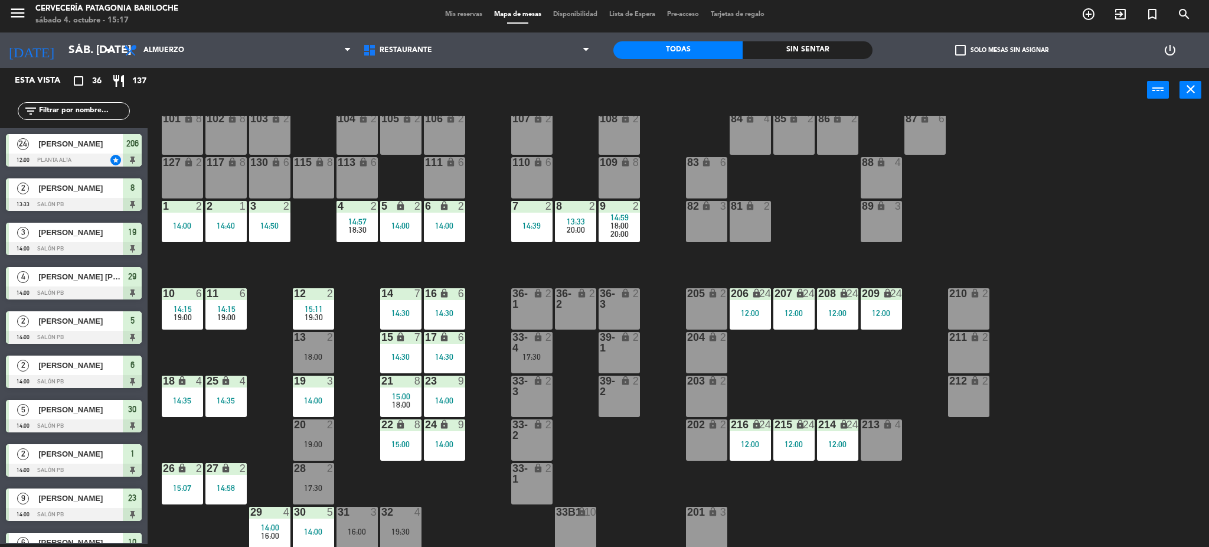
scroll to position [31, 0]
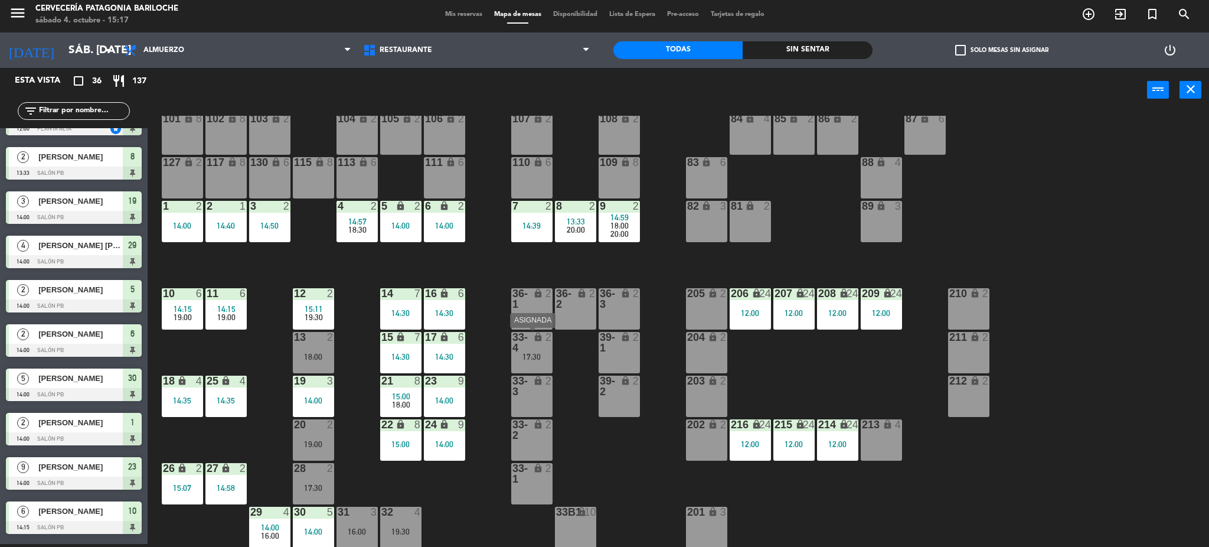
click at [545, 360] on div "33-4 lock 2 17:30" at bounding box center [531, 352] width 41 height 41
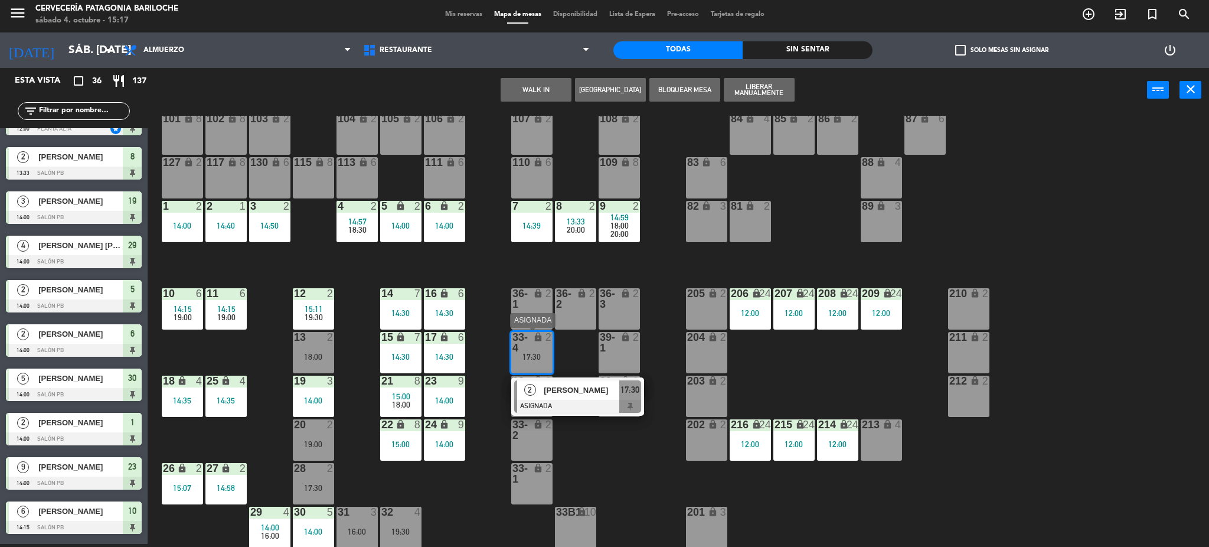
click at [563, 394] on span "[PERSON_NAME]" at bounding box center [582, 390] width 76 height 12
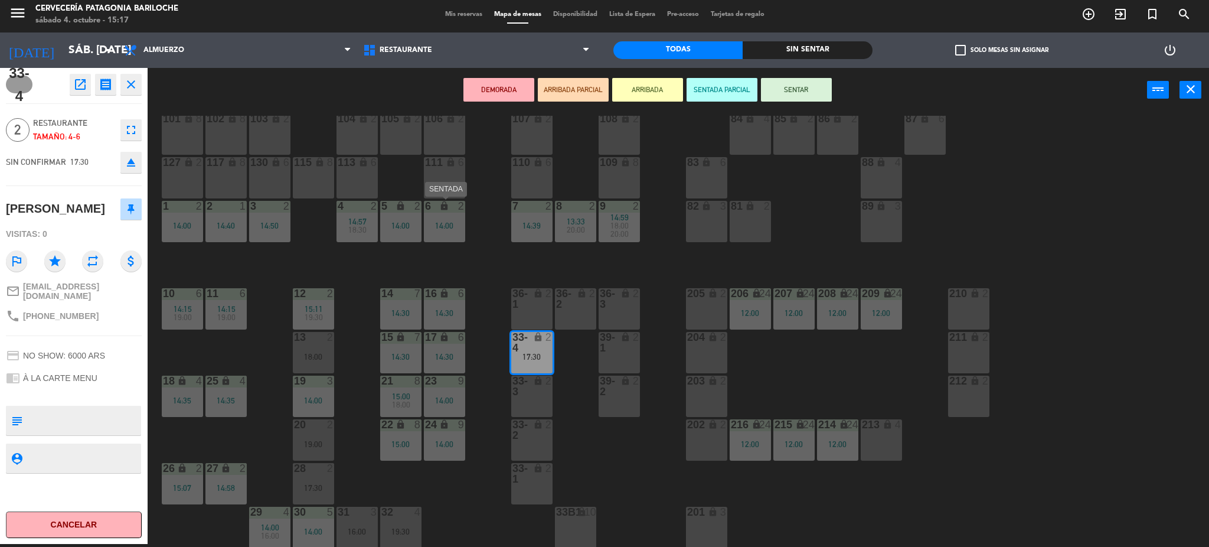
click at [450, 231] on div "6 lock 2 14:00" at bounding box center [444, 221] width 41 height 41
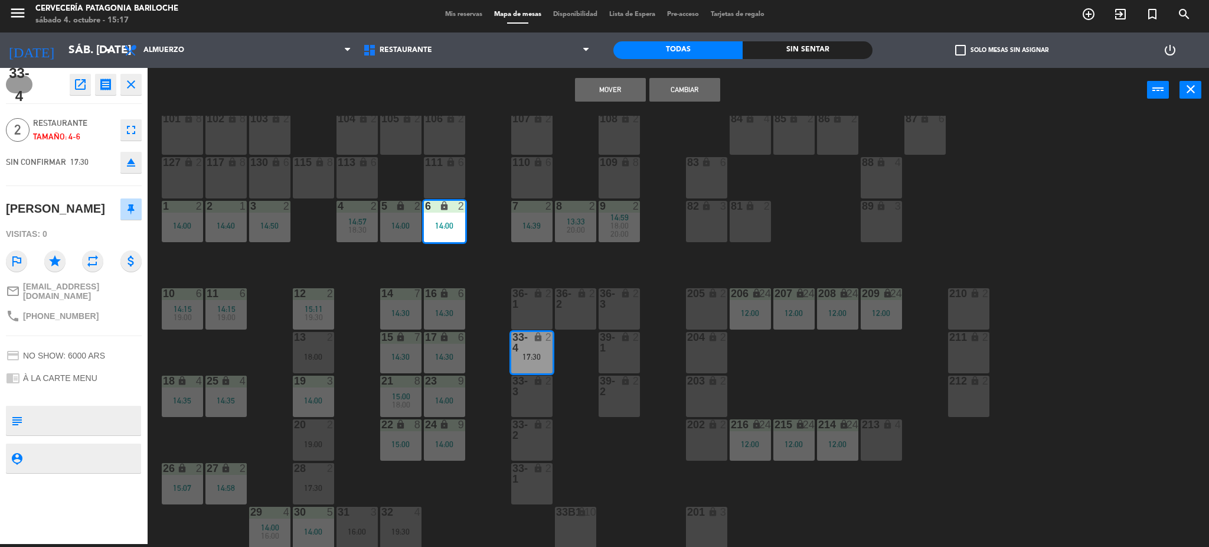
click at [607, 86] on button "Mover" at bounding box center [610, 90] width 71 height 24
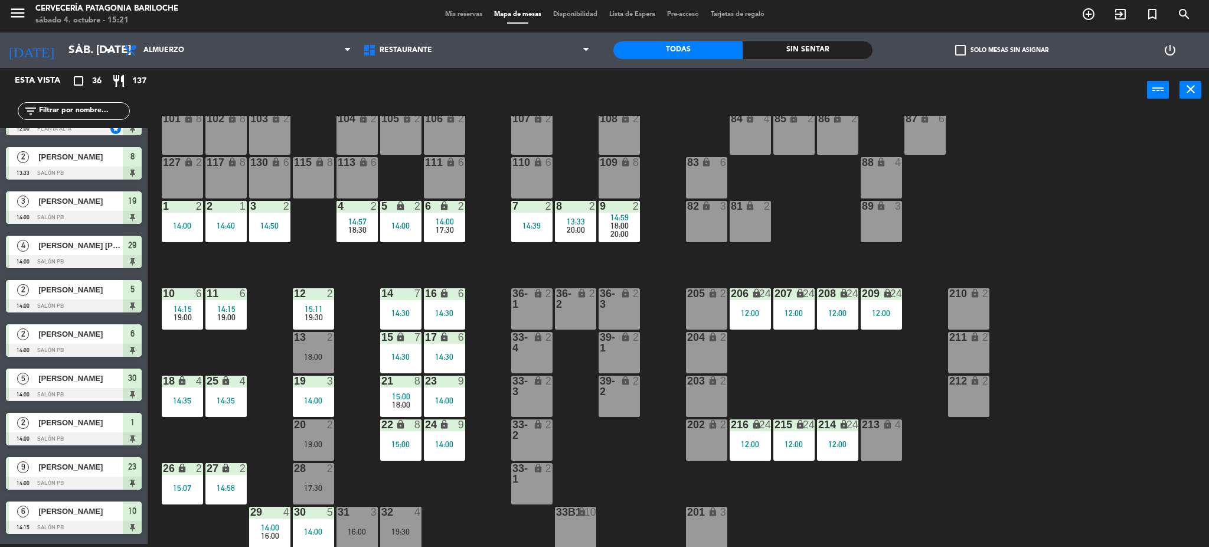
click at [599, 255] on div "101 lock 8 102 lock 8 104 lock 2 105 lock 2 106 lock 2 103 lock 2 107 lock 2 10…" at bounding box center [684, 332] width 1050 height 432
click at [325, 449] on div "20 2 19:00" at bounding box center [313, 439] width 41 height 41
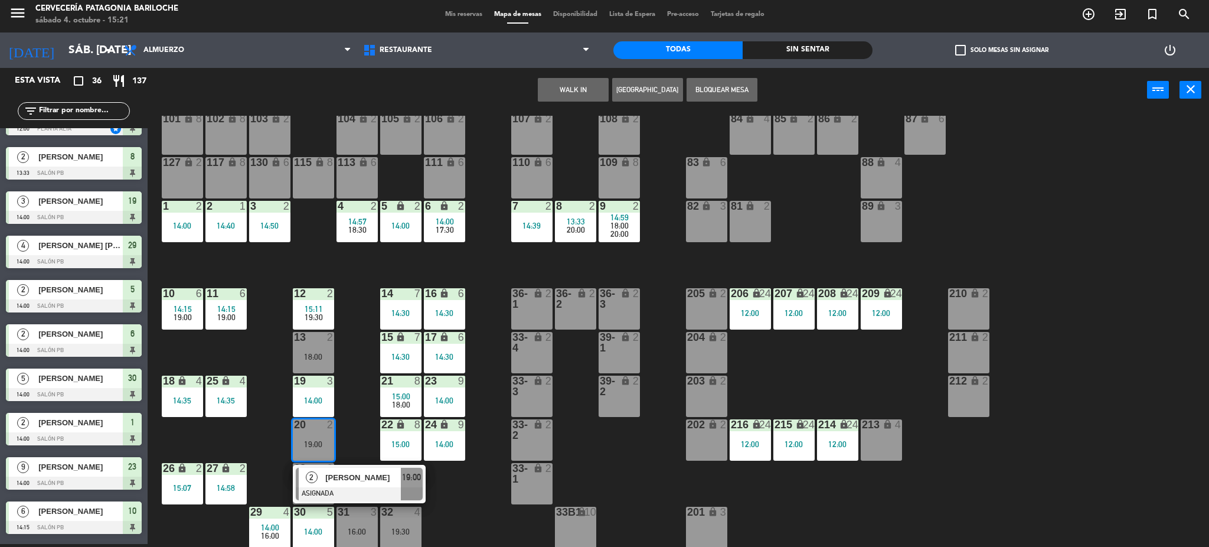
click at [584, 97] on button "WALK IN" at bounding box center [573, 90] width 71 height 24
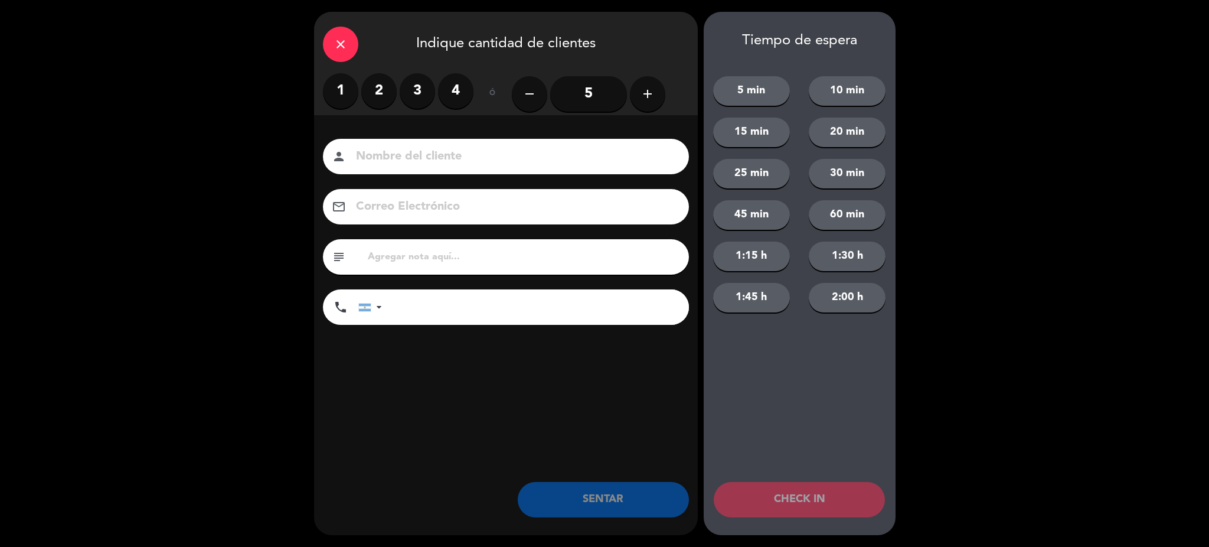
click at [375, 97] on label "2" at bounding box center [378, 90] width 35 height 35
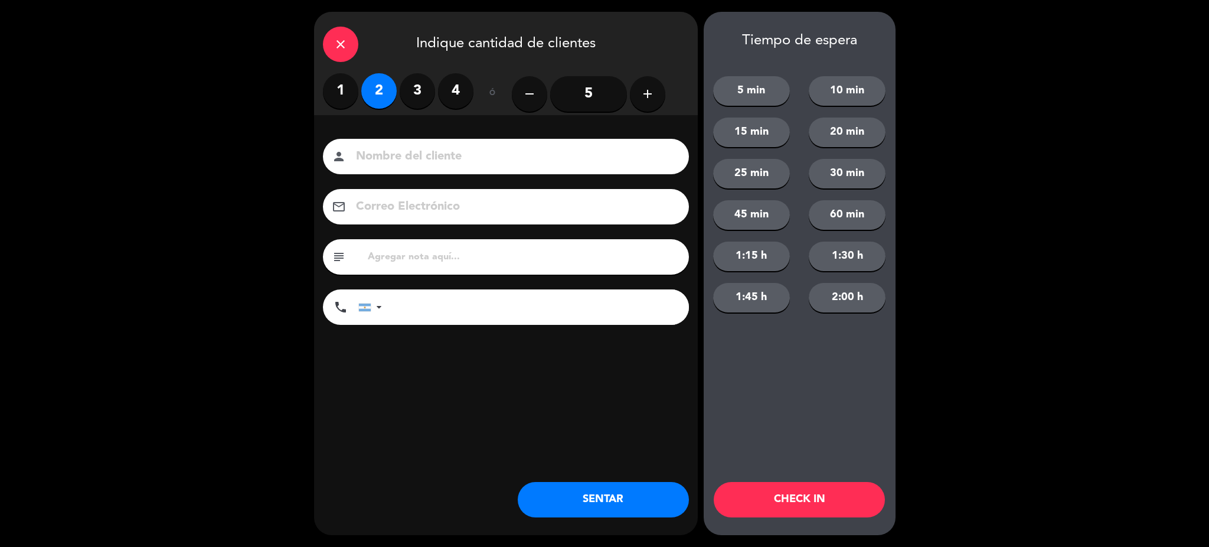
click at [400, 151] on input at bounding box center [514, 156] width 319 height 21
type input "[PERSON_NAME]"
click at [499, 303] on input "tel" at bounding box center [541, 306] width 295 height 35
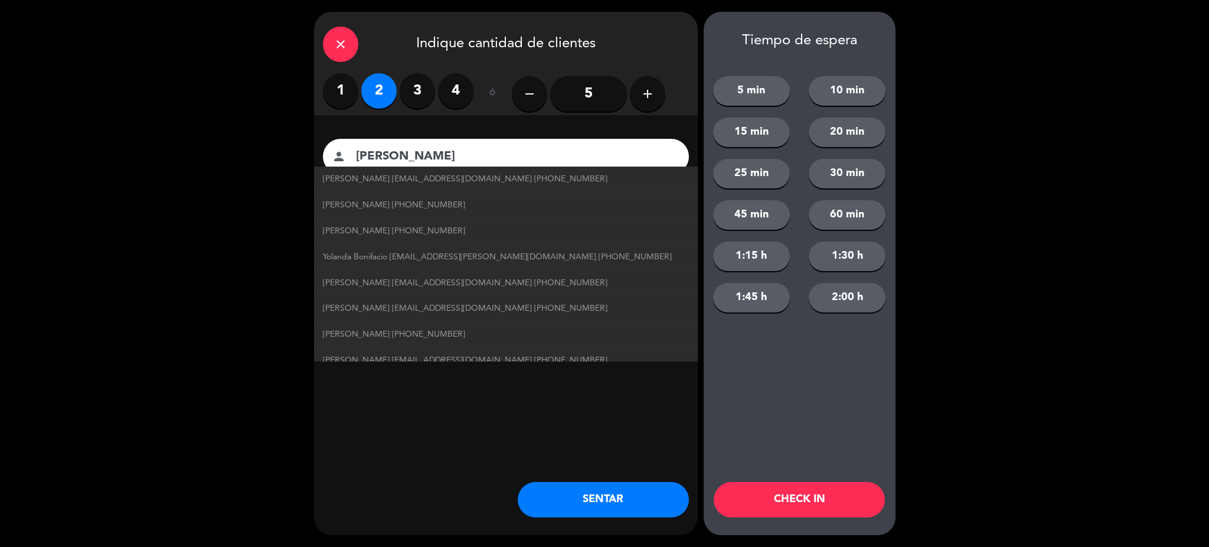
click at [573, 400] on div "close Indique cantidad de clientes 1 2 3 4 ó remove 5 add Nombre del cliente pe…" at bounding box center [506, 273] width 384 height 523
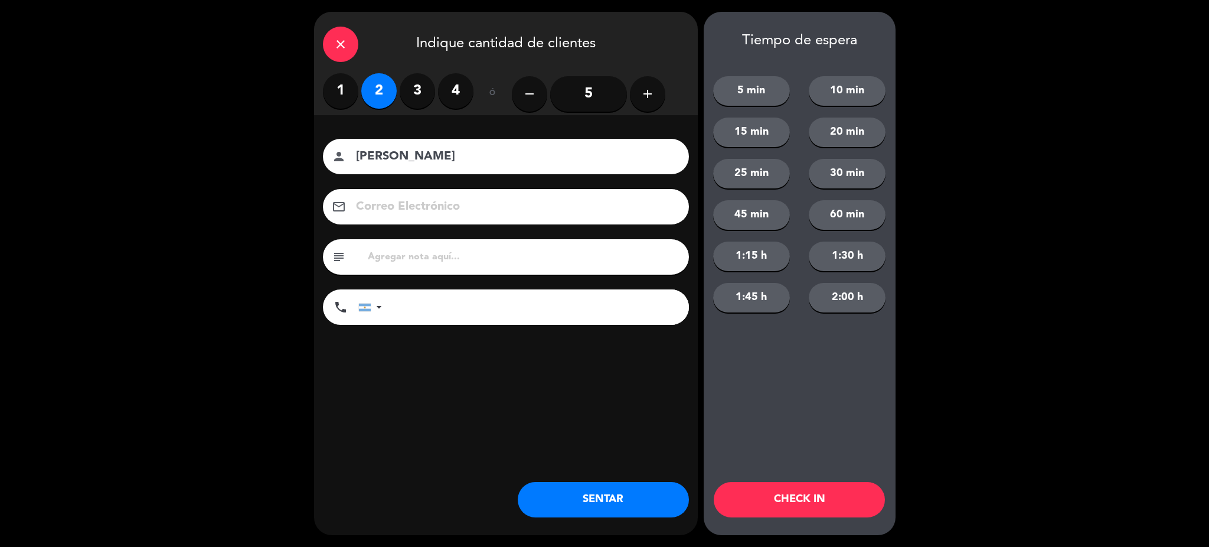
click at [462, 309] on input "tel" at bounding box center [541, 306] width 295 height 35
type input "[PHONE_NUMBER]"
click at [610, 495] on button "SENTAR" at bounding box center [603, 499] width 171 height 35
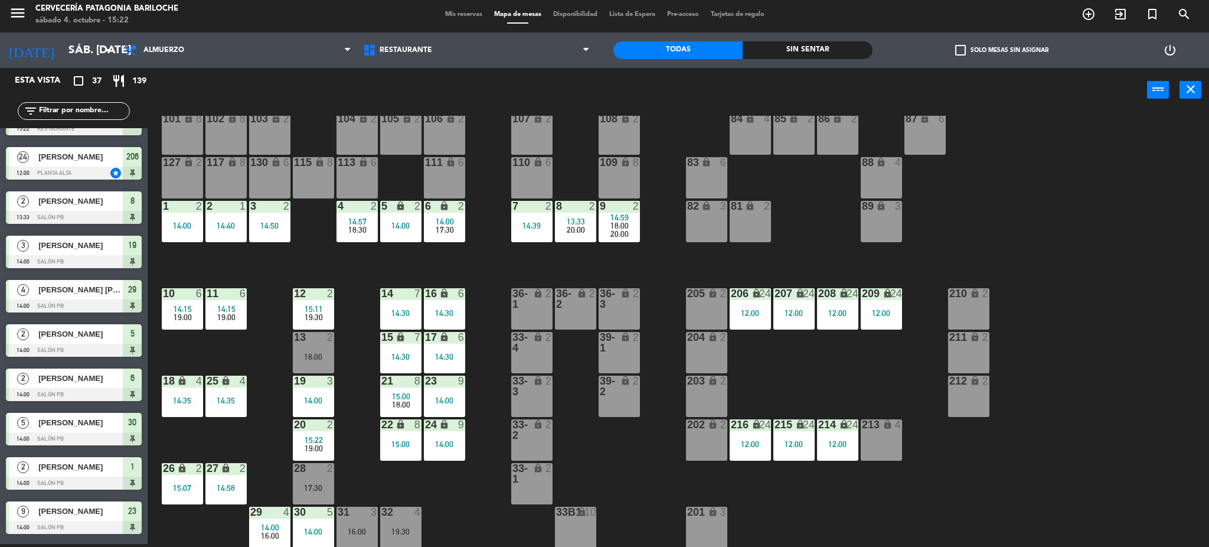
scroll to position [0, 0]
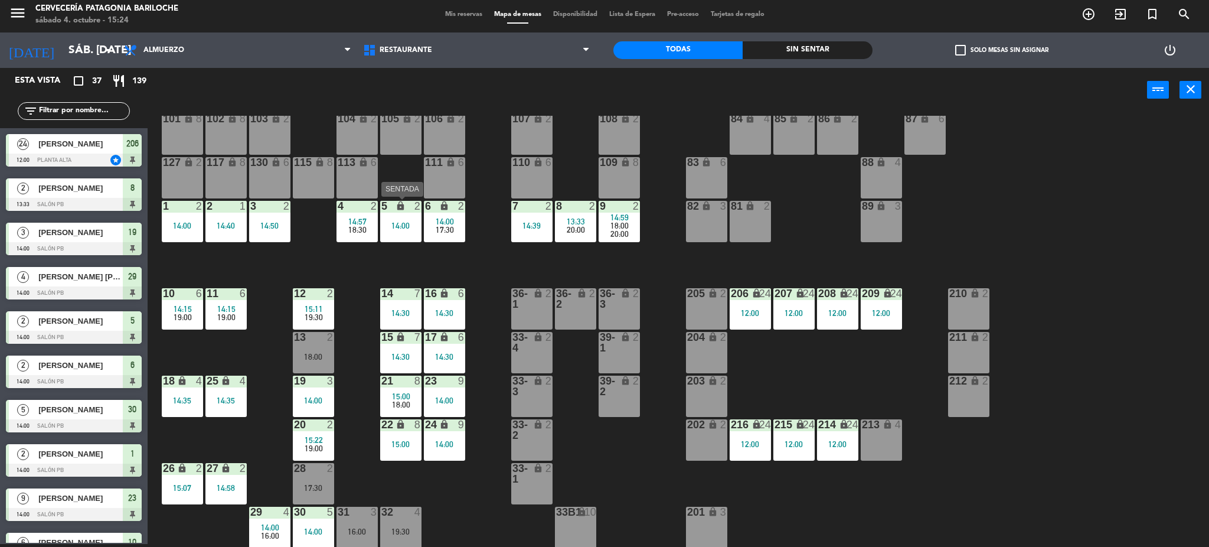
click at [413, 232] on div "5 lock 2 14:00" at bounding box center [400, 221] width 41 height 41
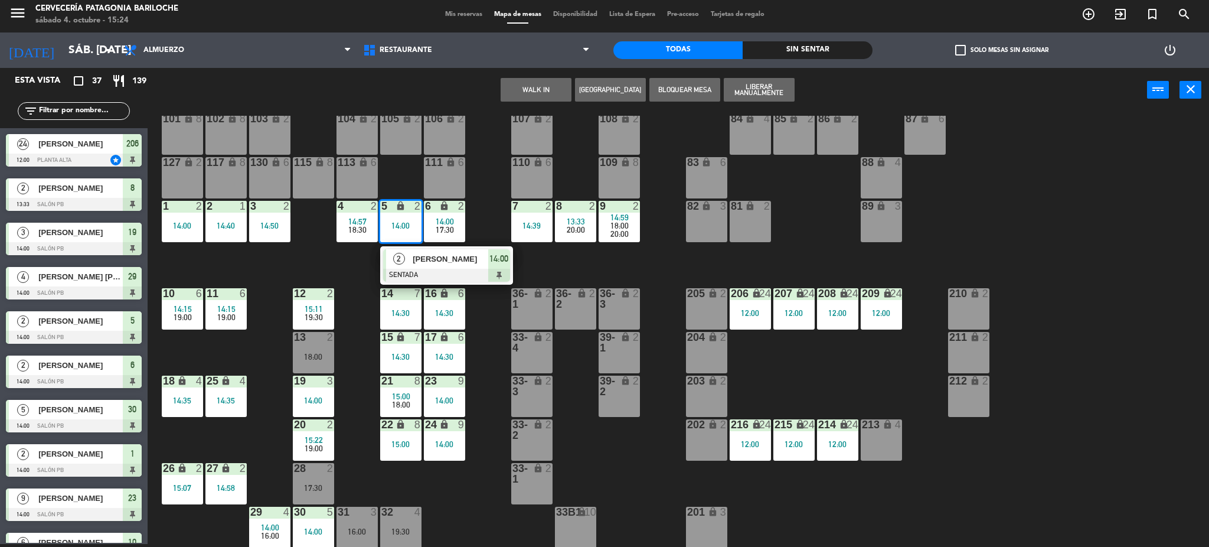
click at [421, 263] on span "[PERSON_NAME]" at bounding box center [451, 259] width 76 height 12
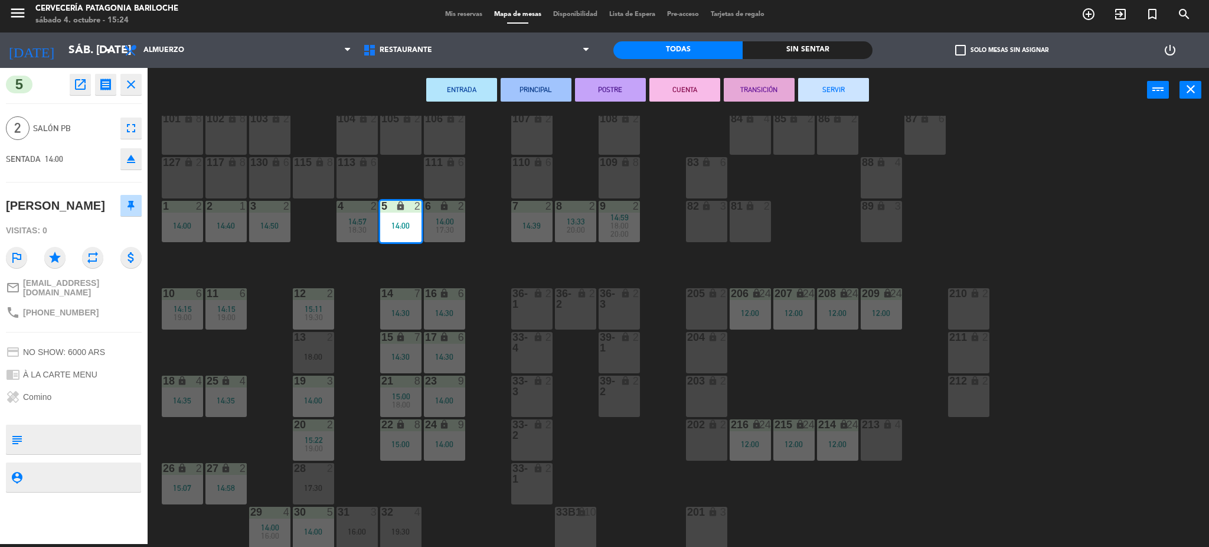
click at [856, 87] on button "SERVIR" at bounding box center [833, 90] width 71 height 24
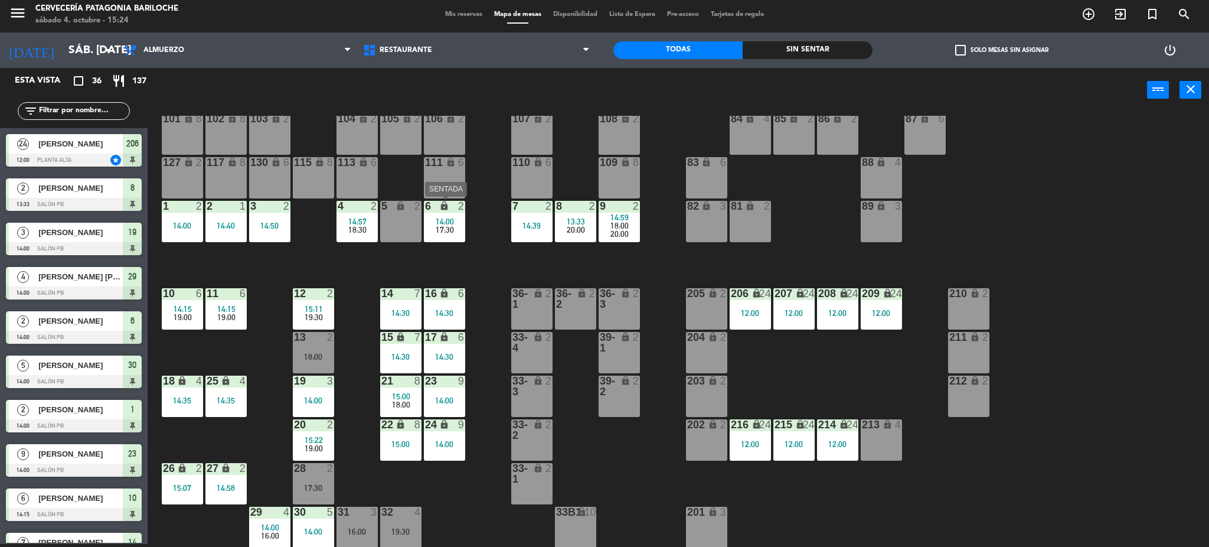
click at [435, 224] on div "14:00" at bounding box center [444, 221] width 41 height 8
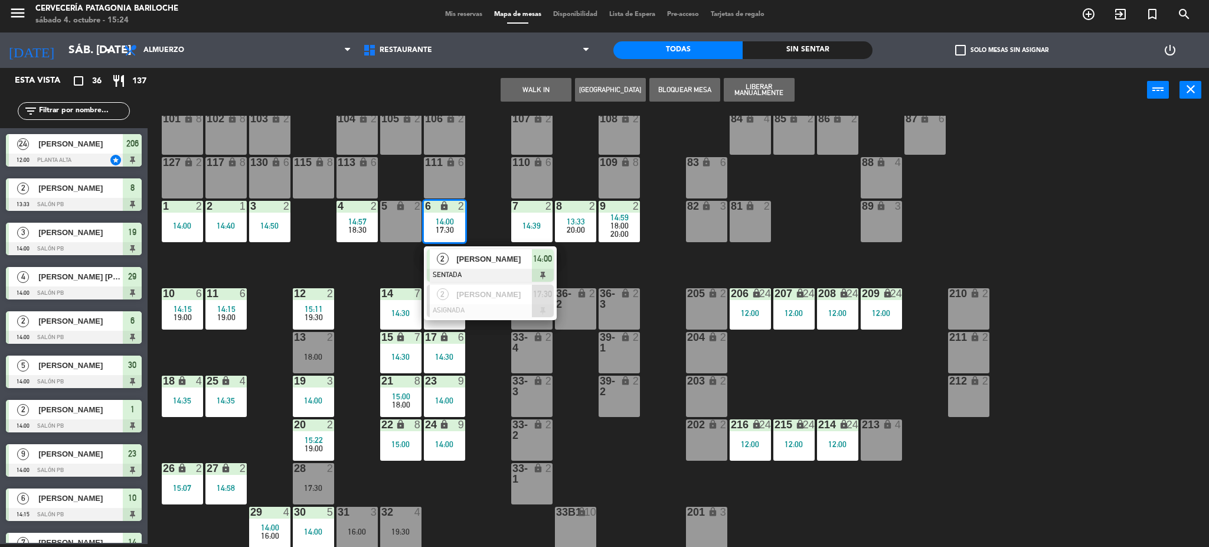
click at [391, 271] on div "101 lock 8 102 lock 8 104 lock 2 105 lock 2 106 lock 2 103 lock 2 107 lock 2 10…" at bounding box center [684, 332] width 1050 height 432
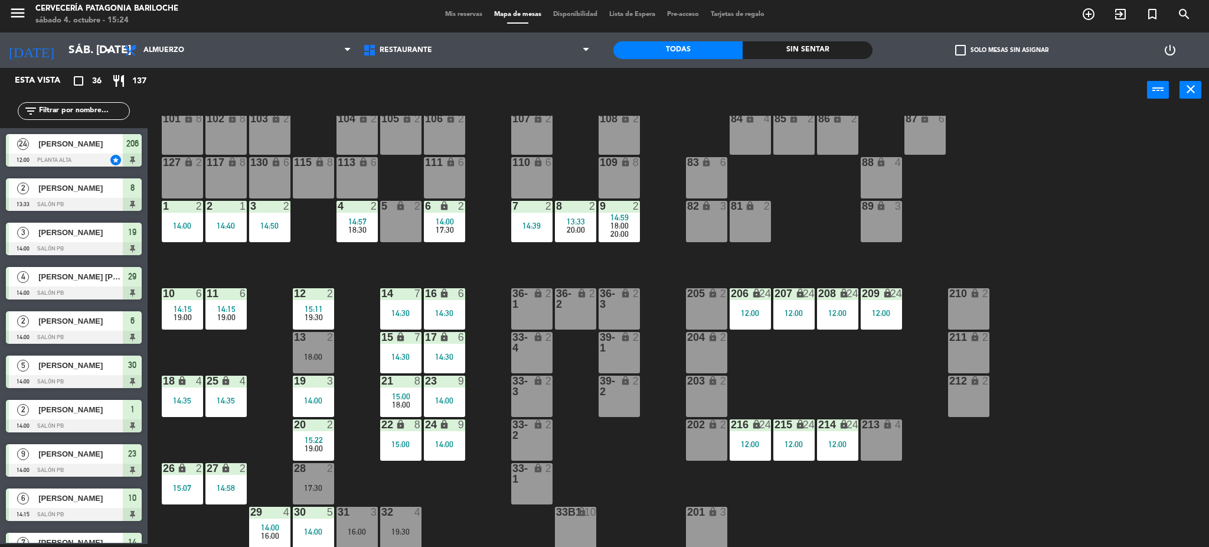
click at [394, 228] on div "5 lock 2" at bounding box center [400, 221] width 41 height 41
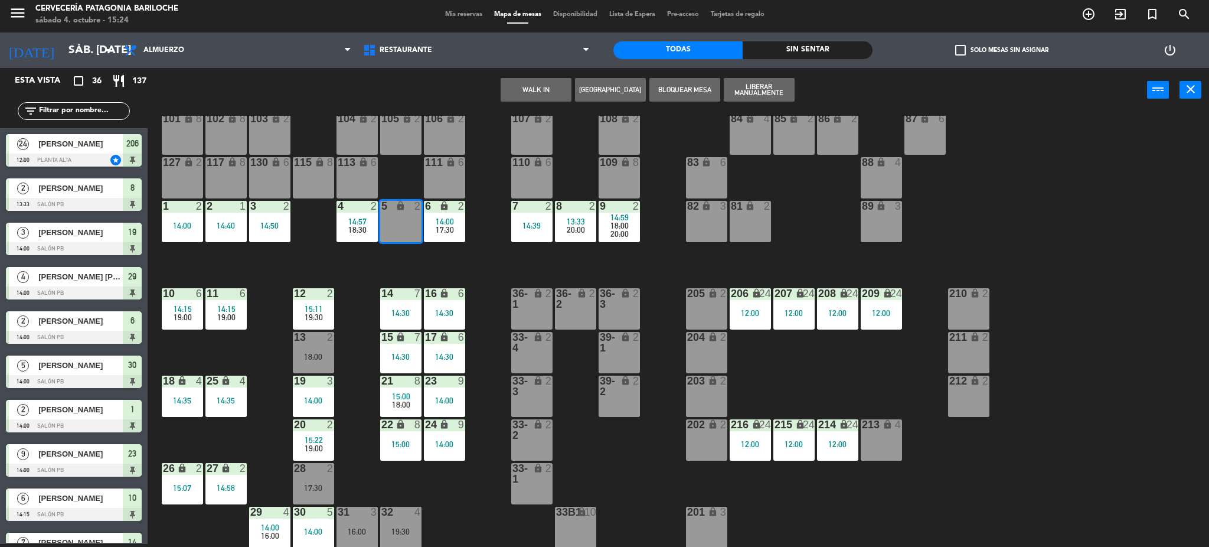
click at [534, 83] on button "WALK IN" at bounding box center [536, 90] width 71 height 24
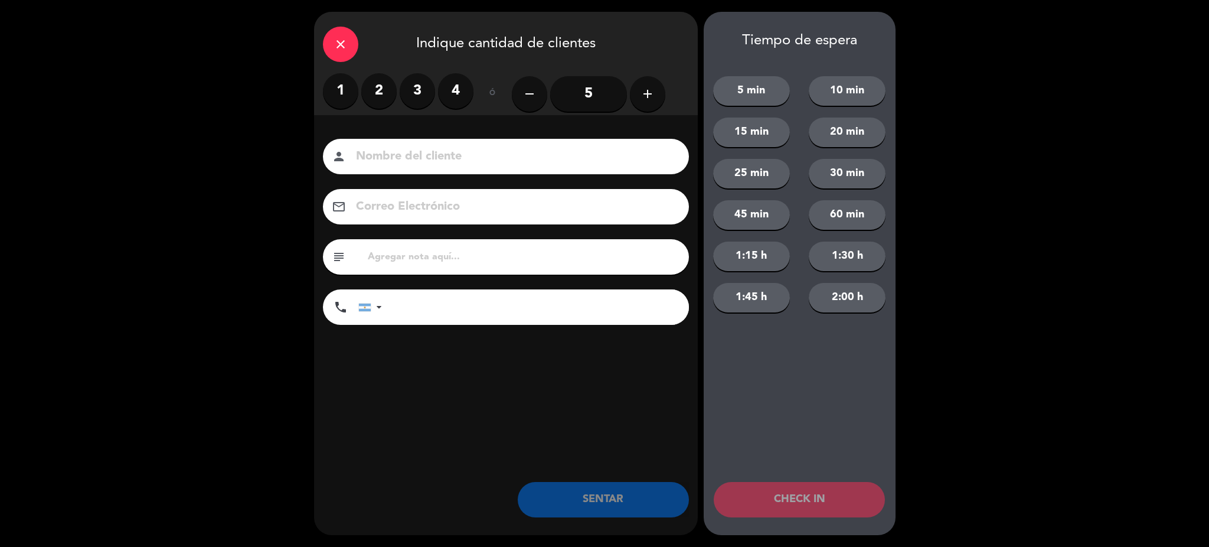
click at [381, 96] on label "2" at bounding box center [378, 90] width 35 height 35
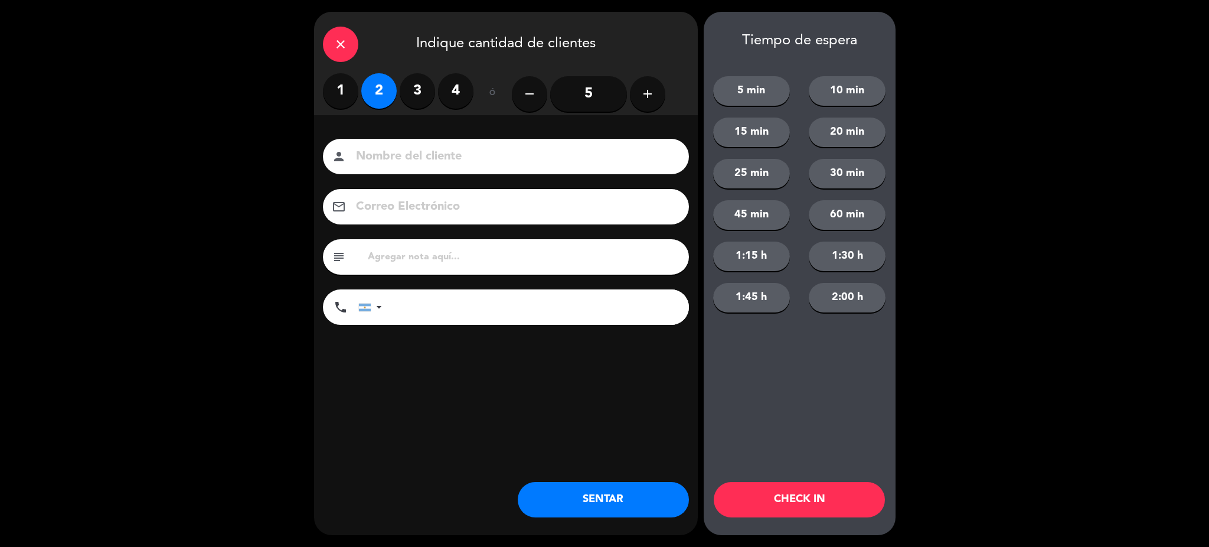
drag, startPoint x: 397, startPoint y: 156, endPoint x: 397, endPoint y: 148, distance: 7.7
click at [398, 155] on input at bounding box center [514, 156] width 319 height 21
type input "FERNANADA MOJUAY"
click at [467, 319] on input "tel" at bounding box center [541, 306] width 295 height 35
type input "[PHONE_NUMBER]"
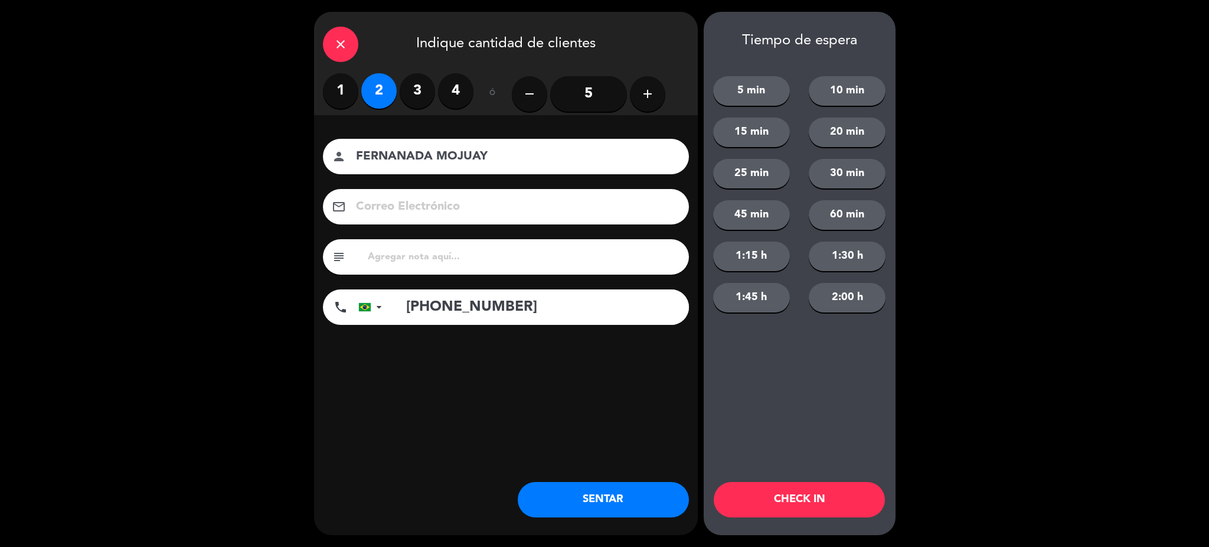
click at [778, 137] on button "15 min" at bounding box center [751, 132] width 77 height 30
click at [832, 506] on button "CHECK IN" at bounding box center [799, 499] width 171 height 35
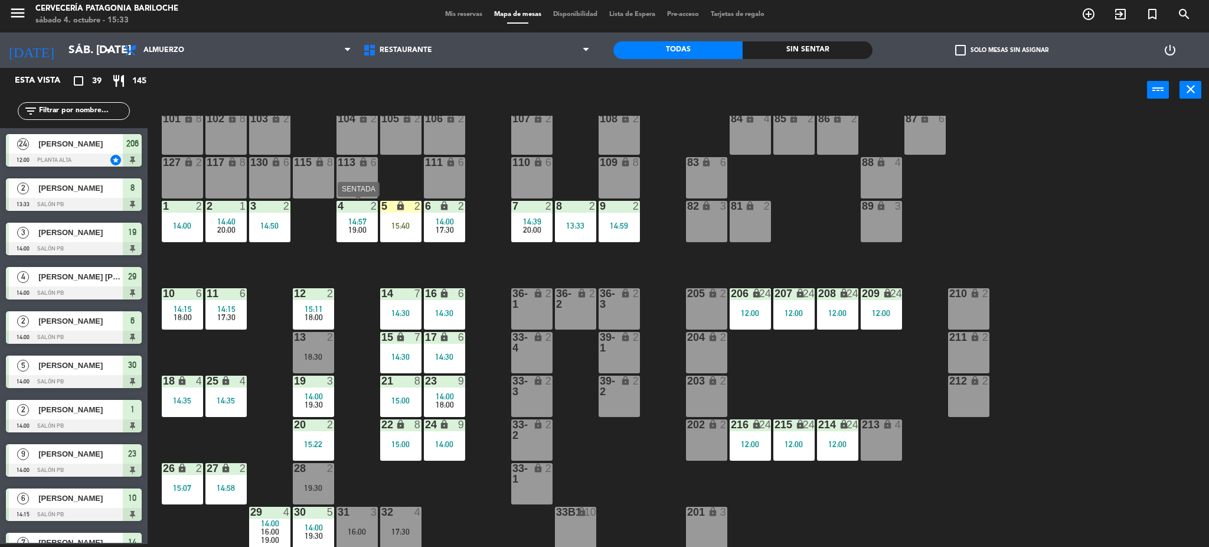
click at [362, 217] on span "14:57" at bounding box center [357, 221] width 18 height 9
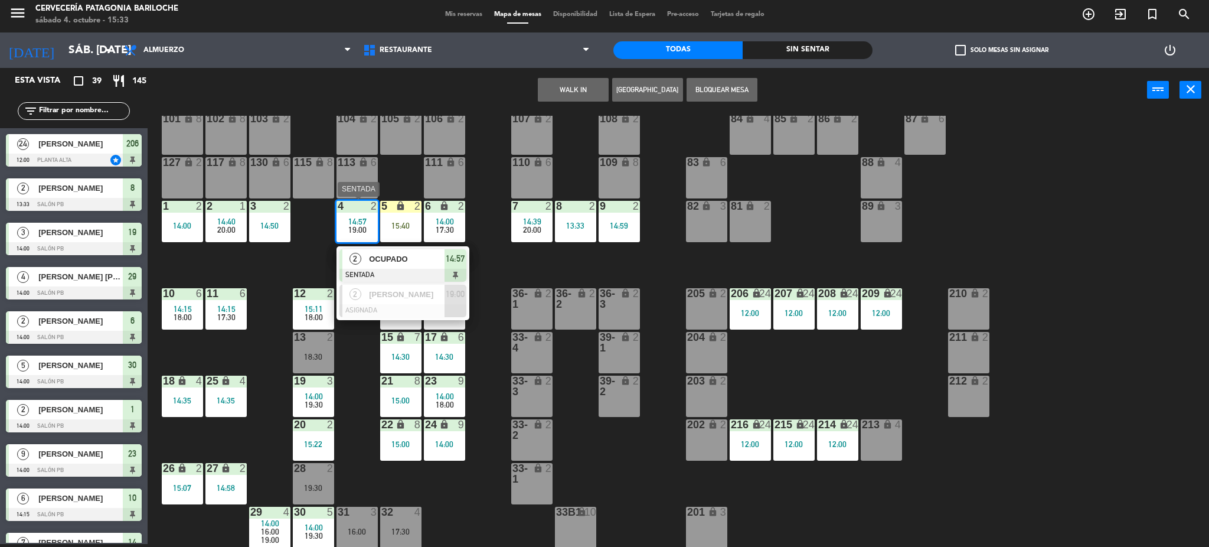
click at [372, 253] on span "OCUPADO" at bounding box center [407, 259] width 76 height 12
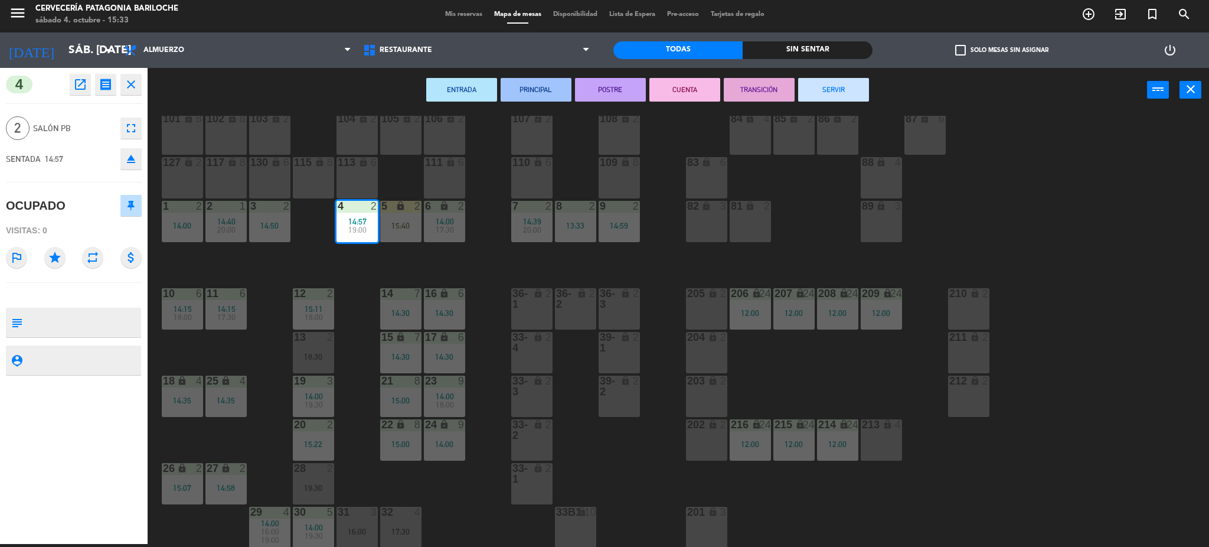
click at [346, 264] on div "101 lock 8 102 lock 8 104 lock 2 105 lock 2 106 lock 2 103 lock 2 107 lock 2 10…" at bounding box center [684, 332] width 1050 height 432
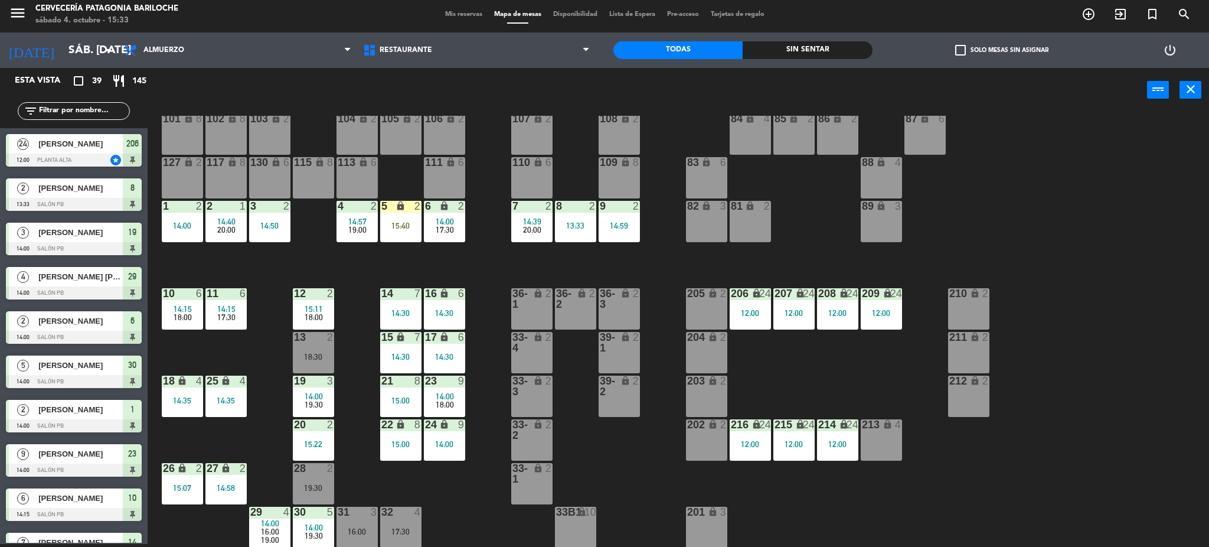
scroll to position [3, 0]
click at [268, 208] on div at bounding box center [269, 206] width 19 height 11
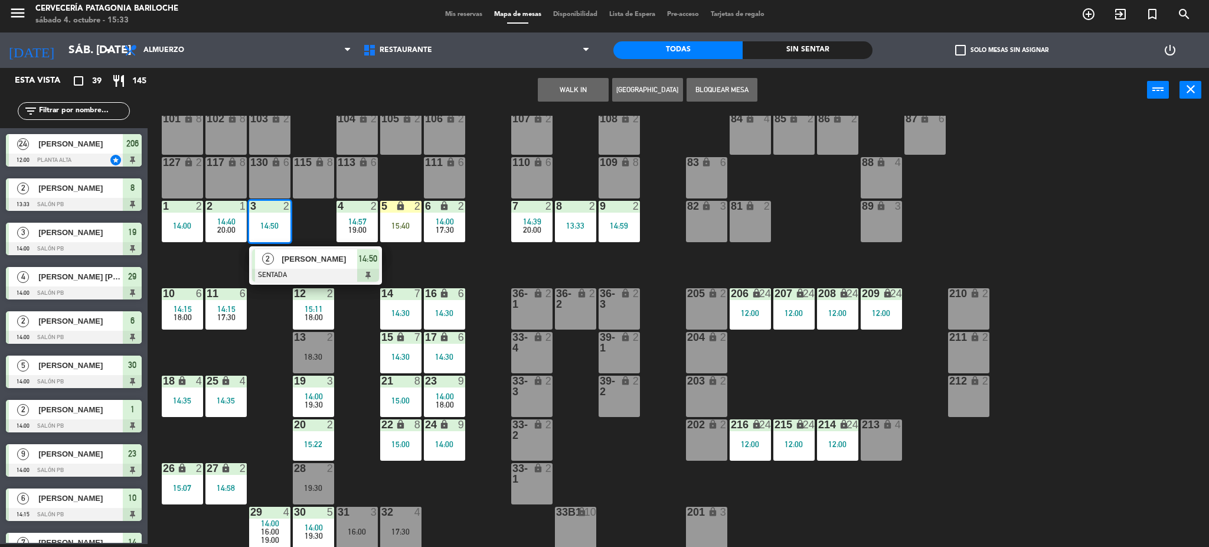
click at [250, 307] on div "101 lock 8 102 lock 8 104 lock 2 105 lock 2 106 lock 2 103 lock 2 107 lock 2 10…" at bounding box center [684, 332] width 1050 height 432
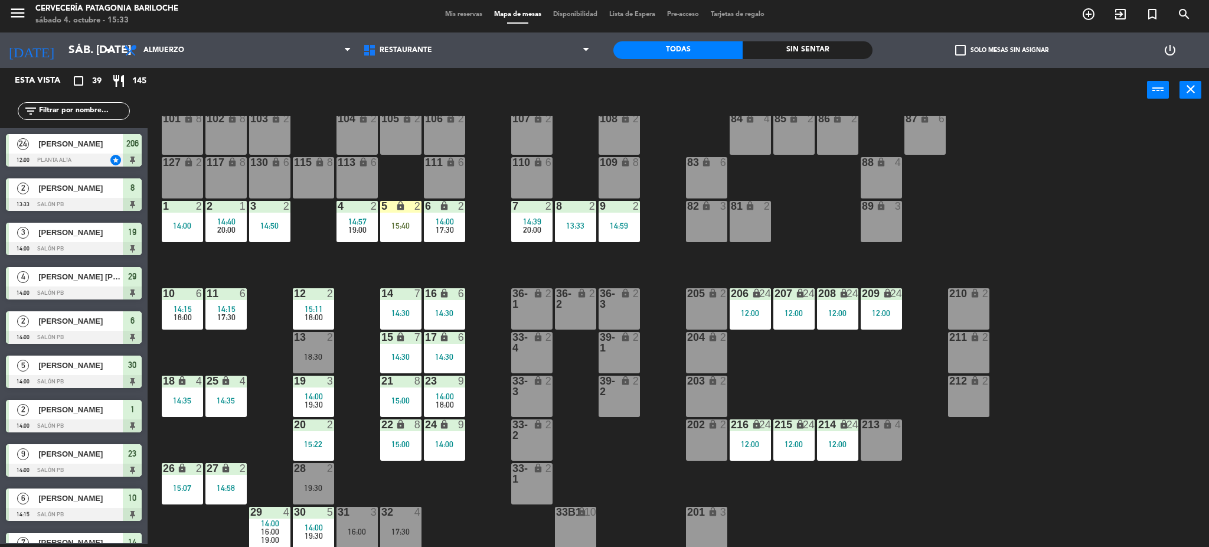
click at [218, 238] on div "2 1 14:40 20:00" at bounding box center [225, 221] width 41 height 41
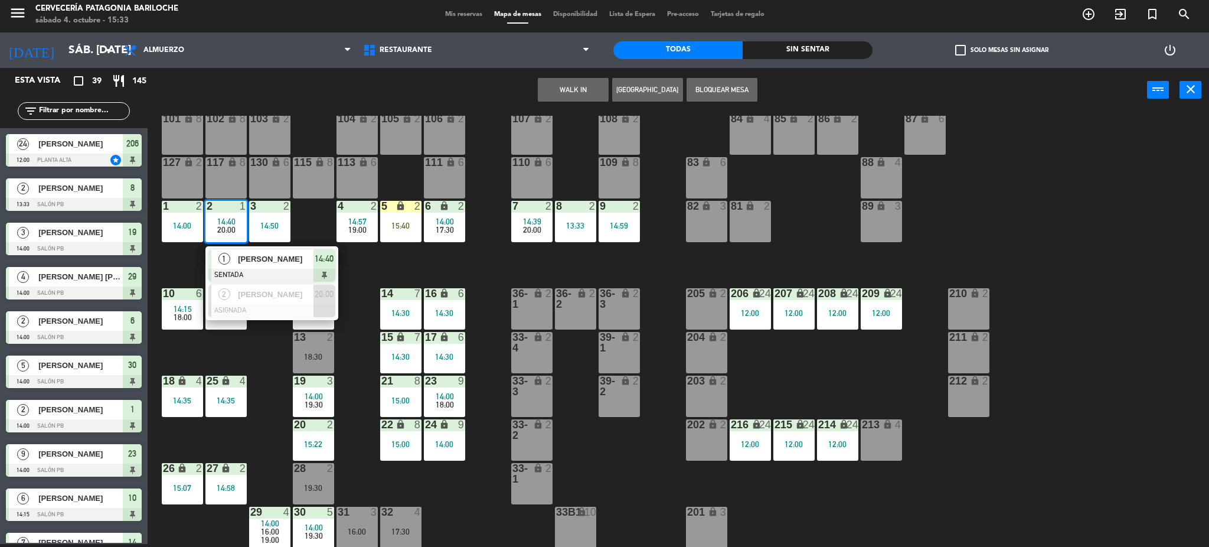
click at [187, 253] on div "101 lock 8 102 lock 8 104 lock 2 105 lock 2 106 lock 2 103 lock 2 107 lock 2 10…" at bounding box center [684, 332] width 1050 height 432
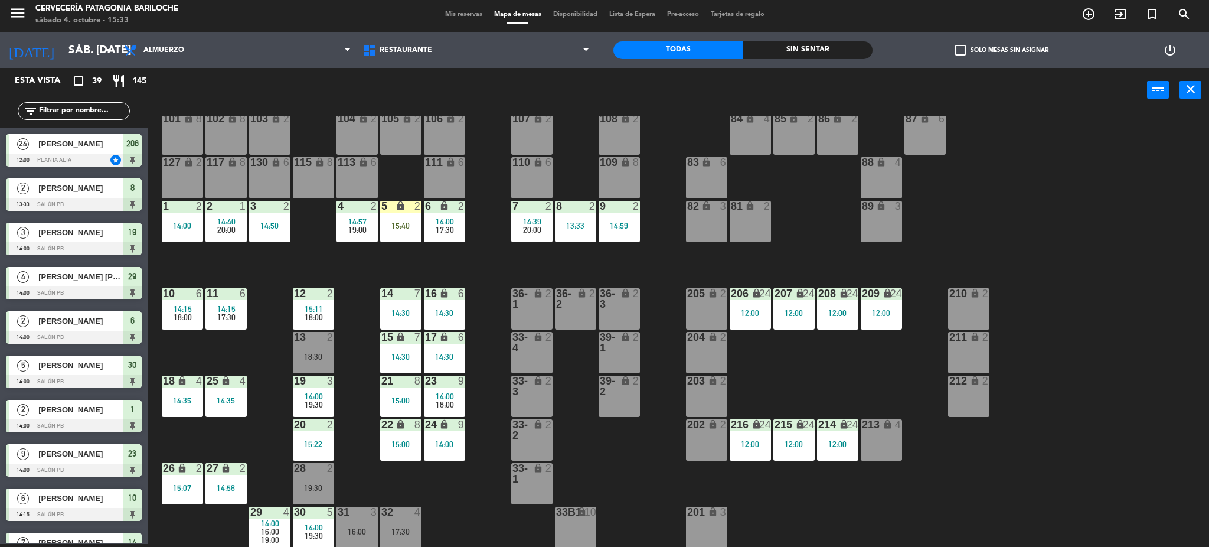
click at [181, 223] on div "14:00" at bounding box center [182, 225] width 41 height 8
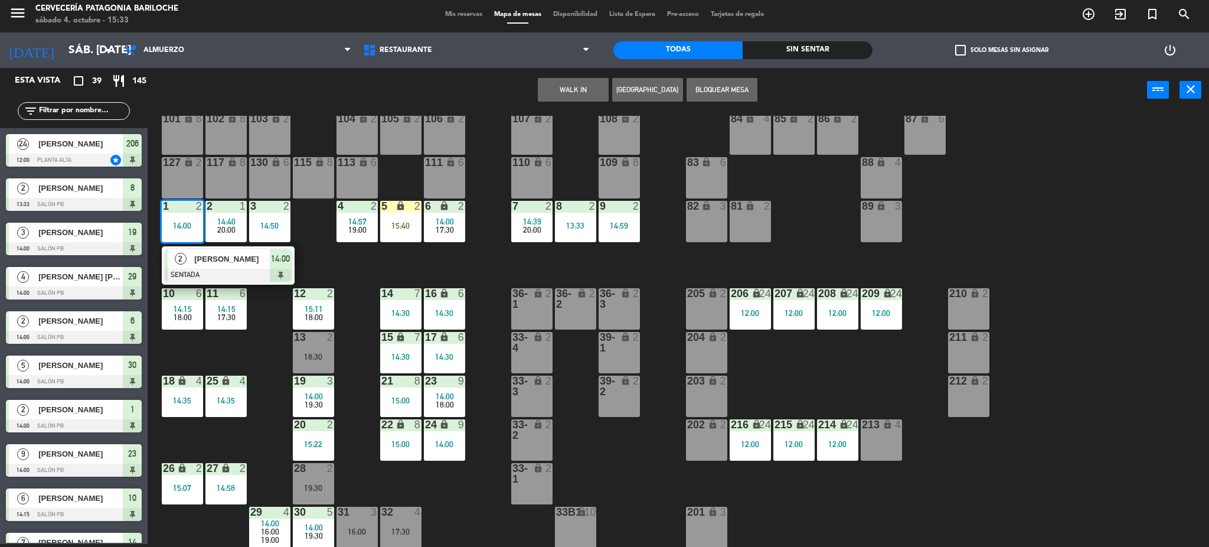
click at [380, 269] on div "101 lock 8 102 lock 8 104 lock 2 105 lock 2 106 lock 2 103 lock 2 107 lock 2 10…" at bounding box center [684, 332] width 1050 height 432
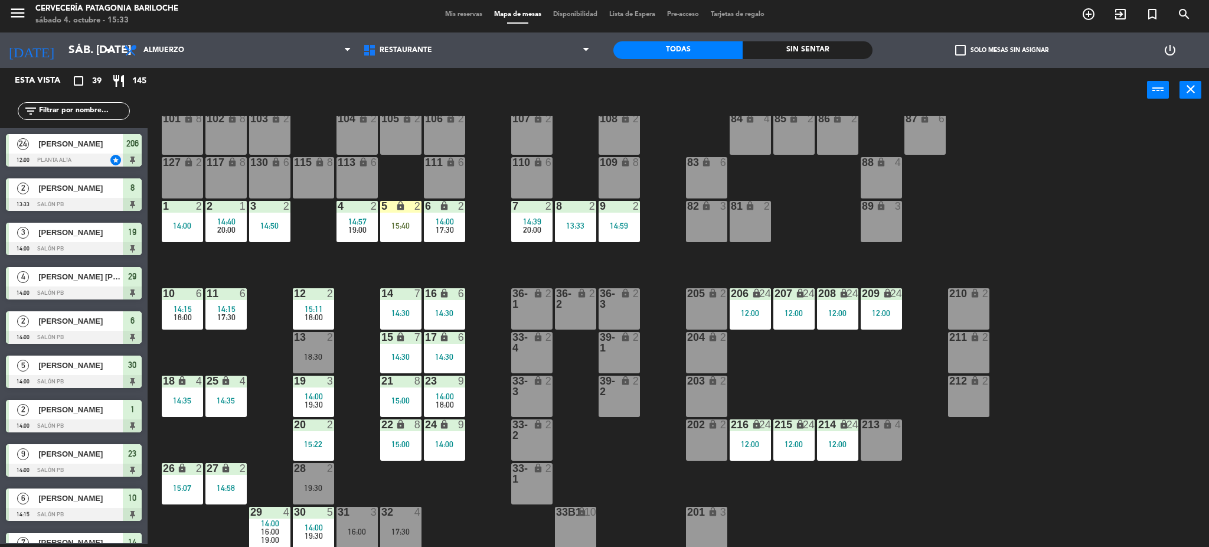
click at [449, 232] on span "17:30" at bounding box center [445, 229] width 18 height 9
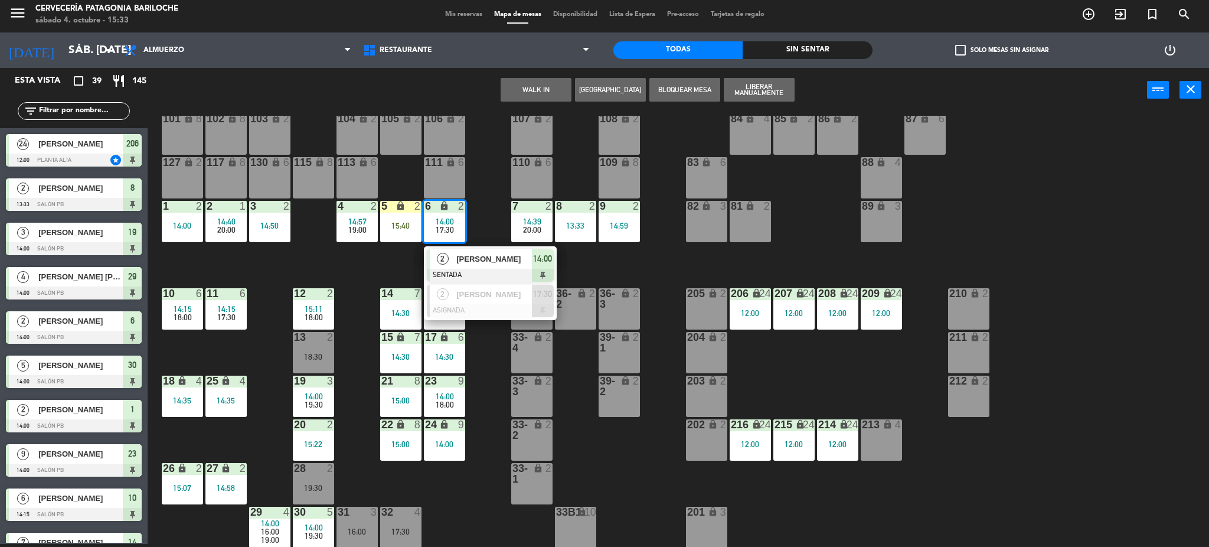
click at [394, 256] on div "101 lock 8 102 lock 8 104 lock 2 105 lock 2 106 lock 2 103 lock 2 107 lock 2 10…" at bounding box center [684, 332] width 1050 height 432
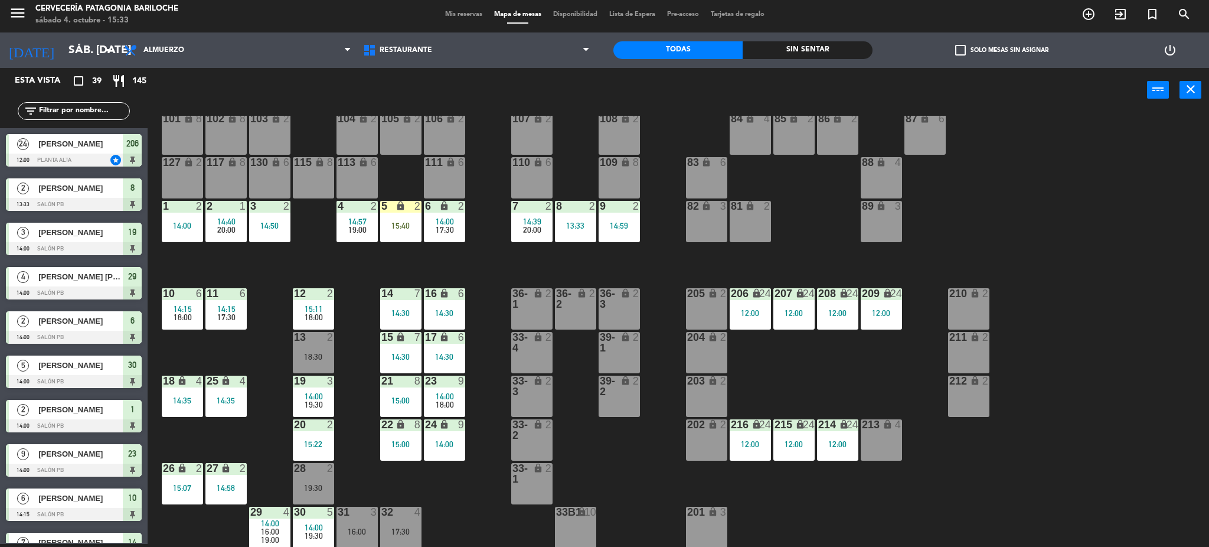
click at [321, 300] on div "12 2 15:11 18:00" at bounding box center [313, 308] width 41 height 41
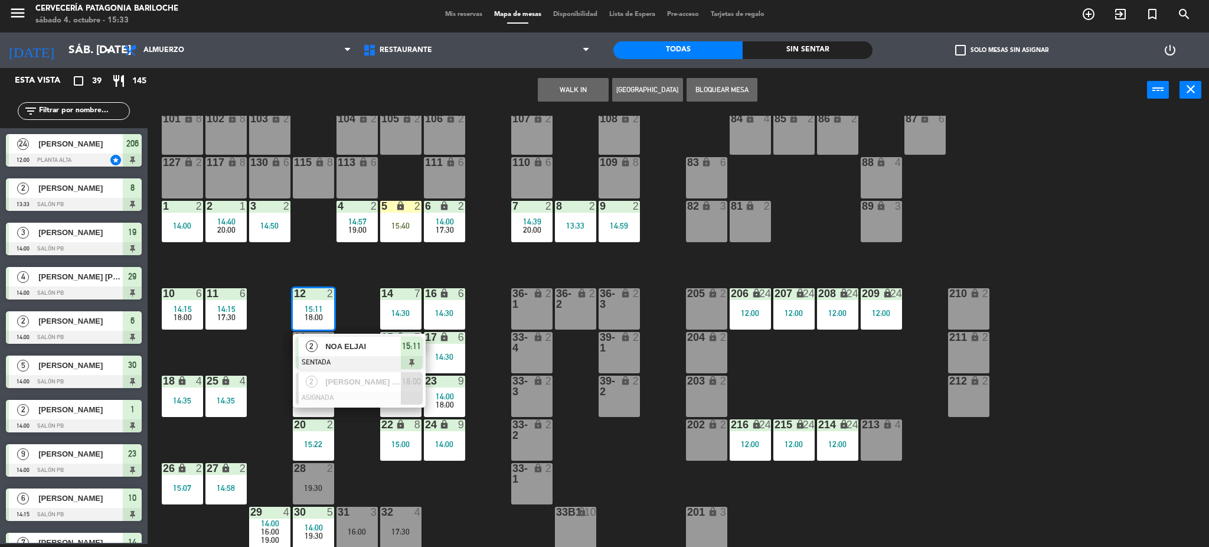
click at [360, 274] on div "101 lock 8 102 lock 8 104 lock 2 105 lock 2 106 lock 2 103 lock 2 107 lock 2 10…" at bounding box center [684, 332] width 1050 height 432
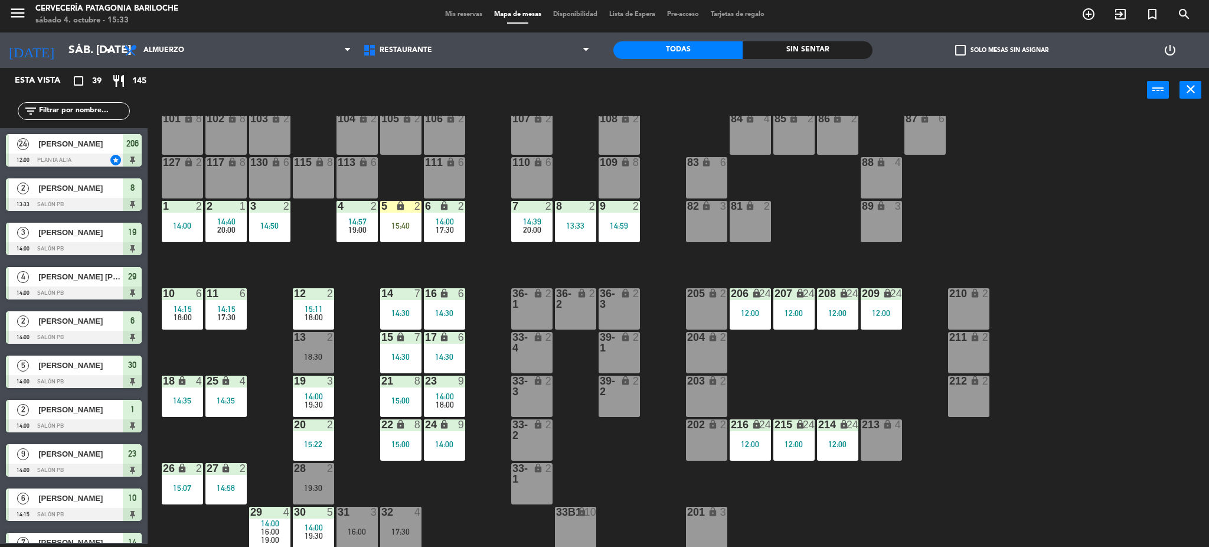
click at [404, 355] on div "14:30" at bounding box center [400, 356] width 41 height 8
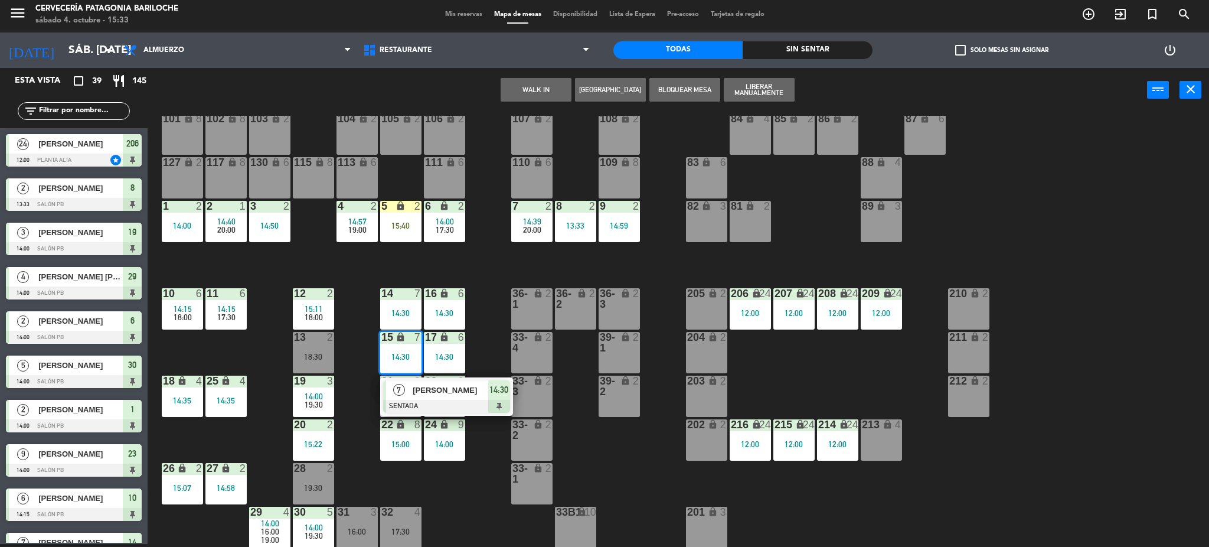
click at [353, 321] on div "101 lock 8 102 lock 8 104 lock 2 105 lock 2 106 lock 2 103 lock 2 107 lock 2 10…" at bounding box center [684, 332] width 1050 height 432
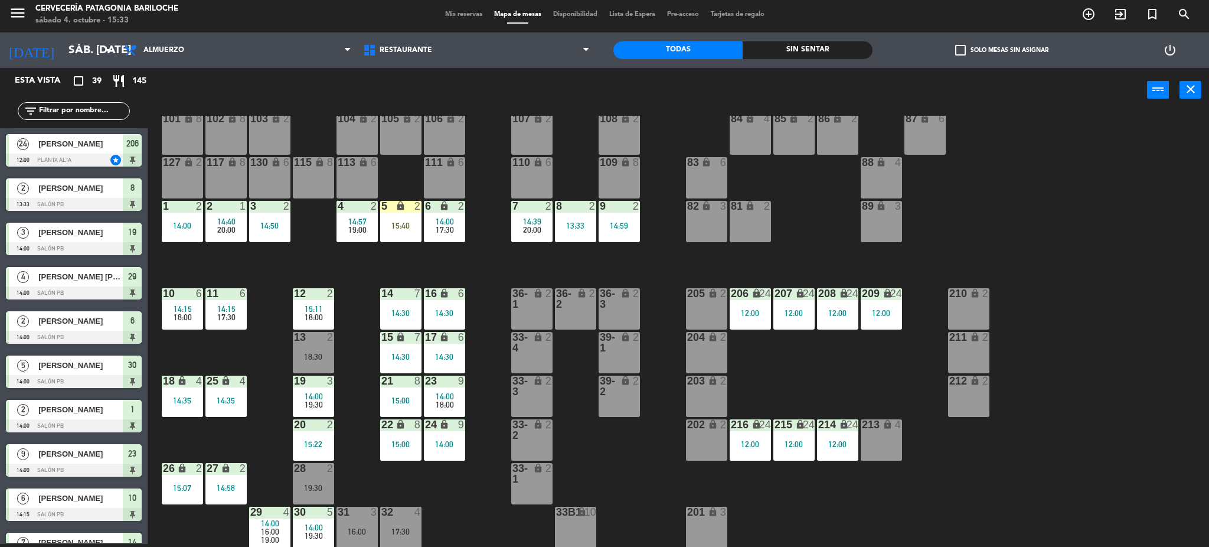
click at [221, 388] on div "25 lock 4 14:35" at bounding box center [225, 395] width 41 height 41
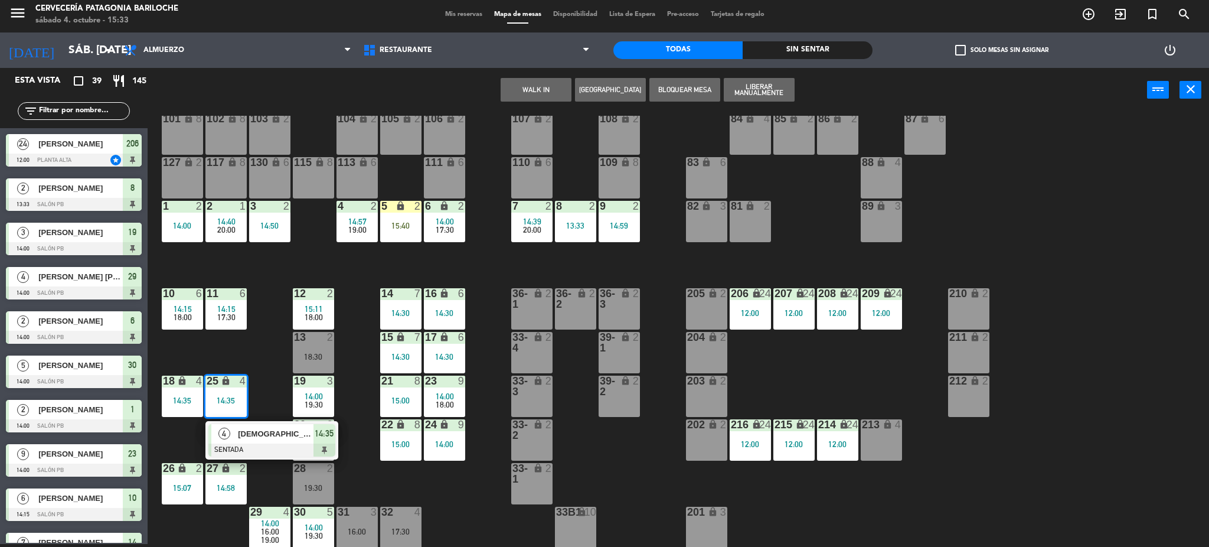
click at [264, 347] on div "101 lock 8 102 lock 8 104 lock 2 105 lock 2 106 lock 2 103 lock 2 107 lock 2 10…" at bounding box center [684, 332] width 1050 height 432
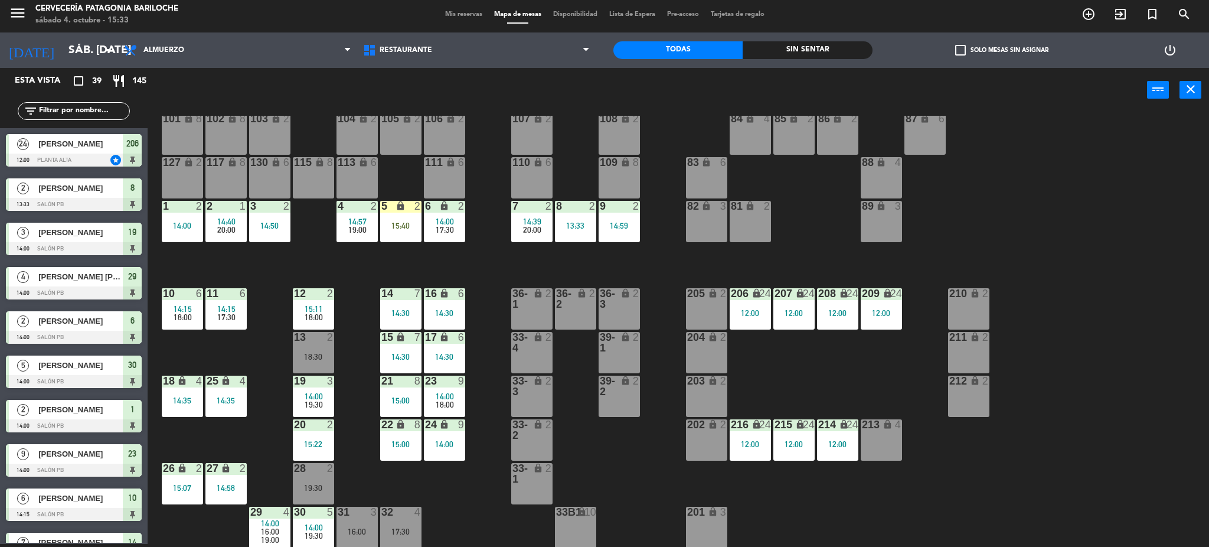
click at [449, 223] on span "14:00" at bounding box center [445, 221] width 18 height 9
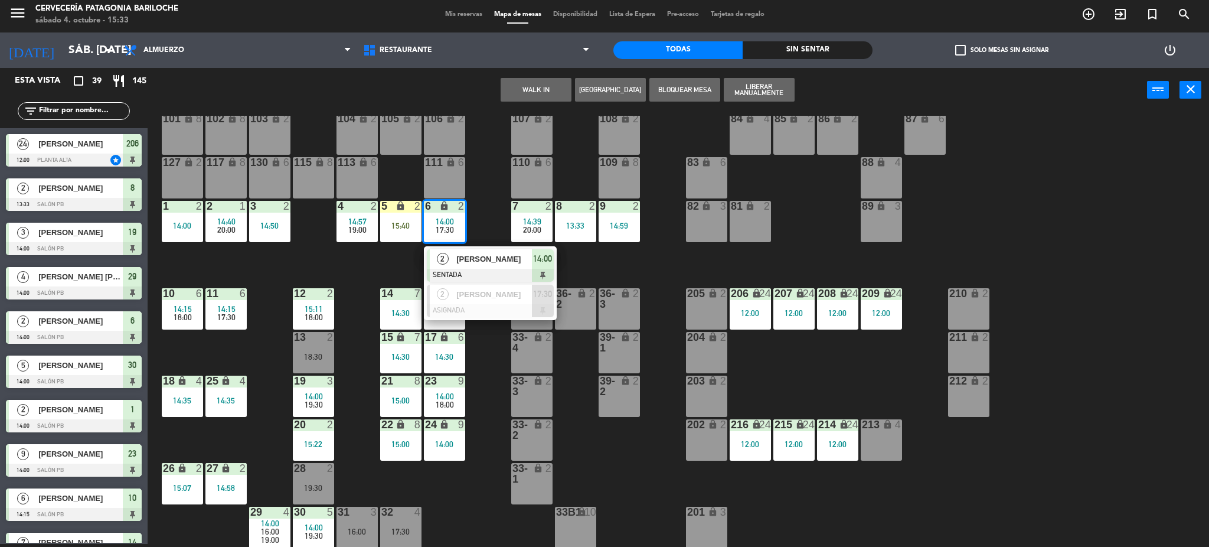
click at [501, 258] on span "[PERSON_NAME]" at bounding box center [494, 259] width 76 height 12
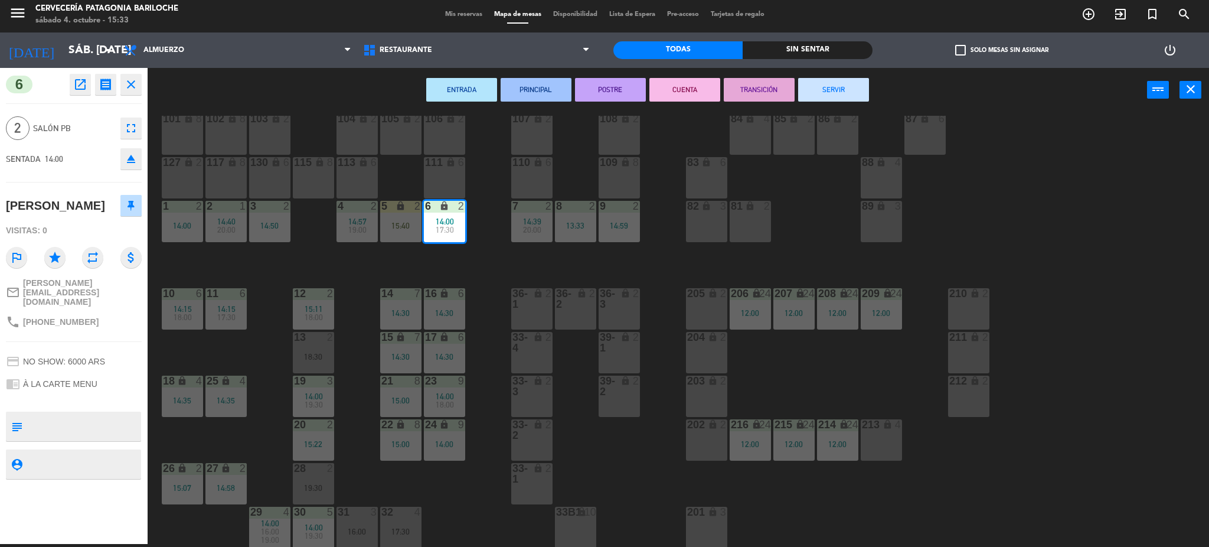
click at [855, 91] on button "SERVIR" at bounding box center [833, 90] width 71 height 24
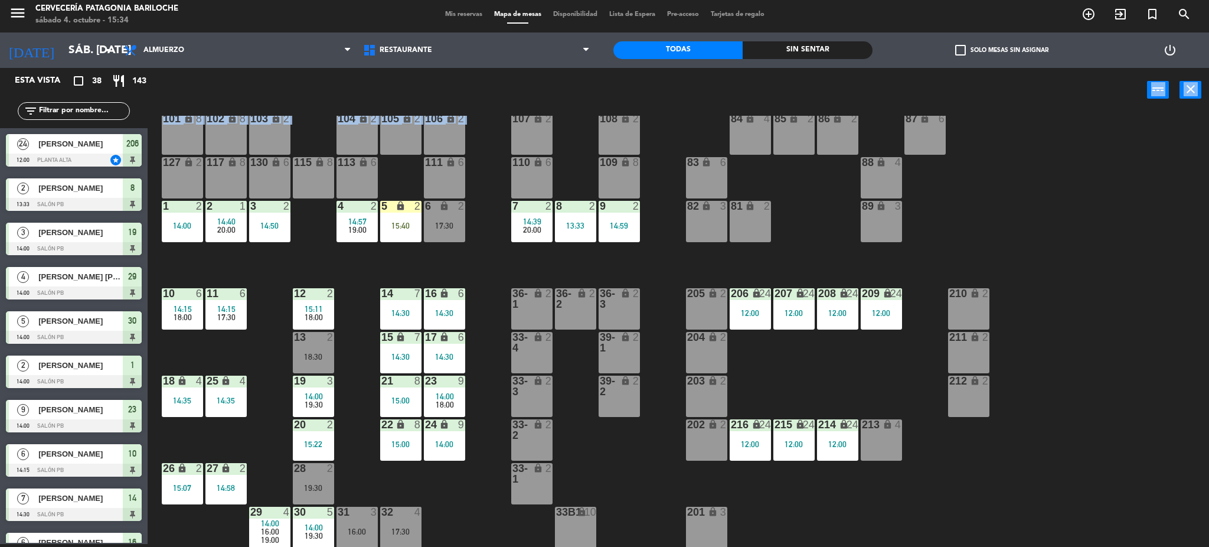
drag, startPoint x: 289, startPoint y: 103, endPoint x: 341, endPoint y: 164, distance: 80.0
click at [308, 148] on div "power_input close 101 lock 8 102 lock 8 104 lock 2 105 lock 2 106 lock 2 103 lo…" at bounding box center [604, 307] width 1209 height 479
click at [401, 234] on div "5 lock 2 15:40" at bounding box center [400, 221] width 41 height 41
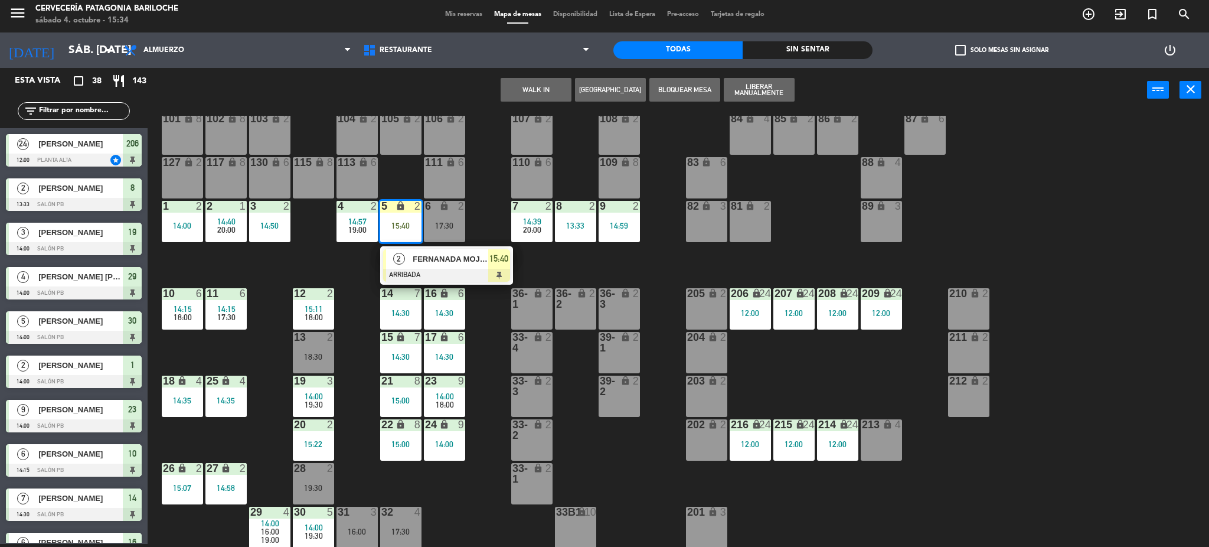
click at [450, 269] on div at bounding box center [446, 275] width 127 height 13
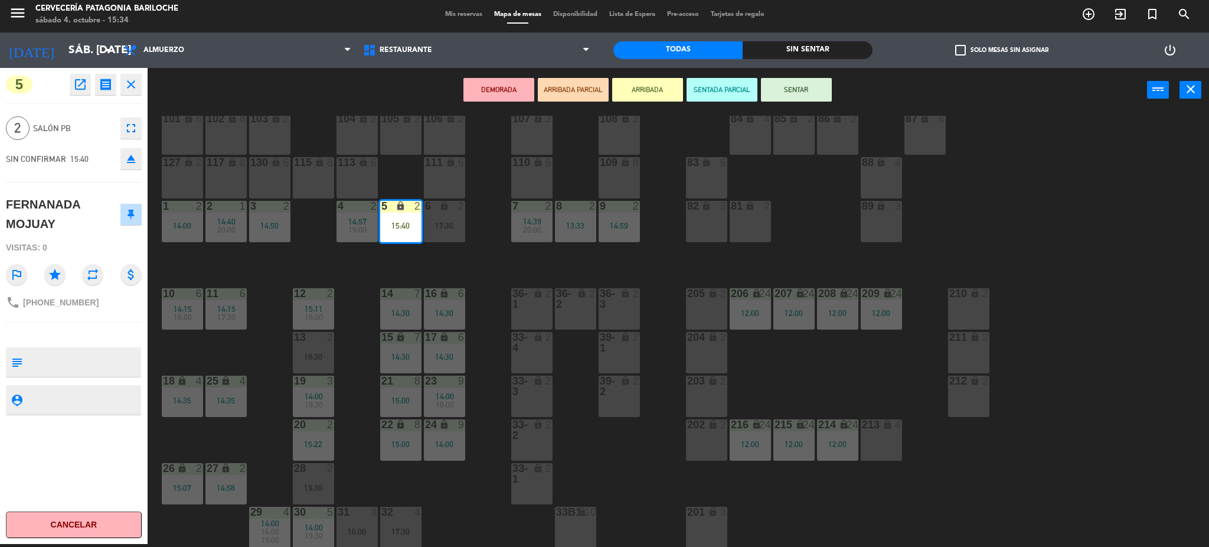
click at [451, 263] on div "101 lock 8 102 lock 8 104 lock 2 105 lock 2 106 lock 2 103 lock 2 107 lock 2 10…" at bounding box center [684, 332] width 1050 height 432
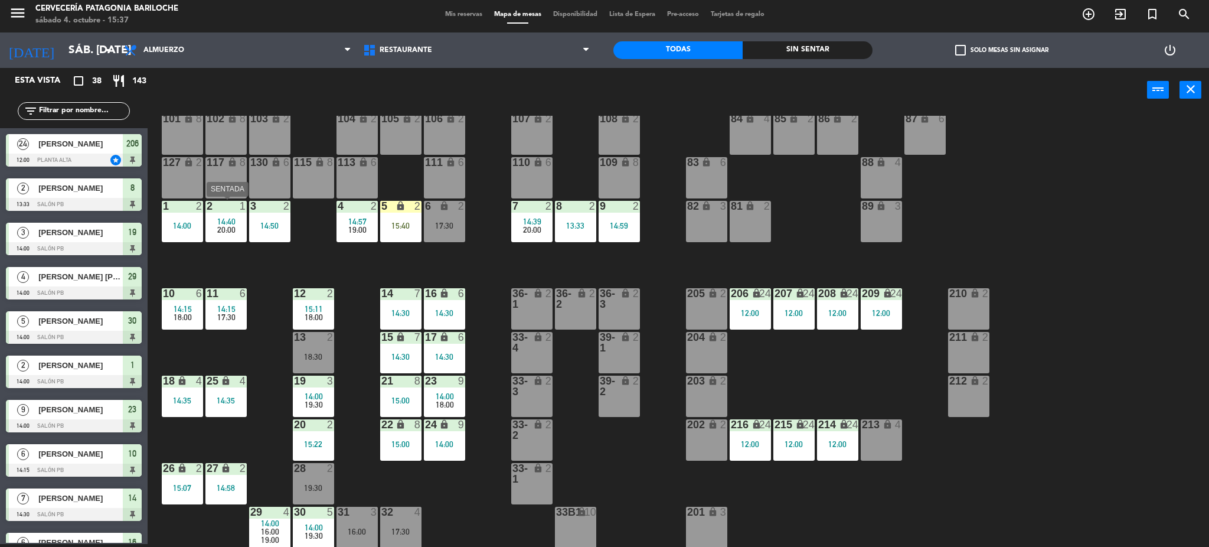
click at [224, 225] on span "20:00" at bounding box center [226, 229] width 18 height 9
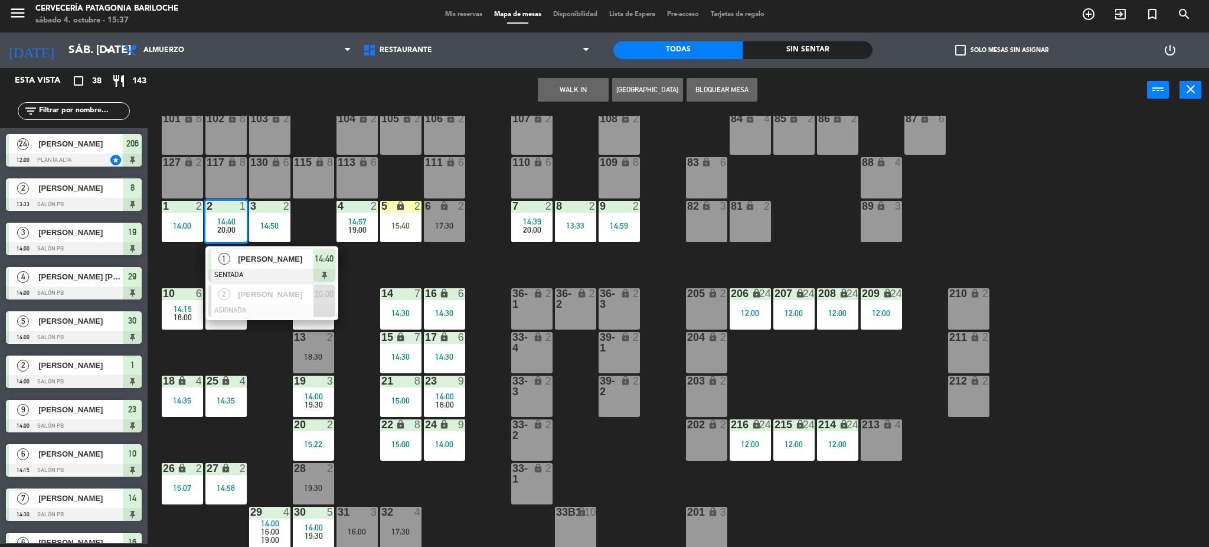
click at [165, 262] on div "101 lock 8 102 lock 8 104 lock 2 105 lock 2 106 lock 2 103 lock 2 107 lock 2 10…" at bounding box center [684, 332] width 1050 height 432
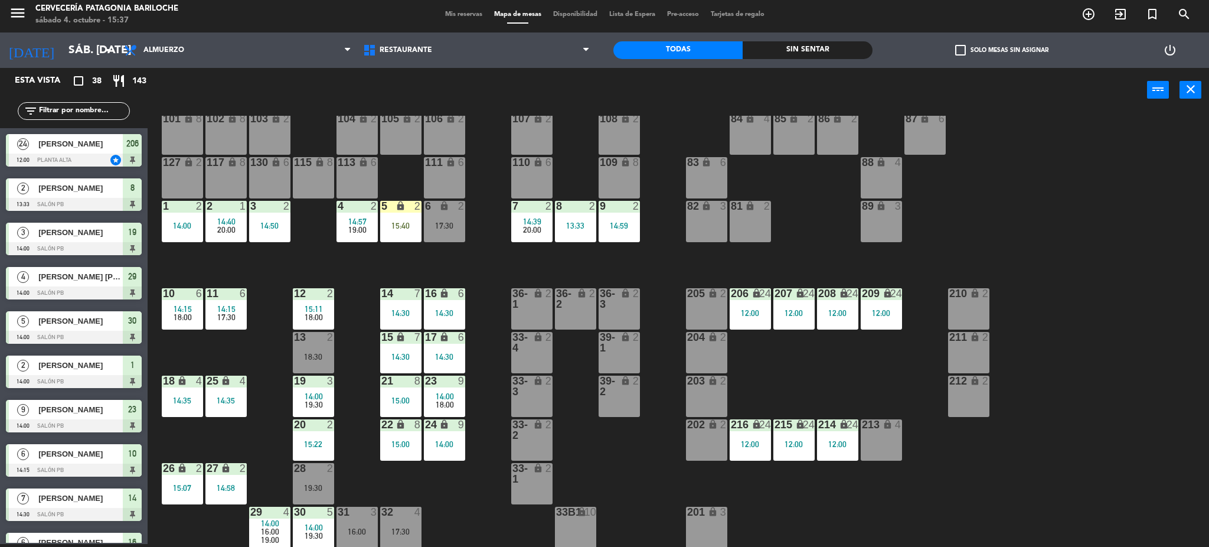
click at [233, 220] on span "14:40" at bounding box center [226, 221] width 18 height 9
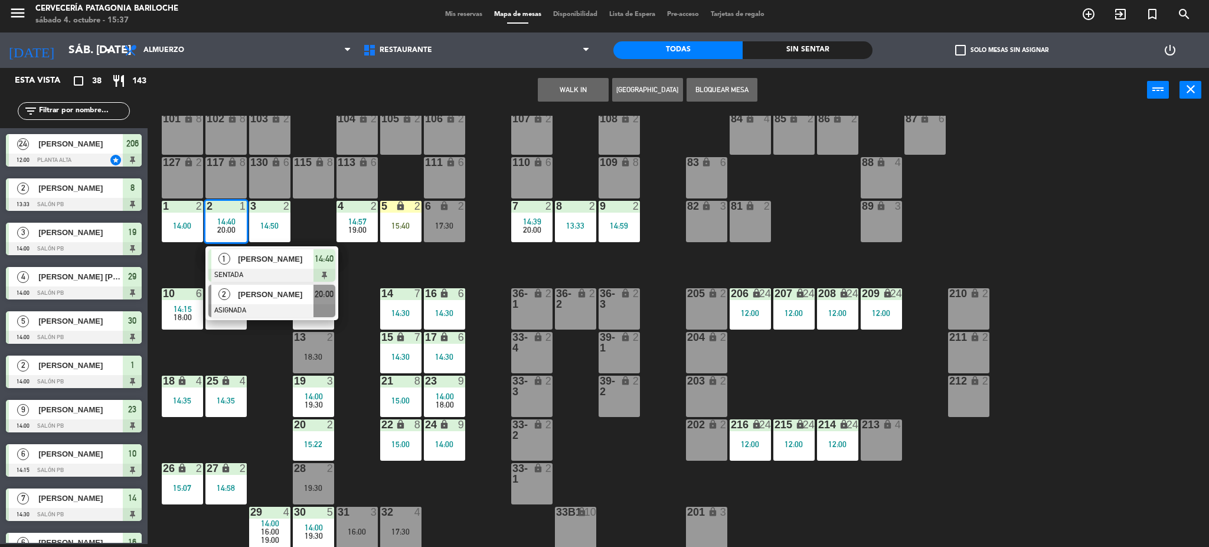
click at [256, 298] on span "[PERSON_NAME]" at bounding box center [276, 294] width 76 height 12
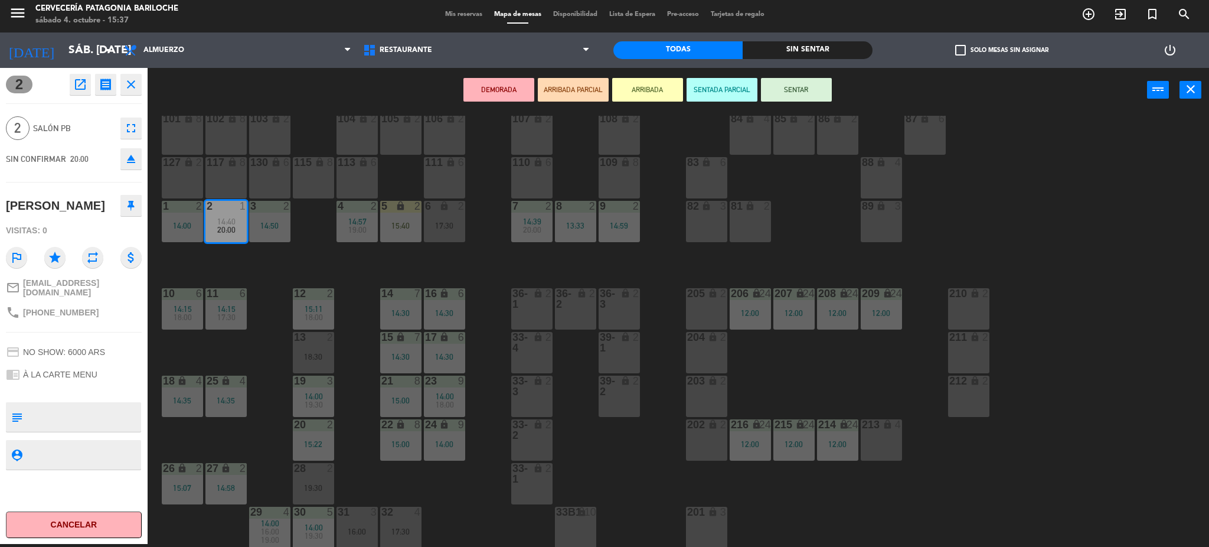
click at [414, 217] on div "5 lock 2 15:40" at bounding box center [400, 221] width 41 height 41
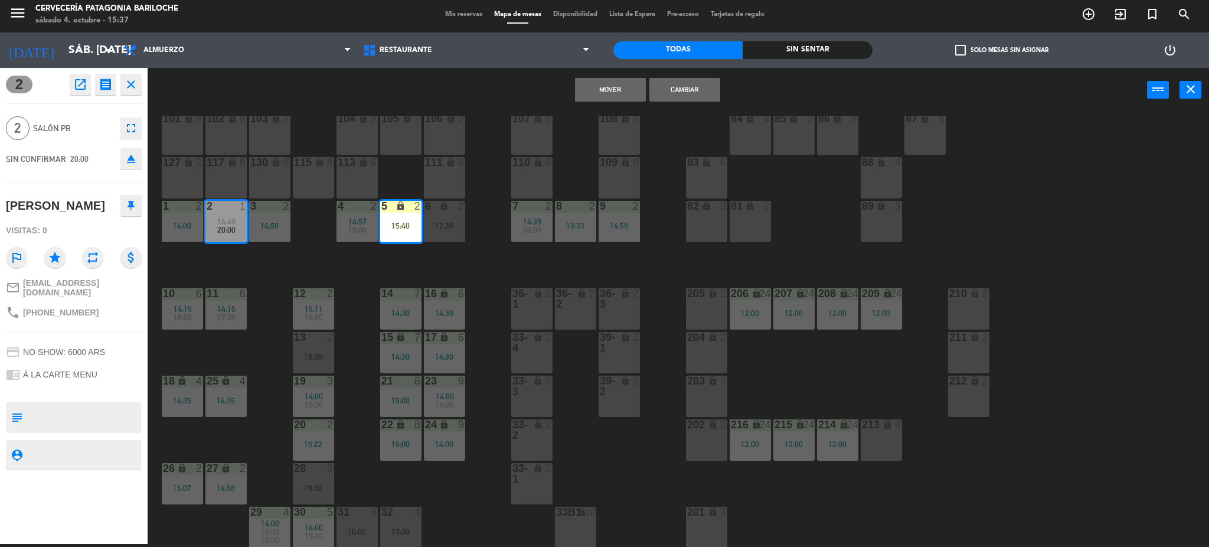
click at [617, 95] on button "Mover" at bounding box center [610, 90] width 71 height 24
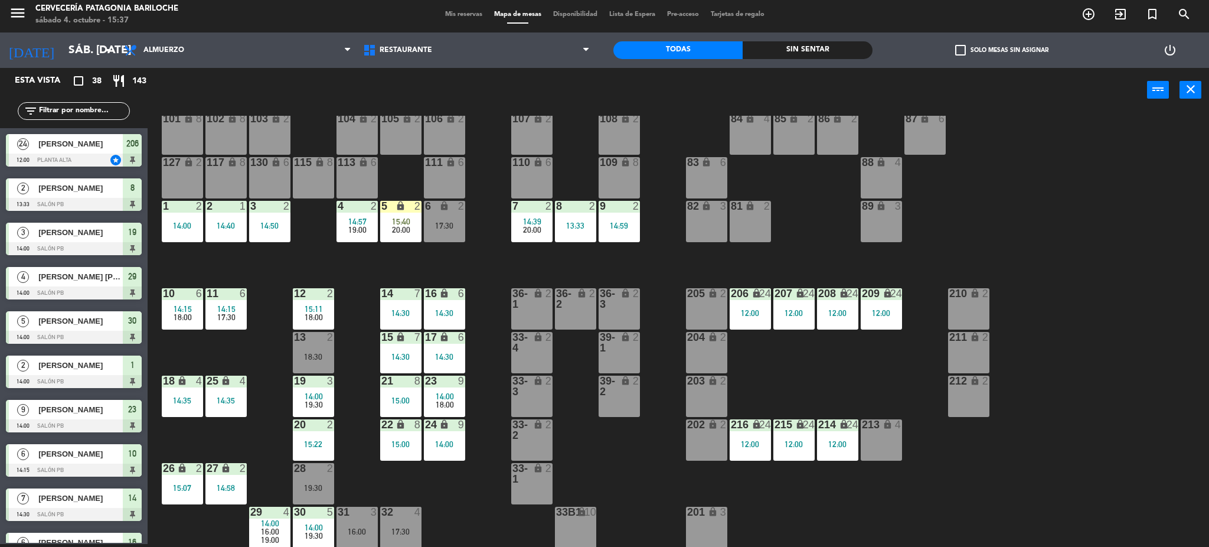
scroll to position [505, 0]
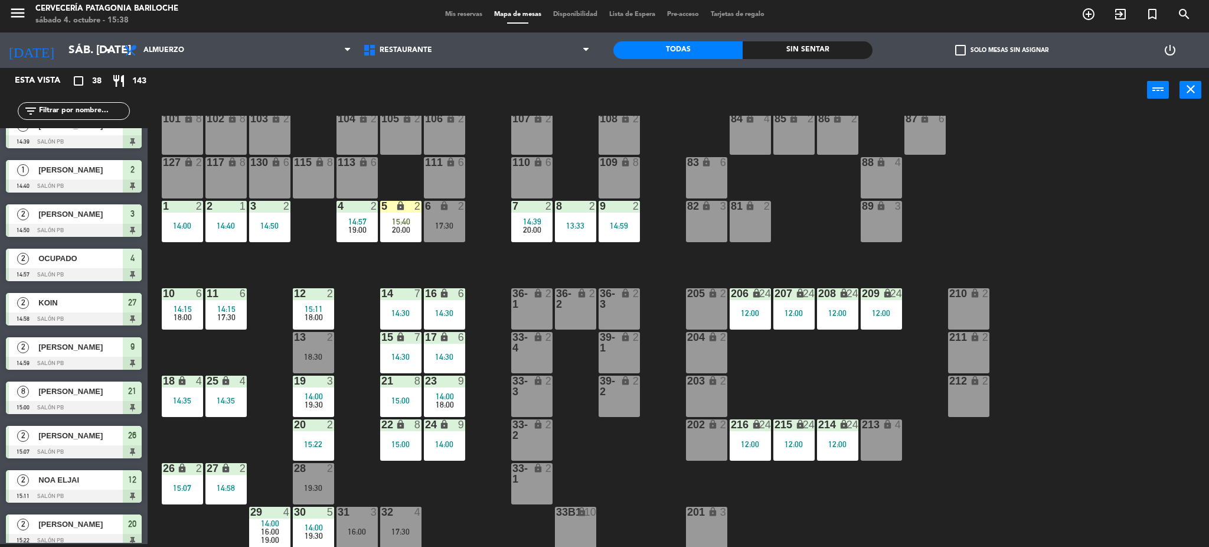
click at [86, 101] on div "filter_list" at bounding box center [74, 111] width 148 height 34
click at [89, 108] on input "text" at bounding box center [83, 110] width 91 height 13
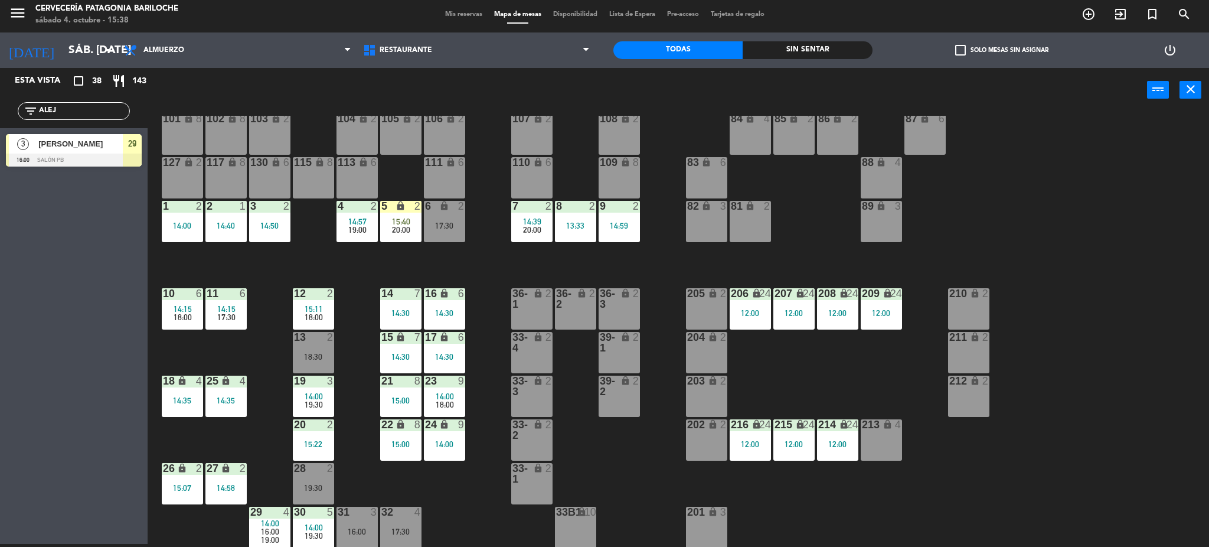
type input "ALEJ"
click at [45, 136] on div "3 [PERSON_NAME] 16:00 SALÓN PB 29 3 [PERSON_NAME] 16:00 SALÓN PB 29" at bounding box center [74, 152] width 148 height 48
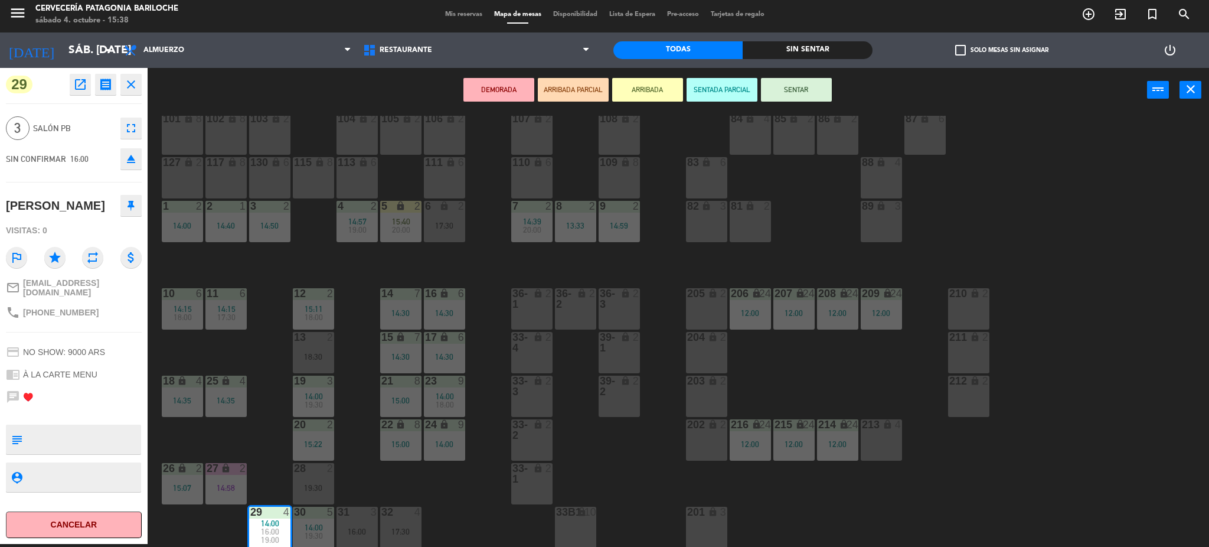
click at [450, 470] on div "101 lock 8 102 lock 8 104 lock 2 105 lock 2 106 lock 2 103 lock 2 107 lock 2 10…" at bounding box center [684, 332] width 1050 height 432
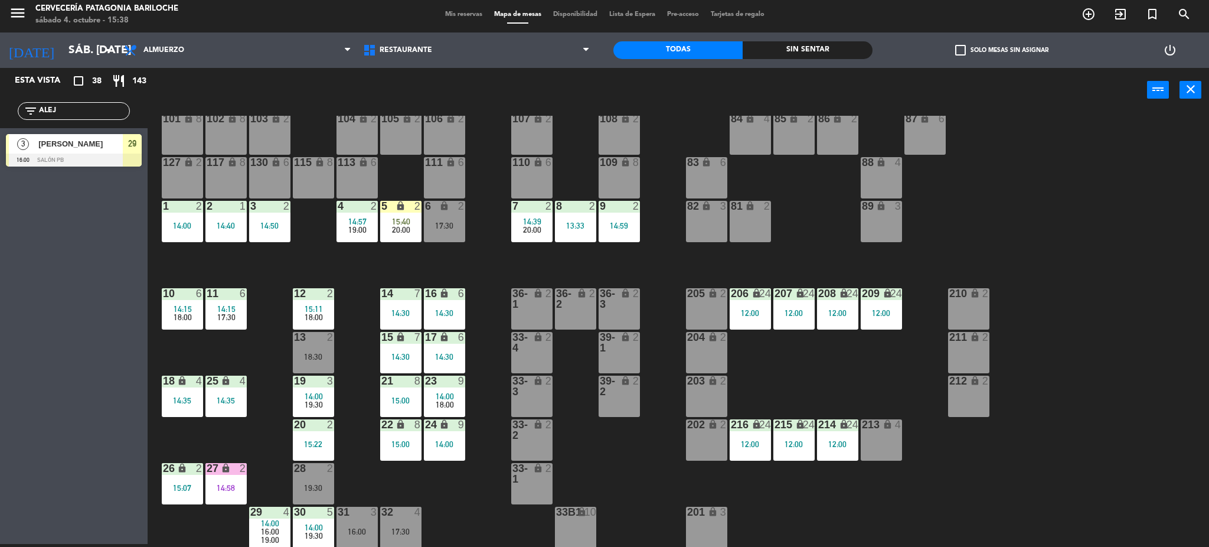
click at [305, 523] on div "14:00" at bounding box center [313, 527] width 41 height 8
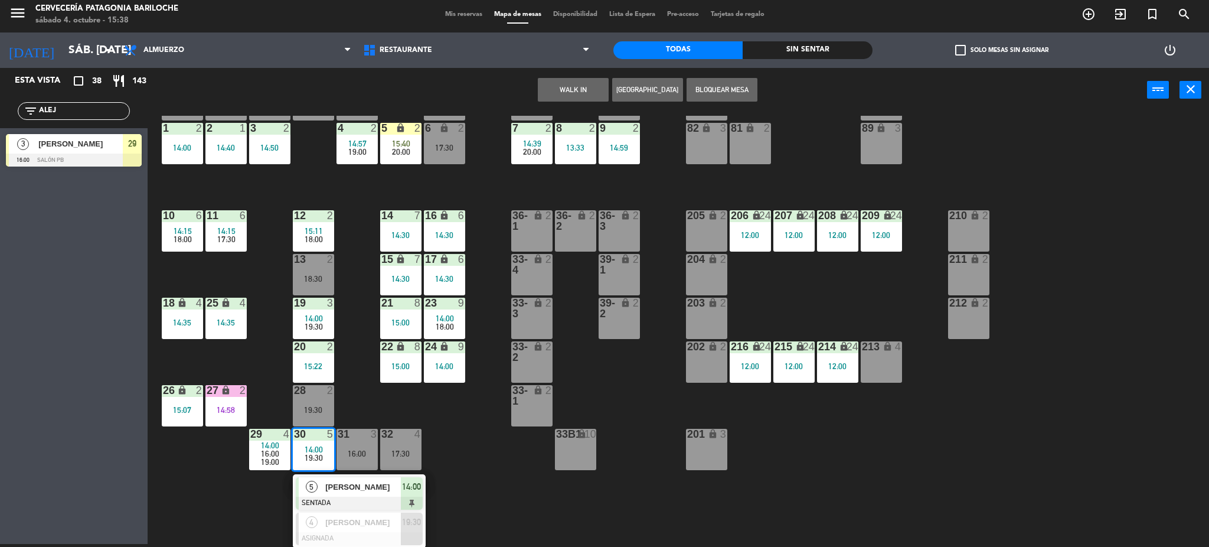
click at [374, 487] on span "[PERSON_NAME]" at bounding box center [363, 487] width 76 height 12
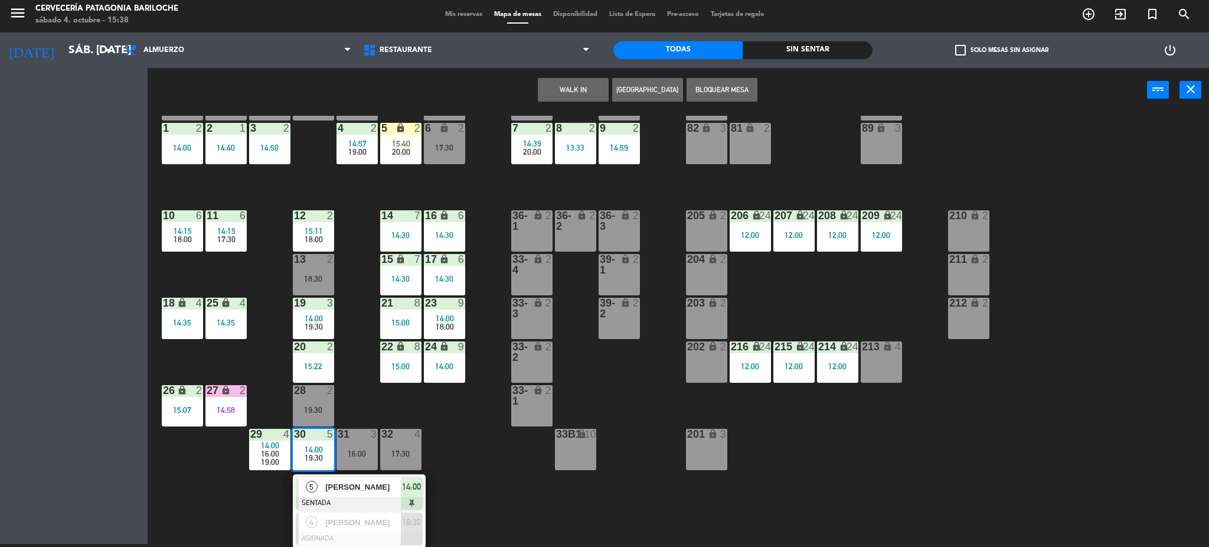
scroll to position [24, 0]
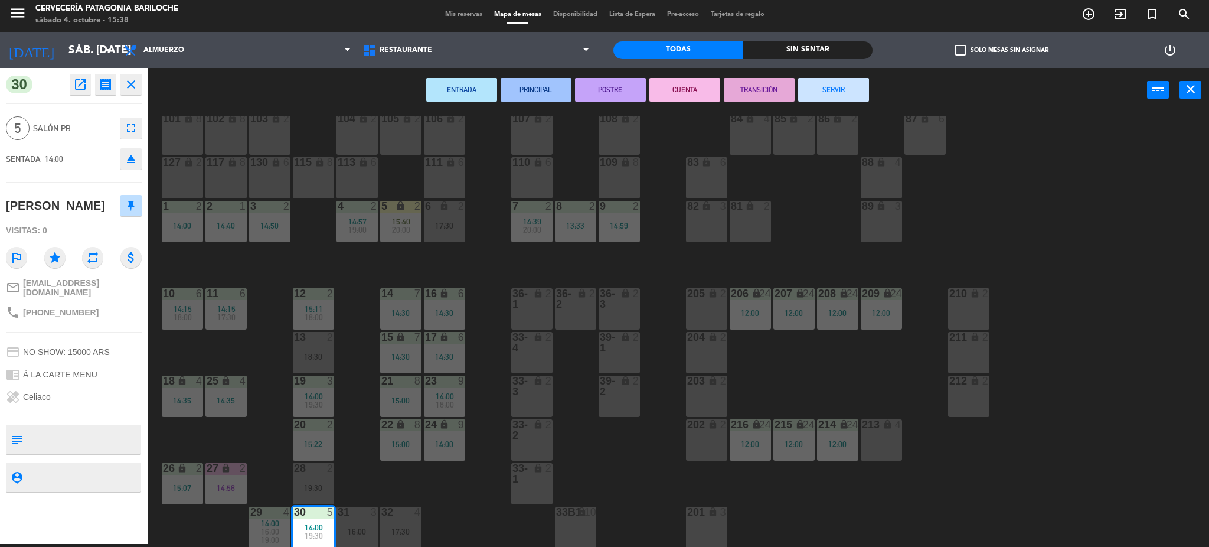
click at [857, 99] on button "SERVIR" at bounding box center [833, 90] width 71 height 24
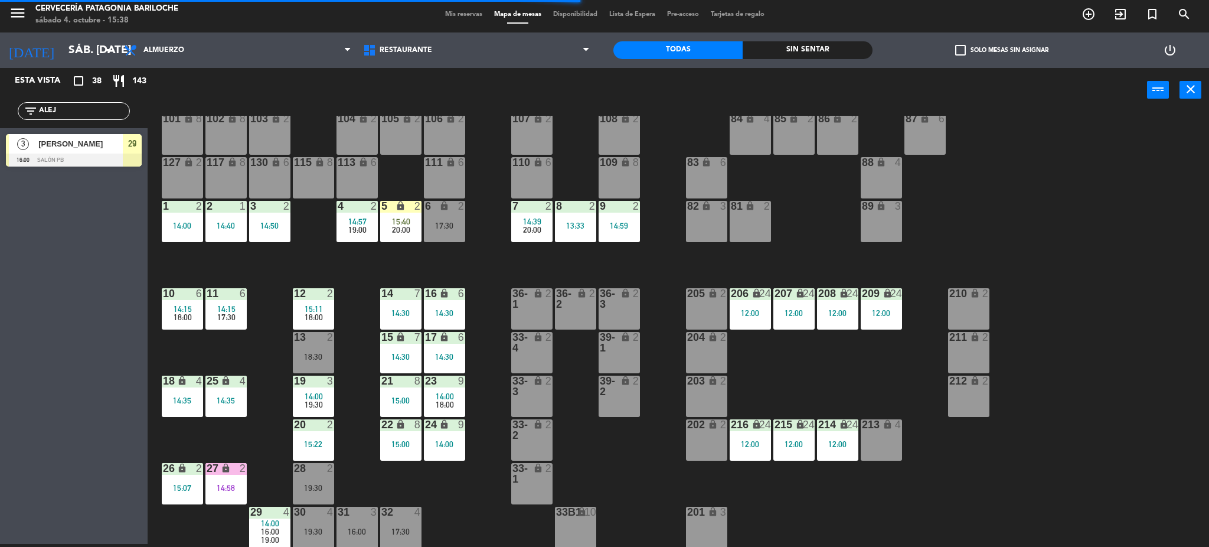
click at [360, 485] on div "101 lock 8 102 lock 8 104 lock 2 105 lock 2 106 lock 2 103 lock 2 107 lock 2 10…" at bounding box center [684, 332] width 1050 height 432
click at [228, 468] on icon "lock" at bounding box center [226, 468] width 10 height 10
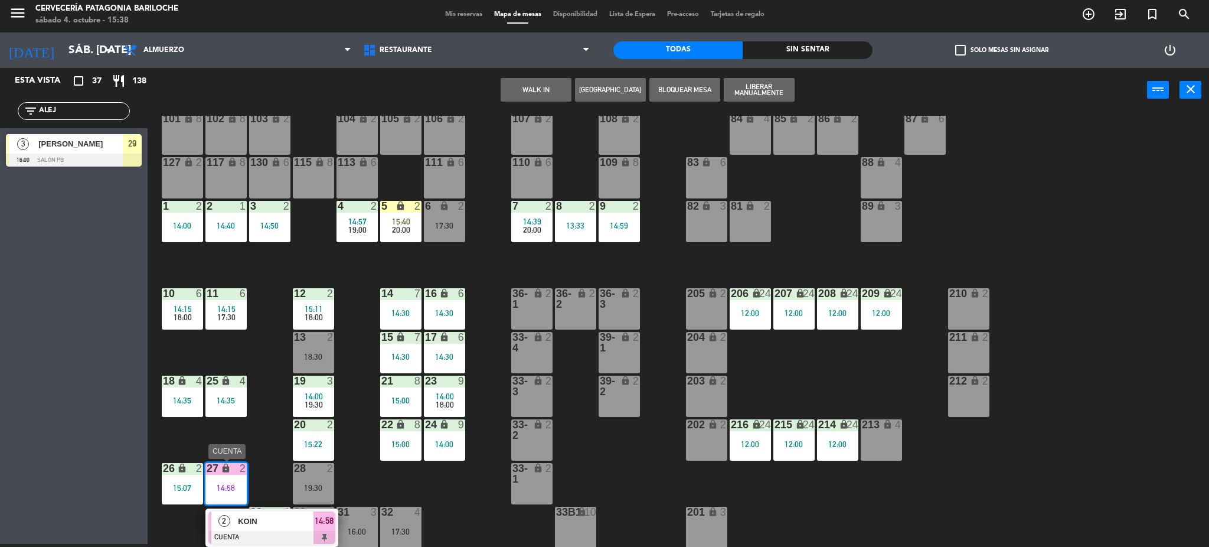
click at [273, 527] on span "KOIN" at bounding box center [276, 521] width 76 height 12
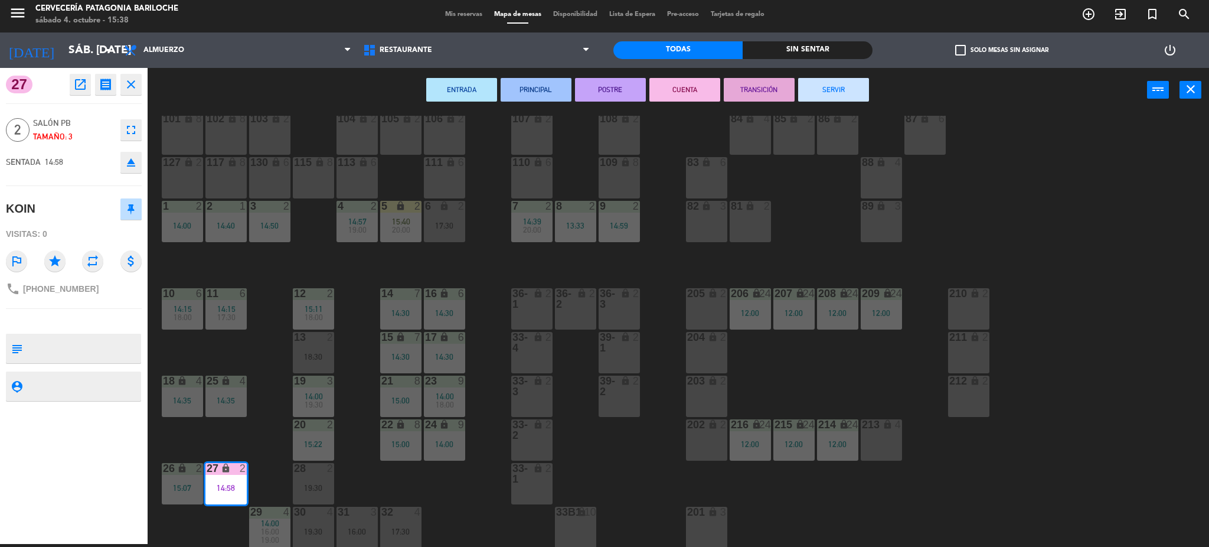
click at [843, 88] on button "SERVIR" at bounding box center [833, 90] width 71 height 24
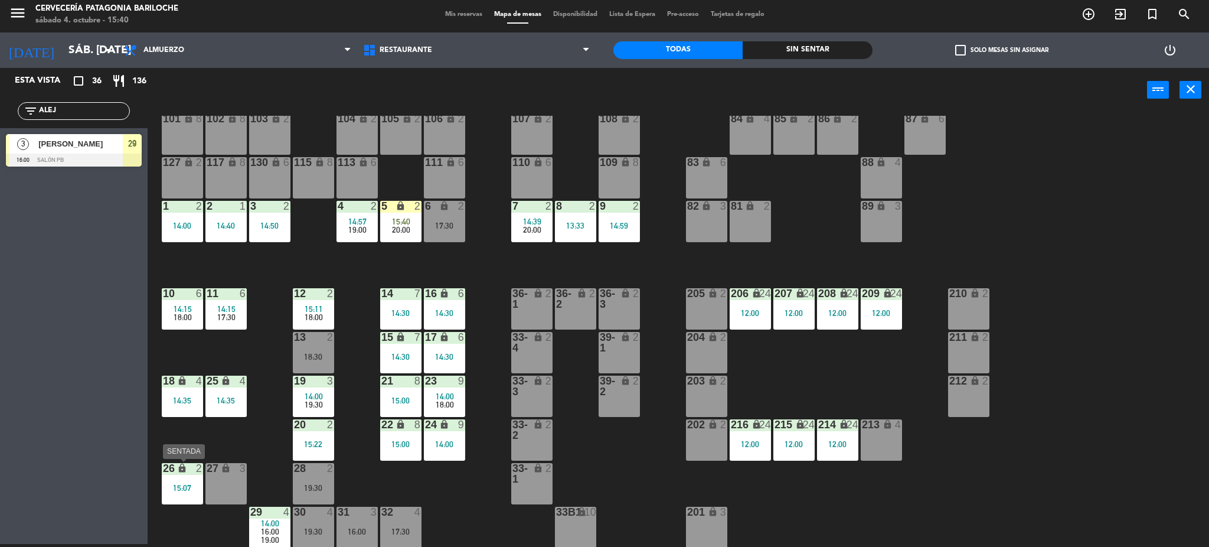
click at [172, 489] on div "15:07" at bounding box center [182, 487] width 41 height 8
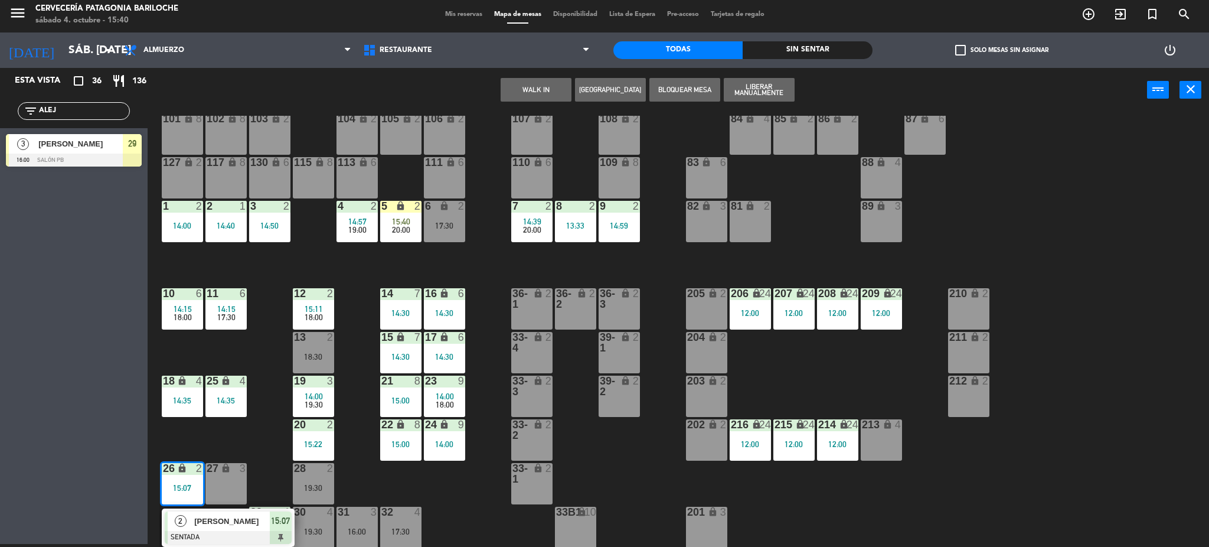
click at [47, 488] on div "Esta vista crop_square 36 restaurant 136 filter_list ALEJ 3 [PERSON_NAME] 16:00…" at bounding box center [74, 306] width 148 height 476
click at [84, 494] on div "Esta vista crop_square 36 restaurant 136 filter_list ALEJ 3 [PERSON_NAME] 16:00…" at bounding box center [74, 306] width 148 height 476
click at [58, 397] on div "Esta vista crop_square 36 restaurant 136 filter_list ALEJ 3 [PERSON_NAME] 16:00…" at bounding box center [74, 306] width 148 height 476
click at [260, 446] on div "101 lock 8 102 lock 8 104 lock 2 105 lock 2 106 lock 2 103 lock 2 107 lock 2 10…" at bounding box center [684, 332] width 1050 height 432
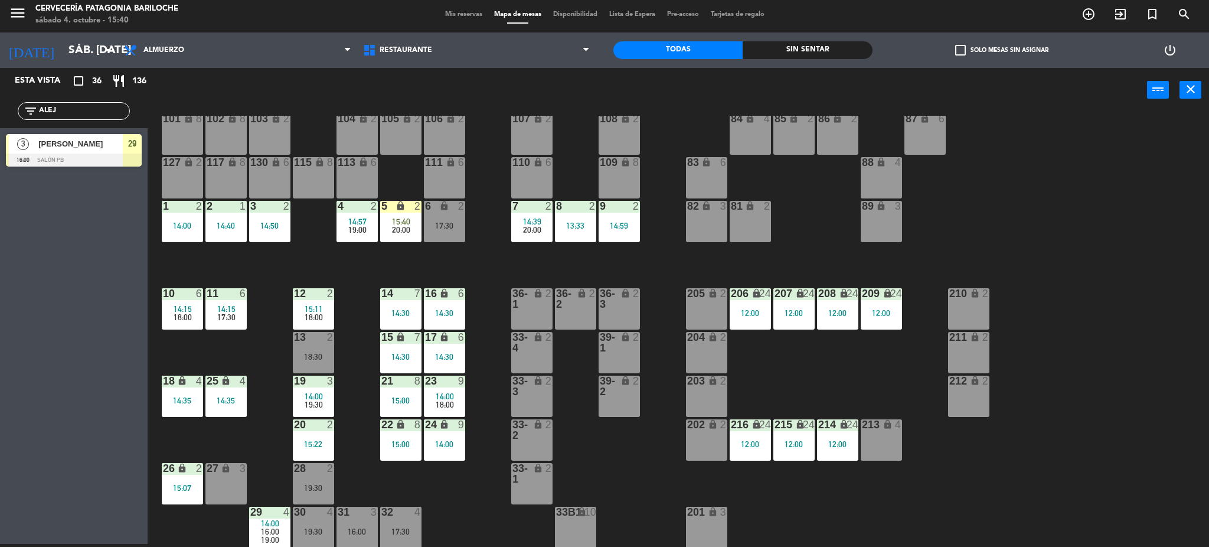
click at [275, 524] on span "14:00" at bounding box center [270, 522] width 18 height 9
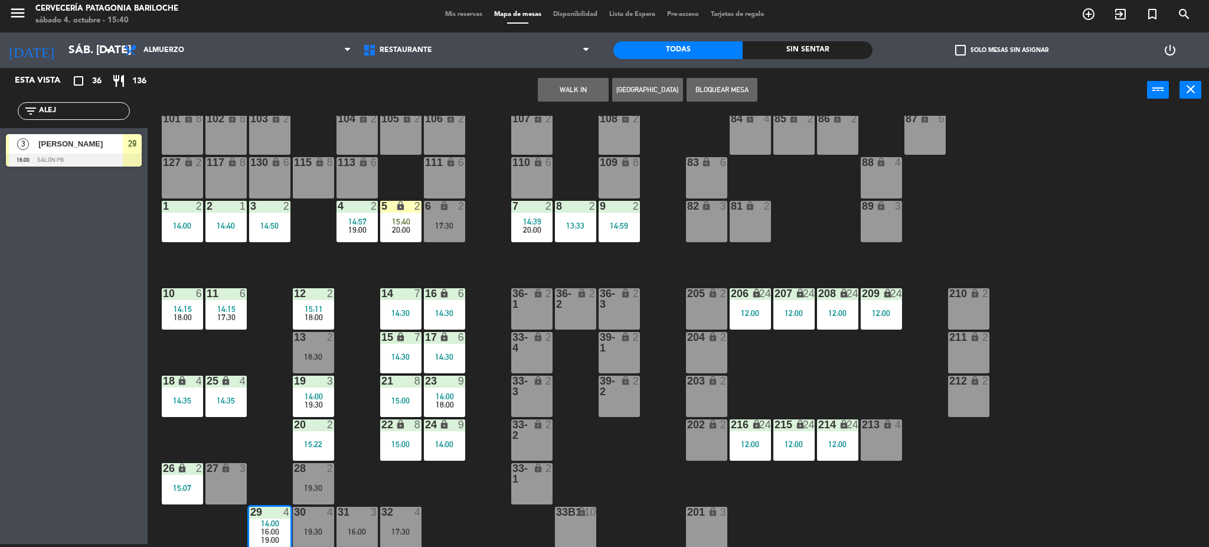
scroll to position [137, 0]
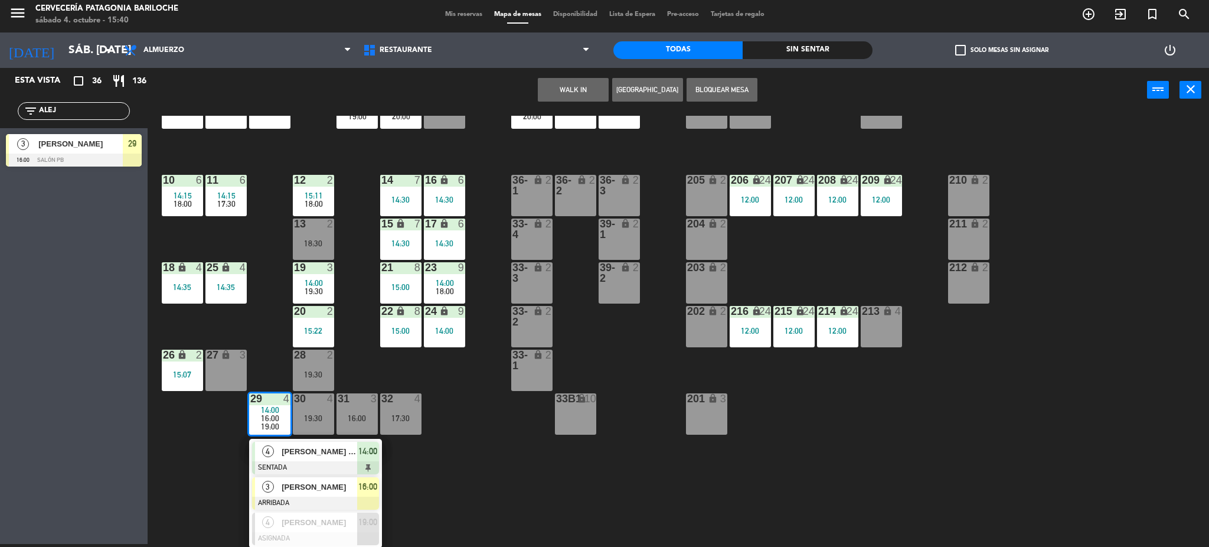
click at [312, 485] on span "[PERSON_NAME]" at bounding box center [320, 487] width 76 height 12
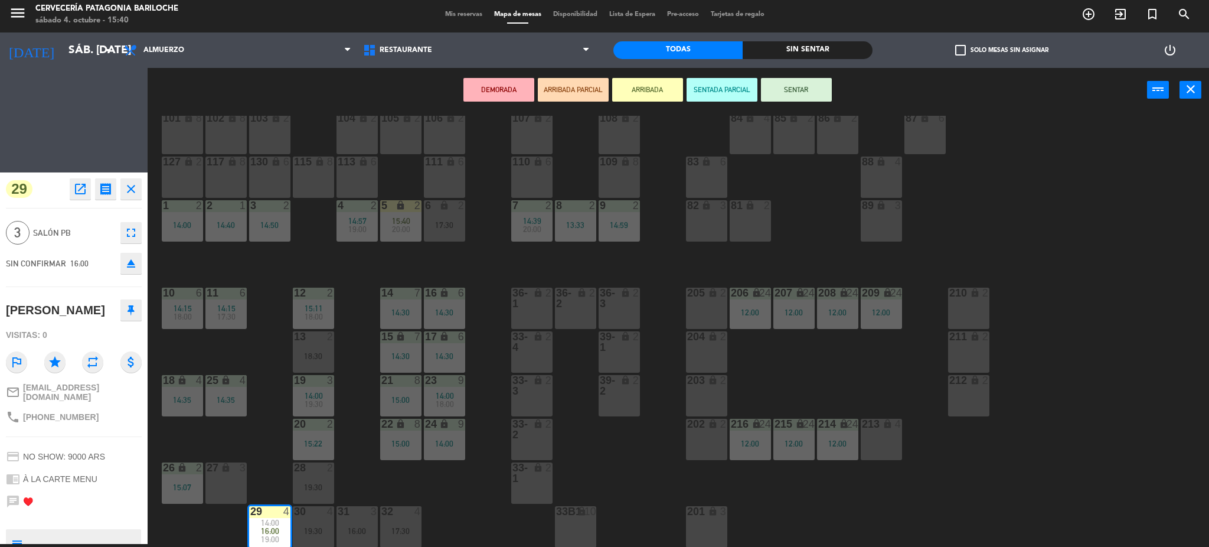
scroll to position [24, 0]
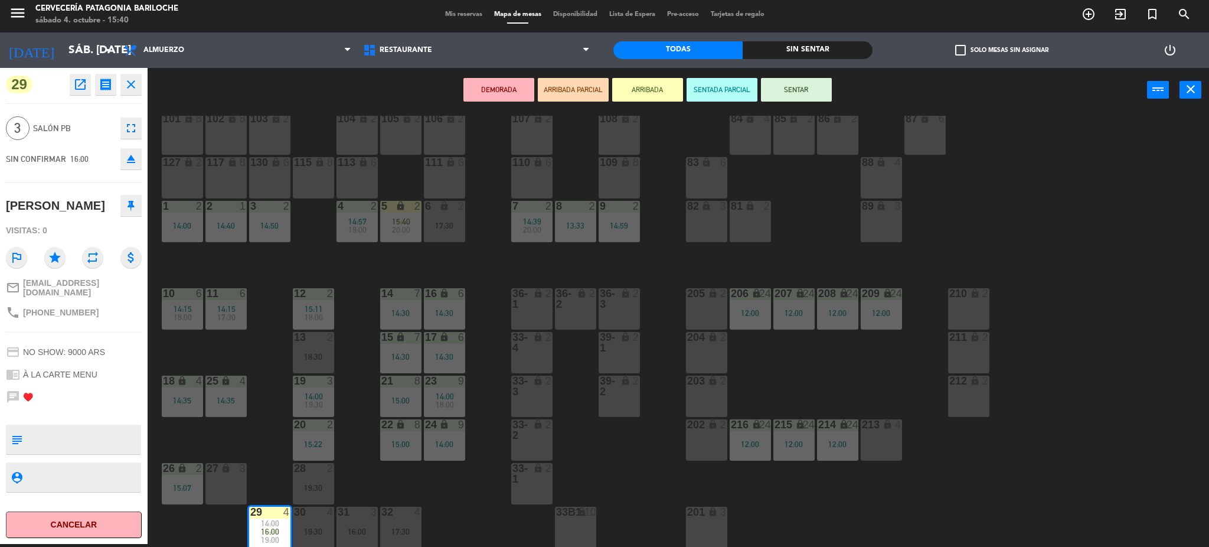
click at [316, 523] on div "30 4 19:30" at bounding box center [313, 526] width 41 height 41
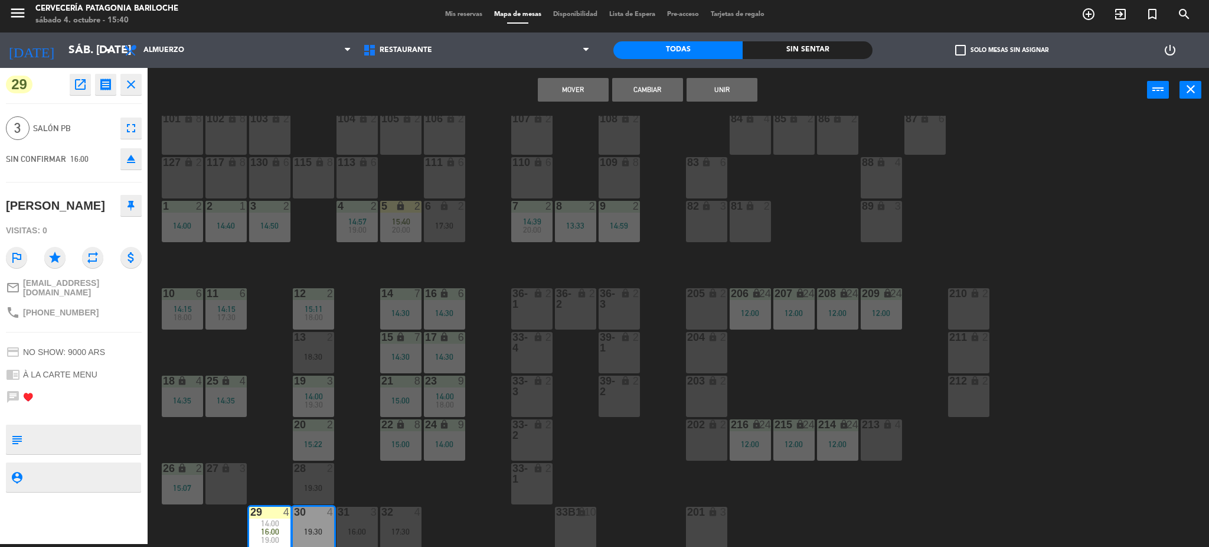
click at [563, 84] on button "Mover" at bounding box center [573, 90] width 71 height 24
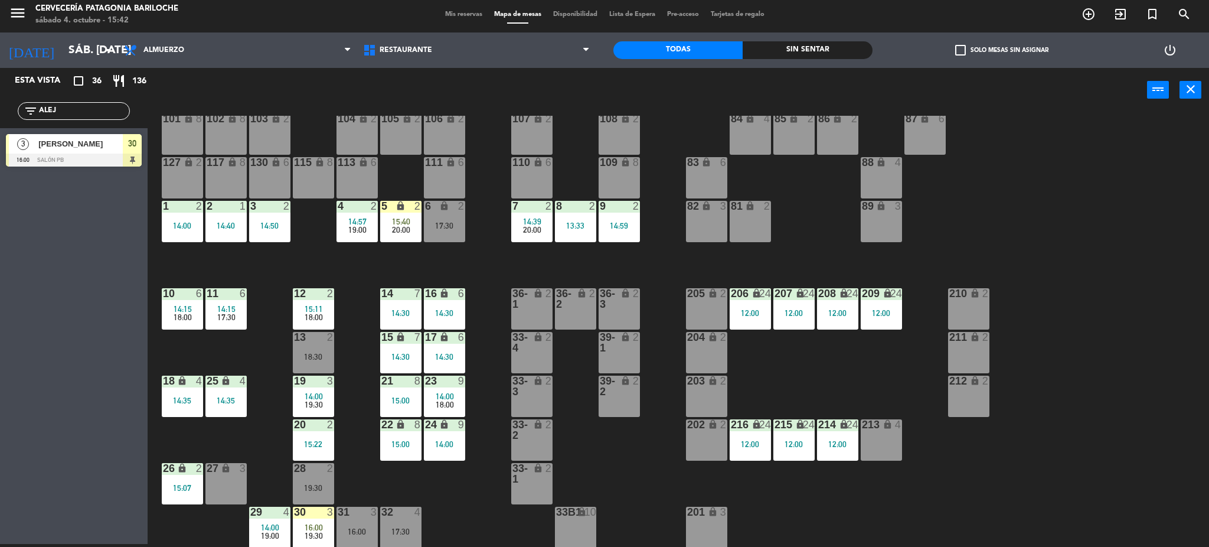
click at [233, 485] on div "27 lock 3" at bounding box center [225, 483] width 41 height 41
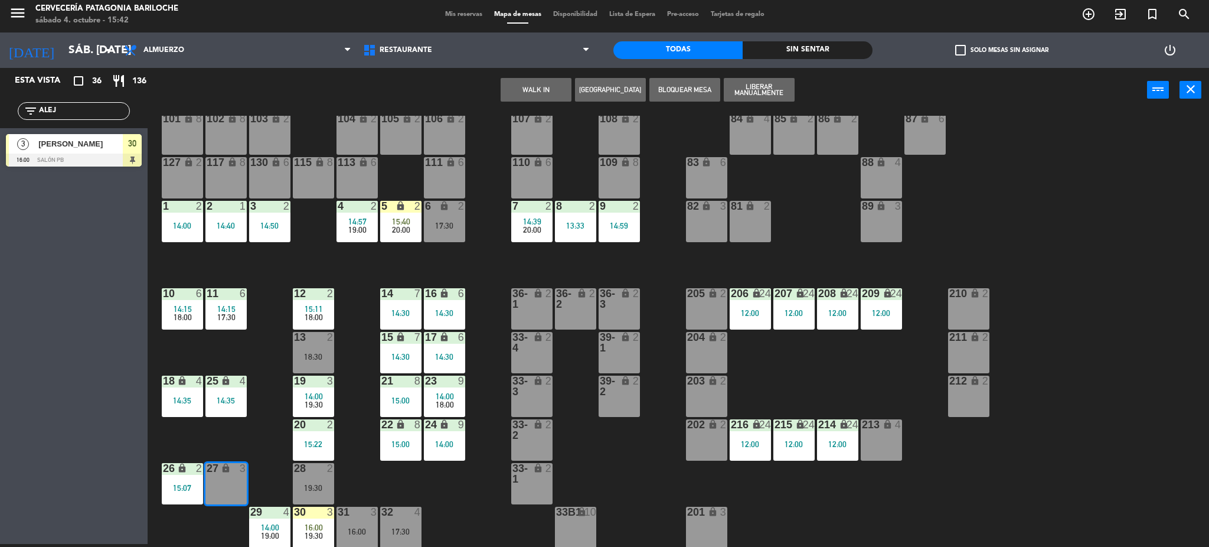
click at [547, 87] on button "WALK IN" at bounding box center [536, 90] width 71 height 24
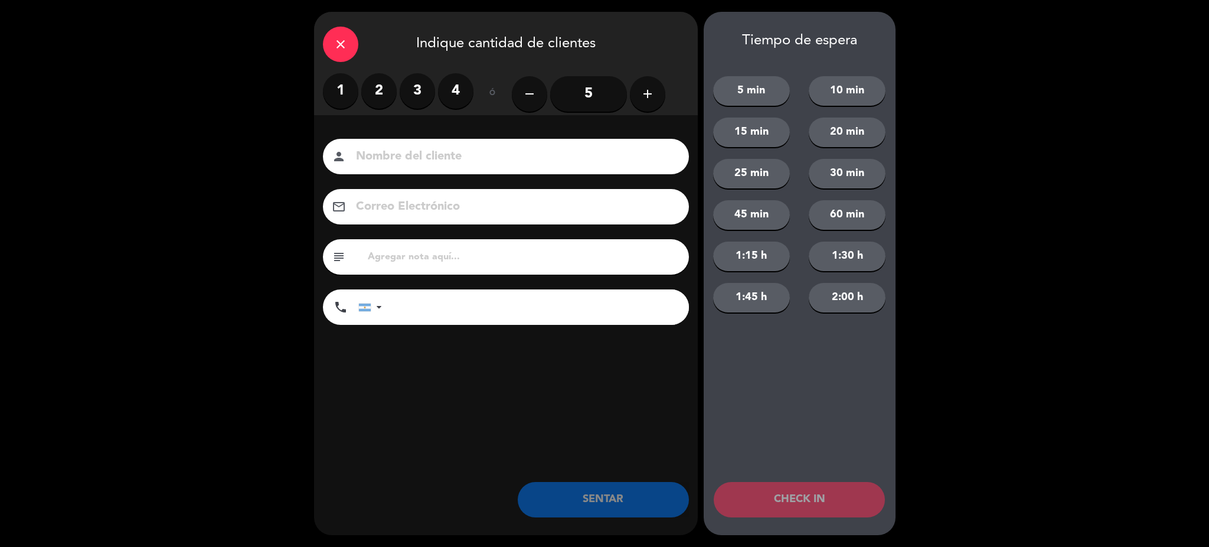
click at [382, 90] on label "2" at bounding box center [378, 90] width 35 height 35
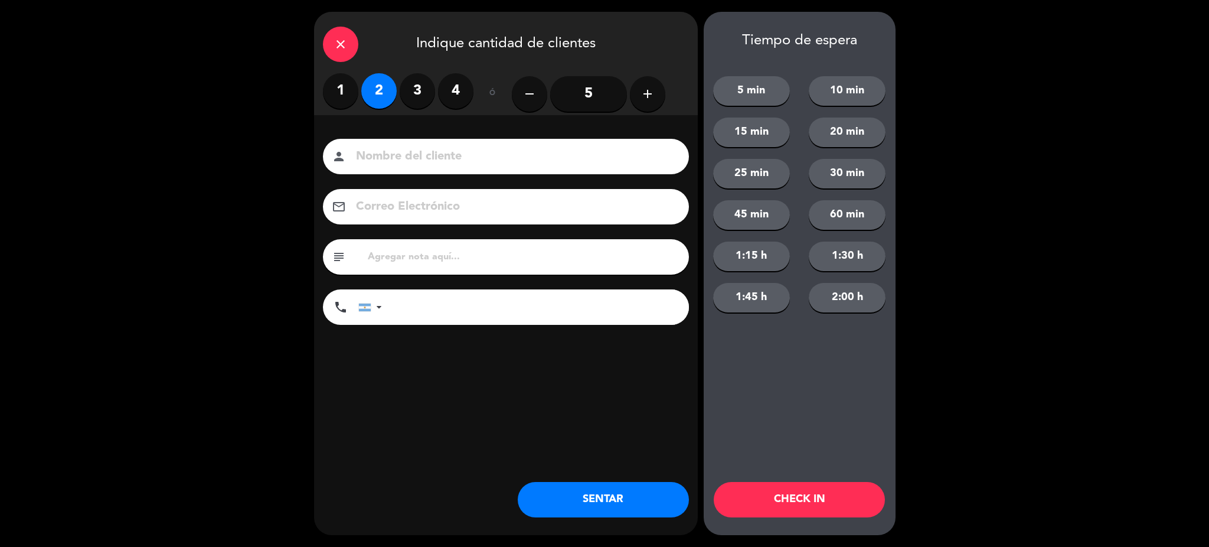
click at [494, 153] on input at bounding box center [514, 156] width 319 height 21
click at [366, 156] on input "[PERSON_NAME]" at bounding box center [514, 156] width 319 height 21
type input "[PERSON_NAME]"
click at [483, 314] on input "tel" at bounding box center [541, 306] width 295 height 35
click at [363, 309] on div at bounding box center [365, 307] width 12 height 8
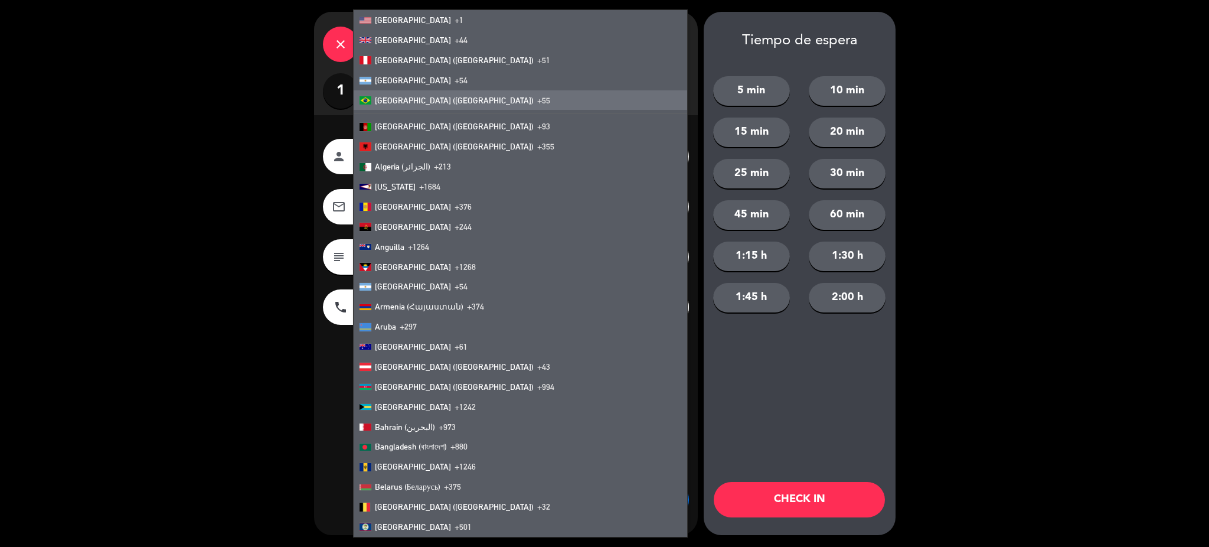
click at [418, 97] on span "[GEOGRAPHIC_DATA] ([GEOGRAPHIC_DATA])" at bounding box center [454, 100] width 159 height 9
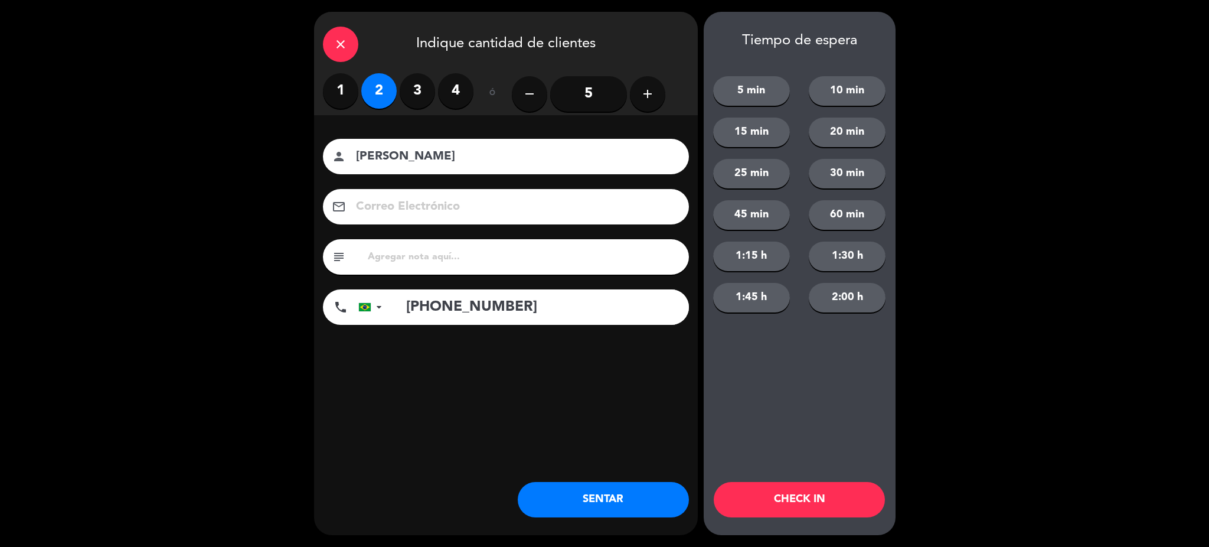
type input "[PHONE_NUMBER]"
click at [612, 491] on button "SENTAR" at bounding box center [603, 499] width 171 height 35
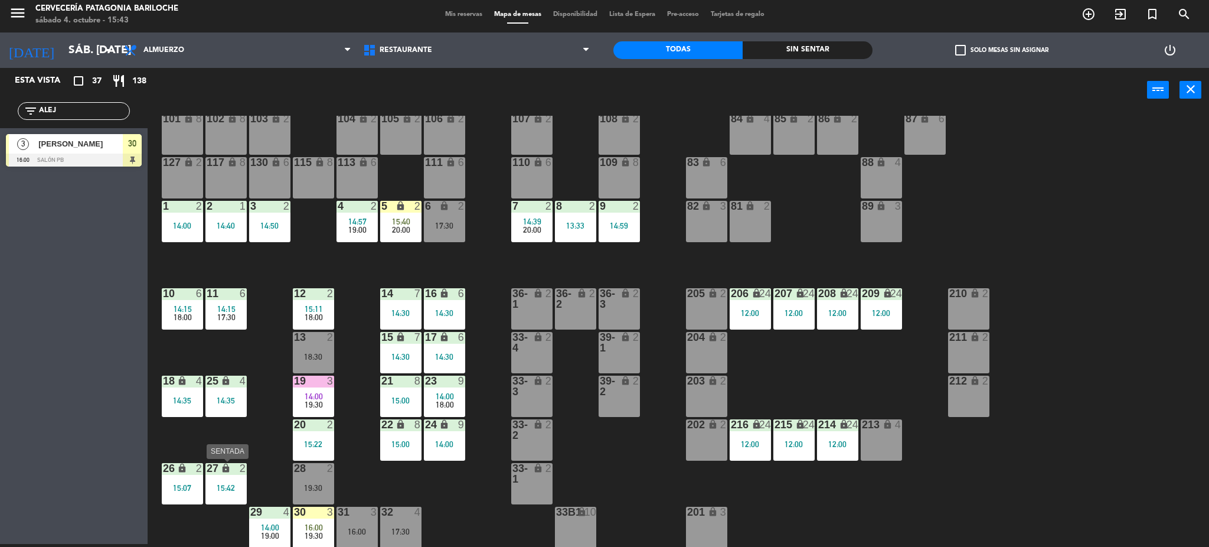
click at [236, 483] on div "15:42" at bounding box center [225, 487] width 41 height 8
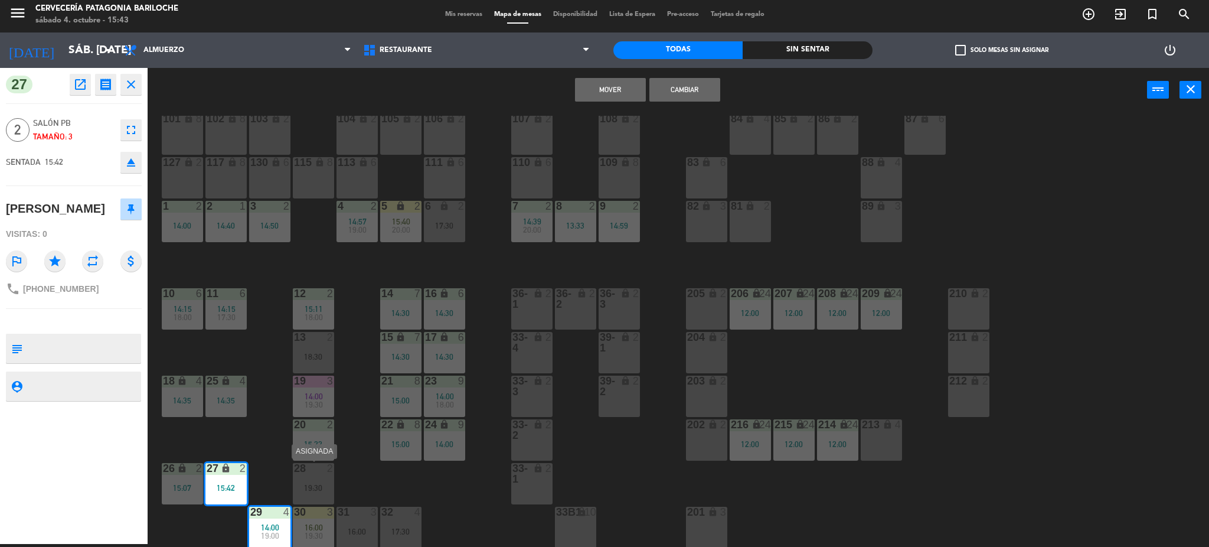
click at [318, 480] on div "28 2 19:30" at bounding box center [313, 483] width 41 height 41
click at [391, 483] on div "101 lock 8 102 lock 8 104 lock 2 105 lock 2 106 lock 2 103 lock 2 107 lock 2 10…" at bounding box center [684, 332] width 1050 height 432
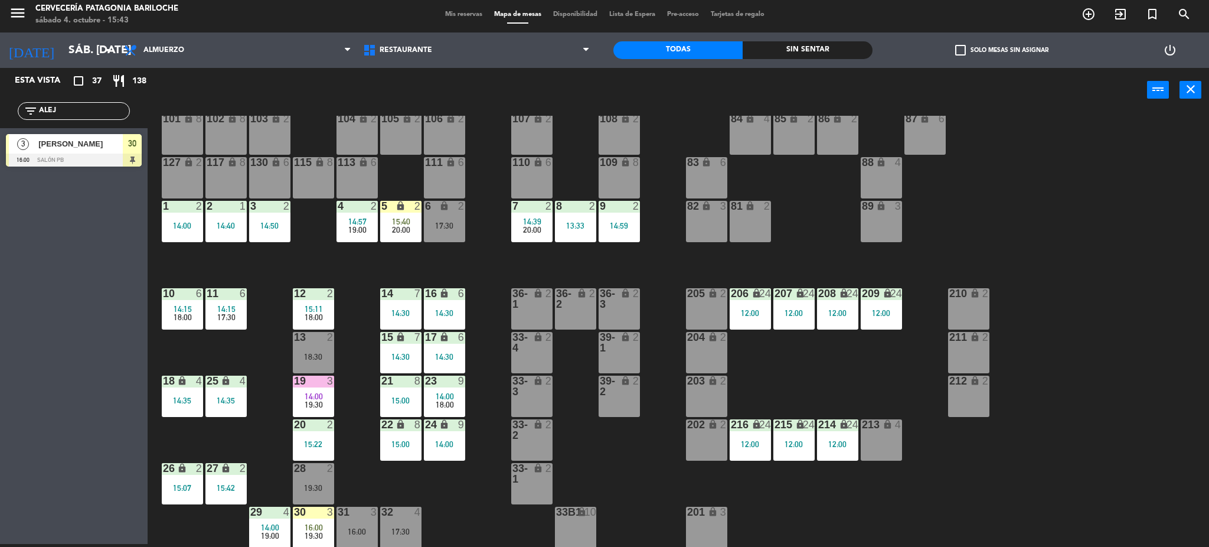
click at [235, 481] on div "27 lock 2 15:42" at bounding box center [225, 483] width 41 height 41
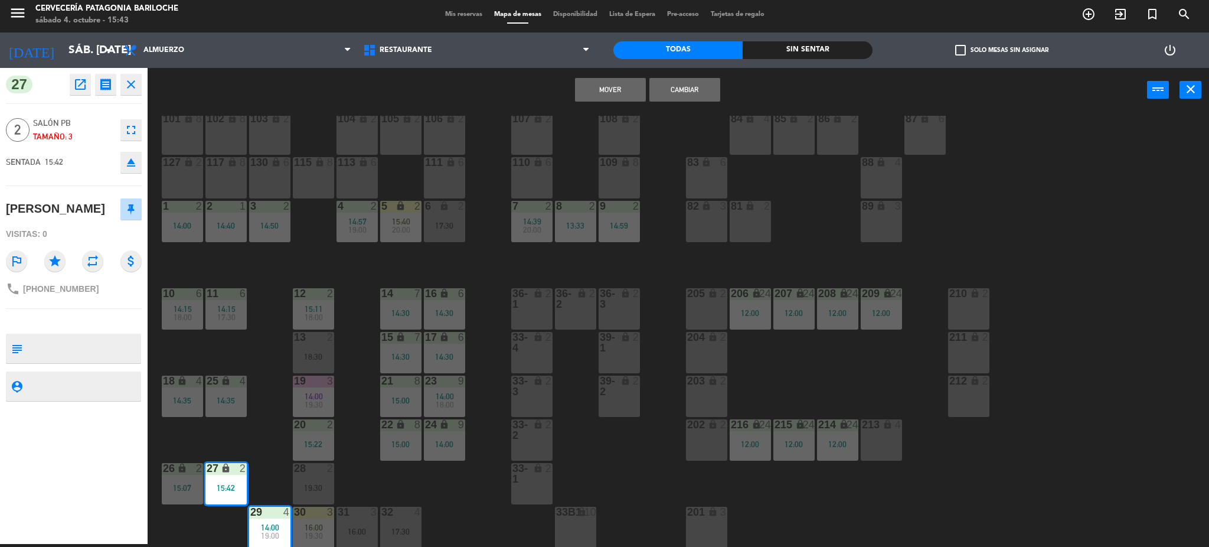
click at [316, 489] on div "19:30" at bounding box center [313, 487] width 41 height 8
click at [394, 486] on div "101 lock 8 102 lock 8 104 lock 2 105 lock 2 106 lock 2 103 lock 2 107 lock 2 10…" at bounding box center [684, 332] width 1050 height 432
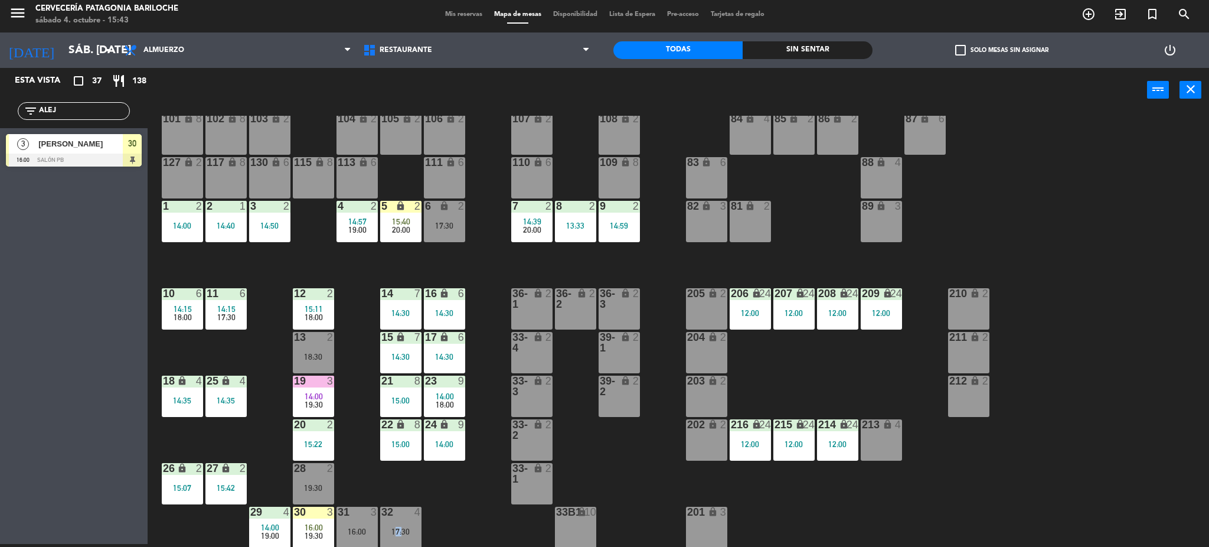
click at [394, 486] on div "101 lock 8 102 lock 8 104 lock 2 105 lock 2 106 lock 2 103 lock 2 107 lock 2 10…" at bounding box center [684, 332] width 1050 height 432
click at [239, 483] on div "15:42" at bounding box center [225, 487] width 41 height 9
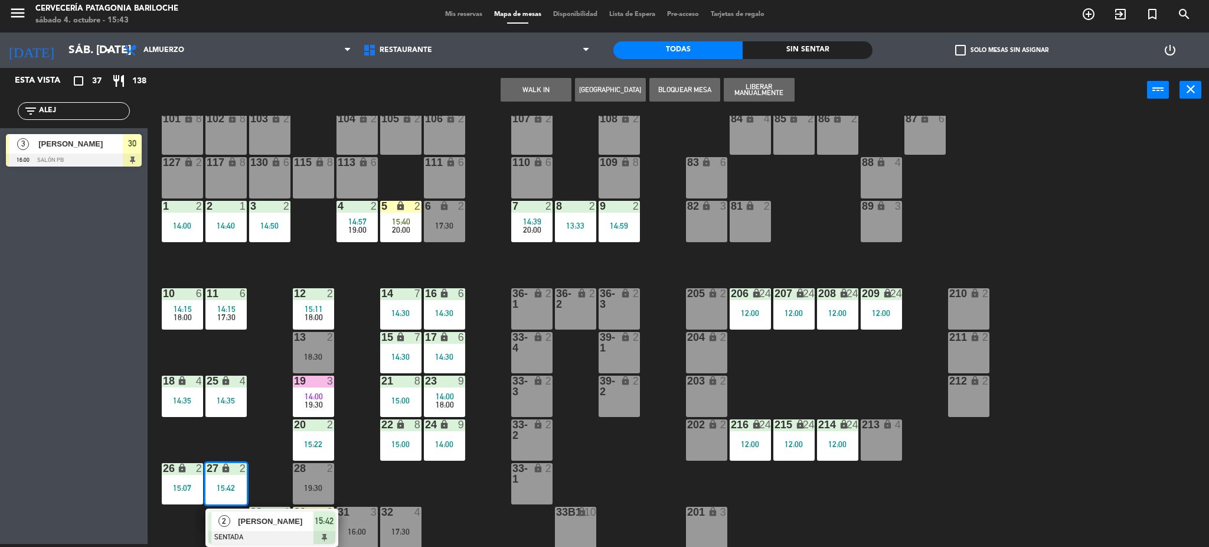
click at [258, 522] on span "[PERSON_NAME]" at bounding box center [276, 521] width 76 height 12
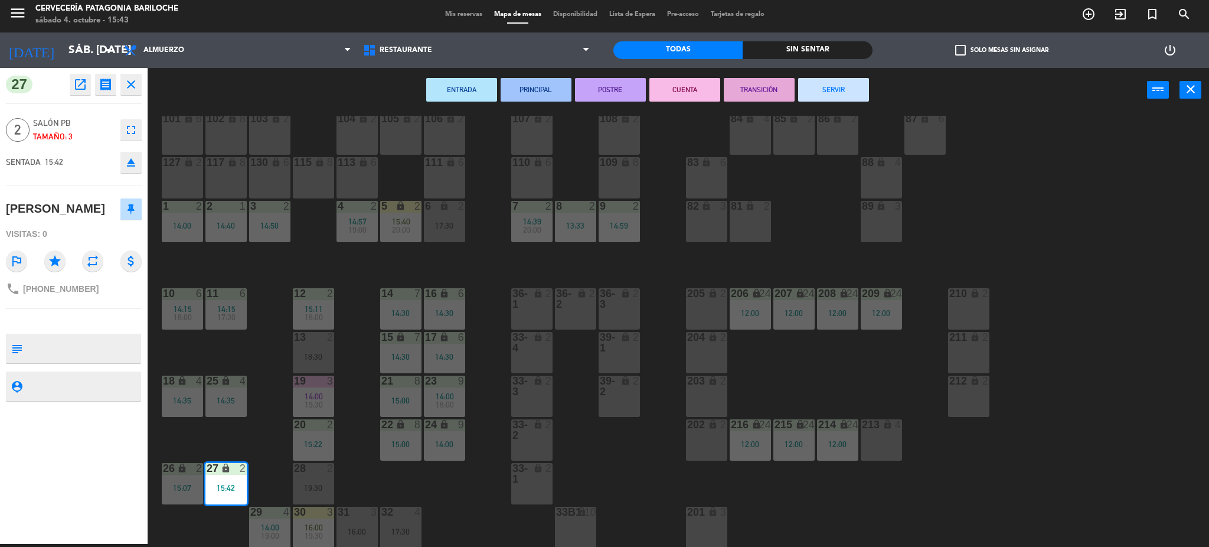
click at [309, 488] on div "19:30" at bounding box center [313, 487] width 41 height 8
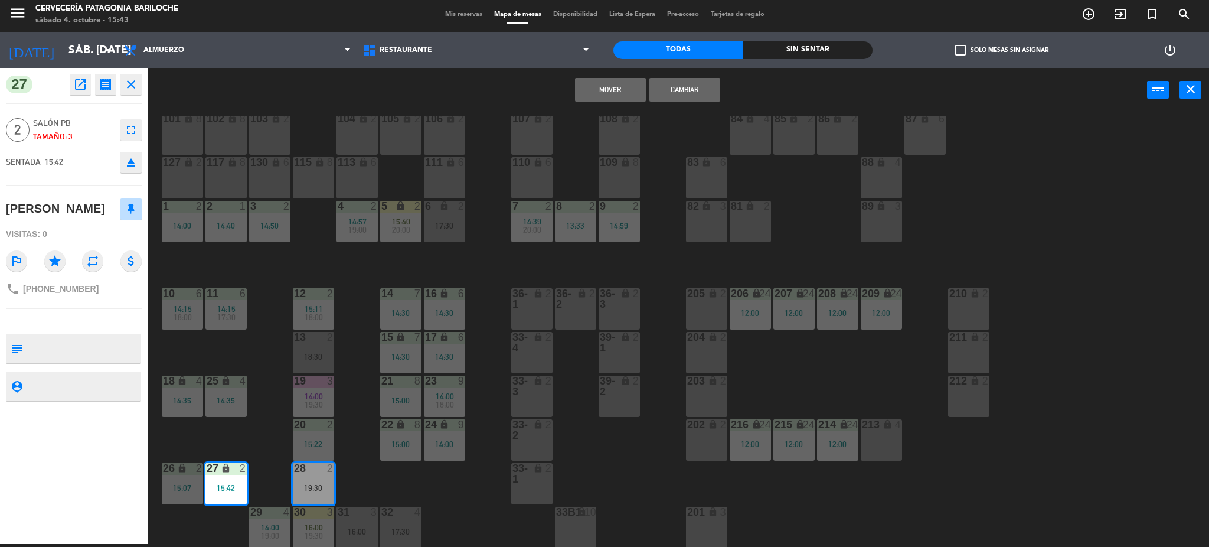
click at [622, 93] on button "Mover" at bounding box center [610, 90] width 71 height 24
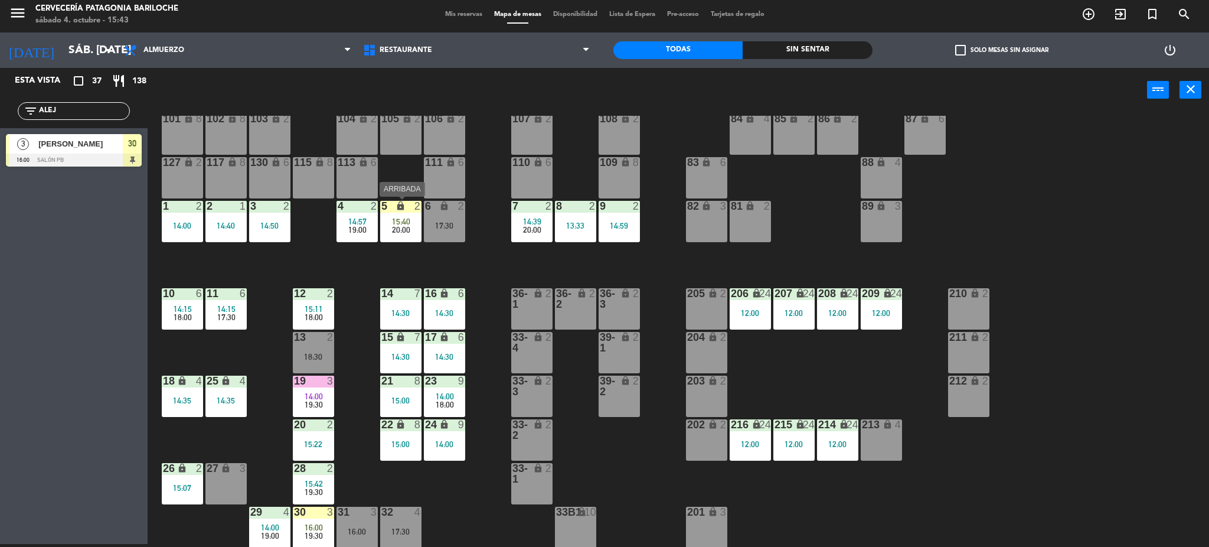
click at [404, 223] on span "15:40" at bounding box center [401, 221] width 18 height 9
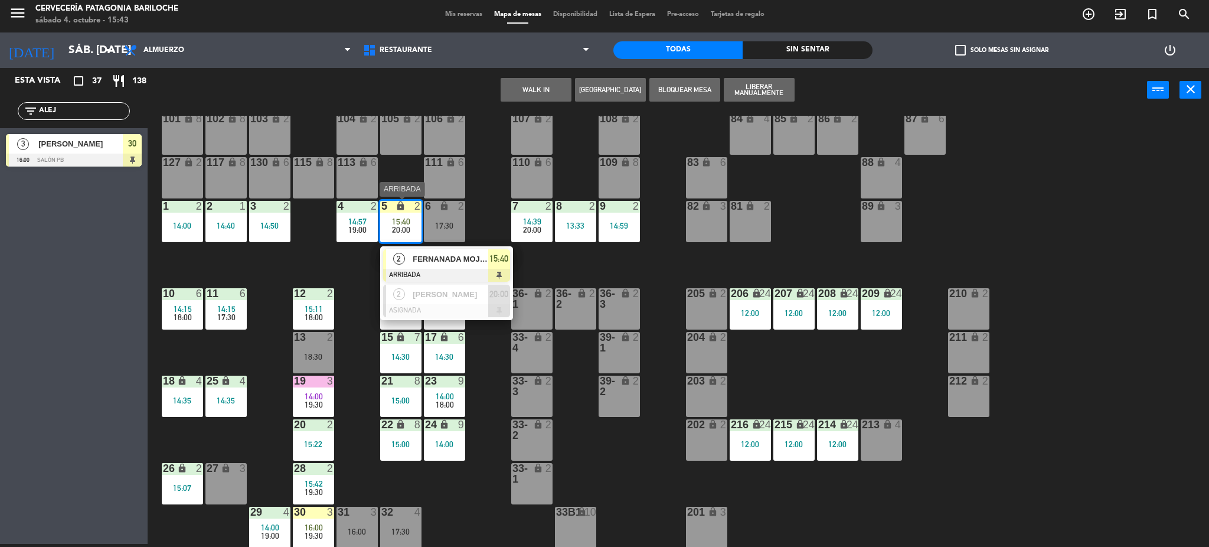
click at [433, 262] on span "FERNANADA MOJUAY" at bounding box center [451, 259] width 76 height 12
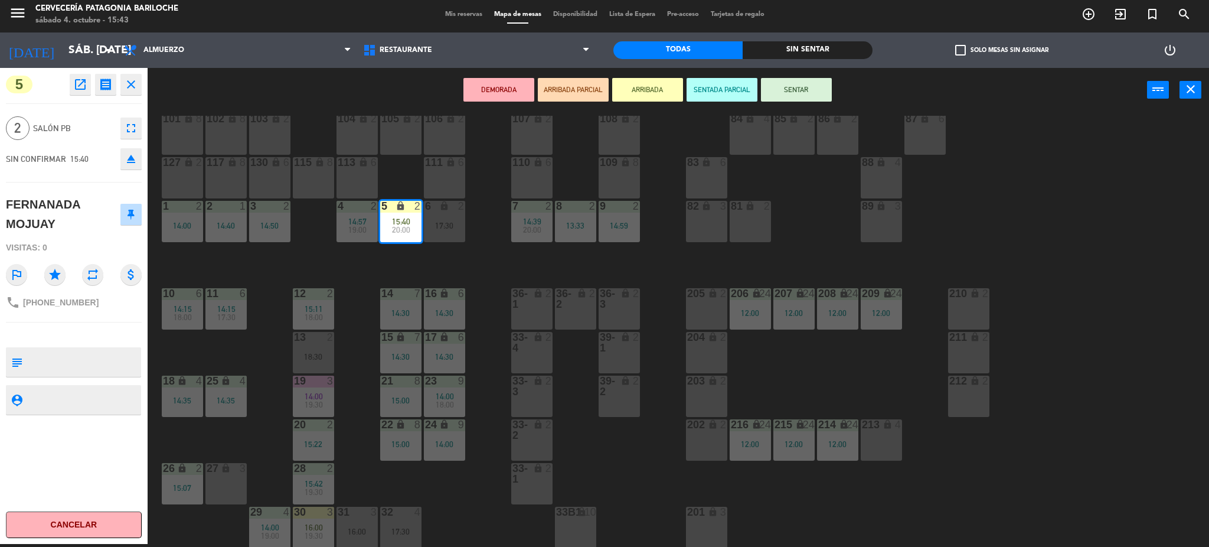
click at [460, 262] on div "101 lock 8 102 lock 8 104 lock 2 105 lock 2 106 lock 2 103 lock 2 107 lock 2 10…" at bounding box center [684, 332] width 1050 height 432
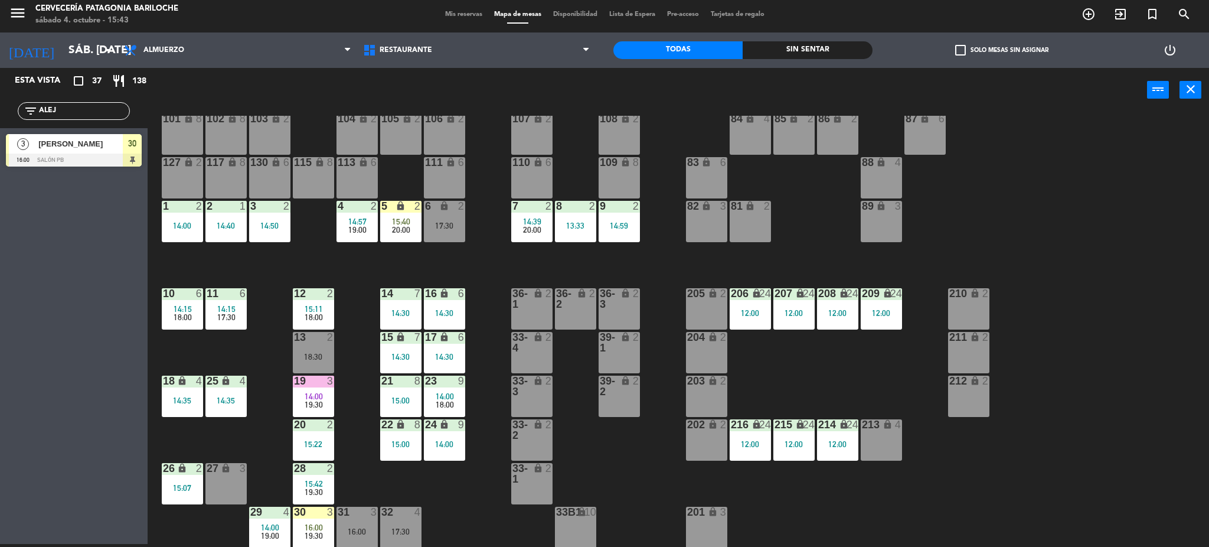
click at [364, 231] on span "19:00" at bounding box center [357, 229] width 18 height 9
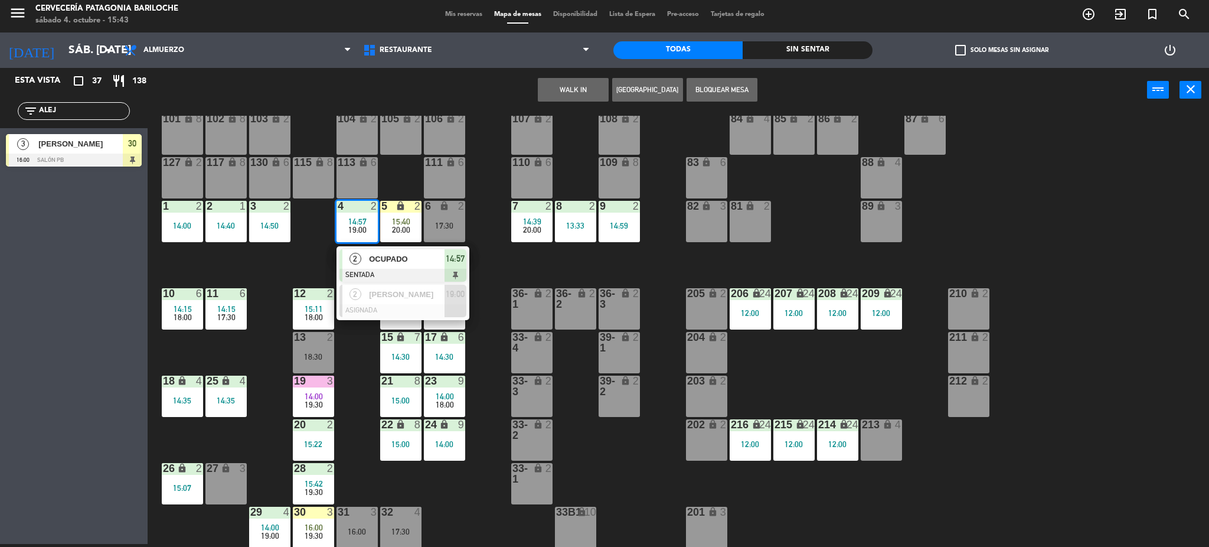
click at [355, 360] on div "101 lock 8 102 lock 8 104 lock 2 105 lock 2 106 lock 2 103 lock 2 107 lock 2 10…" at bounding box center [684, 332] width 1050 height 432
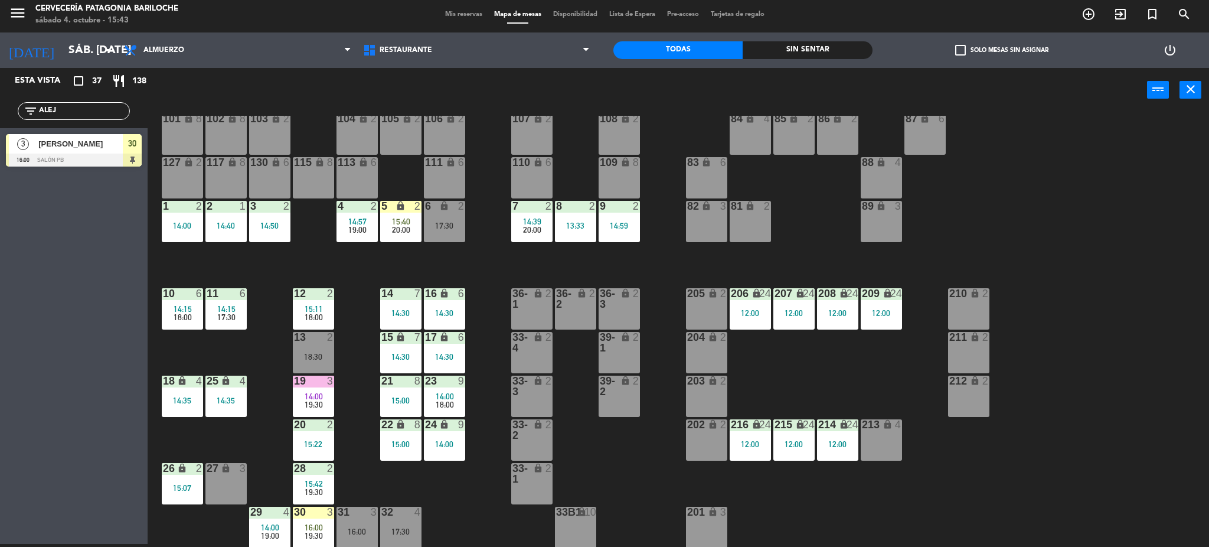
click at [309, 485] on span "15:42" at bounding box center [314, 483] width 18 height 9
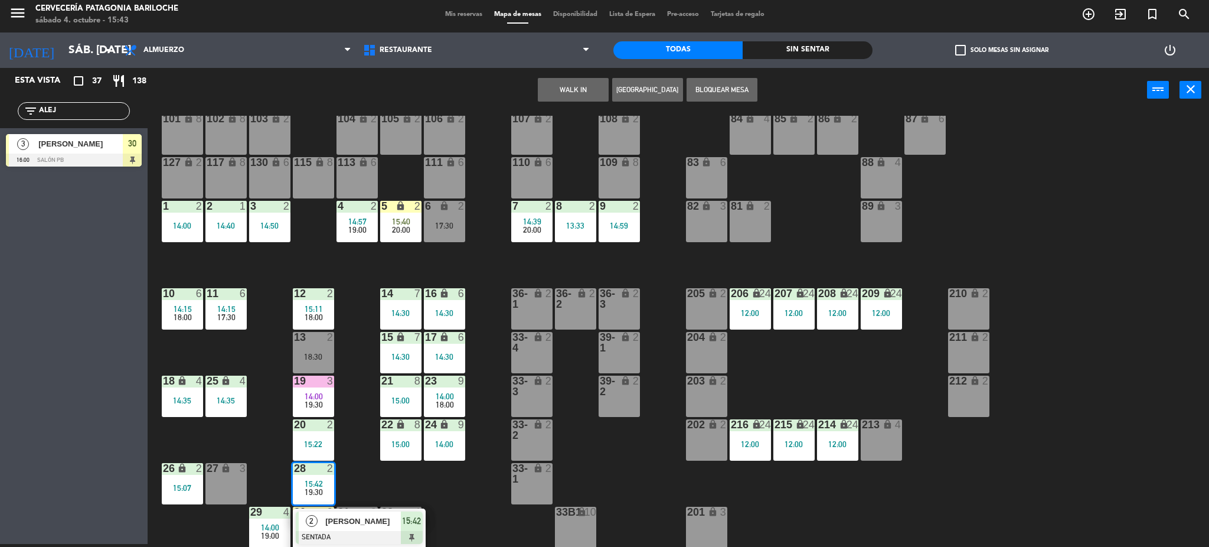
click at [336, 519] on span "[PERSON_NAME]" at bounding box center [363, 521] width 76 height 12
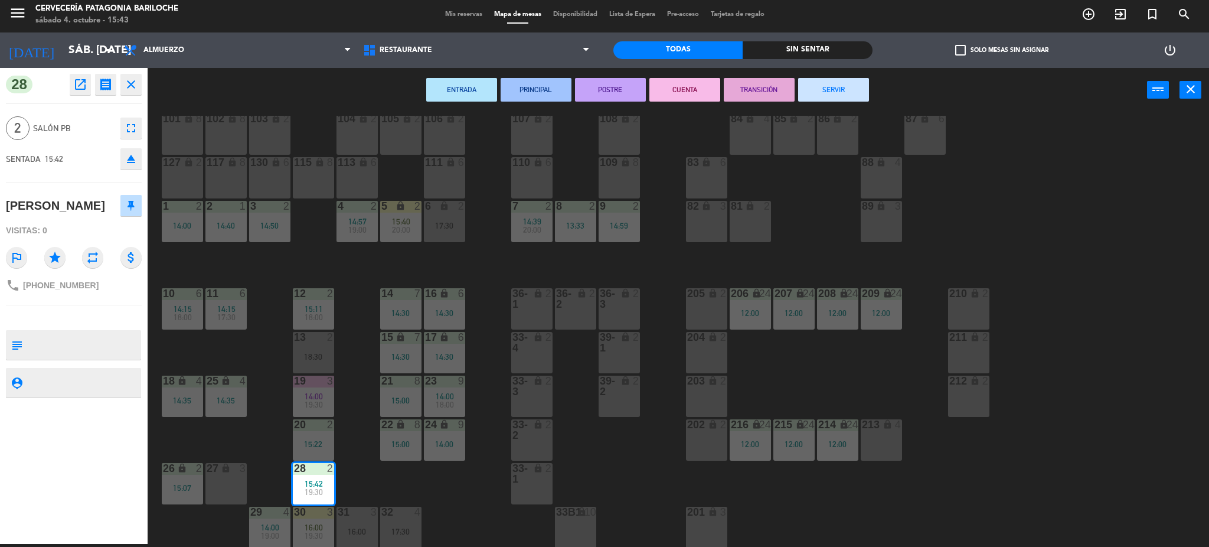
click at [451, 227] on div "17:30" at bounding box center [444, 225] width 41 height 8
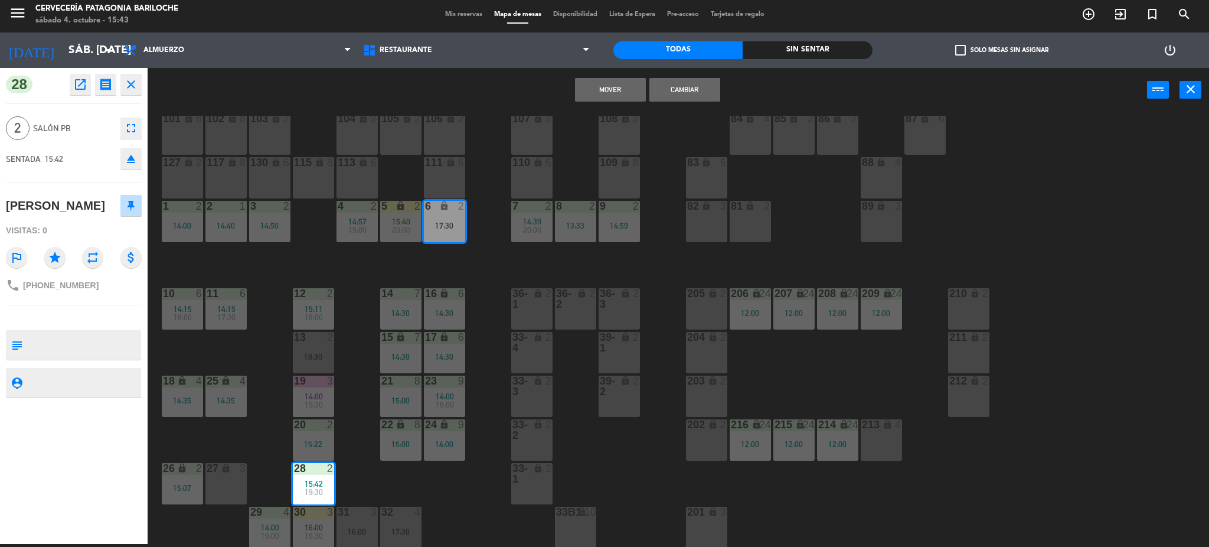
click at [604, 95] on button "Mover" at bounding box center [610, 90] width 71 height 24
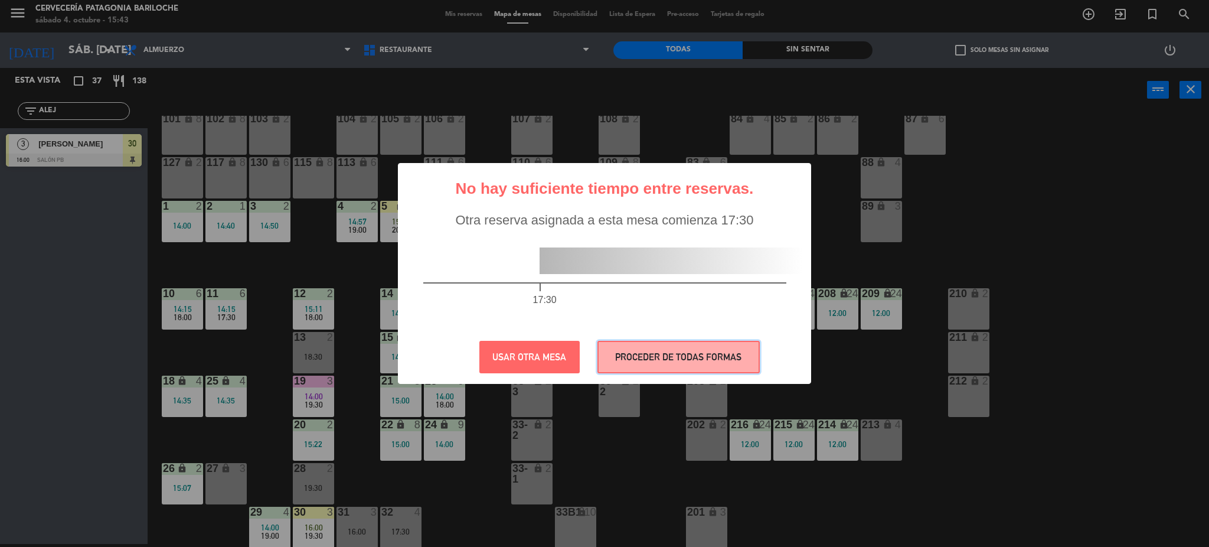
click at [643, 361] on button "PROCEDER DE TODAS FORMAS" at bounding box center [678, 357] width 162 height 32
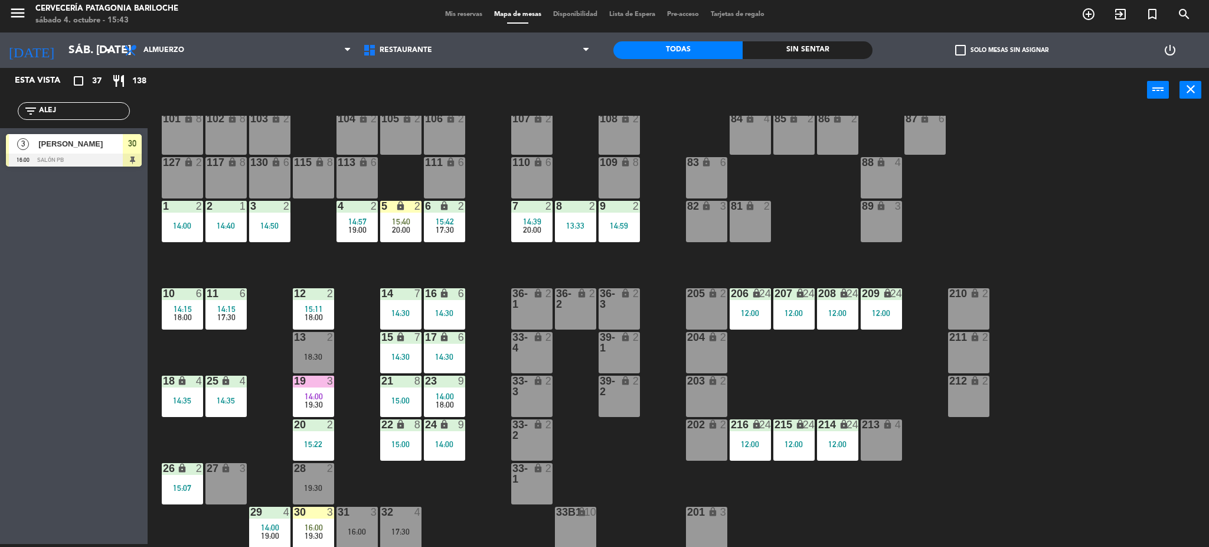
click at [397, 225] on span "20:00" at bounding box center [401, 229] width 18 height 9
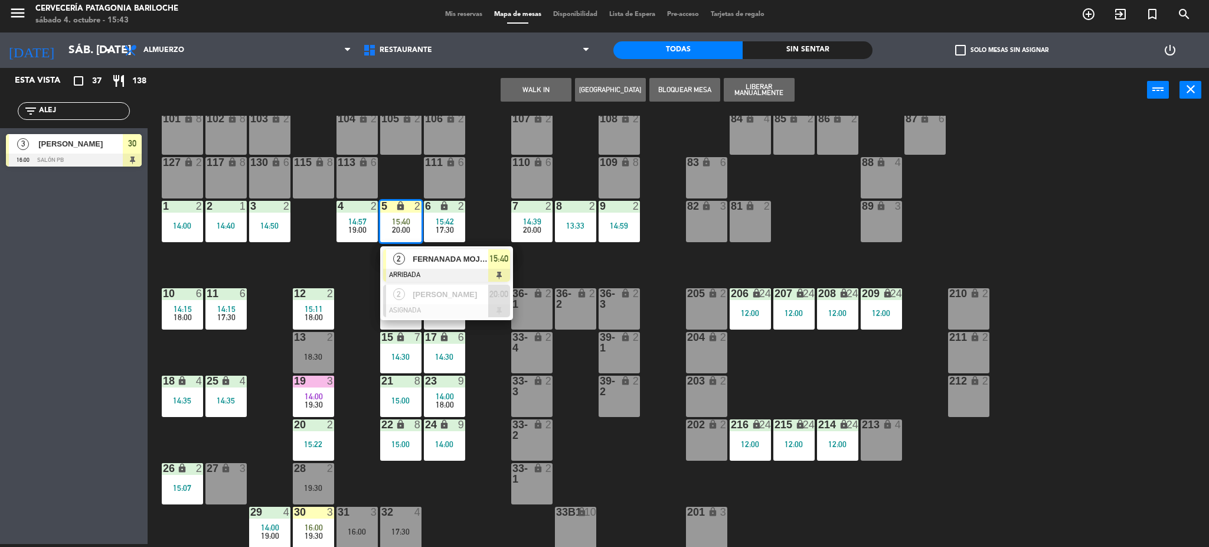
click at [354, 267] on div "101 lock 8 102 lock 8 104 lock 2 105 lock 2 106 lock 2 103 lock 2 107 lock 2 10…" at bounding box center [684, 332] width 1050 height 432
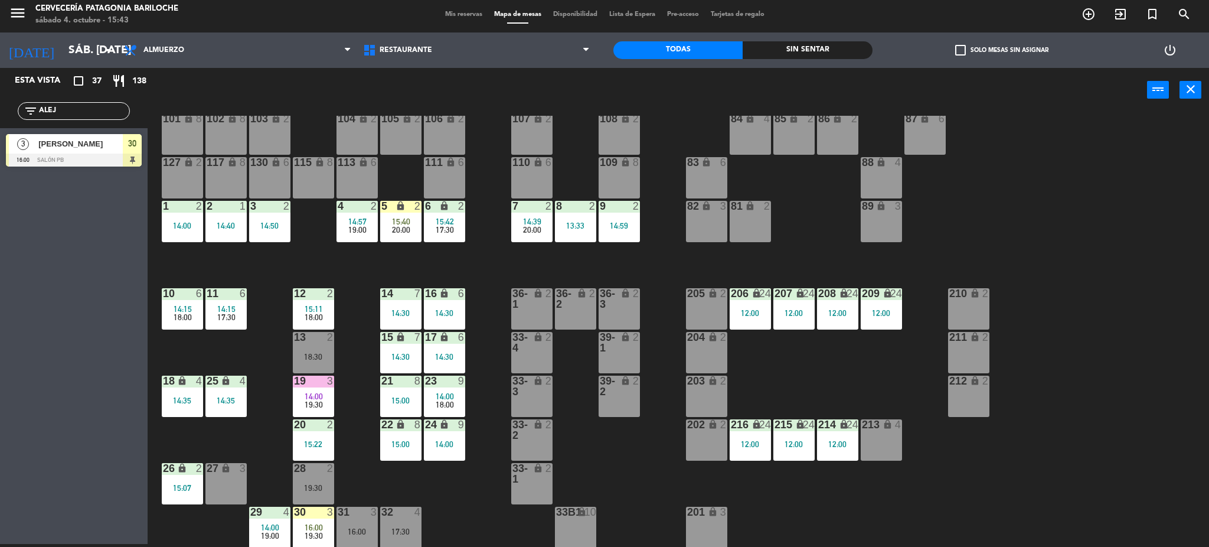
click at [360, 225] on span "19:00" at bounding box center [357, 229] width 18 height 9
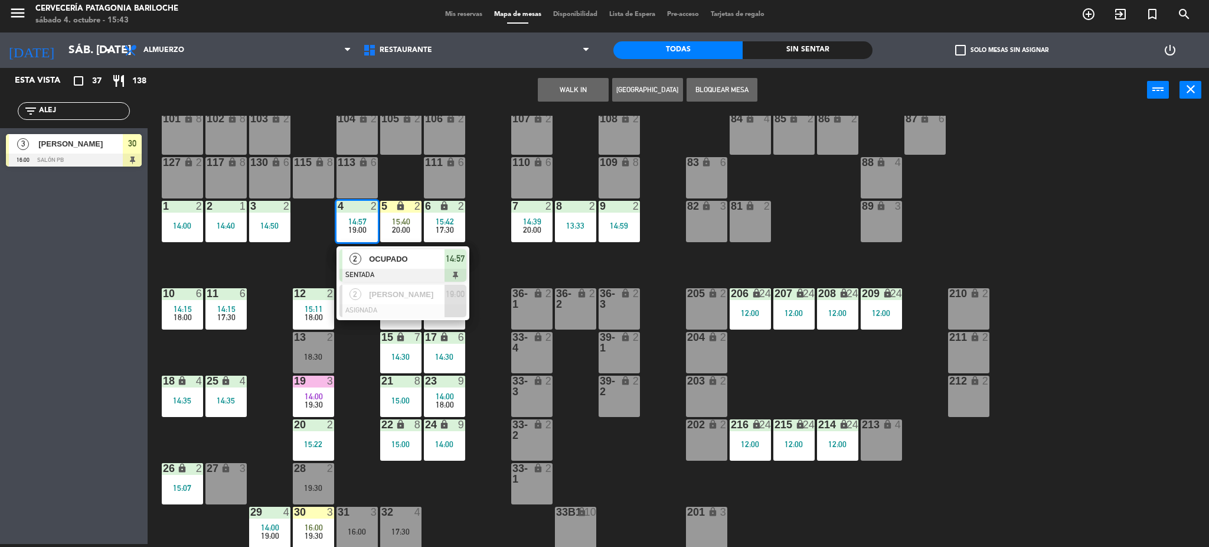
click at [375, 260] on span "OCUPADO" at bounding box center [407, 259] width 76 height 12
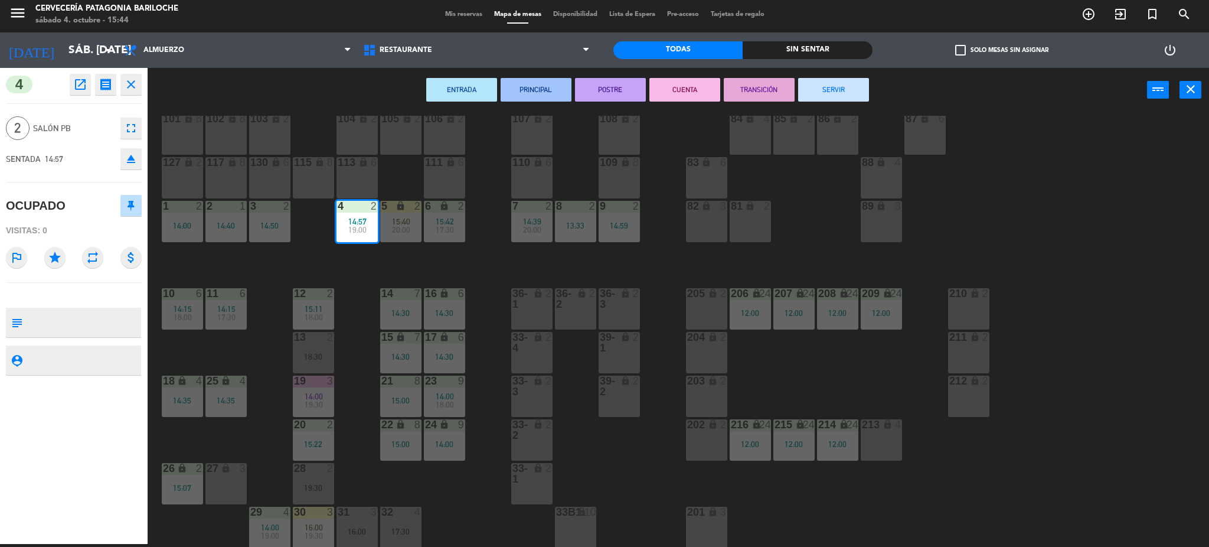
click at [845, 90] on button "SERVIR" at bounding box center [833, 90] width 71 height 24
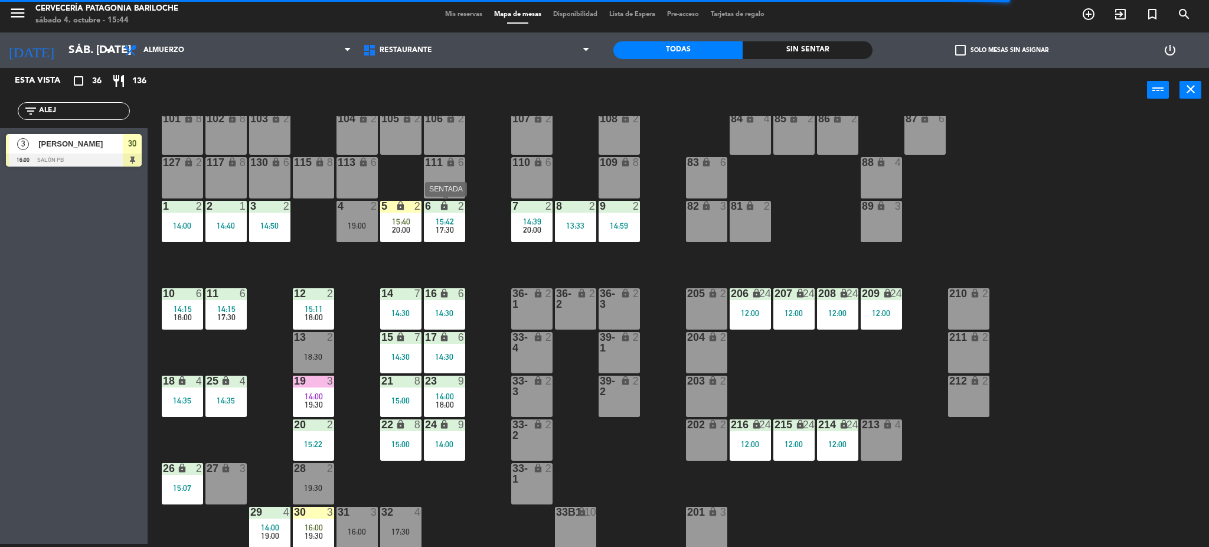
click at [439, 230] on span "17:30" at bounding box center [445, 229] width 18 height 9
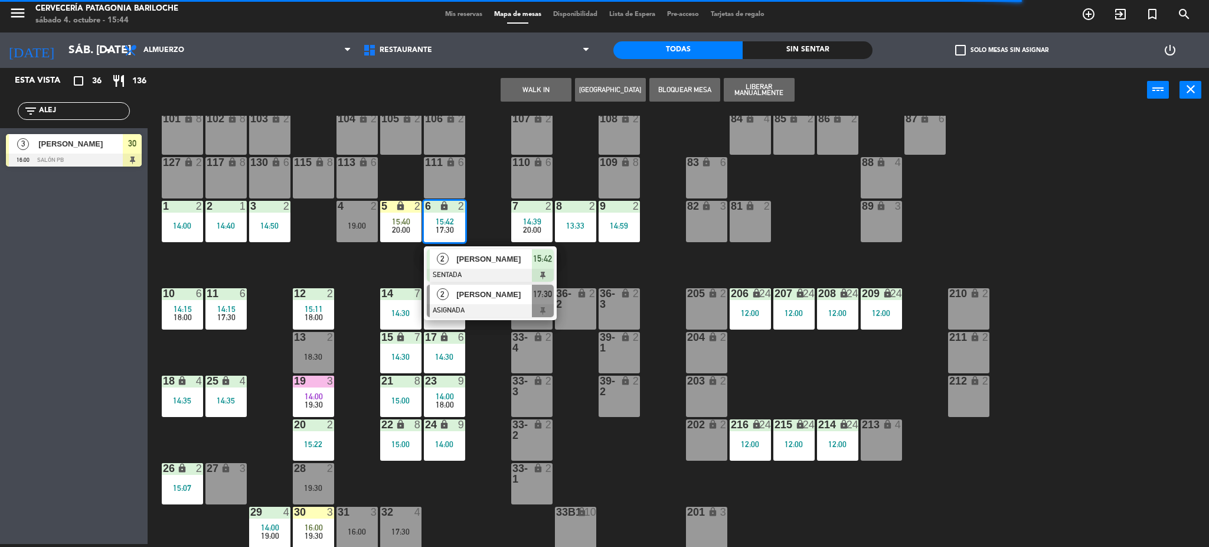
click at [469, 294] on span "[PERSON_NAME]" at bounding box center [494, 294] width 76 height 12
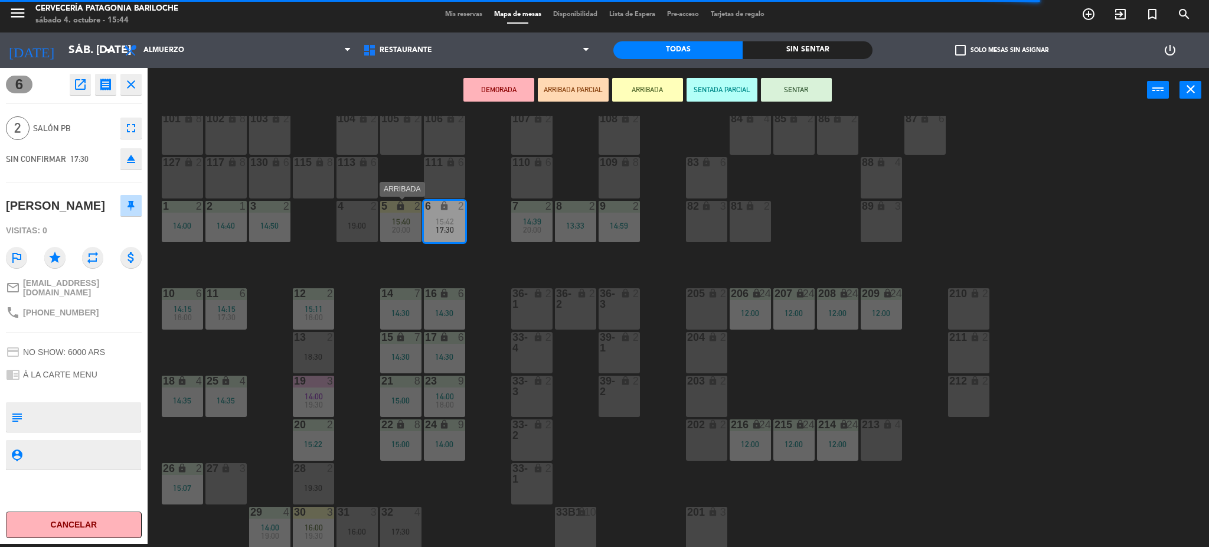
click at [401, 223] on span "15:40" at bounding box center [401, 221] width 18 height 9
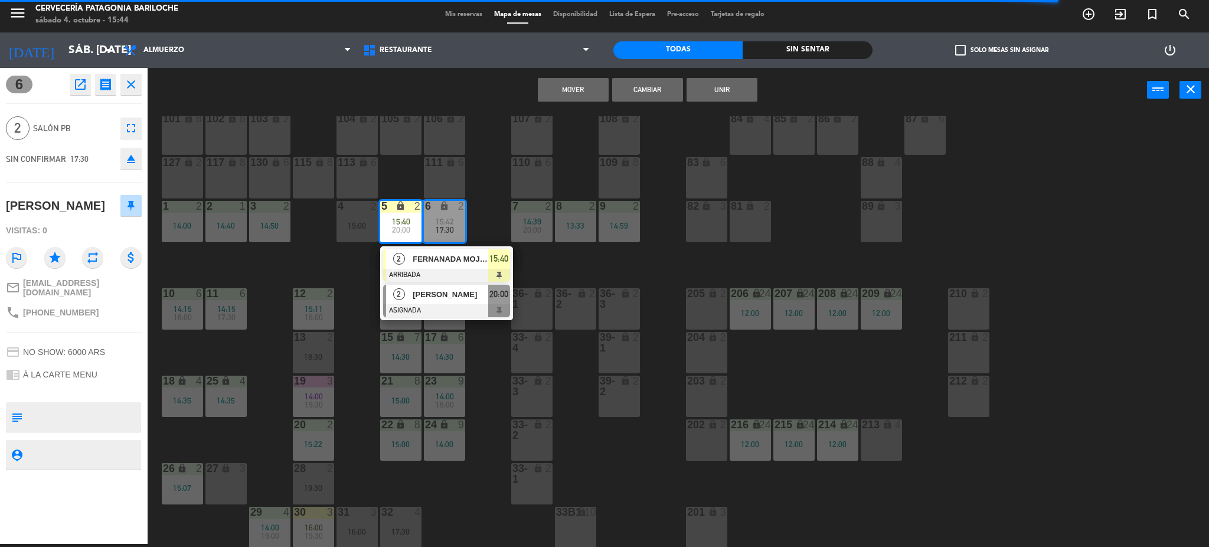
click at [421, 292] on div "2 [PERSON_NAME] ASIGNADA 20:00" at bounding box center [446, 301] width 151 height 38
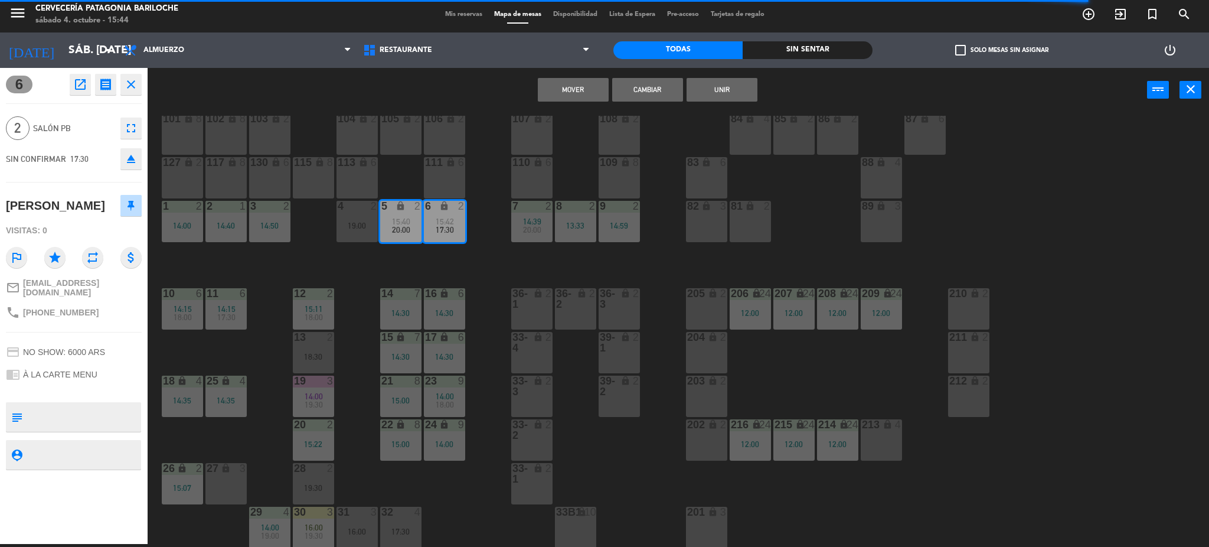
click at [648, 85] on button "Cambiar" at bounding box center [647, 90] width 71 height 24
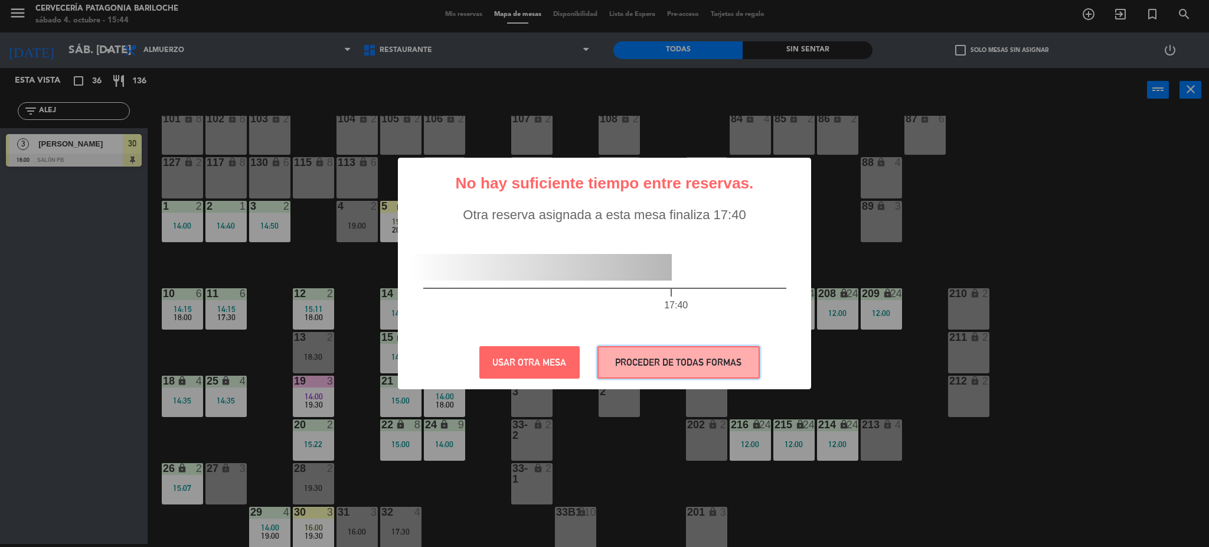
click at [645, 363] on button "PROCEDER DE TODAS FORMAS" at bounding box center [678, 362] width 162 height 32
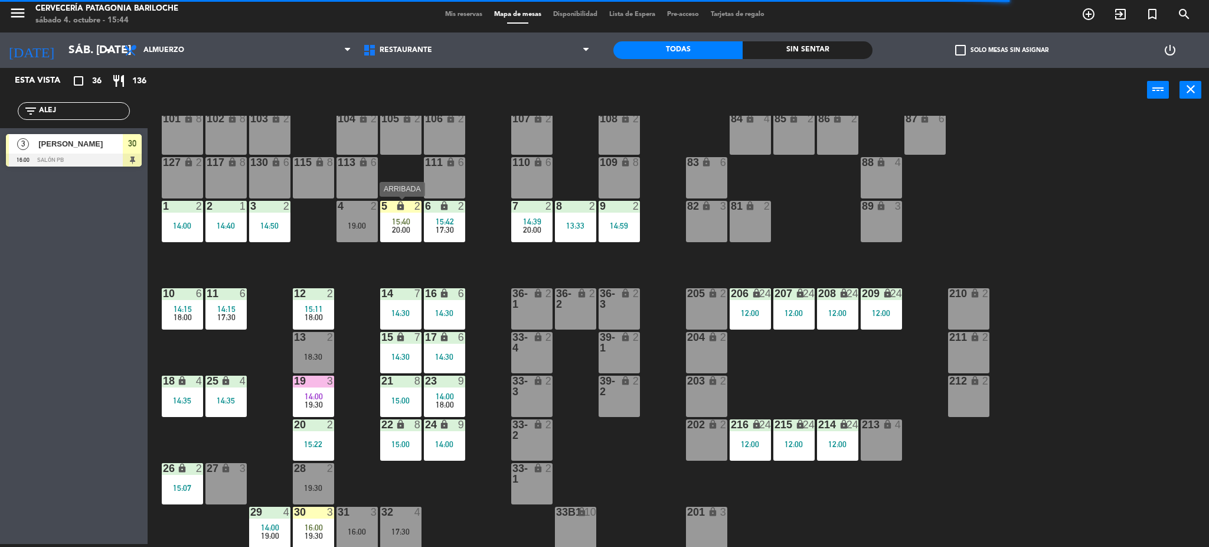
click at [400, 225] on span "20:00" at bounding box center [401, 229] width 18 height 9
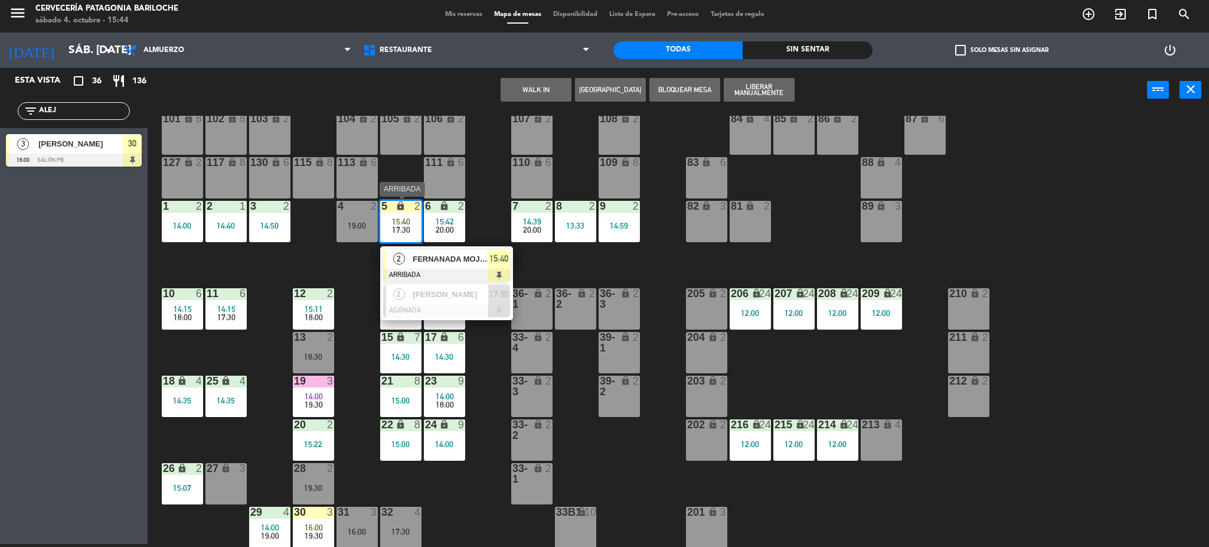
click at [407, 257] on div "2" at bounding box center [398, 258] width 25 height 19
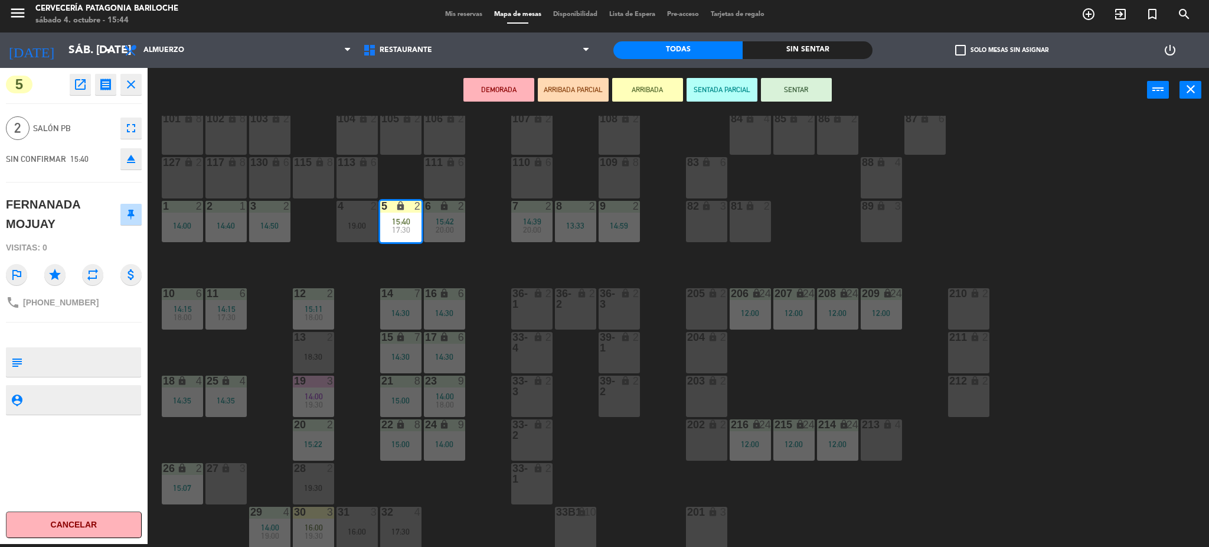
click at [787, 86] on button "SENTAR" at bounding box center [796, 90] width 71 height 24
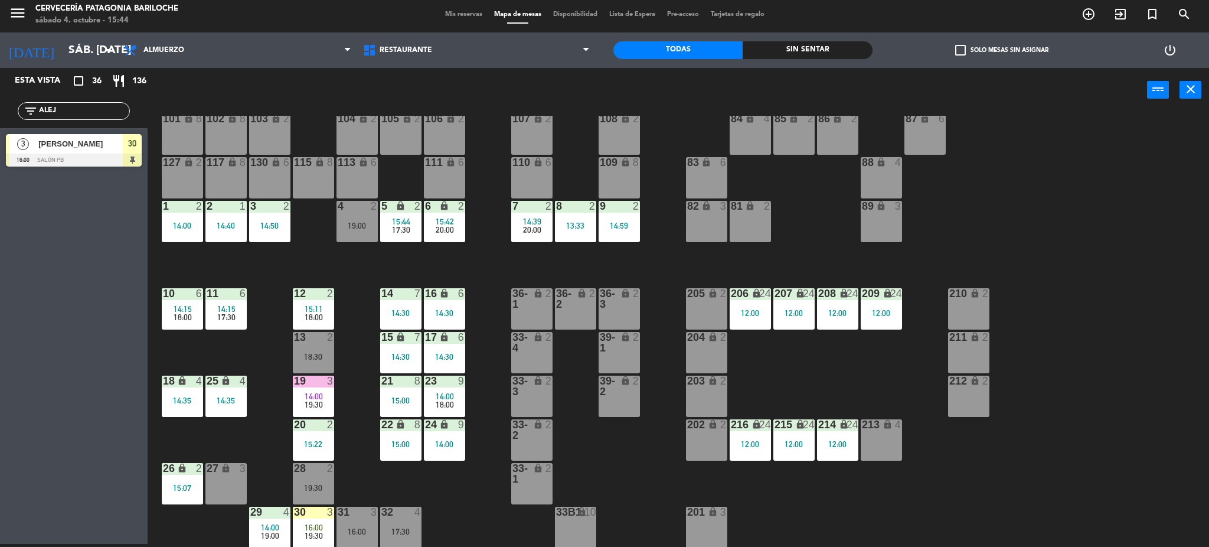
click at [370, 264] on div "101 lock 8 102 lock 8 104 lock 2 105 lock 2 106 lock 2 103 lock 2 107 lock 2 10…" at bounding box center [684, 332] width 1050 height 432
click at [318, 531] on span "19:30" at bounding box center [314, 535] width 18 height 9
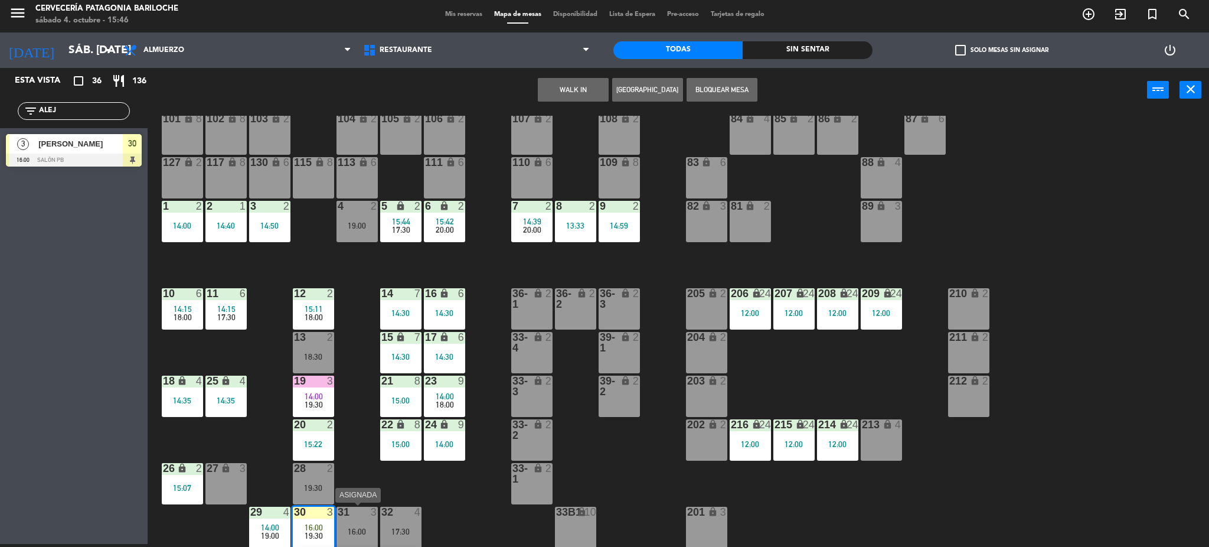
scroll to position [102, 0]
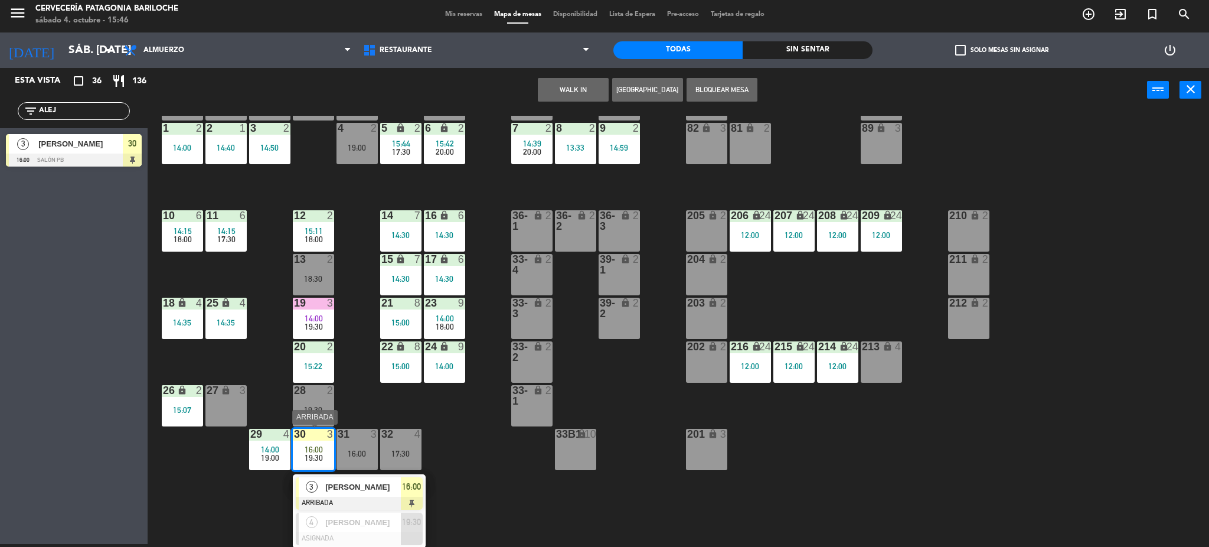
click at [385, 489] on span "[PERSON_NAME]" at bounding box center [363, 487] width 76 height 12
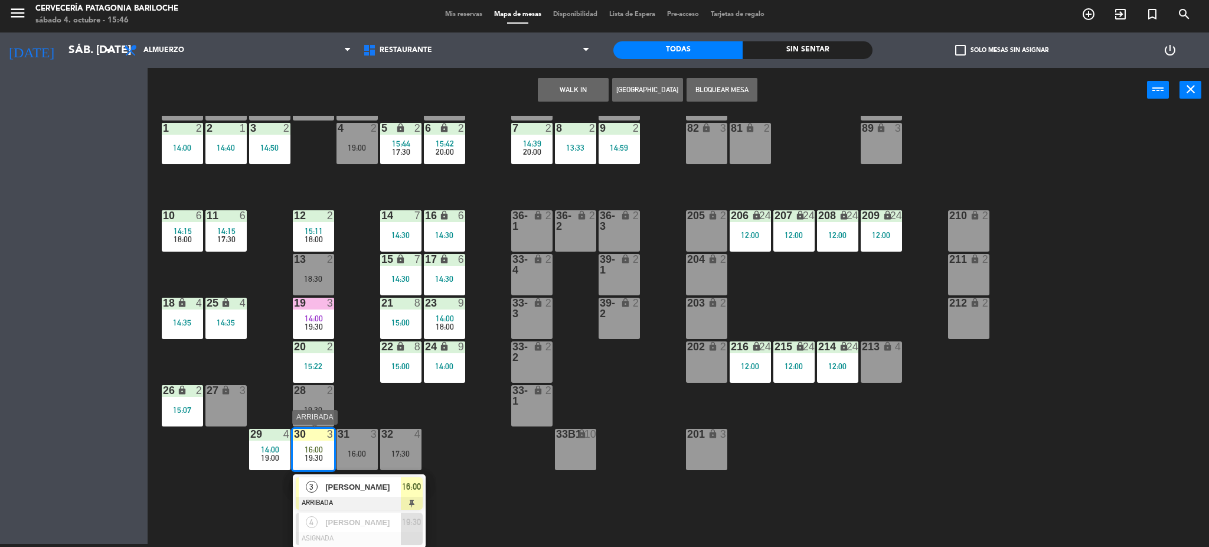
scroll to position [24, 0]
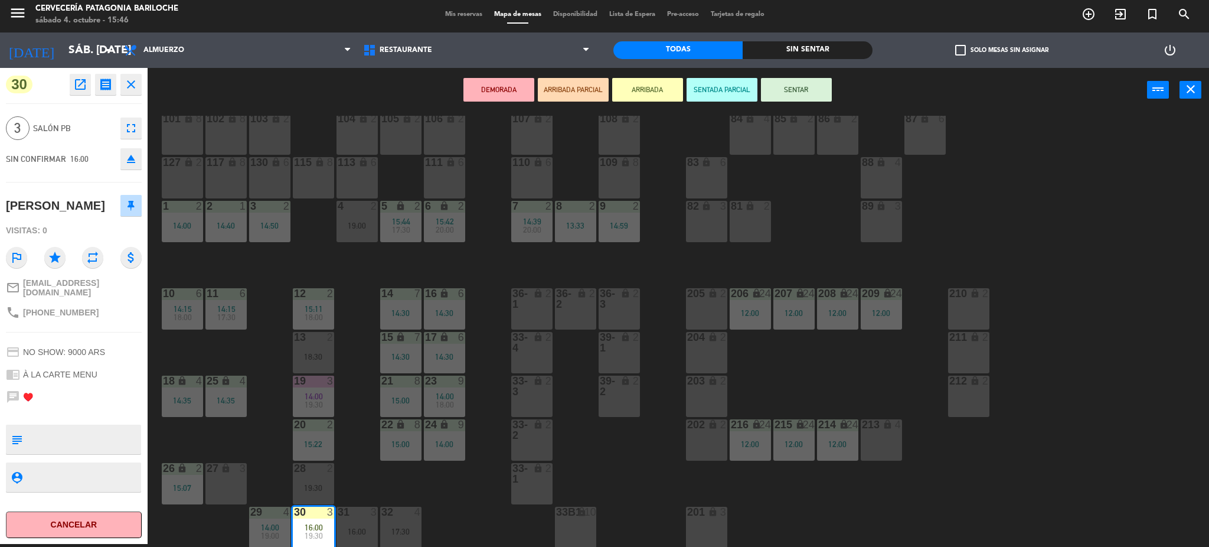
click at [800, 83] on button "SENTAR" at bounding box center [796, 90] width 71 height 24
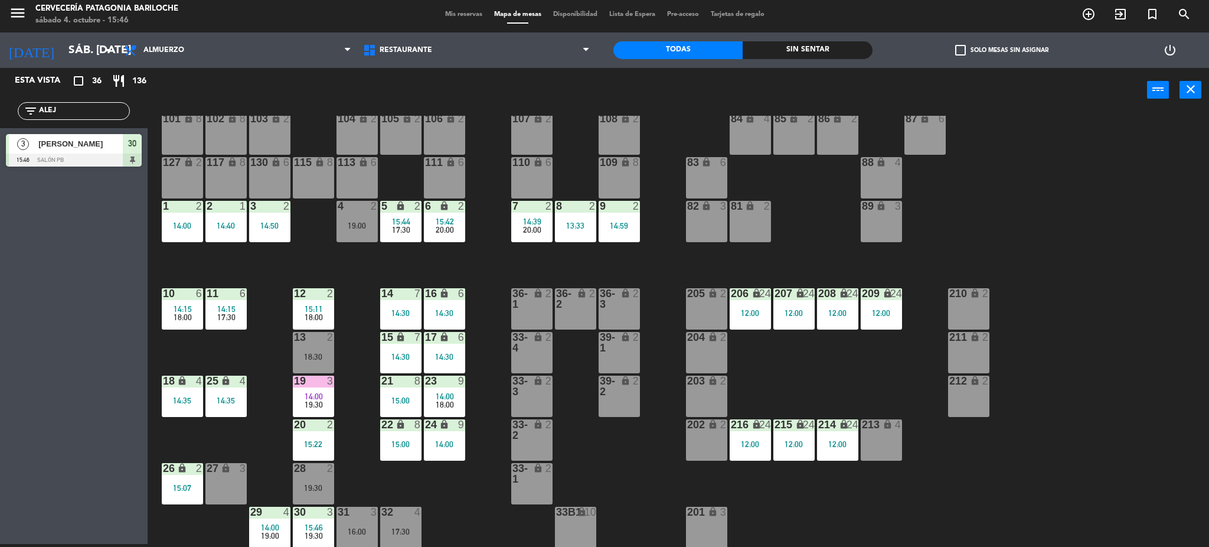
click at [262, 439] on div "101 lock 8 102 lock 8 104 lock 2 105 lock 2 106 lock 2 103 lock 2 107 lock 2 10…" at bounding box center [684, 332] width 1050 height 432
click at [297, 476] on div "28 2 19:30" at bounding box center [313, 483] width 41 height 41
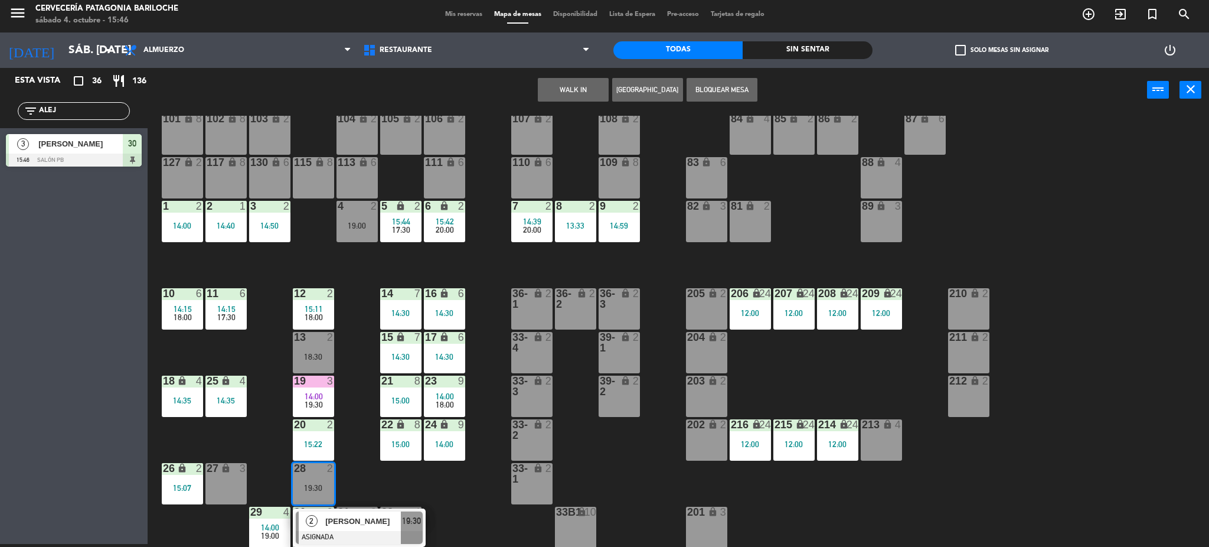
click at [483, 227] on div "101 lock 8 102 lock 8 104 lock 2 105 lock 2 106 lock 2 103 lock 2 107 lock 2 10…" at bounding box center [684, 332] width 1050 height 432
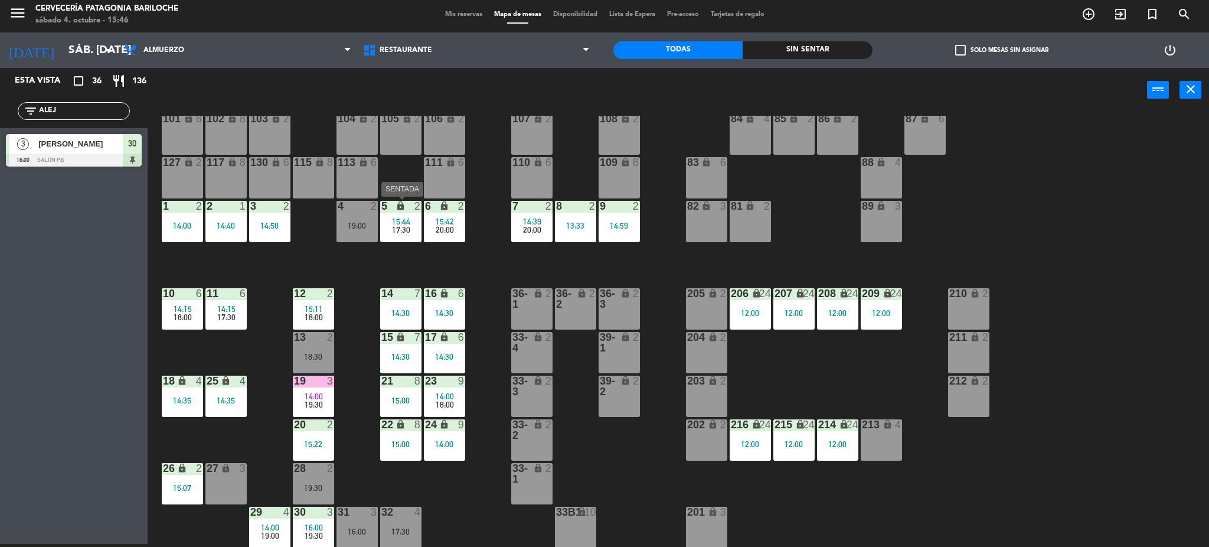
click at [403, 234] on div "5 lock 2 15:44 17:30" at bounding box center [400, 221] width 41 height 41
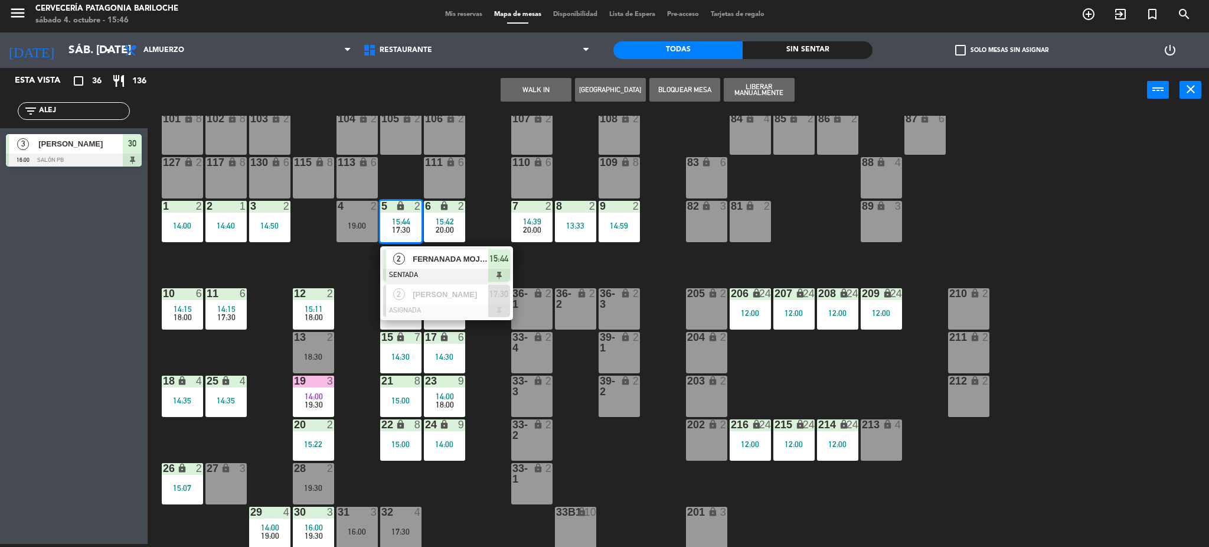
click at [297, 259] on div "101 lock 8 102 lock 8 104 lock 2 105 lock 2 106 lock 2 103 lock 2 107 lock 2 10…" at bounding box center [684, 332] width 1050 height 432
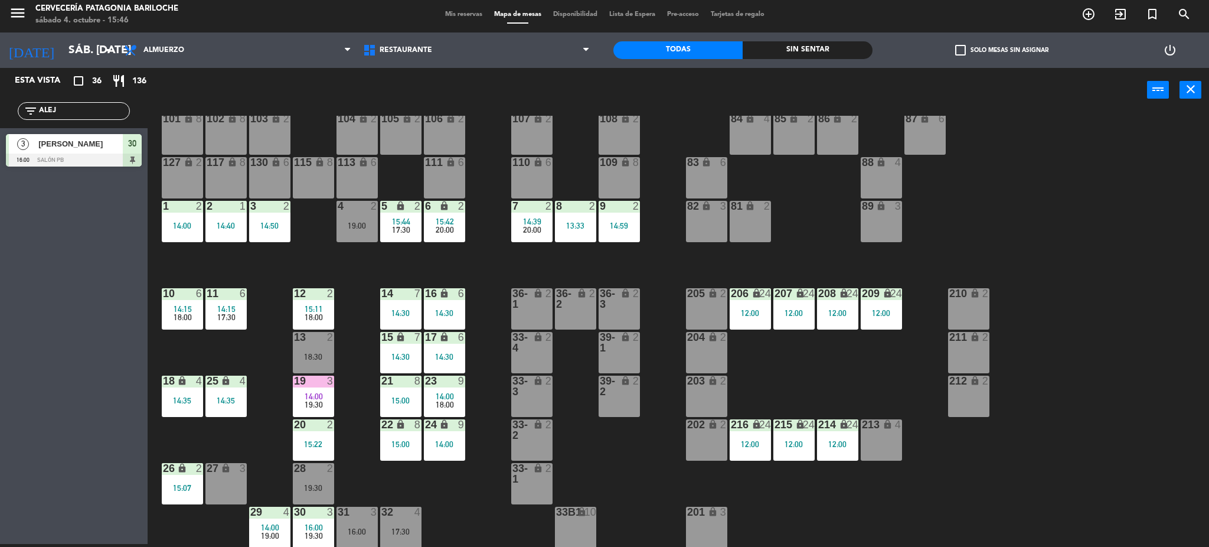
click at [318, 479] on div "28 2 19:30" at bounding box center [313, 483] width 41 height 41
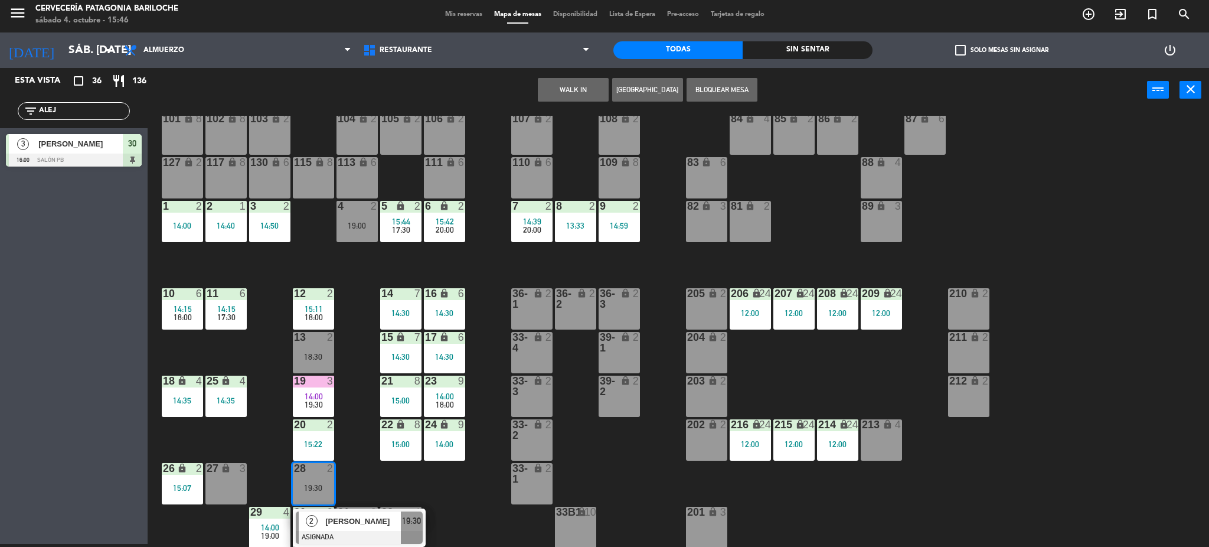
click at [586, 90] on button "WALK IN" at bounding box center [573, 90] width 71 height 24
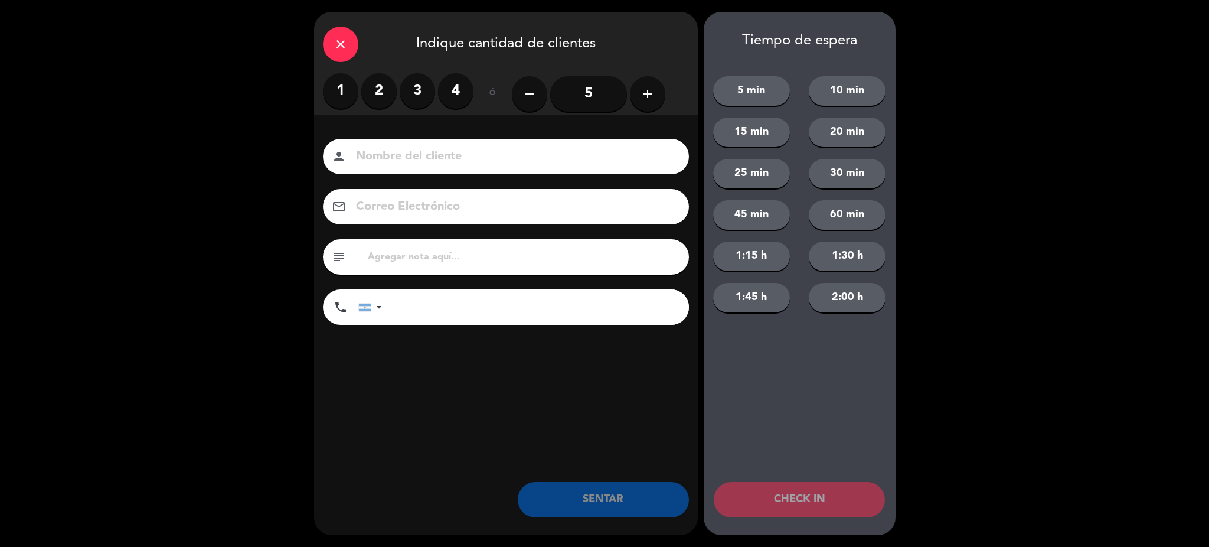
click at [386, 81] on label "2" at bounding box center [378, 90] width 35 height 35
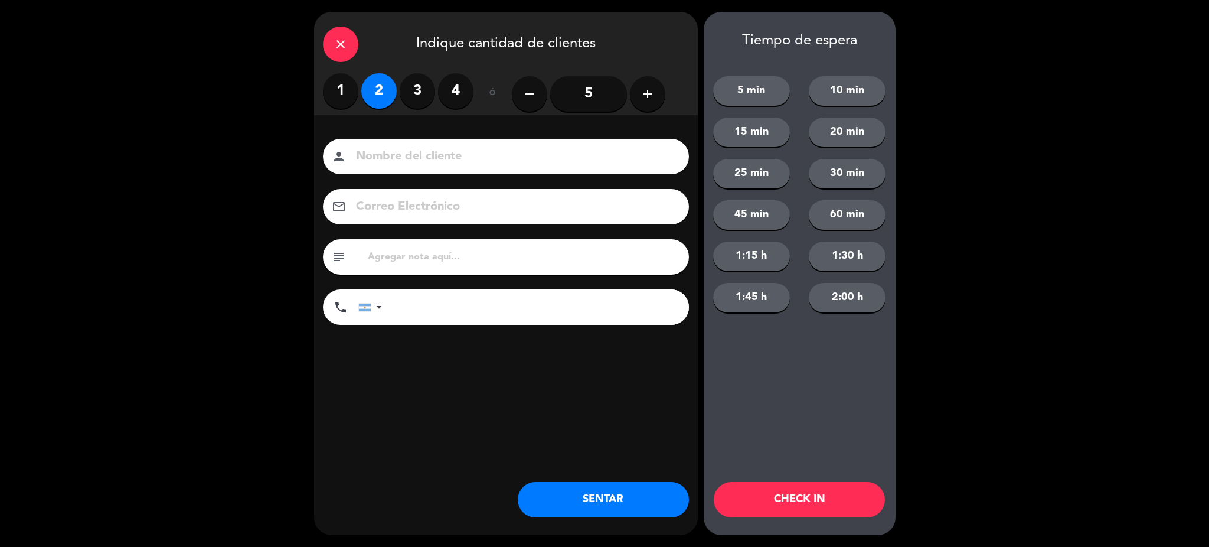
click at [408, 161] on input at bounding box center [514, 156] width 319 height 21
type input "d"
click at [436, 161] on input at bounding box center [514, 156] width 319 height 21
type input "[PERSON_NAME]"
click at [468, 312] on input "tel" at bounding box center [541, 306] width 295 height 35
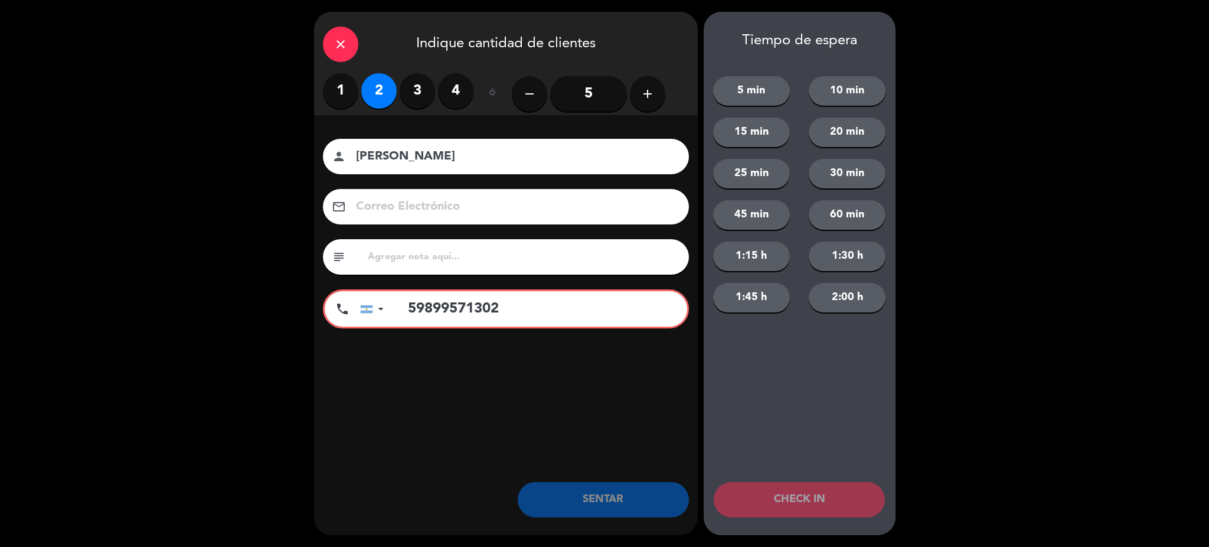
type input "59899571302"
click at [352, 308] on div "phone" at bounding box center [342, 308] width 35 height 35
click at [362, 308] on div at bounding box center [367, 309] width 12 height 8
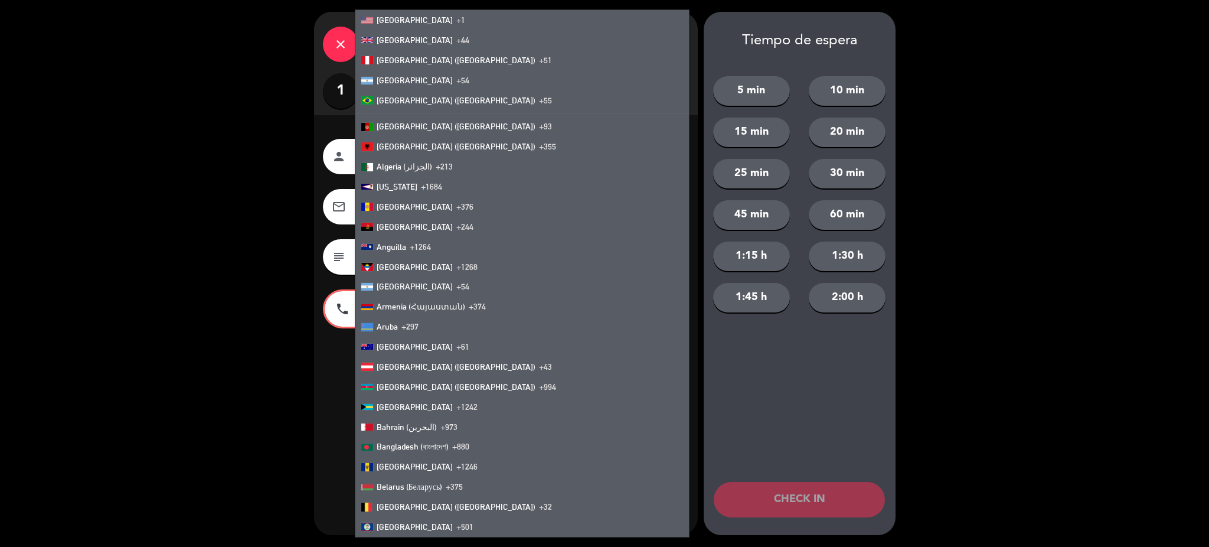
scroll to position [4351, 0]
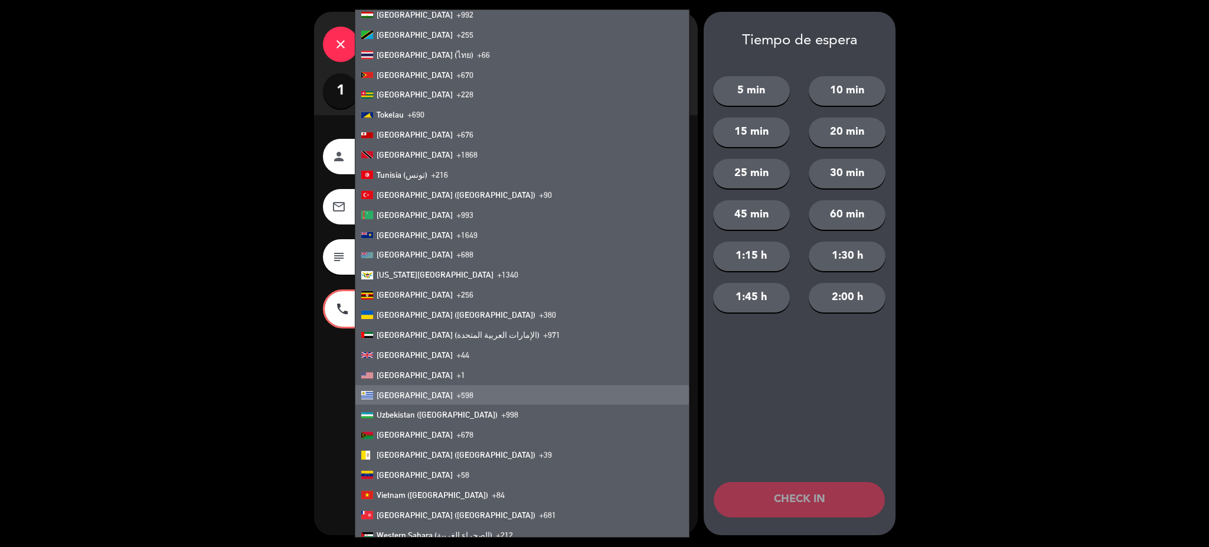
click at [398, 393] on span "[GEOGRAPHIC_DATA]" at bounding box center [415, 394] width 76 height 9
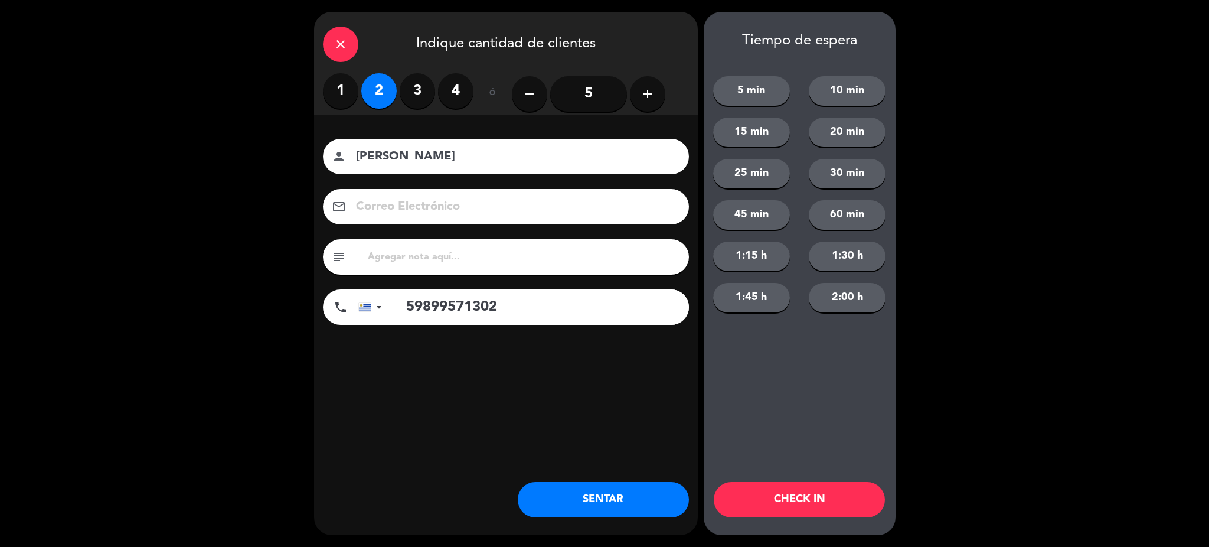
click at [602, 506] on button "SENTAR" at bounding box center [603, 499] width 171 height 35
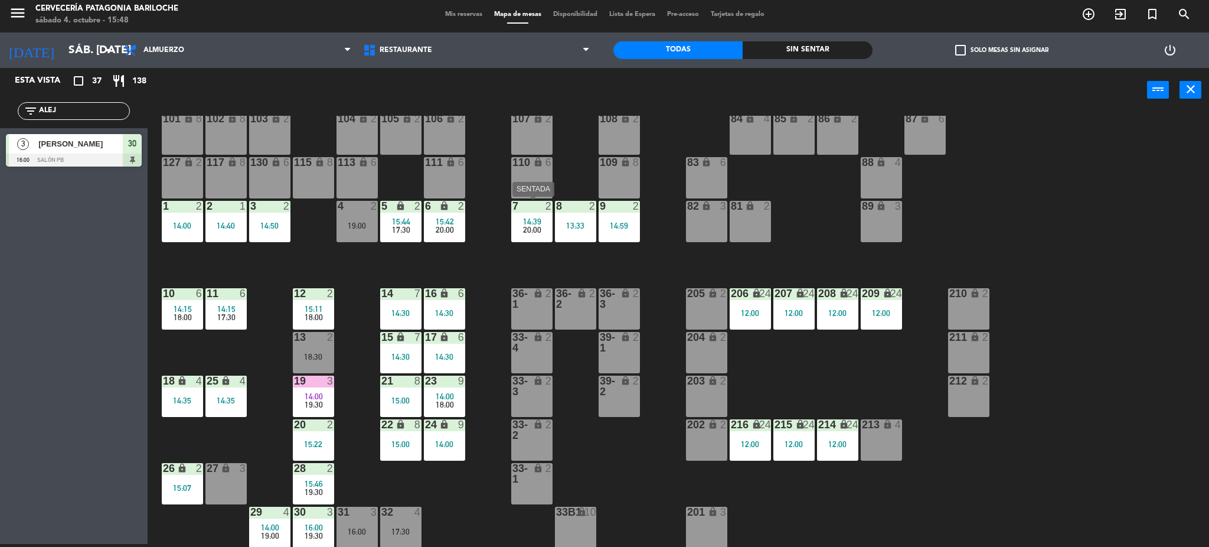
click at [540, 225] on span "20:00" at bounding box center [532, 229] width 18 height 9
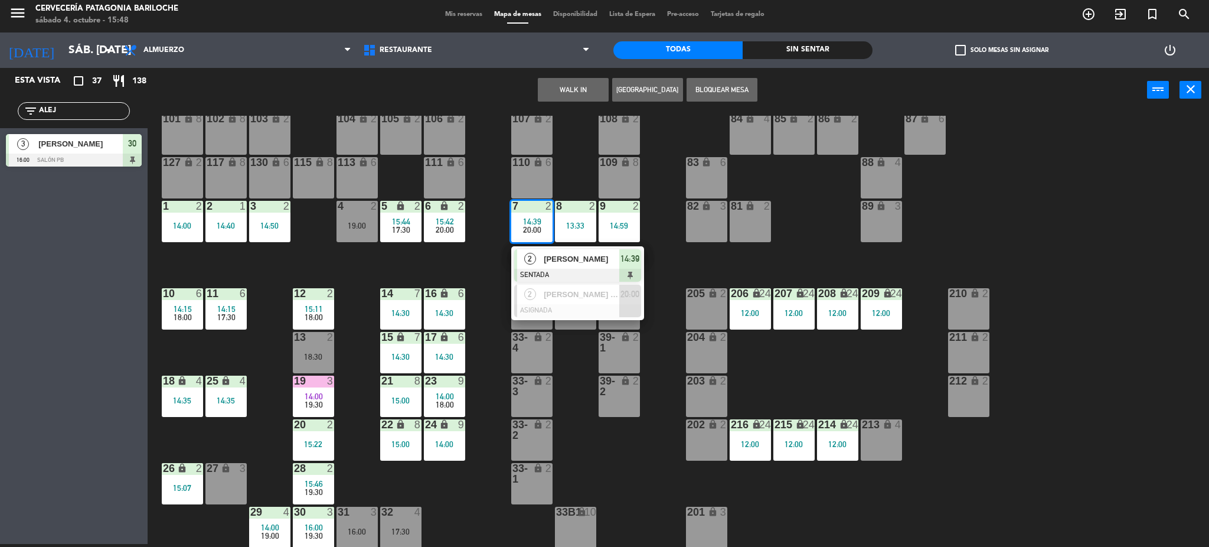
click at [555, 258] on div "2 [PERSON_NAME] SENTADA 14:39" at bounding box center [577, 265] width 151 height 38
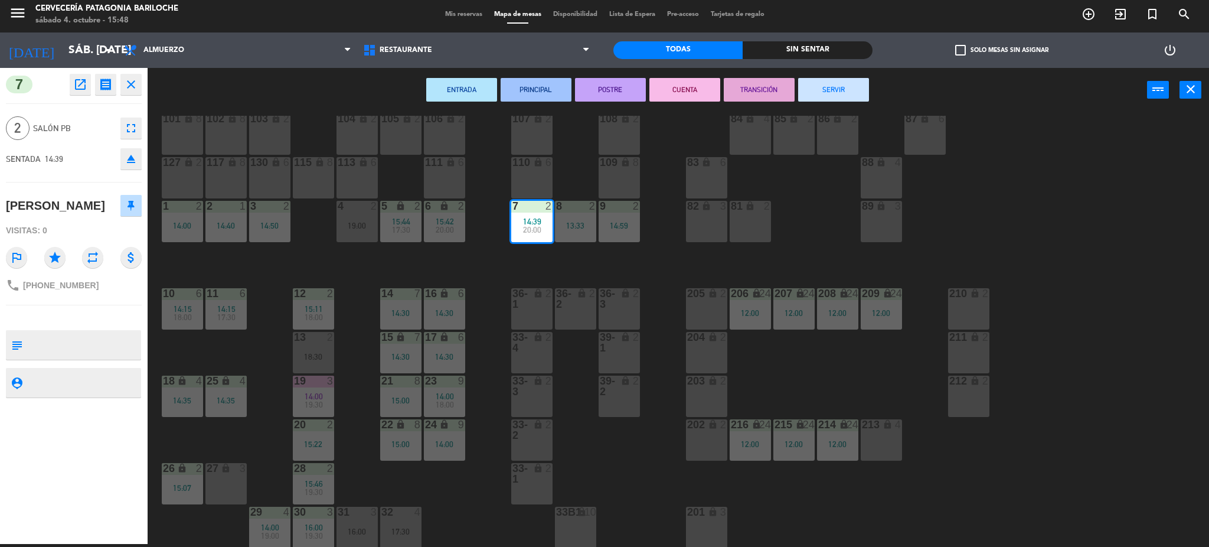
click at [855, 83] on button "SERVIR" at bounding box center [833, 90] width 71 height 24
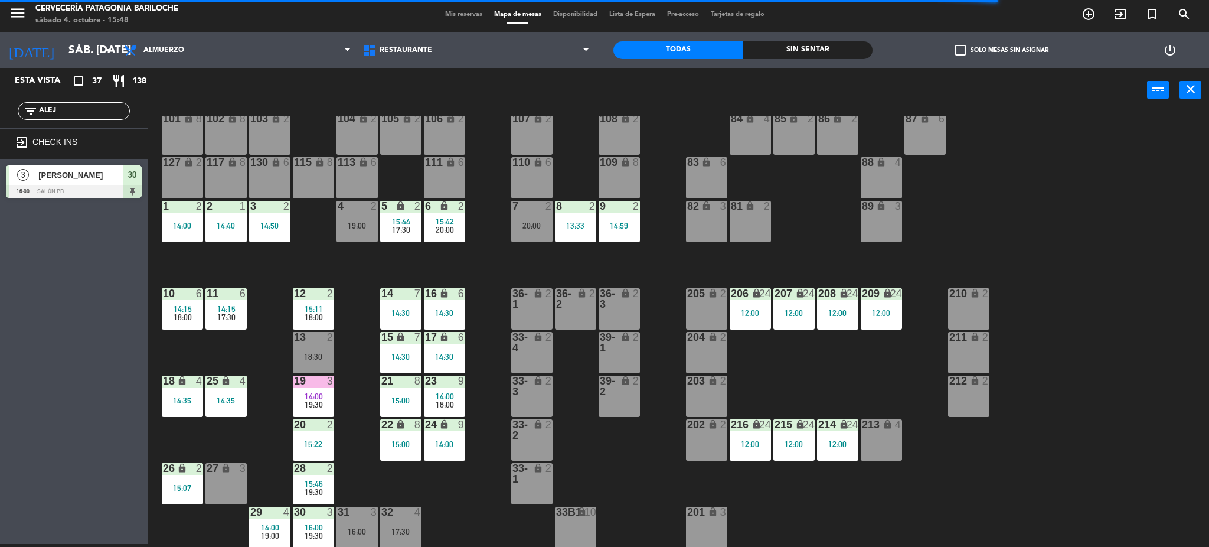
click at [185, 230] on div "14:00" at bounding box center [182, 225] width 41 height 8
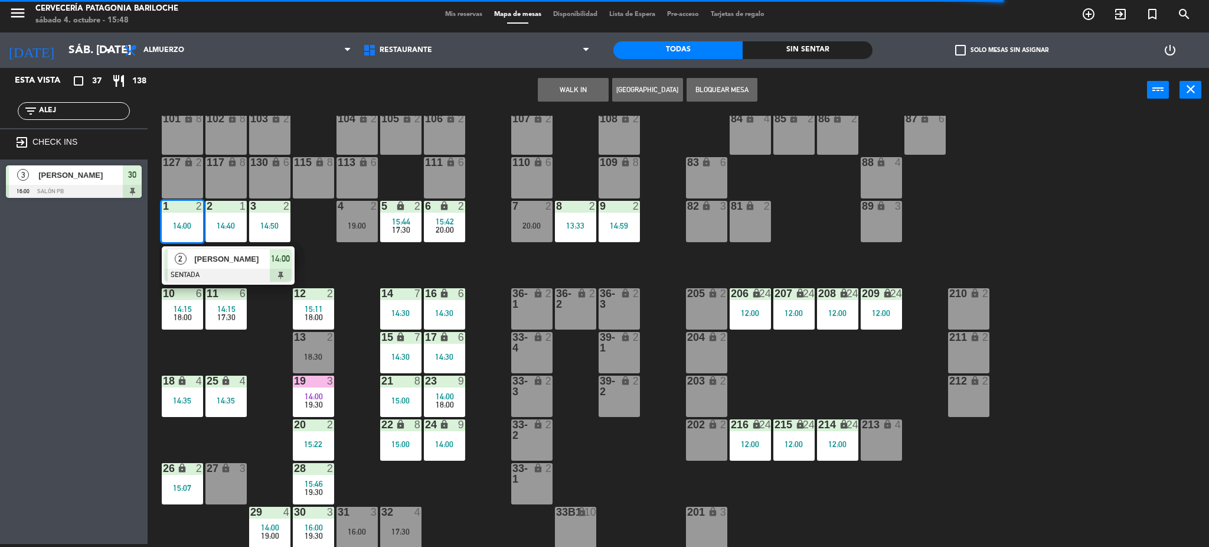
click at [202, 262] on span "[PERSON_NAME]" at bounding box center [232, 259] width 76 height 12
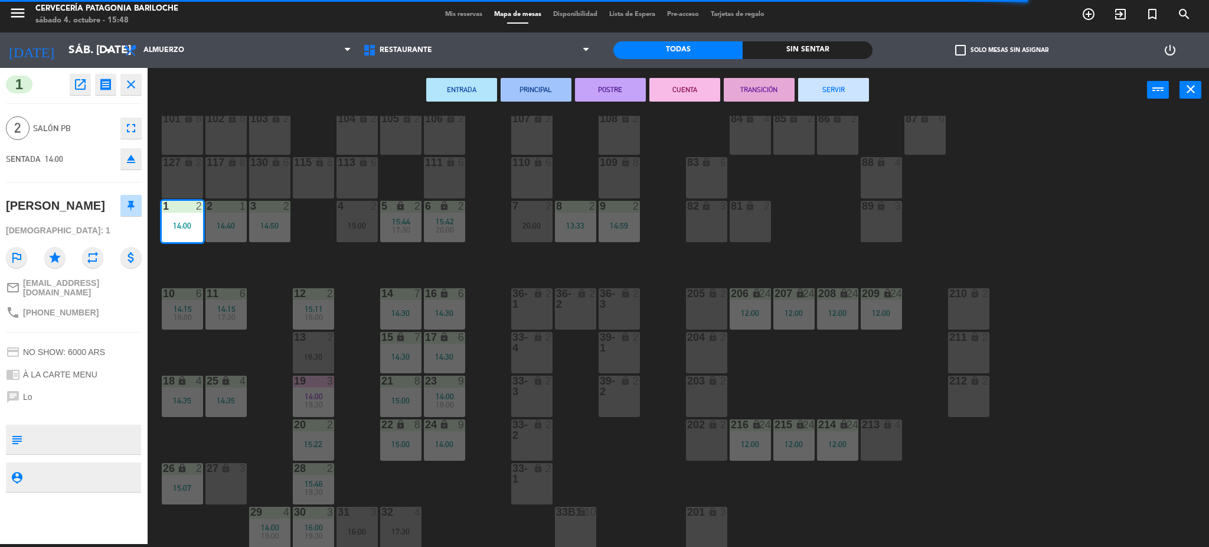
click at [832, 81] on button "SERVIR" at bounding box center [833, 90] width 71 height 24
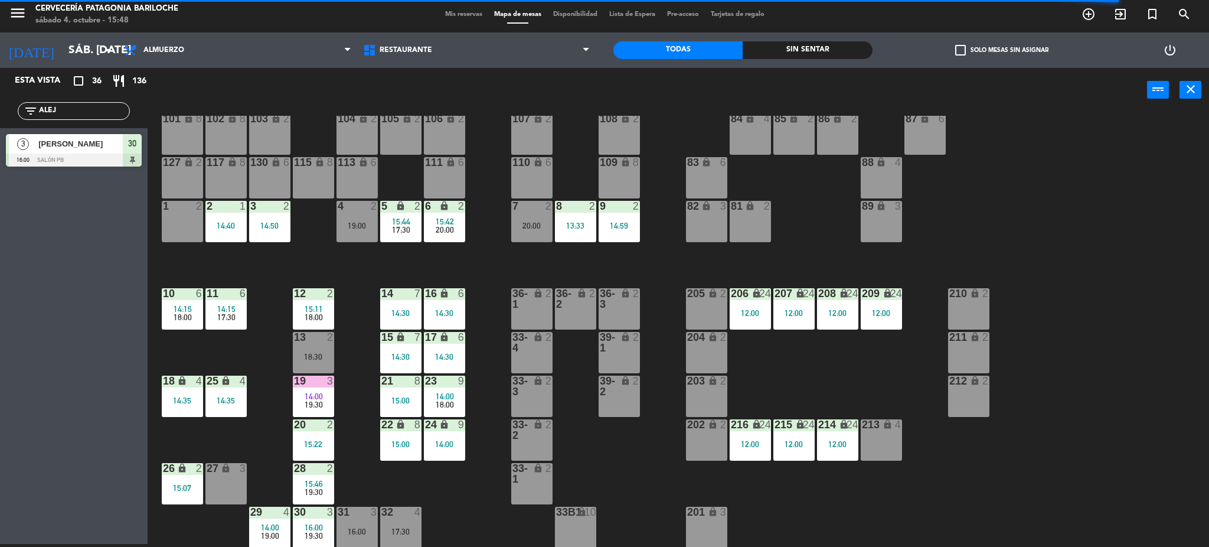
click at [198, 316] on div "18:00" at bounding box center [182, 317] width 41 height 8
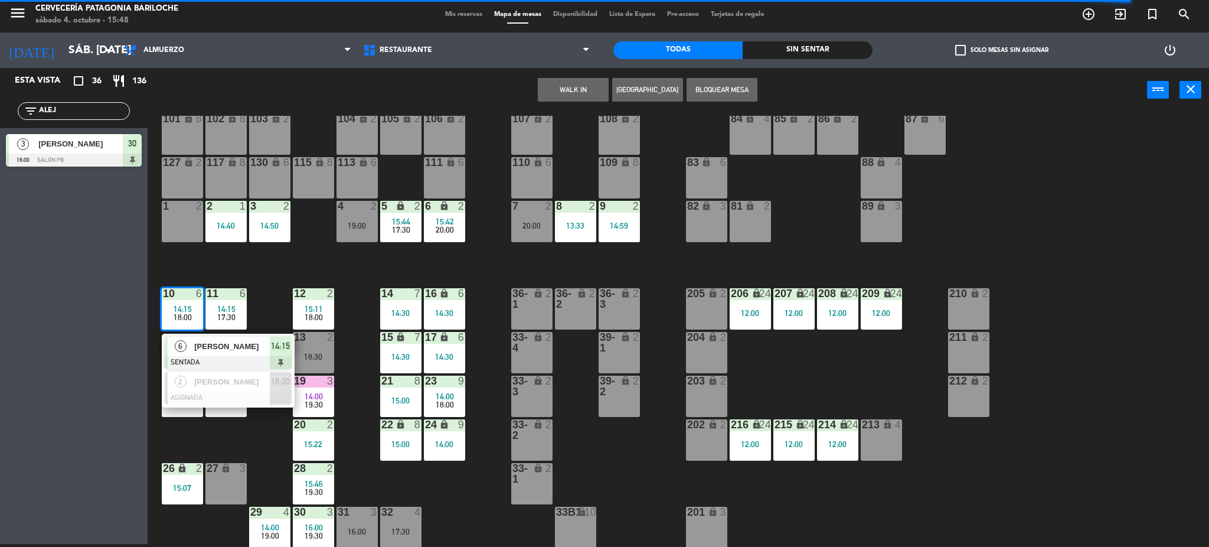
click at [214, 342] on span "[PERSON_NAME]" at bounding box center [232, 346] width 76 height 12
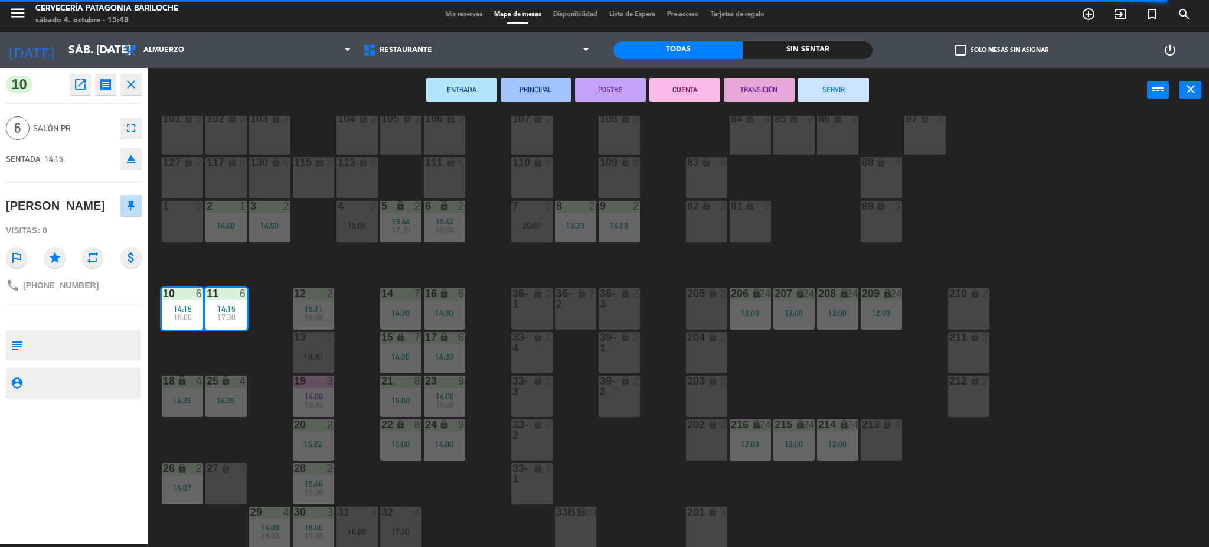
click at [830, 88] on button "SERVIR" at bounding box center [833, 90] width 71 height 24
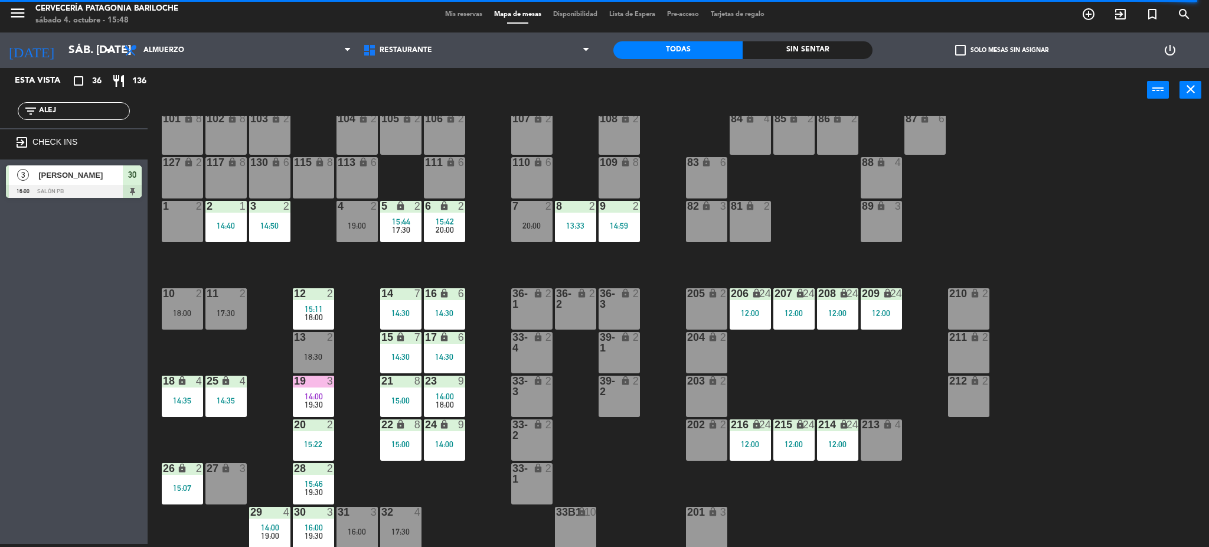
click at [317, 396] on span "14:00" at bounding box center [314, 395] width 18 height 9
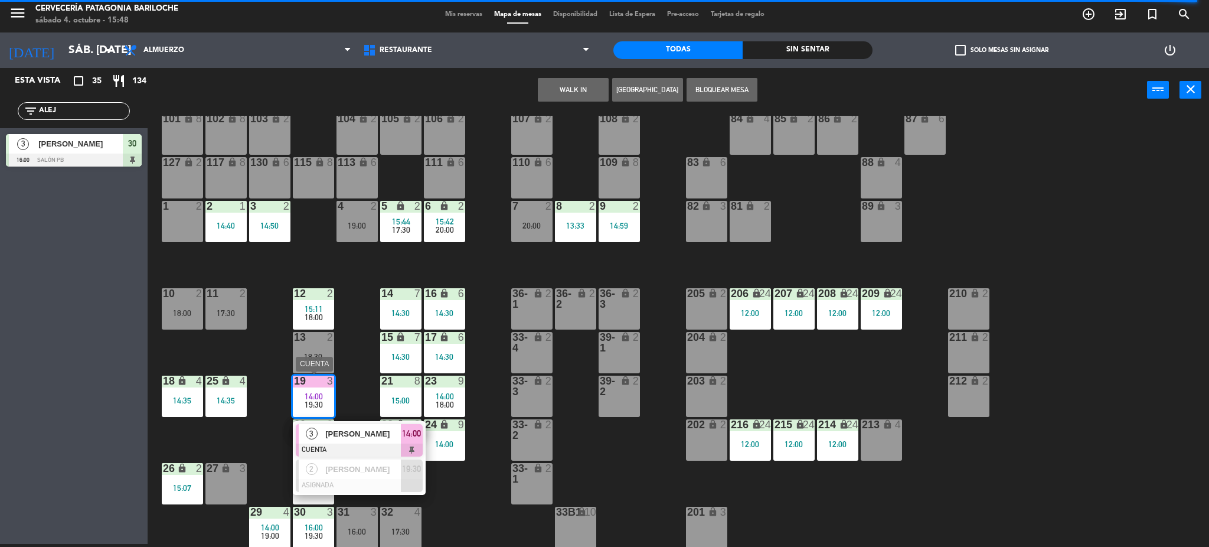
click at [335, 428] on span "[PERSON_NAME]" at bounding box center [363, 433] width 76 height 12
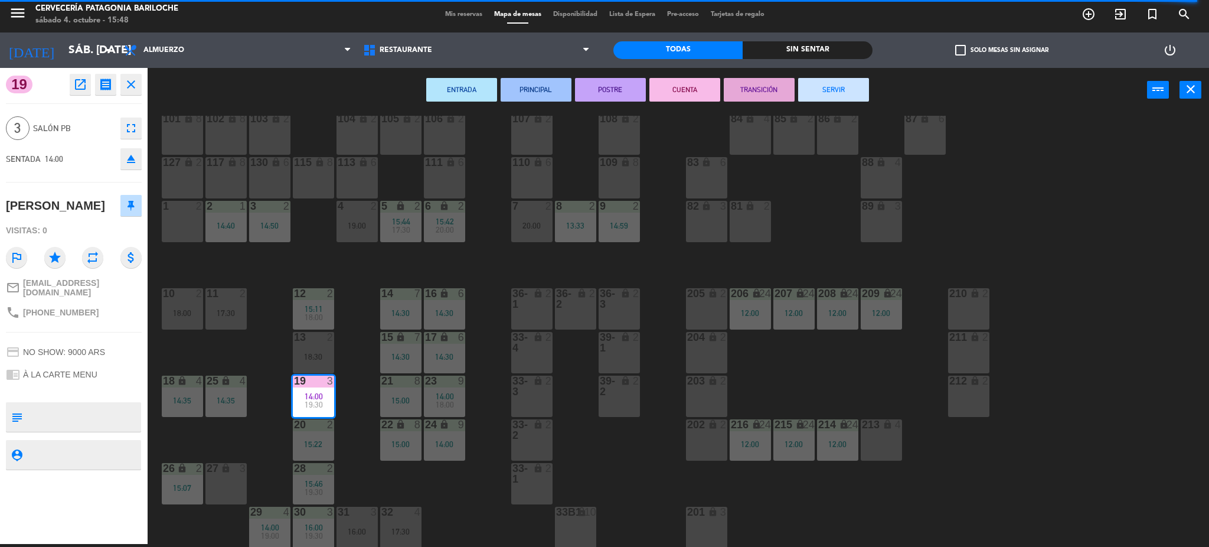
click at [856, 86] on button "SERVIR" at bounding box center [833, 90] width 71 height 24
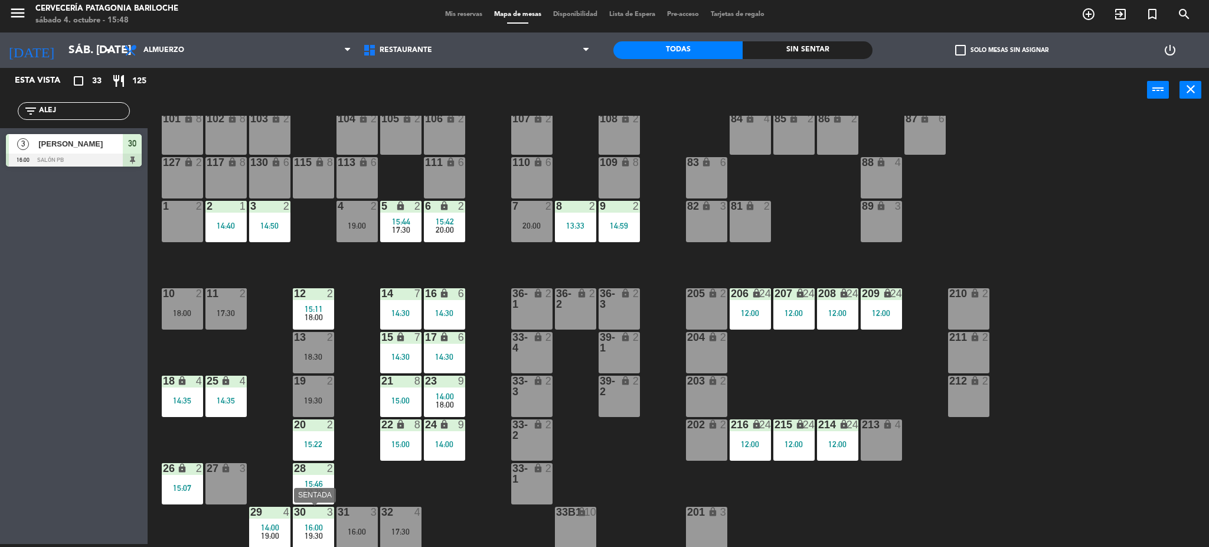
click at [318, 527] on span "16:00" at bounding box center [314, 526] width 18 height 9
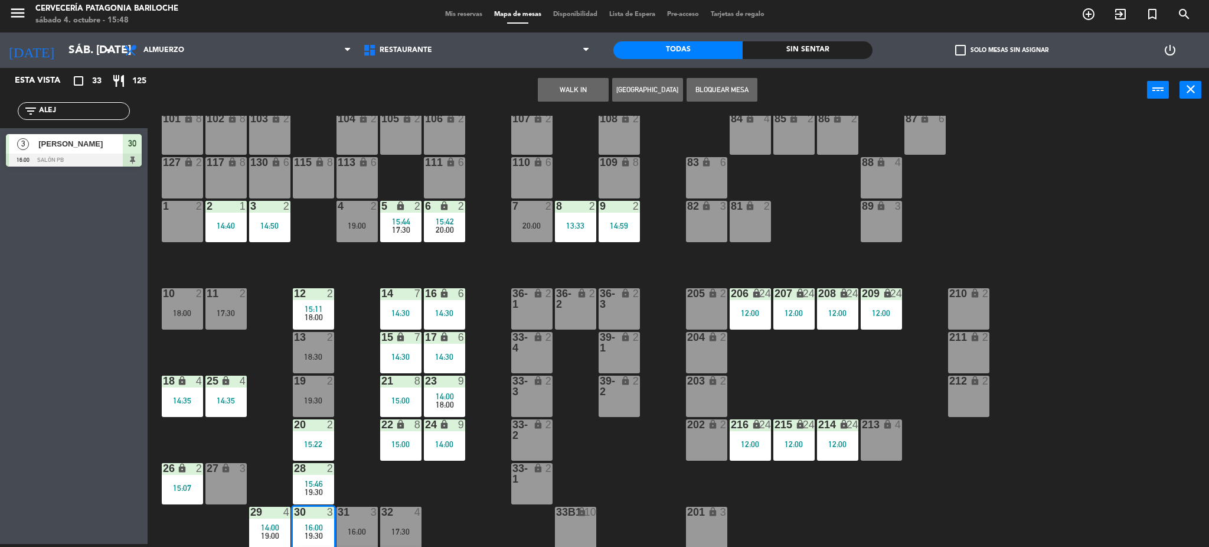
scroll to position [102, 0]
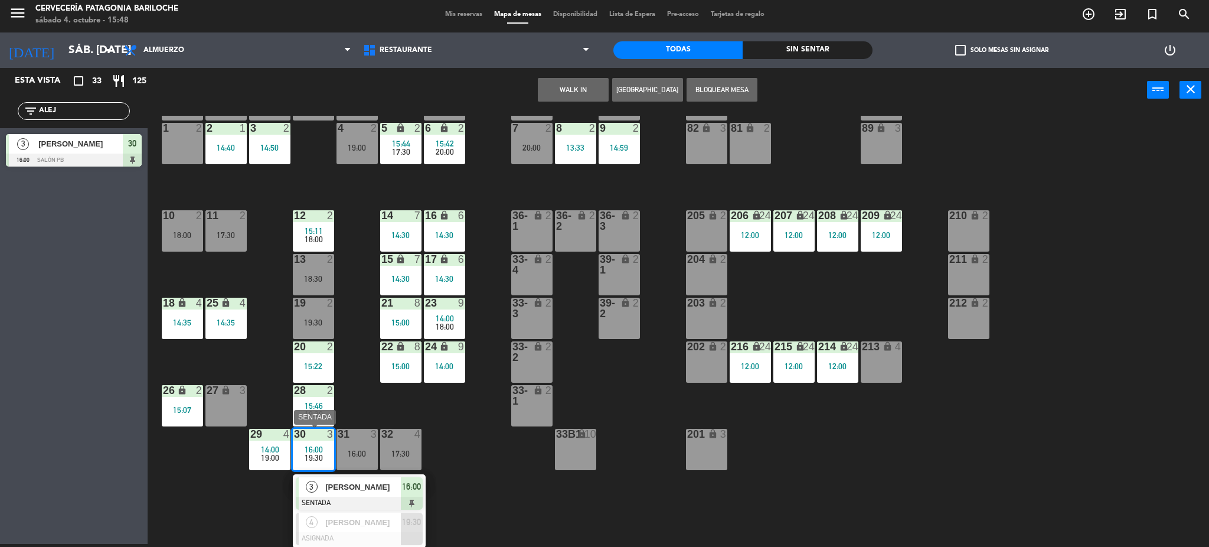
click at [358, 486] on span "[PERSON_NAME]" at bounding box center [363, 487] width 76 height 12
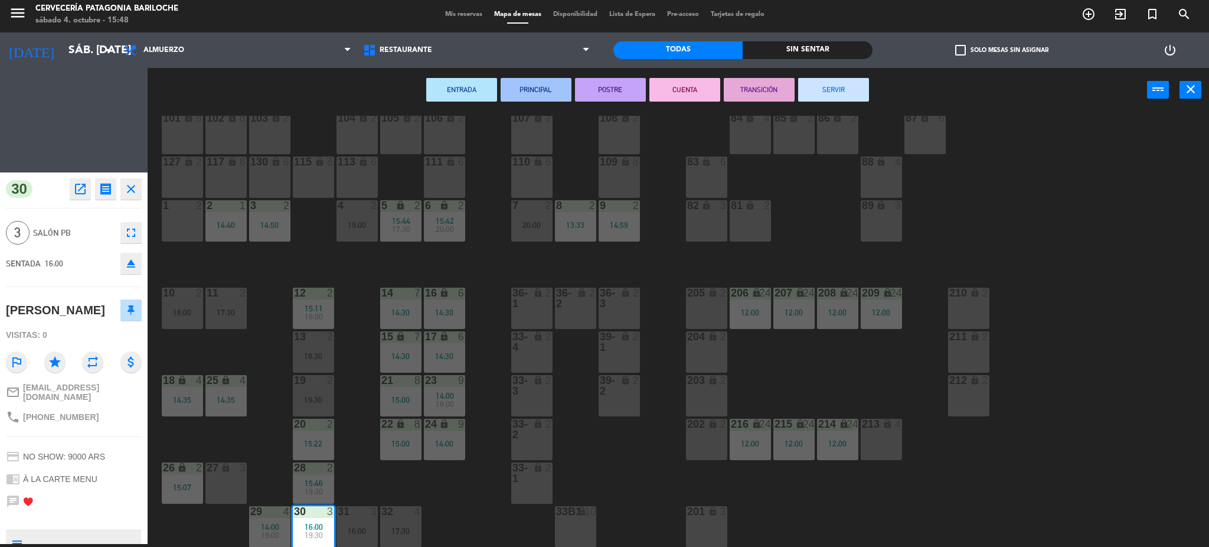
scroll to position [24, 0]
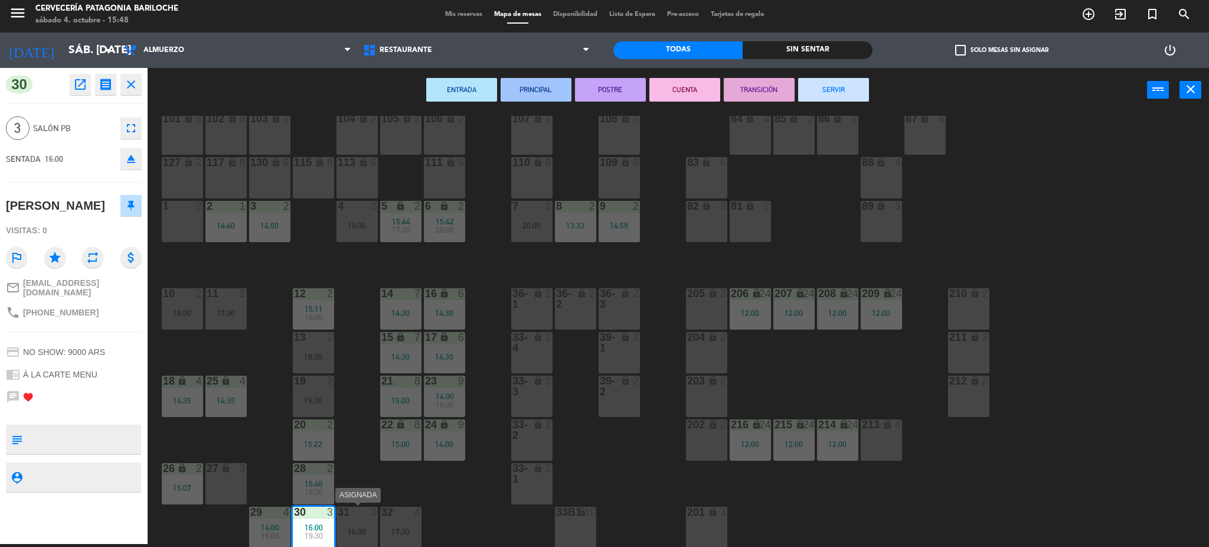
click at [355, 521] on div "31 3 16:00" at bounding box center [356, 526] width 41 height 41
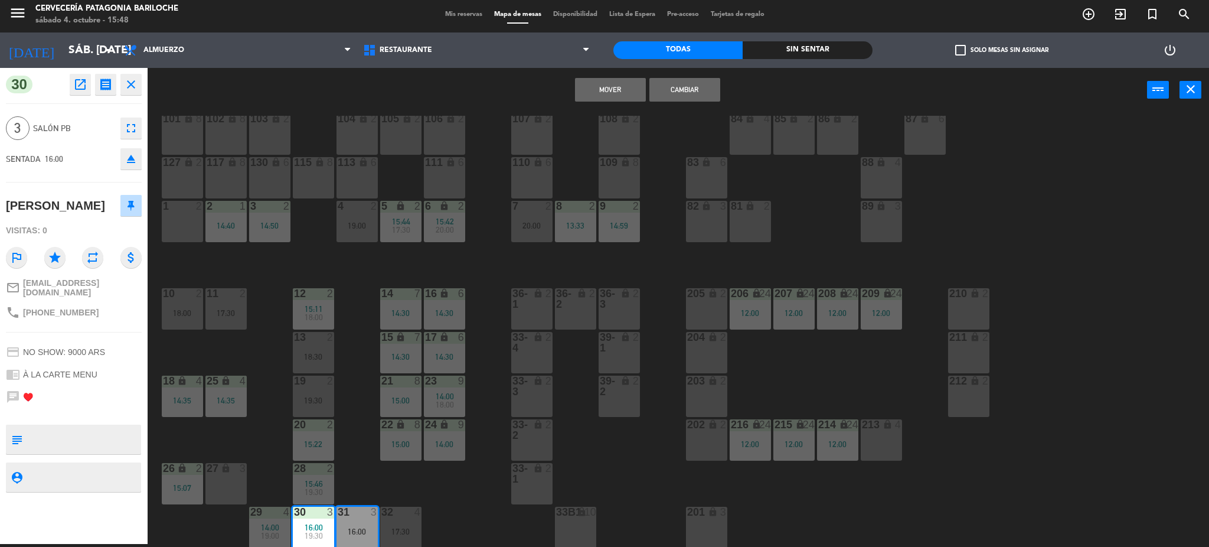
click at [674, 92] on button "Cambiar" at bounding box center [684, 90] width 71 height 24
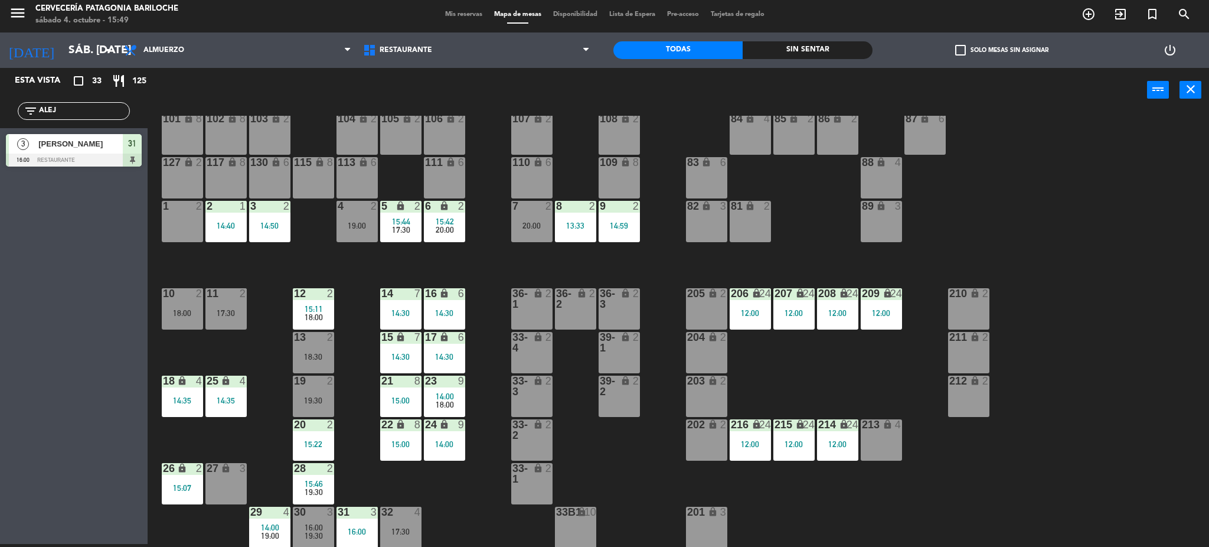
click at [238, 307] on div "11 2 17:30" at bounding box center [225, 308] width 41 height 41
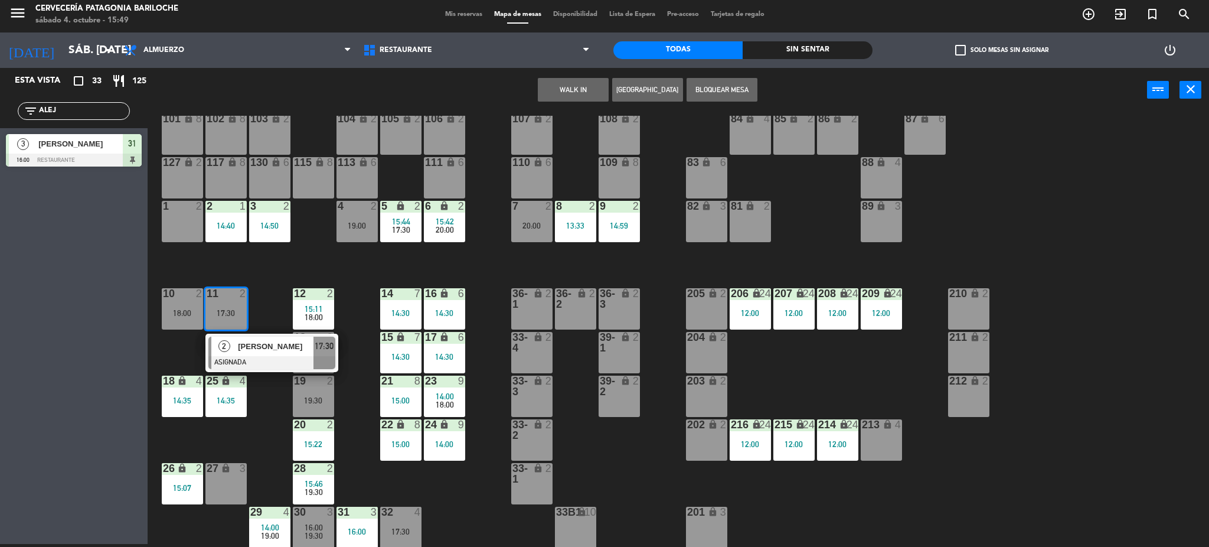
click at [257, 351] on span "[PERSON_NAME]" at bounding box center [276, 346] width 76 height 12
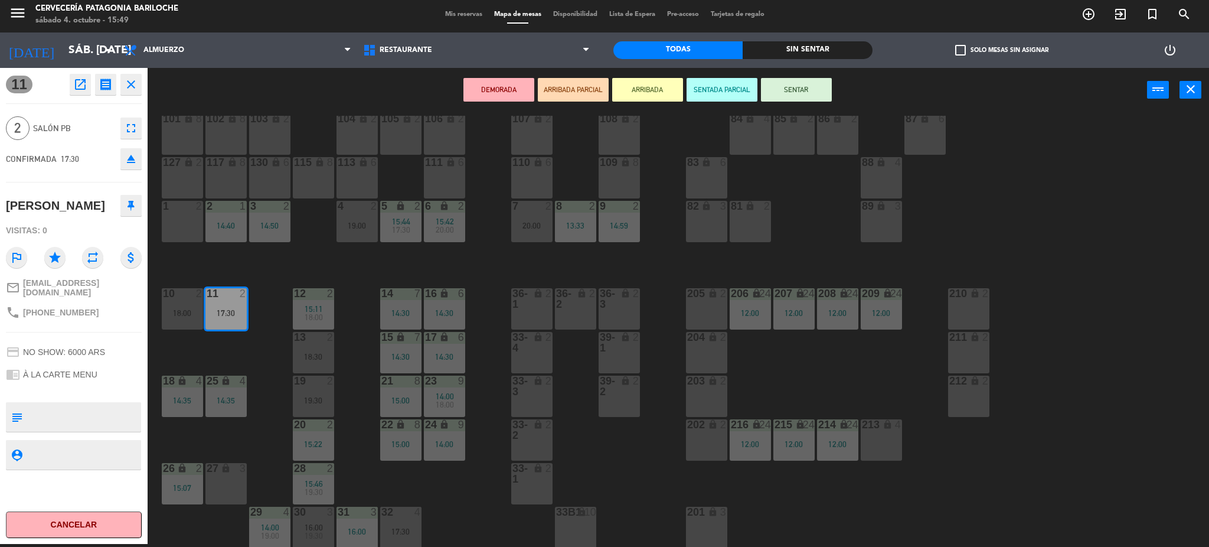
click at [362, 228] on div "19:00" at bounding box center [356, 225] width 41 height 8
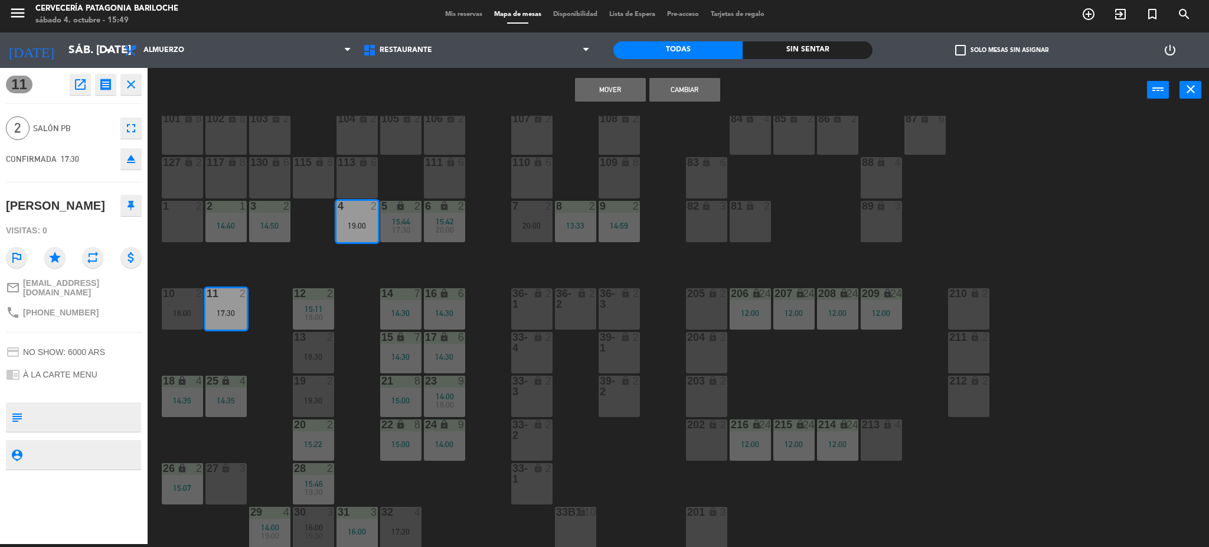
click at [347, 274] on div "101 lock 8 102 lock 8 104 lock 2 105 lock 2 106 lock 2 103 lock 2 107 lock 2 10…" at bounding box center [684, 332] width 1050 height 432
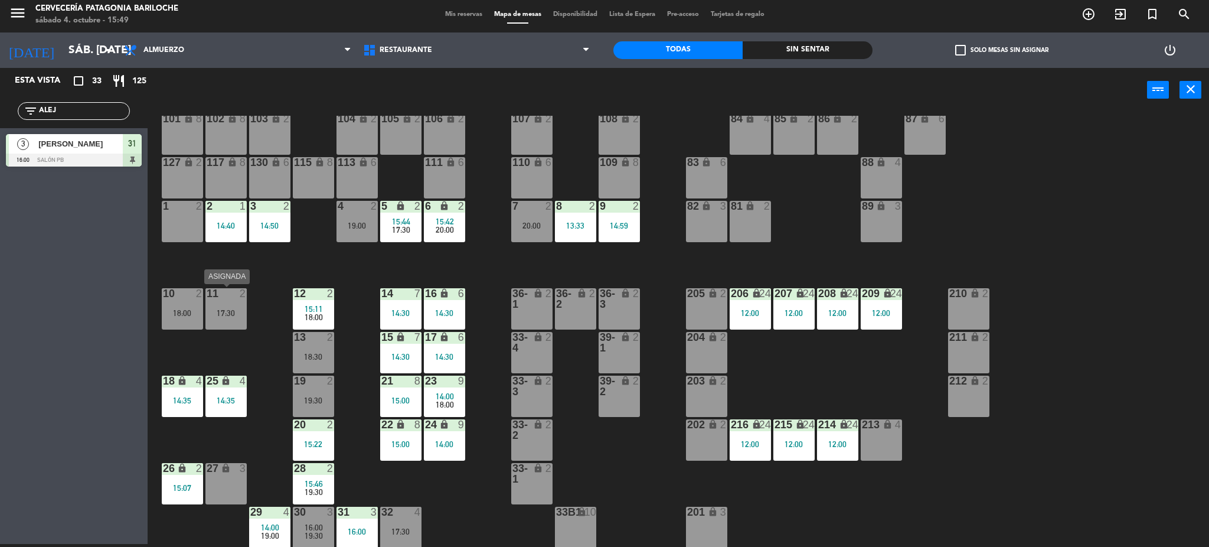
click at [232, 312] on div "17:30" at bounding box center [225, 313] width 41 height 8
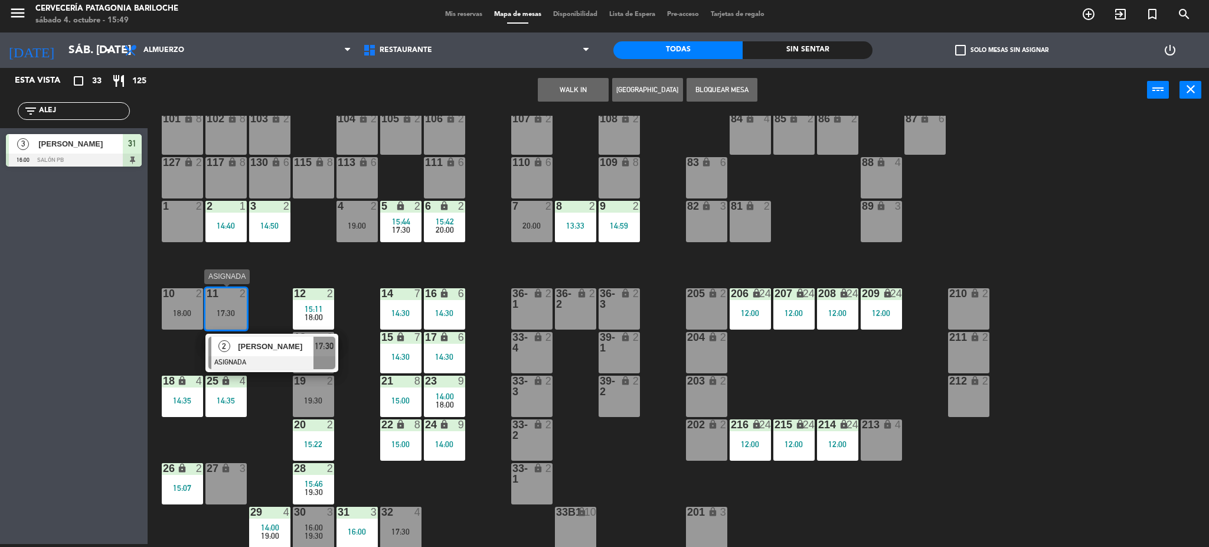
click at [255, 348] on span "[PERSON_NAME]" at bounding box center [276, 346] width 76 height 12
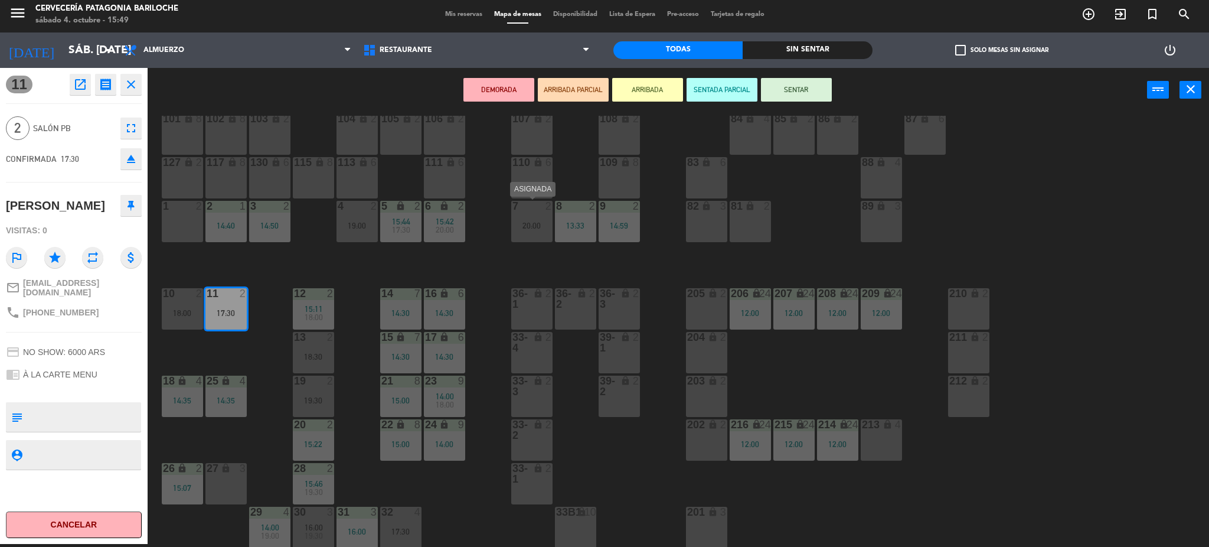
click at [515, 218] on div "7 2 20:00" at bounding box center [531, 221] width 41 height 41
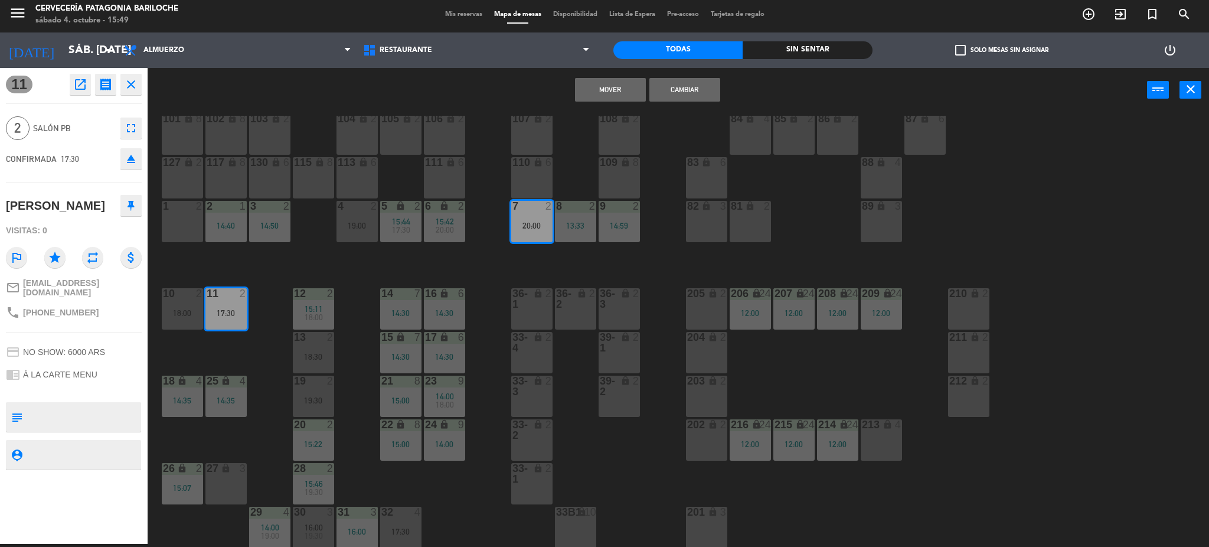
click at [620, 92] on button "Mover" at bounding box center [610, 90] width 71 height 24
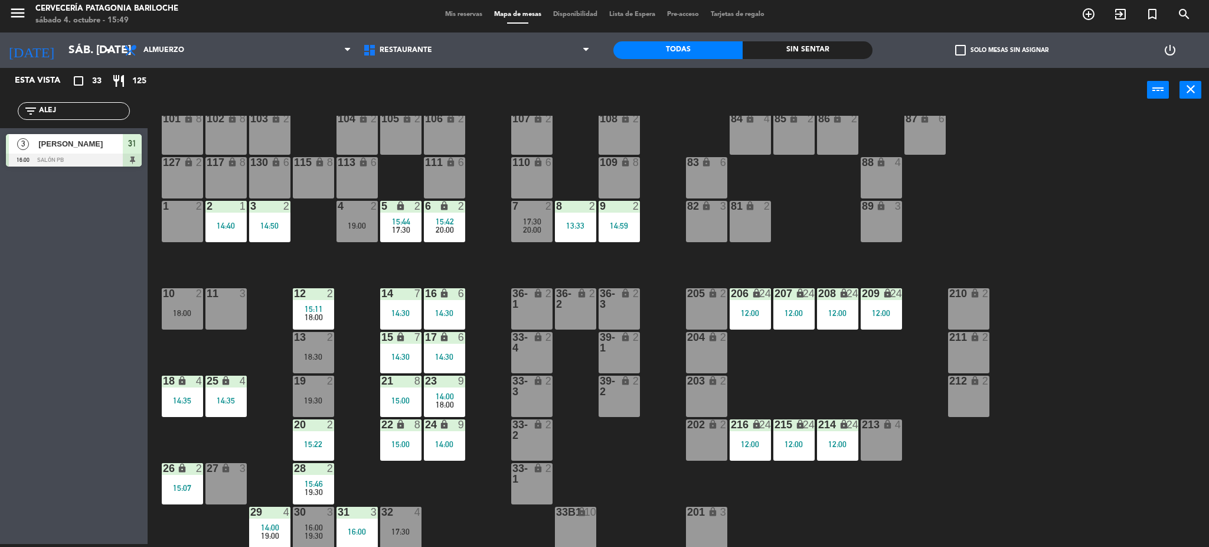
click at [321, 350] on div "13 2 18:30" at bounding box center [313, 352] width 41 height 41
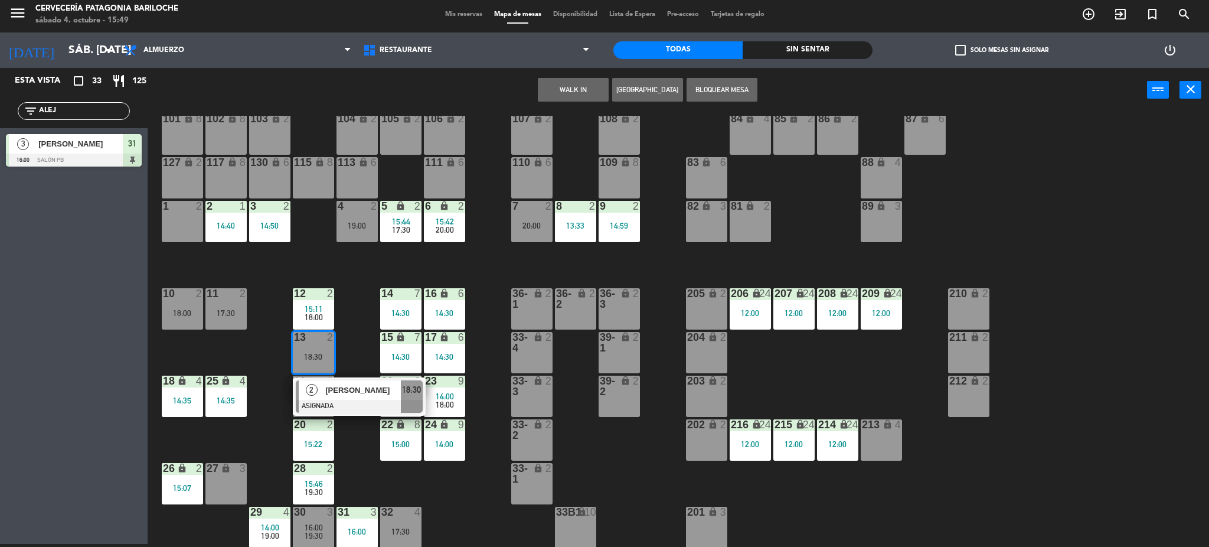
click at [253, 343] on div "101 lock 8 102 lock 8 104 lock 2 105 lock 2 106 lock 2 103 lock 2 107 lock 2 10…" at bounding box center [684, 332] width 1050 height 432
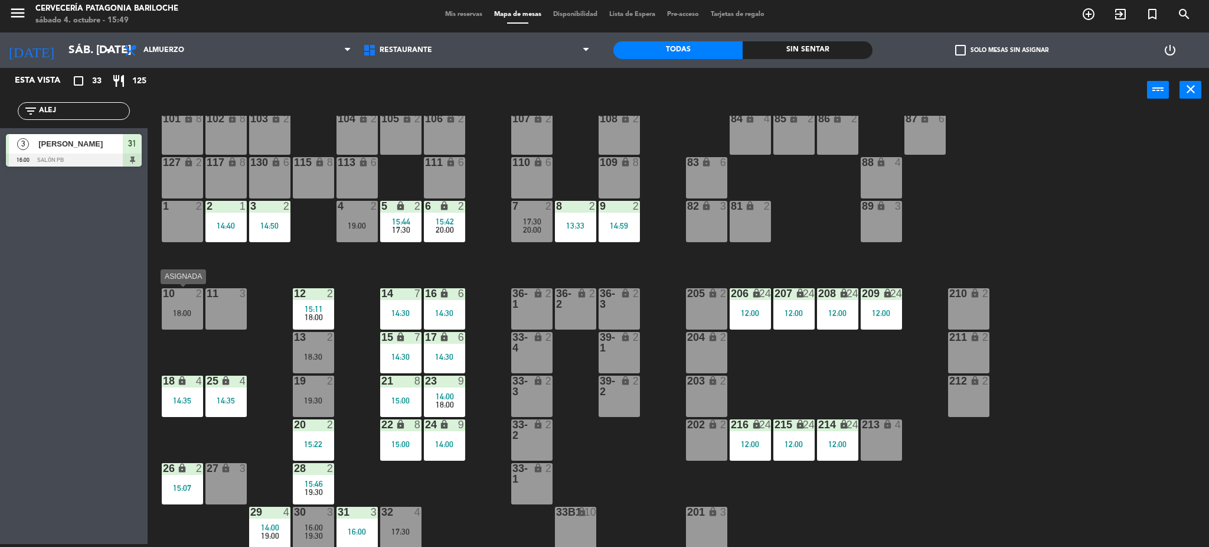
click at [191, 313] on div "18:00" at bounding box center [182, 313] width 41 height 8
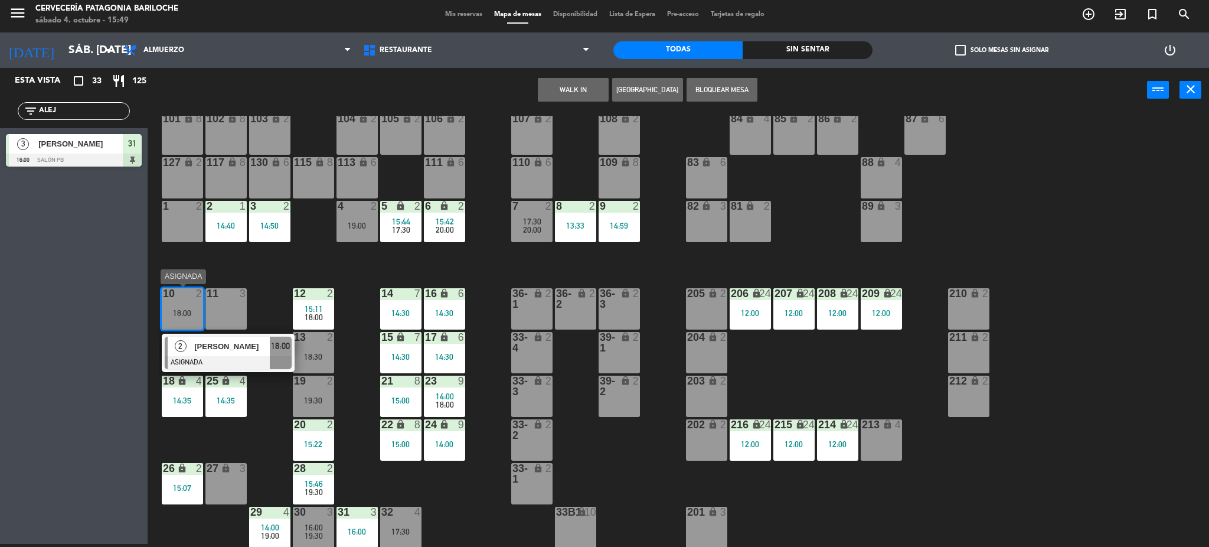
click at [223, 345] on span "[PERSON_NAME]" at bounding box center [232, 346] width 76 height 12
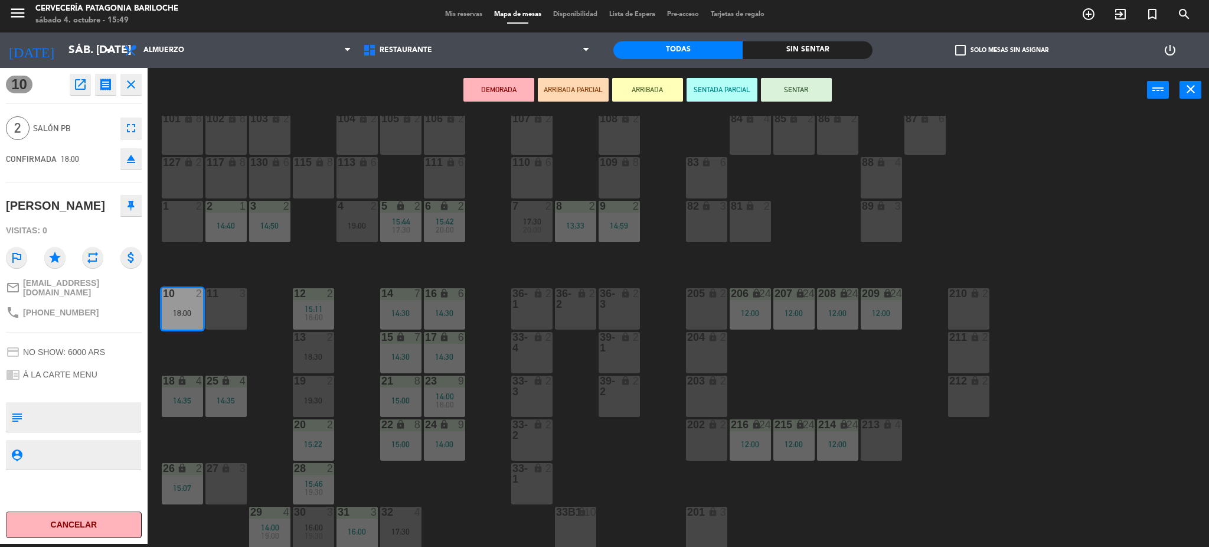
click at [189, 232] on div "1 2" at bounding box center [182, 221] width 41 height 41
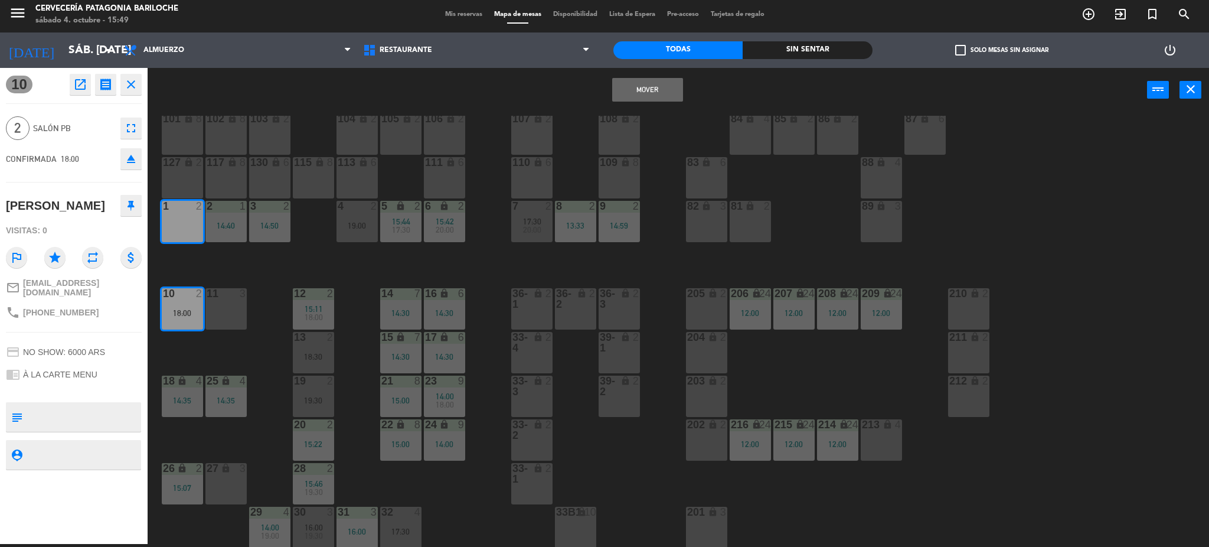
click at [625, 93] on button "Mover" at bounding box center [647, 90] width 71 height 24
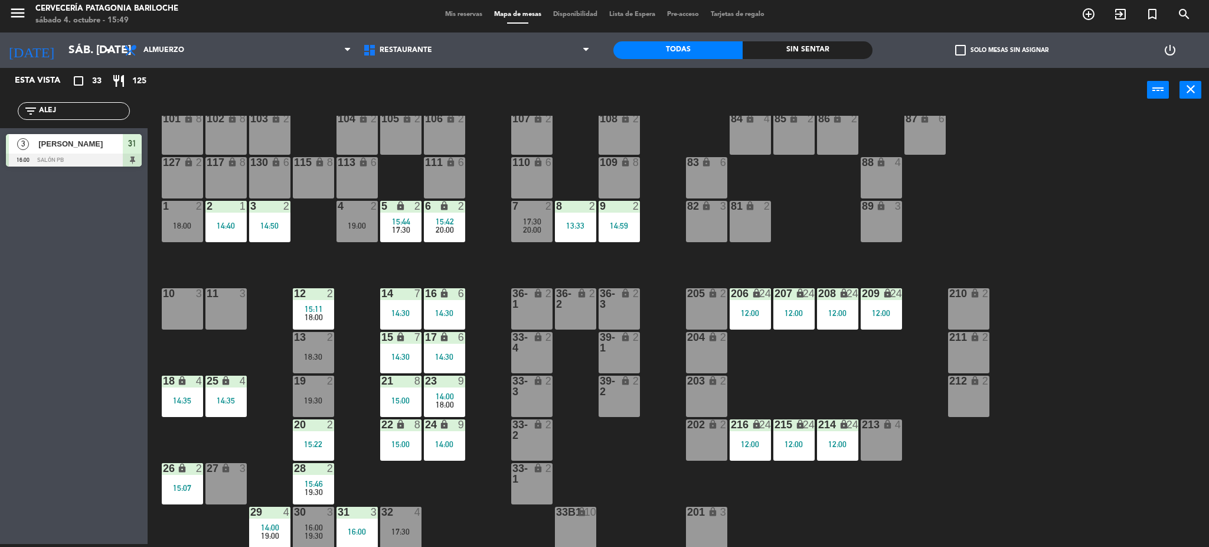
click at [310, 401] on div "19:30" at bounding box center [313, 400] width 41 height 8
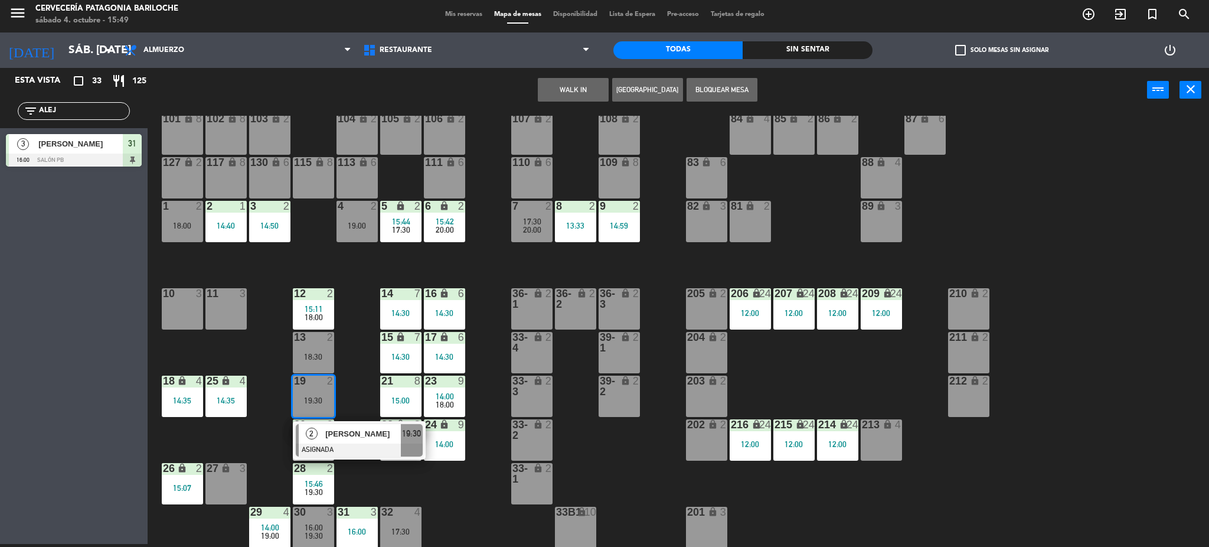
click at [325, 430] on span "[PERSON_NAME]" at bounding box center [363, 433] width 76 height 12
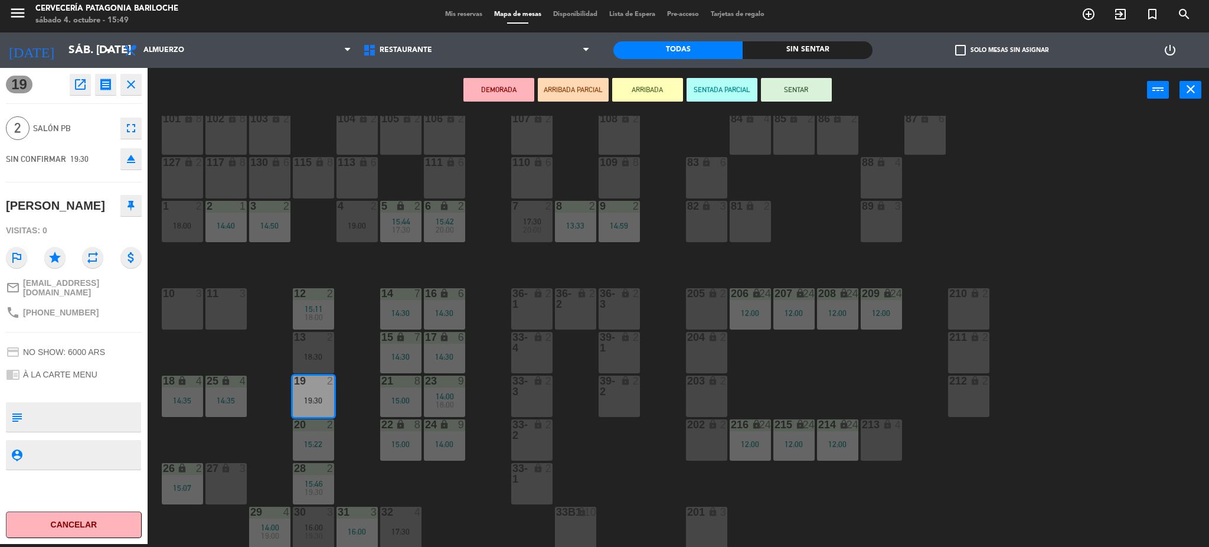
click at [266, 227] on div "14:50" at bounding box center [269, 225] width 41 height 8
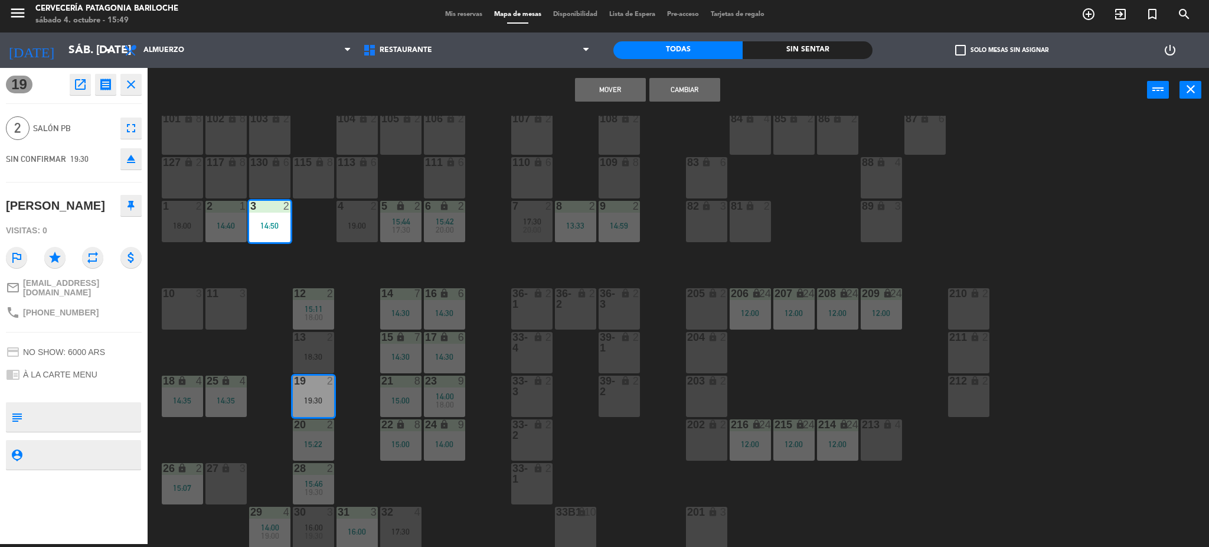
click at [628, 90] on button "Mover" at bounding box center [610, 90] width 71 height 24
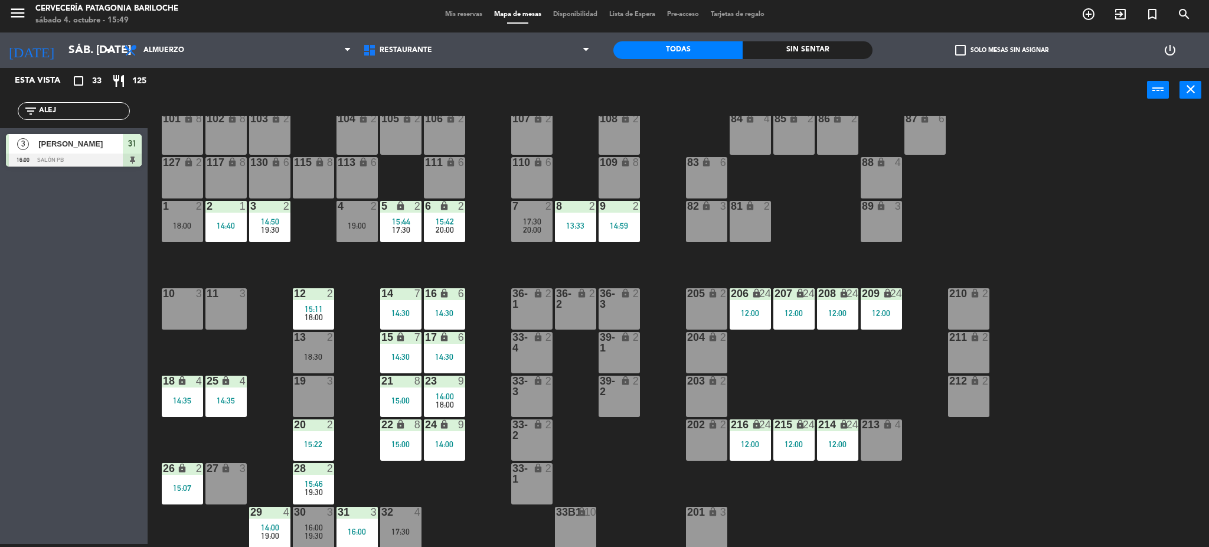
click at [317, 489] on span "19:30" at bounding box center [314, 491] width 18 height 9
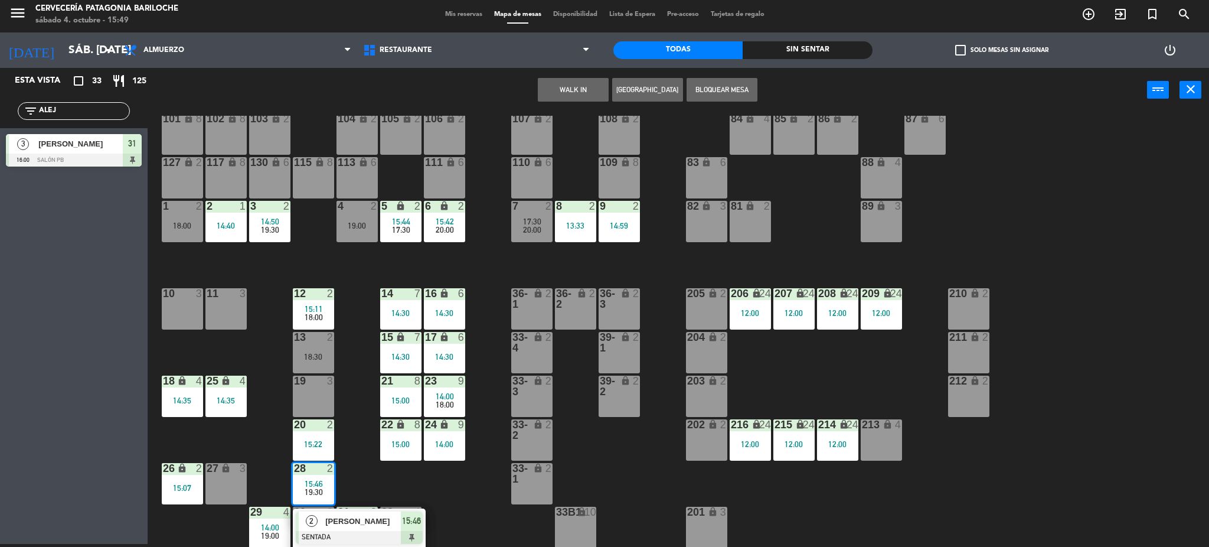
scroll to position [58, 0]
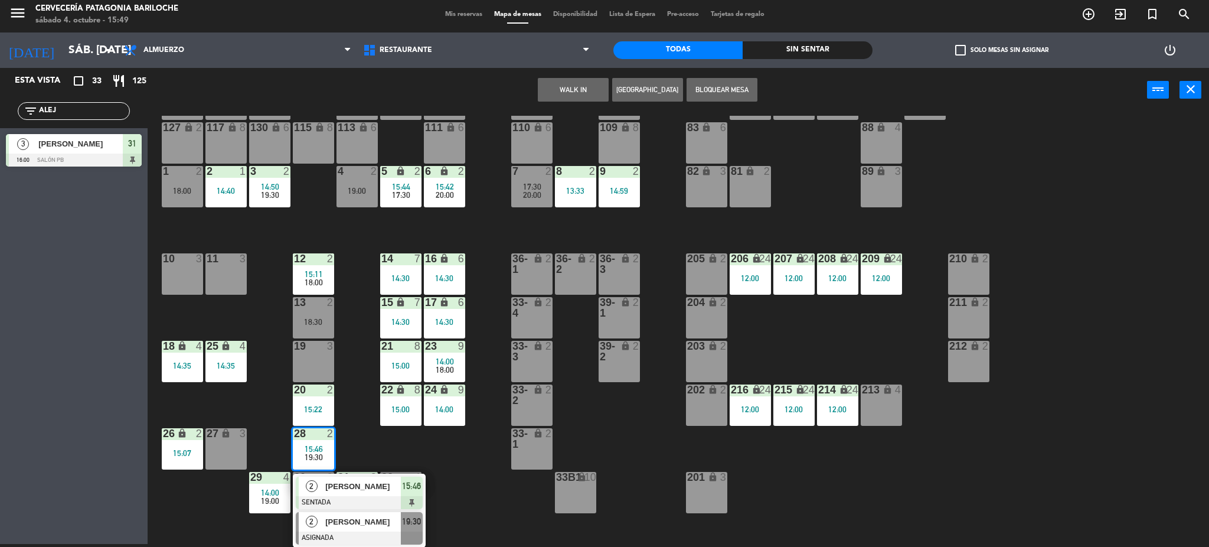
click at [366, 522] on span "[PERSON_NAME]" at bounding box center [363, 521] width 76 height 12
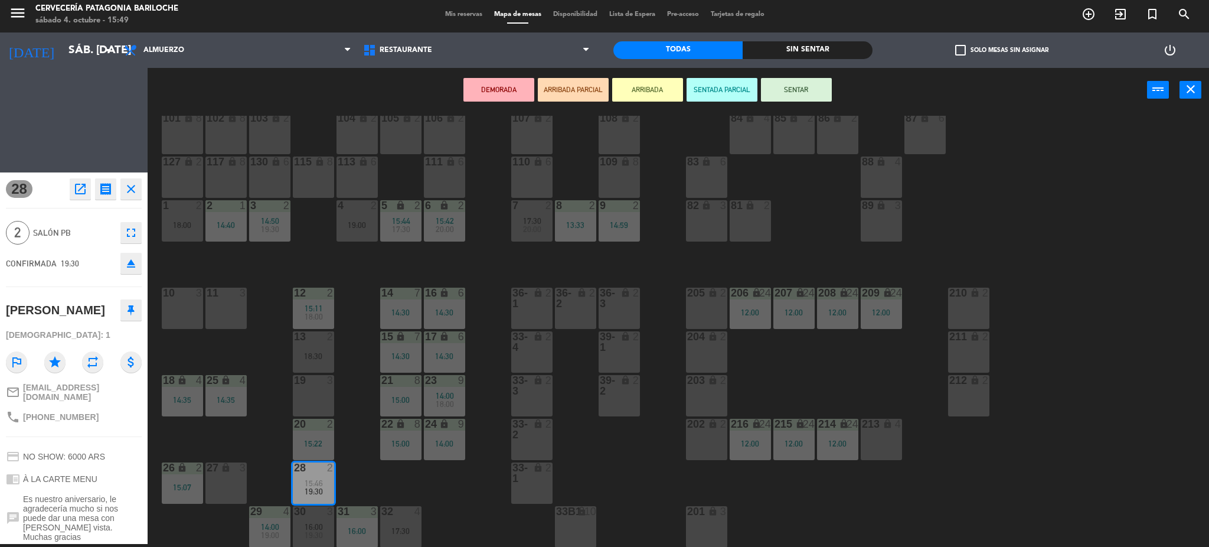
scroll to position [24, 0]
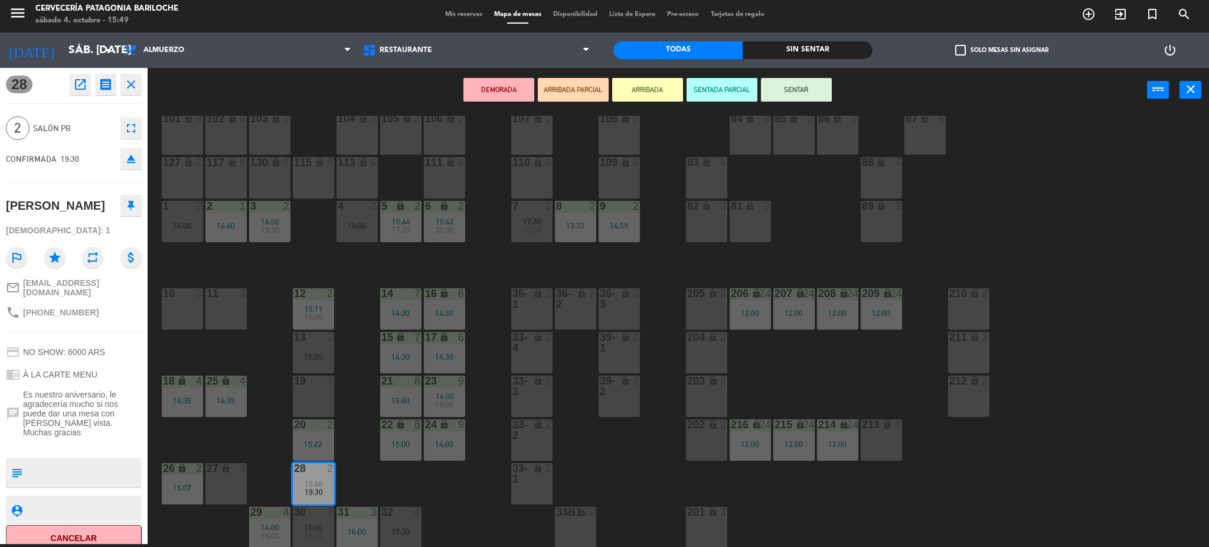
click at [234, 222] on div "14:40" at bounding box center [225, 225] width 41 height 8
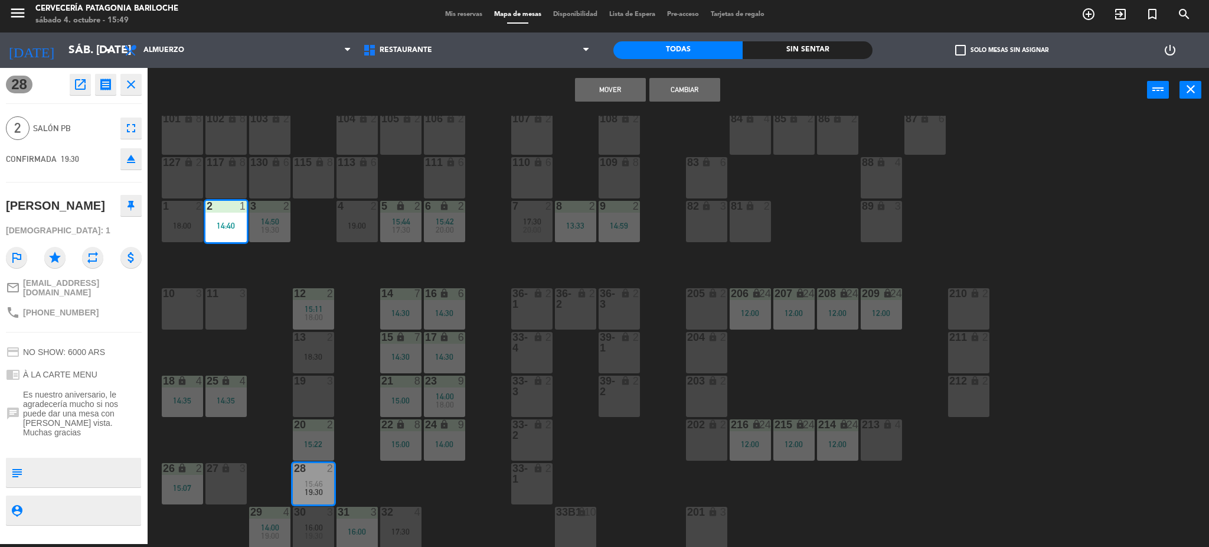
click at [610, 89] on button "Mover" at bounding box center [610, 90] width 71 height 24
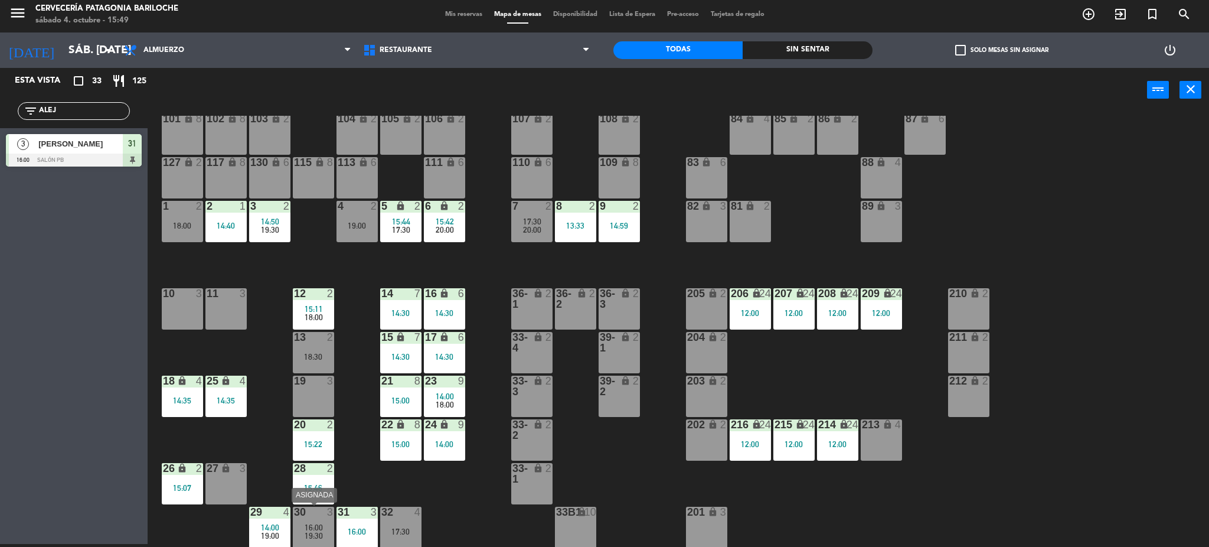
click at [316, 513] on div at bounding box center [312, 511] width 19 height 11
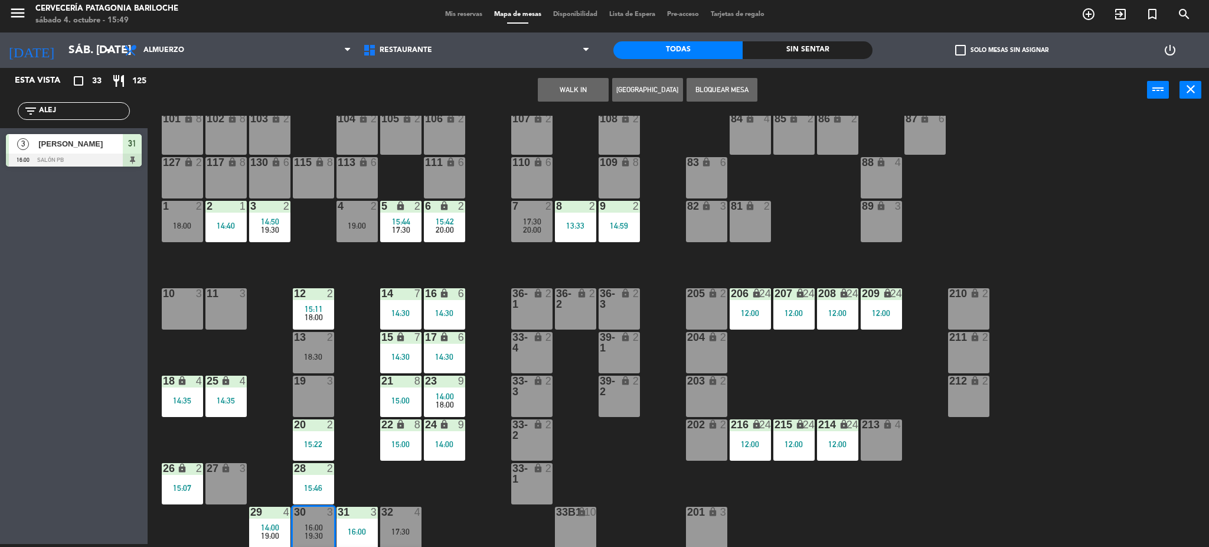
scroll to position [102, 0]
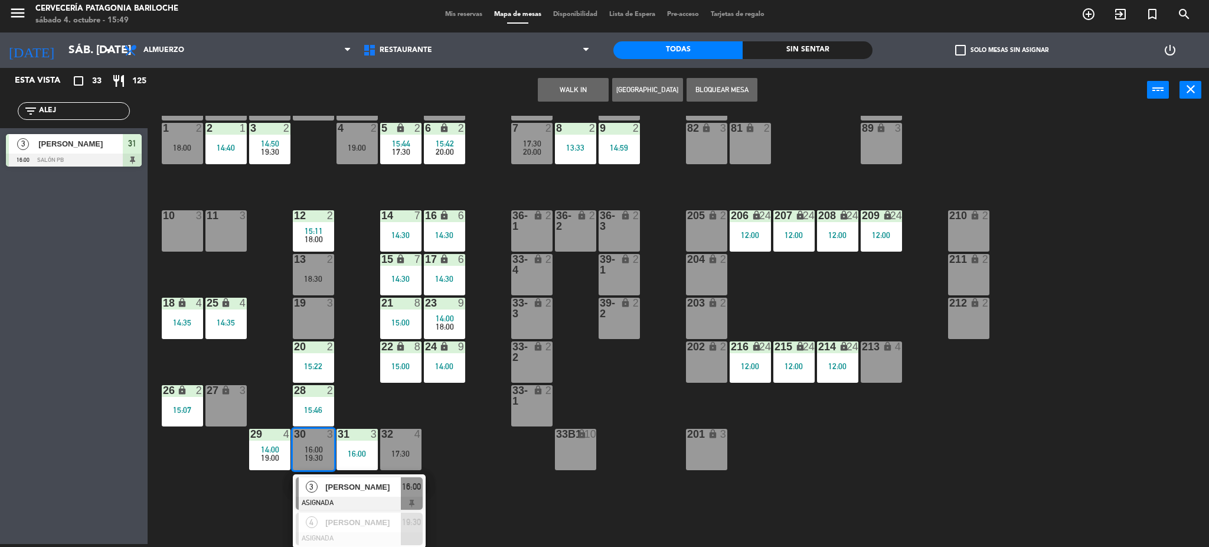
click at [466, 484] on div "101 lock 8 102 lock 8 104 lock 2 105 lock 2 106 lock 2 103 lock 2 107 lock 2 10…" at bounding box center [684, 332] width 1050 height 432
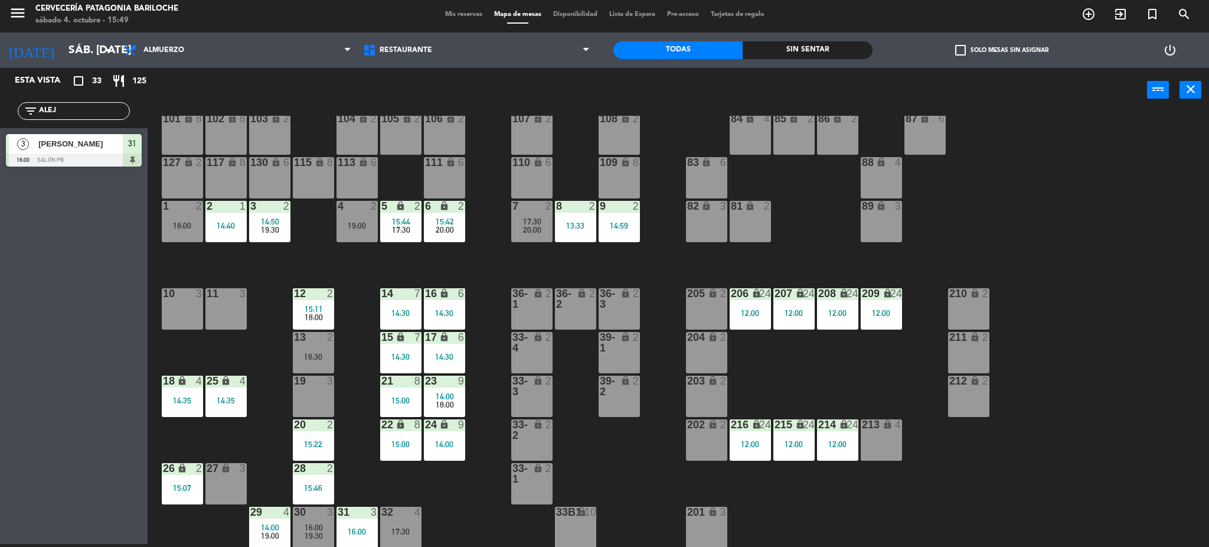
click at [261, 532] on span "19:00" at bounding box center [270, 535] width 18 height 9
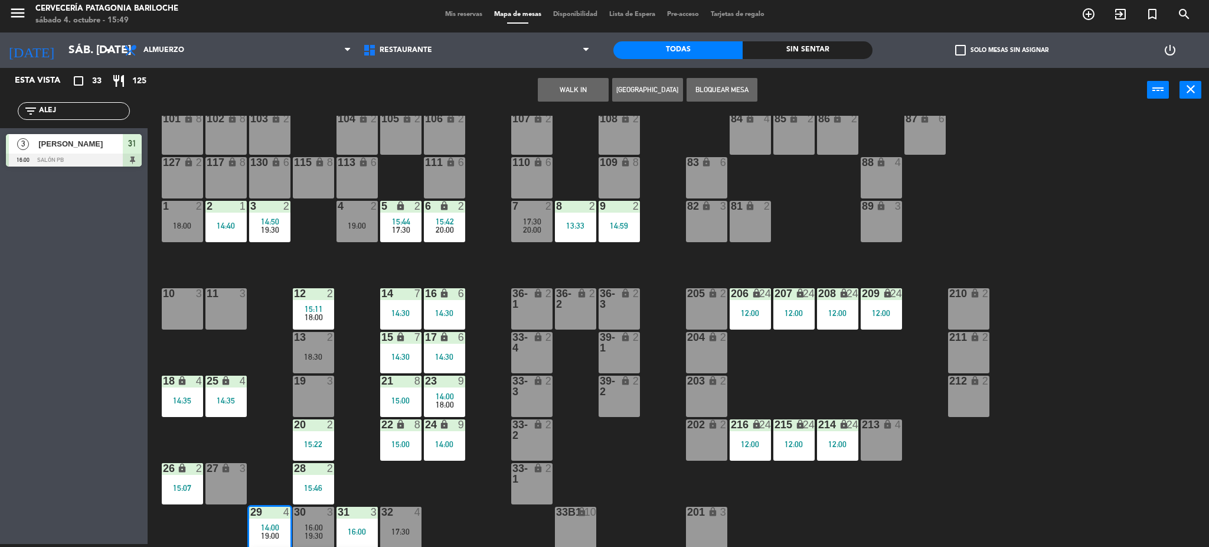
scroll to position [102, 0]
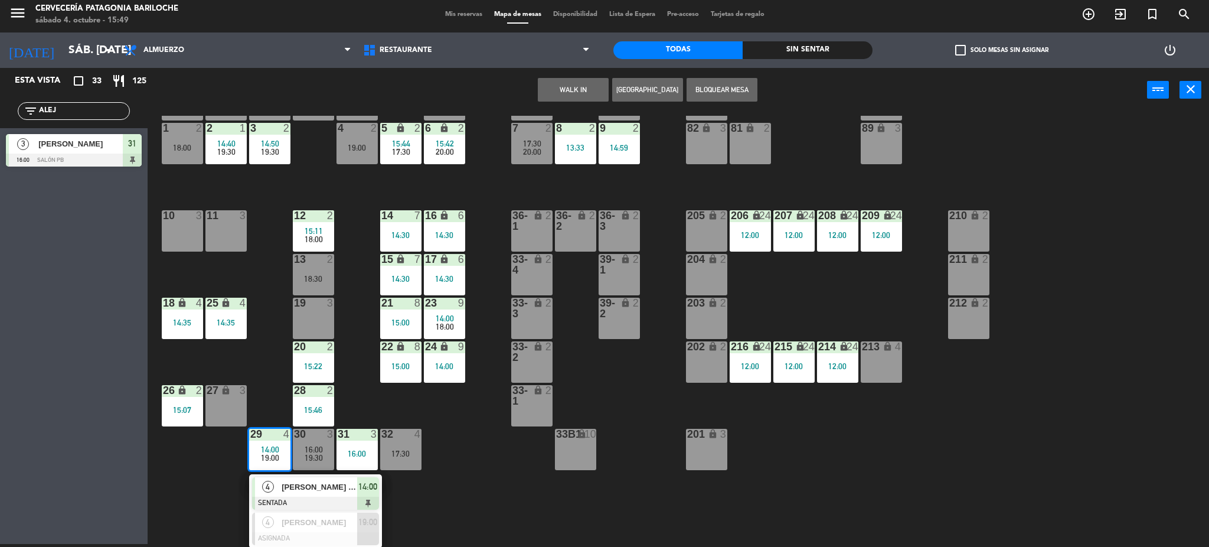
click at [447, 499] on div "101 lock 8 102 lock 8 104 lock 2 105 lock 2 106 lock 2 103 lock 2 107 lock 2 10…" at bounding box center [684, 332] width 1050 height 432
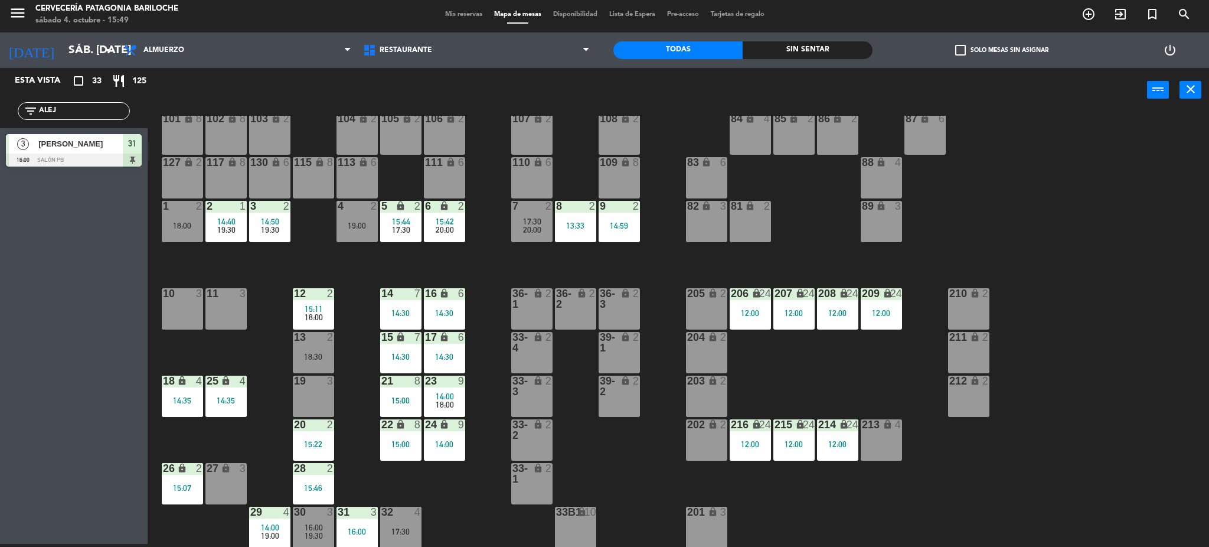
click at [325, 313] on div "18:00" at bounding box center [313, 317] width 41 height 8
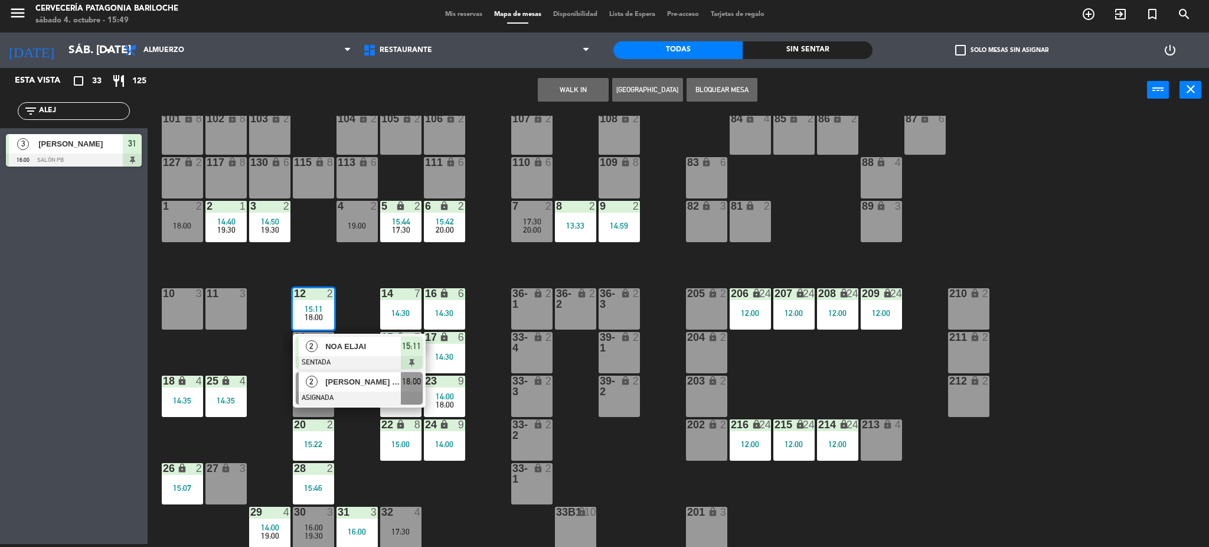
click at [323, 377] on div "2" at bounding box center [311, 381] width 25 height 19
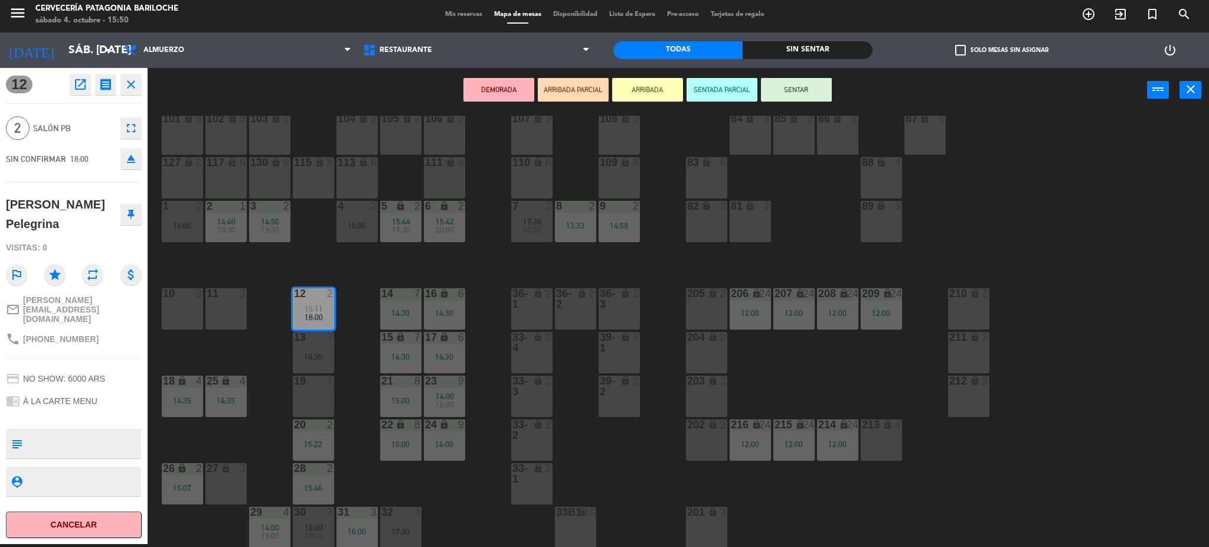
click at [380, 256] on div "101 lock 8 102 lock 8 104 lock 2 105 lock 2 106 lock 2 103 lock 2 107 lock 2 10…" at bounding box center [684, 332] width 1050 height 432
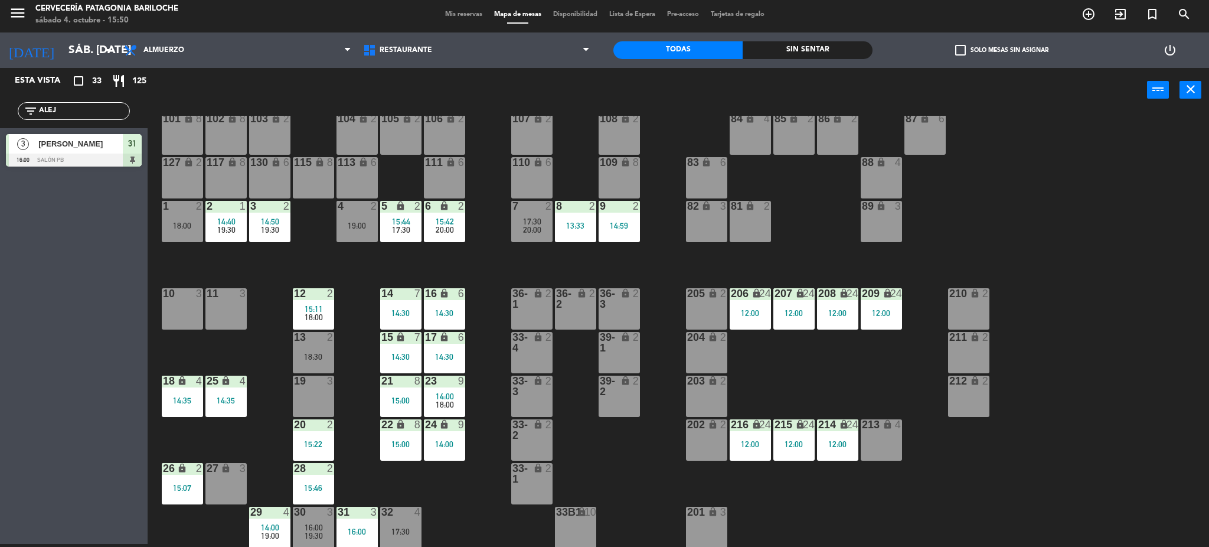
click at [323, 308] on div "15:11" at bounding box center [313, 309] width 41 height 8
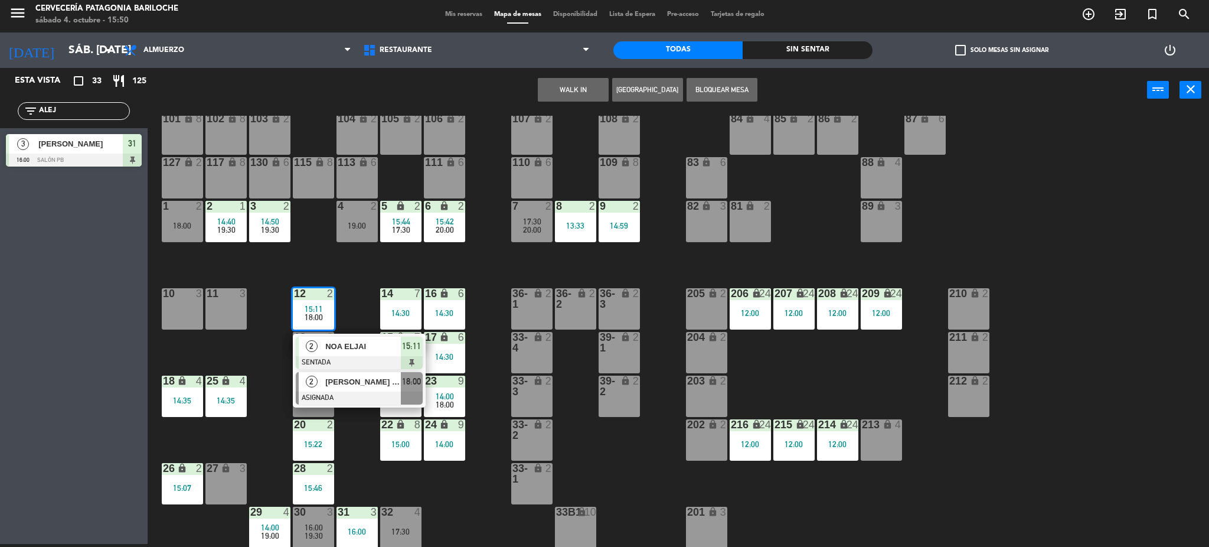
click at [338, 383] on span "[PERSON_NAME] Pelegrina" at bounding box center [363, 381] width 76 height 12
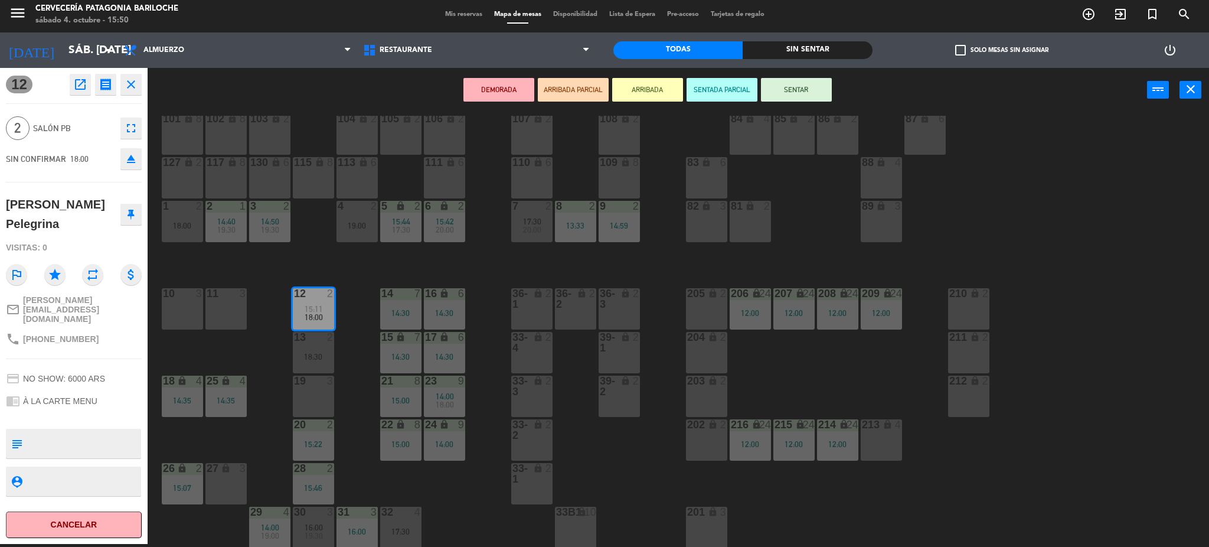
click at [589, 225] on div "13:33" at bounding box center [575, 225] width 41 height 8
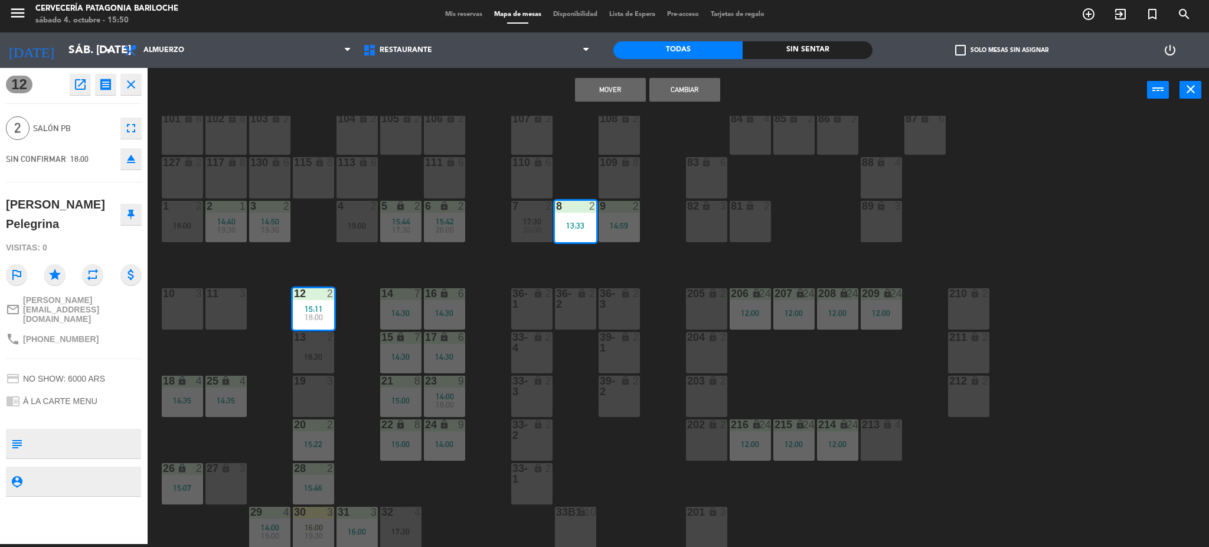
click at [619, 87] on button "Mover" at bounding box center [610, 90] width 71 height 24
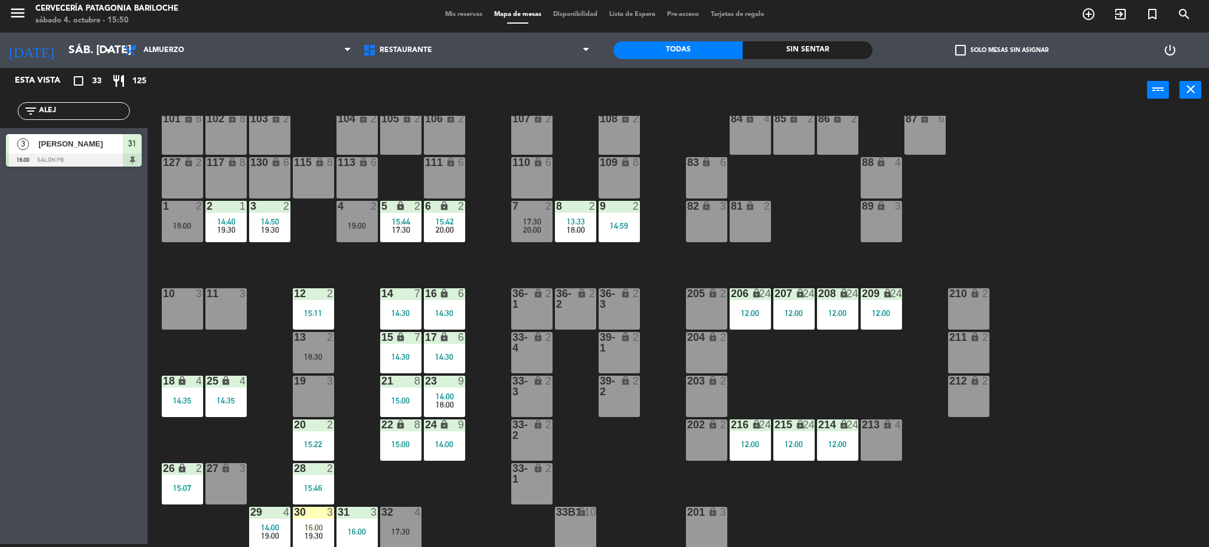
click at [74, 117] on div "filter_list ALEJ" at bounding box center [74, 111] width 112 height 18
click at [80, 109] on input "ALEJ" at bounding box center [83, 110] width 91 height 13
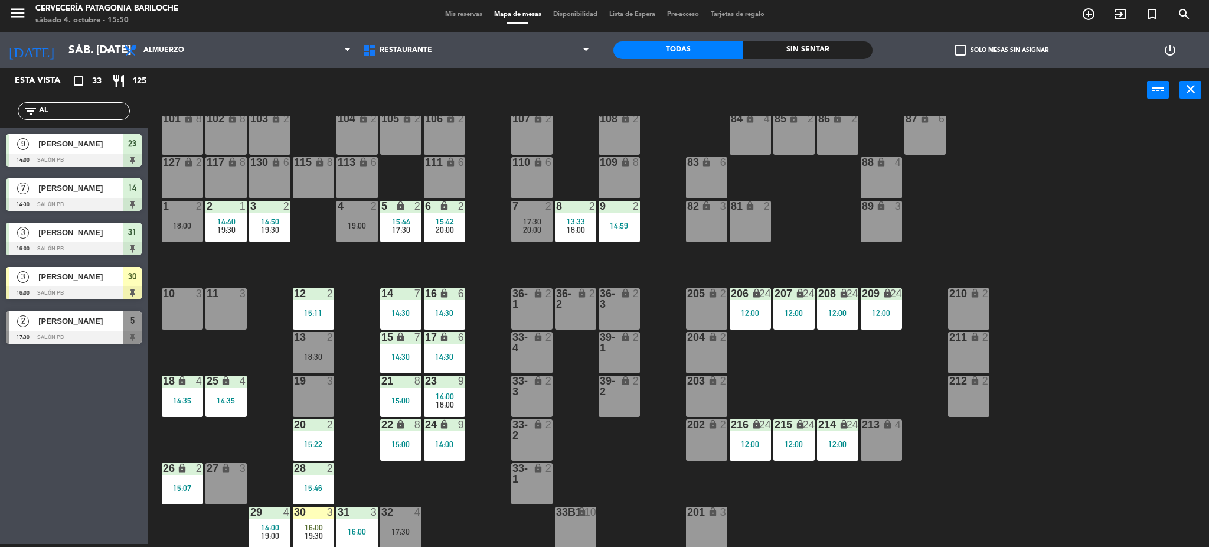
type input "A"
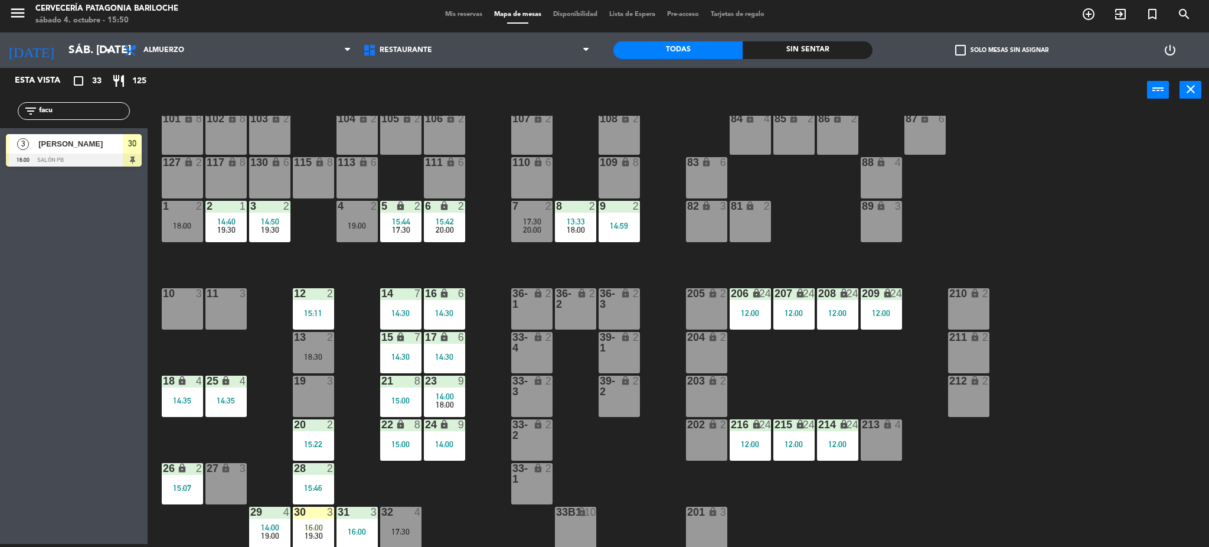
type input "facu"
click at [22, 222] on div "Esta vista crop_square 33 restaurant 125 filter_list facu 3 [PERSON_NAME] 16:00…" at bounding box center [74, 306] width 148 height 476
click at [39, 148] on span "[PERSON_NAME]" at bounding box center [80, 144] width 84 height 12
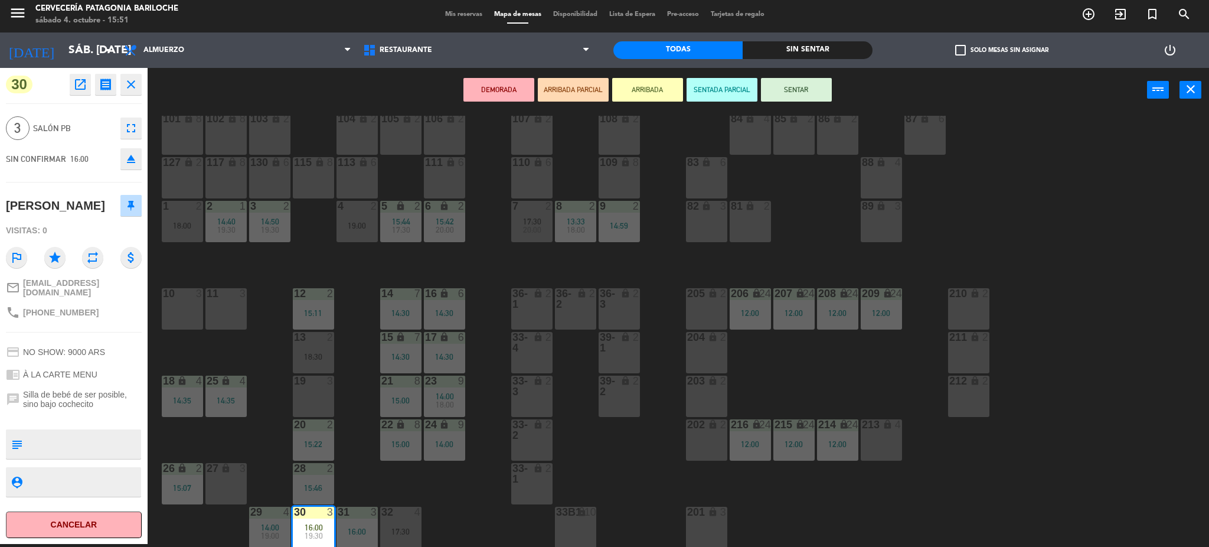
click at [463, 511] on div "101 lock 8 102 lock 8 104 lock 2 105 lock 2 106 lock 2 103 lock 2 107 lock 2 10…" at bounding box center [684, 332] width 1050 height 432
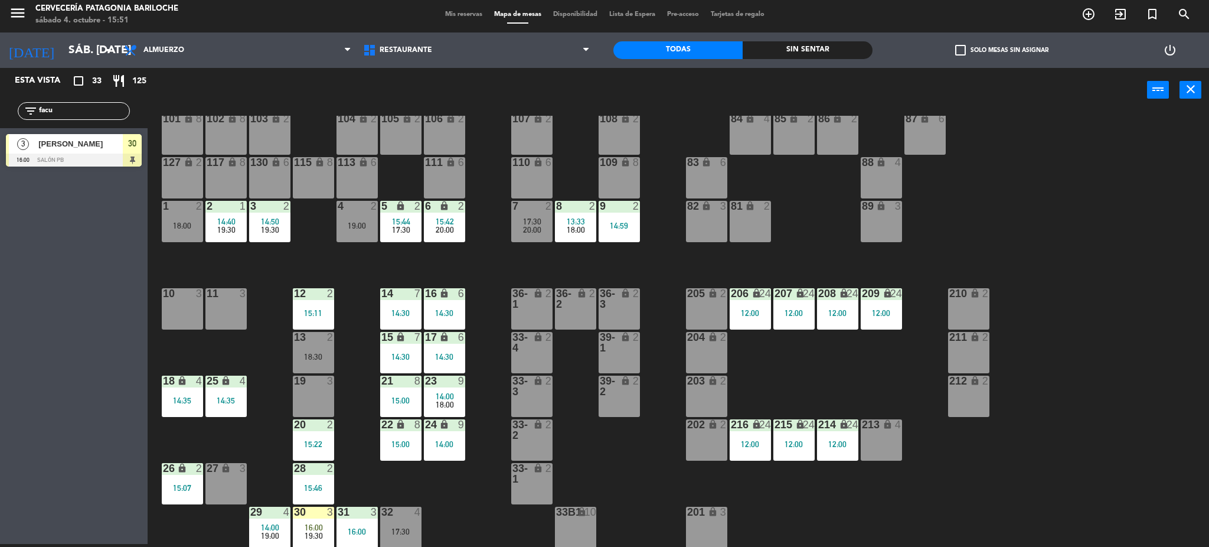
click at [321, 518] on div "30 3 16:00 19:30" at bounding box center [313, 526] width 41 height 41
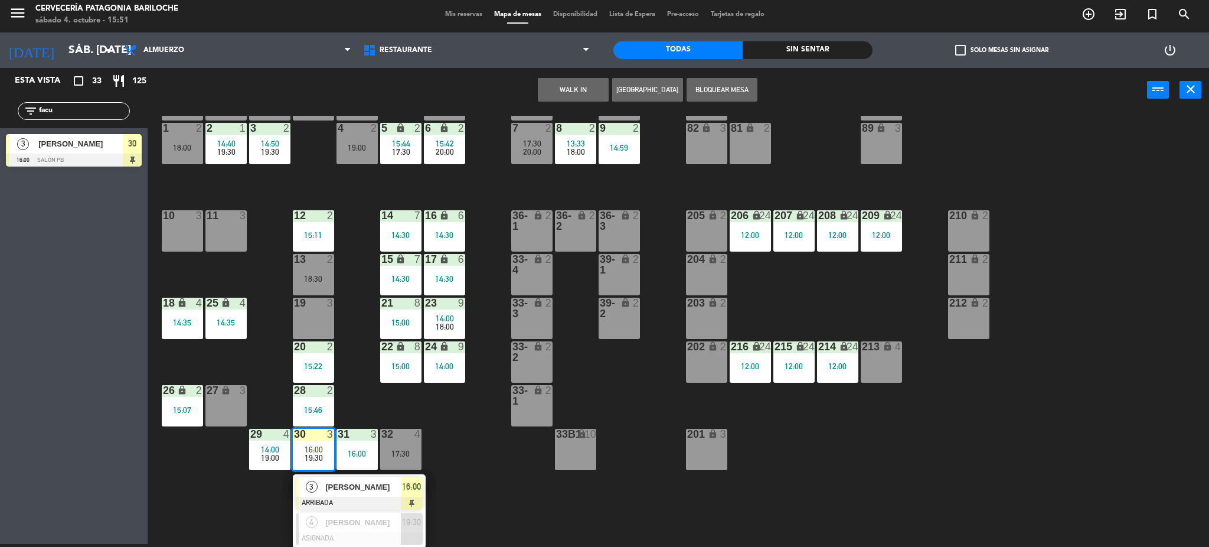
click at [355, 491] on span "[PERSON_NAME]" at bounding box center [363, 487] width 76 height 12
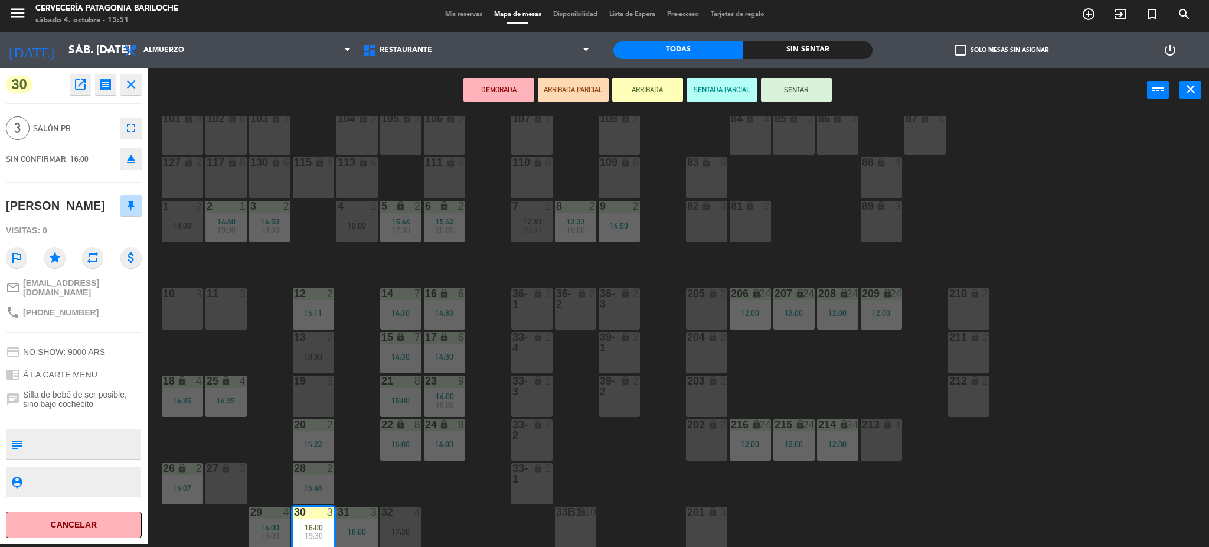
click at [185, 306] on div "10 3" at bounding box center [182, 308] width 41 height 41
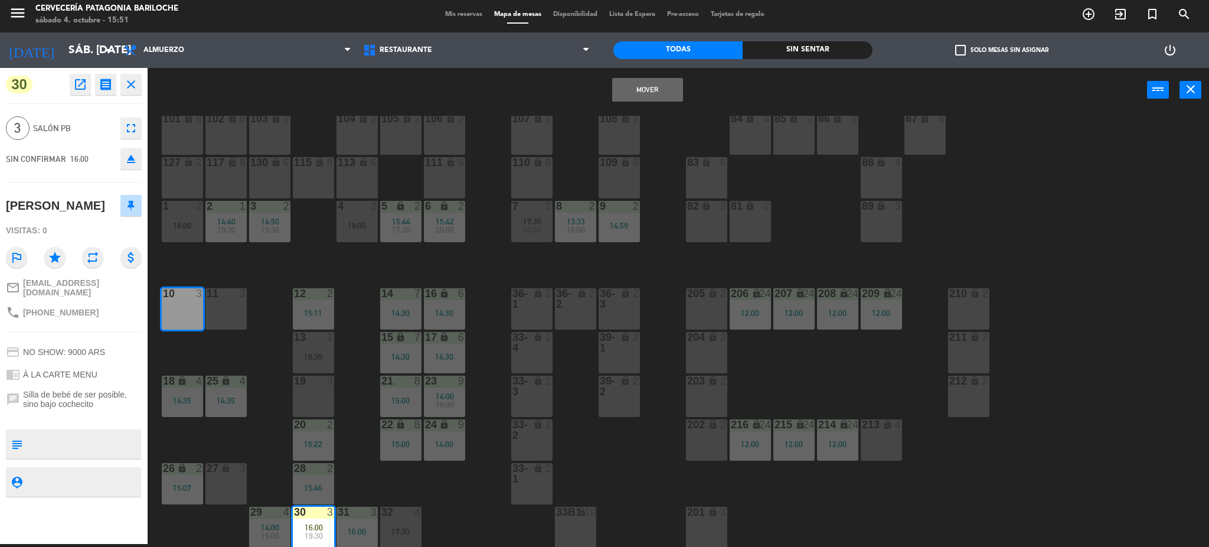
click at [628, 87] on button "Mover" at bounding box center [647, 90] width 71 height 24
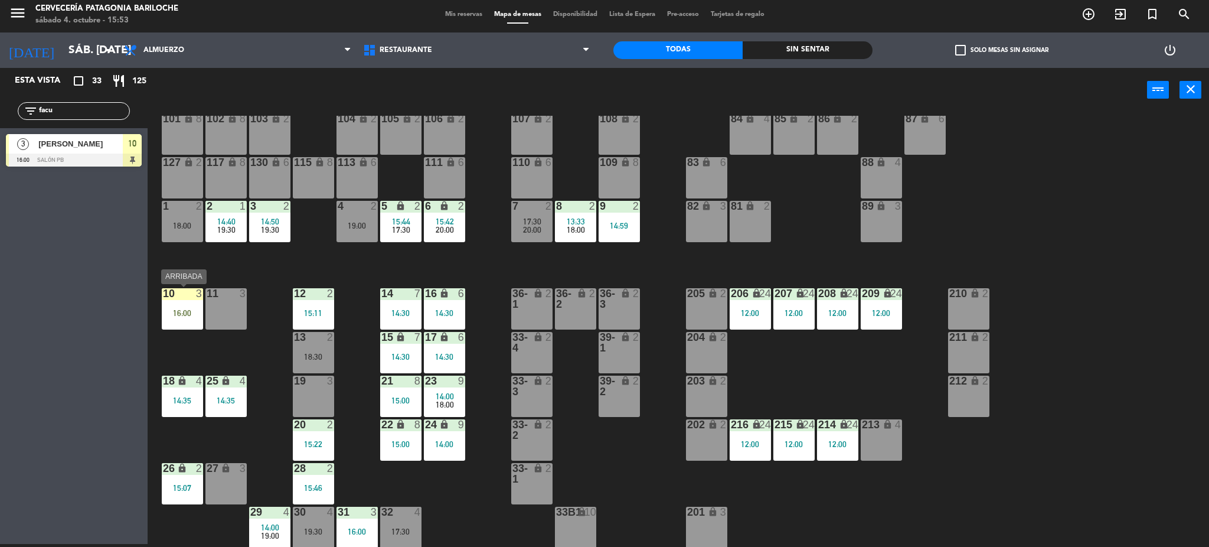
click at [176, 309] on div "16:00" at bounding box center [182, 313] width 41 height 8
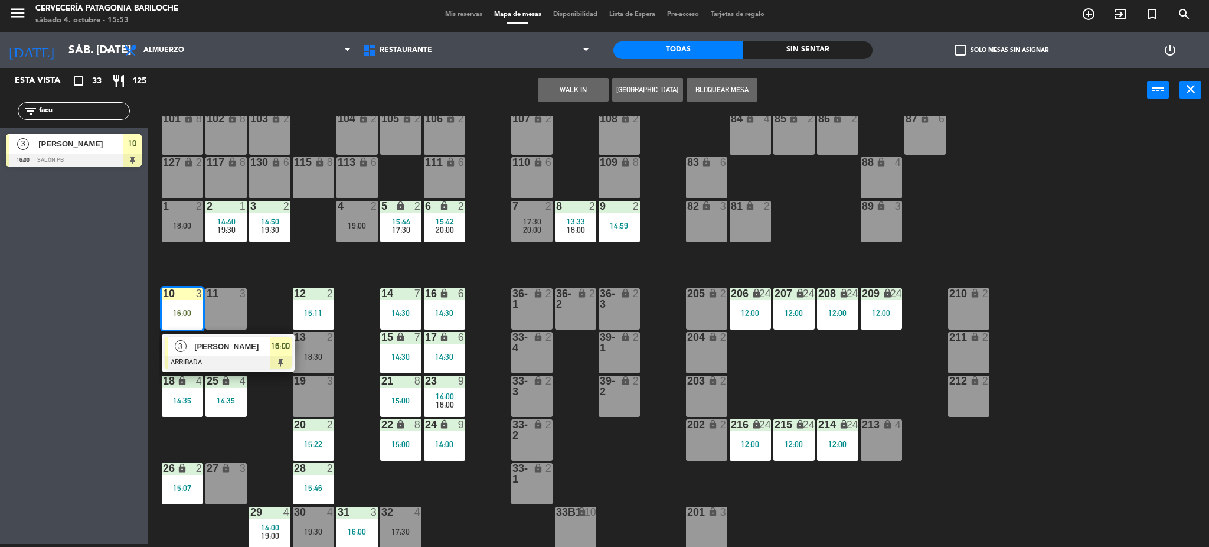
click at [243, 340] on span "[PERSON_NAME]" at bounding box center [232, 346] width 76 height 12
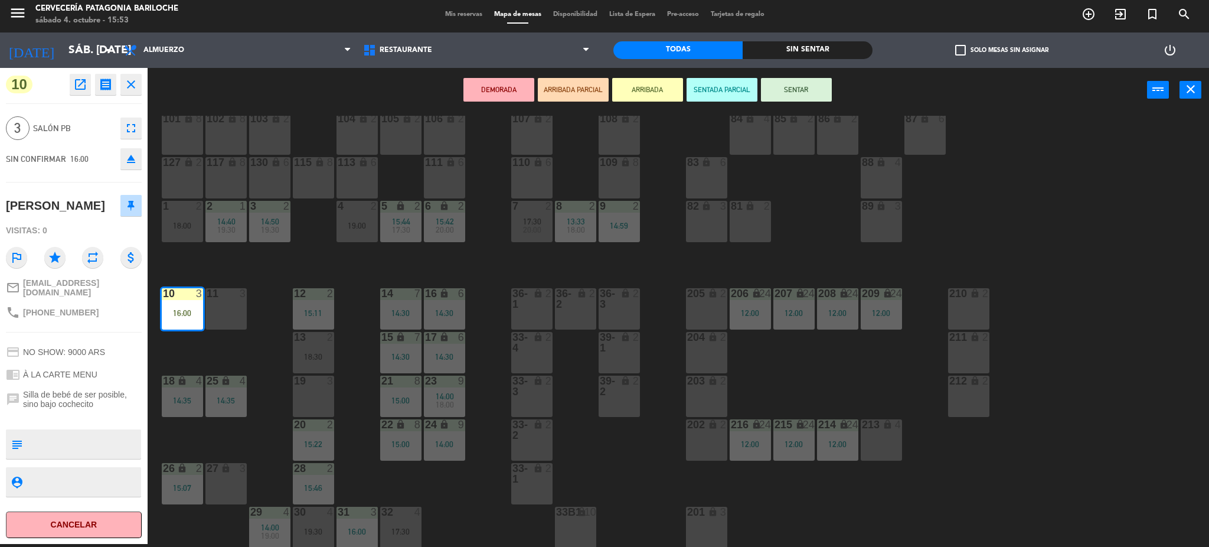
click at [813, 97] on button "SENTAR" at bounding box center [796, 90] width 71 height 24
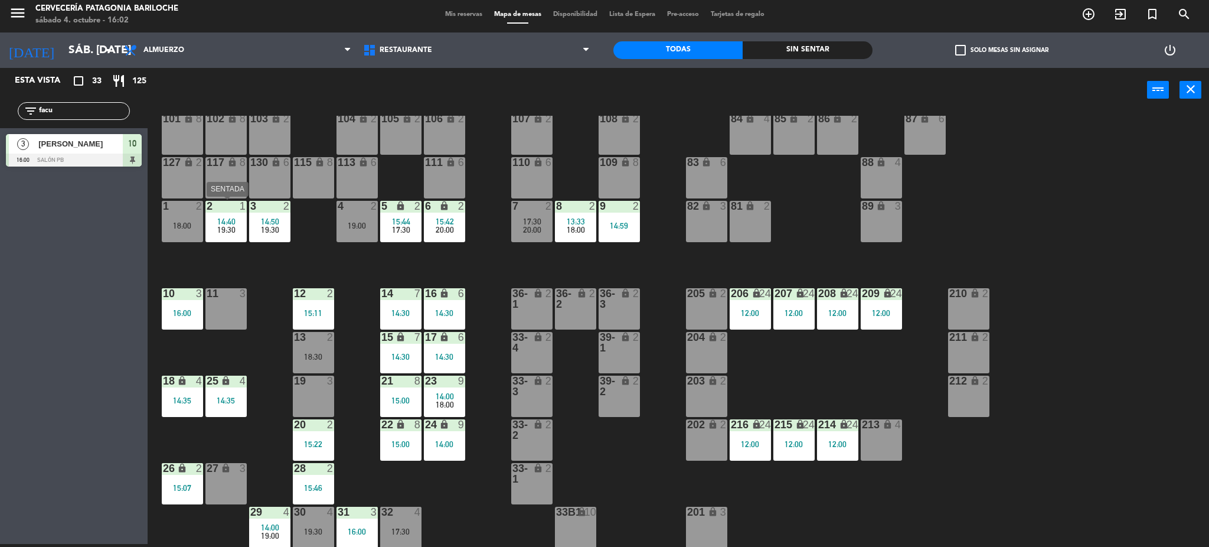
click at [233, 237] on div "2 1 14:40 19:30" at bounding box center [225, 221] width 41 height 41
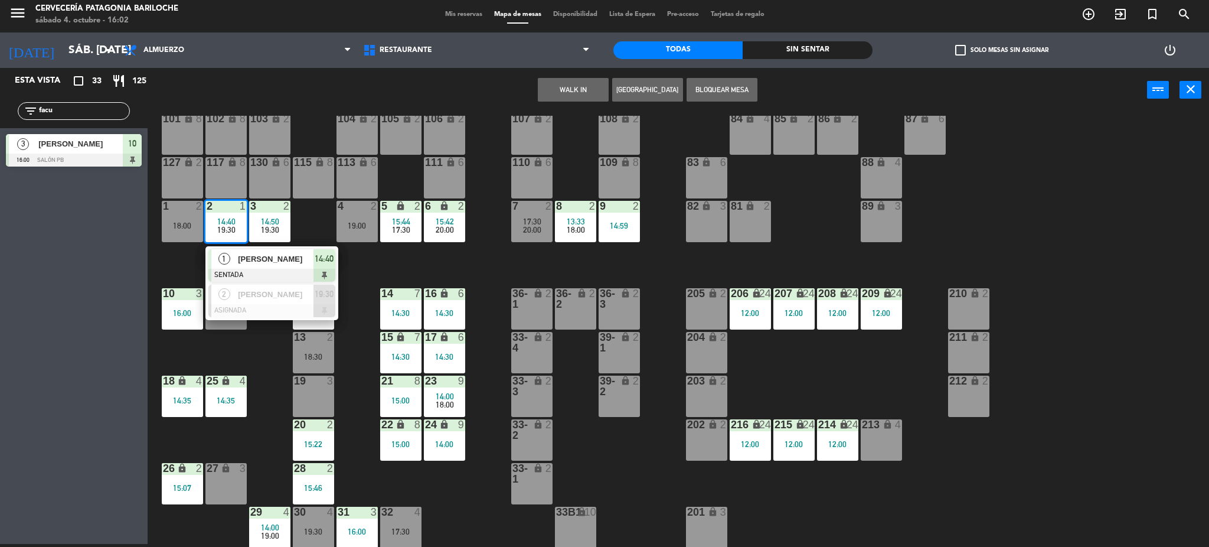
click at [253, 265] on div "[PERSON_NAME]" at bounding box center [275, 258] width 77 height 19
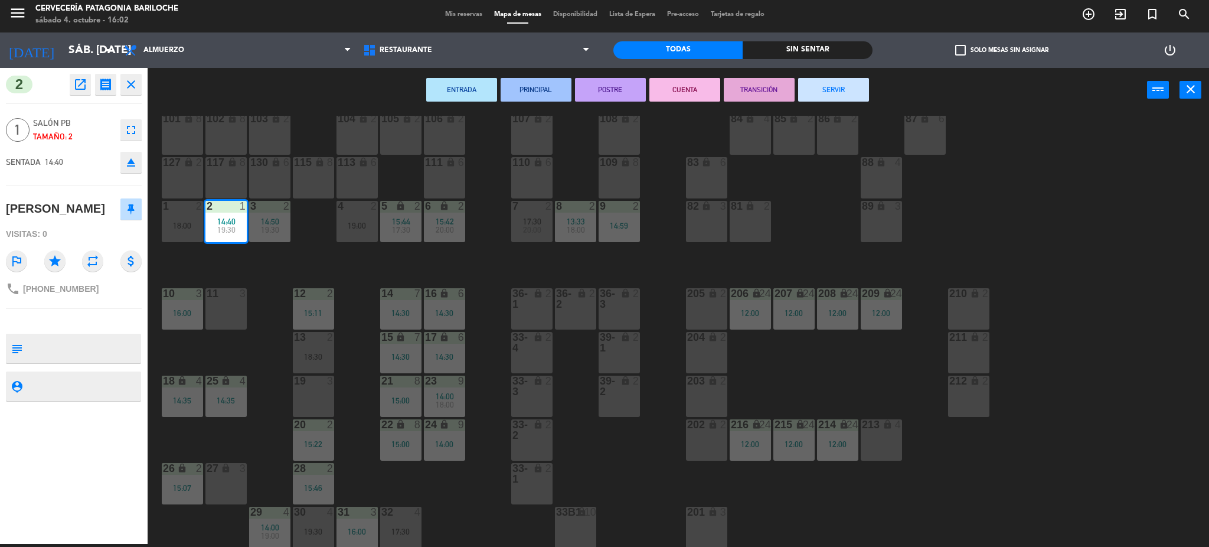
click at [818, 89] on button "SERVIR" at bounding box center [833, 90] width 71 height 24
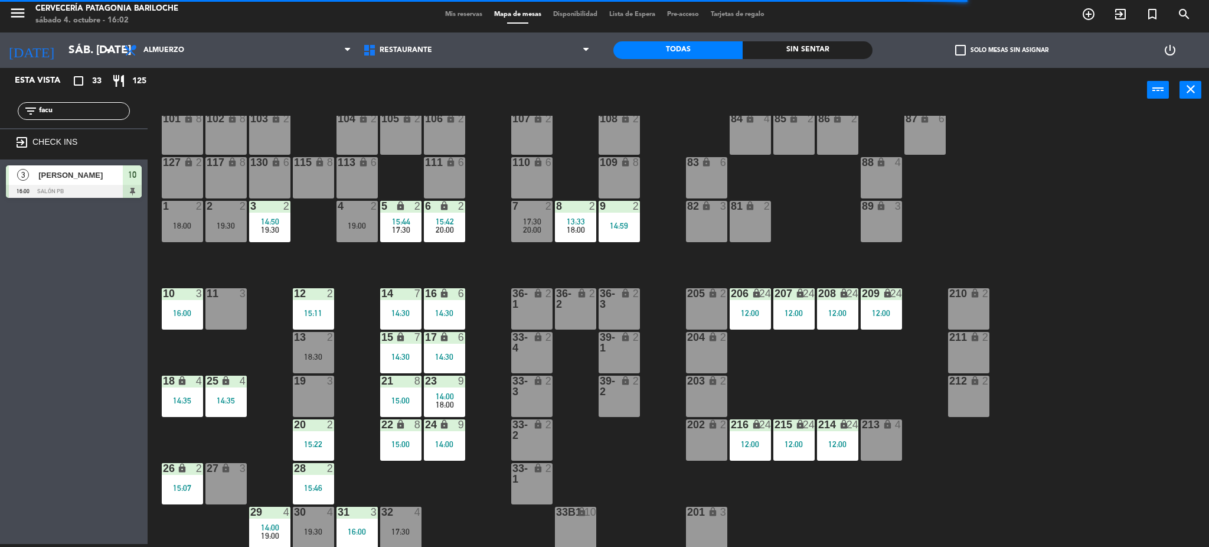
click at [750, 288] on div "lock" at bounding box center [749, 293] width 19 height 11
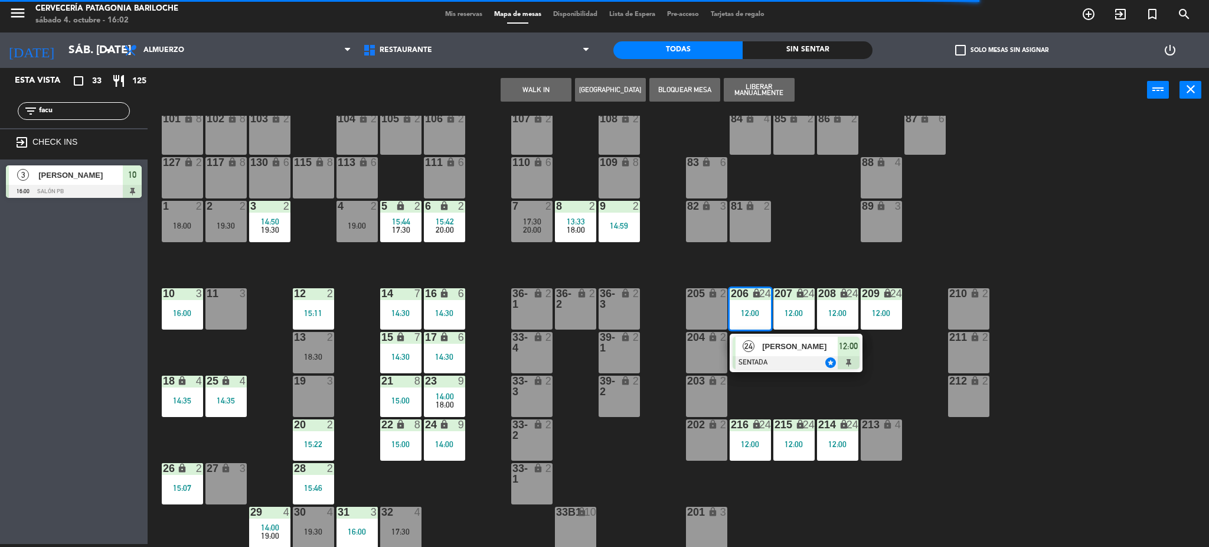
click at [769, 348] on span "[PERSON_NAME]" at bounding box center [800, 346] width 76 height 12
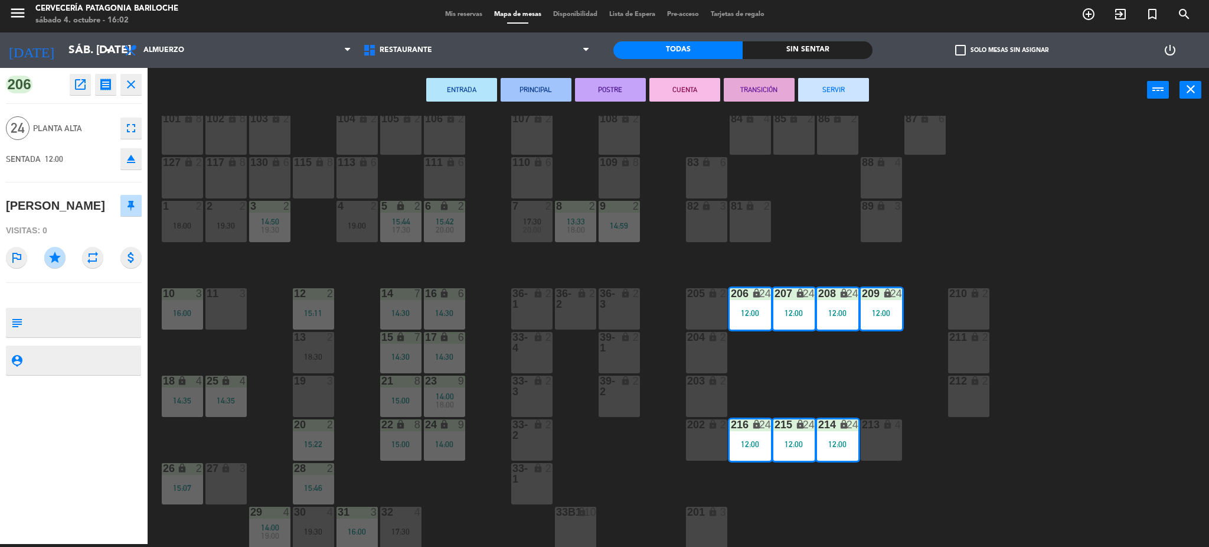
click at [851, 81] on button "SERVIR" at bounding box center [833, 90] width 71 height 24
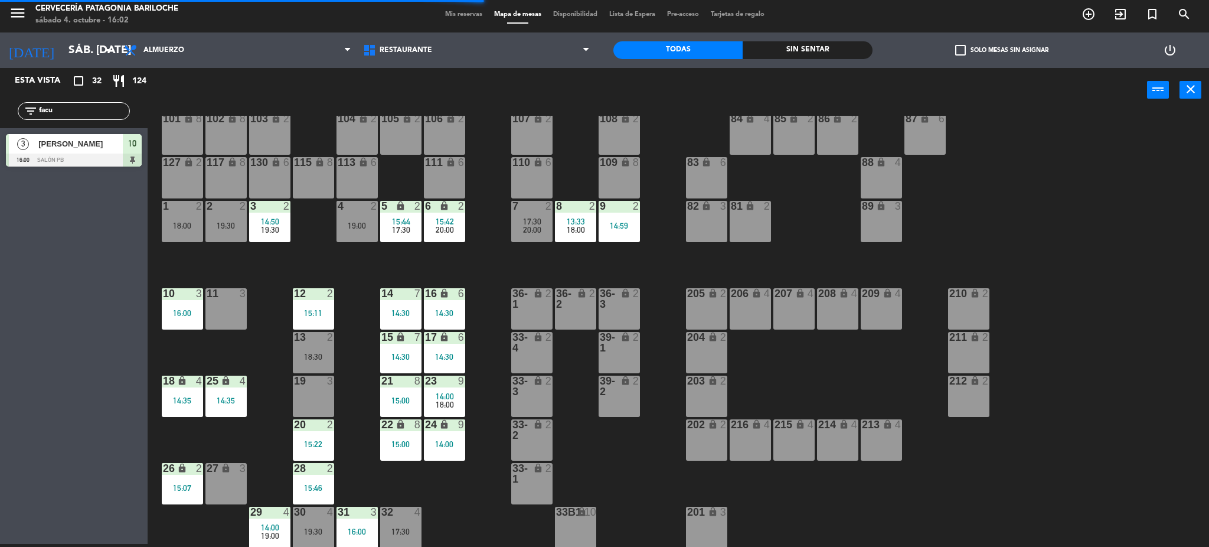
click at [855, 378] on div "101 lock 8 102 lock 8 104 lock 2 105 lock 2 106 lock 2 103 lock 2 107 lock 2 10…" at bounding box center [684, 332] width 1050 height 432
click at [262, 532] on span "19:00" at bounding box center [270, 535] width 18 height 9
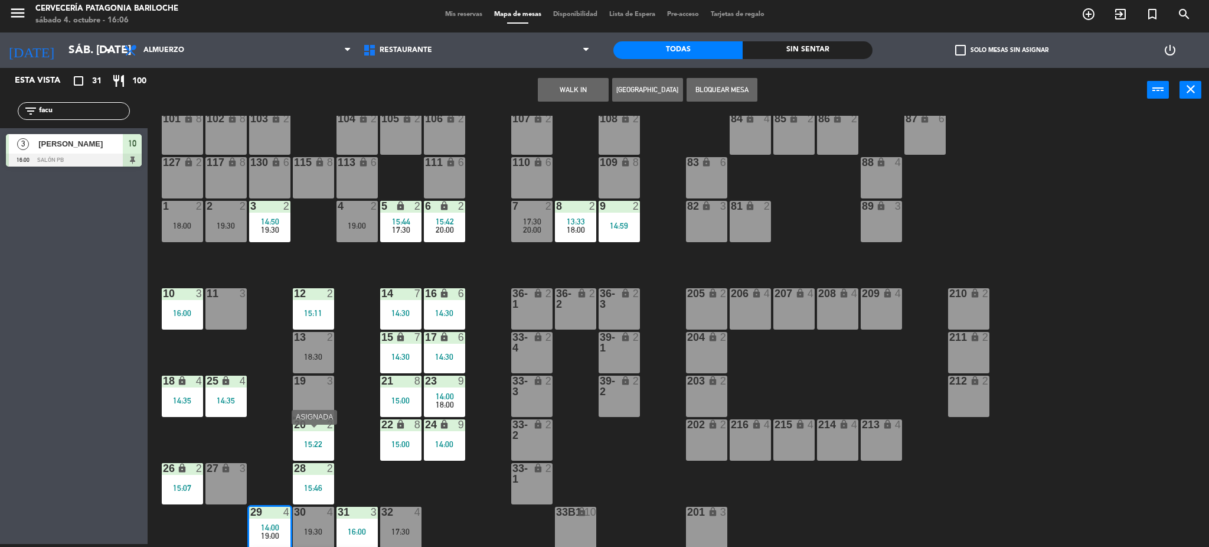
scroll to position [102, 0]
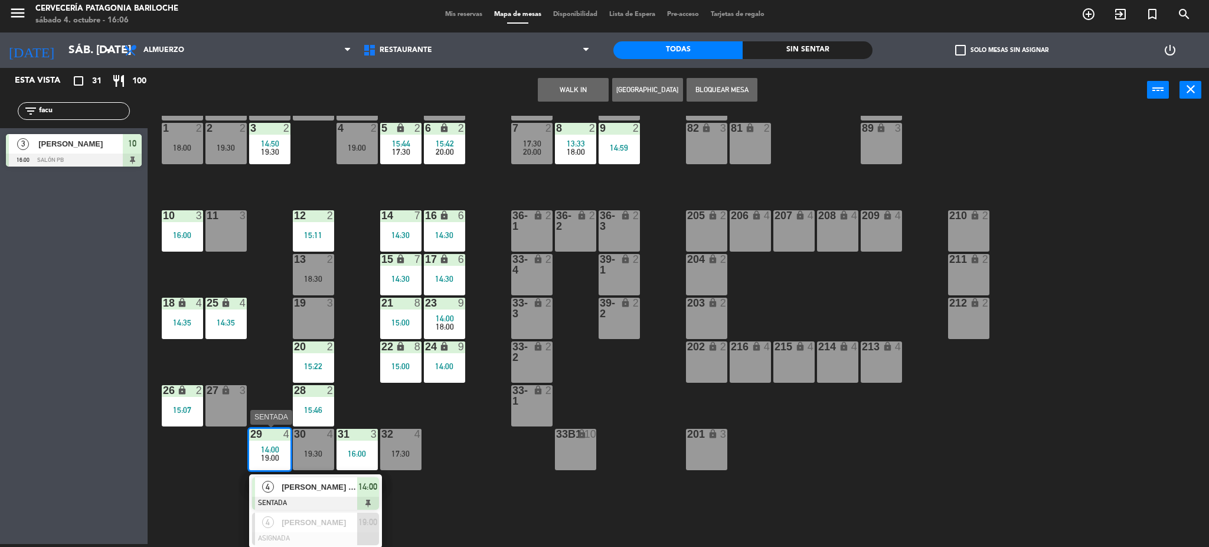
click at [327, 478] on div "[PERSON_NAME] [PERSON_NAME]" at bounding box center [318, 486] width 77 height 19
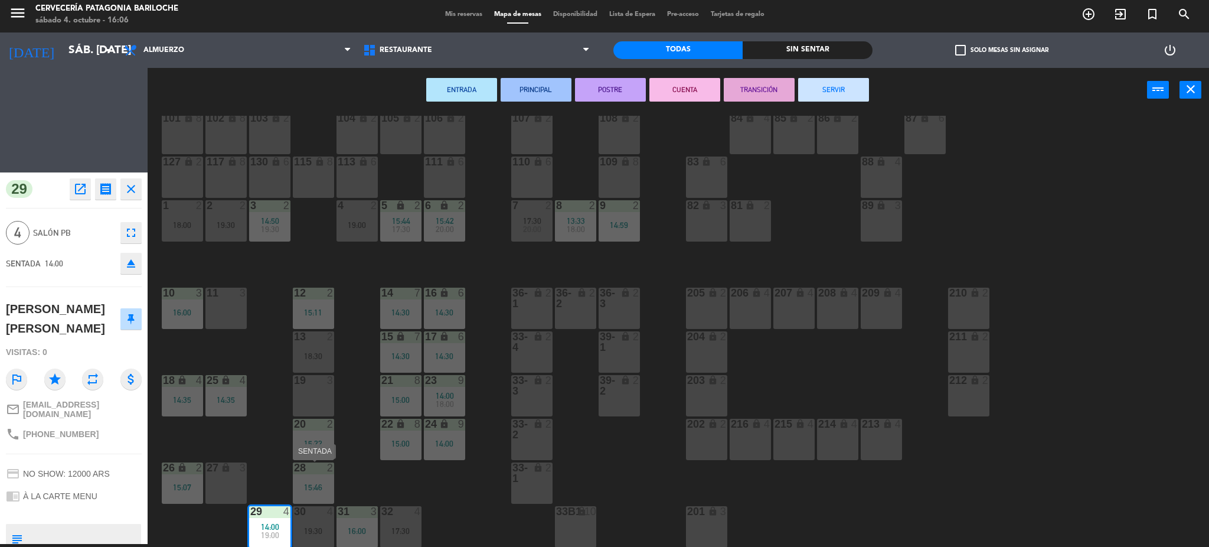
scroll to position [24, 0]
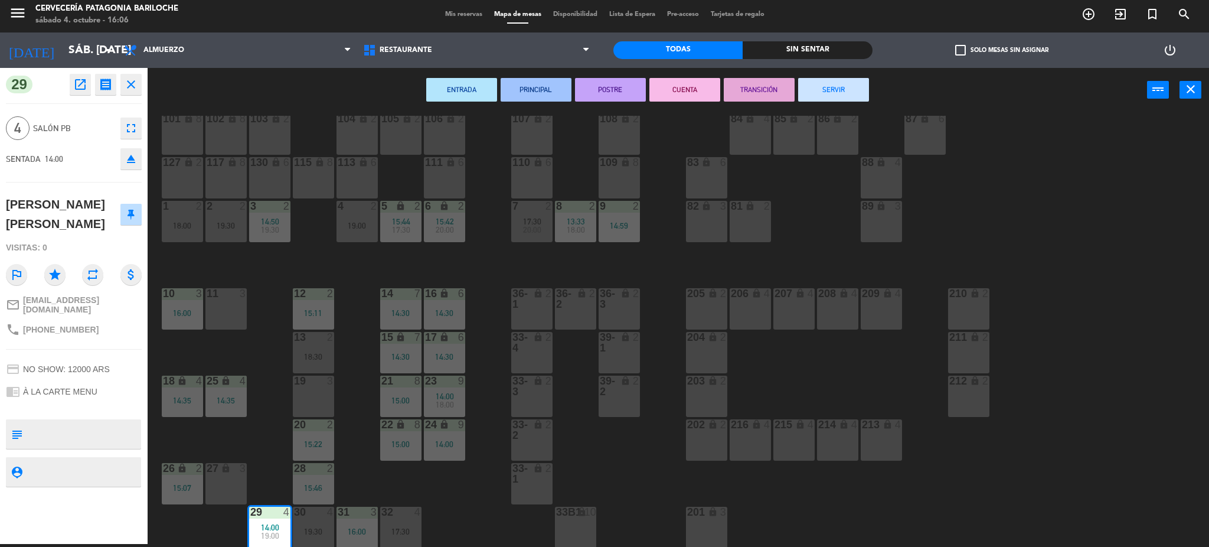
drag, startPoint x: 855, startPoint y: 82, endPoint x: 845, endPoint y: 87, distance: 11.4
click at [855, 83] on button "SERVIR" at bounding box center [833, 90] width 71 height 24
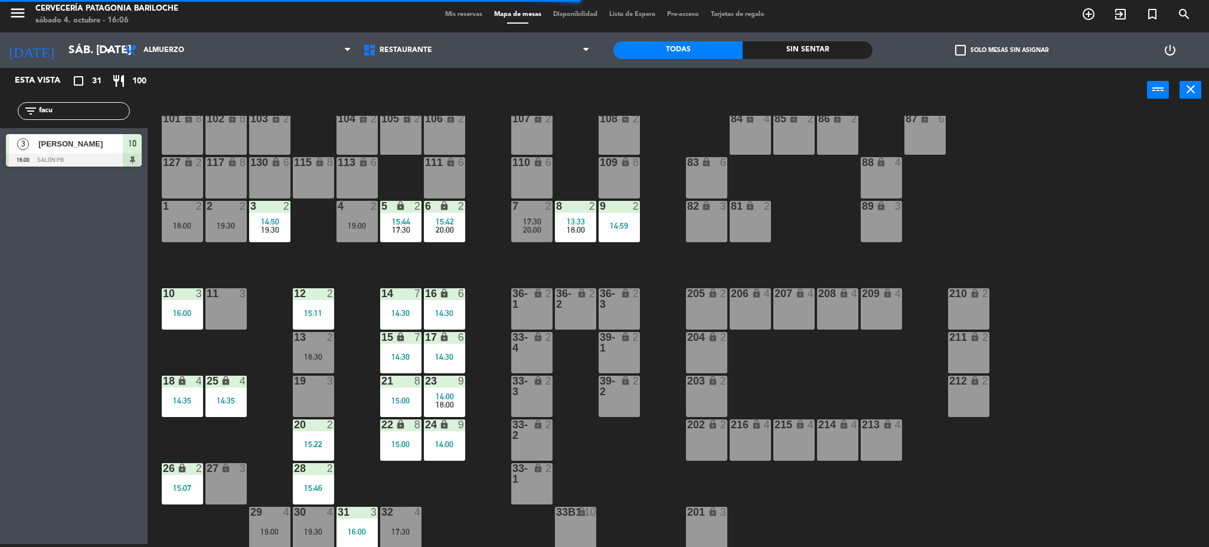
click at [80, 111] on input "facu" at bounding box center [83, 110] width 91 height 13
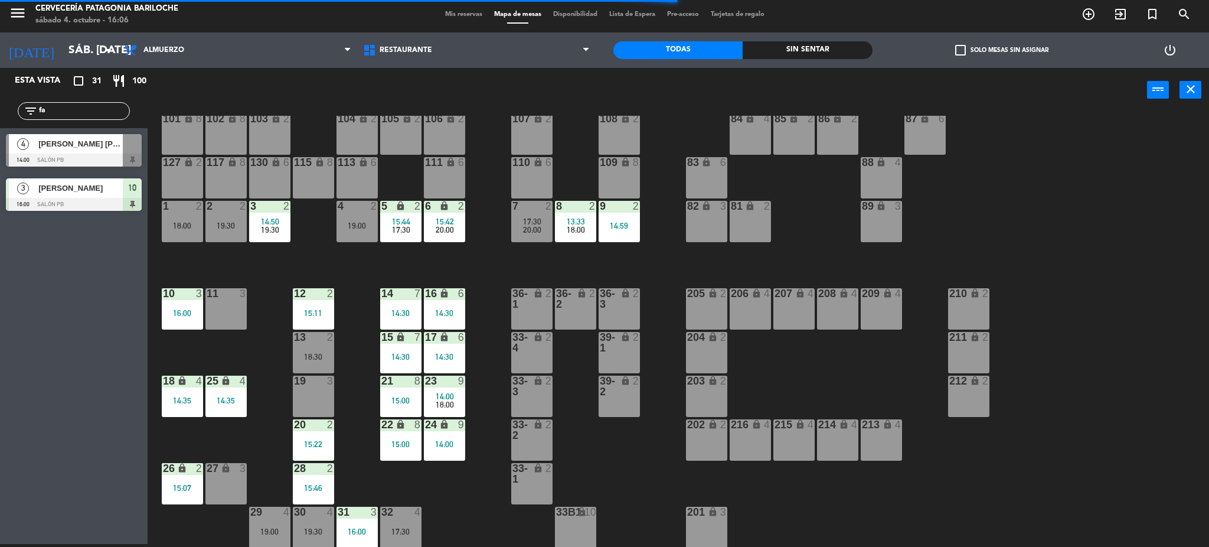
type input "f"
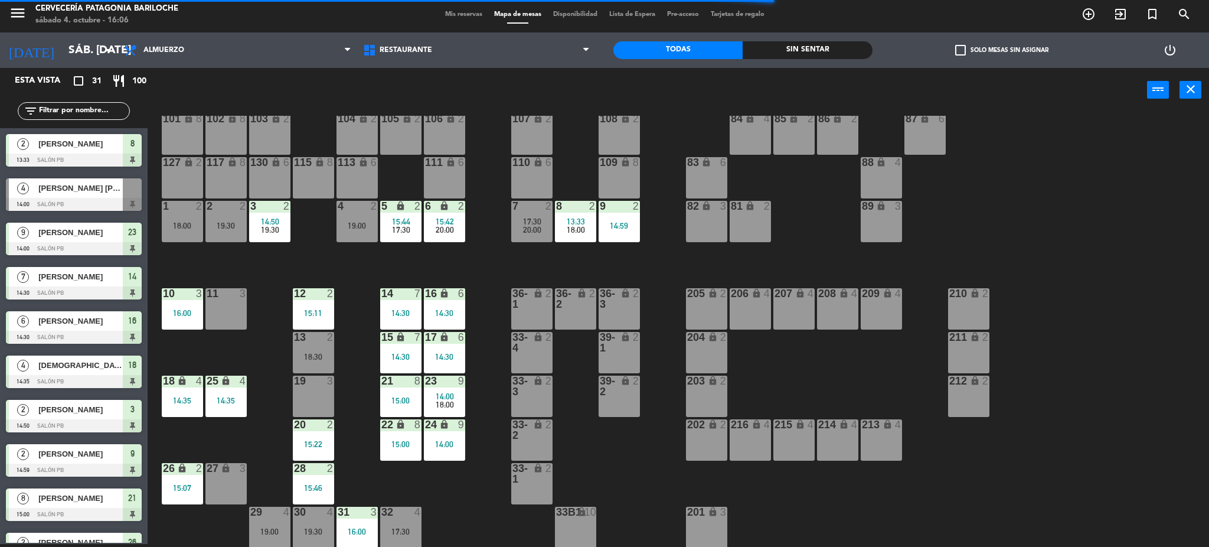
click at [383, 479] on div "101 lock 8 102 lock 8 104 lock 2 105 lock 2 106 lock 2 103 lock 2 107 lock 2 10…" at bounding box center [684, 332] width 1050 height 432
click at [314, 355] on div "18:30" at bounding box center [313, 356] width 41 height 8
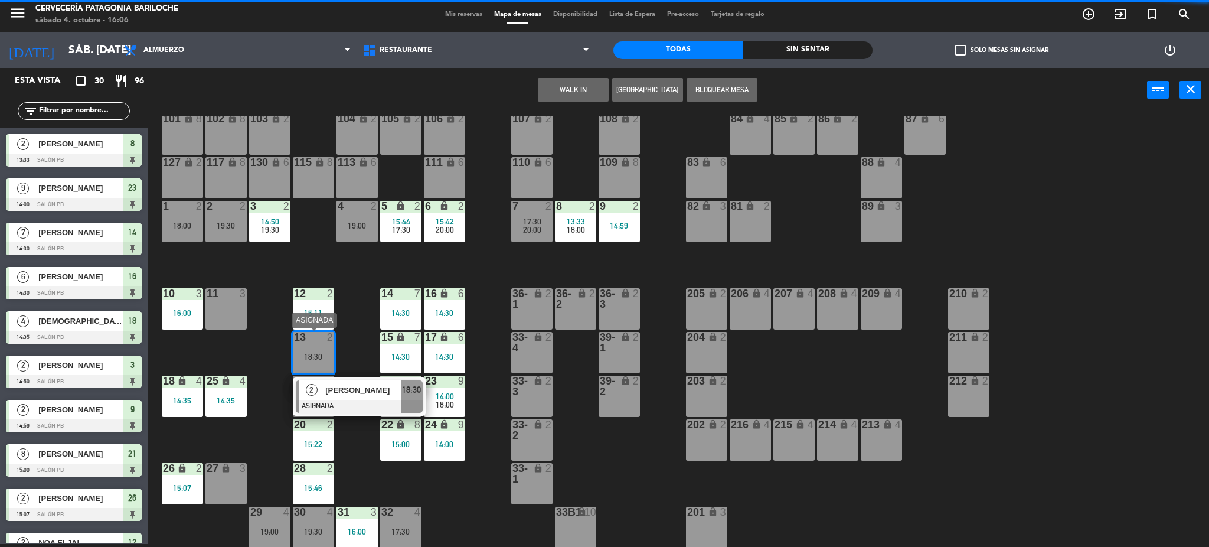
click at [342, 394] on span "[PERSON_NAME]" at bounding box center [363, 390] width 76 height 12
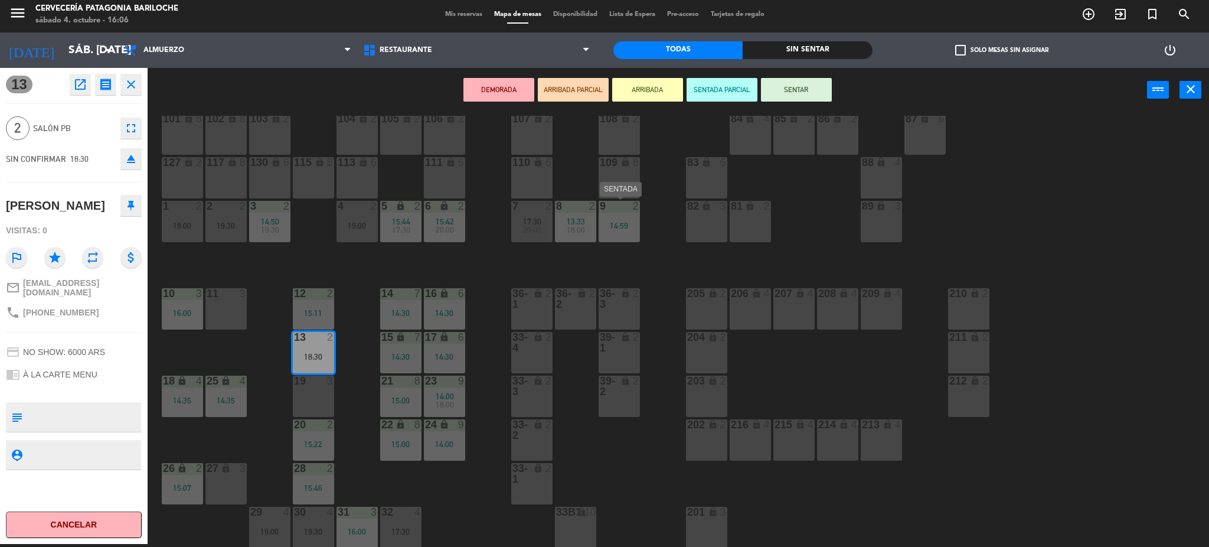
click at [622, 230] on div "14:59" at bounding box center [619, 225] width 41 height 8
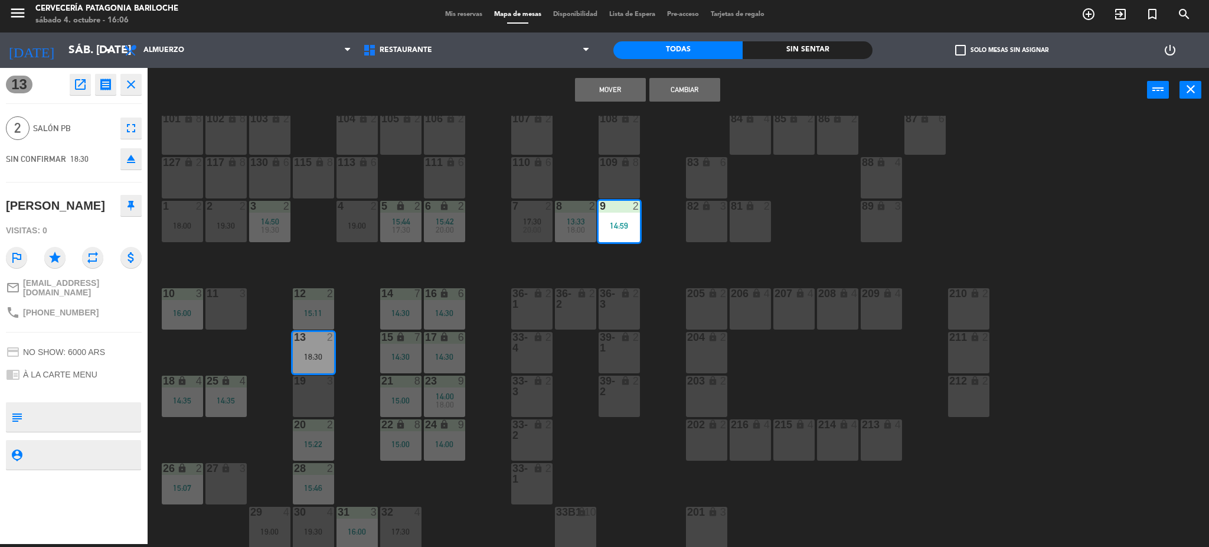
click at [630, 90] on button "Mover" at bounding box center [610, 90] width 71 height 24
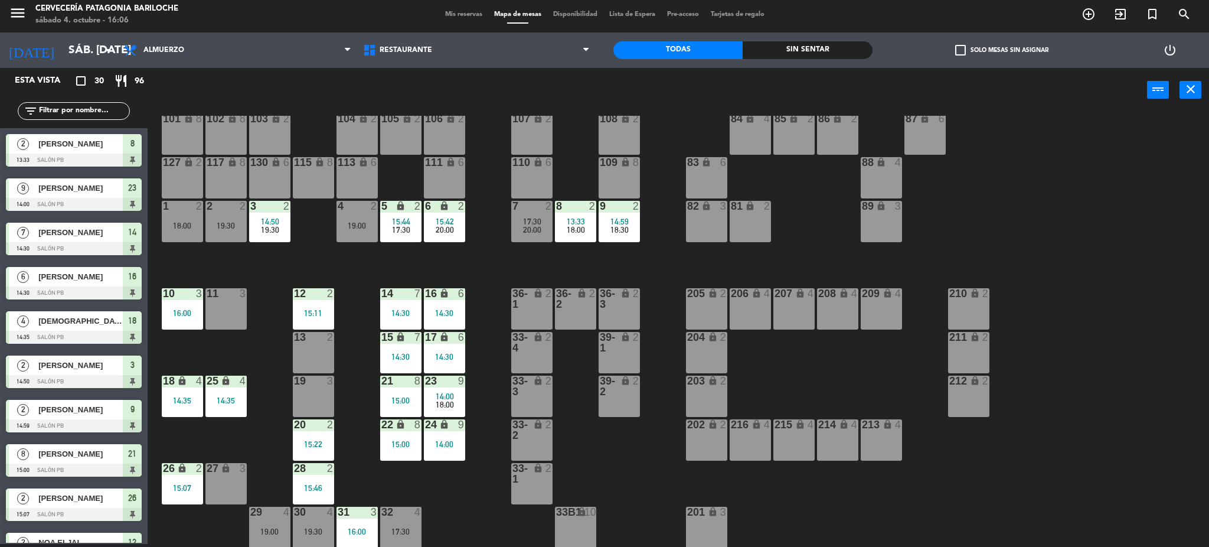
scroll to position [116, 0]
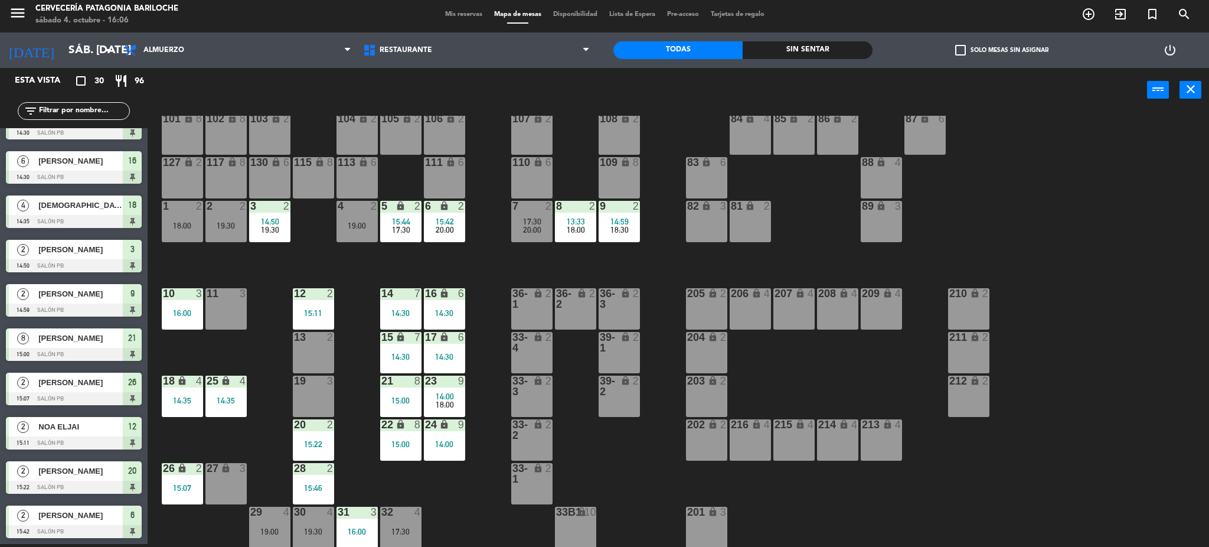
click at [571, 227] on span "18:00" at bounding box center [576, 229] width 18 height 9
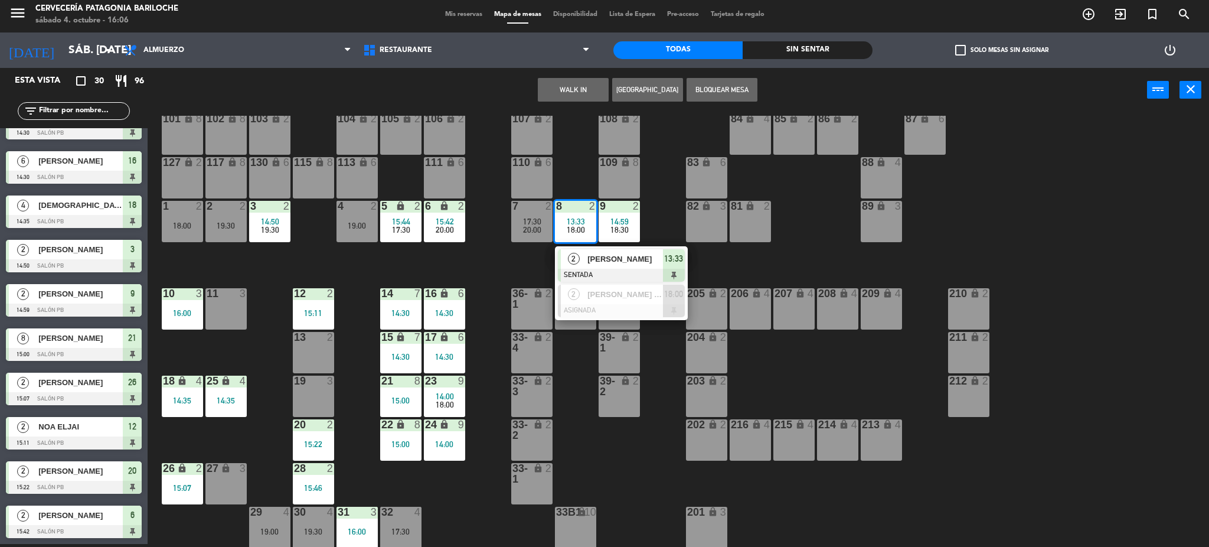
click at [614, 259] on span "[PERSON_NAME]" at bounding box center [625, 259] width 76 height 12
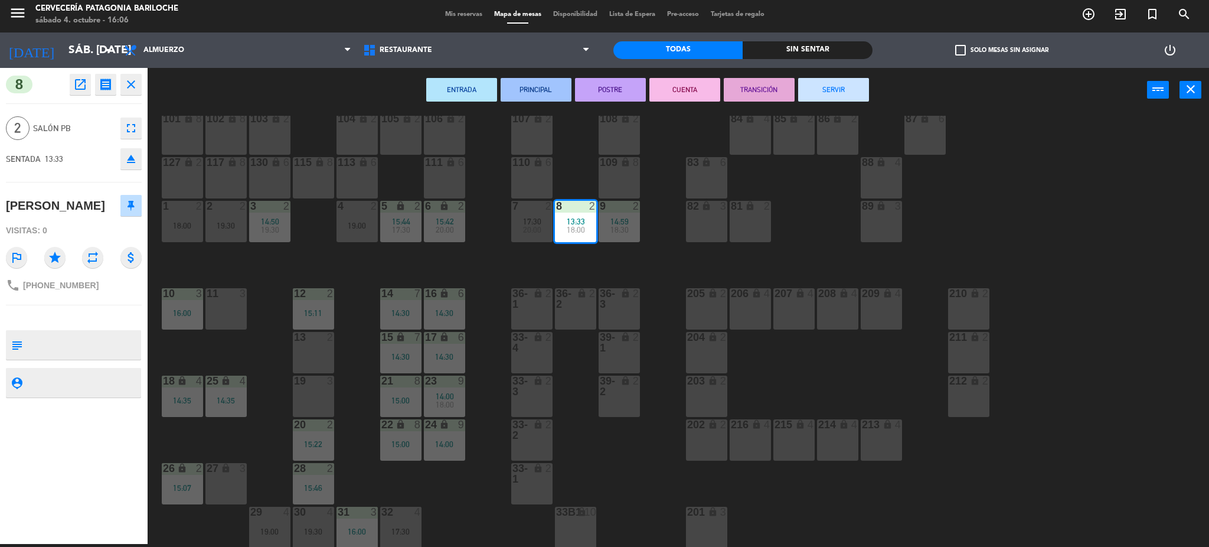
click at [858, 89] on button "SERVIR" at bounding box center [833, 90] width 71 height 24
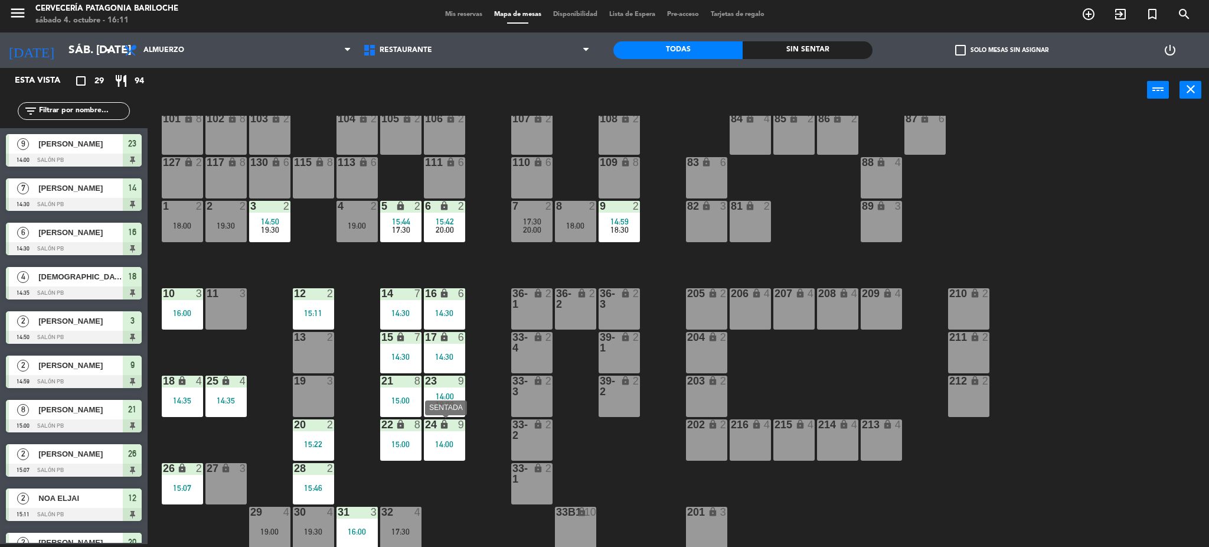
click at [453, 435] on div "24 lock 9 14:00" at bounding box center [444, 439] width 41 height 41
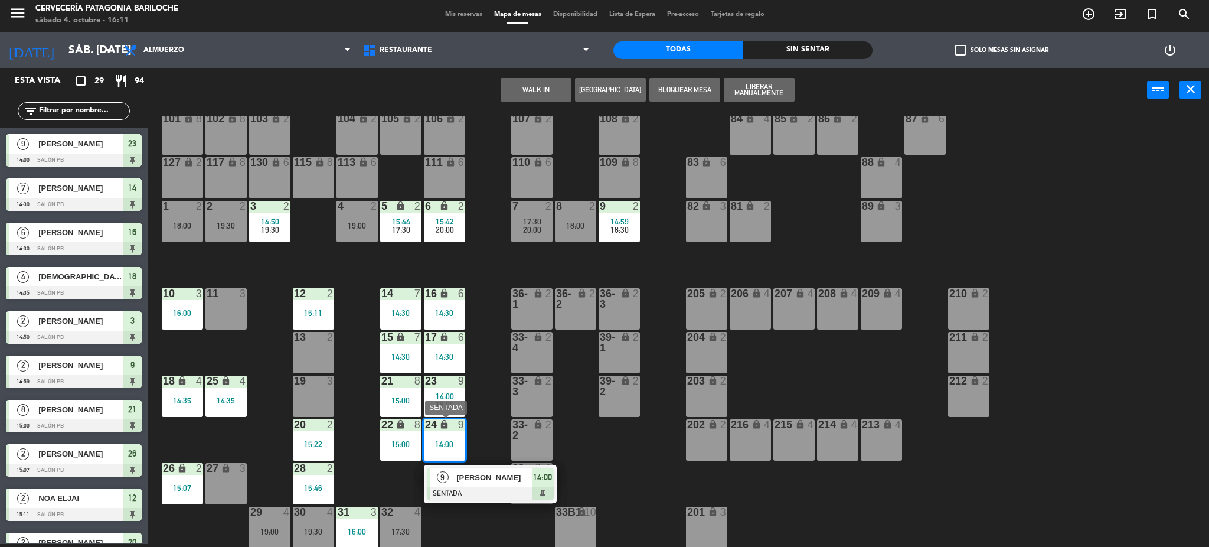
click at [485, 483] on span "[PERSON_NAME]" at bounding box center [494, 477] width 76 height 12
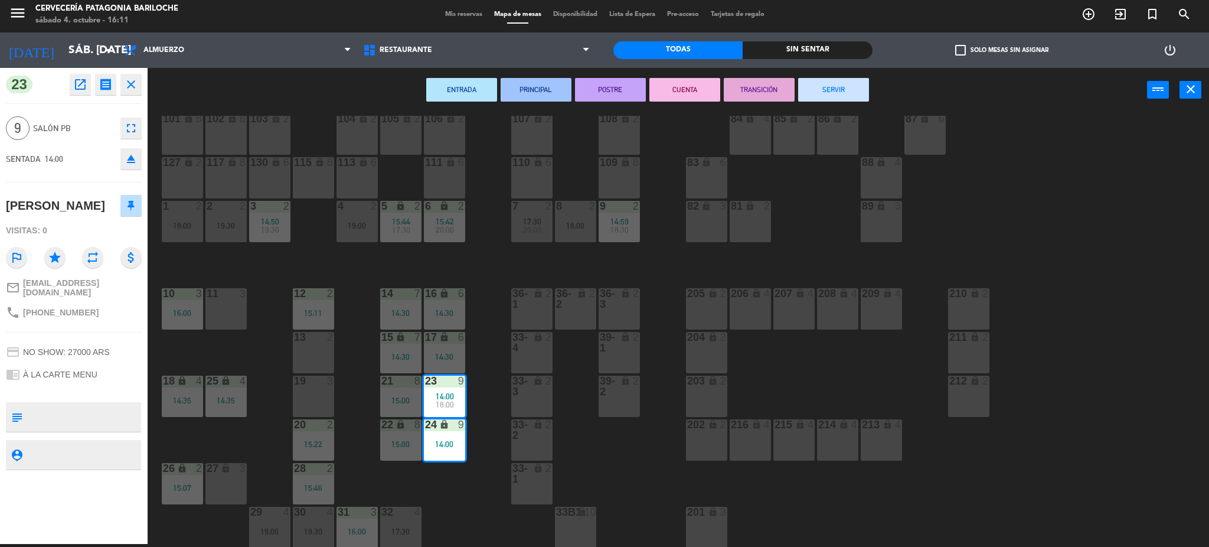
click at [846, 82] on button "SERVIR" at bounding box center [833, 90] width 71 height 24
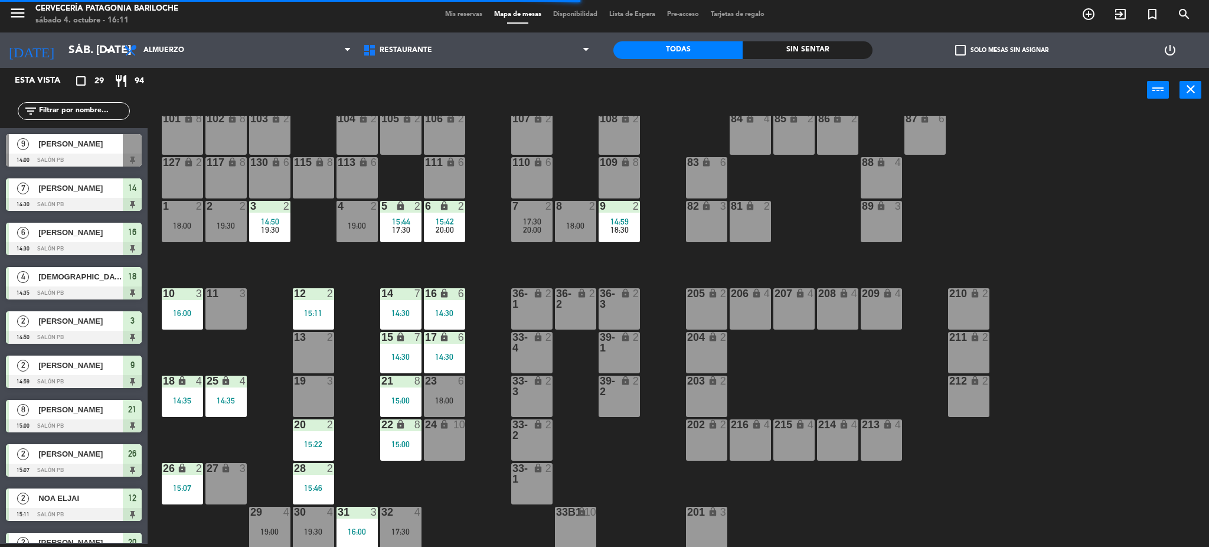
click at [454, 392] on div "23 6 18:00" at bounding box center [444, 395] width 41 height 41
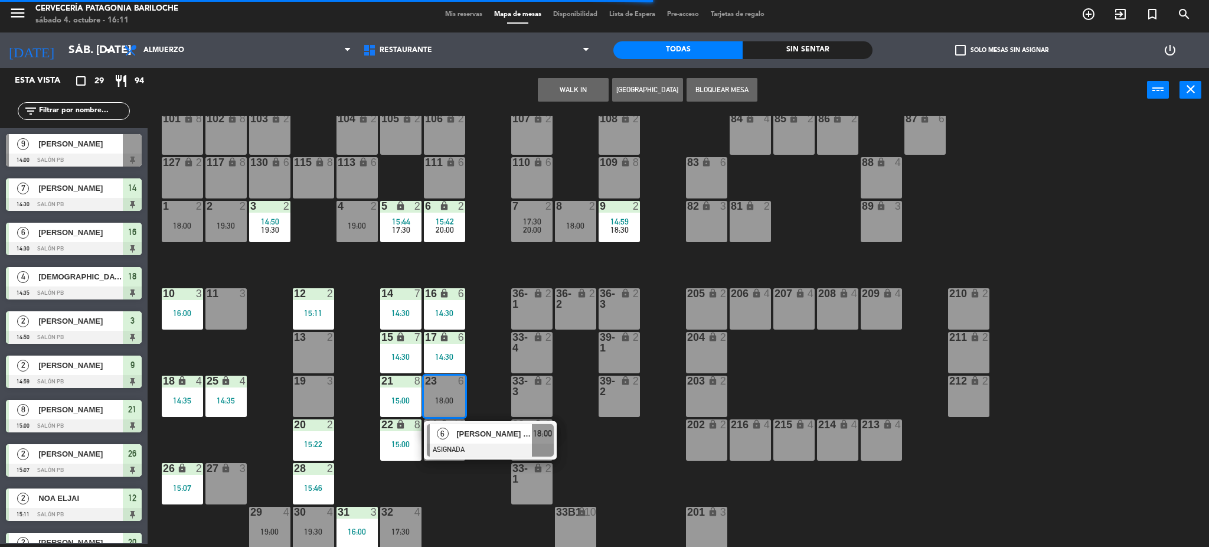
click at [476, 432] on div "6 [PERSON_NAME] [PERSON_NAME] ASIGNADA 18:00" at bounding box center [490, 440] width 151 height 38
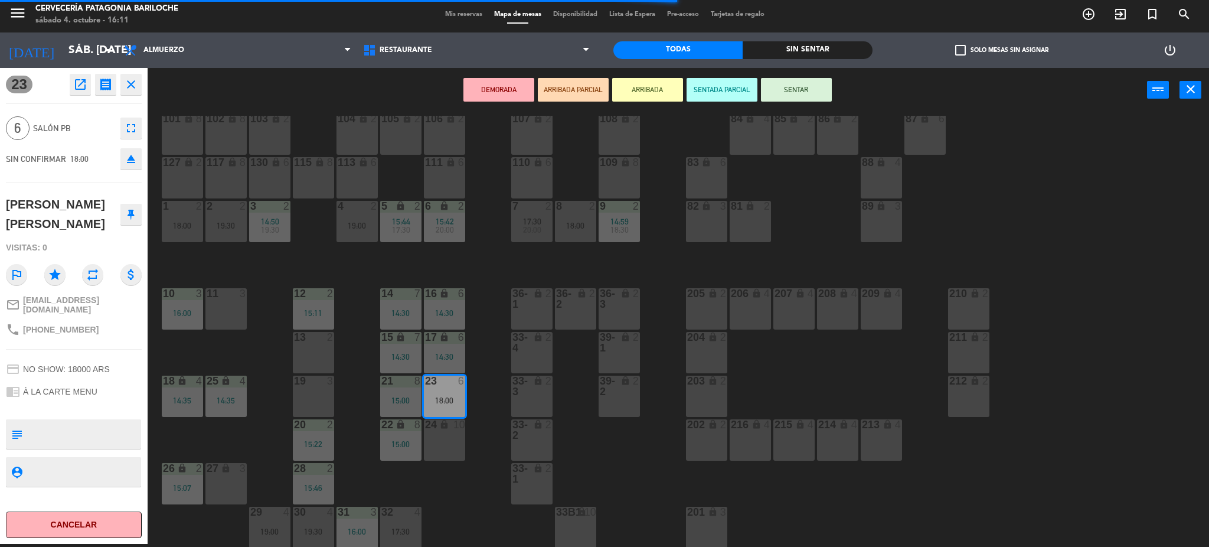
click at [439, 435] on div "24 lock 10" at bounding box center [444, 439] width 41 height 41
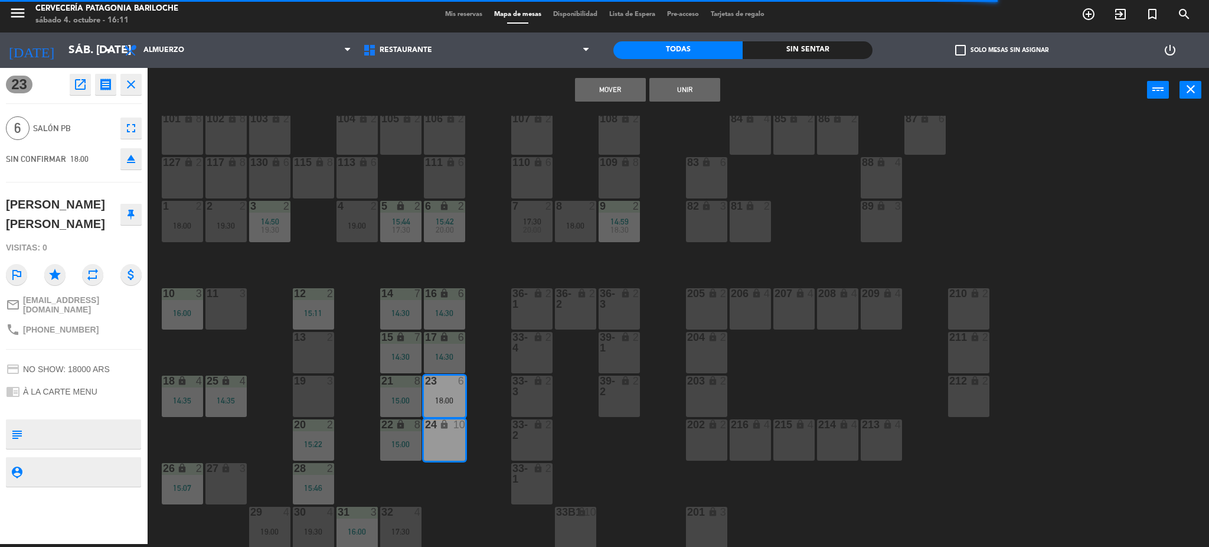
click at [682, 93] on button "Unir" at bounding box center [684, 90] width 71 height 24
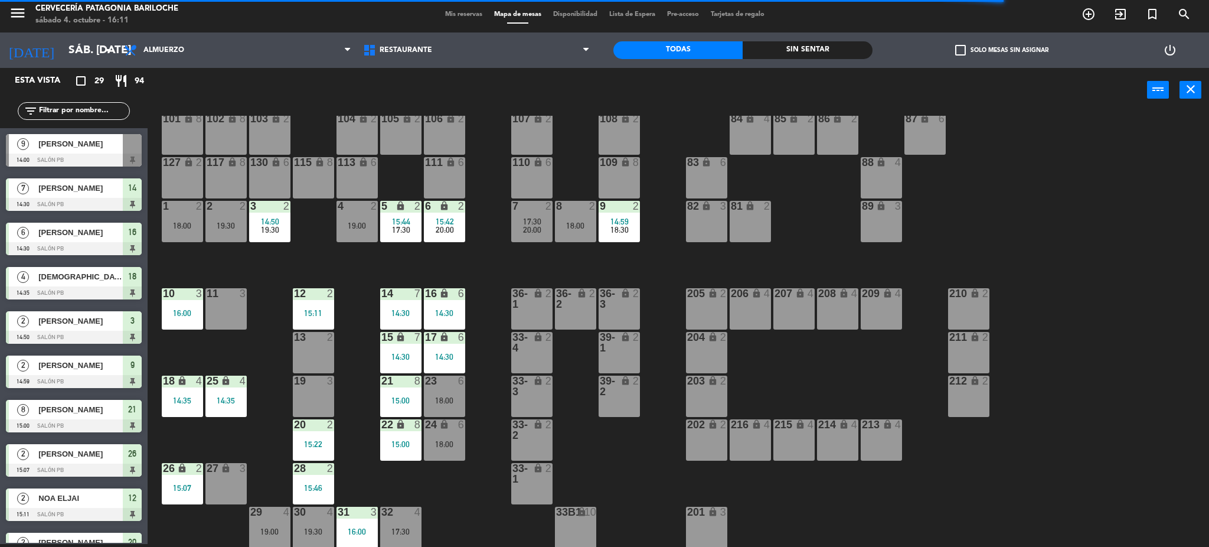
scroll to position [12, 0]
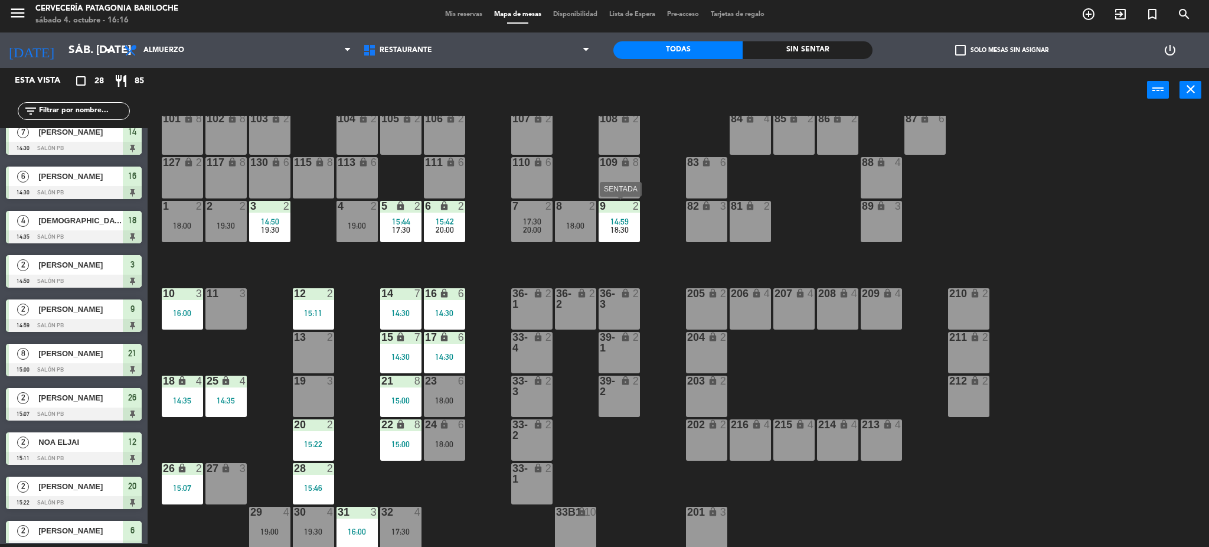
click at [632, 211] on div "9 2" at bounding box center [619, 207] width 41 height 12
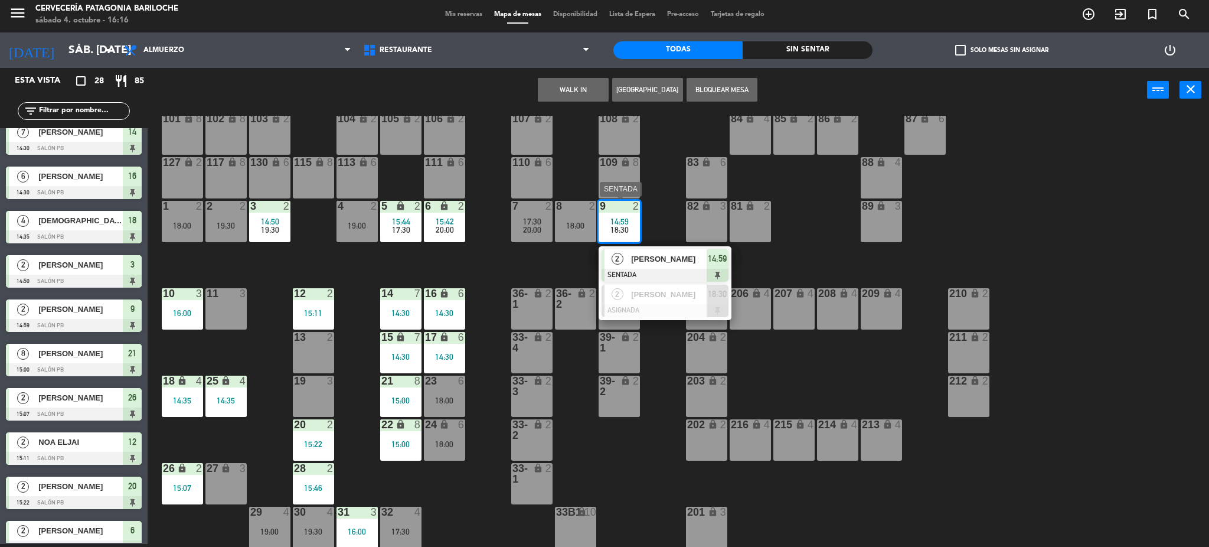
drag, startPoint x: 652, startPoint y: 251, endPoint x: 678, endPoint y: 227, distance: 35.5
click at [651, 251] on div "2 YUN SENTADA 14:59" at bounding box center [665, 265] width 151 height 38
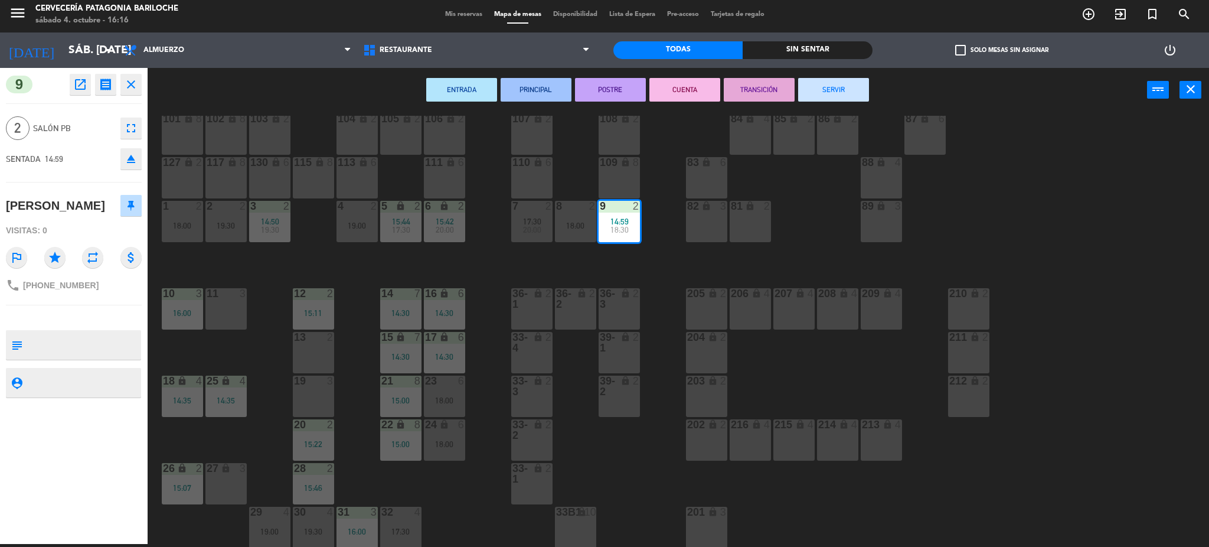
click at [852, 89] on button "SERVIR" at bounding box center [833, 90] width 71 height 24
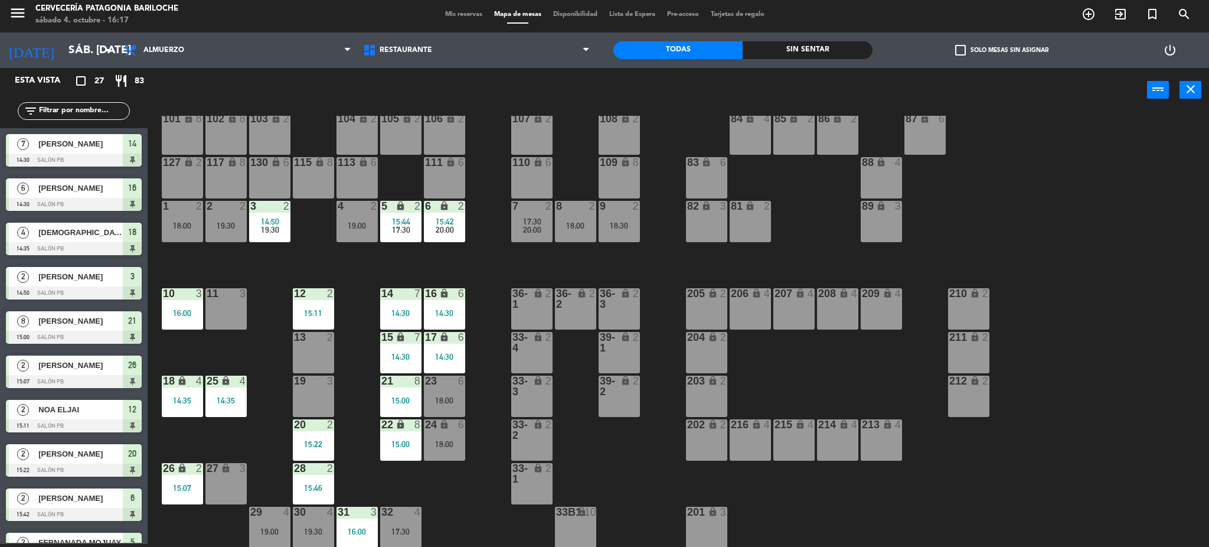
click at [218, 480] on div "27 lock 3" at bounding box center [225, 483] width 41 height 41
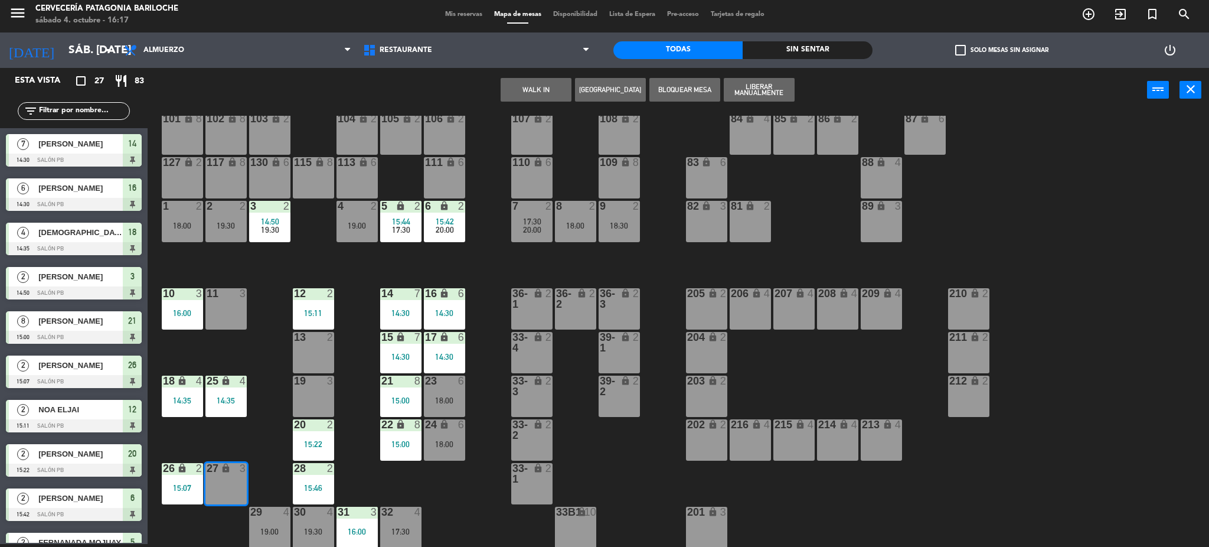
click at [351, 317] on div "101 lock 8 102 lock 8 104 lock 2 105 lock 2 106 lock 2 103 lock 2 107 lock 2 10…" at bounding box center [684, 332] width 1050 height 432
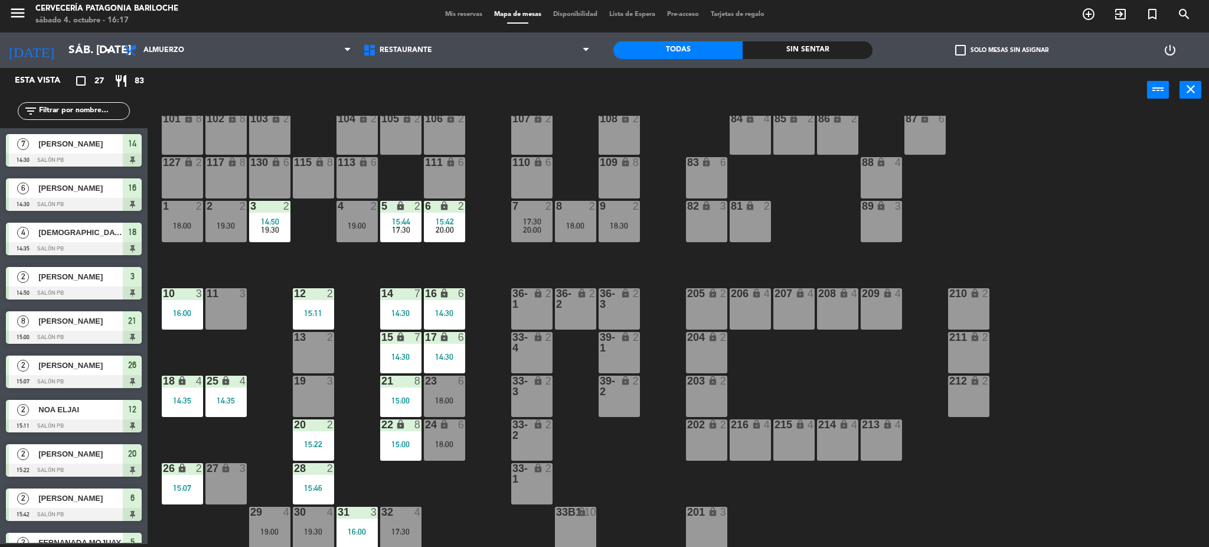
click at [242, 470] on div "3" at bounding box center [243, 468] width 7 height 11
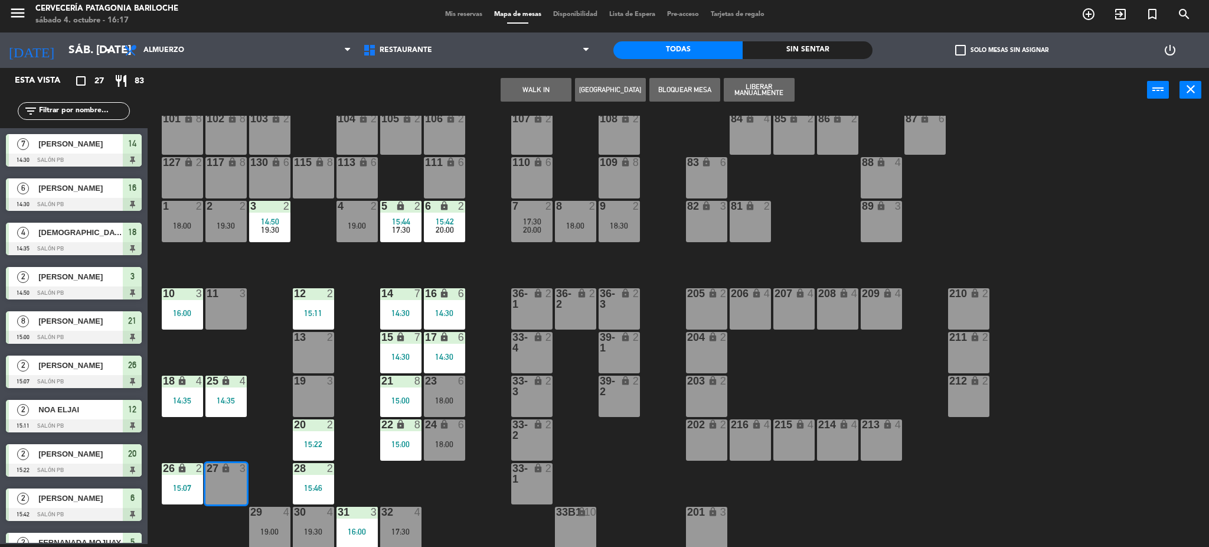
click at [540, 85] on button "WALK IN" at bounding box center [536, 90] width 71 height 24
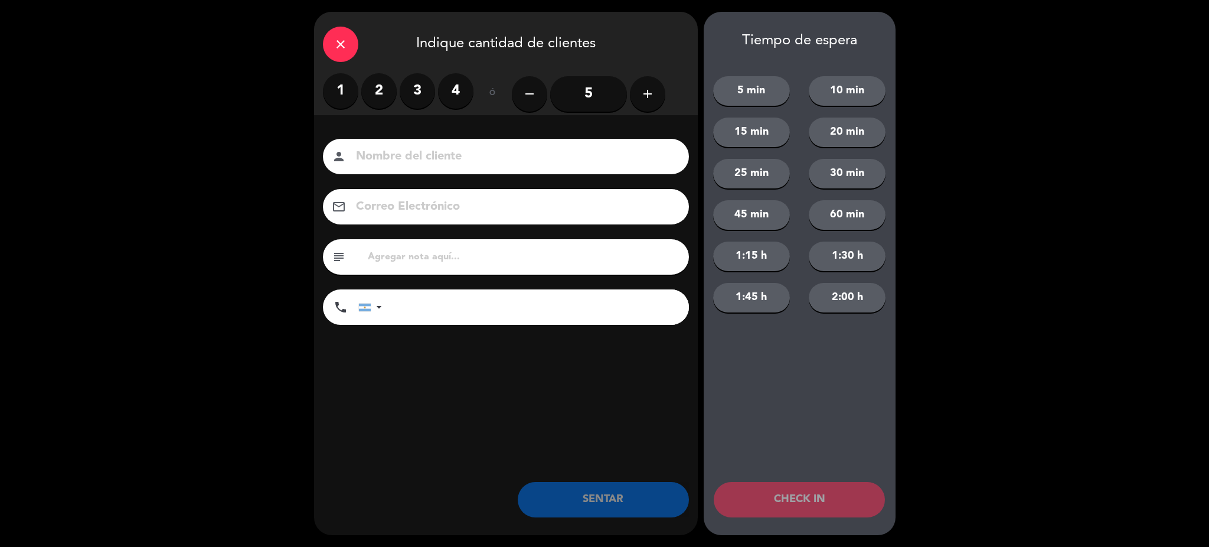
click at [375, 89] on label "2" at bounding box center [378, 90] width 35 height 35
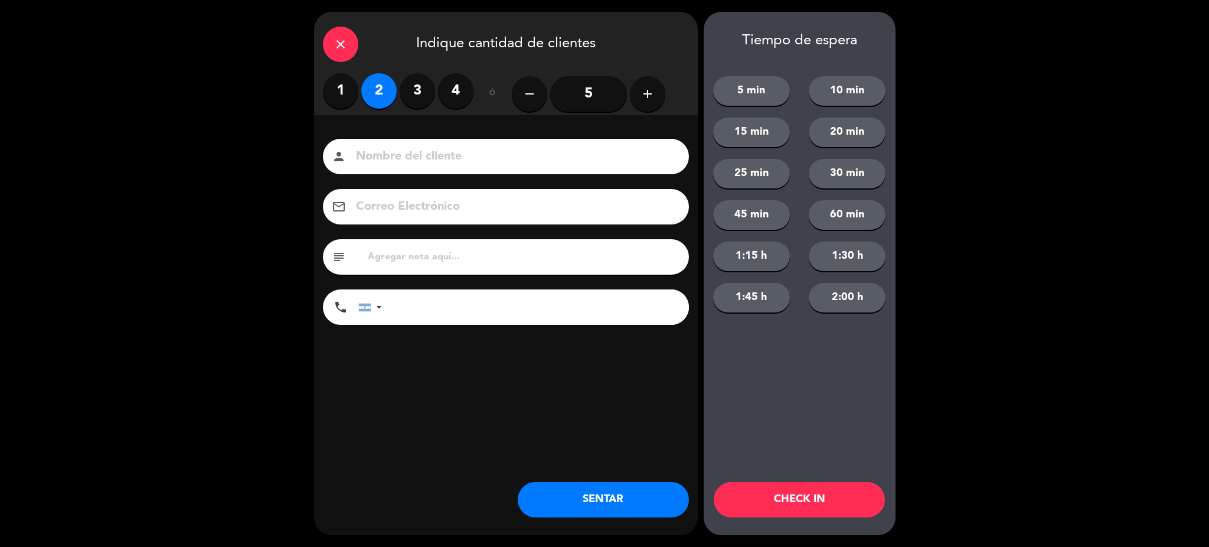
click at [402, 159] on input at bounding box center [514, 156] width 319 height 21
click at [349, 37] on div "close" at bounding box center [340, 44] width 35 height 35
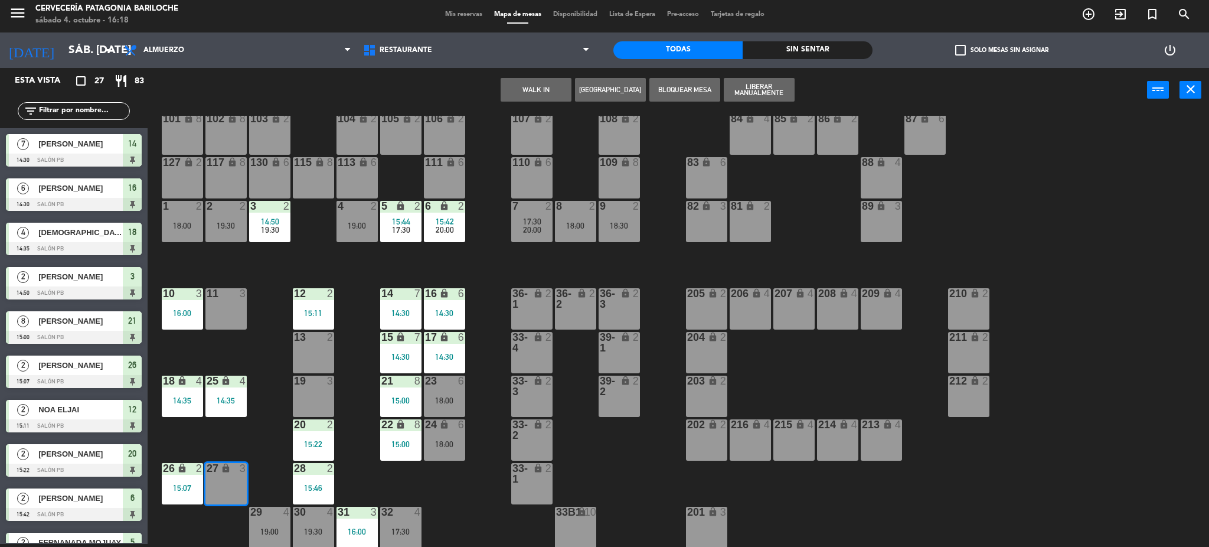
click at [540, 226] on span "20:00" at bounding box center [532, 229] width 18 height 9
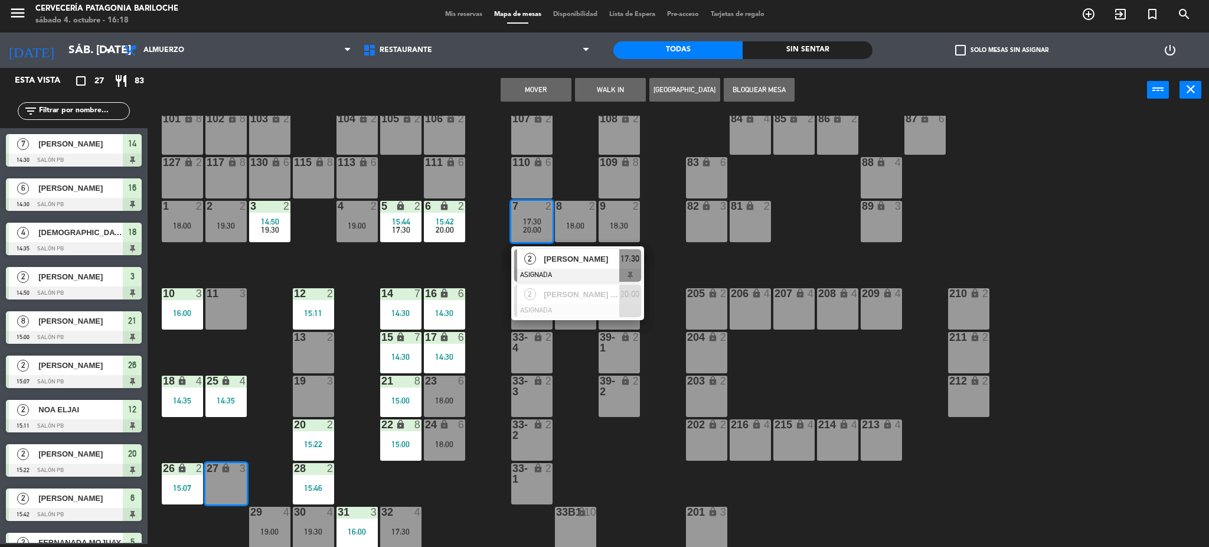
click at [555, 253] on span "[PERSON_NAME]" at bounding box center [582, 259] width 76 height 12
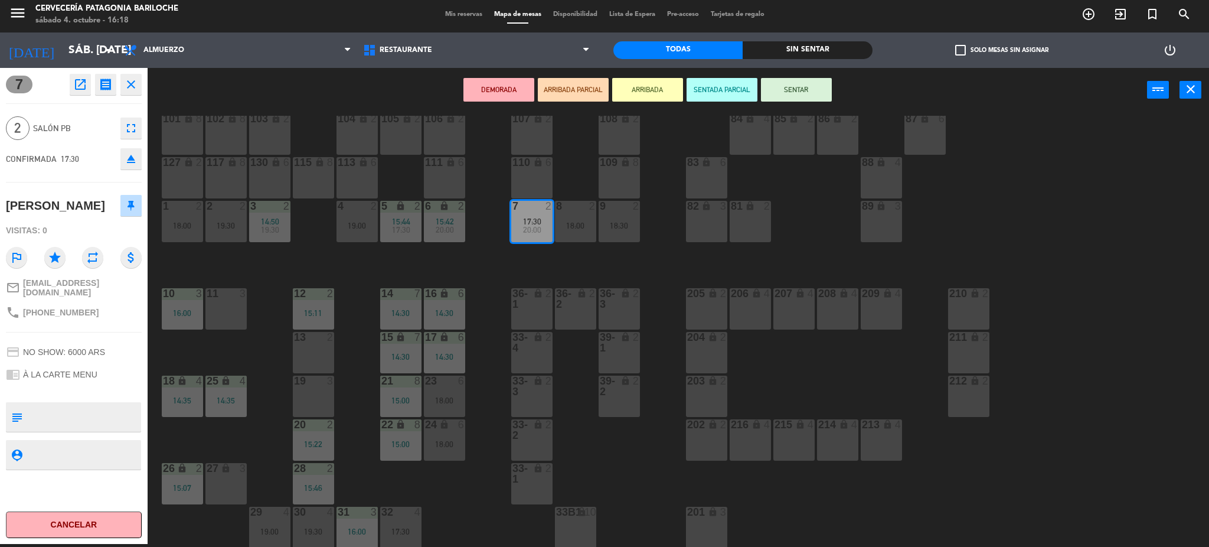
click at [320, 261] on div "101 lock 8 102 lock 8 104 lock 2 105 lock 2 106 lock 2 103 lock 2 107 lock 2 10…" at bounding box center [684, 332] width 1050 height 432
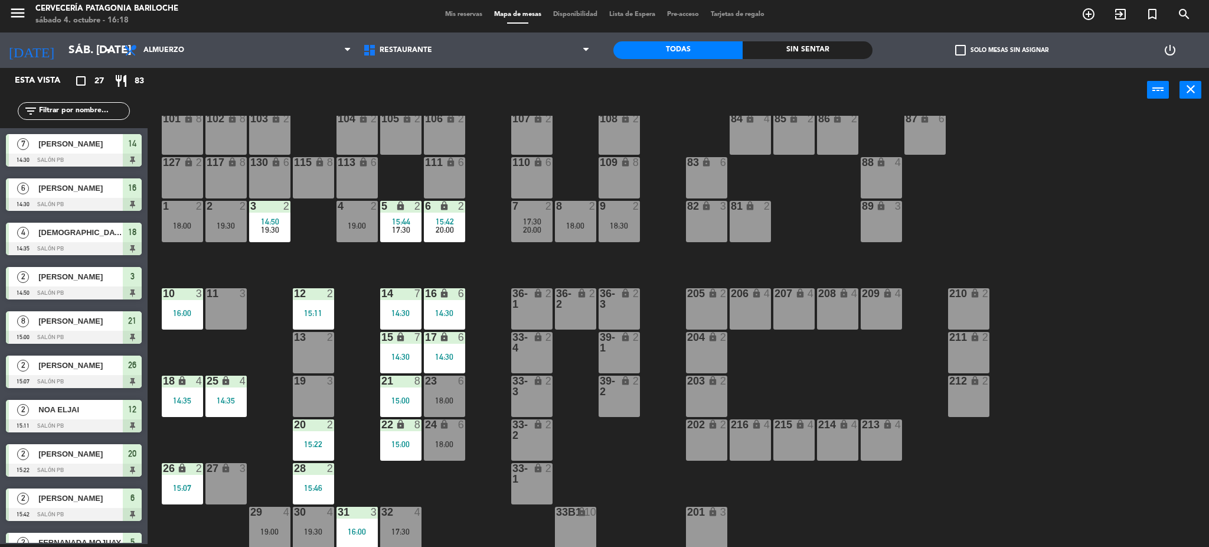
scroll to position [3, 0]
click at [531, 225] on span "20:00" at bounding box center [532, 229] width 18 height 9
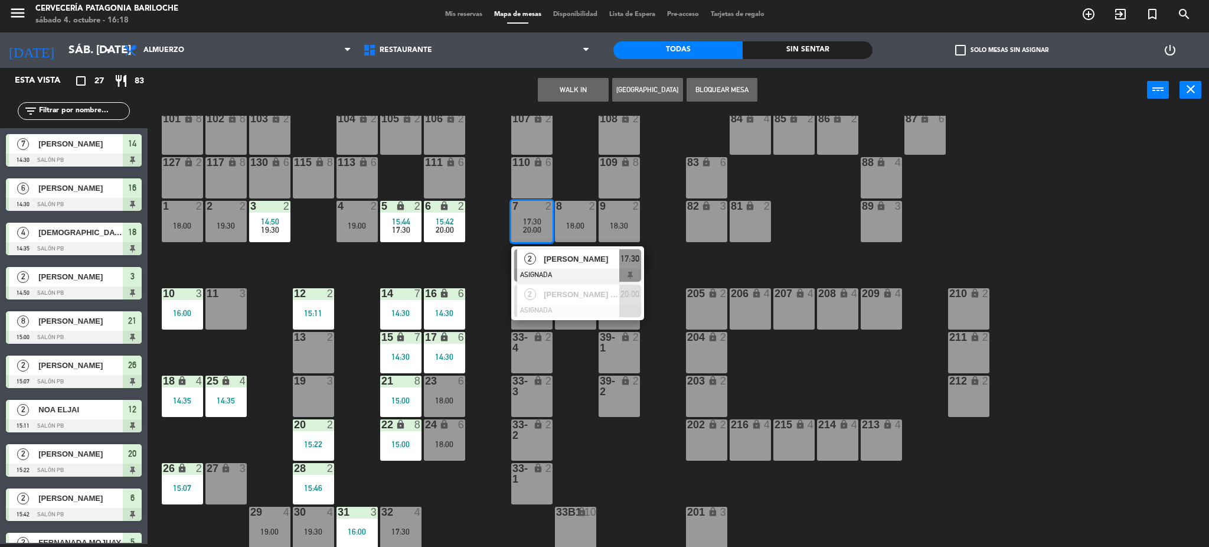
click at [541, 269] on div at bounding box center [577, 275] width 127 height 13
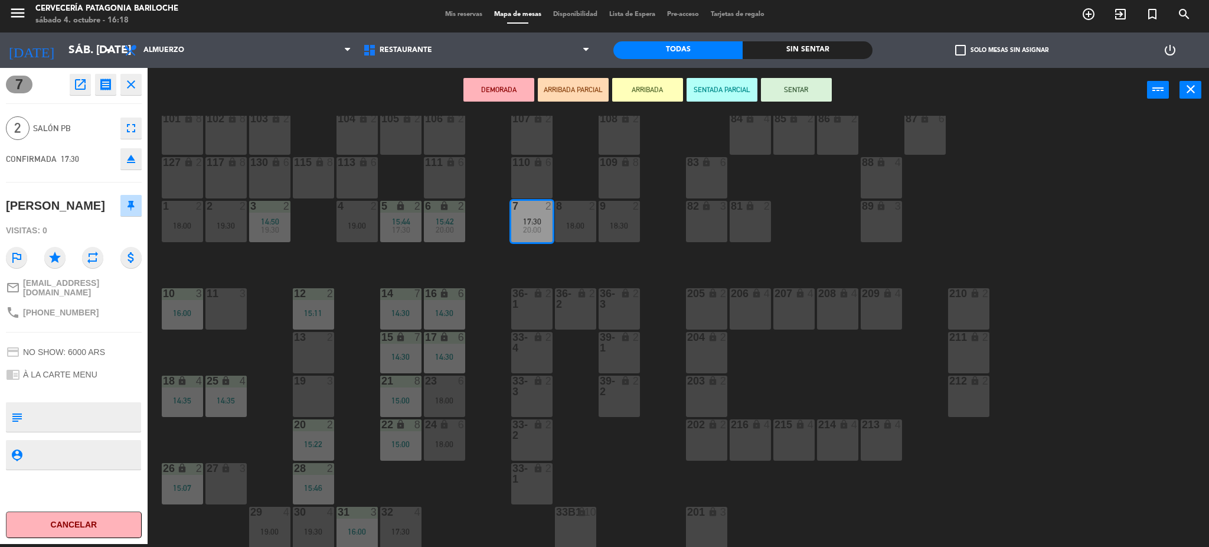
drag, startPoint x: 225, startPoint y: 479, endPoint x: 243, endPoint y: 476, distance: 17.4
click at [227, 479] on div "27 lock 3" at bounding box center [225, 483] width 41 height 41
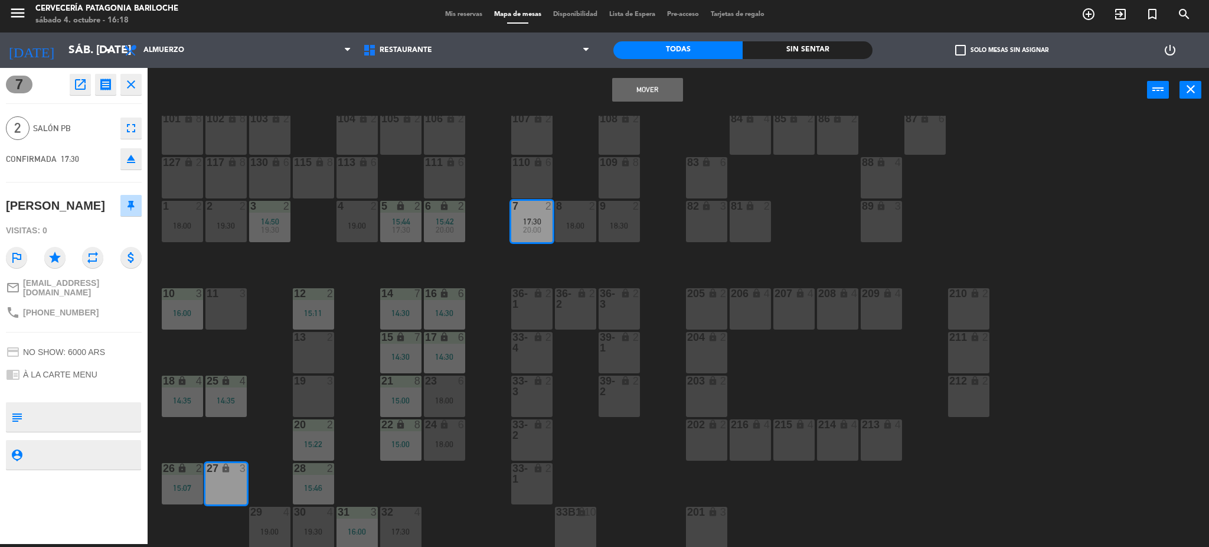
click at [659, 90] on button "Mover" at bounding box center [647, 90] width 71 height 24
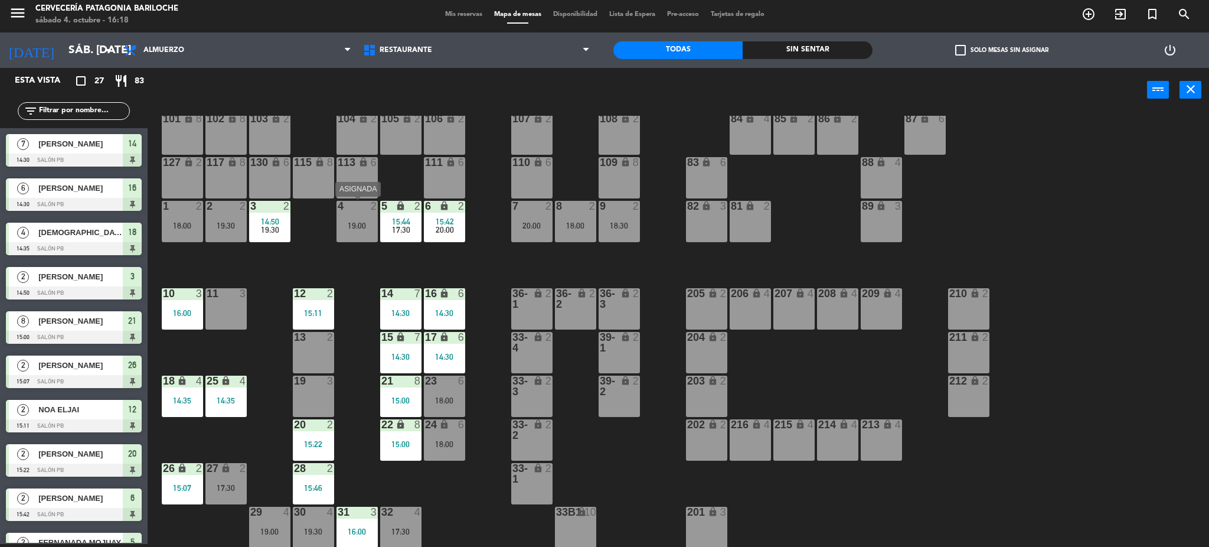
click at [370, 218] on div "4 2 19:00" at bounding box center [356, 221] width 41 height 41
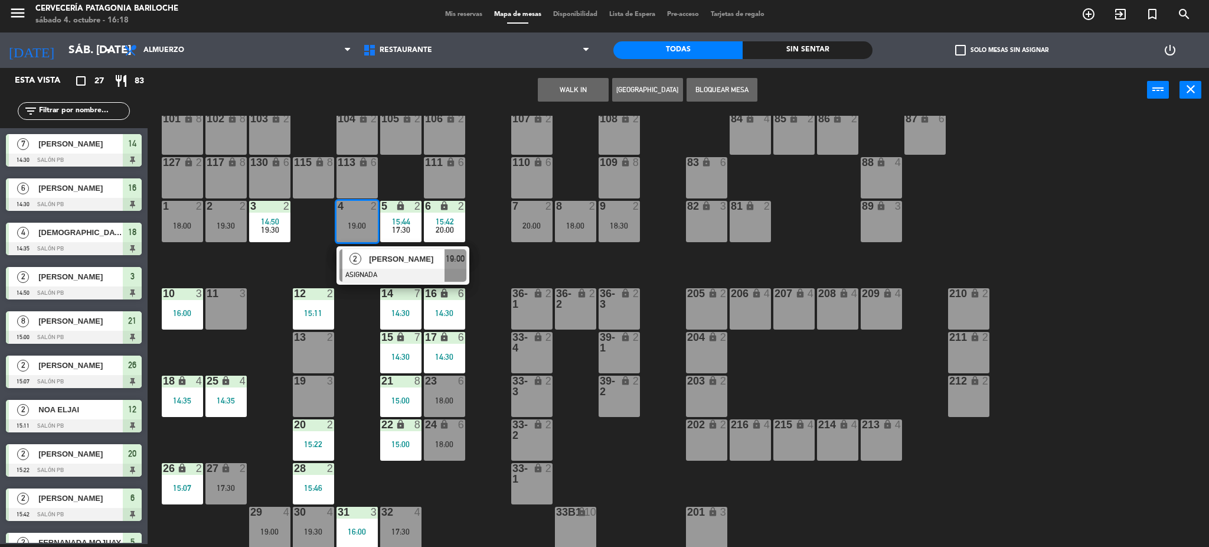
click at [658, 267] on div "101 lock 8 102 lock 8 104 lock 2 105 lock 2 106 lock 2 103 lock 2 107 lock 2 10…" at bounding box center [684, 332] width 1050 height 432
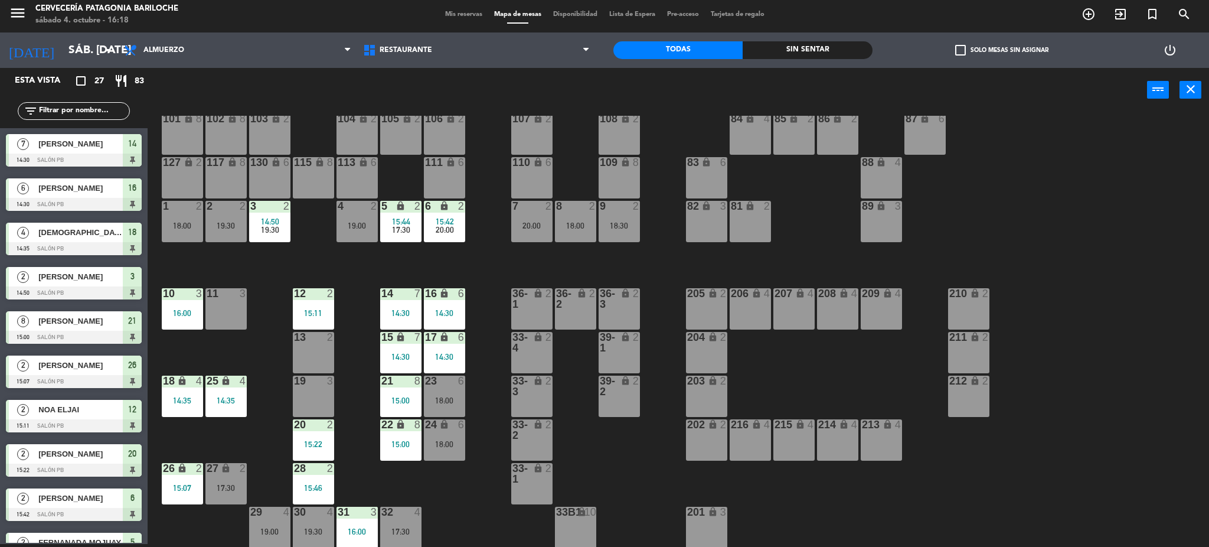
click at [533, 232] on div "7 2 20:00" at bounding box center [531, 221] width 41 height 41
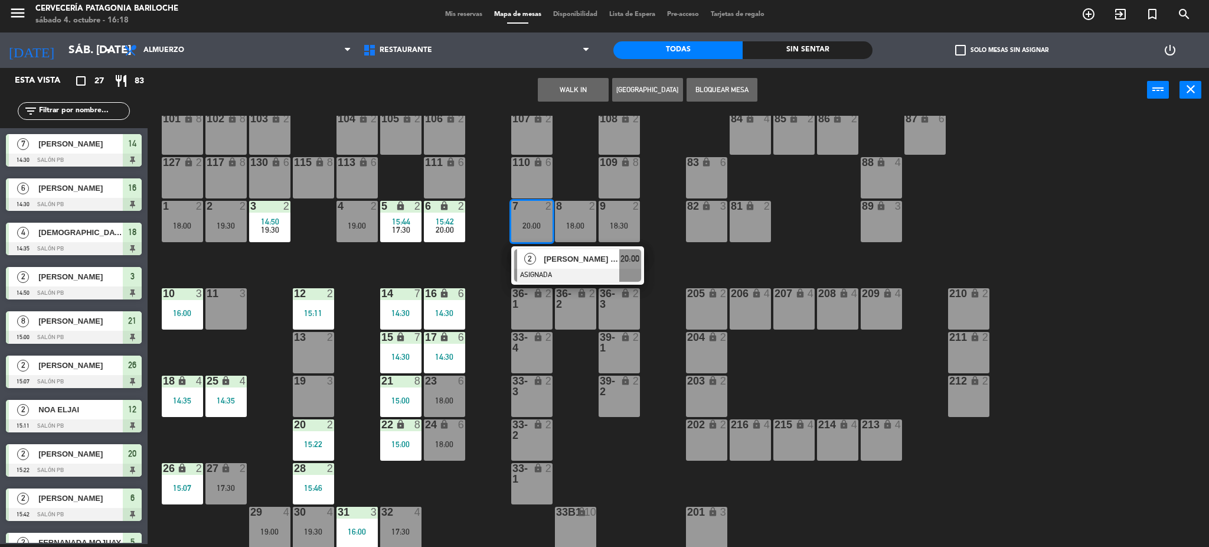
click at [569, 81] on button "WALK IN" at bounding box center [573, 90] width 71 height 24
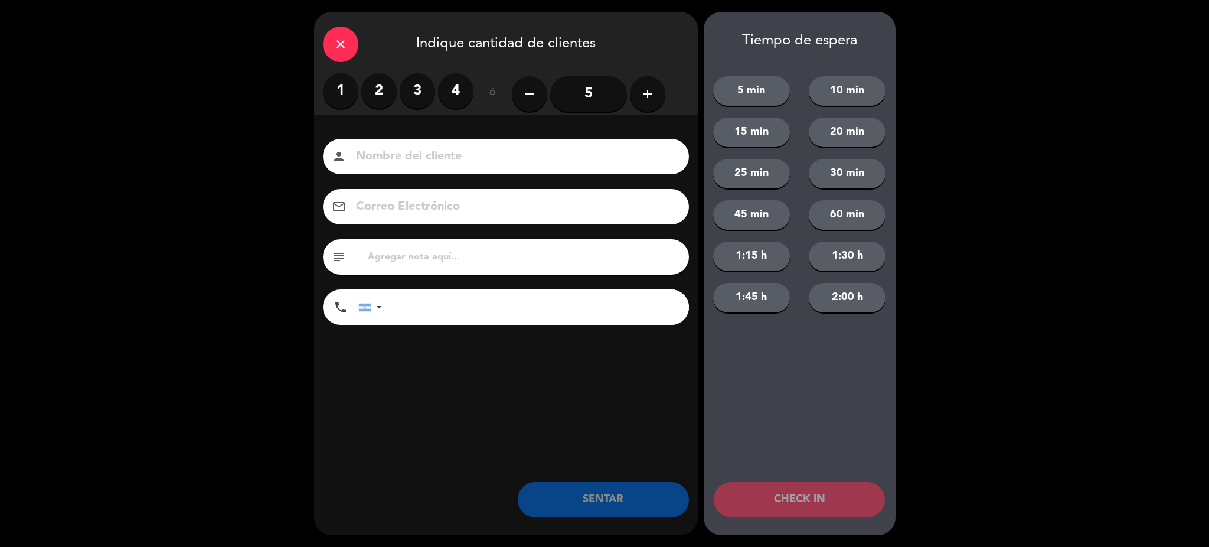
click at [385, 97] on label "2" at bounding box center [378, 90] width 35 height 35
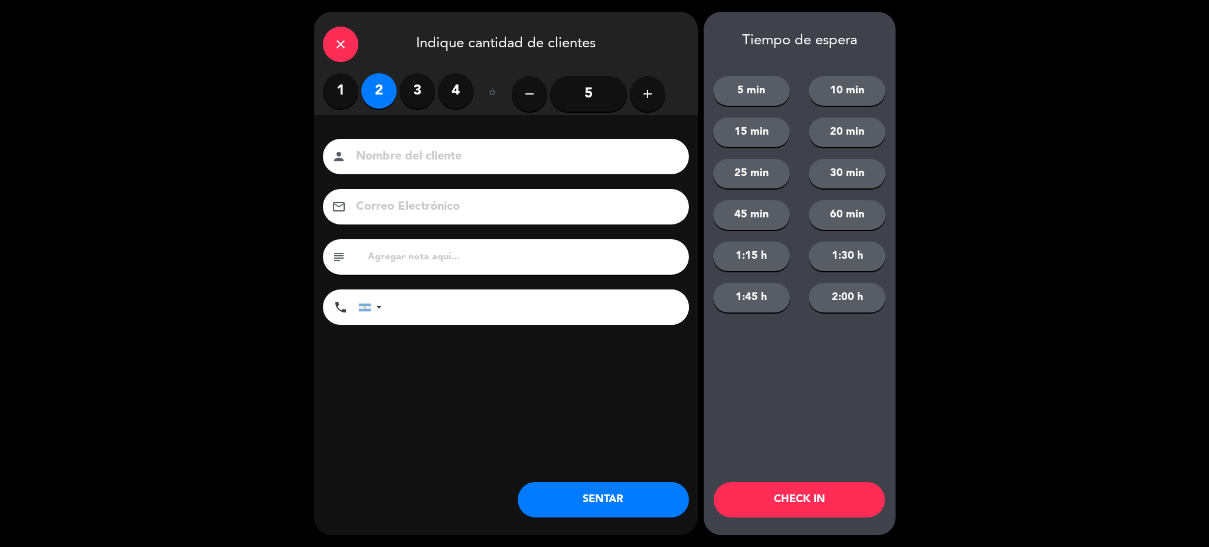
click at [414, 165] on input at bounding box center [514, 156] width 319 height 21
type input "[PERSON_NAME]"
click at [436, 311] on input "tel" at bounding box center [541, 306] width 295 height 35
click at [368, 309] on div at bounding box center [365, 307] width 12 height 8
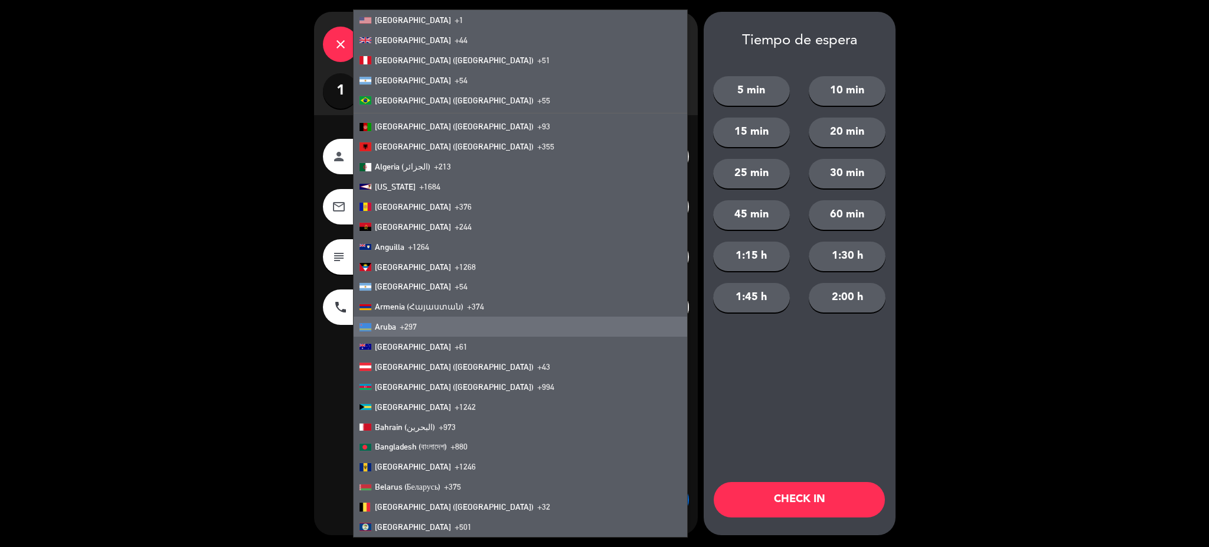
click at [617, 316] on input "tel" at bounding box center [541, 306] width 295 height 35
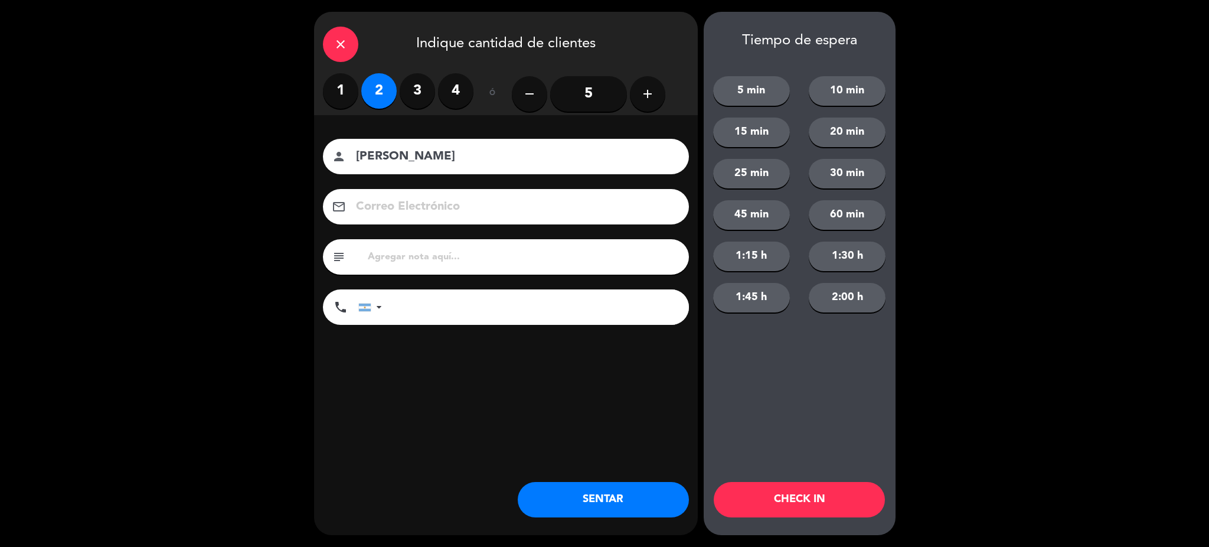
click at [619, 315] on input "tel" at bounding box center [541, 306] width 295 height 35
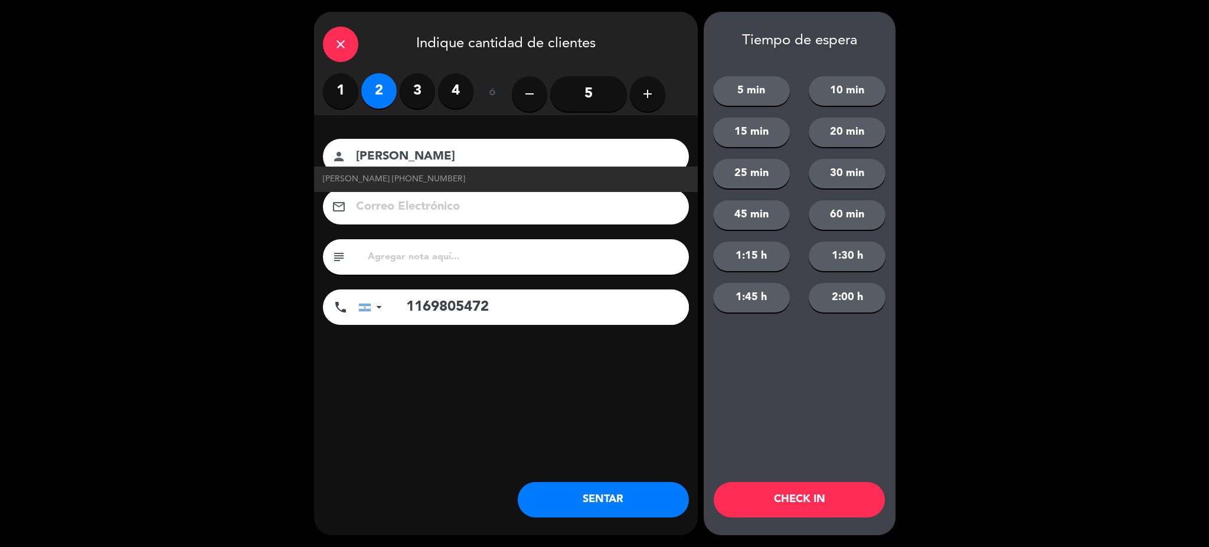
type input "1169805472"
click at [601, 492] on button "SENTAR" at bounding box center [603, 499] width 171 height 35
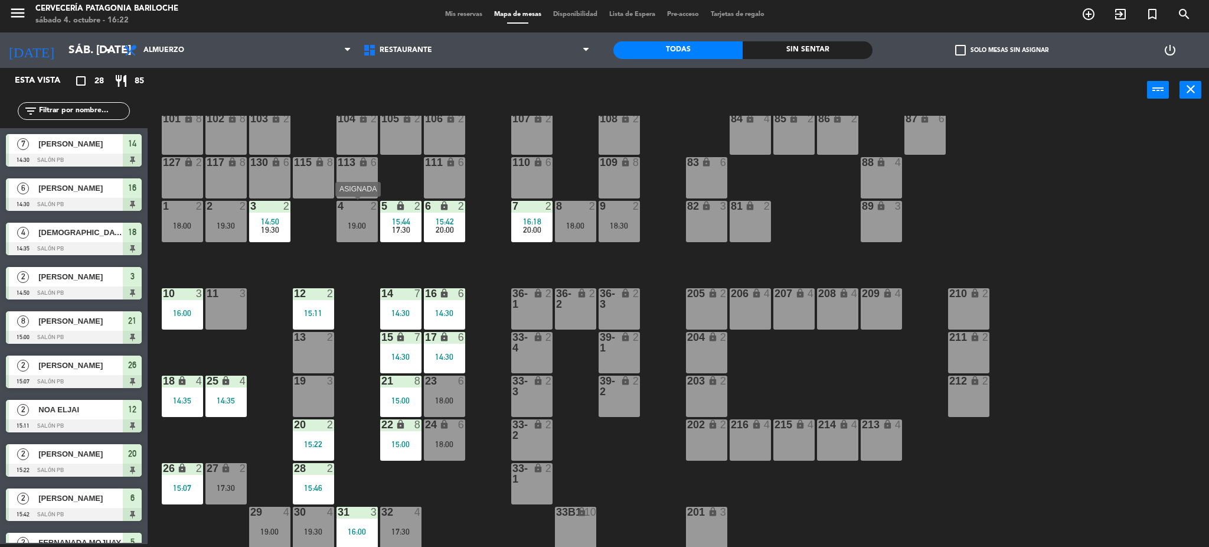
click at [351, 230] on div "19:00" at bounding box center [356, 225] width 41 height 8
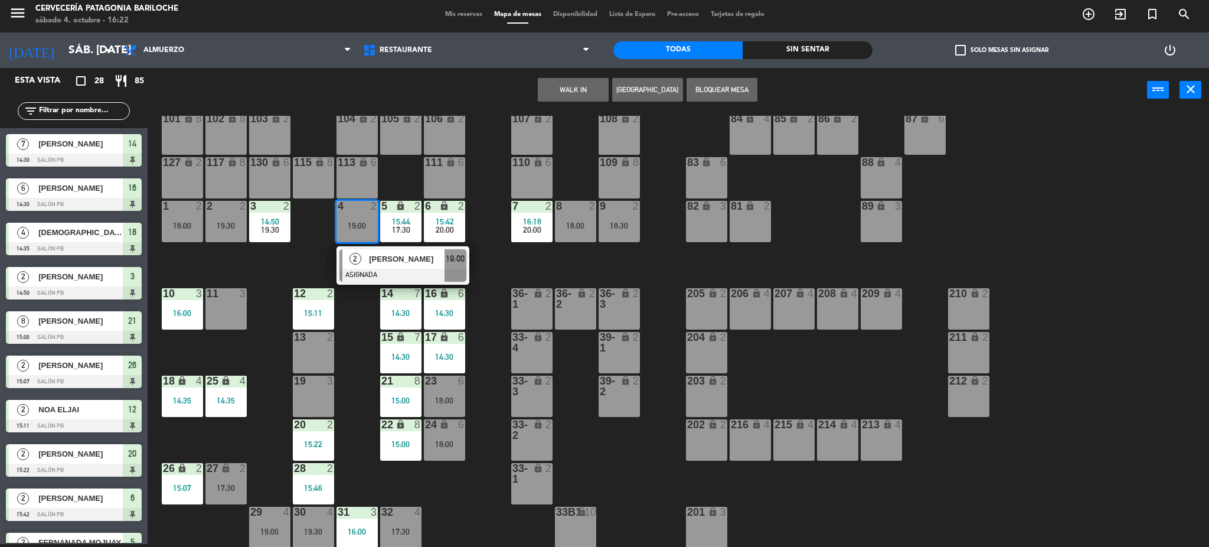
click at [584, 87] on button "WALK IN" at bounding box center [573, 90] width 71 height 24
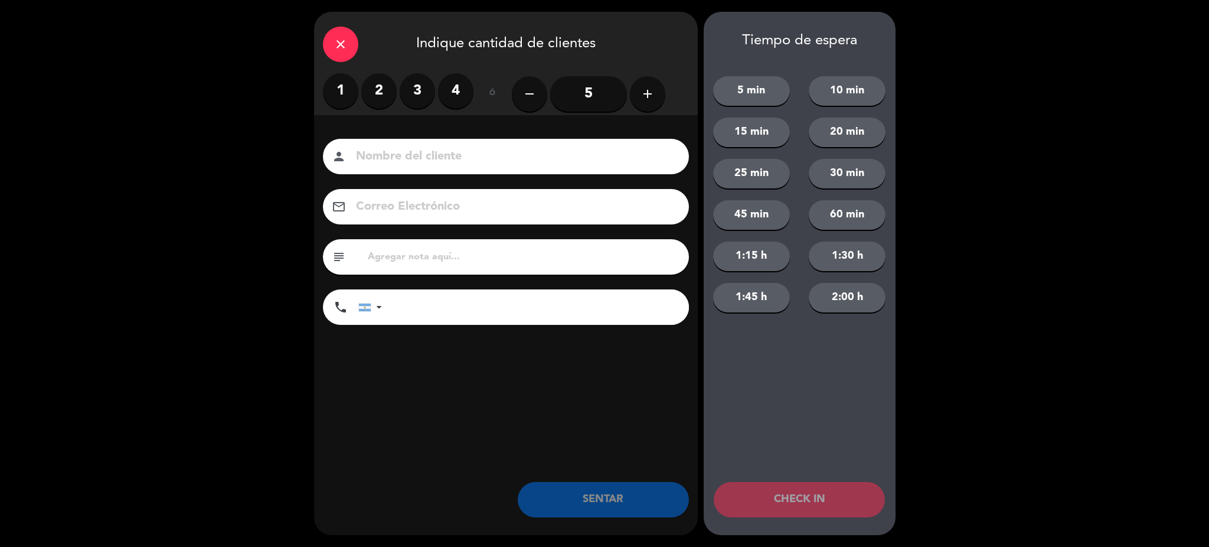
click at [377, 101] on label "2" at bounding box center [378, 90] width 35 height 35
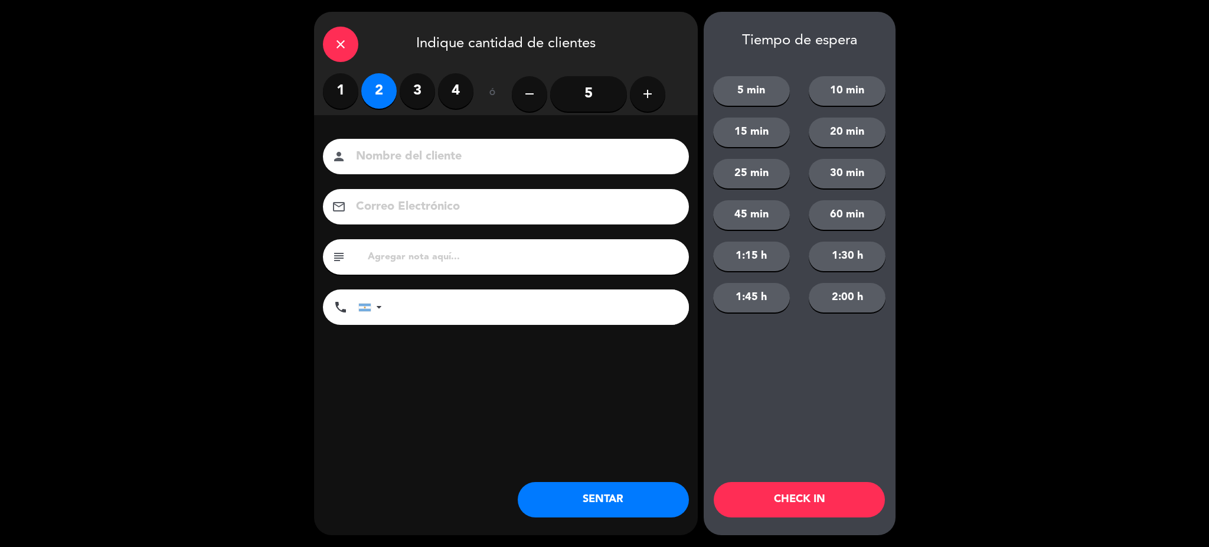
click at [394, 156] on input at bounding box center [514, 156] width 319 height 21
type input "[PERSON_NAME]"
click at [441, 305] on input "tel" at bounding box center [541, 306] width 295 height 35
click at [367, 303] on div at bounding box center [365, 307] width 12 height 8
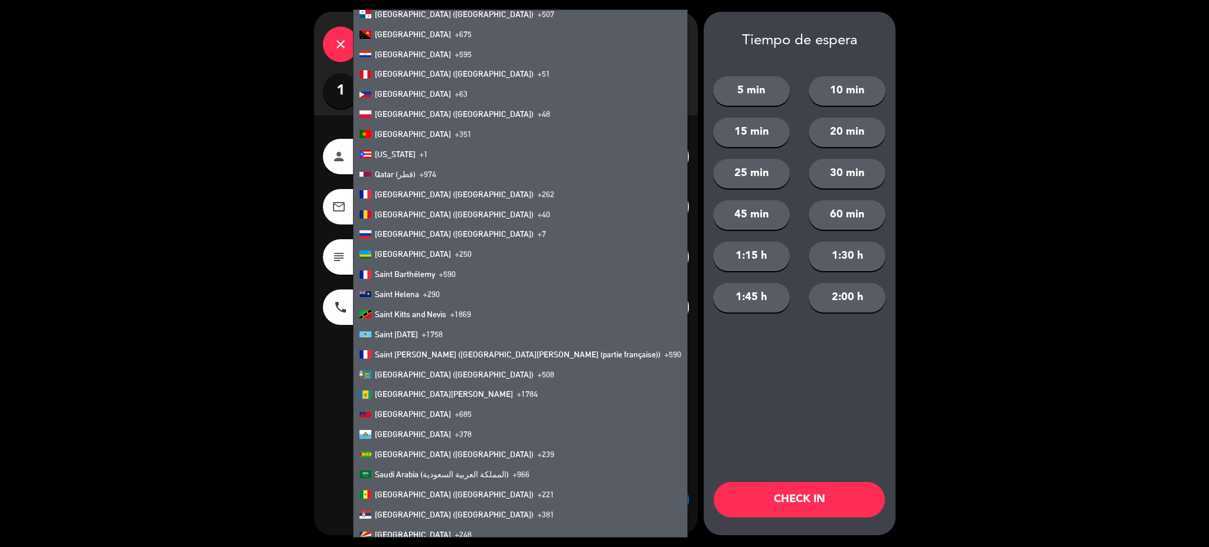
scroll to position [3892, 0]
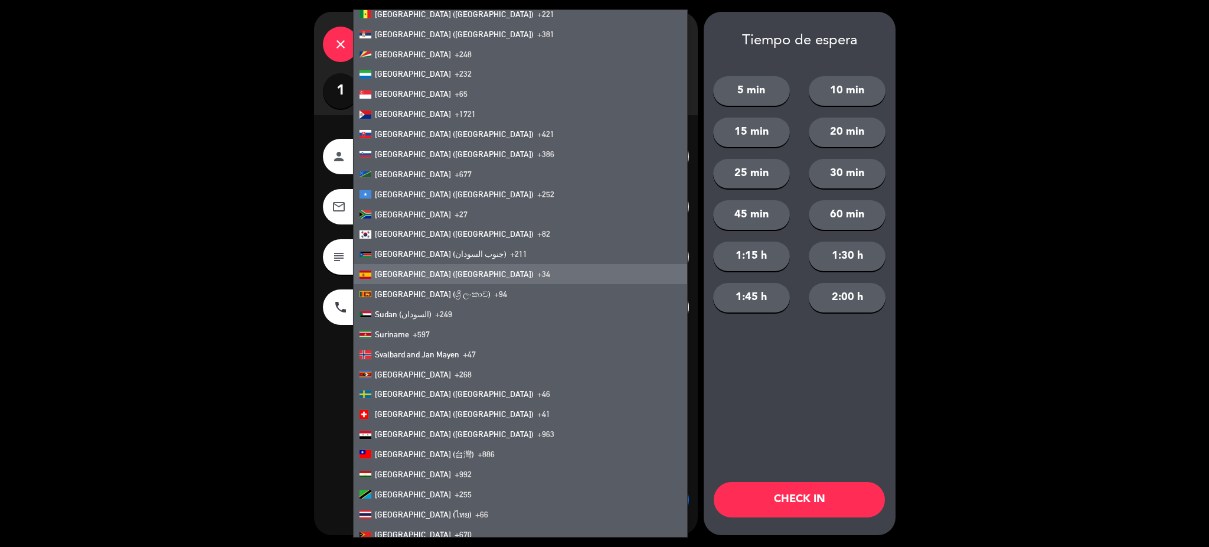
click at [432, 279] on li "[GEOGRAPHIC_DATA] ([GEOGRAPHIC_DATA]) +34" at bounding box center [521, 274] width 334 height 20
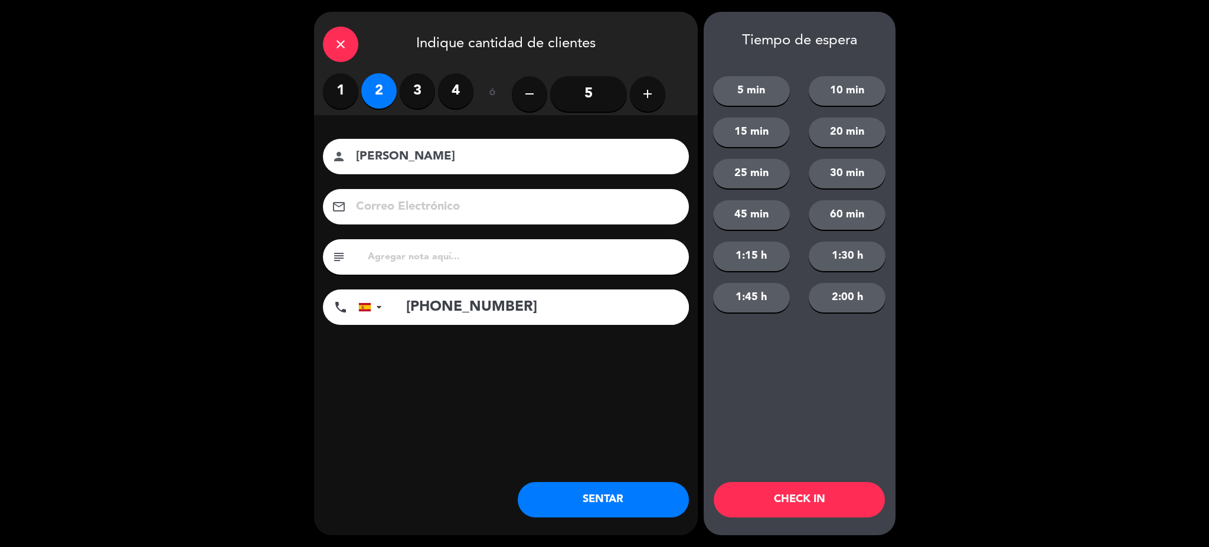
type input "[PHONE_NUMBER]"
click at [624, 515] on button "SENTAR" at bounding box center [603, 499] width 171 height 35
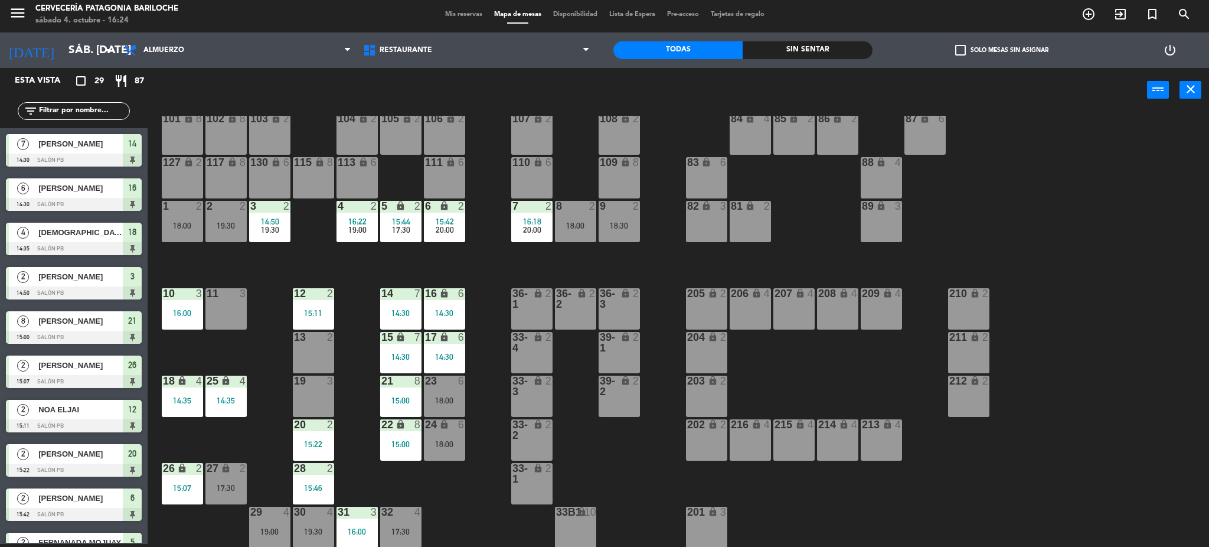
drag, startPoint x: 453, startPoint y: 477, endPoint x: 465, endPoint y: 498, distance: 24.3
click at [465, 498] on div "101 lock 8 102 lock 8 104 lock 2 105 lock 2 106 lock 2 103 lock 2 107 lock 2 10…" at bounding box center [684, 332] width 1050 height 432
click at [456, 384] on div "6" at bounding box center [464, 380] width 19 height 11
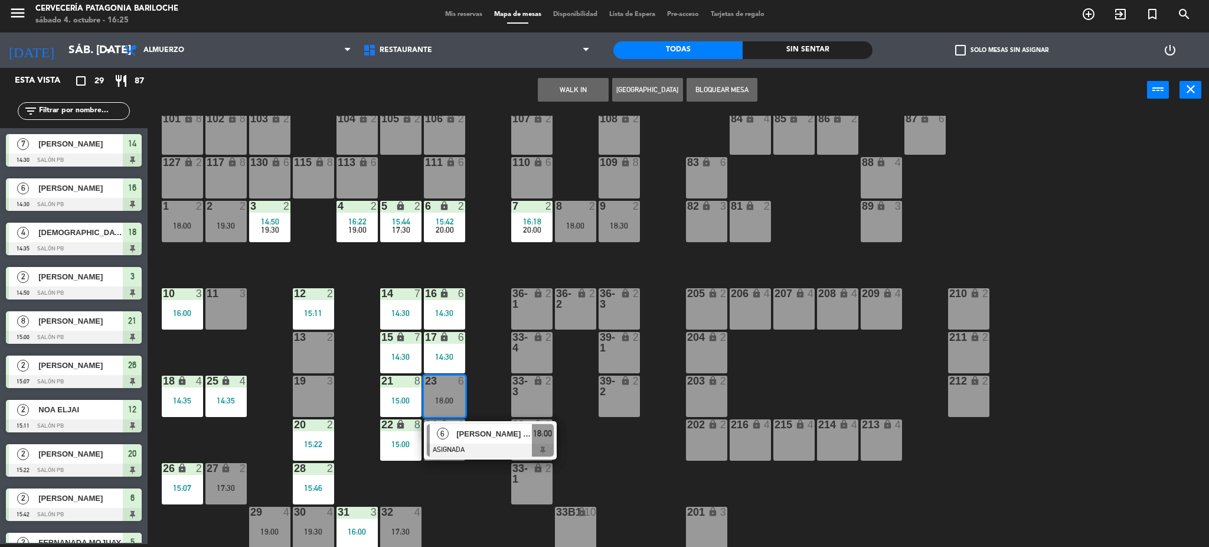
click at [564, 94] on button "WALK IN" at bounding box center [573, 90] width 71 height 24
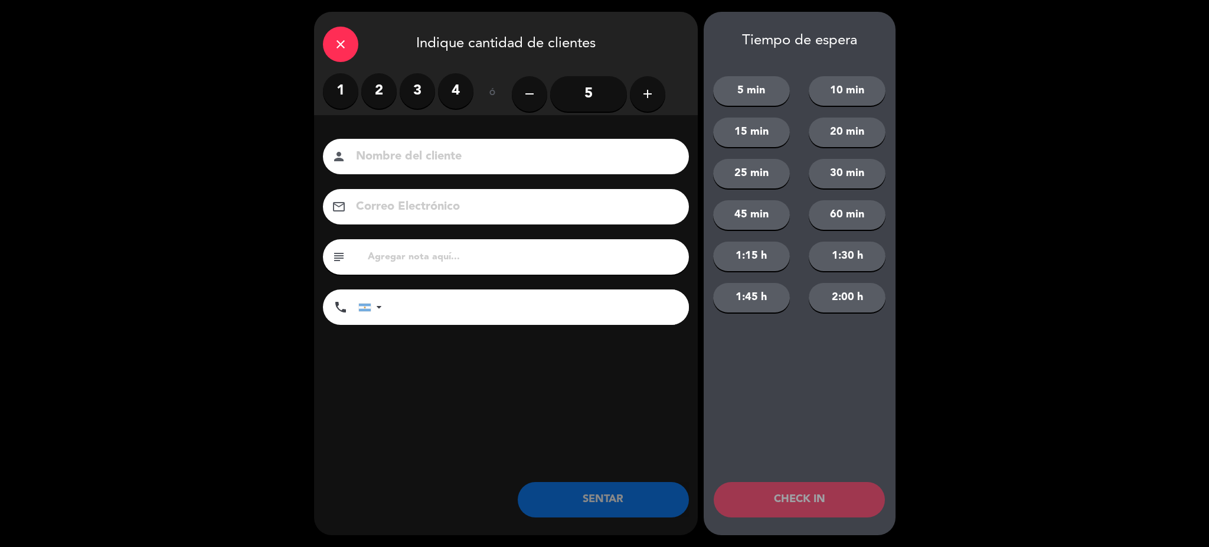
click at [653, 91] on icon "add" at bounding box center [647, 94] width 14 height 14
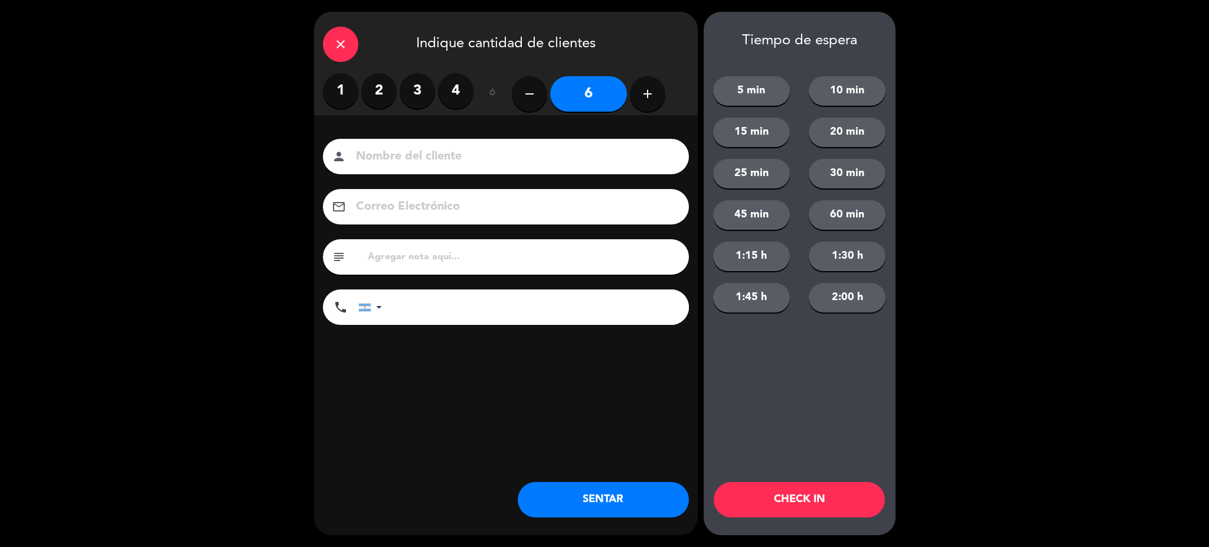
click at [653, 90] on icon "add" at bounding box center [647, 94] width 14 height 14
click at [653, 89] on icon "add" at bounding box center [647, 94] width 14 height 14
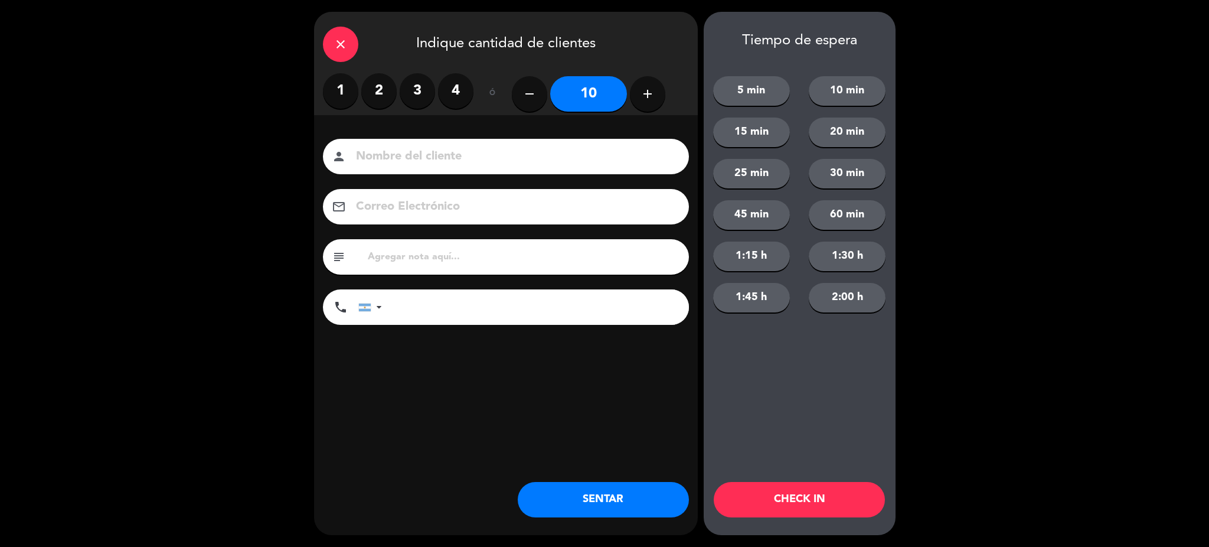
type input "11"
click at [514, 163] on input at bounding box center [514, 156] width 319 height 21
type input "[PERSON_NAME]"
click at [530, 321] on input "tel" at bounding box center [541, 306] width 295 height 35
type input "1161578966"
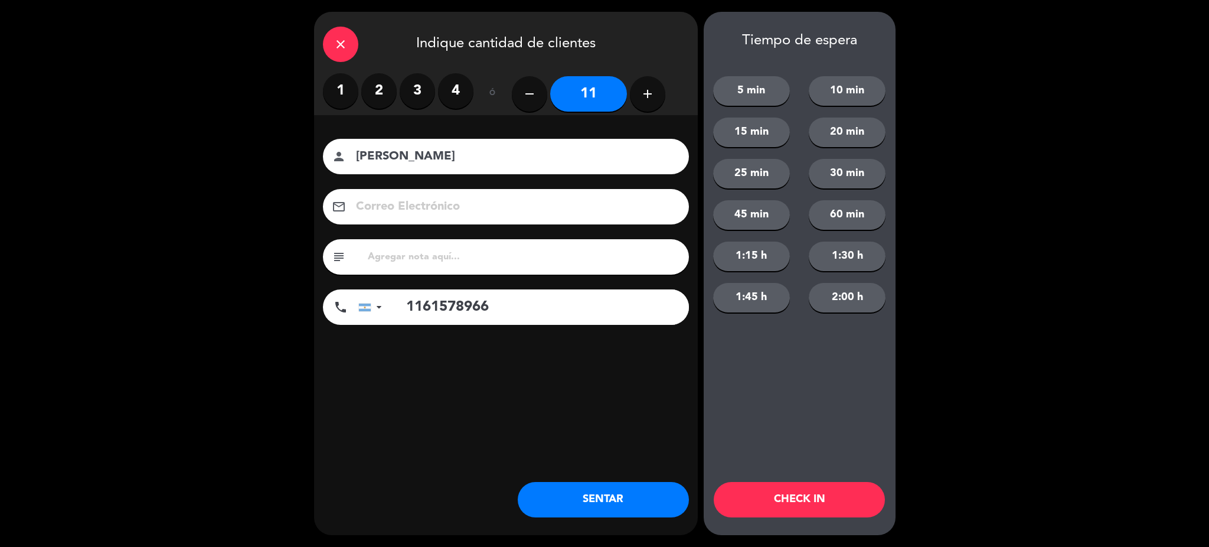
click at [648, 492] on button "SENTAR" at bounding box center [603, 499] width 171 height 35
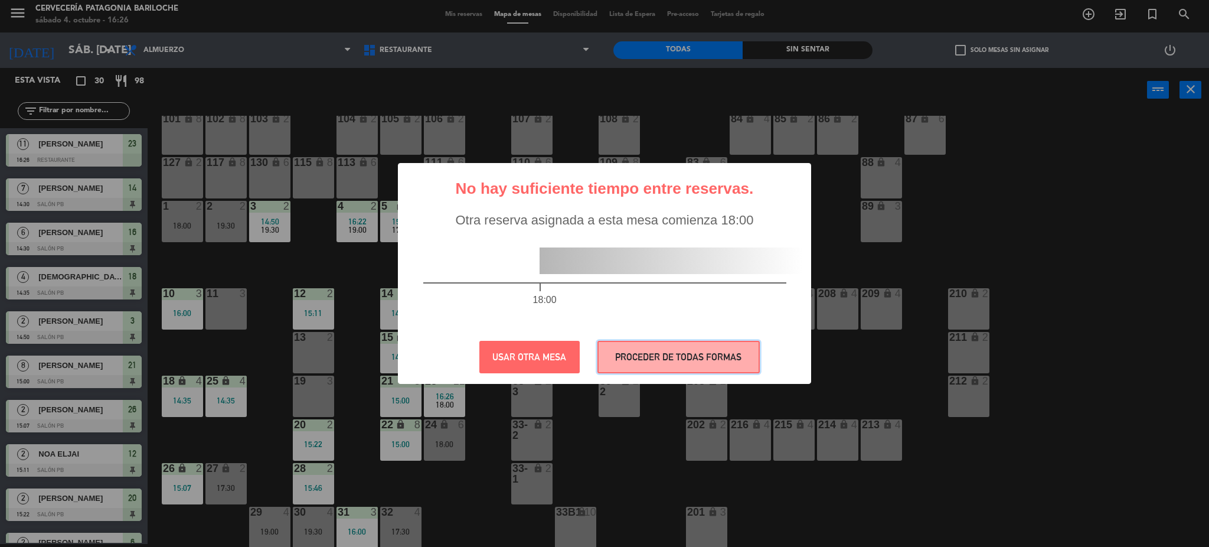
click at [685, 359] on button "PROCEDER DE TODAS FORMAS" at bounding box center [678, 357] width 162 height 32
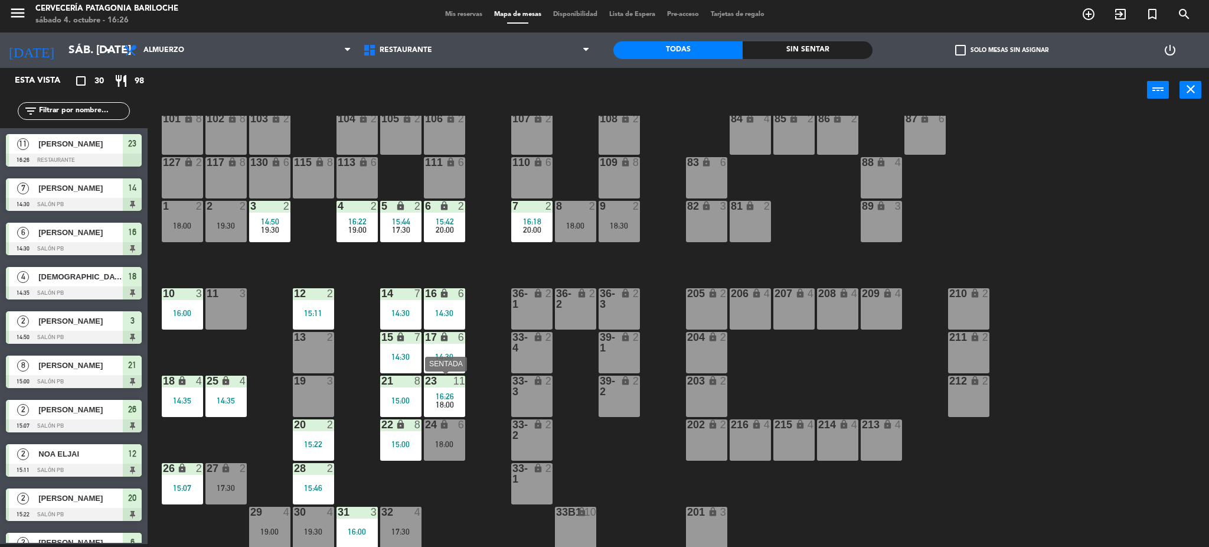
click at [447, 397] on span "16:26" at bounding box center [445, 395] width 18 height 9
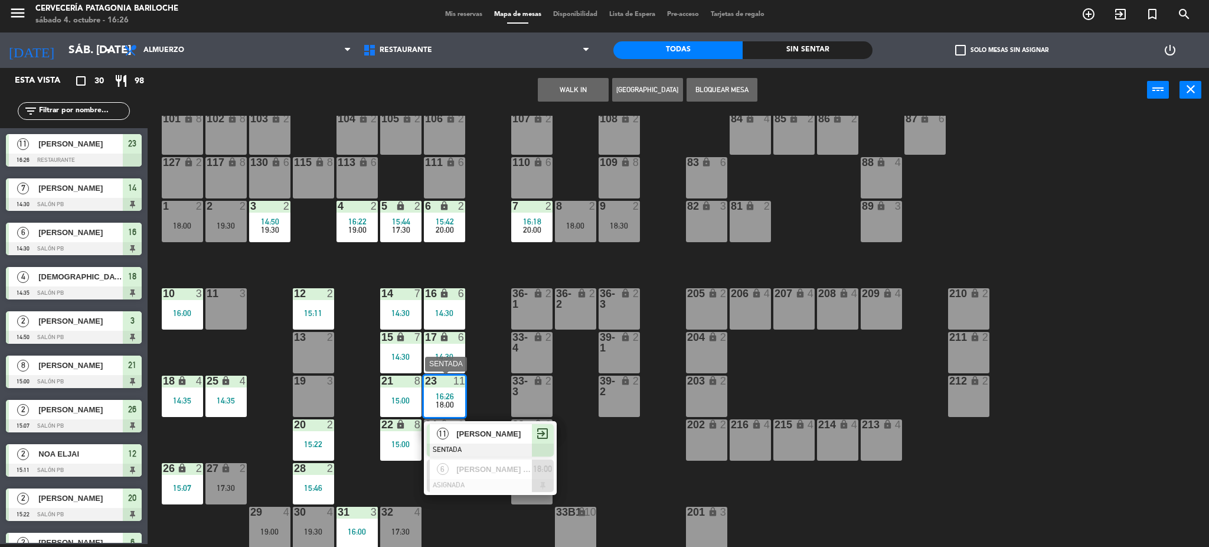
click at [465, 436] on span "[PERSON_NAME]" at bounding box center [494, 433] width 76 height 12
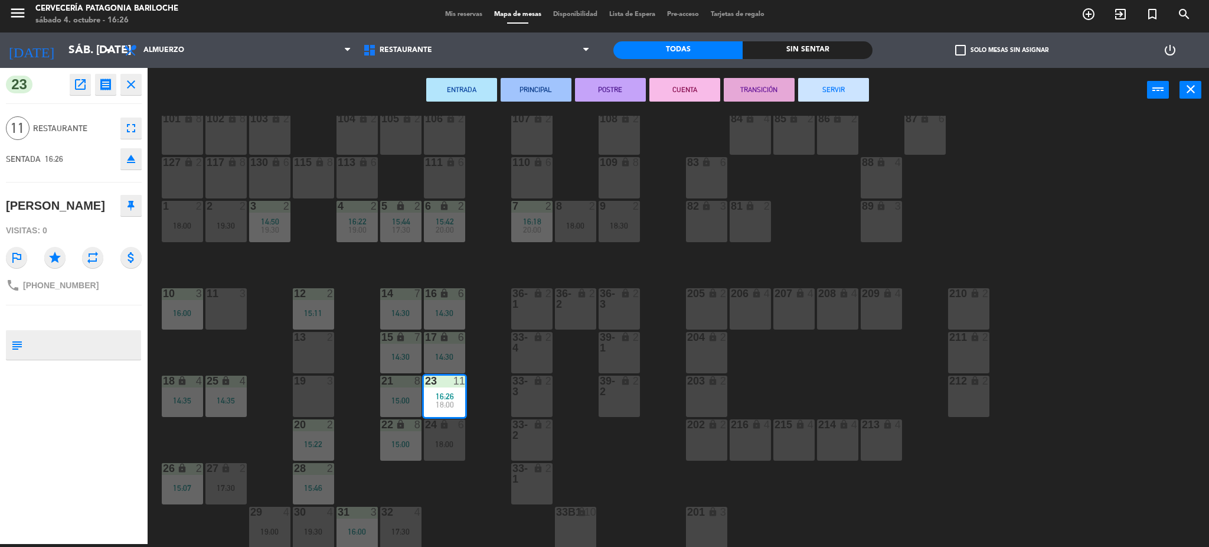
click at [459, 442] on div "18:00" at bounding box center [444, 444] width 41 height 8
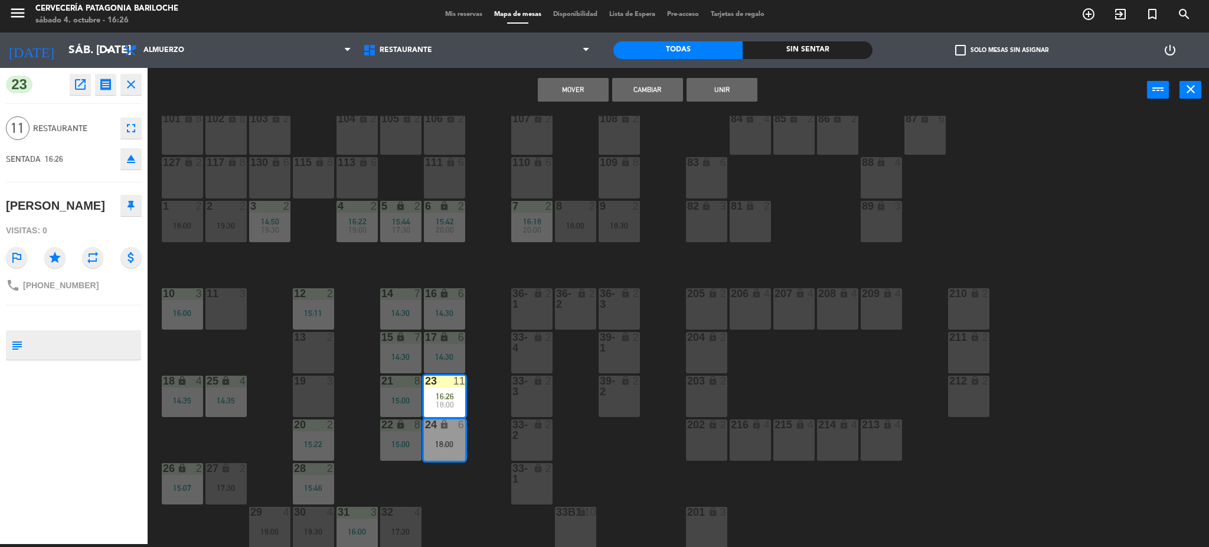
click at [733, 96] on button "Unir" at bounding box center [722, 90] width 71 height 24
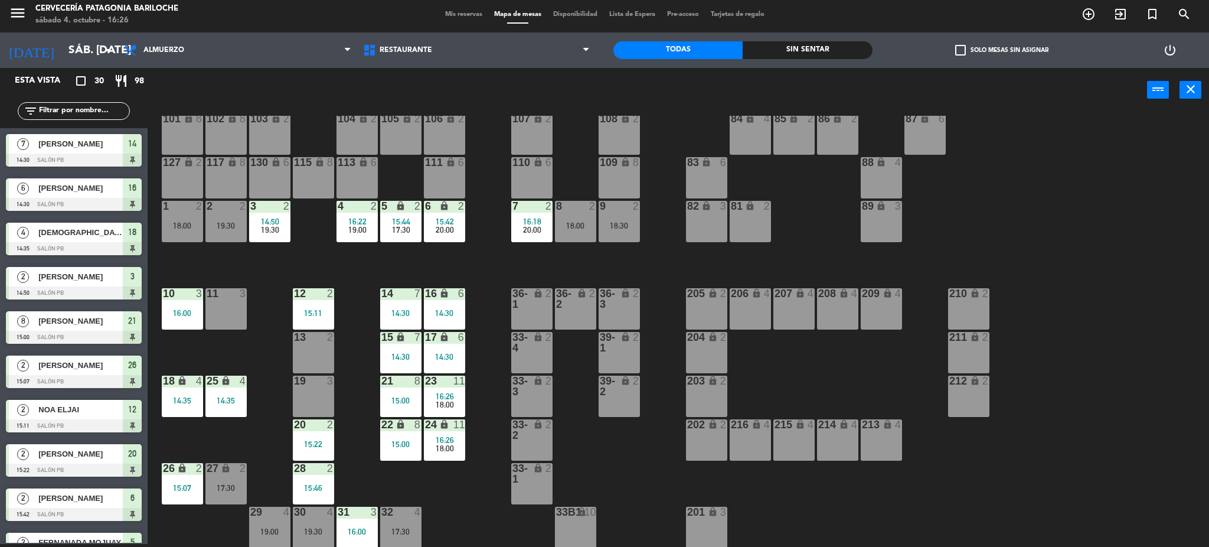
scroll to position [3, 0]
drag, startPoint x: 318, startPoint y: 471, endPoint x: 482, endPoint y: 520, distance: 171.3
click at [482, 520] on div "101 lock 8 102 lock 8 104 lock 2 105 lock 2 106 lock 2 103 lock 2 107 lock 2 10…" at bounding box center [684, 332] width 1050 height 432
click at [315, 516] on div at bounding box center [312, 511] width 19 height 11
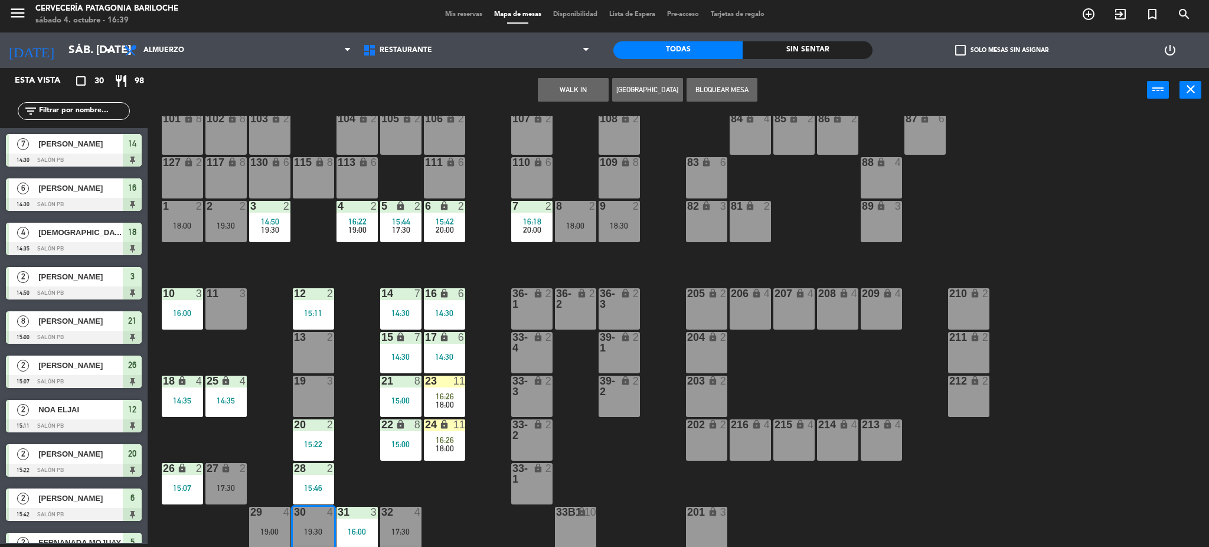
click at [567, 88] on button "WALK IN" at bounding box center [573, 90] width 71 height 24
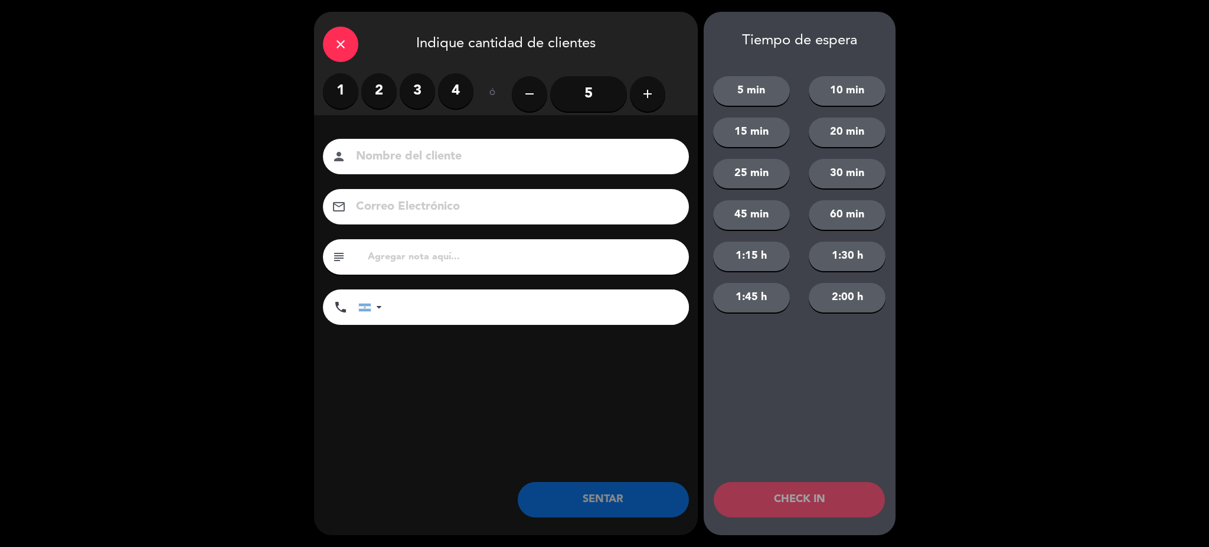
click at [396, 90] on label "2" at bounding box center [378, 90] width 35 height 35
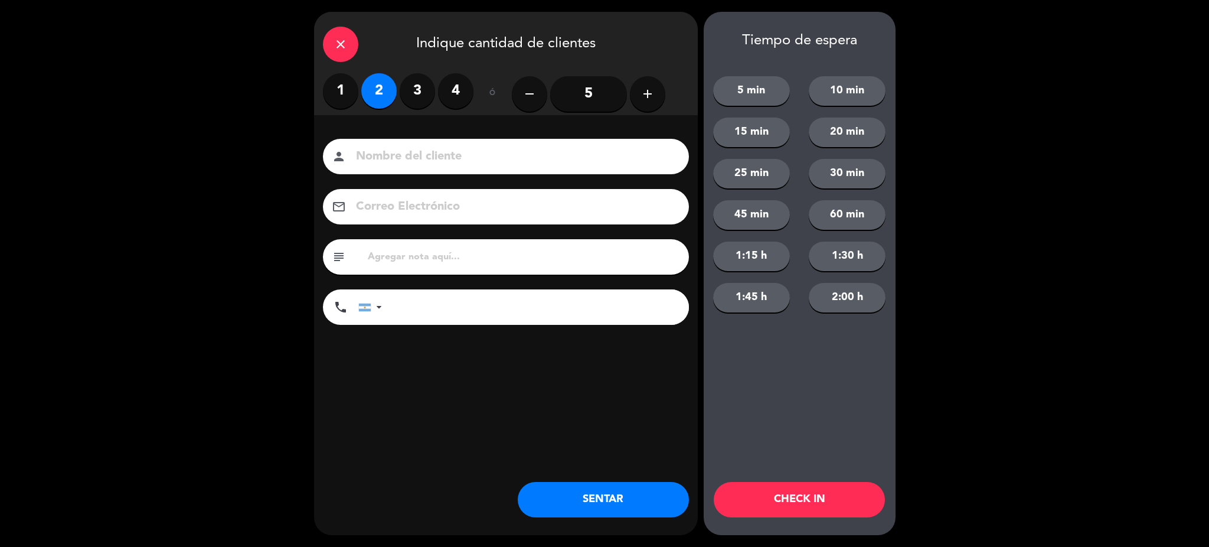
click at [542, 161] on input at bounding box center [514, 156] width 319 height 21
type input "Goringher [PERSON_NAME]"
click at [455, 311] on input "tel" at bounding box center [541, 306] width 295 height 35
type input "3424365714"
click at [603, 503] on button "SENTAR" at bounding box center [603, 499] width 171 height 35
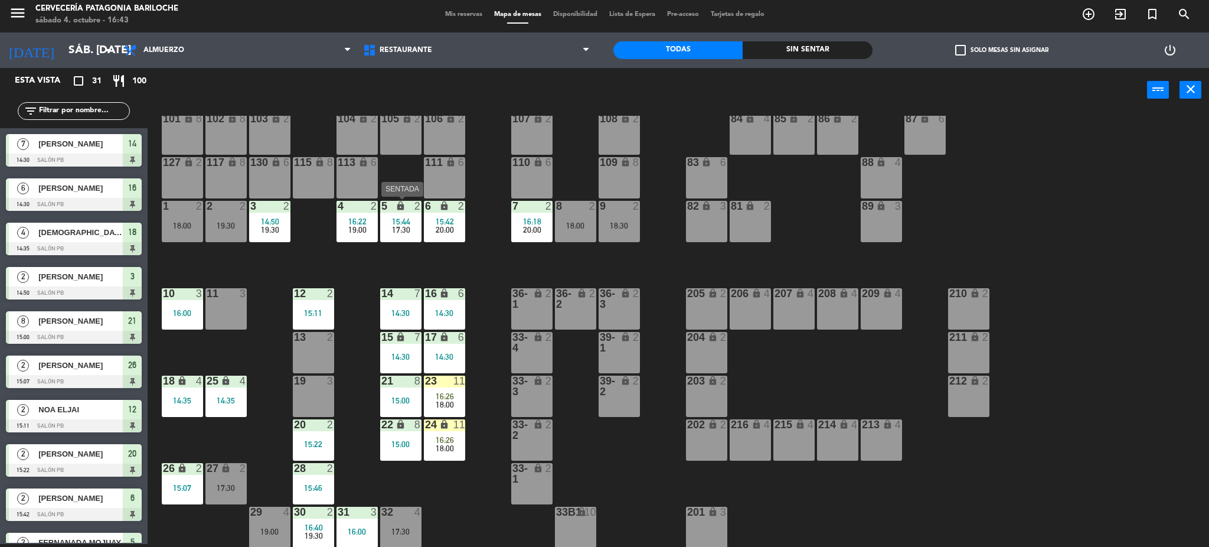
click at [414, 217] on div "15:44" at bounding box center [400, 221] width 41 height 8
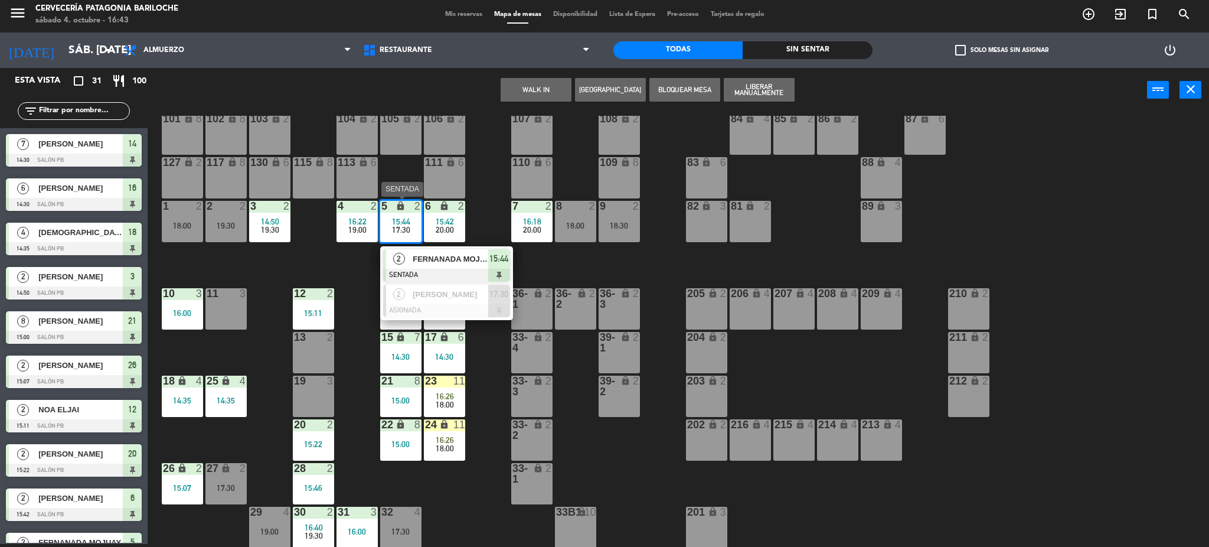
click at [440, 262] on span "FERNANADA MOJUAY" at bounding box center [451, 259] width 76 height 12
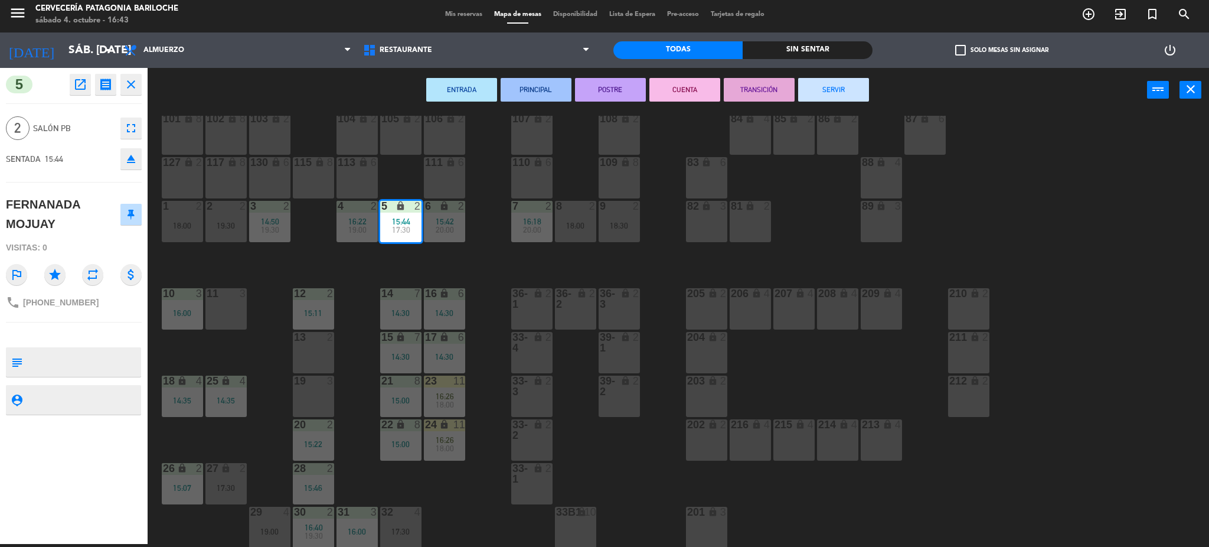
click at [841, 94] on button "SERVIR" at bounding box center [833, 90] width 71 height 24
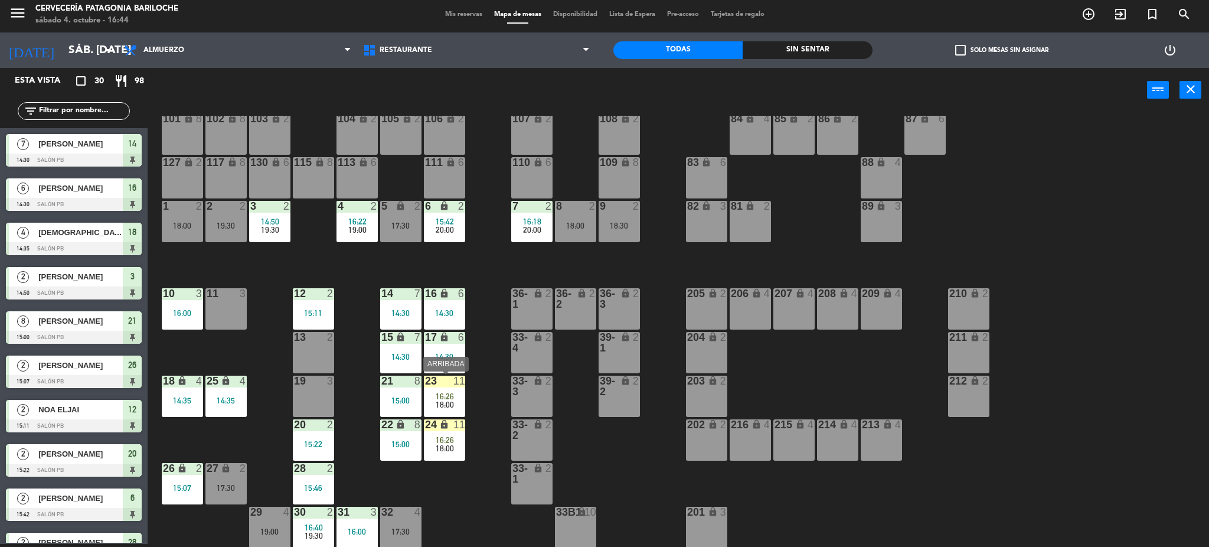
click at [452, 387] on div "23 11 16:26 18:00" at bounding box center [444, 395] width 41 height 41
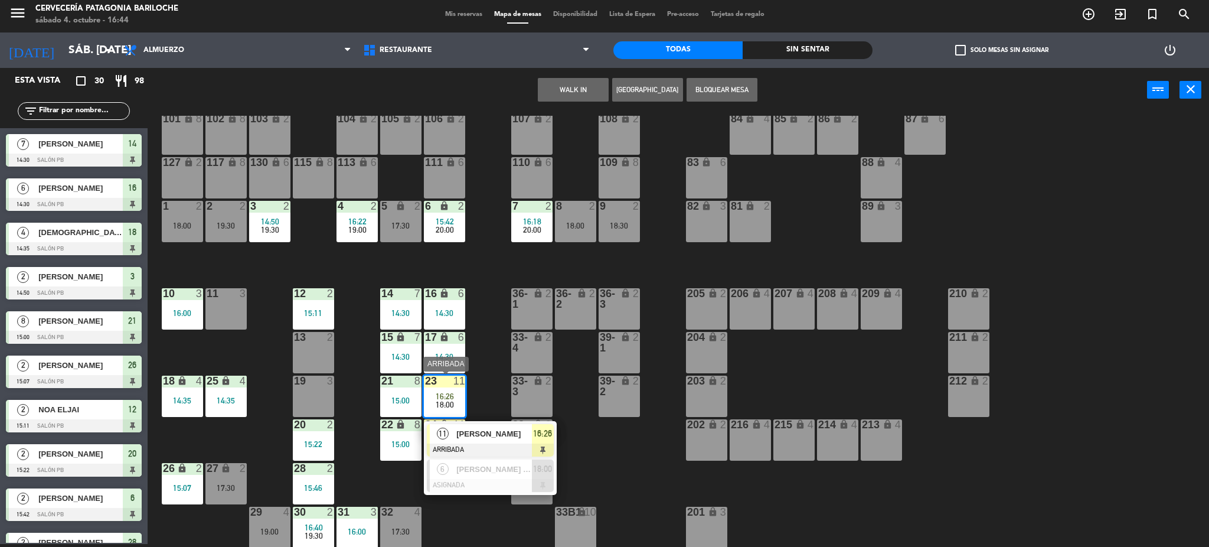
click at [480, 433] on span "[PERSON_NAME]" at bounding box center [494, 433] width 76 height 12
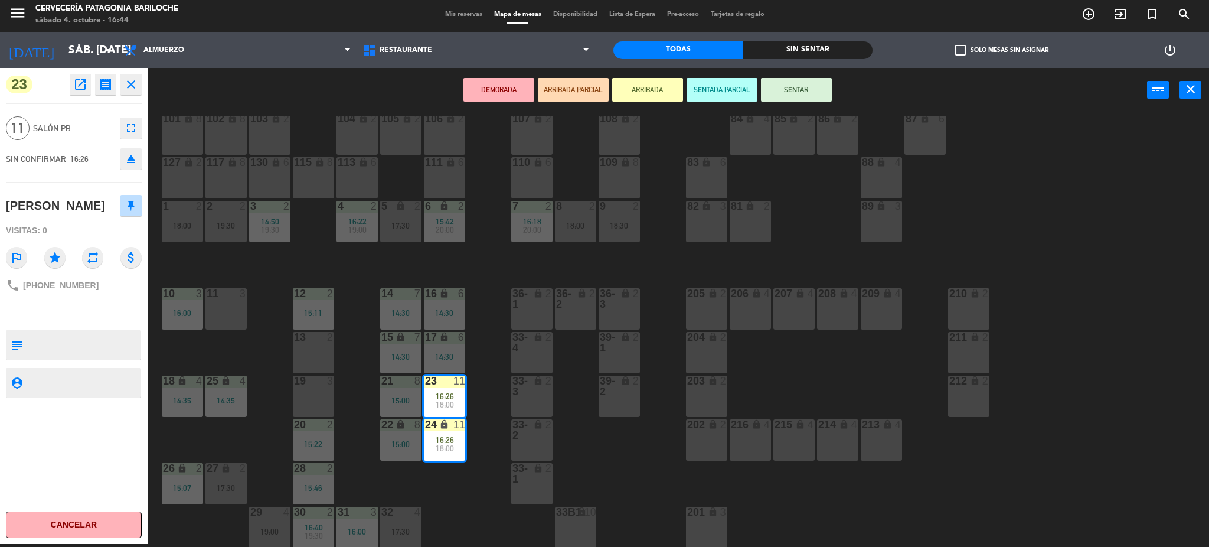
click at [807, 81] on button "SENTAR" at bounding box center [796, 90] width 71 height 24
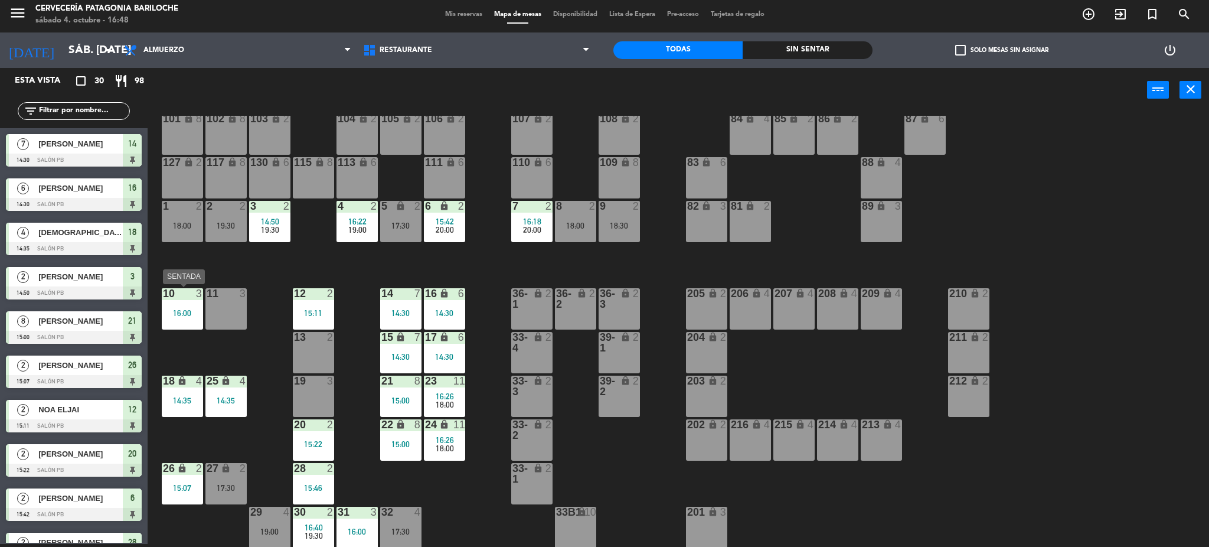
click at [171, 305] on div "10 3 16:00" at bounding box center [182, 308] width 41 height 41
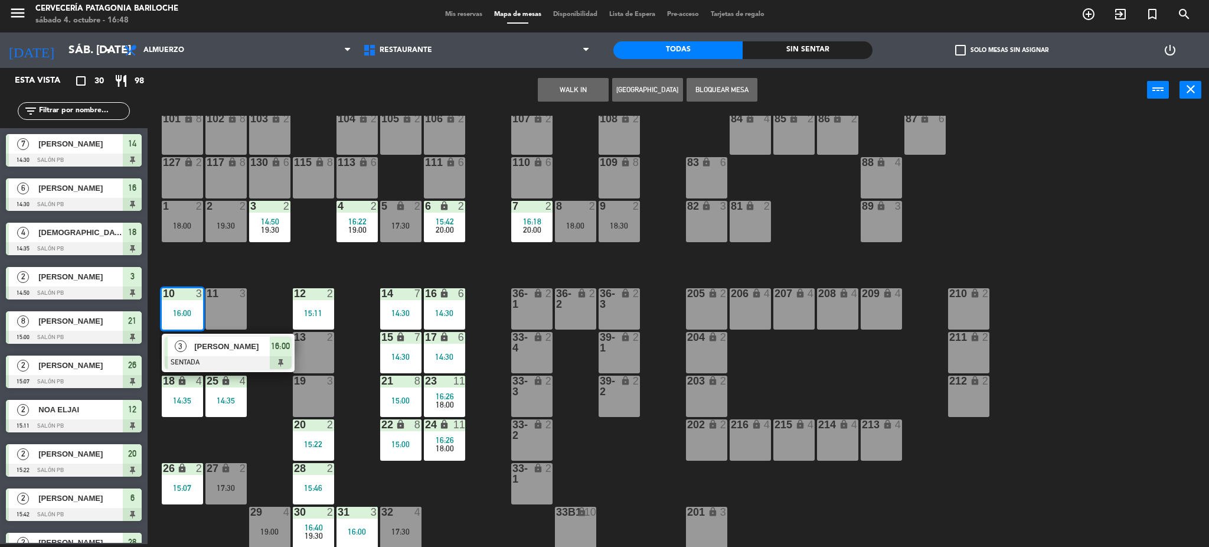
click at [210, 341] on span "[PERSON_NAME]" at bounding box center [232, 346] width 76 height 12
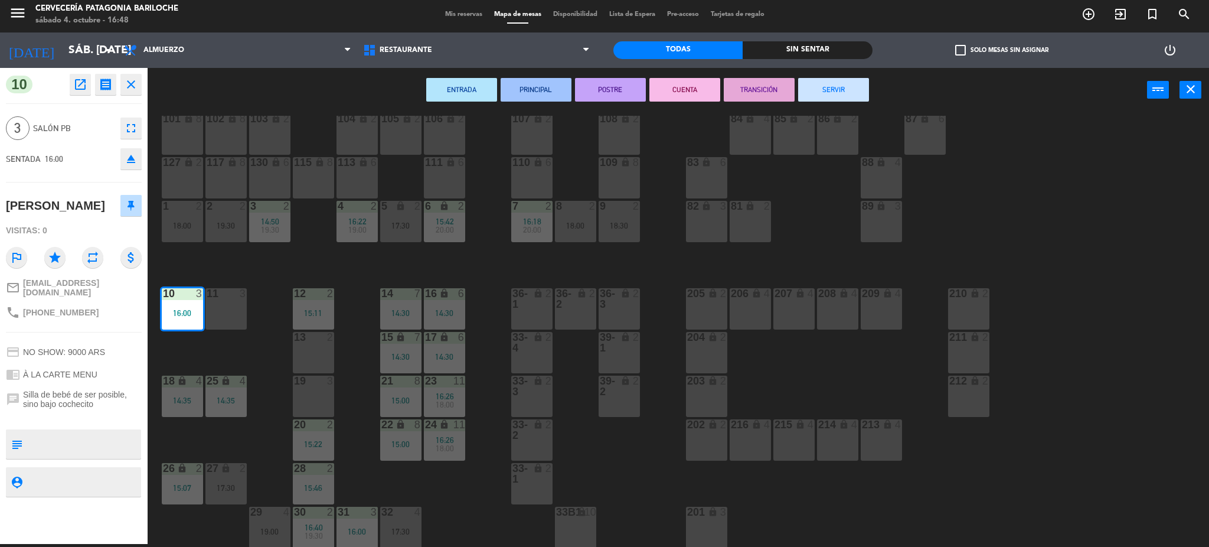
click at [227, 306] on div "11 3" at bounding box center [225, 308] width 41 height 41
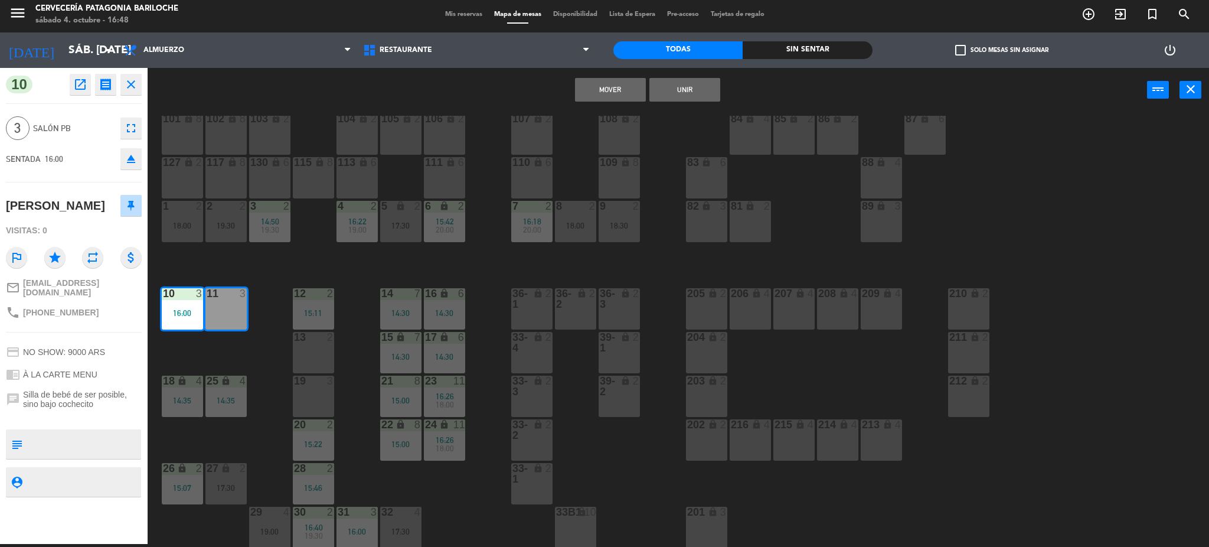
click at [637, 89] on button "Mover" at bounding box center [610, 90] width 71 height 24
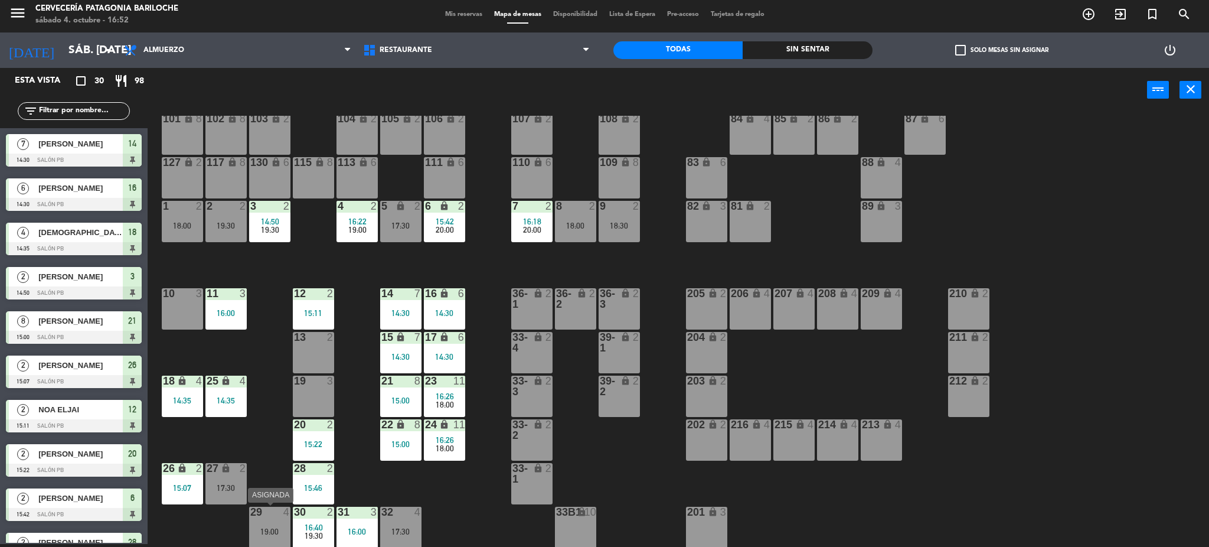
click at [267, 538] on div "29 4 19:00" at bounding box center [269, 526] width 41 height 41
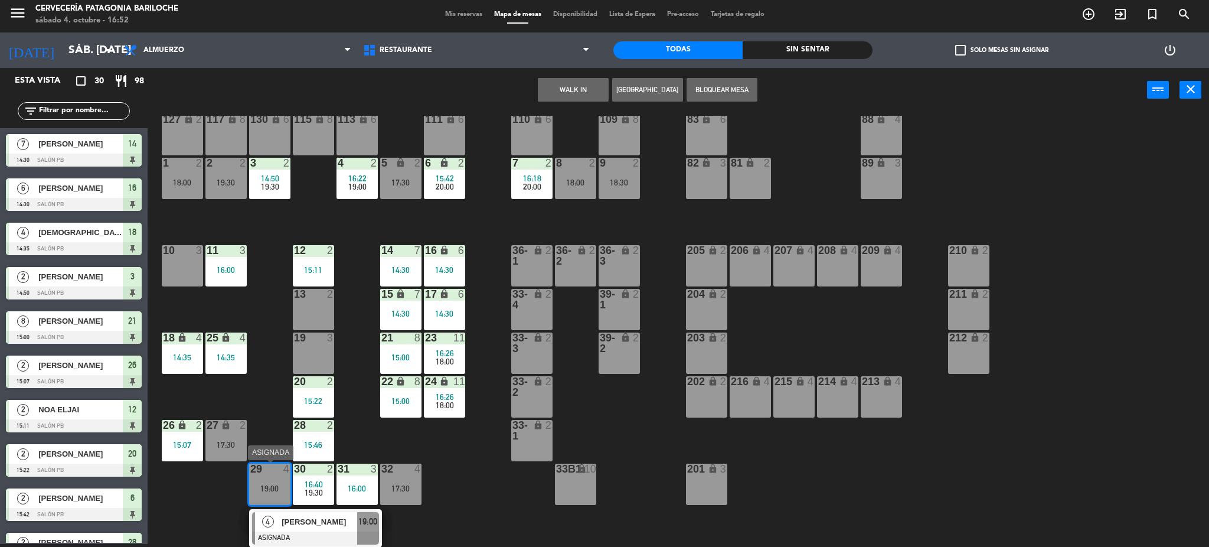
click at [264, 525] on span "4" at bounding box center [268, 521] width 12 height 12
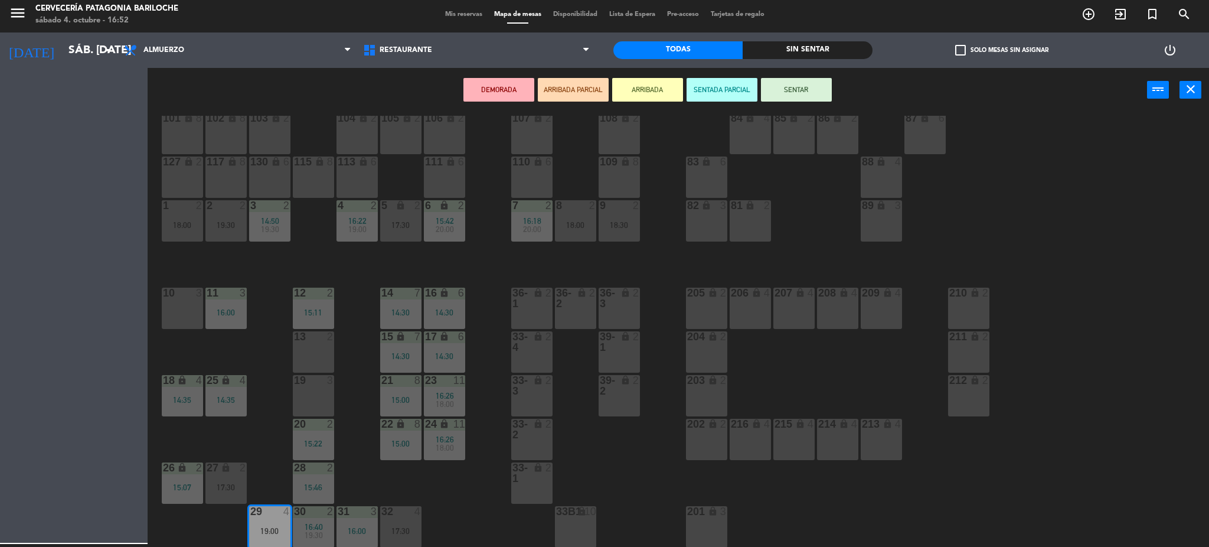
scroll to position [24, 0]
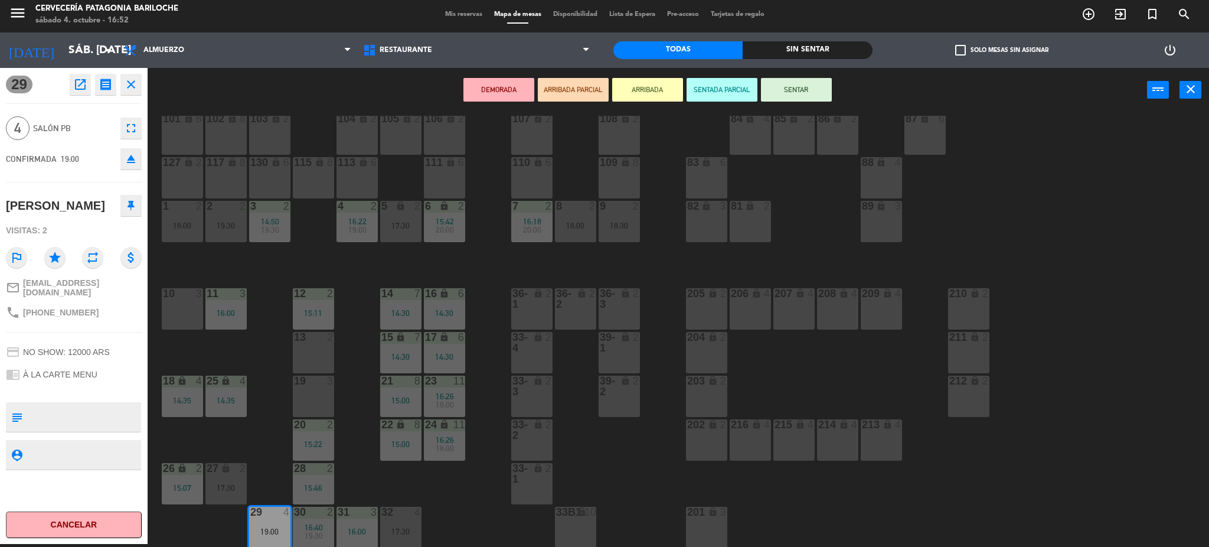
click at [476, 519] on div "101 lock 8 102 lock 8 104 lock 2 105 lock 2 106 lock 2 103 lock 2 107 lock 2 10…" at bounding box center [684, 332] width 1050 height 432
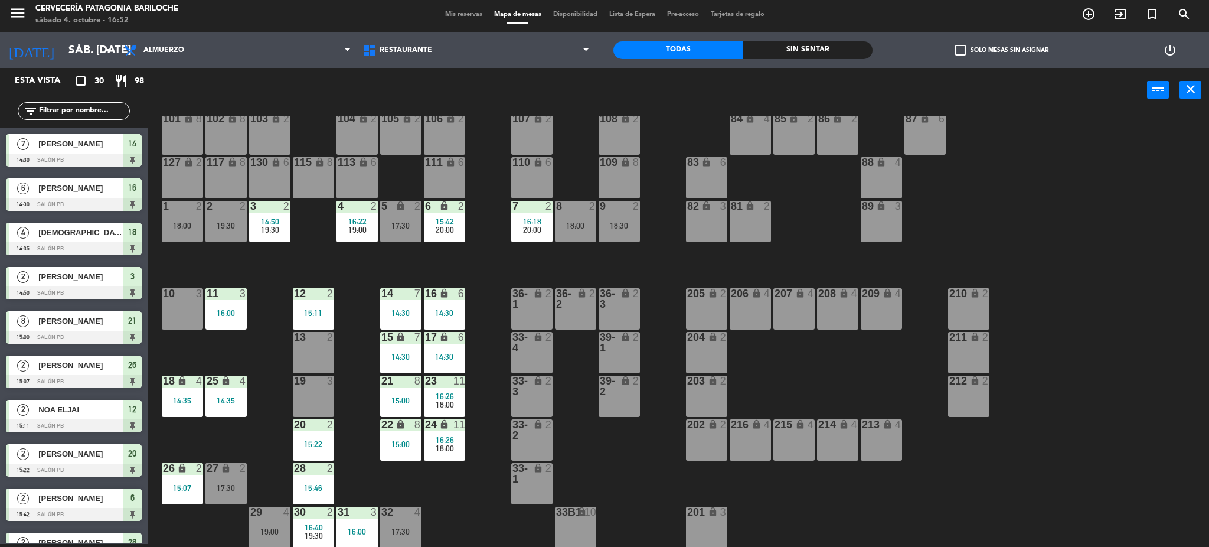
scroll to position [159, 0]
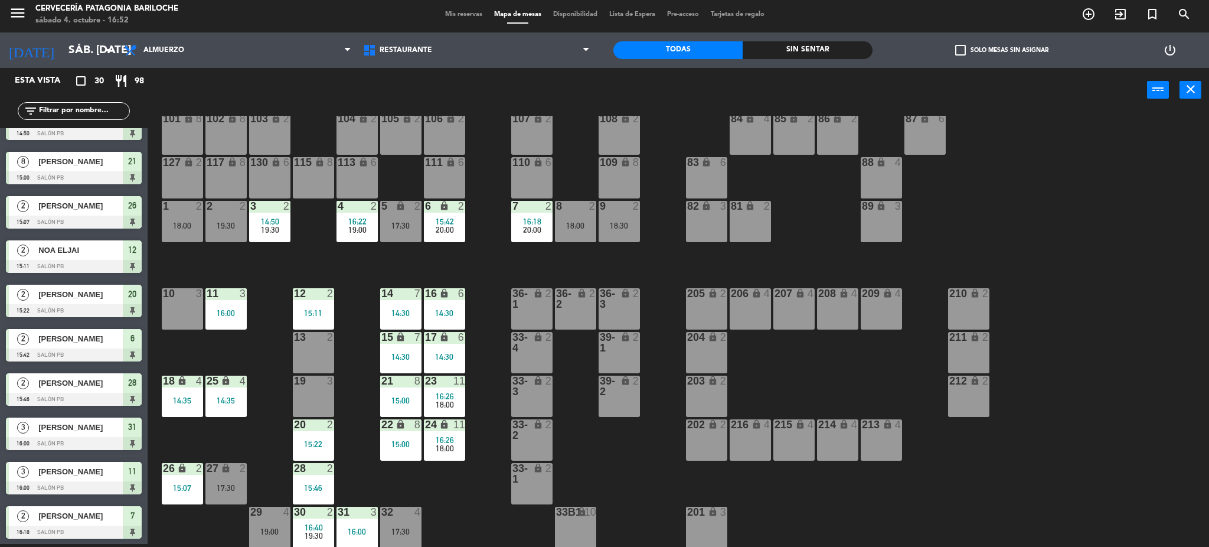
click at [215, 477] on div "27 lock 2 17:30" at bounding box center [225, 483] width 41 height 41
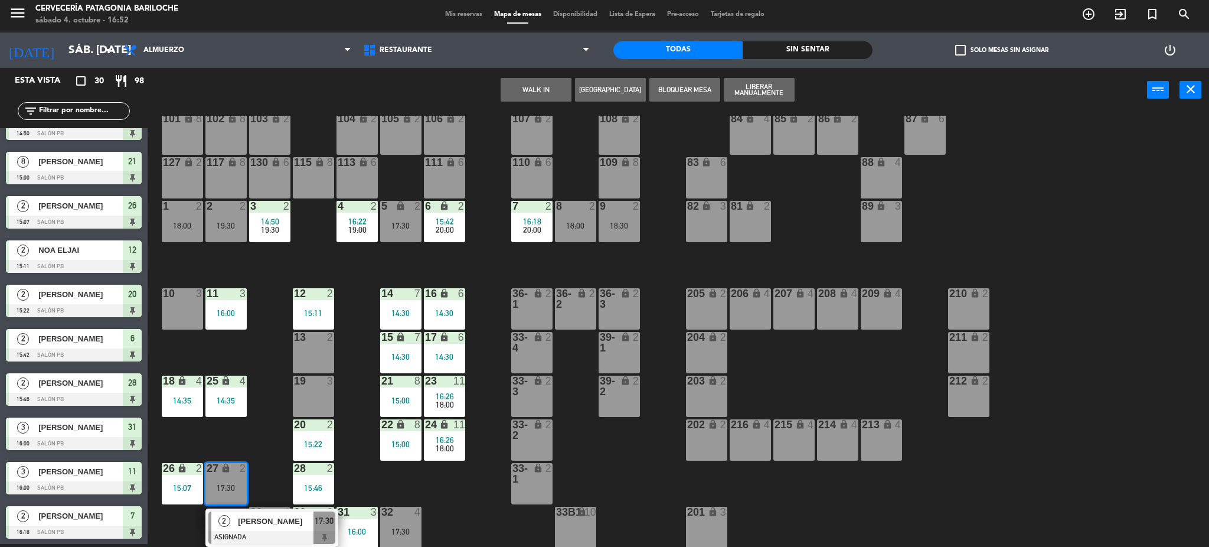
click at [257, 519] on span "[PERSON_NAME]" at bounding box center [276, 521] width 76 height 12
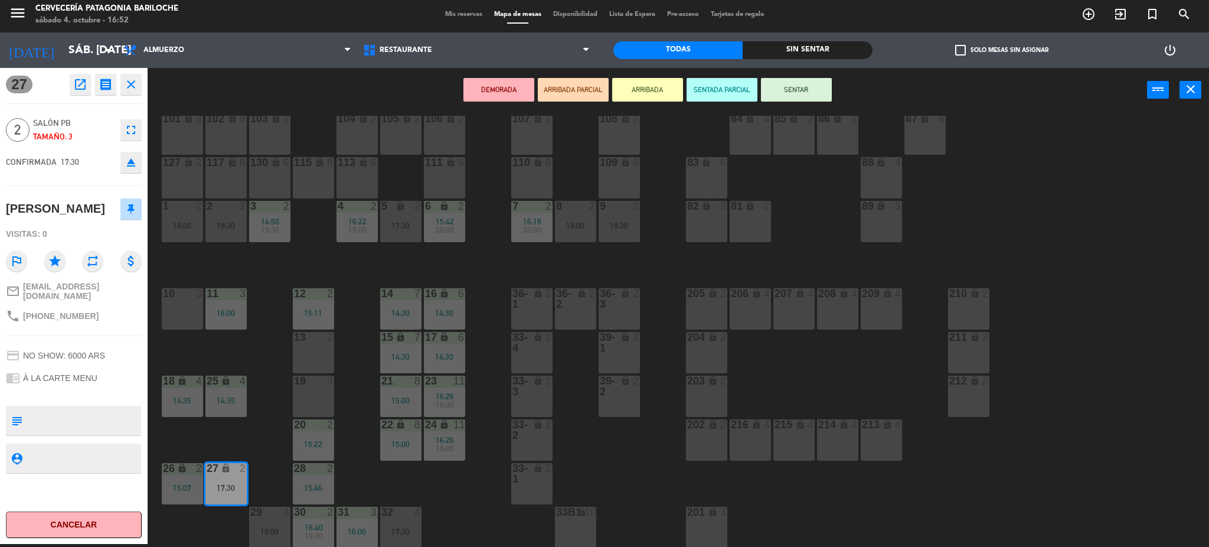
click at [257, 435] on div "101 lock 8 102 lock 8 104 lock 2 105 lock 2 106 lock 2 103 lock 2 107 lock 2 10…" at bounding box center [684, 332] width 1050 height 432
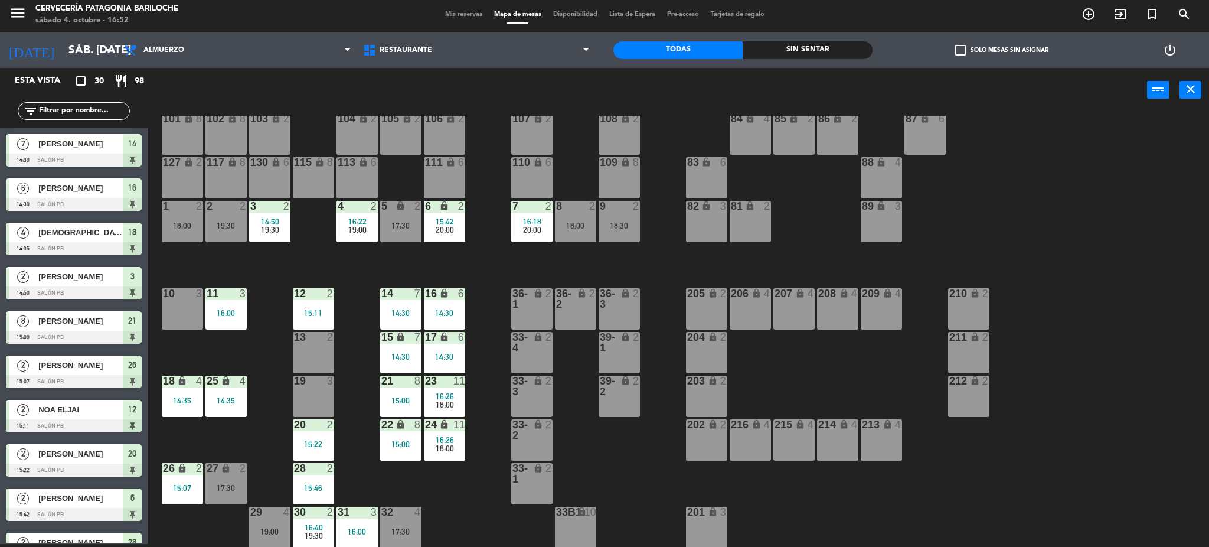
scroll to position [3, 0]
click at [227, 477] on div "27 lock 2 17:30" at bounding box center [225, 483] width 41 height 41
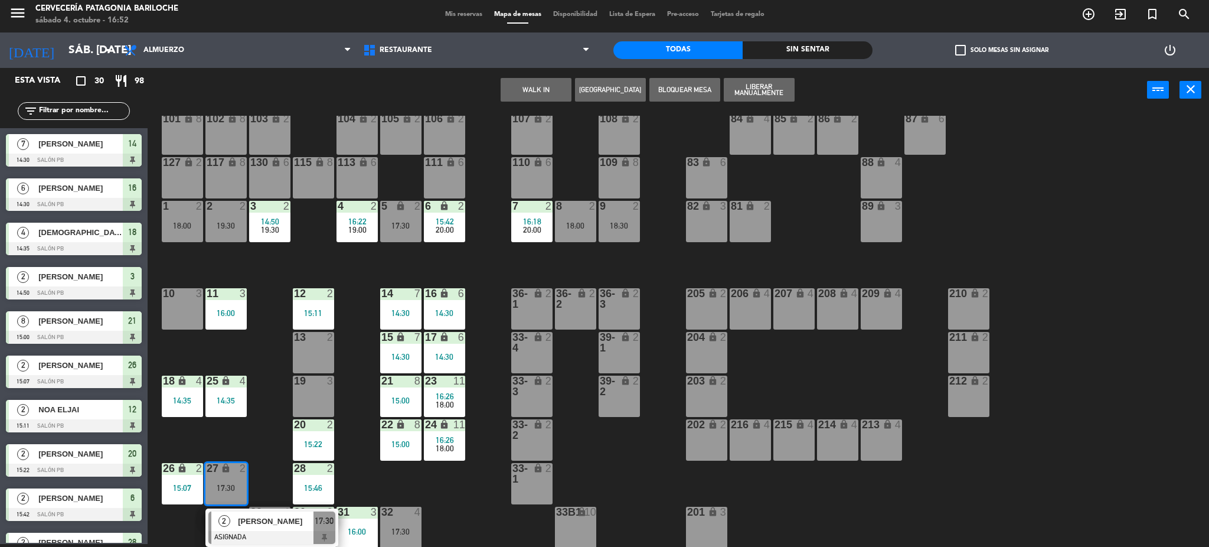
click at [238, 518] on span "[PERSON_NAME]" at bounding box center [276, 521] width 76 height 12
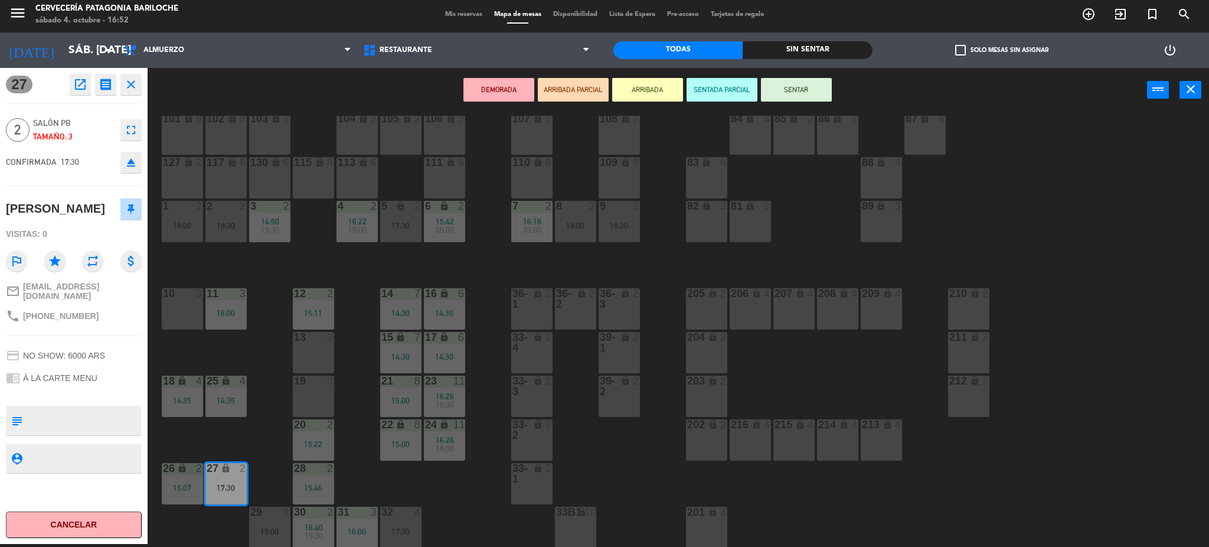
click at [227, 234] on div "2 2 19:30" at bounding box center [225, 221] width 41 height 41
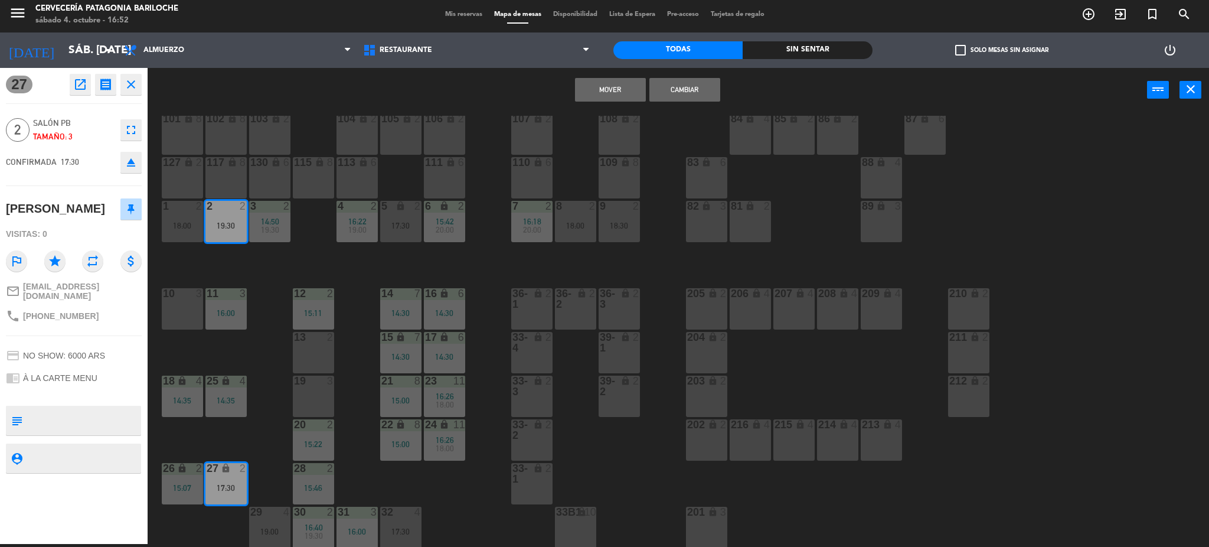
click at [594, 84] on button "Mover" at bounding box center [610, 90] width 71 height 24
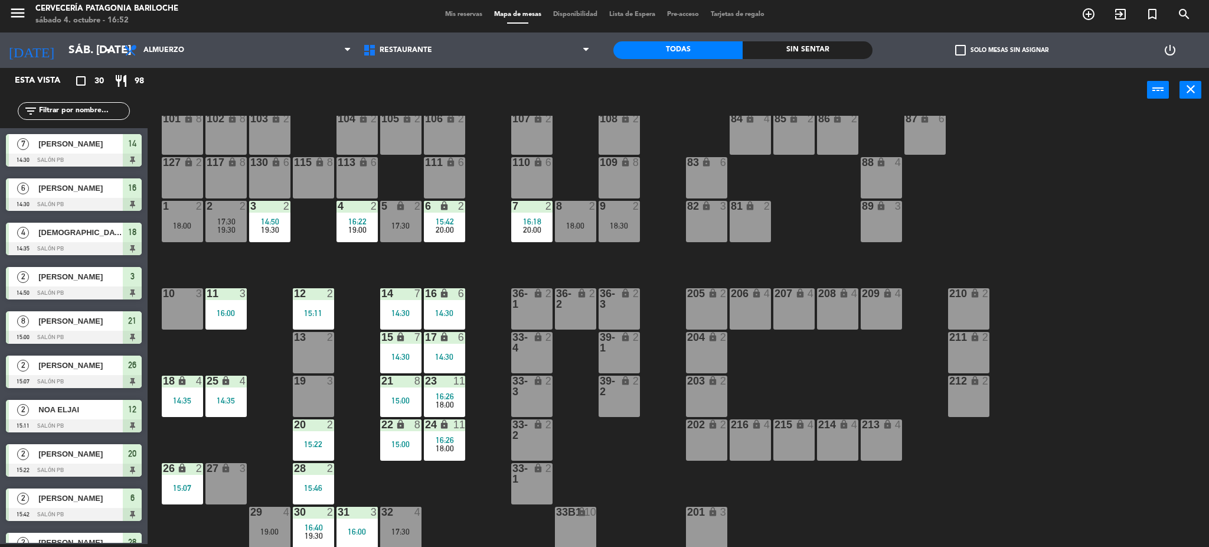
click at [367, 223] on div "16:22" at bounding box center [356, 221] width 41 height 8
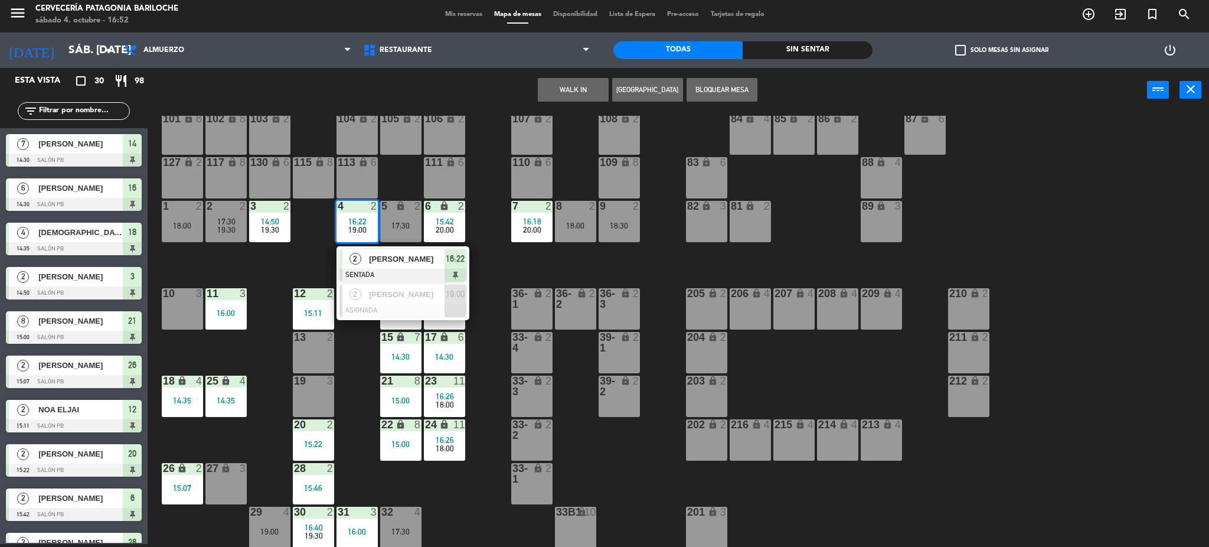
click at [183, 299] on div "10 3" at bounding box center [182, 308] width 41 height 41
click at [555, 84] on button "Mover" at bounding box center [536, 90] width 71 height 24
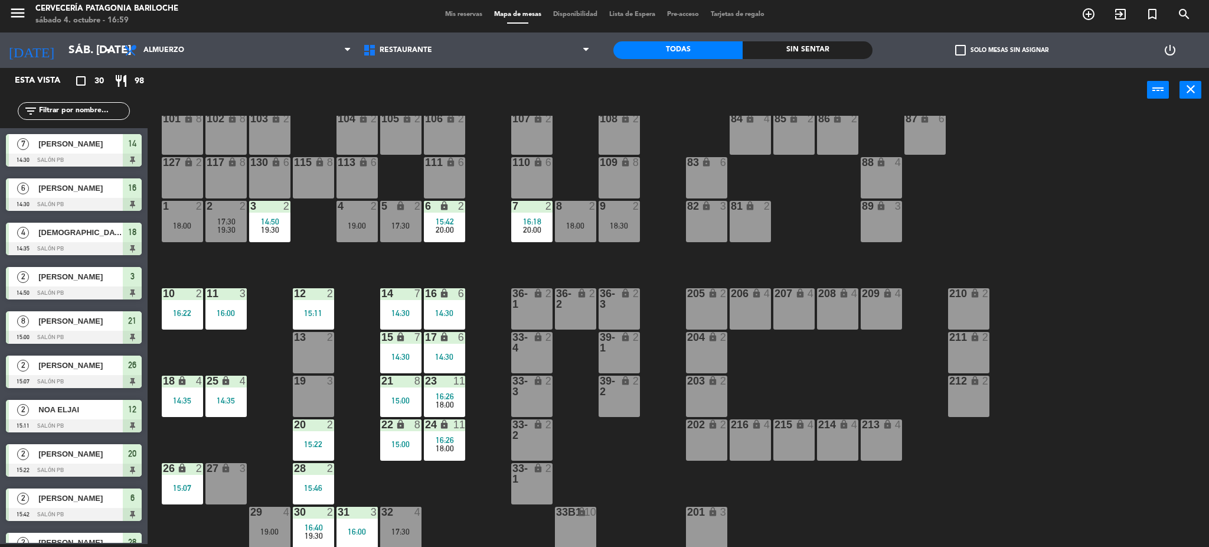
click at [357, 355] on div "101 lock 8 102 lock 8 104 lock 2 105 lock 2 106 lock 2 103 lock 2 107 lock 2 10…" at bounding box center [684, 332] width 1050 height 432
click at [355, 215] on div "4 2 19:00" at bounding box center [356, 221] width 41 height 41
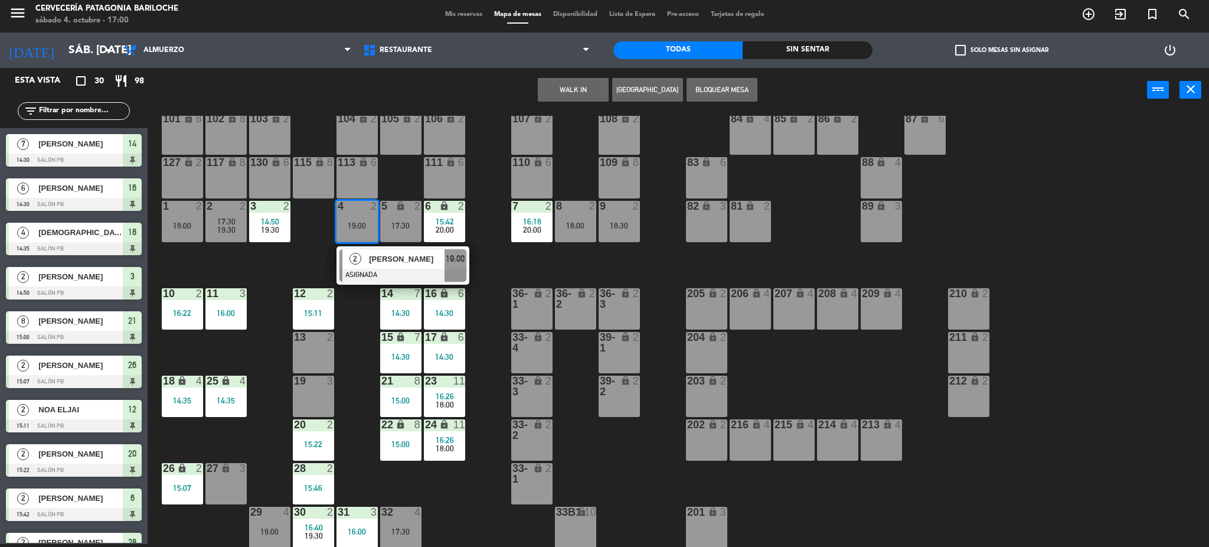
click at [572, 82] on button "WALK IN" at bounding box center [573, 90] width 71 height 24
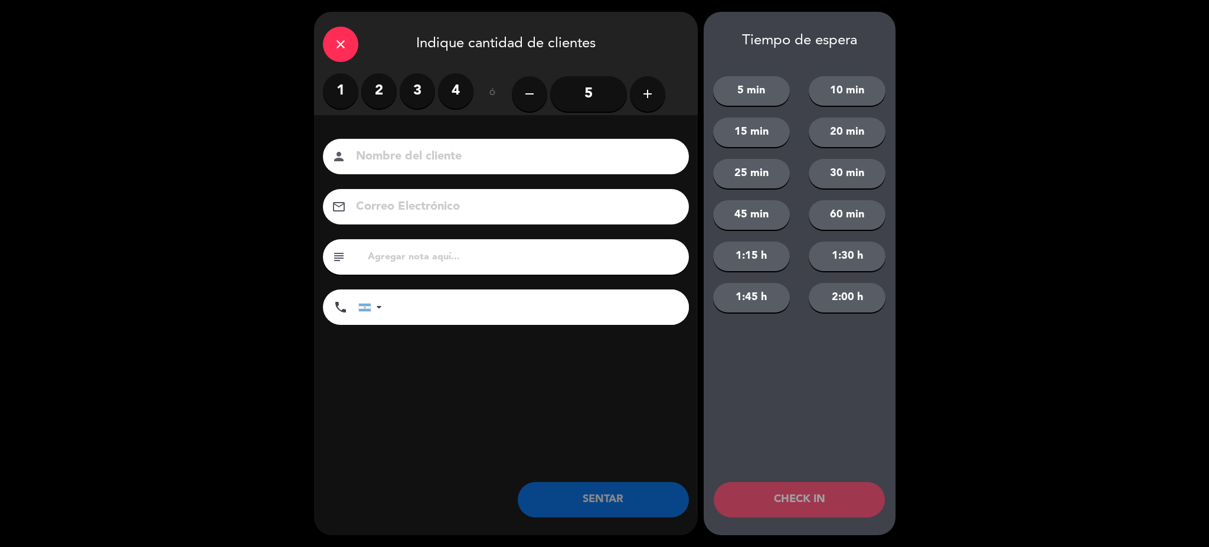
click at [371, 96] on label "2" at bounding box center [378, 90] width 35 height 35
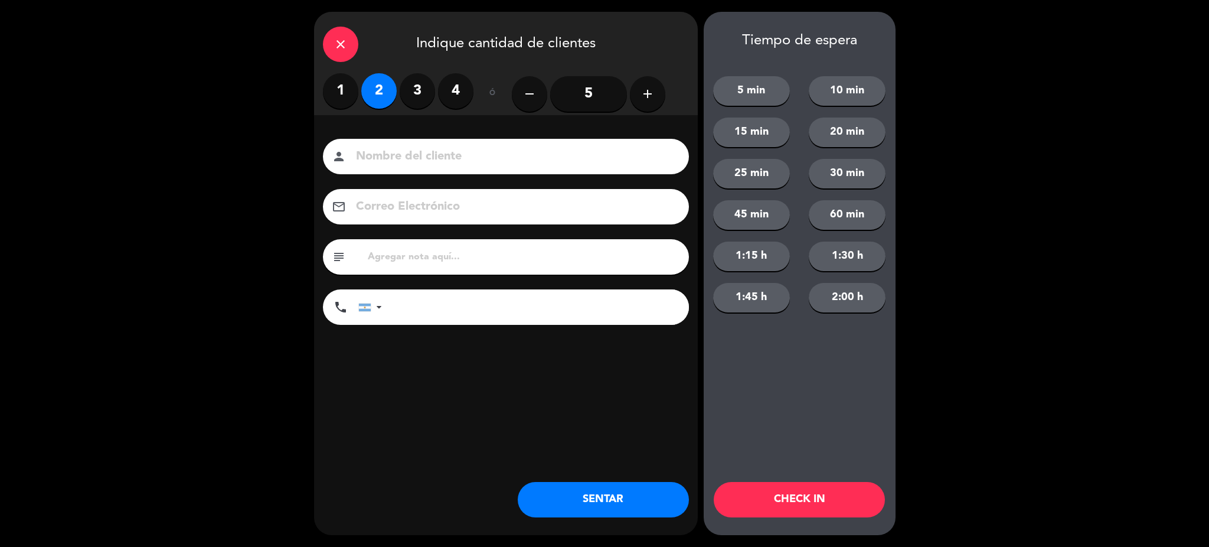
click at [407, 142] on div "person" at bounding box center [506, 156] width 366 height 35
click at [408, 150] on input at bounding box center [514, 156] width 319 height 21
type input "[PERSON_NAME]"
click at [452, 297] on input "tel" at bounding box center [541, 306] width 295 height 35
type input "[PHONE_NUMBER]"
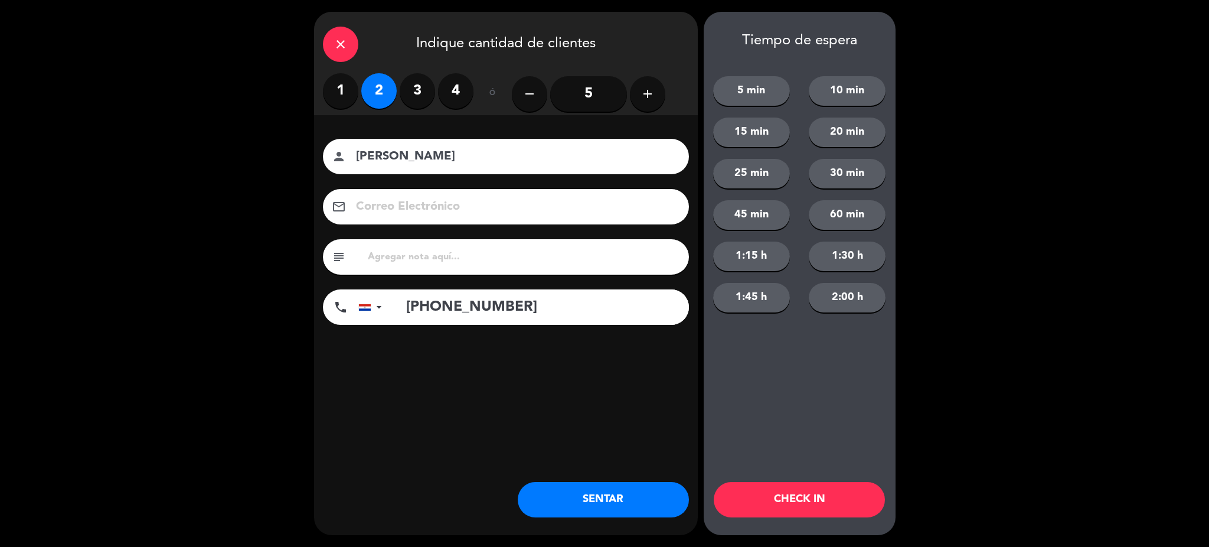
click at [600, 504] on button "SENTAR" at bounding box center [603, 499] width 171 height 35
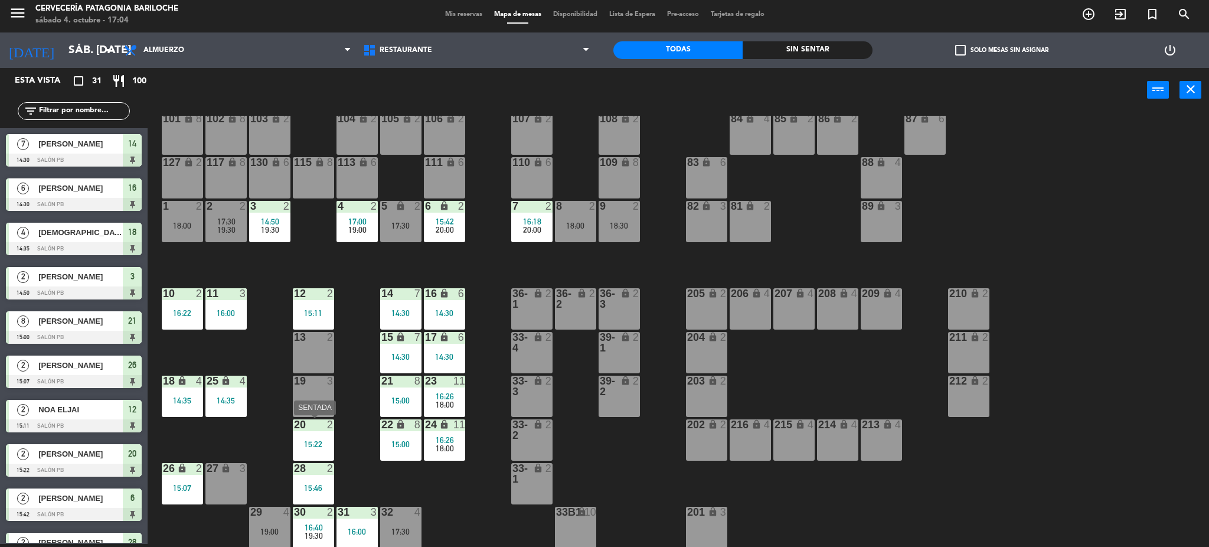
drag, startPoint x: 352, startPoint y: 355, endPoint x: 338, endPoint y: 419, distance: 65.8
click at [338, 419] on div "101 lock 8 102 lock 8 104 lock 2 105 lock 2 106 lock 2 103 lock 2 107 lock 2 10…" at bounding box center [684, 332] width 1050 height 432
click at [359, 225] on span "19:00" at bounding box center [357, 229] width 18 height 9
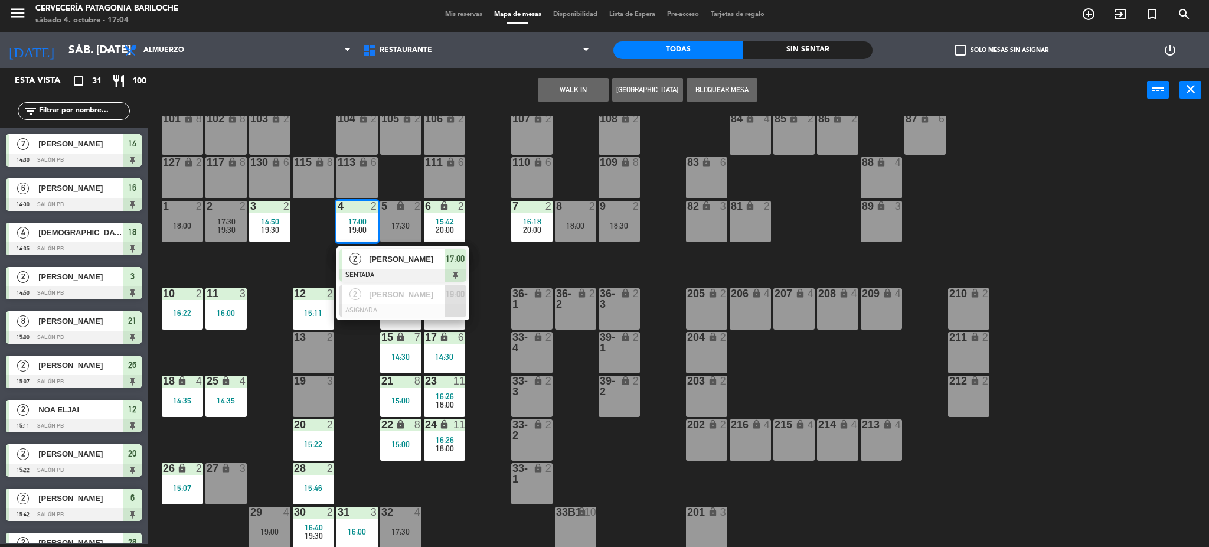
click at [378, 260] on span "[PERSON_NAME]" at bounding box center [407, 259] width 76 height 12
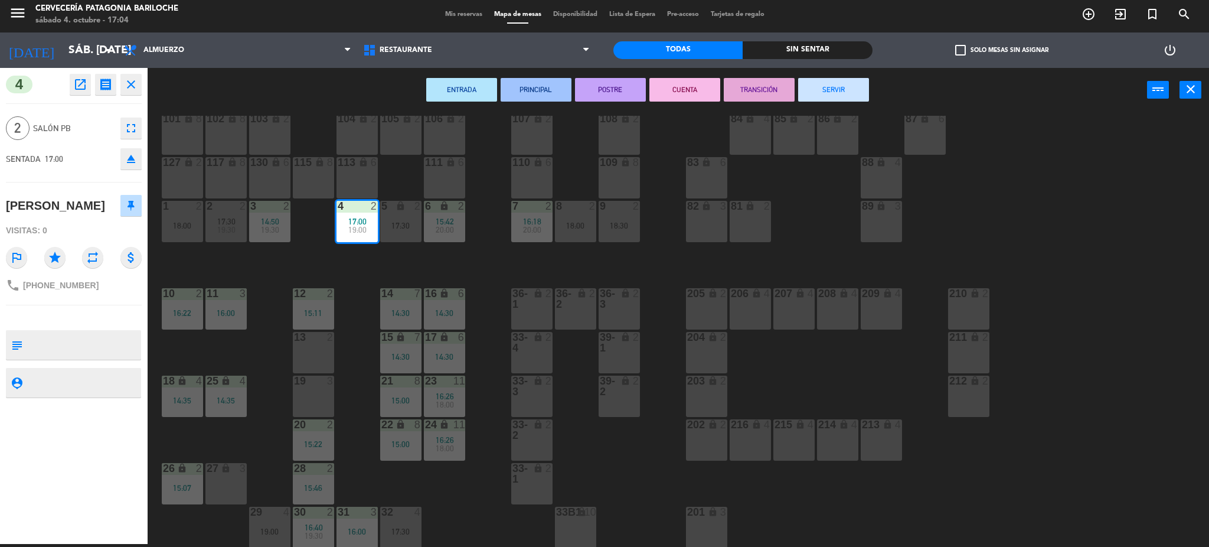
click at [827, 86] on button "SERVIR" at bounding box center [833, 90] width 71 height 24
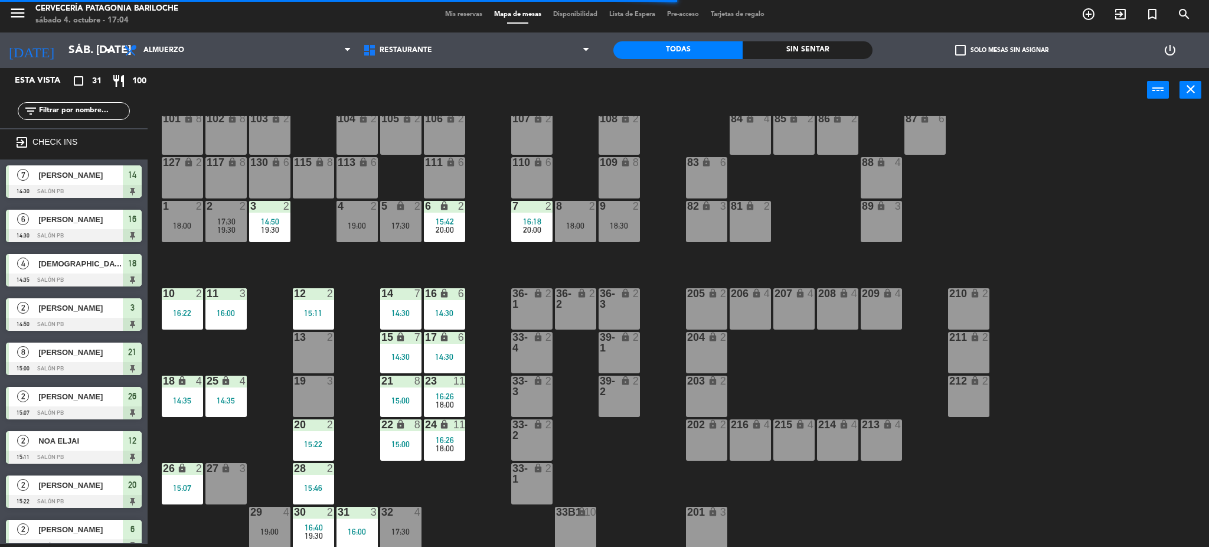
click at [234, 475] on div "27 lock 3" at bounding box center [225, 483] width 41 height 41
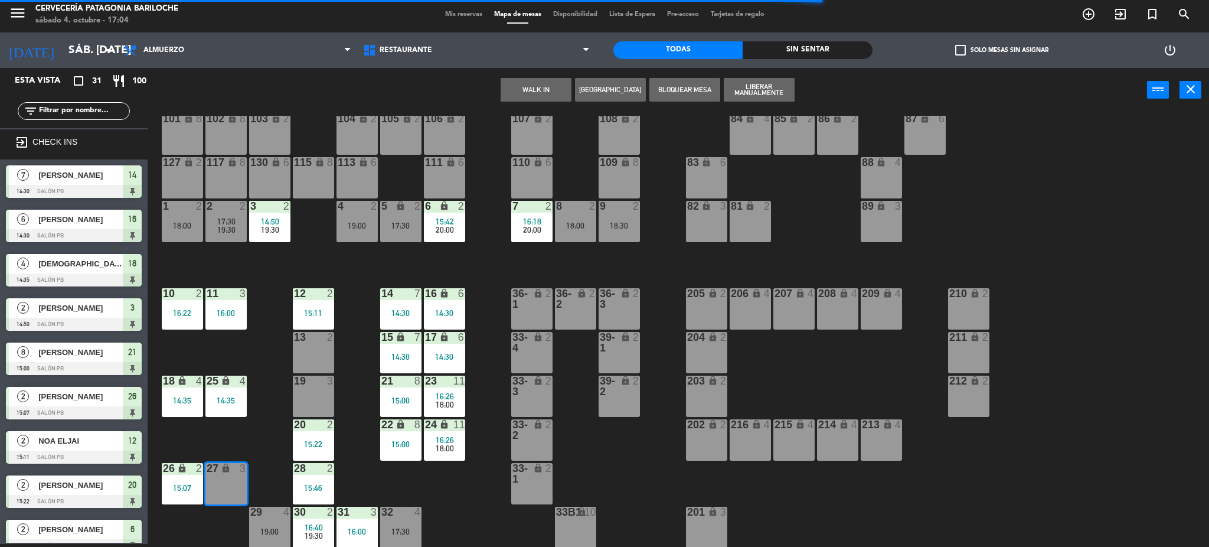
click at [542, 87] on button "WALK IN" at bounding box center [536, 90] width 71 height 24
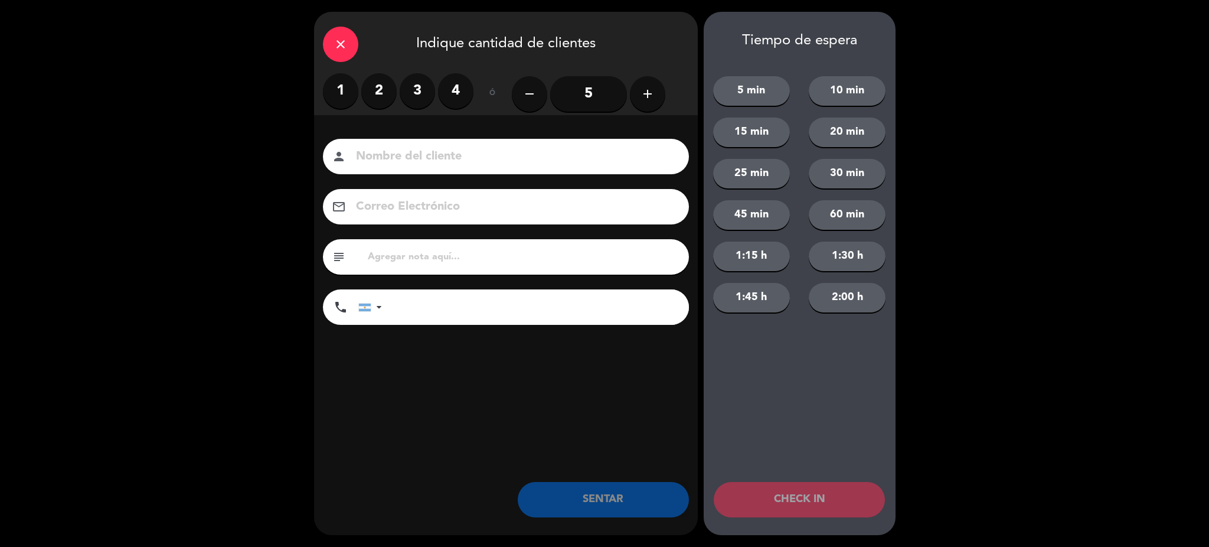
click at [354, 41] on div "close" at bounding box center [340, 44] width 35 height 35
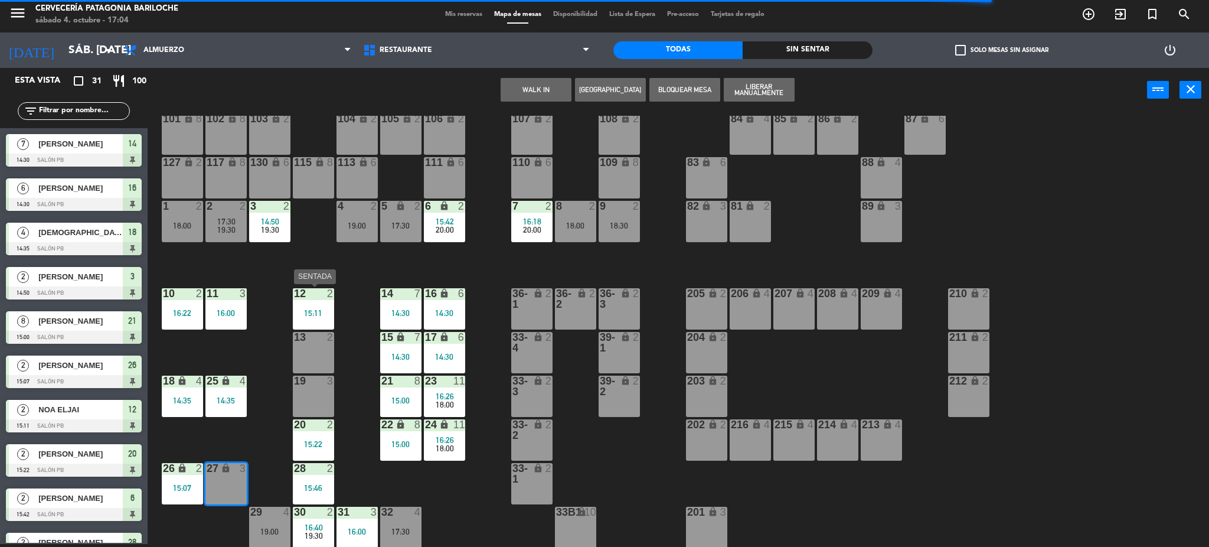
click at [318, 297] on div at bounding box center [312, 293] width 19 height 11
click at [265, 362] on div "101 lock 8 102 lock 8 104 lock 2 105 lock 2 106 lock 2 103 lock 2 107 lock 2 10…" at bounding box center [684, 332] width 1050 height 432
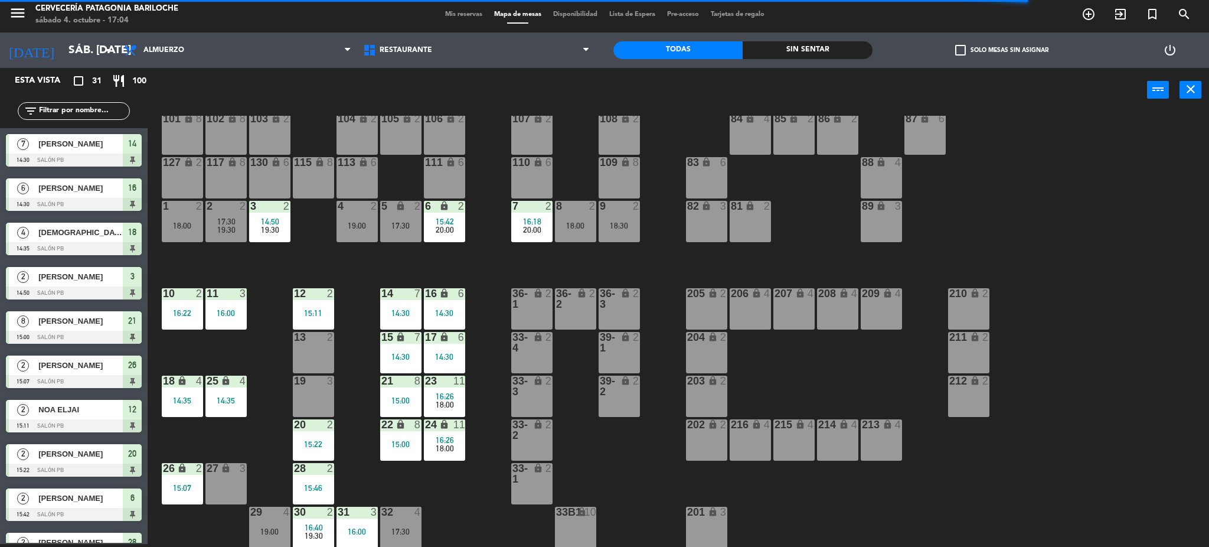
click at [312, 293] on div at bounding box center [312, 293] width 19 height 11
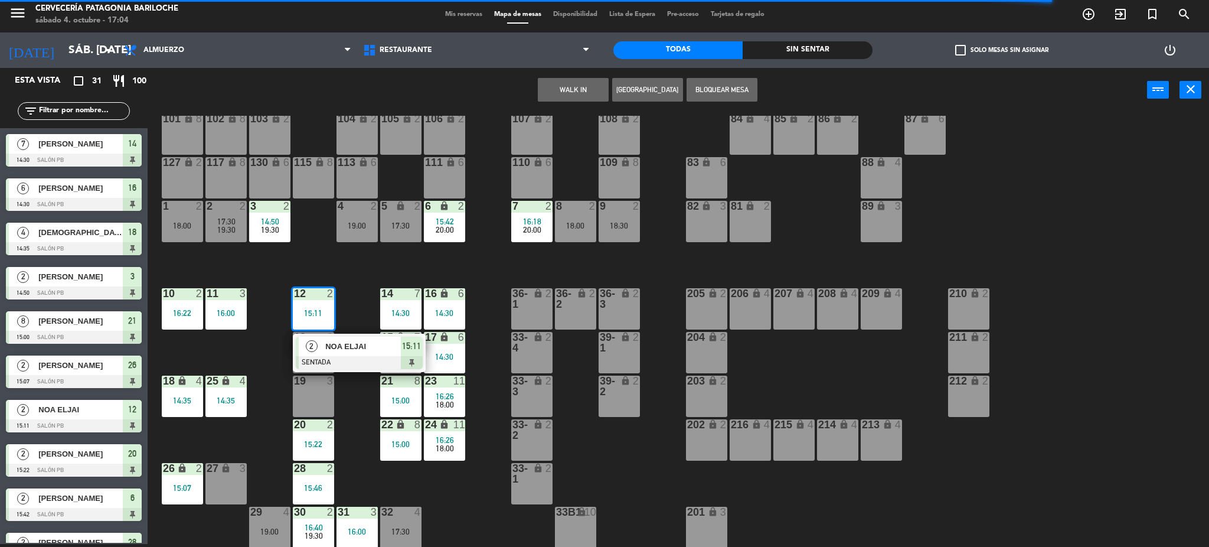
click at [259, 329] on div "101 lock 8 102 lock 8 104 lock 2 105 lock 2 106 lock 2 103 lock 2 107 lock 2 10…" at bounding box center [684, 332] width 1050 height 432
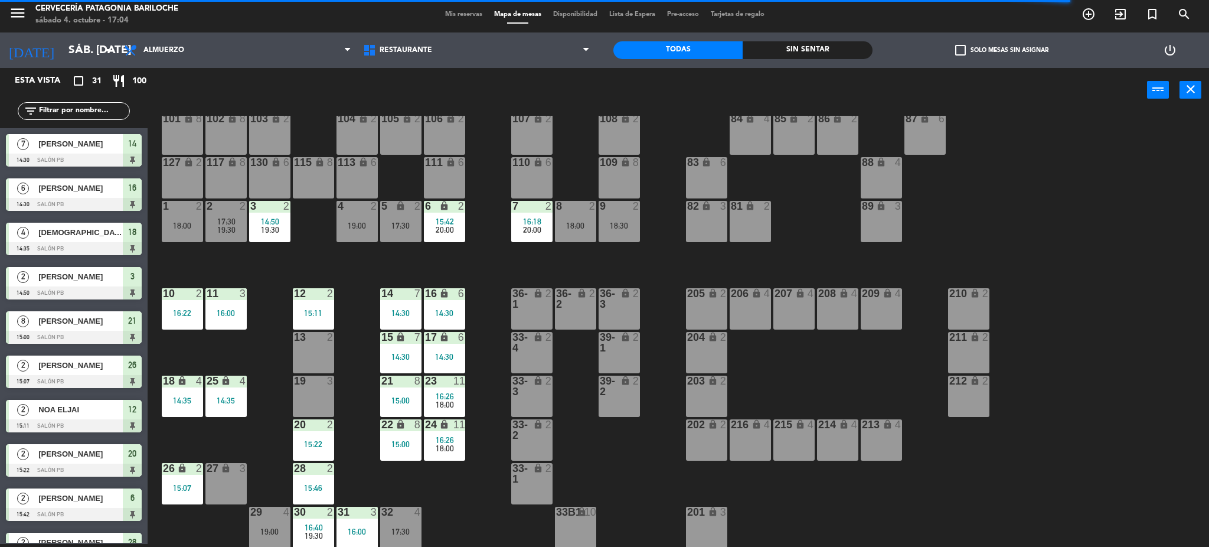
click at [233, 482] on div "27 lock 3" at bounding box center [225, 483] width 41 height 41
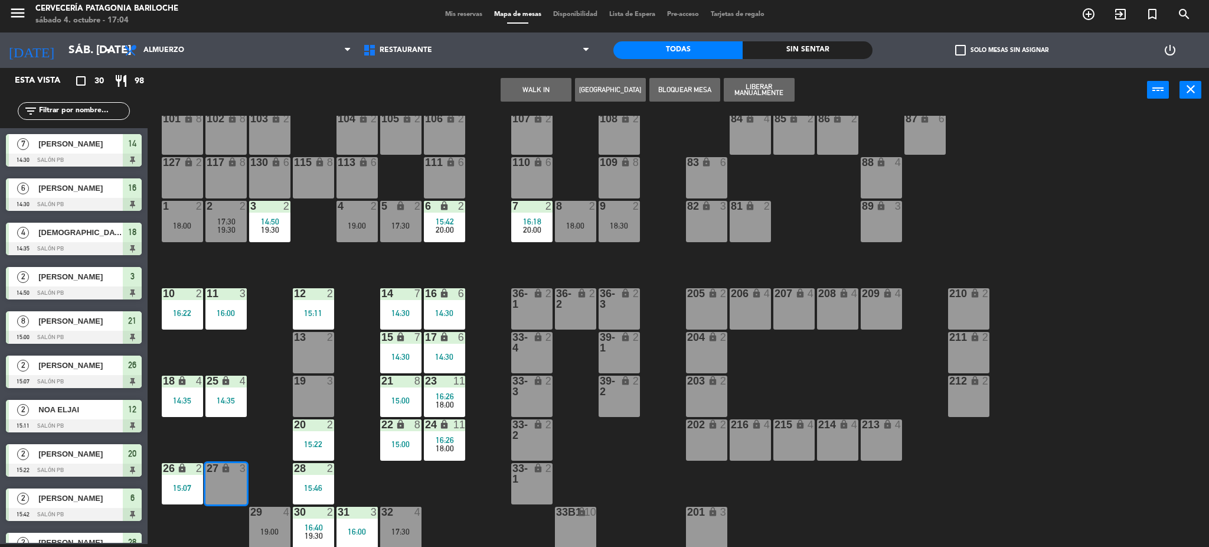
click at [372, 491] on div "101 lock 8 102 lock 8 104 lock 2 105 lock 2 106 lock 2 103 lock 2 107 lock 2 10…" at bounding box center [684, 332] width 1050 height 432
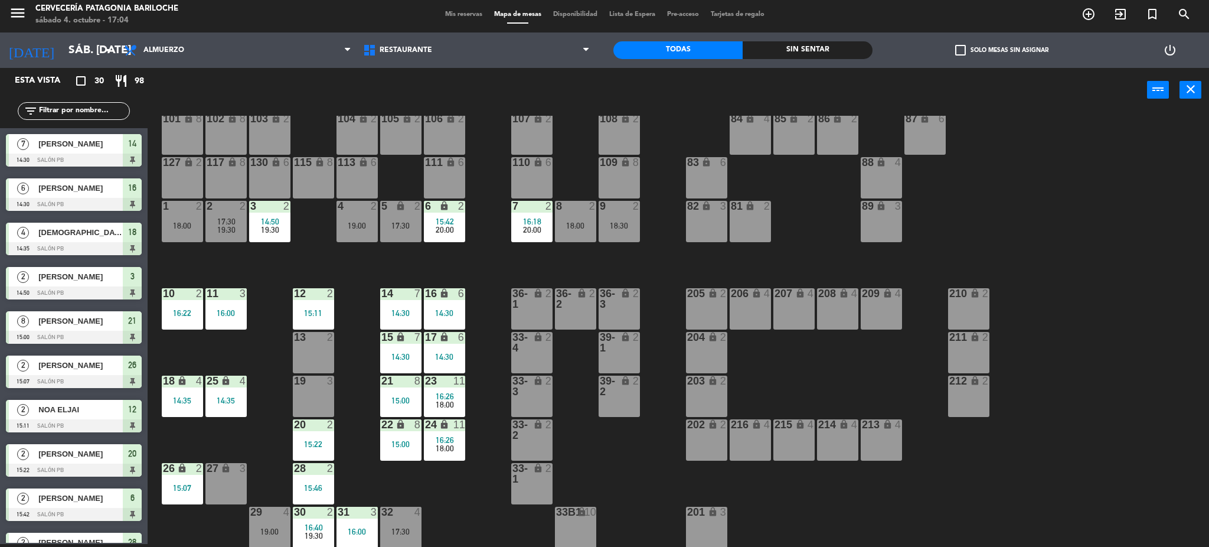
click at [325, 426] on div "2" at bounding box center [332, 424] width 19 height 11
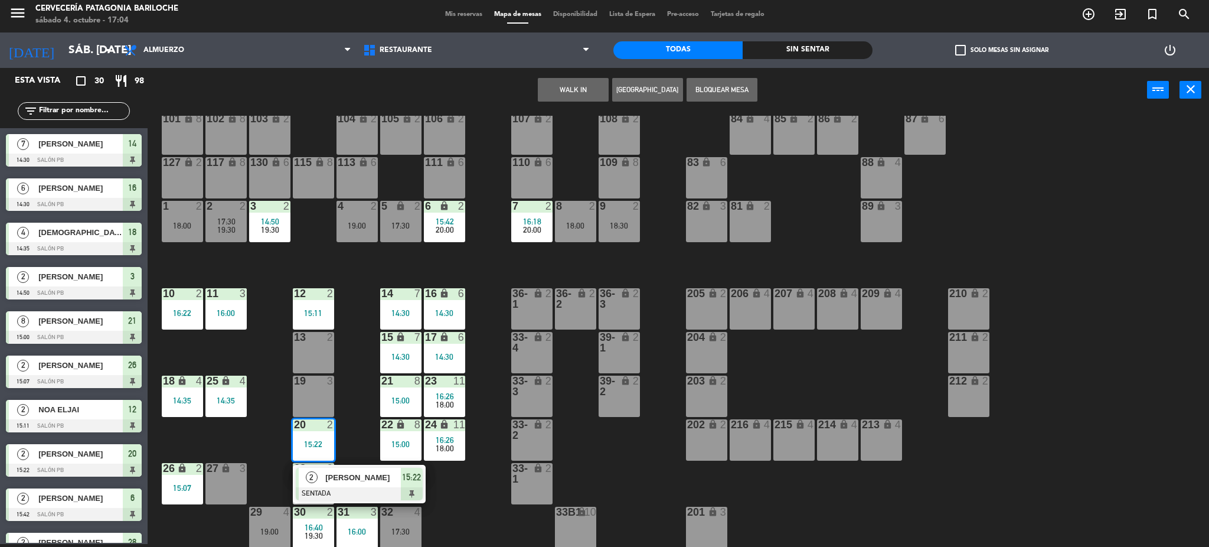
click at [341, 398] on div "101 lock 8 102 lock 8 104 lock 2 105 lock 2 106 lock 2 103 lock 2 107 lock 2 10…" at bounding box center [684, 332] width 1050 height 432
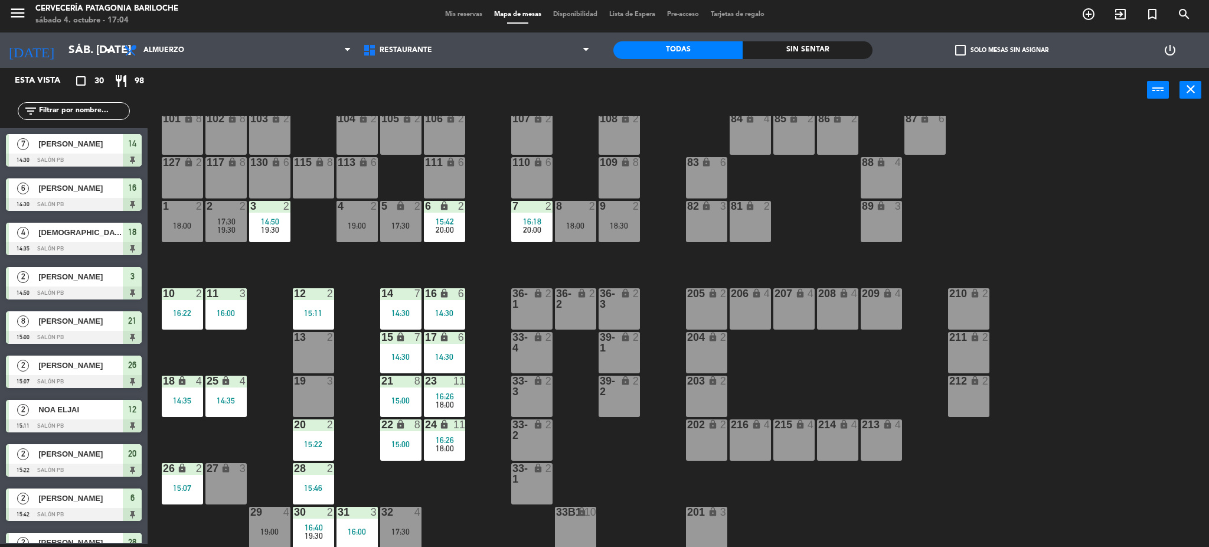
click at [322, 402] on div "19 3" at bounding box center [313, 395] width 41 height 41
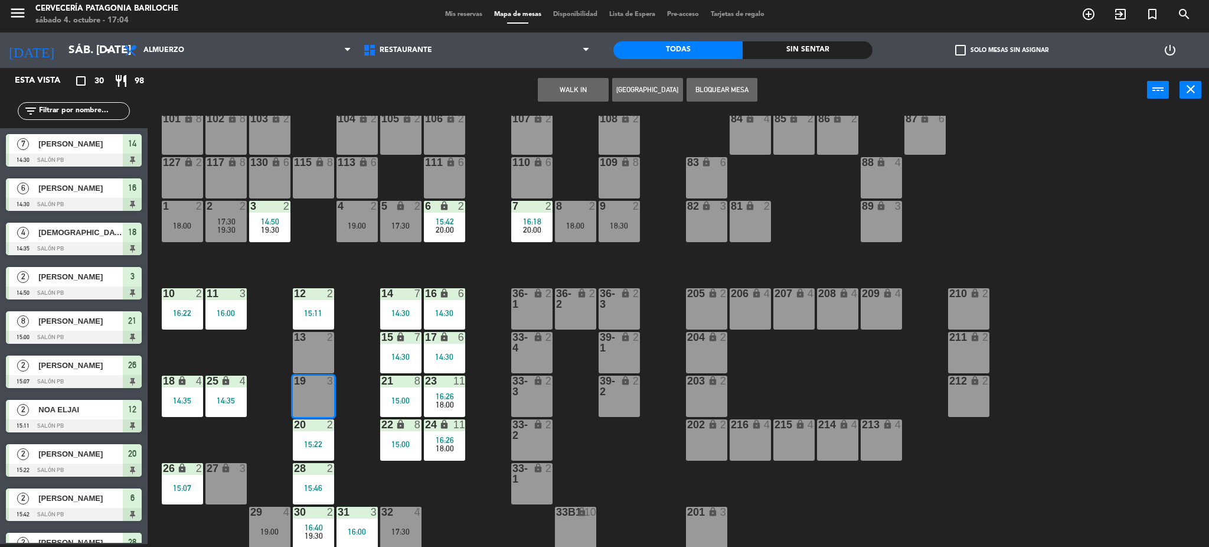
click at [562, 89] on button "WALK IN" at bounding box center [573, 90] width 71 height 24
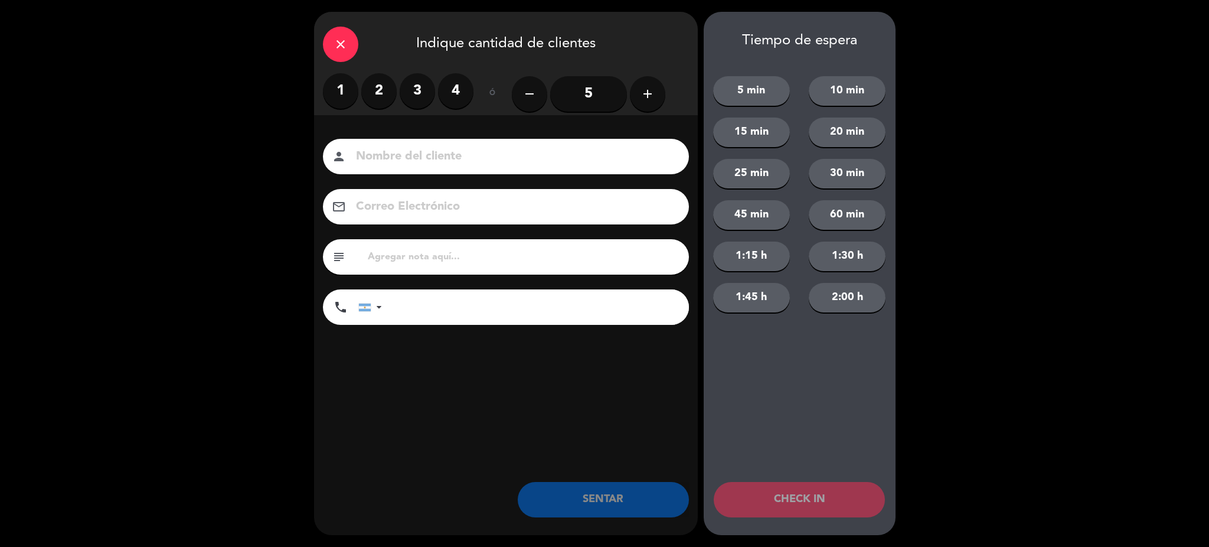
click at [414, 91] on label "3" at bounding box center [417, 90] width 35 height 35
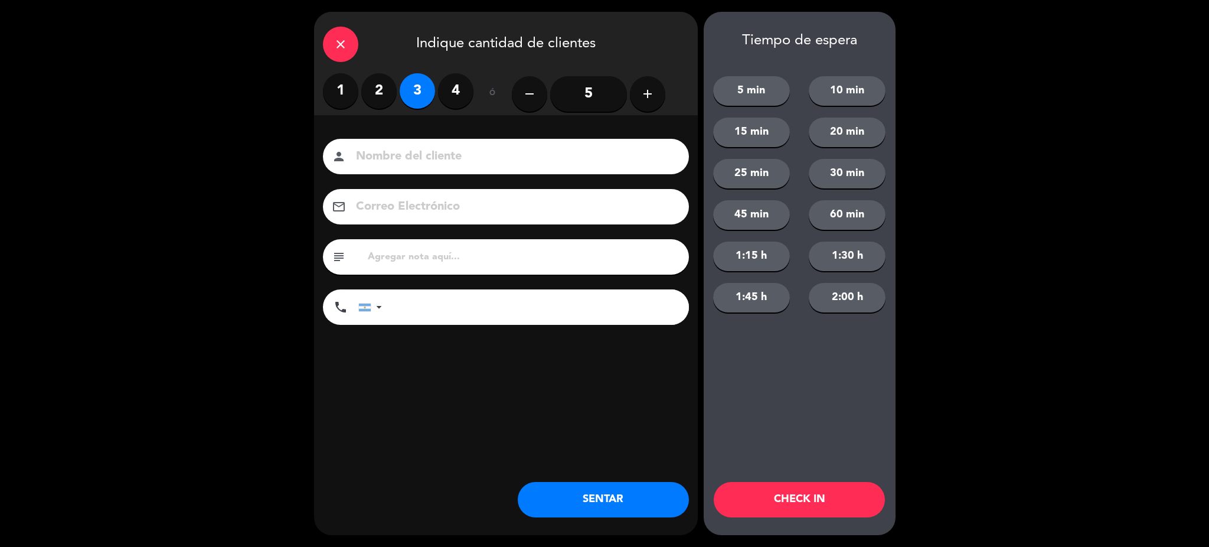
click at [398, 160] on input at bounding box center [514, 156] width 319 height 21
type input "[PERSON_NAME]"
click at [440, 308] on input "tel" at bounding box center [541, 306] width 295 height 35
type input "[PHONE_NUMBER]"
click at [601, 500] on button "SENTAR" at bounding box center [603, 499] width 171 height 35
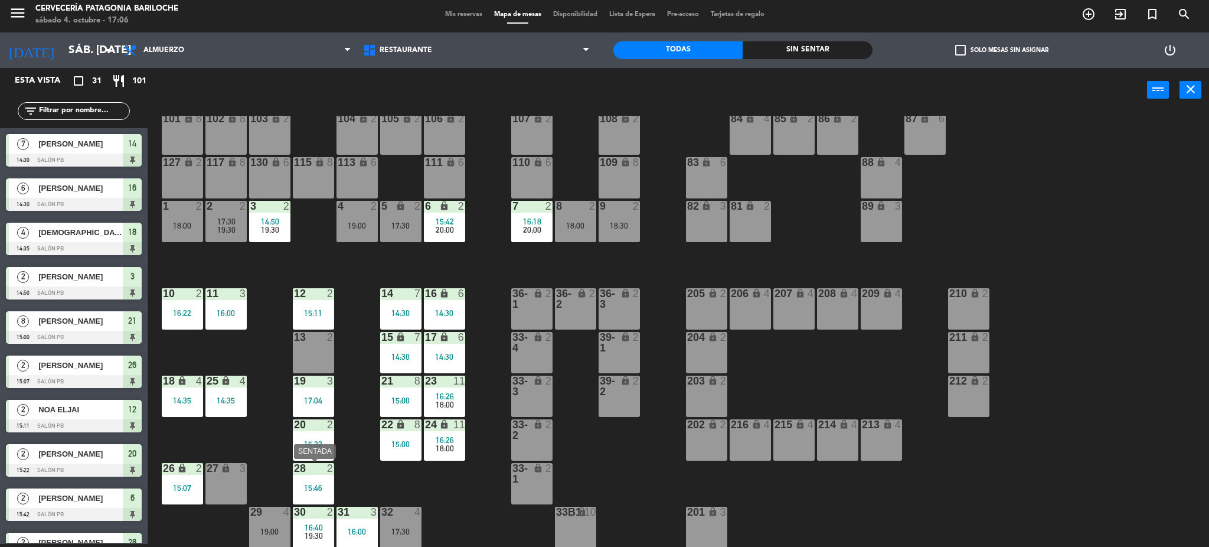
click at [318, 485] on div "15:46" at bounding box center [313, 487] width 41 height 8
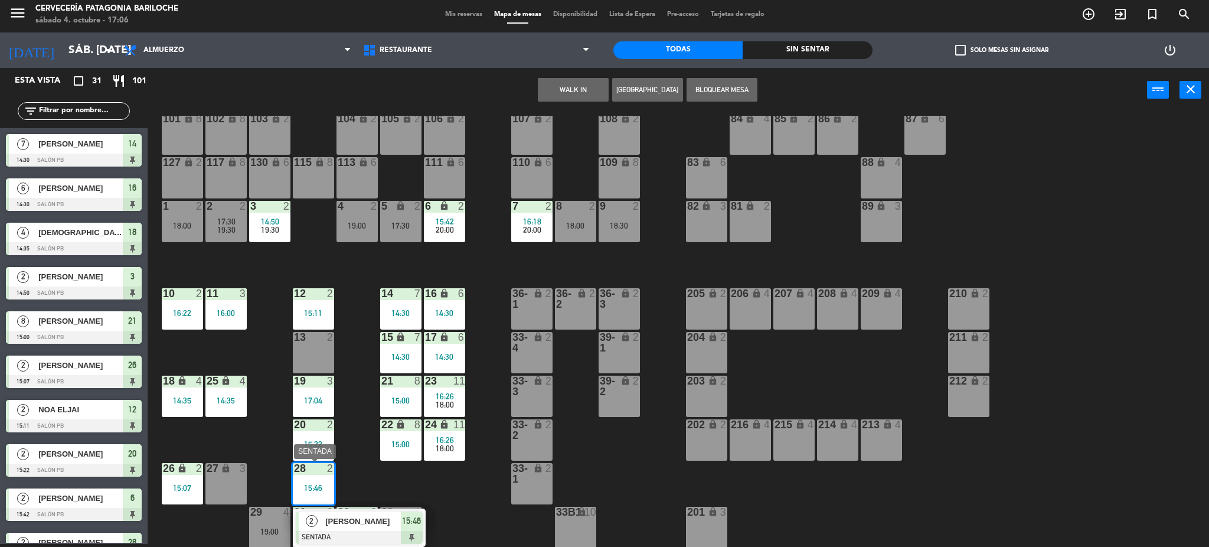
click at [355, 517] on span "[PERSON_NAME]" at bounding box center [363, 521] width 76 height 12
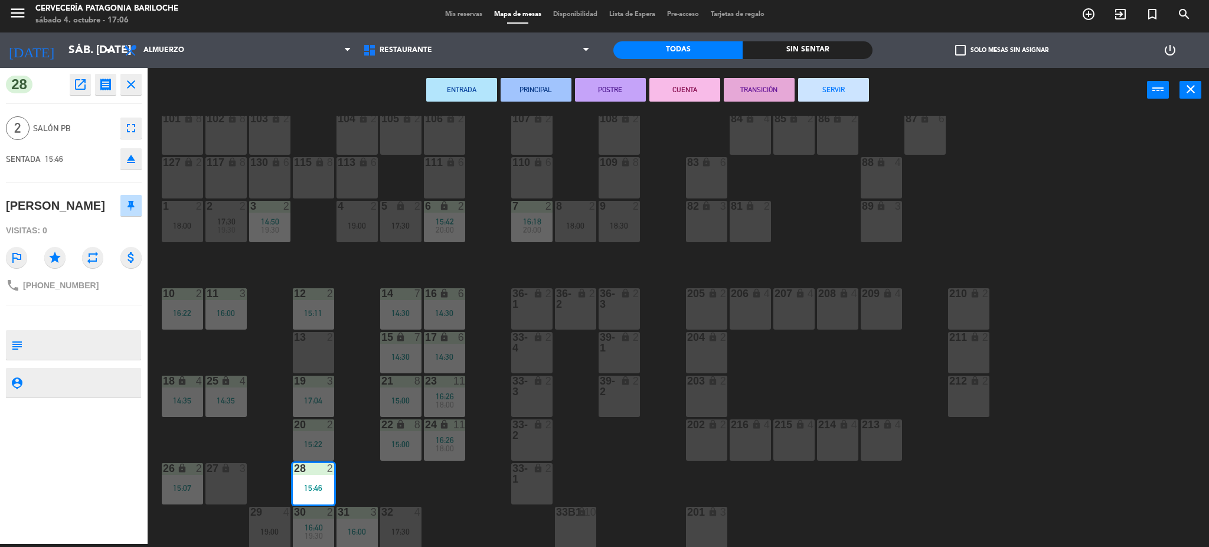
click at [843, 93] on button "SERVIR" at bounding box center [833, 90] width 71 height 24
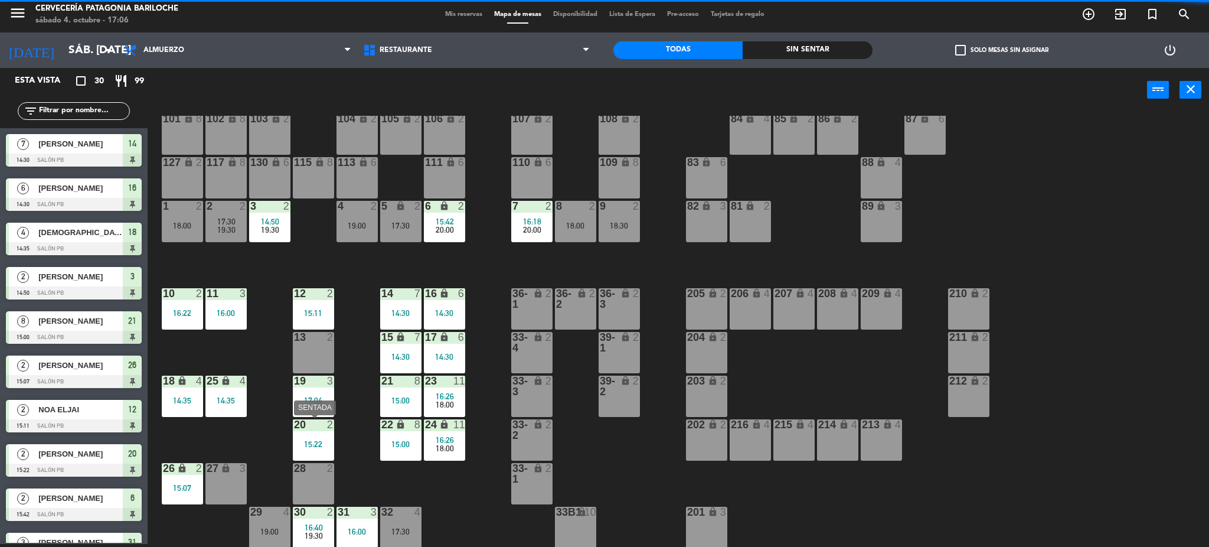
click at [310, 440] on div "15:22" at bounding box center [313, 444] width 41 height 8
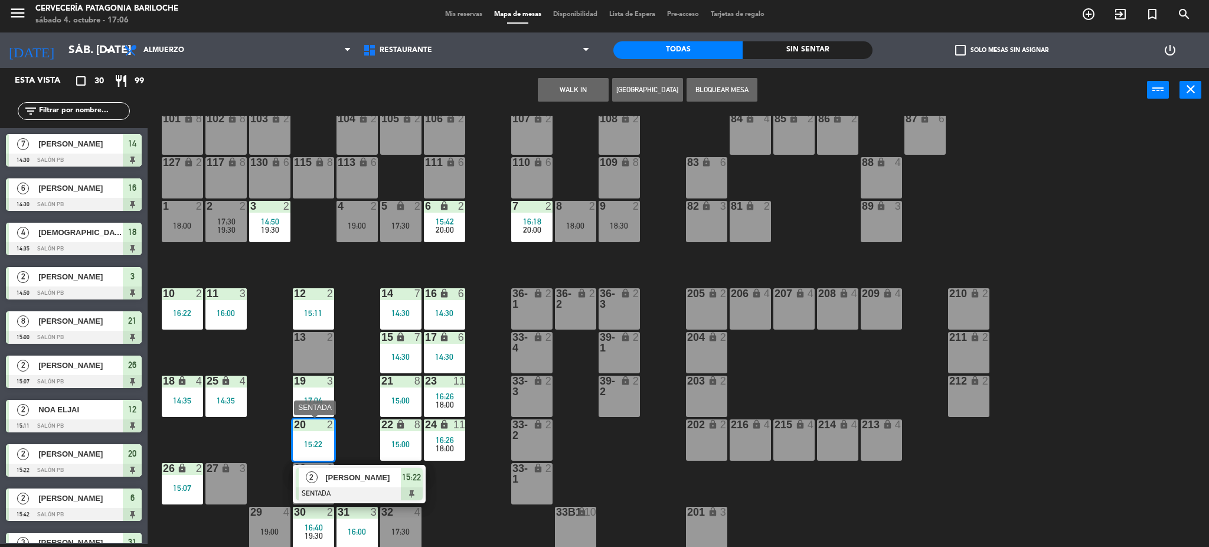
click at [333, 465] on div "2 [PERSON_NAME] 15:22" at bounding box center [359, 484] width 133 height 38
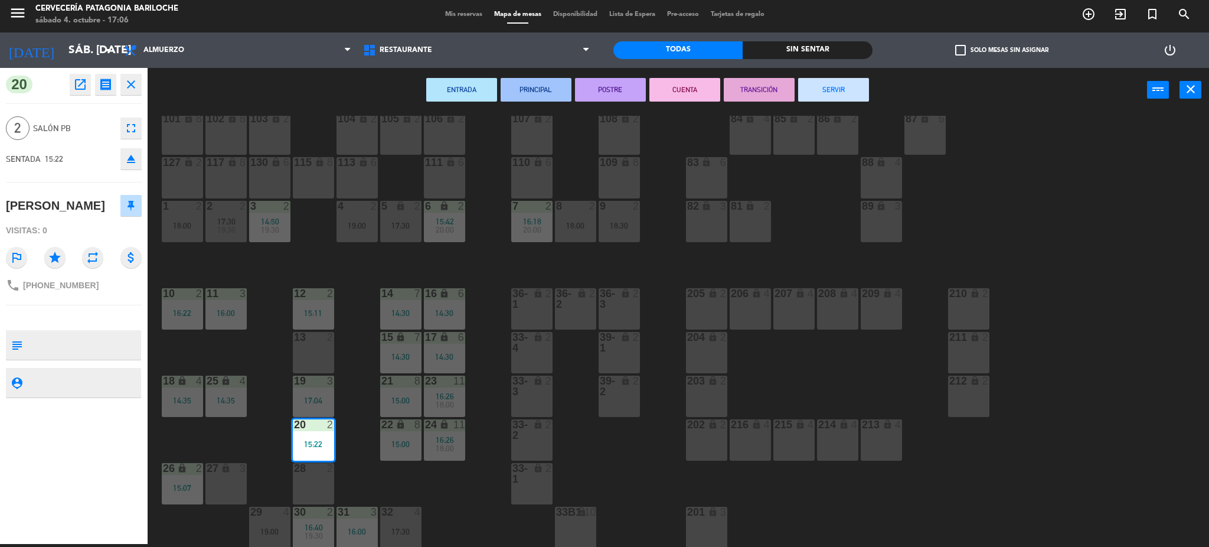
click at [844, 88] on button "SERVIR" at bounding box center [833, 90] width 71 height 24
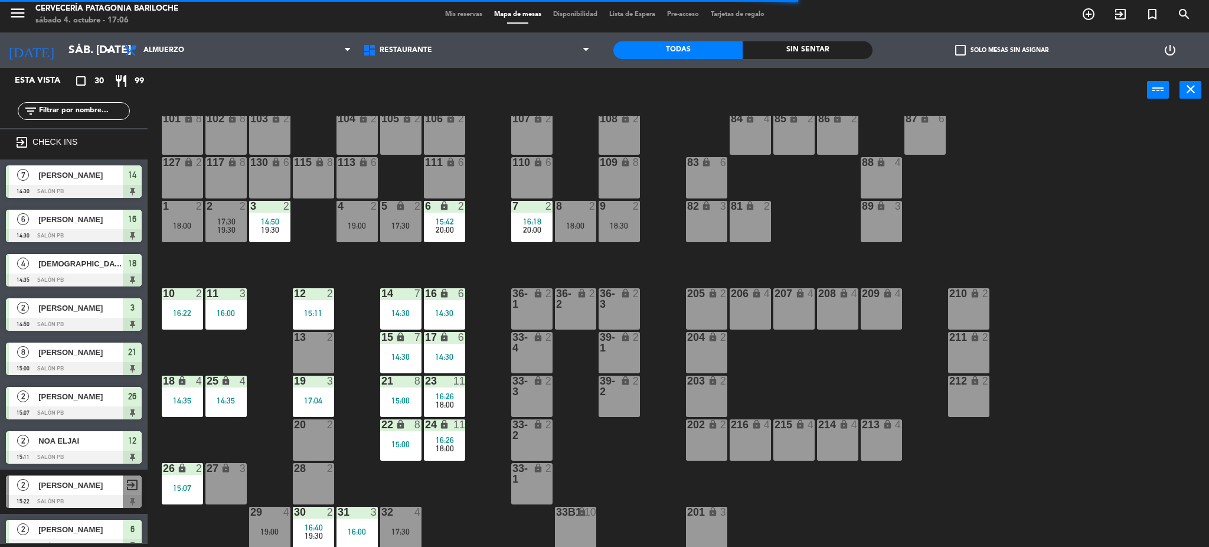
click at [247, 434] on div "101 lock 8 102 lock 8 104 lock 2 105 lock 2 106 lock 2 103 lock 2 107 lock 2 10…" at bounding box center [684, 332] width 1050 height 432
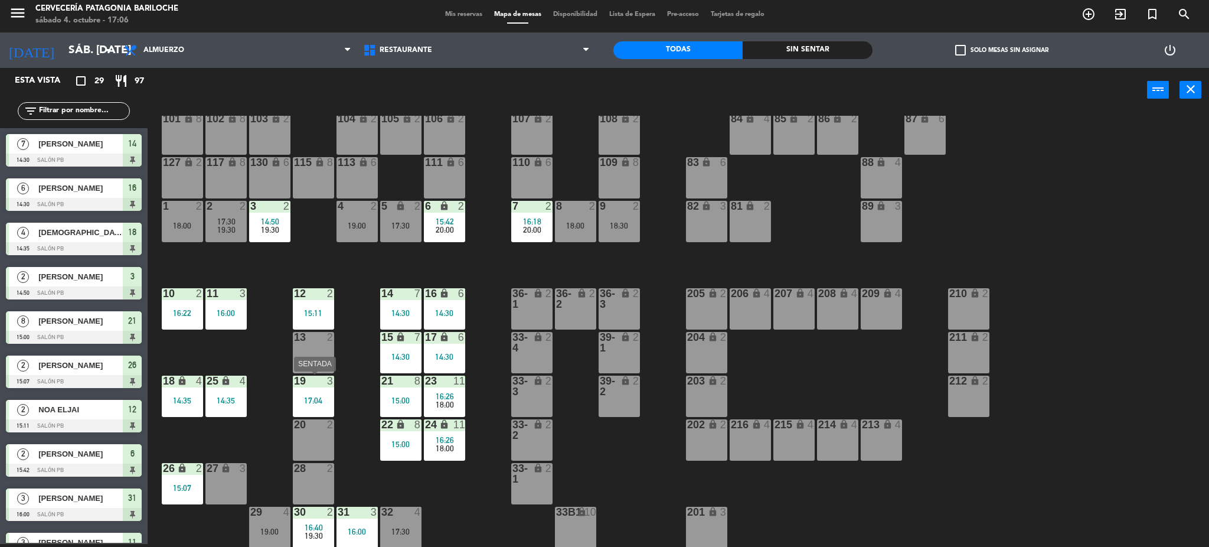
click at [329, 394] on div "19 3 17:04" at bounding box center [313, 395] width 41 height 41
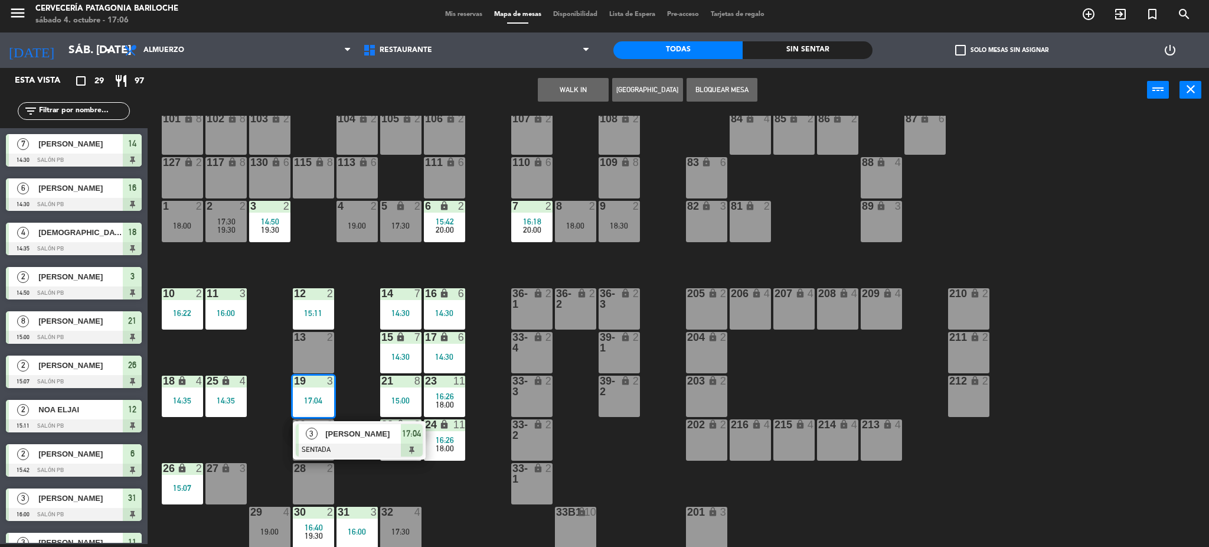
click at [252, 439] on div "101 lock 8 102 lock 8 104 lock 2 105 lock 2 106 lock 2 103 lock 2 107 lock 2 10…" at bounding box center [684, 332] width 1050 height 432
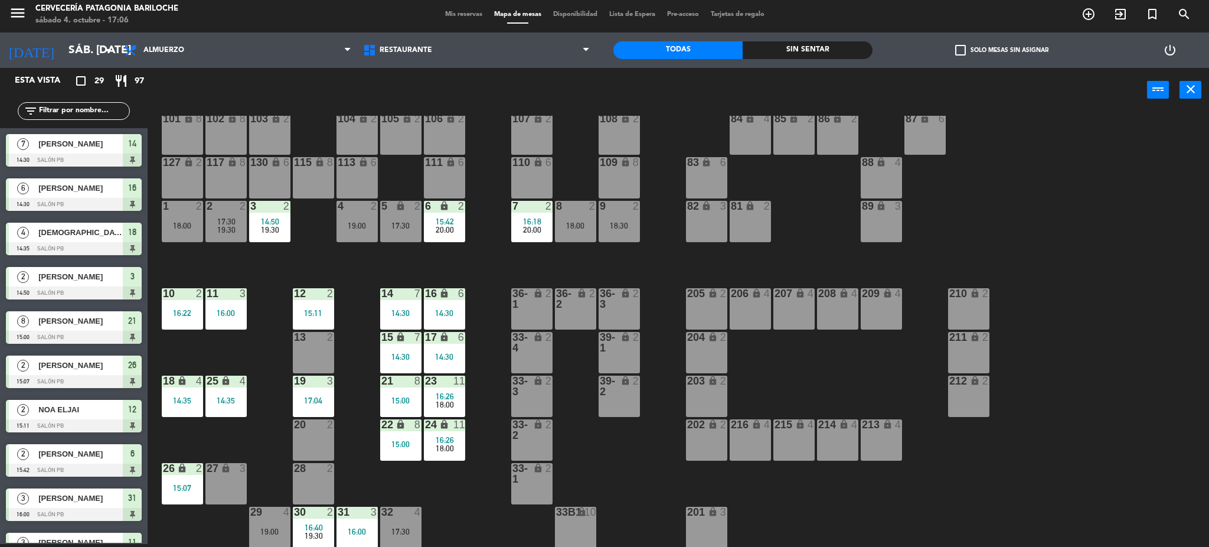
click at [189, 483] on div "15:07" at bounding box center [182, 487] width 41 height 8
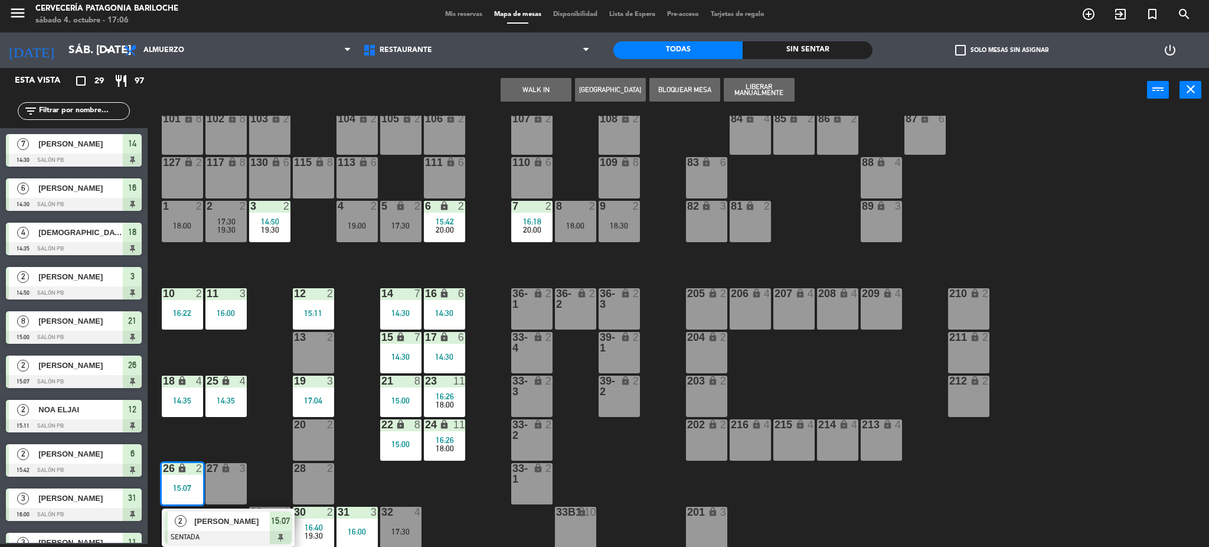
click at [225, 522] on span "[PERSON_NAME]" at bounding box center [232, 521] width 76 height 12
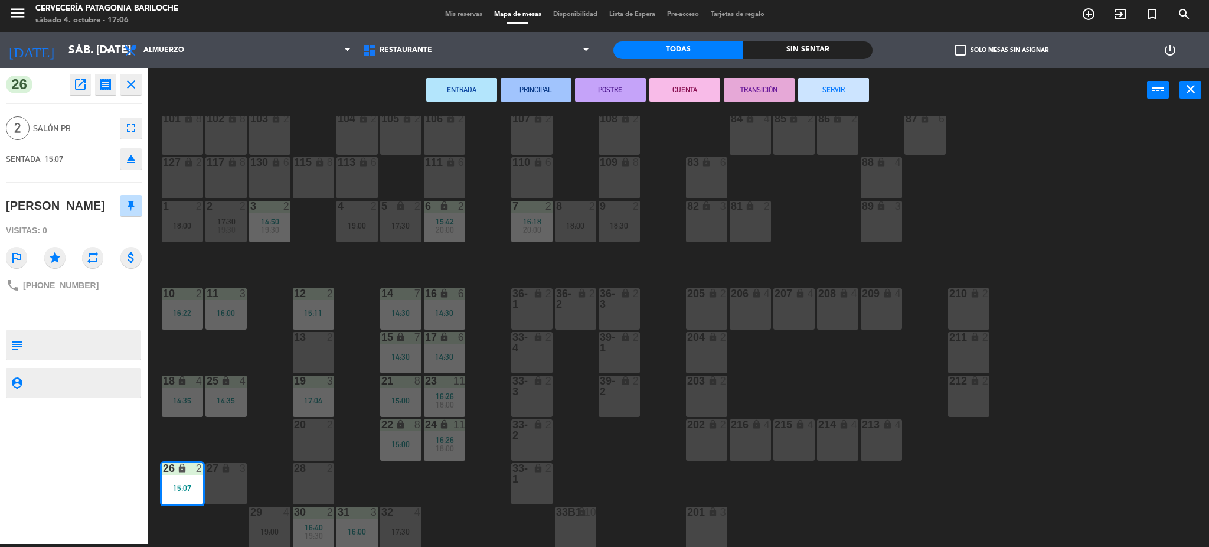
click at [839, 84] on button "SERVIR" at bounding box center [833, 90] width 71 height 24
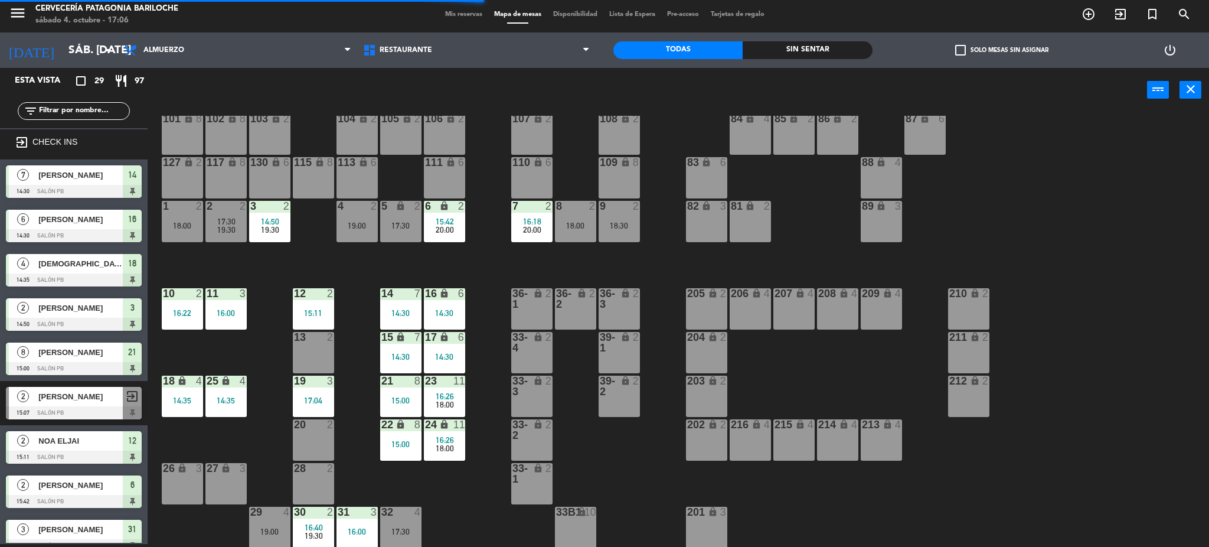
click at [319, 386] on div "19 3" at bounding box center [313, 381] width 41 height 12
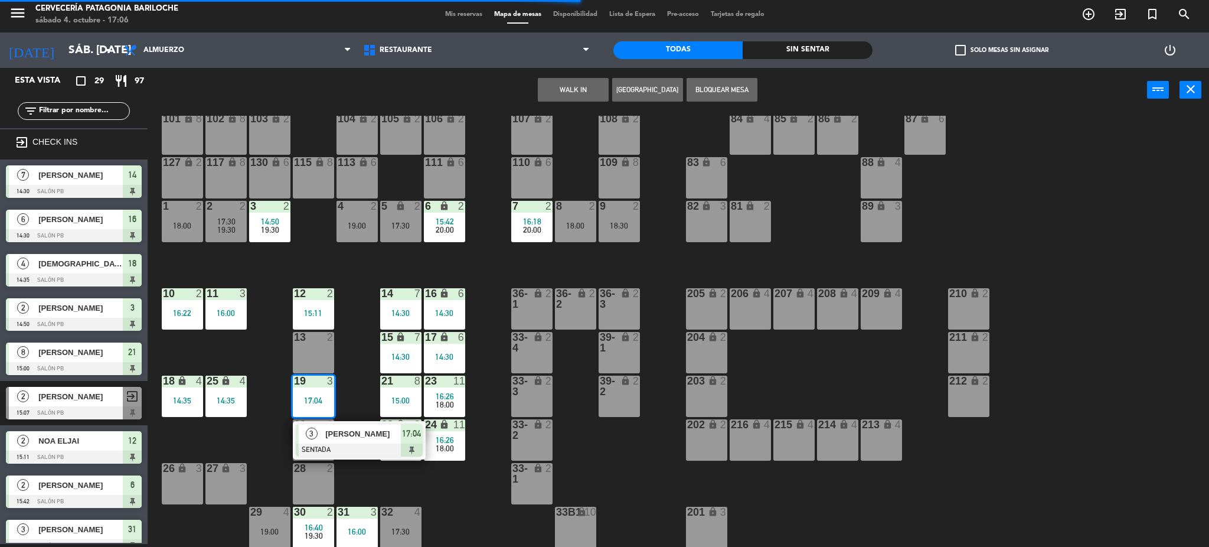
click at [348, 432] on span "[PERSON_NAME]" at bounding box center [363, 433] width 76 height 12
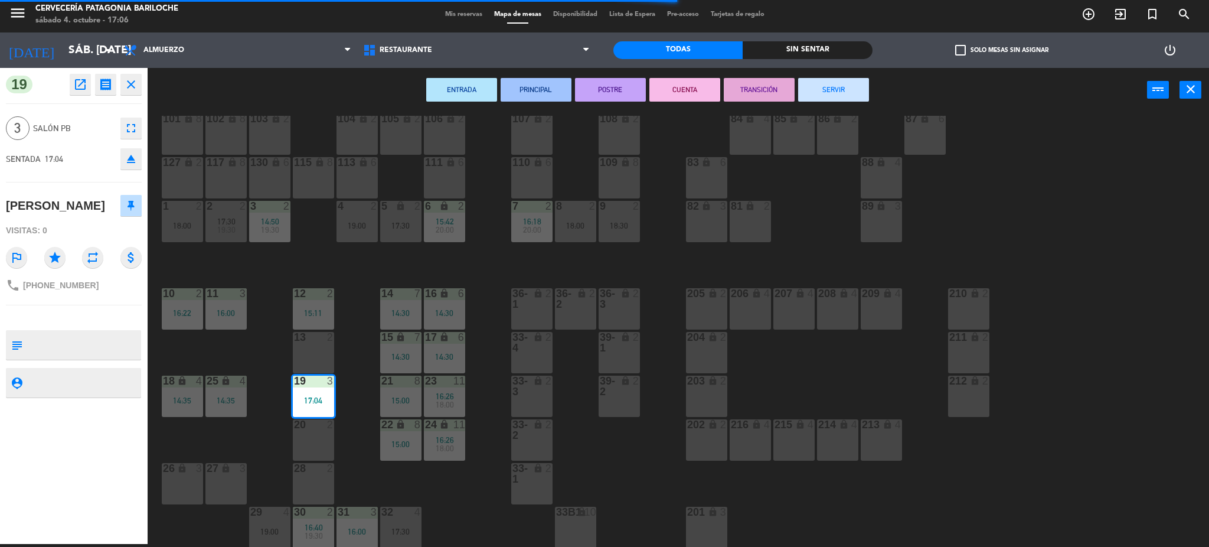
click at [189, 482] on div "26 lock 3" at bounding box center [182, 483] width 41 height 41
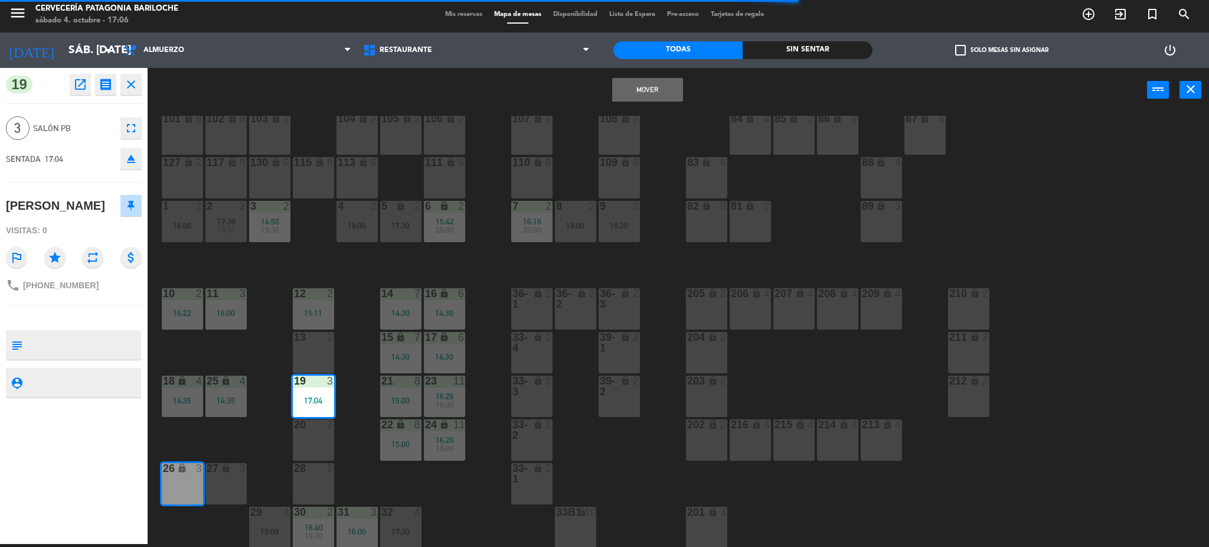
click at [673, 89] on button "Mover" at bounding box center [647, 90] width 71 height 24
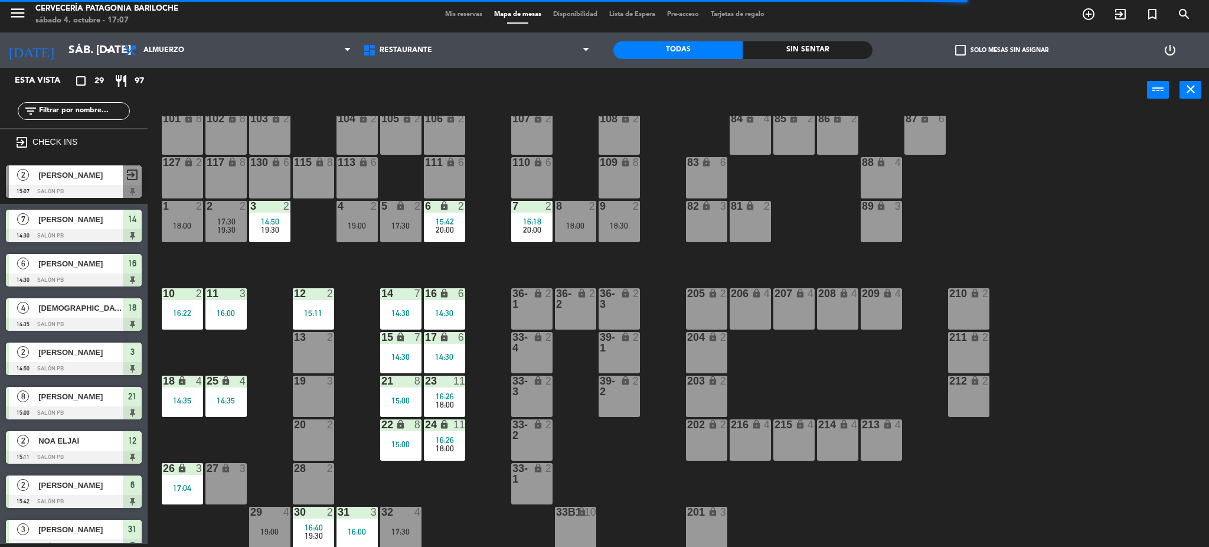
click at [327, 293] on div "2" at bounding box center [330, 293] width 7 height 11
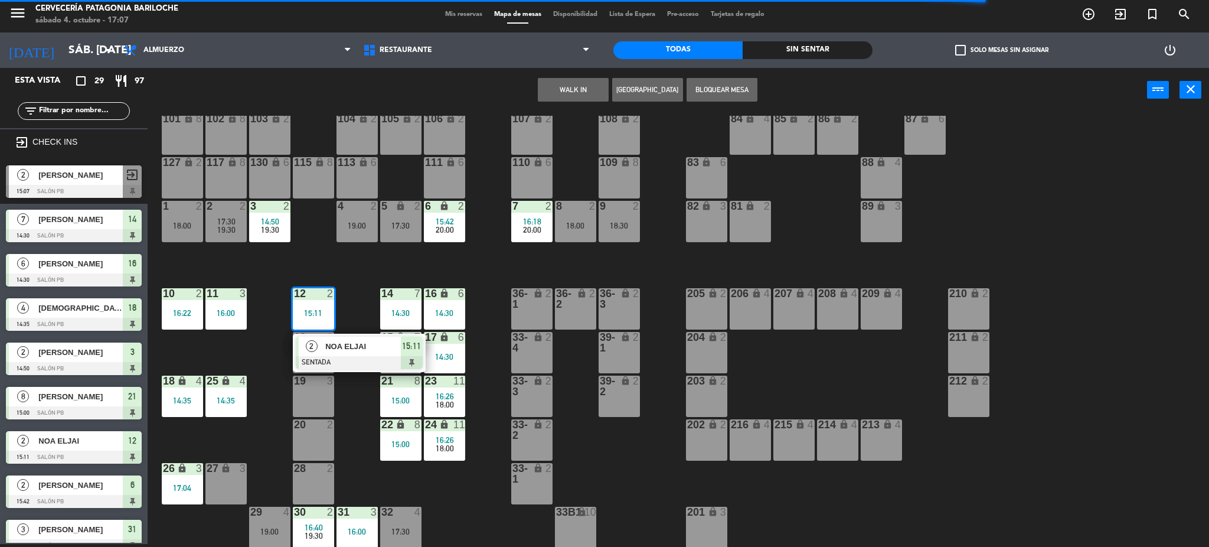
click at [346, 345] on span "NOA ELJAI" at bounding box center [363, 346] width 76 height 12
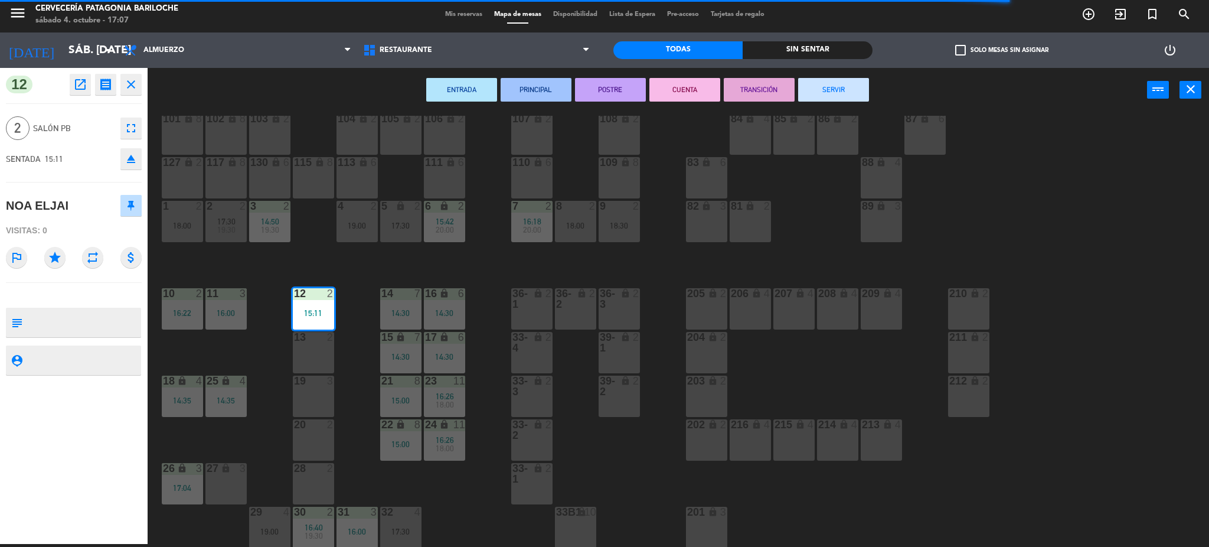
click at [826, 87] on button "SERVIR" at bounding box center [833, 90] width 71 height 24
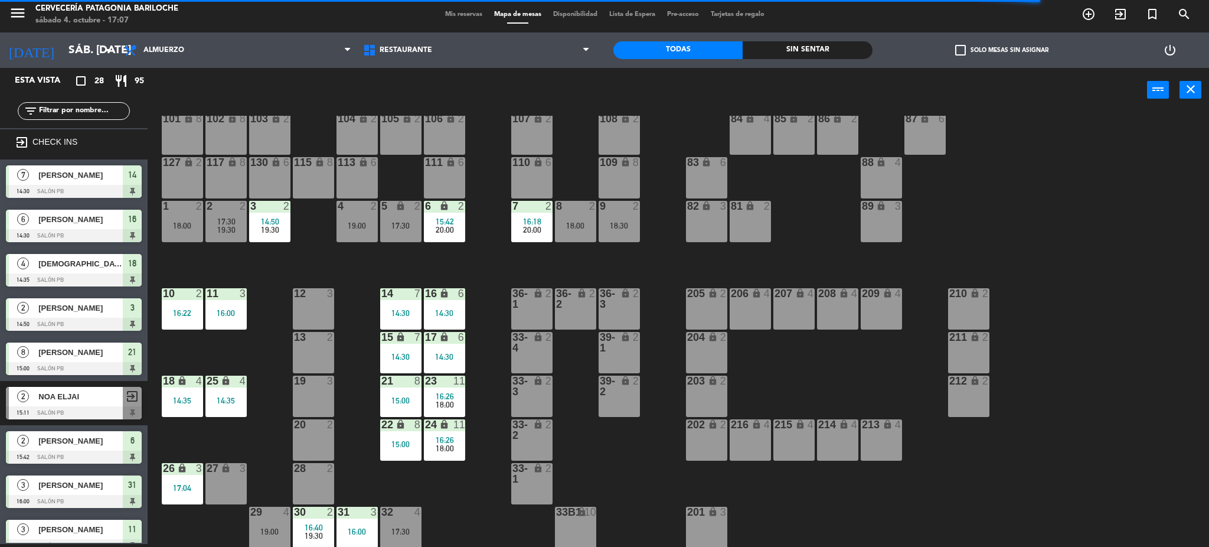
click at [234, 354] on div "101 lock 8 102 lock 8 104 lock 2 105 lock 2 106 lock 2 103 lock 2 107 lock 2 10…" at bounding box center [684, 332] width 1050 height 432
click at [223, 397] on div "14:35" at bounding box center [225, 400] width 41 height 8
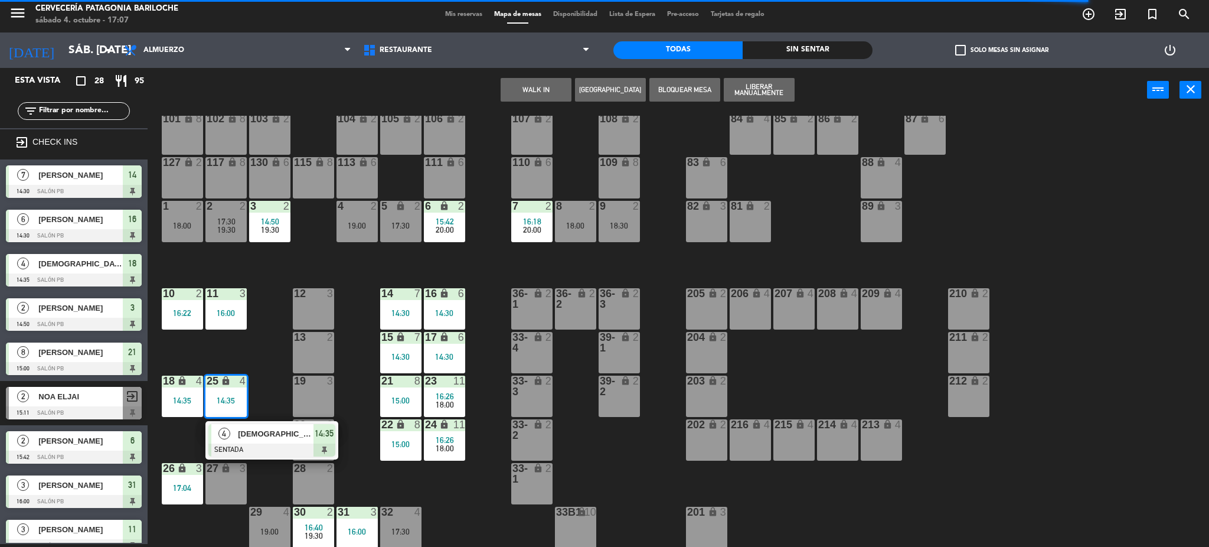
click at [250, 439] on span "[DEMOGRAPHIC_DATA][PERSON_NAME]" at bounding box center [276, 433] width 76 height 12
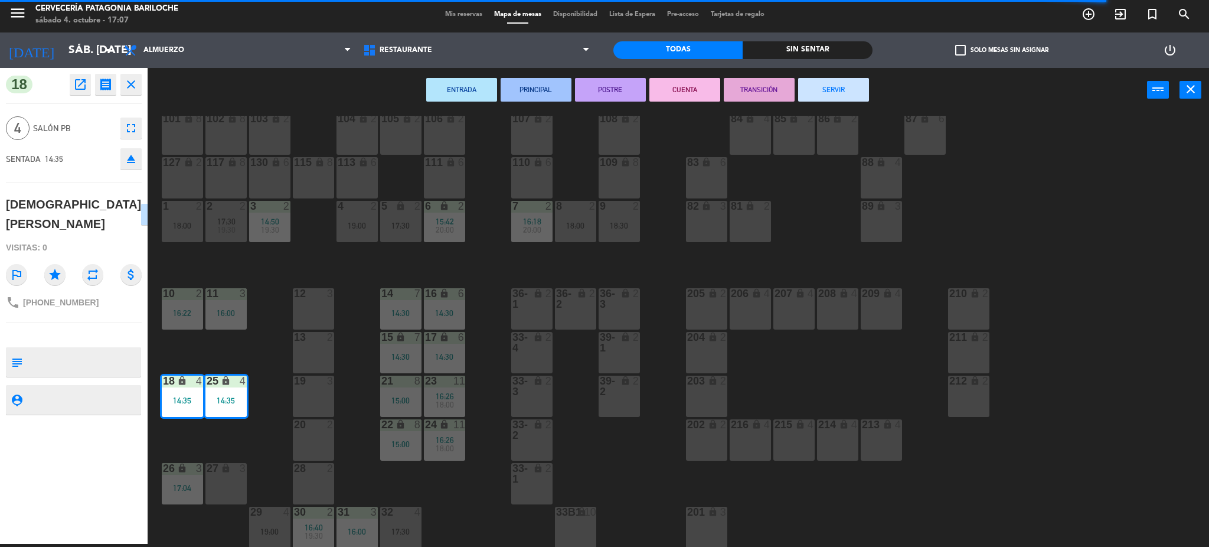
click at [825, 91] on button "SERVIR" at bounding box center [833, 90] width 71 height 24
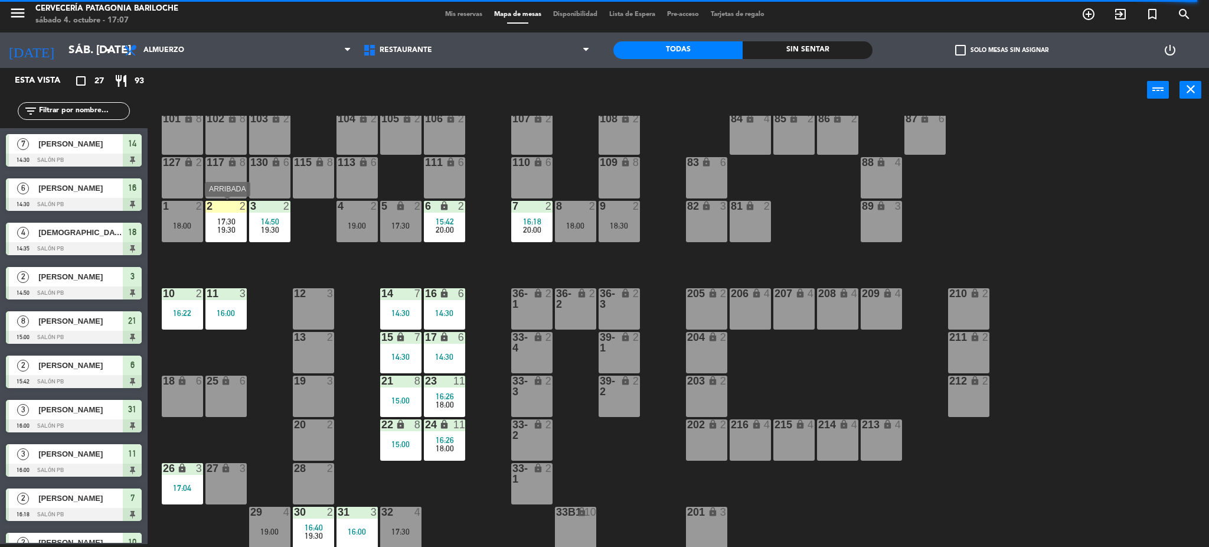
click at [216, 215] on div "2 2 17:30 19:30" at bounding box center [225, 221] width 41 height 41
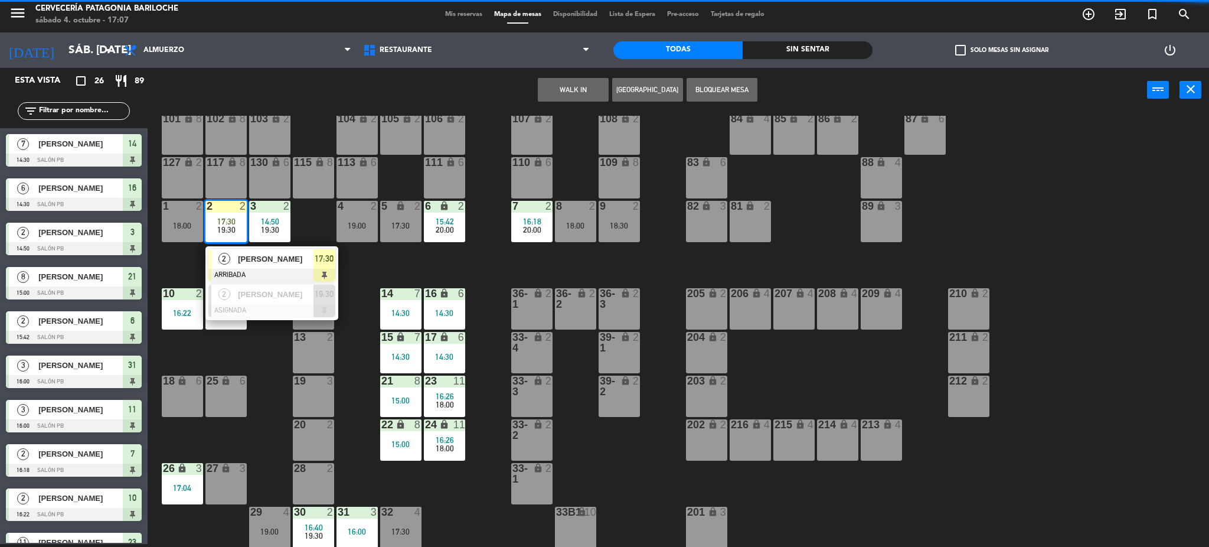
click at [296, 224] on div "101 lock 8 102 lock 8 104 lock 2 105 lock 2 106 lock 2 103 lock 2 107 lock 2 10…" at bounding box center [684, 332] width 1050 height 432
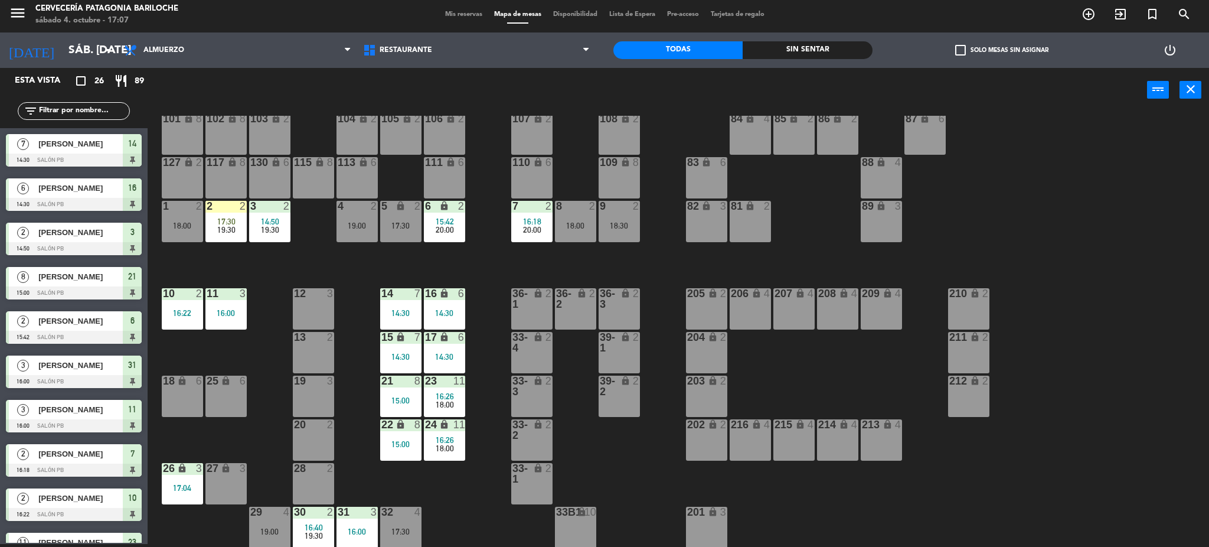
click at [361, 218] on div "4 2 19:00" at bounding box center [356, 221] width 41 height 41
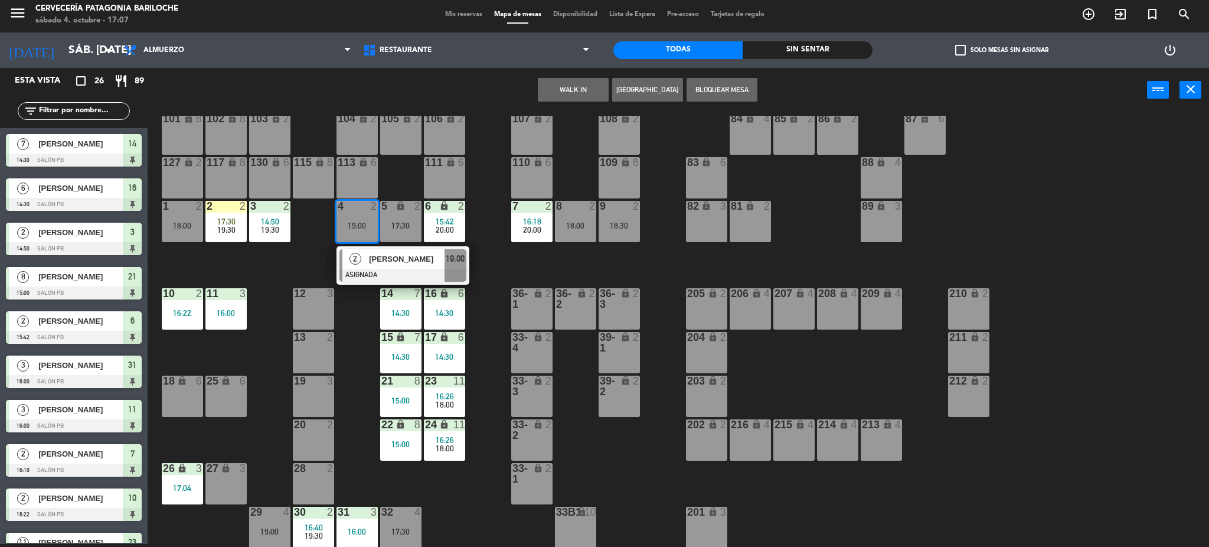
click at [375, 259] on span "[PERSON_NAME]" at bounding box center [407, 259] width 76 height 12
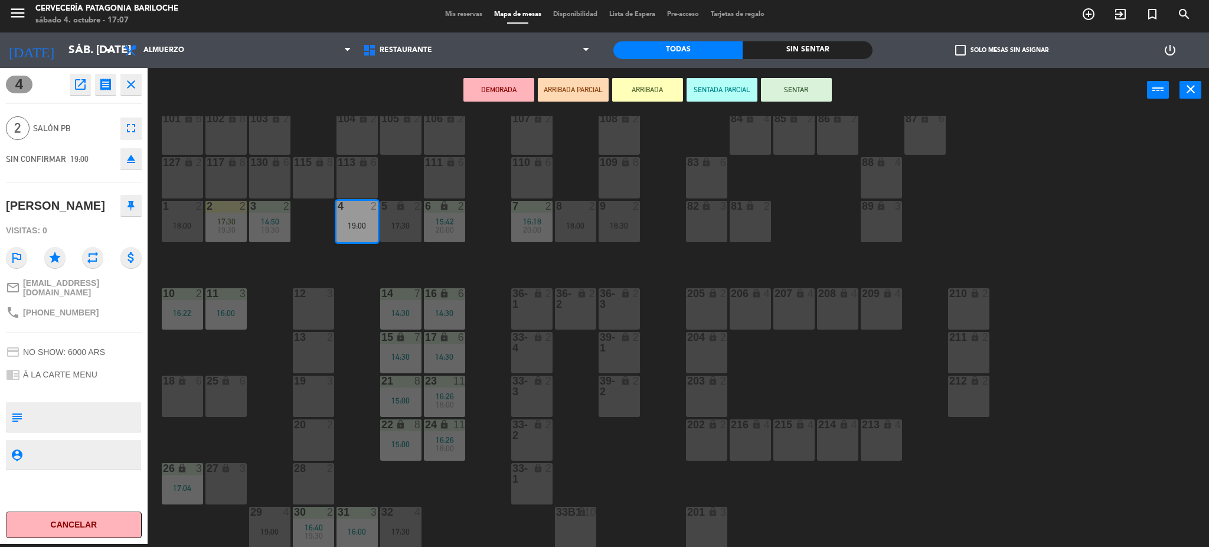
click at [323, 358] on div "13 2" at bounding box center [313, 352] width 41 height 41
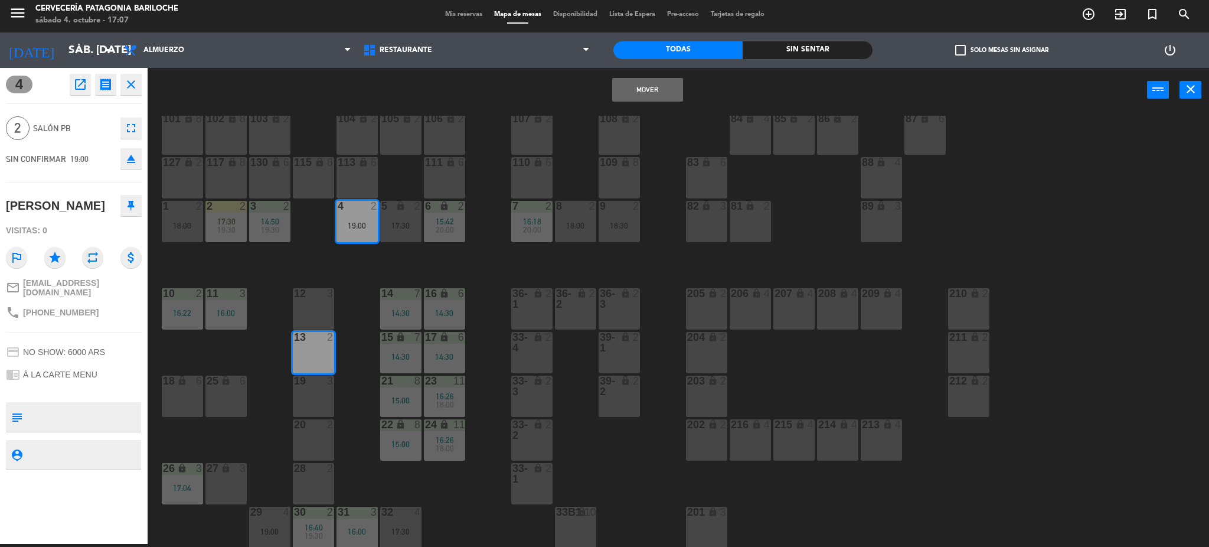
click at [364, 339] on div "101 lock 8 102 lock 8 104 lock 2 105 lock 2 106 lock 2 103 lock 2 107 lock 2 10…" at bounding box center [684, 332] width 1050 height 432
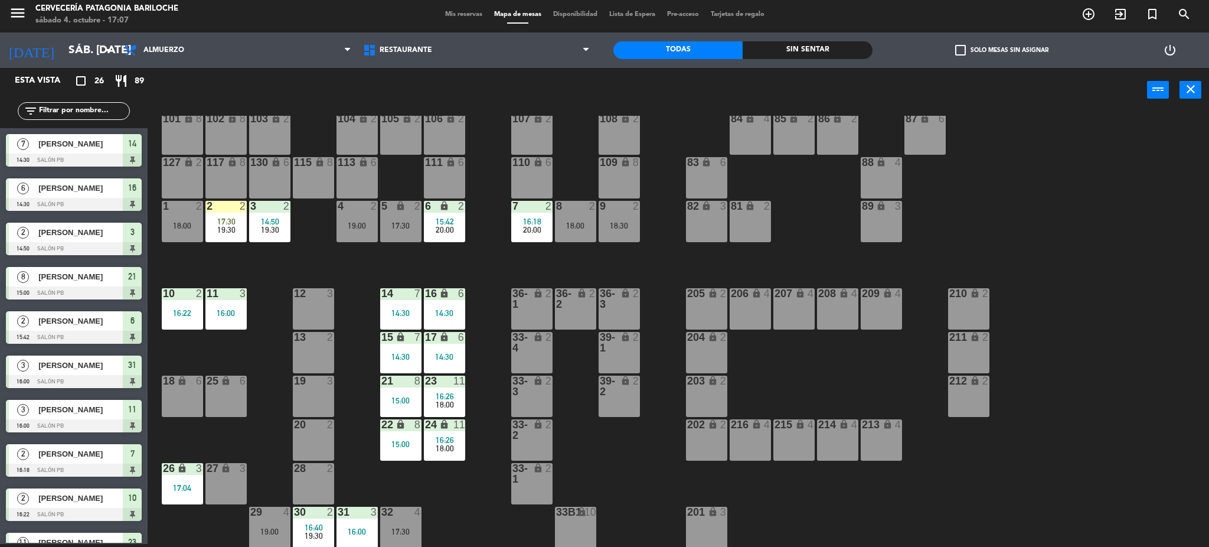
scroll to position [142, 0]
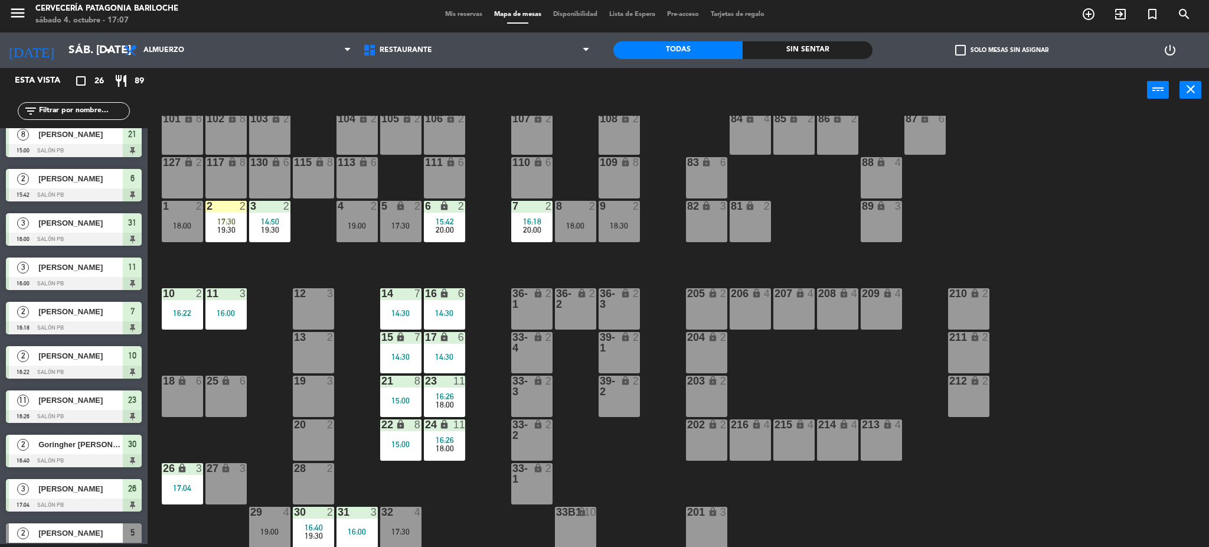
click at [355, 224] on div "19:00" at bounding box center [356, 225] width 41 height 8
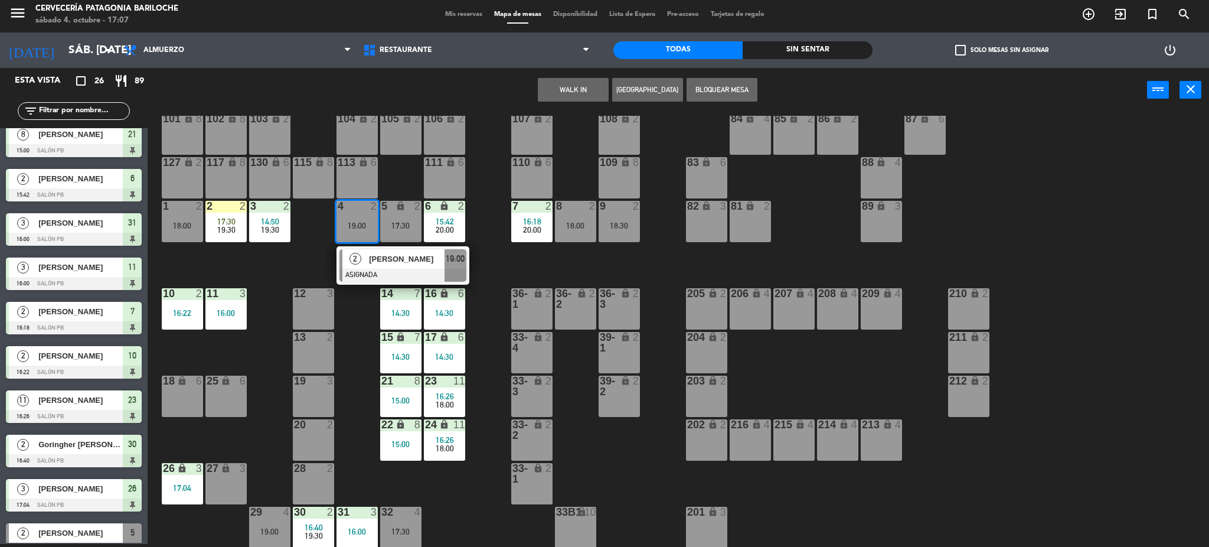
click at [382, 251] on div "[PERSON_NAME]" at bounding box center [406, 258] width 77 height 19
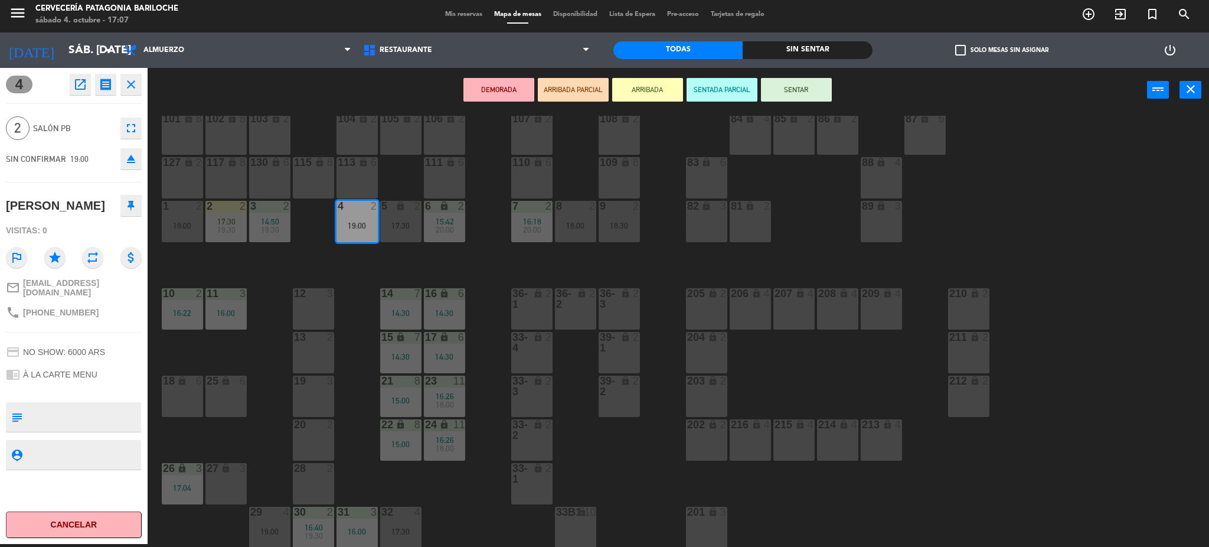
click at [318, 429] on div at bounding box center [312, 424] width 19 height 11
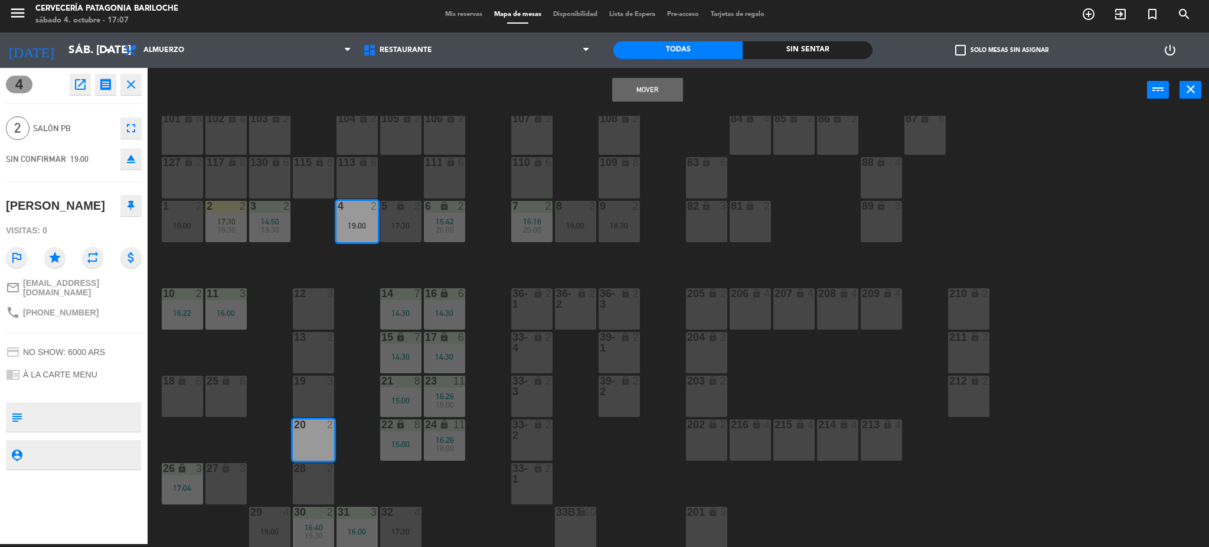
click at [363, 396] on div "101 lock 8 102 lock 8 104 lock 2 105 lock 2 106 lock 2 103 lock 2 107 lock 2 10…" at bounding box center [684, 332] width 1050 height 432
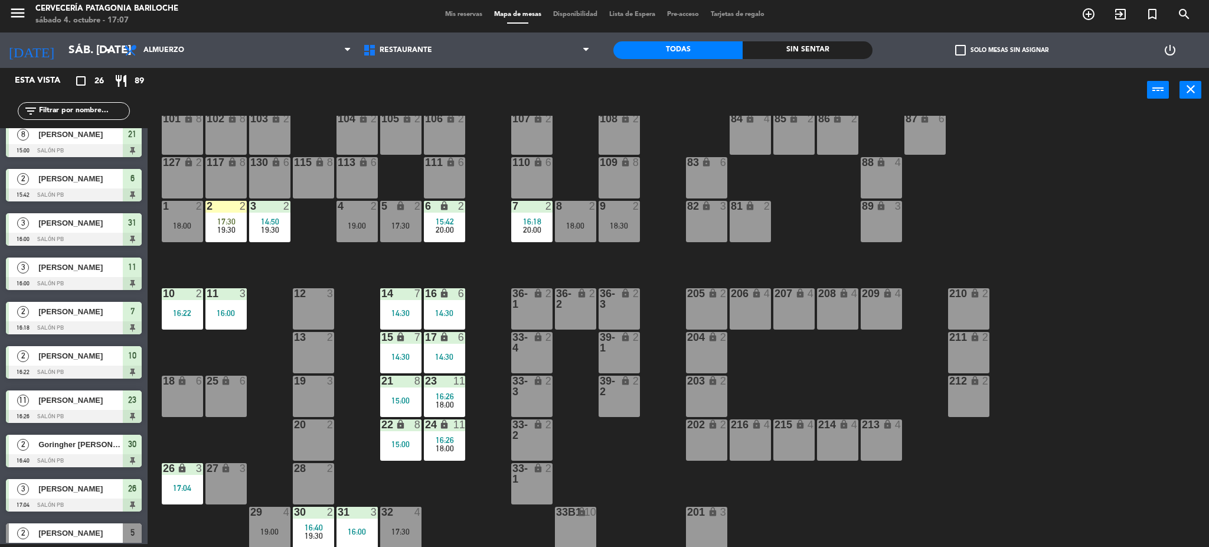
click at [364, 208] on div at bounding box center [356, 206] width 19 height 11
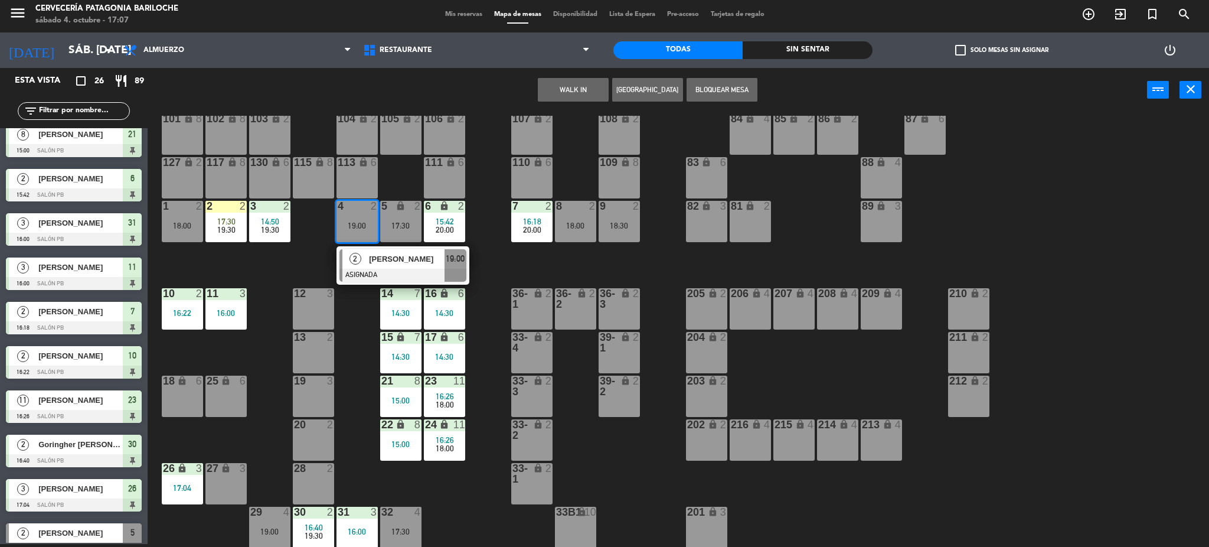
click at [378, 266] on div "[PERSON_NAME]" at bounding box center [406, 258] width 77 height 19
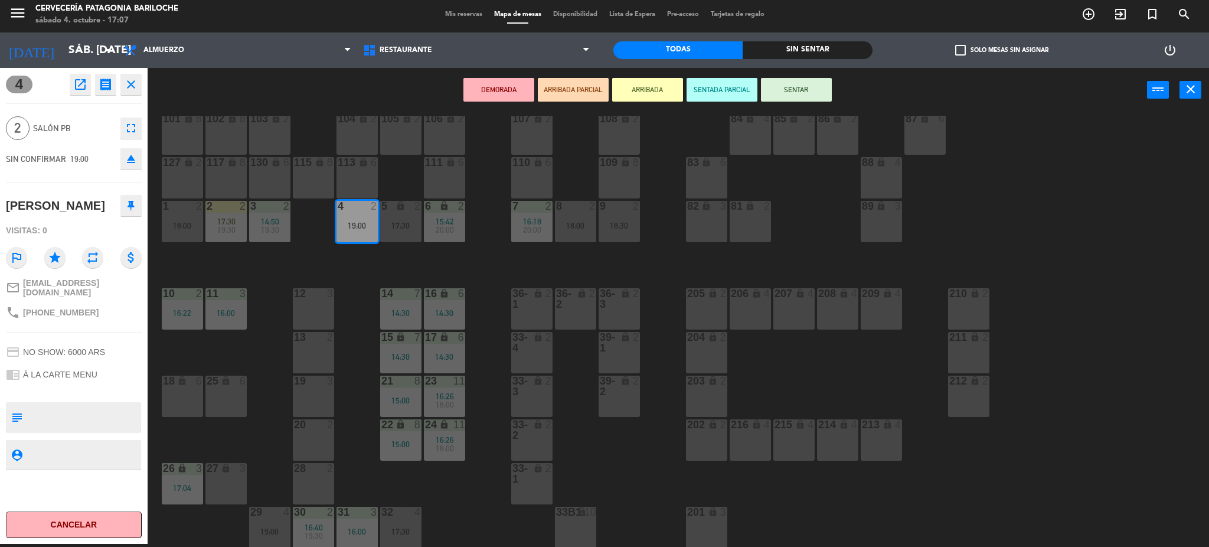
click at [318, 379] on div at bounding box center [312, 380] width 19 height 11
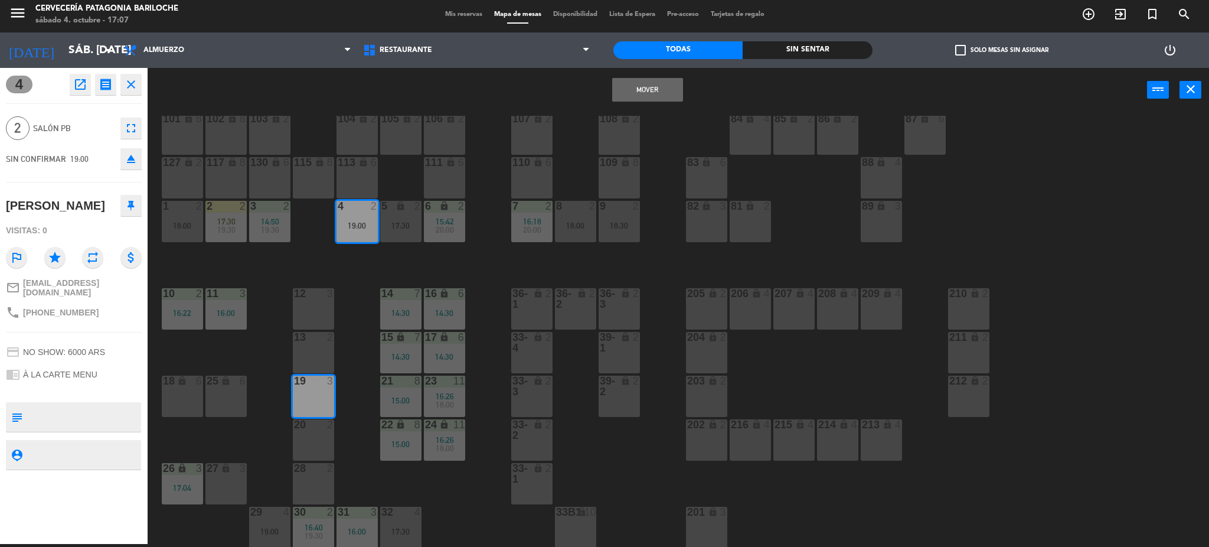
click at [635, 90] on button "Mover" at bounding box center [647, 90] width 71 height 24
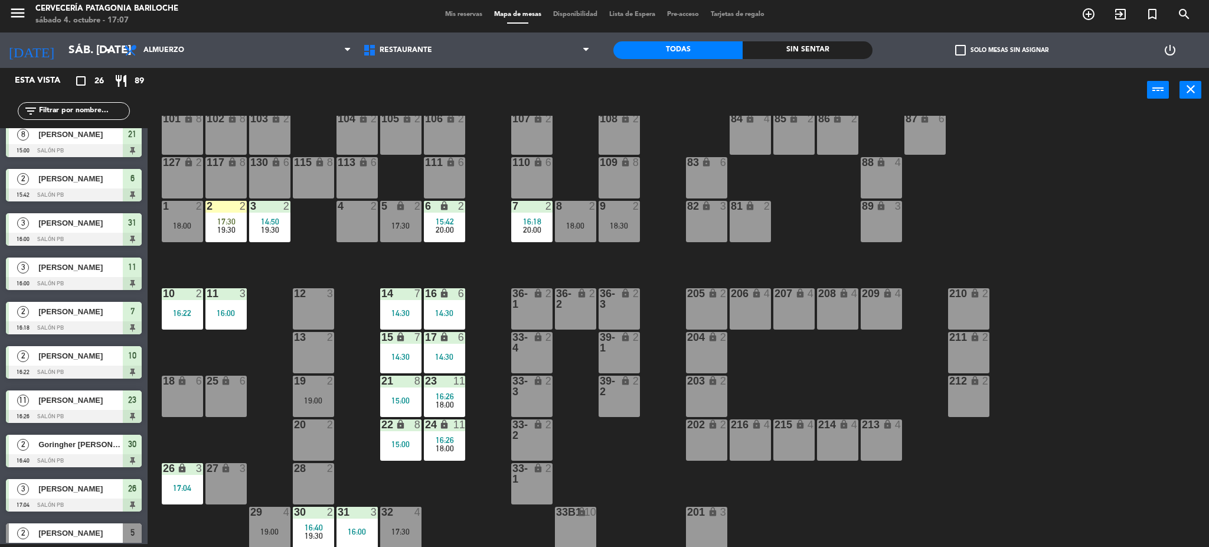
click at [225, 217] on span "17:30" at bounding box center [226, 221] width 18 height 9
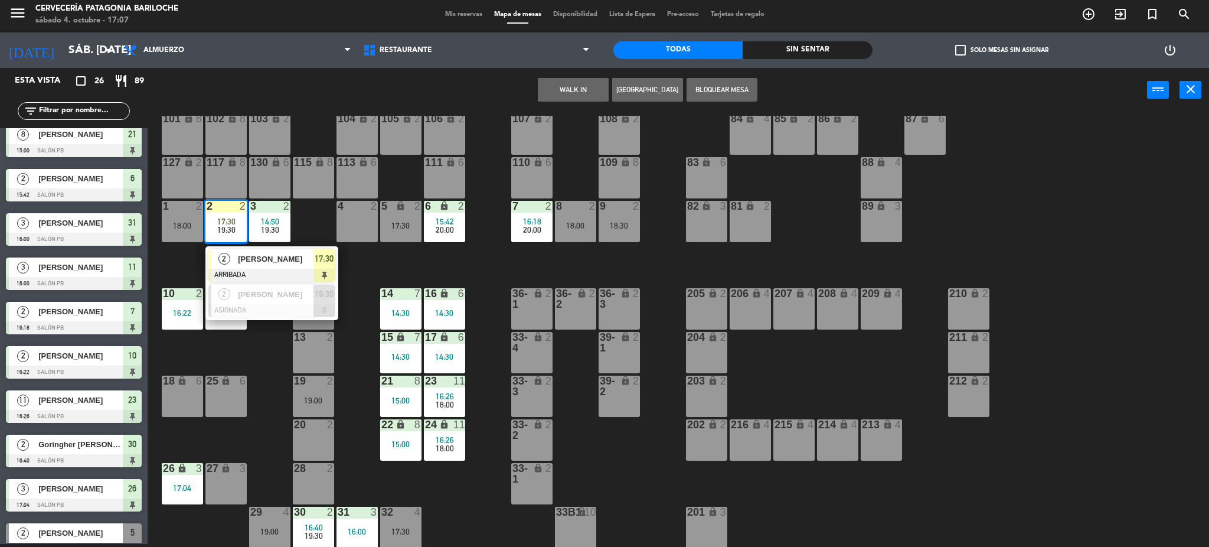
click at [255, 261] on span "[PERSON_NAME]" at bounding box center [276, 259] width 76 height 12
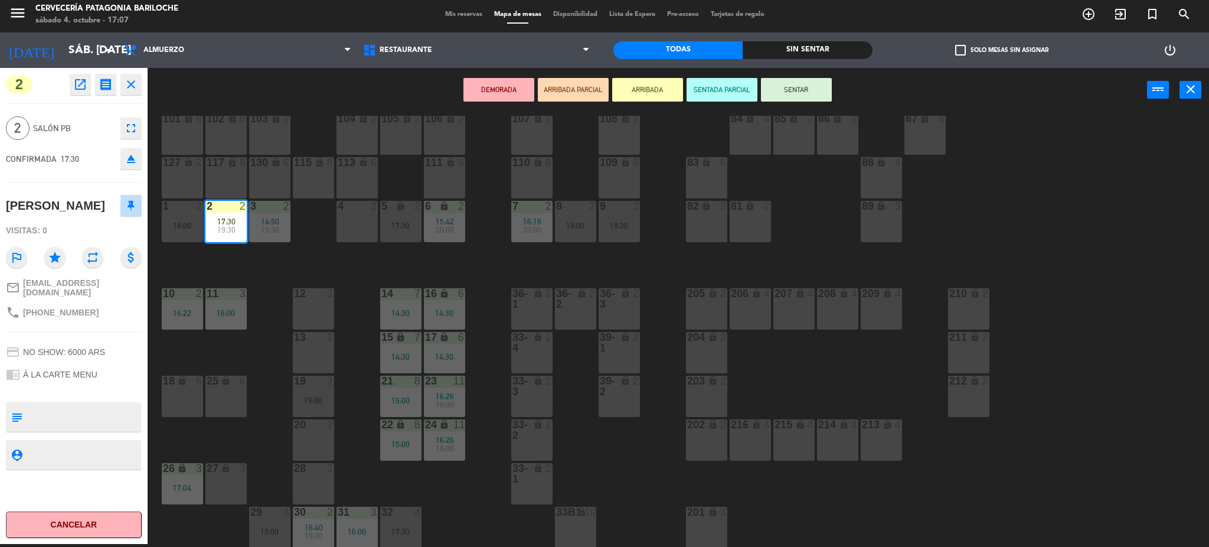
click at [367, 220] on div "4 2" at bounding box center [356, 221] width 41 height 41
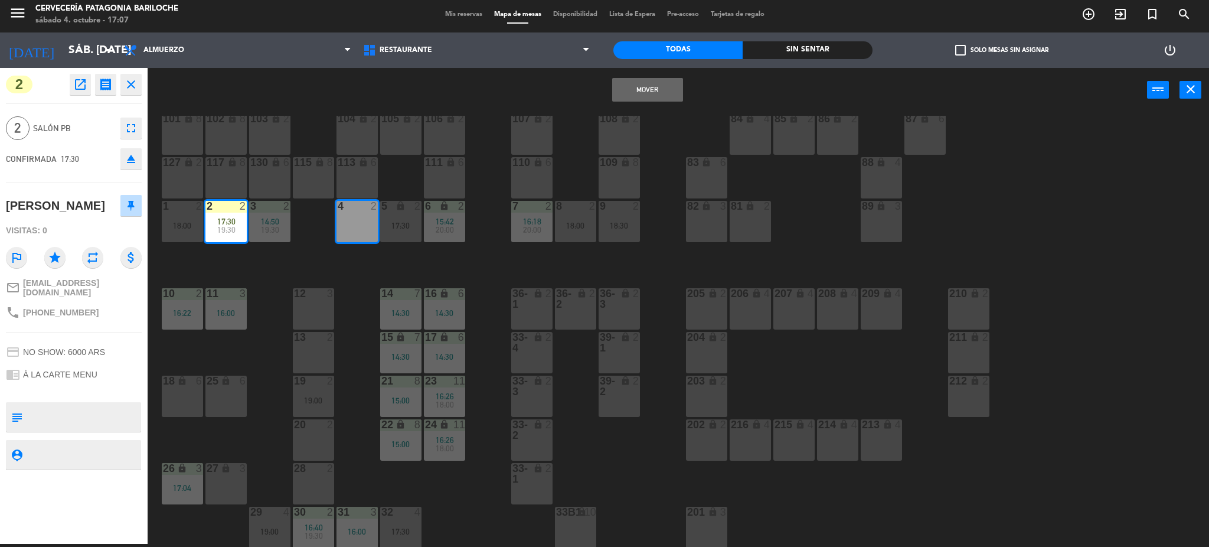
click at [653, 94] on button "Mover" at bounding box center [647, 90] width 71 height 24
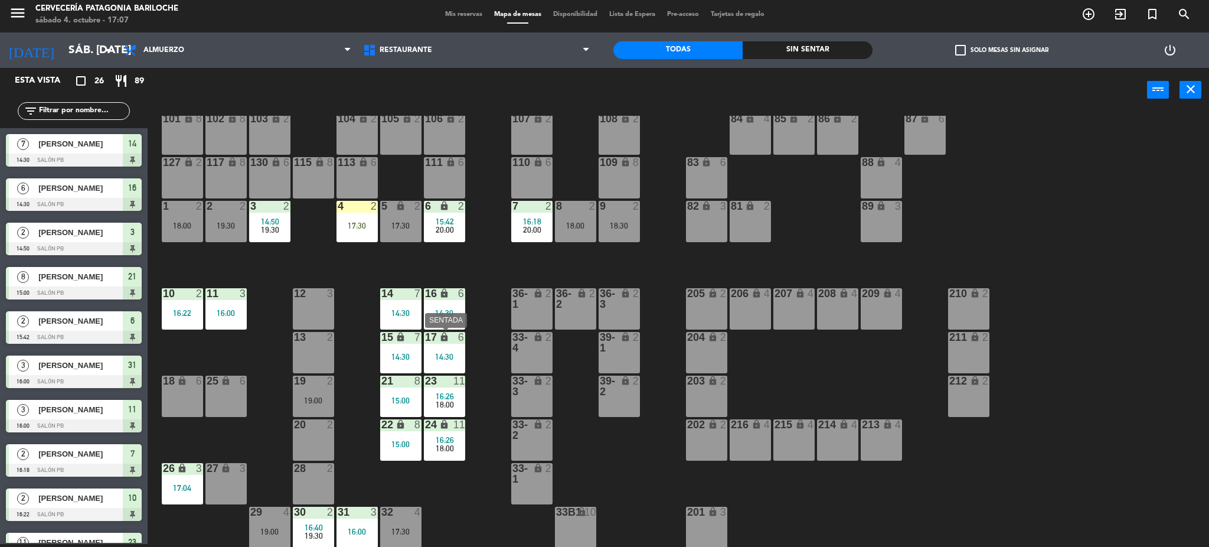
click at [445, 344] on div "17 lock 6 14:30" at bounding box center [444, 352] width 41 height 41
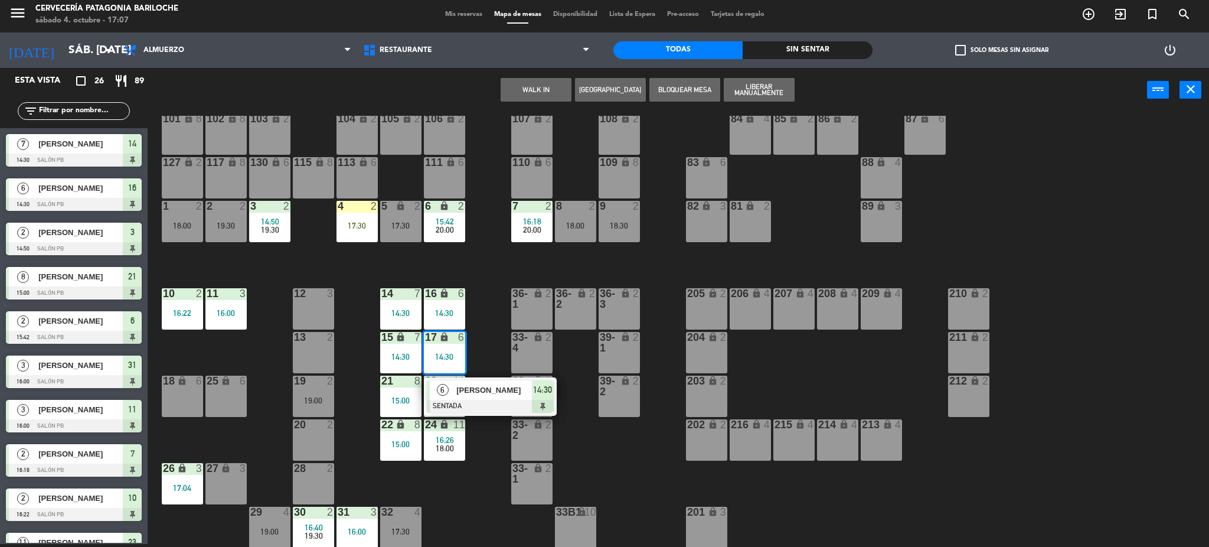
click at [472, 385] on span "[PERSON_NAME]" at bounding box center [494, 390] width 76 height 12
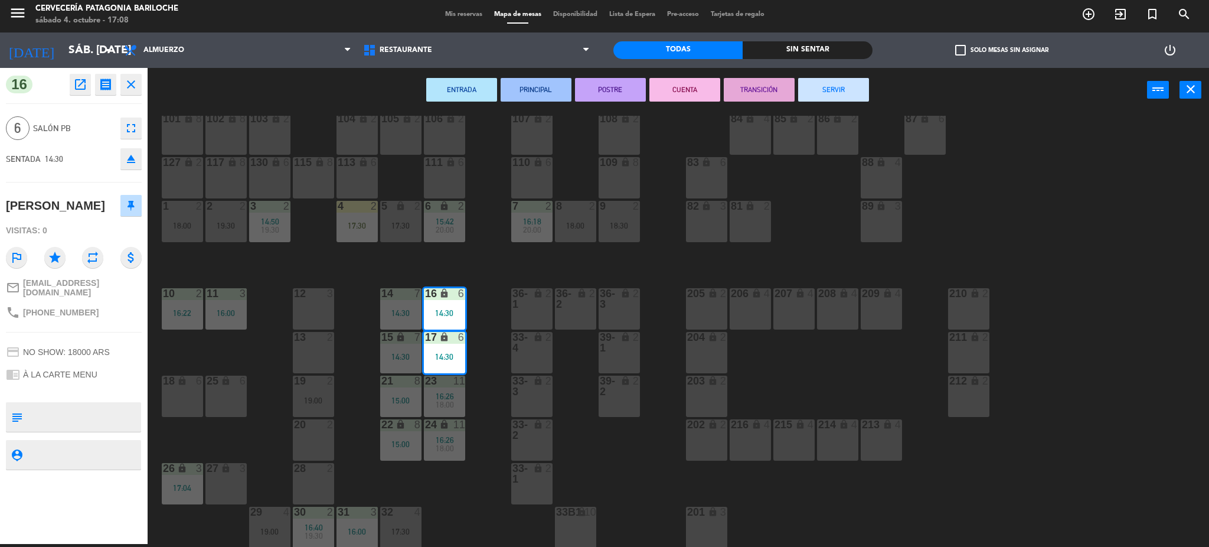
click at [819, 85] on button "SERVIR" at bounding box center [833, 90] width 71 height 24
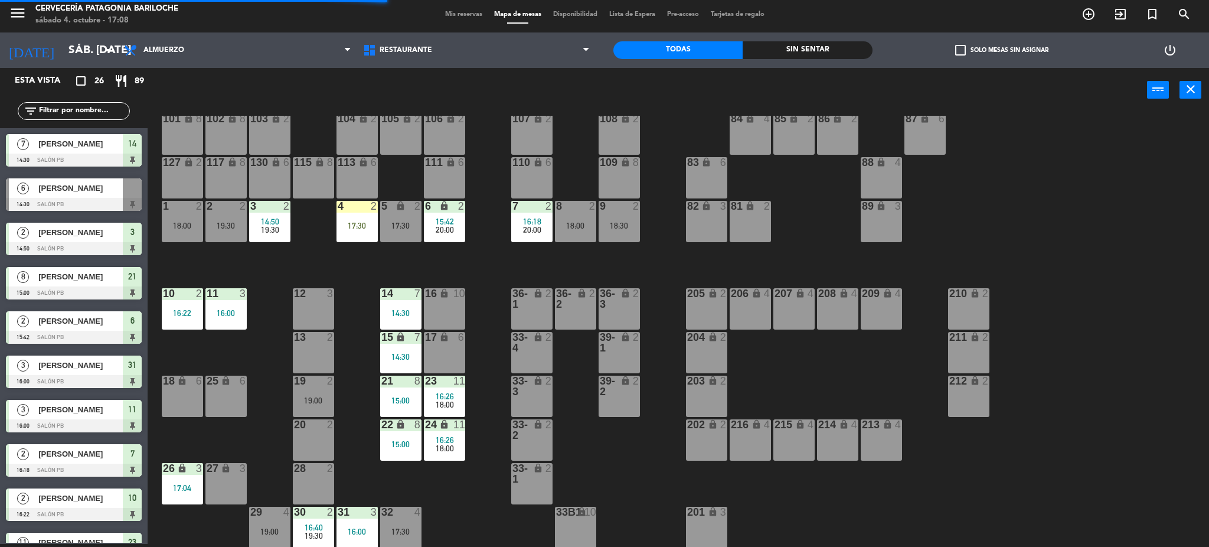
click at [407, 306] on div "14 7 14:30" at bounding box center [400, 308] width 41 height 41
click at [414, 296] on div "7" at bounding box center [417, 293] width 7 height 11
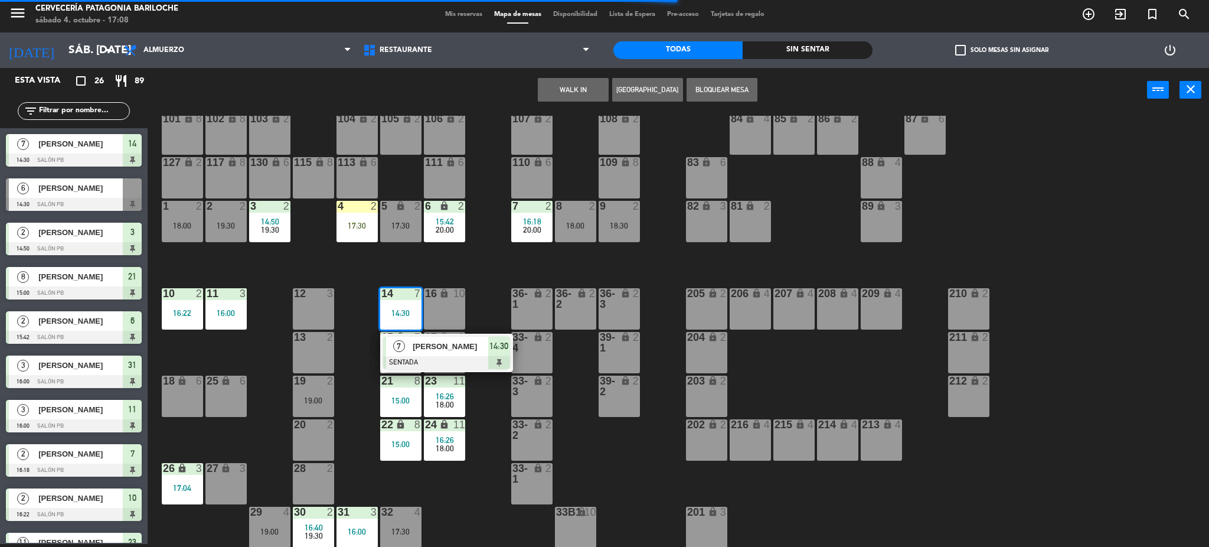
click at [414, 357] on div at bounding box center [446, 362] width 127 height 13
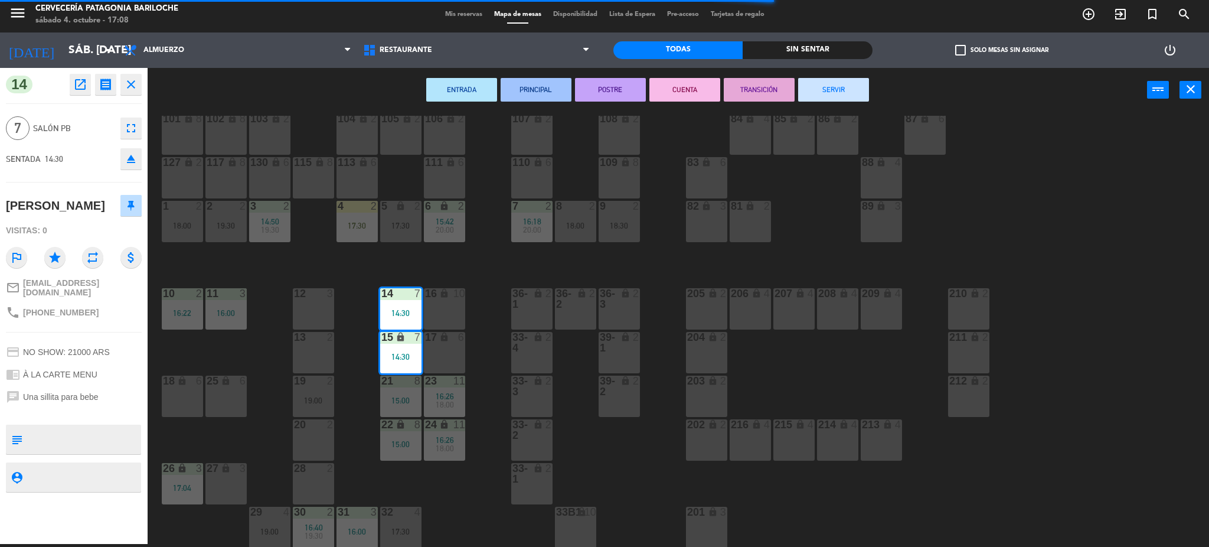
click at [819, 89] on button "SERVIR" at bounding box center [833, 90] width 71 height 24
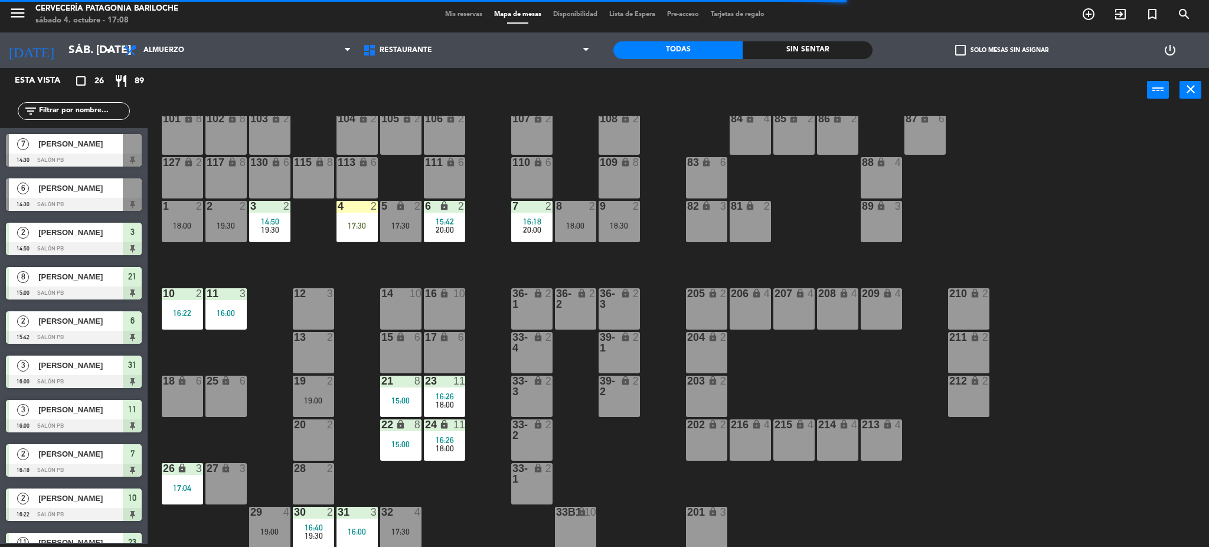
click at [392, 394] on div "21 8 15:00" at bounding box center [400, 395] width 41 height 41
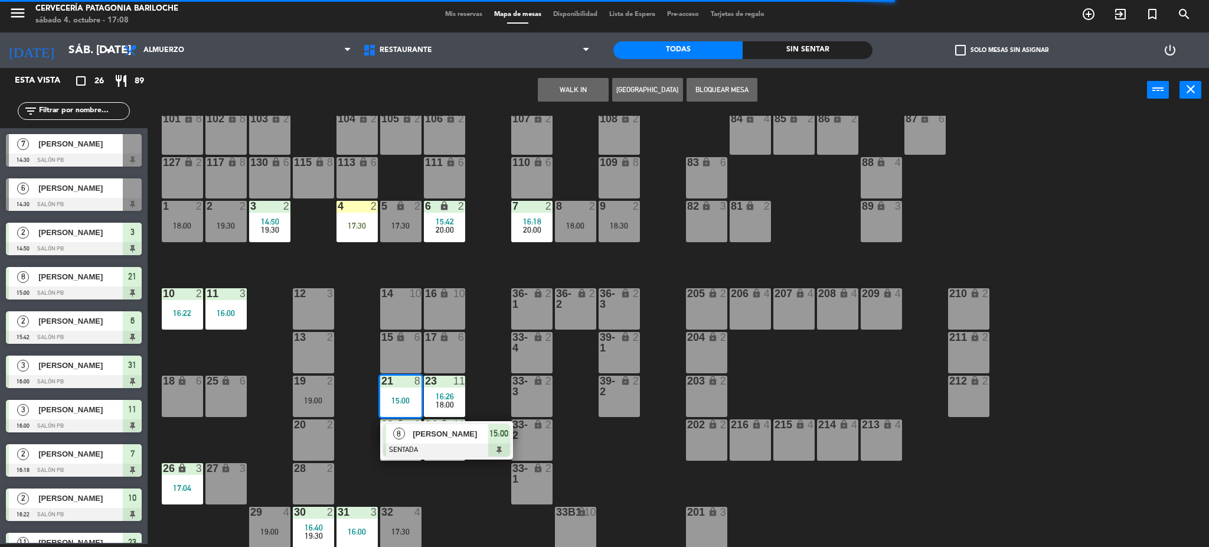
click at [404, 440] on div "8" at bounding box center [398, 433] width 25 height 19
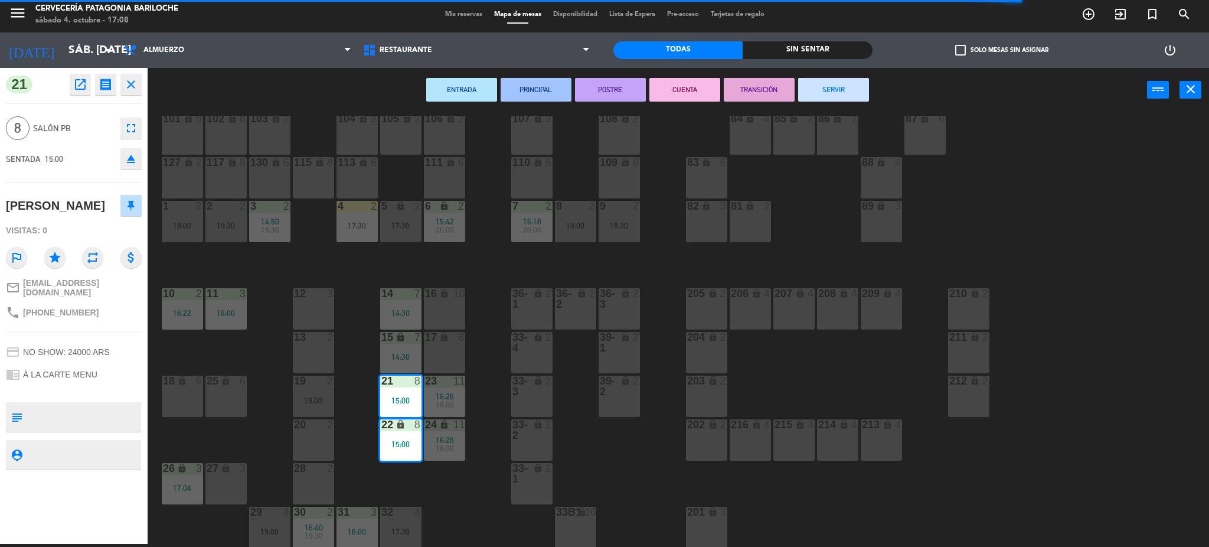
click at [499, 267] on div "101 lock 8 102 lock 8 104 lock 2 105 lock 2 106 lock 2 103 lock 2 107 lock 2 10…" at bounding box center [684, 332] width 1050 height 432
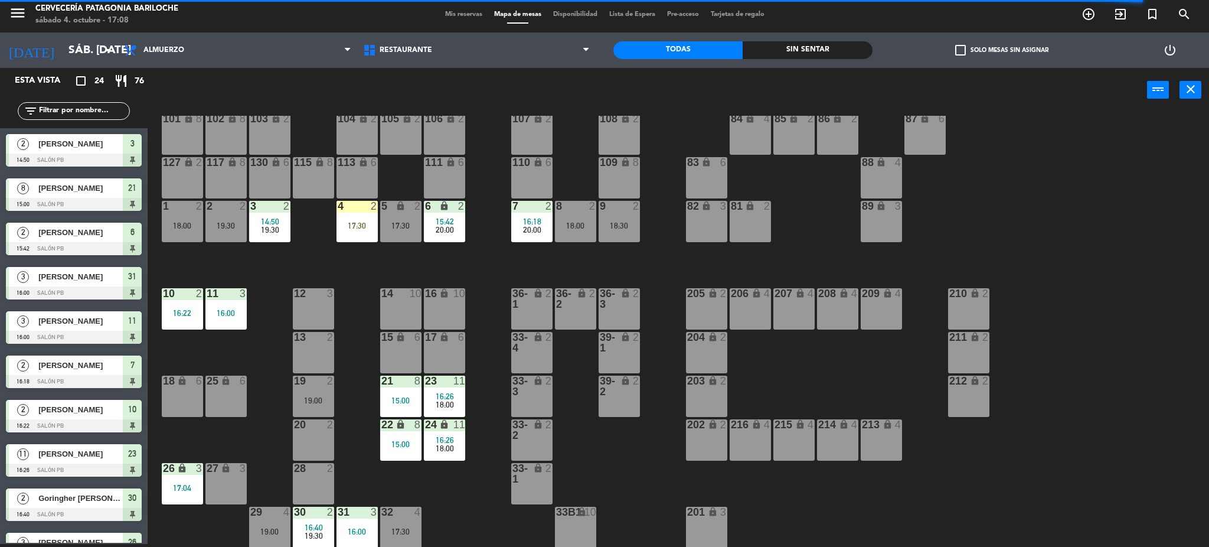
click at [499, 270] on div "101 lock 8 102 lock 8 104 lock 2 105 lock 2 106 lock 2 103 lock 2 107 lock 2 10…" at bounding box center [684, 332] width 1050 height 432
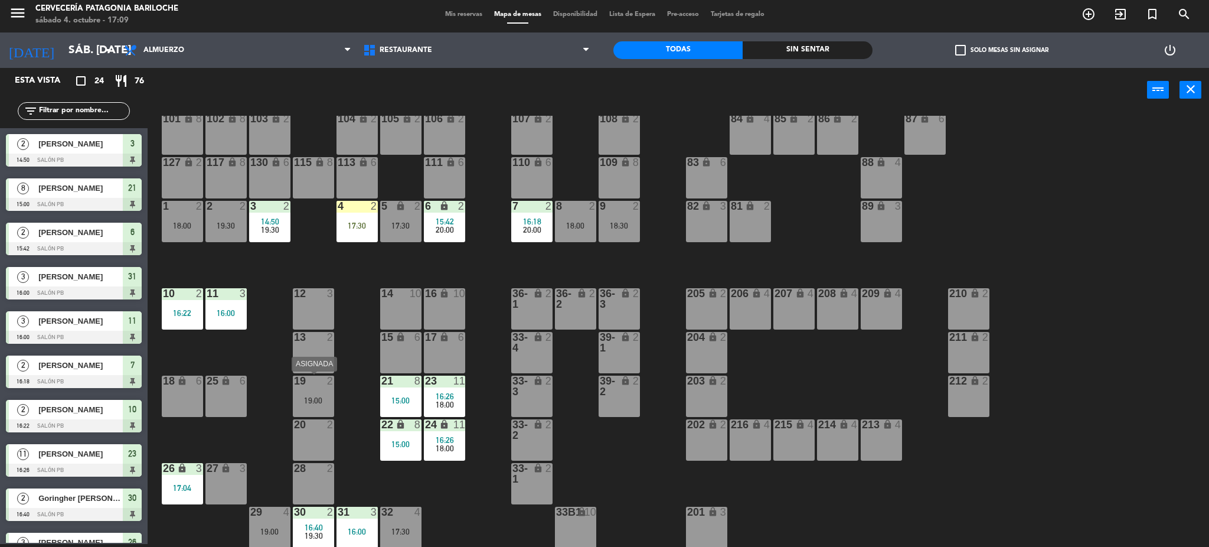
click at [315, 388] on div "19 2 19:00" at bounding box center [313, 395] width 41 height 41
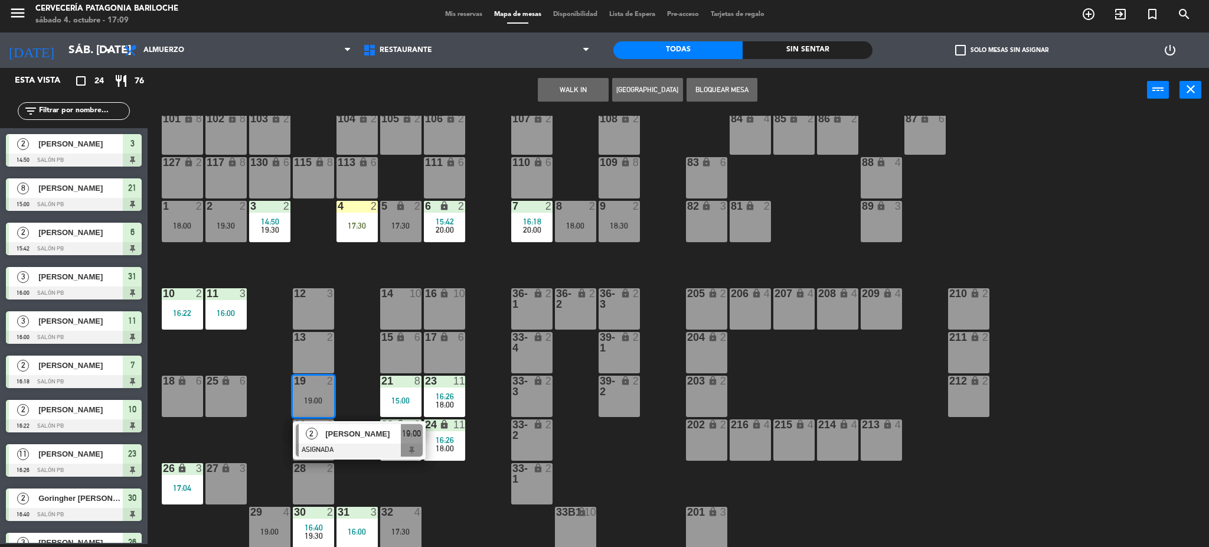
click at [571, 83] on button "WALK IN" at bounding box center [573, 90] width 71 height 24
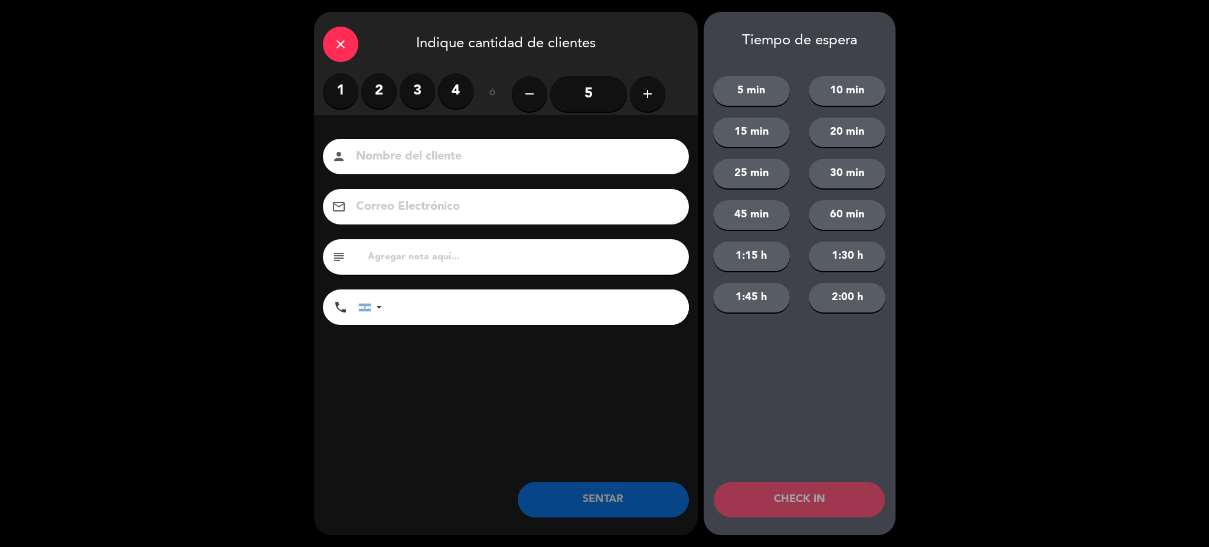
click at [348, 46] on div "close" at bounding box center [340, 44] width 35 height 35
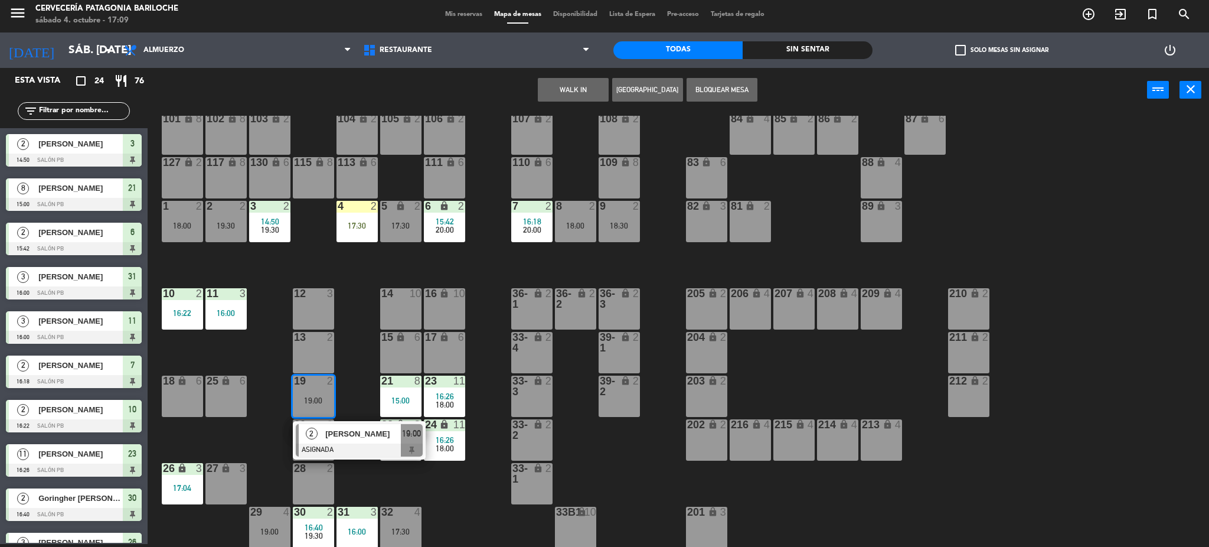
click at [567, 90] on button "WALK IN" at bounding box center [573, 90] width 71 height 24
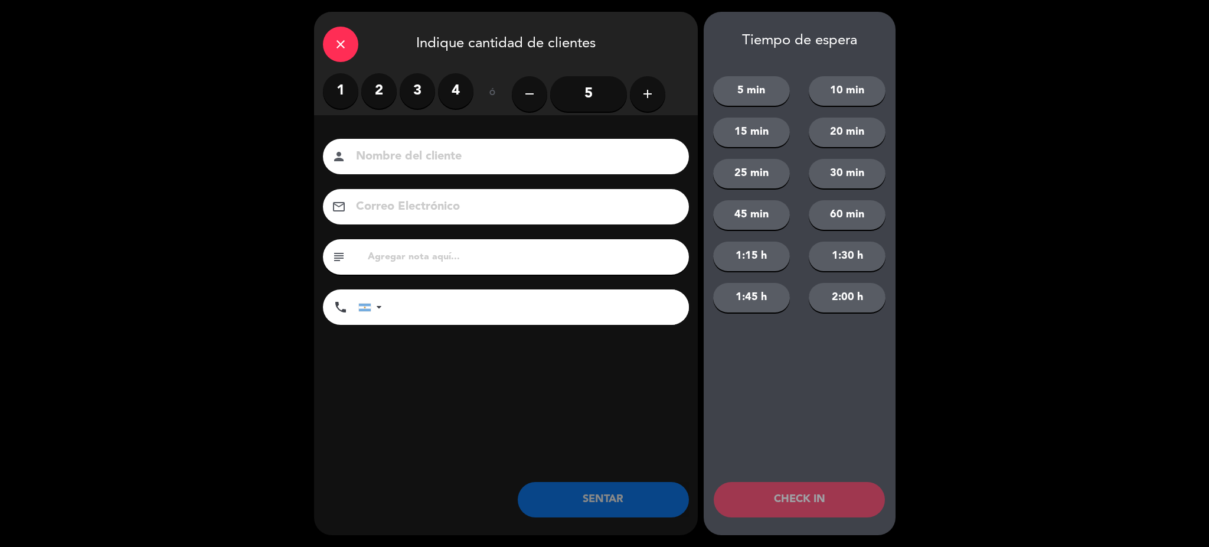
click at [377, 82] on label "2" at bounding box center [378, 90] width 35 height 35
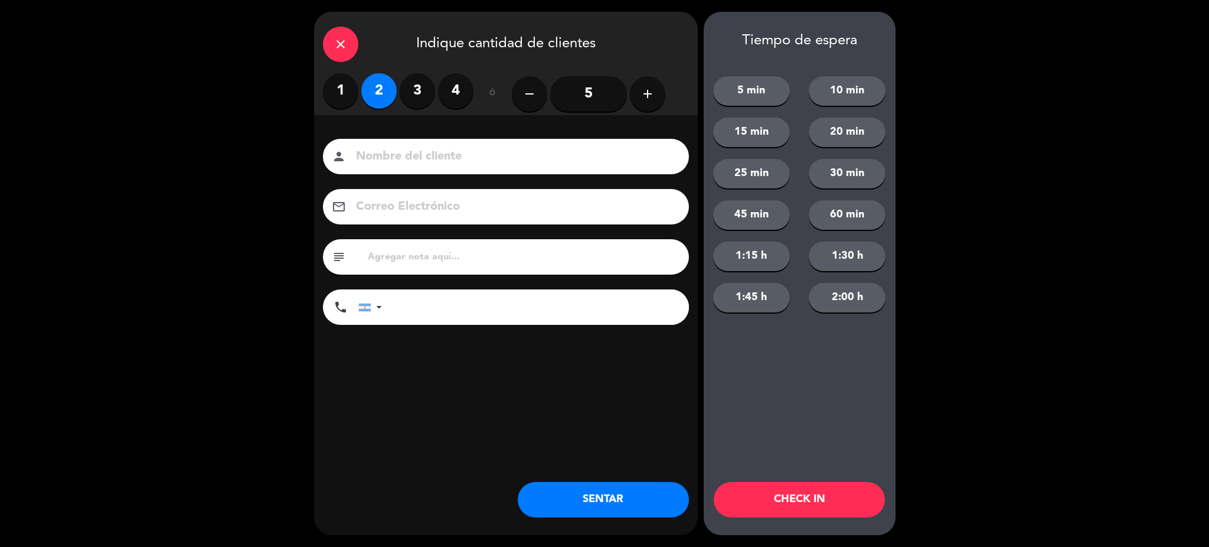
click at [421, 152] on input at bounding box center [514, 156] width 319 height 21
type input "[PERSON_NAME]"
click at [440, 307] on input "tel" at bounding box center [541, 306] width 295 height 35
type input "1168192715"
click at [578, 500] on button "SENTAR" at bounding box center [603, 499] width 171 height 35
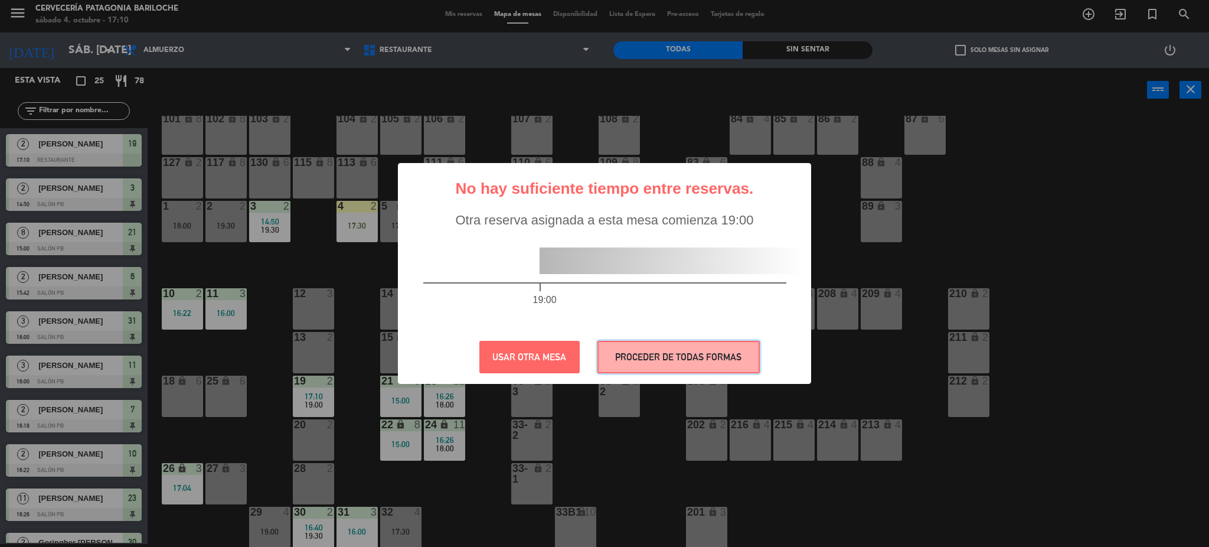
click at [710, 354] on button "PROCEDER DE TODAS FORMAS" at bounding box center [678, 357] width 162 height 32
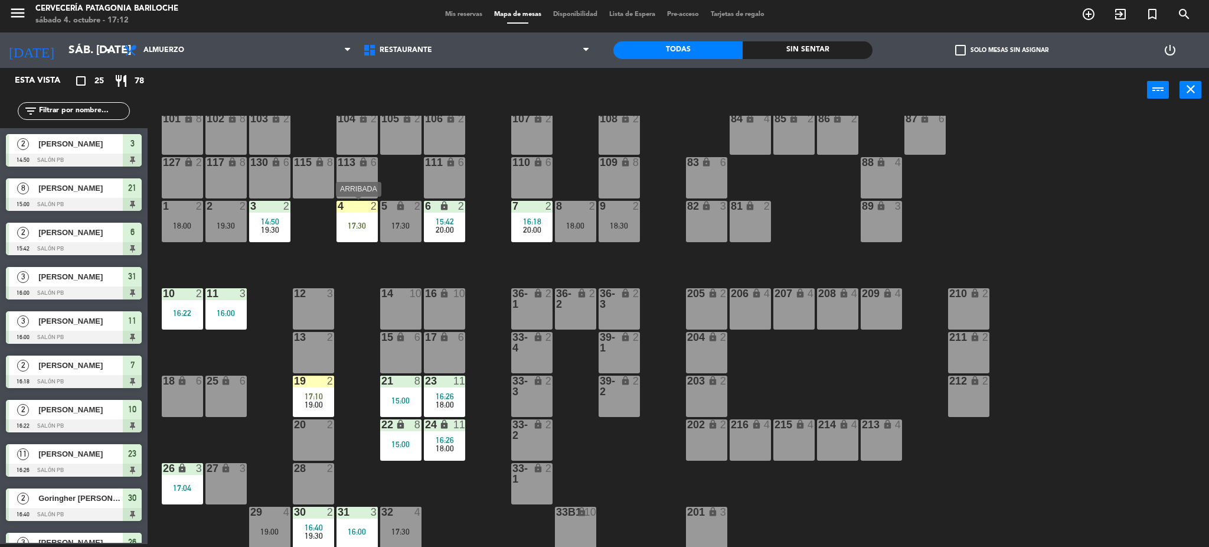
click at [361, 218] on div "4 2 17:30" at bounding box center [356, 221] width 41 height 41
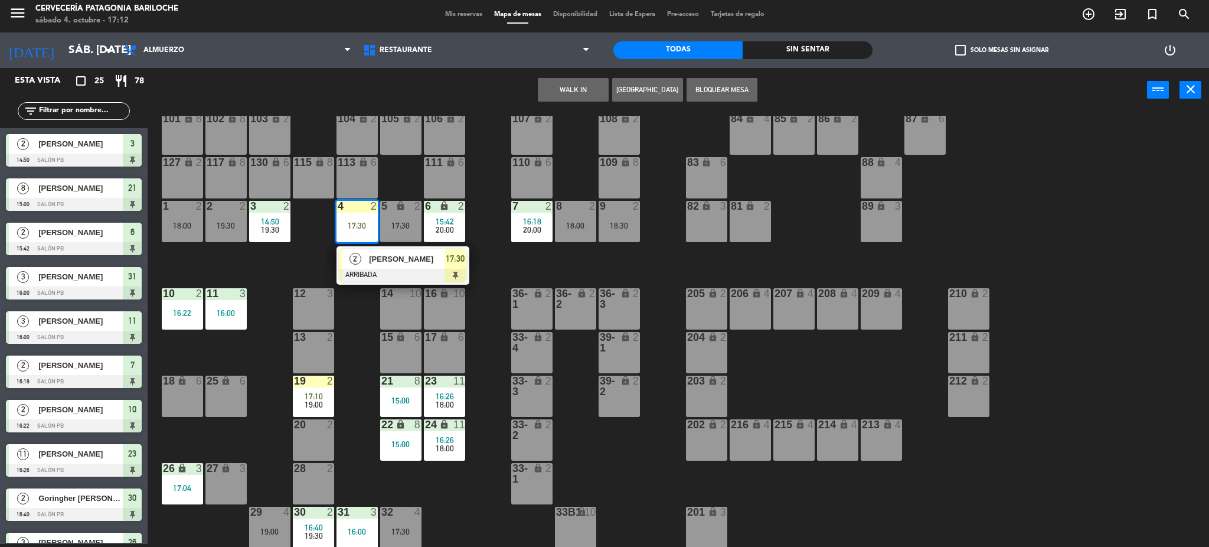
click at [347, 317] on div "101 lock 8 102 lock 8 104 lock 2 105 lock 2 106 lock 2 103 lock 2 107 lock 2 10…" at bounding box center [684, 332] width 1050 height 432
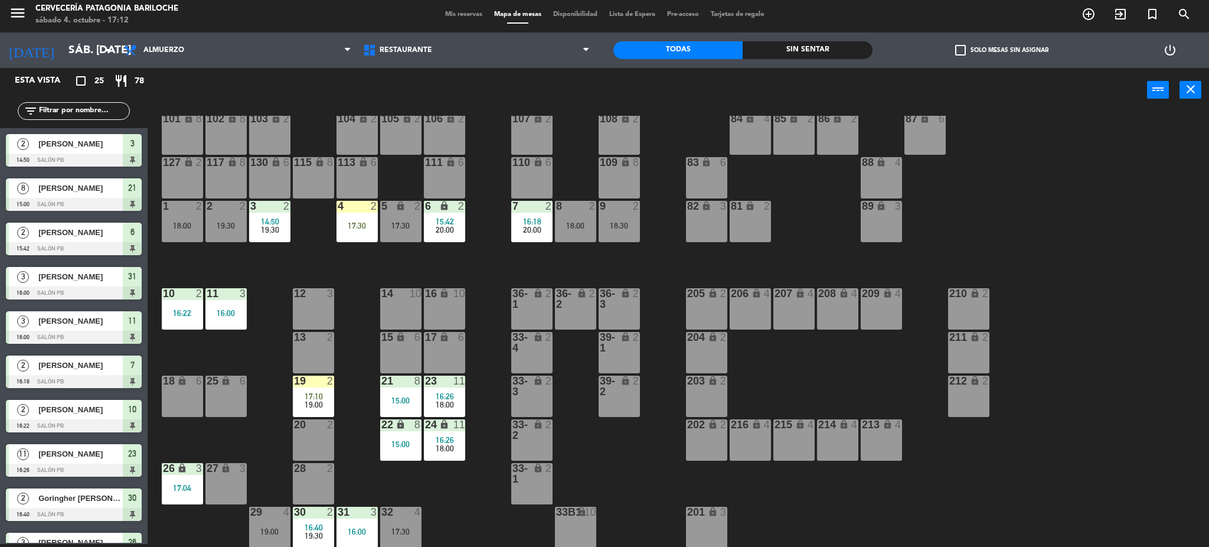
click at [347, 310] on div "101 lock 8 102 lock 8 104 lock 2 105 lock 2 106 lock 2 103 lock 2 107 lock 2 10…" at bounding box center [684, 332] width 1050 height 432
click at [348, 236] on div "4 2 17:30" at bounding box center [356, 221] width 41 height 41
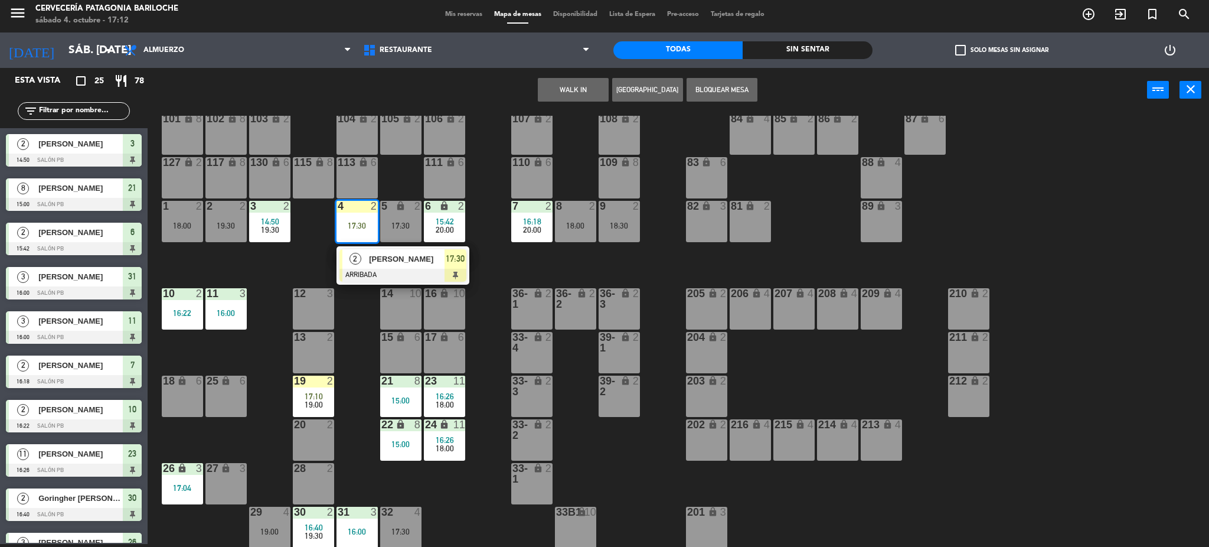
click at [450, 264] on span "17:30" at bounding box center [455, 258] width 19 height 14
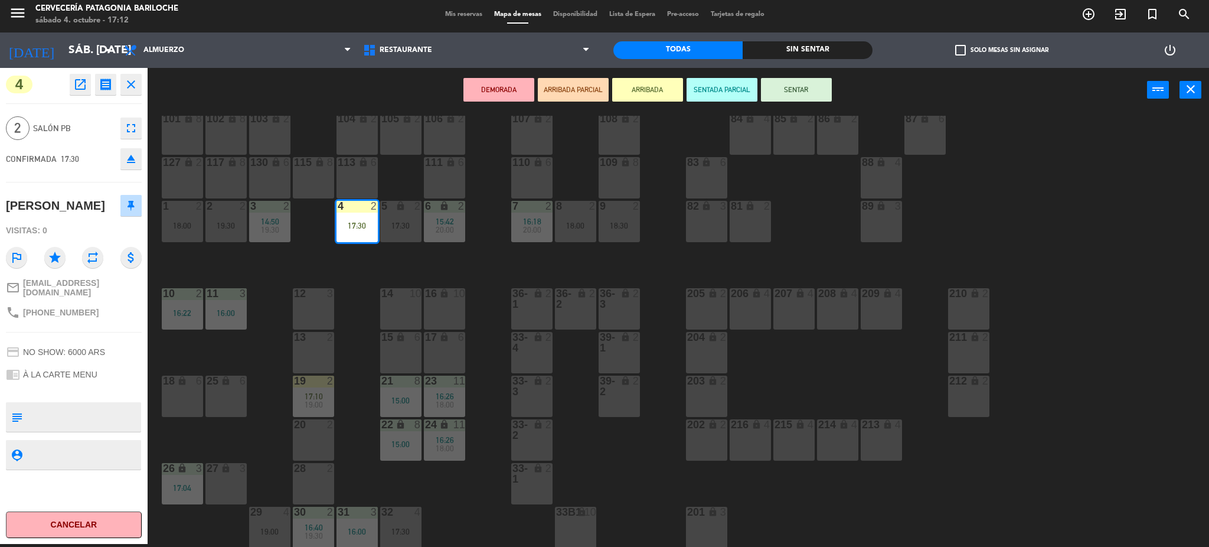
click at [784, 81] on button "SENTAR" at bounding box center [796, 90] width 71 height 24
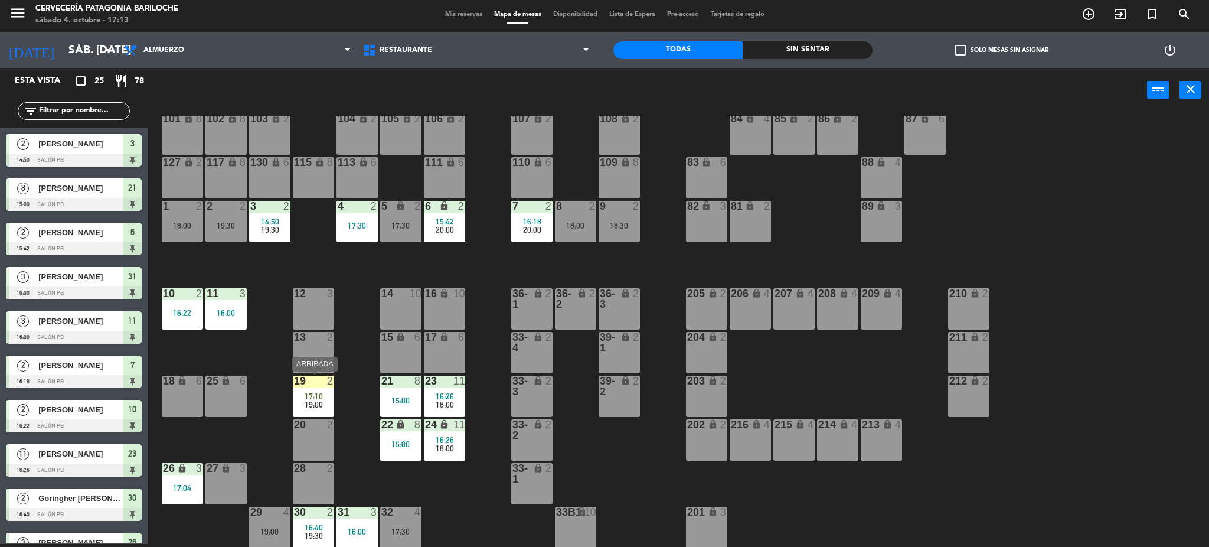
click at [323, 398] on div "17:10" at bounding box center [313, 396] width 41 height 8
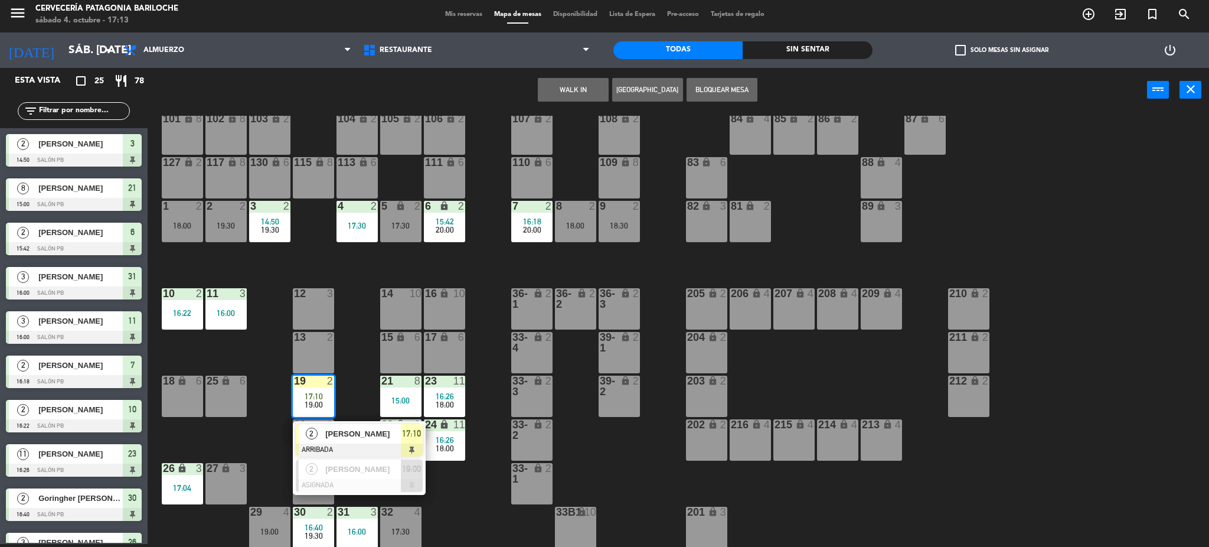
click at [270, 342] on div "101 lock 8 102 lock 8 104 lock 2 105 lock 2 106 lock 2 103 lock 2 107 lock 2 10…" at bounding box center [684, 332] width 1050 height 432
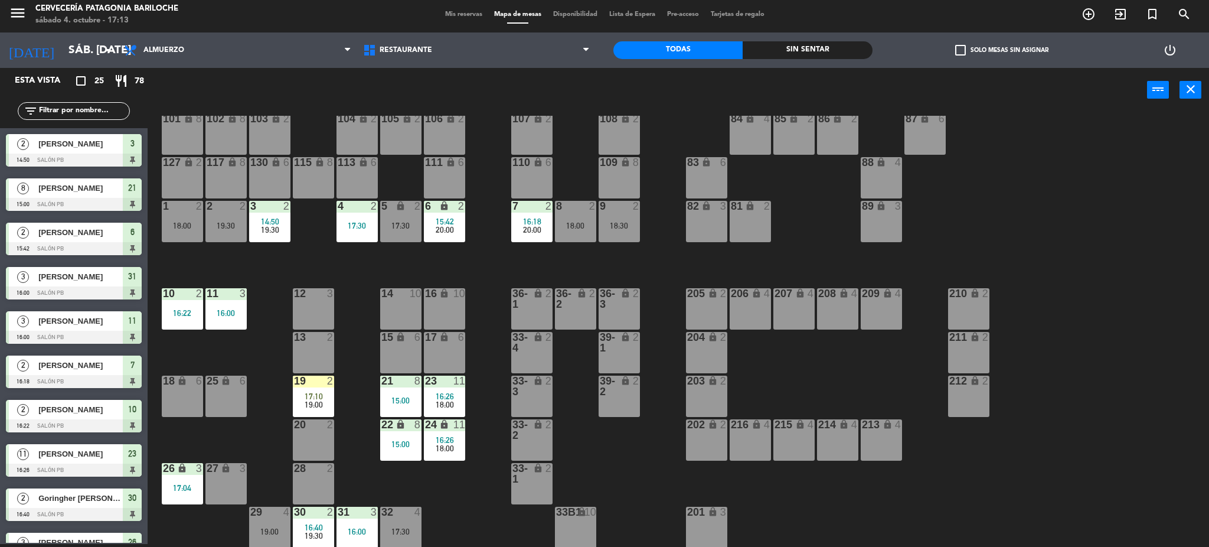
click at [270, 229] on span "19:30" at bounding box center [270, 229] width 18 height 9
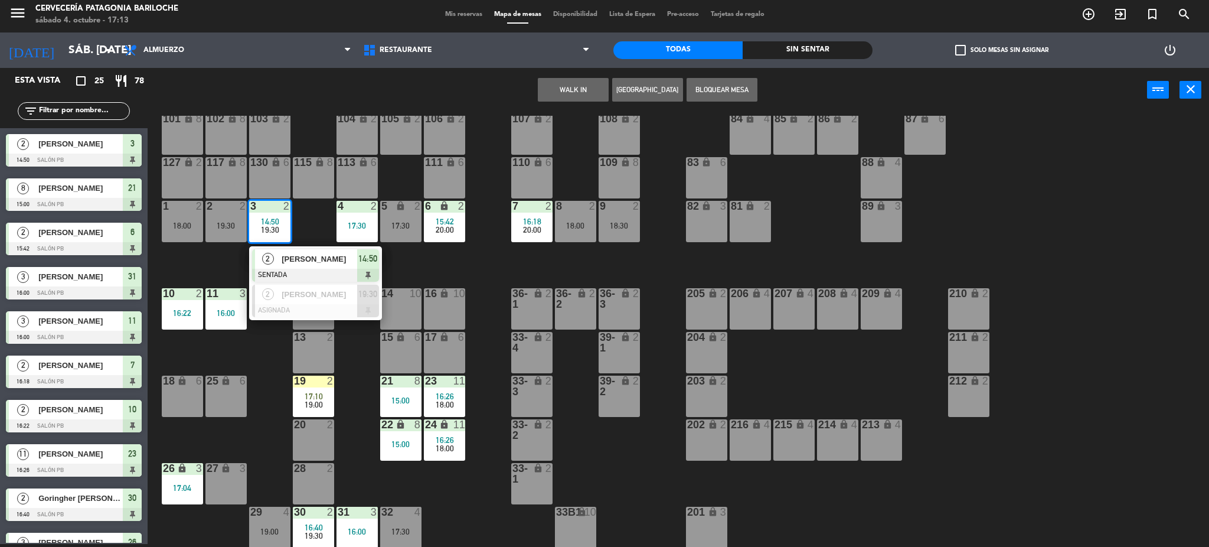
click at [296, 260] on span "[PERSON_NAME]" at bounding box center [320, 259] width 76 height 12
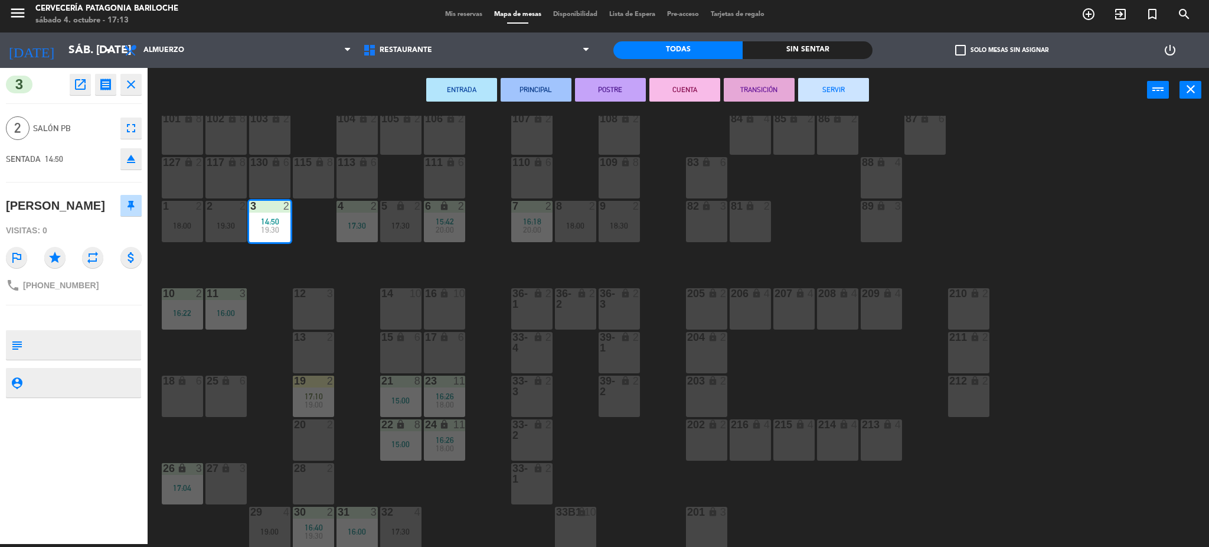
click at [854, 86] on button "SERVIR" at bounding box center [833, 90] width 71 height 24
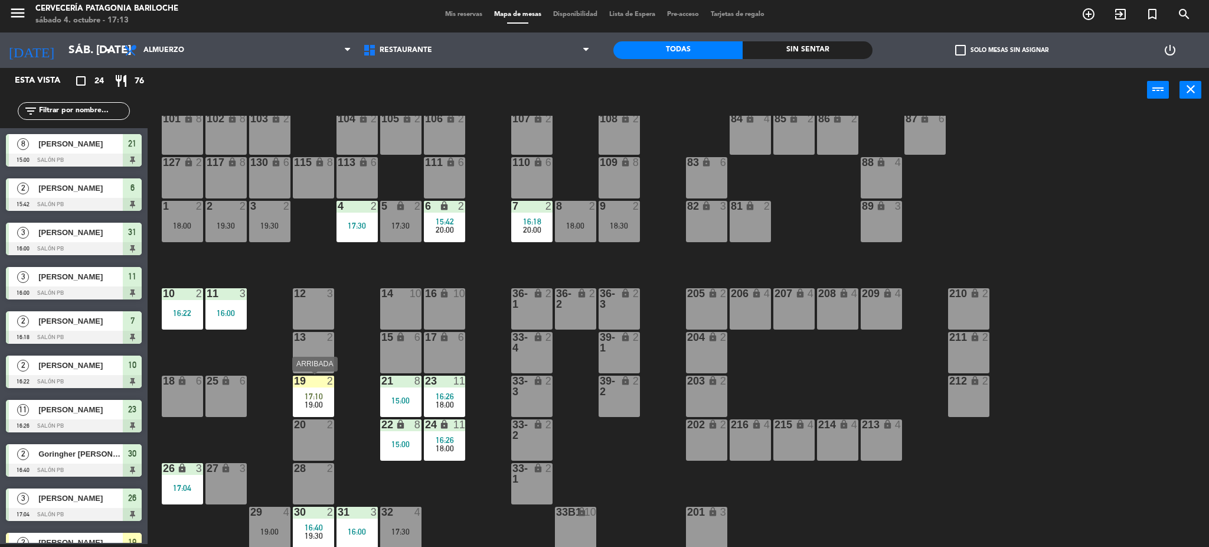
click at [326, 400] on div "19:00" at bounding box center [313, 404] width 41 height 8
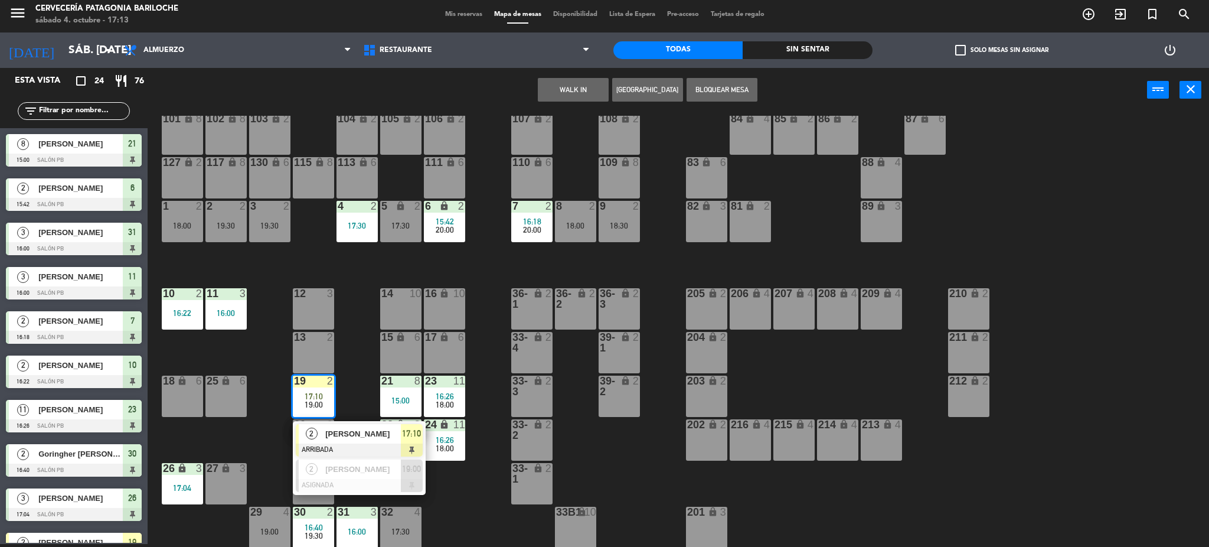
click at [340, 440] on span "[PERSON_NAME]" at bounding box center [363, 433] width 76 height 12
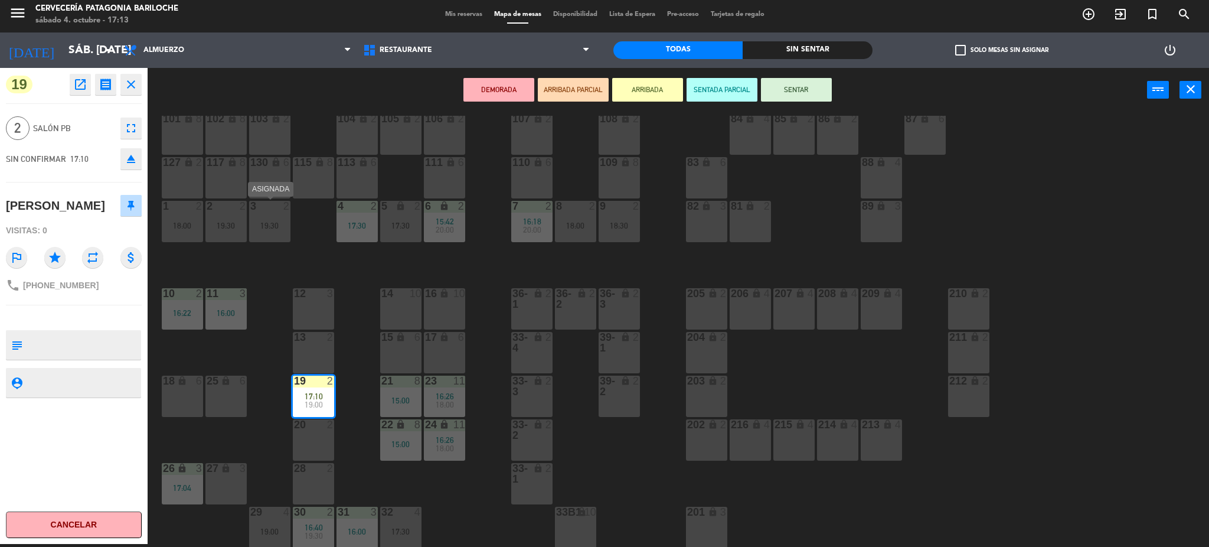
click at [277, 223] on div "19:30" at bounding box center [269, 225] width 41 height 8
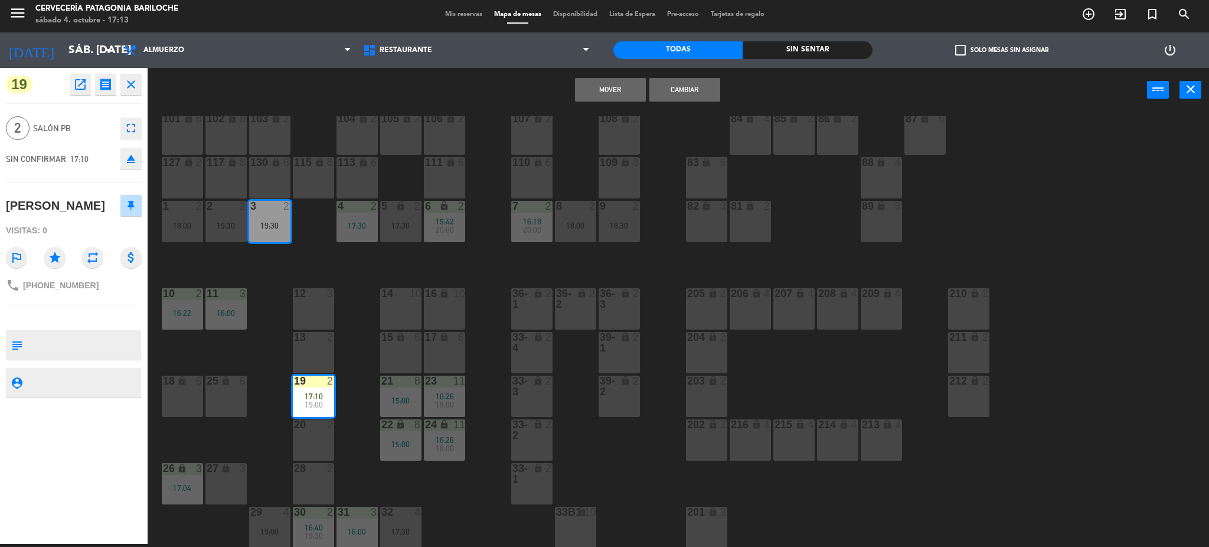
click at [629, 85] on button "Mover" at bounding box center [610, 90] width 71 height 24
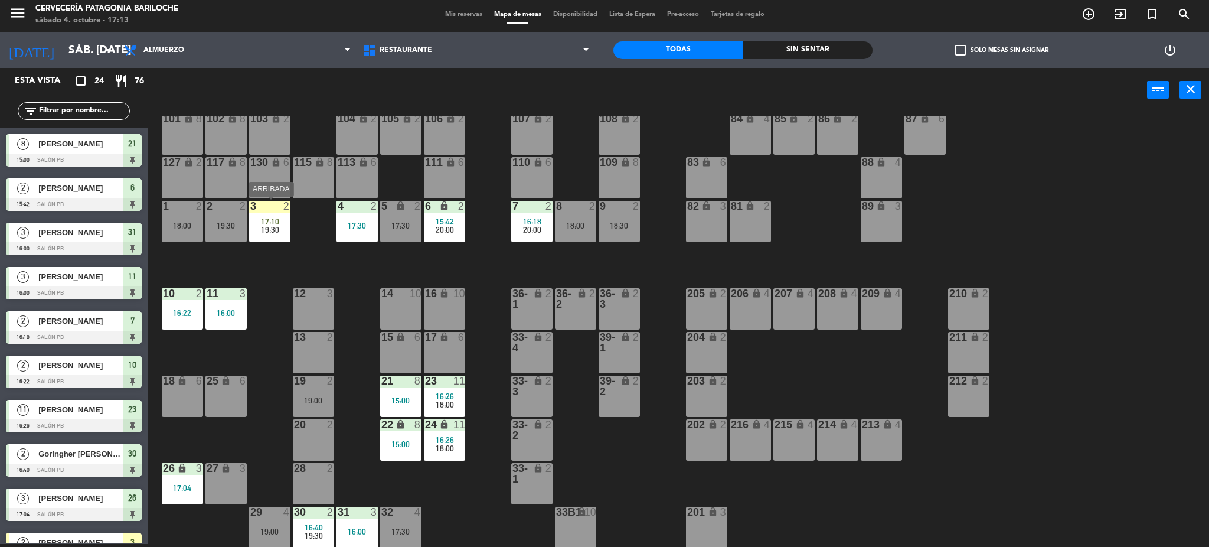
click at [280, 220] on div "17:10" at bounding box center [269, 221] width 41 height 8
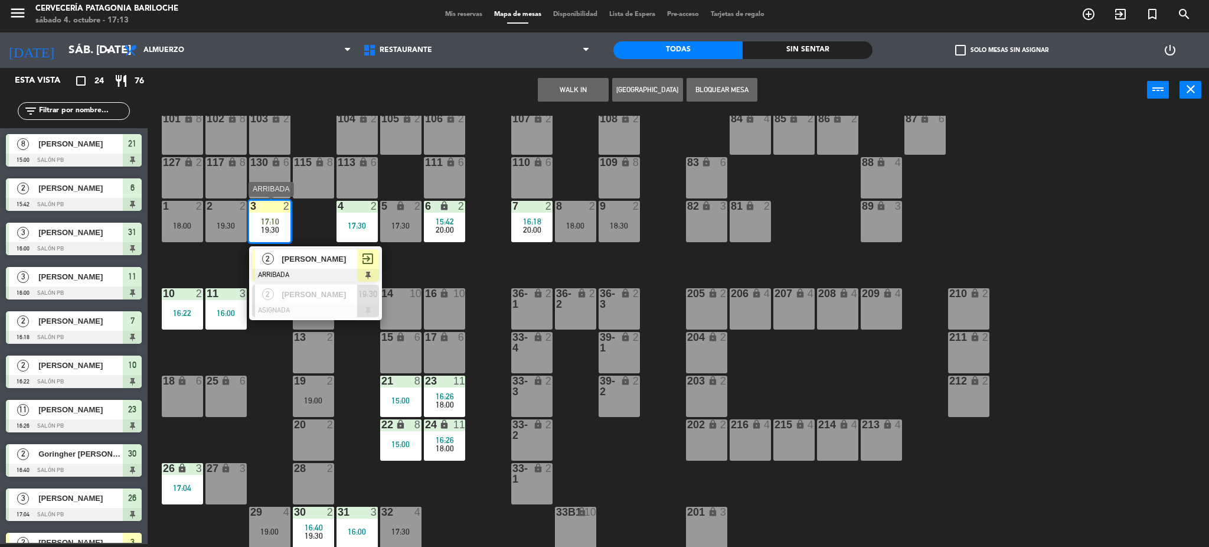
click at [329, 249] on div "2 [PERSON_NAME]" at bounding box center [306, 258] width 102 height 19
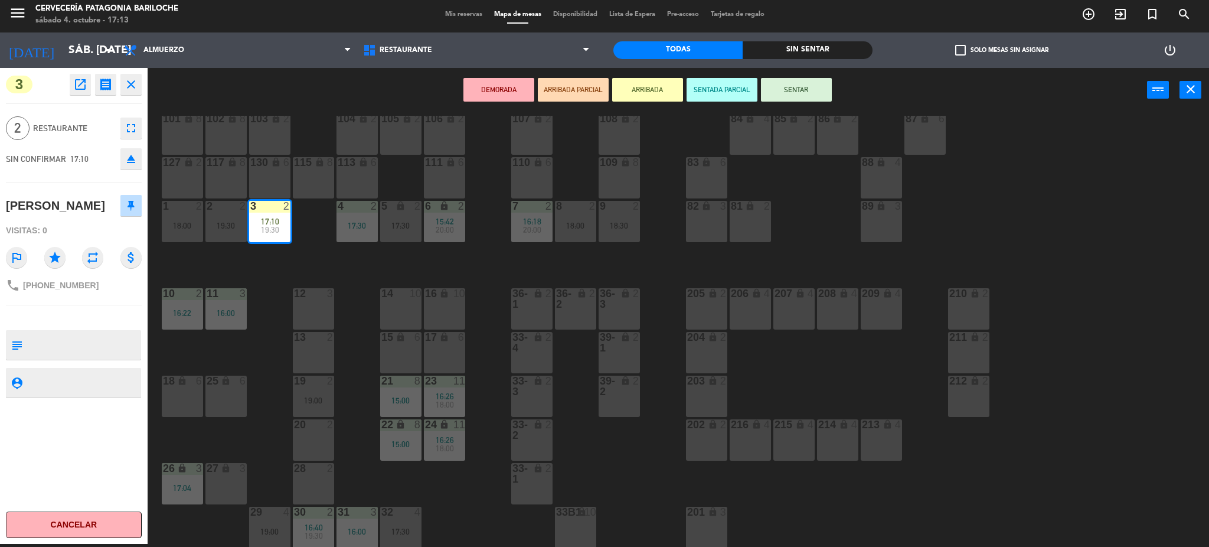
click at [815, 86] on button "SENTAR" at bounding box center [796, 90] width 71 height 24
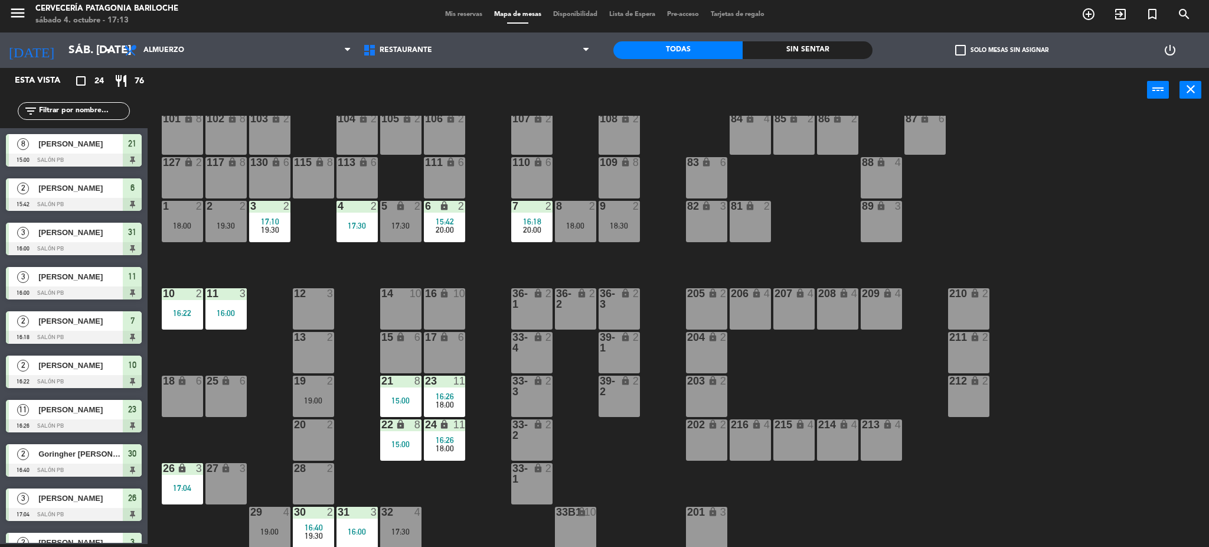
click at [312, 249] on div "101 lock 8 102 lock 8 104 lock 2 105 lock 2 106 lock 2 103 lock 2 107 lock 2 10…" at bounding box center [684, 332] width 1050 height 432
click at [458, 402] on div "18:00" at bounding box center [444, 404] width 41 height 8
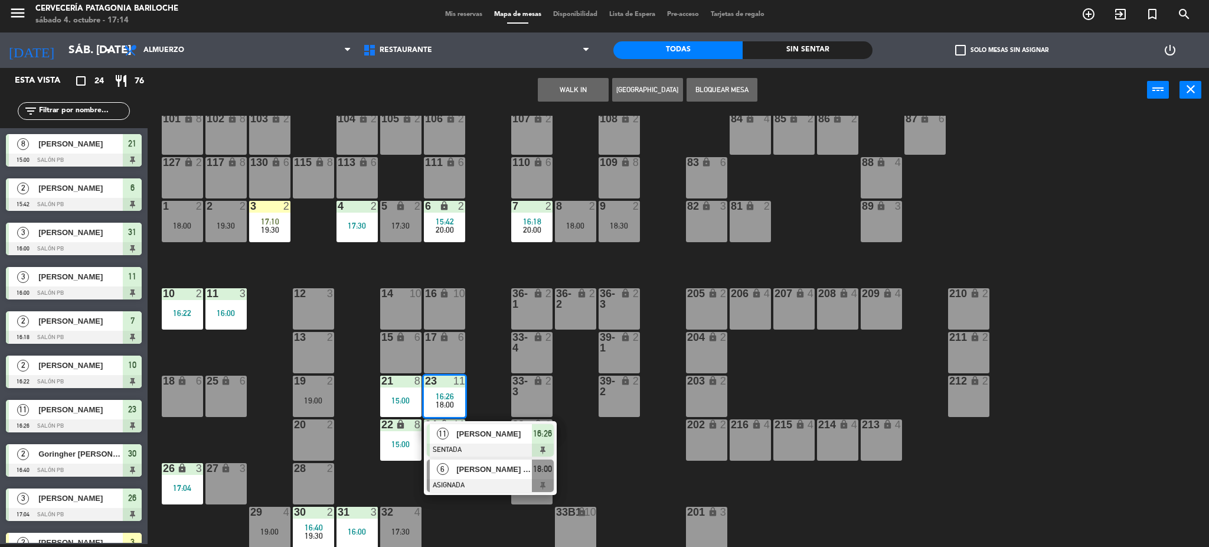
click at [475, 475] on span "[PERSON_NAME] [PERSON_NAME]" at bounding box center [494, 469] width 76 height 12
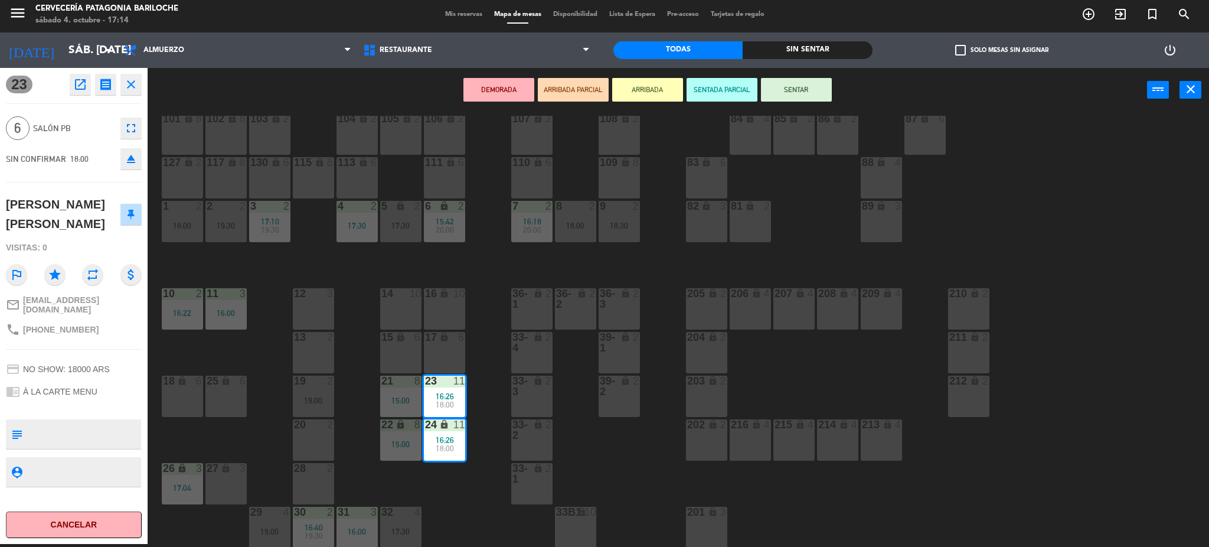
click at [397, 339] on icon "lock" at bounding box center [401, 337] width 10 height 10
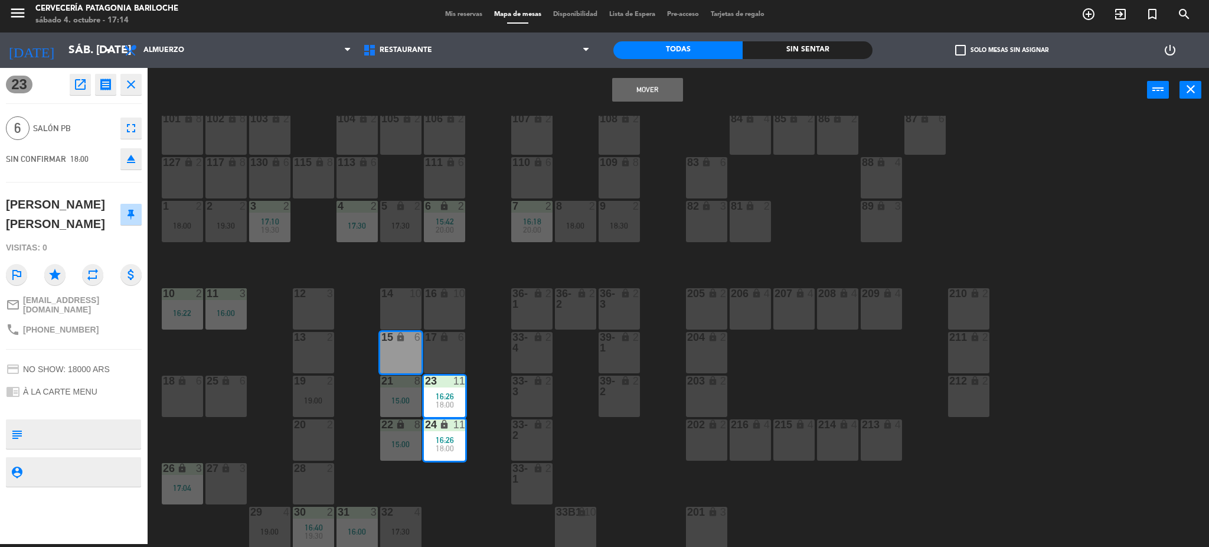
click at [400, 300] on div "14 10" at bounding box center [400, 308] width 41 height 41
click at [476, 326] on div "101 lock 8 102 lock 8 104 lock 2 105 lock 2 106 lock 2 103 lock 2 107 lock 2 10…" at bounding box center [684, 332] width 1050 height 432
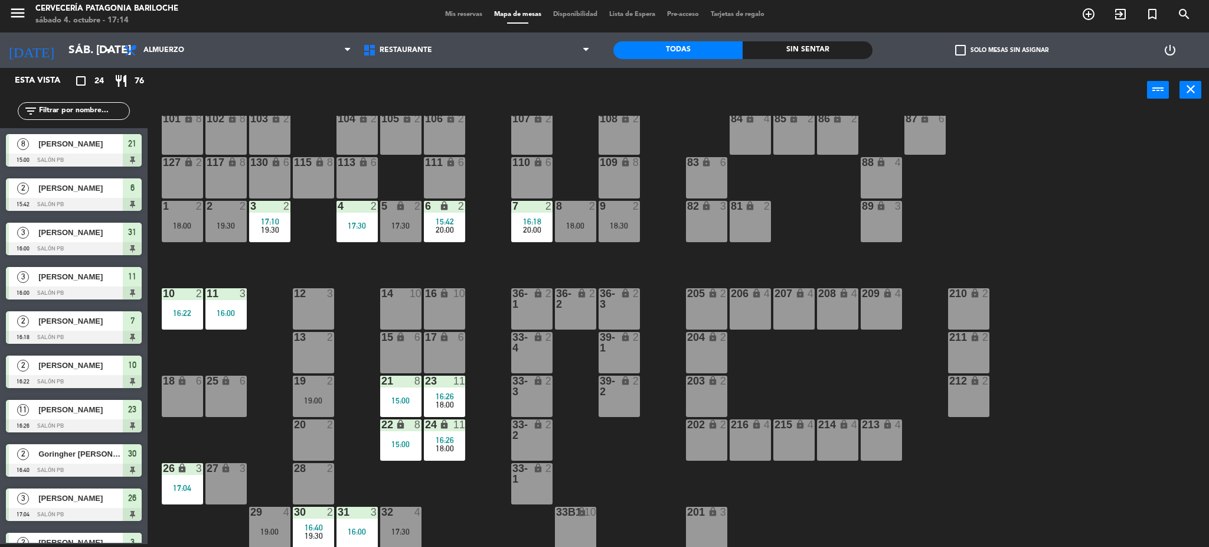
click at [443, 401] on span "18:00" at bounding box center [445, 404] width 18 height 9
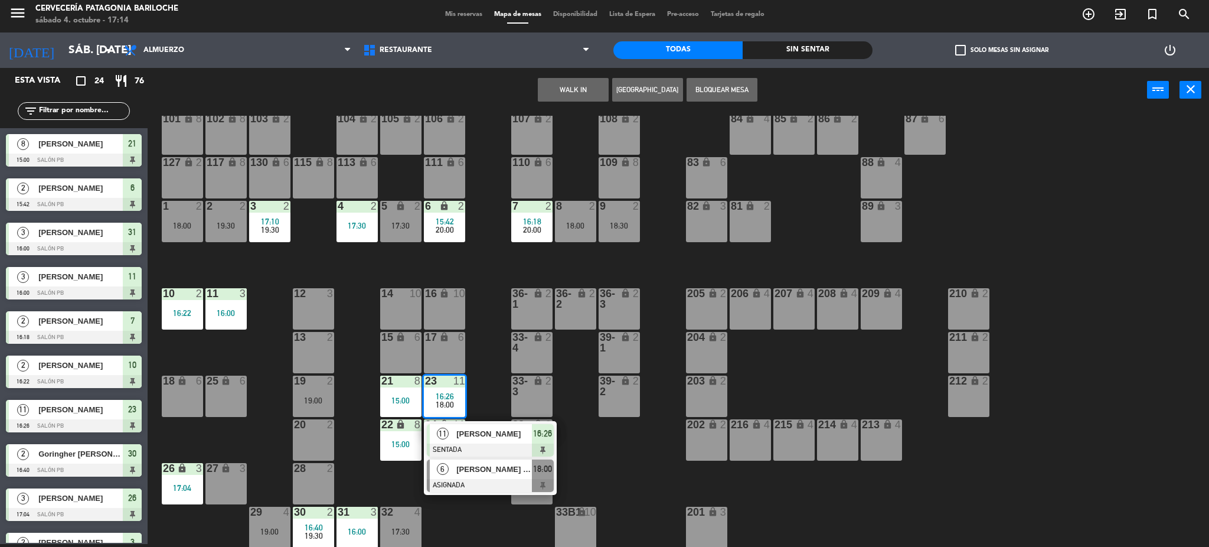
click at [462, 460] on div "[PERSON_NAME] [PERSON_NAME]" at bounding box center [493, 468] width 77 height 19
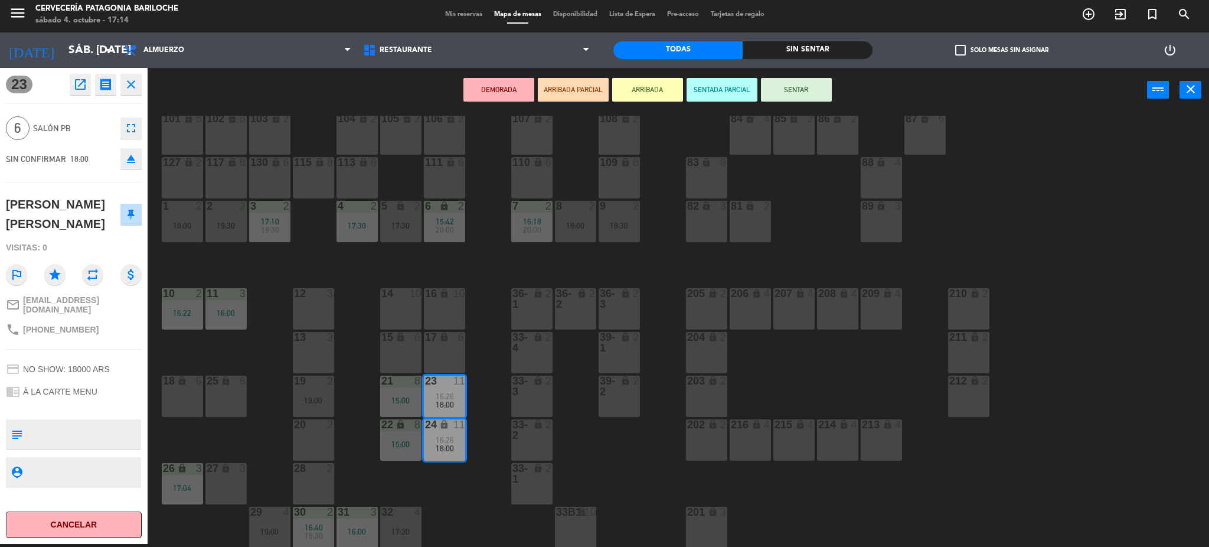
click at [449, 348] on div "17 lock 6" at bounding box center [444, 352] width 41 height 41
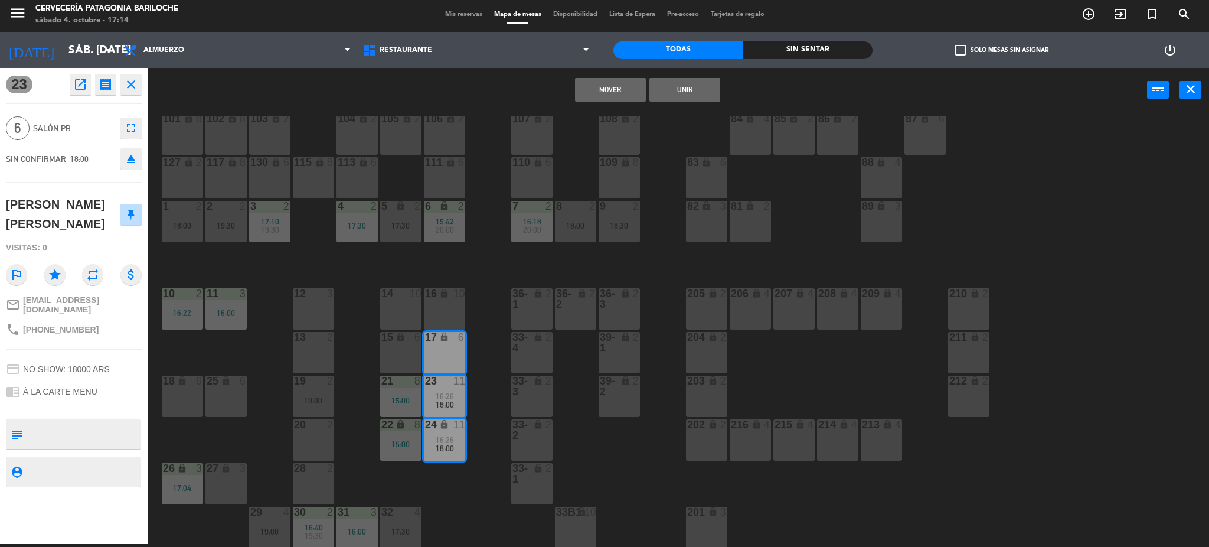
click at [449, 301] on div "16 lock 10" at bounding box center [444, 308] width 41 height 41
click at [635, 83] on button "Mover y Unir" at bounding box center [610, 90] width 71 height 24
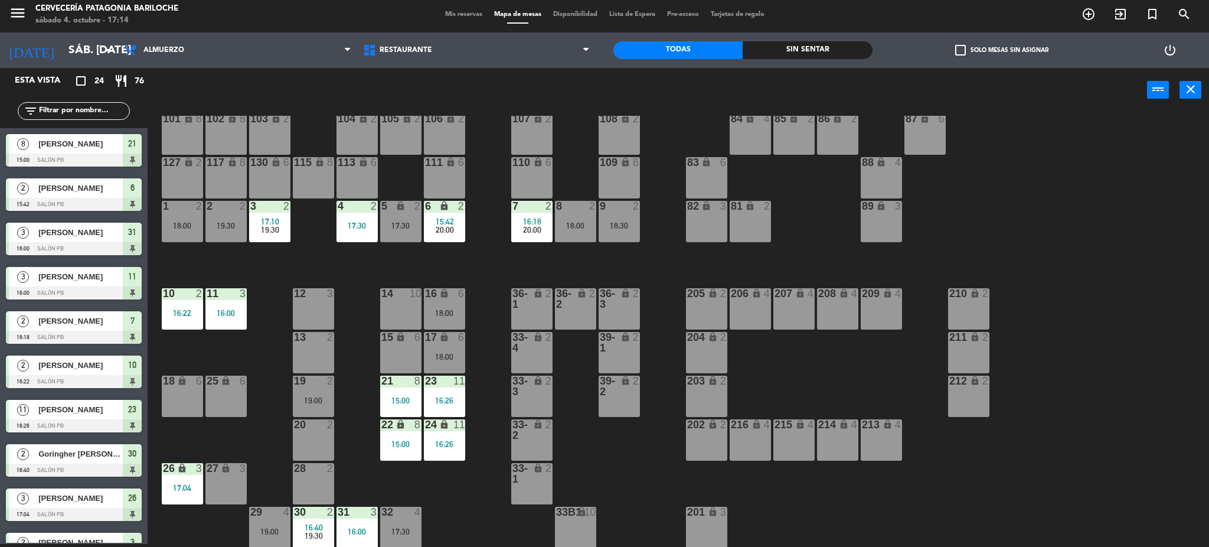
click at [485, 381] on div "101 lock 8 102 lock 8 104 lock 2 105 lock 2 106 lock 2 103 lock 2 107 lock 2 10…" at bounding box center [684, 332] width 1050 height 432
click at [400, 530] on div "17:30" at bounding box center [400, 531] width 41 height 8
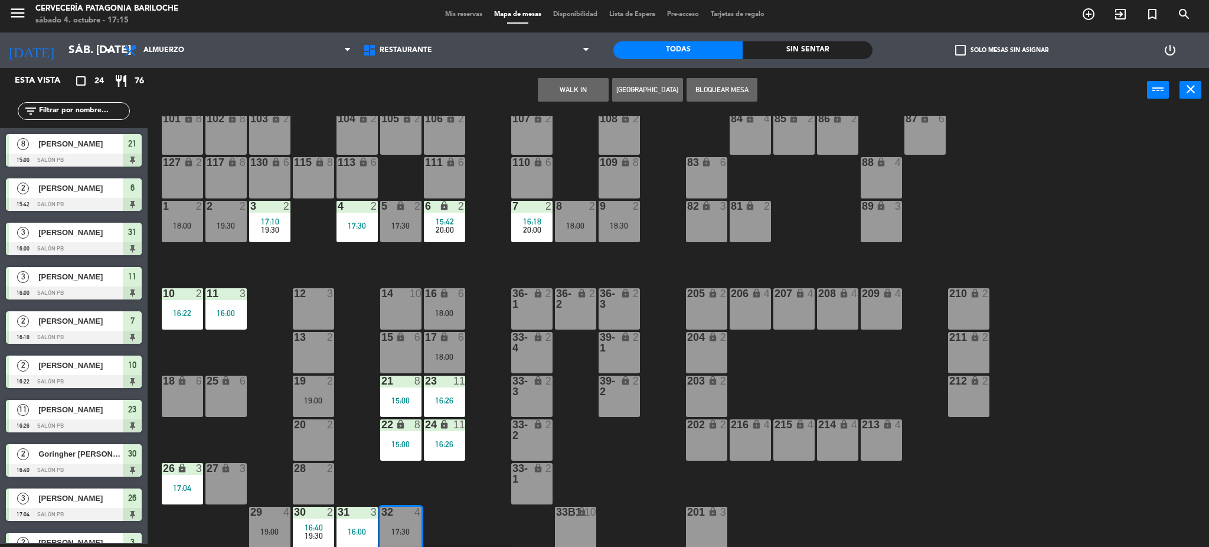
scroll to position [67, 0]
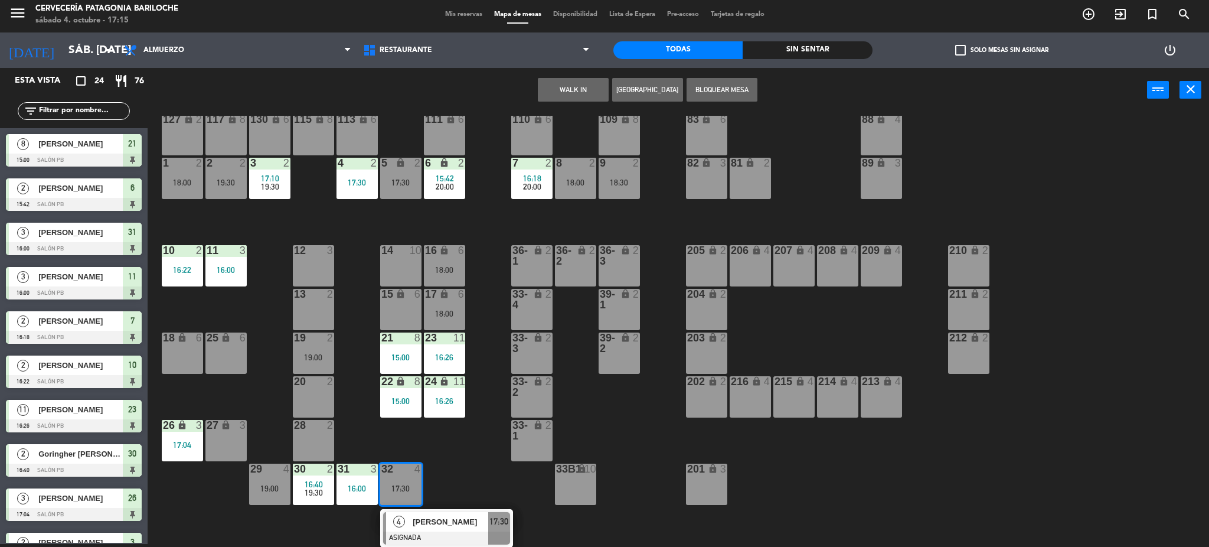
click at [315, 522] on div "101 lock 8 102 lock 8 104 lock 2 105 lock 2 106 lock 2 103 lock 2 107 lock 2 10…" at bounding box center [684, 332] width 1050 height 432
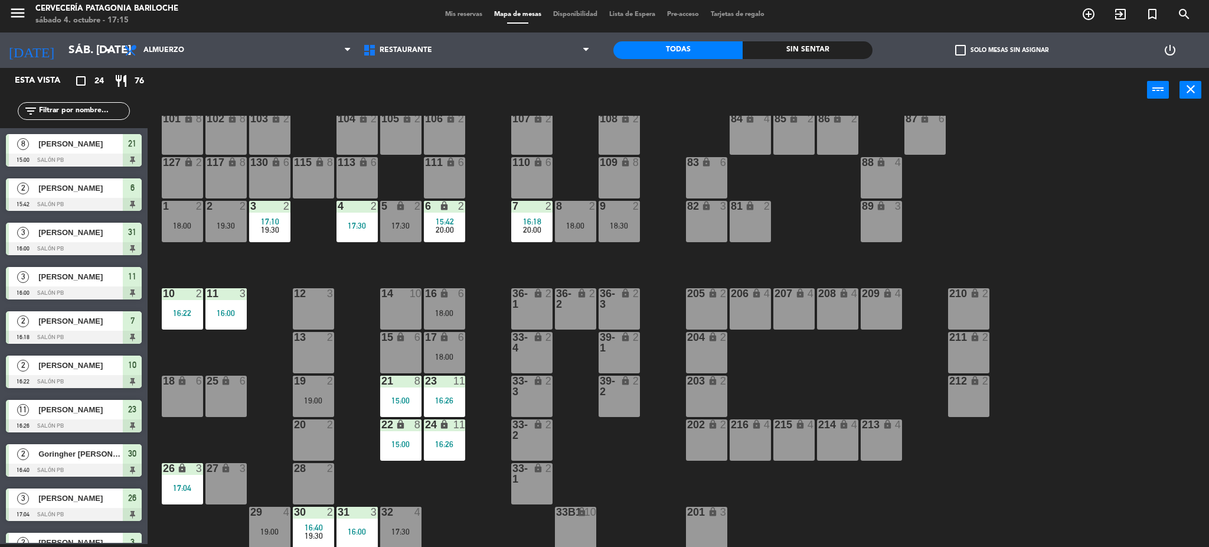
click at [322, 524] on span "16:40" at bounding box center [314, 526] width 18 height 9
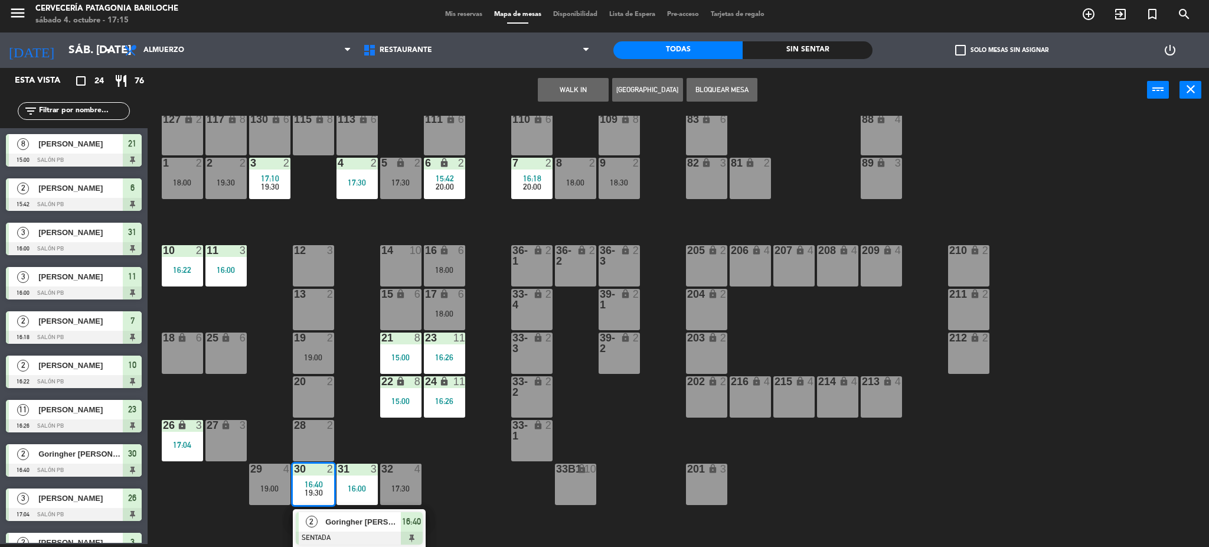
scroll to position [102, 0]
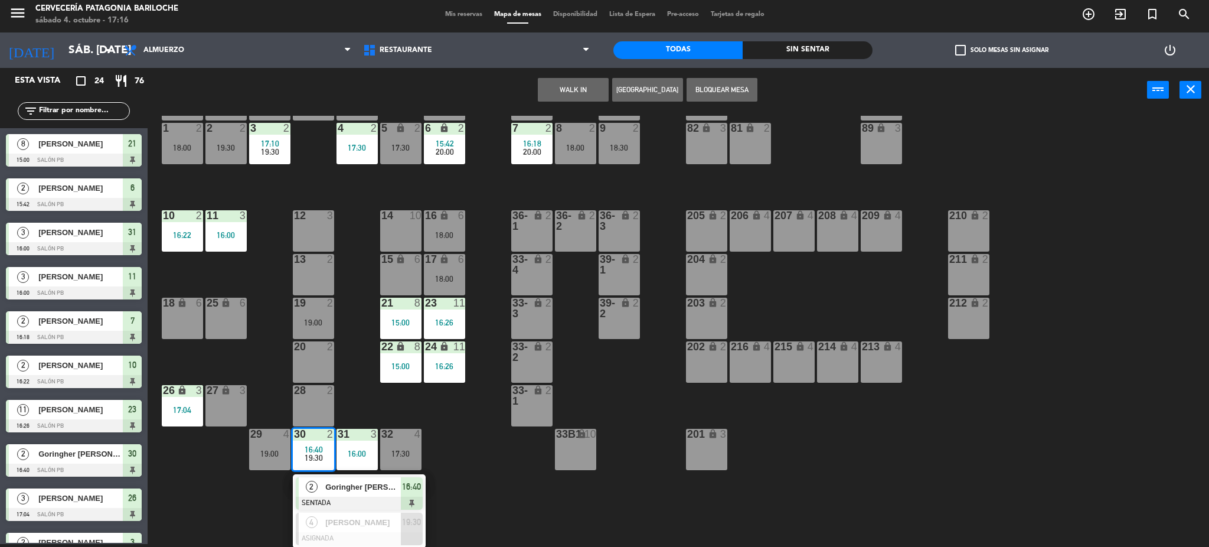
click at [388, 489] on span "Goringher [PERSON_NAME]" at bounding box center [363, 487] width 76 height 12
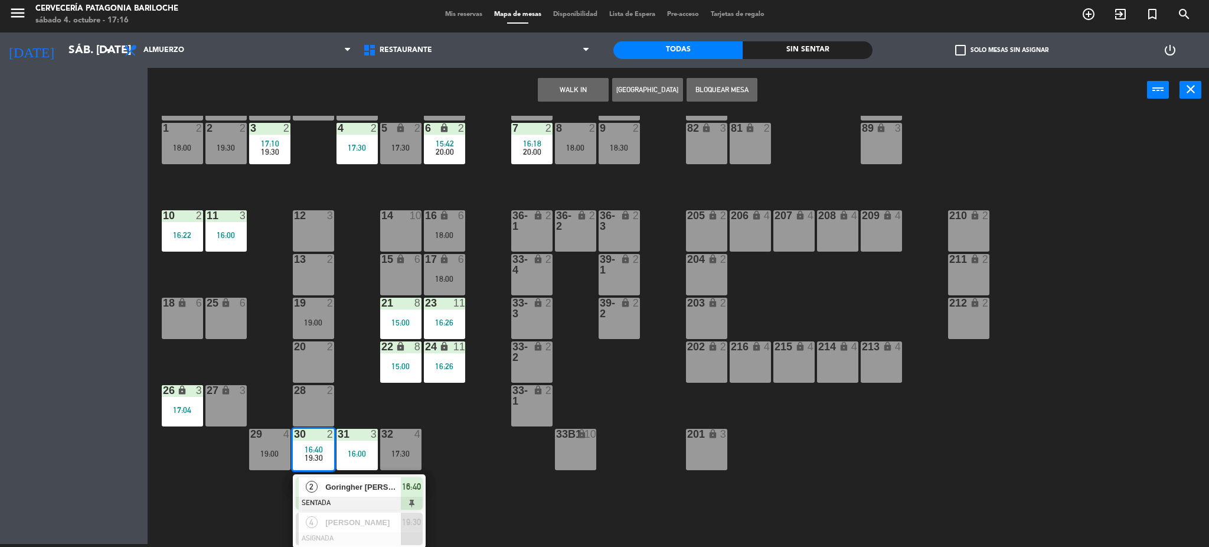
scroll to position [24, 0]
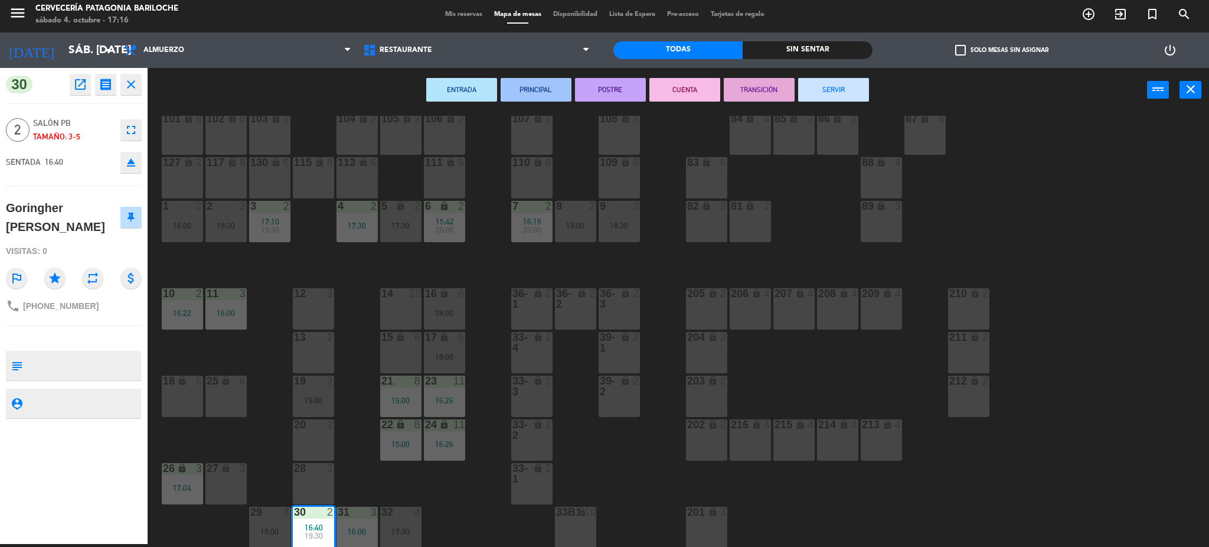
click at [428, 489] on div "101 lock 8 102 lock 8 104 lock 2 105 lock 2 106 lock 2 103 lock 2 107 lock 2 10…" at bounding box center [684, 332] width 1050 height 432
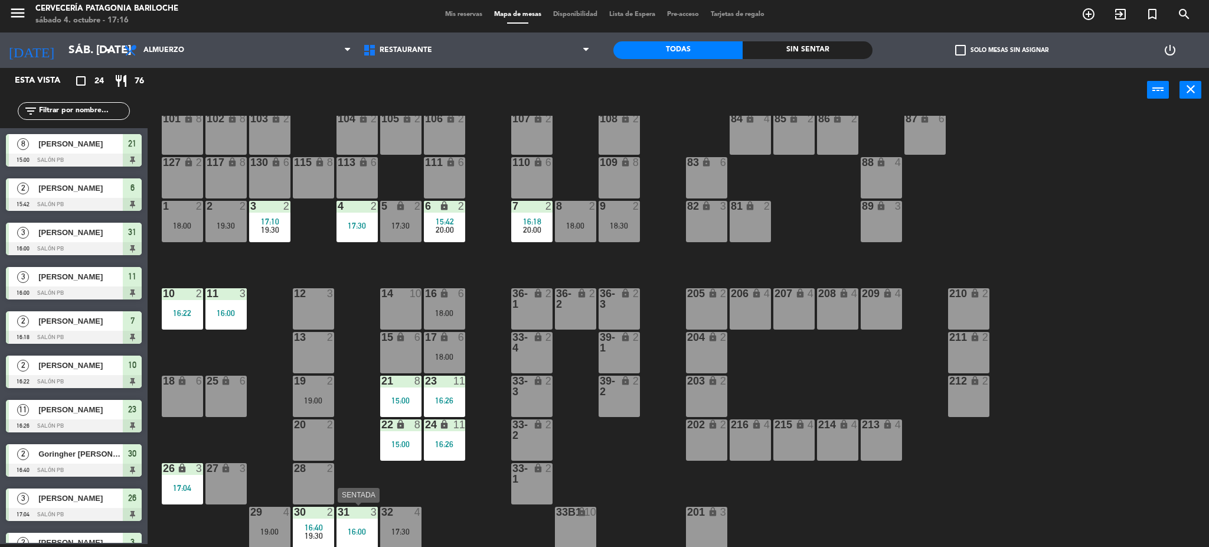
click at [370, 532] on div "16:00" at bounding box center [356, 531] width 41 height 8
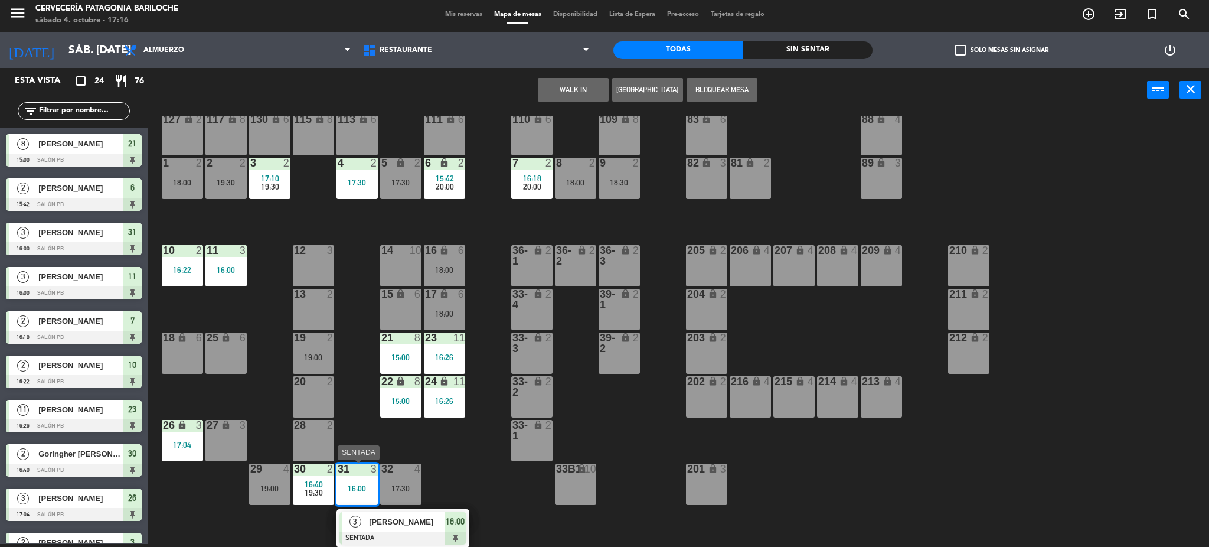
click at [404, 521] on span "[PERSON_NAME]" at bounding box center [407, 521] width 76 height 12
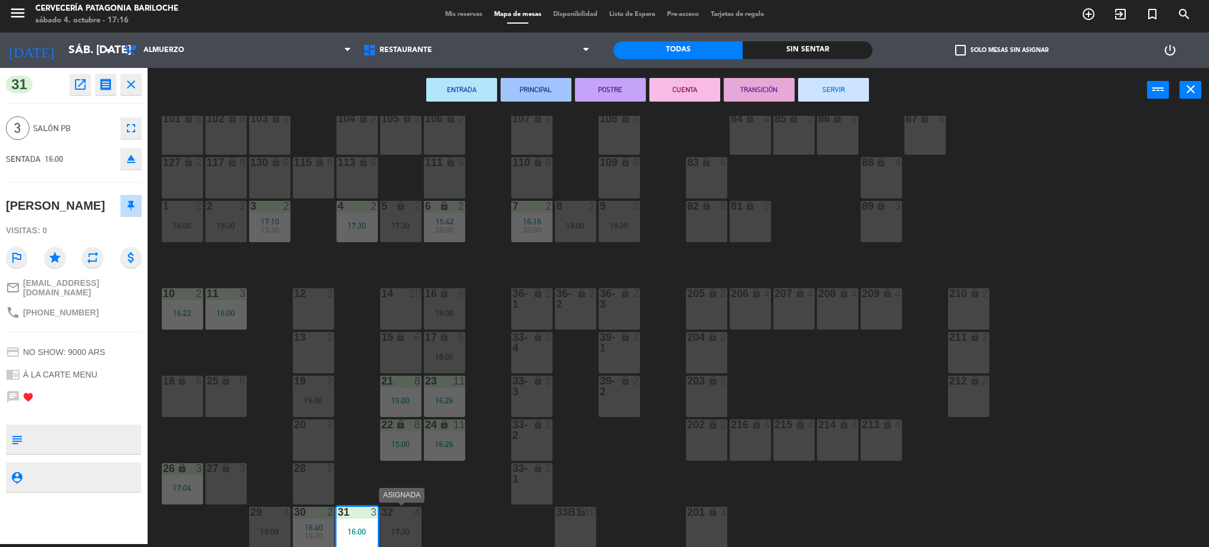
click at [411, 516] on div "4" at bounding box center [420, 511] width 19 height 11
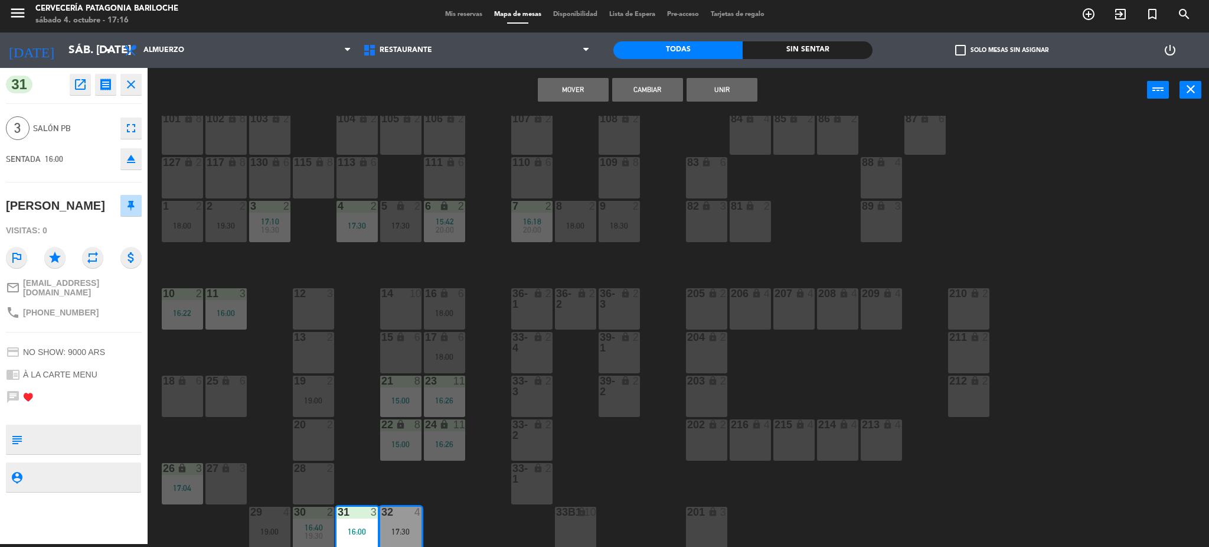
click at [640, 89] on button "Cambiar" at bounding box center [647, 90] width 71 height 24
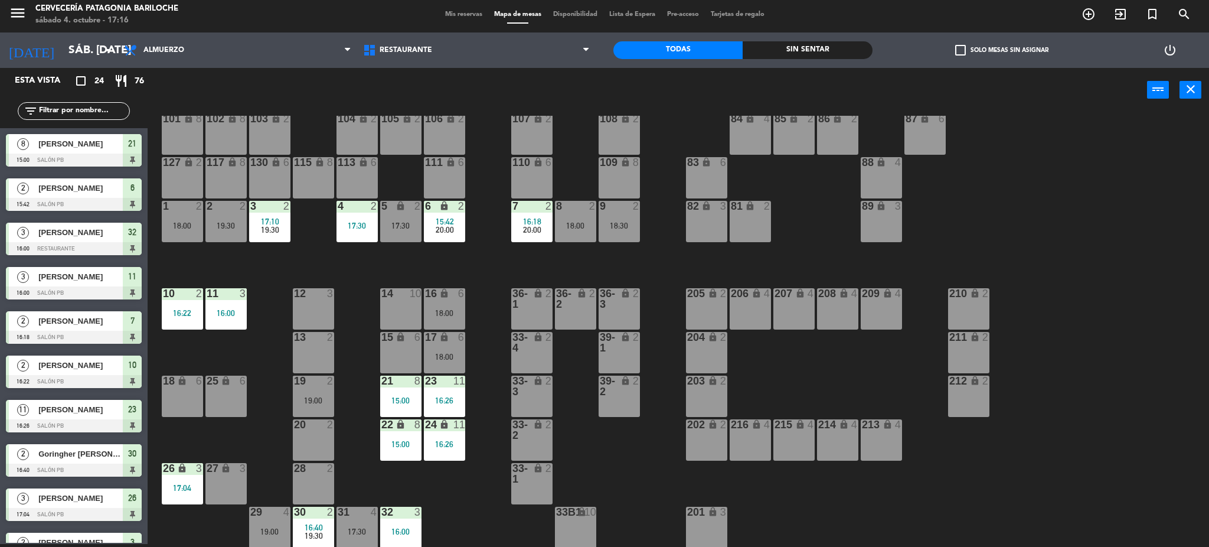
click at [319, 526] on span "16:40" at bounding box center [314, 526] width 18 height 9
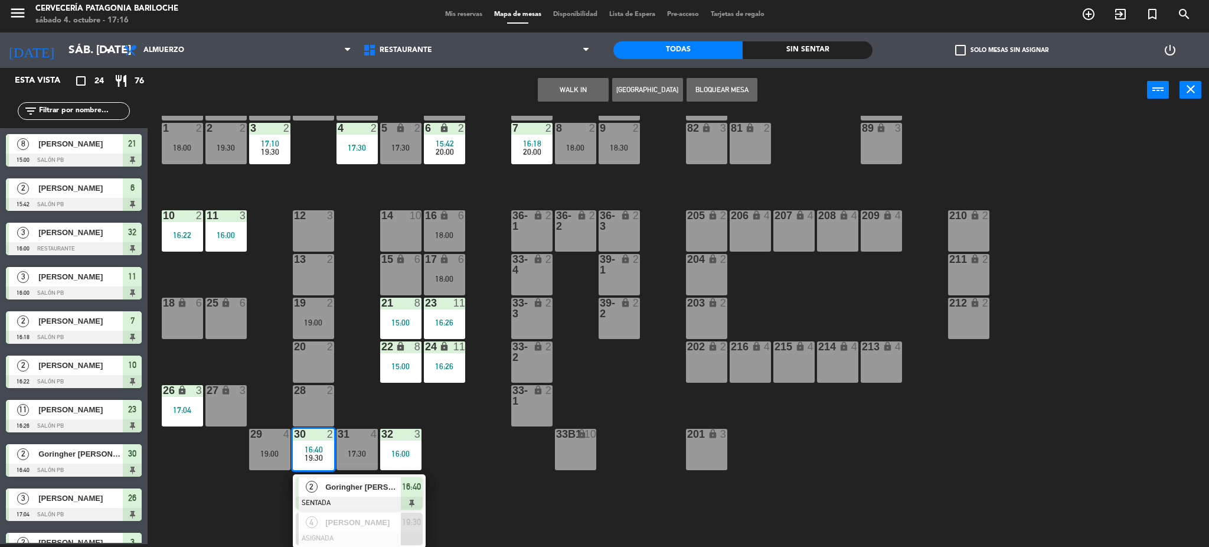
click at [380, 479] on div "Goringher [PERSON_NAME]" at bounding box center [362, 486] width 77 height 19
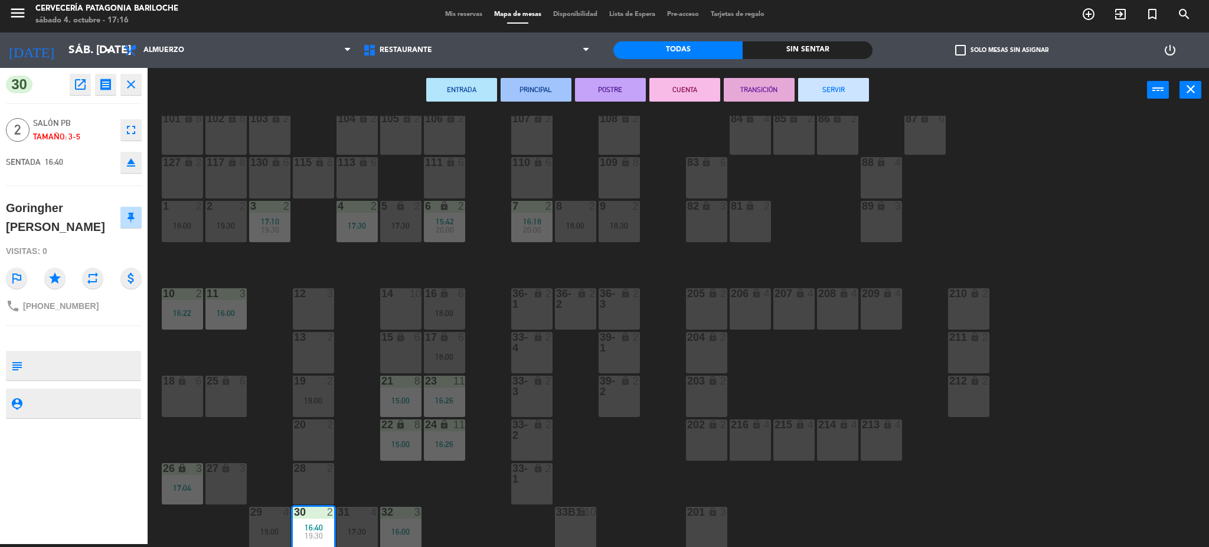
click at [842, 91] on button "SERVIR" at bounding box center [833, 90] width 71 height 24
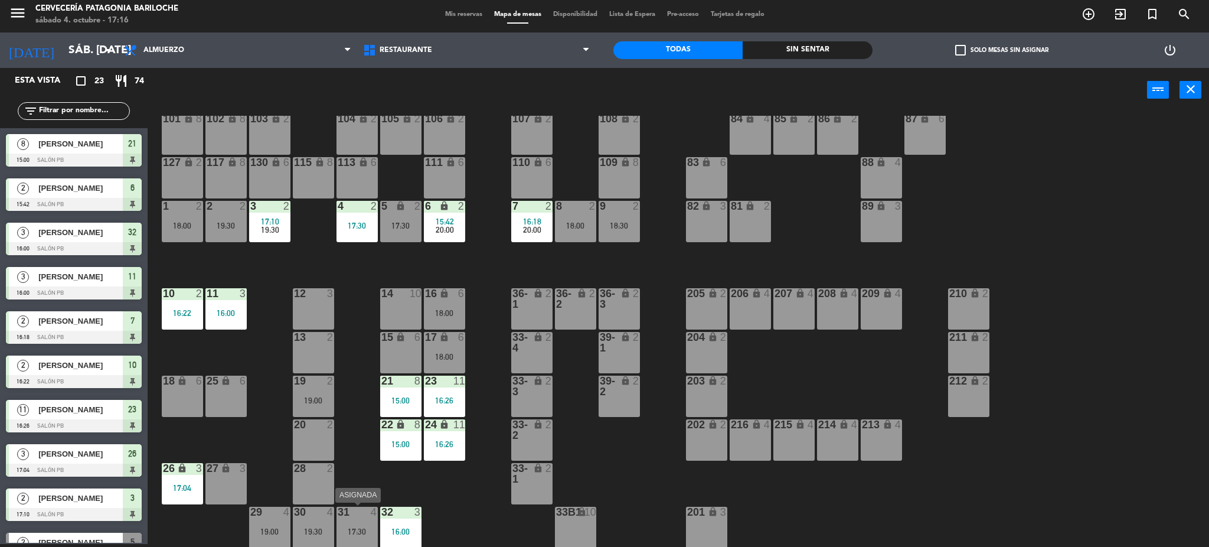
click at [369, 532] on div "17:30" at bounding box center [356, 531] width 41 height 8
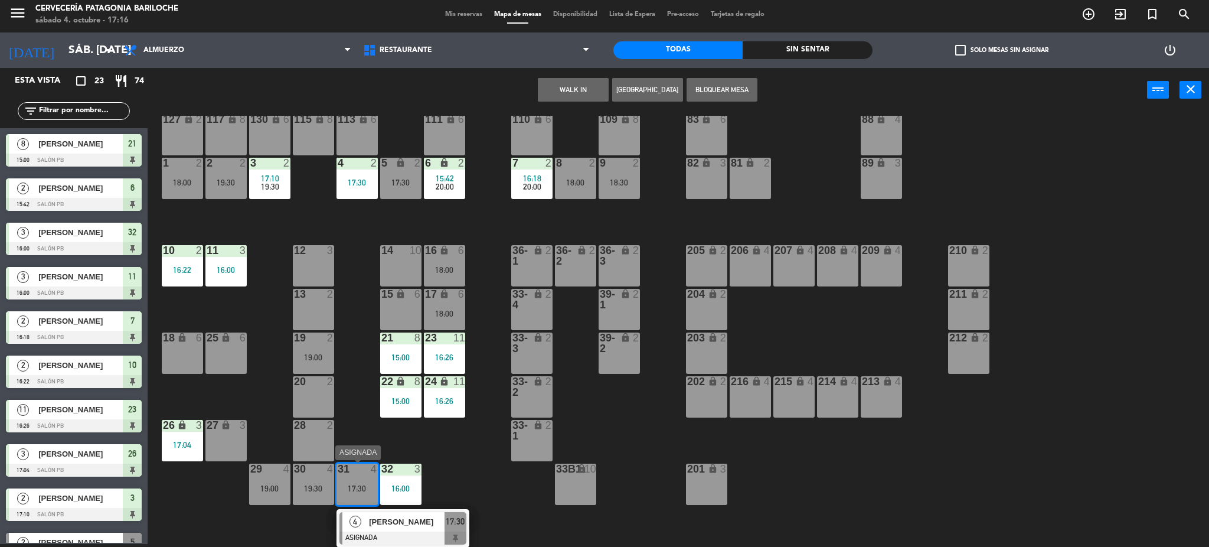
click at [376, 522] on span "[PERSON_NAME]" at bounding box center [407, 521] width 76 height 12
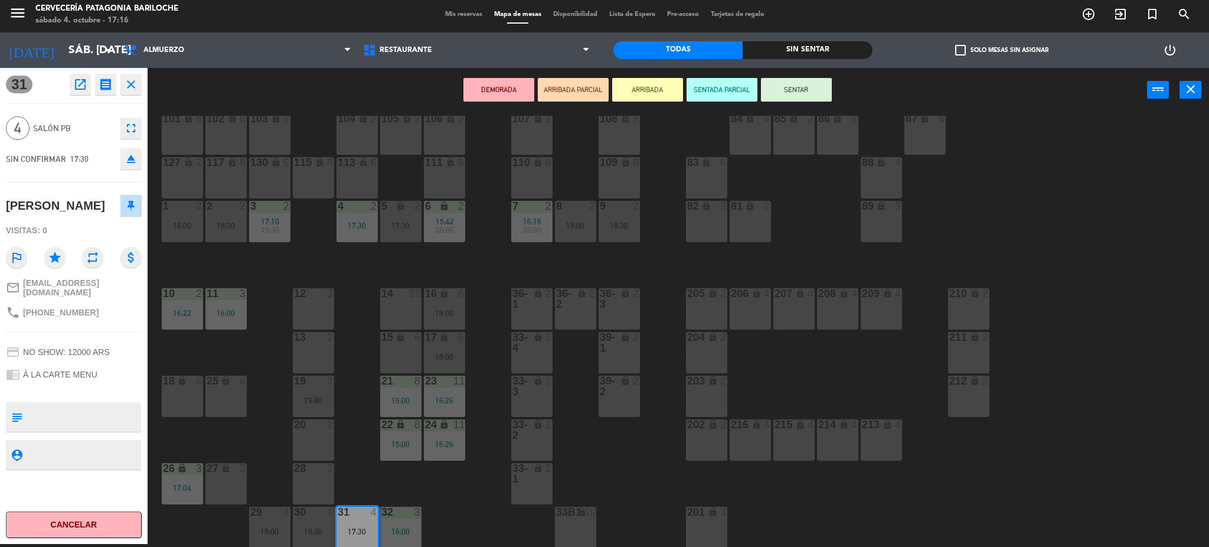
click at [323, 314] on div "12 3" at bounding box center [313, 308] width 41 height 41
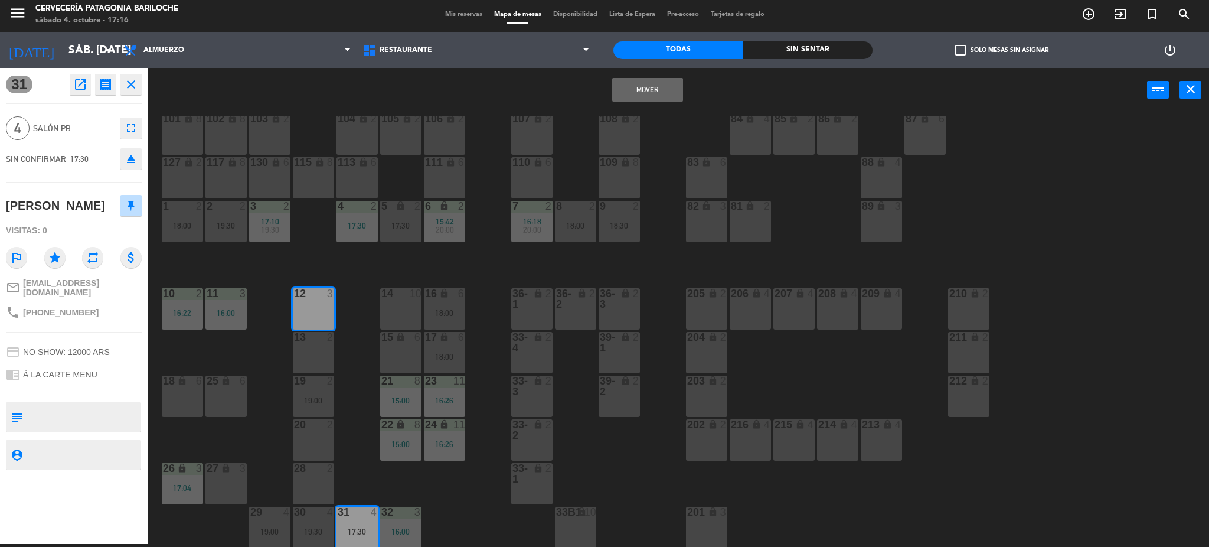
click at [308, 354] on div "13 2" at bounding box center [313, 352] width 41 height 41
click at [649, 88] on button "Mover y Unir" at bounding box center [647, 90] width 71 height 24
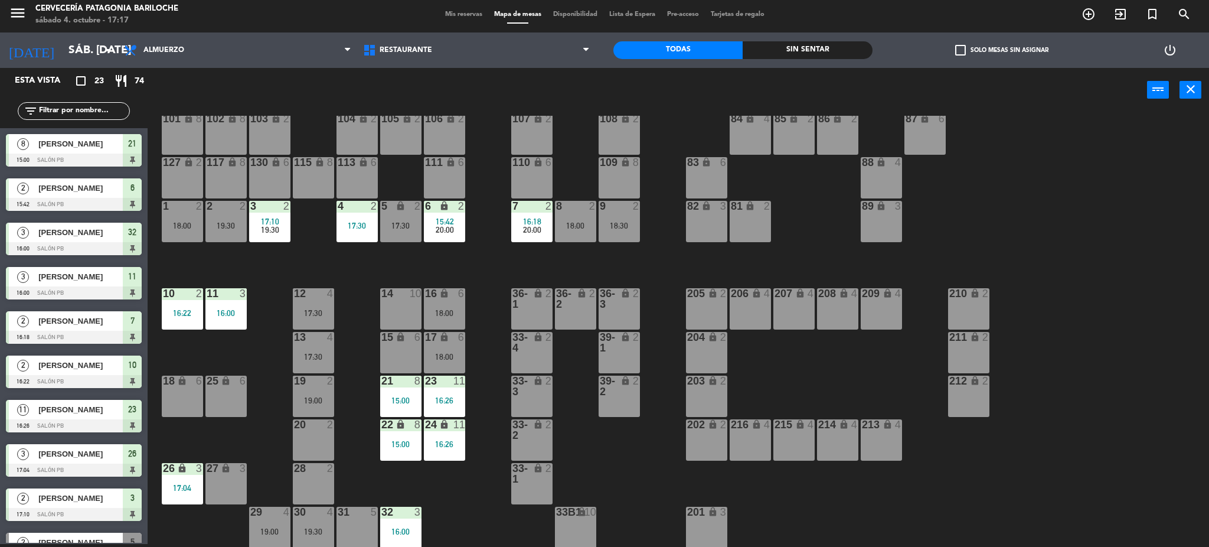
click at [357, 519] on div "31 5" at bounding box center [356, 526] width 41 height 41
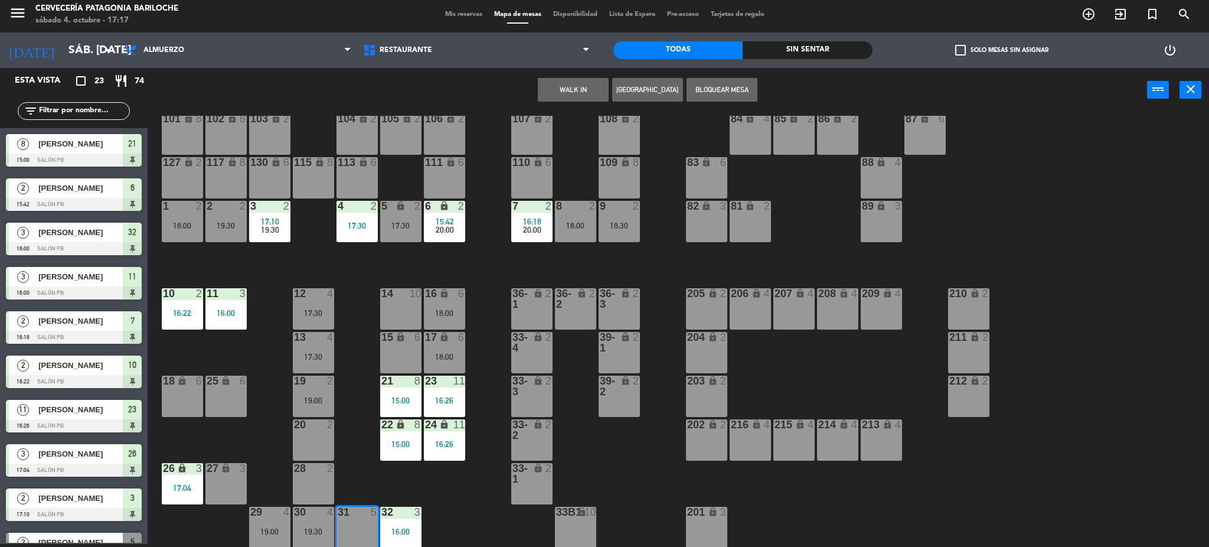
click at [582, 99] on button "WALK IN" at bounding box center [573, 90] width 71 height 24
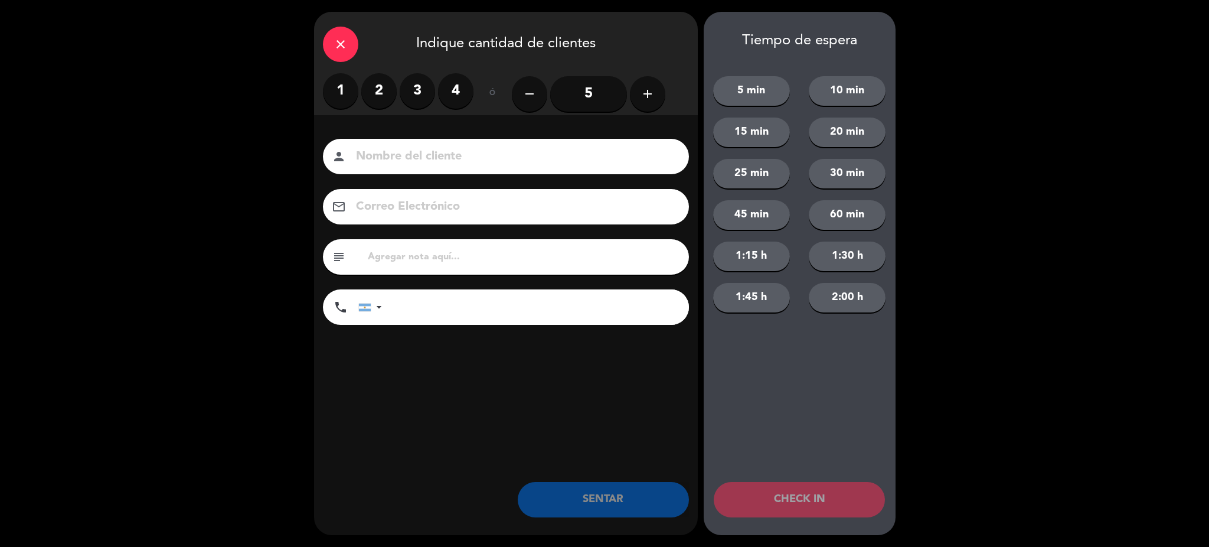
click at [581, 99] on input "5" at bounding box center [588, 93] width 77 height 35
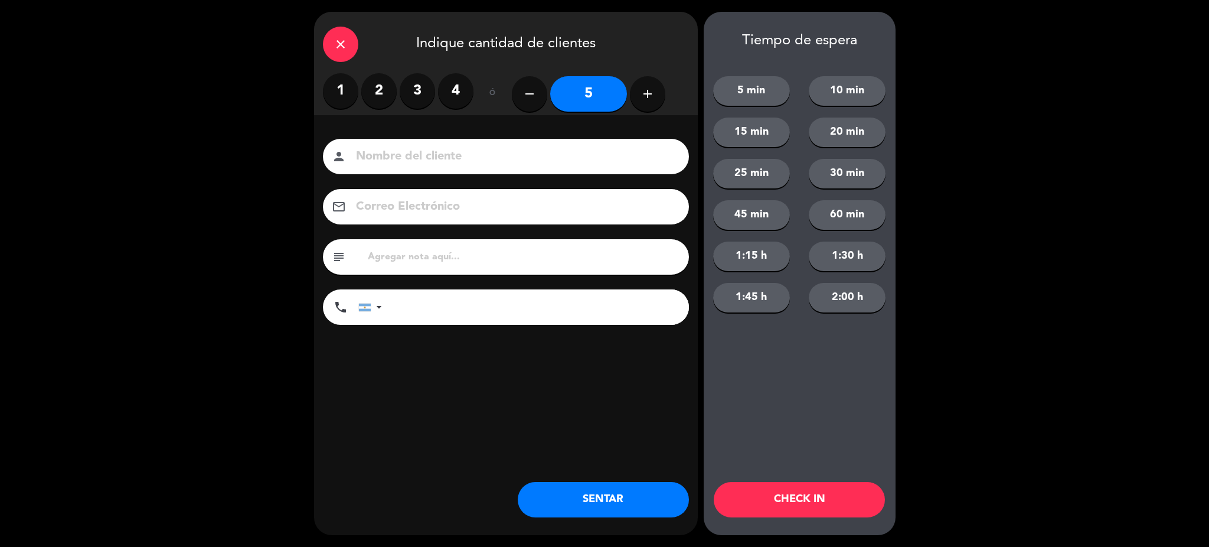
click at [577, 152] on input at bounding box center [514, 156] width 319 height 21
type input "[PERSON_NAME]"
click at [540, 306] on input "tel" at bounding box center [541, 306] width 295 height 35
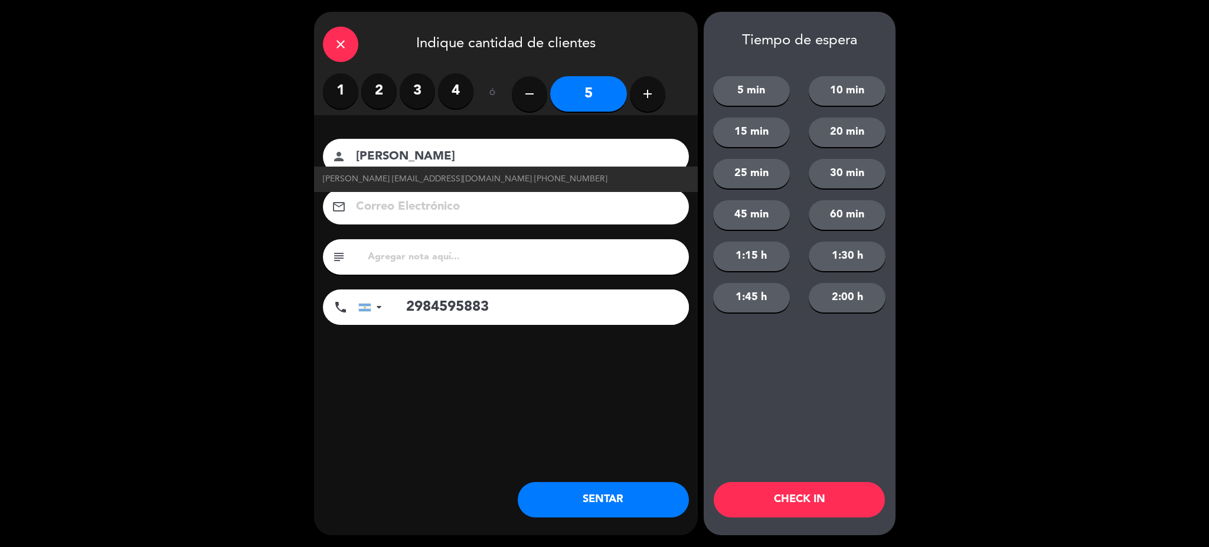
type input "2984595883"
click at [610, 507] on button "SENTAR" at bounding box center [603, 499] width 171 height 35
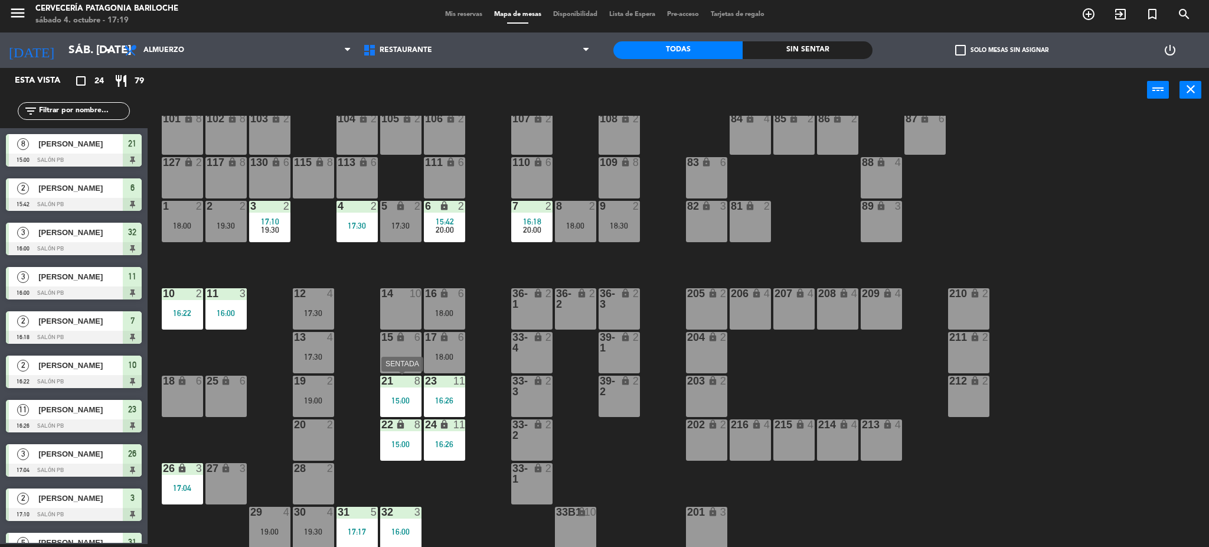
click at [404, 387] on div "21 8 15:00" at bounding box center [400, 395] width 41 height 41
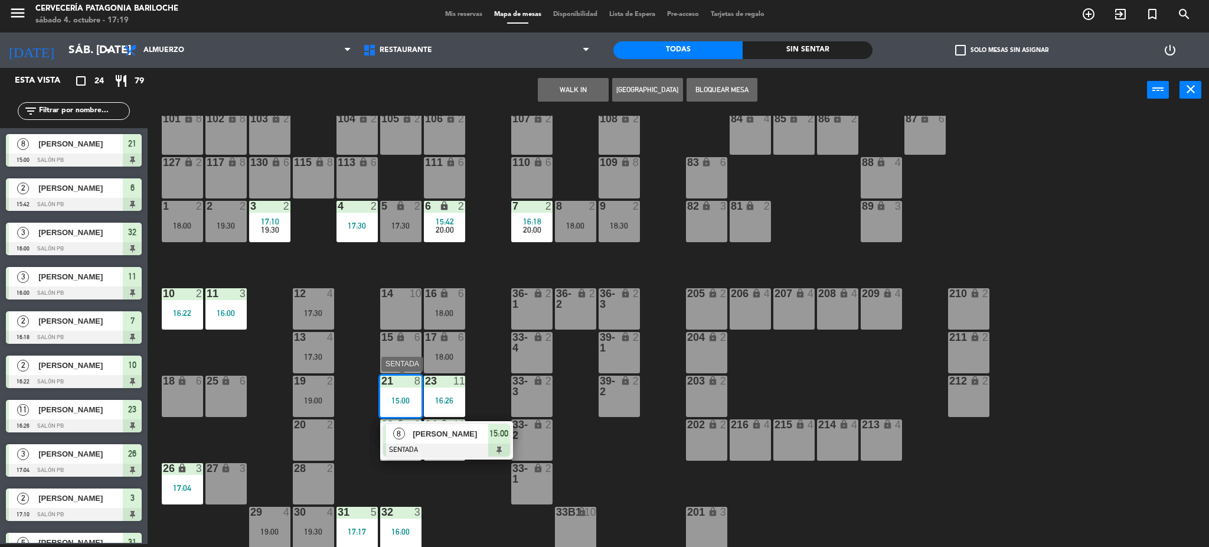
click at [436, 437] on span "[PERSON_NAME]" at bounding box center [451, 433] width 76 height 12
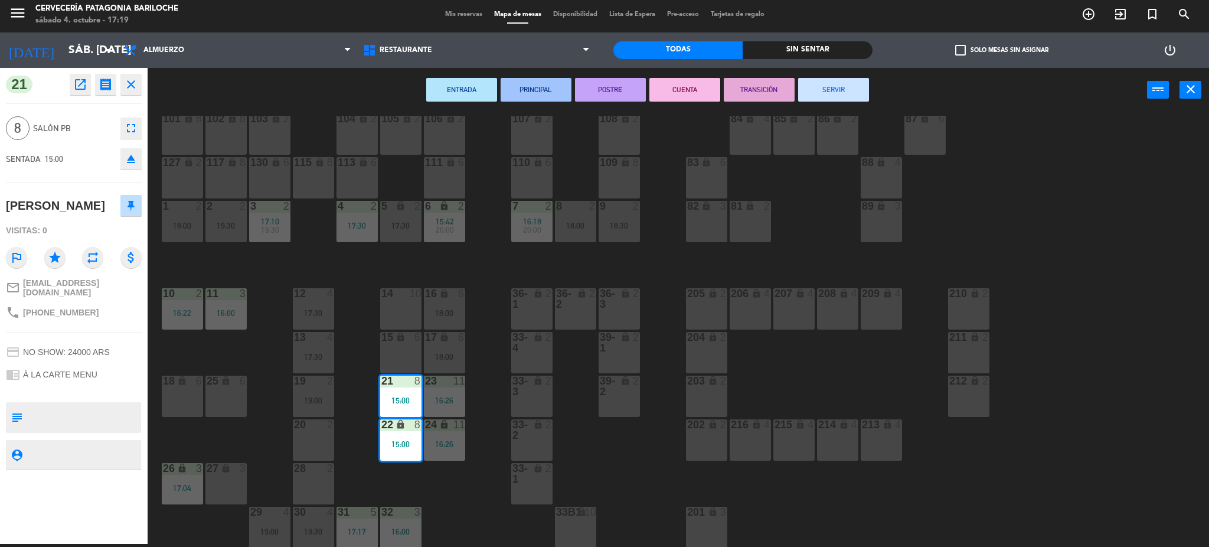
click at [836, 91] on button "SERVIR" at bounding box center [833, 90] width 71 height 24
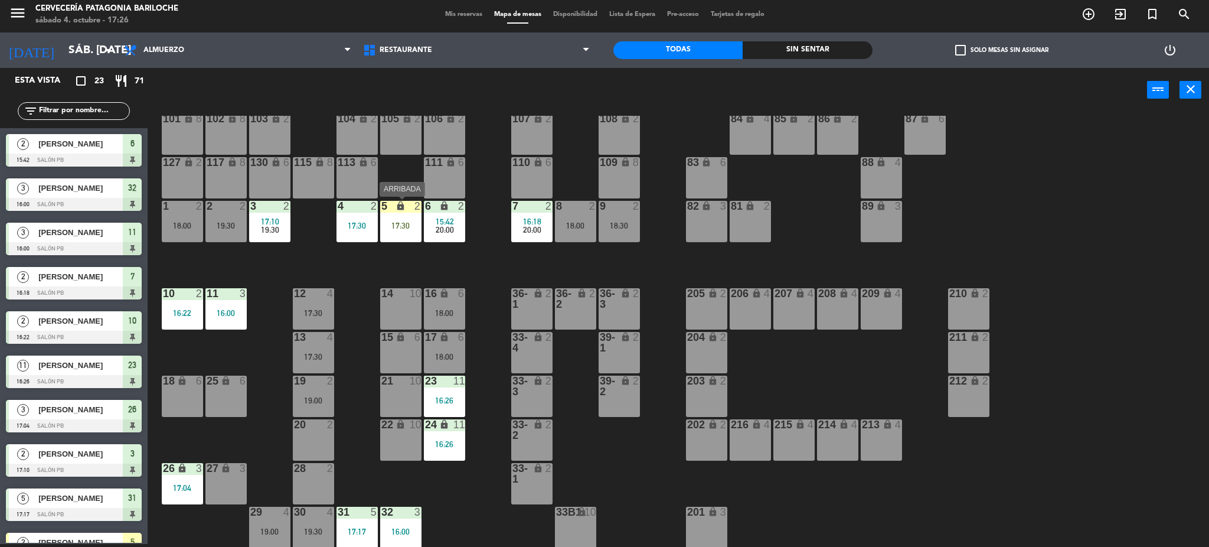
click at [401, 225] on div "17:30" at bounding box center [400, 225] width 41 height 8
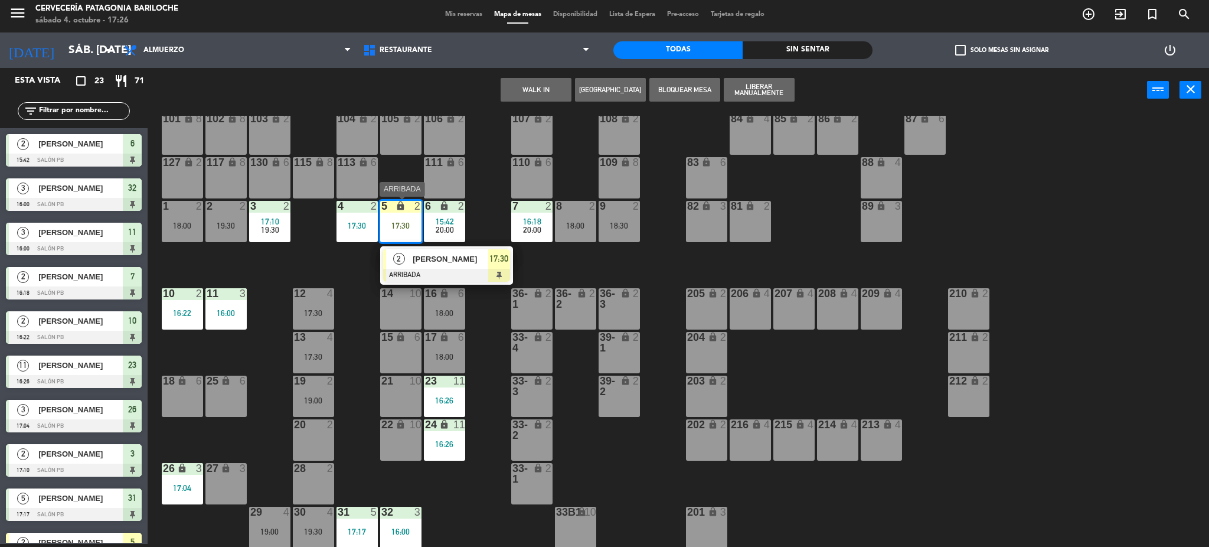
click at [441, 262] on span "[PERSON_NAME]" at bounding box center [451, 259] width 76 height 12
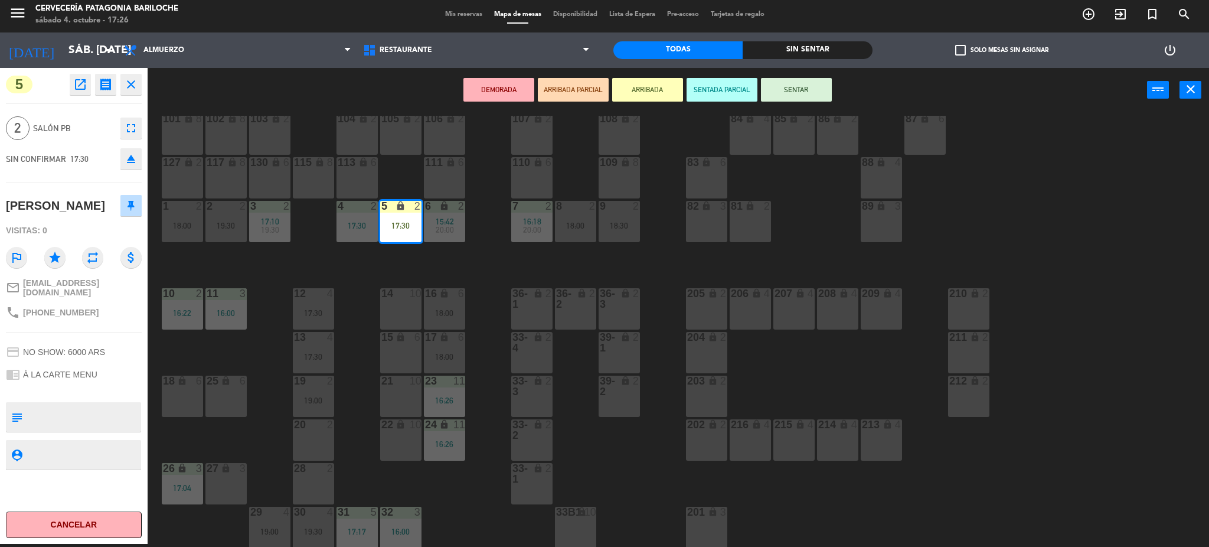
click at [809, 93] on button "SENTAR" at bounding box center [796, 90] width 71 height 24
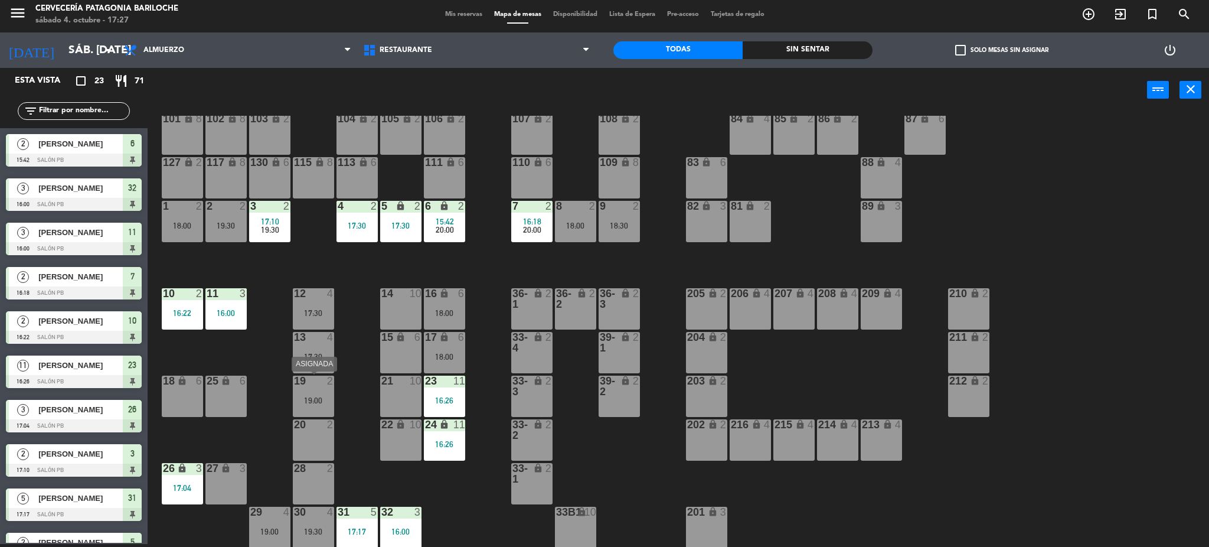
click at [299, 394] on div "19 2 19:00" at bounding box center [313, 395] width 41 height 41
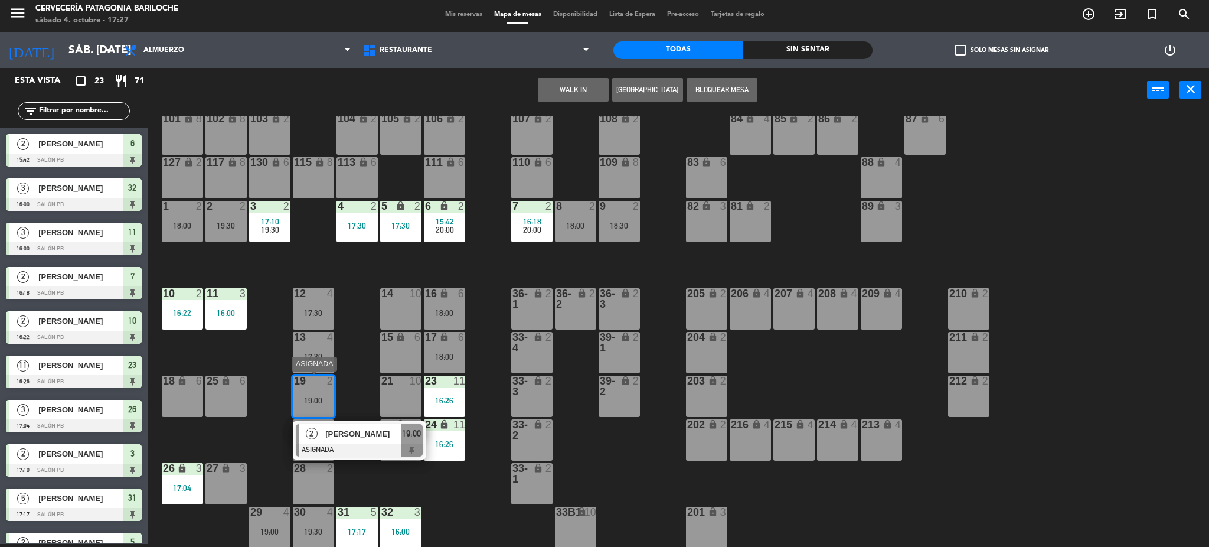
click at [325, 432] on span "[PERSON_NAME]" at bounding box center [363, 433] width 76 height 12
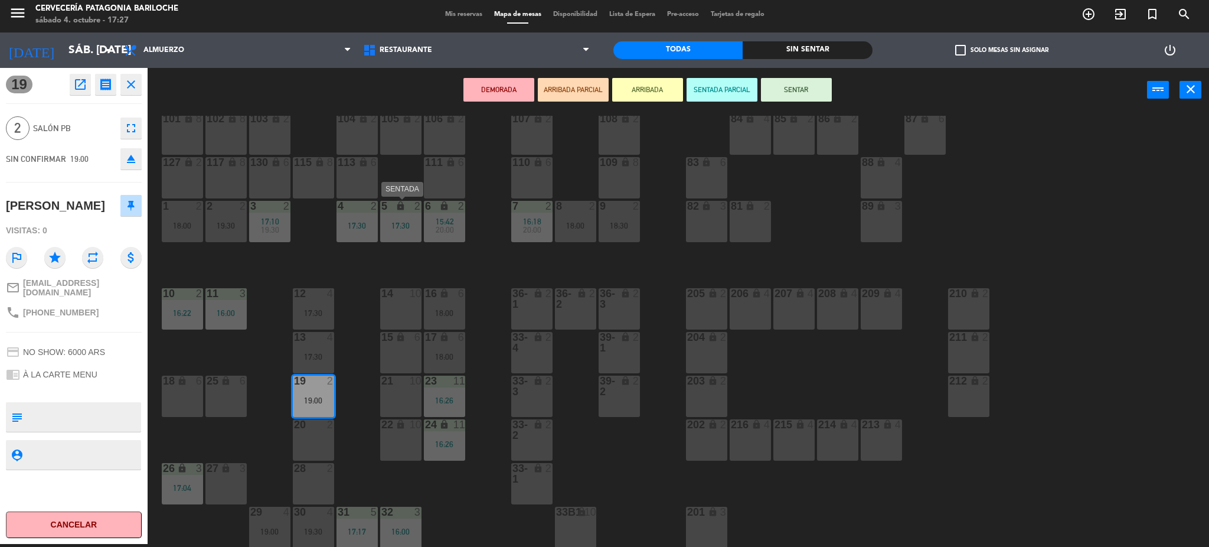
click at [407, 230] on div "5 lock 2 17:30" at bounding box center [400, 221] width 41 height 41
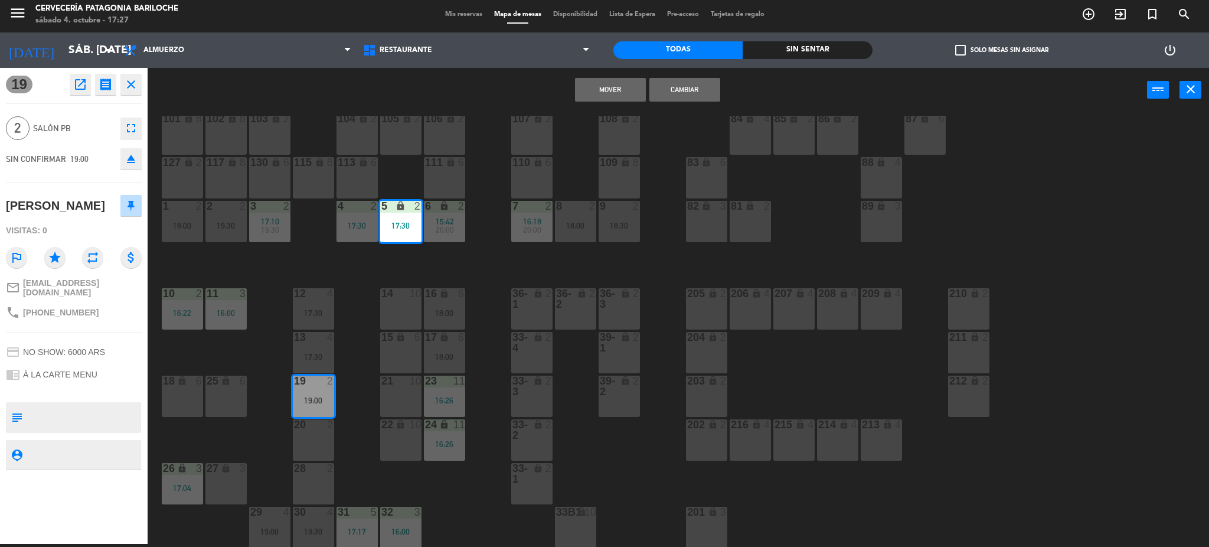
click at [660, 95] on button "Cambiar" at bounding box center [684, 90] width 71 height 24
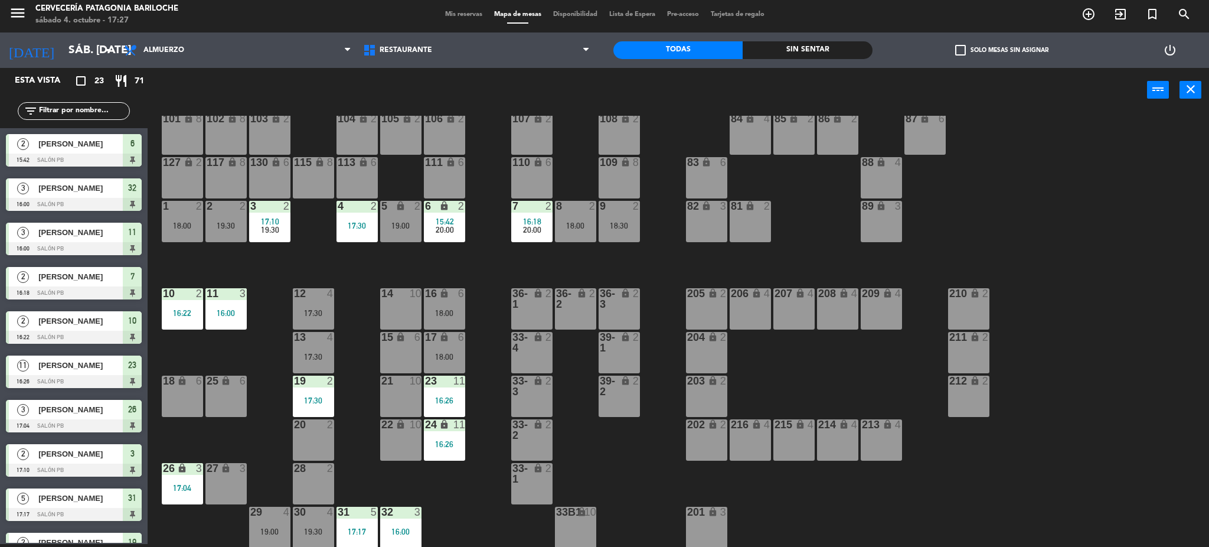
scroll to position [96, 0]
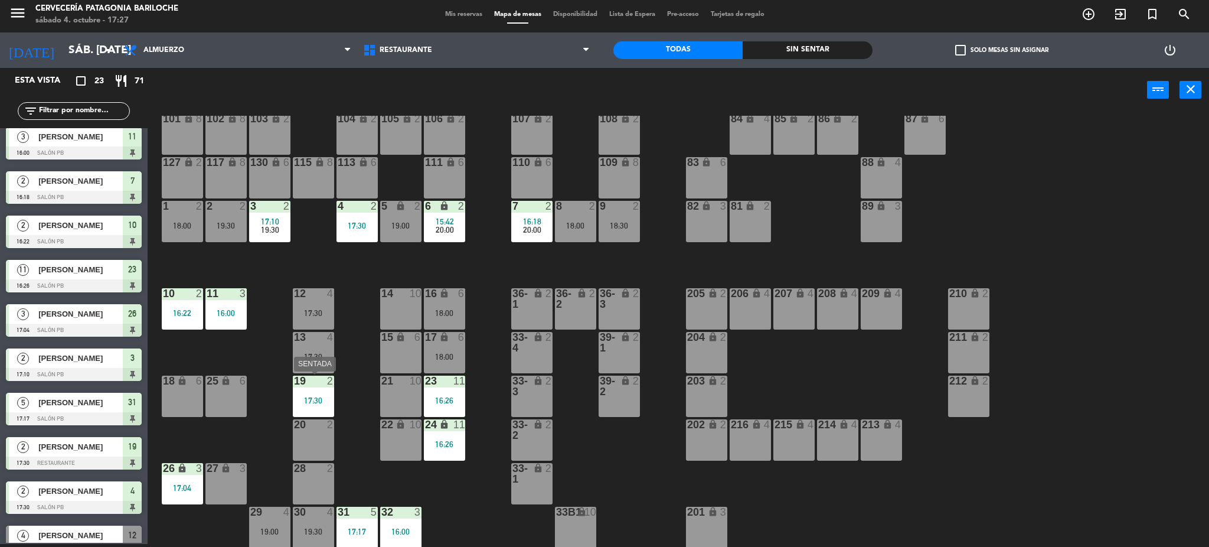
click at [322, 385] on div "19 2" at bounding box center [313, 381] width 41 height 12
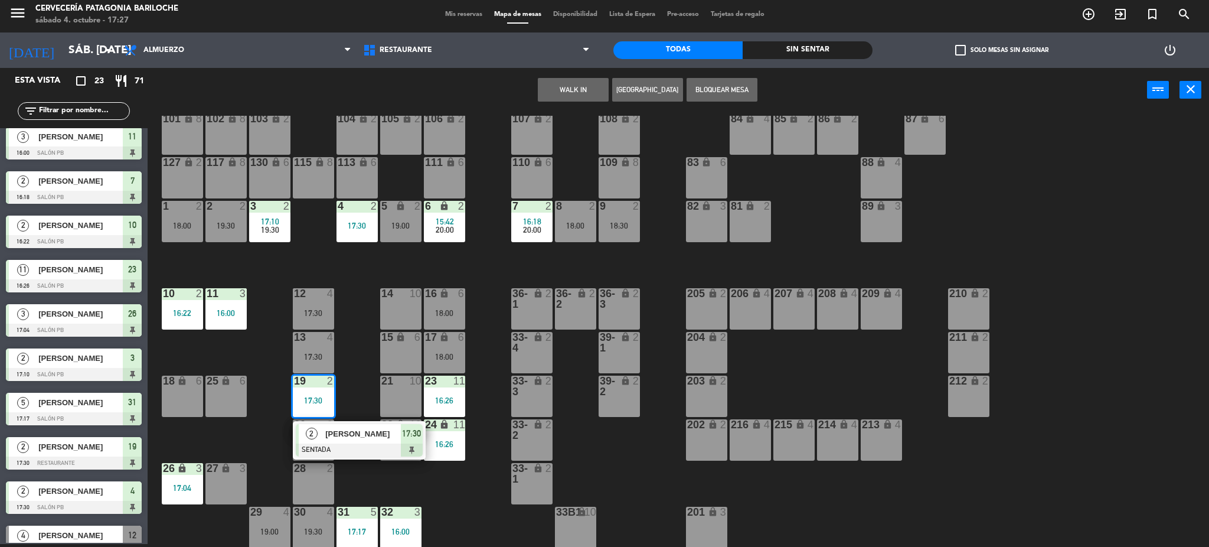
click at [364, 368] on div "101 lock 8 102 lock 8 104 lock 2 105 lock 2 106 lock 2 103 lock 2 107 lock 2 10…" at bounding box center [684, 332] width 1050 height 432
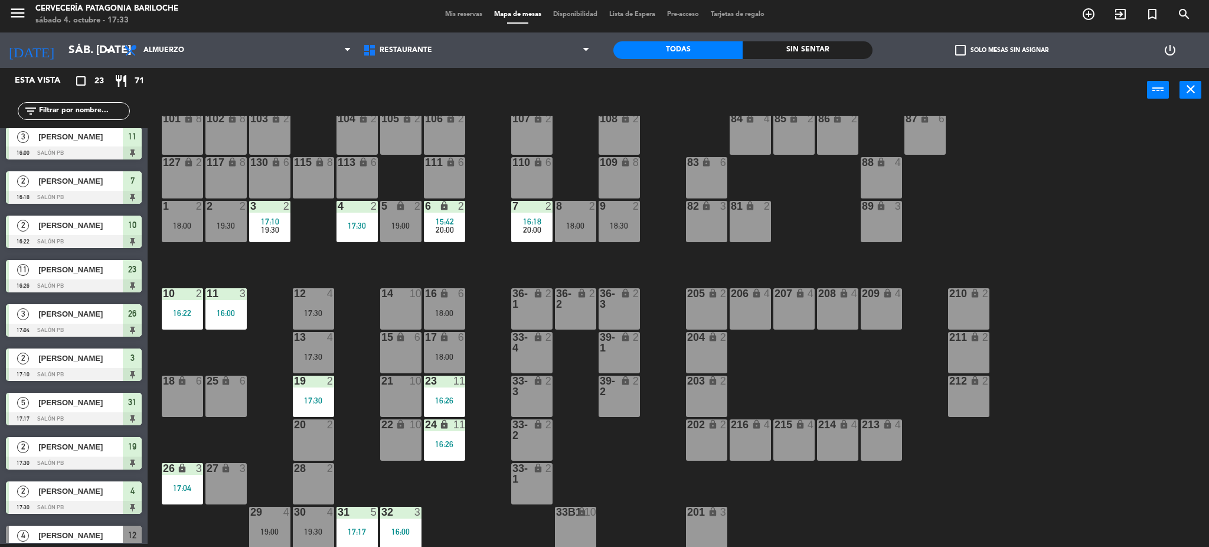
click at [106, 109] on input "text" at bounding box center [83, 110] width 91 height 13
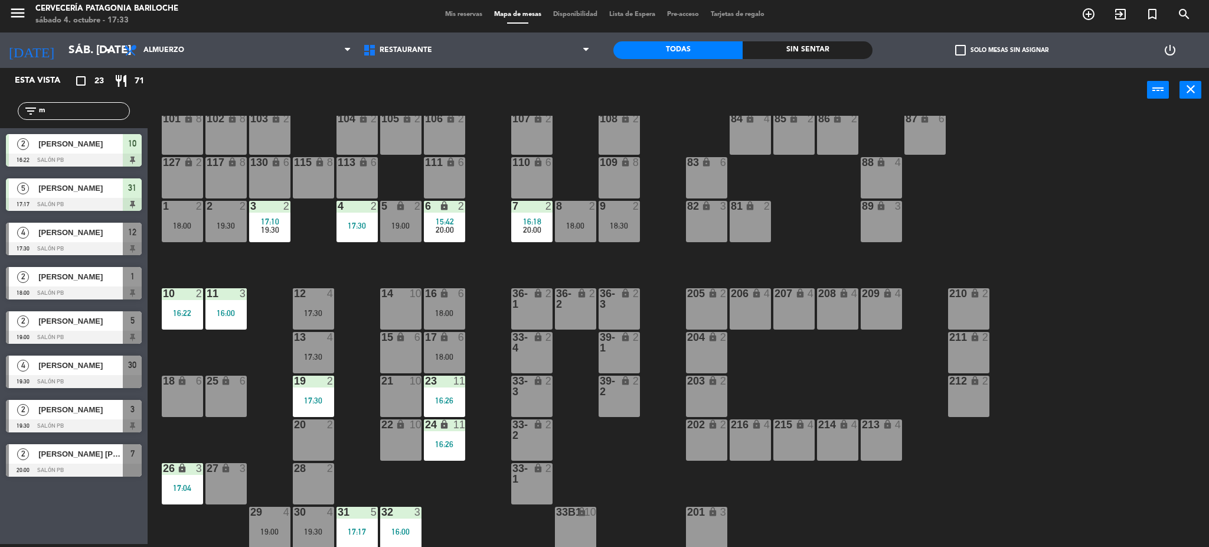
scroll to position [0, 0]
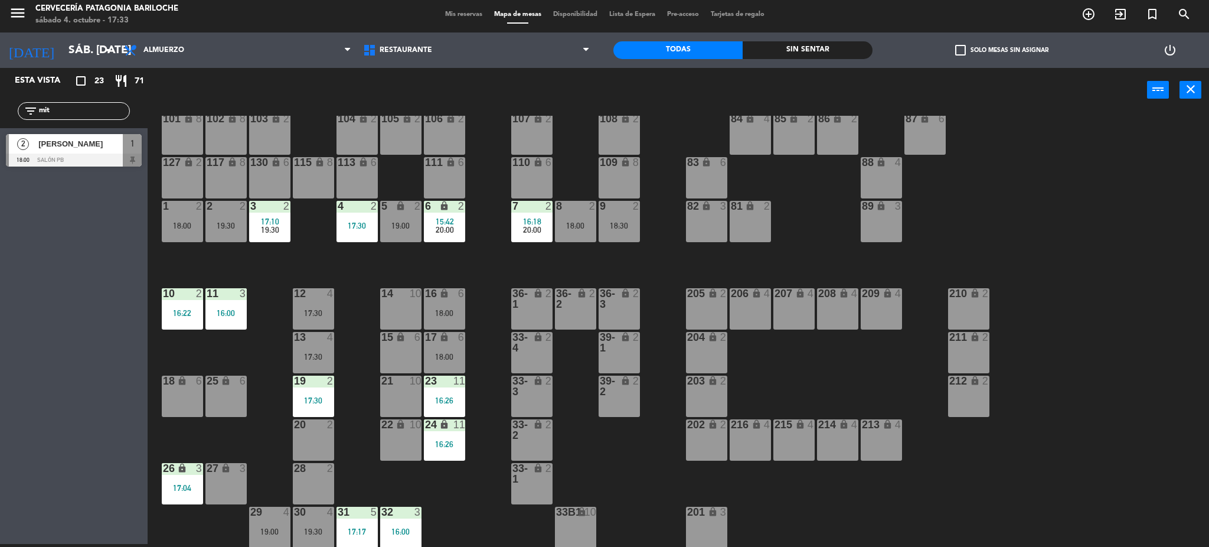
type input "mit"
click at [106, 142] on span "[PERSON_NAME]" at bounding box center [80, 144] width 84 height 12
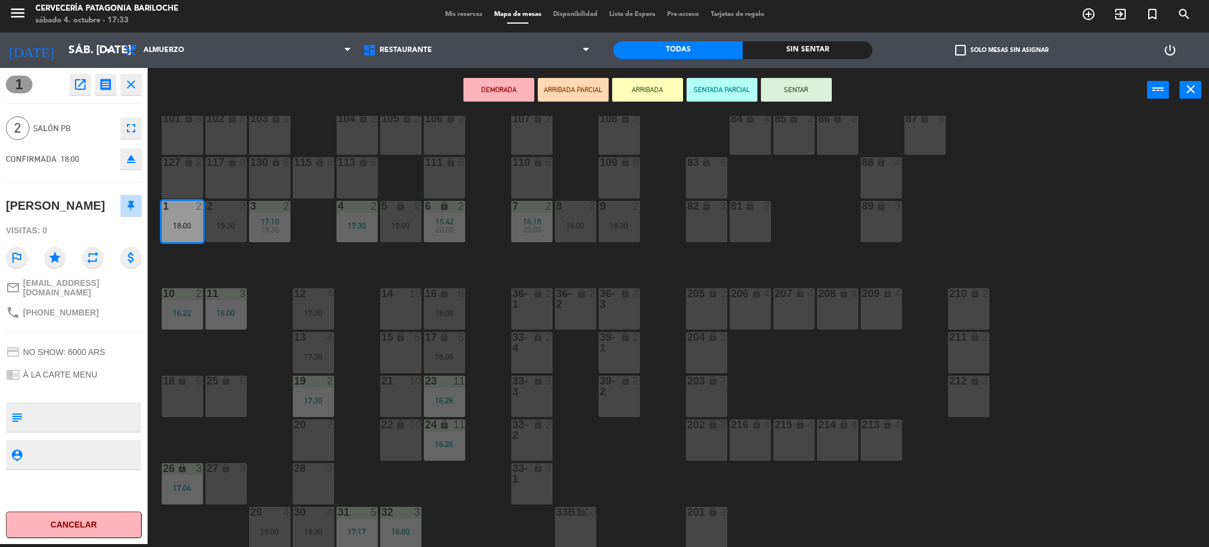
click at [261, 279] on div "101 lock 8 102 lock 8 104 lock 2 105 lock 2 106 lock 2 103 lock 2 107 lock 2 10…" at bounding box center [684, 332] width 1050 height 432
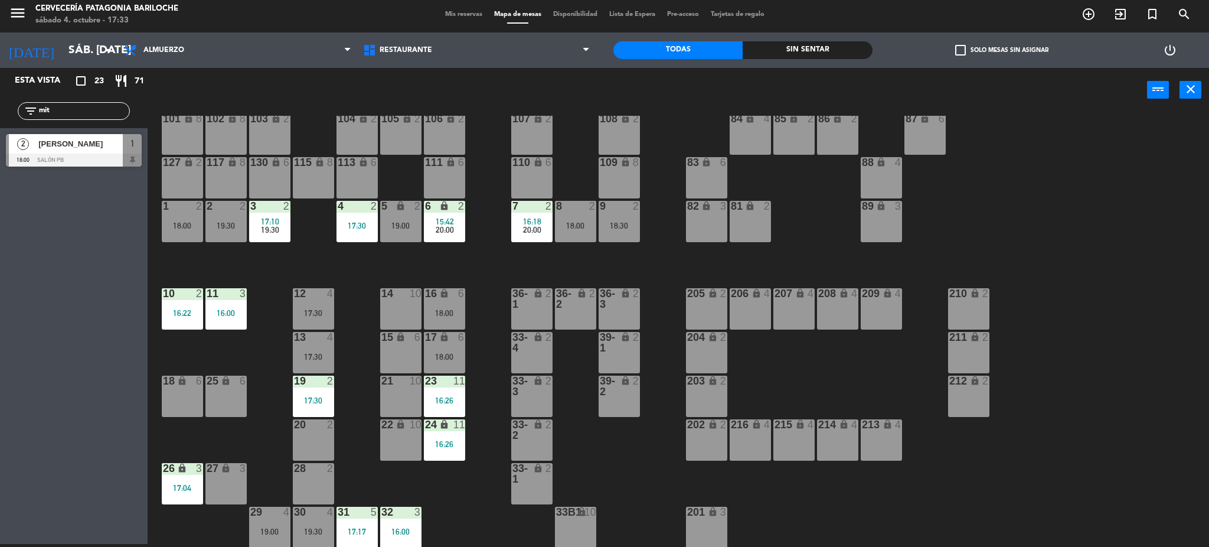
click at [325, 519] on div "30 4 19:30" at bounding box center [313, 526] width 41 height 41
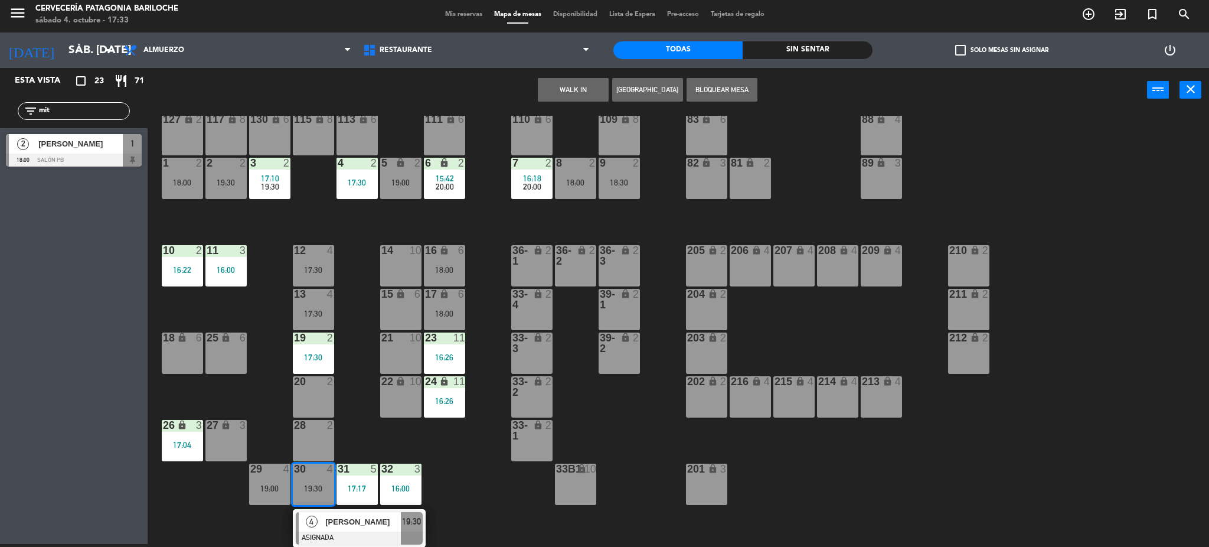
click at [357, 524] on span "[PERSON_NAME]" at bounding box center [363, 521] width 76 height 12
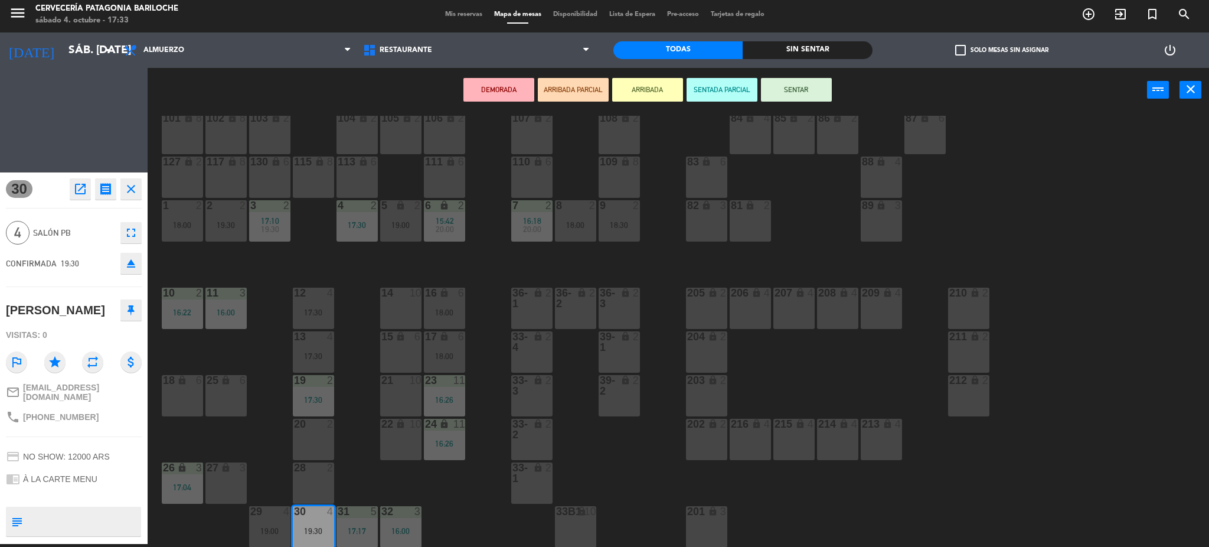
scroll to position [24, 0]
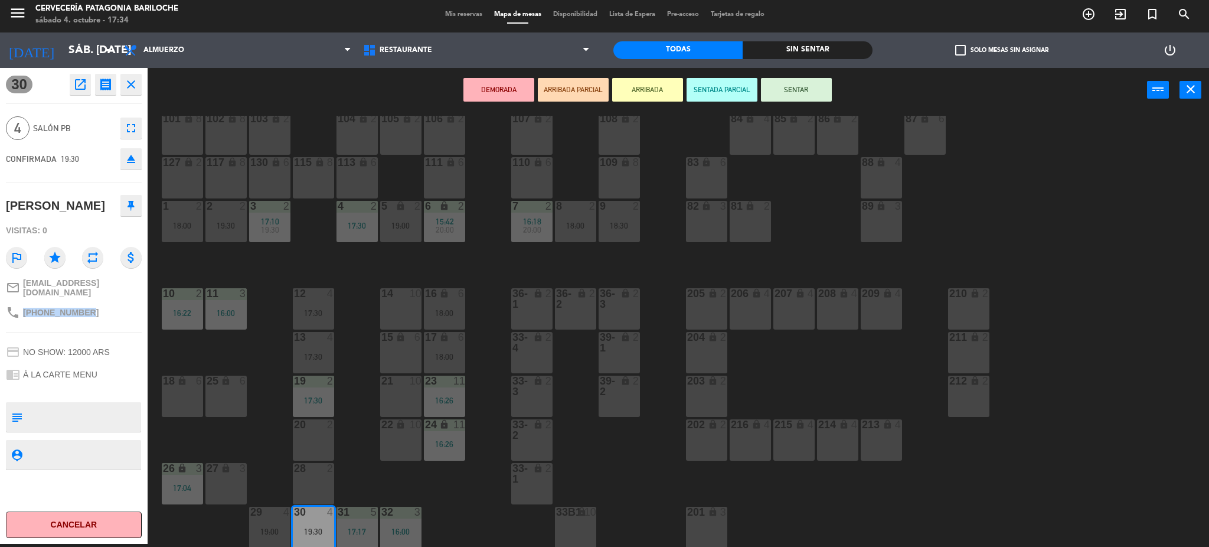
drag, startPoint x: 89, startPoint y: 307, endPoint x: 22, endPoint y: 314, distance: 67.1
click at [22, 314] on div "phone [PHONE_NUMBER]" at bounding box center [74, 312] width 136 height 22
copy div "[PHONE_NUMBER]"
click at [439, 17] on span "Mis reservas" at bounding box center [463, 14] width 49 height 6
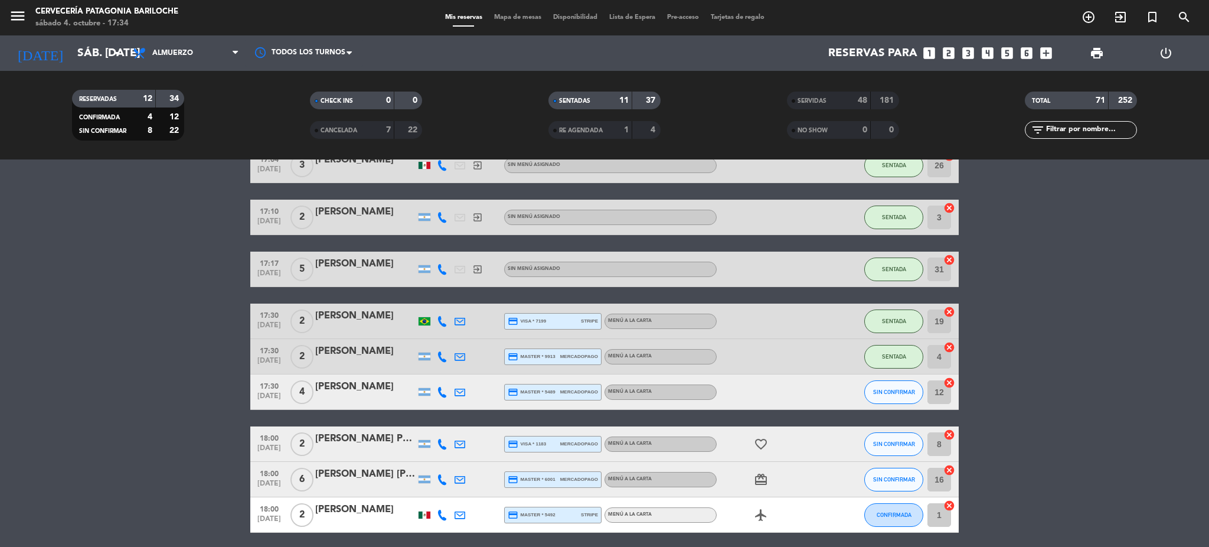
scroll to position [440, 0]
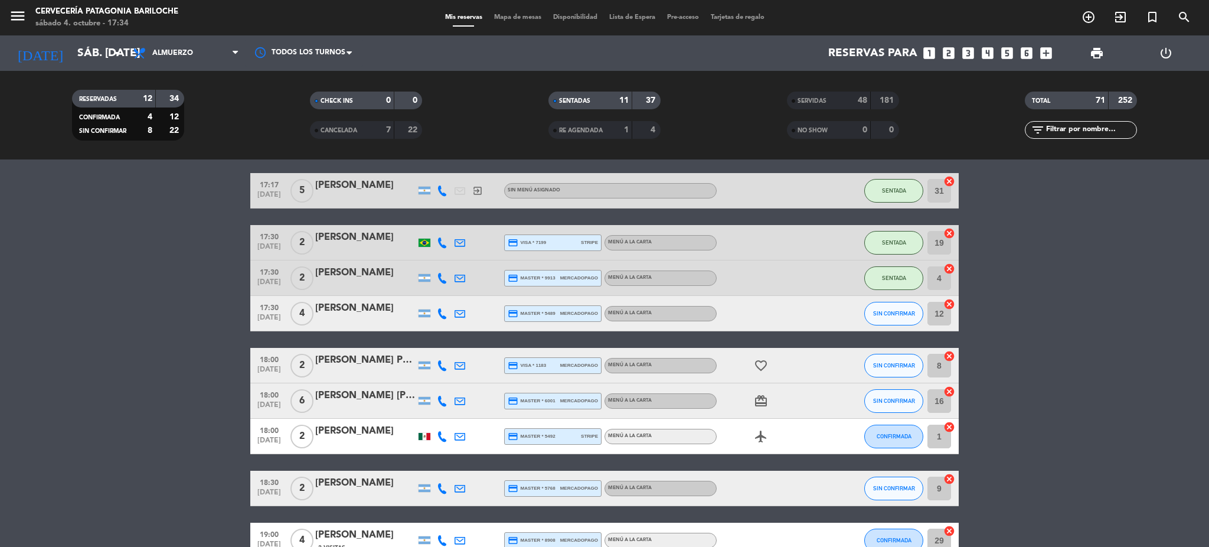
click at [440, 311] on icon at bounding box center [442, 313] width 11 height 11
click at [430, 290] on span "Copiar" at bounding box center [433, 293] width 25 height 12
click at [174, 309] on bookings-row "15:42 [DATE] 2 [PERSON_NAME] exit_to_app Sin menú asignado SENTADA 6 cancel 16:…" at bounding box center [604, 289] width 1209 height 1030
click at [440, 366] on icon at bounding box center [442, 365] width 11 height 11
click at [429, 342] on span "Copiar" at bounding box center [433, 345] width 25 height 12
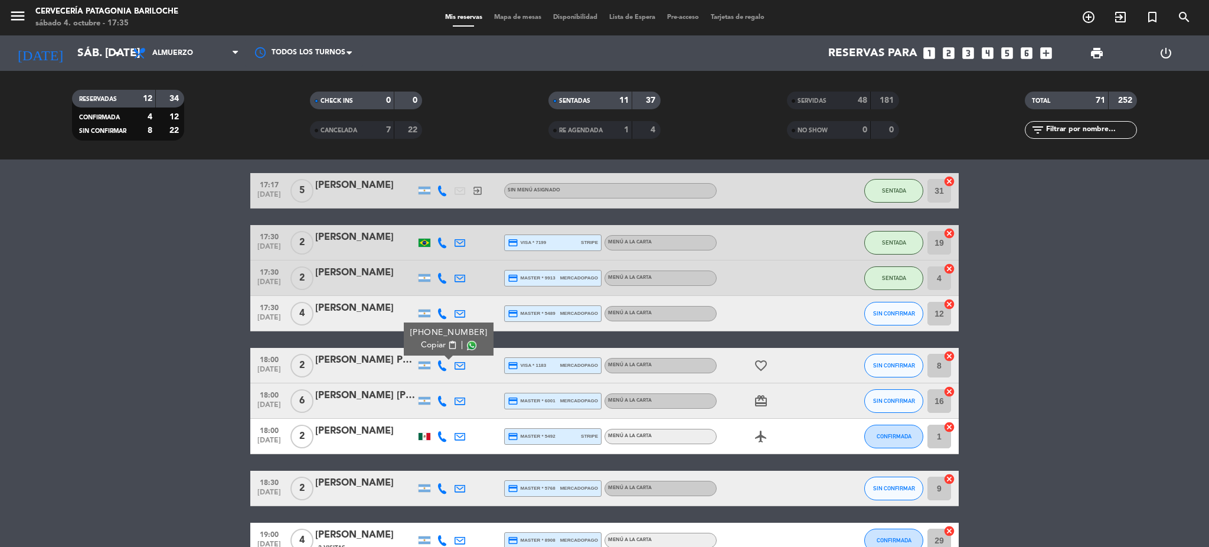
click at [115, 340] on bookings-row "15:42 [DATE] 2 [PERSON_NAME] exit_to_app Sin menú asignado SENTADA 6 cancel 16:…" at bounding box center [604, 289] width 1209 height 1030
click at [760, 397] on icon "card_giftcard" at bounding box center [761, 401] width 14 height 14
click at [1081, 367] on bookings-row "15:42 [DATE] 2 [PERSON_NAME] exit_to_app Sin menú asignado SENTADA 6 cancel 16:…" at bounding box center [604, 289] width 1209 height 1030
click at [757, 362] on icon "favorite_border" at bounding box center [761, 365] width 14 height 14
click at [994, 357] on bookings-row "15:42 [DATE] 2 [PERSON_NAME] exit_to_app Sin menú asignado SENTADA 6 cancel 16:…" at bounding box center [604, 289] width 1209 height 1030
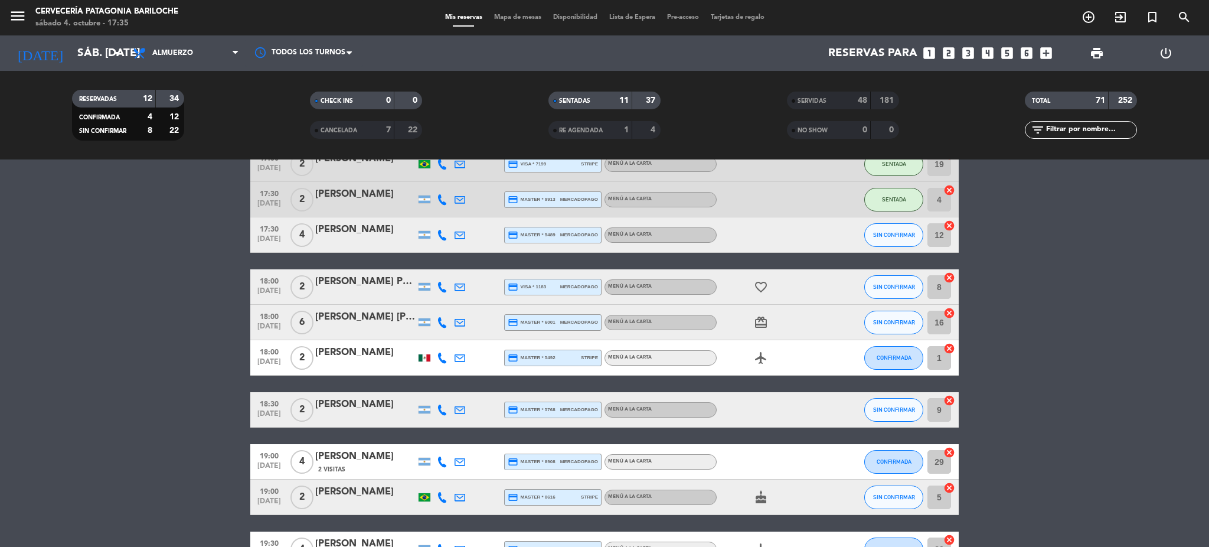
scroll to position [597, 0]
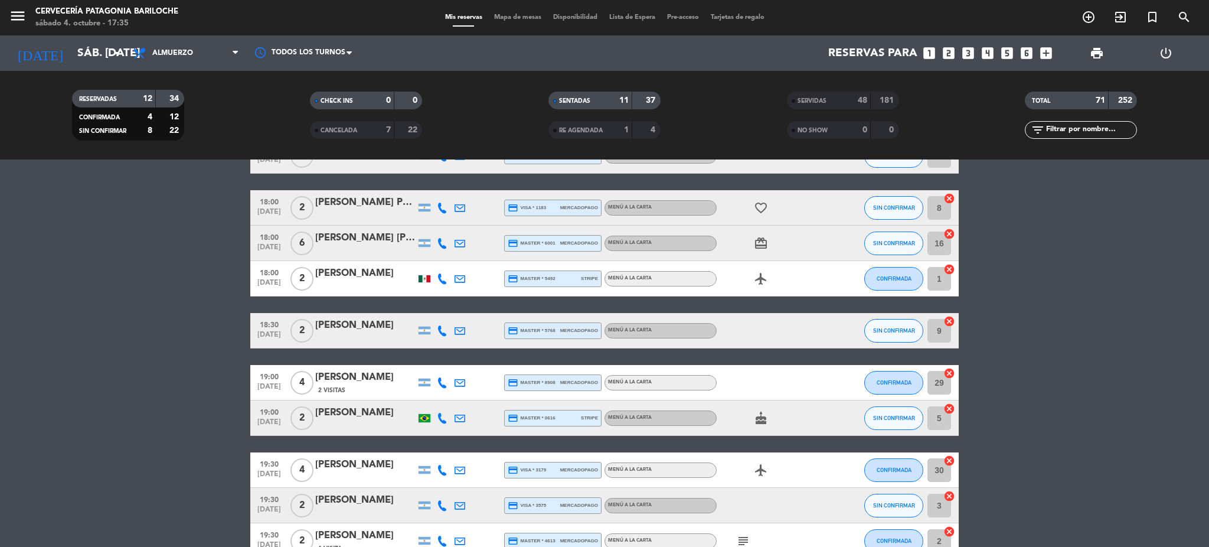
click at [442, 329] on icon at bounding box center [442, 330] width 11 height 11
click at [448, 307] on span "content_paste" at bounding box center [452, 310] width 9 height 9
click at [181, 338] on bookings-row "15:42 [DATE] 2 [PERSON_NAME] exit_to_app Sin menú asignado SENTADA 6 cancel 16:…" at bounding box center [604, 131] width 1209 height 1030
click at [914, 324] on button "SIN CONFIRMAR" at bounding box center [893, 331] width 59 height 24
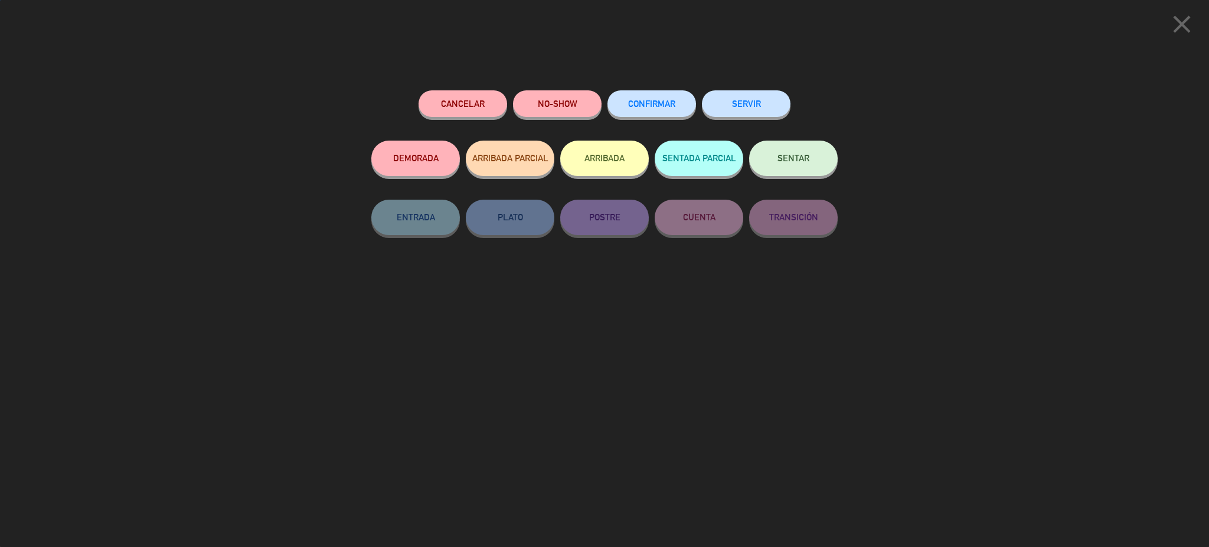
click at [664, 107] on span "CONFIRMAR" at bounding box center [651, 104] width 47 height 10
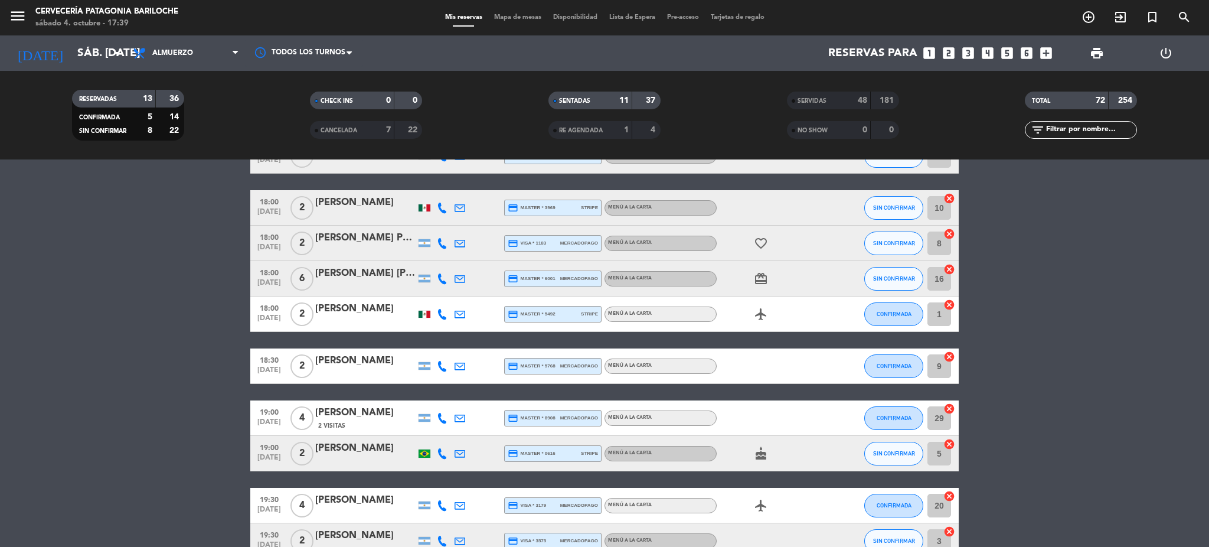
click at [442, 452] on icon at bounding box center [442, 453] width 11 height 11
click at [446, 429] on span "content_paste" at bounding box center [450, 433] width 9 height 9
click at [447, 429] on span "content_paste" at bounding box center [450, 433] width 9 height 9
